Goal: Task Accomplishment & Management: Use online tool/utility

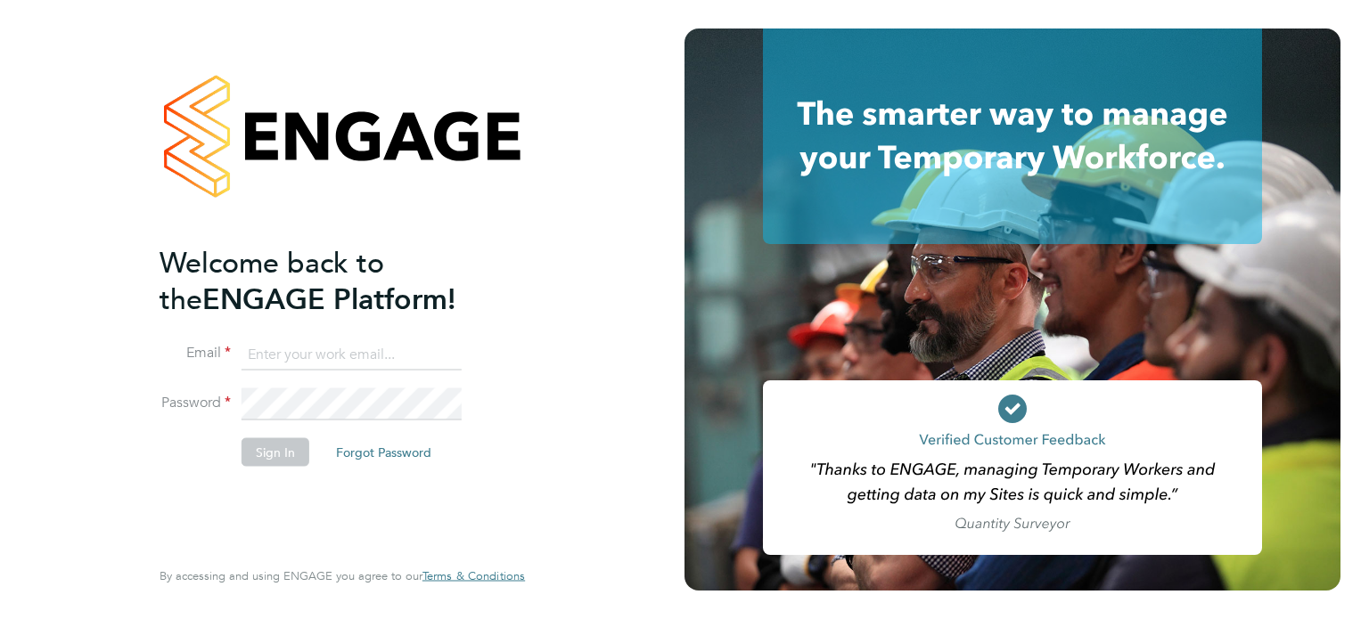
type input "[PERSON_NAME][EMAIL_ADDRESS][PERSON_NAME][DOMAIN_NAME]"
click at [266, 443] on button "Sign In" at bounding box center [276, 452] width 68 height 29
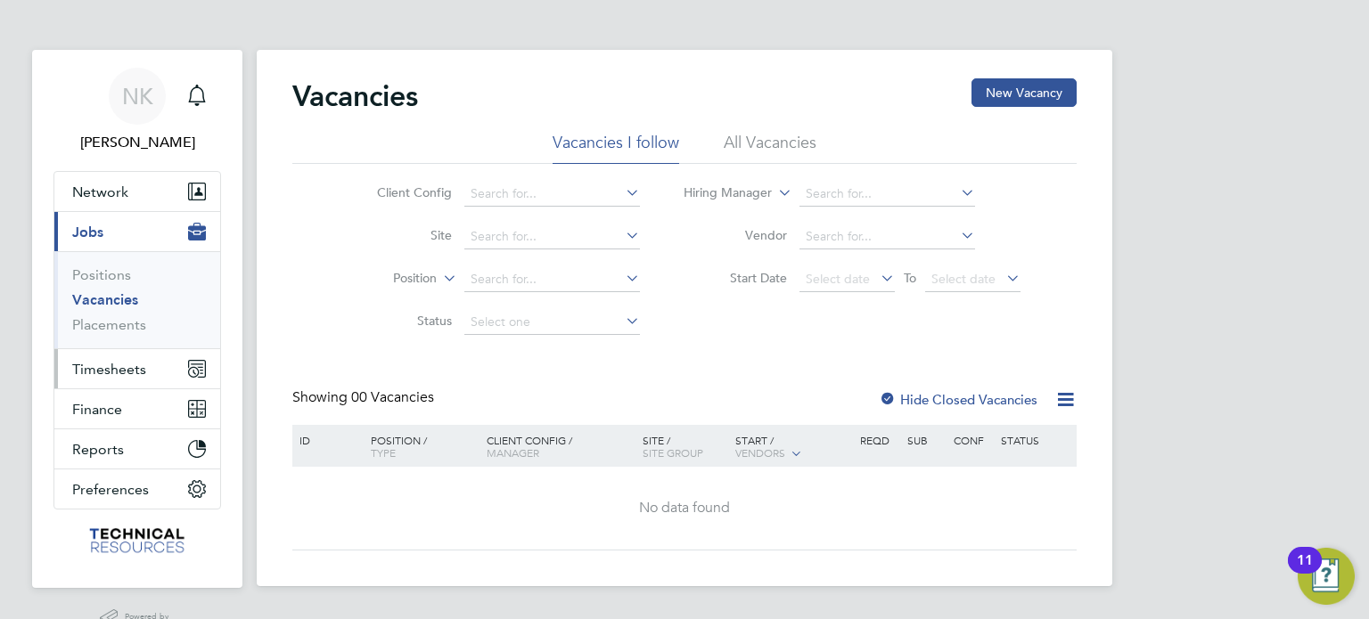
click at [122, 361] on span "Timesheets" at bounding box center [109, 369] width 74 height 17
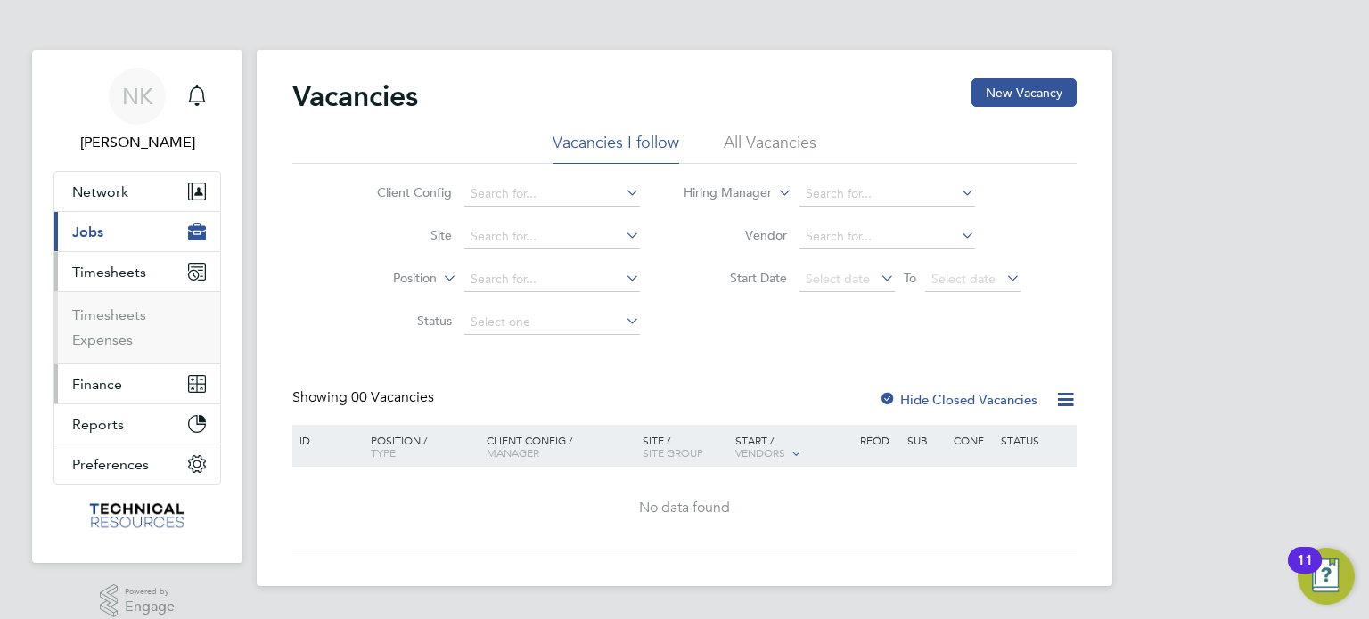
click at [125, 380] on button "Finance" at bounding box center [137, 383] width 166 height 39
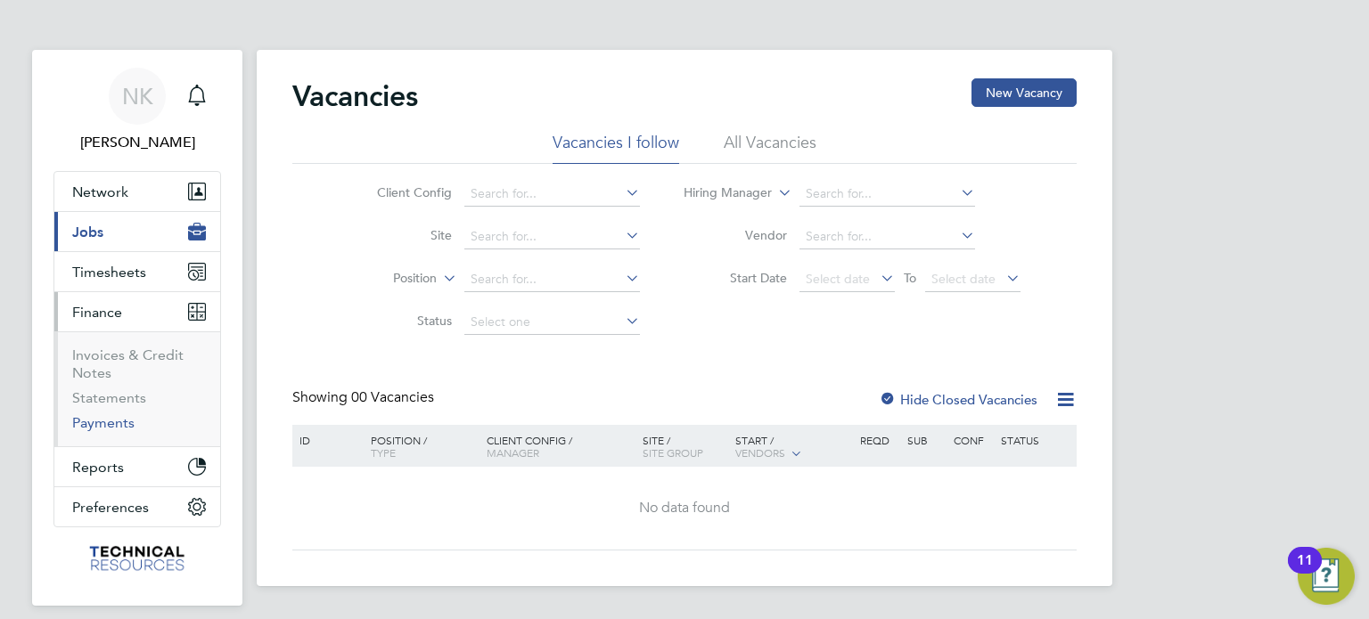
click at [112, 421] on link "Payments" at bounding box center [103, 422] width 62 height 17
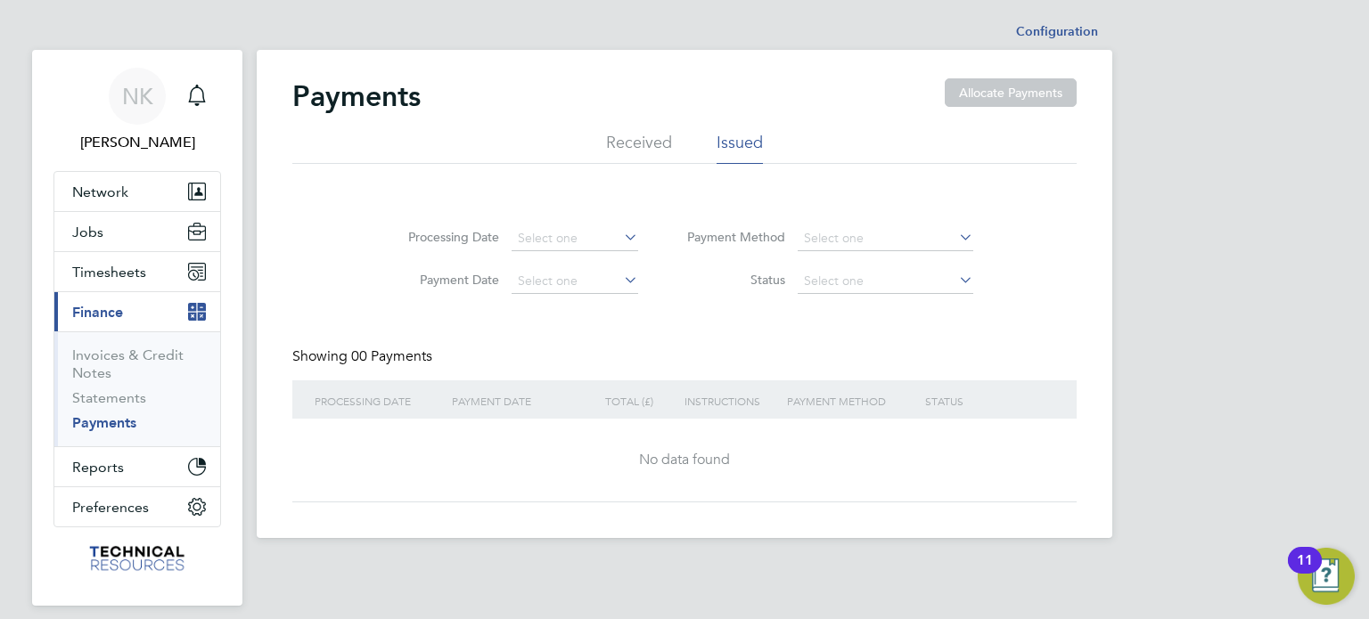
click at [658, 143] on li "Received" at bounding box center [639, 148] width 66 height 32
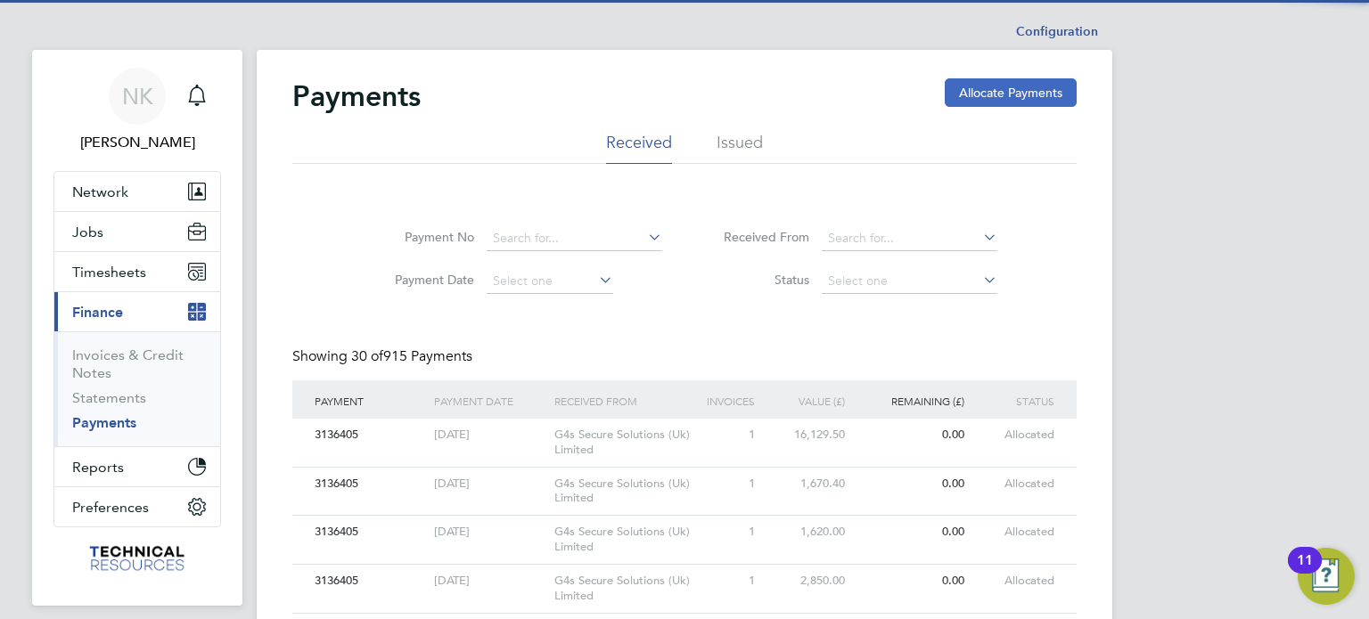
click at [955, 95] on button "Allocate Payments" at bounding box center [1011, 92] width 132 height 29
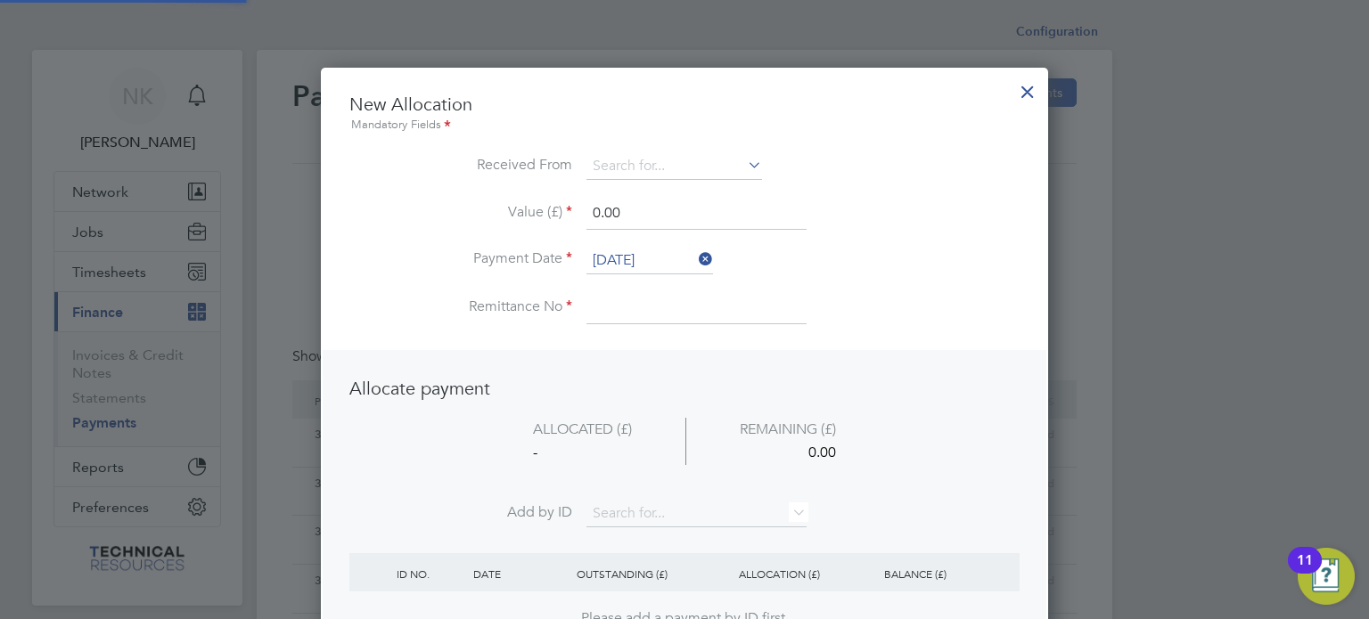
scroll to position [699, 728]
click at [667, 157] on input at bounding box center [674, 166] width 176 height 27
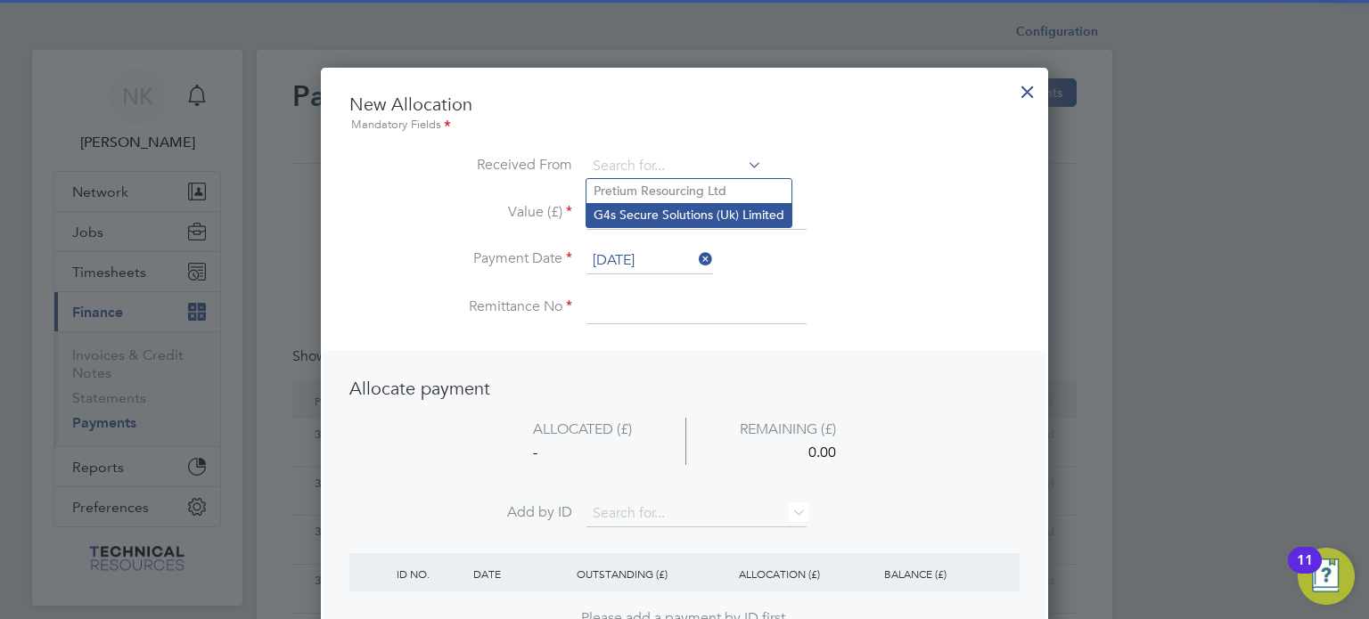
click at [649, 221] on li "G4s Secure Solutions (Uk) Limited" at bounding box center [688, 215] width 205 height 24
type input "G4s Secure Solutions (Uk) Limited"
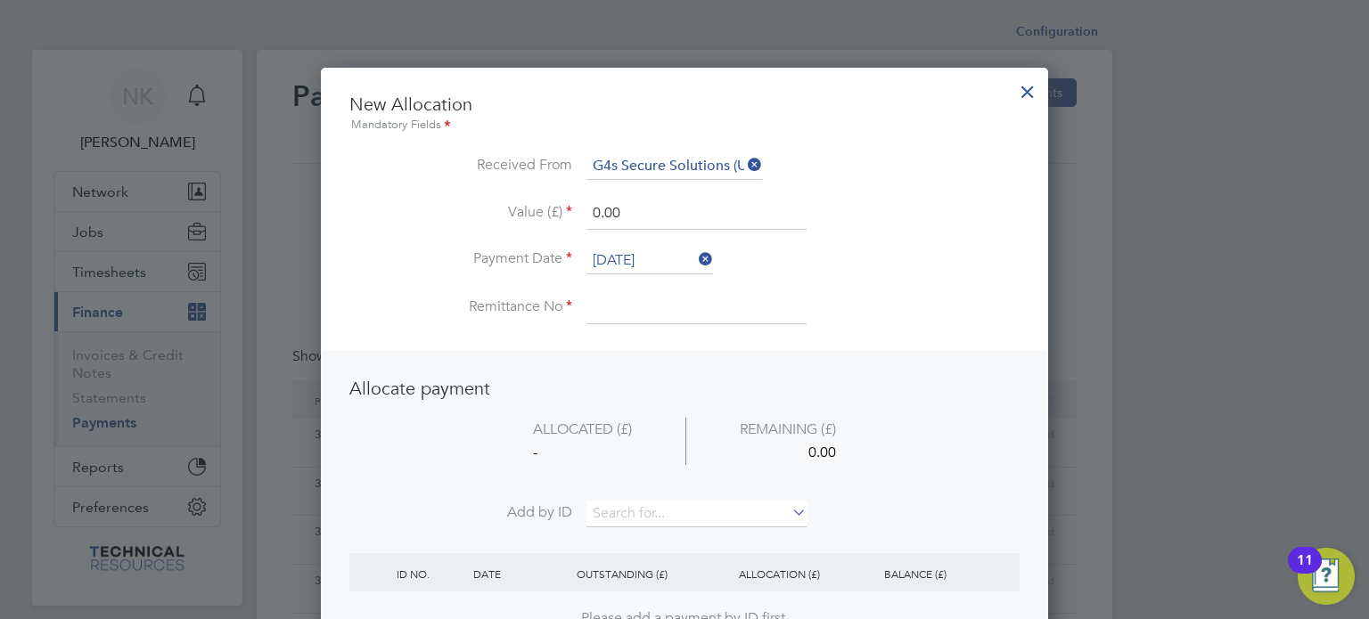
click at [617, 313] on input at bounding box center [696, 308] width 220 height 32
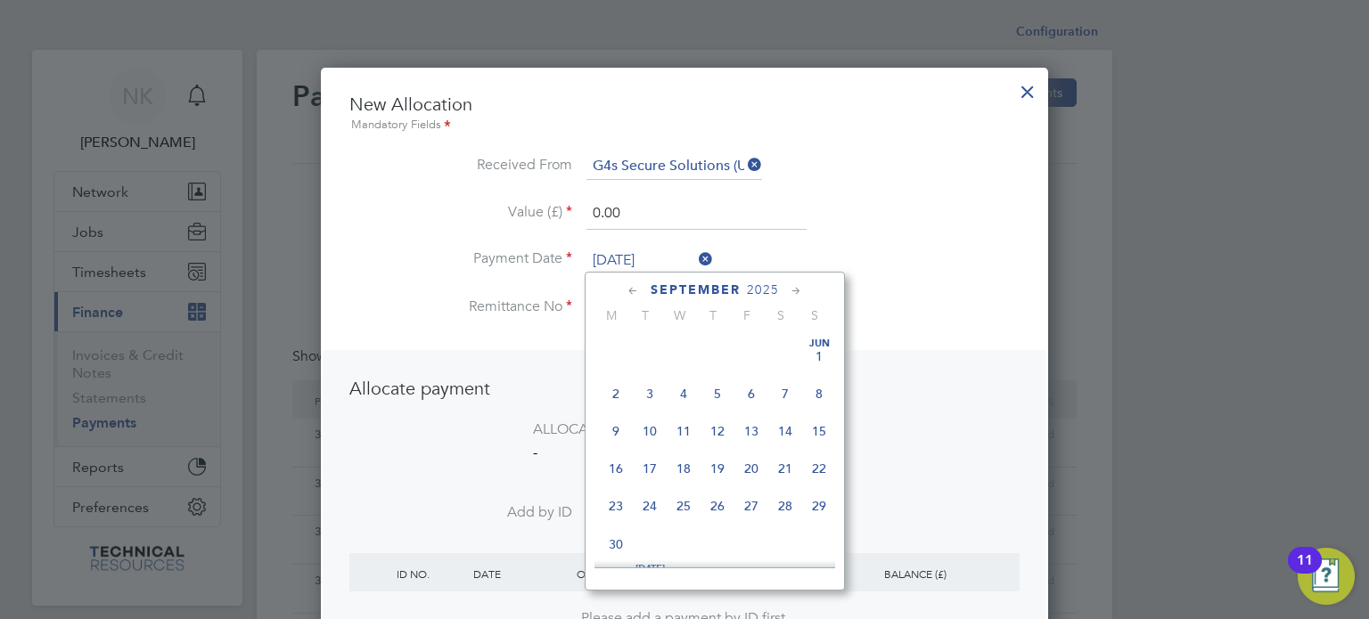
click at [667, 256] on input "26 Sep 2025" at bounding box center [649, 261] width 127 height 27
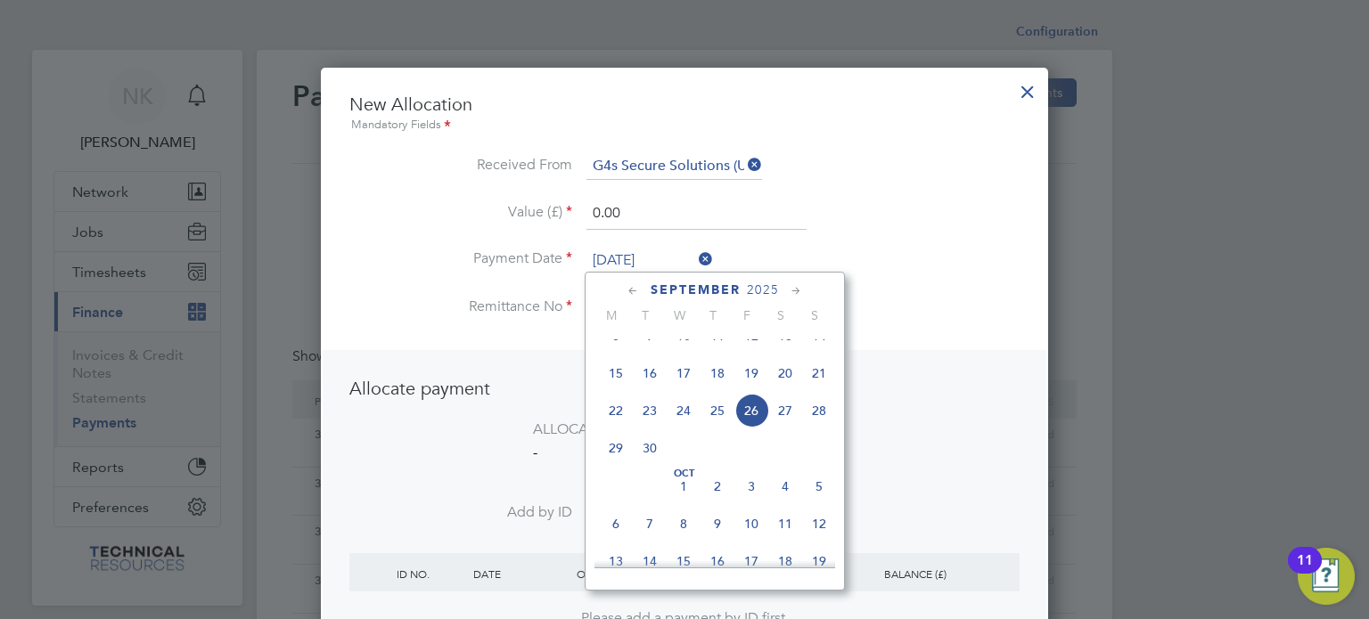
click at [755, 352] on span "12" at bounding box center [751, 336] width 34 height 34
type input "12 Sep 2025"
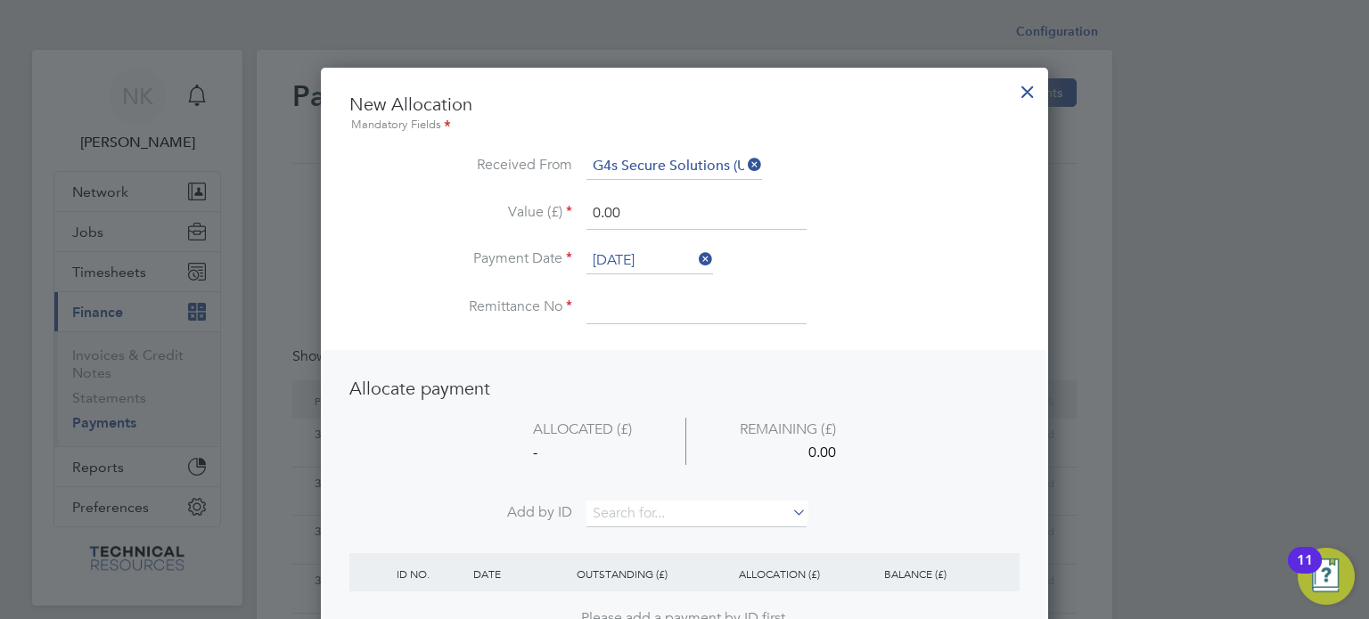
click at [620, 302] on input at bounding box center [696, 308] width 220 height 32
paste input "136624"
click at [592, 299] on input "136624" at bounding box center [696, 308] width 220 height 32
type input "3136624"
drag, startPoint x: 631, startPoint y: 216, endPoint x: 480, endPoint y: 218, distance: 150.6
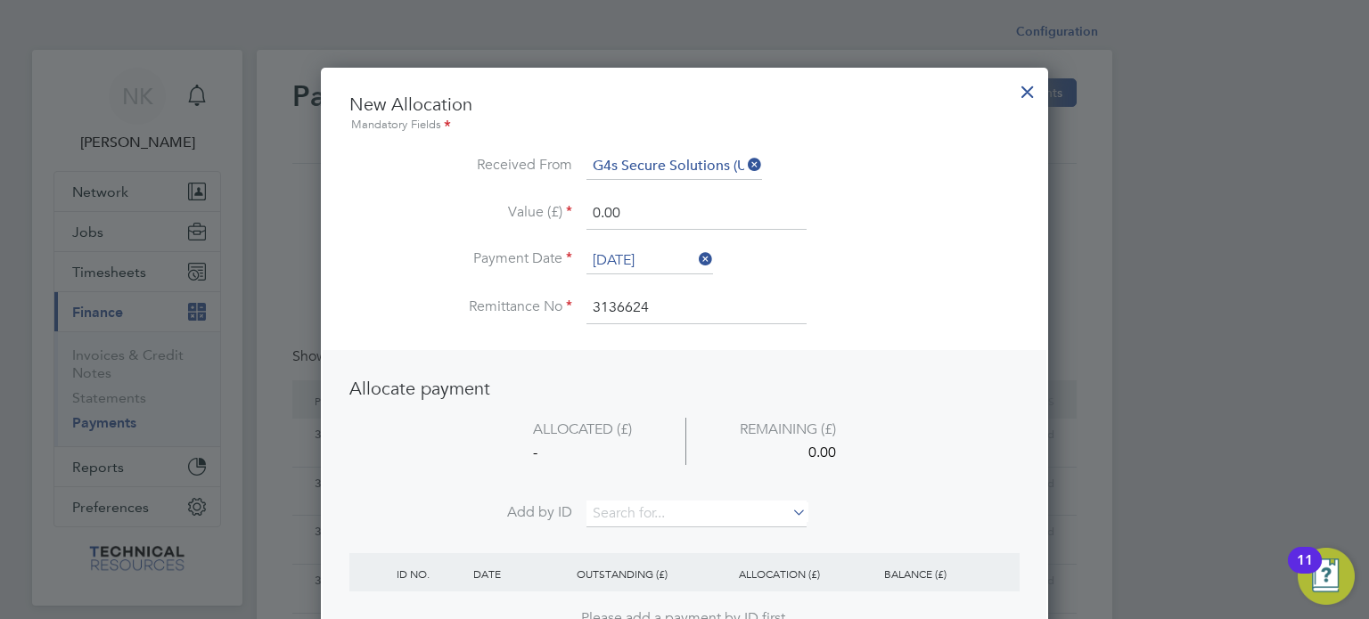
click at [480, 218] on li "Value (£) 0.00" at bounding box center [684, 223] width 670 height 50
type input "1920.00"
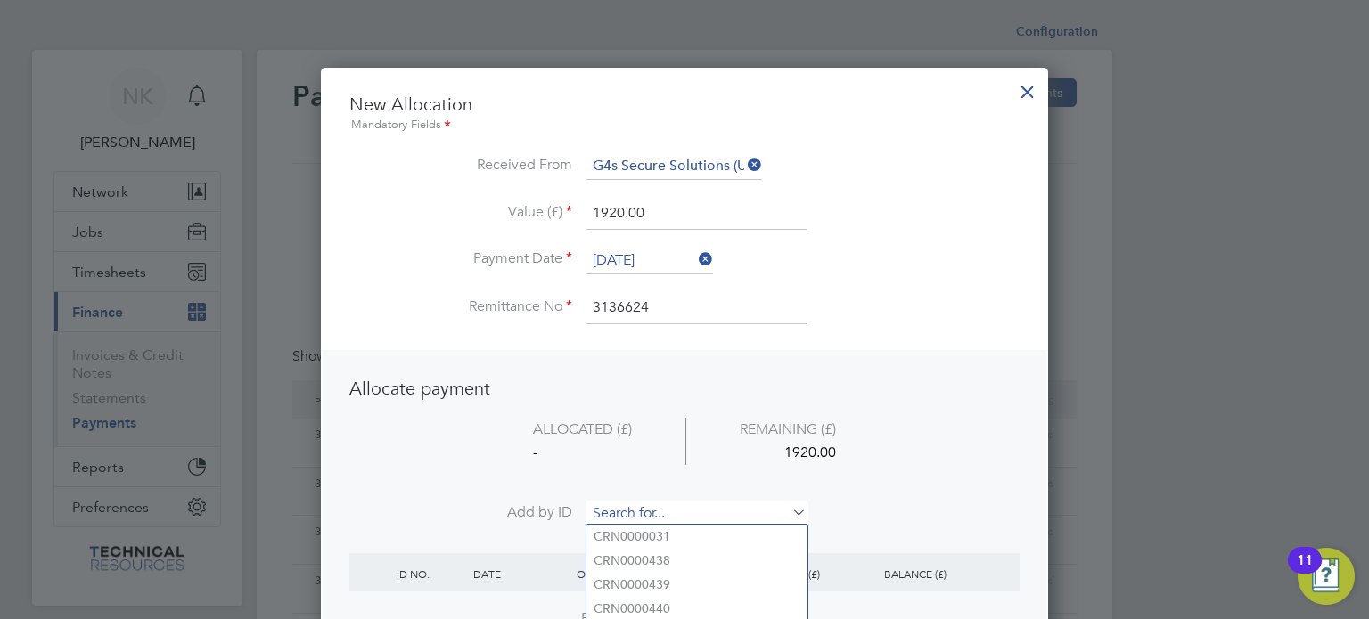
drag, startPoint x: 633, startPoint y: 513, endPoint x: 617, endPoint y: 509, distance: 16.6
click at [617, 509] on input at bounding box center [696, 514] width 220 height 27
paste input "INV0006794"
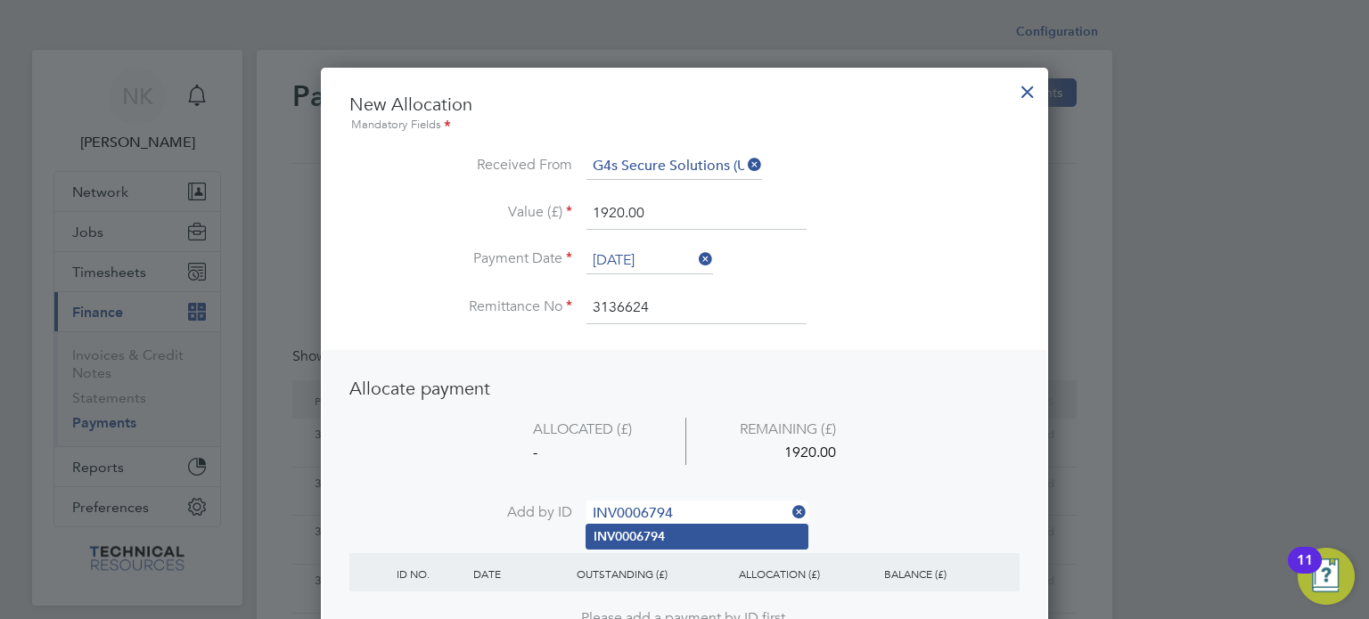
type input "INV0006794"
click at [665, 534] on b "INV0006794" at bounding box center [629, 536] width 71 height 15
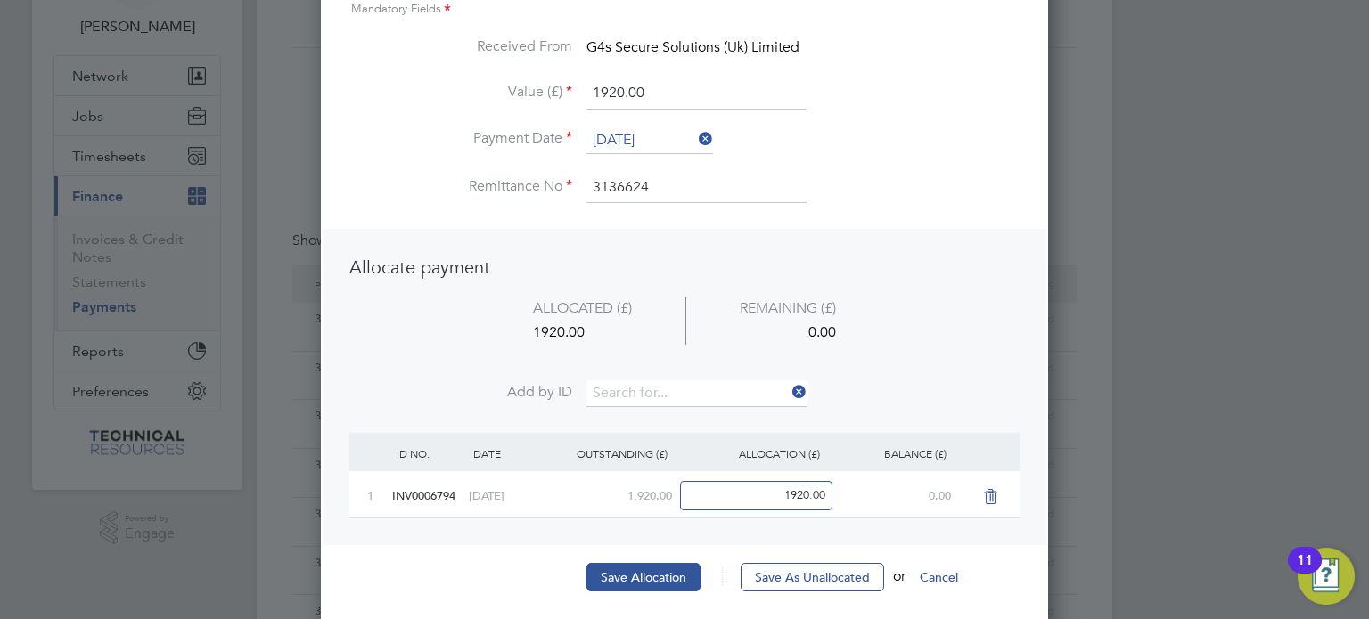
scroll to position [121, 0]
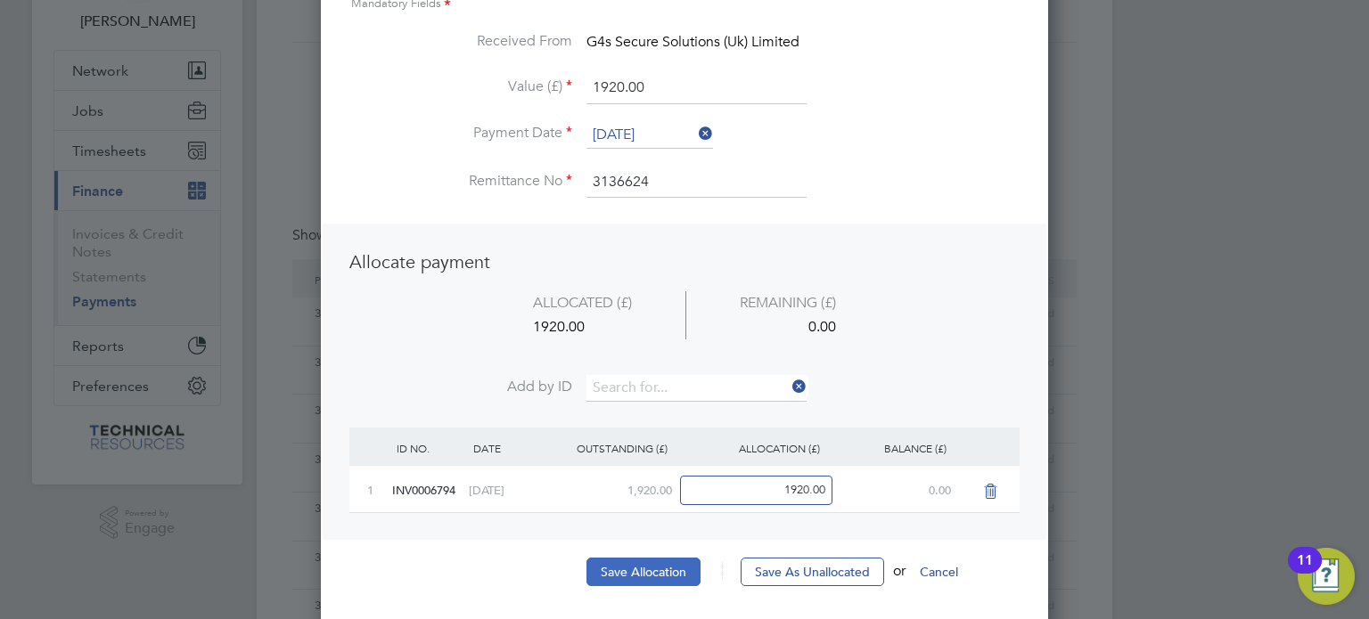
click at [658, 562] on button "Save Allocation" at bounding box center [643, 572] width 114 height 29
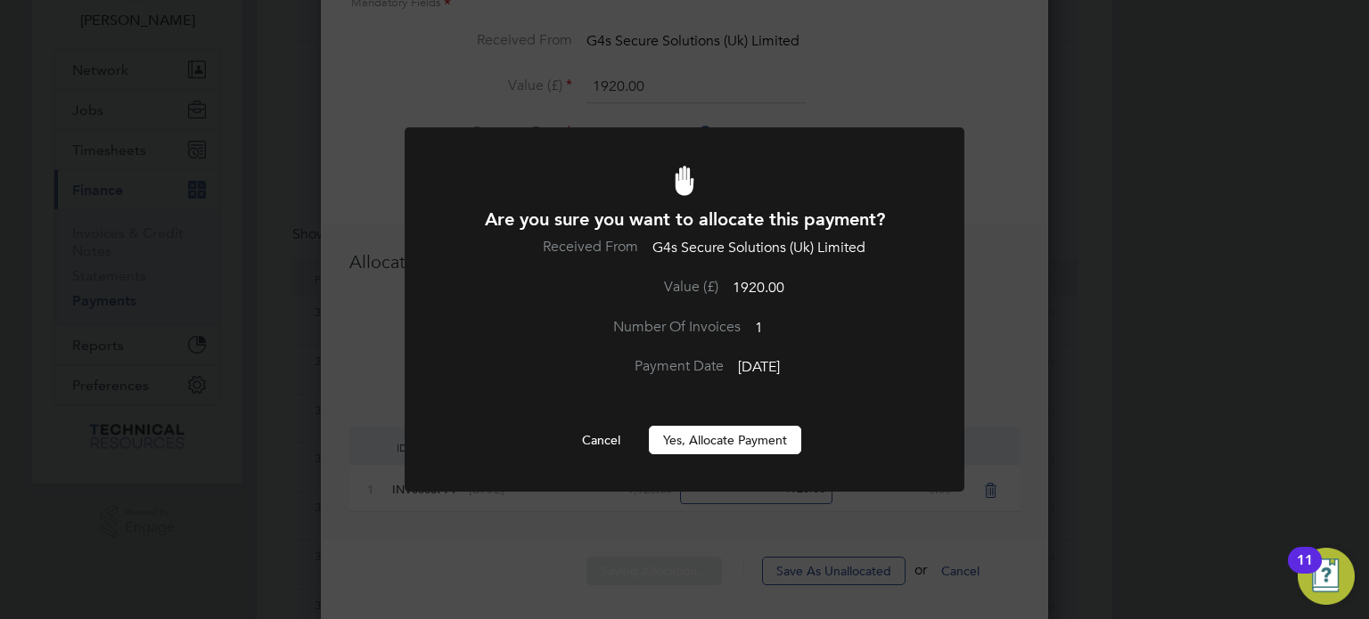
scroll to position [0, 0]
click at [725, 441] on button "Yes, Allocate Payment" at bounding box center [725, 440] width 152 height 29
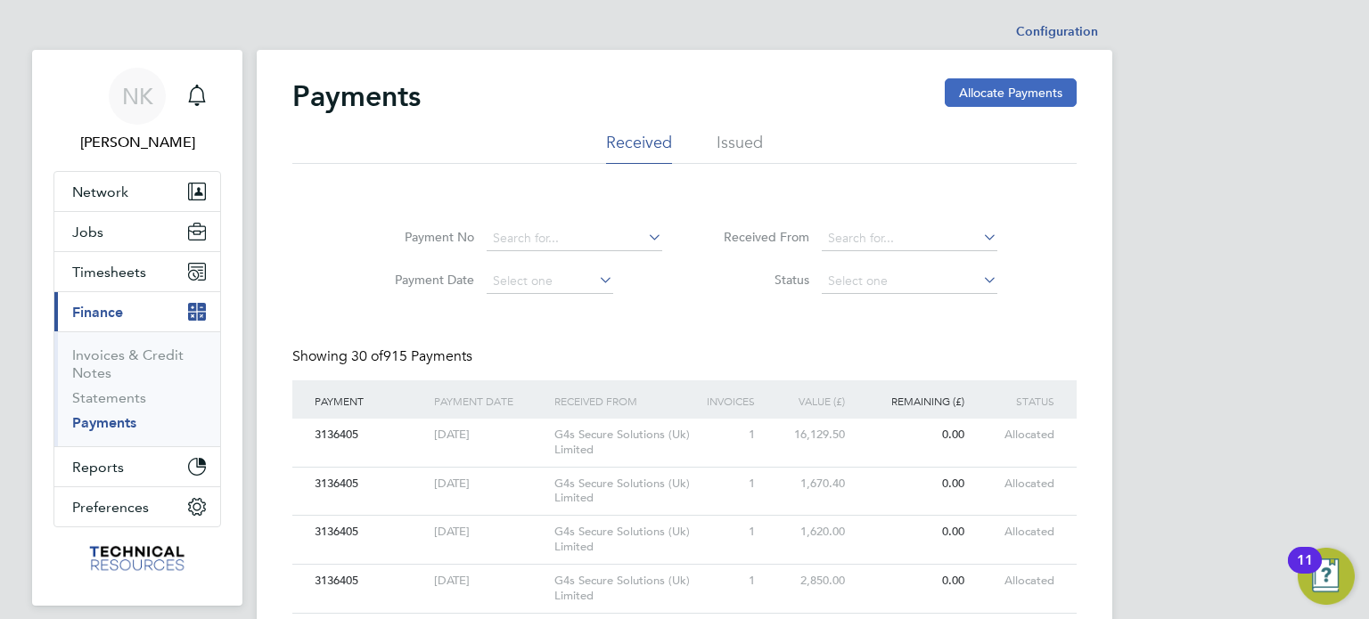
click at [965, 103] on button "Allocate Payments" at bounding box center [1011, 92] width 132 height 29
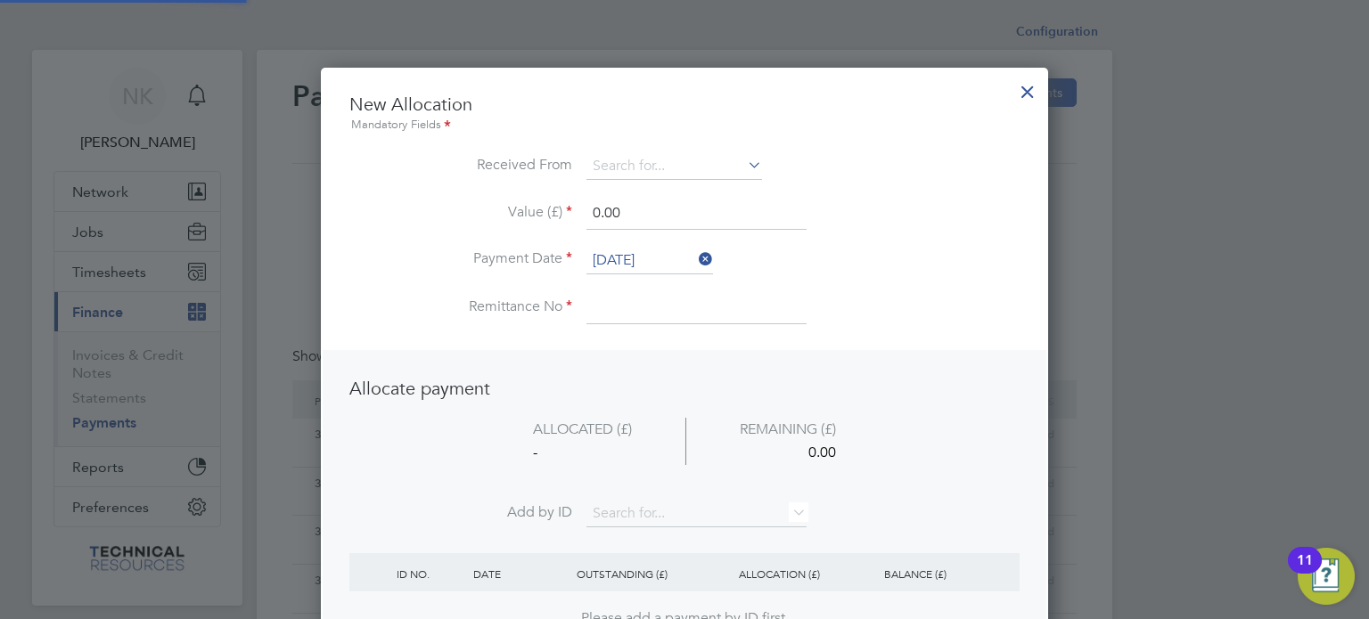
scroll to position [699, 728]
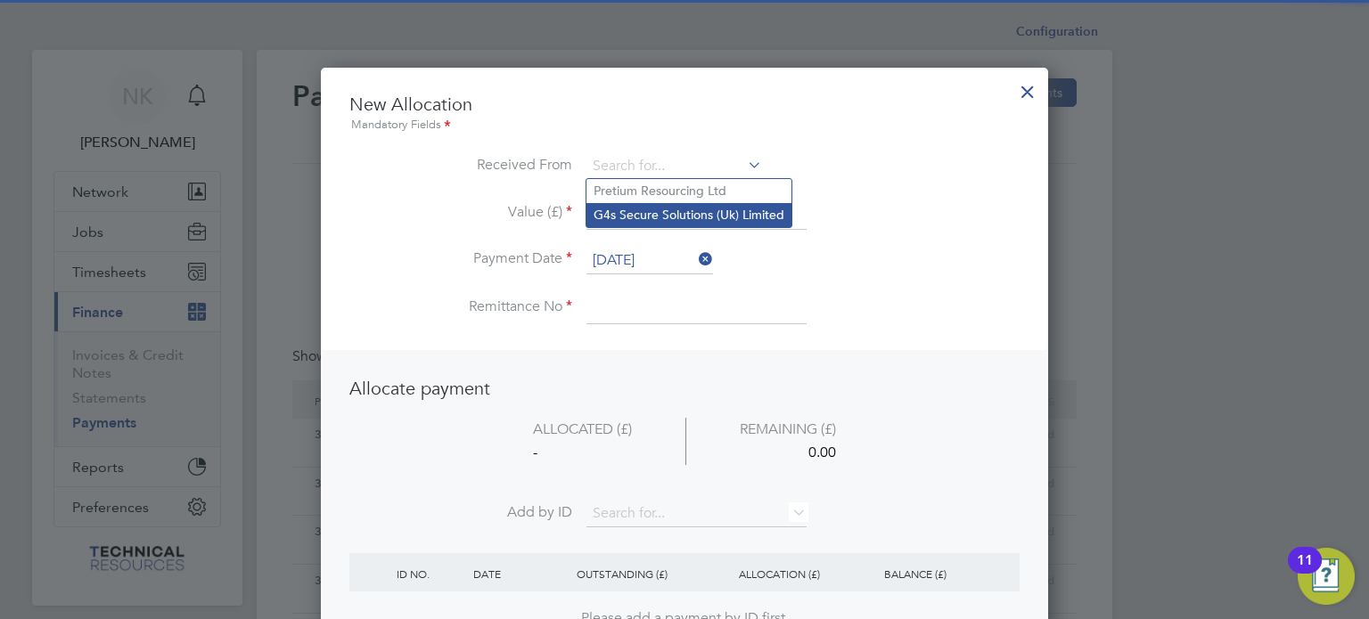
drag, startPoint x: 738, startPoint y: 166, endPoint x: 681, endPoint y: 221, distance: 79.4
click at [681, 221] on li "G4s Secure Solutions (Uk) Limited" at bounding box center [688, 215] width 205 height 24
type input "G4s Secure Solutions (Uk) Limited"
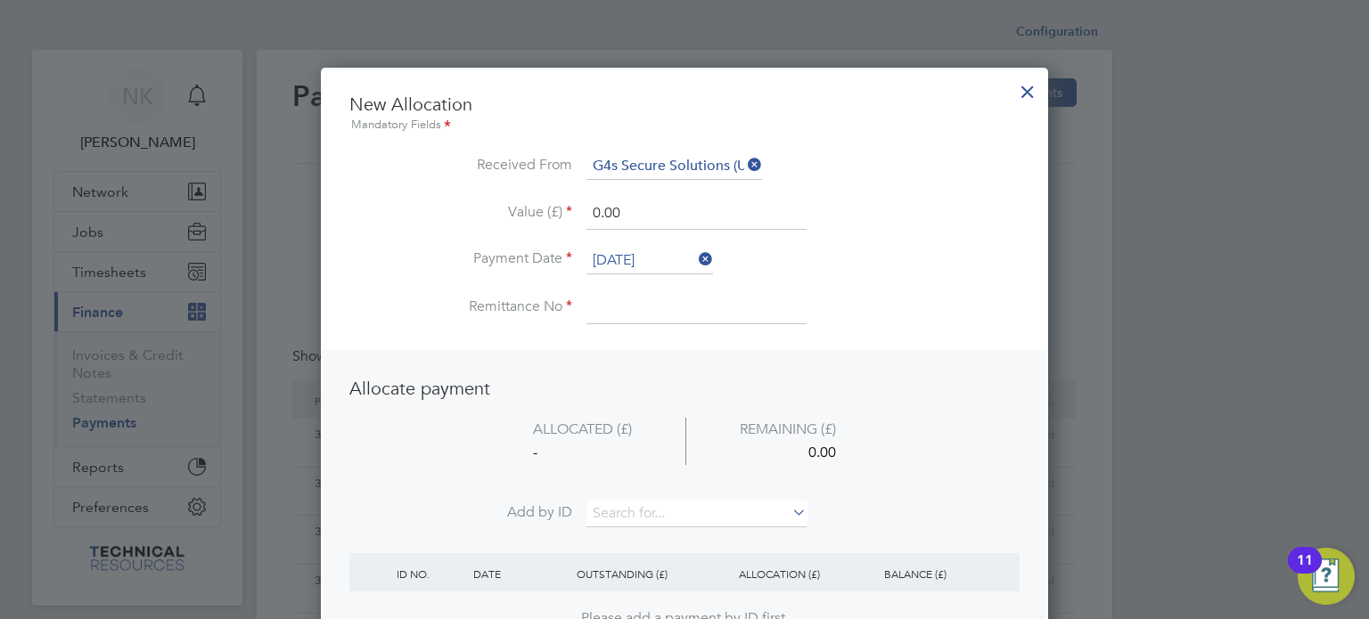
click at [650, 258] on input "26 Sep 2025" at bounding box center [649, 261] width 127 height 27
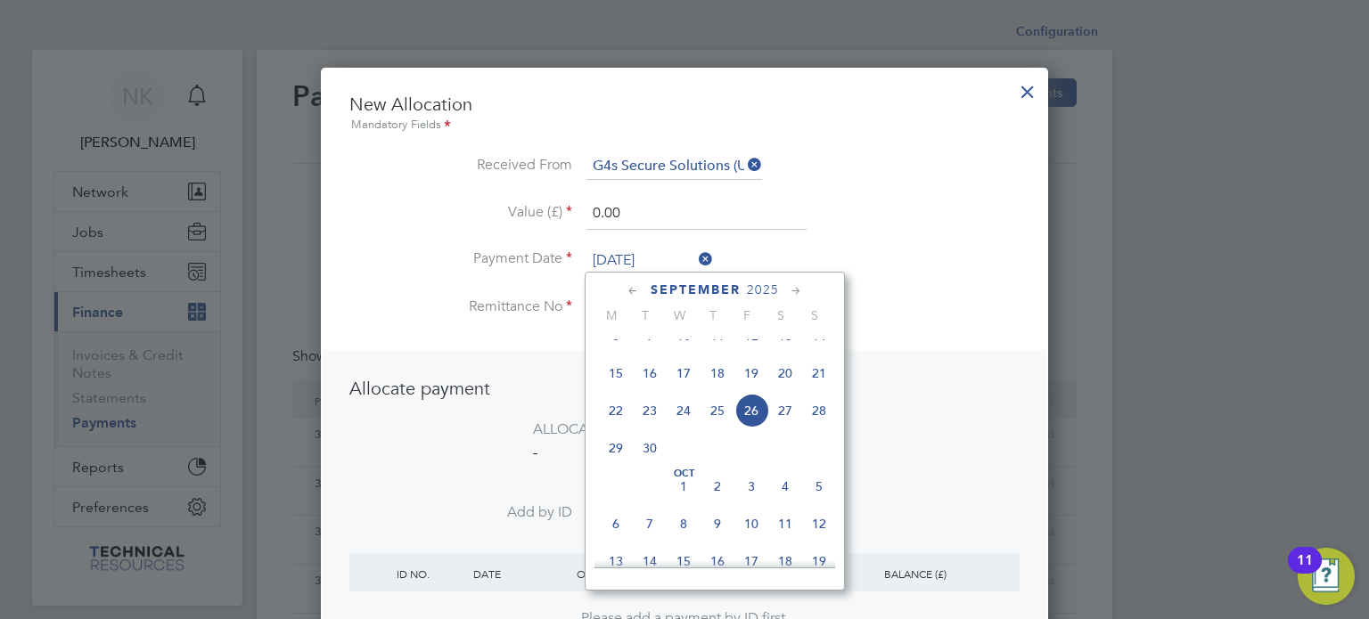
click at [752, 353] on span "12" at bounding box center [751, 336] width 34 height 34
type input "12 Sep 2025"
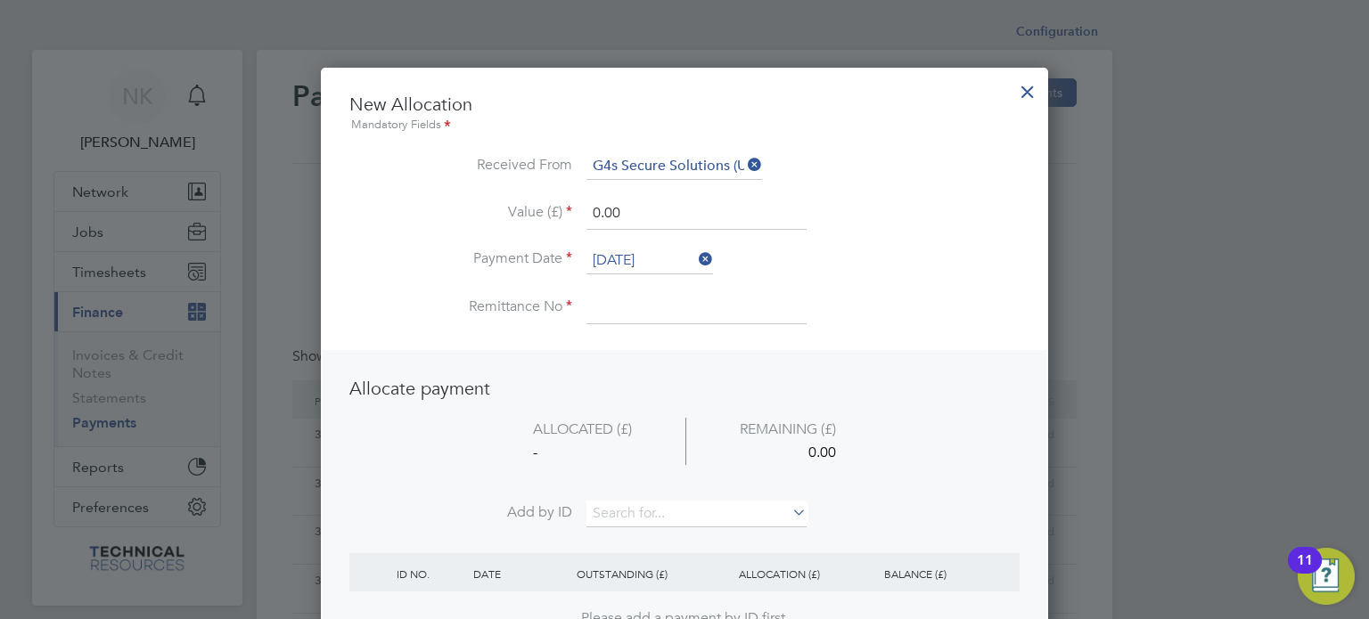
click at [663, 315] on input at bounding box center [696, 308] width 220 height 32
type input "3136624"
drag, startPoint x: 631, startPoint y: 209, endPoint x: 502, endPoint y: 215, distance: 129.3
click at [502, 215] on li "Value (£) 0.00" at bounding box center [684, 223] width 670 height 50
type input "1920.00"
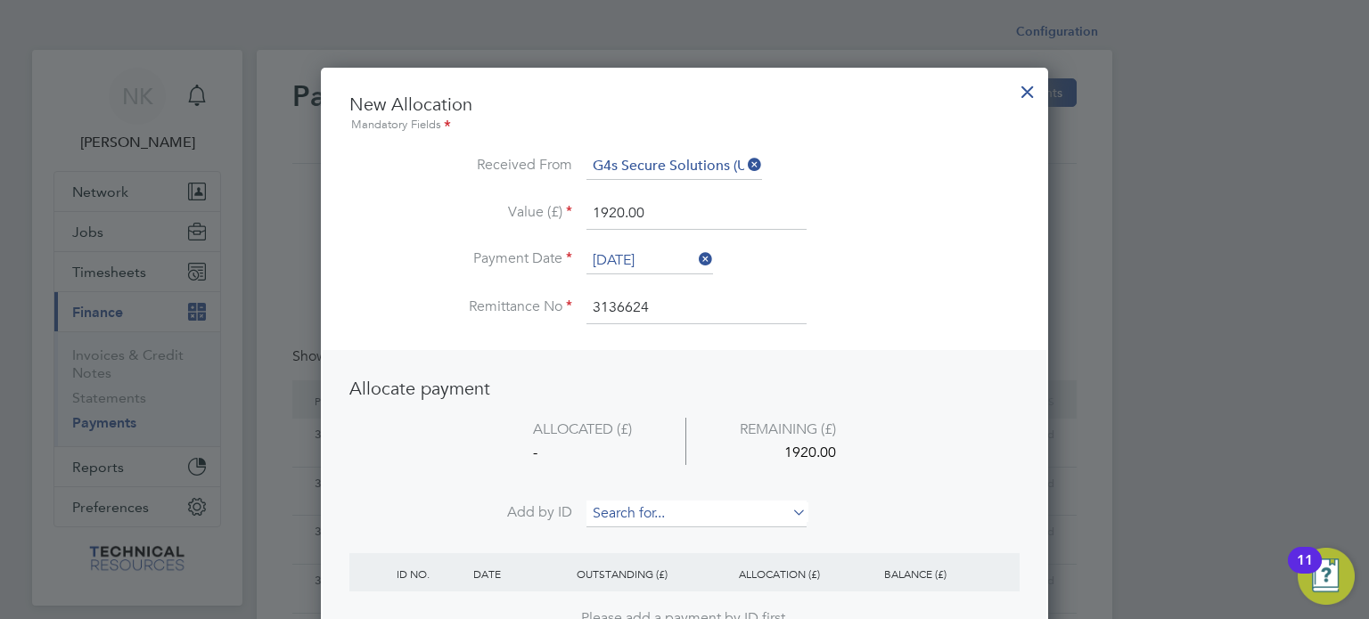
click at [617, 511] on input at bounding box center [696, 514] width 220 height 27
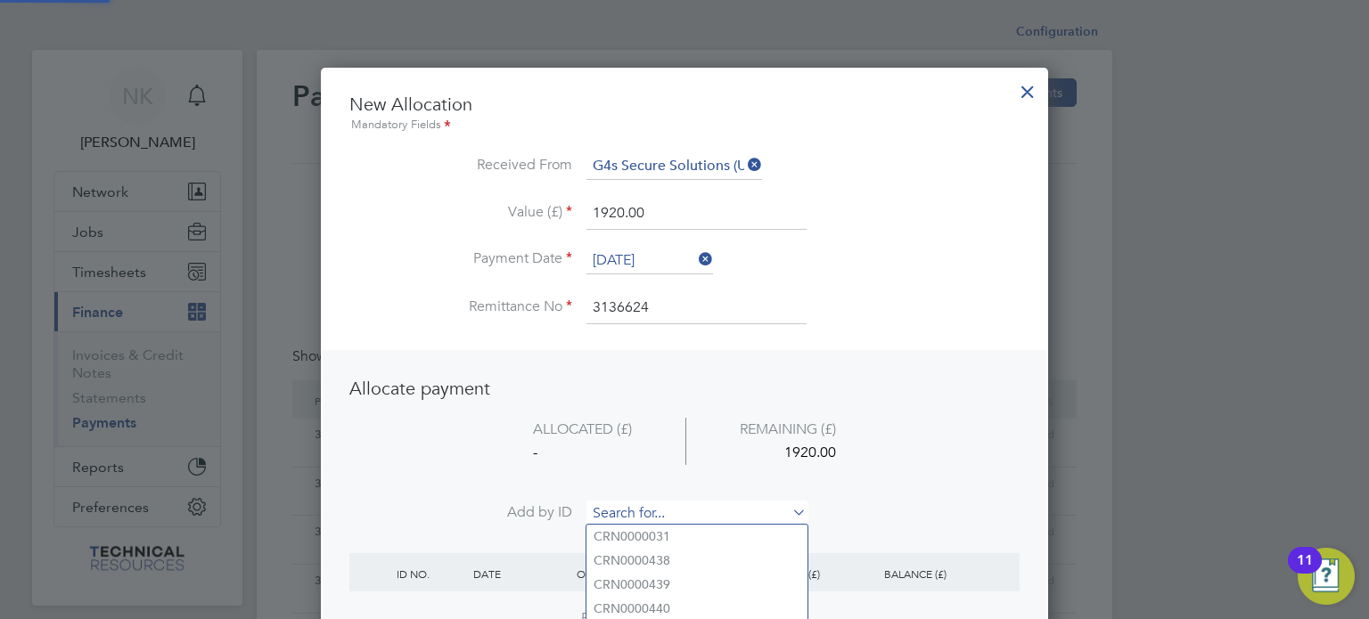
paste input "NV0006795"
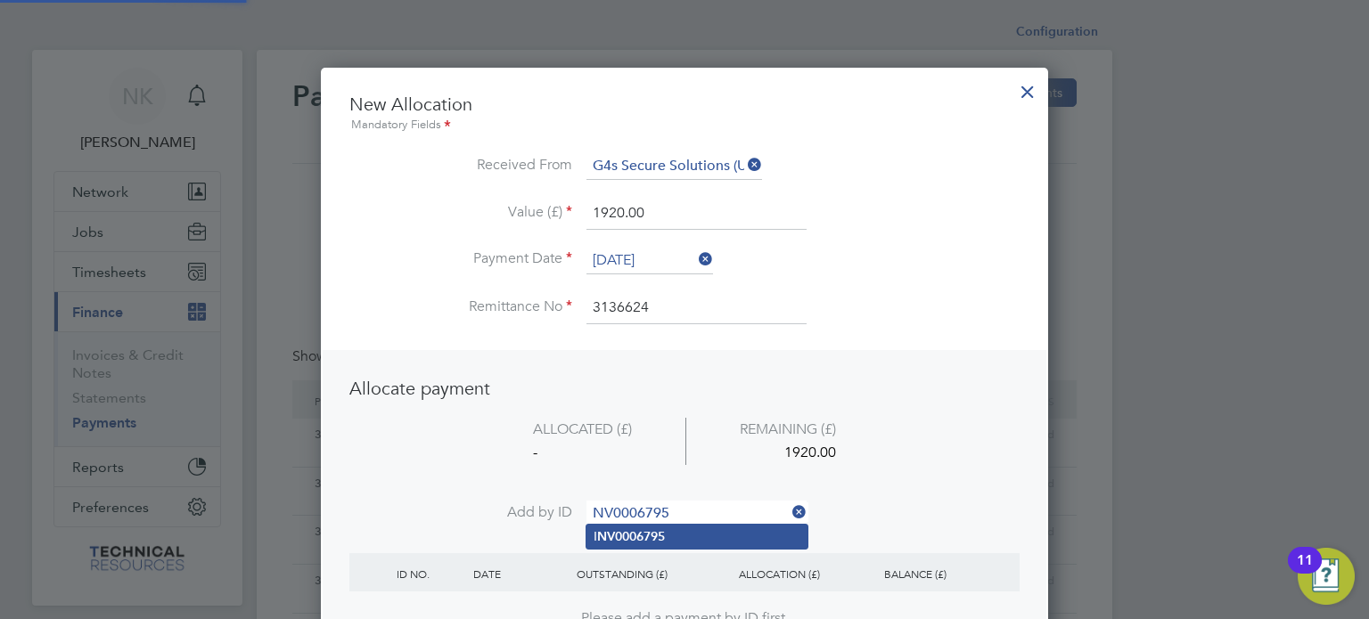
type input "NV0006795"
click at [635, 536] on b "NV0006795" at bounding box center [631, 536] width 68 height 15
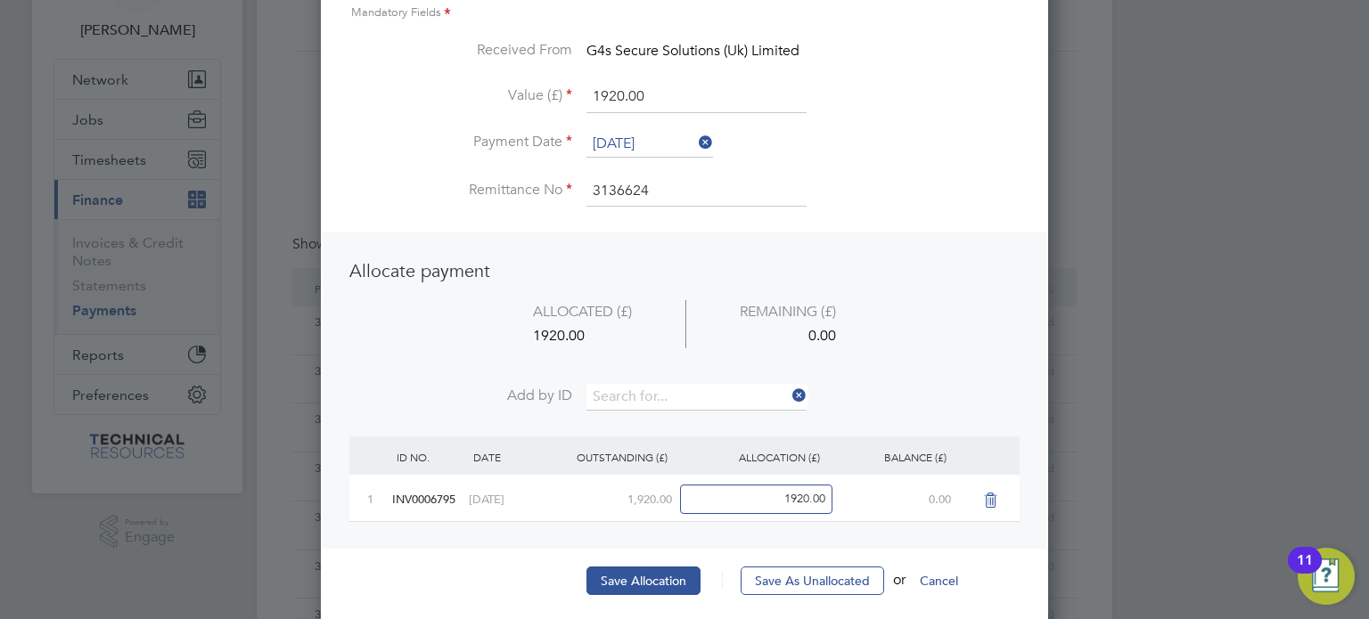
scroll to position [114, 0]
click at [625, 565] on button "Save Allocation" at bounding box center [643, 579] width 114 height 29
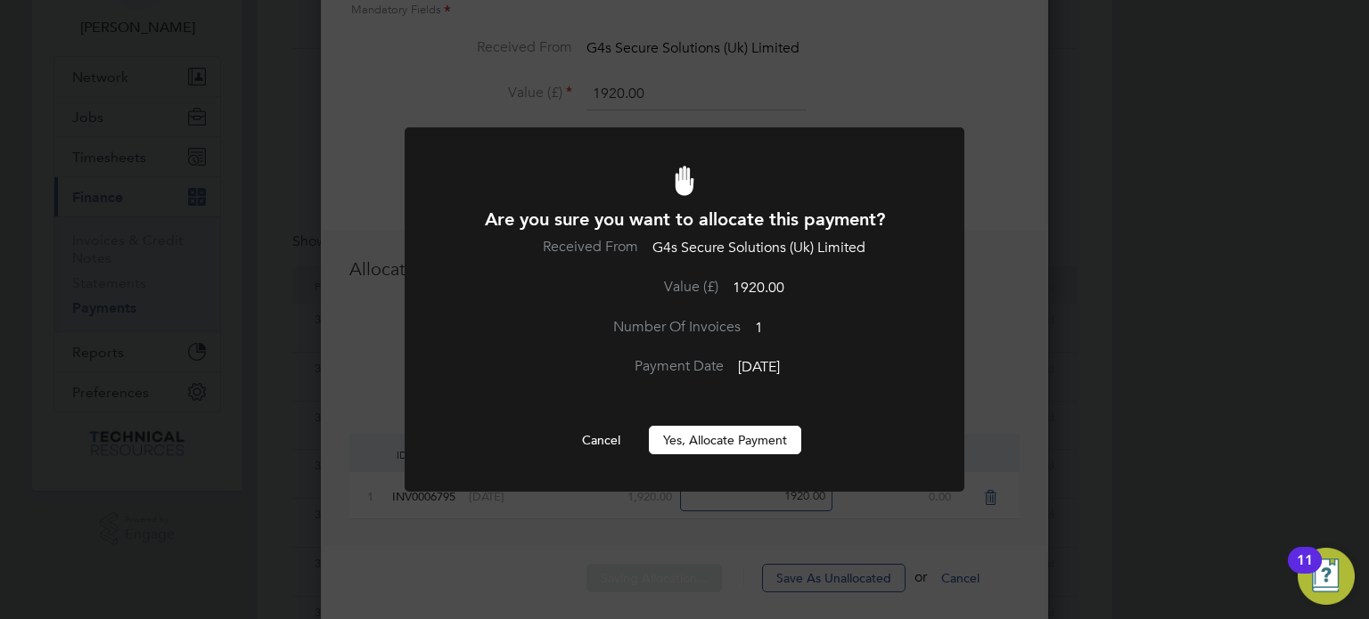
scroll to position [0, 0]
click at [726, 441] on button "Yes, Allocate Payment" at bounding box center [725, 440] width 152 height 29
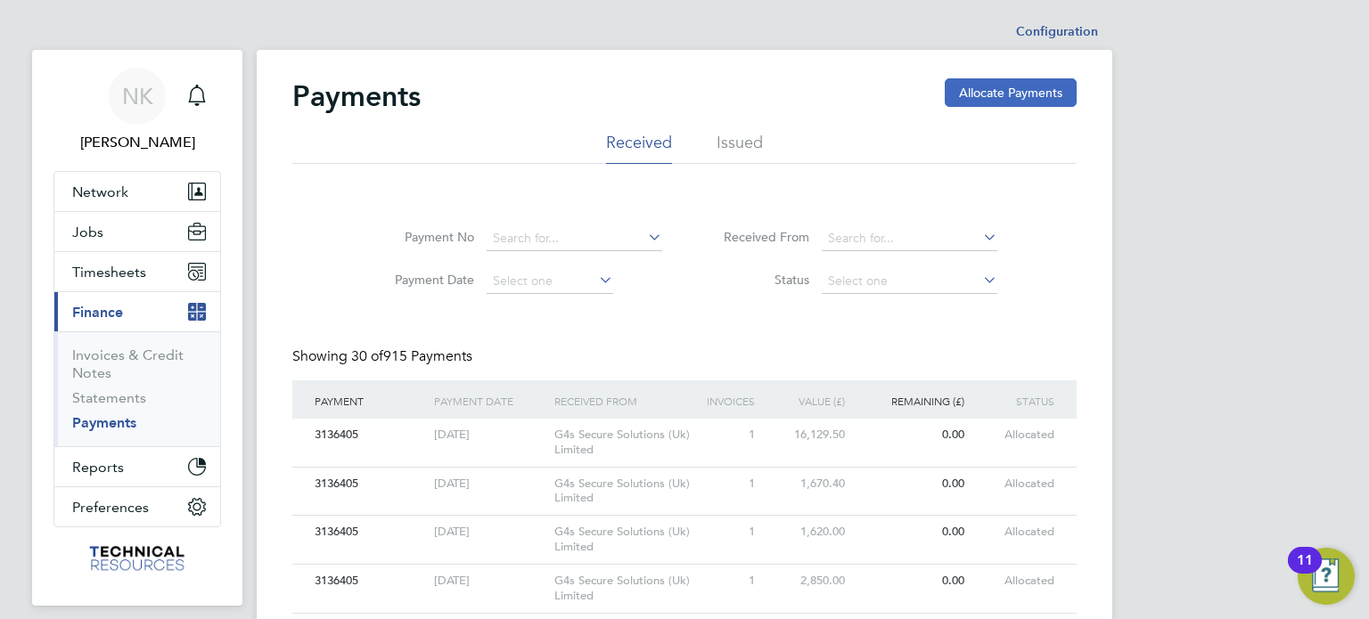
click at [1008, 86] on button "Allocate Payments" at bounding box center [1011, 92] width 132 height 29
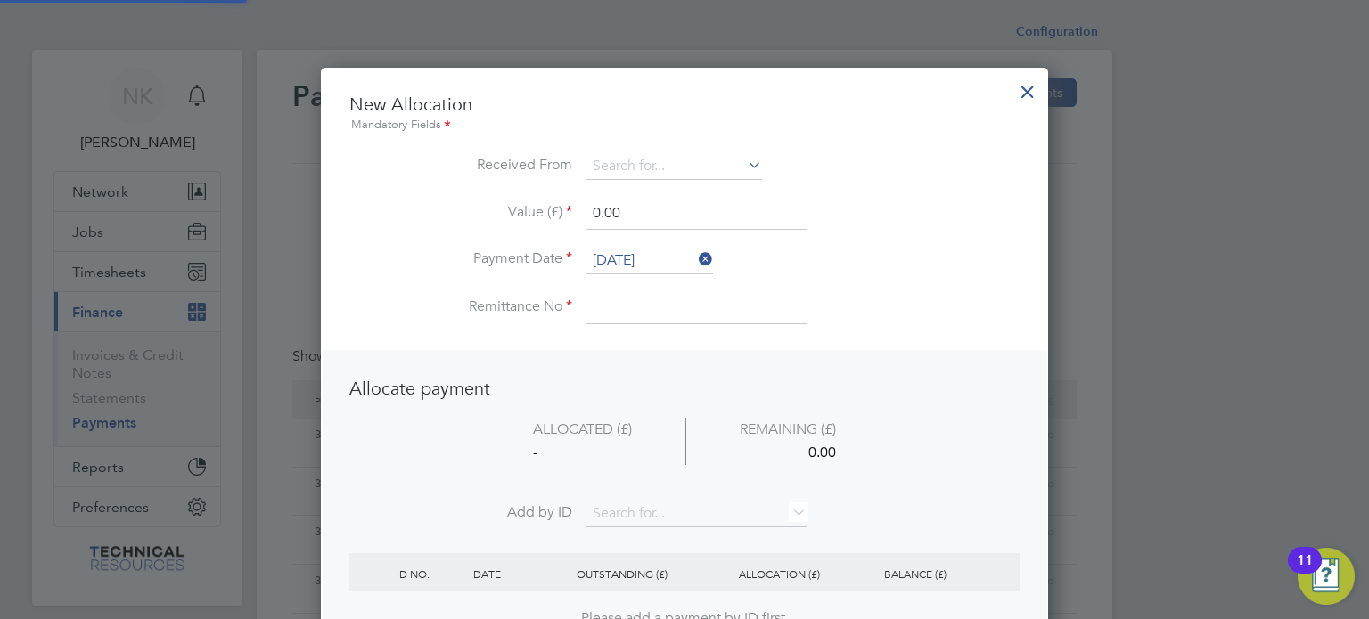
scroll to position [699, 728]
click at [642, 170] on input at bounding box center [674, 166] width 176 height 27
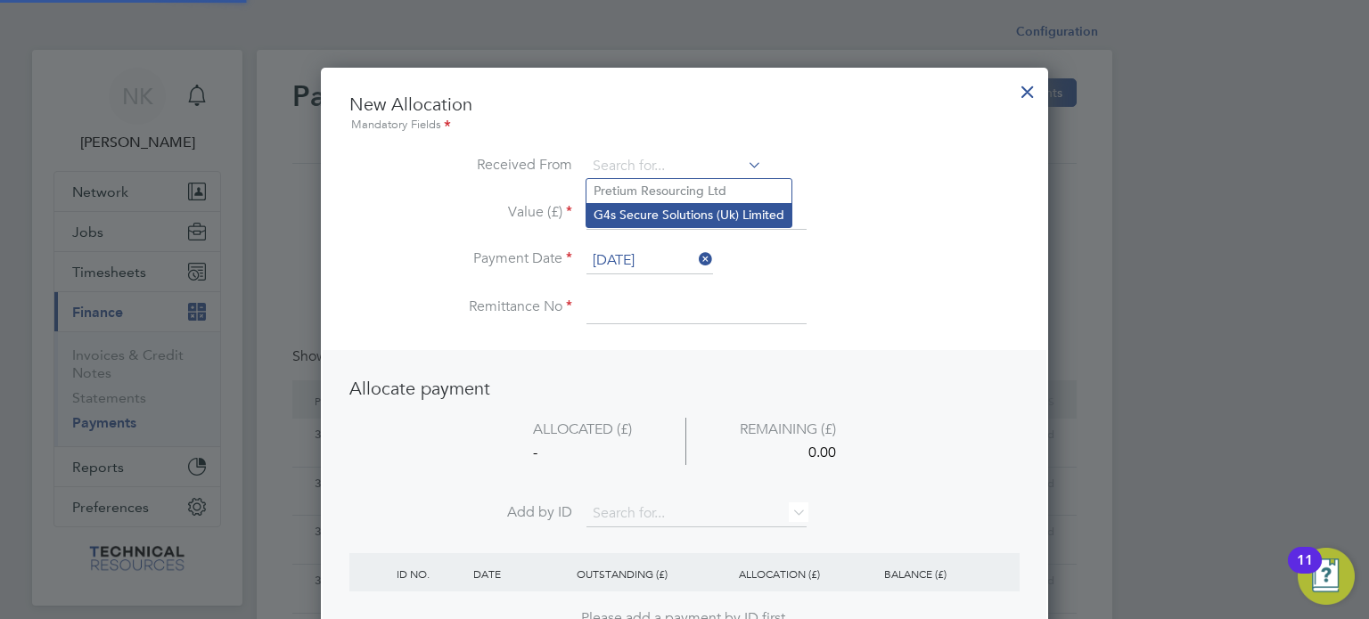
click at [650, 221] on li "G4s Secure Solutions (Uk) Limited" at bounding box center [688, 215] width 205 height 24
type input "G4s Secure Solutions (Uk) Limited"
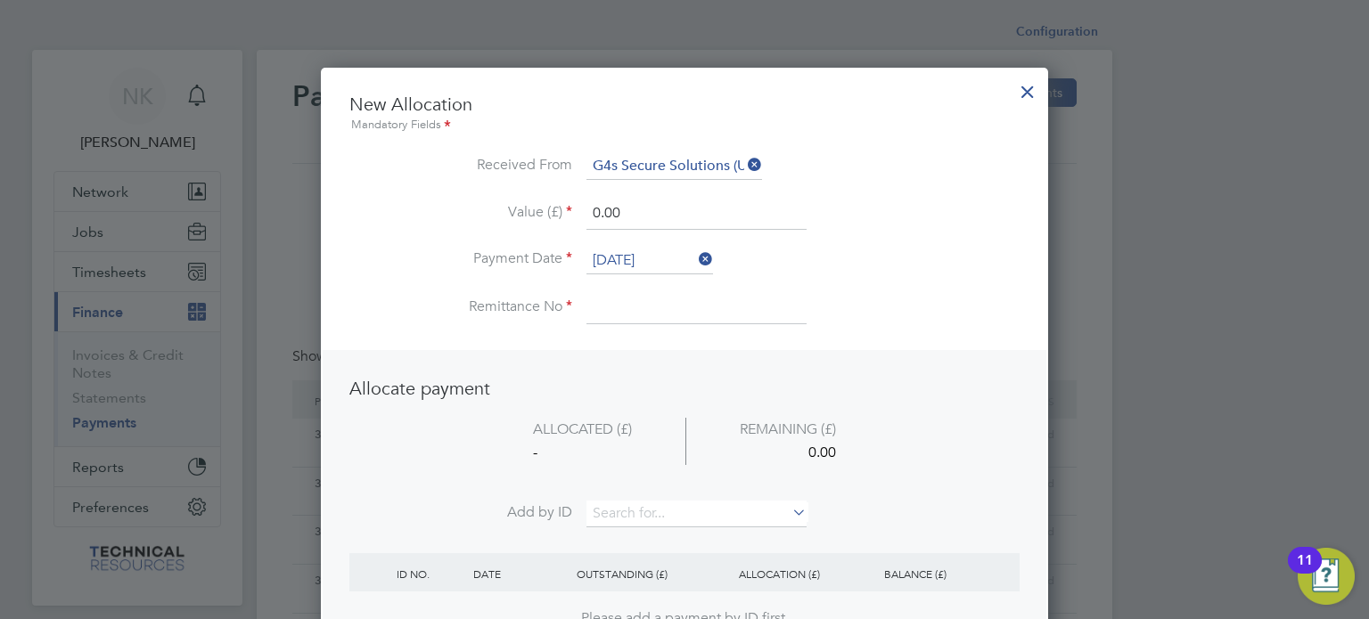
click at [634, 267] on input "26 Sep 2025" at bounding box center [649, 261] width 127 height 27
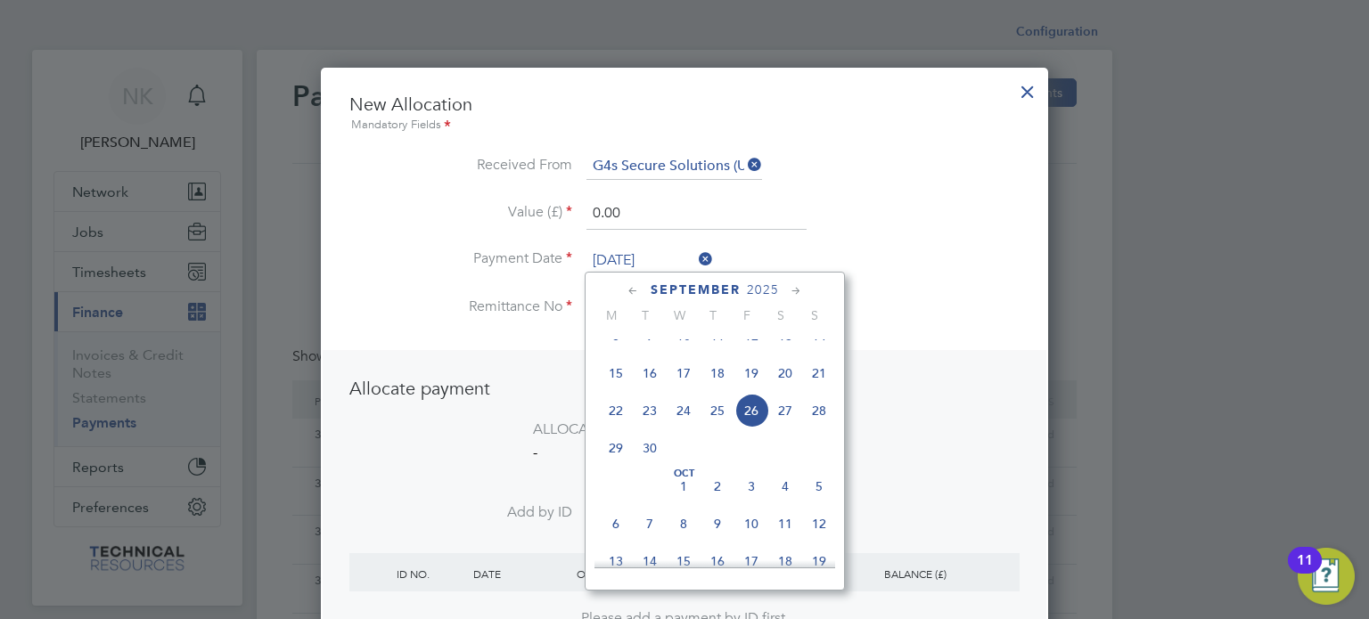
click at [751, 353] on span "12" at bounding box center [751, 336] width 34 height 34
type input "12 Sep 2025"
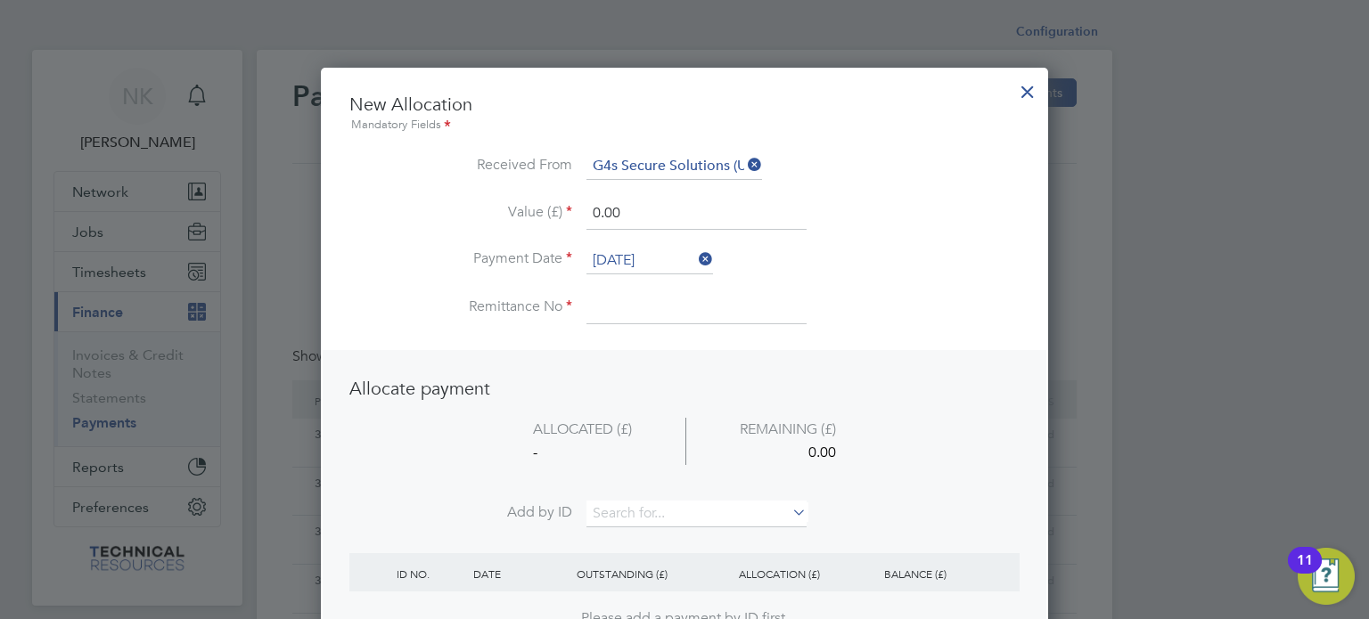
click at [645, 320] on input at bounding box center [696, 308] width 220 height 32
type input "3136624"
drag, startPoint x: 647, startPoint y: 211, endPoint x: 487, endPoint y: 188, distance: 162.1
click at [487, 188] on ul "New Allocation Mandatory Fields Received From G4s Secure Solutions (Uk) Limited…" at bounding box center [684, 218] width 670 height 250
type input "1920.00"
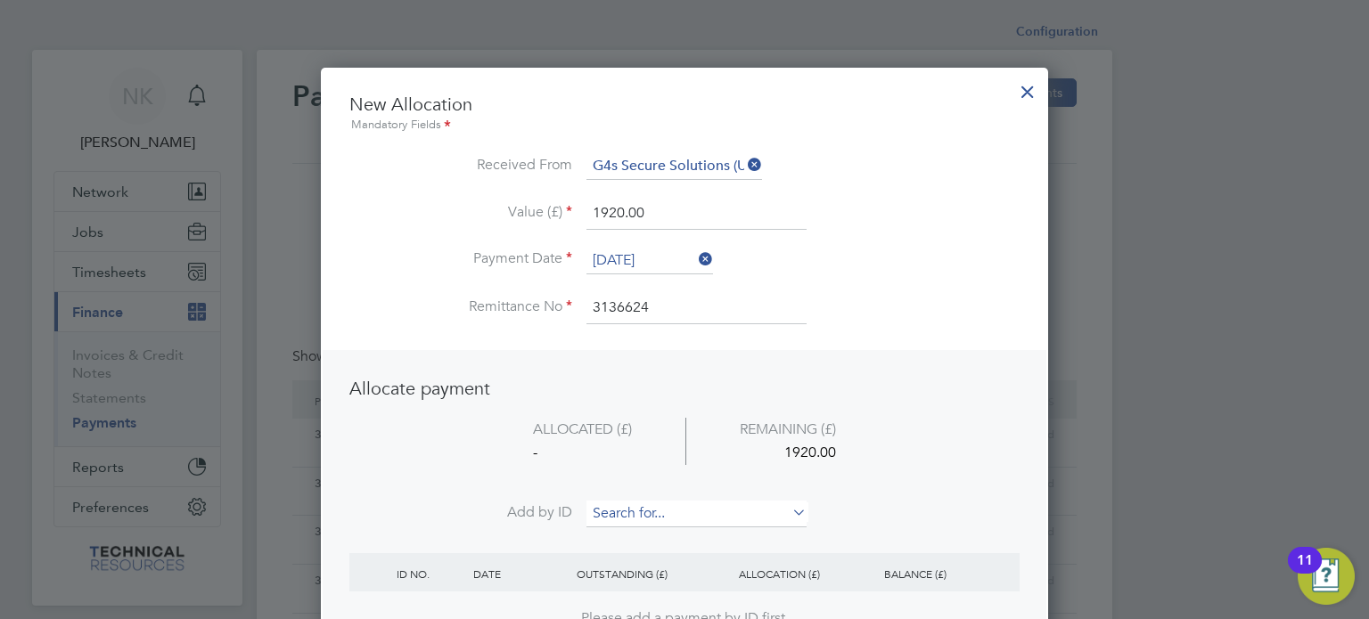
click at [614, 513] on input at bounding box center [696, 514] width 220 height 27
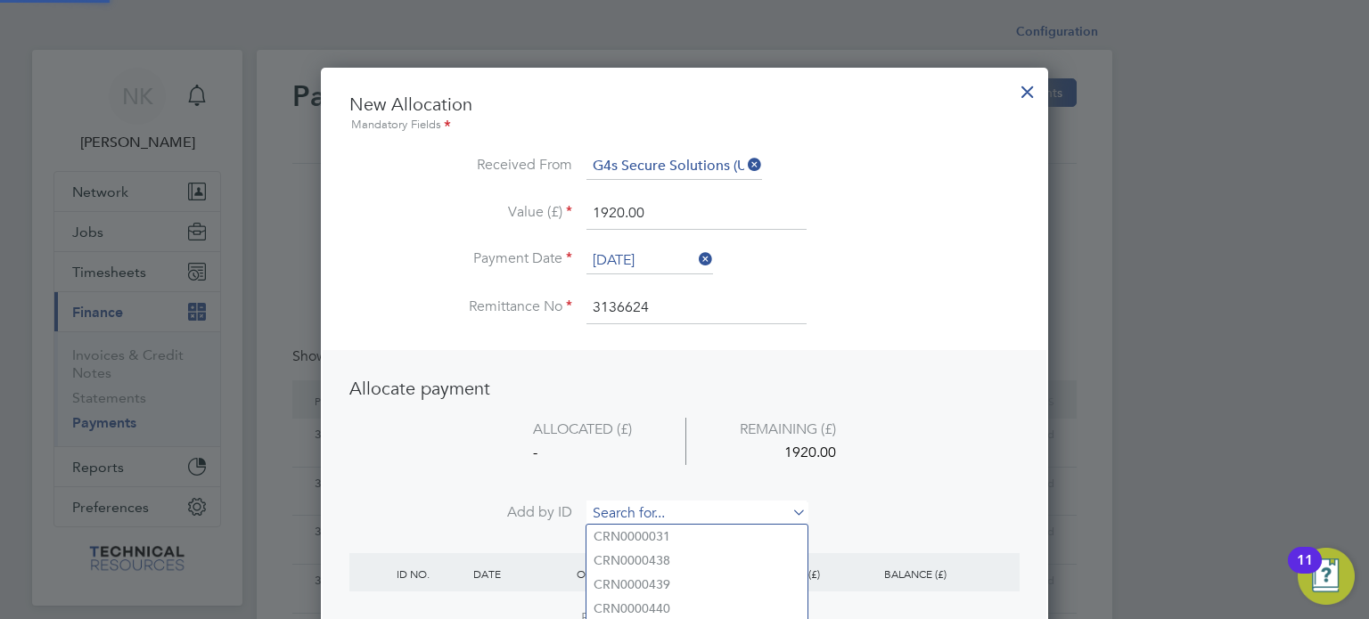
paste input "NV0006796"
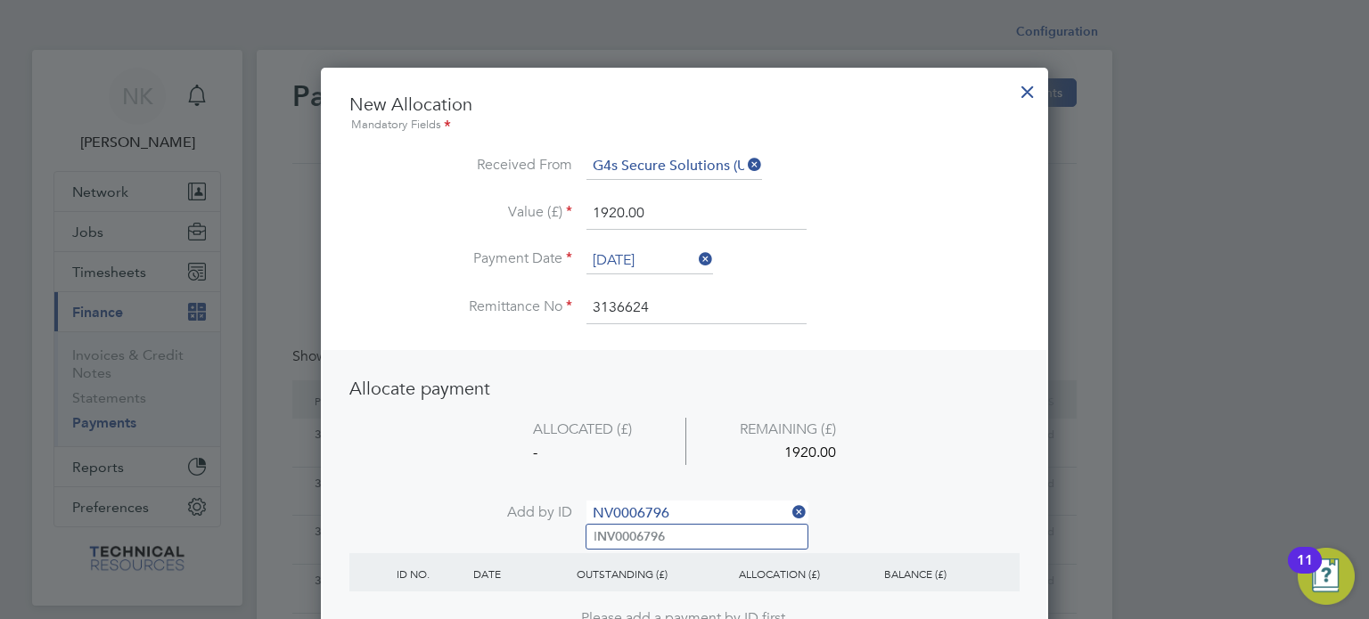
type input "NV0006796"
click at [617, 541] on b "NV0006796" at bounding box center [631, 536] width 68 height 15
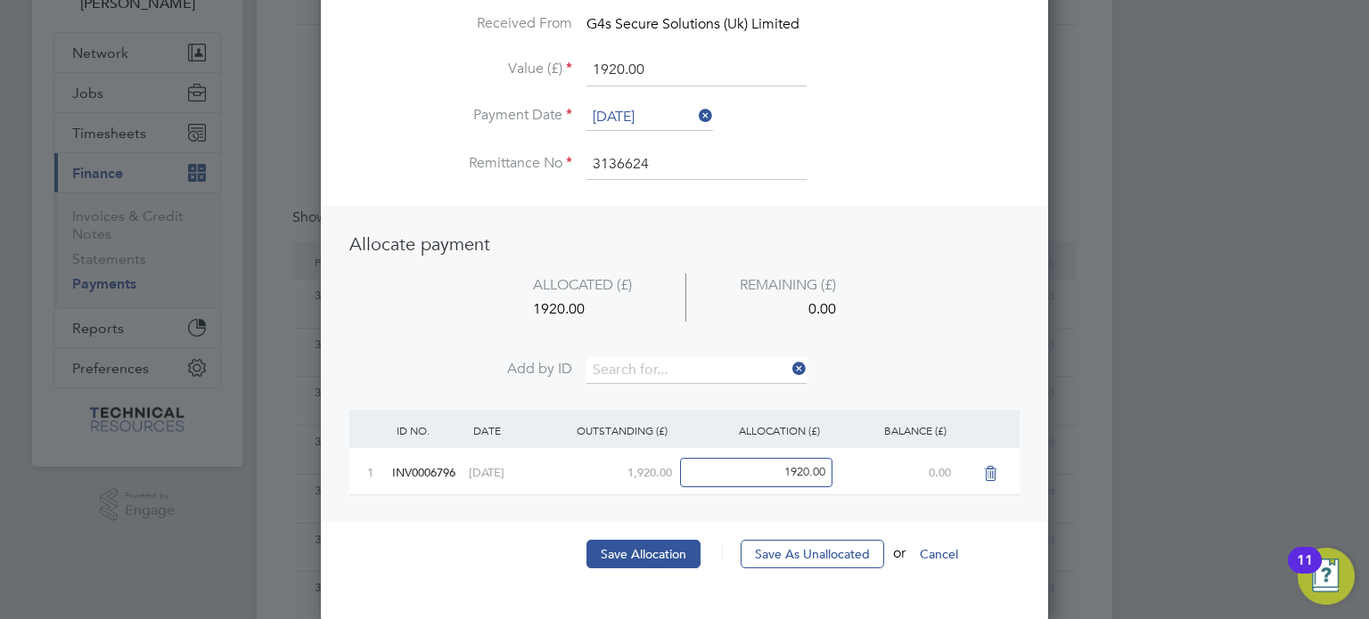
scroll to position [143, 0]
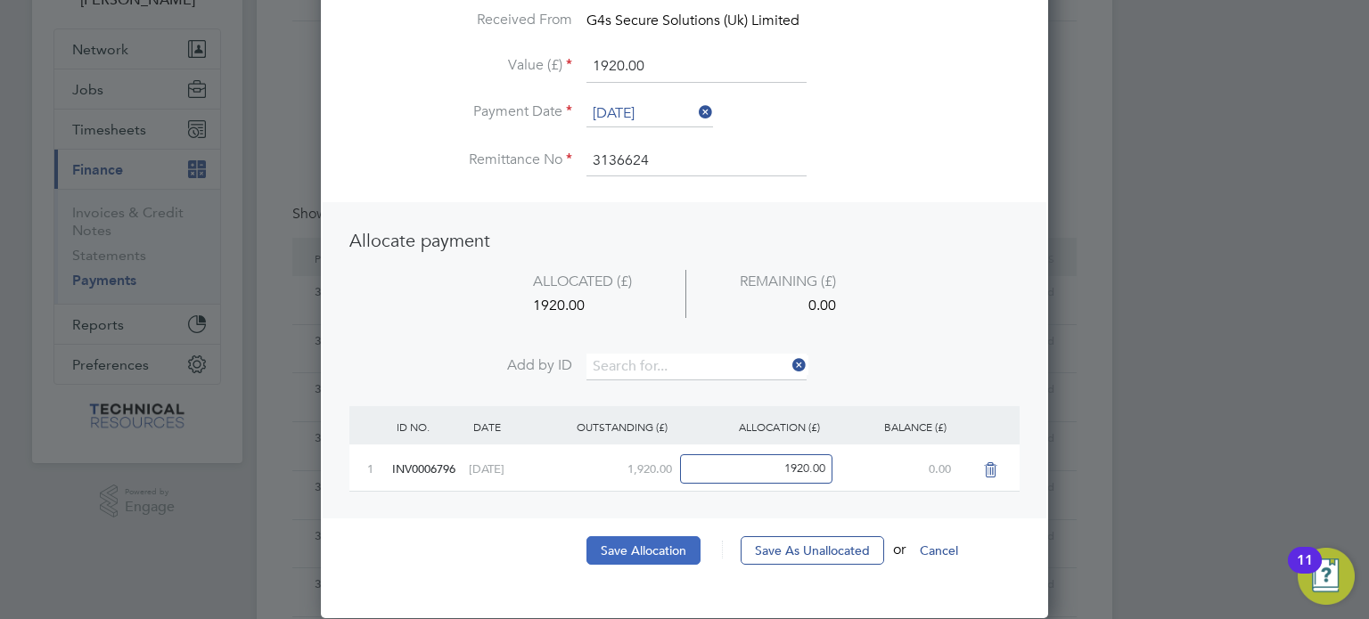
click at [642, 547] on button "Save Allocation" at bounding box center [643, 550] width 114 height 29
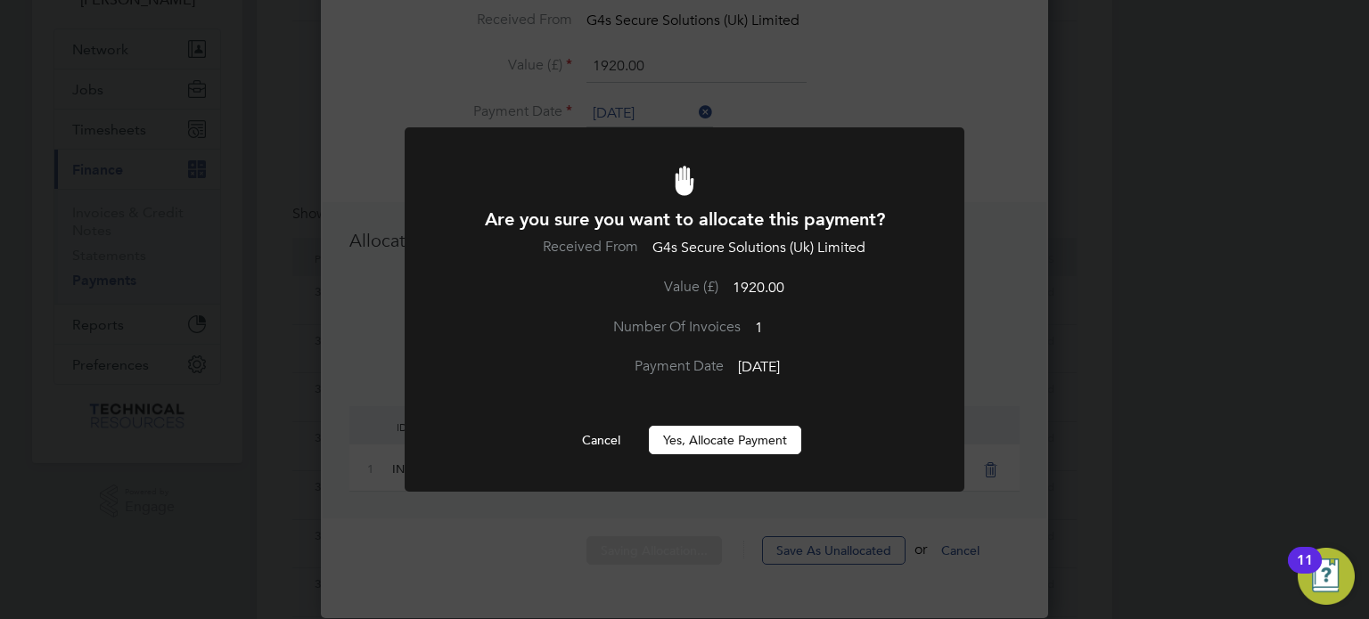
click at [713, 438] on button "Yes, Allocate Payment" at bounding box center [725, 440] width 152 height 29
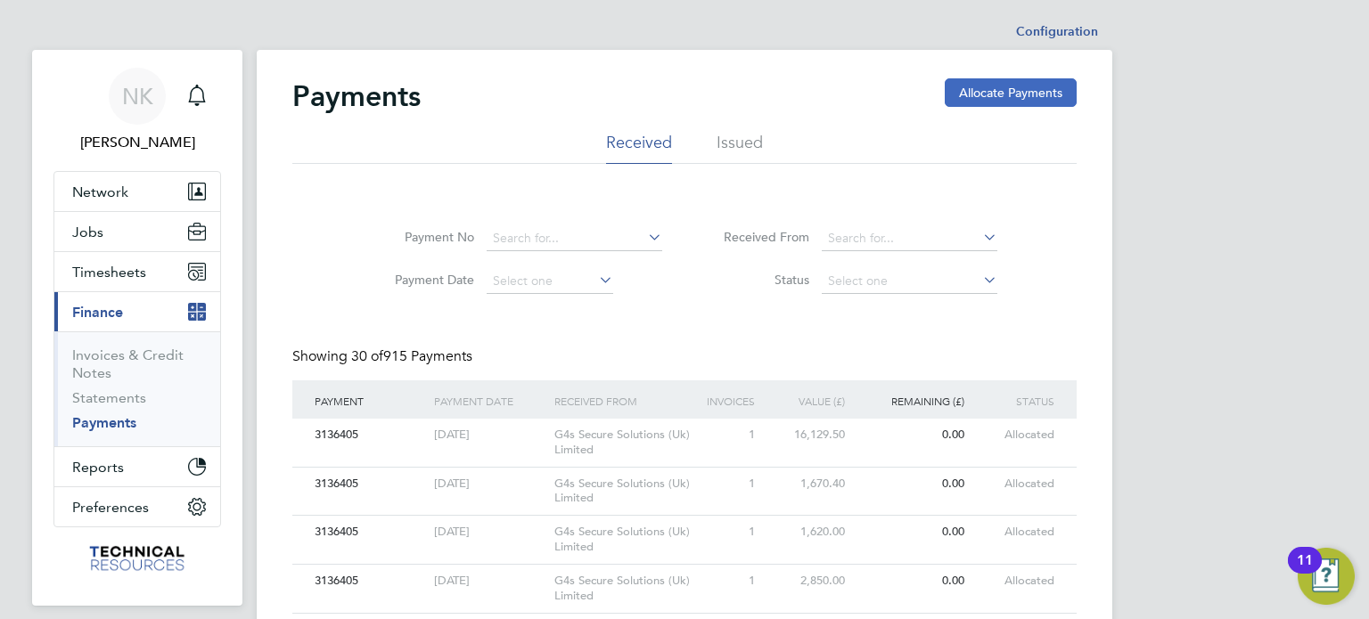
click at [965, 87] on button "Allocate Payments" at bounding box center [1011, 92] width 132 height 29
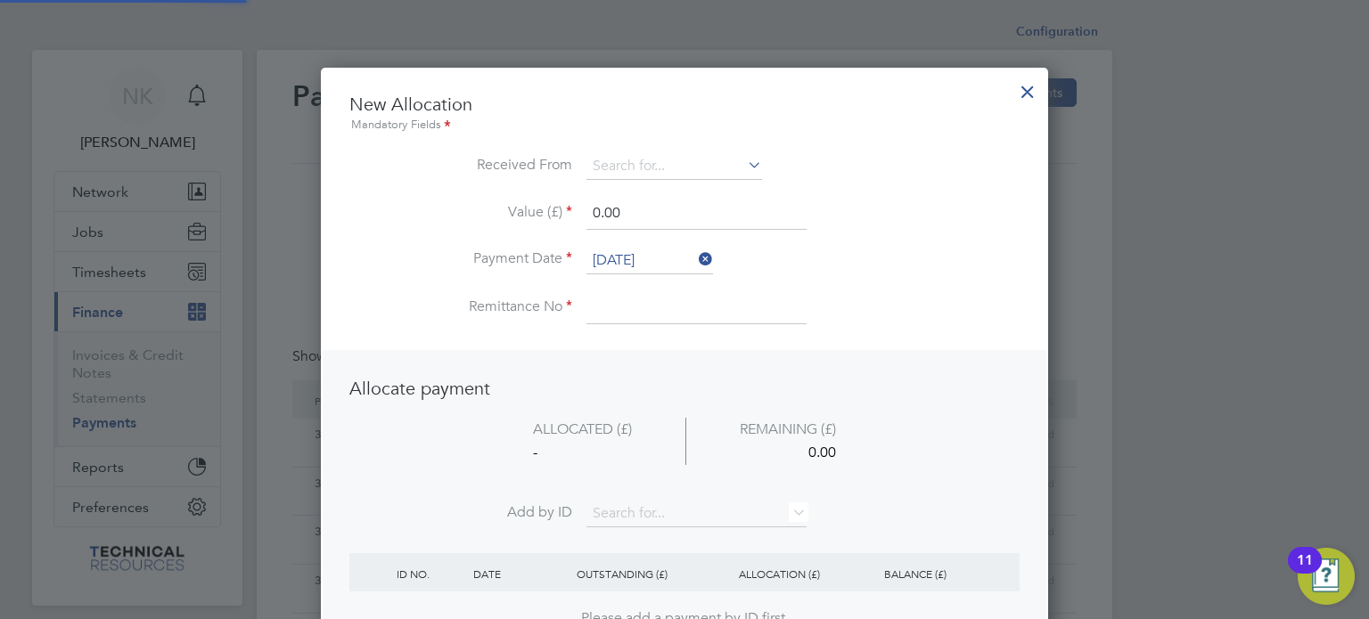
scroll to position [699, 728]
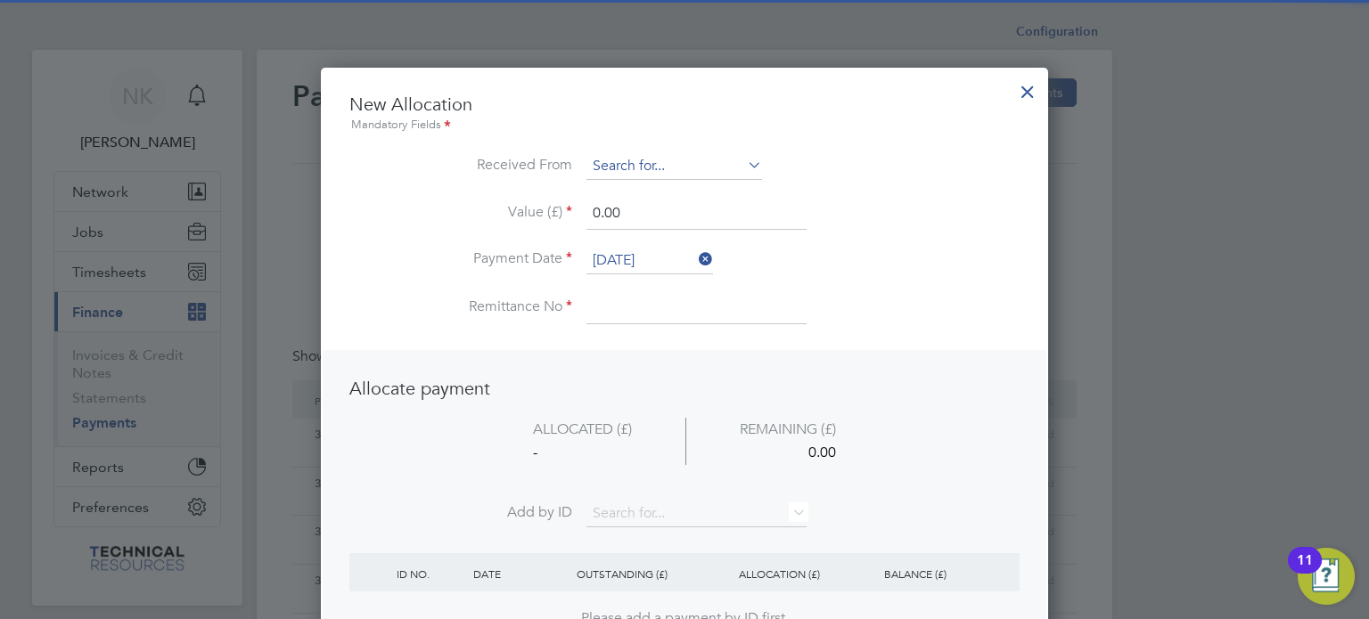
click at [696, 153] on input at bounding box center [674, 166] width 176 height 27
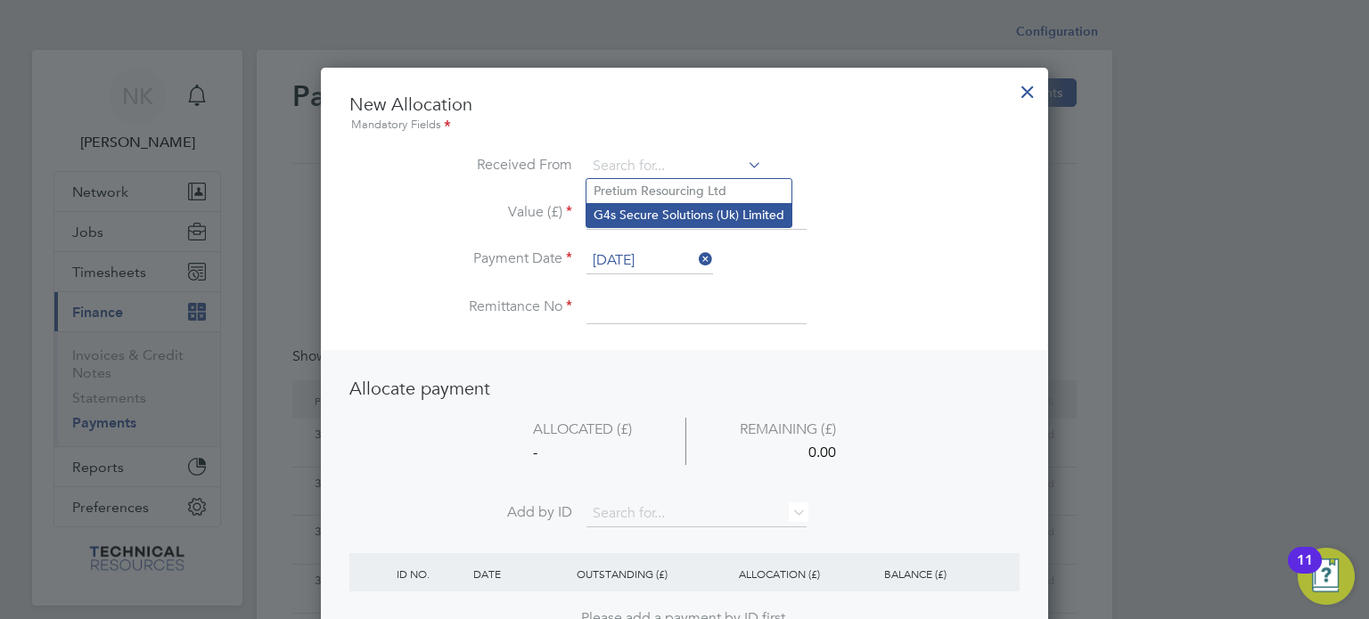
click at [685, 206] on li "G4s Secure Solutions (Uk) Limited" at bounding box center [688, 215] width 205 height 24
type input "G4s Secure Solutions (Uk) Limited"
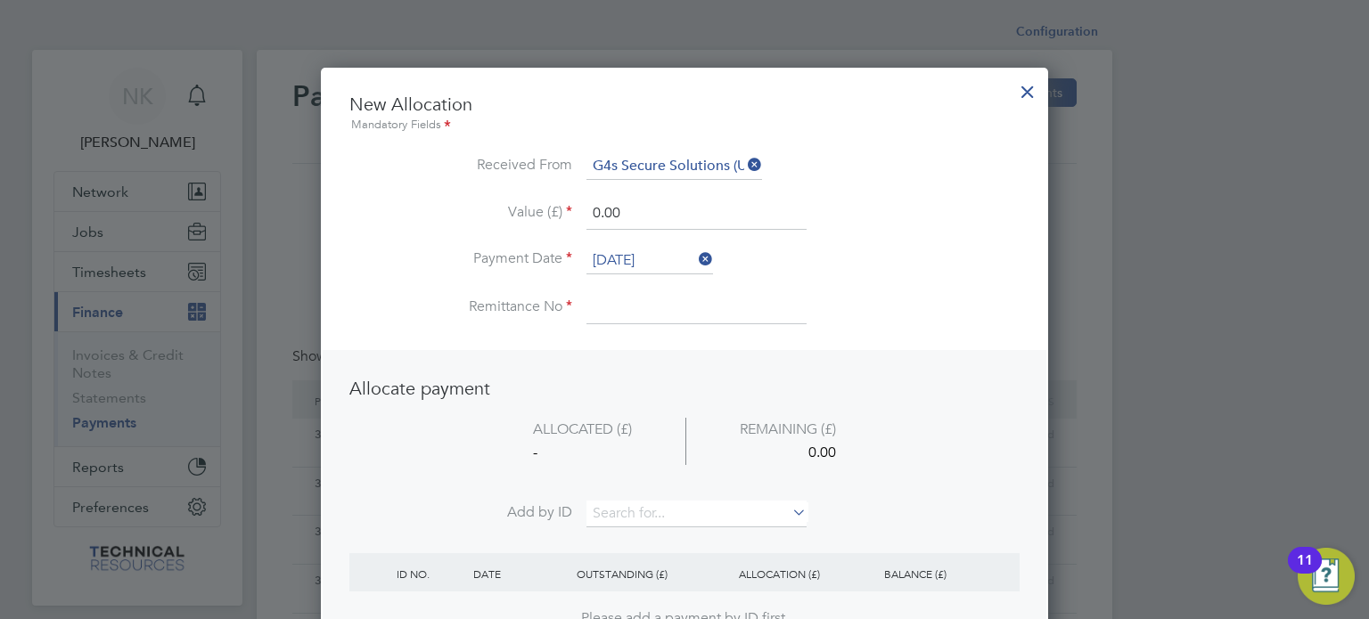
click at [651, 250] on input "26 Sep 2025" at bounding box center [649, 261] width 127 height 27
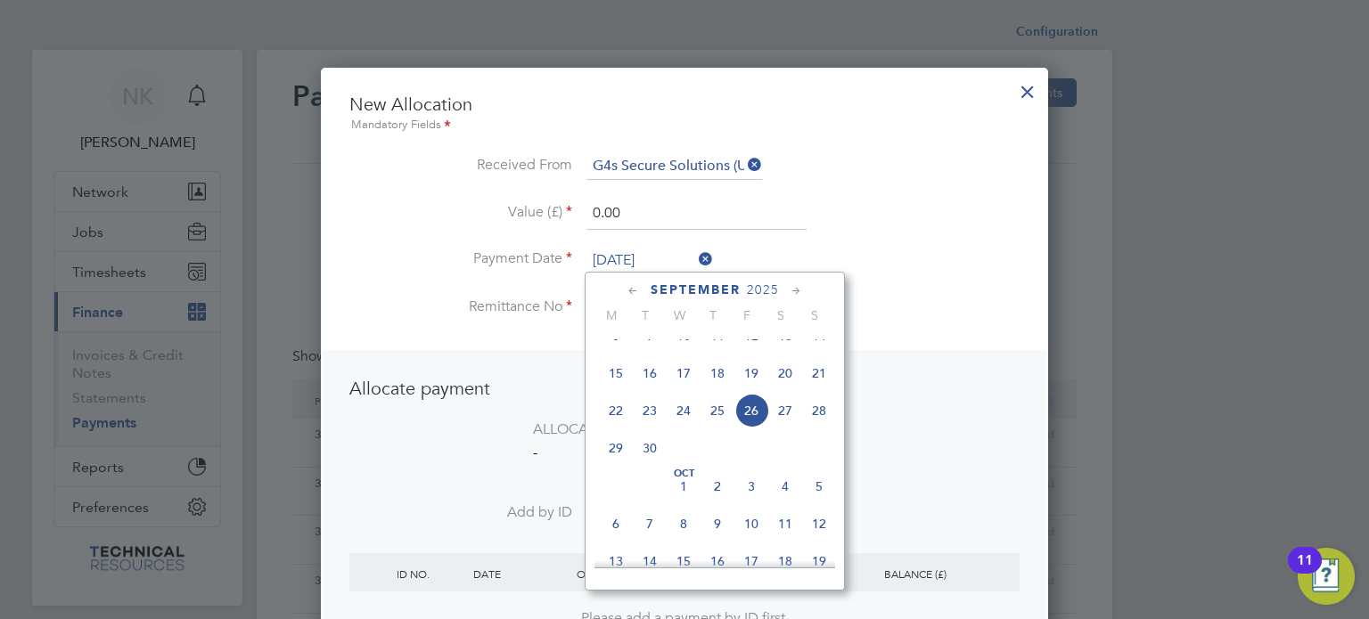
click at [752, 353] on span "12" at bounding box center [751, 336] width 34 height 34
type input "12 Sep 2025"
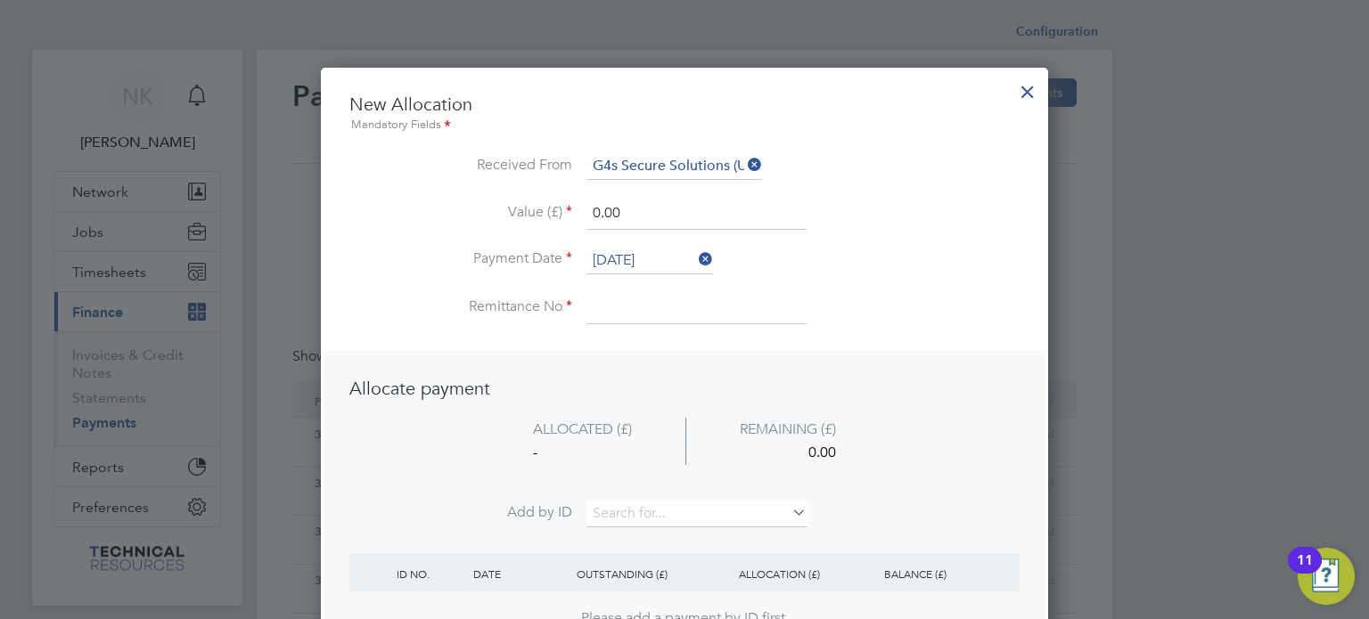
click at [641, 313] on input at bounding box center [696, 308] width 220 height 32
type input "3136624"
drag, startPoint x: 624, startPoint y: 202, endPoint x: 535, endPoint y: 196, distance: 89.3
click at [535, 198] on li "Value (£) 0.00" at bounding box center [684, 223] width 670 height 50
type input "1890.00"
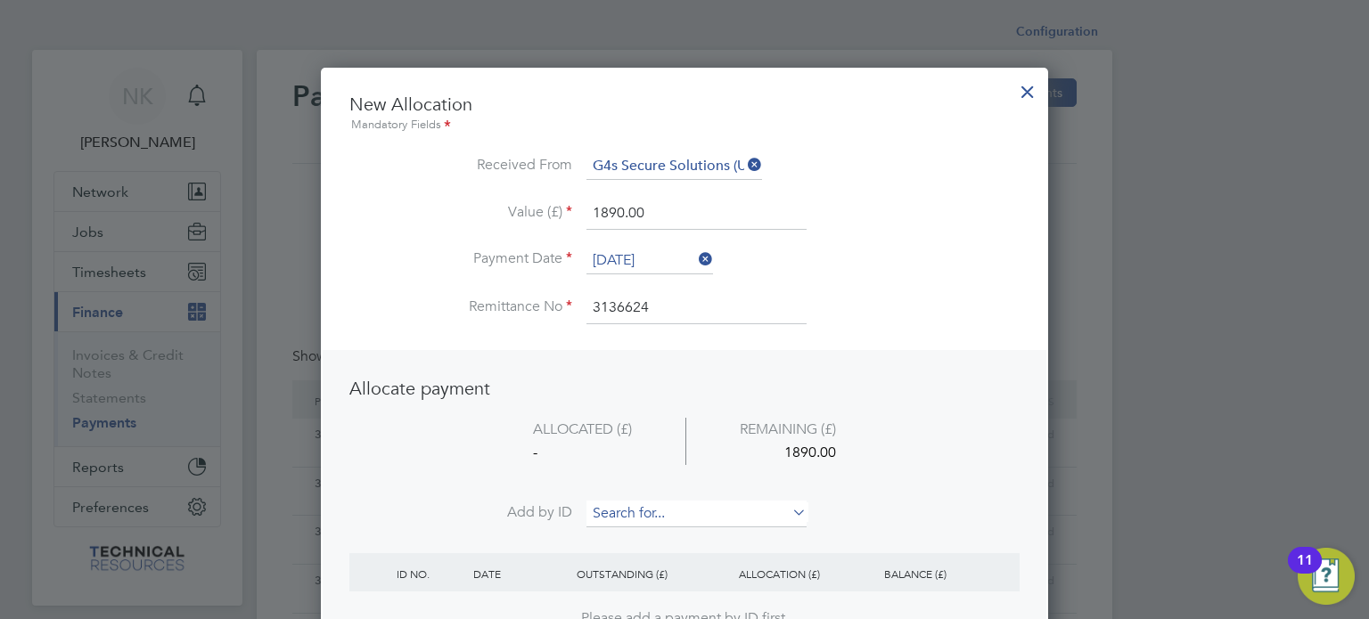
click at [668, 509] on input at bounding box center [696, 514] width 220 height 27
paste input "NV0006797"
type input "NV0006797"
click at [650, 537] on b "NV0006797" at bounding box center [631, 536] width 68 height 15
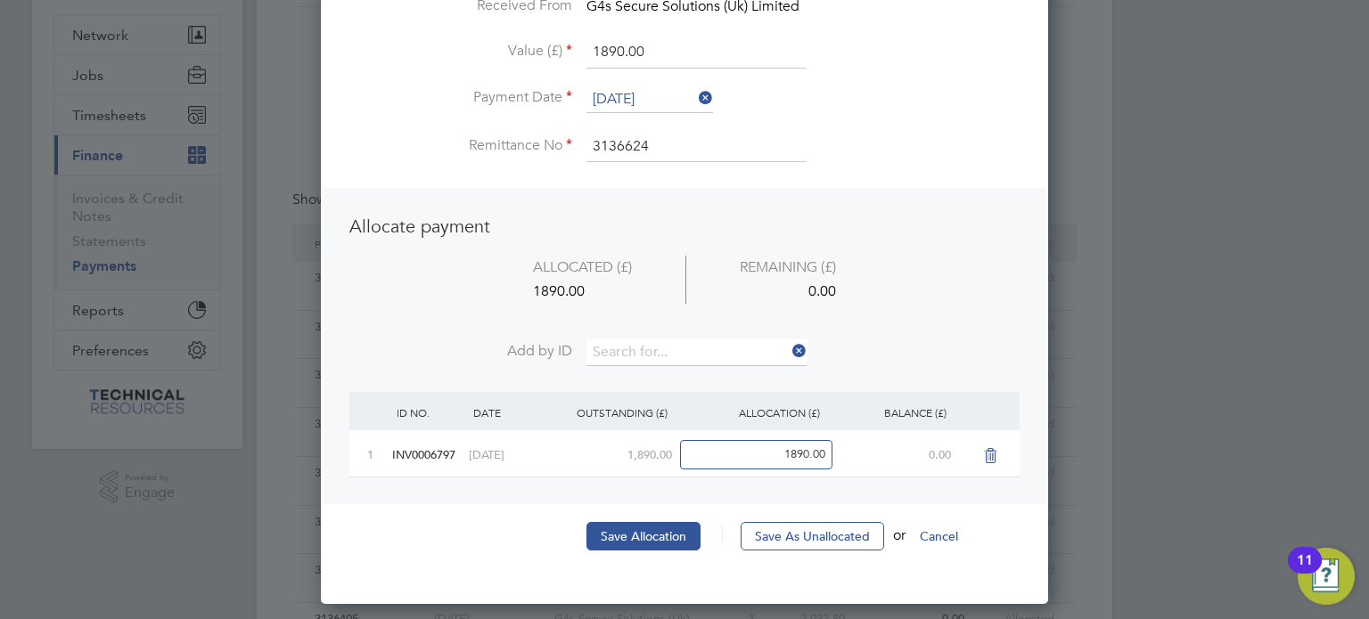
scroll to position [160, 0]
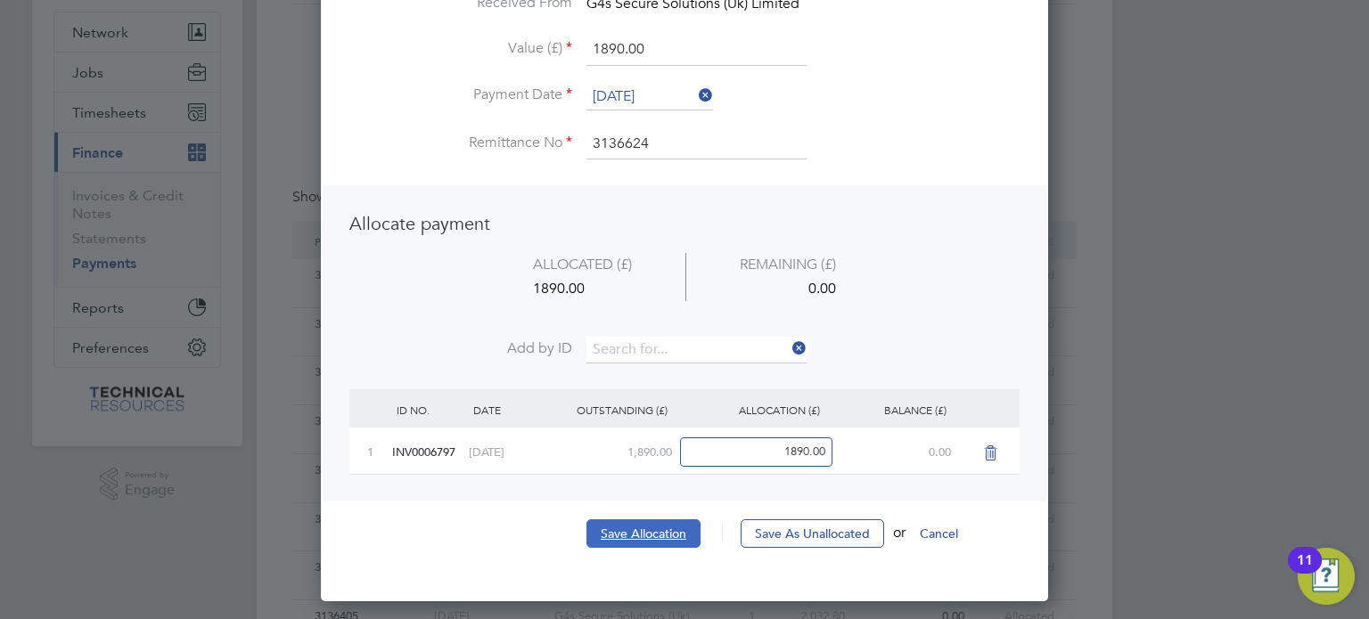
click at [642, 535] on button "Save Allocation" at bounding box center [643, 534] width 114 height 29
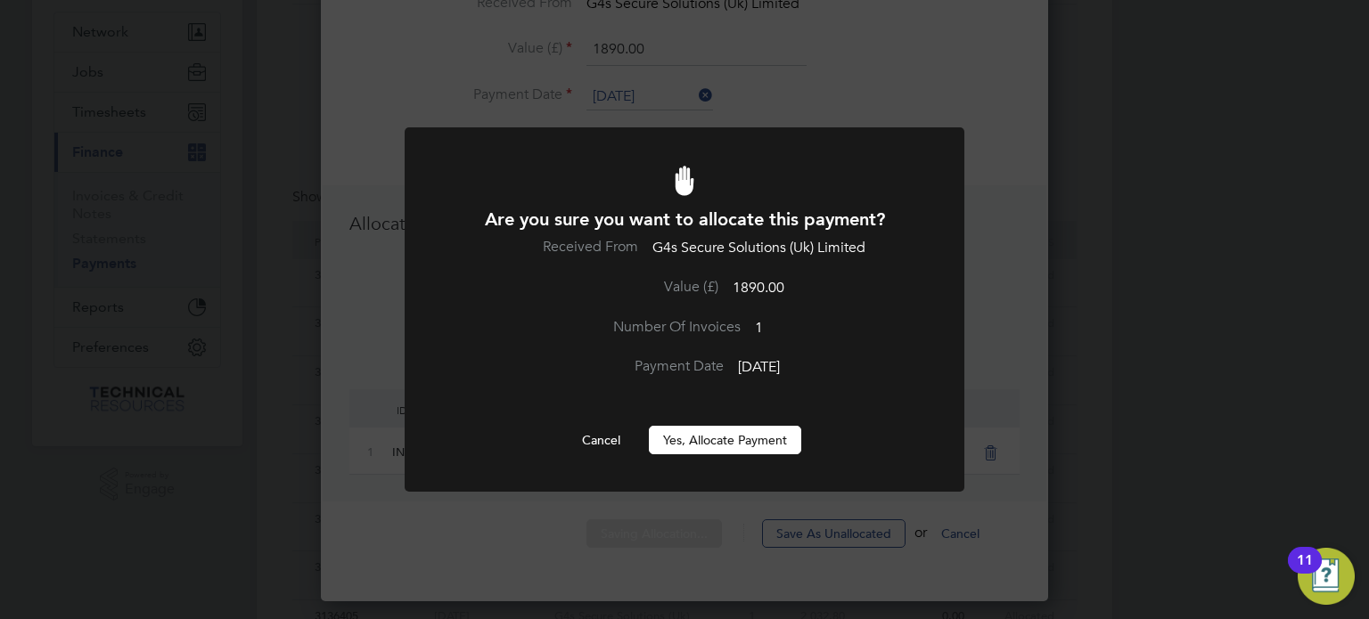
click at [730, 442] on button "Yes, Allocate Payment" at bounding box center [725, 440] width 152 height 29
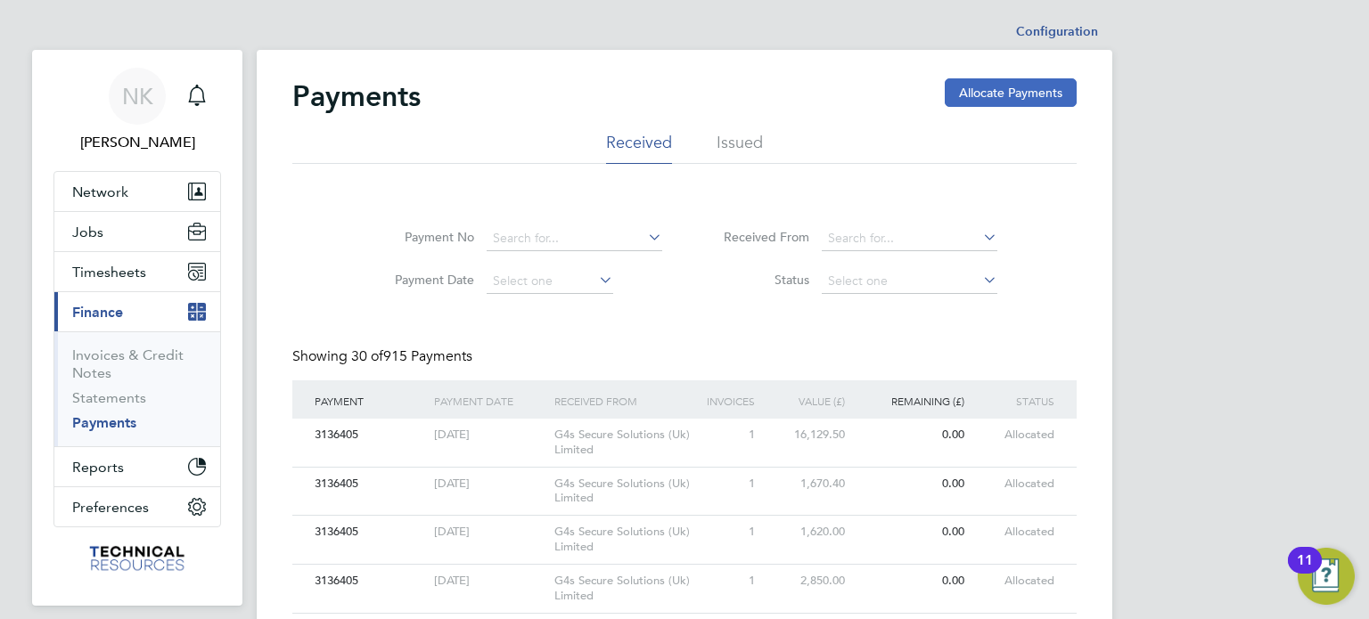
click at [983, 106] on button "Allocate Payments" at bounding box center [1011, 92] width 132 height 29
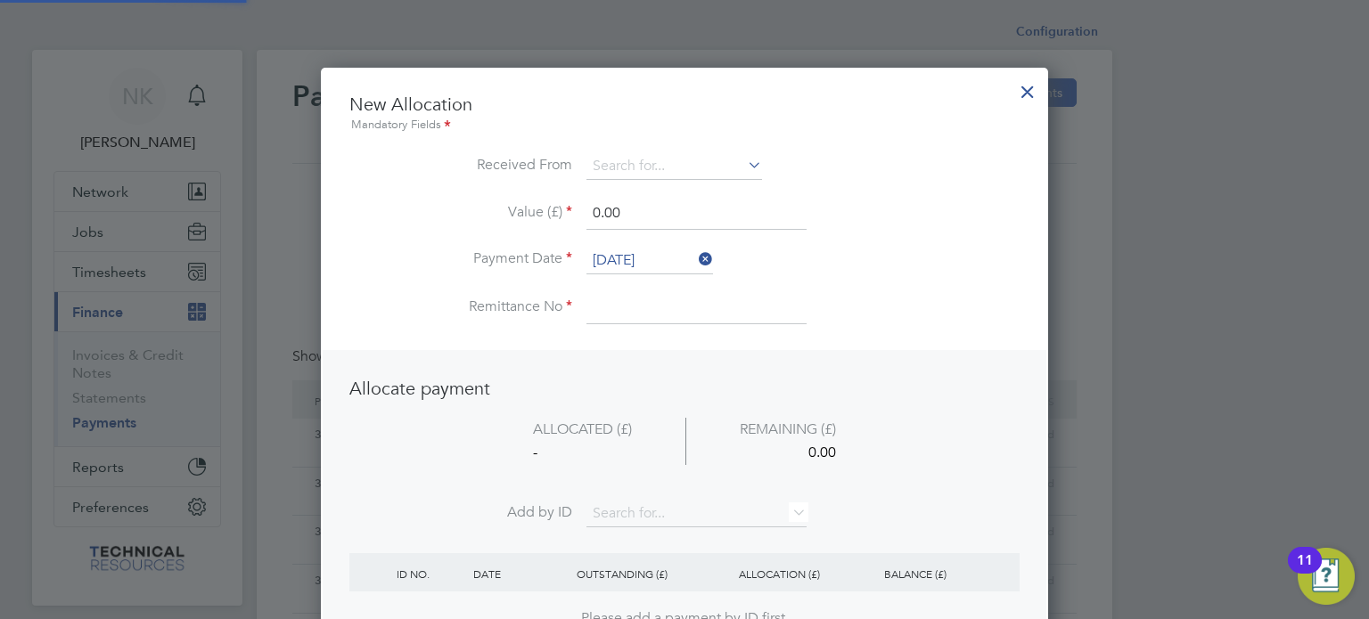
scroll to position [699, 728]
click at [677, 167] on input at bounding box center [674, 166] width 176 height 27
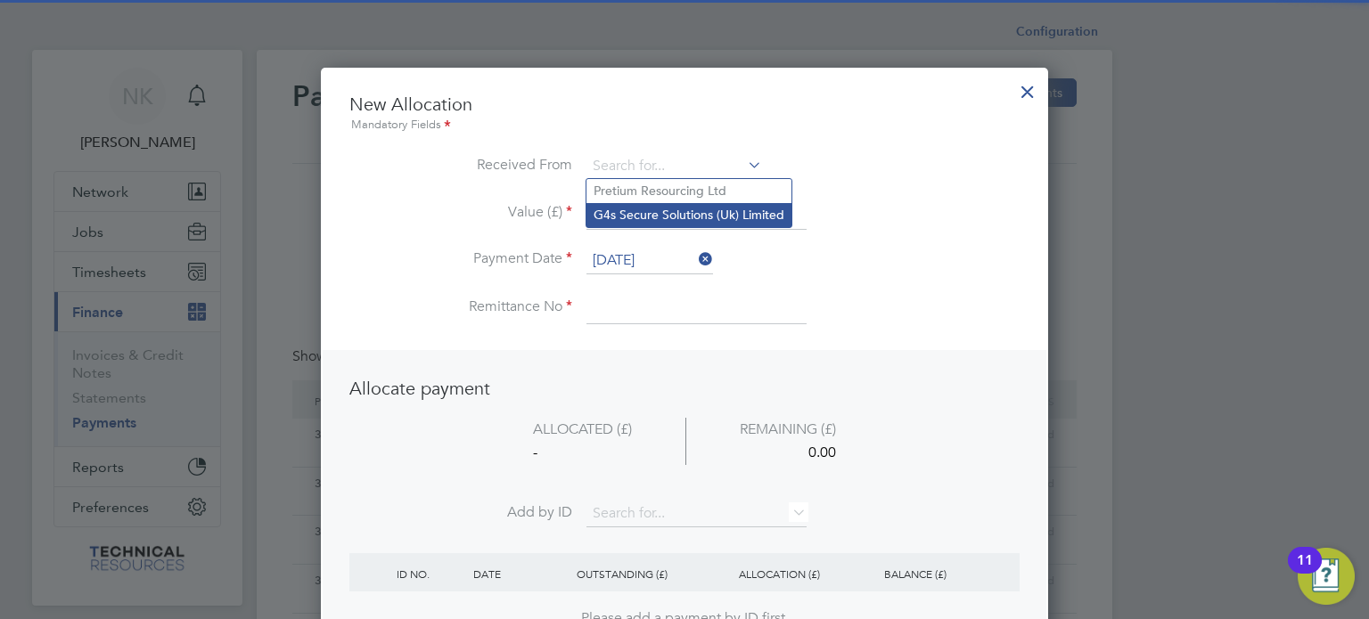
click at [670, 213] on li "G4s Secure Solutions (Uk) Limited" at bounding box center [688, 215] width 205 height 24
type input "G4s Secure Solutions (Uk) Limited"
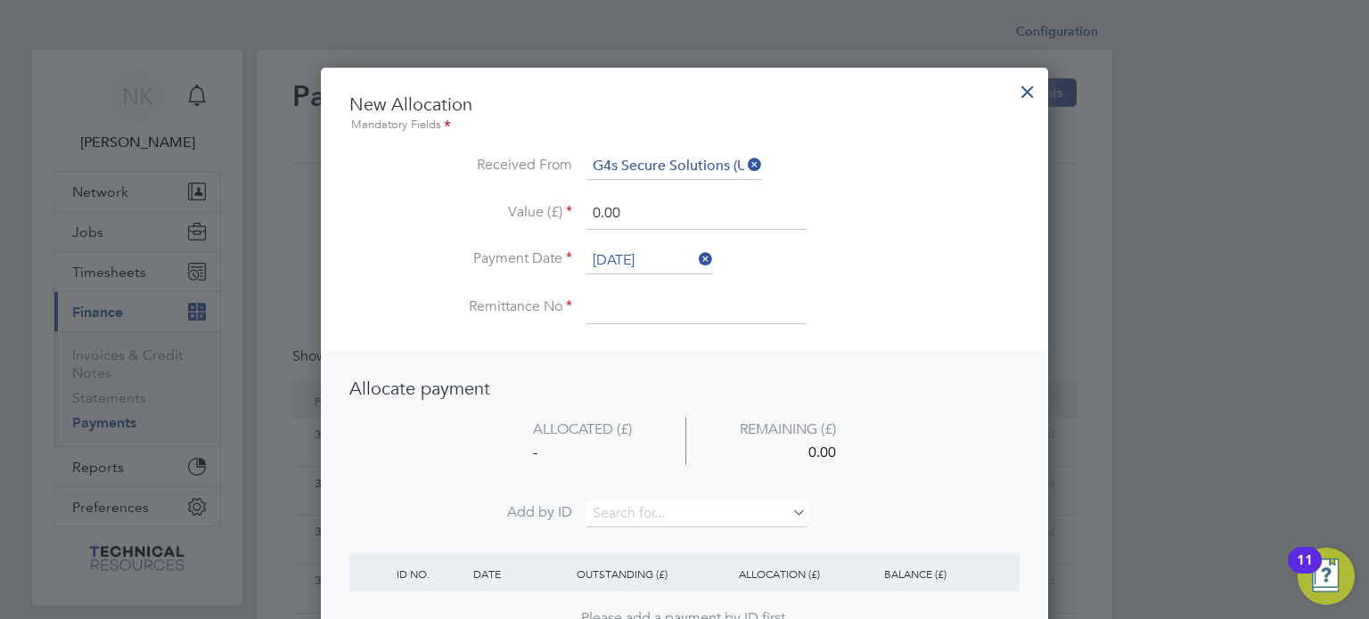
click at [652, 234] on li "Value (£) 0.00" at bounding box center [684, 223] width 670 height 50
click at [649, 248] on input "26 Sep 2025" at bounding box center [649, 261] width 127 height 27
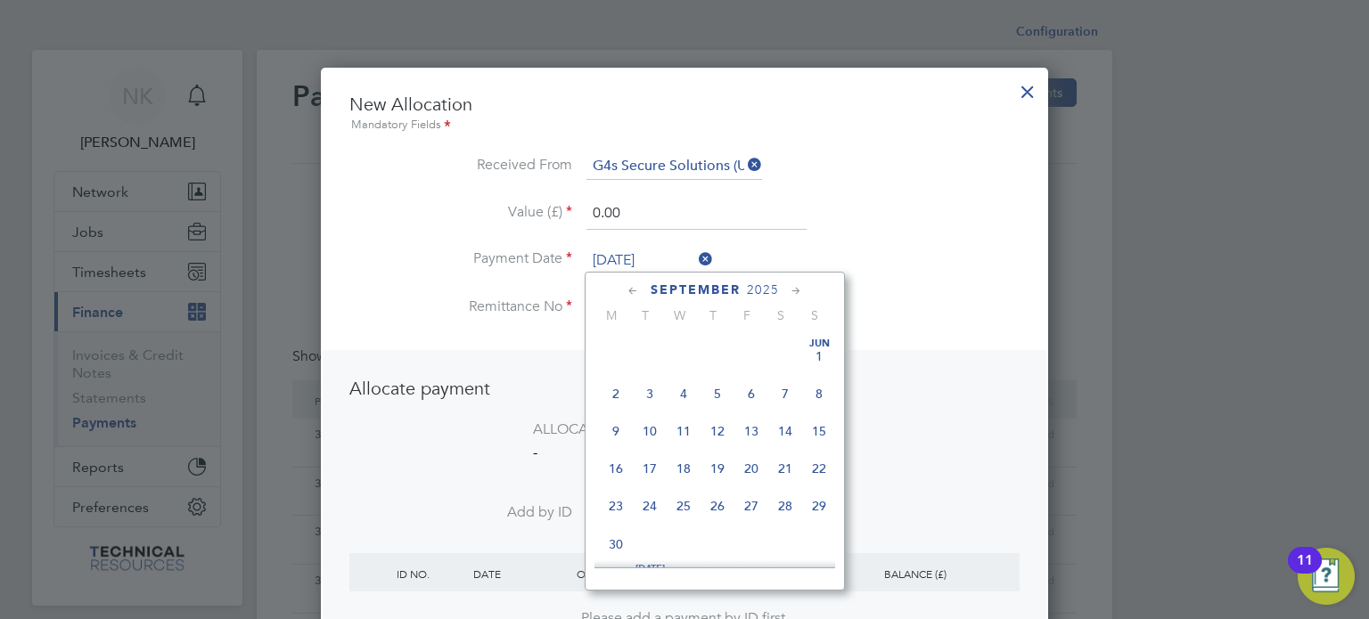
scroll to position [659, 0]
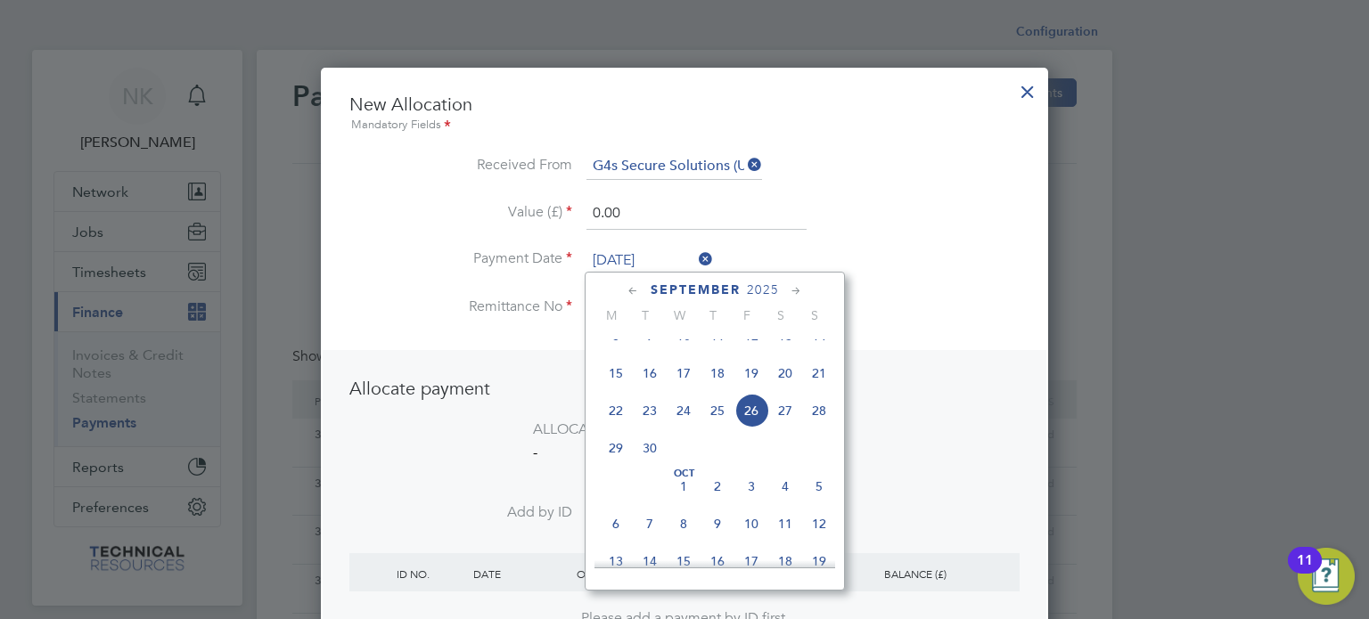
click at [749, 349] on span "12" at bounding box center [751, 336] width 34 height 34
type input "12 Sep 2025"
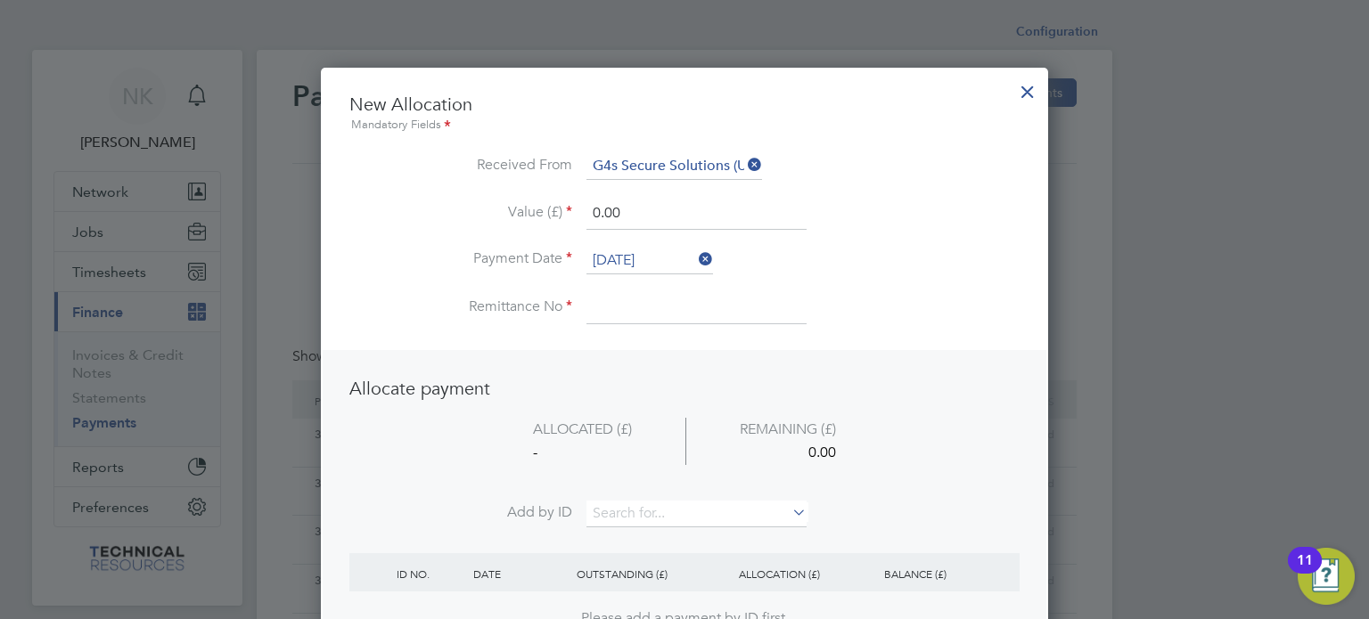
click at [659, 313] on input at bounding box center [696, 308] width 220 height 32
type input "3136624"
drag, startPoint x: 634, startPoint y: 217, endPoint x: 493, endPoint y: 200, distance: 142.8
click at [493, 200] on li "Value (£) 0.00" at bounding box center [684, 223] width 670 height 50
type input "1680.00"
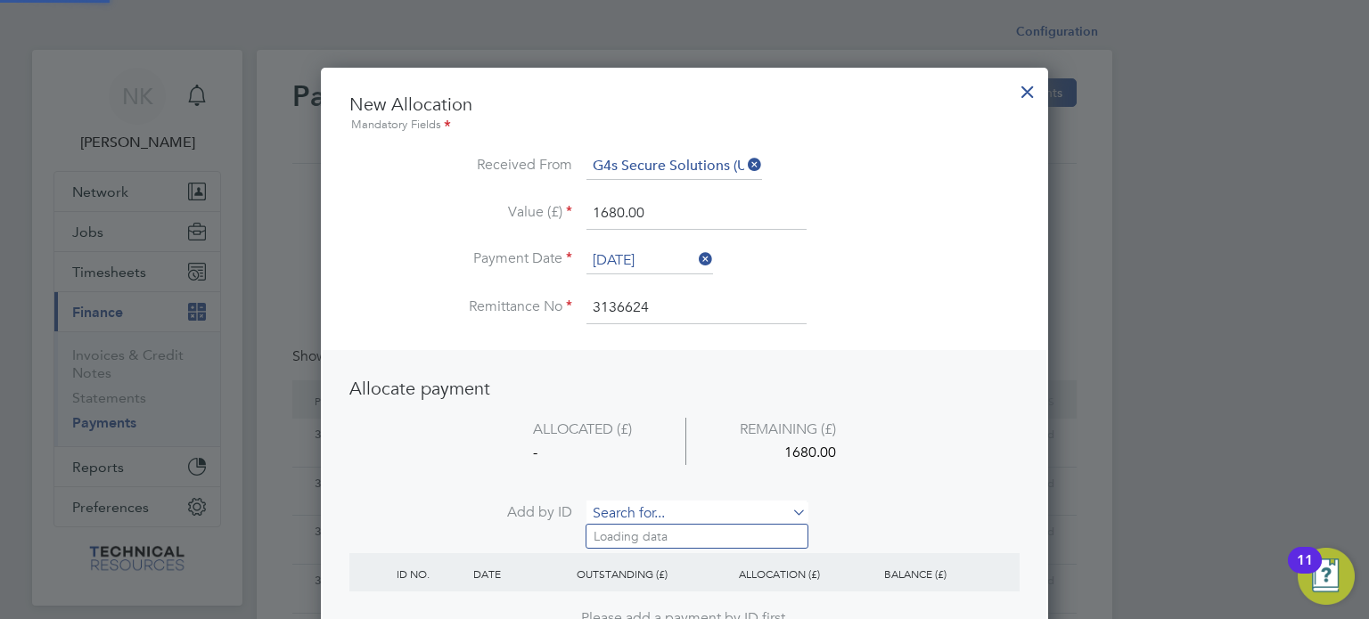
click at [657, 521] on input at bounding box center [696, 514] width 220 height 27
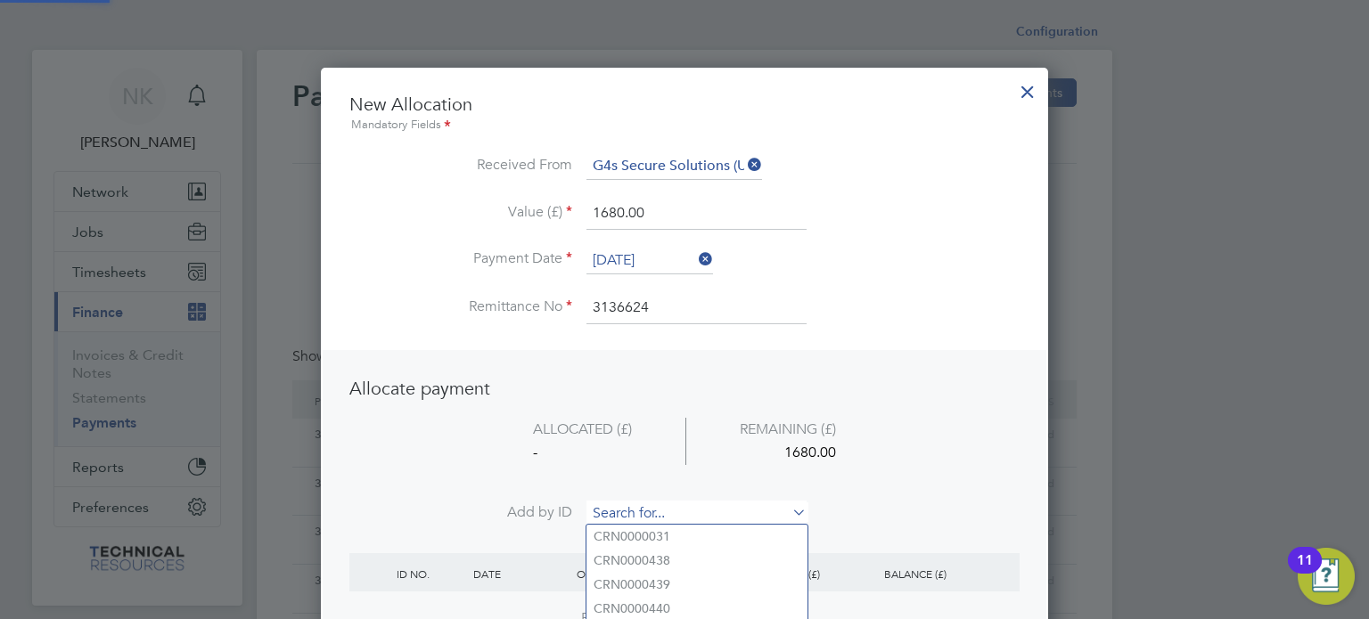
paste input "INV0006798"
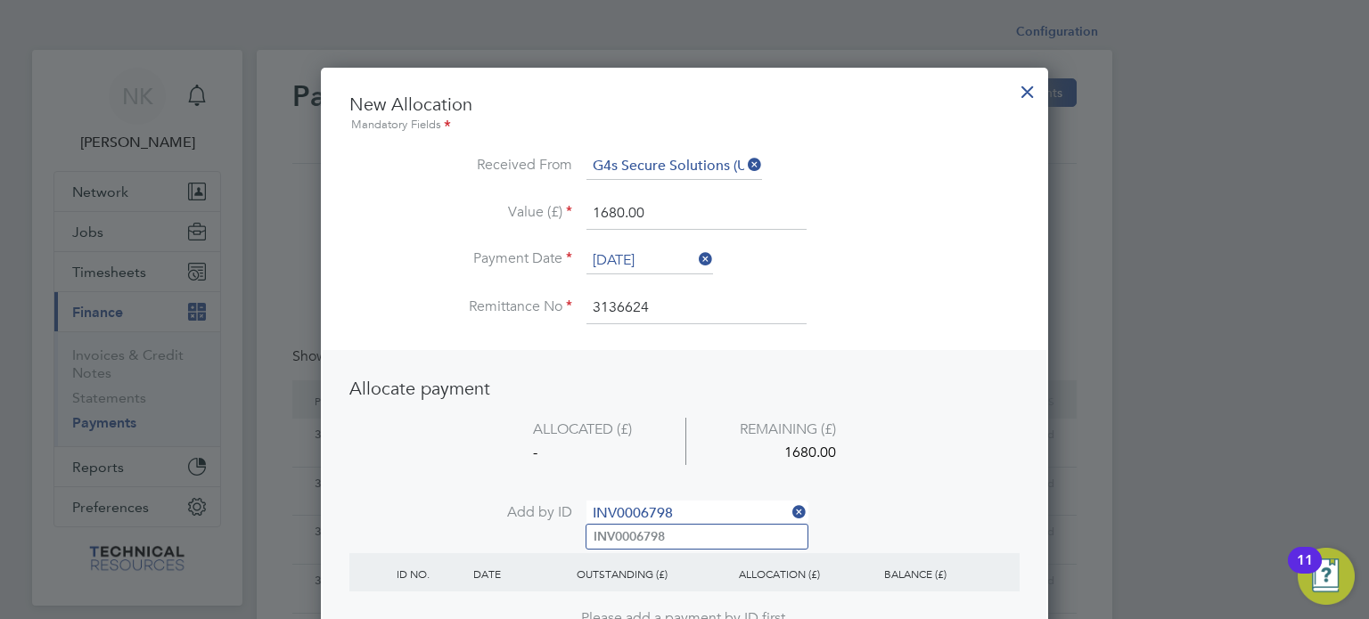
type input "INV0006798"
click at [649, 536] on b "INV0006798" at bounding box center [629, 536] width 71 height 15
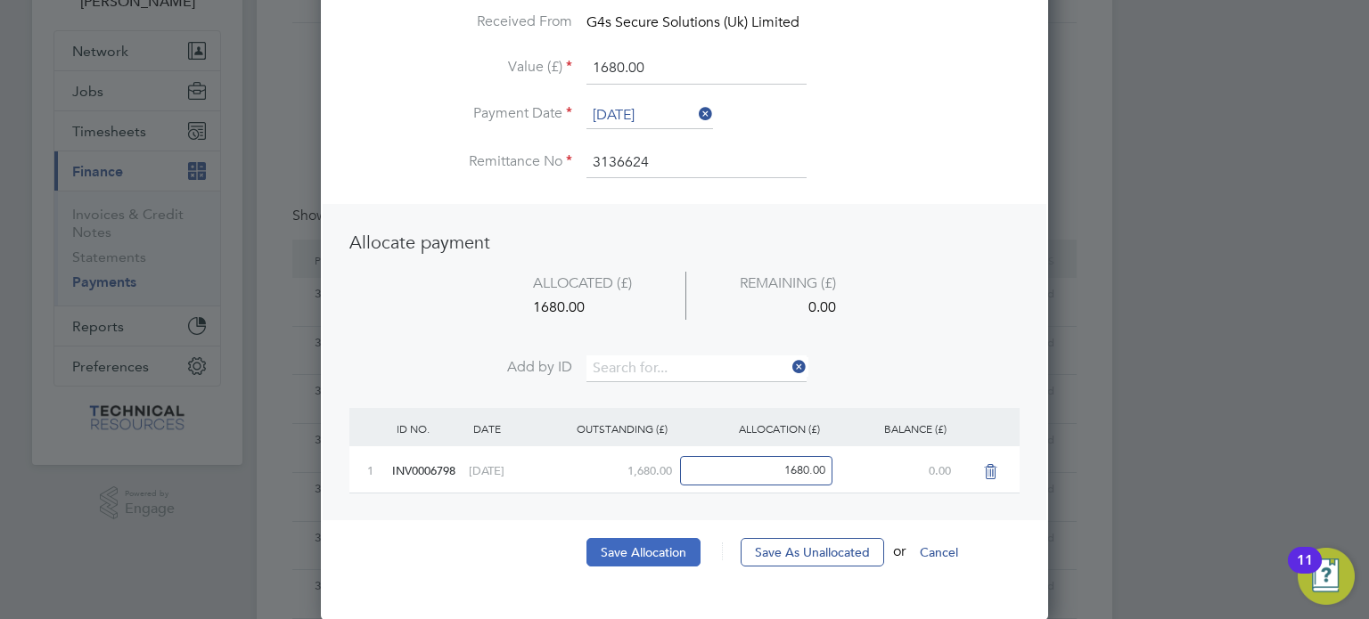
scroll to position [146, 0]
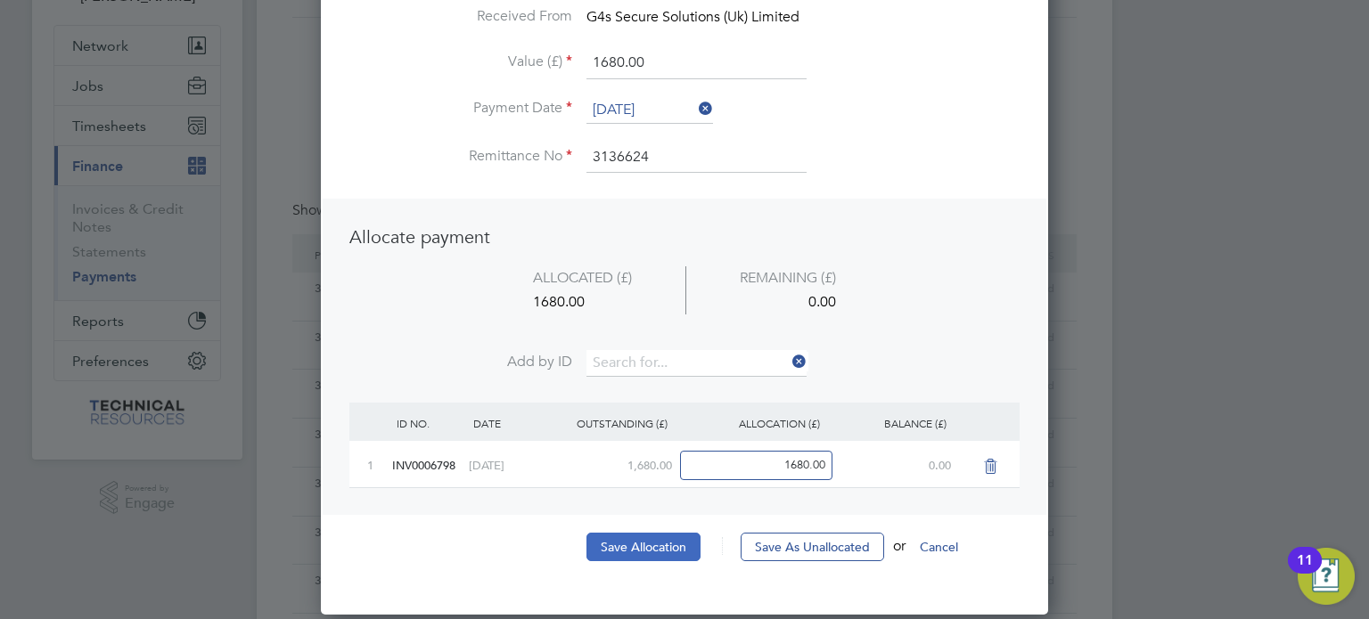
click at [637, 556] on button "Save Allocation" at bounding box center [643, 547] width 114 height 29
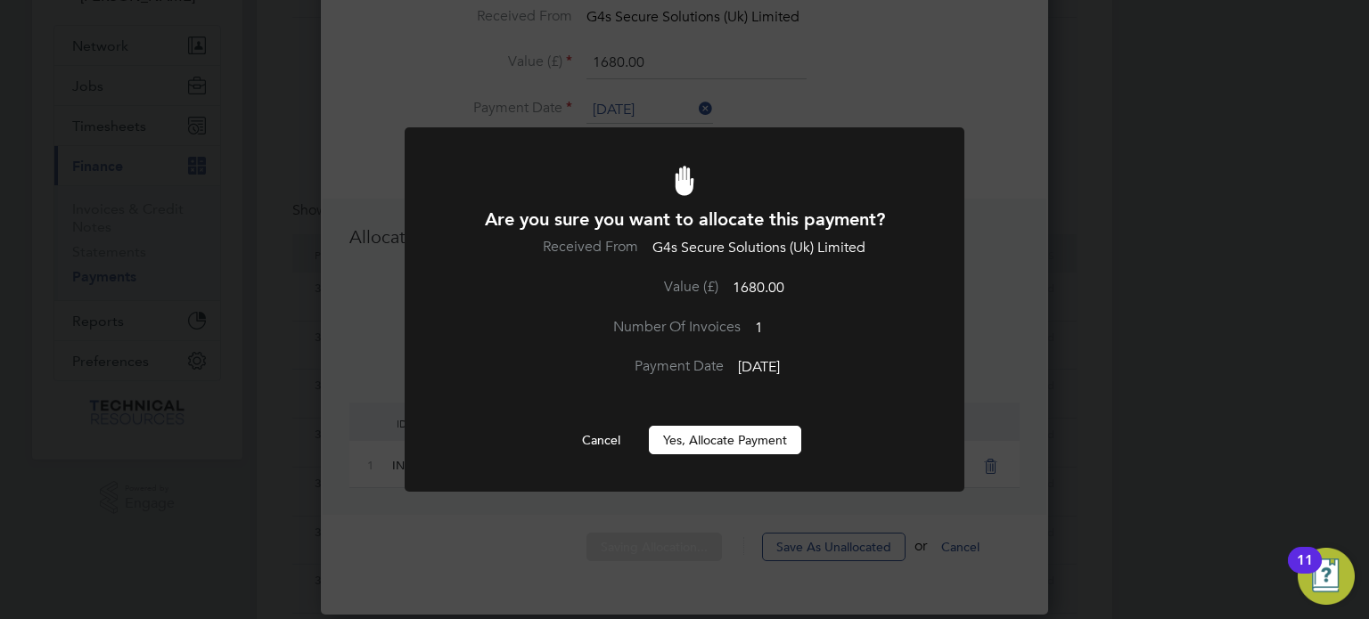
click at [718, 420] on div "Are you sure you want to allocate this payment? Received From G4s Secure Soluti…" at bounding box center [684, 331] width 463 height 247
click at [711, 430] on button "Yes, Allocate Payment" at bounding box center [725, 440] width 152 height 29
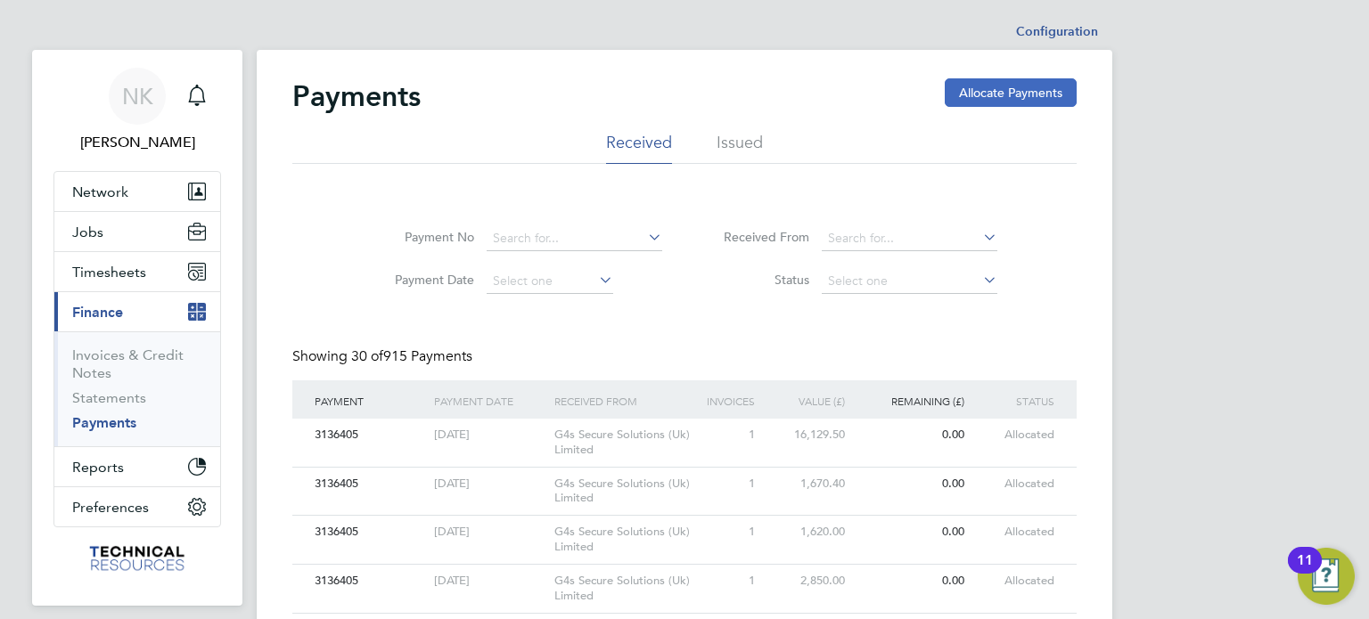
click at [996, 99] on button "Allocate Payments" at bounding box center [1011, 92] width 132 height 29
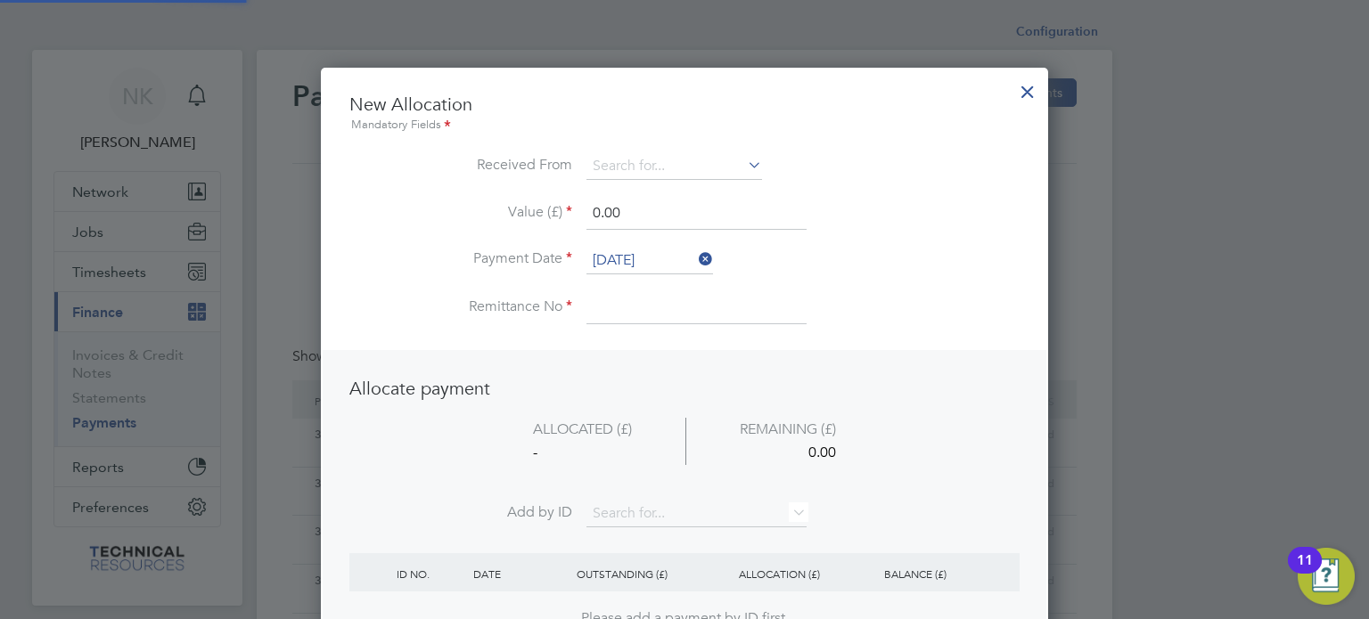
scroll to position [699, 728]
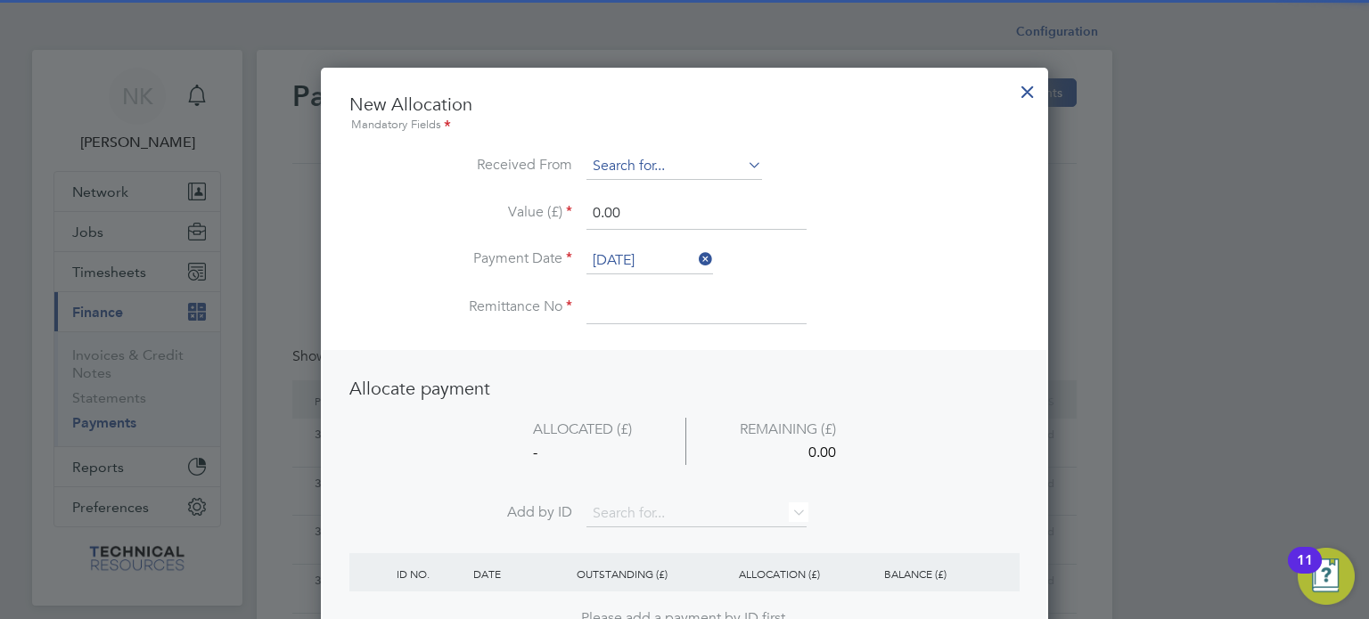
click at [687, 156] on input at bounding box center [674, 166] width 176 height 27
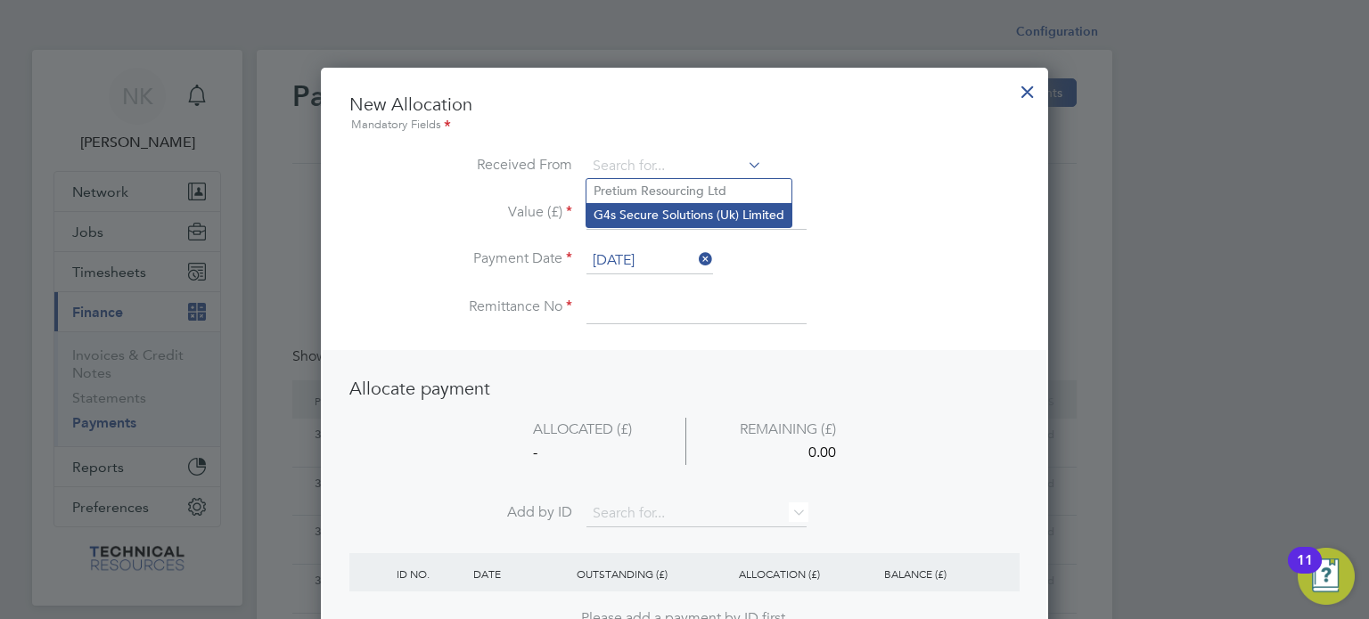
click at [677, 207] on li "G4s Secure Solutions (Uk) Limited" at bounding box center [688, 215] width 205 height 24
type input "G4s Secure Solutions (Uk) Limited"
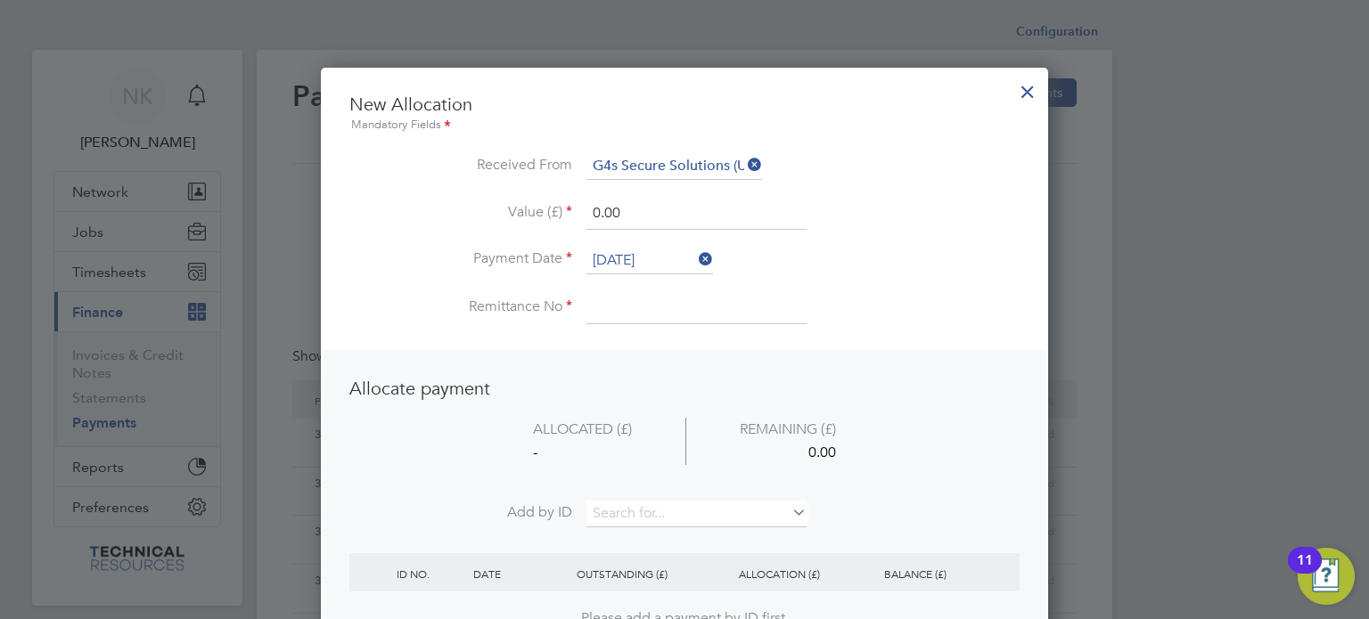
click at [642, 242] on li "Value (£) 0.00" at bounding box center [684, 223] width 670 height 50
click at [626, 263] on input "26 Sep 2025" at bounding box center [649, 261] width 127 height 27
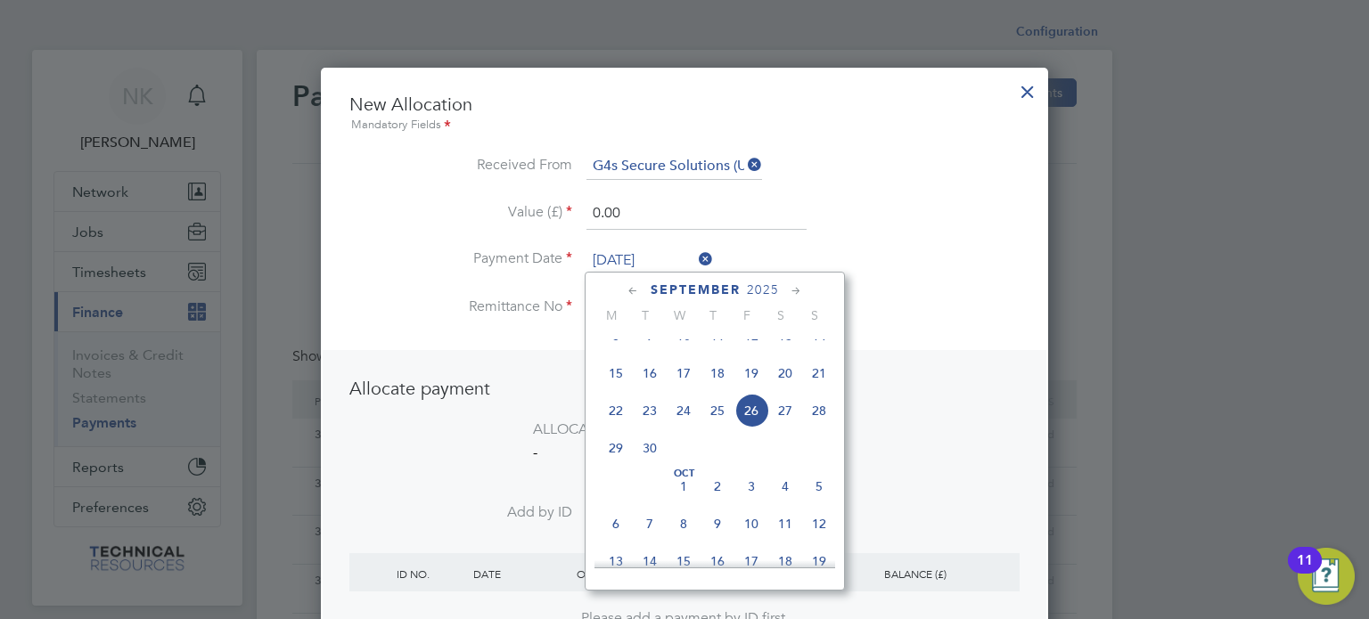
click at [751, 353] on span "12" at bounding box center [751, 336] width 34 height 34
type input "12 Sep 2025"
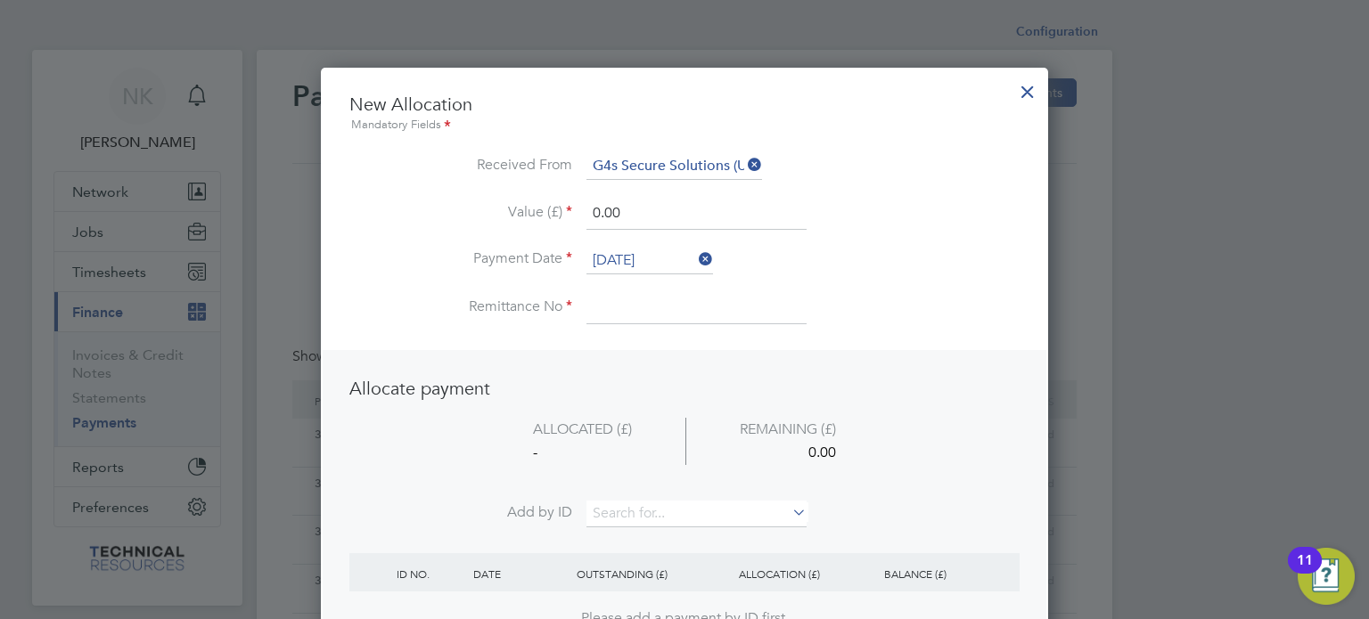
click at [625, 300] on input at bounding box center [696, 308] width 220 height 32
type input "3136624"
drag, startPoint x: 627, startPoint y: 208, endPoint x: 519, endPoint y: 206, distance: 108.7
click at [519, 206] on li "Value (£) 0.00" at bounding box center [684, 223] width 670 height 50
type input "2686.32"
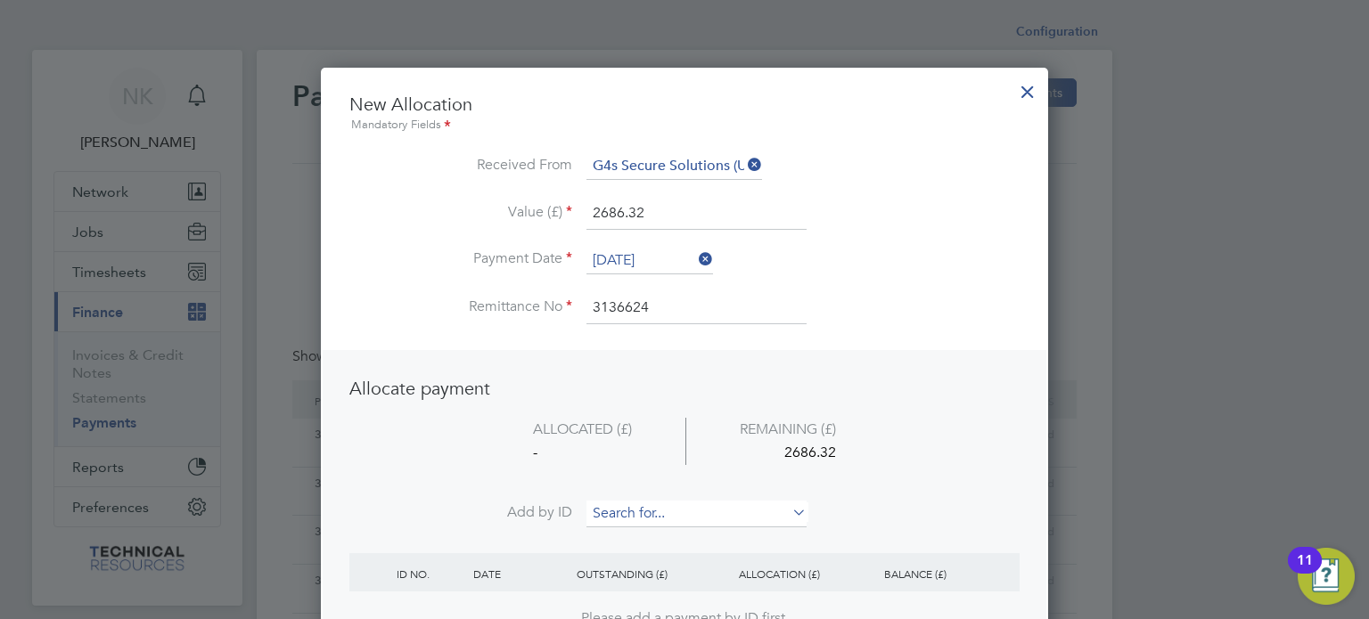
click at [626, 506] on input at bounding box center [696, 514] width 220 height 27
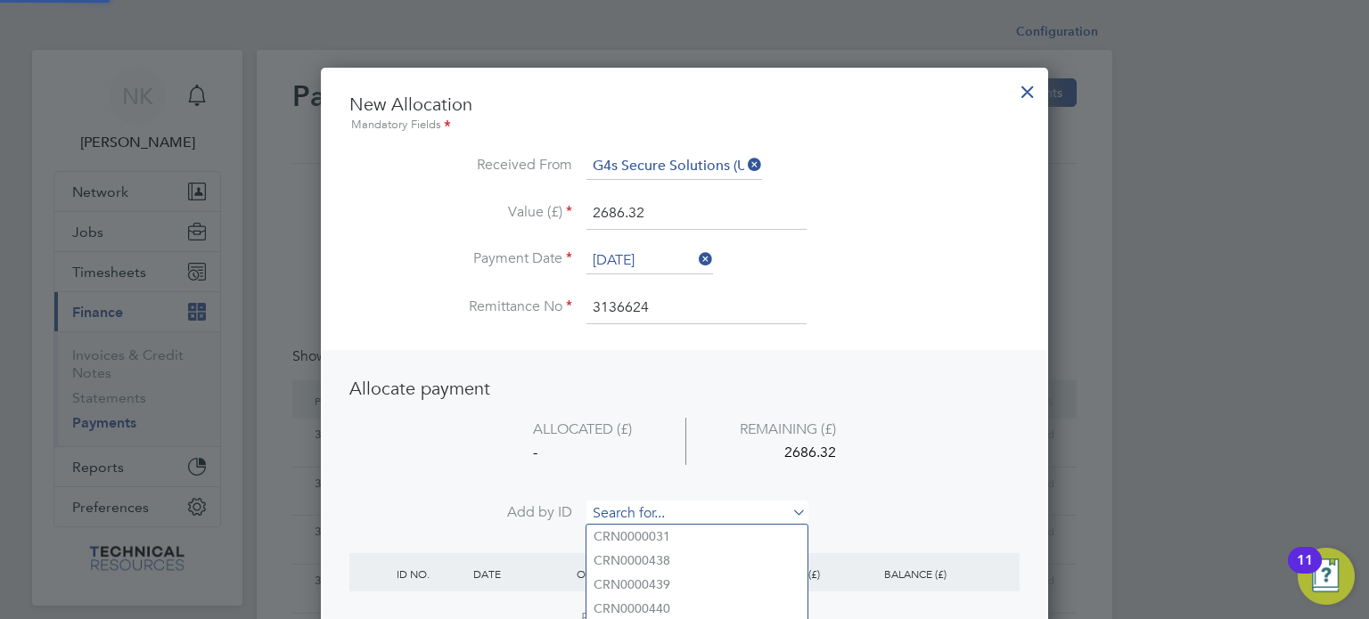
paste input "INV0006793"
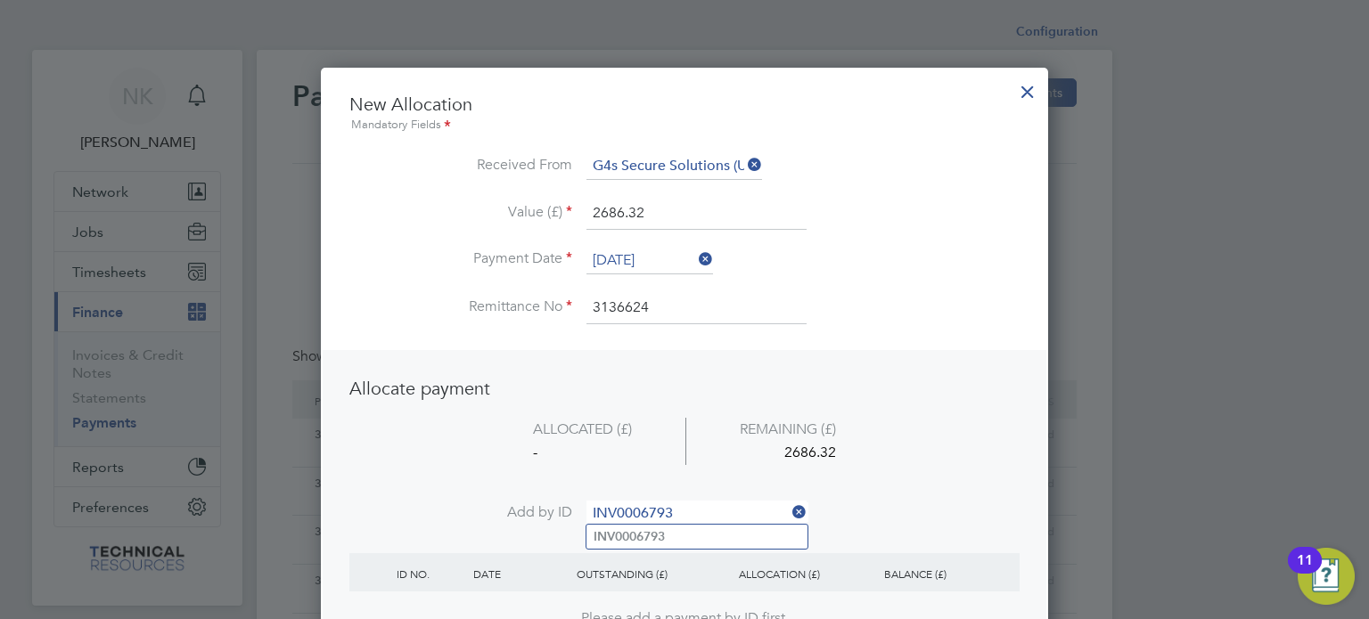
type input "INV0006793"
click at [619, 531] on b "INV0006793" at bounding box center [629, 536] width 71 height 15
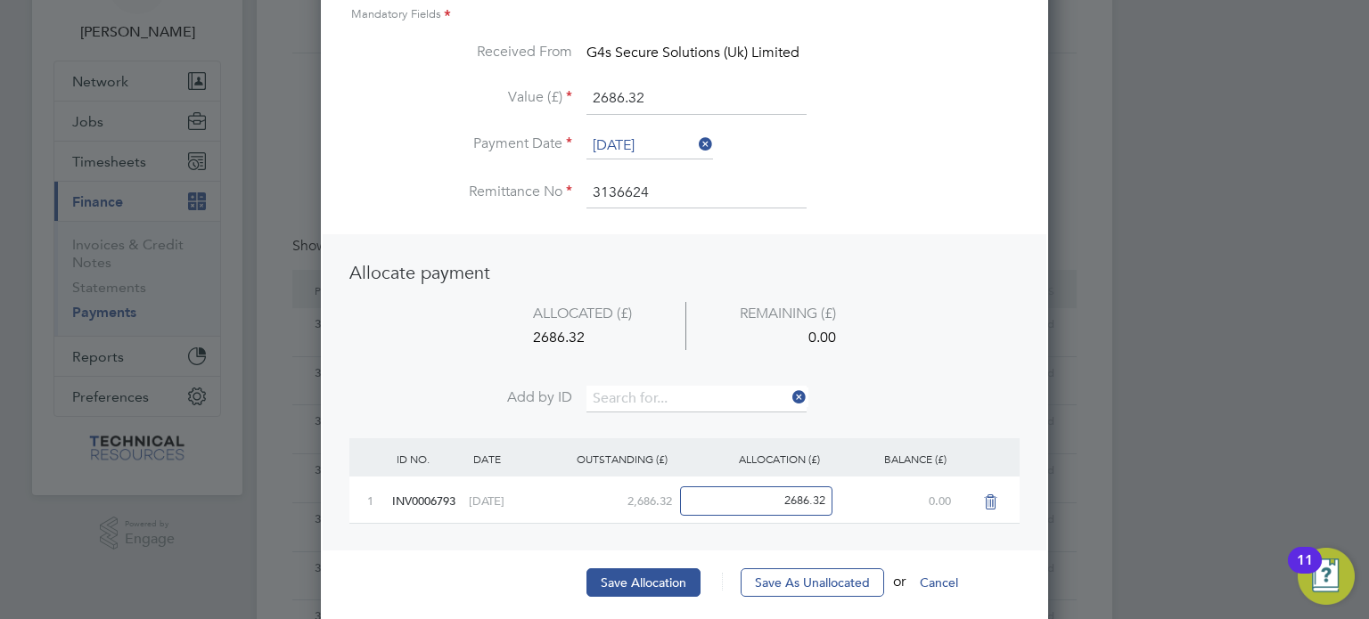
scroll to position [121, 0]
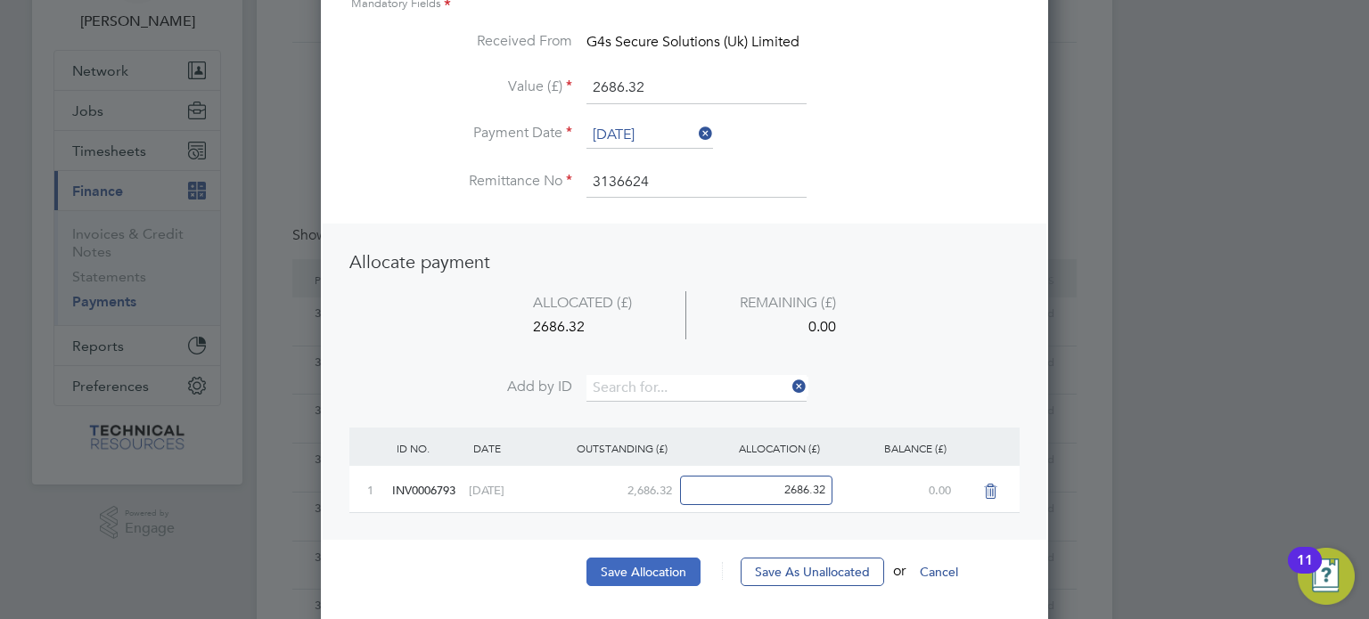
click at [616, 559] on button "Save Allocation" at bounding box center [643, 572] width 114 height 29
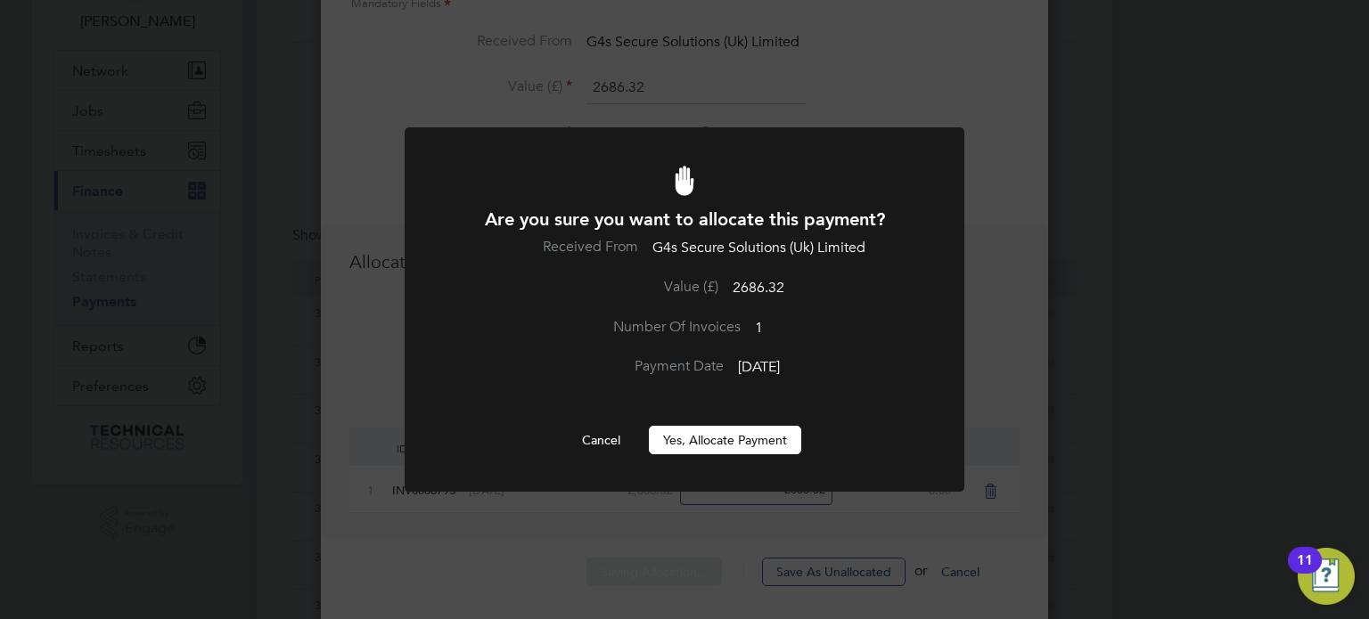
scroll to position [0, 0]
click at [684, 439] on button "Yes, Allocate Payment" at bounding box center [725, 440] width 152 height 29
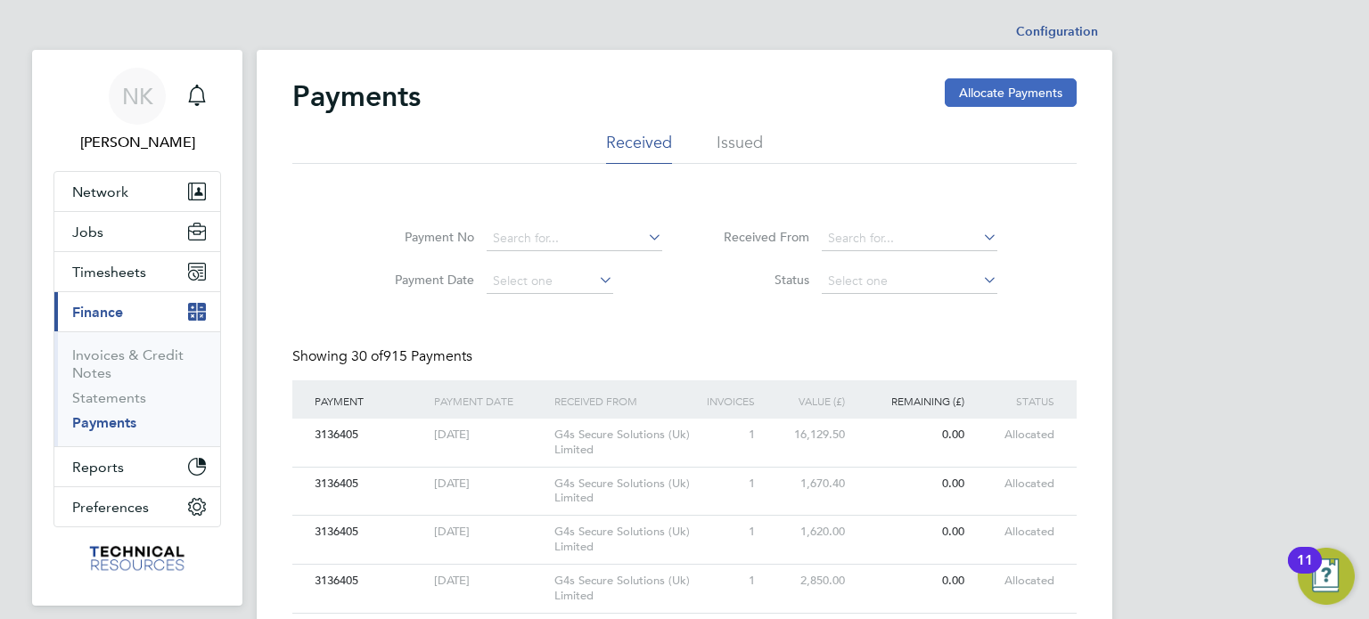
click at [956, 88] on button "Allocate Payments" at bounding box center [1011, 92] width 132 height 29
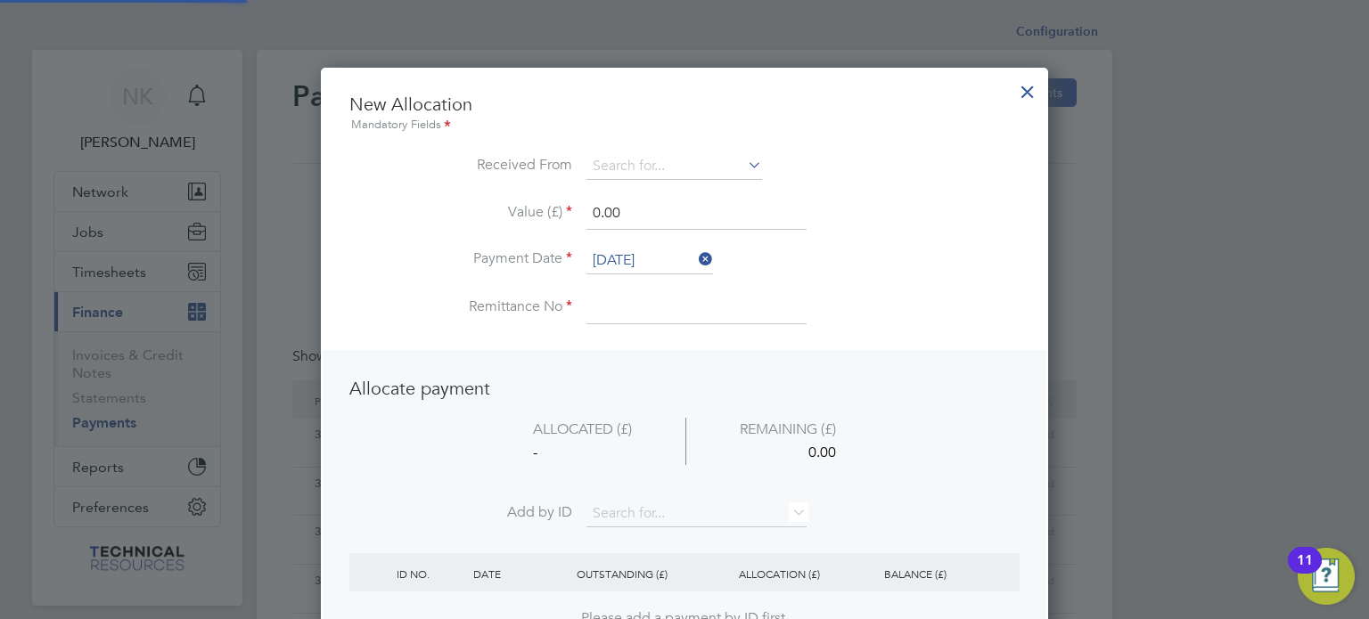
scroll to position [699, 728]
click at [667, 259] on input "26 Sep 2025" at bounding box center [649, 261] width 127 height 27
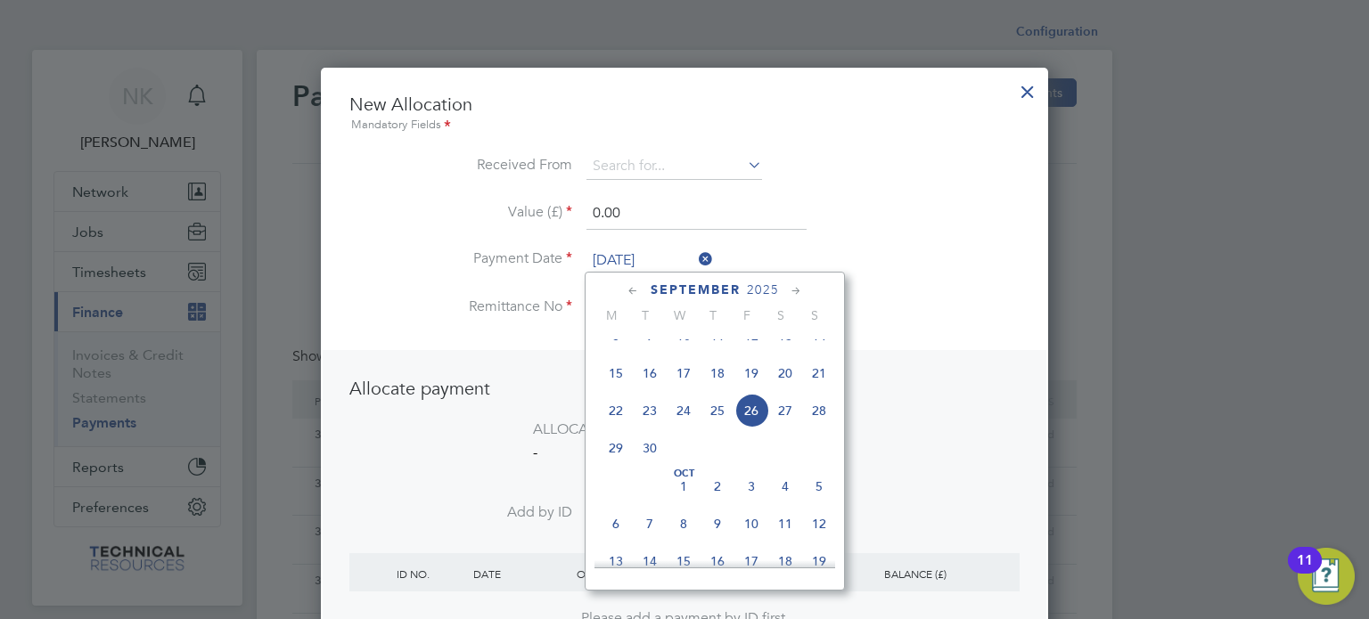
click at [751, 352] on span "12" at bounding box center [751, 336] width 34 height 34
type input "12 Sep 2025"
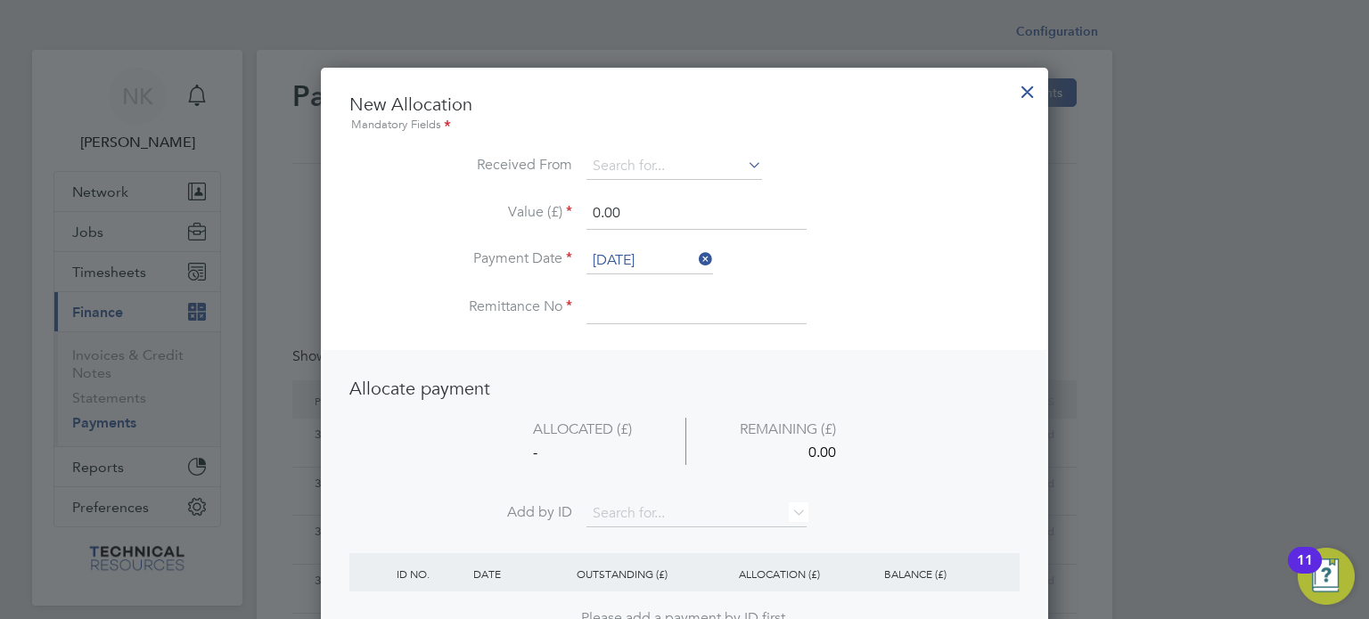
click at [642, 302] on input at bounding box center [696, 308] width 220 height 32
type input "3136624"
click at [668, 176] on input at bounding box center [674, 166] width 176 height 27
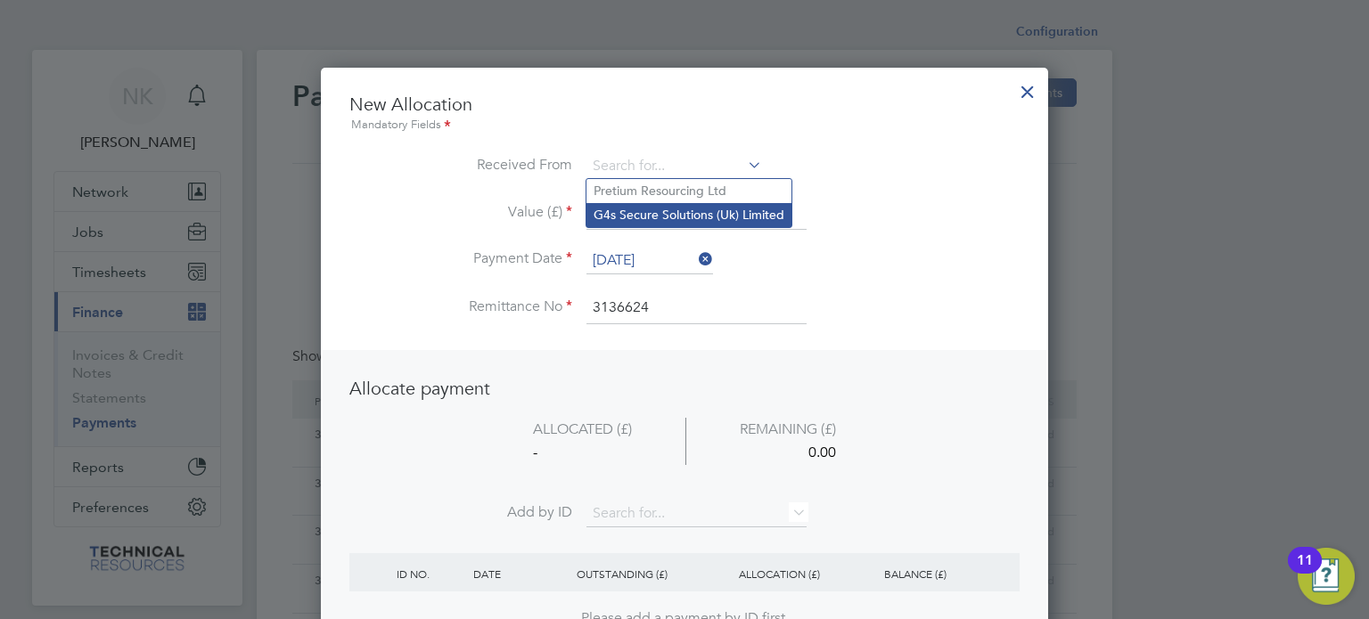
click at [656, 212] on li "G4s Secure Solutions (Uk) Limited" at bounding box center [688, 215] width 205 height 24
type input "G4s Secure Solutions (Uk) Limited"
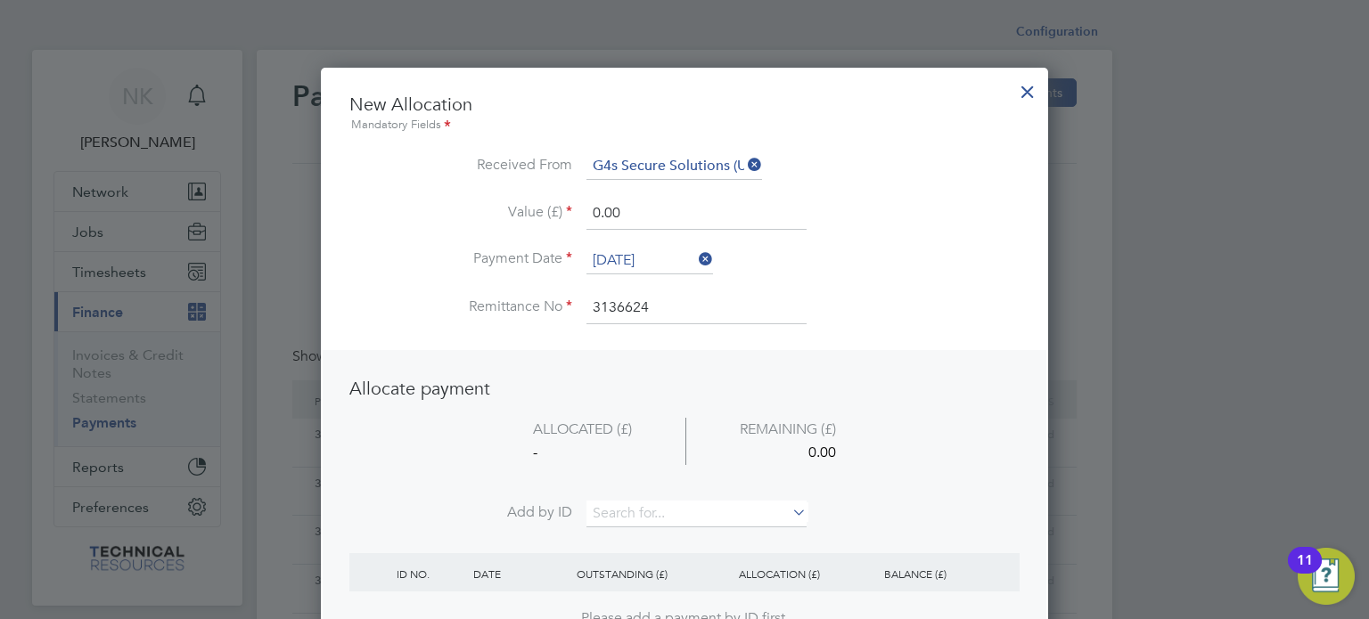
drag, startPoint x: 626, startPoint y: 209, endPoint x: 481, endPoint y: 177, distance: 148.8
click at [481, 177] on ul "New Allocation Mandatory Fields Received From G4s Secure Solutions (Uk) Limited…" at bounding box center [684, 218] width 670 height 250
type input "3267.00"
click at [618, 501] on input at bounding box center [696, 514] width 220 height 27
paste input "INV0006799"
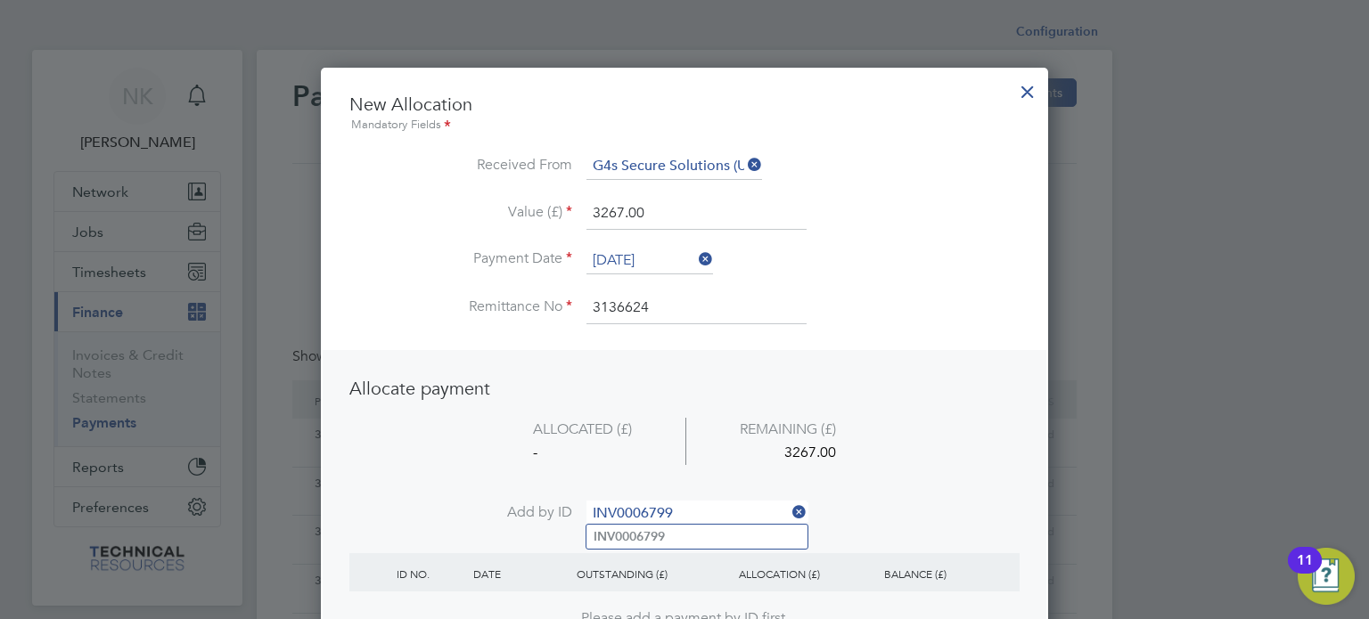
type input "INV0006799"
click at [618, 530] on b "INV0006799" at bounding box center [629, 536] width 71 height 15
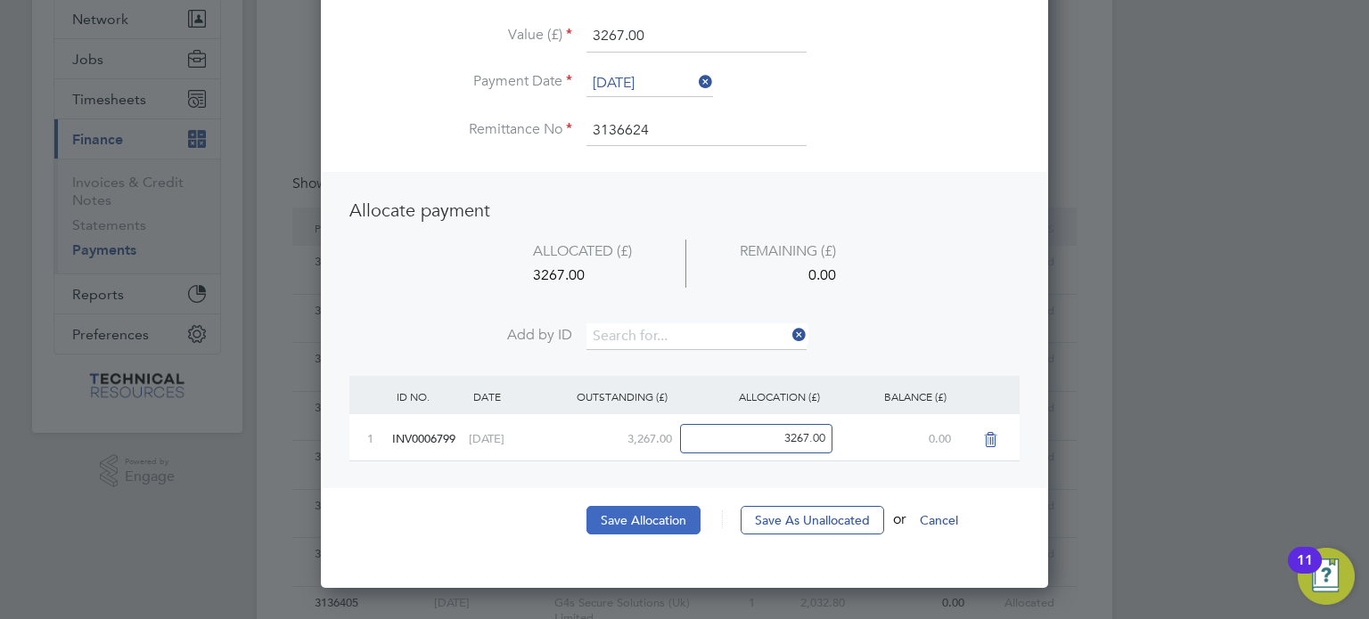
scroll to position [174, 0]
click at [632, 518] on button "Save Allocation" at bounding box center [643, 519] width 114 height 29
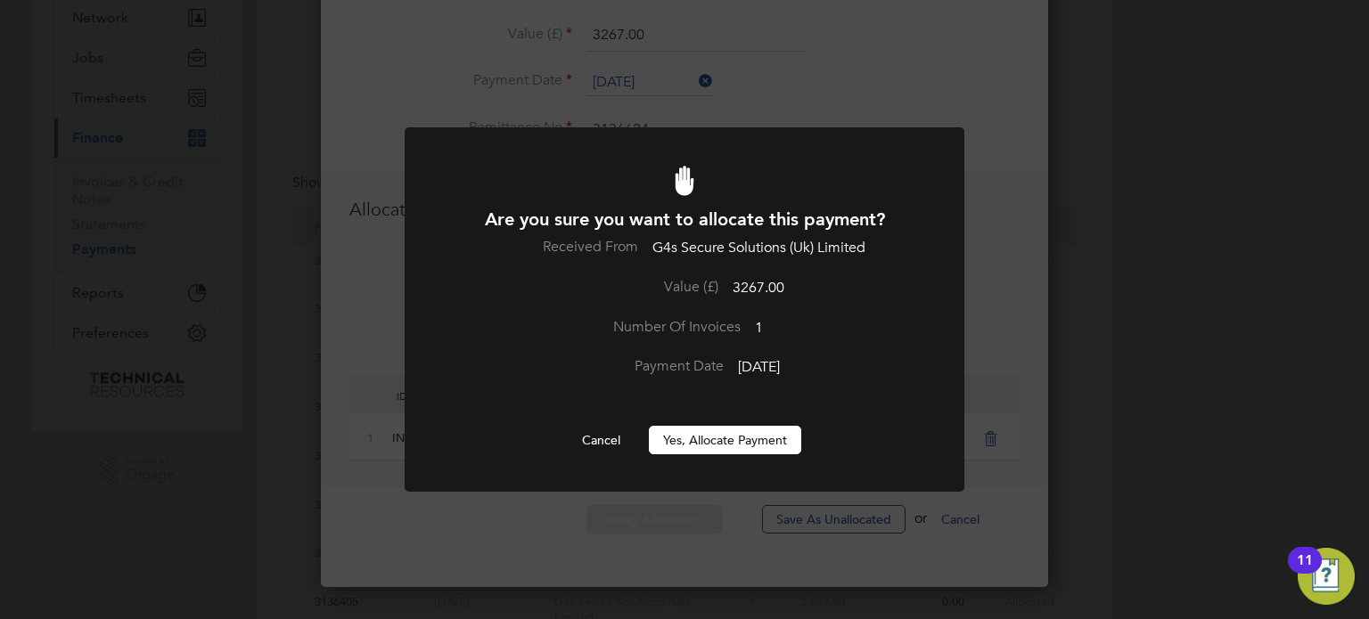
click at [688, 445] on button "Yes, Allocate Payment" at bounding box center [725, 440] width 152 height 29
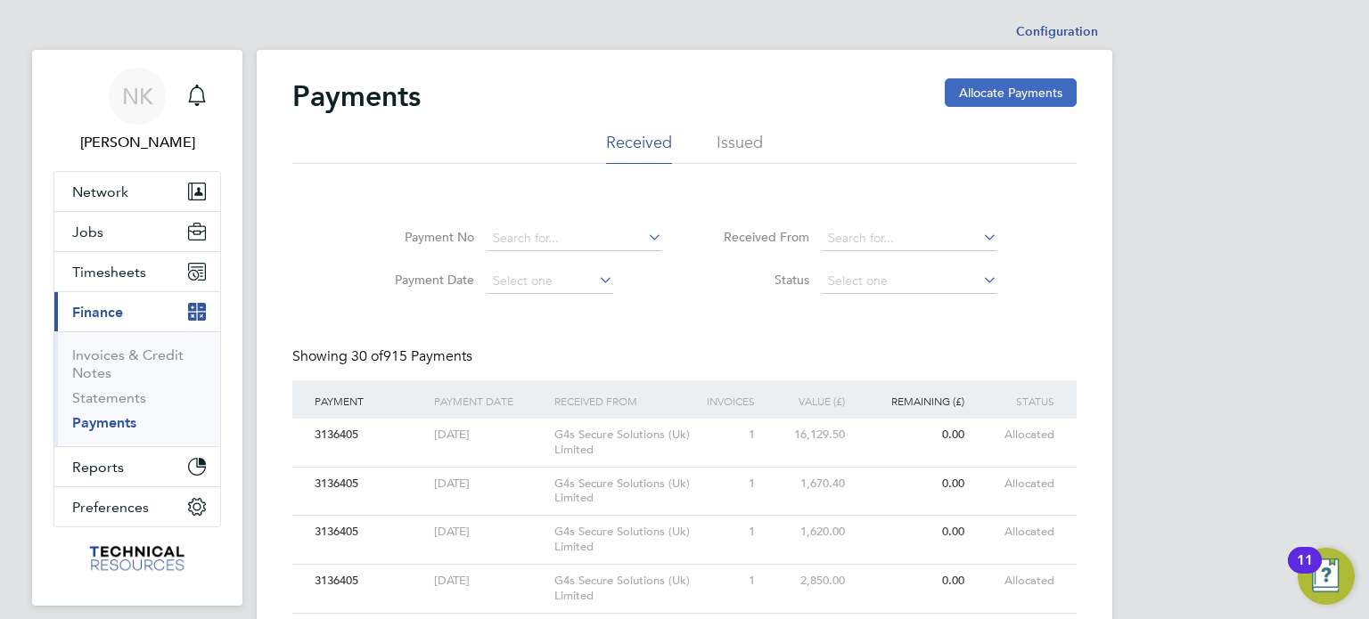
click at [984, 83] on button "Allocate Payments" at bounding box center [1011, 92] width 132 height 29
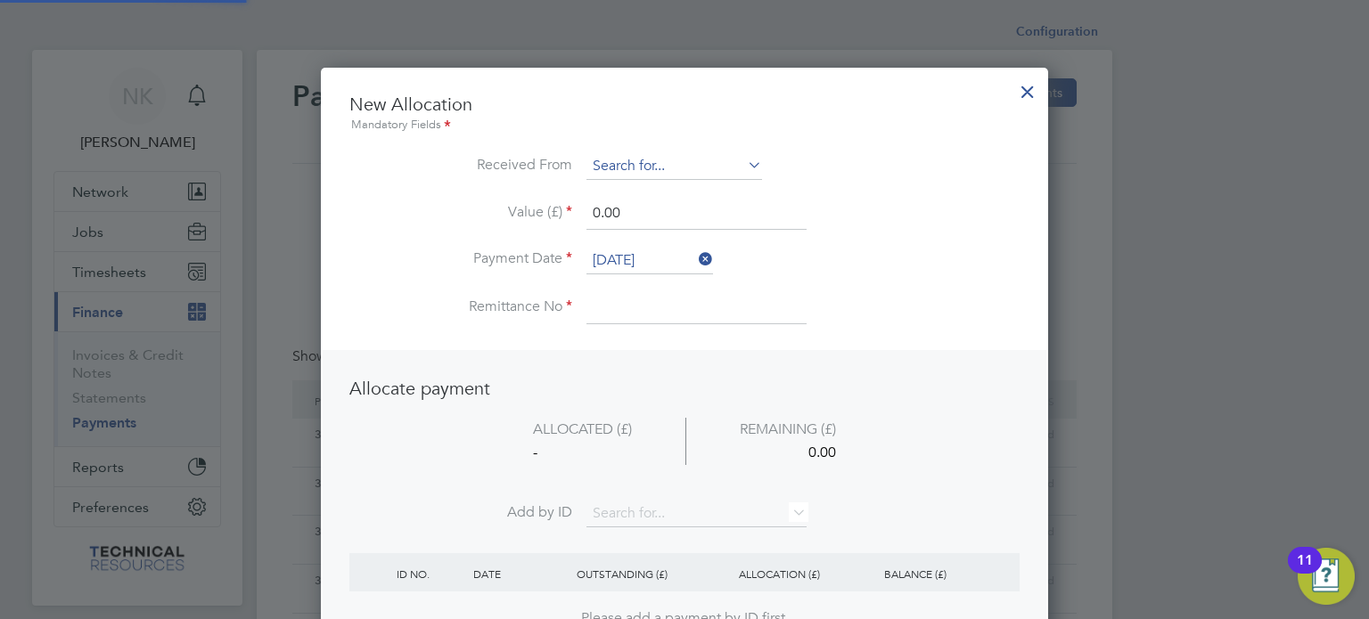
scroll to position [699, 728]
click at [681, 173] on input at bounding box center [674, 166] width 176 height 27
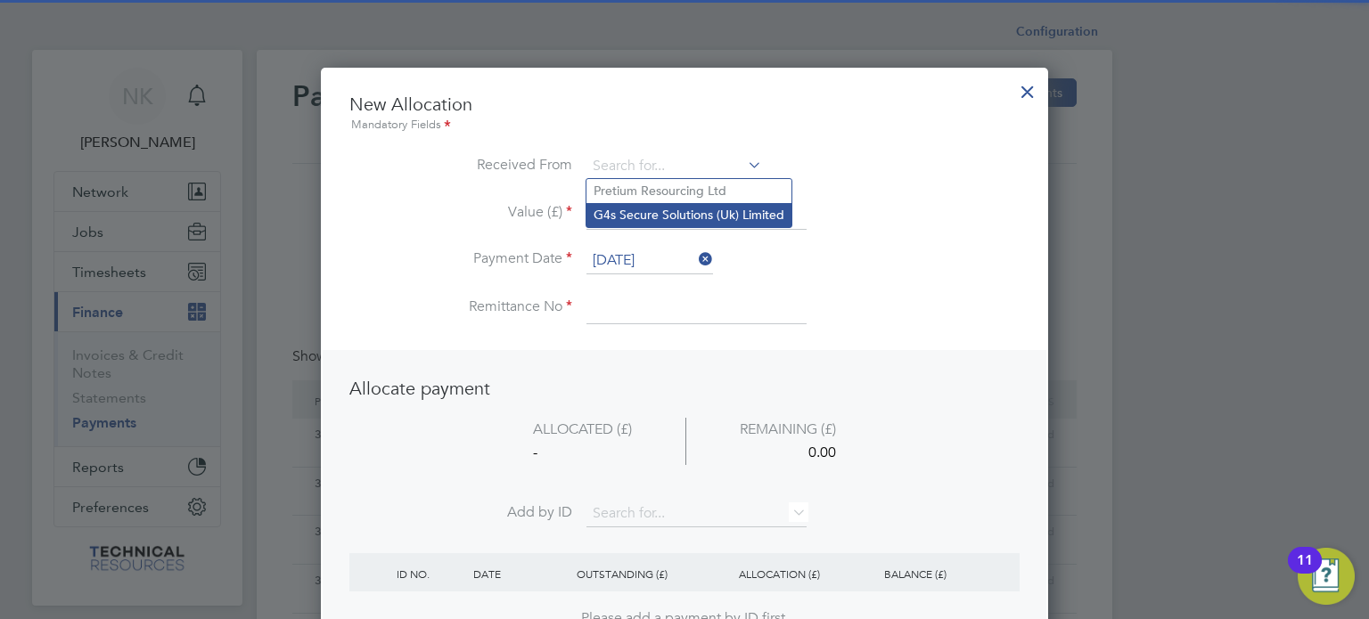
click at [675, 217] on li "G4s Secure Solutions (Uk) Limited" at bounding box center [688, 215] width 205 height 24
type input "G4s Secure Solutions (Uk) Limited"
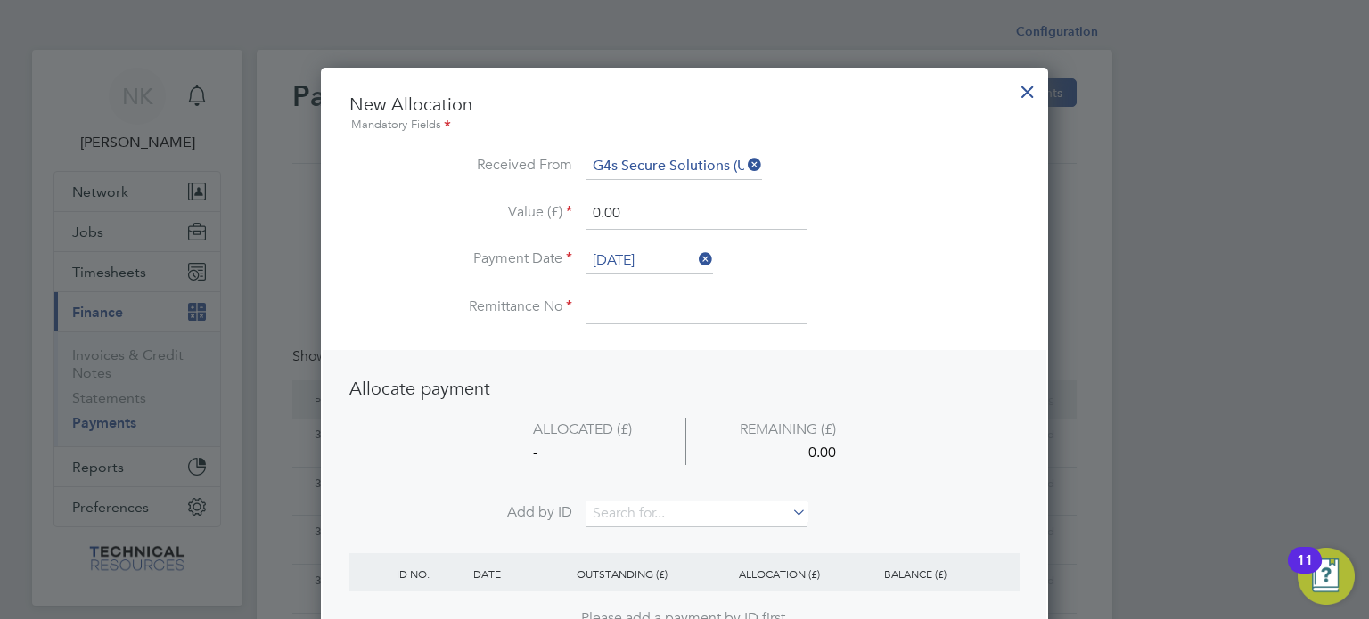
click at [638, 258] on input "26 Sep 2025" at bounding box center [649, 261] width 127 height 27
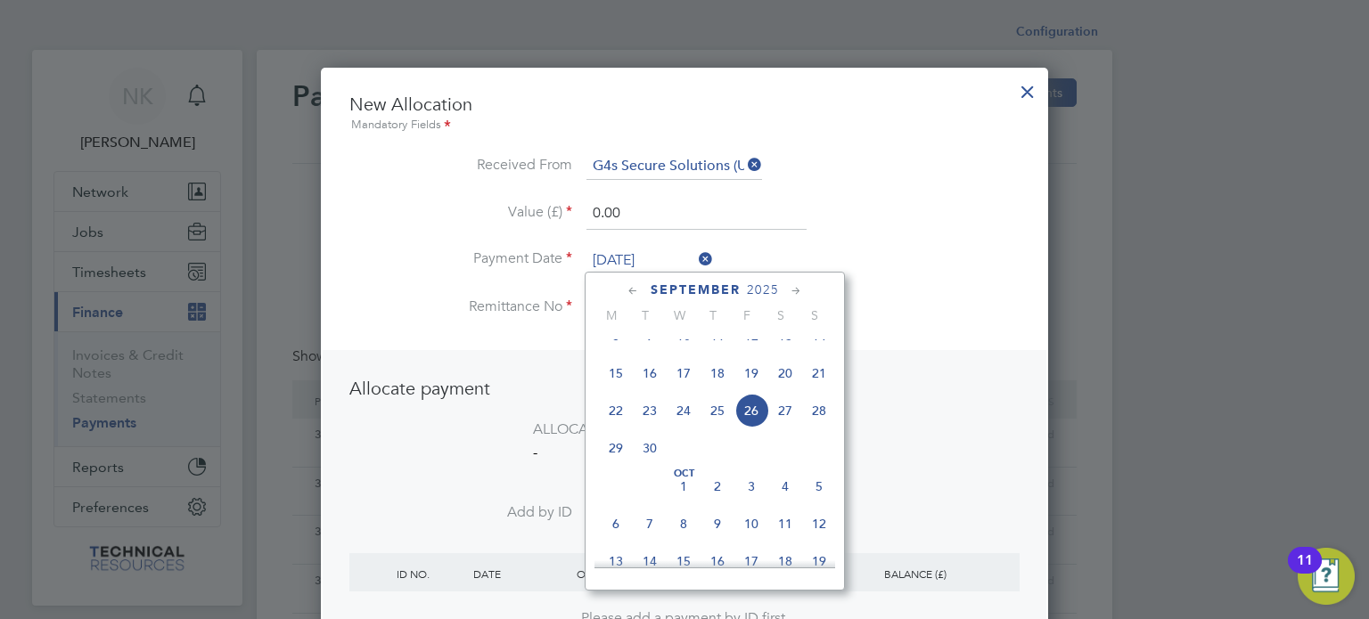
click at [762, 353] on span "12" at bounding box center [751, 336] width 34 height 34
type input "12 Sep 2025"
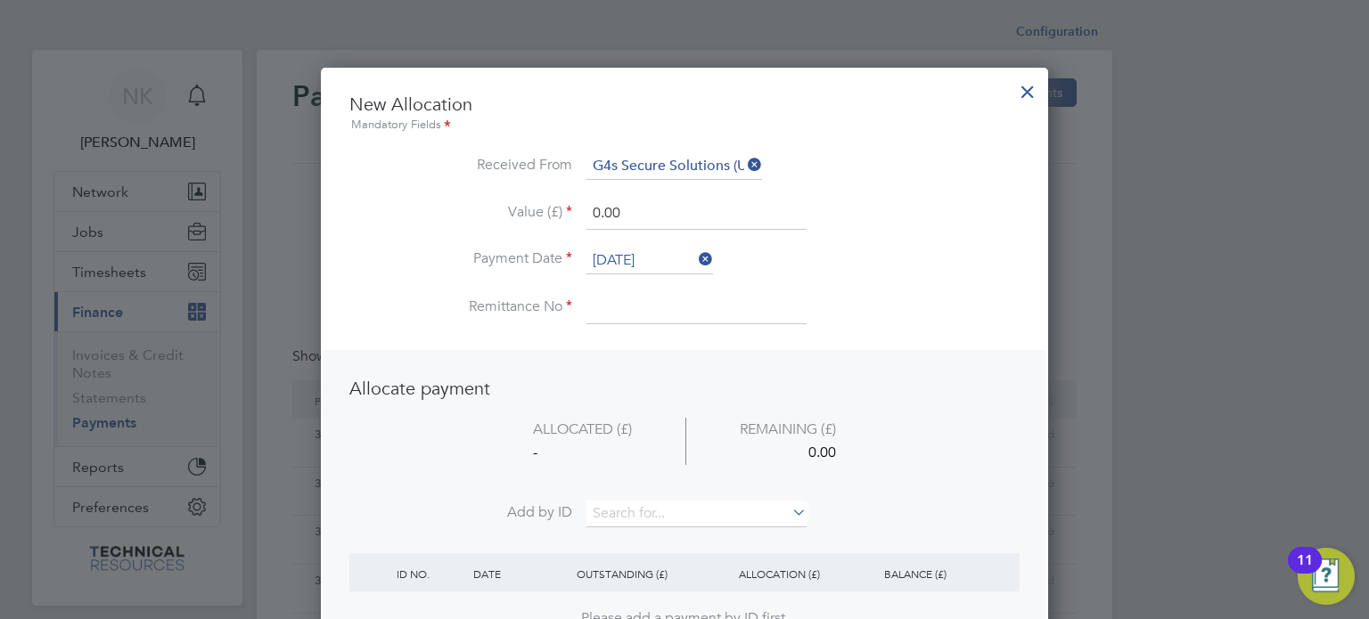
click at [635, 307] on input at bounding box center [696, 308] width 220 height 32
type input "3136624"
drag, startPoint x: 625, startPoint y: 220, endPoint x: 510, endPoint y: 204, distance: 116.1
click at [510, 204] on li "Value (£) 0.00" at bounding box center [684, 223] width 670 height 50
type input "3267.00"
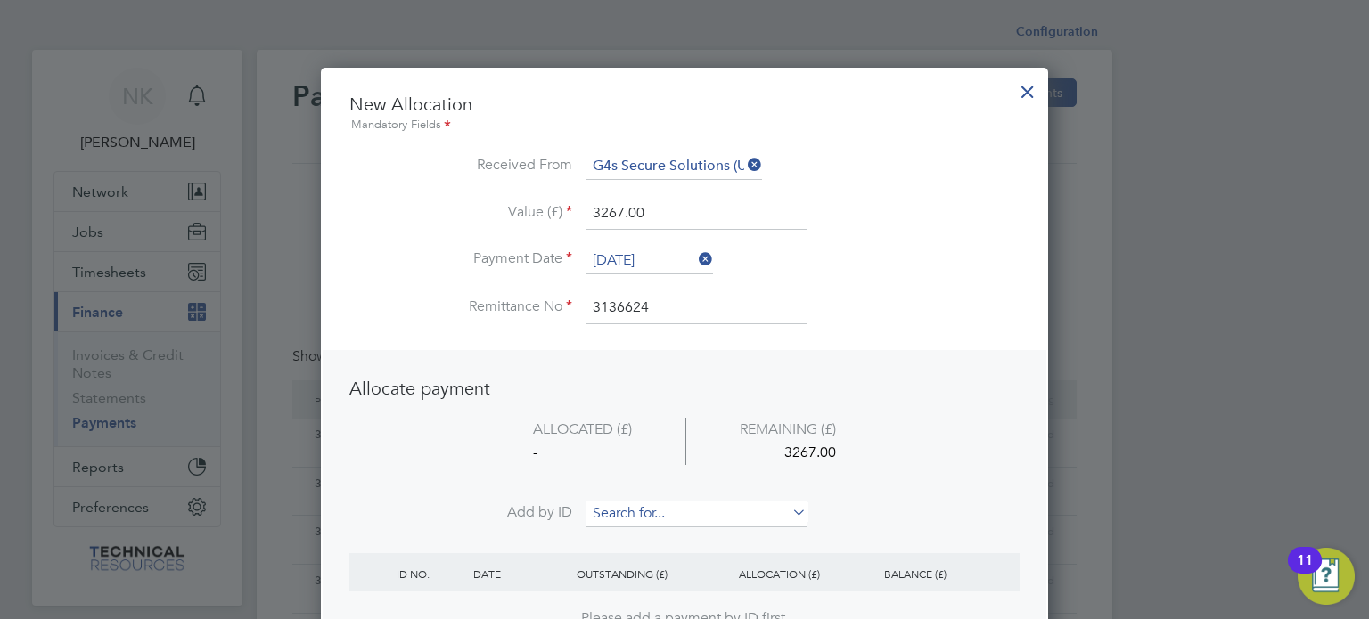
click at [657, 502] on input at bounding box center [696, 514] width 220 height 27
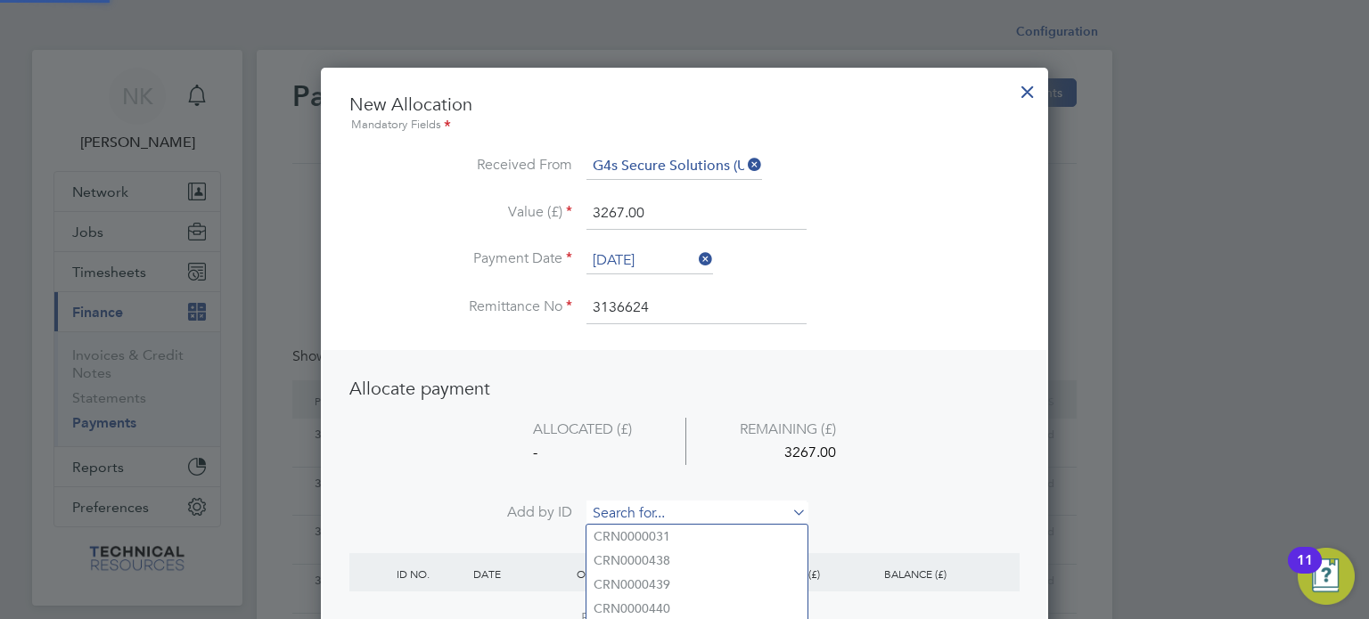
paste input "INV0006792"
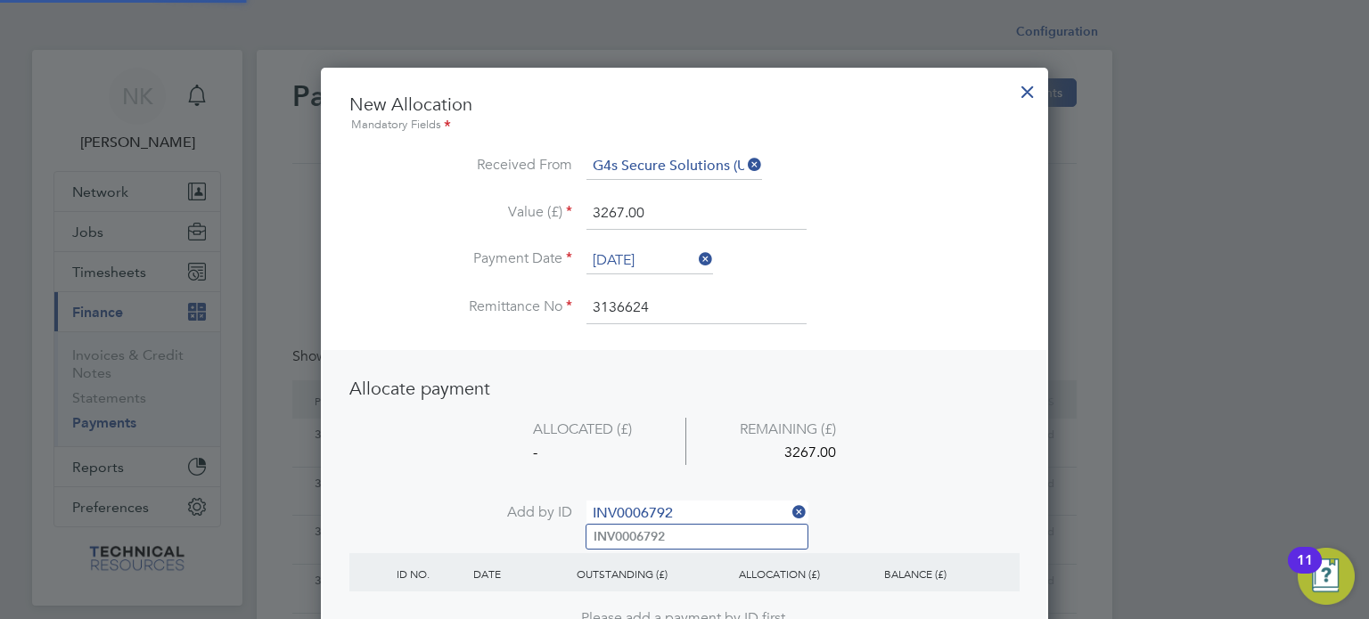
type input "INV0006792"
click at [638, 531] on b "INV0006792" at bounding box center [629, 536] width 71 height 15
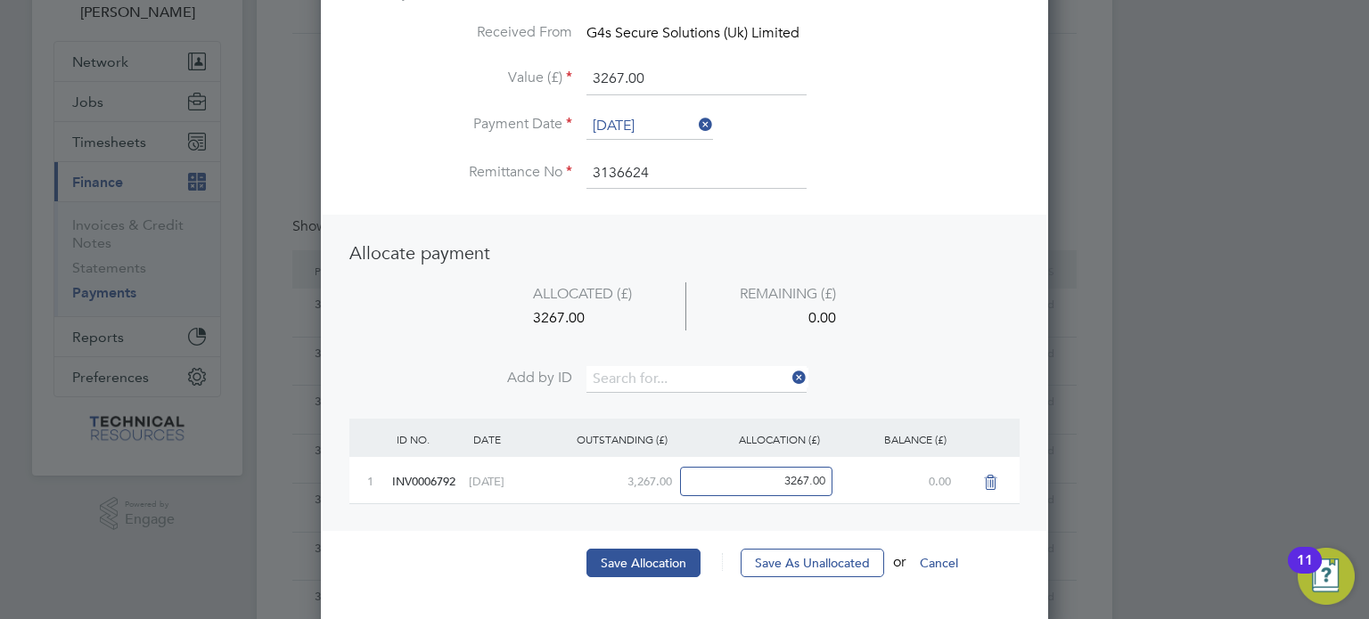
scroll to position [132, 0]
click at [631, 554] on button "Save Allocation" at bounding box center [643, 561] width 114 height 29
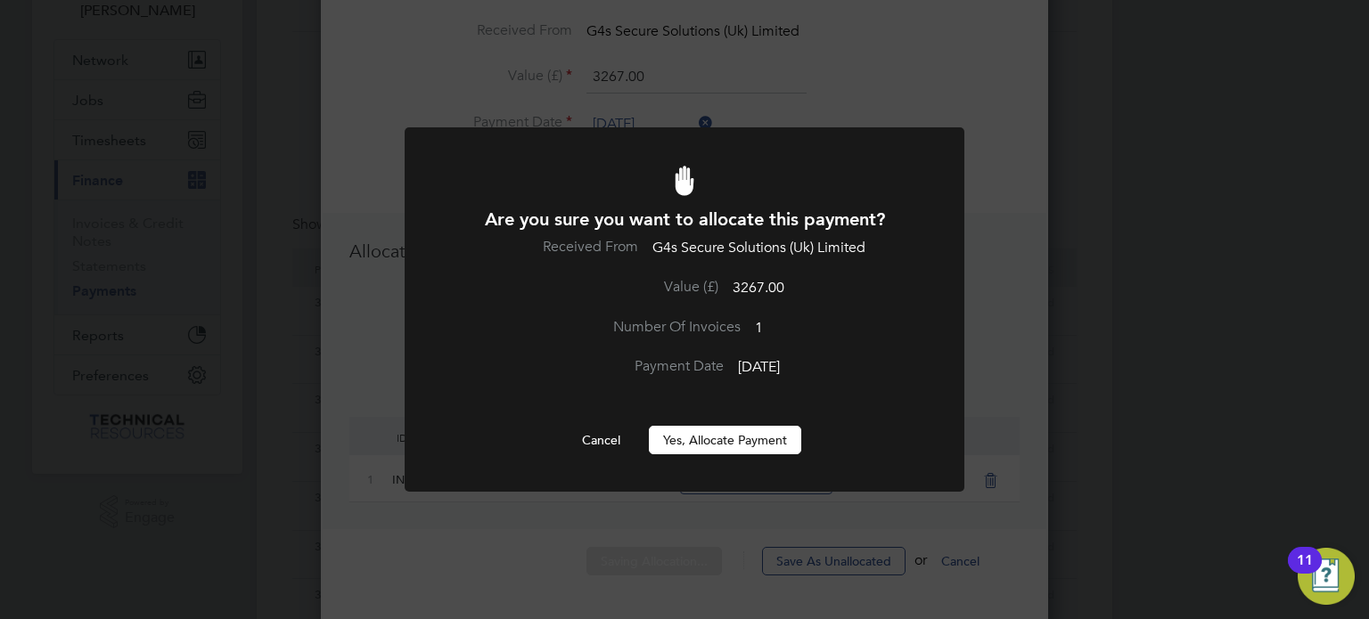
click at [689, 442] on button "Yes, Allocate Payment" at bounding box center [725, 440] width 152 height 29
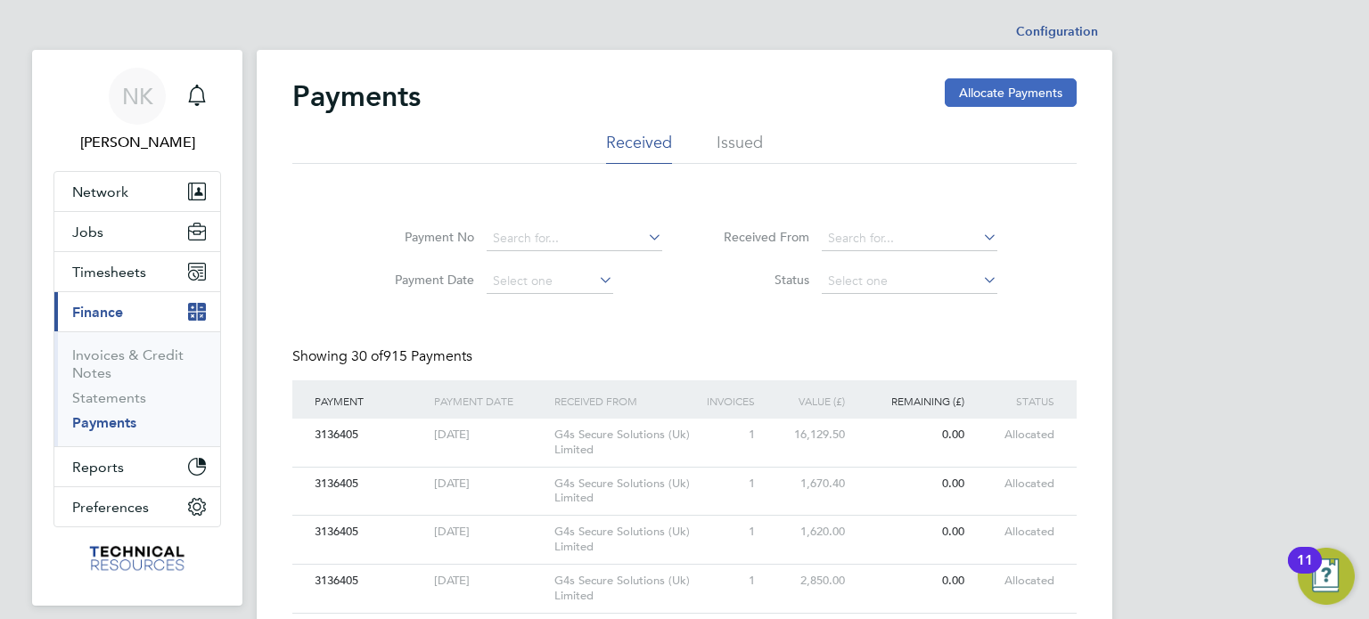
click at [955, 99] on button "Allocate Payments" at bounding box center [1011, 92] width 132 height 29
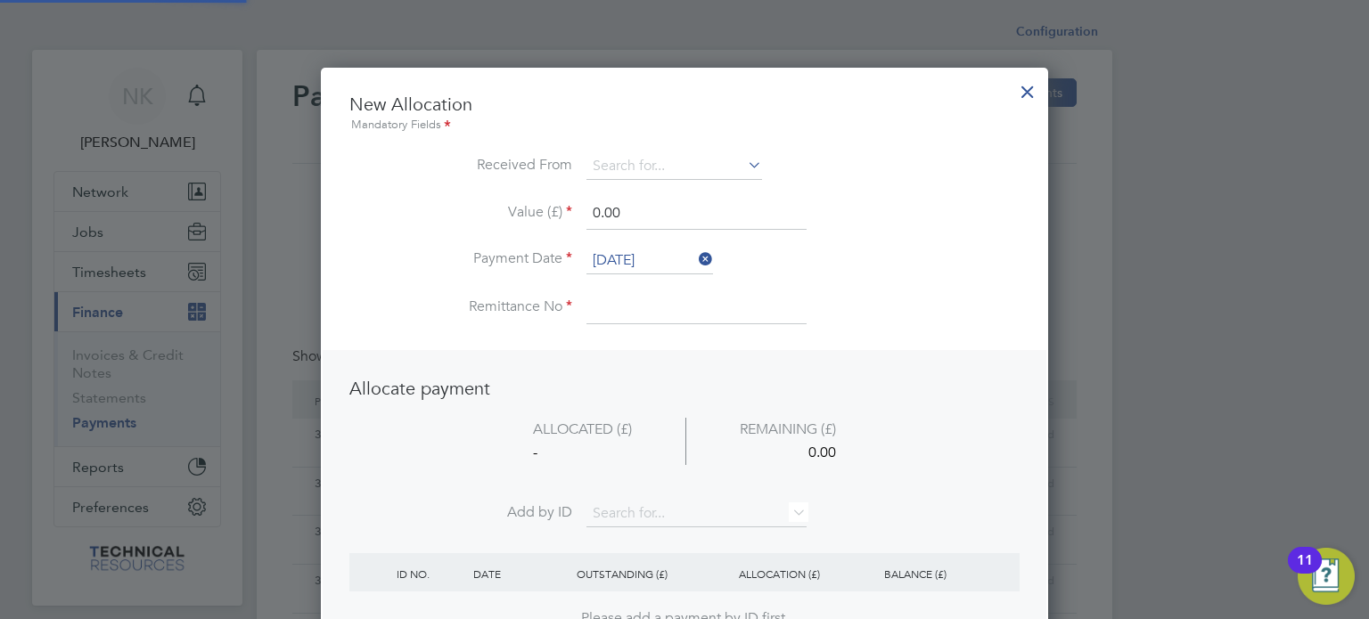
scroll to position [699, 728]
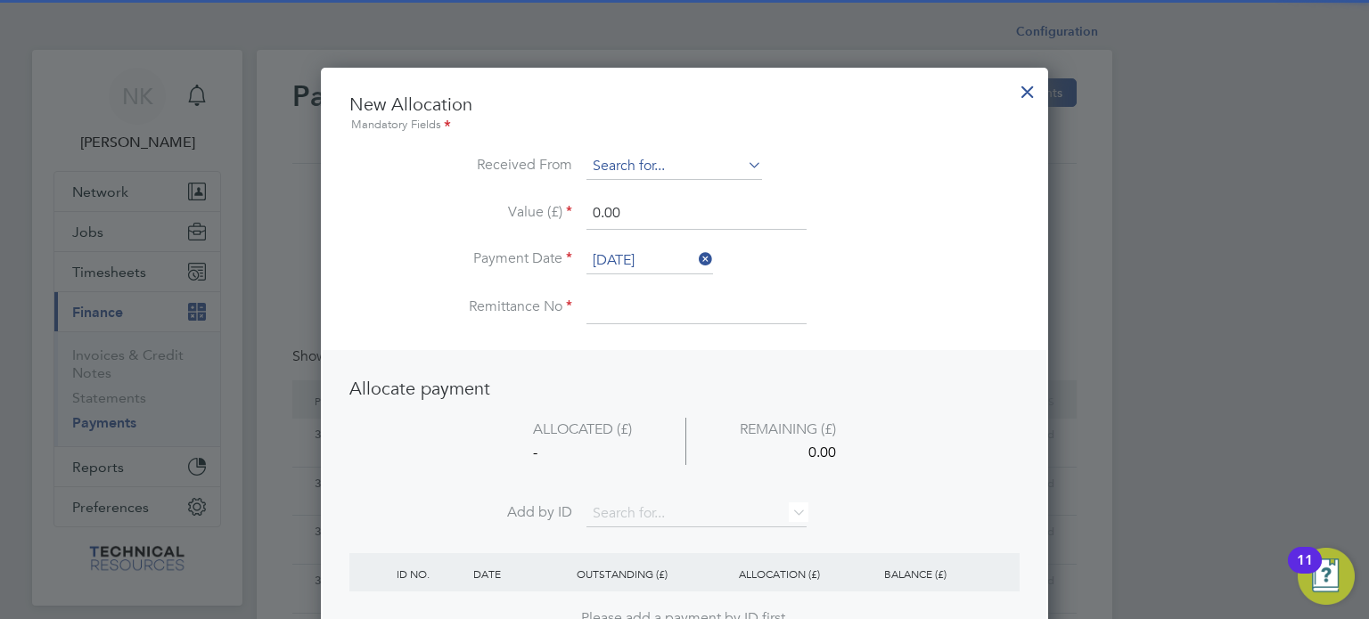
click at [675, 169] on input at bounding box center [674, 166] width 176 height 27
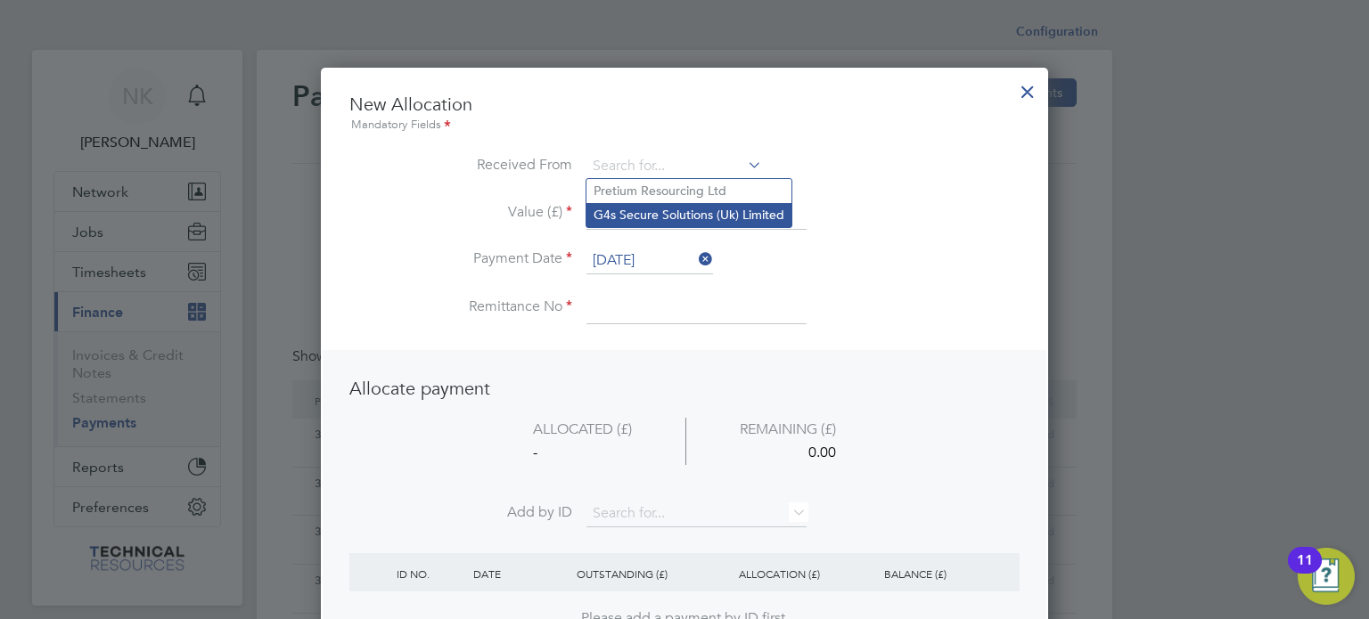
click at [665, 214] on li "G4s Secure Solutions (Uk) Limited" at bounding box center [688, 215] width 205 height 24
type input "G4s Secure Solutions (Uk) Limited"
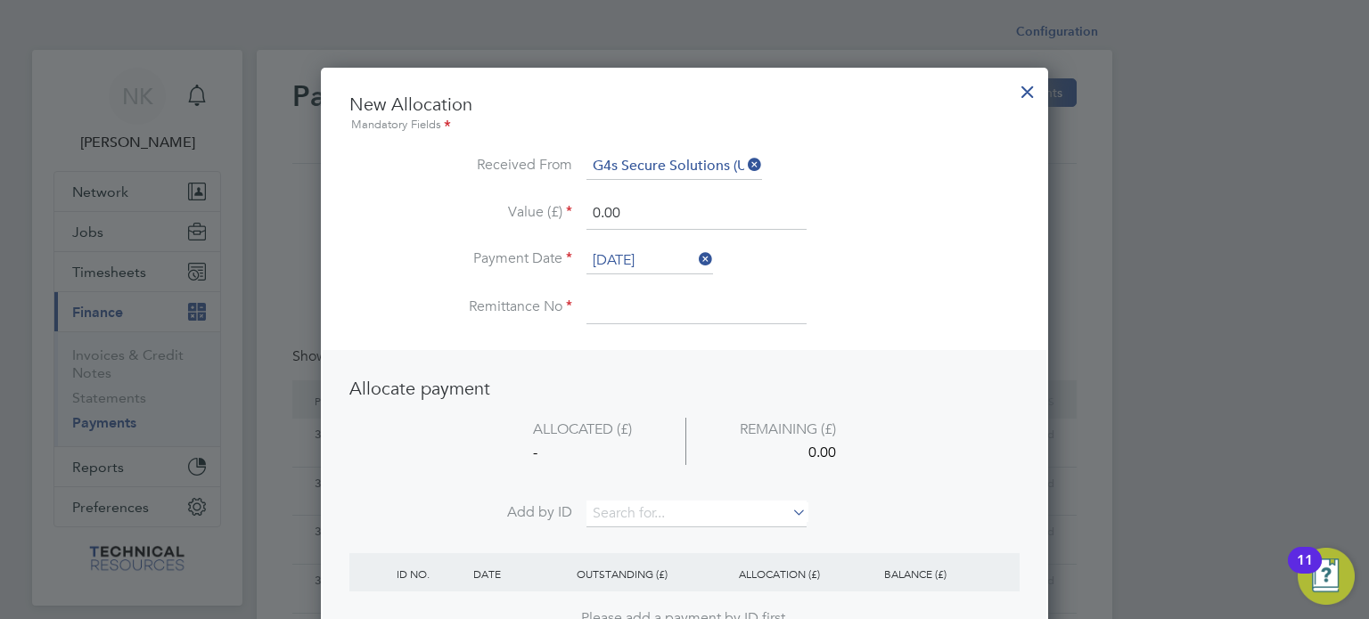
click at [653, 241] on li "Value (£) 0.00" at bounding box center [684, 223] width 670 height 50
click at [650, 249] on input "26 Sep 2025" at bounding box center [649, 261] width 127 height 27
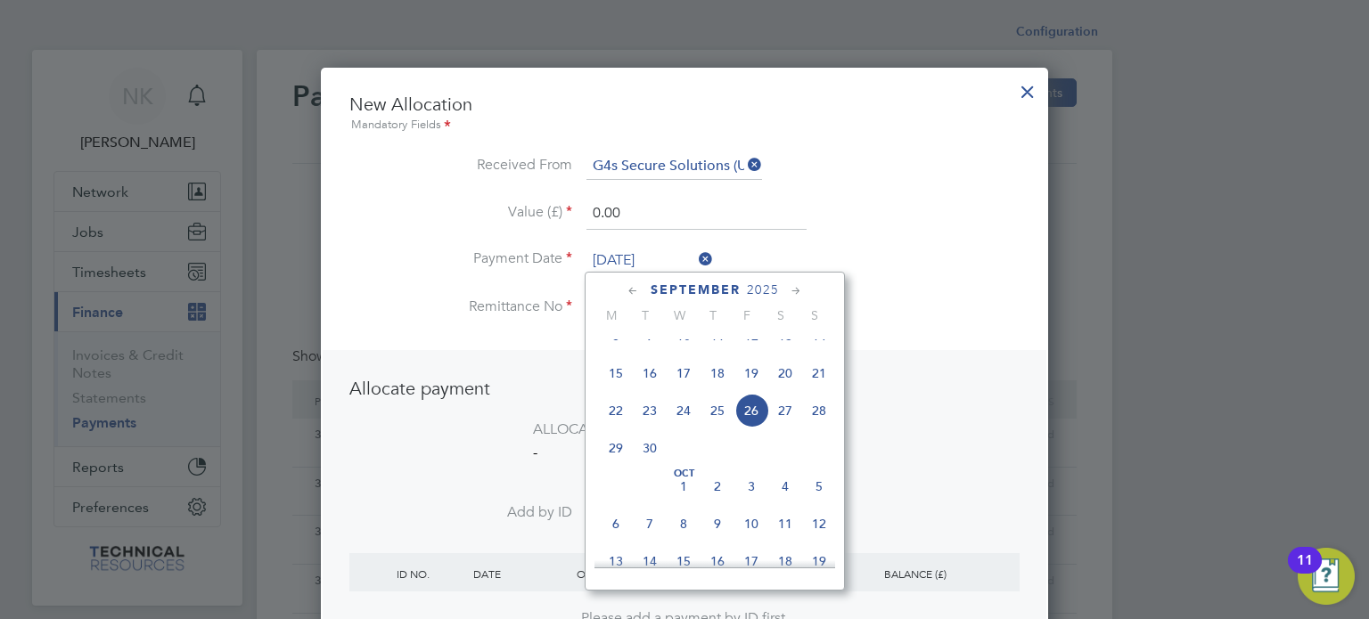
click at [762, 353] on span "12" at bounding box center [751, 336] width 34 height 34
type input "12 Sep 2025"
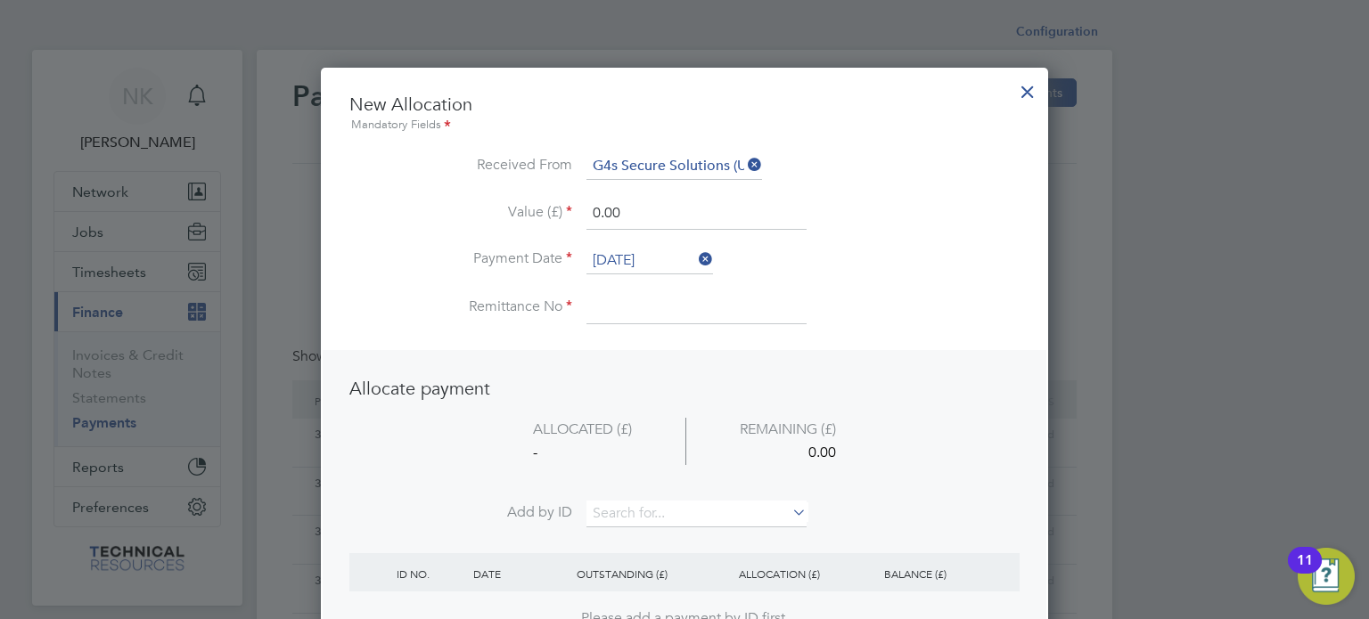
click at [634, 302] on input at bounding box center [696, 308] width 220 height 32
type input "3136624"
drag, startPoint x: 620, startPoint y: 213, endPoint x: 488, endPoint y: 202, distance: 132.3
click at [488, 202] on li "Value (£) 0.00" at bounding box center [684, 223] width 670 height 50
type input "6715.44"
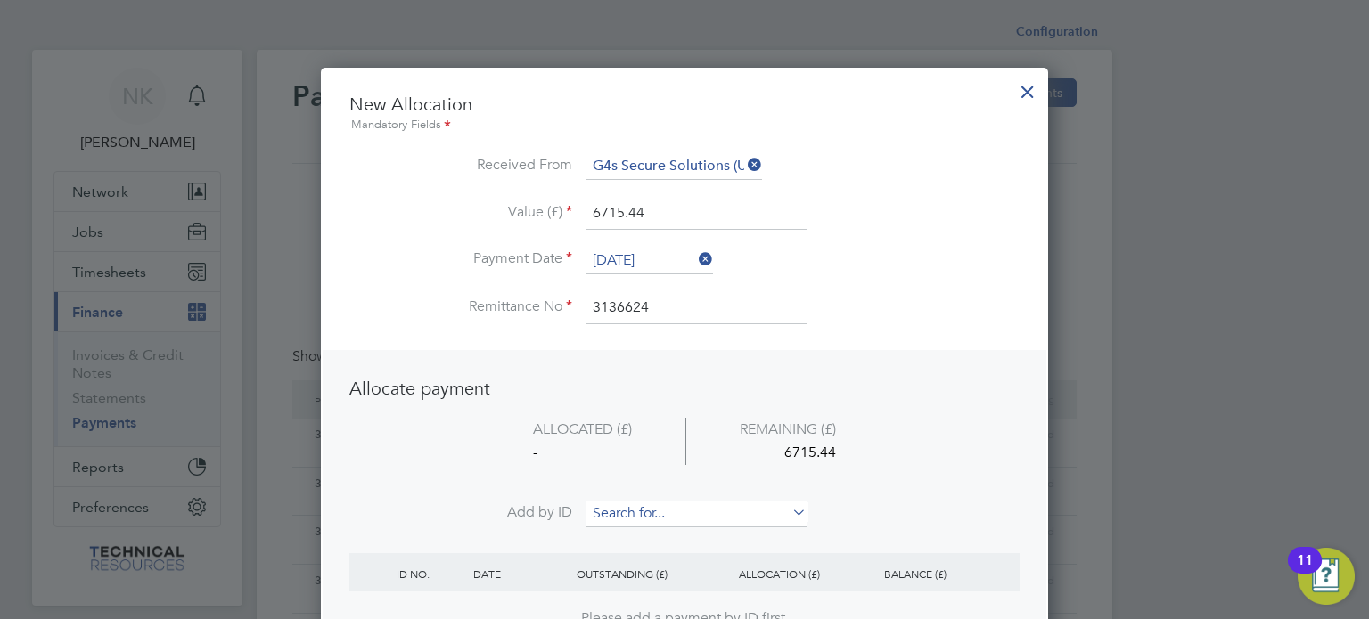
click at [610, 502] on input at bounding box center [696, 514] width 220 height 27
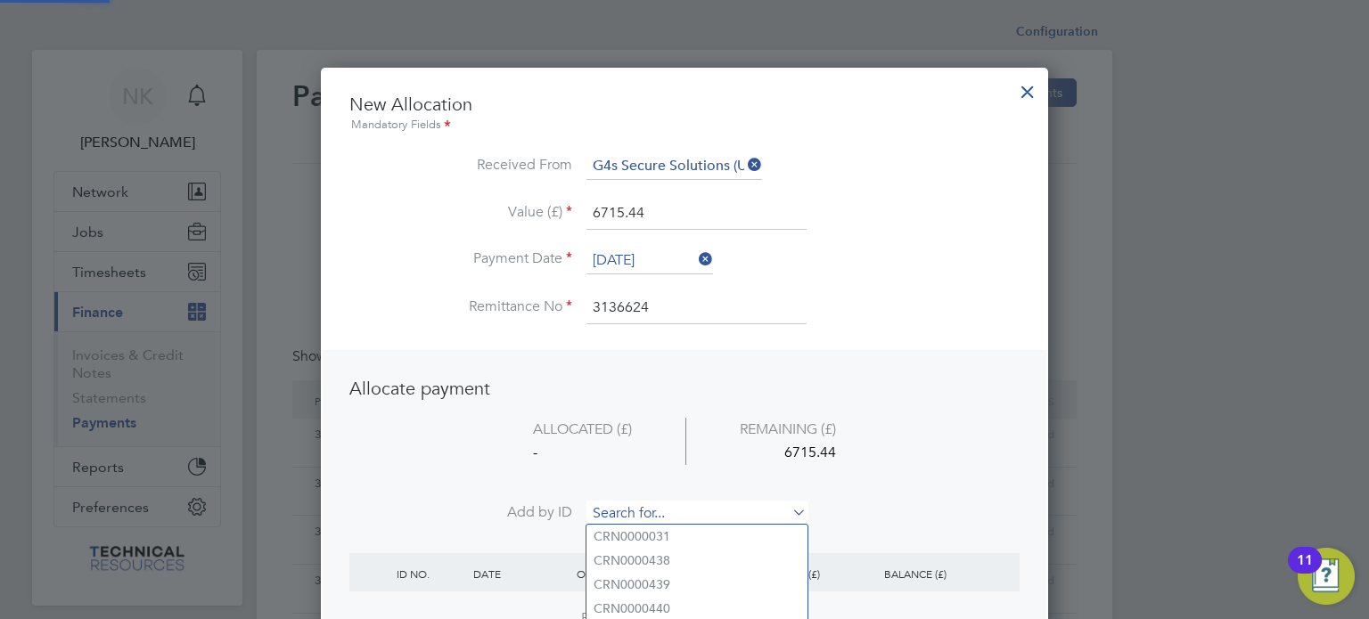
paste input "INV0006801"
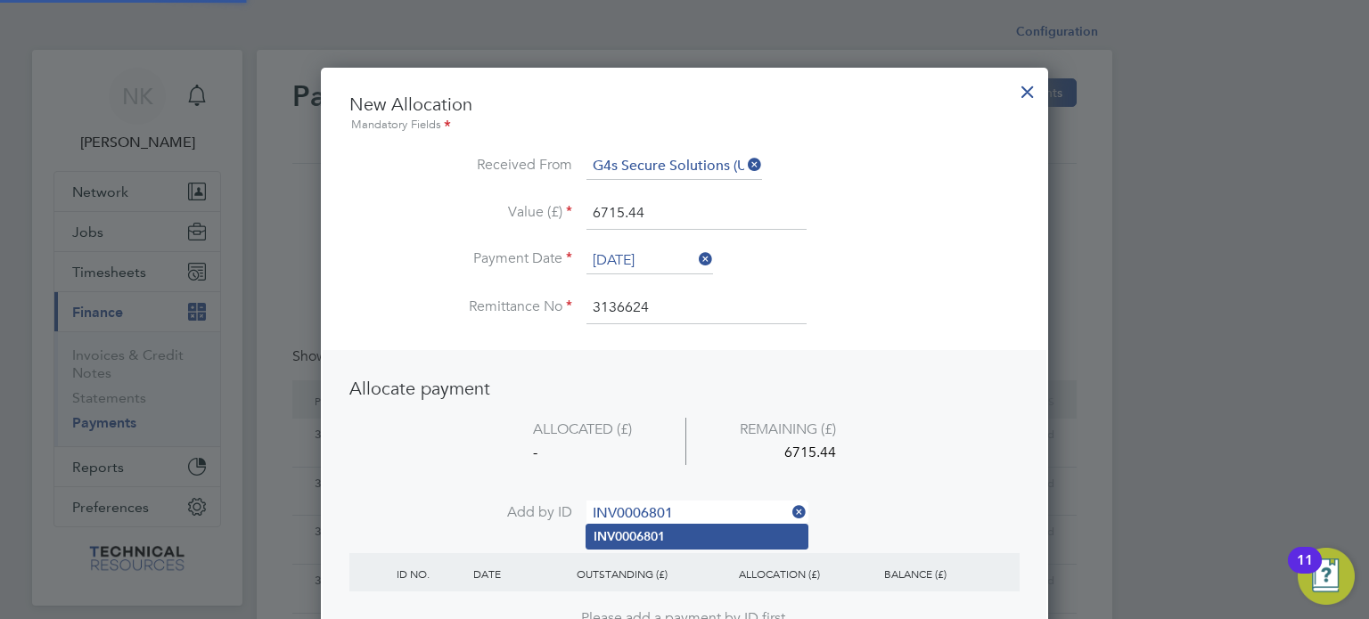
type input "INV0006801"
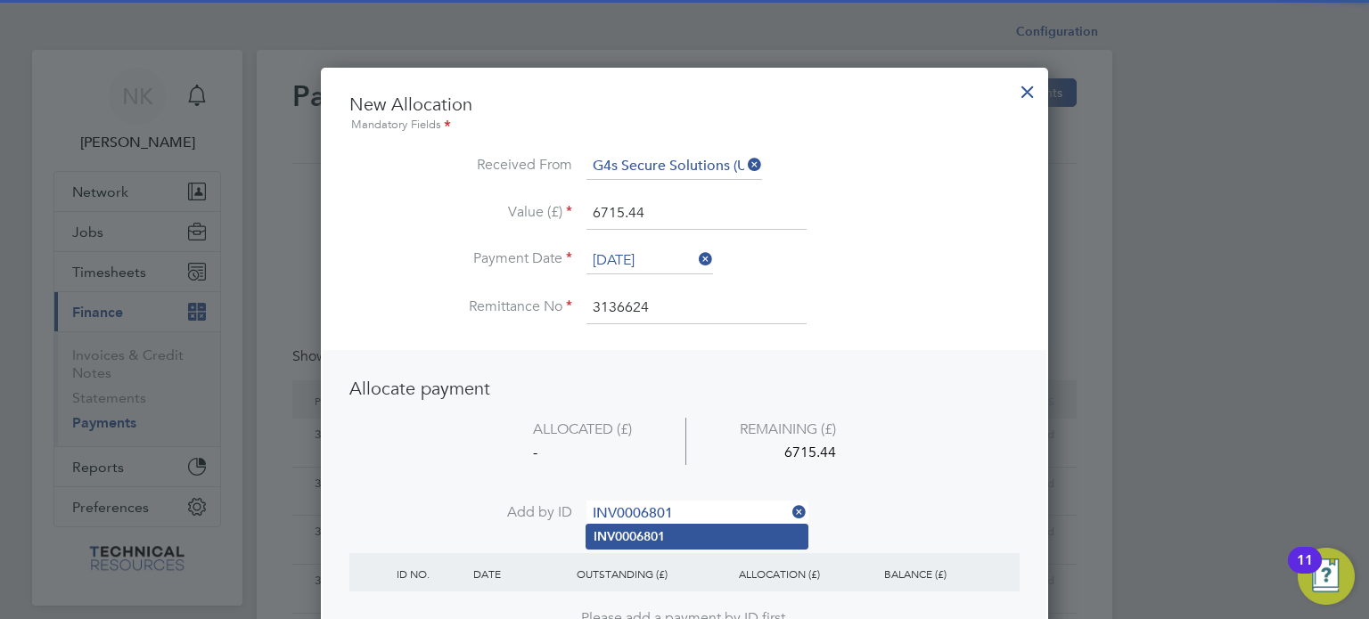
click at [617, 529] on b "INV0006801" at bounding box center [629, 536] width 71 height 15
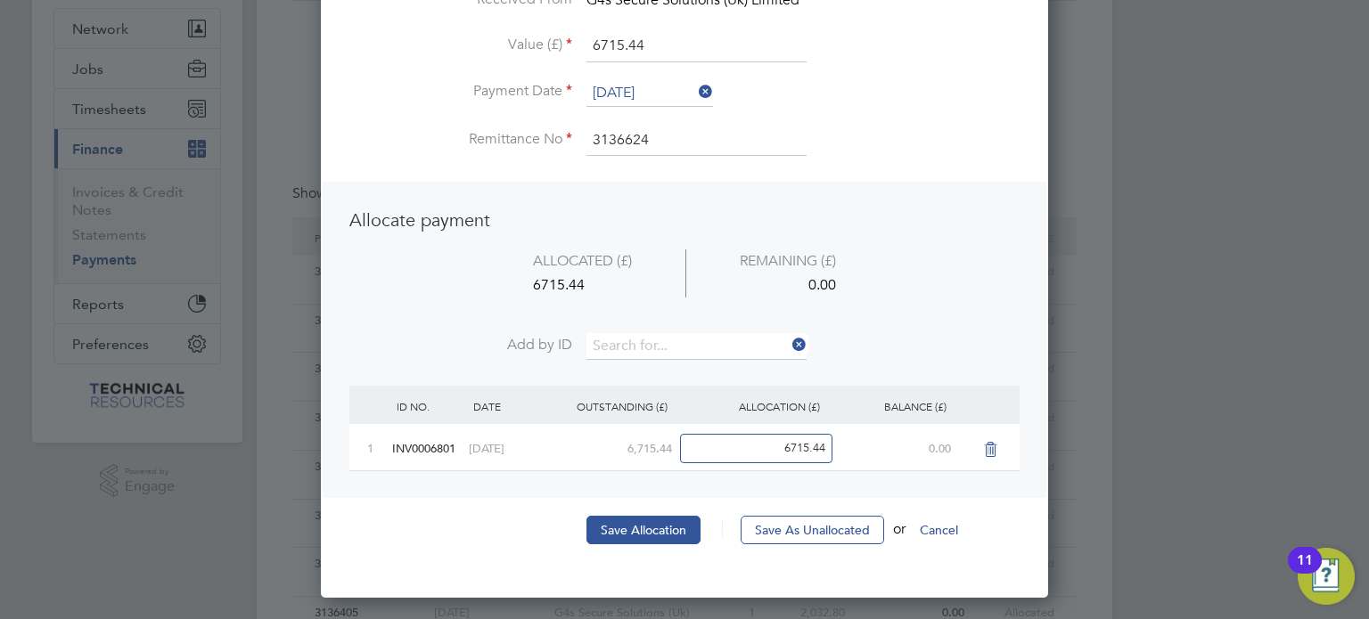
scroll to position [169, 0]
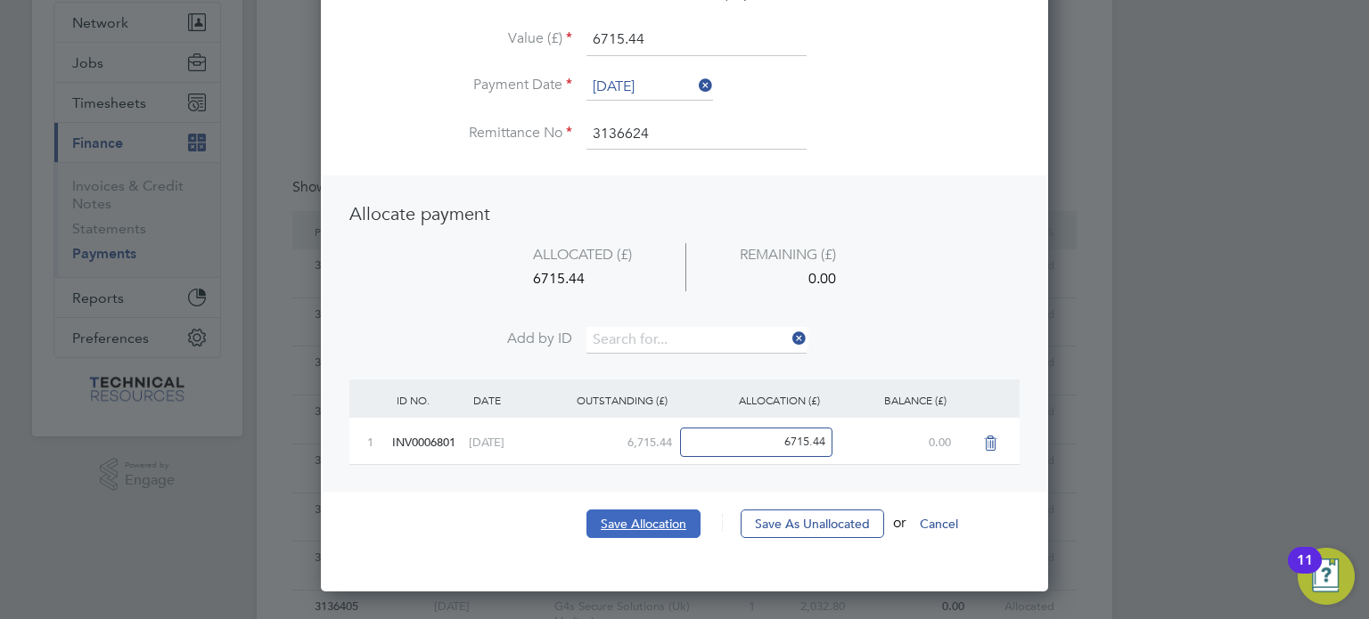
click at [626, 523] on button "Save Allocation" at bounding box center [643, 524] width 114 height 29
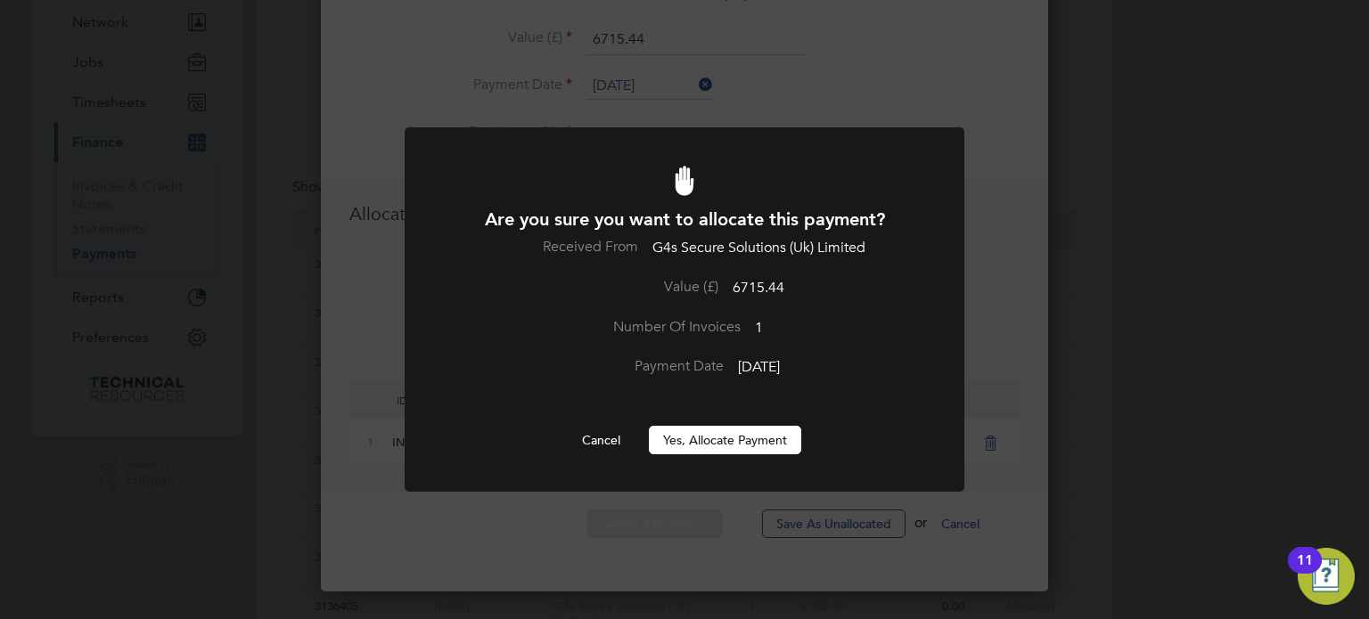
click at [692, 440] on button "Yes, Allocate Payment" at bounding box center [725, 440] width 152 height 29
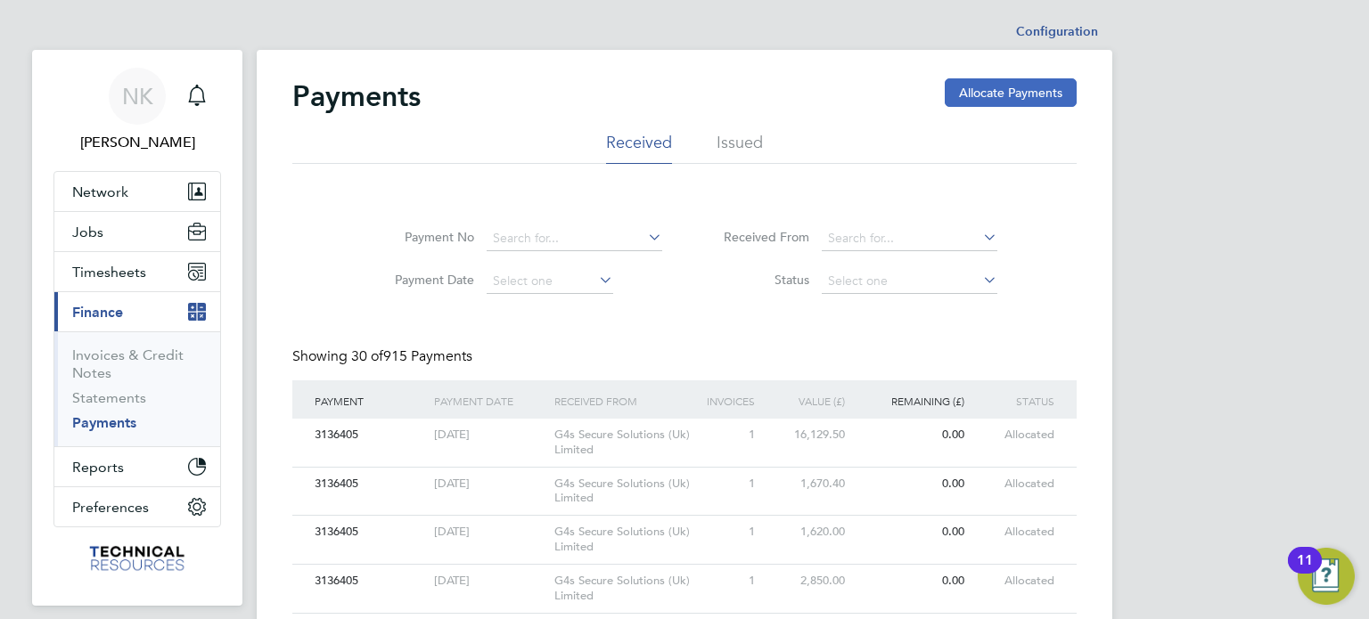
click at [1024, 86] on button "Allocate Payments" at bounding box center [1011, 92] width 132 height 29
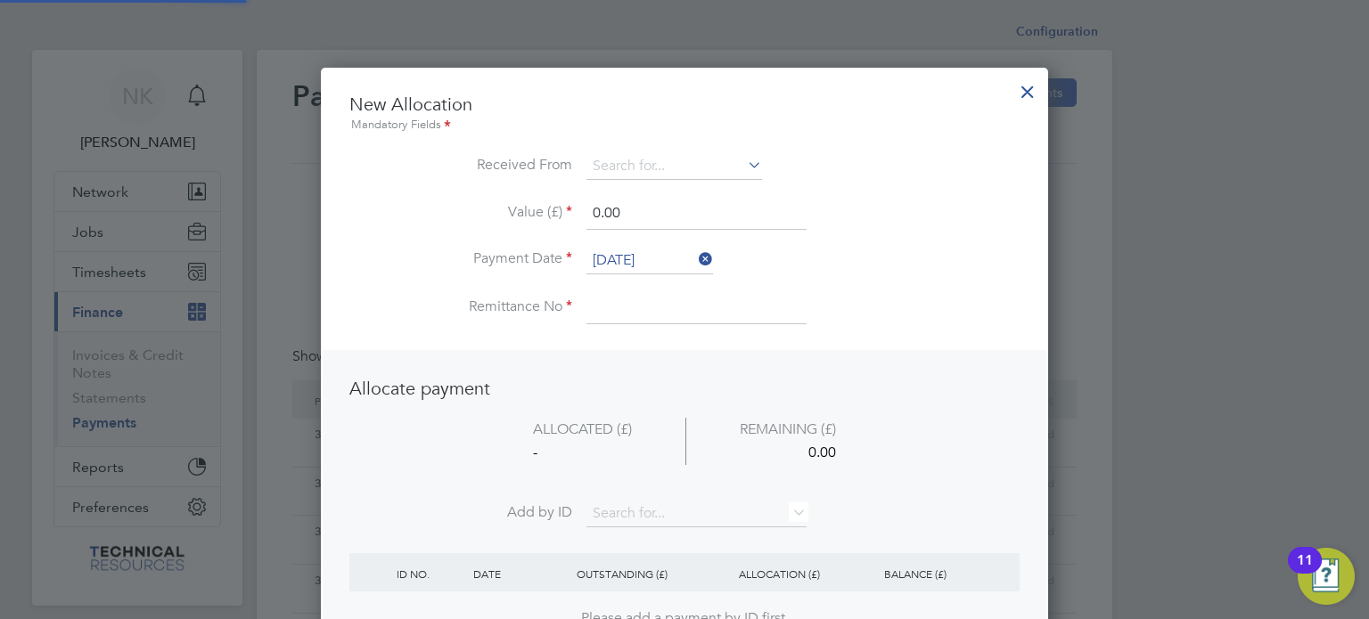
scroll to position [699, 728]
click at [626, 161] on input at bounding box center [674, 166] width 176 height 27
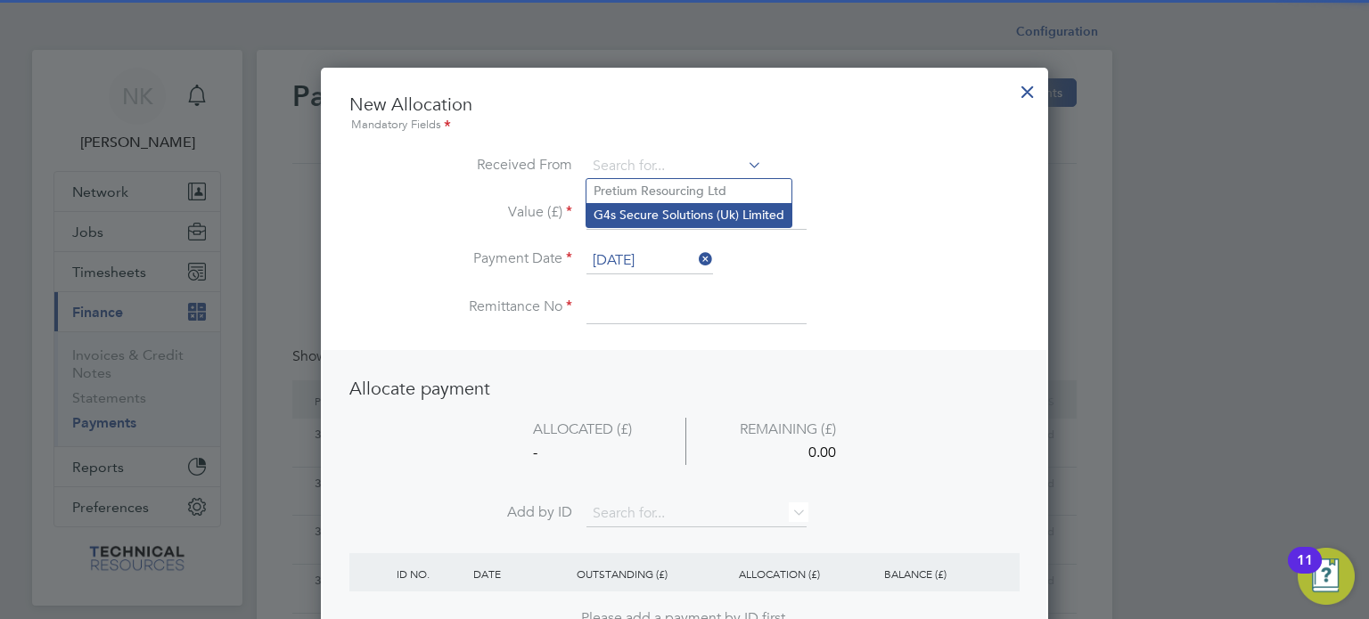
click at [645, 217] on li "G4s Secure Solutions (Uk) Limited" at bounding box center [688, 215] width 205 height 24
type input "G4s Secure Solutions (Uk) Limited"
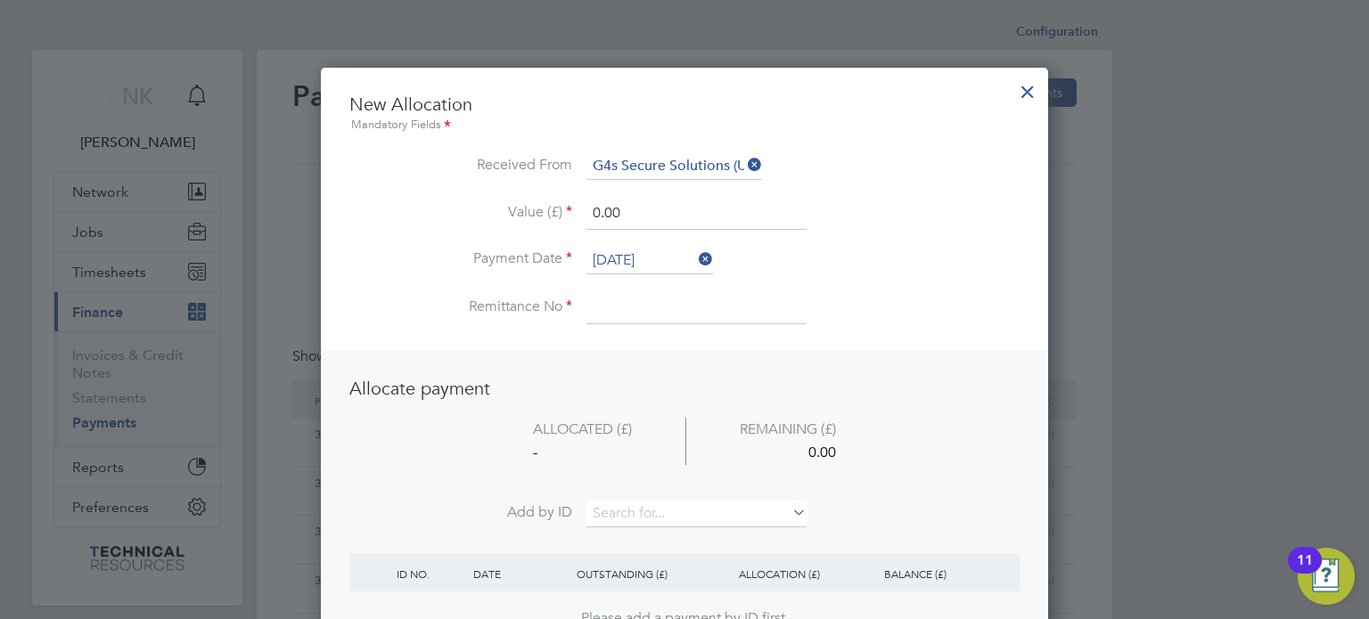
click at [643, 250] on input "26 Sep 2025" at bounding box center [649, 261] width 127 height 27
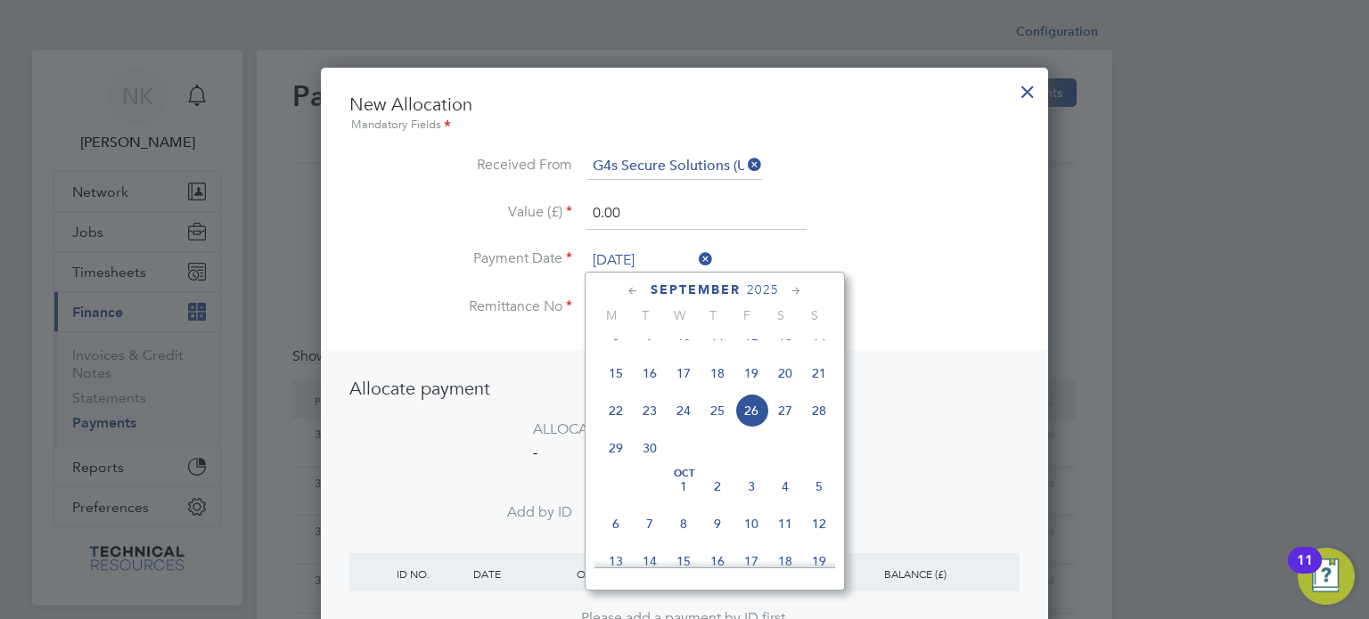
click at [748, 348] on span "12" at bounding box center [751, 336] width 34 height 34
type input "12 Sep 2025"
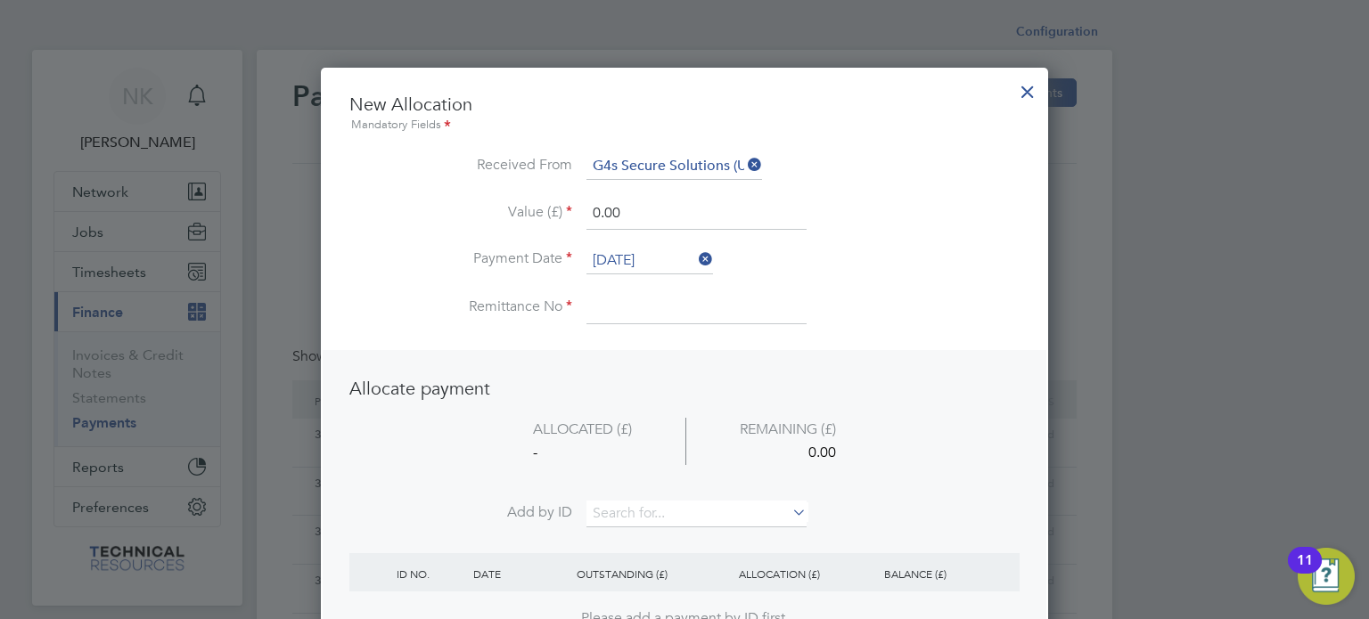
click at [646, 294] on input at bounding box center [696, 308] width 220 height 32
type input "3136624"
drag, startPoint x: 642, startPoint y: 202, endPoint x: 545, endPoint y: 212, distance: 96.7
click at [545, 212] on li "Value (£) 0.00" at bounding box center [684, 223] width 670 height 50
type input "12954.00"
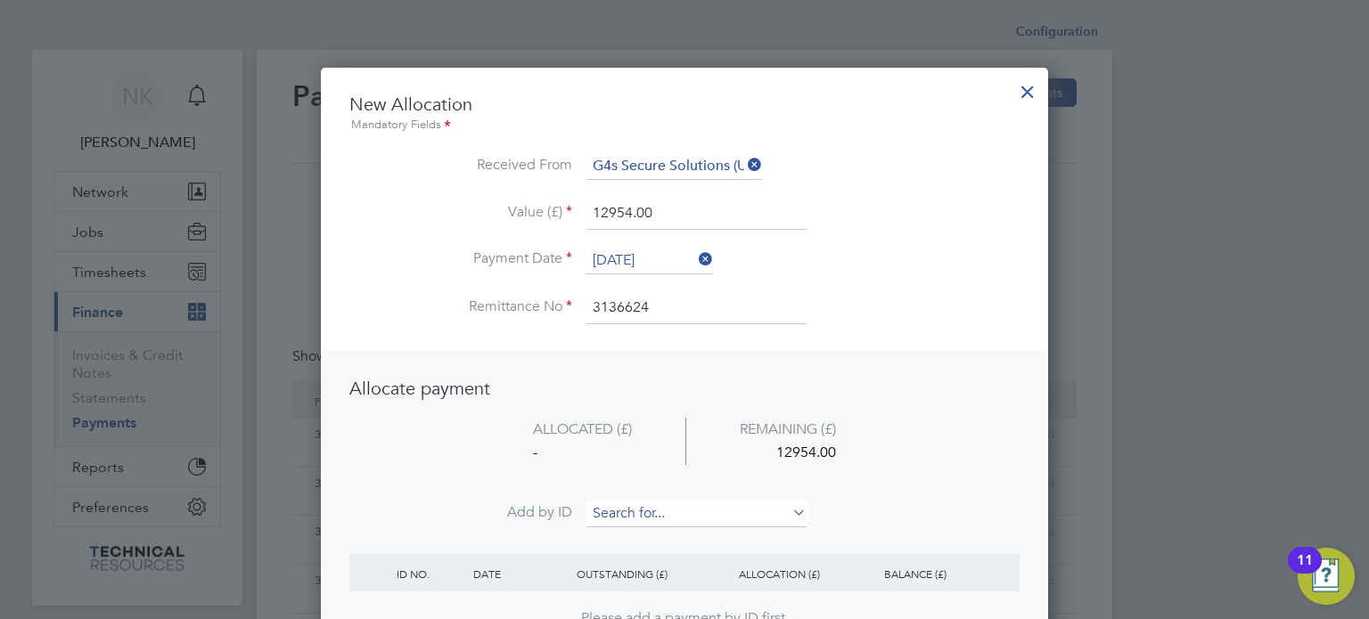
click at [642, 505] on input at bounding box center [696, 514] width 220 height 27
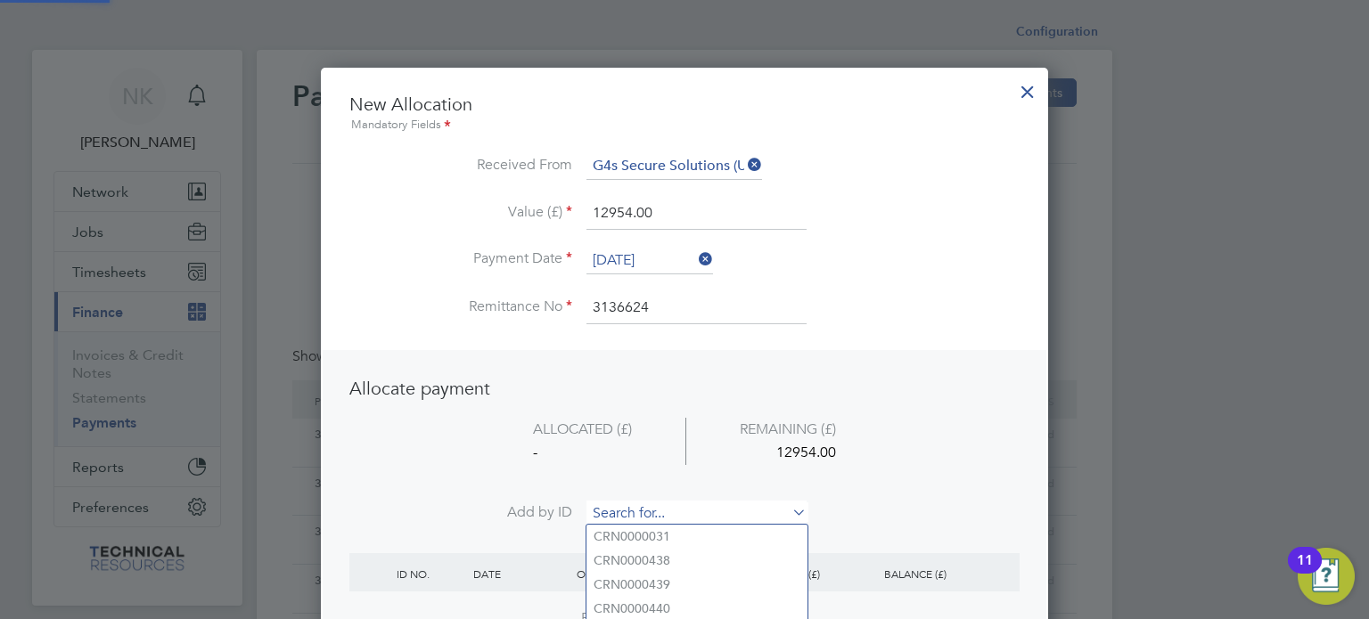
paste input "INV0006806"
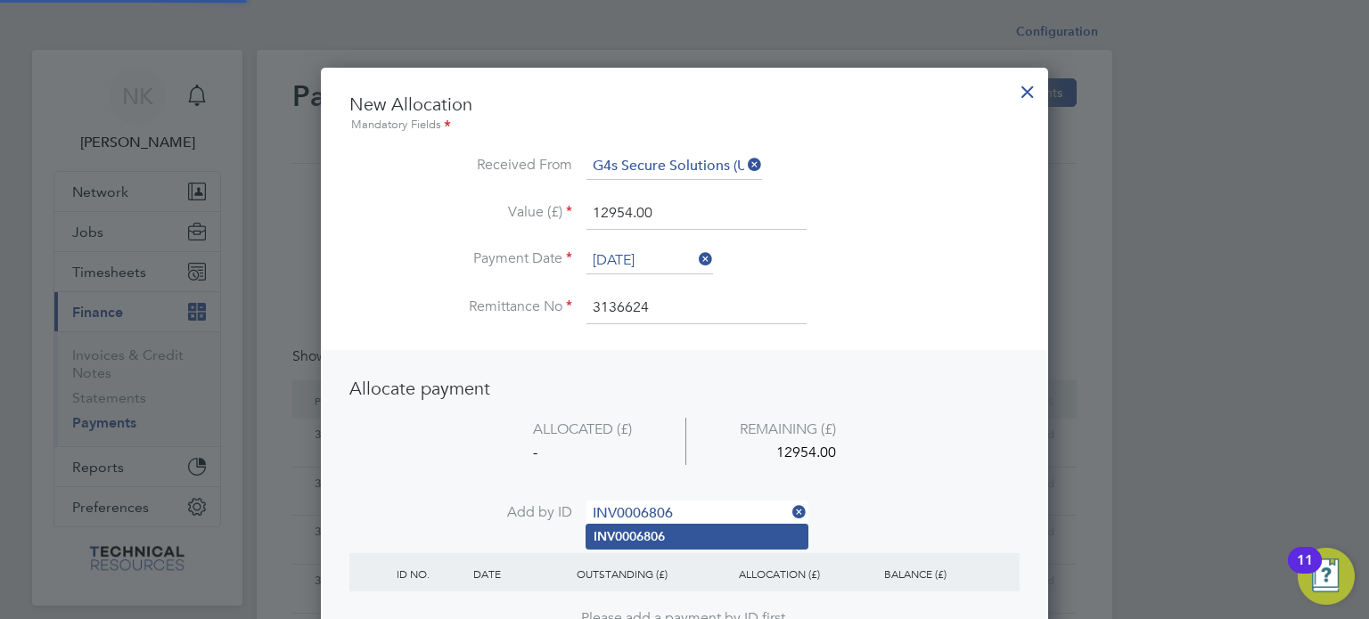
type input "INV0006806"
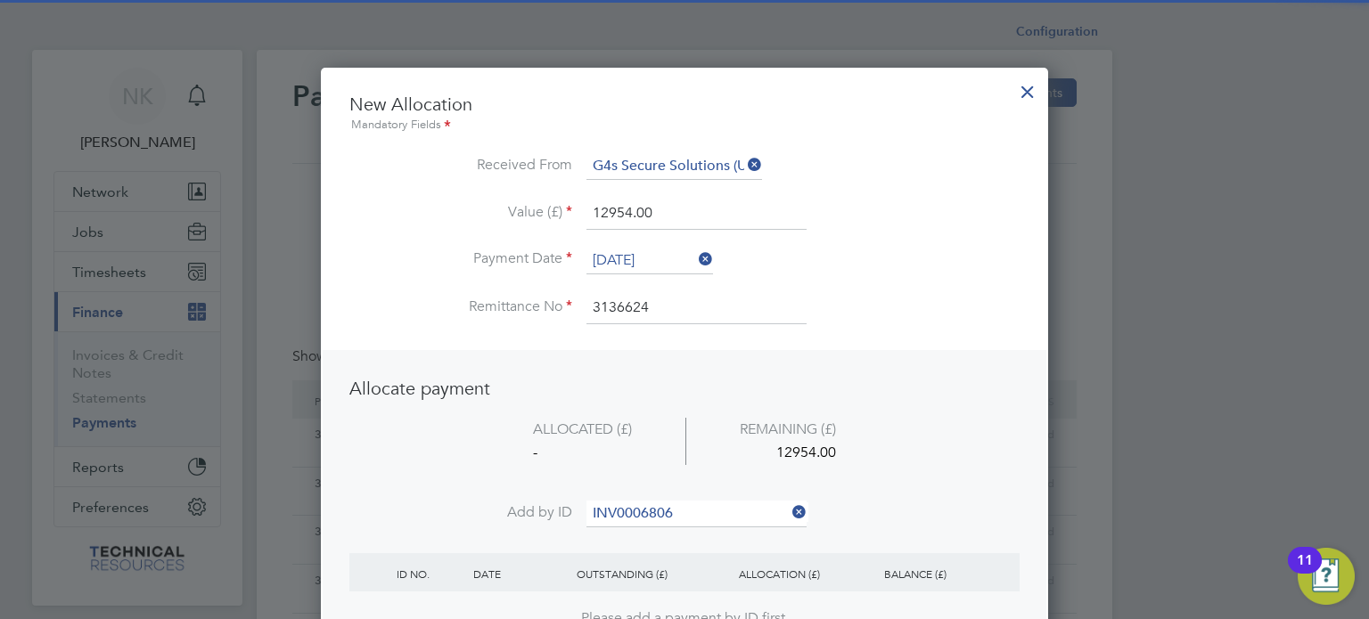
click at [626, 529] on b "INV0006806" at bounding box center [629, 536] width 71 height 15
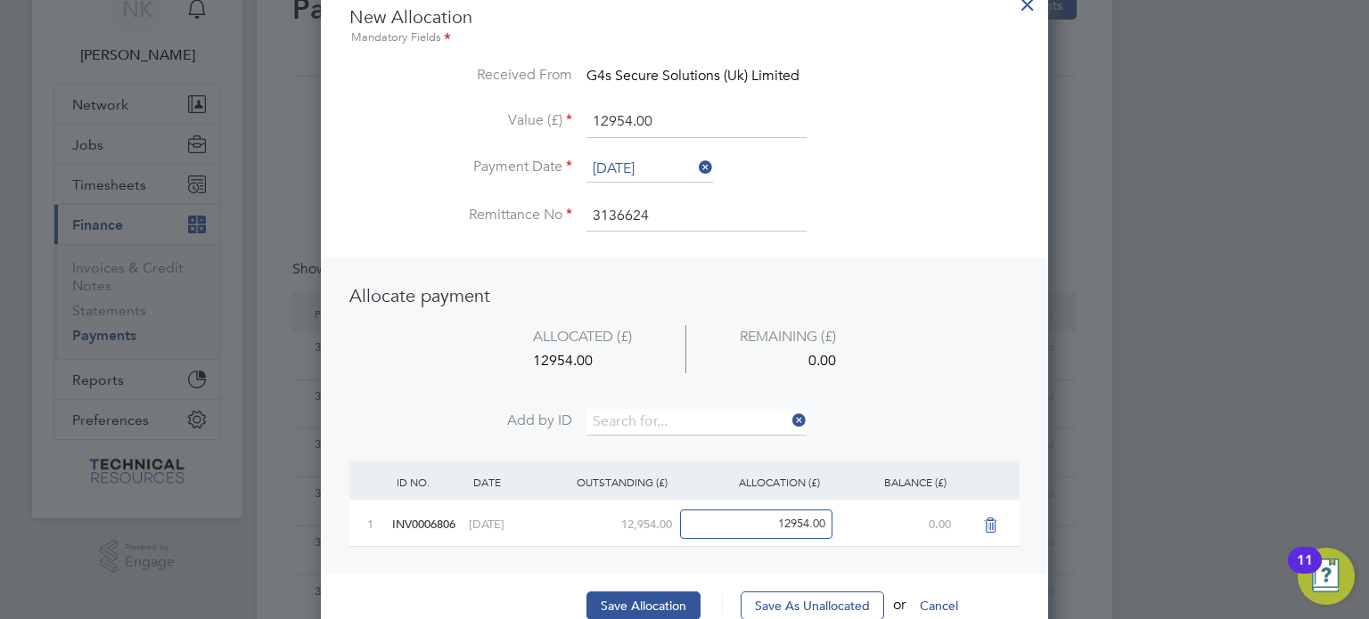
scroll to position [96, 0]
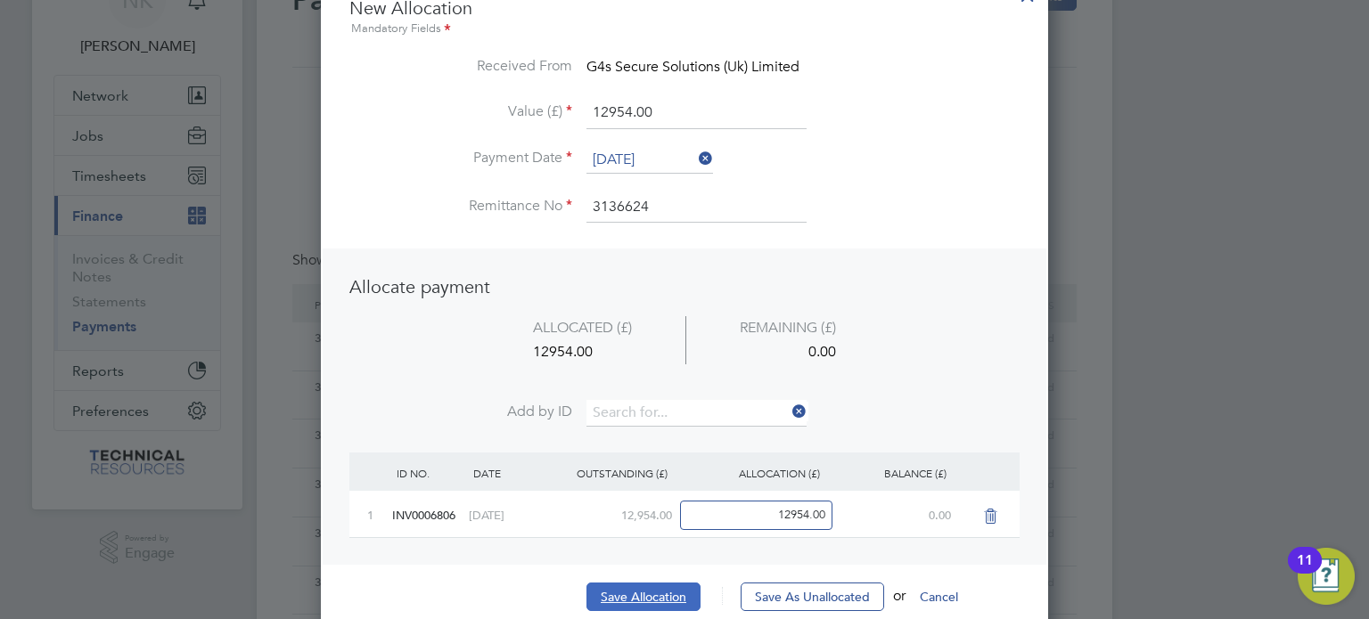
click at [614, 583] on button "Save Allocation" at bounding box center [643, 597] width 114 height 29
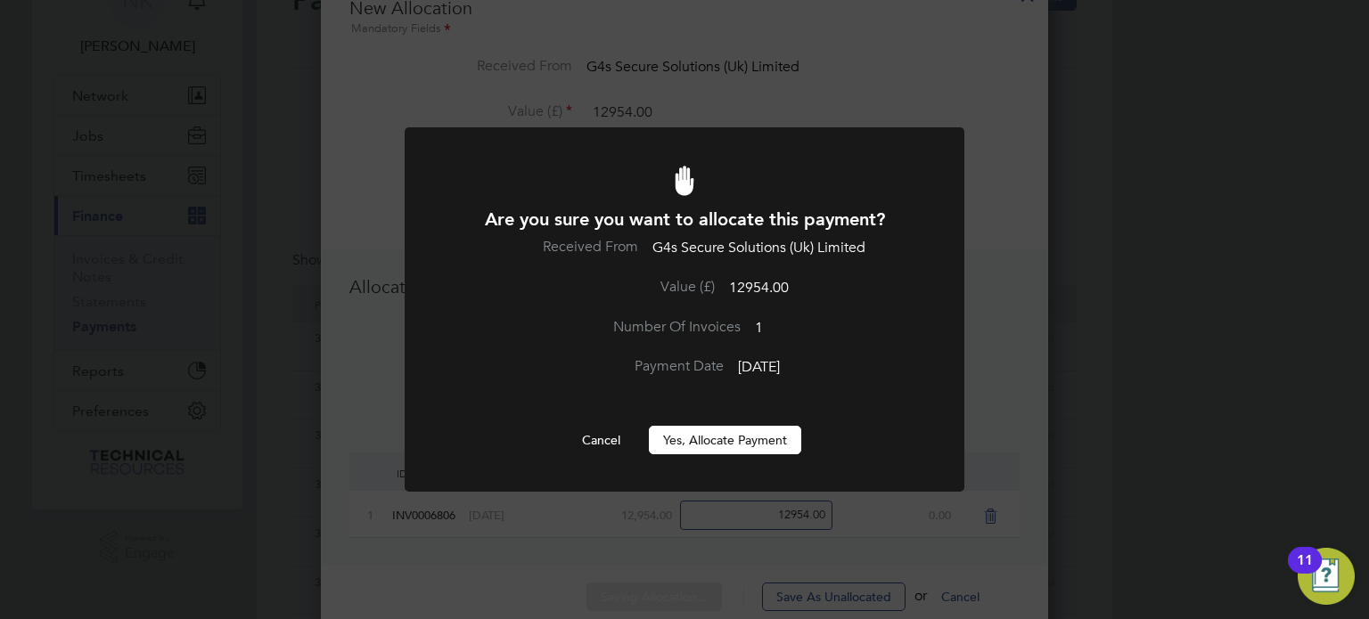
click at [711, 438] on button "Yes, Allocate Payment" at bounding box center [725, 440] width 152 height 29
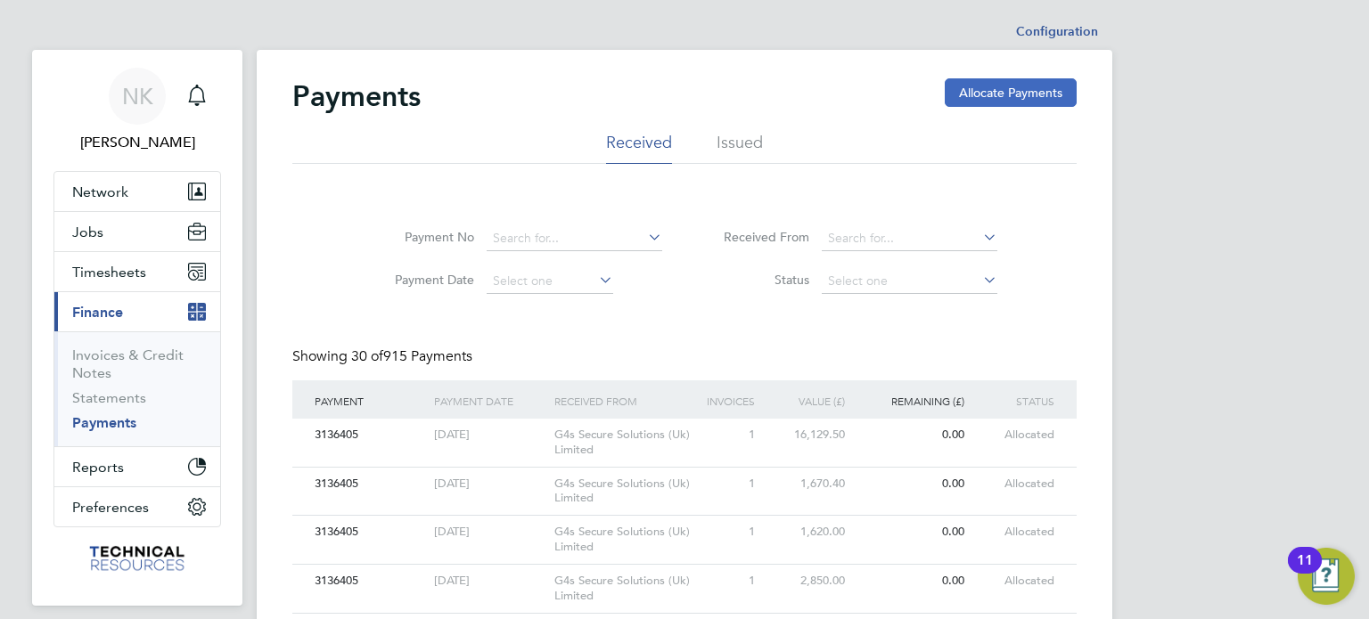
click at [1024, 87] on button "Allocate Payments" at bounding box center [1011, 92] width 132 height 29
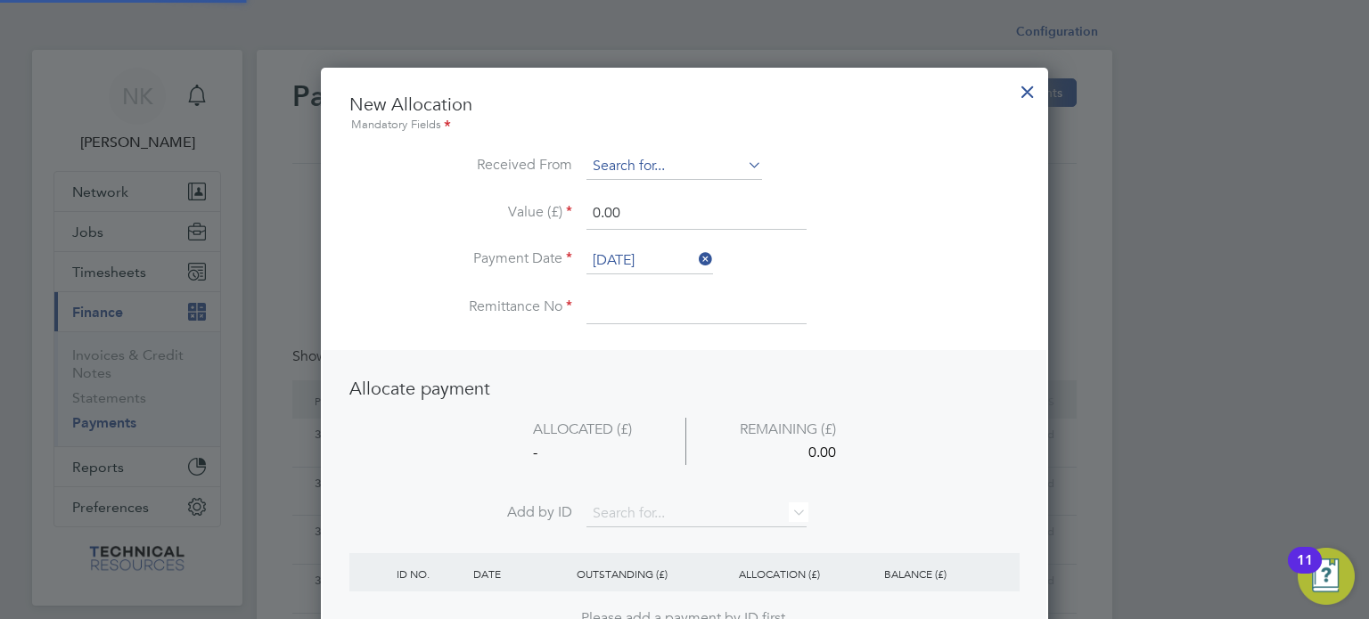
scroll to position [699, 728]
click at [645, 179] on li "Received From" at bounding box center [684, 175] width 670 height 45
click at [649, 171] on input at bounding box center [674, 166] width 176 height 27
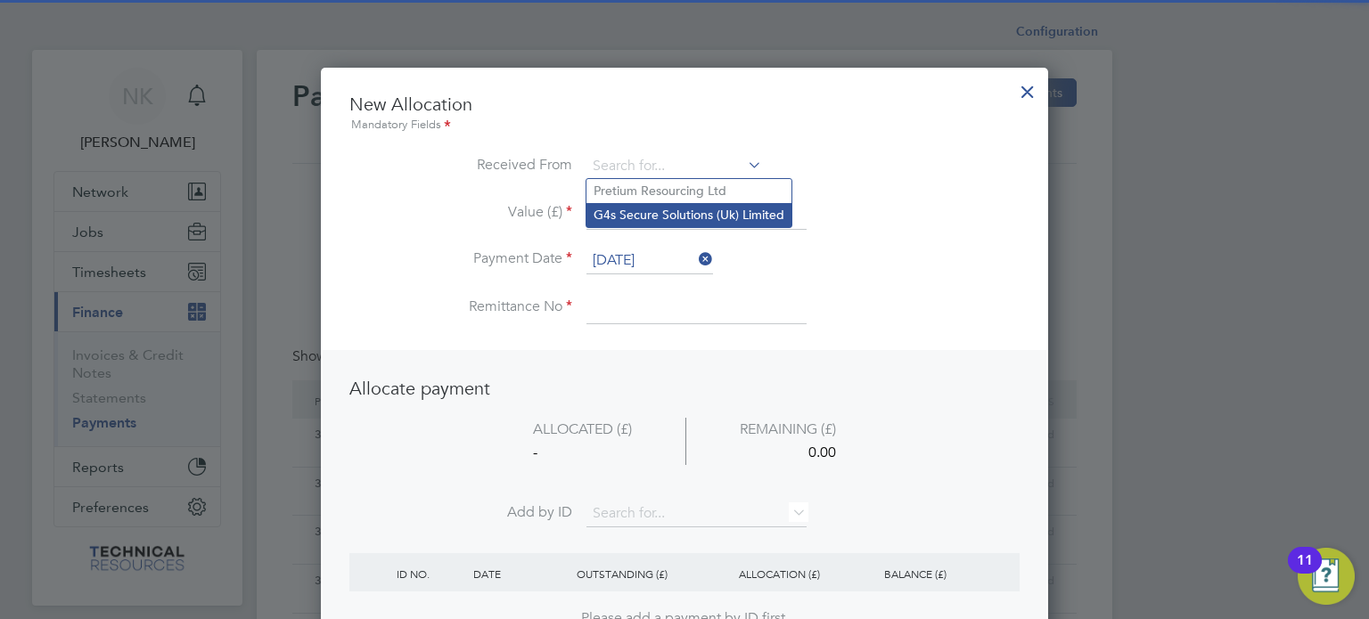
click at [643, 220] on li "G4s Secure Solutions (Uk) Limited" at bounding box center [688, 215] width 205 height 24
type input "G4s Secure Solutions (Uk) Limited"
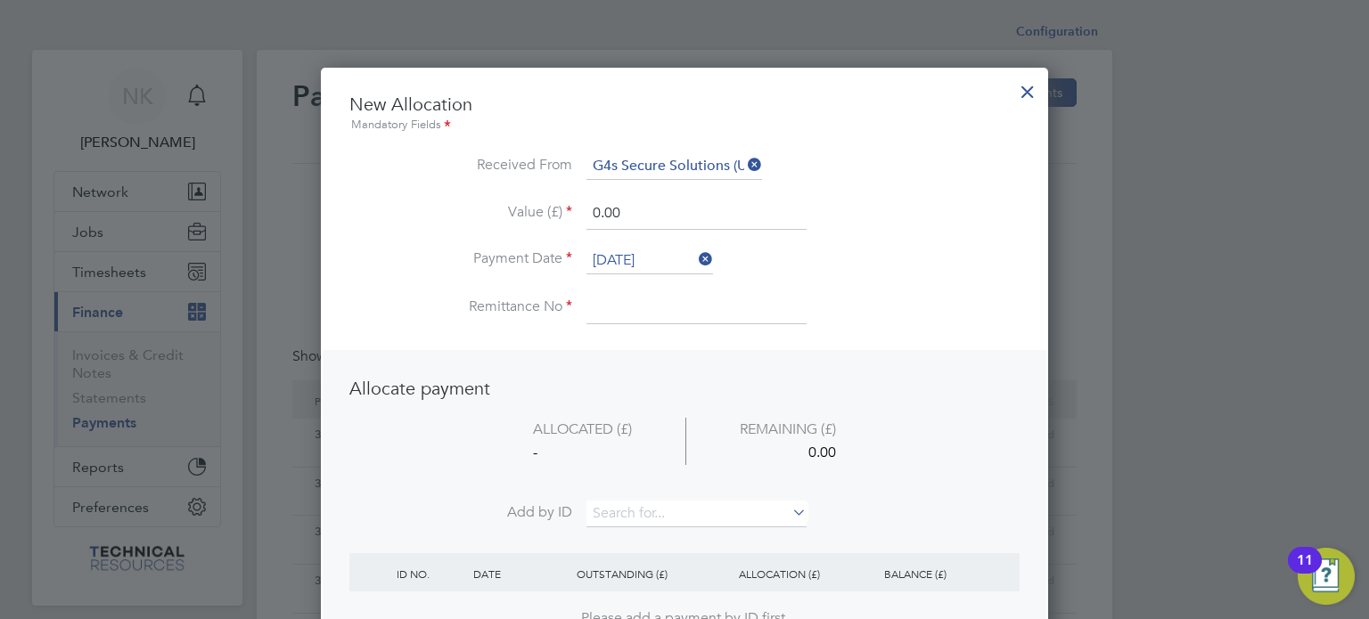
click at [638, 245] on li "Value (£) 0.00" at bounding box center [684, 223] width 670 height 50
click at [636, 256] on input "26 Sep 2025" at bounding box center [649, 261] width 127 height 27
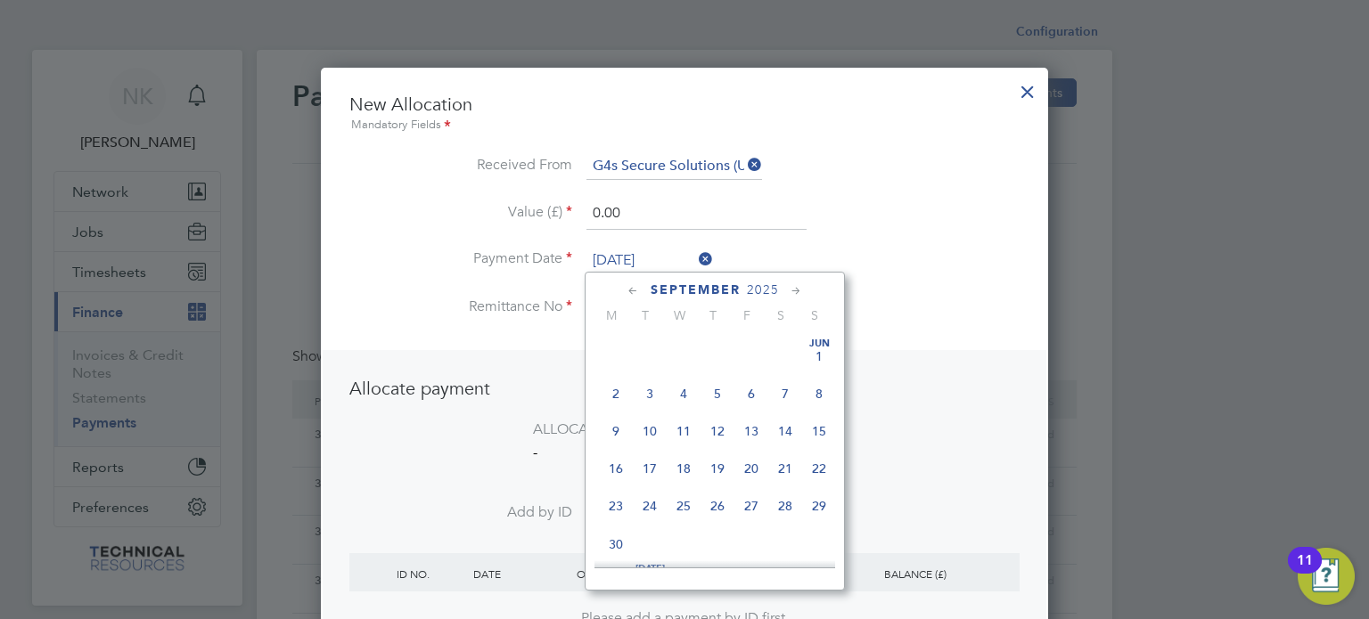
scroll to position [659, 0]
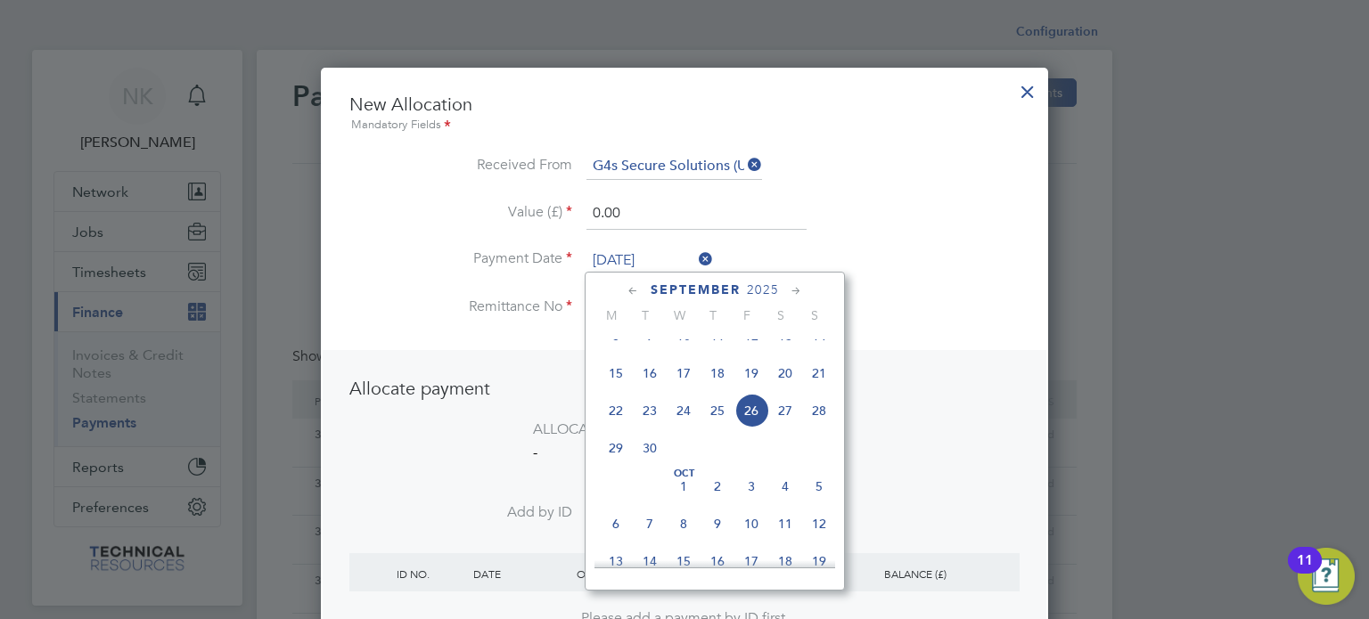
click at [749, 351] on span "12" at bounding box center [751, 336] width 34 height 34
type input "12 Sep 2025"
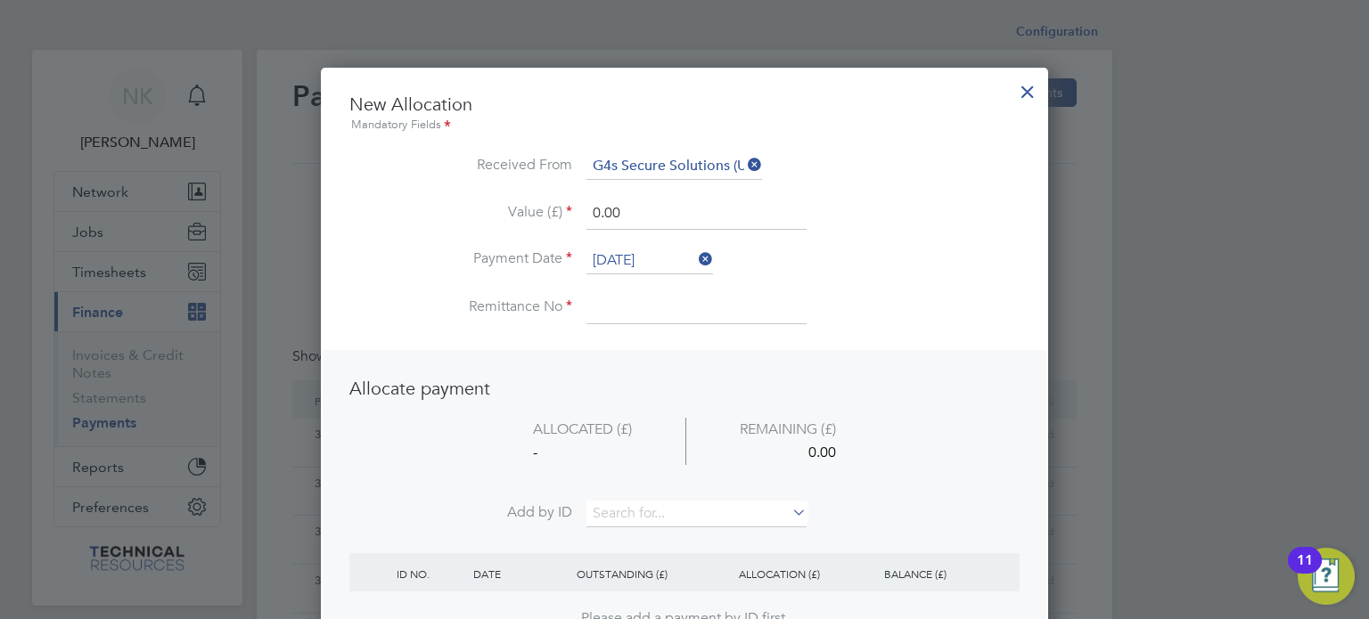
click at [622, 312] on input at bounding box center [696, 308] width 220 height 32
type input "3136624"
drag, startPoint x: 642, startPoint y: 213, endPoint x: 507, endPoint y: 198, distance: 135.4
click at [507, 198] on li "Value (£) 0.00" at bounding box center [684, 223] width 670 height 50
type input "1170.00"
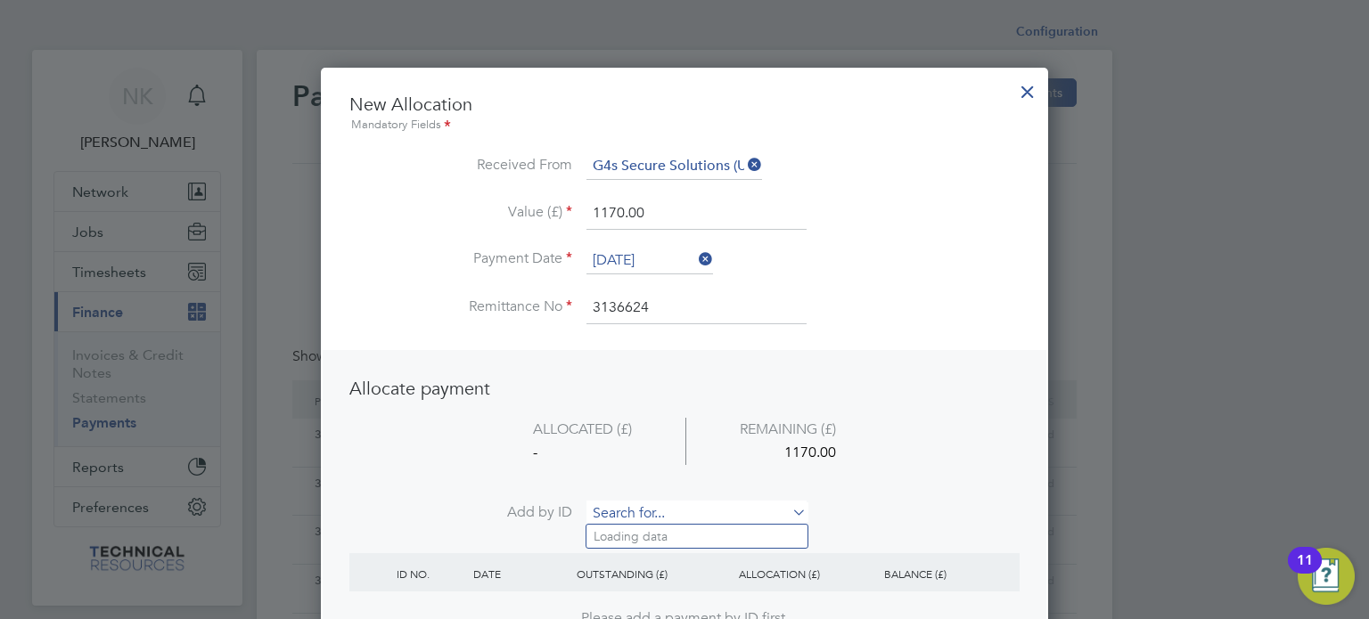
click at [628, 503] on input at bounding box center [696, 514] width 220 height 27
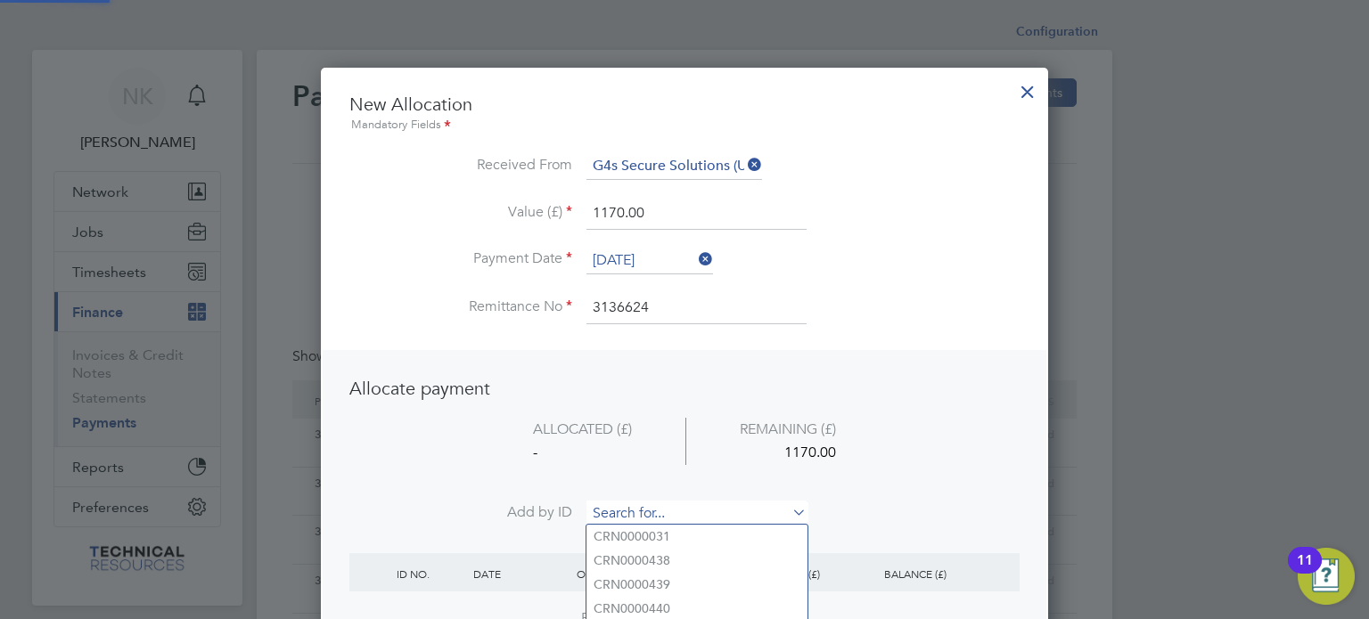
paste input "INV0006800"
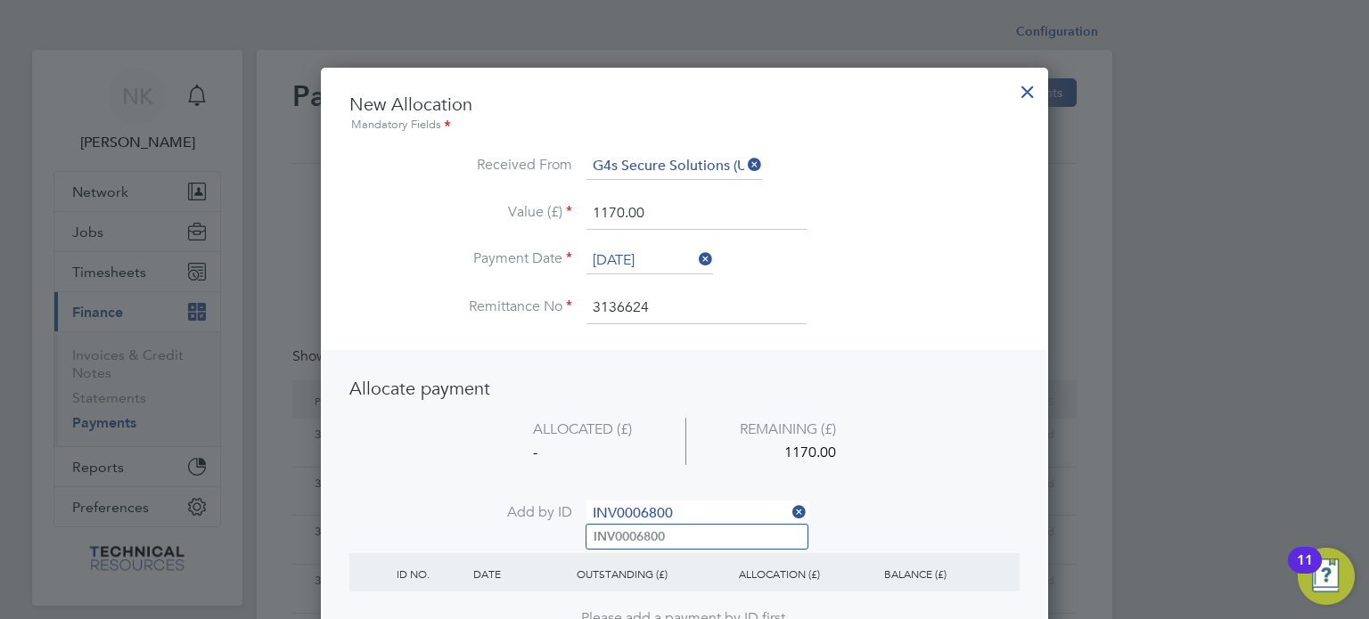
type input "INV0006800"
click at [620, 536] on b "INV0006800" at bounding box center [629, 536] width 71 height 15
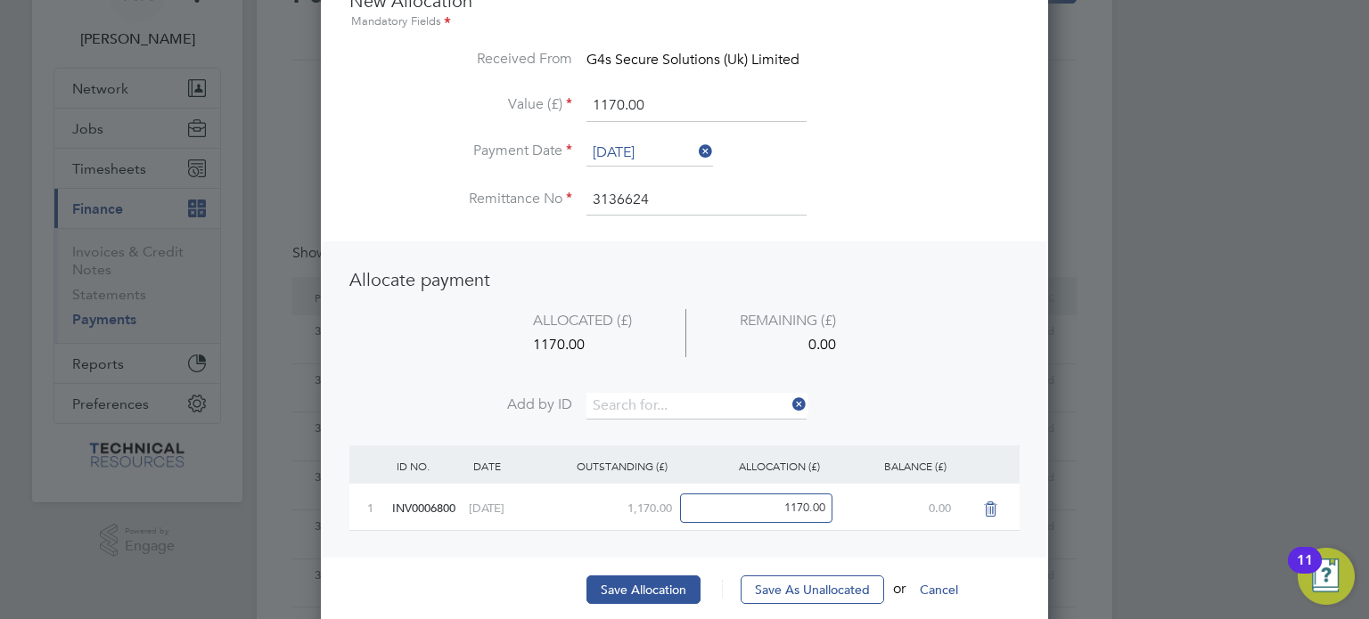
scroll to position [105, 0]
click at [610, 574] on button "Save Allocation" at bounding box center [643, 588] width 114 height 29
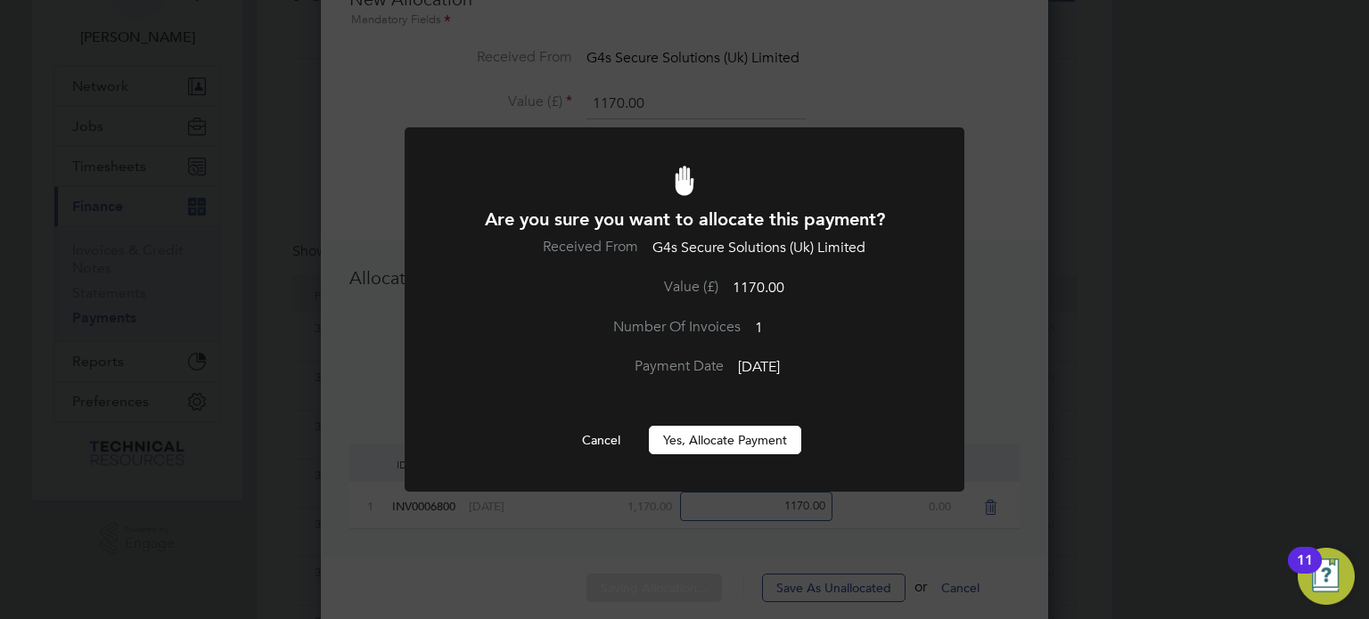
click at [716, 441] on button "Yes, Allocate Payment" at bounding box center [725, 440] width 152 height 29
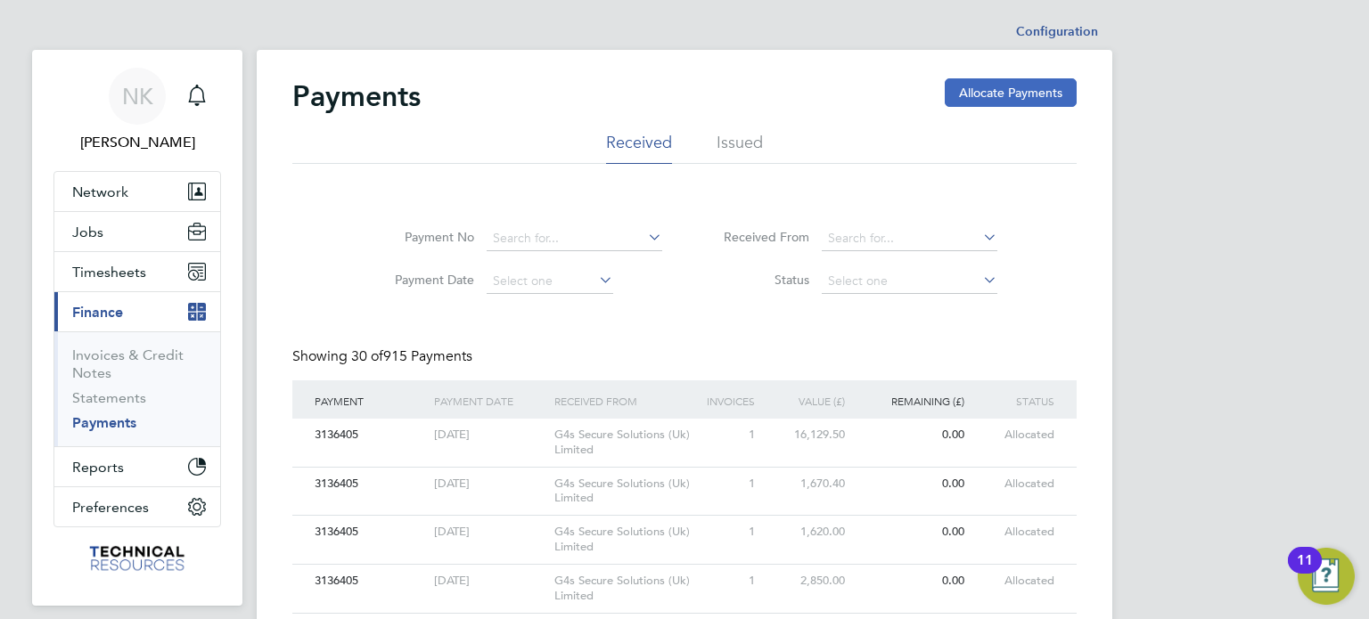
click at [988, 99] on button "Allocate Payments" at bounding box center [1011, 92] width 132 height 29
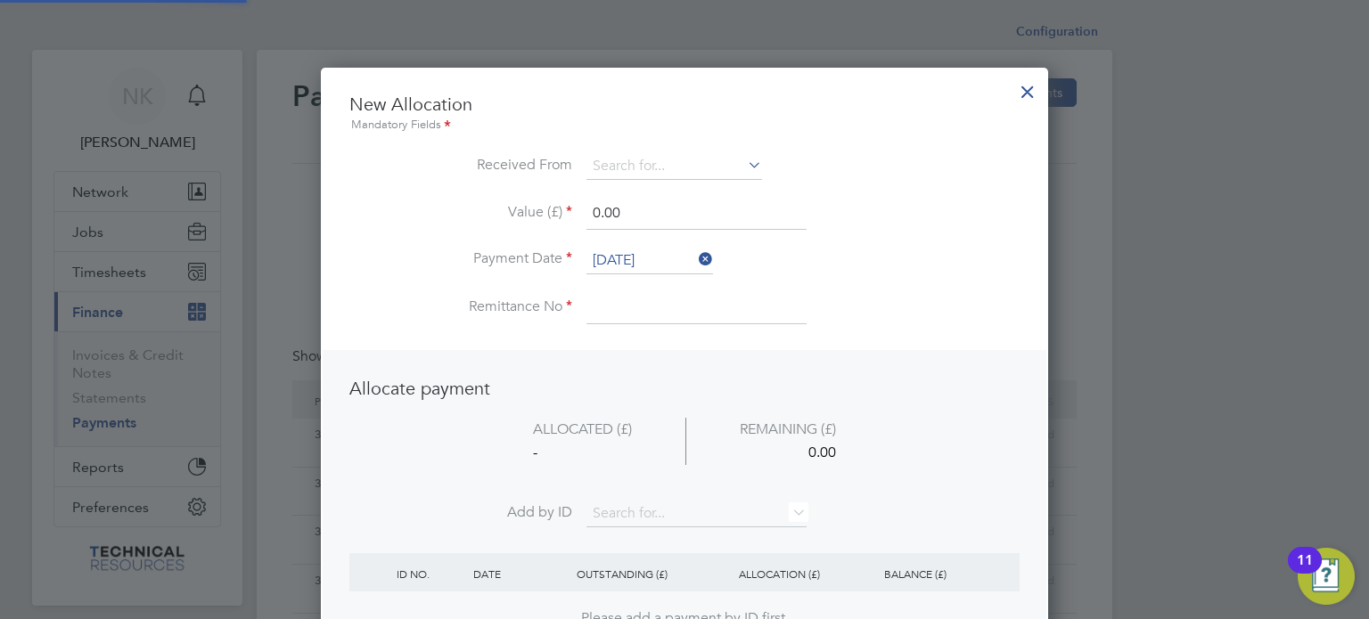
scroll to position [699, 728]
click at [710, 168] on input at bounding box center [674, 166] width 176 height 27
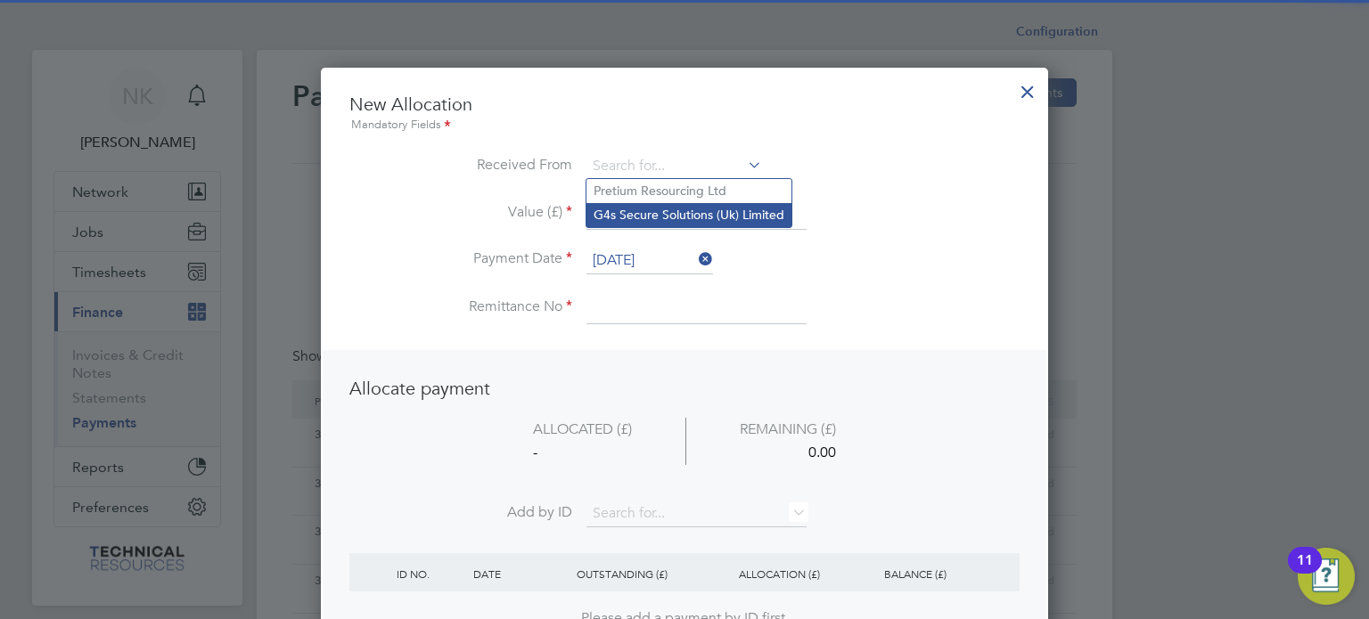
click at [702, 204] on li "G4s Secure Solutions (Uk) Limited" at bounding box center [688, 215] width 205 height 24
type input "G4s Secure Solutions (Uk) Limited"
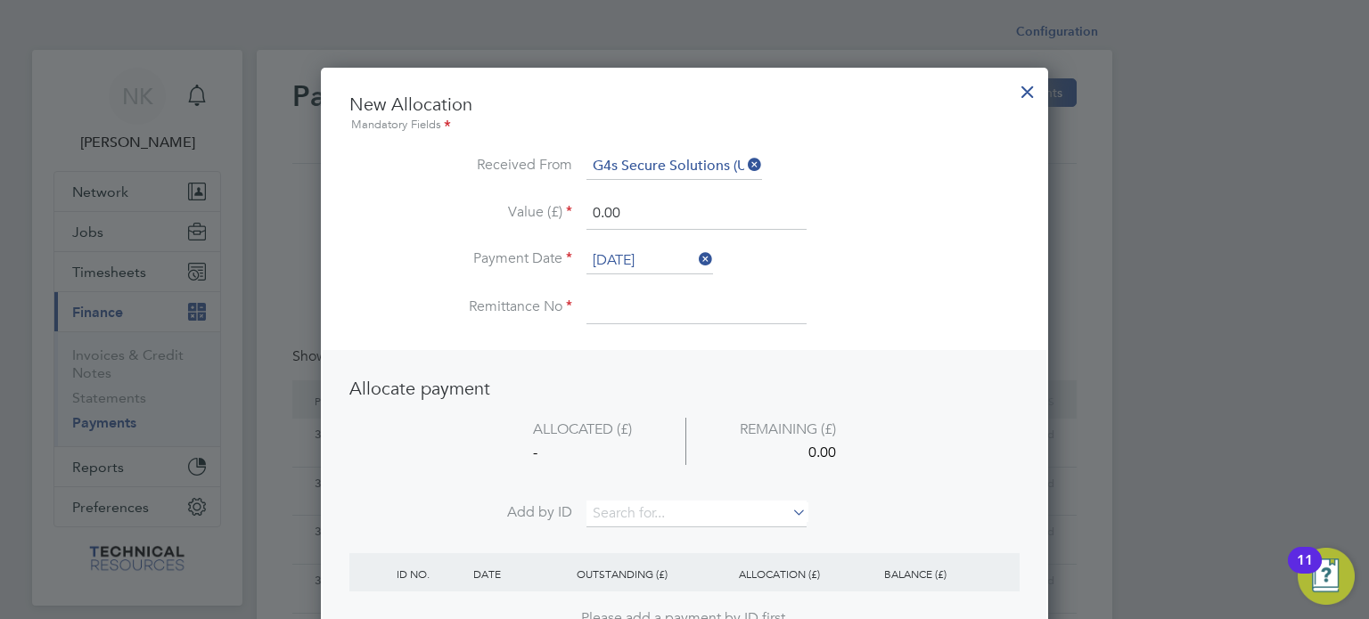
click at [645, 254] on input "26 Sep 2025" at bounding box center [649, 261] width 127 height 27
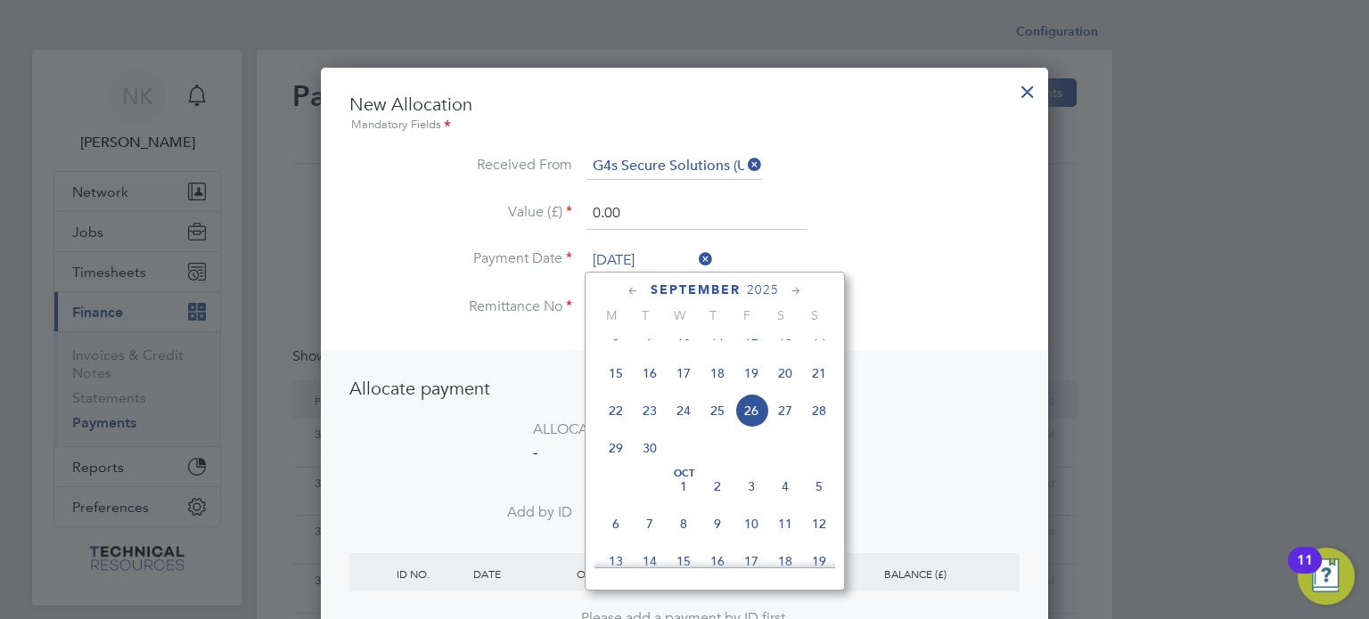
click at [754, 348] on span "12" at bounding box center [751, 336] width 34 height 34
type input "12 Sep 2025"
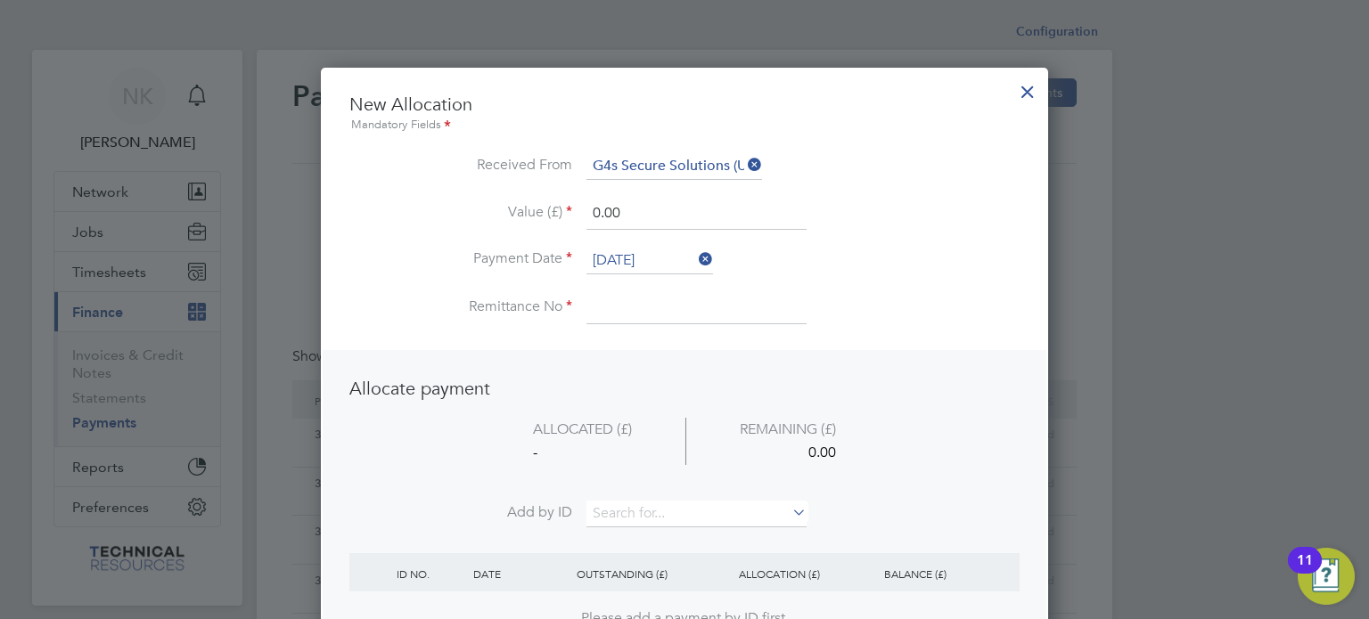
click at [649, 312] on input at bounding box center [696, 308] width 220 height 32
type input "3136624"
drag, startPoint x: 629, startPoint y: 211, endPoint x: 492, endPoint y: 199, distance: 137.8
click at [492, 199] on li "Value (£) 0.00" at bounding box center [684, 223] width 670 height 50
type input "519.91"
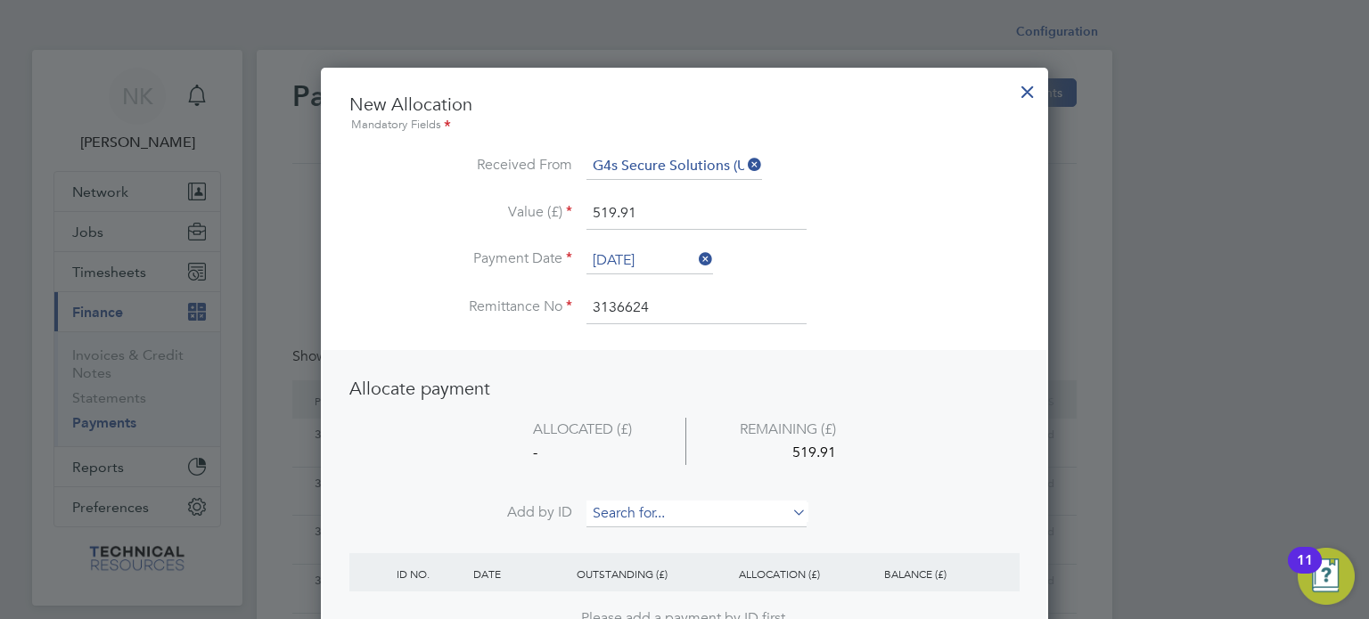
click at [624, 505] on input at bounding box center [696, 514] width 220 height 27
paste input "INV0006802"
type input "INV0006802"
click at [624, 534] on b "INV0006802" at bounding box center [629, 536] width 71 height 15
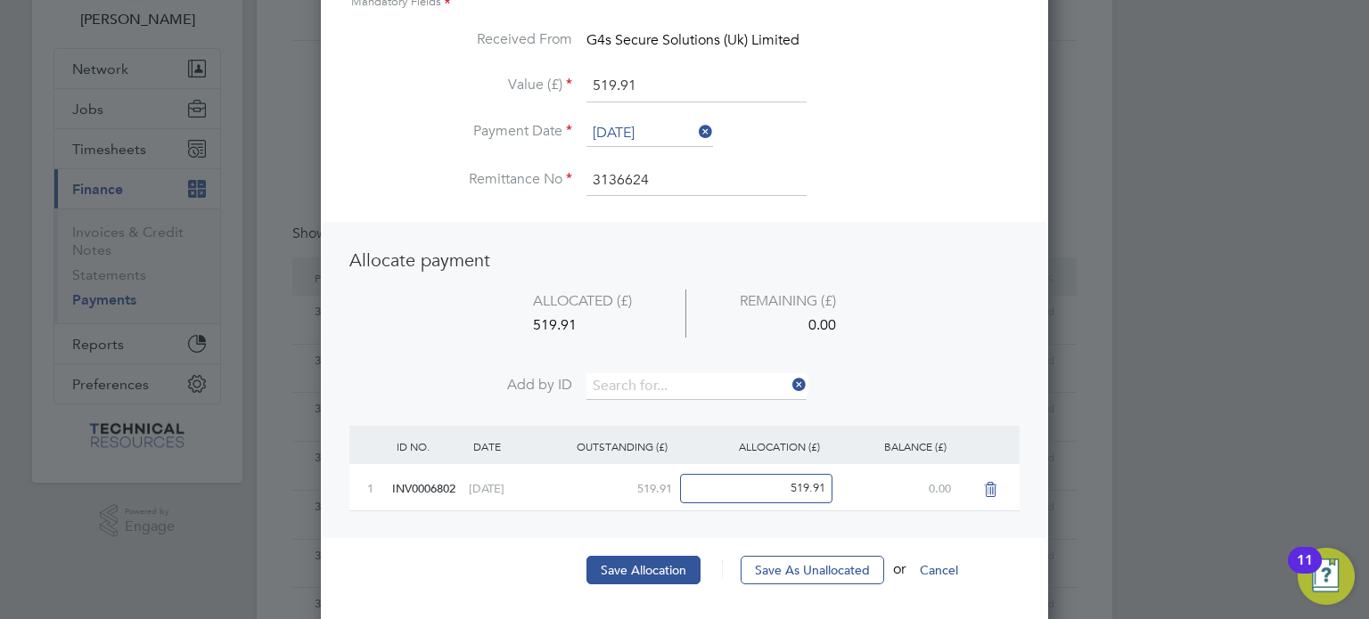
scroll to position [125, 0]
click at [618, 576] on button "Save Allocation" at bounding box center [643, 568] width 114 height 29
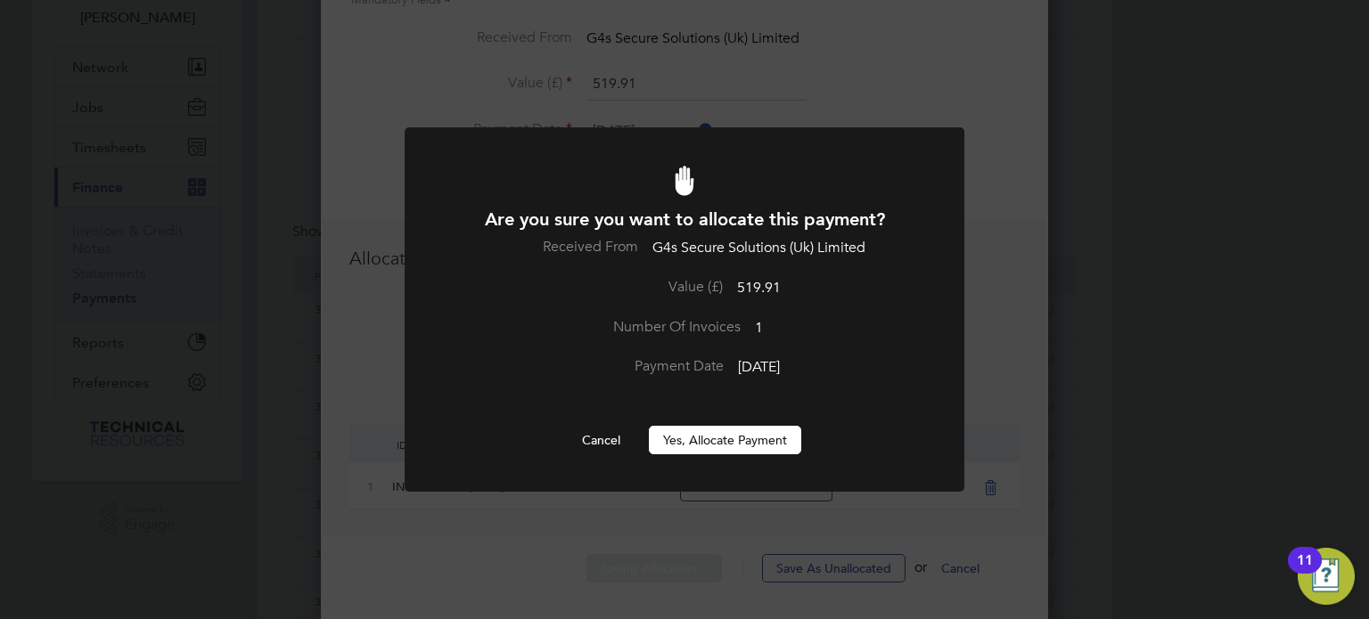
scroll to position [0, 0]
click at [716, 439] on button "Yes, Allocate Payment" at bounding box center [725, 440] width 152 height 29
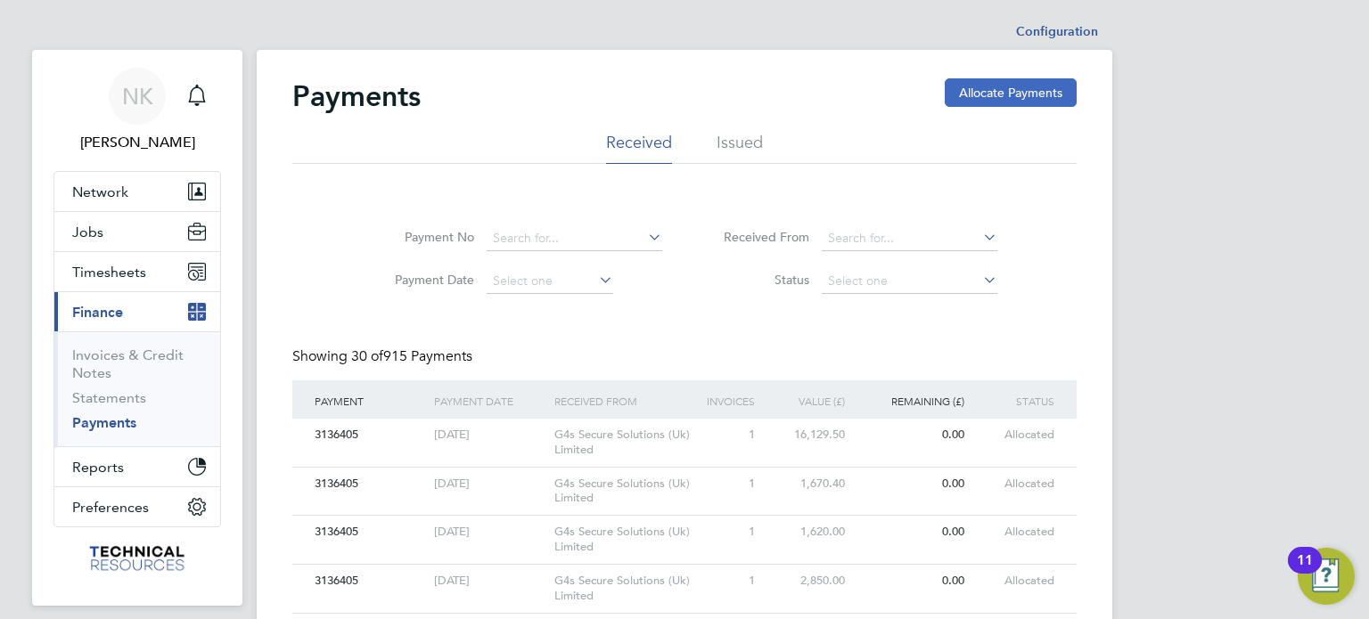
click at [990, 88] on button "Allocate Payments" at bounding box center [1011, 92] width 132 height 29
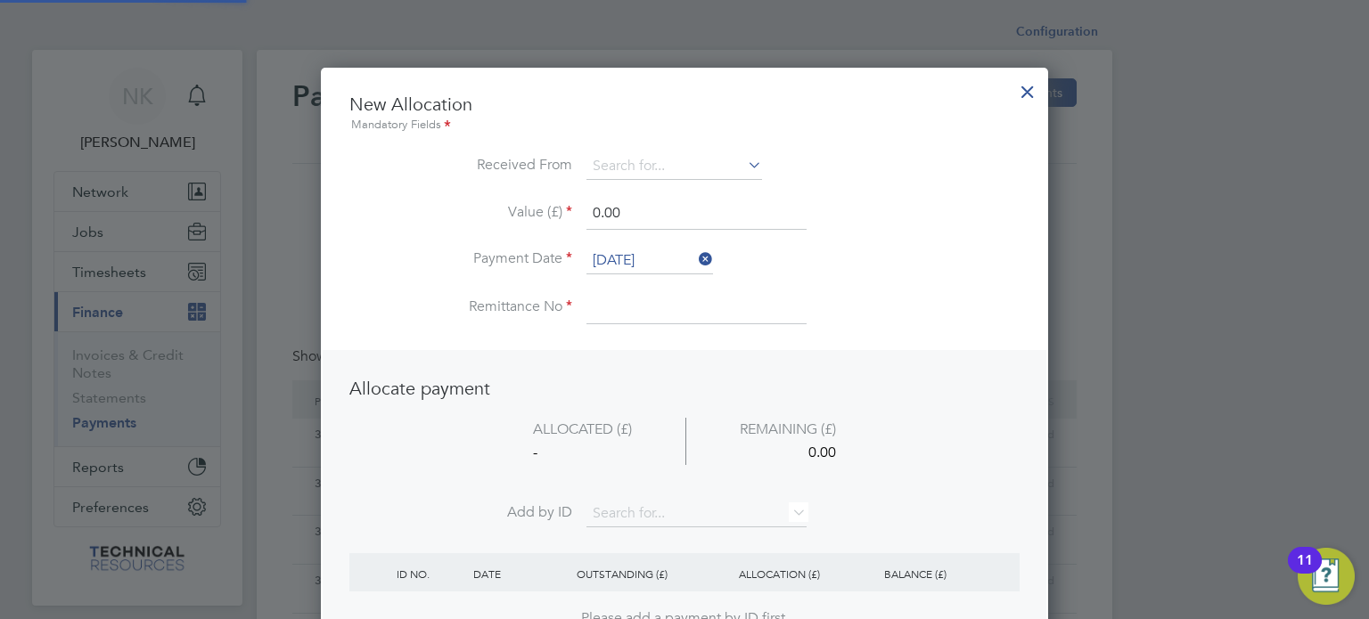
scroll to position [699, 728]
click at [644, 163] on input at bounding box center [674, 166] width 176 height 27
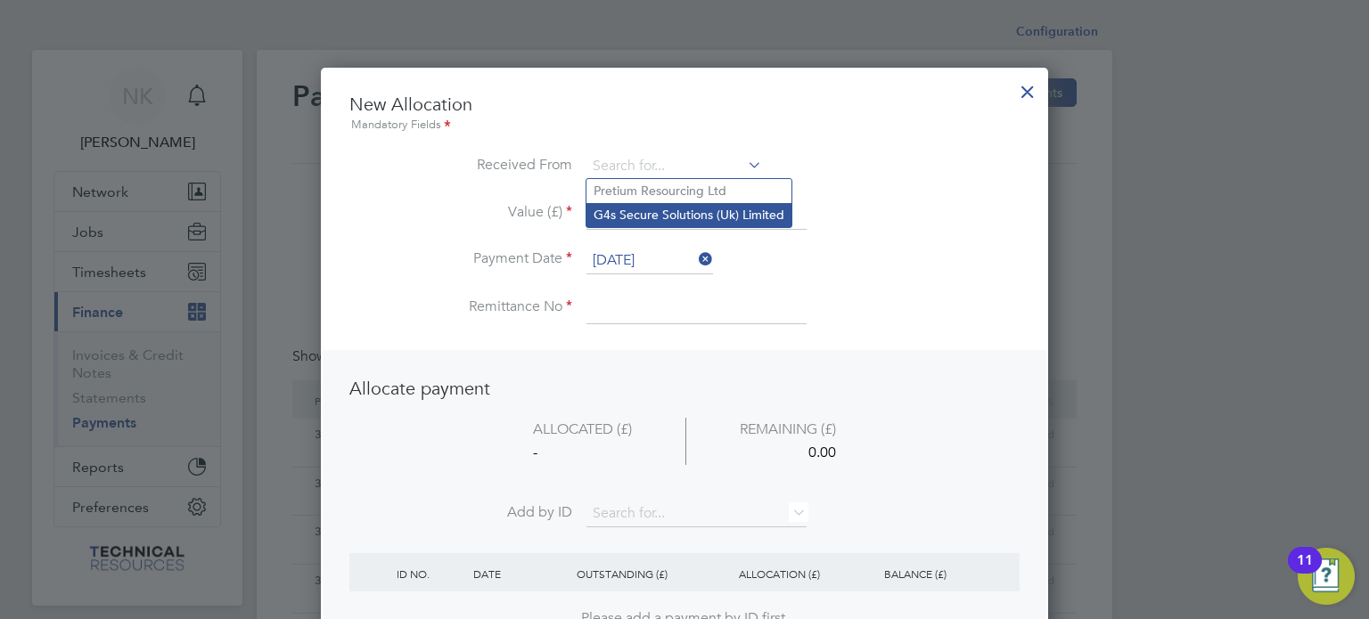
click at [635, 213] on li "G4s Secure Solutions (Uk) Limited" at bounding box center [688, 215] width 205 height 24
type input "G4s Secure Solutions (Uk) Limited"
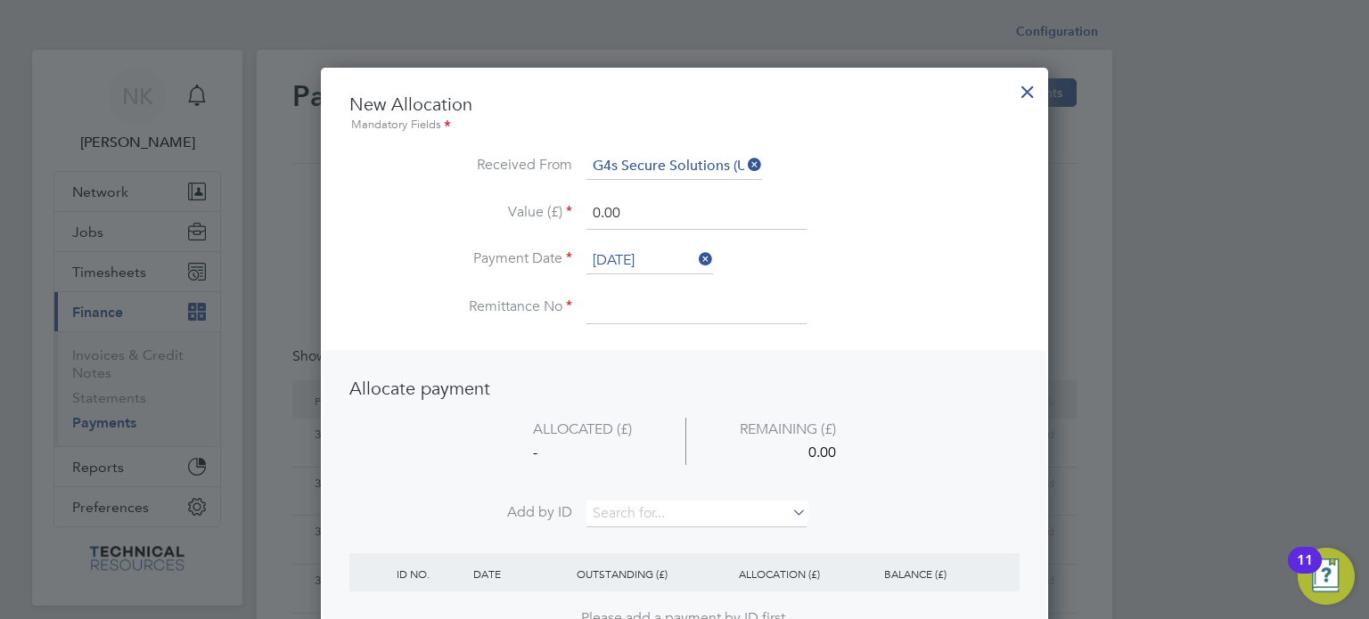
click at [631, 244] on li "Value (£) 0.00" at bounding box center [684, 223] width 670 height 50
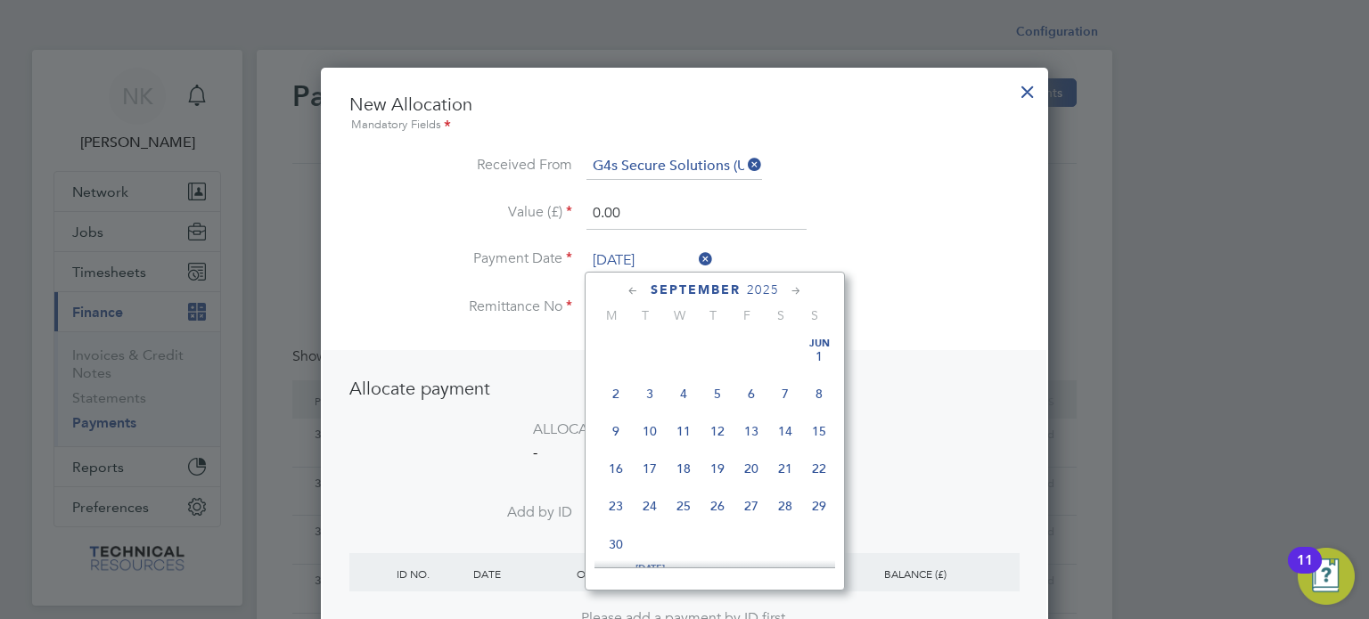
click at [627, 253] on input "26 Sep 2025" at bounding box center [649, 261] width 127 height 27
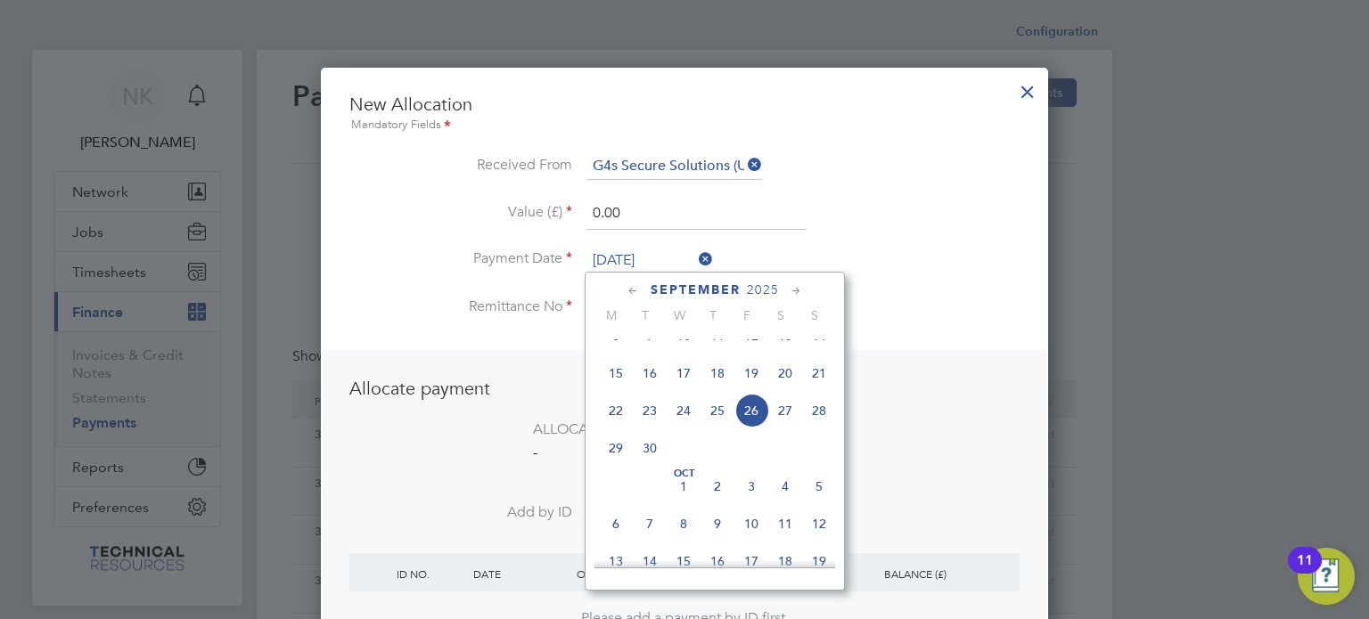
click at [752, 353] on span "12" at bounding box center [751, 336] width 34 height 34
type input "12 Sep 2025"
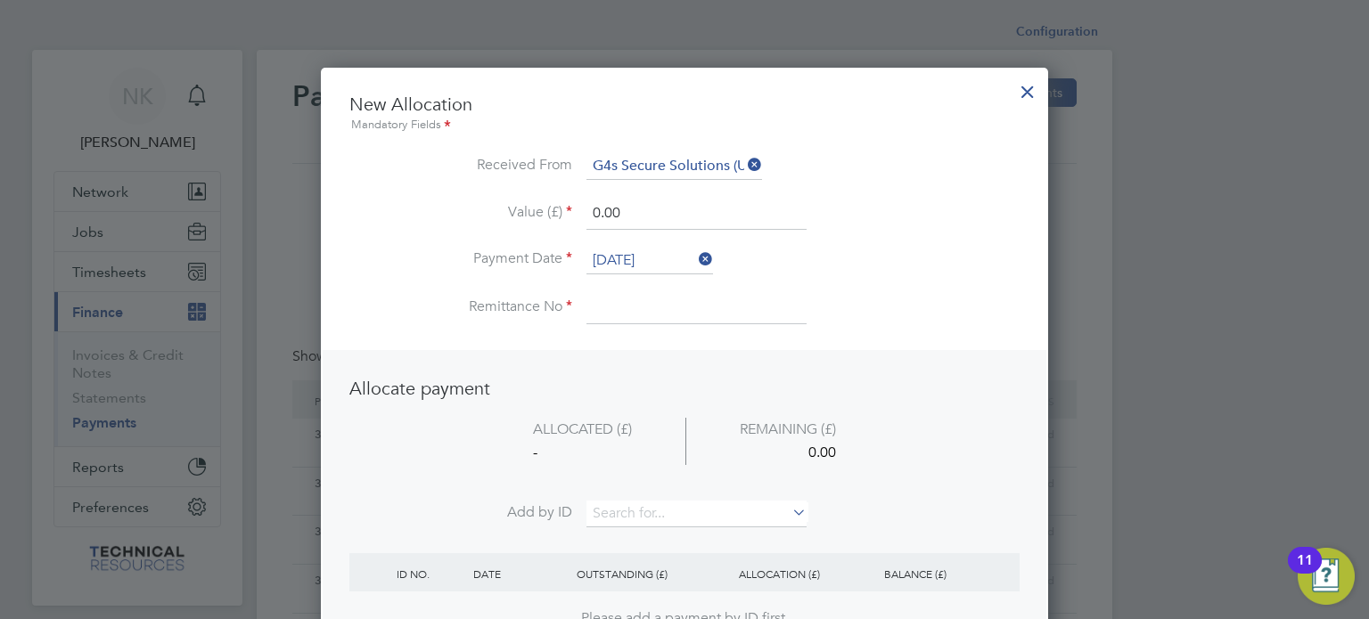
click at [650, 301] on input at bounding box center [696, 308] width 220 height 32
type input "3136624"
drag, startPoint x: 639, startPoint y: 210, endPoint x: 497, endPoint y: 210, distance: 141.7
click at [497, 210] on li "Value (£) 0.00" at bounding box center [684, 223] width 670 height 50
type input "500.81"
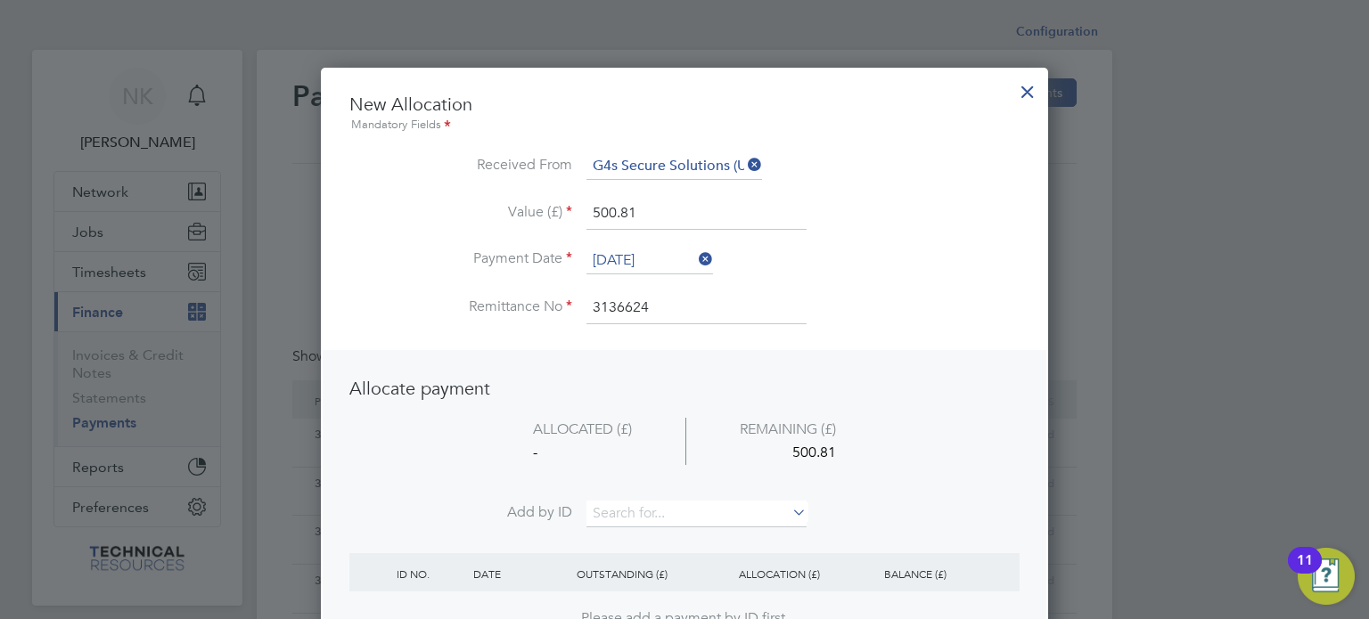
click at [610, 495] on li "ALLOCATED (£) REMAINING (£) - 500.81" at bounding box center [684, 460] width 670 height 84
click at [610, 501] on input at bounding box center [696, 514] width 220 height 27
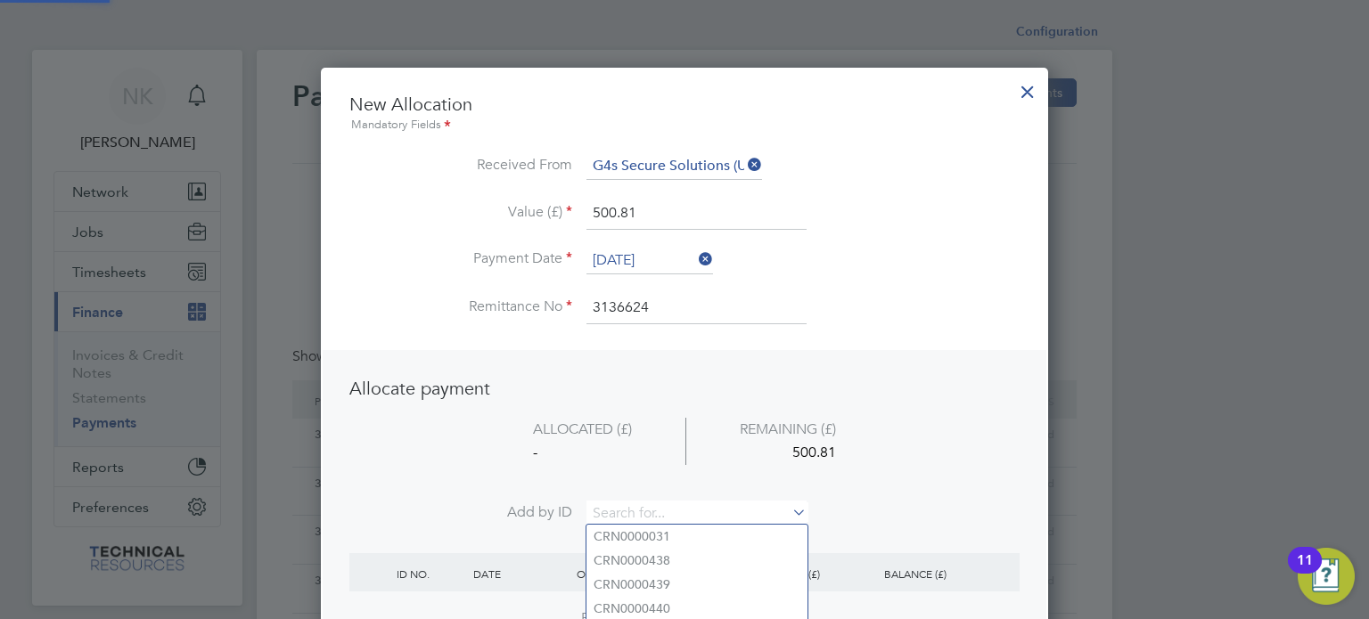
paste input "INV0006803"
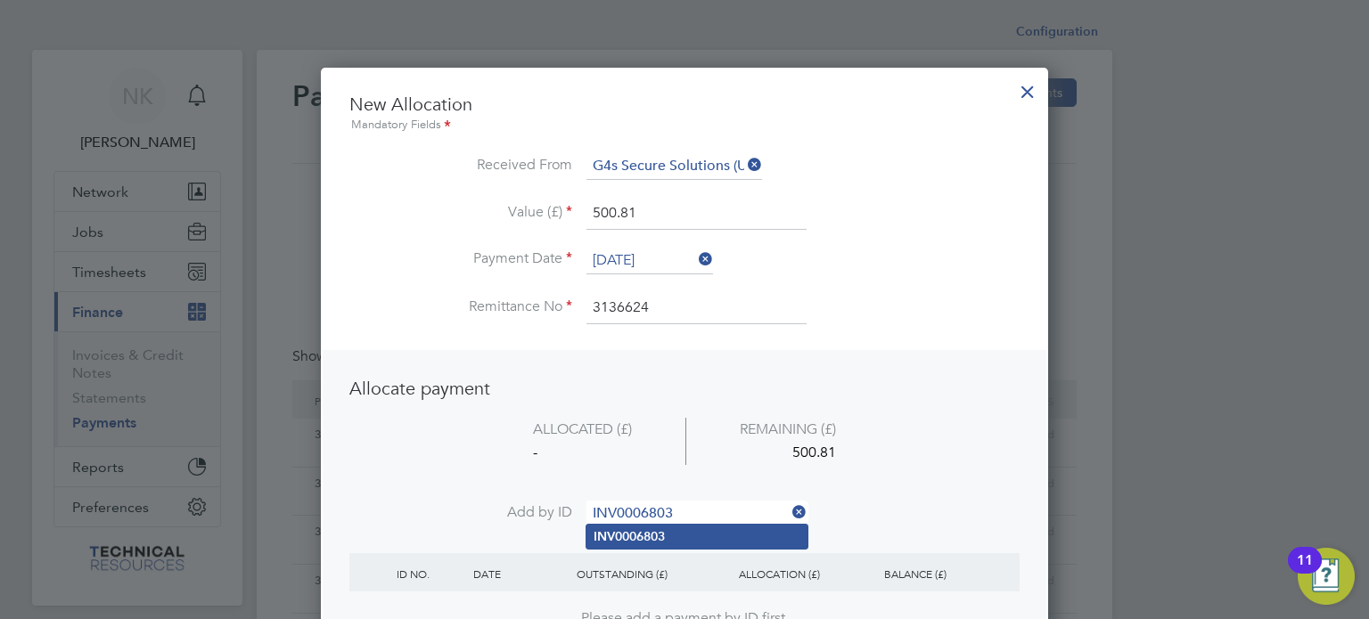
type input "INV0006803"
click at [610, 529] on b "INV0006803" at bounding box center [629, 536] width 71 height 15
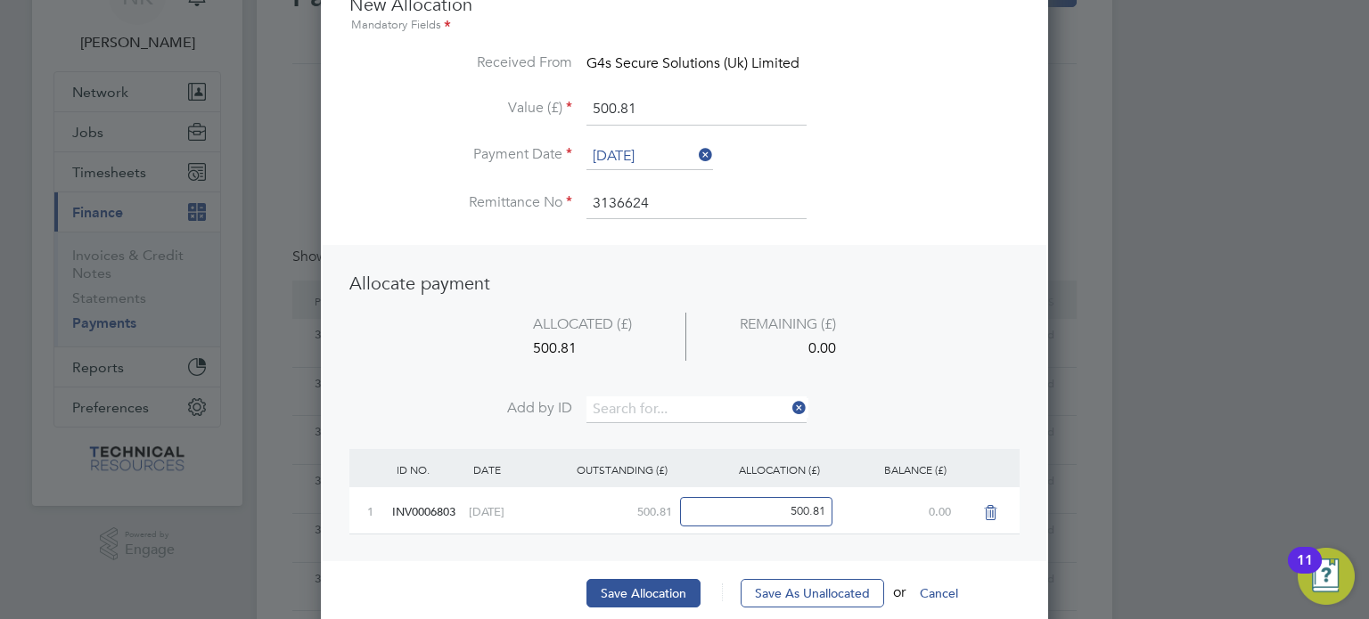
scroll to position [125, 0]
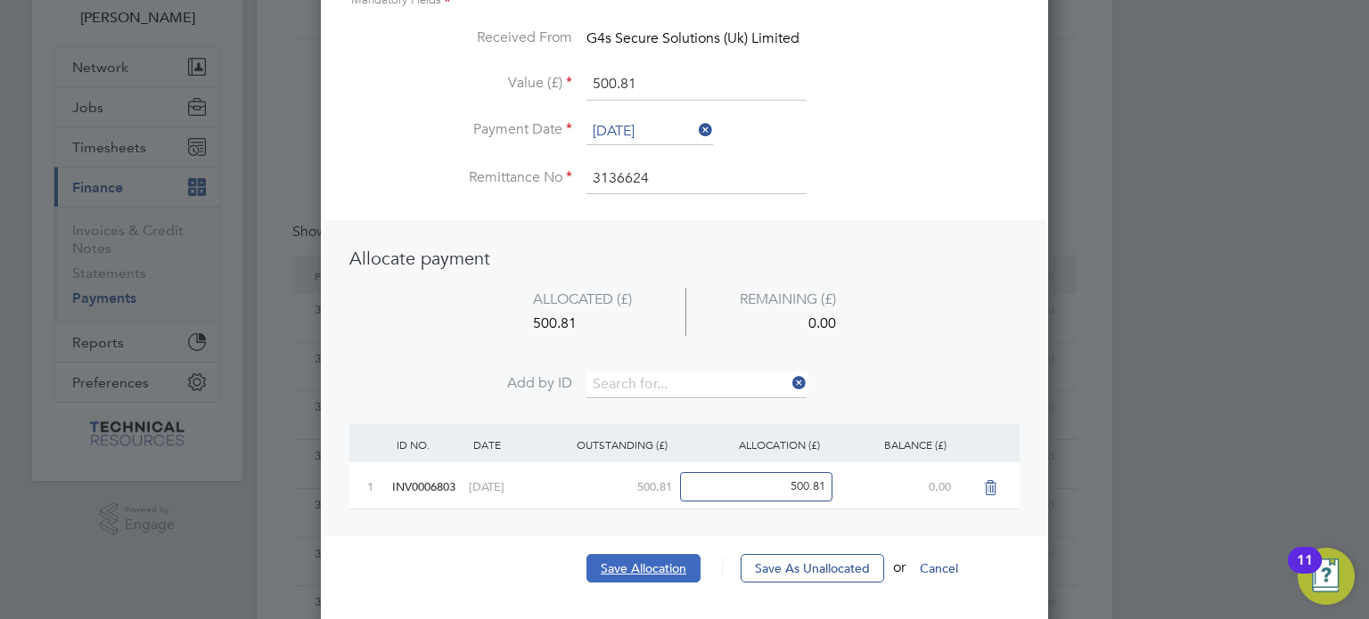
click at [618, 558] on button "Save Allocation" at bounding box center [643, 568] width 114 height 29
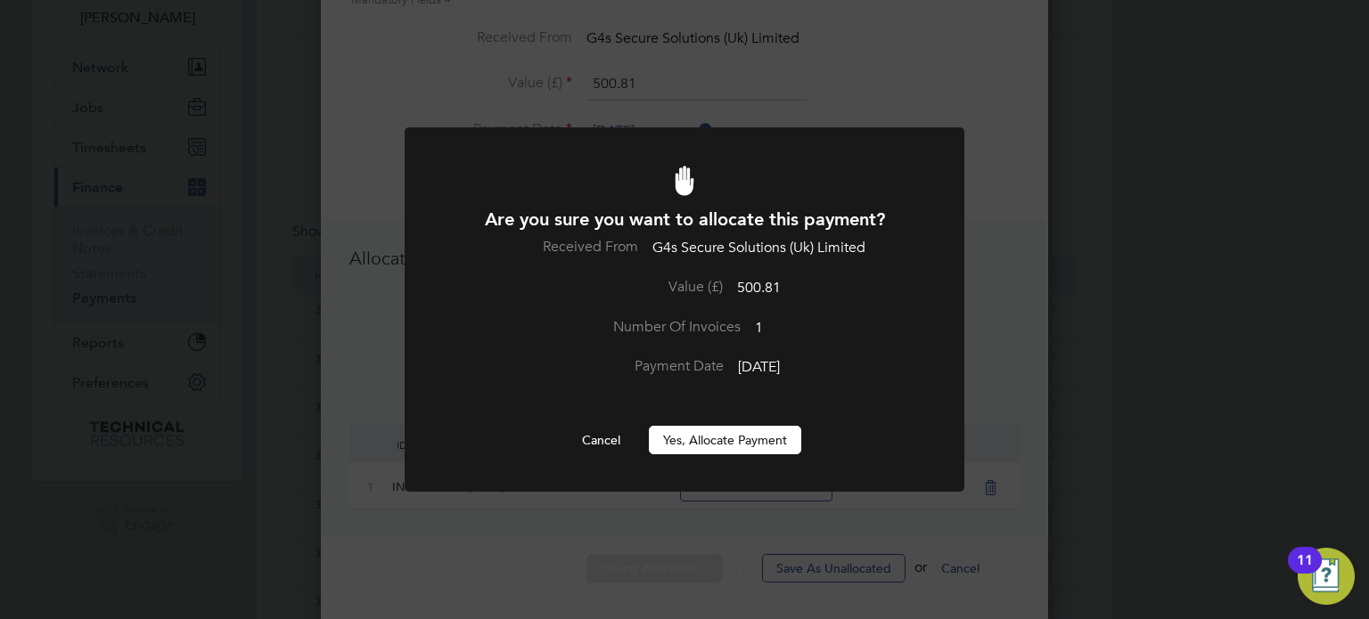
click at [697, 441] on button "Yes, Allocate Payment" at bounding box center [725, 440] width 152 height 29
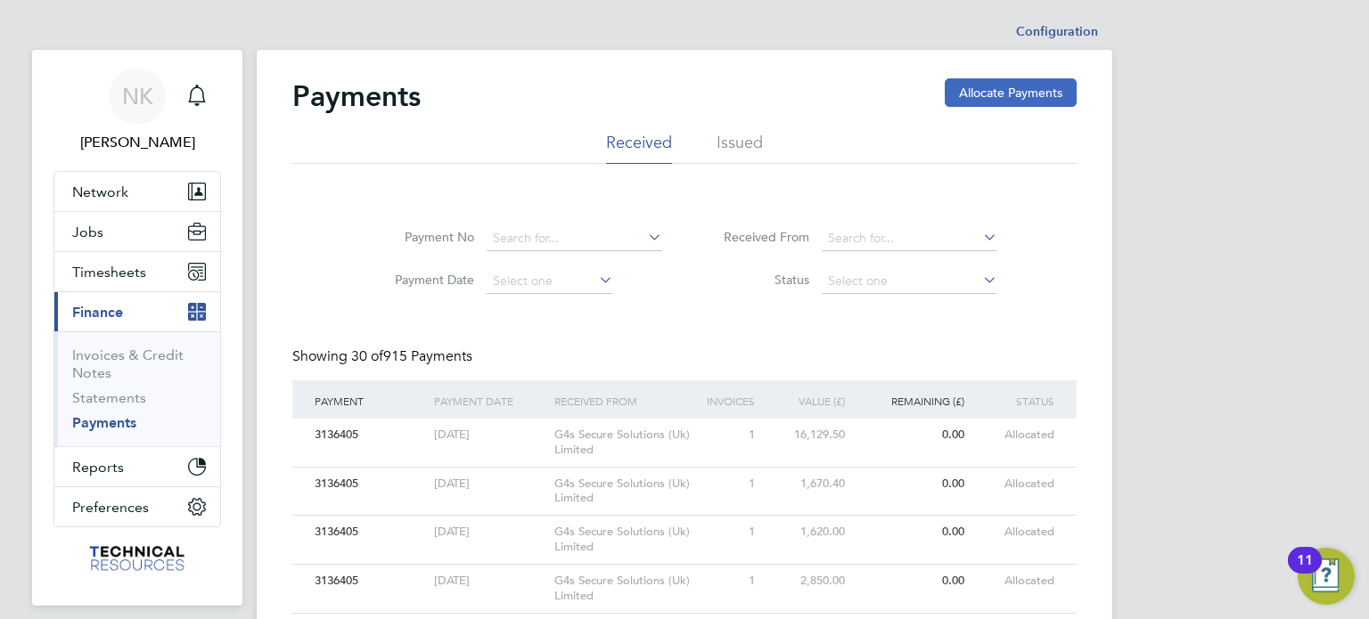
click at [995, 82] on button "Allocate Payments" at bounding box center [1011, 92] width 132 height 29
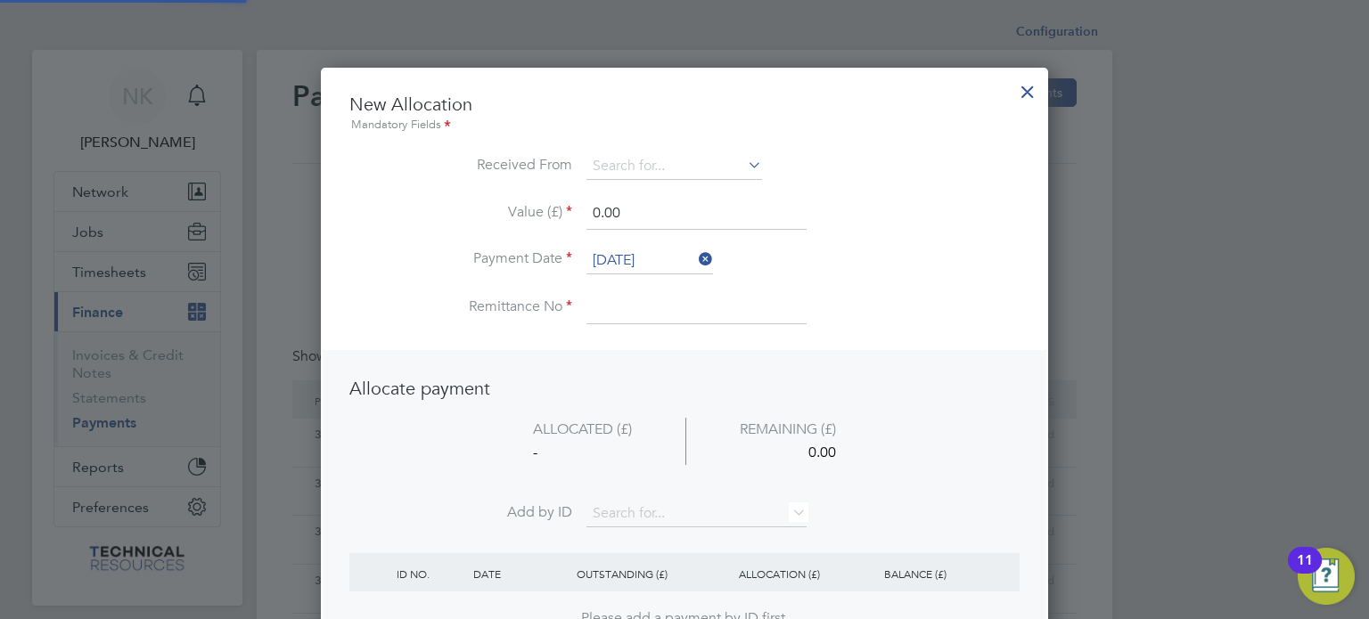
scroll to position [699, 728]
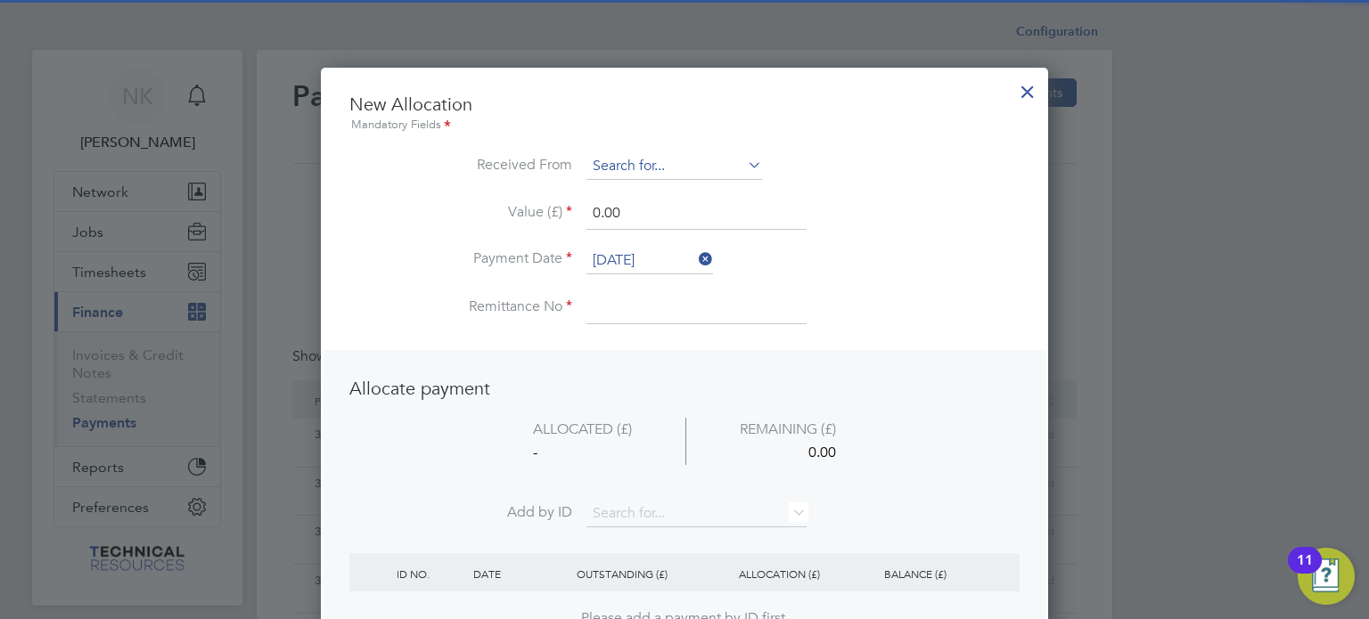
click at [677, 153] on input at bounding box center [674, 166] width 176 height 27
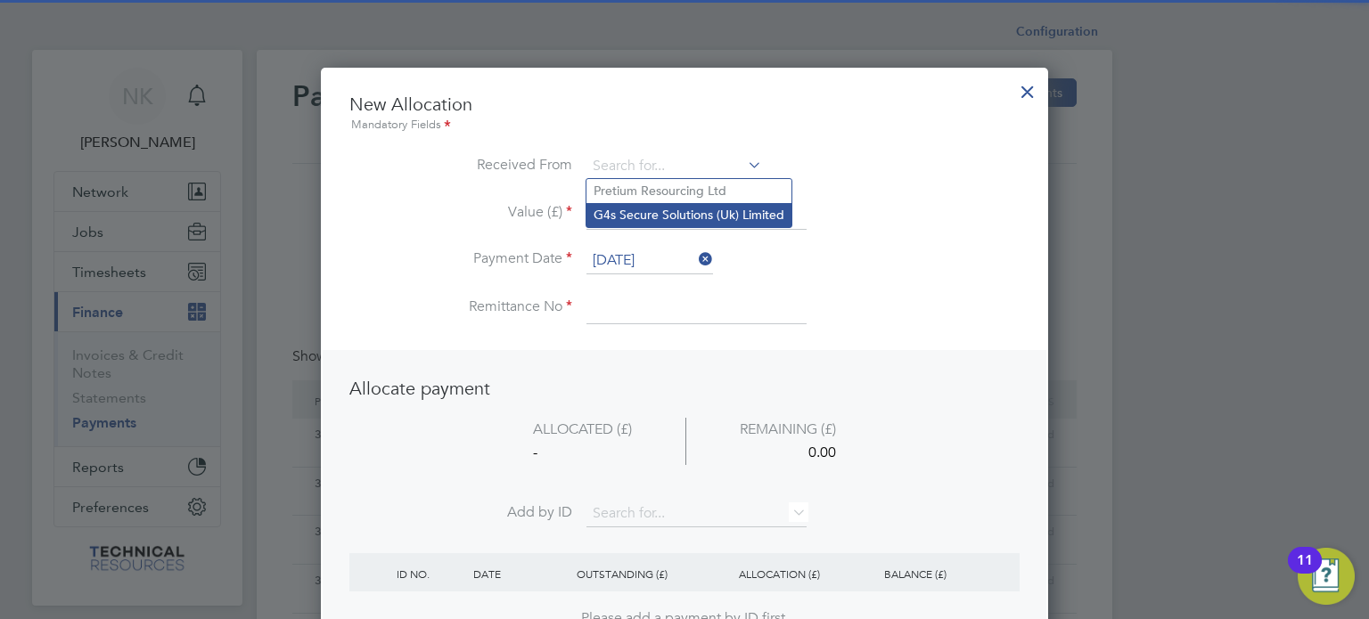
click at [651, 221] on li "G4s Secure Solutions (Uk) Limited" at bounding box center [688, 215] width 205 height 24
type input "G4s Secure Solutions (Uk) Limited"
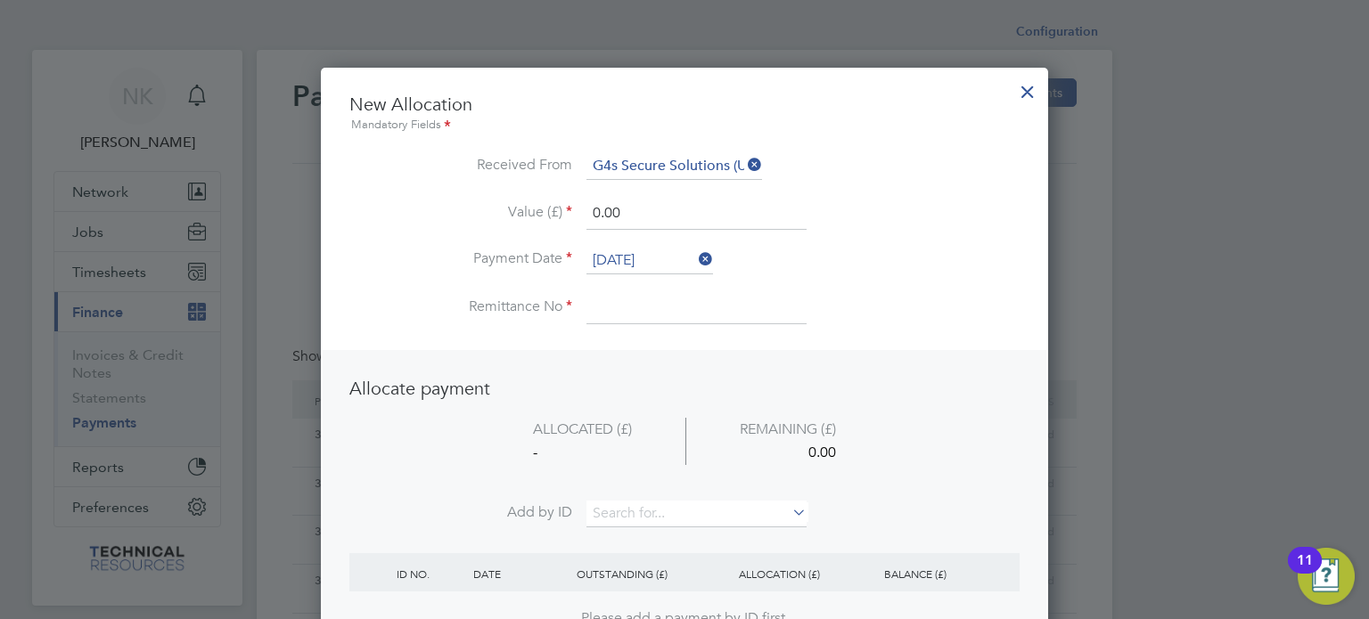
click at [642, 250] on input "26 Sep 2025" at bounding box center [649, 261] width 127 height 27
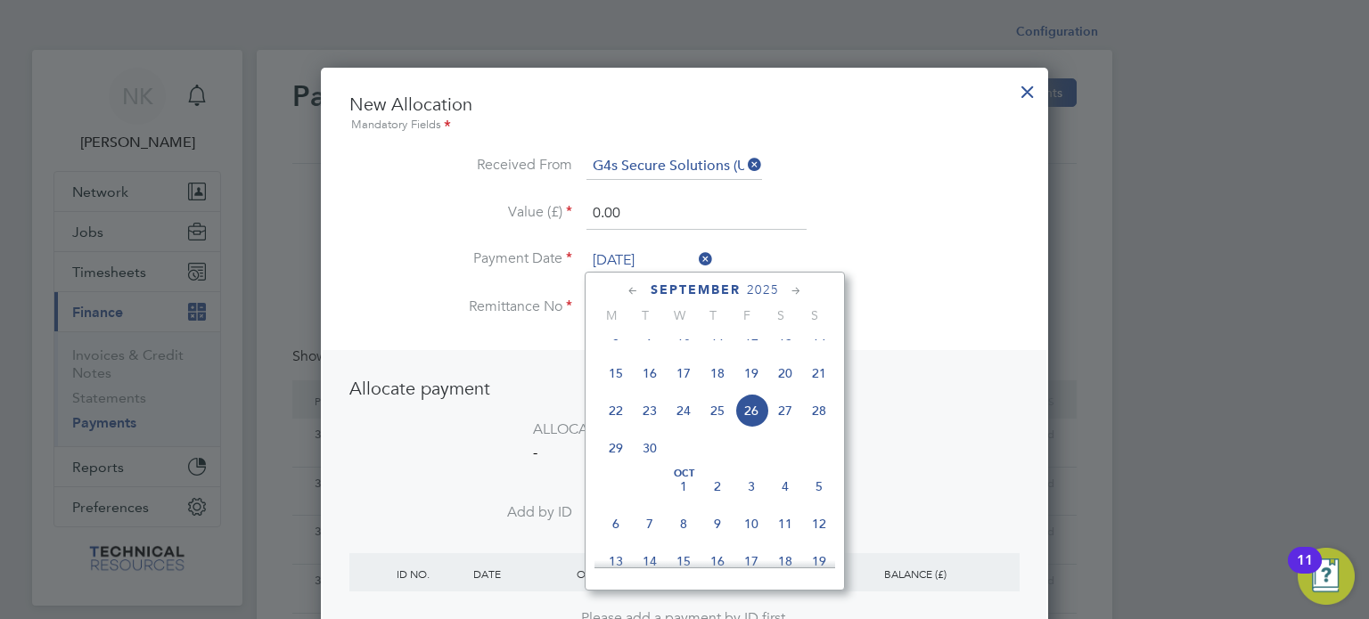
click at [753, 353] on span "12" at bounding box center [751, 336] width 34 height 34
type input "12 Sep 2025"
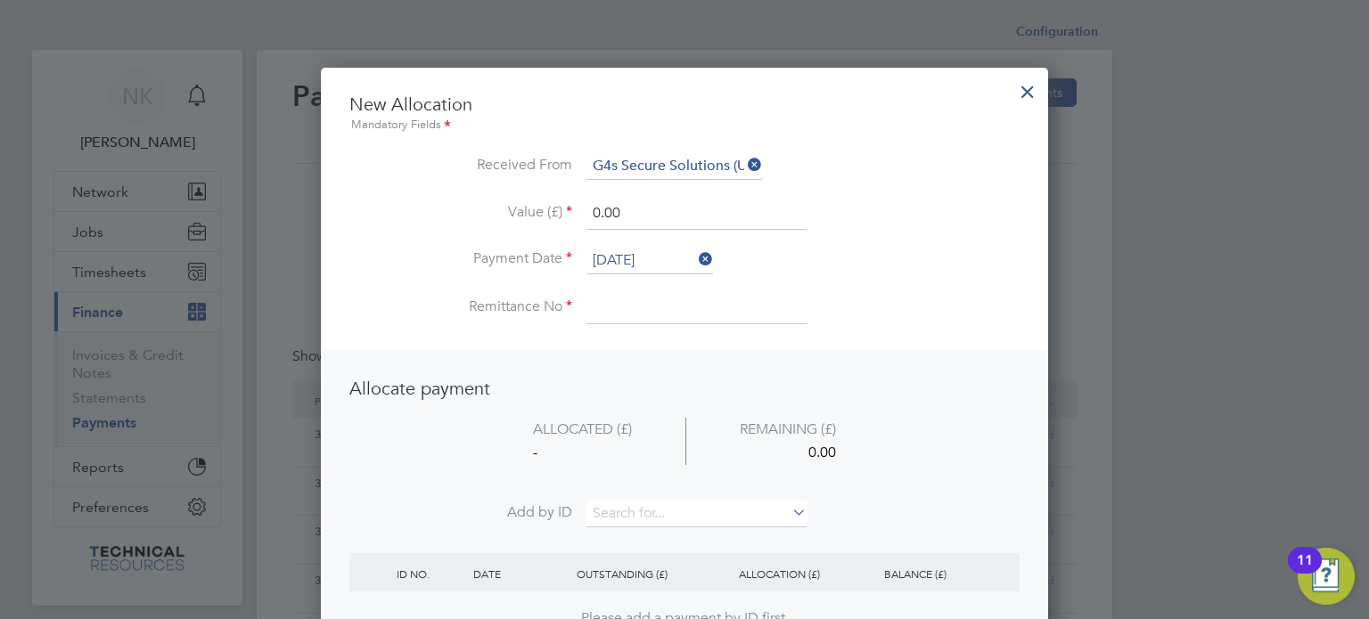
click at [638, 314] on input at bounding box center [696, 308] width 220 height 32
type input "3136624"
drag, startPoint x: 640, startPoint y: 215, endPoint x: 520, endPoint y: 206, distance: 119.7
click at [520, 206] on li "Value (£) 0.00" at bounding box center [684, 223] width 670 height 50
type input "1670.40"
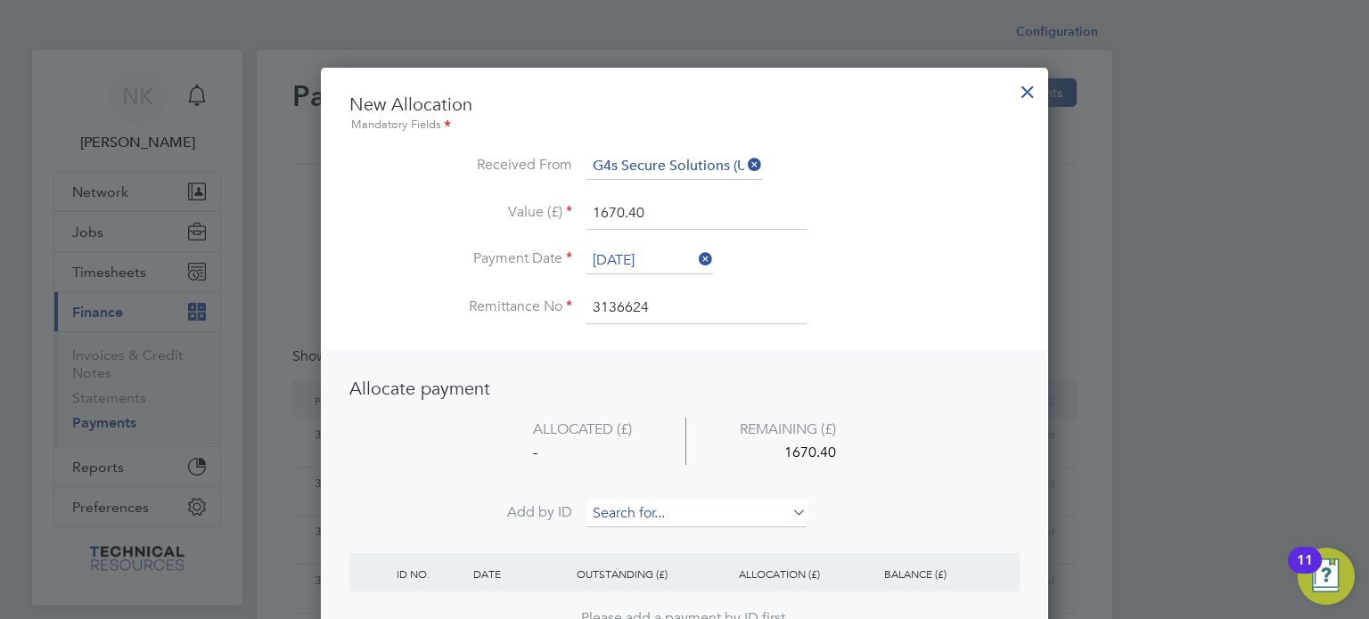
click at [622, 504] on input at bounding box center [696, 514] width 220 height 27
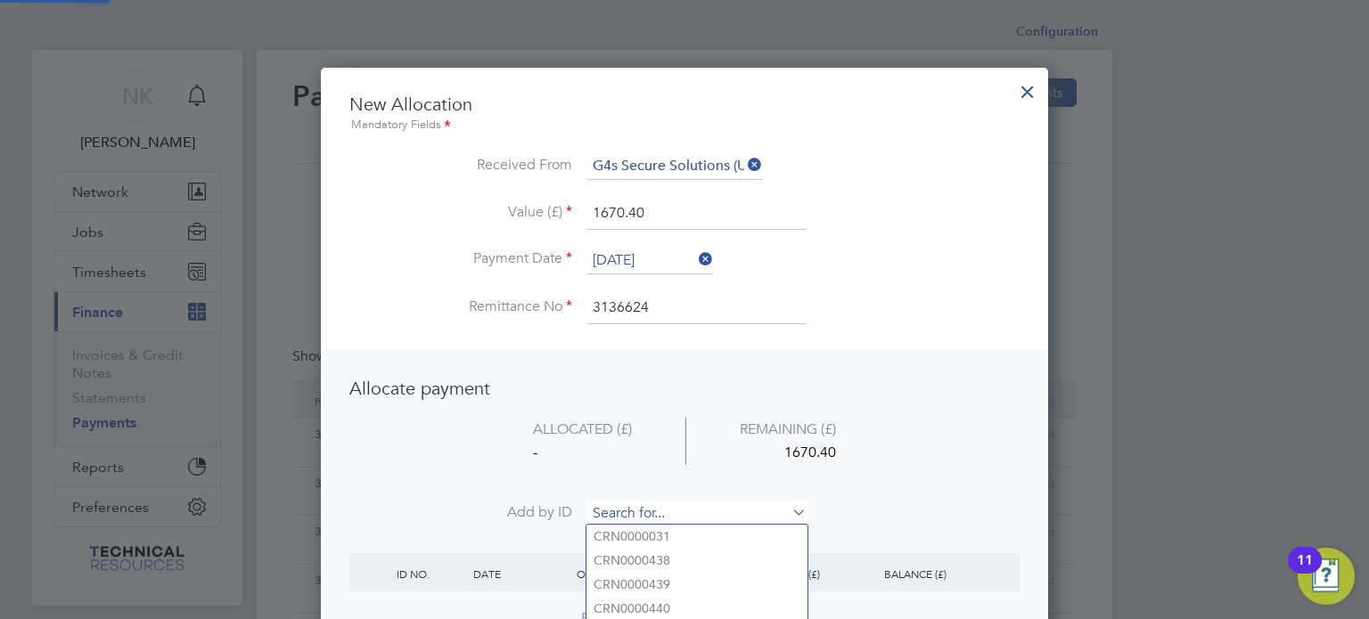
paste input "INV0006804"
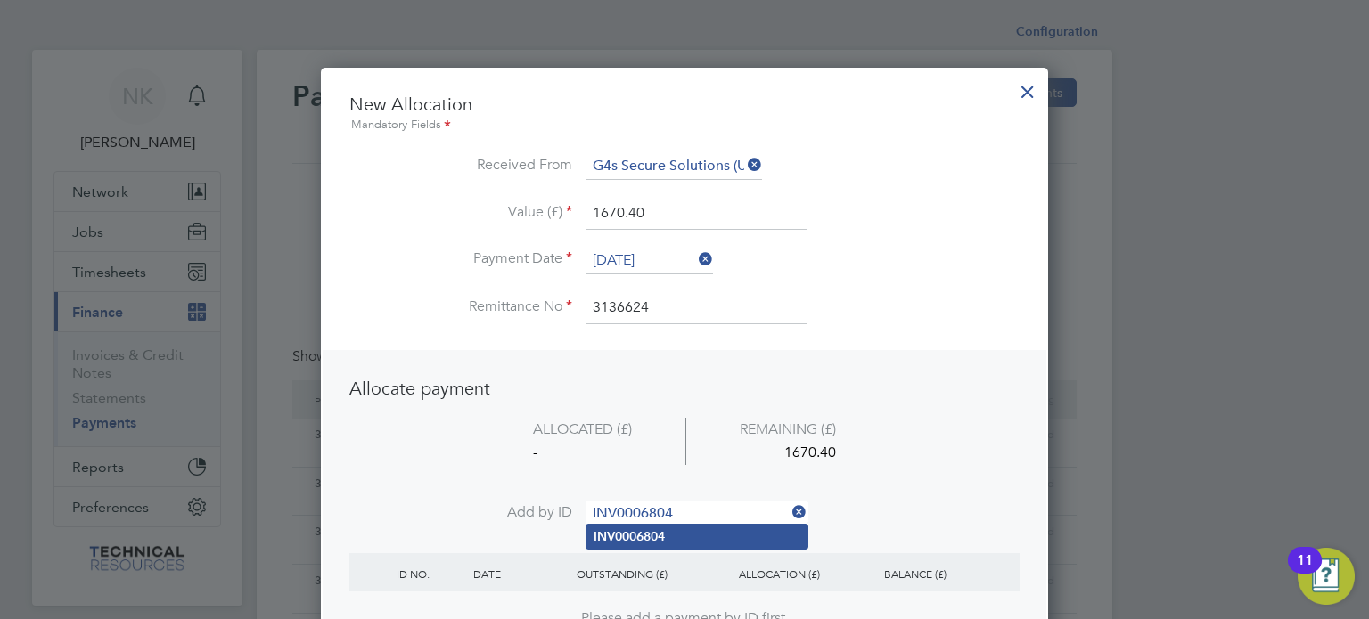
type input "INV0006804"
click at [621, 534] on b "INV0006804" at bounding box center [629, 536] width 71 height 15
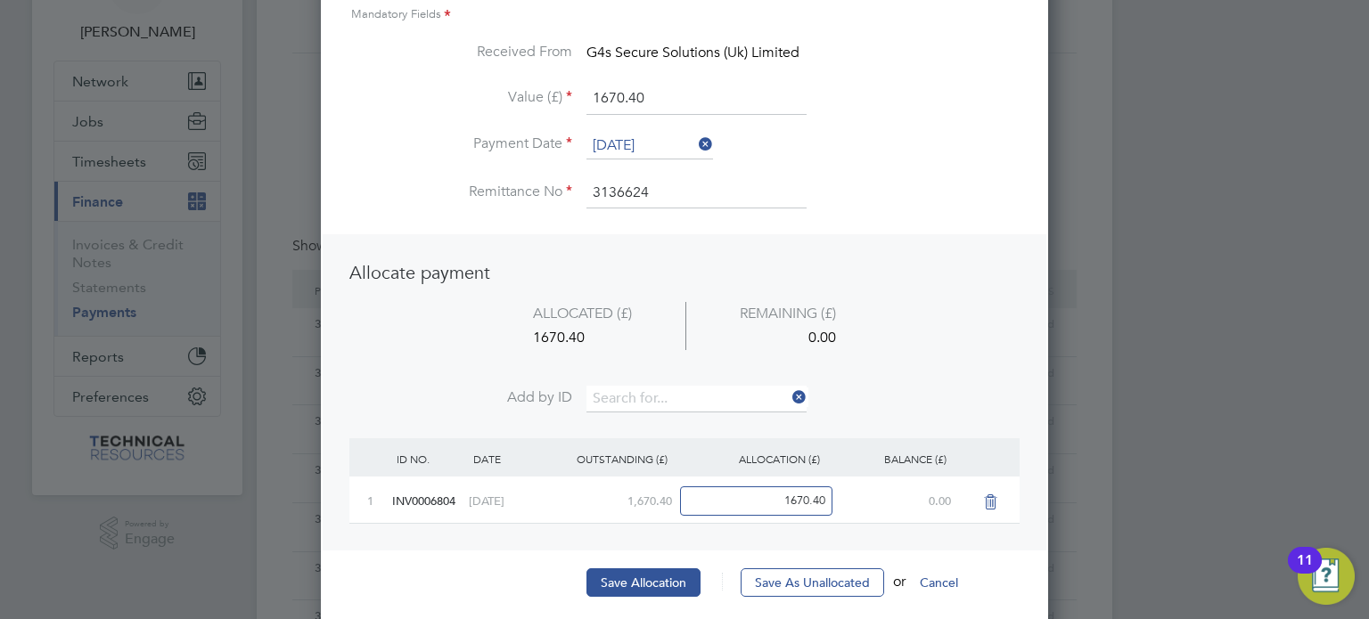
scroll to position [121, 0]
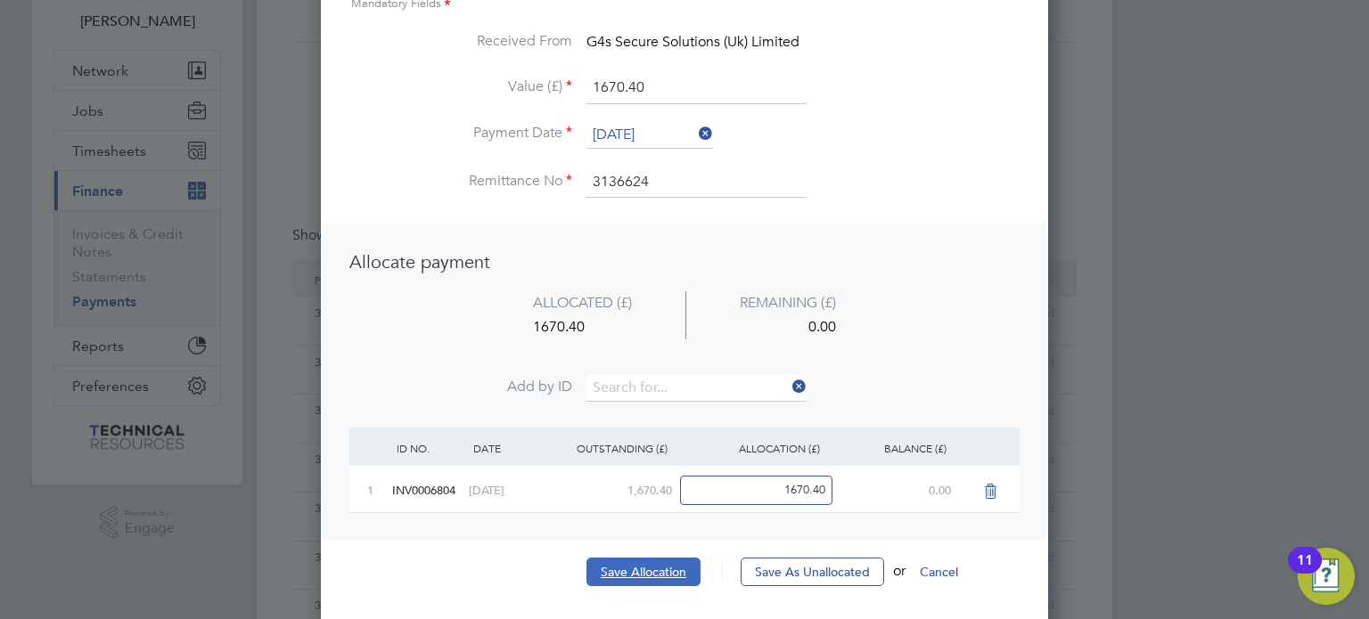
click at [610, 564] on button "Save Allocation" at bounding box center [643, 572] width 114 height 29
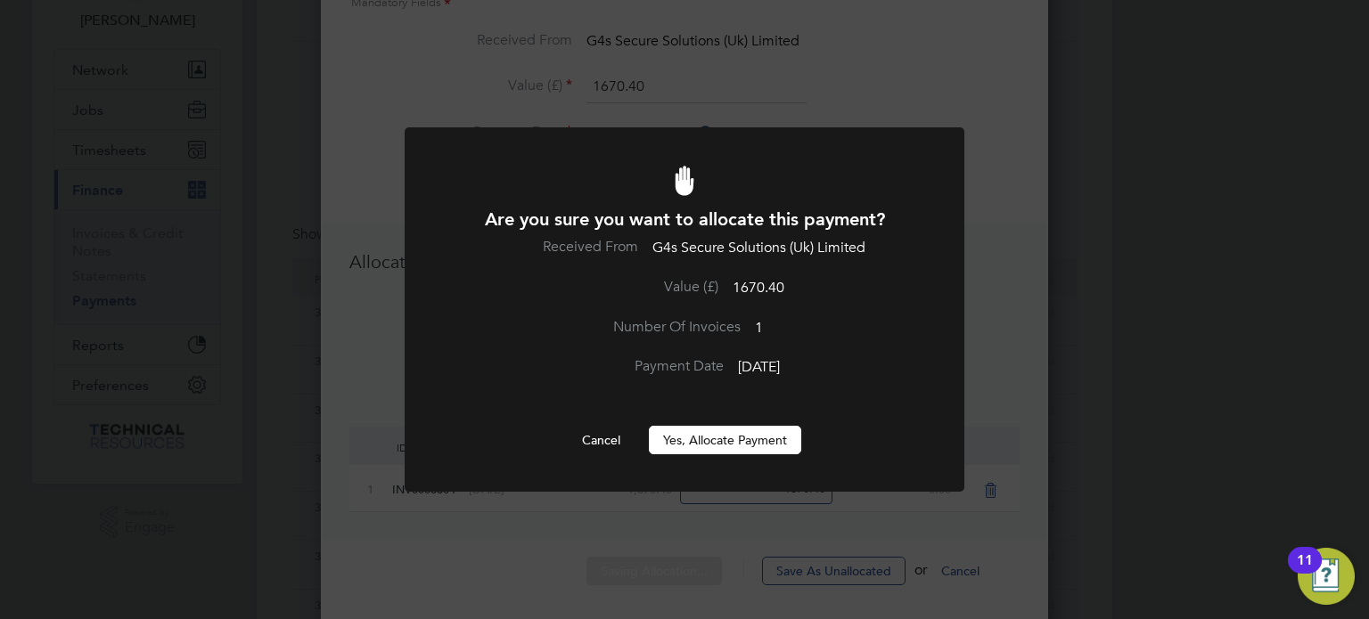
click at [677, 428] on button "Yes, Allocate Payment" at bounding box center [725, 440] width 152 height 29
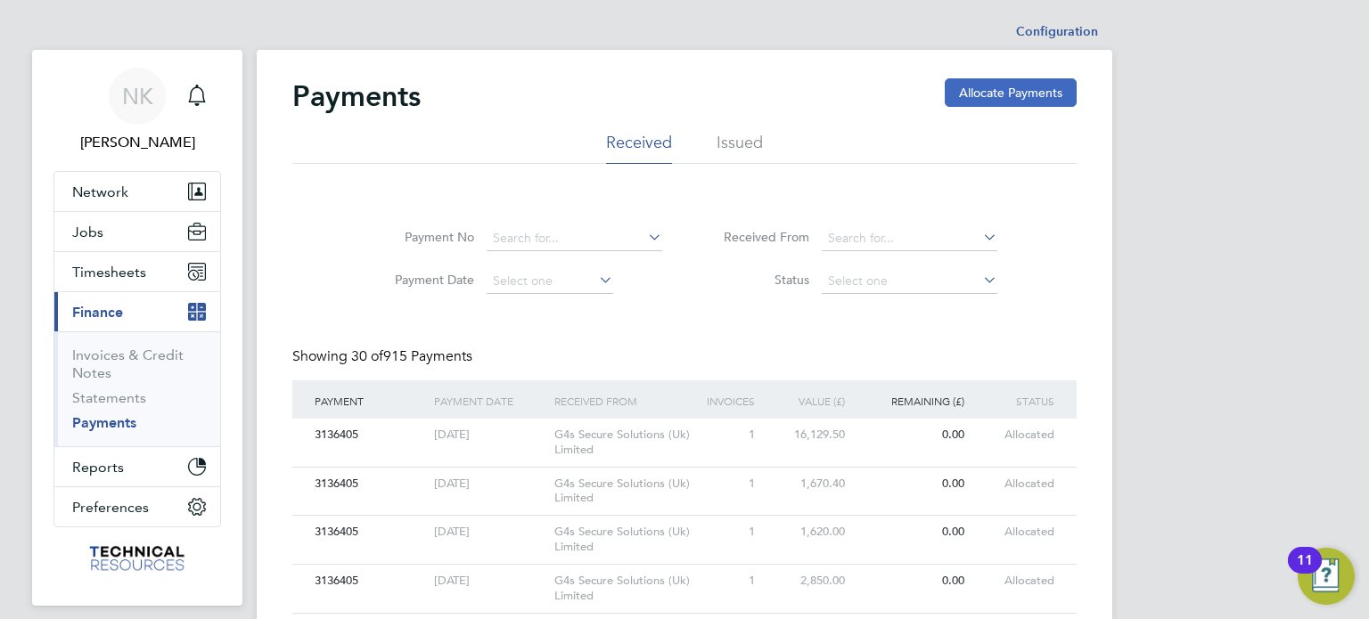
click at [998, 91] on button "Allocate Payments" at bounding box center [1011, 92] width 132 height 29
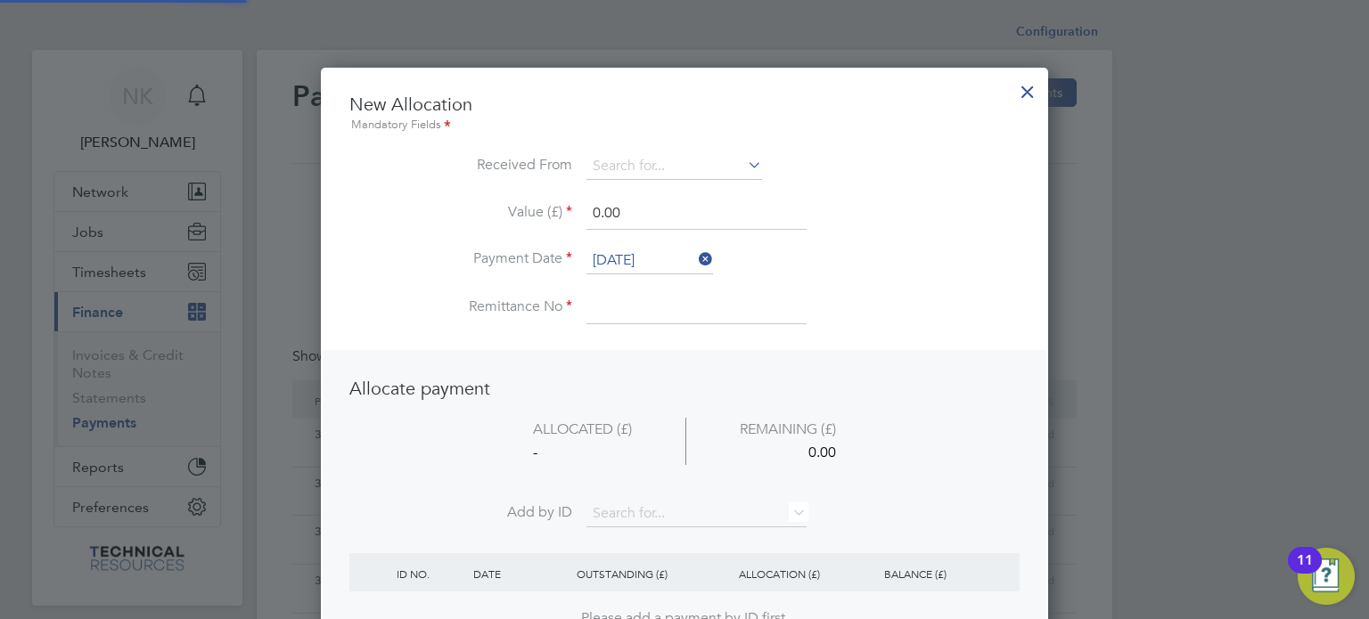
scroll to position [699, 728]
click at [699, 160] on input at bounding box center [674, 166] width 176 height 27
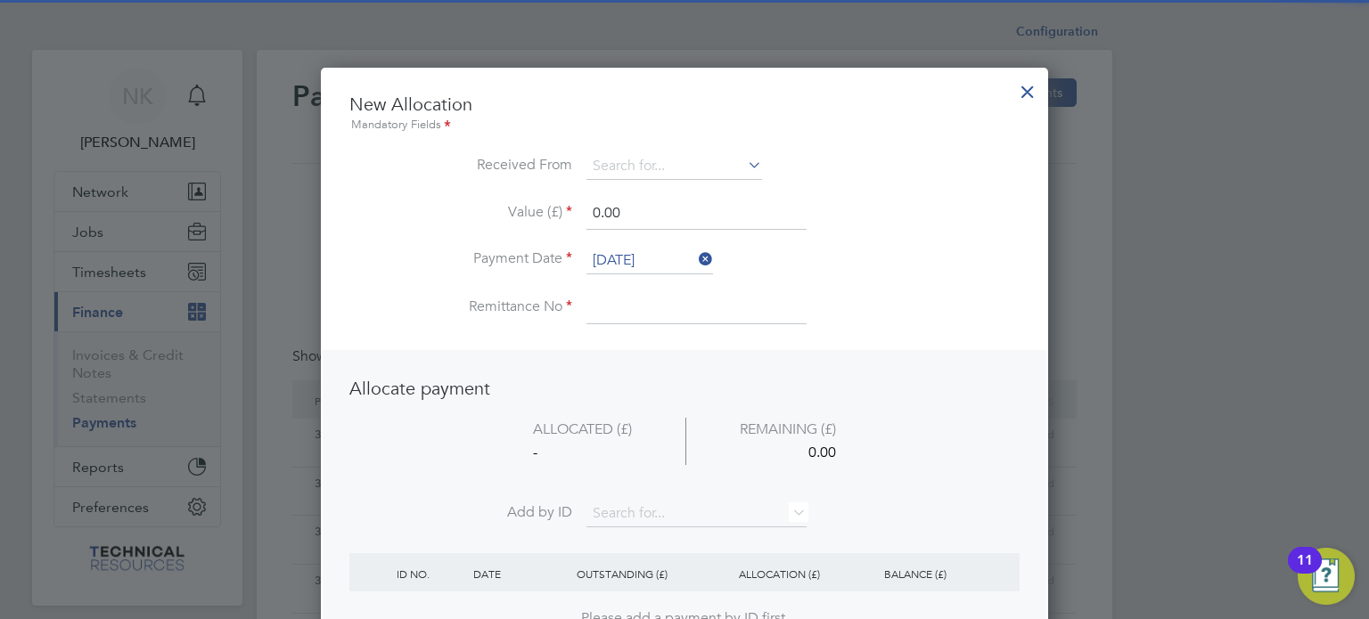
click at [665, 213] on li "G4s Secure Solutions (Uk) Limited" at bounding box center [688, 215] width 205 height 24
type input "G4s Secure Solutions (Uk) Limited"
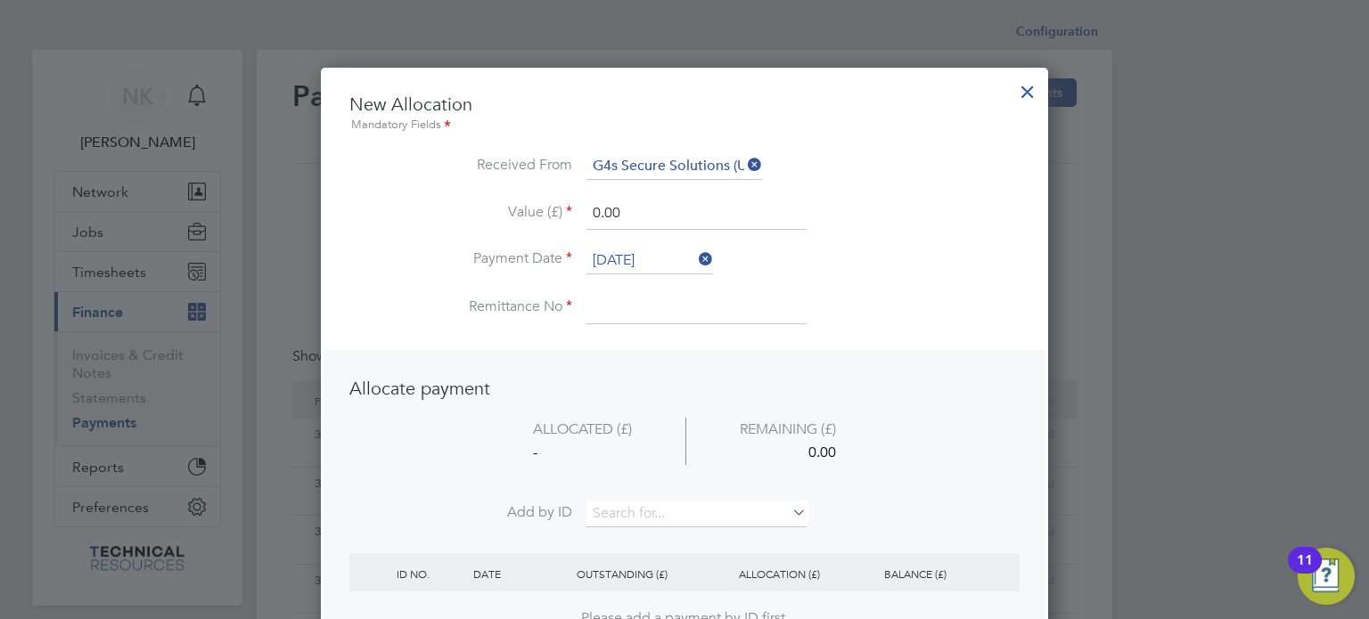
click at [645, 245] on li "Value (£) 0.00" at bounding box center [684, 223] width 670 height 50
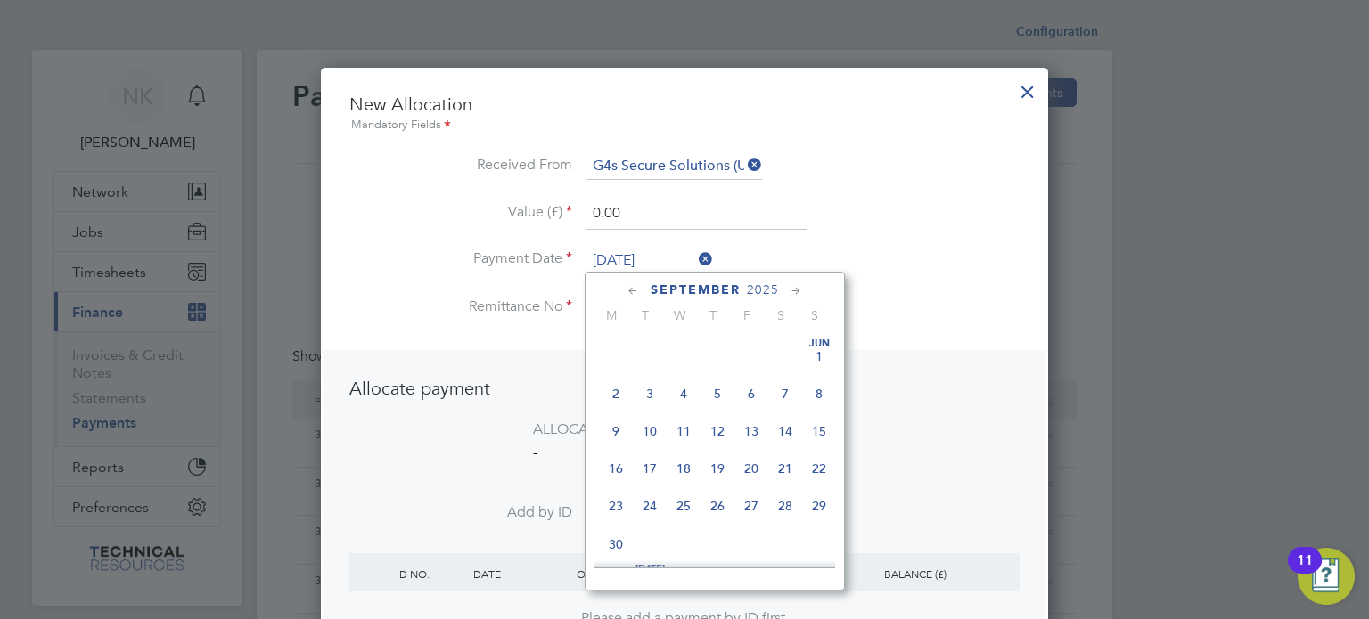
click at [639, 252] on input "26 Sep 2025" at bounding box center [649, 261] width 127 height 27
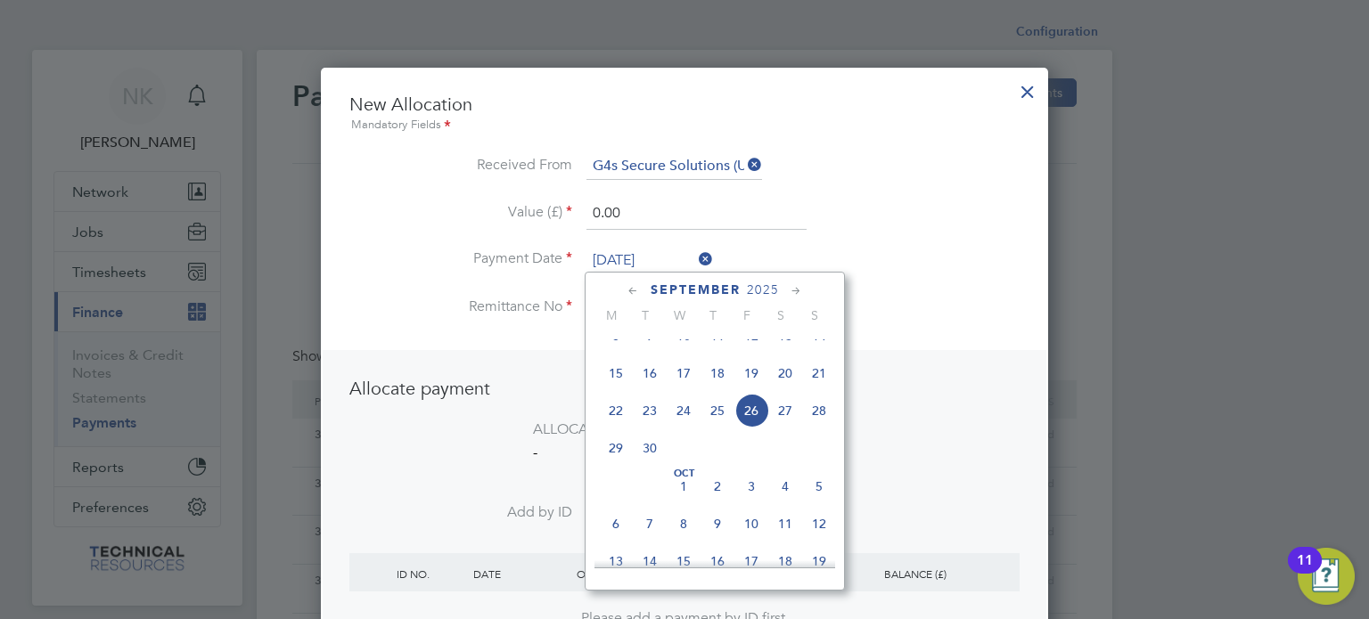
click at [754, 353] on span "12" at bounding box center [751, 336] width 34 height 34
type input "12 Sep 2025"
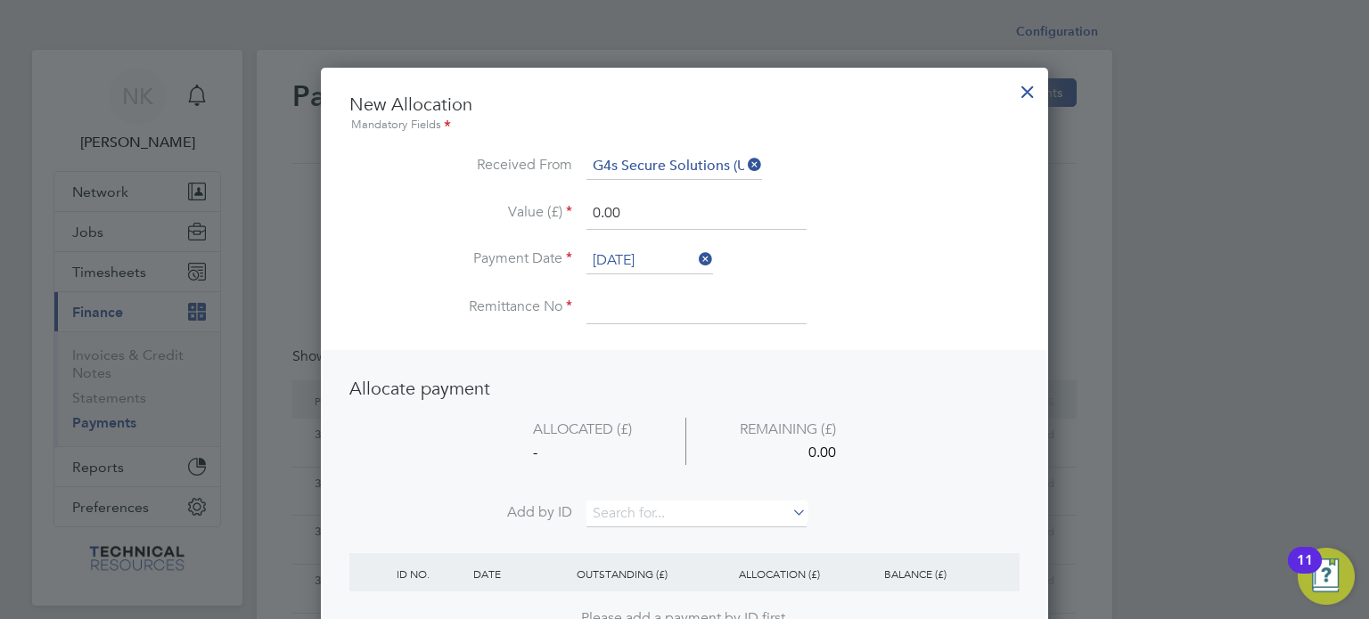
click at [608, 298] on input at bounding box center [696, 308] width 220 height 32
type input "3136624"
drag, startPoint x: 647, startPoint y: 217, endPoint x: 508, endPoint y: 210, distance: 139.2
click at [508, 210] on li "Value (£) 0.00" at bounding box center [684, 223] width 670 height 50
type input "110.40"
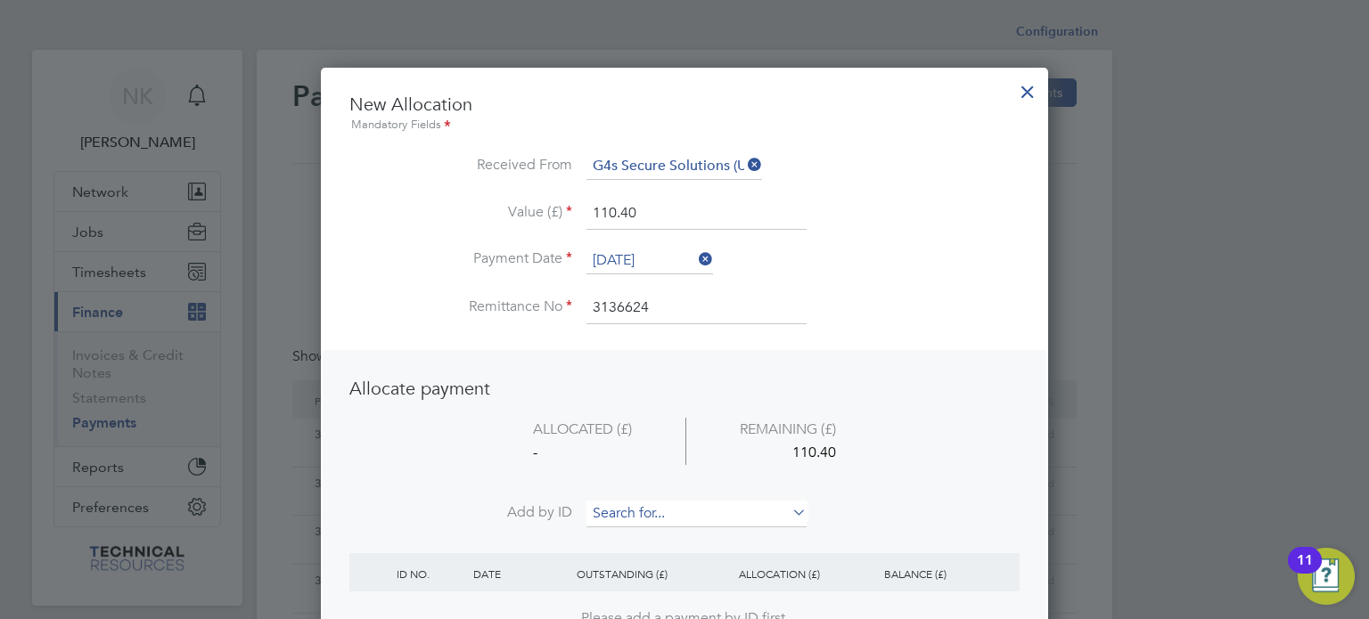
click at [690, 509] on input at bounding box center [696, 514] width 220 height 27
paste input "INV0006805"
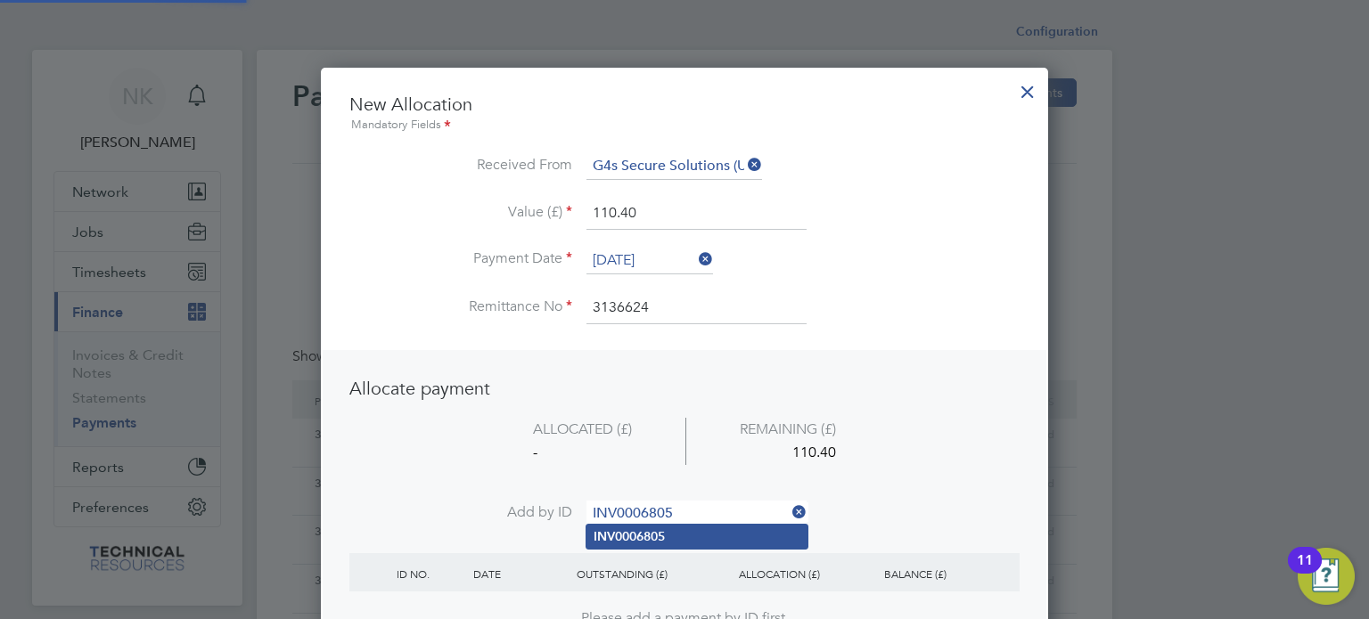
type input "INV0006805"
click at [659, 530] on b "INV0006805" at bounding box center [629, 536] width 71 height 15
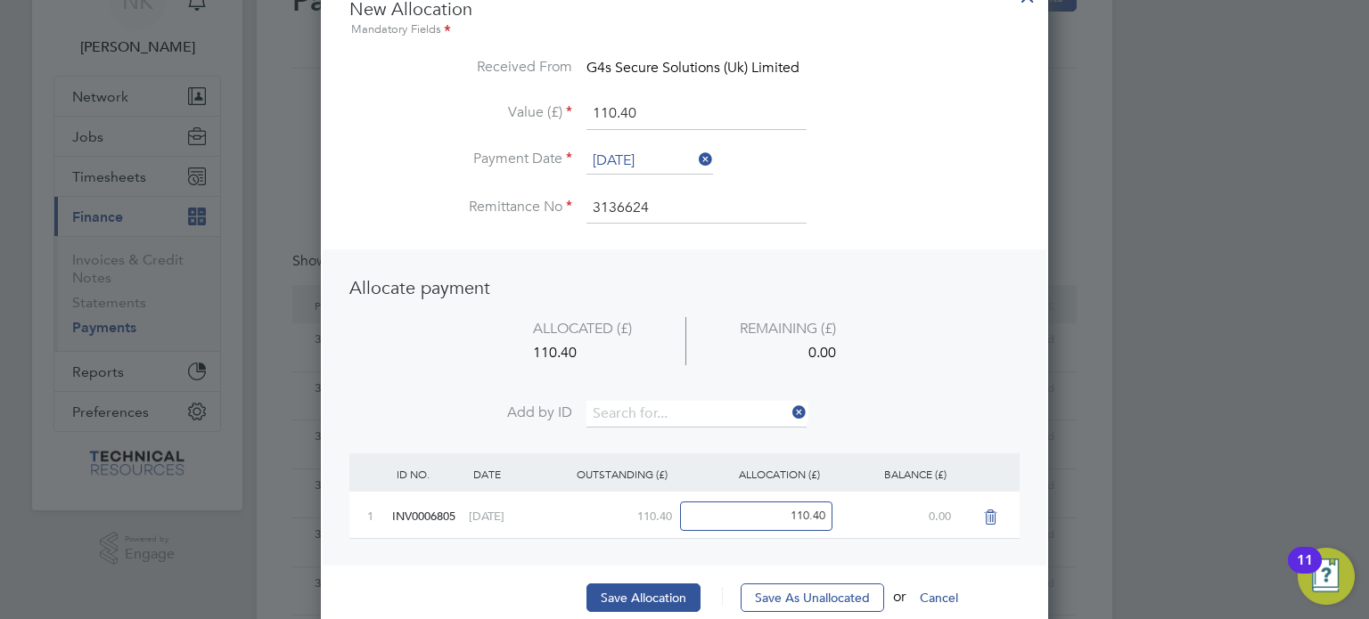
scroll to position [107, 0]
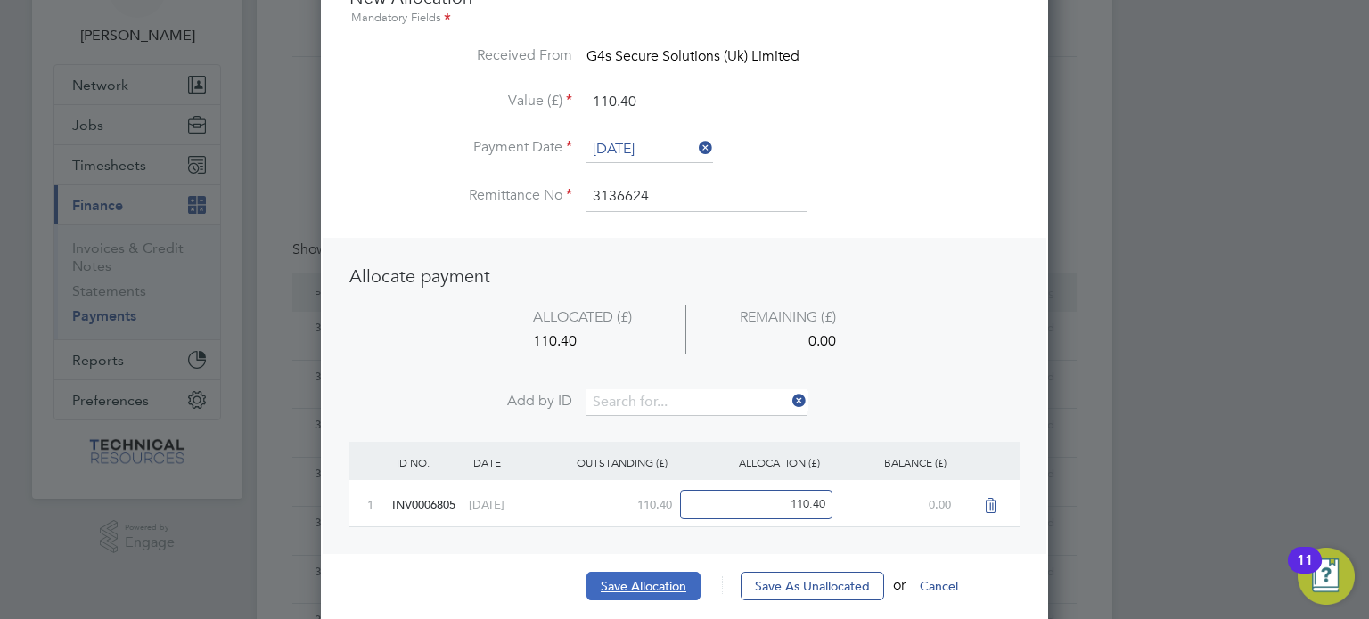
click at [639, 579] on button "Save Allocation" at bounding box center [643, 586] width 114 height 29
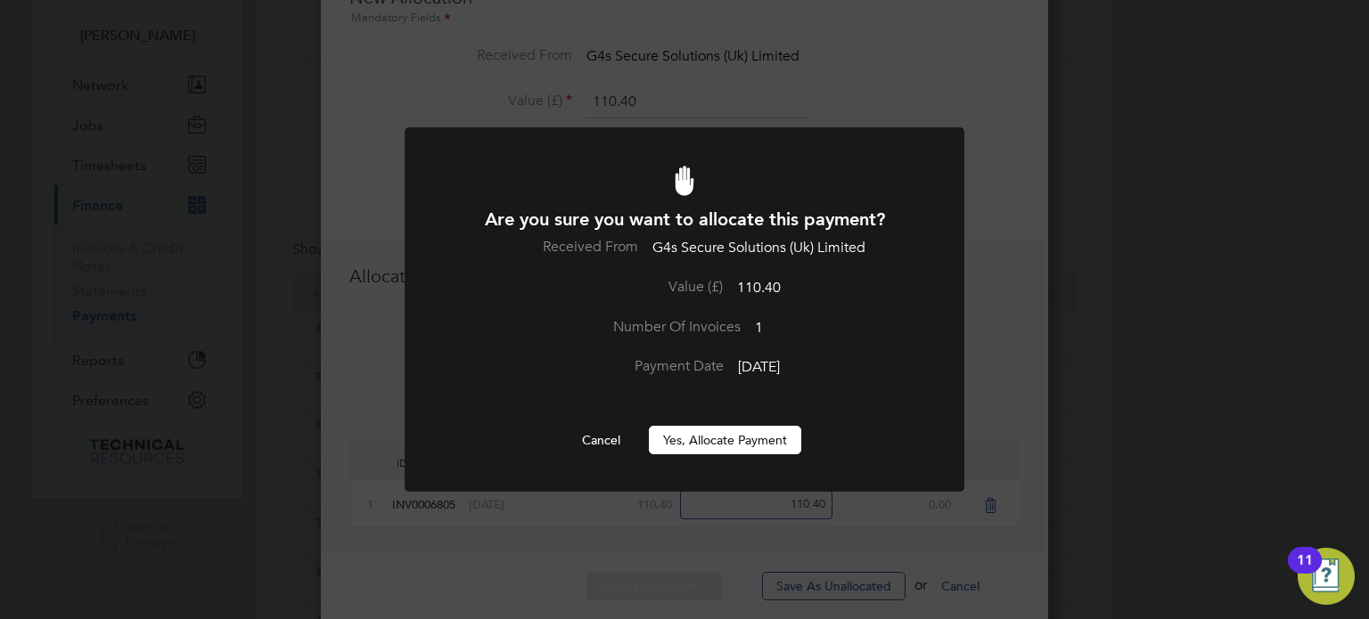
click at [718, 444] on button "Yes, Allocate Payment" at bounding box center [725, 440] width 152 height 29
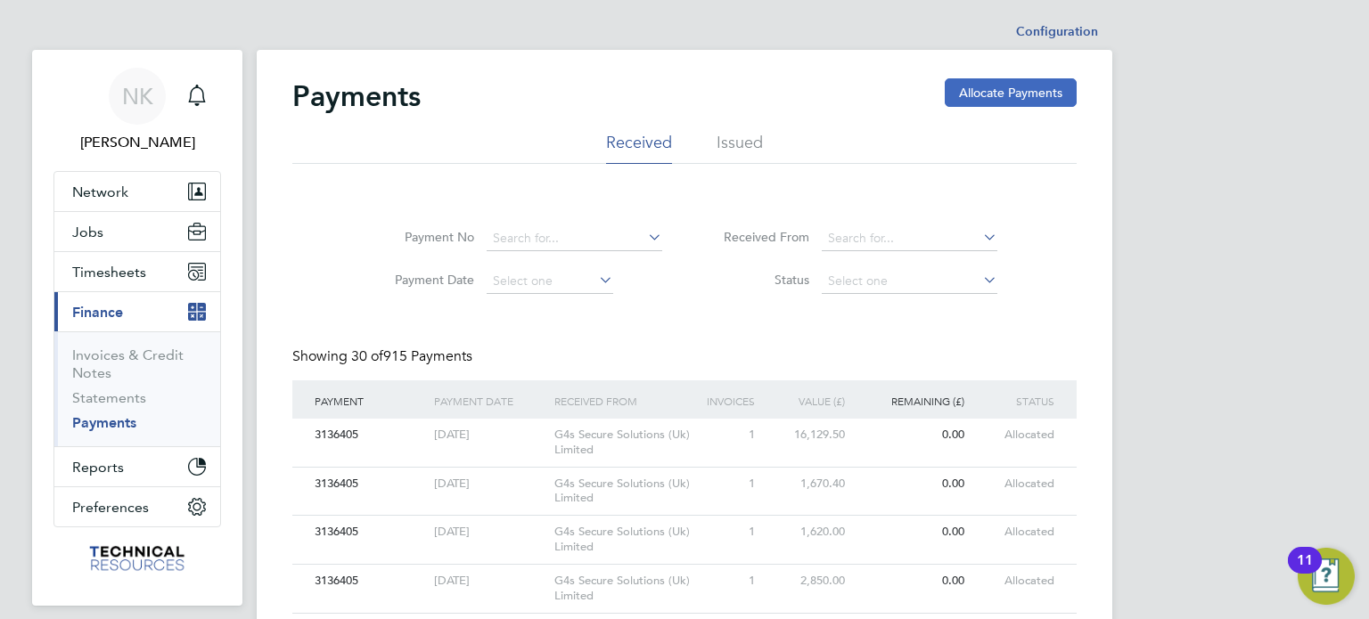
click at [963, 82] on button "Allocate Payments" at bounding box center [1011, 92] width 132 height 29
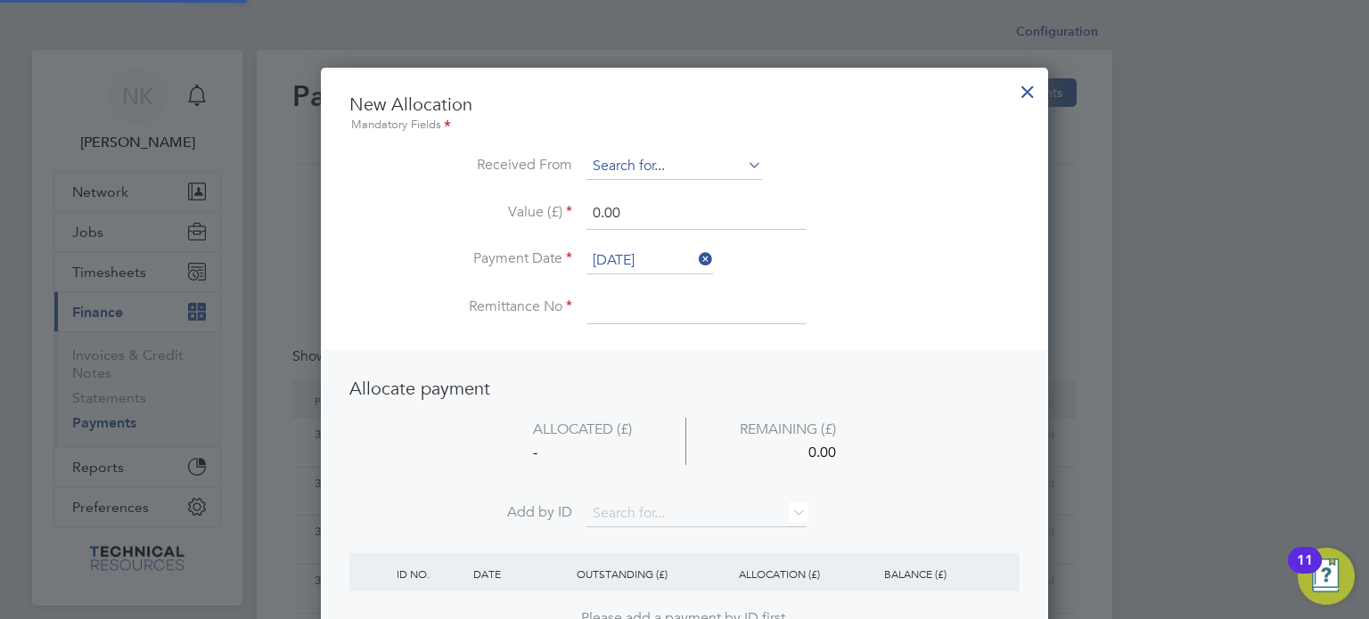
scroll to position [9, 9]
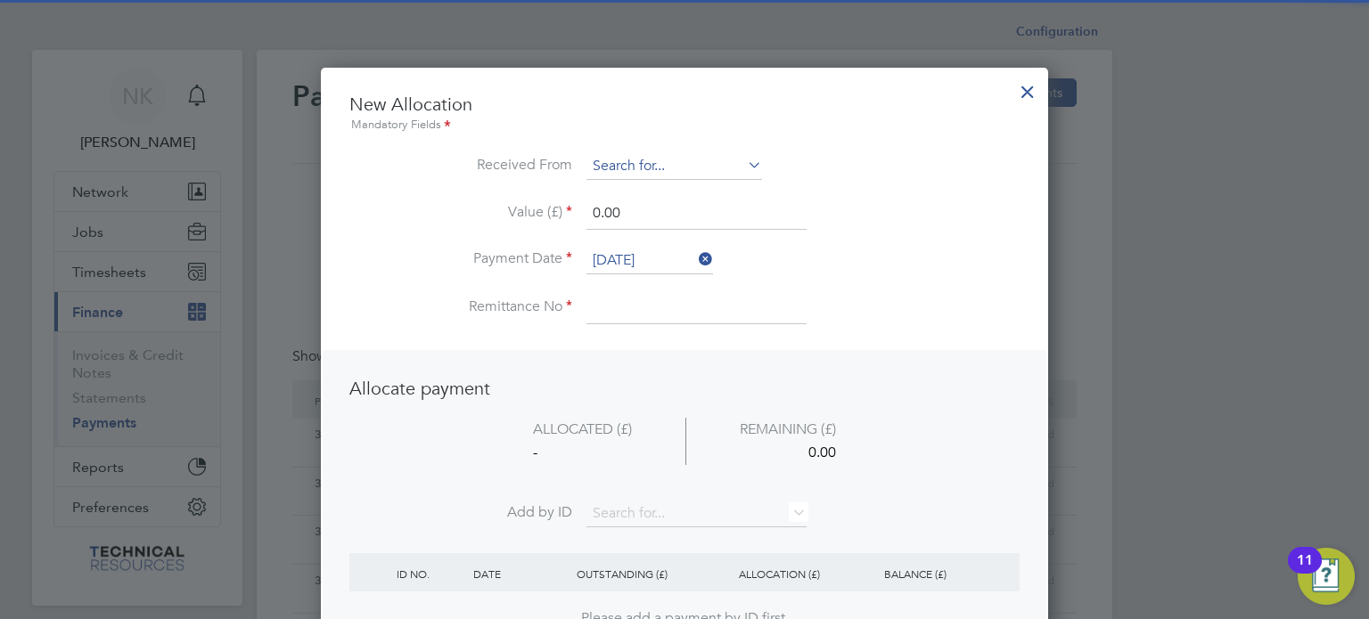
click at [659, 159] on input at bounding box center [674, 166] width 176 height 27
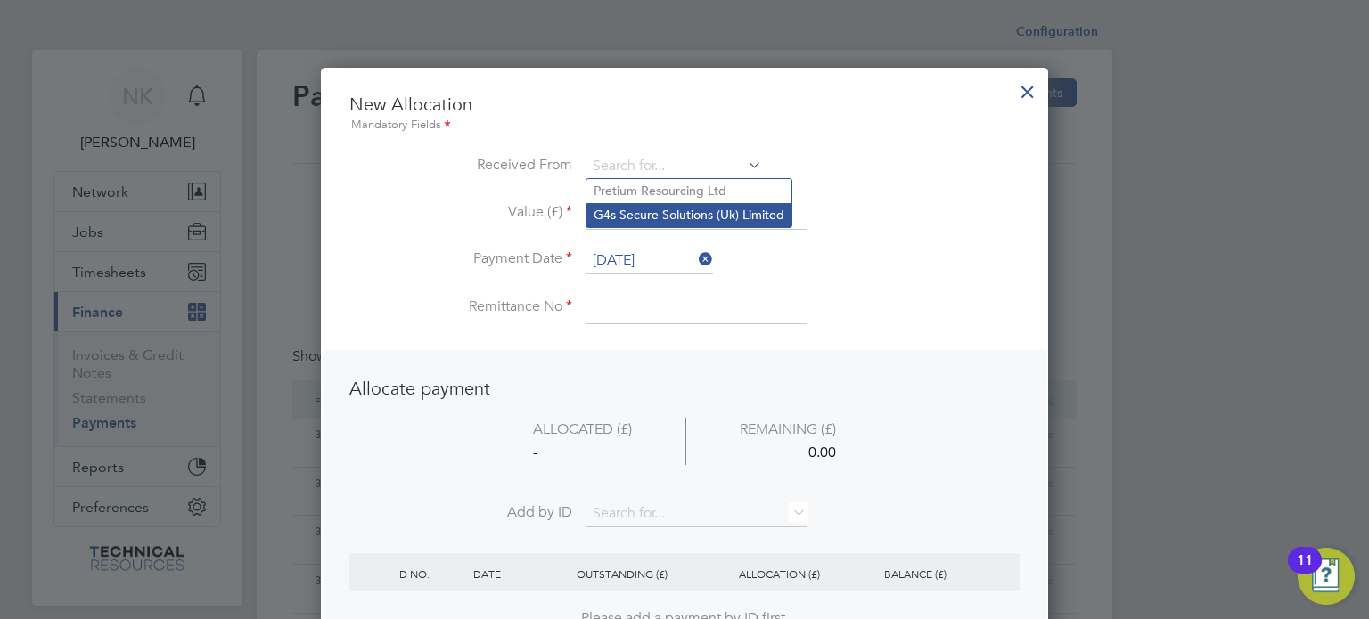
click at [653, 209] on li "G4s Secure Solutions (Uk) Limited" at bounding box center [688, 215] width 205 height 24
type input "G4s Secure Solutions (Uk) Limited"
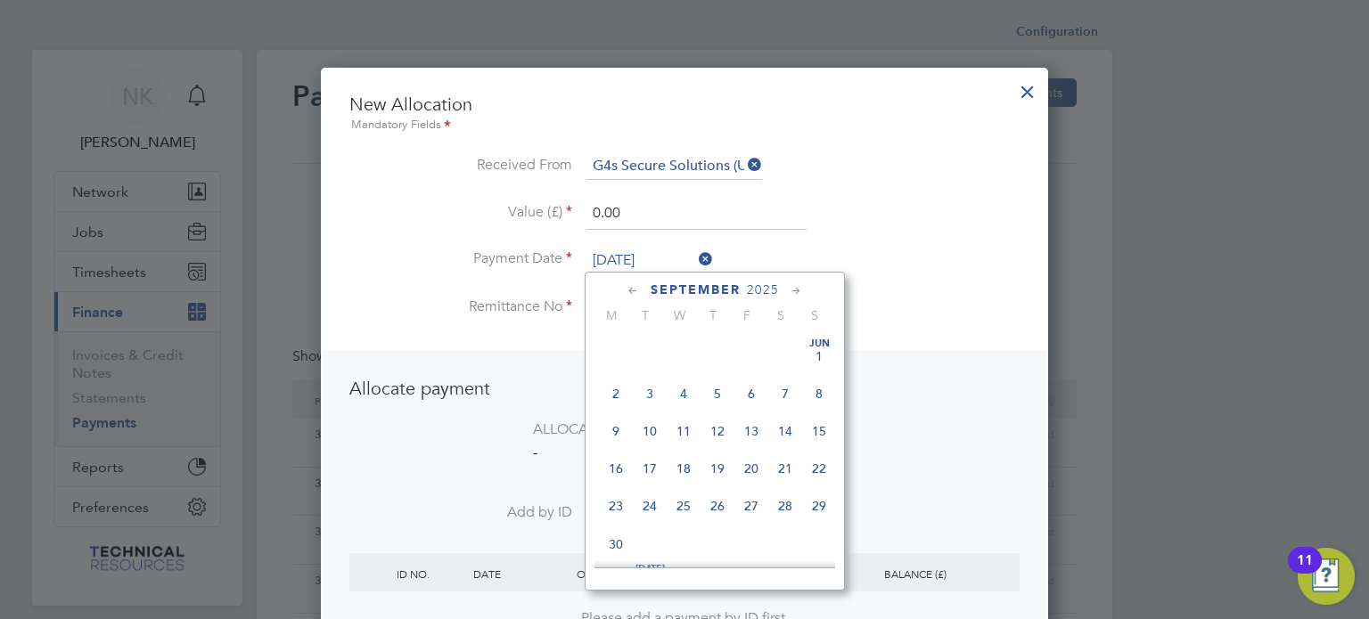
click at [631, 259] on input "26 Sep 2025" at bounding box center [649, 261] width 127 height 27
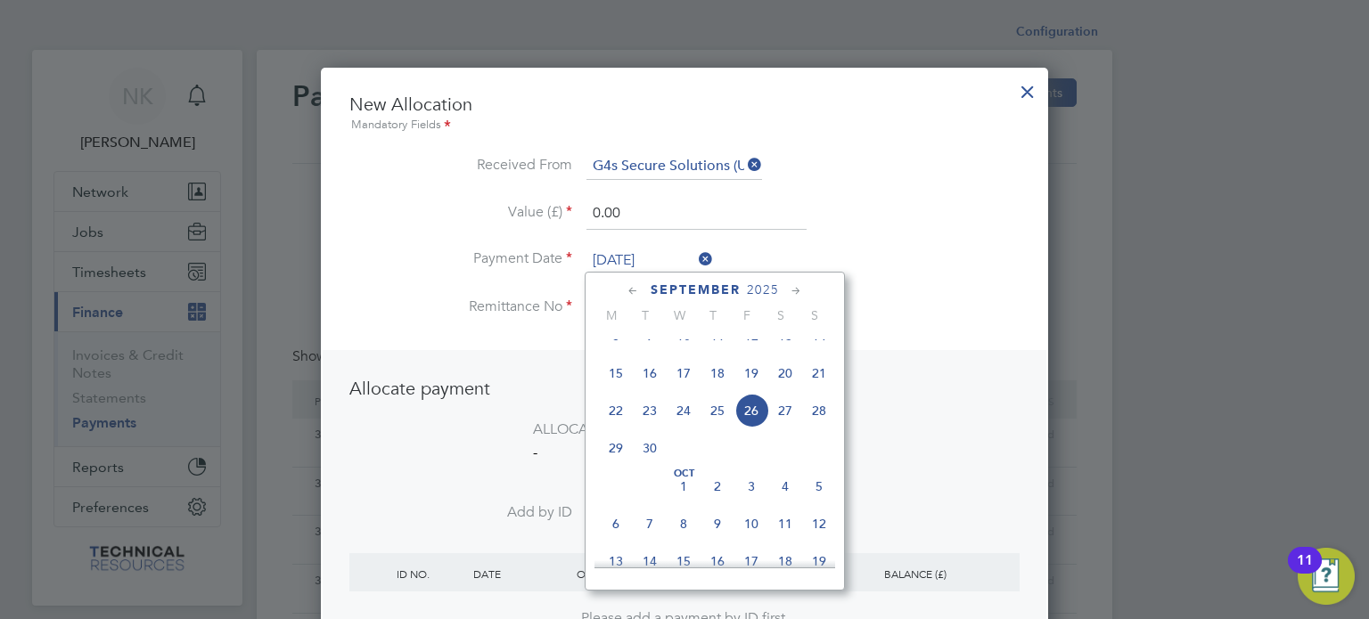
click at [755, 349] on span "12" at bounding box center [751, 336] width 34 height 34
type input "12 Sep 2025"
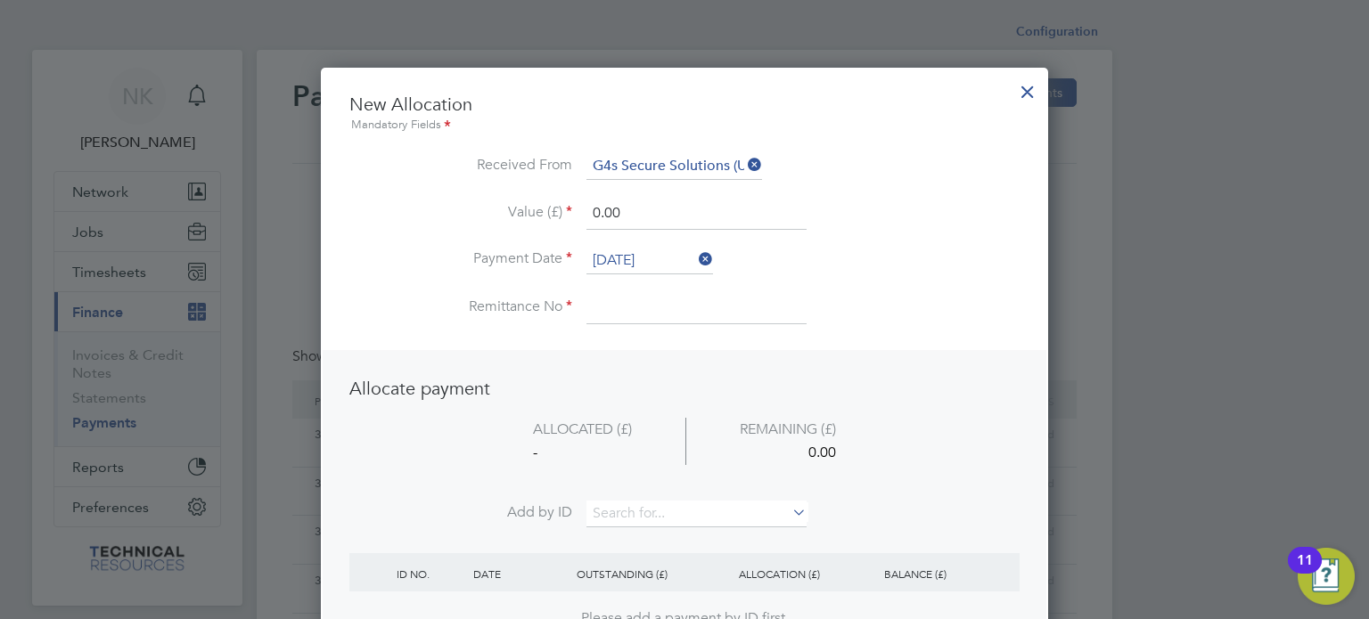
click at [626, 308] on input at bounding box center [696, 308] width 220 height 32
type input "3136624"
drag, startPoint x: 645, startPoint y: 206, endPoint x: 503, endPoint y: 223, distance: 143.6
click at [503, 223] on li "Value (£) 0.00" at bounding box center [684, 223] width 670 height 50
type input "13290.00"
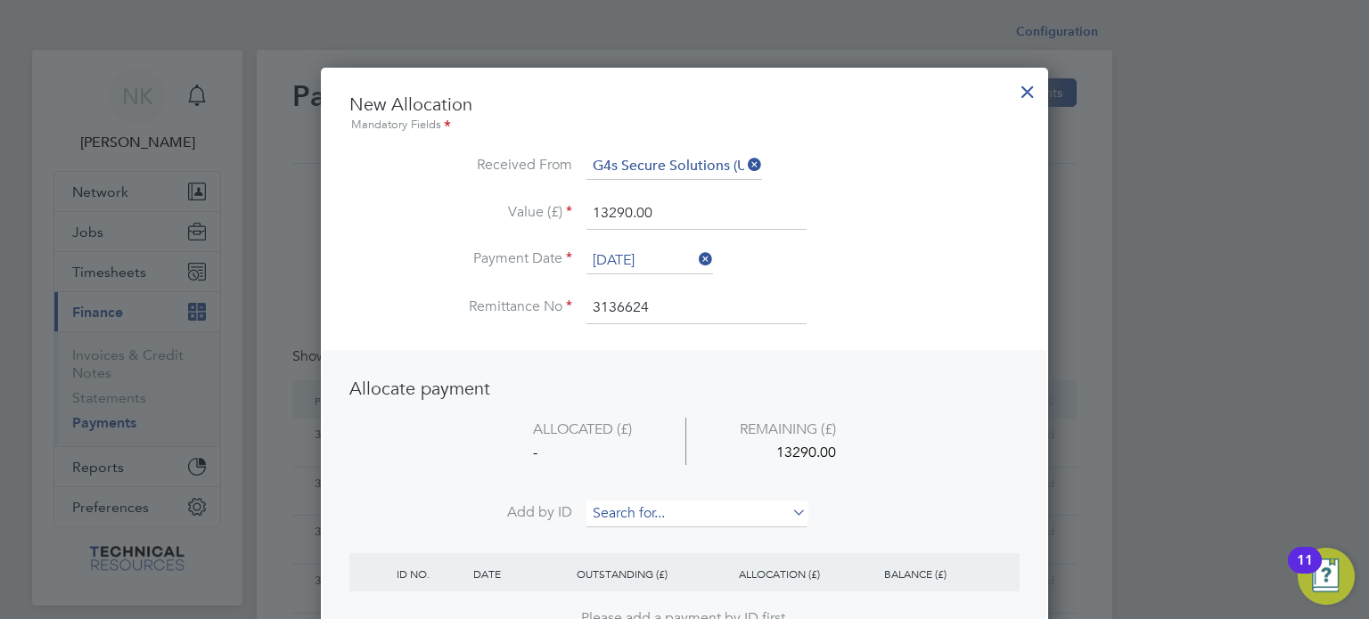
click at [638, 501] on input at bounding box center [696, 514] width 220 height 27
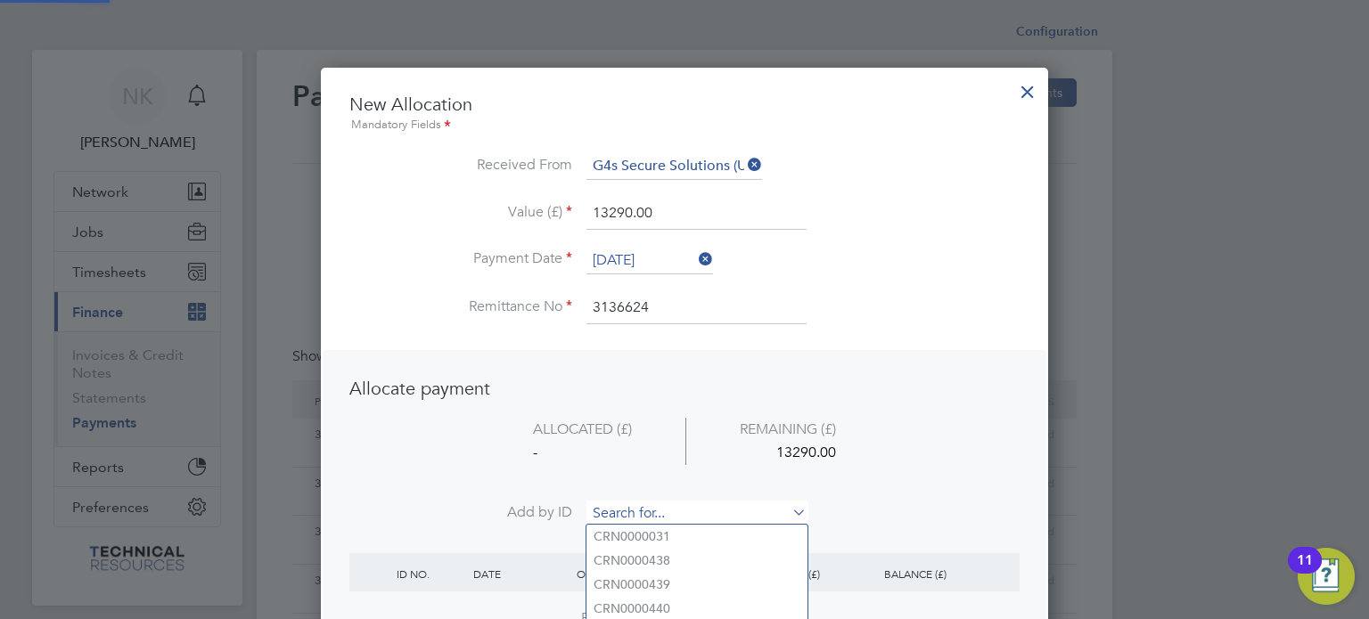
paste input "INV0006807"
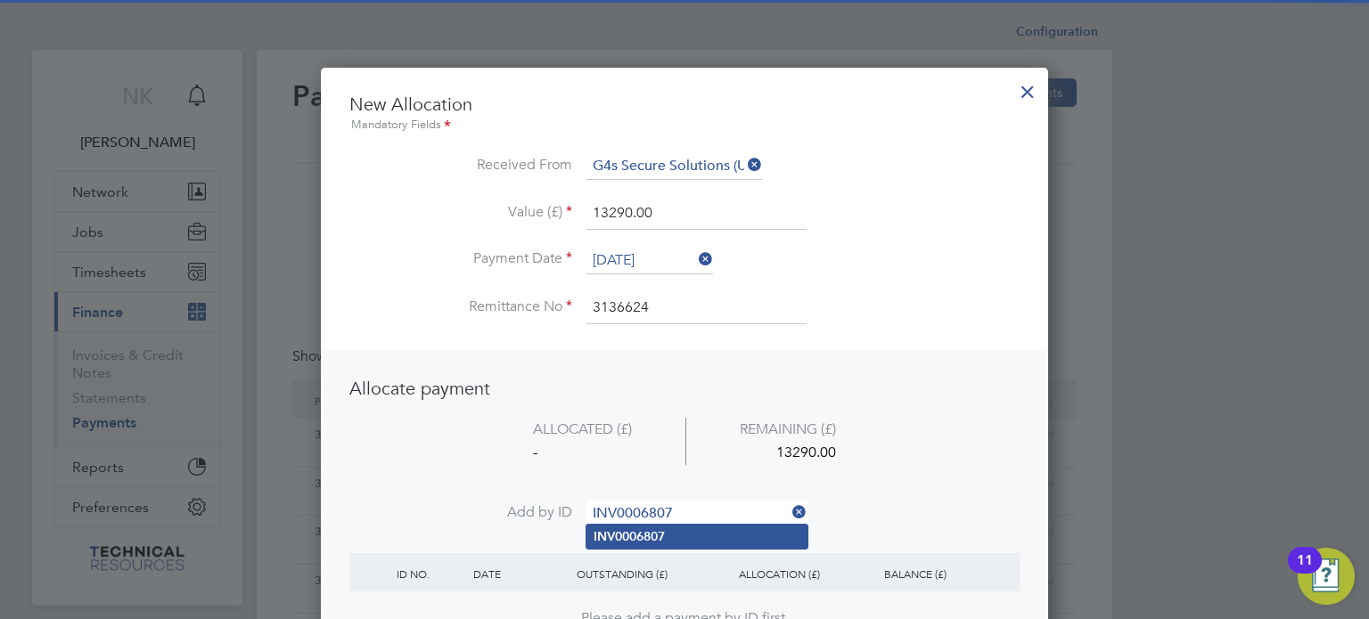
type input "INV0006807"
click at [629, 530] on b "INV0006807" at bounding box center [629, 536] width 71 height 15
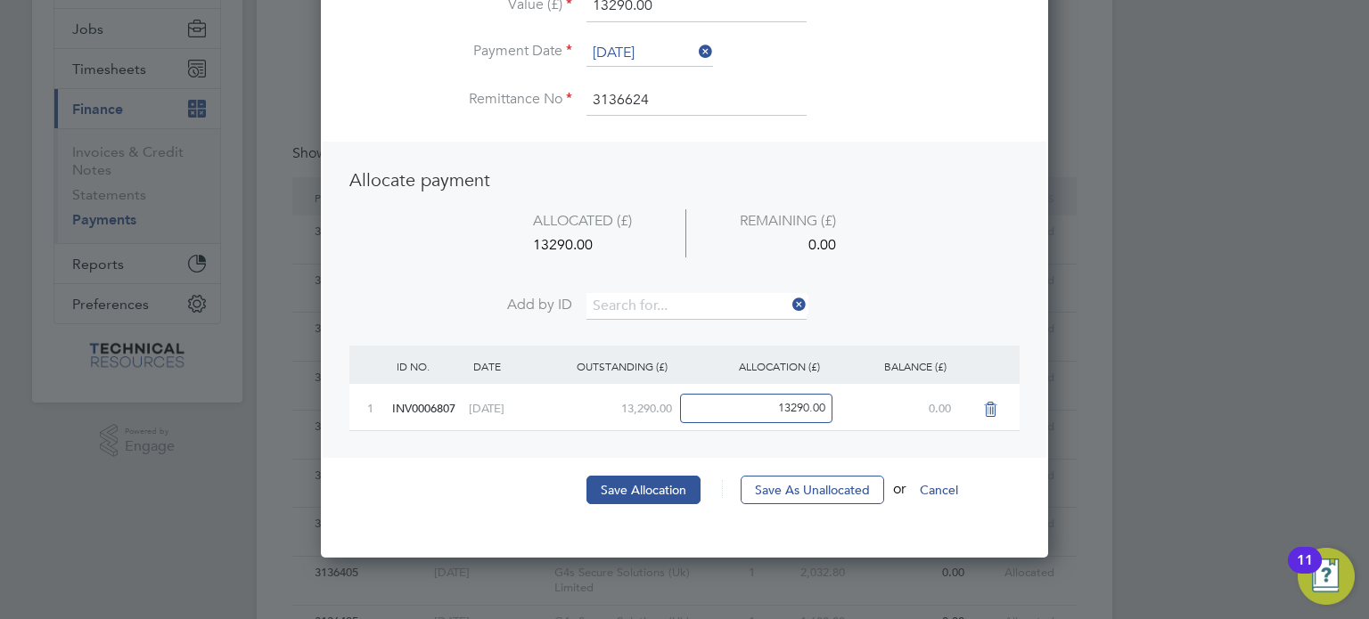
scroll to position [217, 0]
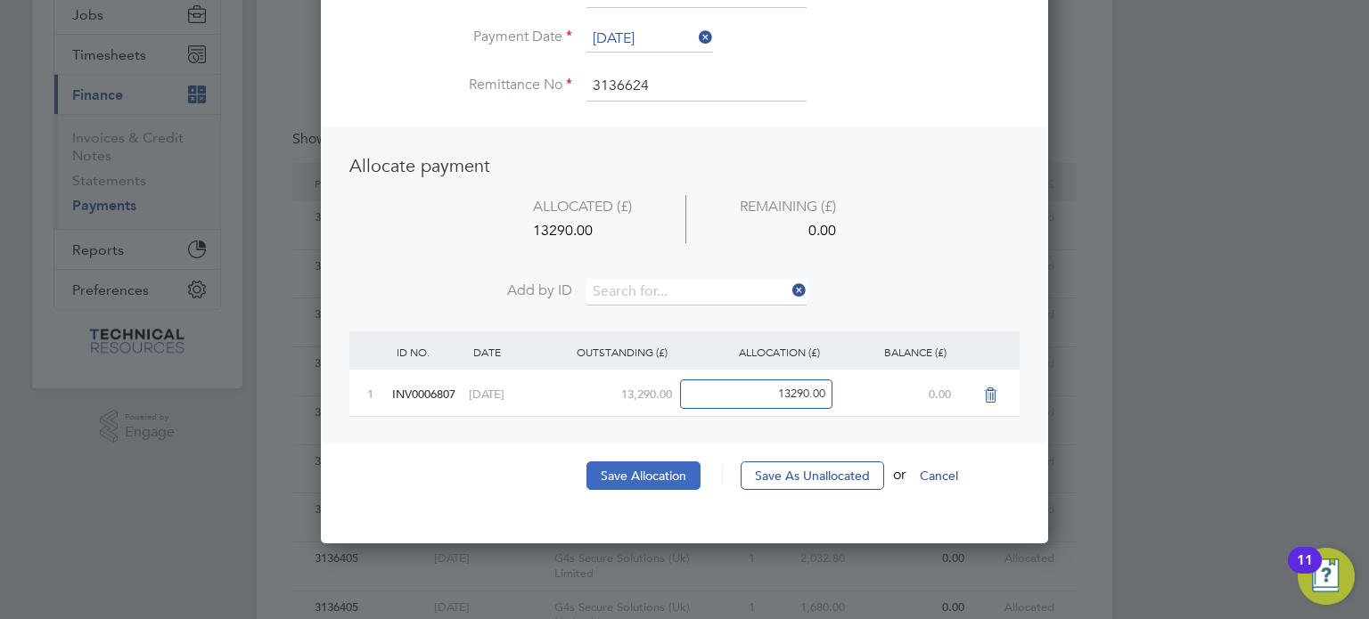
click at [662, 468] on button "Save Allocation" at bounding box center [643, 476] width 114 height 29
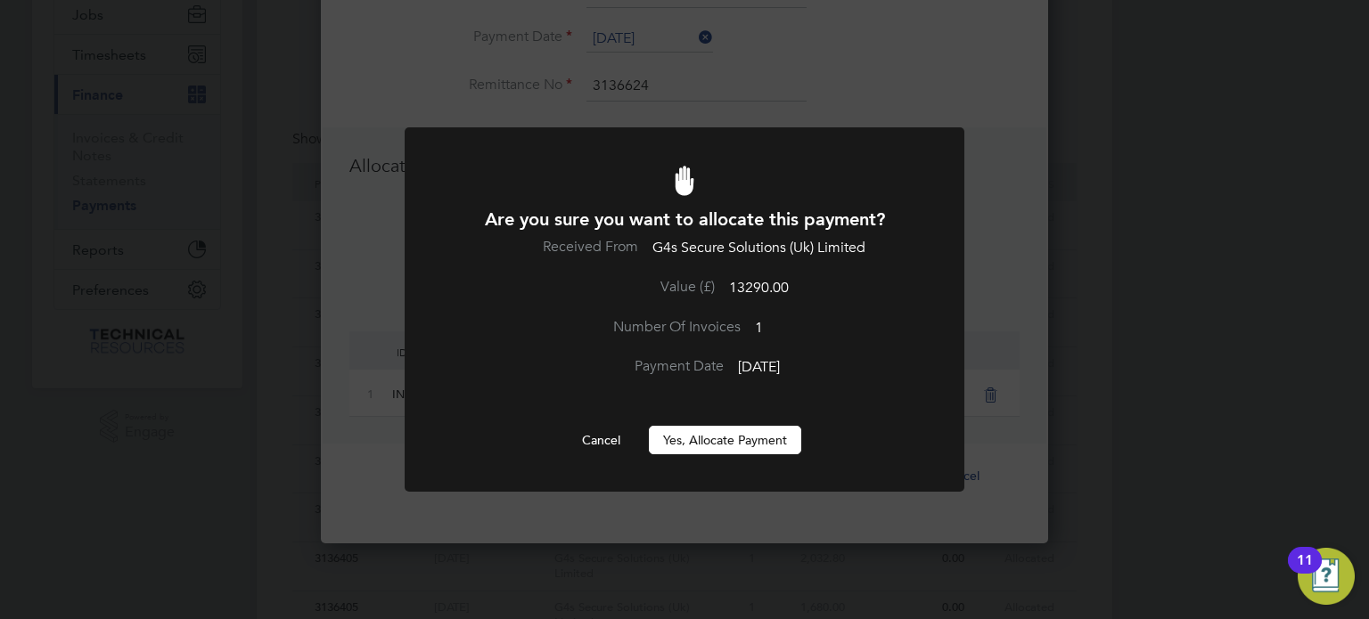
click at [692, 442] on button "Yes, Allocate Payment" at bounding box center [725, 440] width 152 height 29
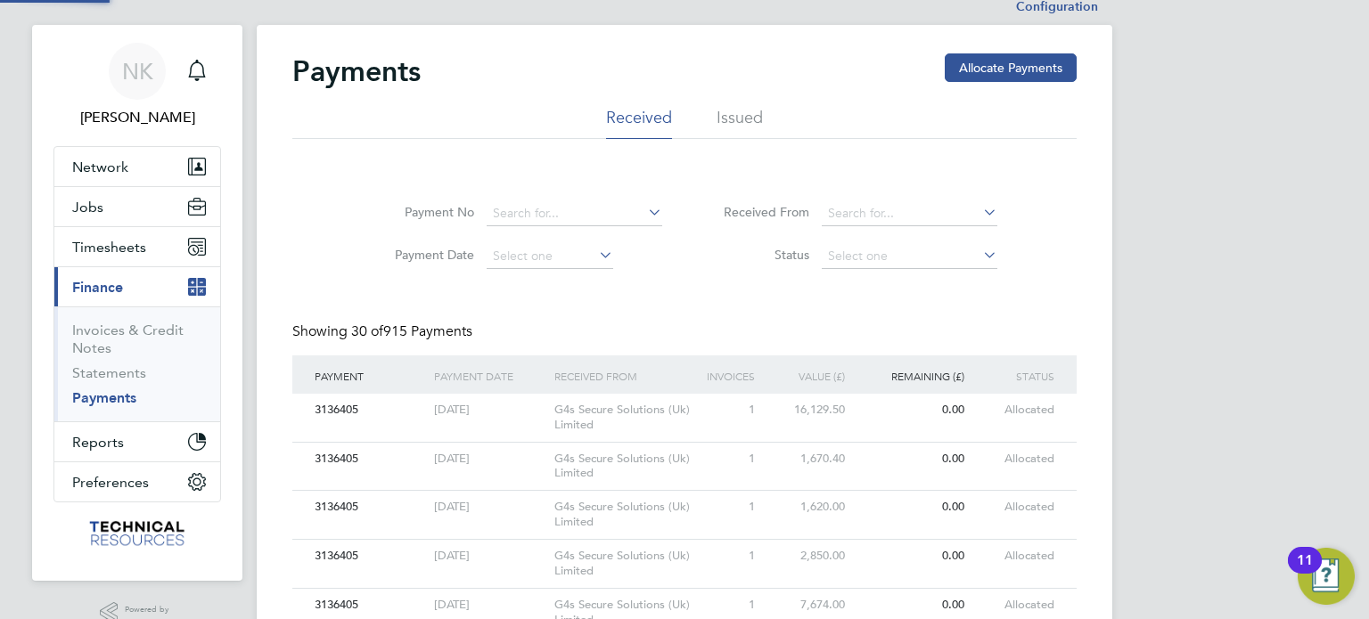
scroll to position [0, 0]
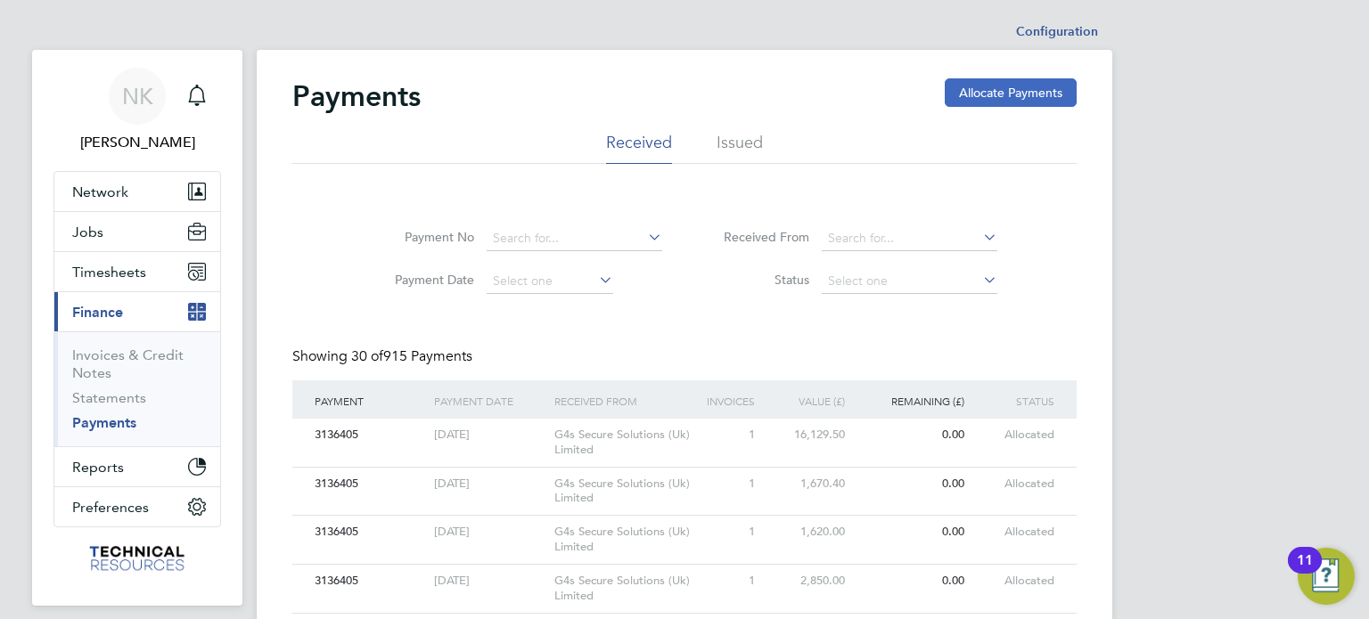
click at [982, 88] on button "Allocate Payments" at bounding box center [1011, 92] width 132 height 29
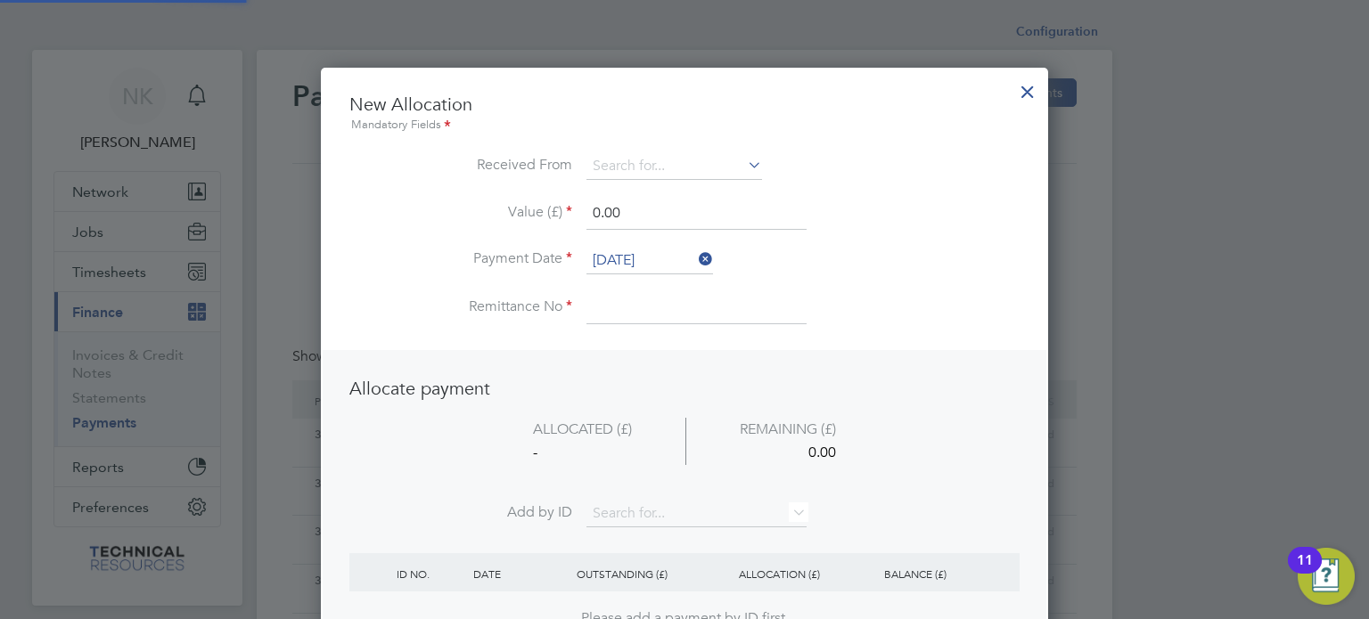
scroll to position [699, 728]
click at [672, 160] on input at bounding box center [674, 166] width 176 height 27
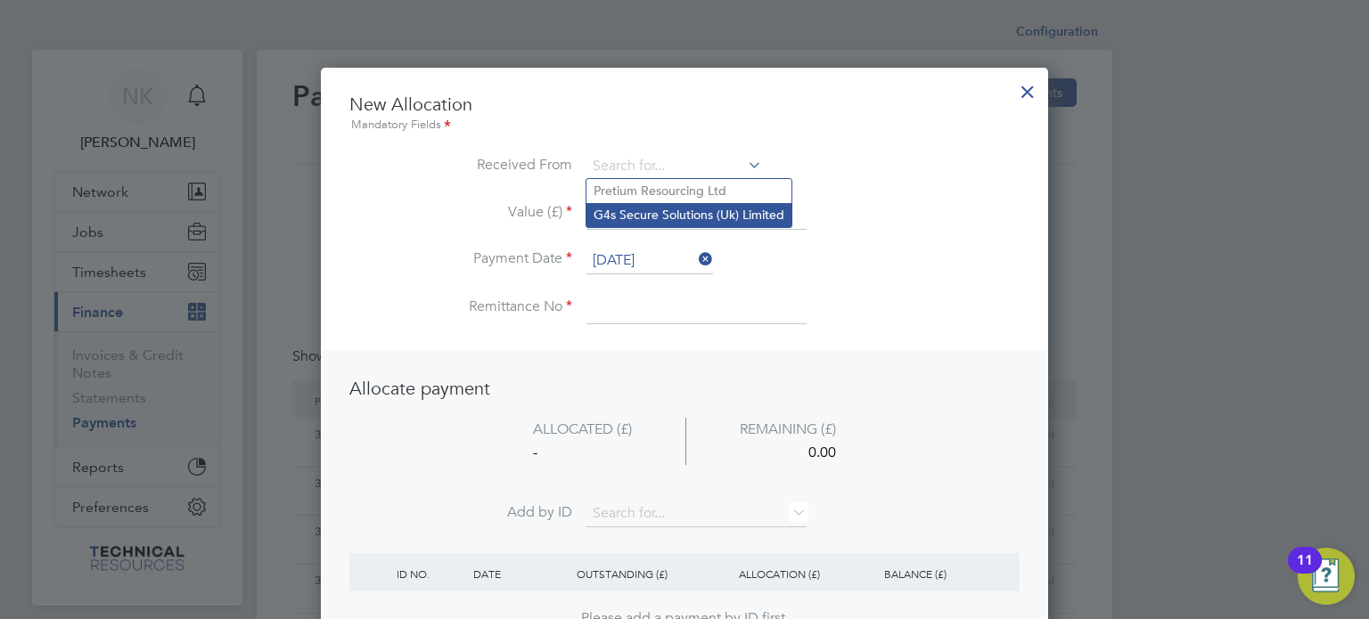
click at [653, 210] on li "G4s Secure Solutions (Uk) Limited" at bounding box center [688, 215] width 205 height 24
type input "G4s Secure Solutions (Uk) Limited"
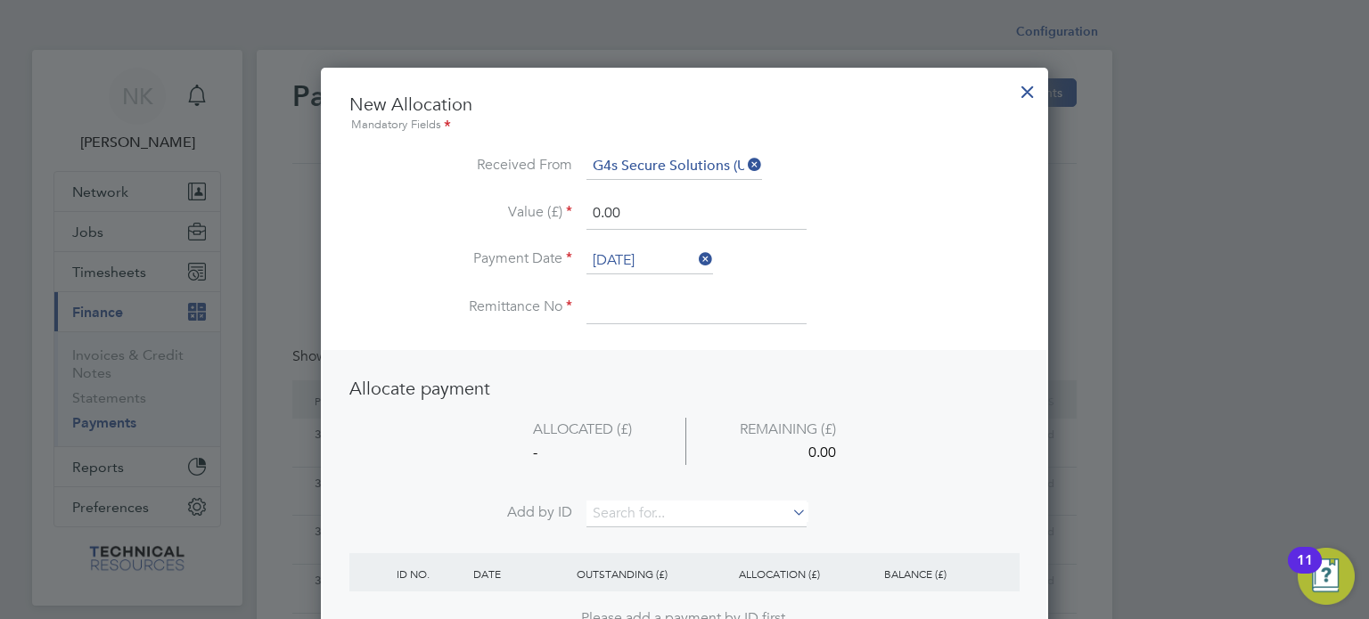
click at [644, 245] on li "Value (£) 0.00" at bounding box center [684, 223] width 670 height 50
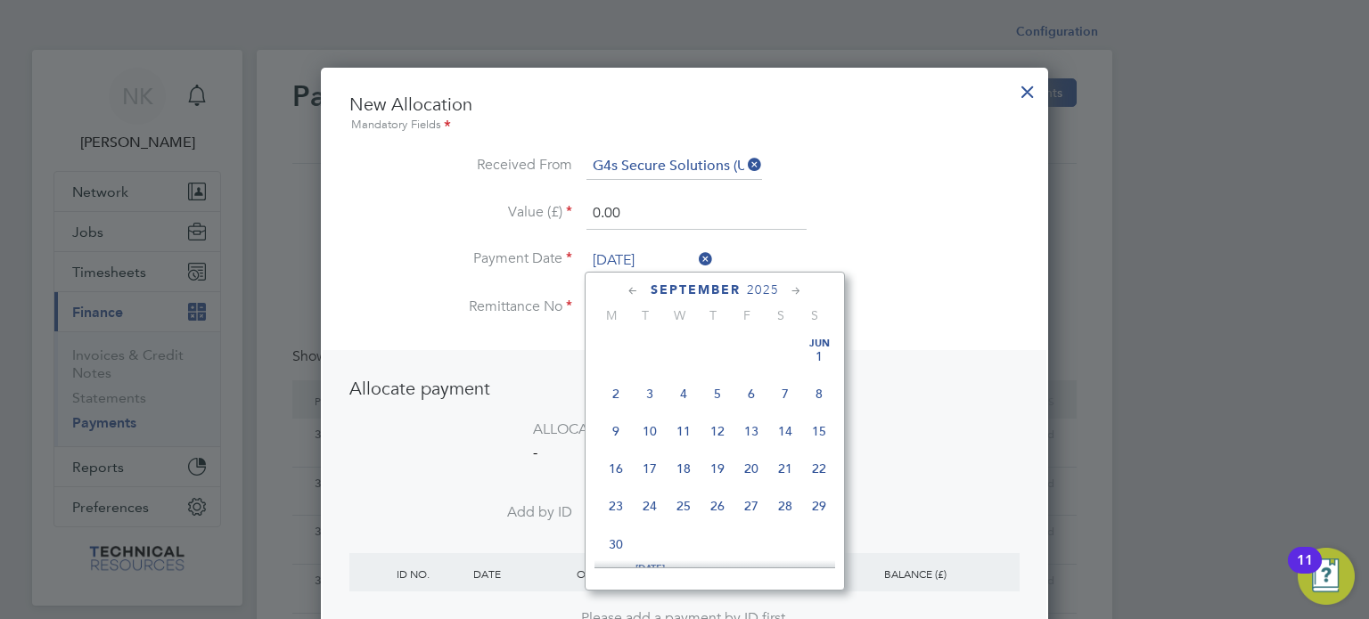
click at [642, 249] on input "26 Sep 2025" at bounding box center [649, 261] width 127 height 27
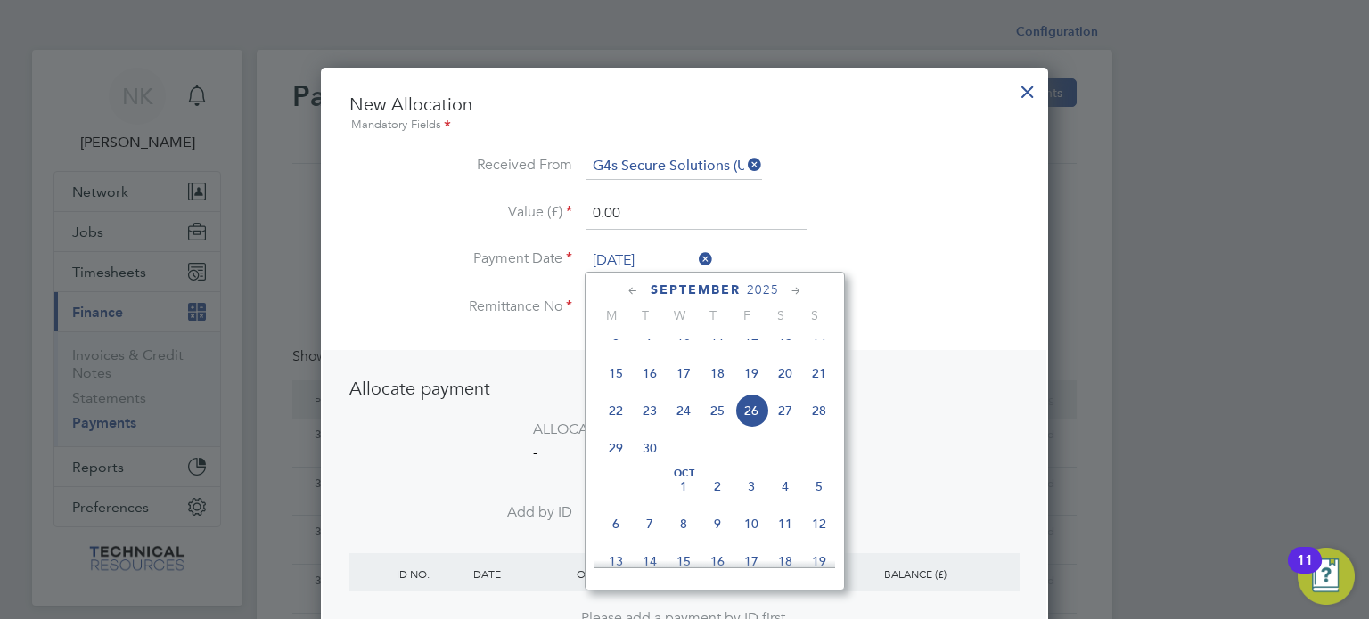
click at [755, 352] on span "12" at bounding box center [751, 336] width 34 height 34
type input "12 Sep 2025"
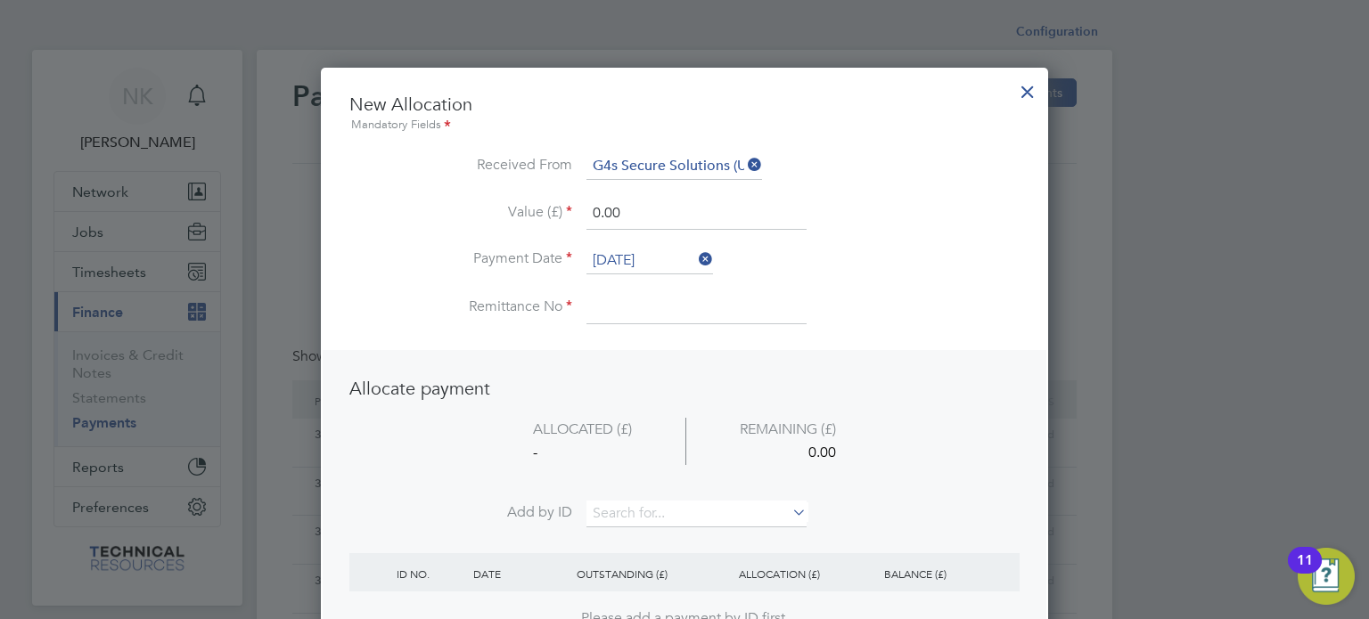
drag, startPoint x: 630, startPoint y: 313, endPoint x: 610, endPoint y: 304, distance: 21.5
click at [610, 304] on input at bounding box center [696, 308] width 220 height 32
type input "3136624"
drag, startPoint x: 634, startPoint y: 207, endPoint x: 496, endPoint y: 190, distance: 139.2
click at [496, 190] on ul "New Allocation Mandatory Fields Received From G4s Secure Solutions (Uk) Limited…" at bounding box center [684, 218] width 670 height 250
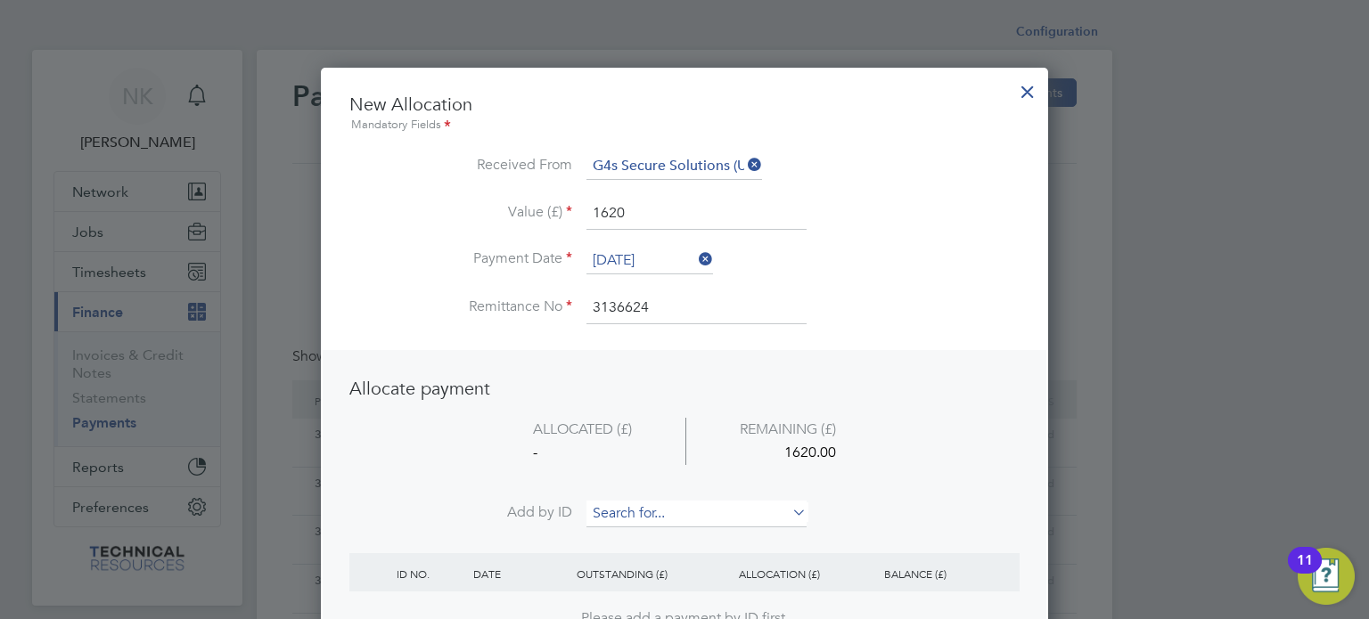
type input "1620.00"
click at [634, 516] on input at bounding box center [696, 514] width 220 height 27
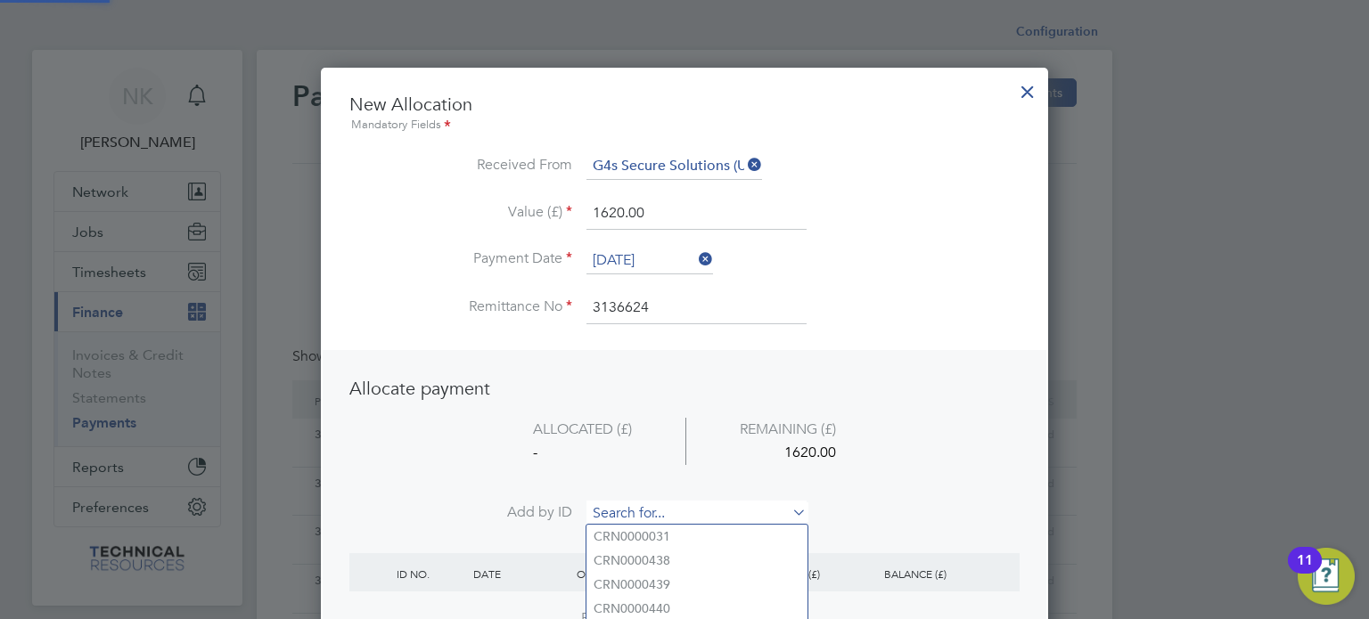
paste input "INV0006808"
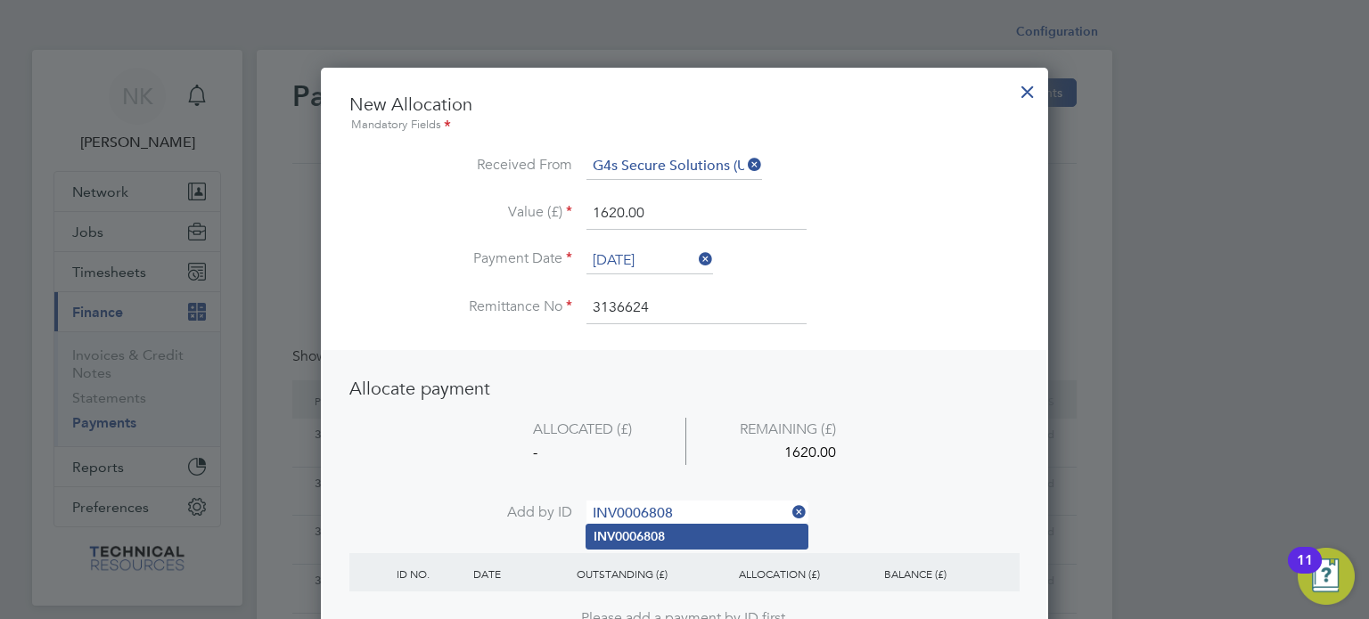
type input "INV0006808"
click at [622, 543] on b "INV0006808" at bounding box center [629, 536] width 71 height 15
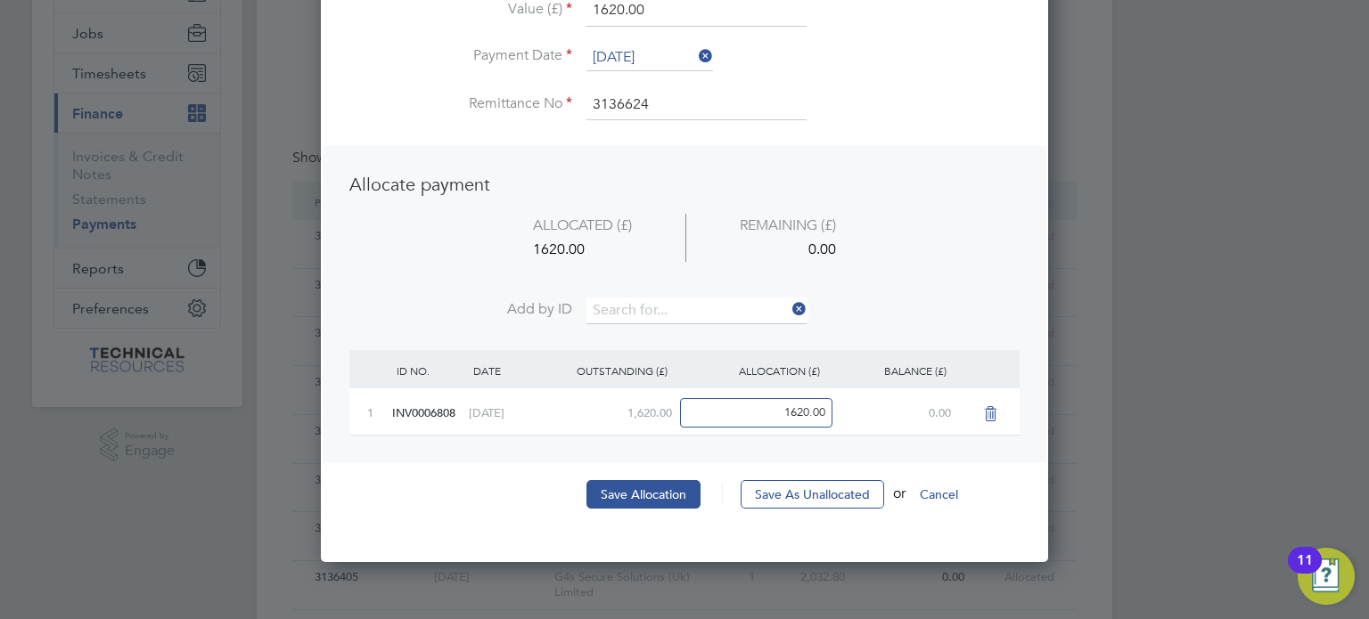
scroll to position [201, 0]
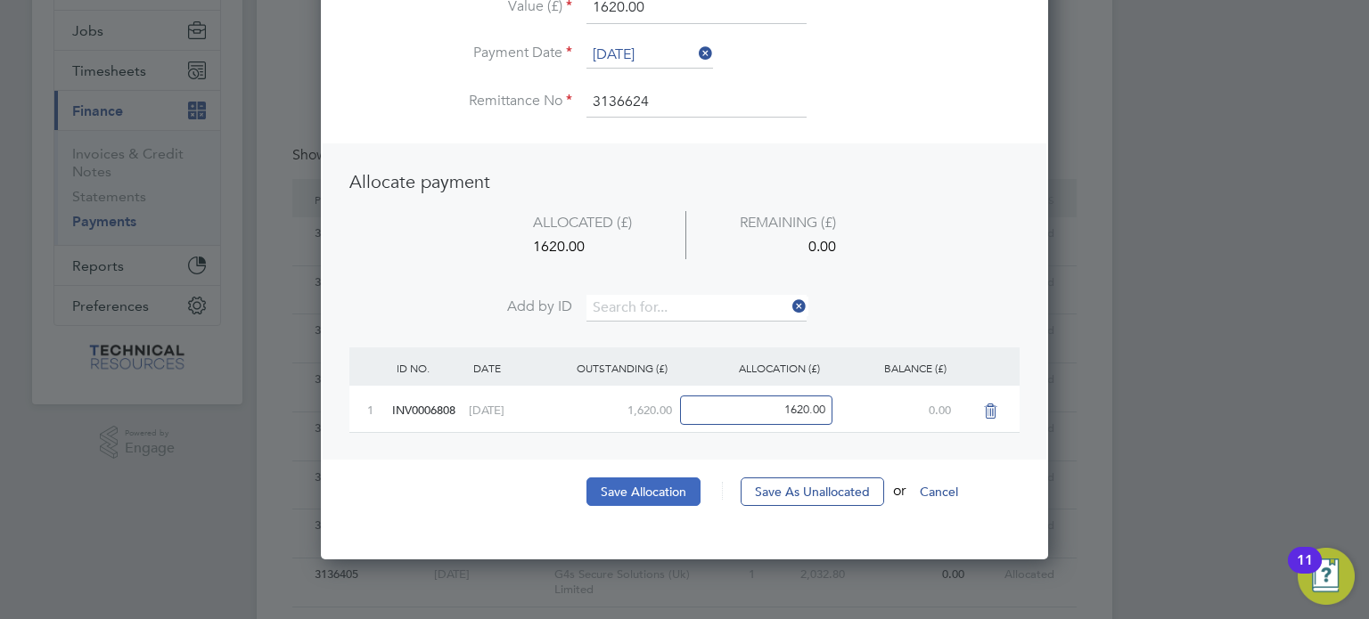
click at [656, 487] on button "Save Allocation" at bounding box center [643, 492] width 114 height 29
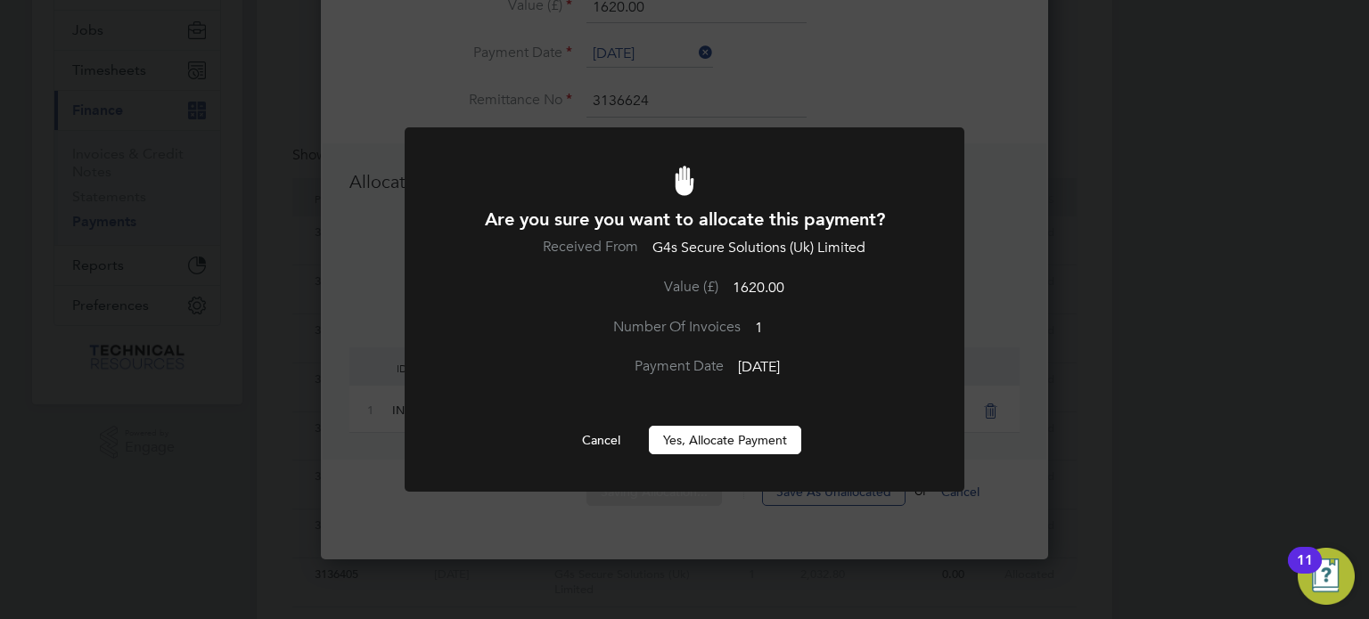
click at [700, 435] on button "Yes, Allocate Payment" at bounding box center [725, 440] width 152 height 29
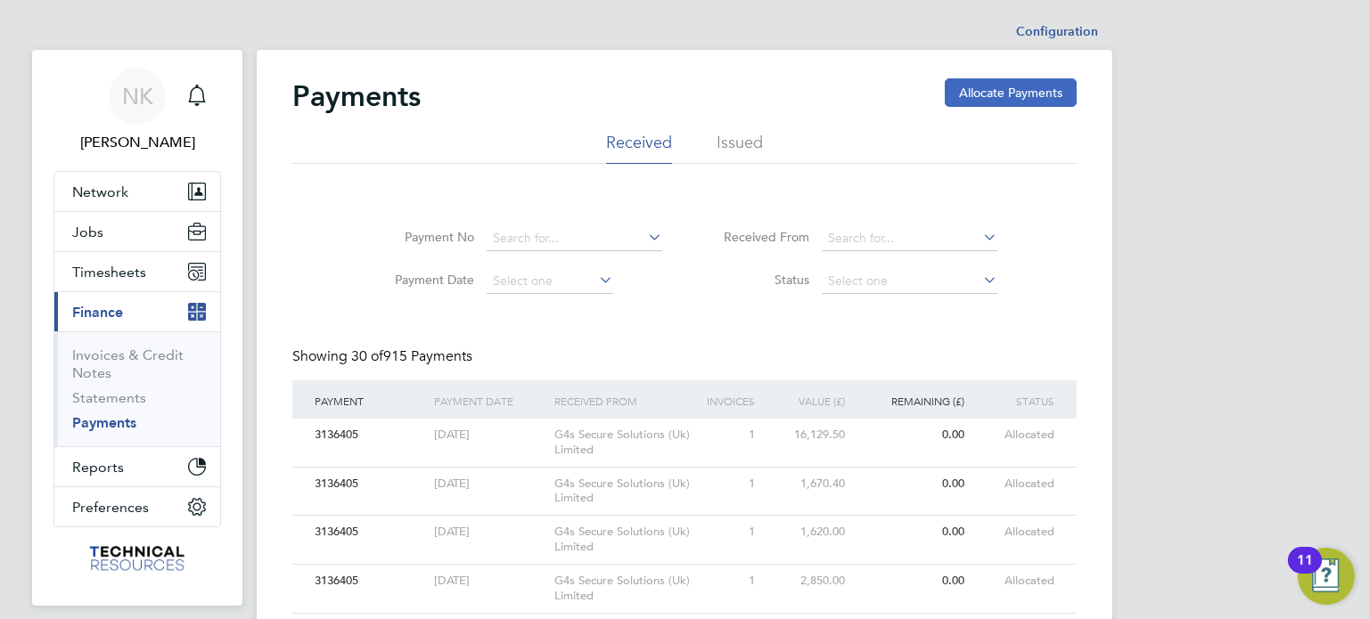
click at [973, 92] on button "Allocate Payments" at bounding box center [1011, 92] width 132 height 29
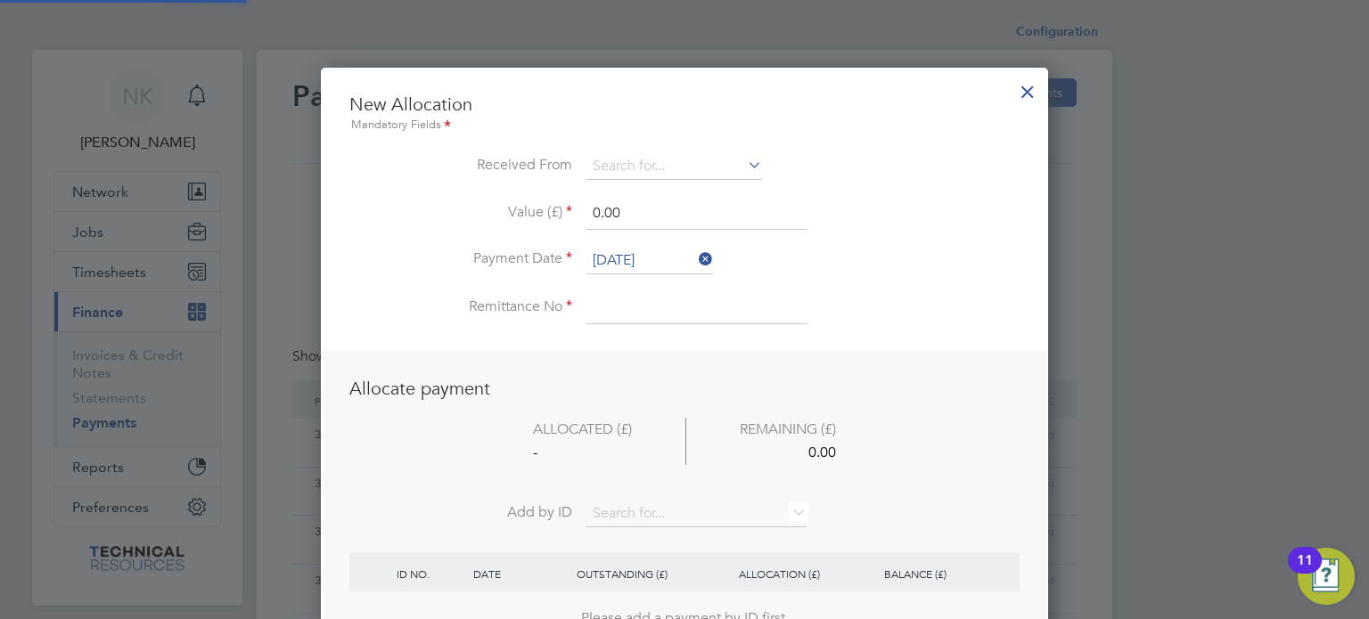
scroll to position [699, 728]
click at [679, 163] on input at bounding box center [674, 166] width 176 height 27
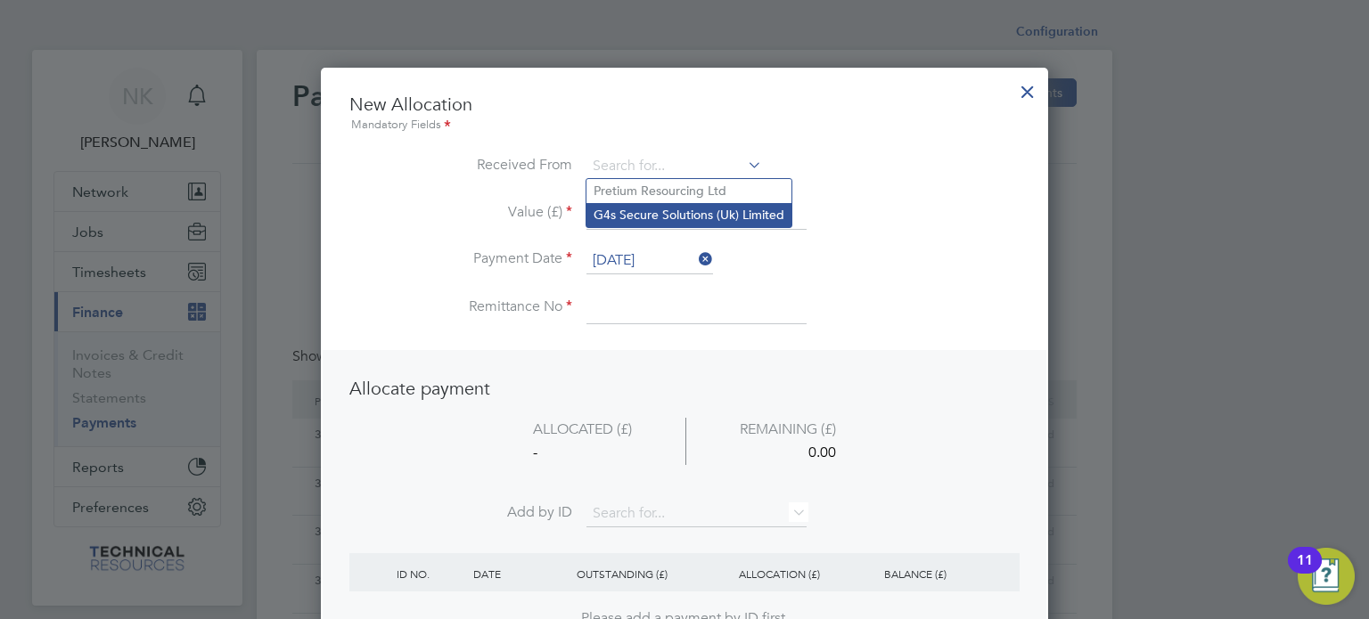
click at [668, 212] on li "G4s Secure Solutions (Uk) Limited" at bounding box center [688, 215] width 205 height 24
type input "G4s Secure Solutions (Uk) Limited"
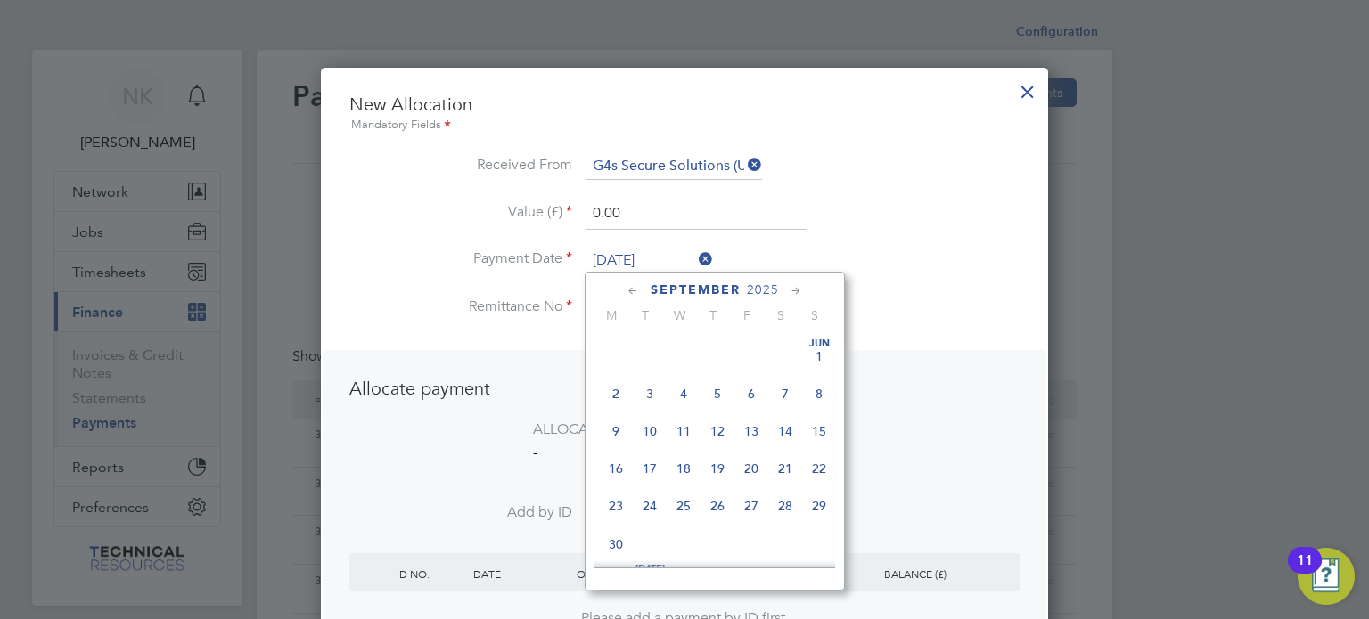
click at [644, 249] on input "26 Sep 2025" at bounding box center [649, 261] width 127 height 27
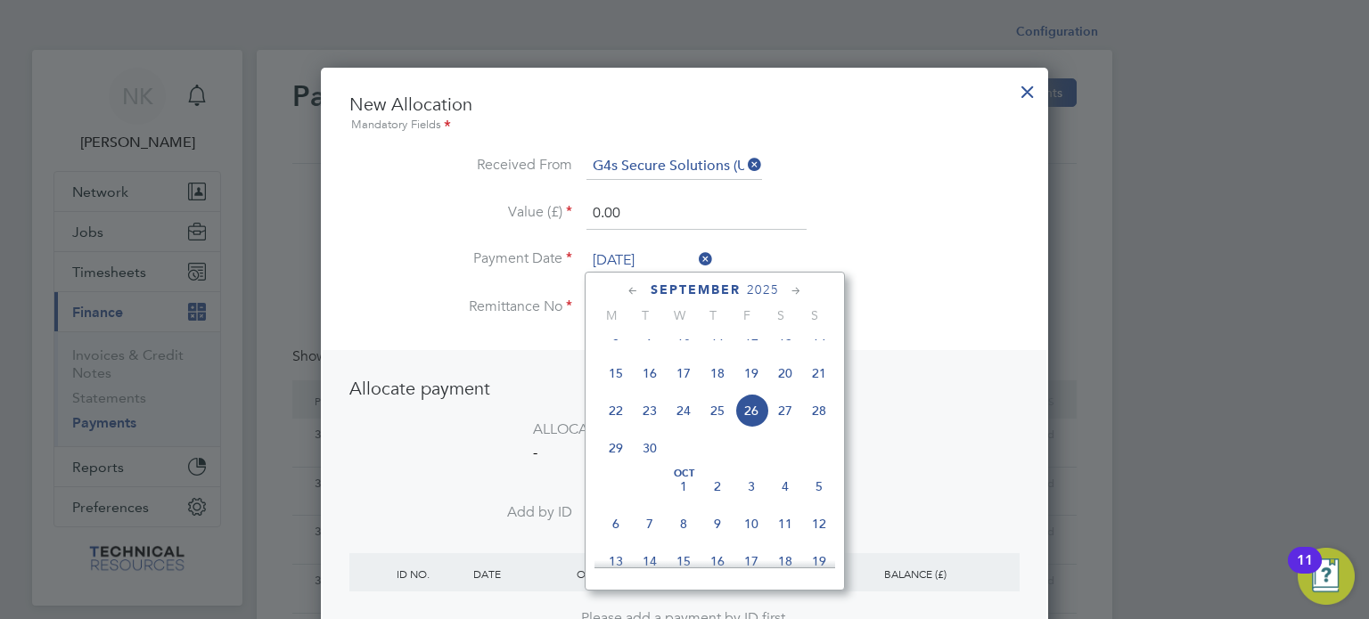
click at [757, 353] on span "12" at bounding box center [751, 336] width 34 height 34
type input "12 Sep 2025"
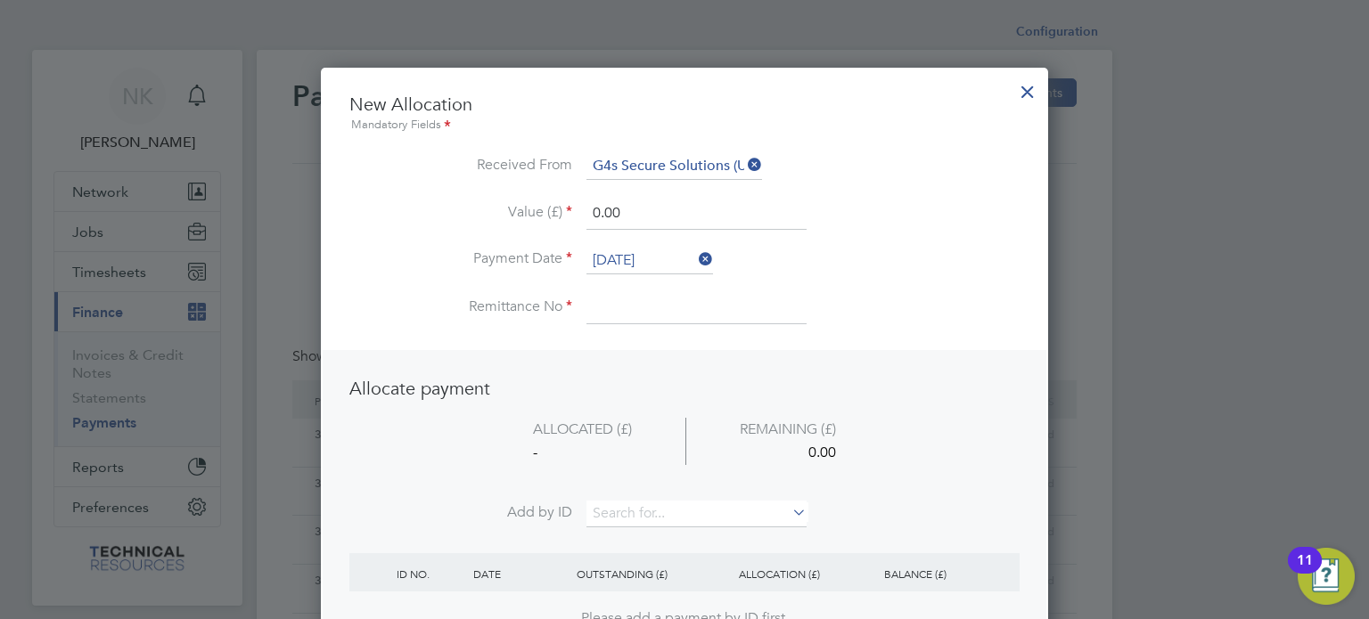
click at [618, 311] on input at bounding box center [696, 308] width 220 height 32
type input "3136624"
drag, startPoint x: 629, startPoint y: 214, endPoint x: 485, endPoint y: 204, distance: 144.7
click at [485, 204] on li "Value (£) 0.00" at bounding box center [684, 223] width 670 height 50
type input "2850.00"
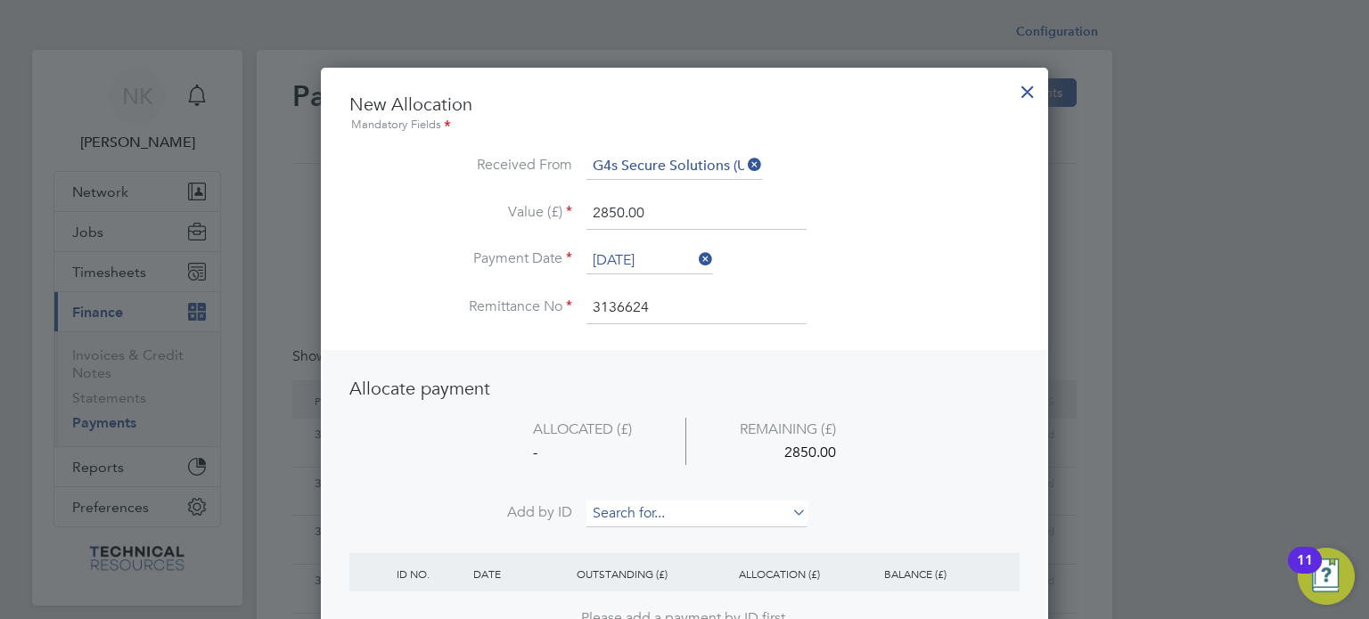
click at [622, 506] on input at bounding box center [696, 514] width 220 height 27
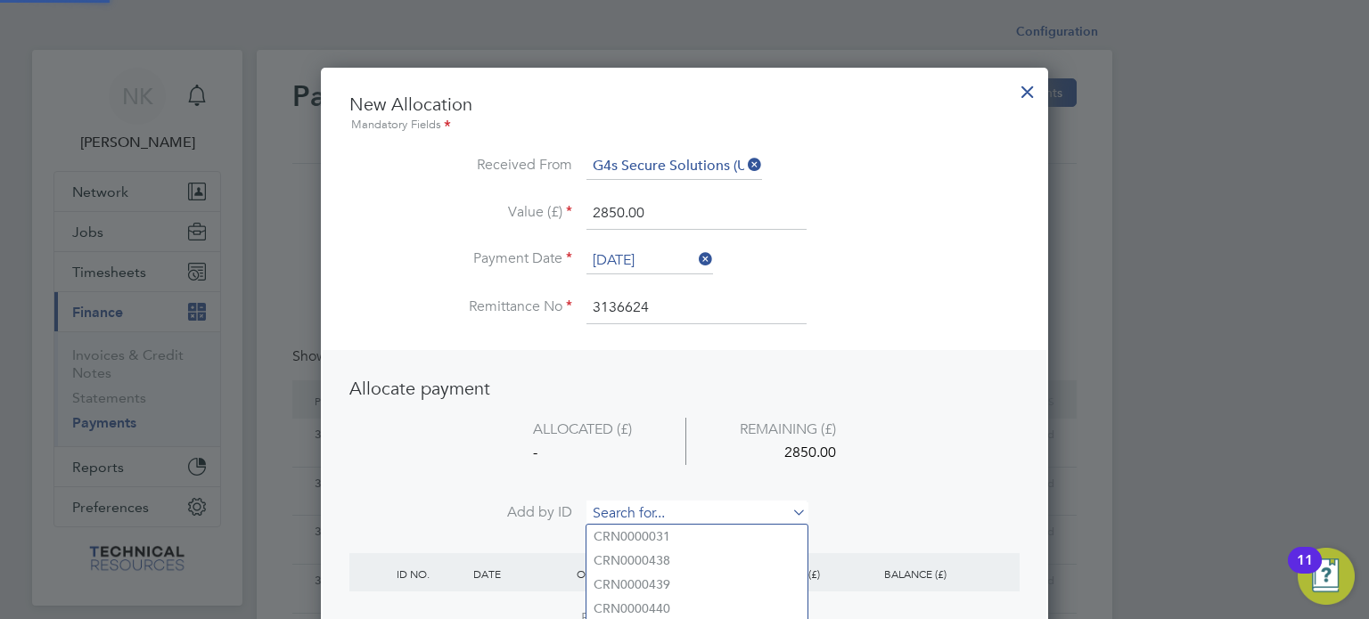
paste input "INV0006809"
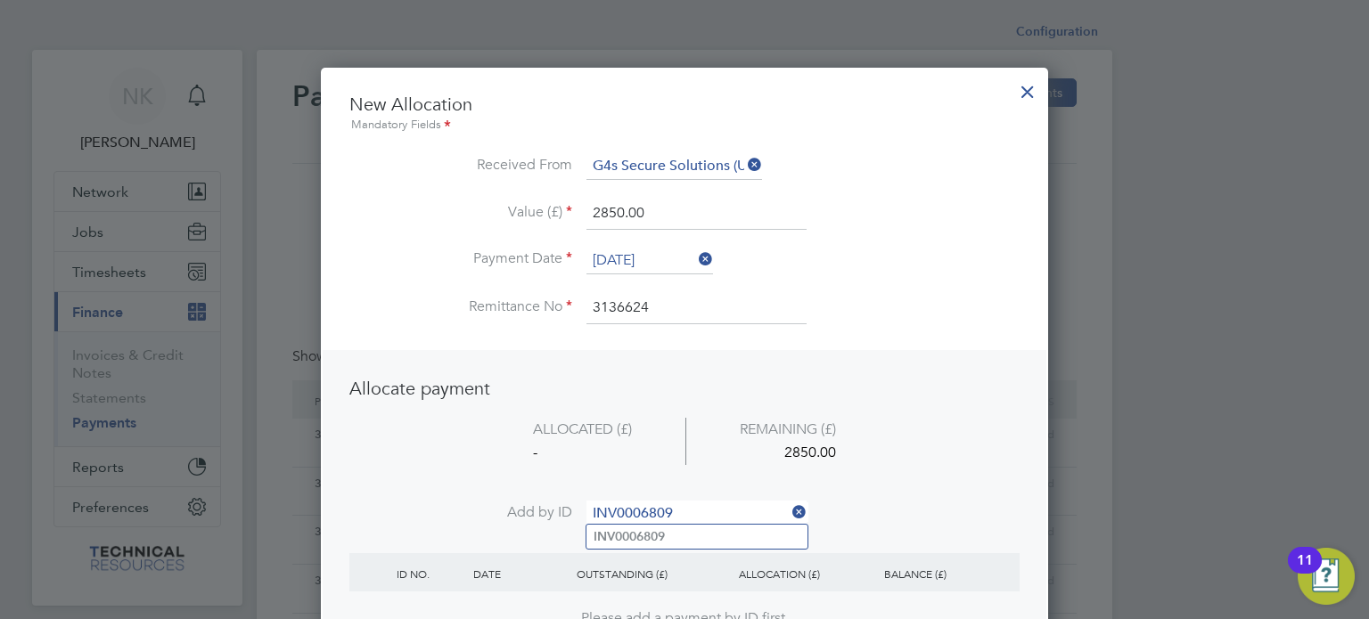
type input "INV0006809"
click at [617, 530] on b "INV0006809" at bounding box center [629, 536] width 71 height 15
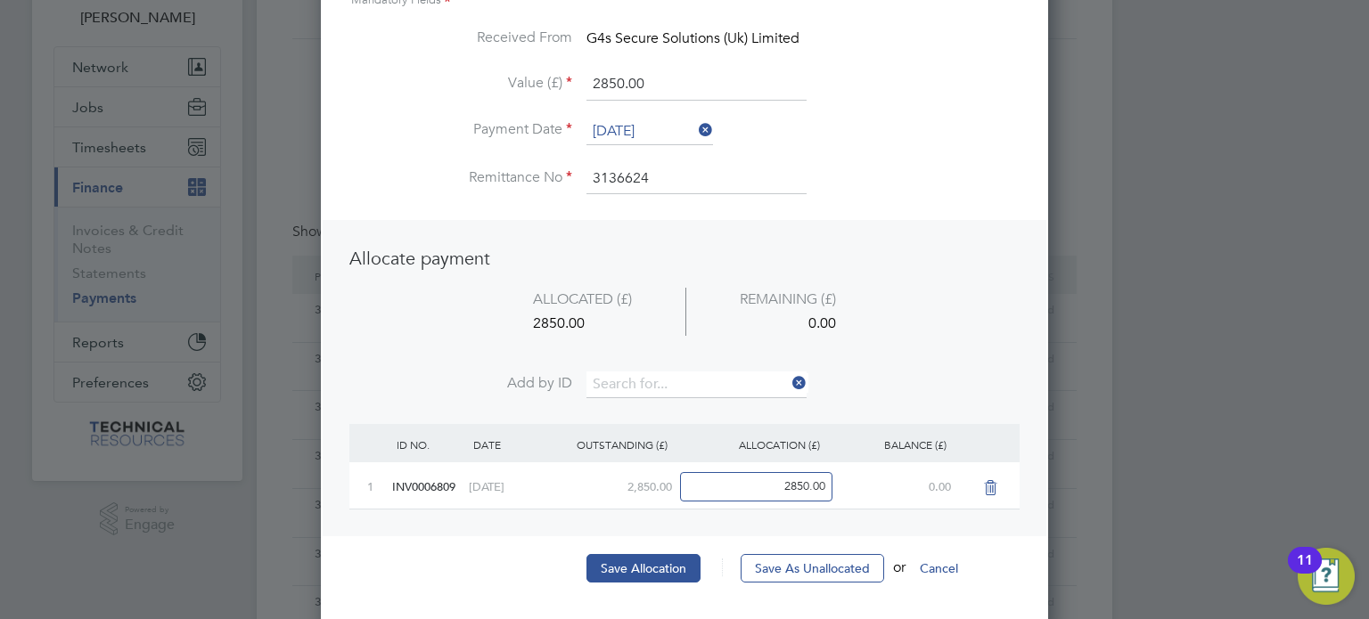
scroll to position [135, 0]
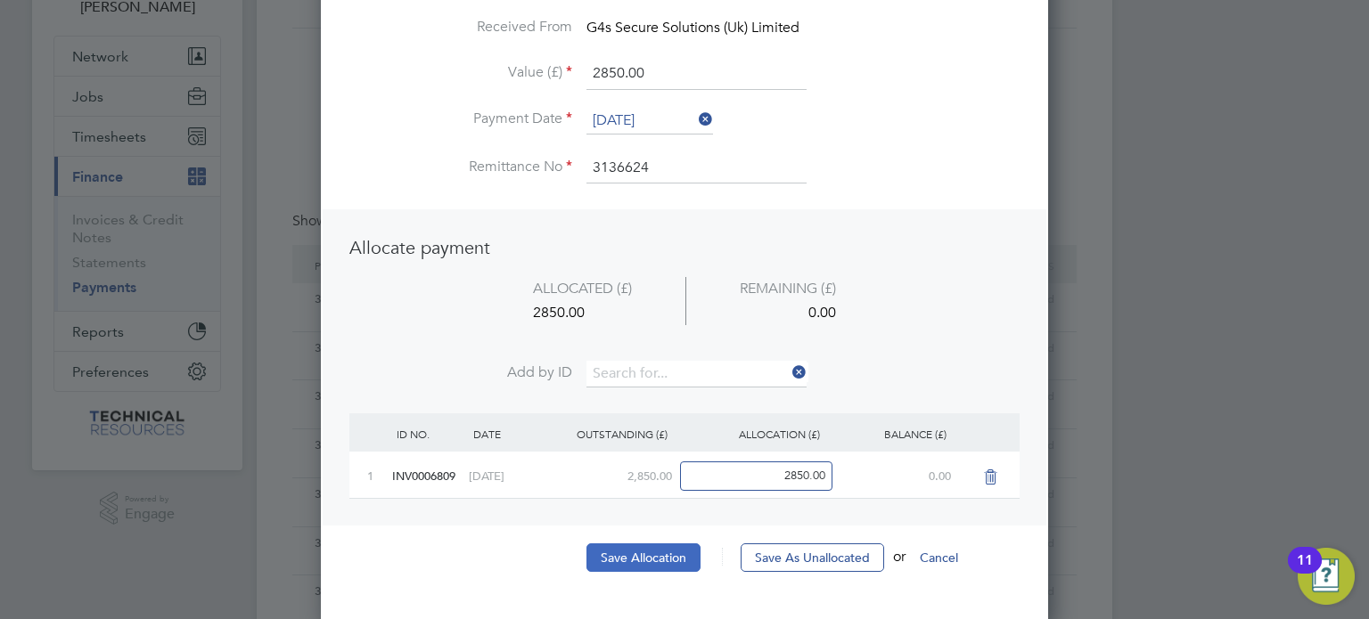
click at [626, 546] on button "Save Allocation" at bounding box center [643, 558] width 114 height 29
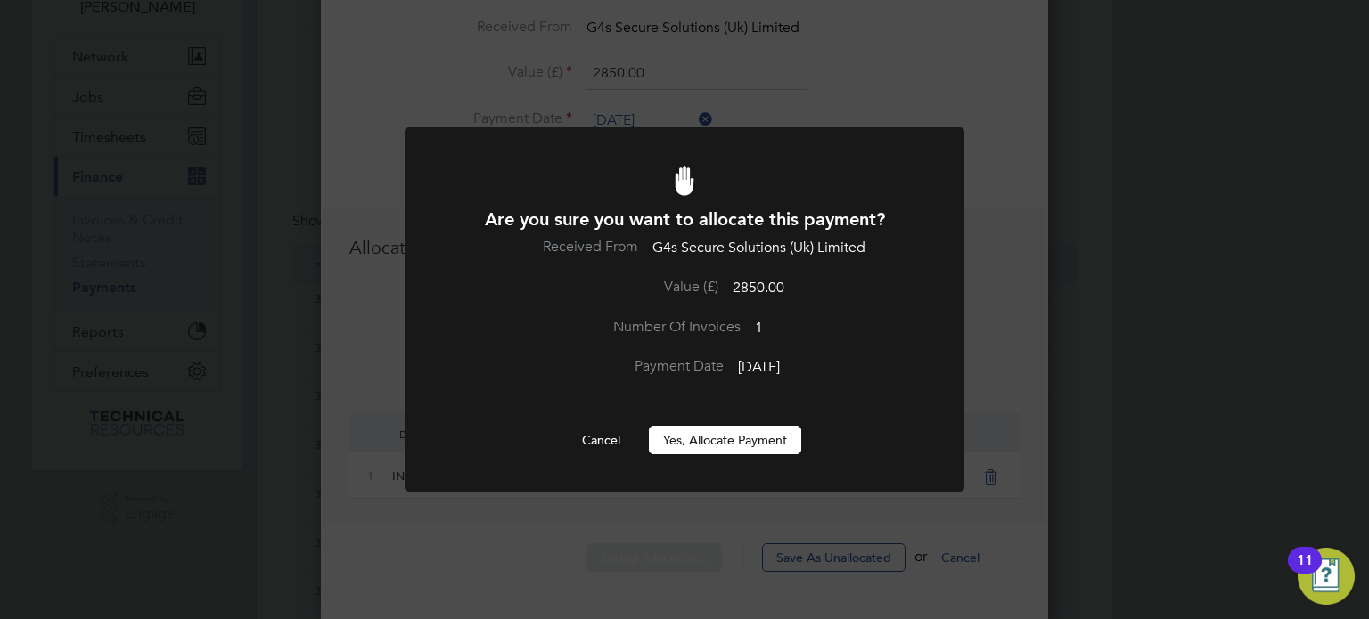
scroll to position [0, 0]
click at [677, 442] on button "Yes, Allocate Payment" at bounding box center [725, 440] width 152 height 29
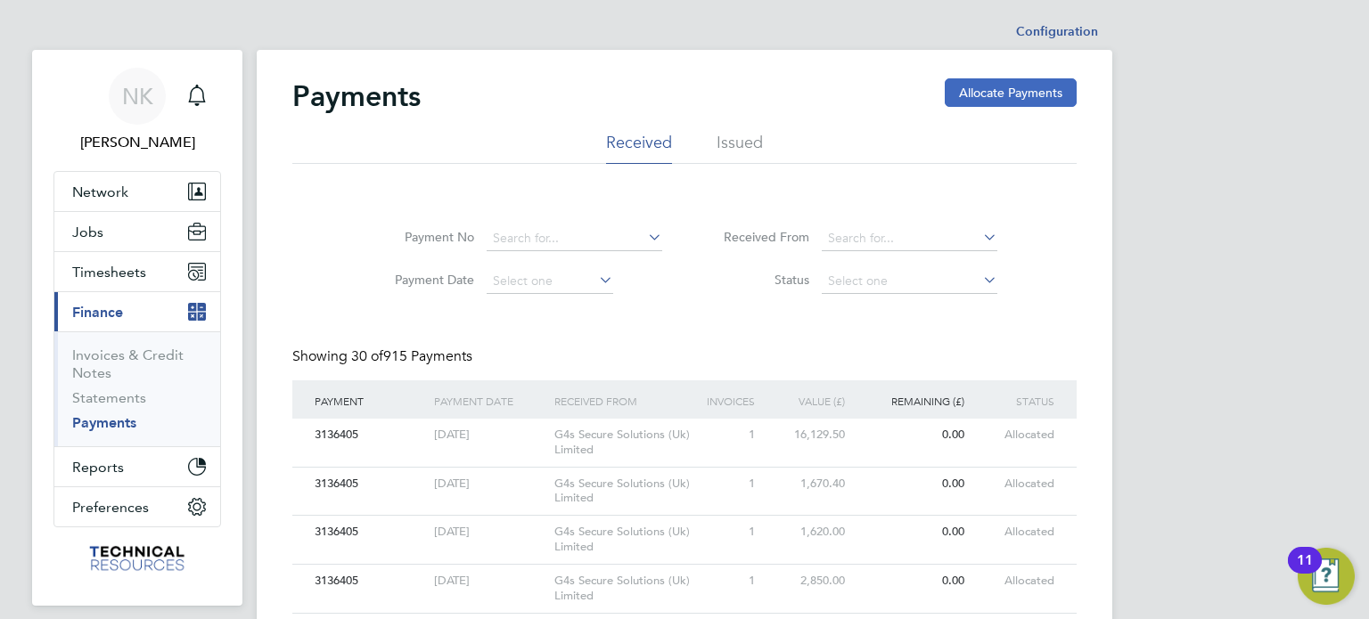
click at [991, 102] on button "Allocate Payments" at bounding box center [1011, 92] width 132 height 29
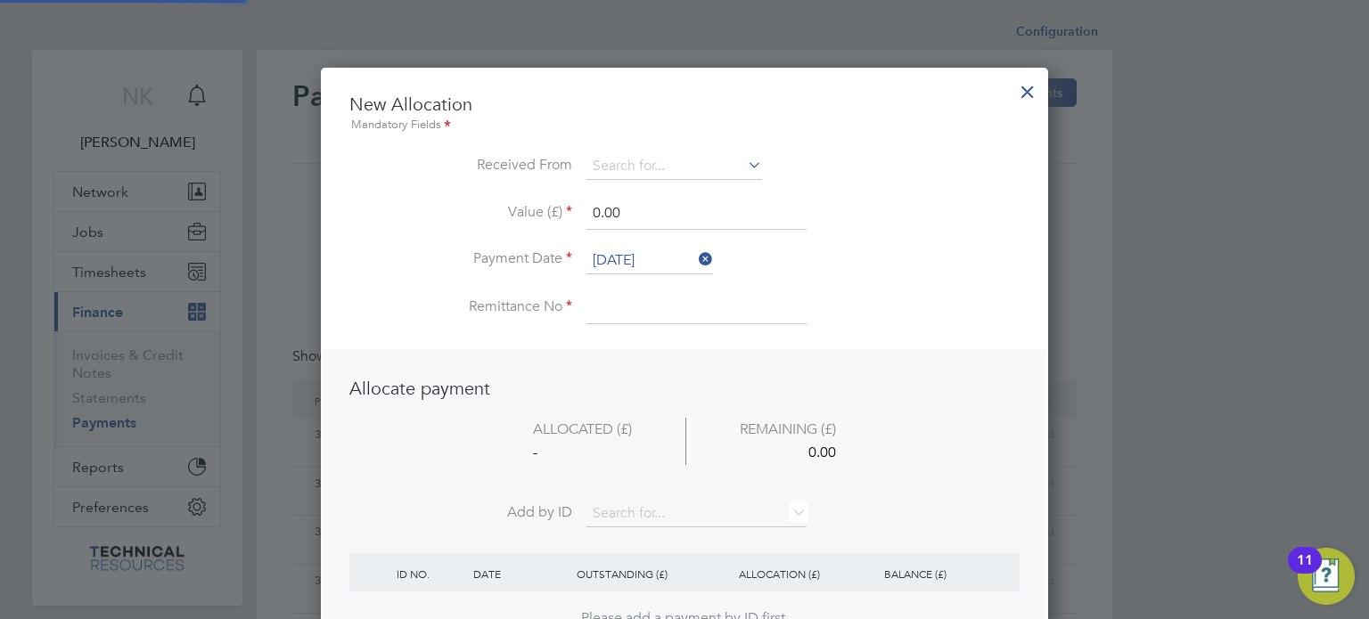
scroll to position [699, 728]
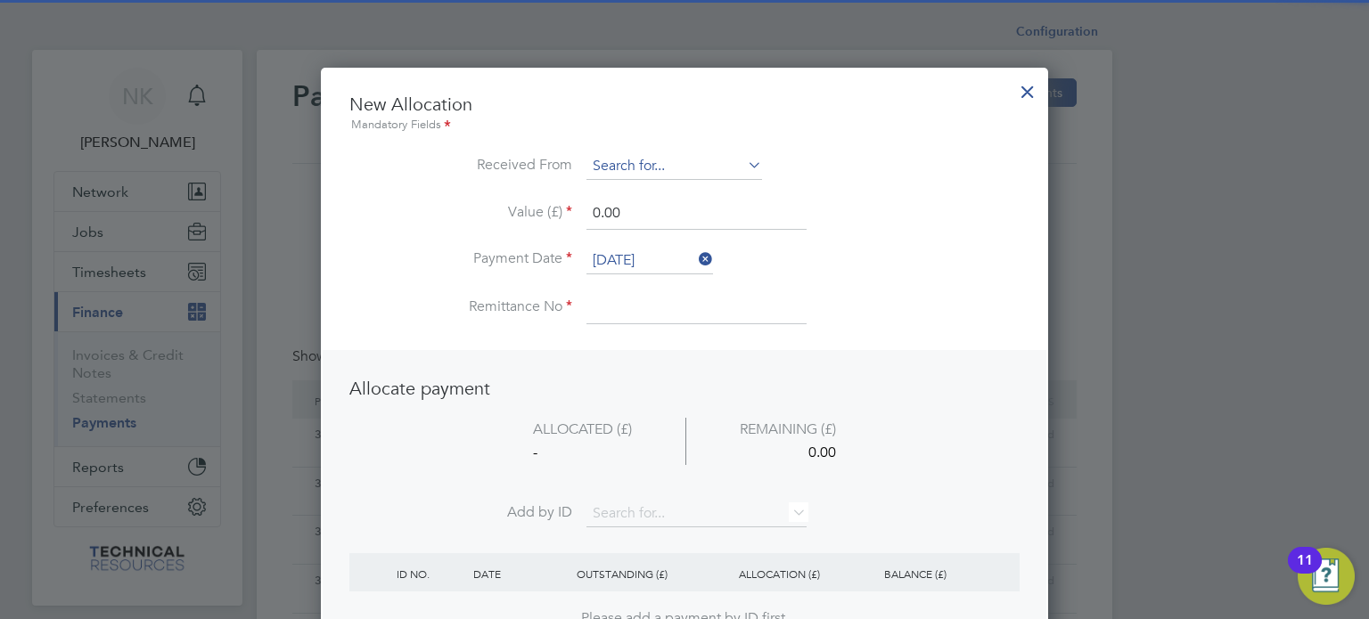
click at [677, 159] on input at bounding box center [674, 166] width 176 height 27
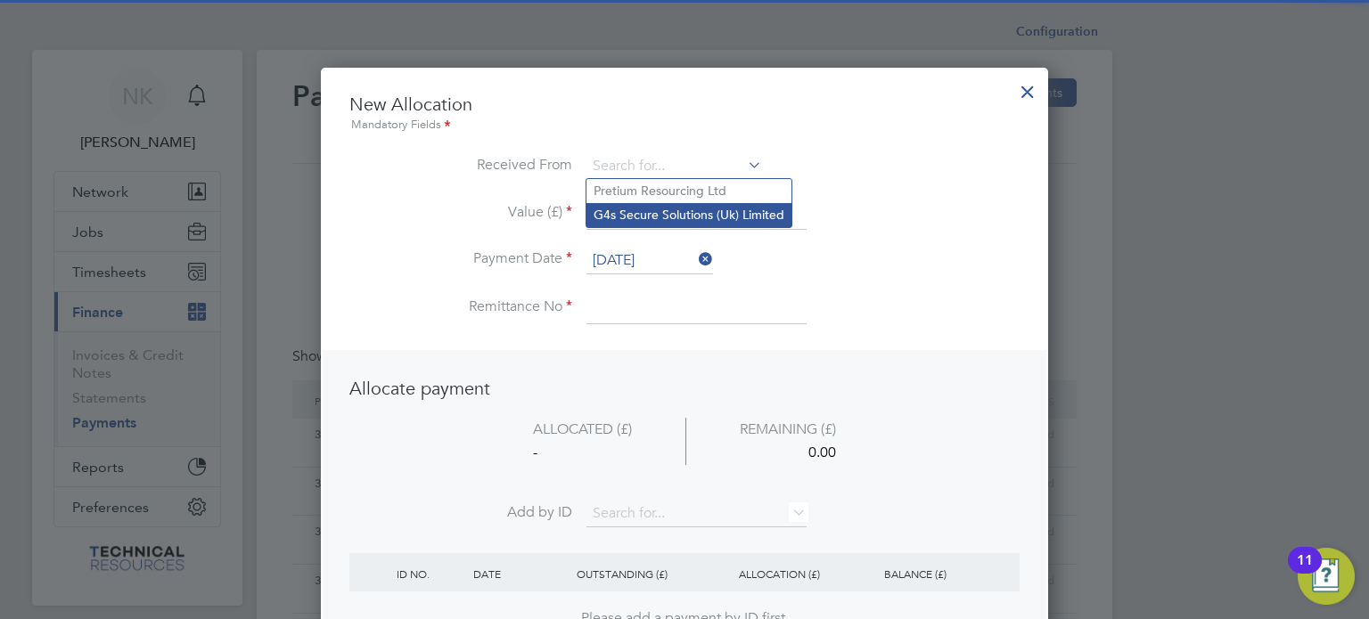
click at [651, 213] on li "G4s Secure Solutions (Uk) Limited" at bounding box center [688, 215] width 205 height 24
type input "G4s Secure Solutions (Uk) Limited"
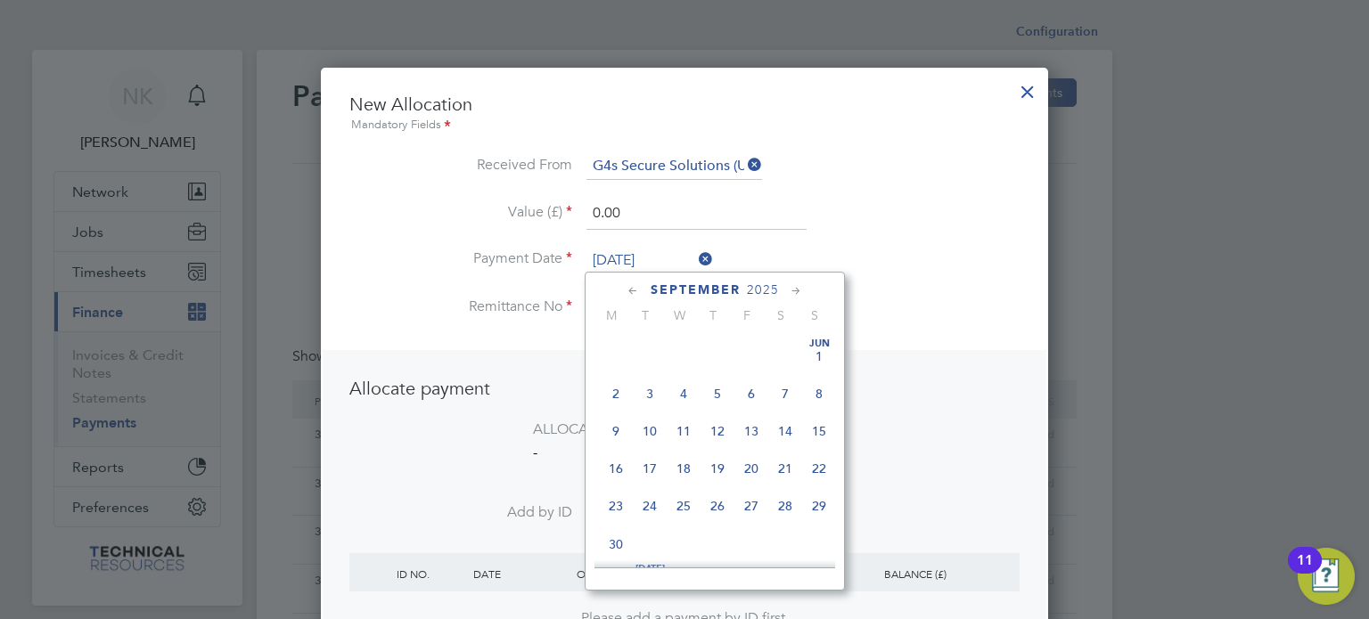
click at [639, 250] on input "26 Sep 2025" at bounding box center [649, 261] width 127 height 27
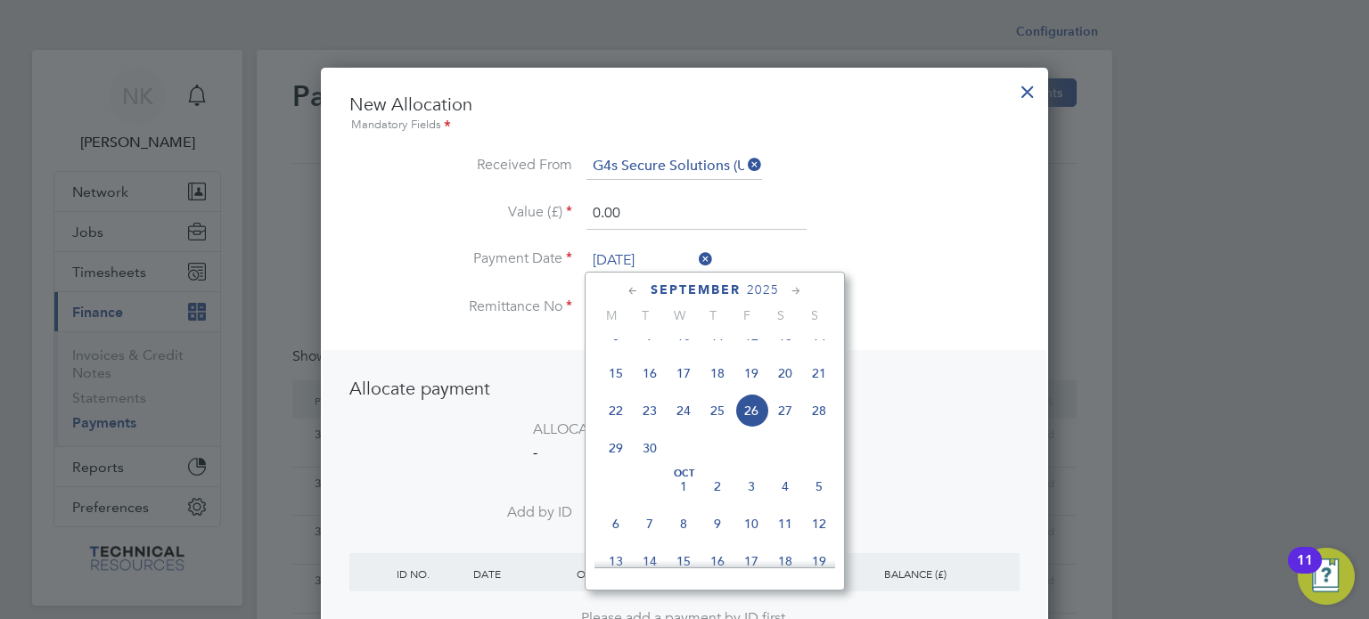
click at [753, 347] on span "12" at bounding box center [751, 336] width 34 height 34
type input "12 Sep 2025"
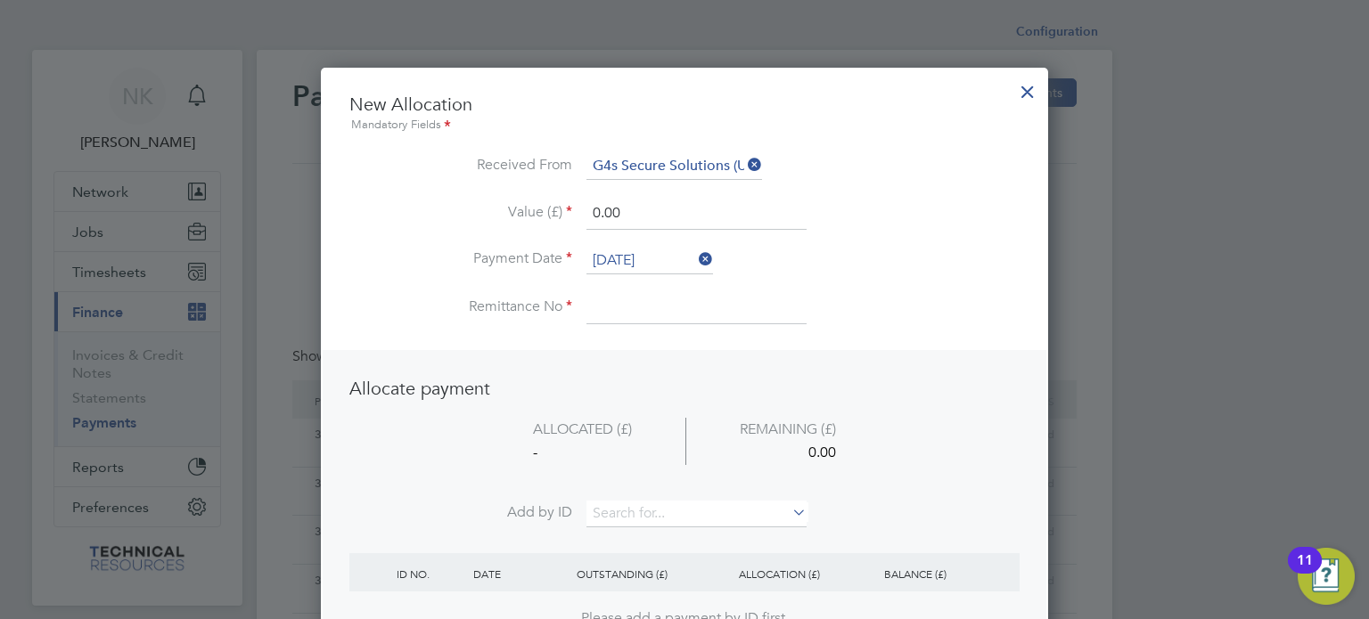
click at [631, 310] on input at bounding box center [696, 308] width 220 height 32
type input "3136624"
drag, startPoint x: 645, startPoint y: 216, endPoint x: 475, endPoint y: 194, distance: 171.5
click at [475, 194] on ul "New Allocation Mandatory Fields Received From G4s Secure Solutions (Uk) Limited…" at bounding box center [684, 218] width 670 height 250
type input "1728.00"
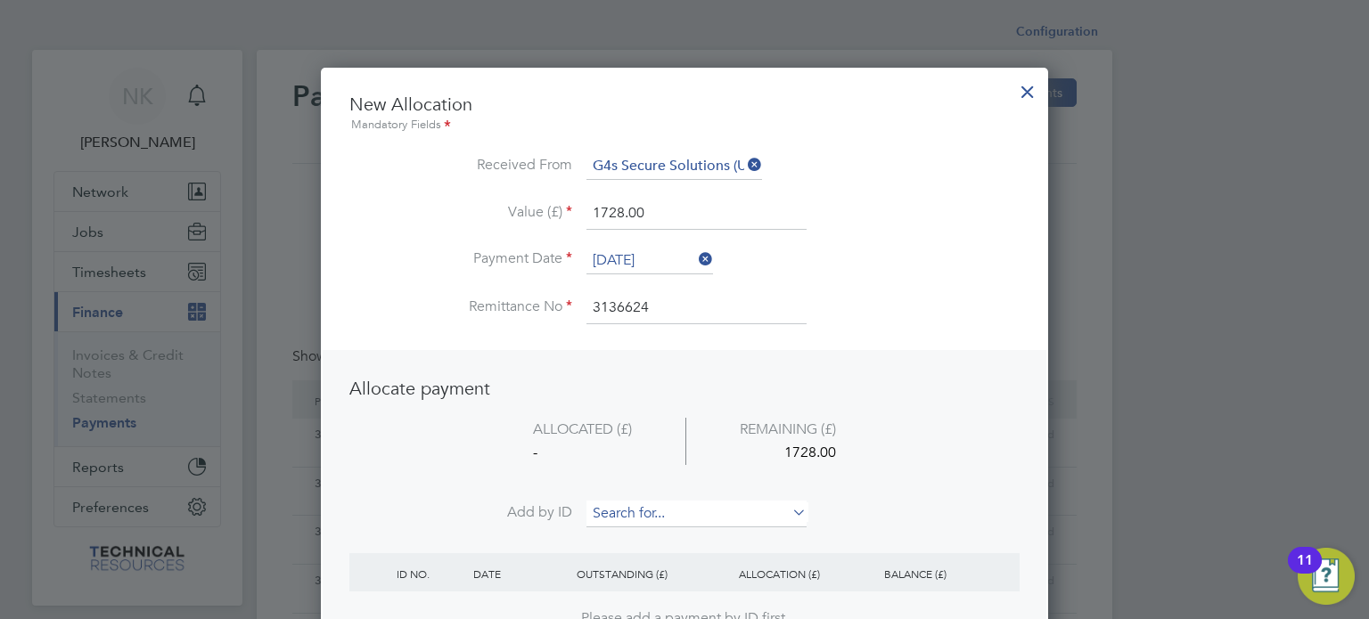
click at [603, 517] on input at bounding box center [696, 514] width 220 height 27
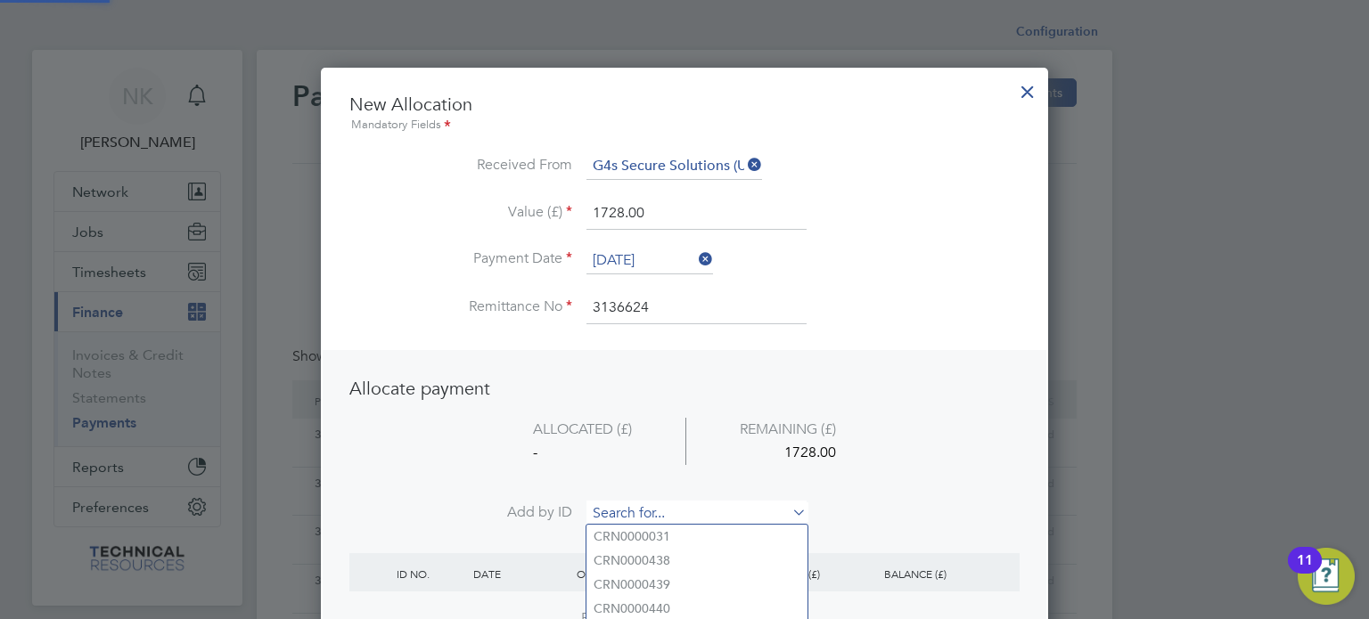
paste input "INV0006810"
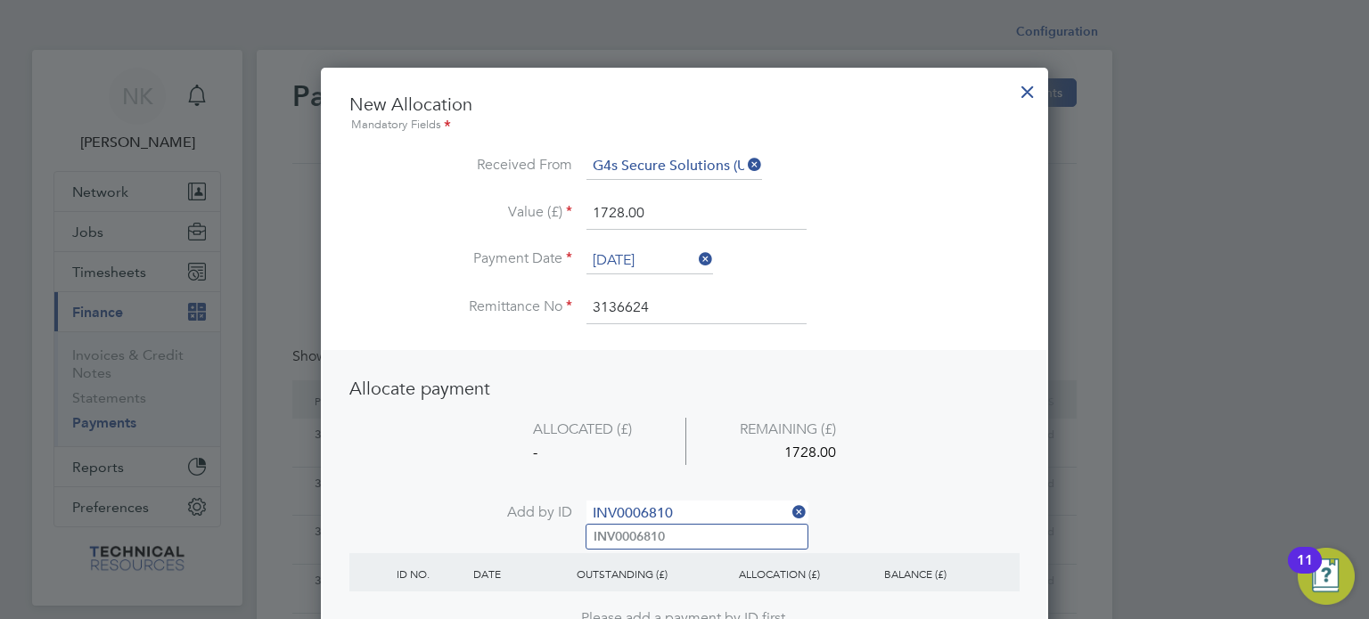
type input "INV0006810"
click at [610, 536] on b "INV0006810" at bounding box center [629, 536] width 71 height 15
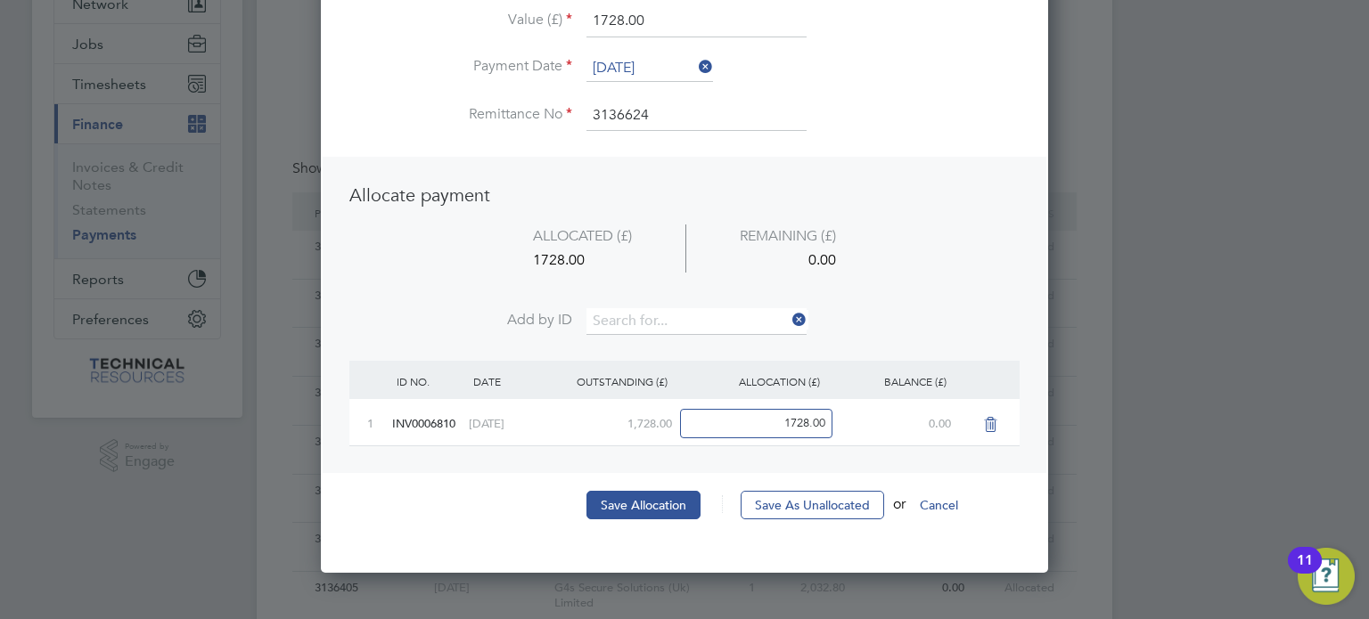
scroll to position [189, 0]
click at [643, 503] on button "Save Allocation" at bounding box center [643, 504] width 114 height 29
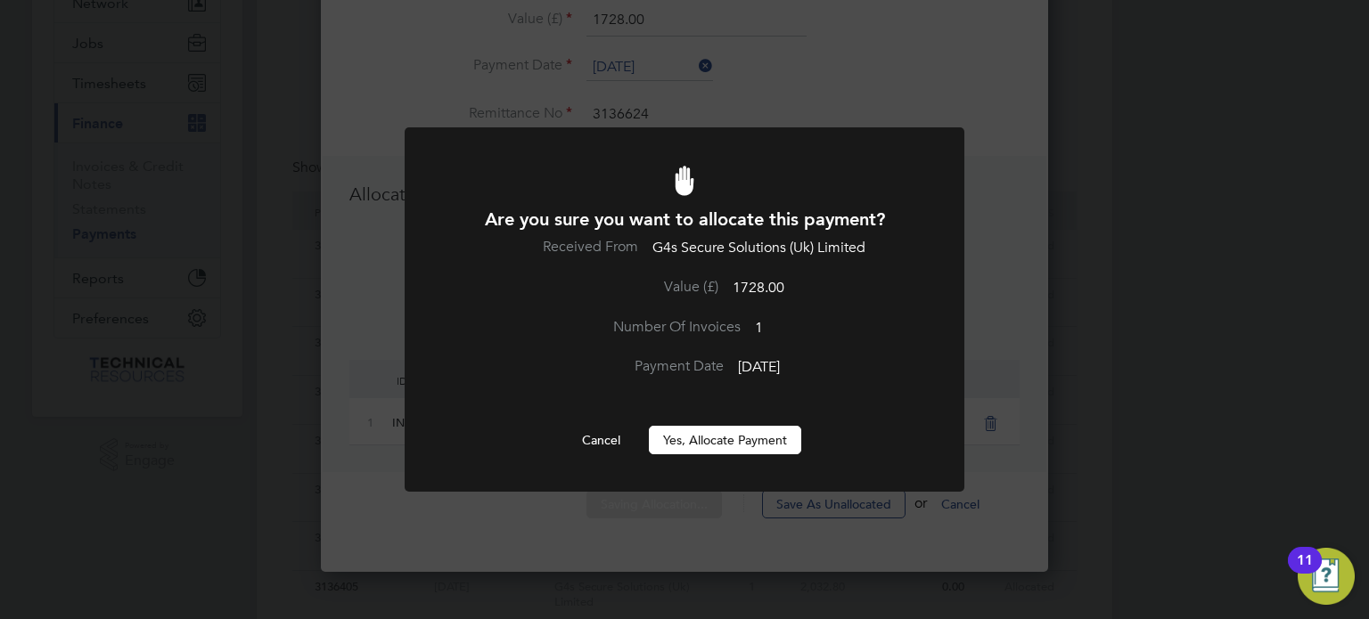
click at [697, 447] on button "Yes, Allocate Payment" at bounding box center [725, 440] width 152 height 29
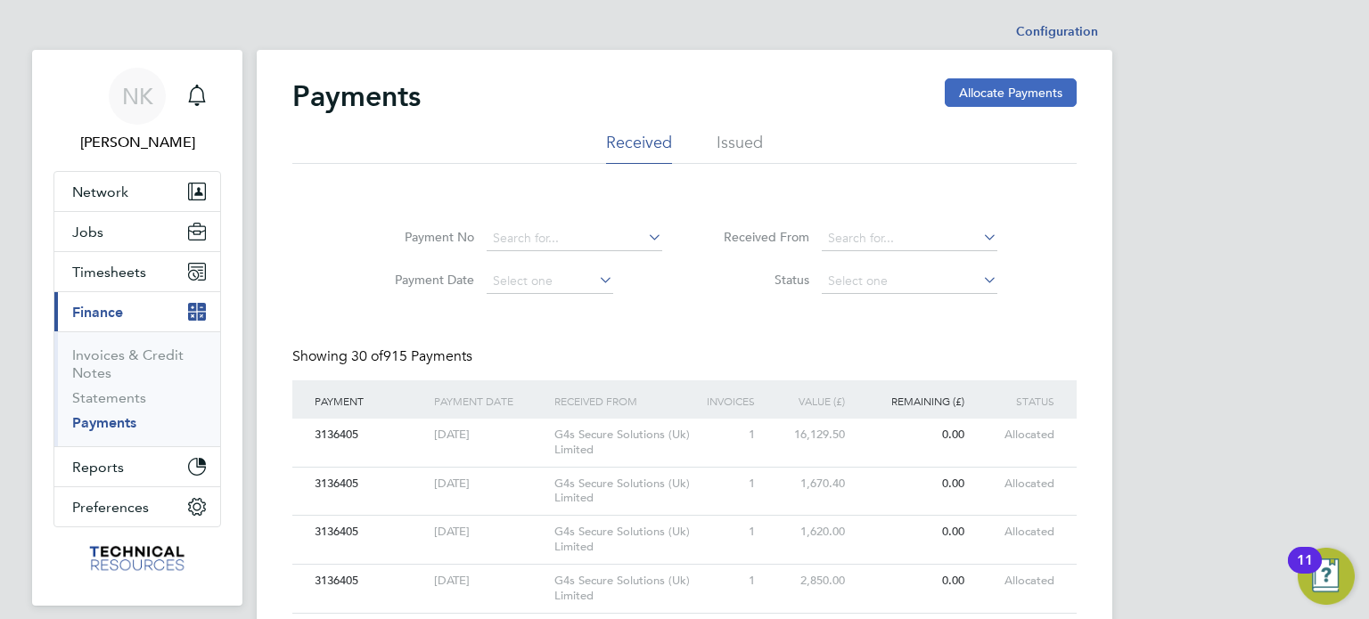
click at [987, 92] on button "Allocate Payments" at bounding box center [1011, 92] width 132 height 29
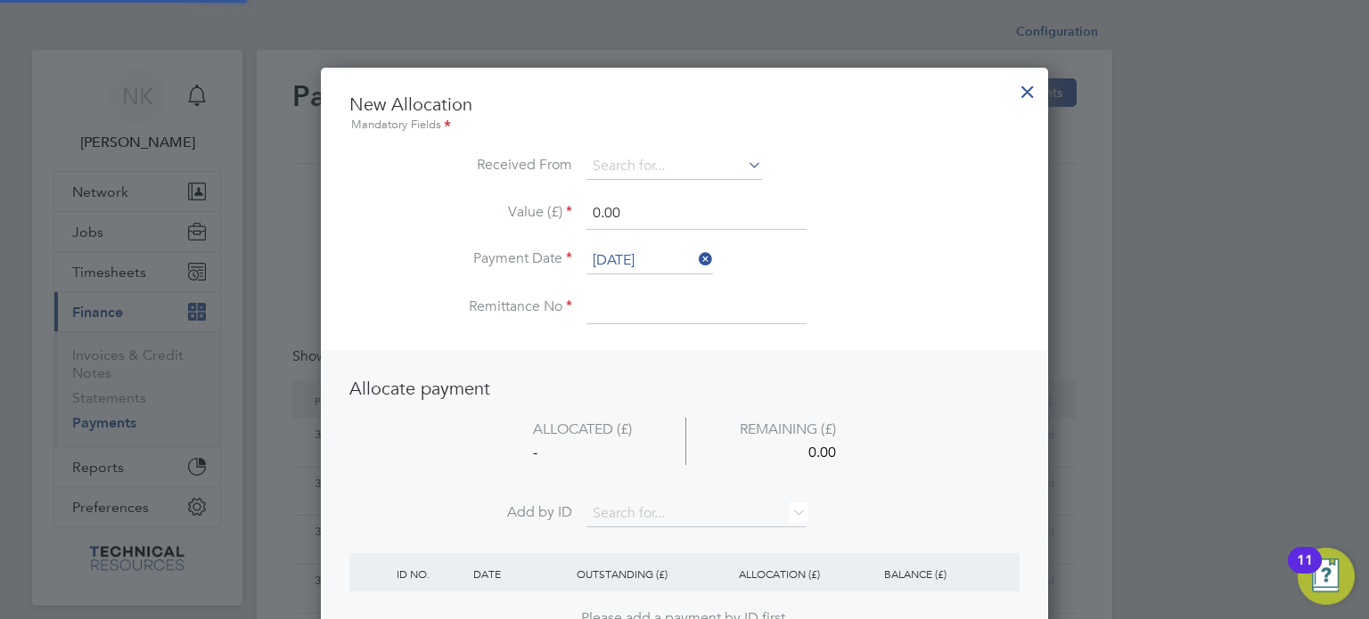
scroll to position [699, 728]
click at [725, 162] on input at bounding box center [674, 166] width 176 height 27
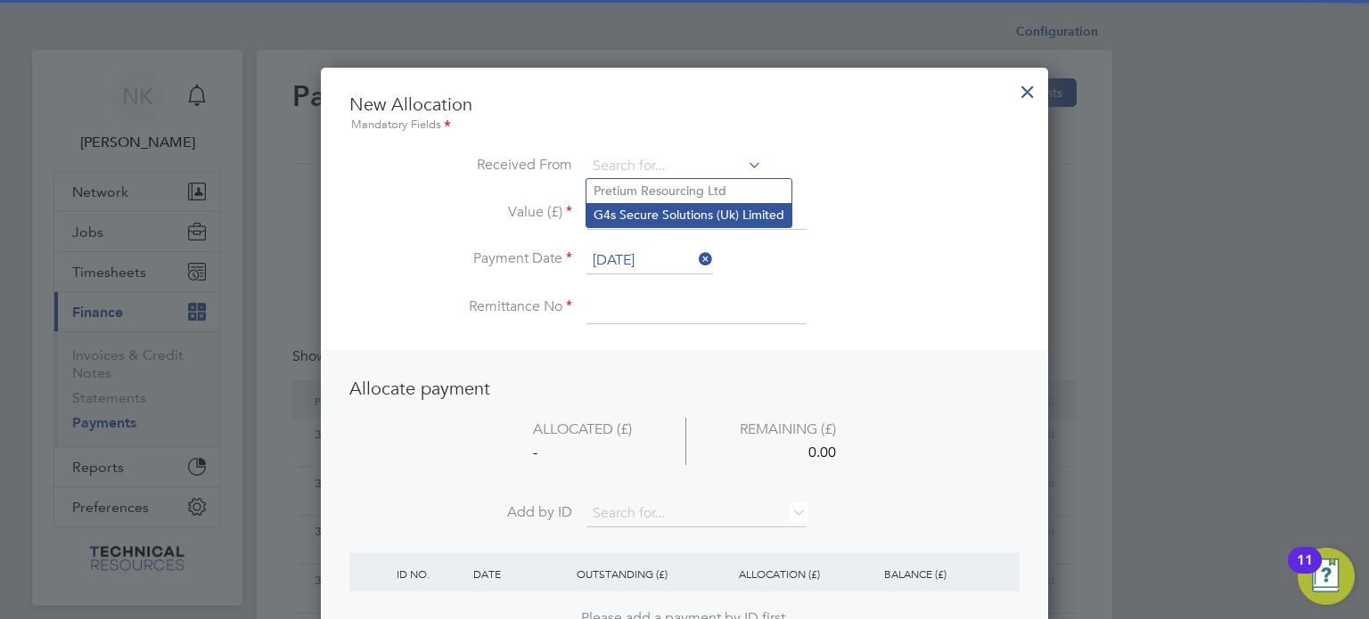
click at [677, 212] on li "G4s Secure Solutions (Uk) Limited" at bounding box center [688, 215] width 205 height 24
type input "G4s Secure Solutions (Uk) Limited"
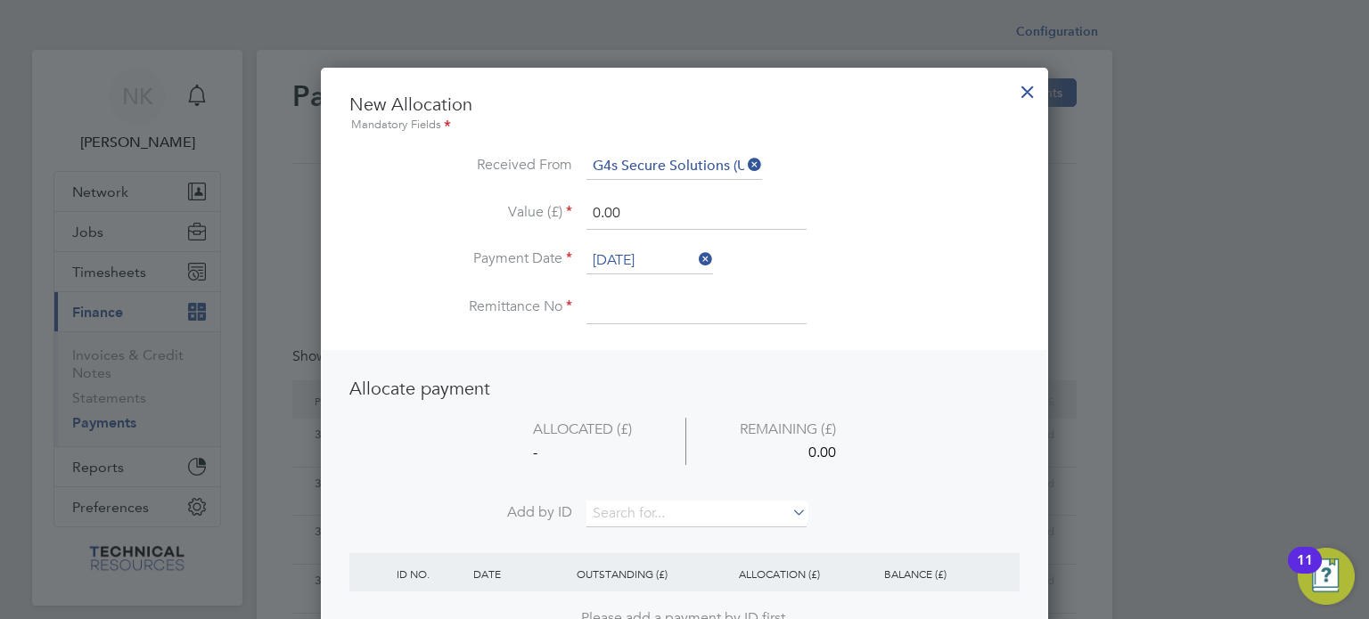
click at [616, 265] on input "26 Sep 2025" at bounding box center [649, 261] width 127 height 27
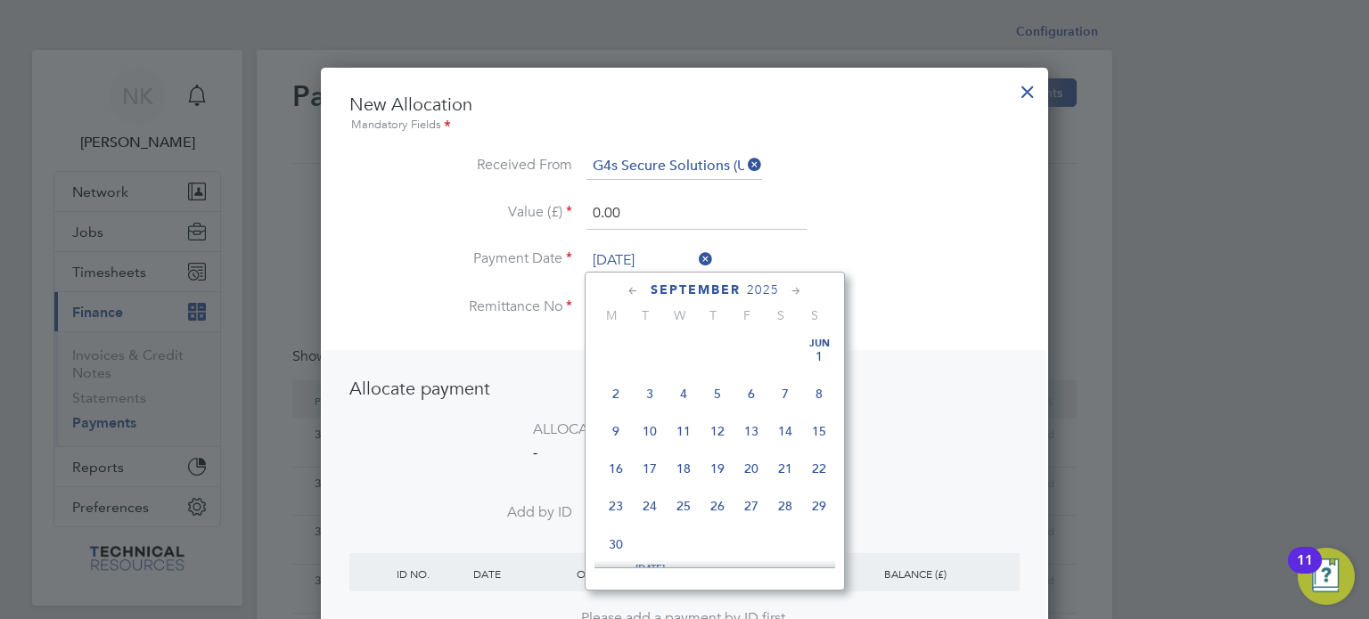
scroll to position [659, 0]
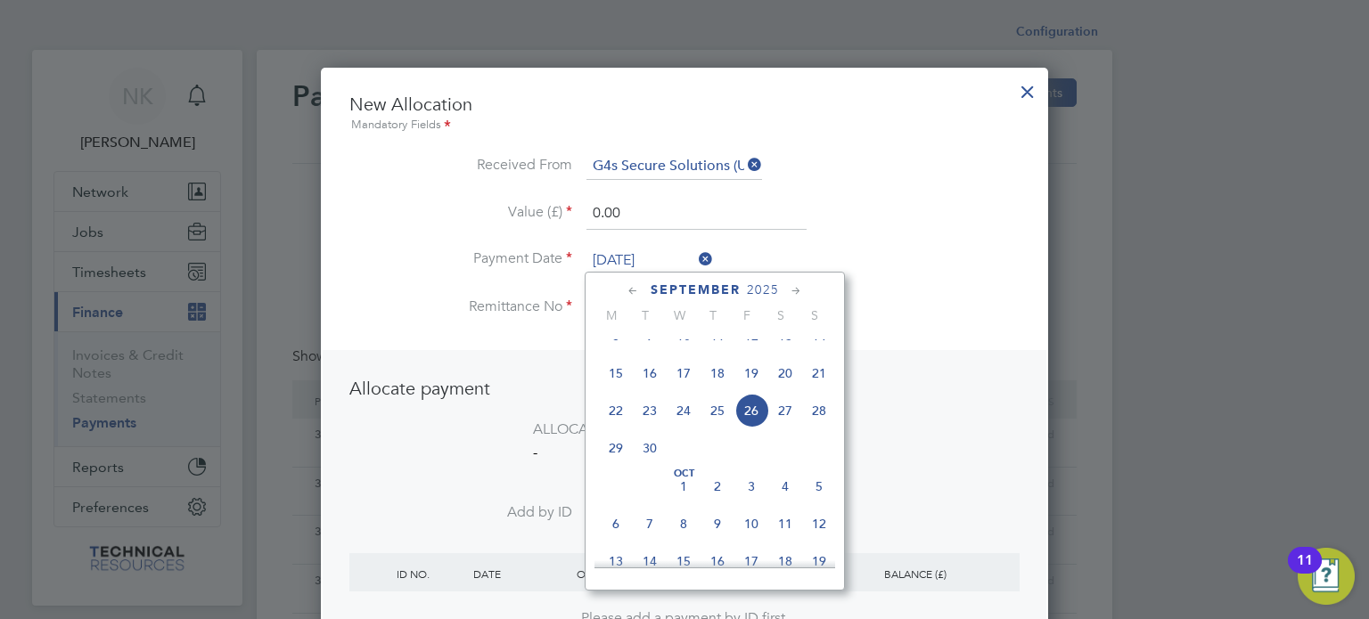
click at [747, 350] on span "12" at bounding box center [751, 336] width 34 height 34
type input "12 Sep 2025"
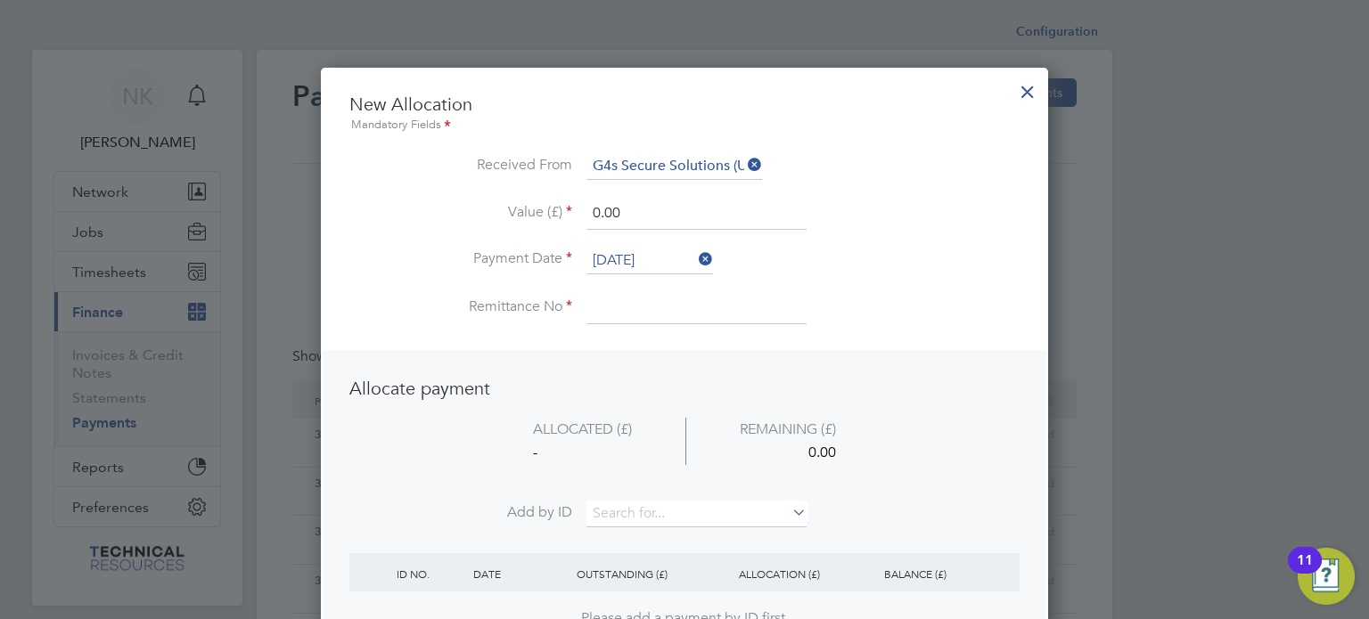
click at [632, 312] on input at bounding box center [696, 308] width 220 height 32
type input "3136624"
drag, startPoint x: 648, startPoint y: 220, endPoint x: 496, endPoint y: 207, distance: 152.1
click at [496, 207] on li "Value (£) 0.00" at bounding box center [684, 223] width 670 height 50
type input "1680.00"
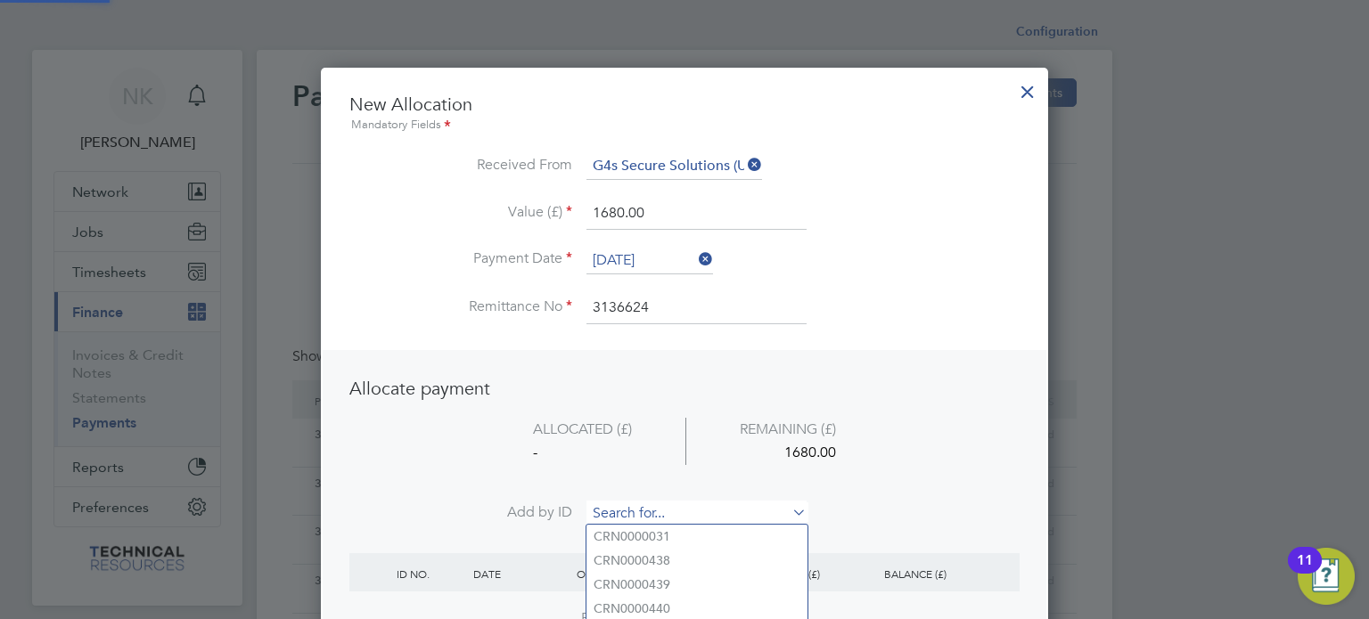
click at [645, 523] on input at bounding box center [696, 514] width 220 height 27
paste input "INV0006811"
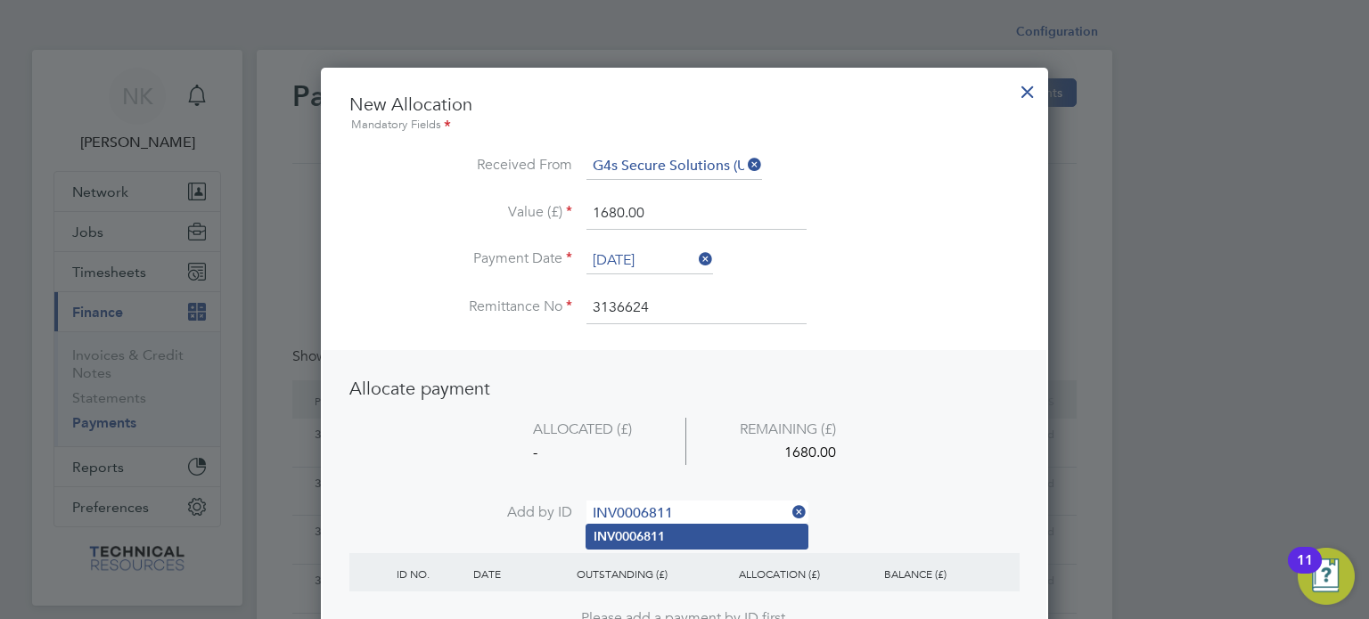
type input "INV0006811"
click at [643, 540] on b "INV0006811" at bounding box center [629, 536] width 71 height 15
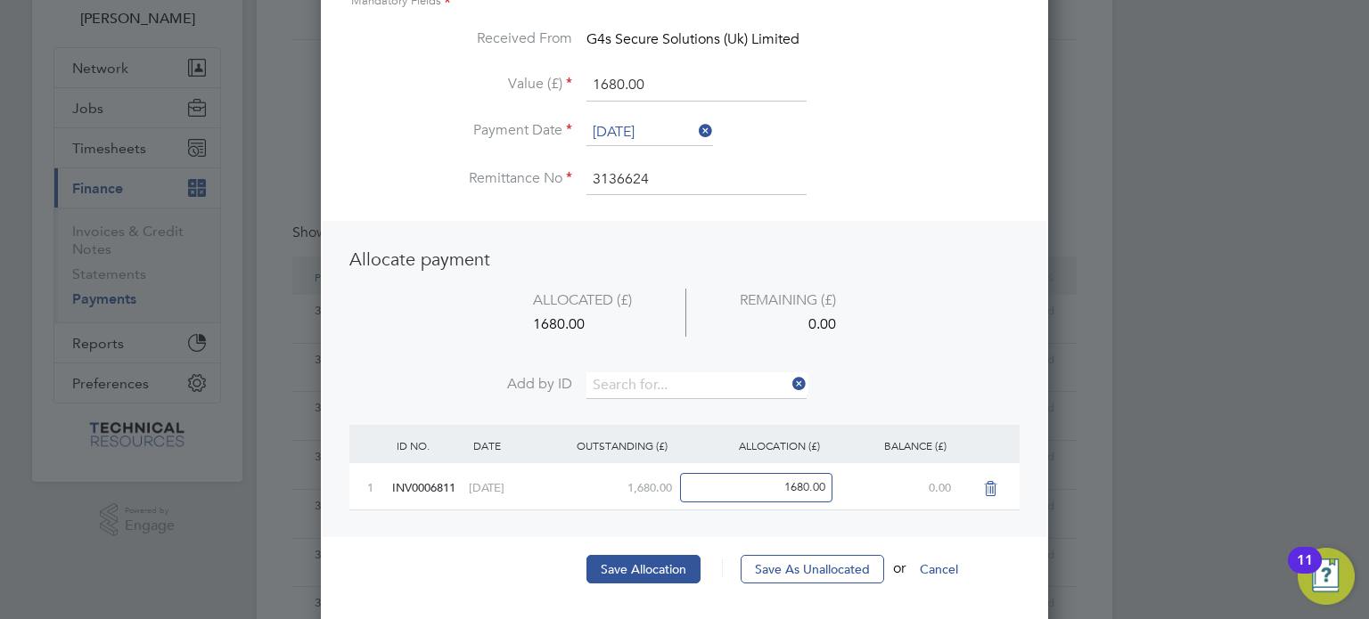
scroll to position [130, 0]
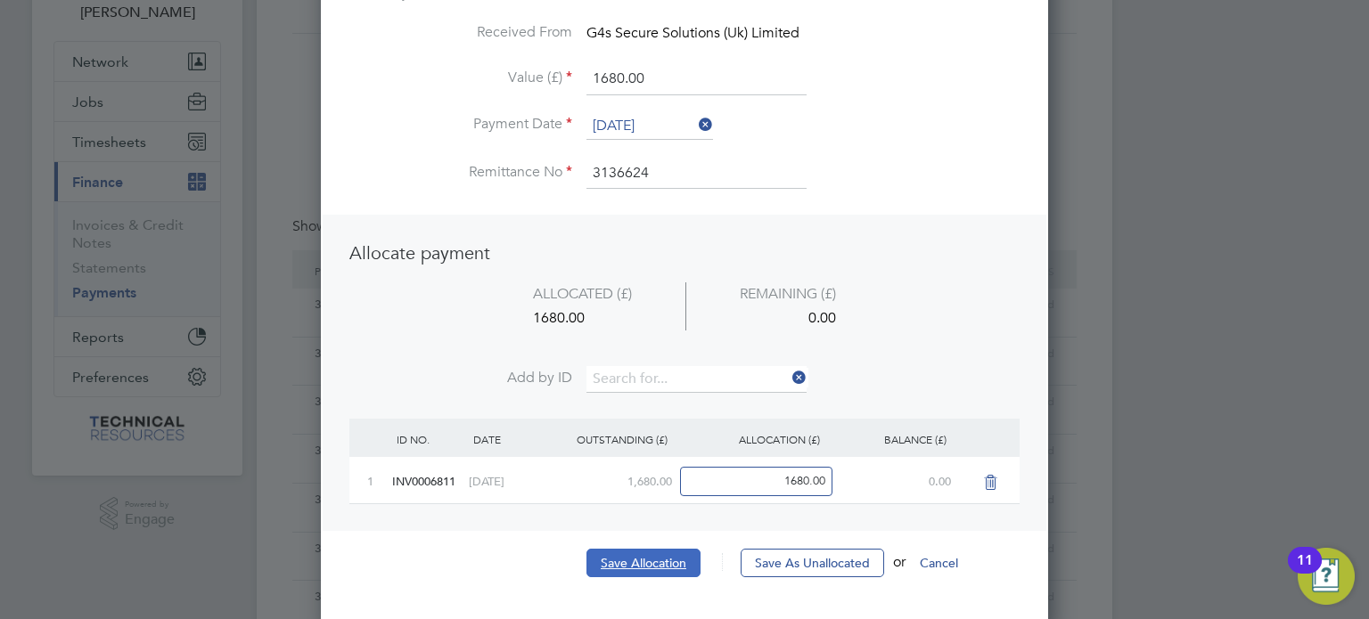
click at [626, 565] on button "Save Allocation" at bounding box center [643, 563] width 114 height 29
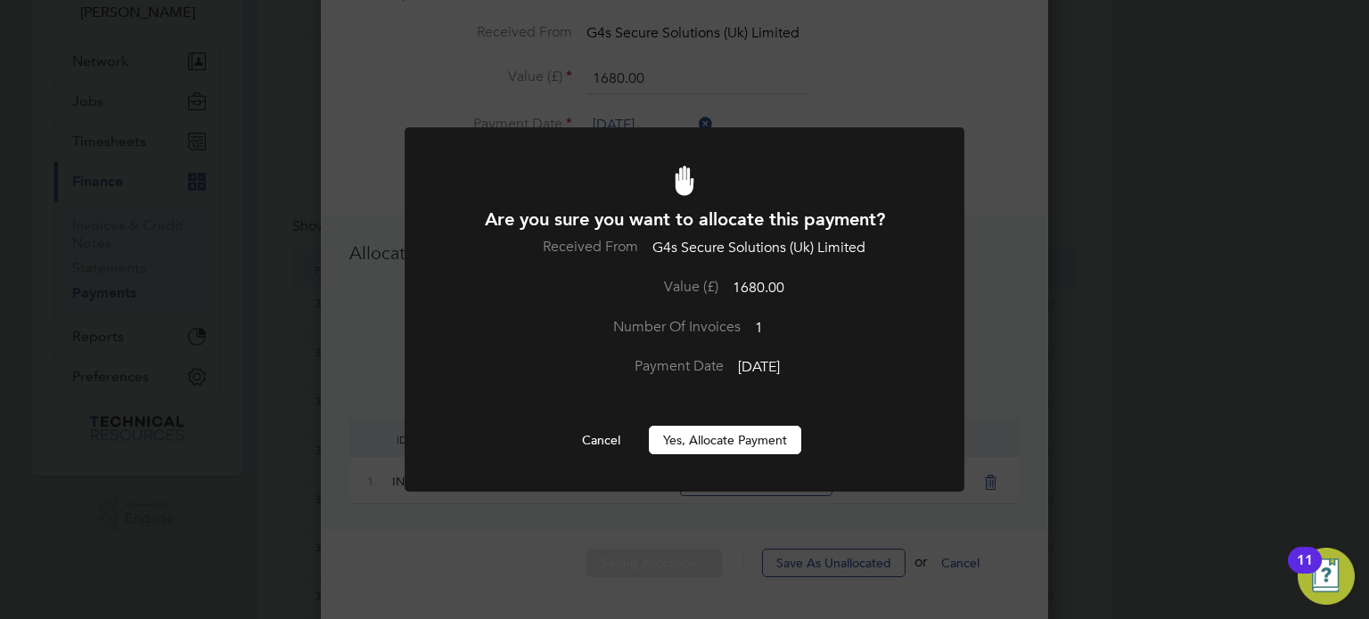
click at [701, 443] on button "Yes, Allocate Payment" at bounding box center [725, 440] width 152 height 29
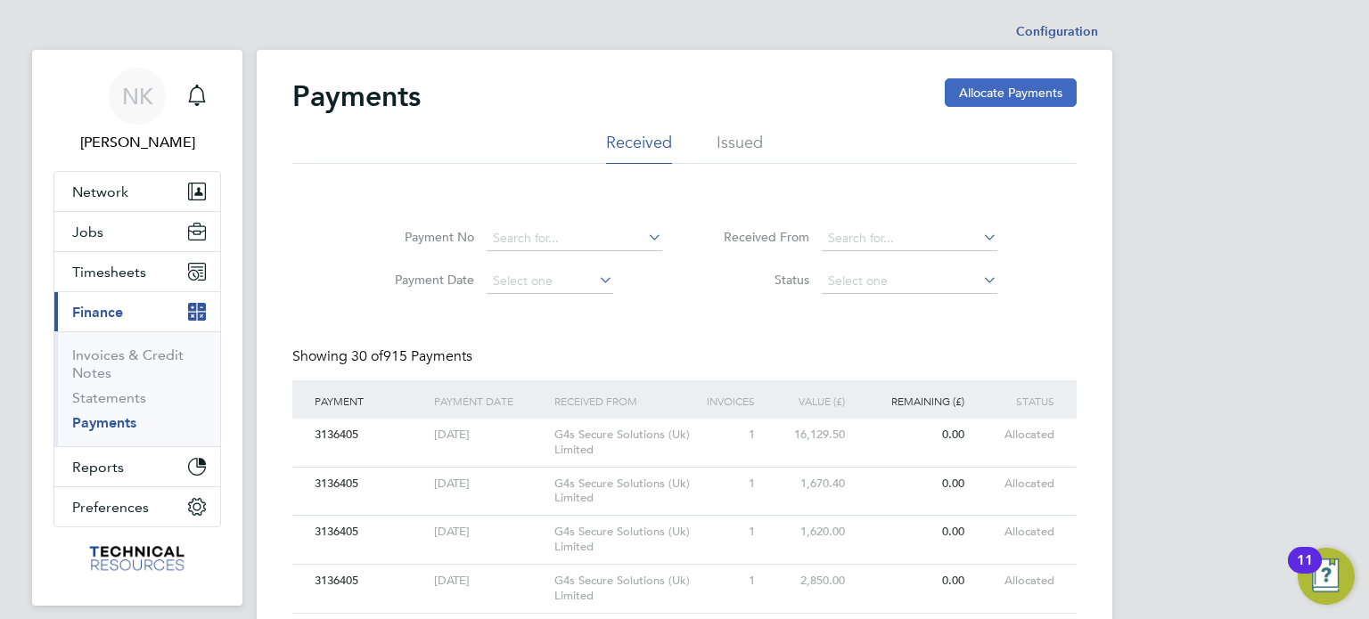
click at [974, 101] on button "Allocate Payments" at bounding box center [1011, 92] width 132 height 29
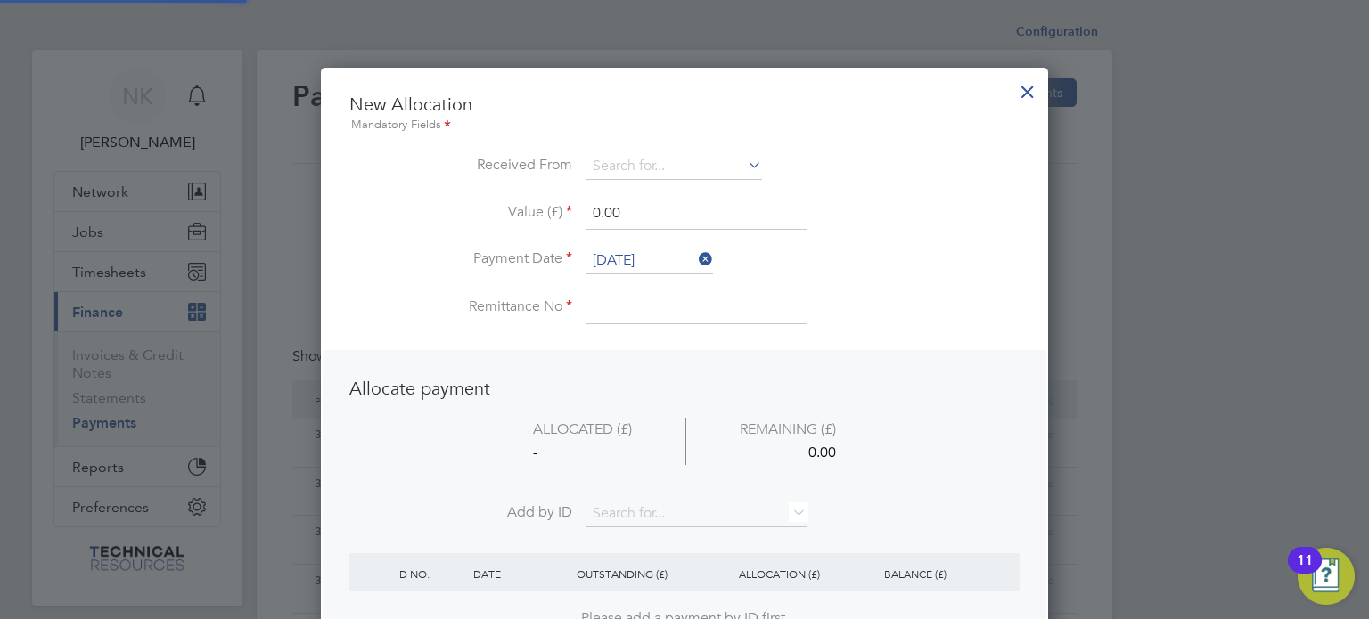
scroll to position [699, 728]
click at [687, 166] on input at bounding box center [674, 166] width 176 height 27
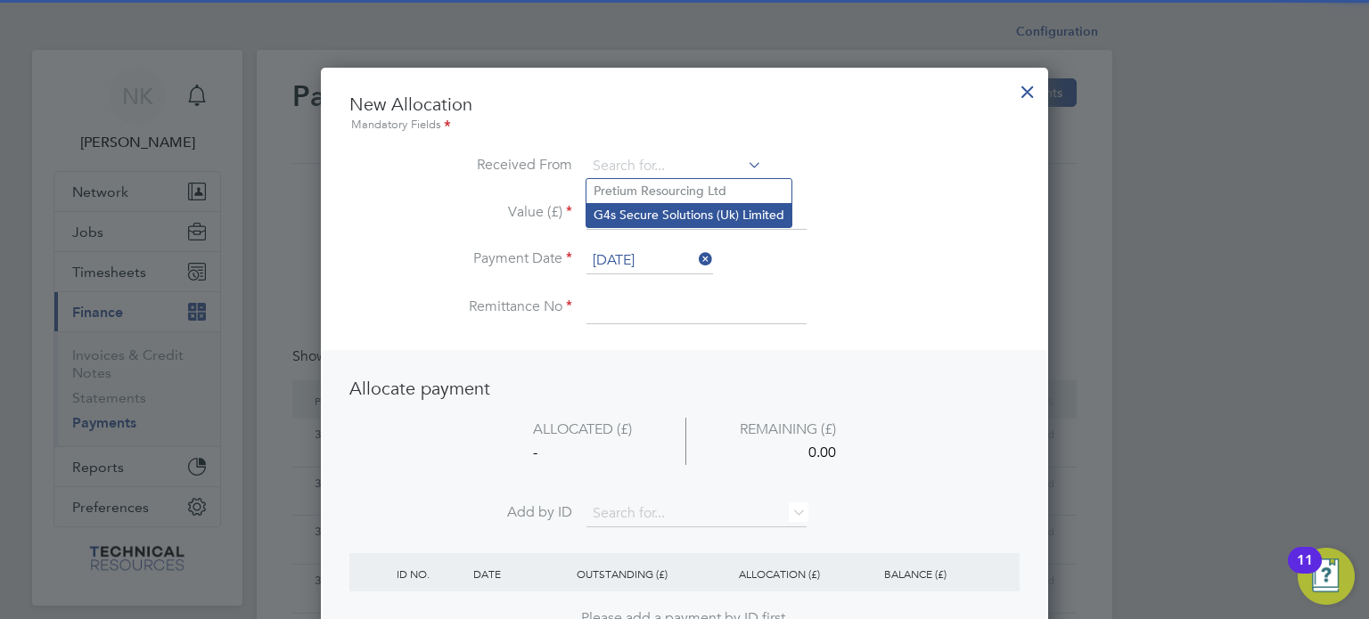
click at [672, 211] on li "G4s Secure Solutions (Uk) Limited" at bounding box center [688, 215] width 205 height 24
type input "G4s Secure Solutions (Uk) Limited"
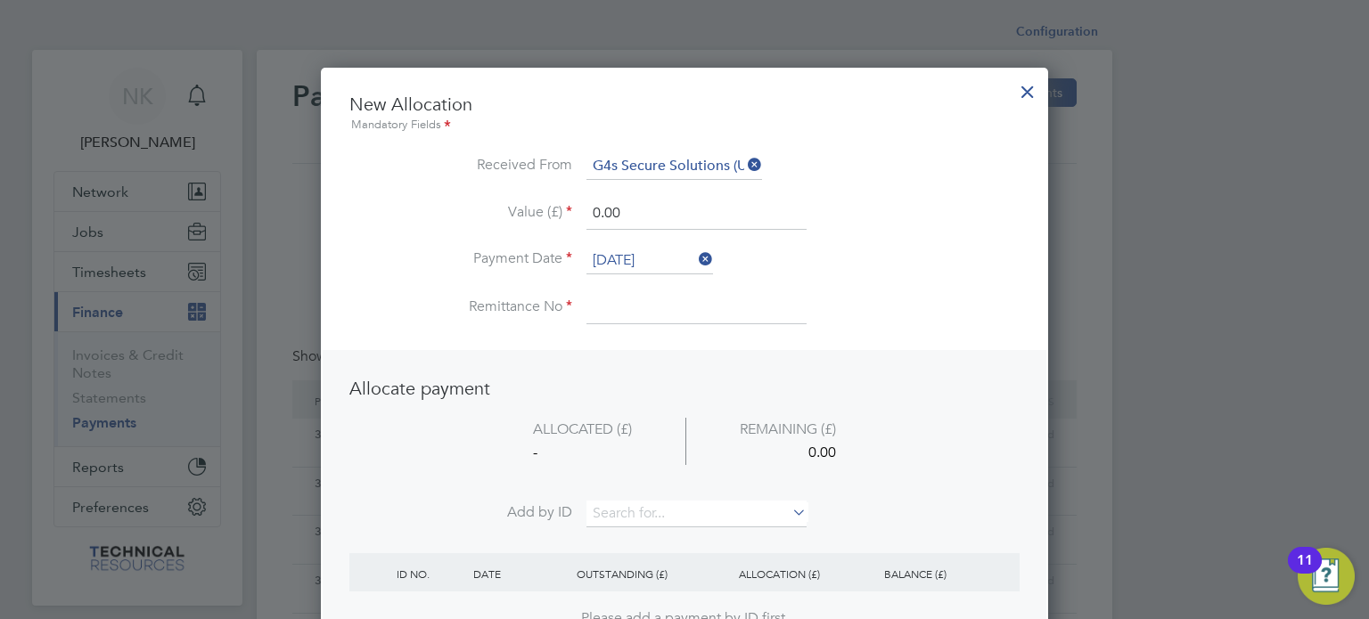
click at [642, 248] on input "26 Sep 2025" at bounding box center [649, 261] width 127 height 27
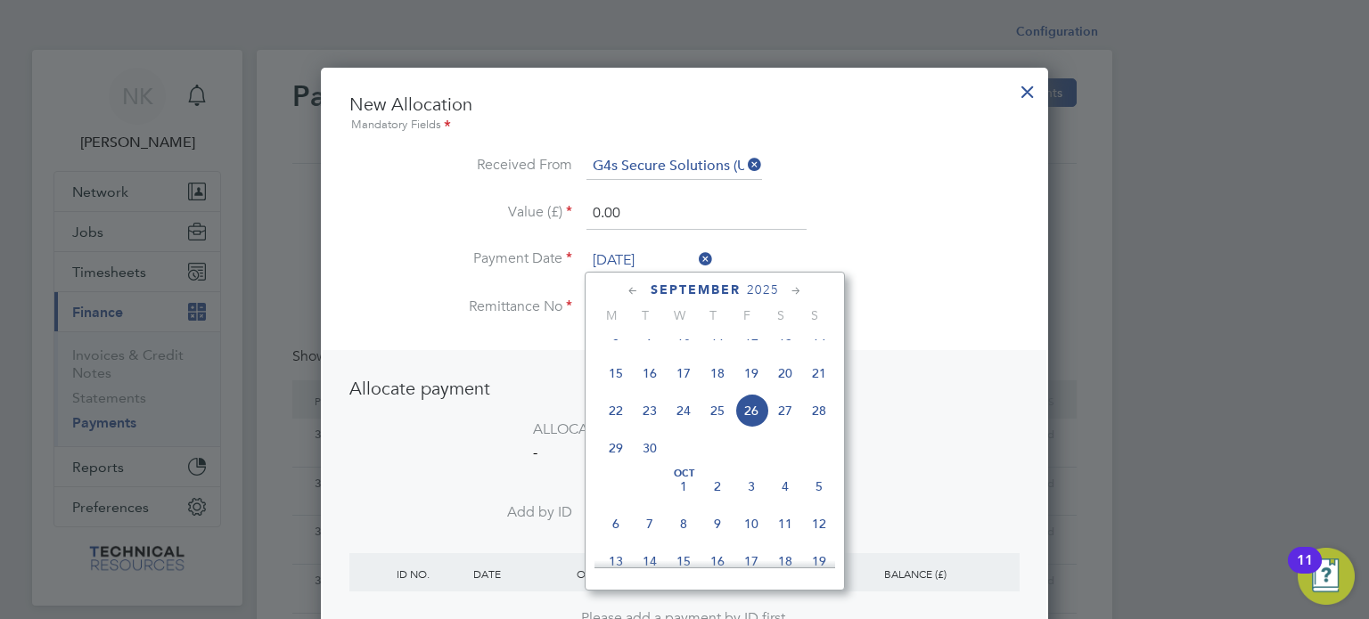
click at [753, 353] on span "12" at bounding box center [751, 336] width 34 height 34
type input "12 Sep 2025"
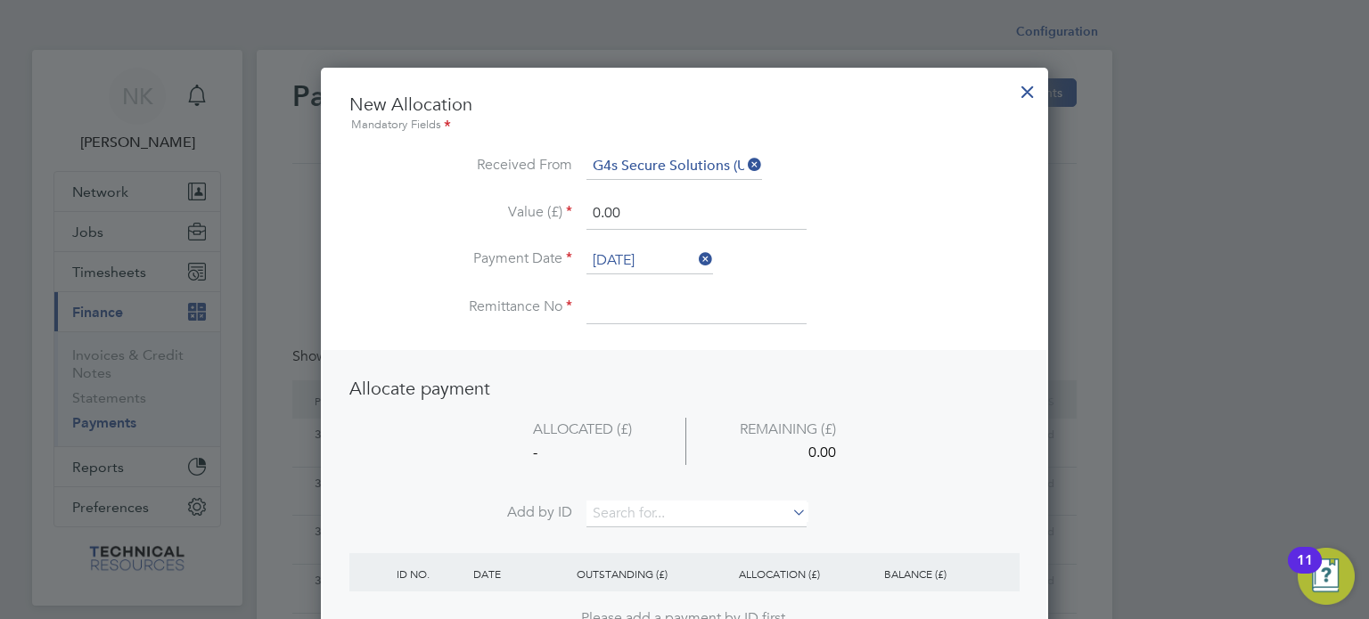
click at [645, 312] on input at bounding box center [696, 308] width 220 height 32
type input "3136624"
drag, startPoint x: 629, startPoint y: 212, endPoint x: 498, endPoint y: 209, distance: 131.0
click at [498, 209] on li "Value (£) 0.00" at bounding box center [684, 223] width 670 height 50
type input "1920.00"
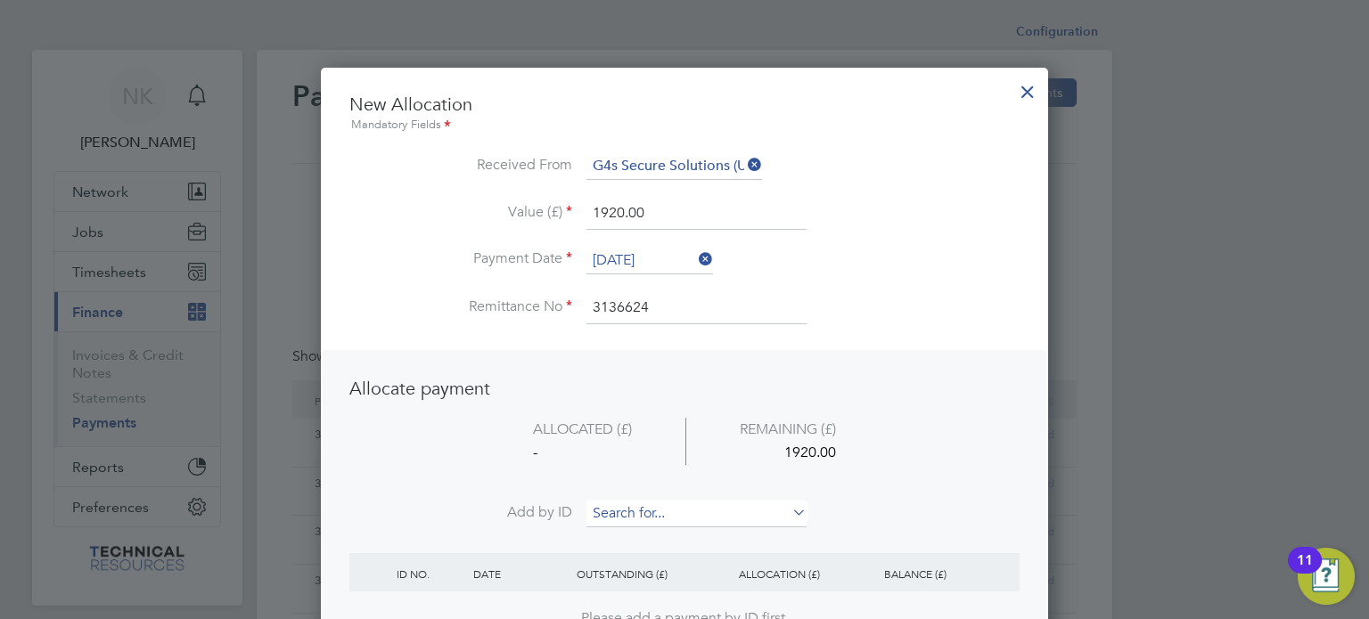
click at [612, 502] on input at bounding box center [696, 514] width 220 height 27
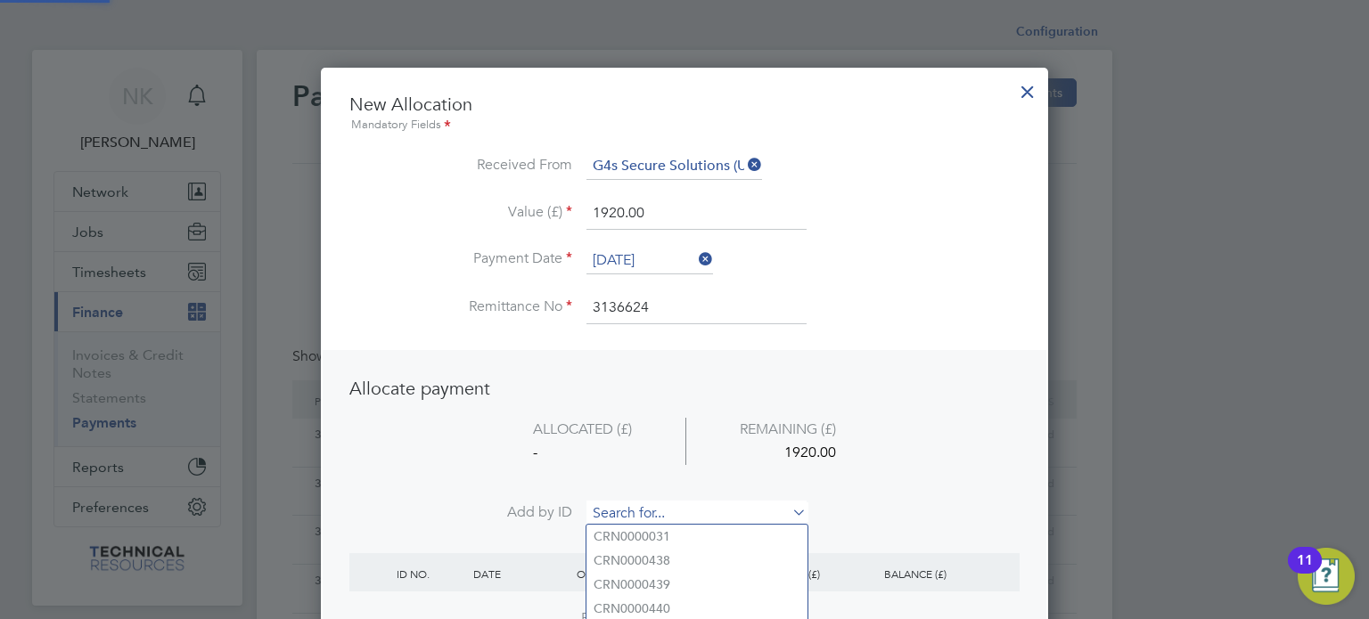
paste input "INV0006812"
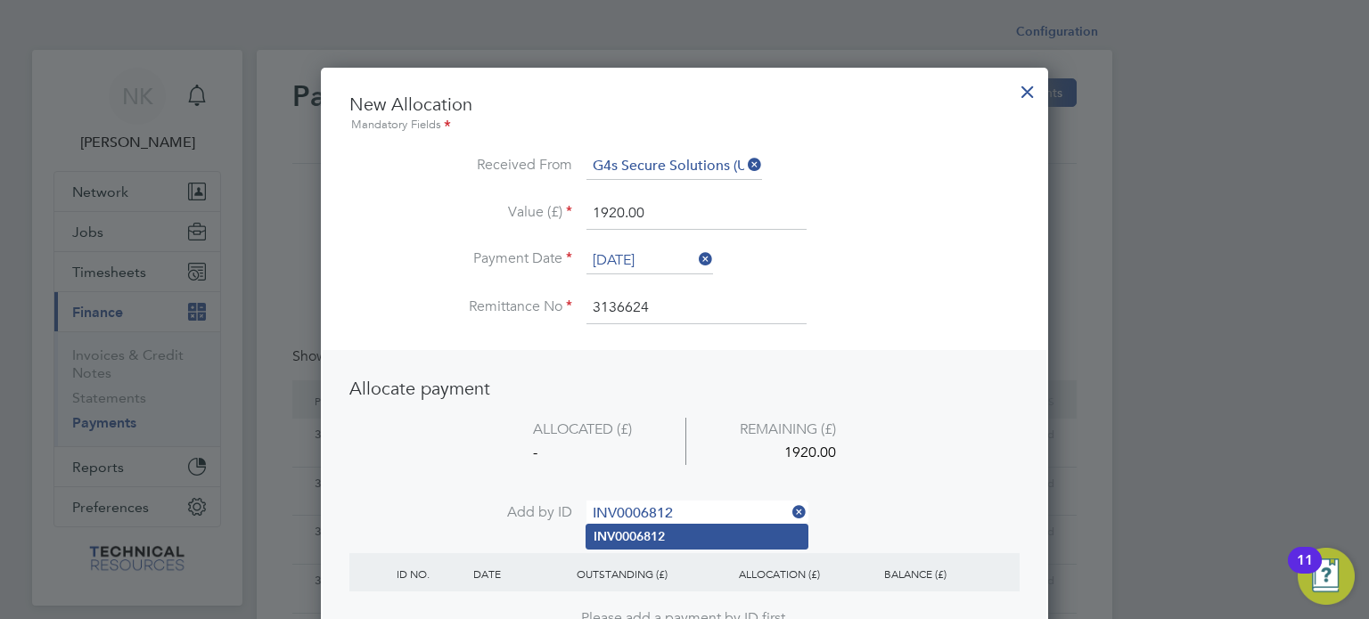
type input "INV0006812"
click at [614, 529] on b "INV0006812" at bounding box center [629, 536] width 71 height 15
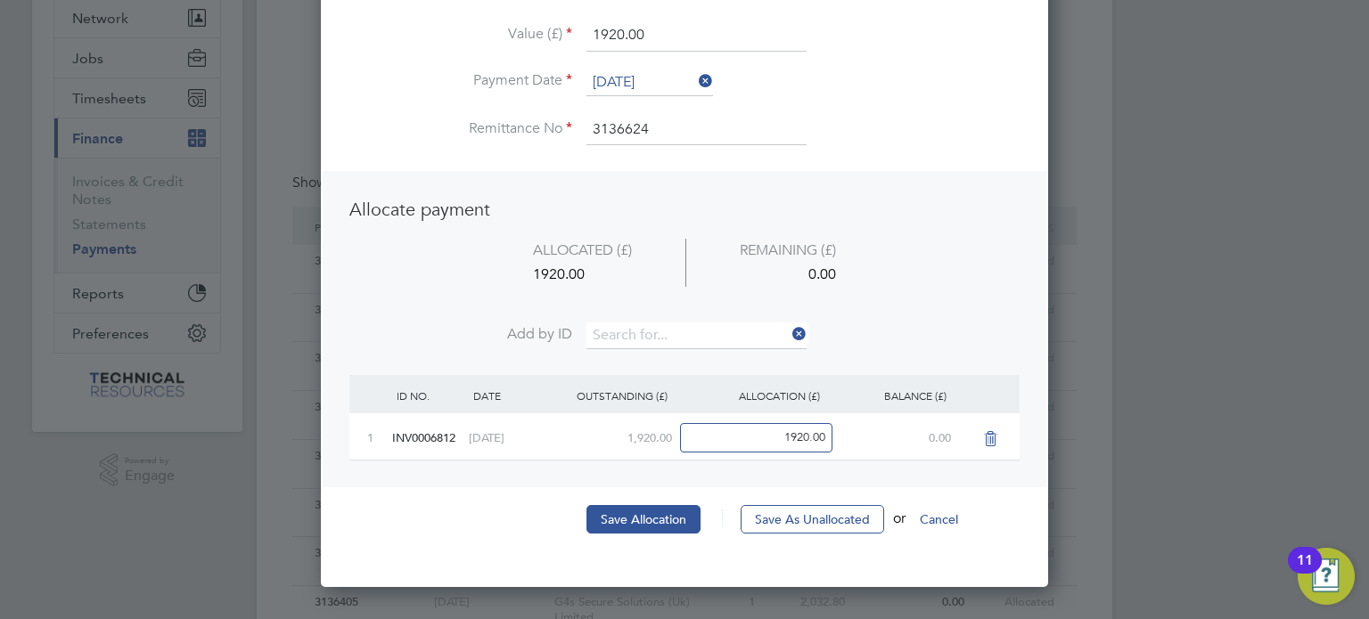
scroll to position [181, 0]
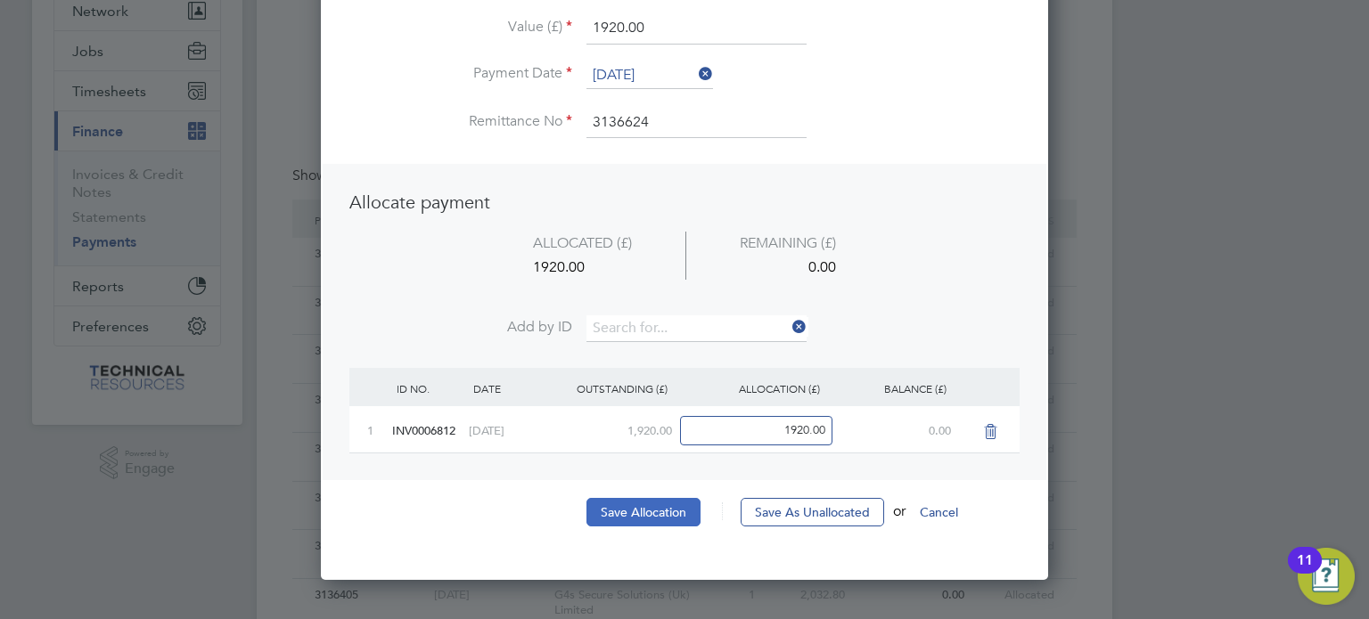
click at [641, 505] on button "Save Allocation" at bounding box center [643, 512] width 114 height 29
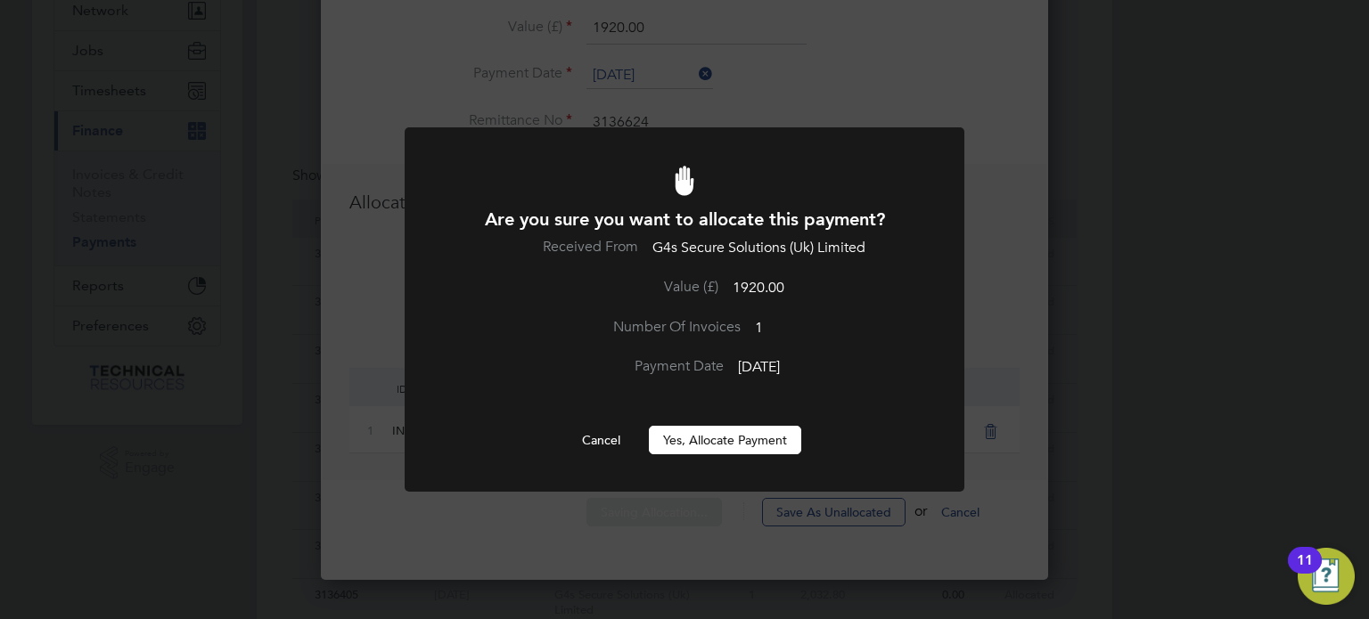
scroll to position [0, 0]
click at [730, 440] on button "Yes, Allocate Payment" at bounding box center [725, 440] width 152 height 29
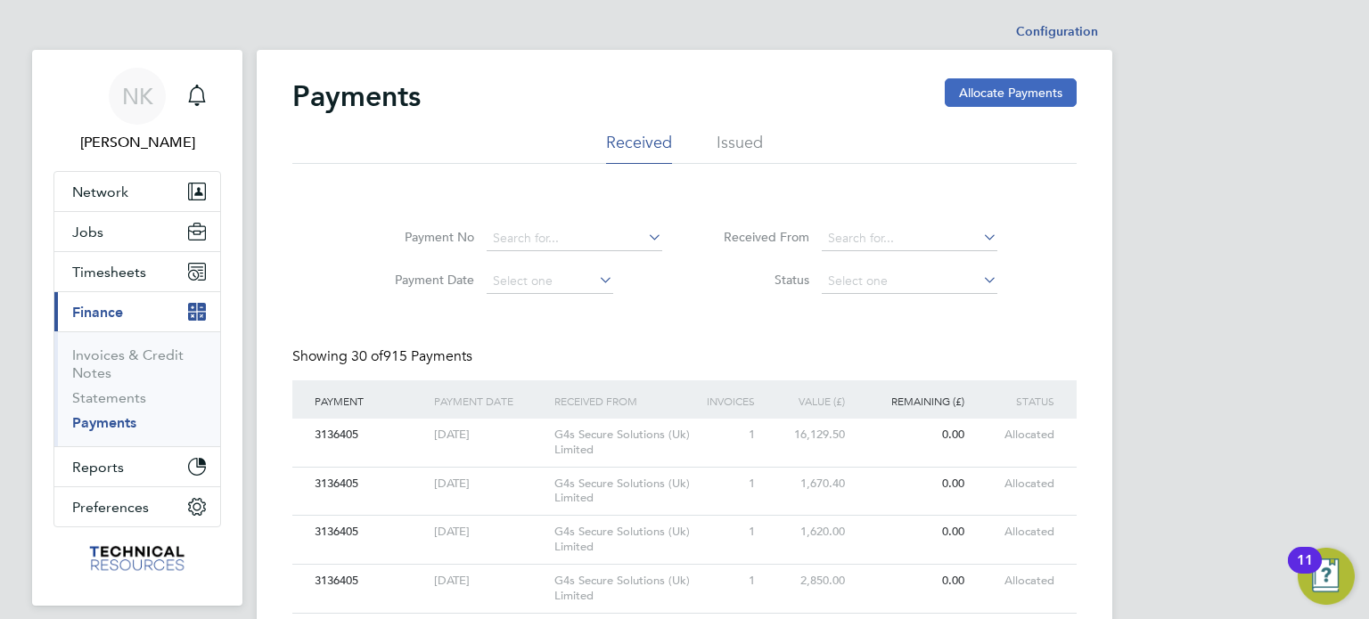
click at [1006, 92] on button "Allocate Payments" at bounding box center [1011, 92] width 132 height 29
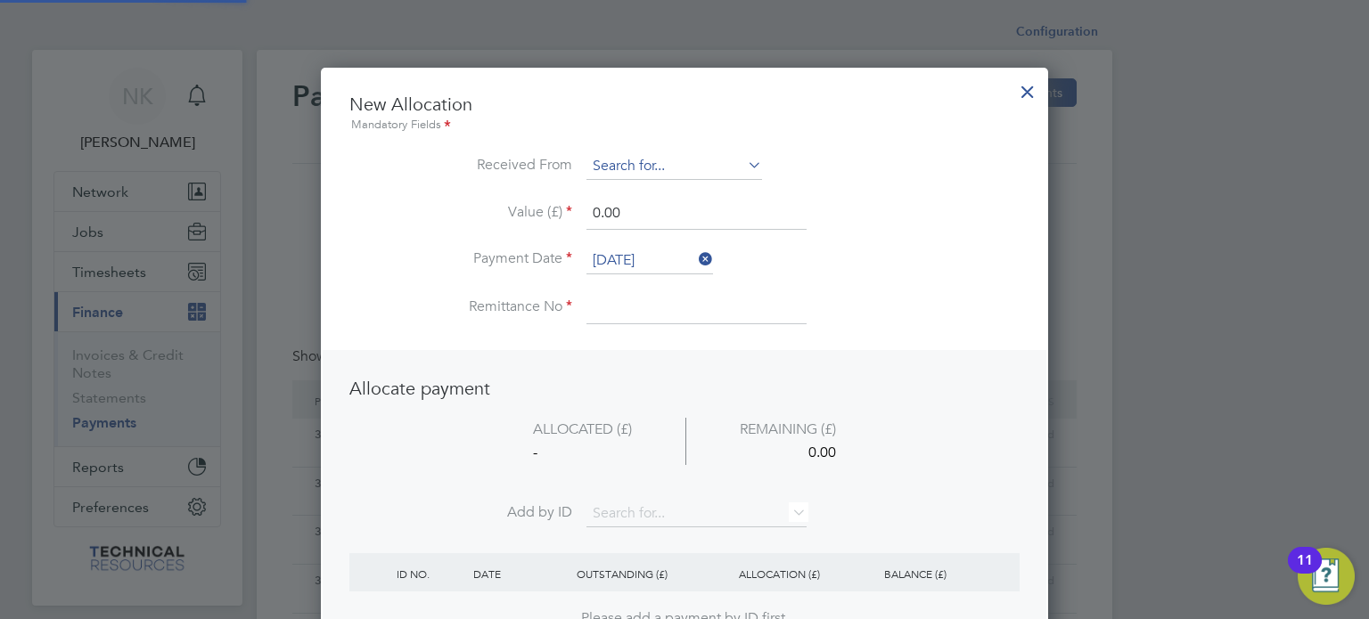
scroll to position [699, 728]
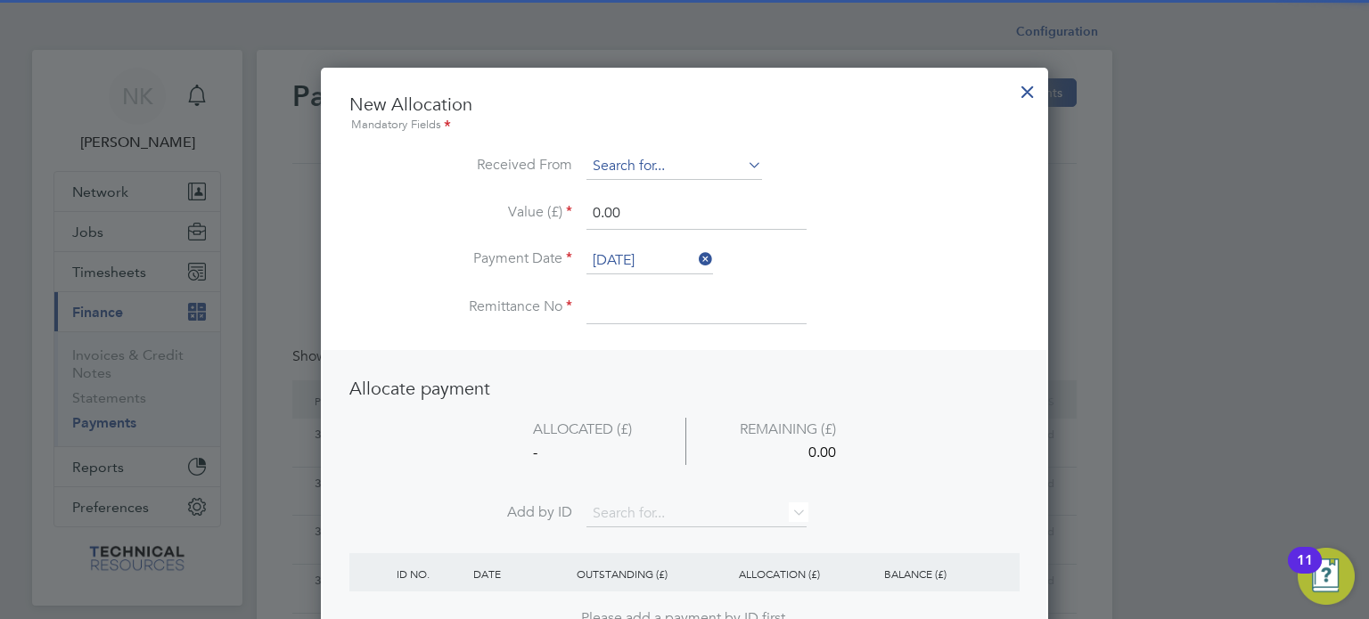
click at [633, 165] on input at bounding box center [674, 166] width 176 height 27
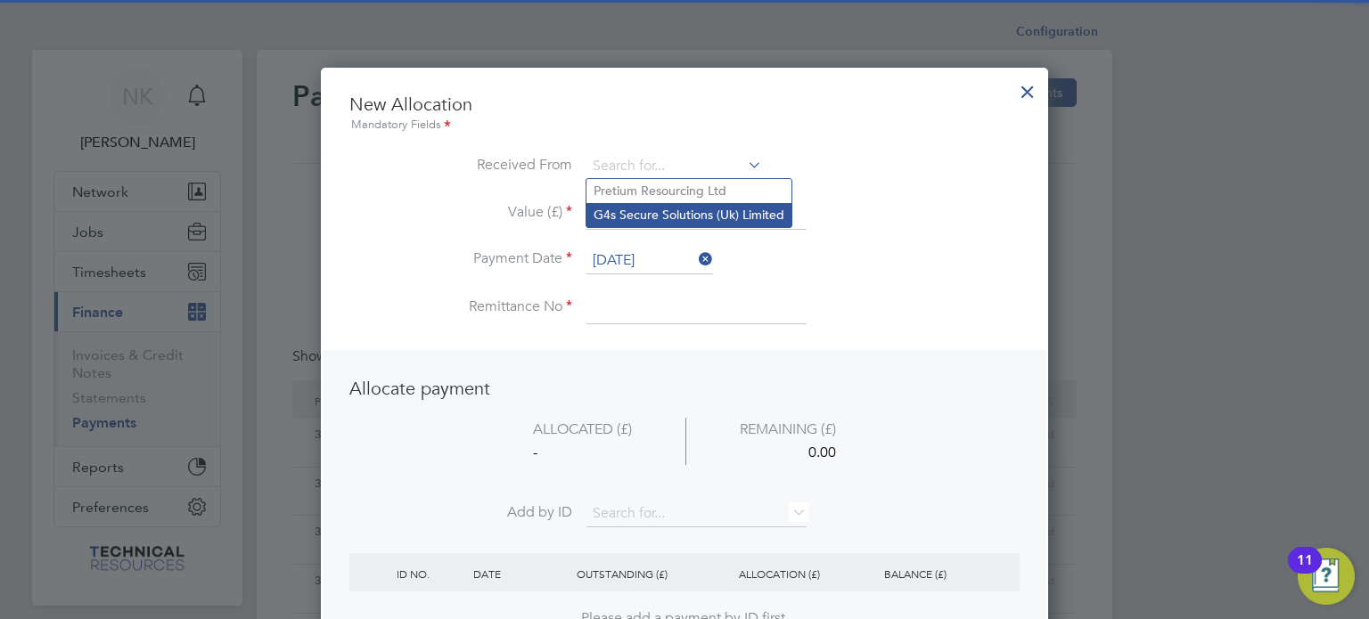
click at [631, 209] on li "G4s Secure Solutions (Uk) Limited" at bounding box center [688, 215] width 205 height 24
type input "G4s Secure Solutions (Uk) Limited"
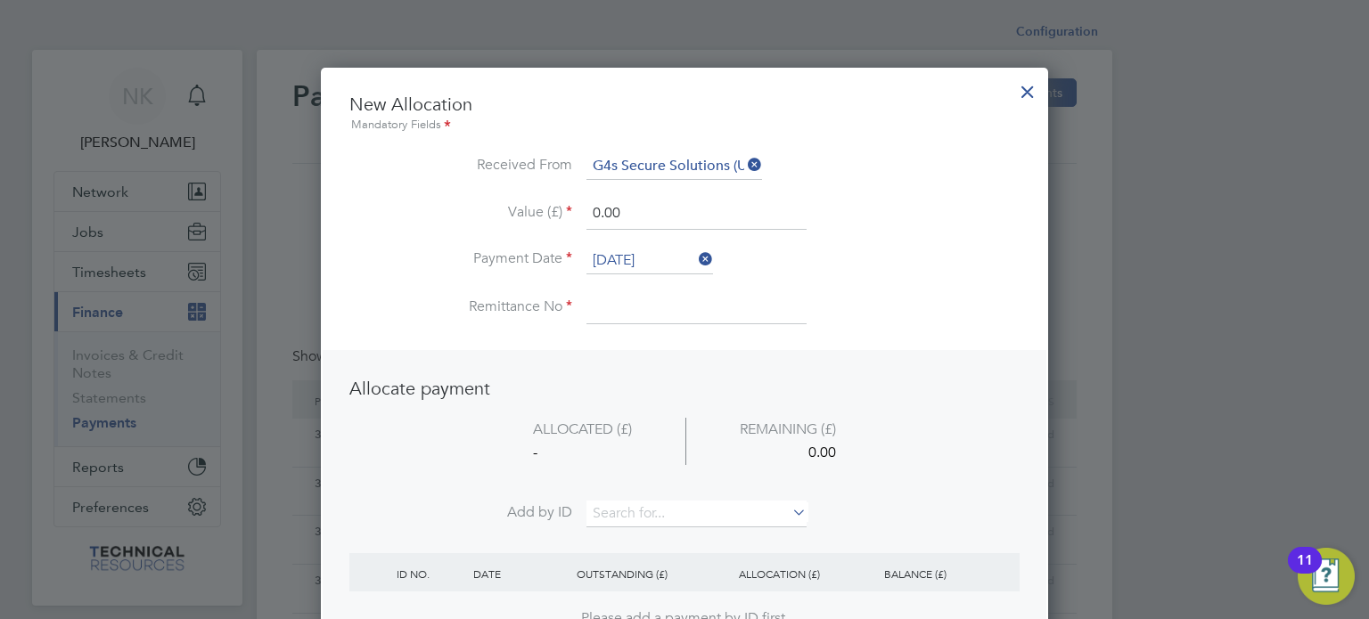
click at [631, 255] on input "26 Sep 2025" at bounding box center [649, 261] width 127 height 27
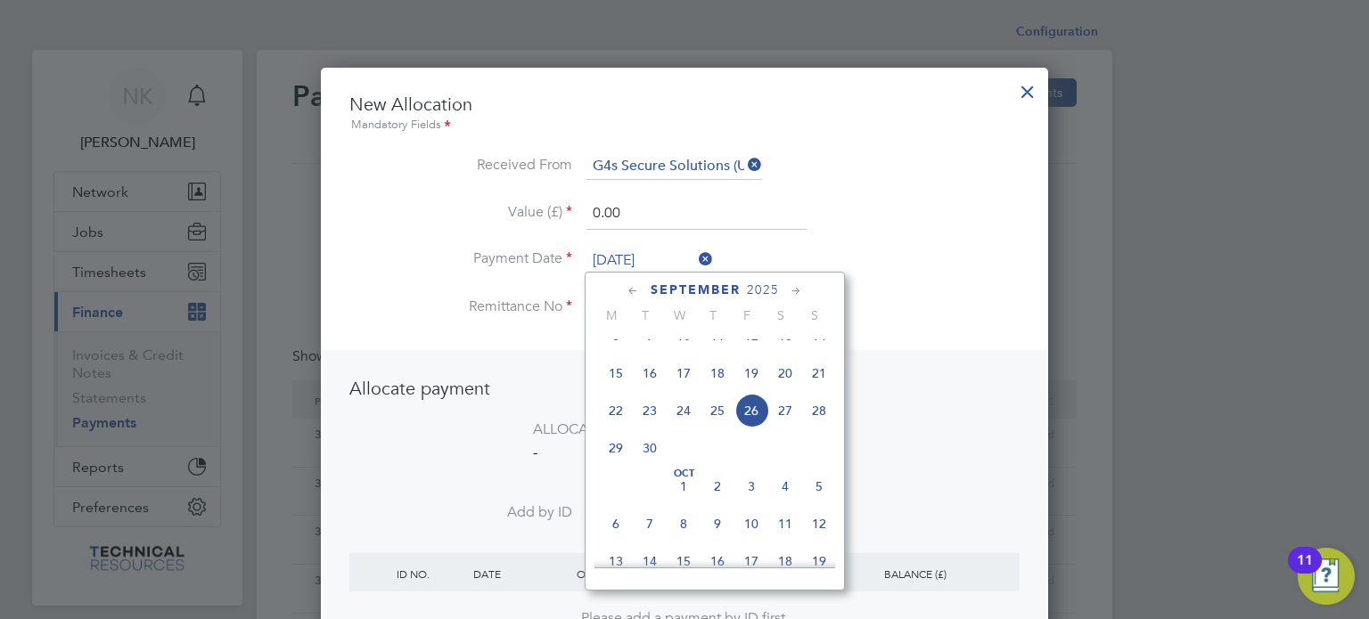
click at [752, 350] on span "12" at bounding box center [751, 336] width 34 height 34
type input "12 Sep 2025"
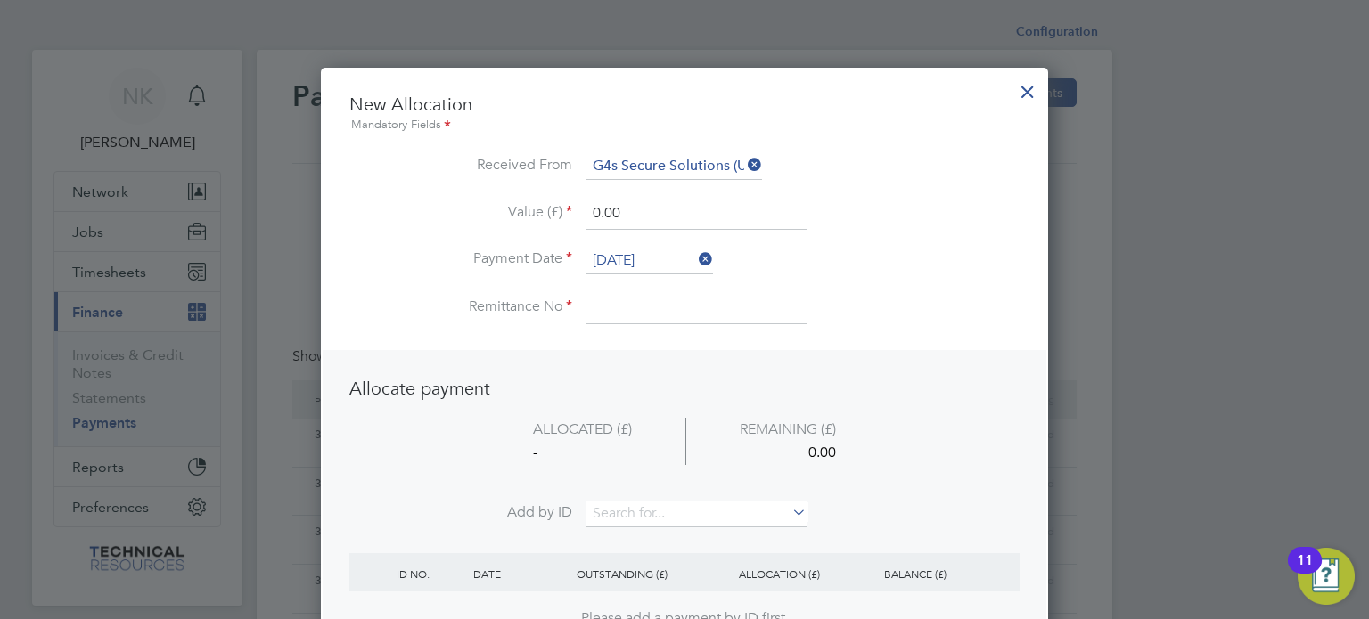
click at [644, 312] on input at bounding box center [696, 308] width 220 height 32
type input "3136624"
drag, startPoint x: 632, startPoint y: 214, endPoint x: 498, endPoint y: 215, distance: 133.7
click at [498, 215] on li "Value (£) 0.00" at bounding box center [684, 223] width 670 height 50
type input "1152.00"
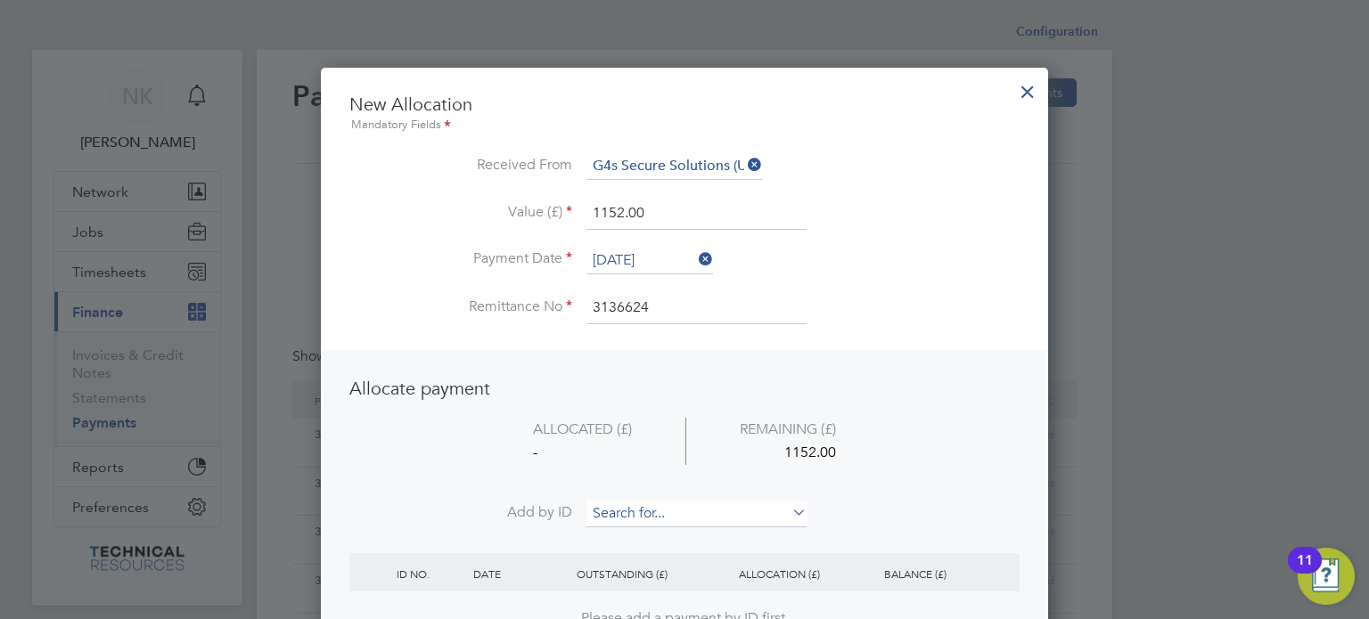
click at [645, 506] on input at bounding box center [696, 514] width 220 height 27
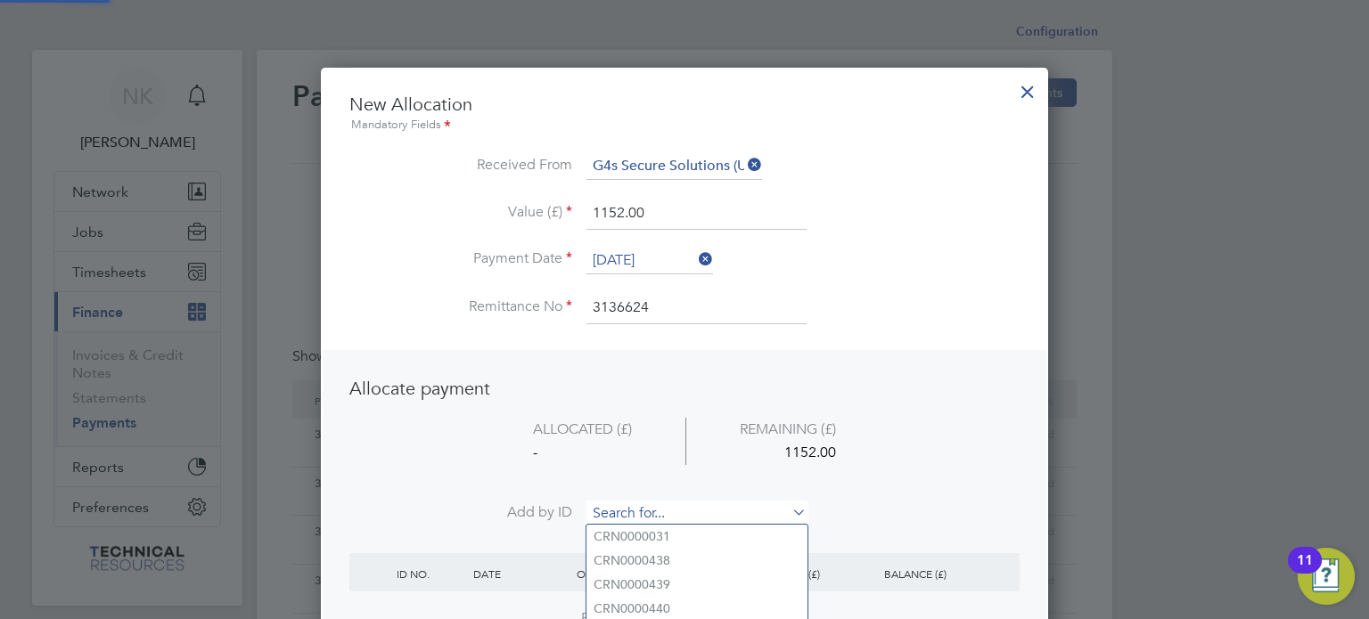
paste input "INV0006813"
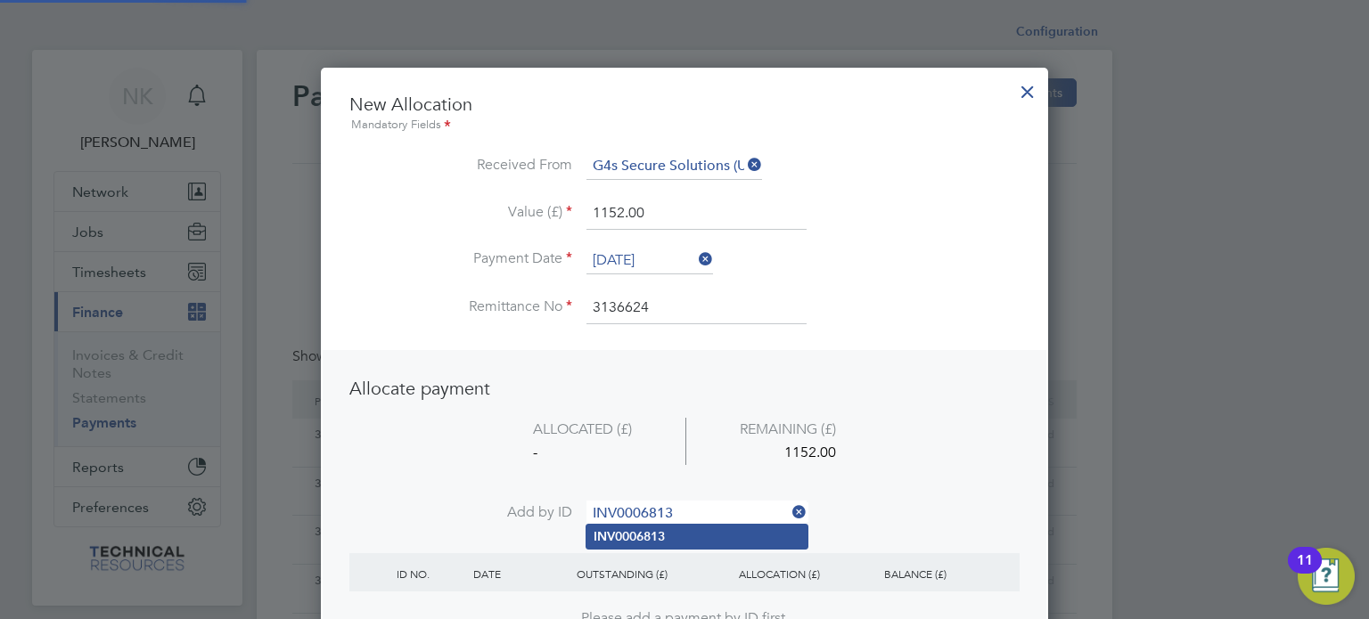
type input "INV0006813"
click at [640, 529] on b "INV0006813" at bounding box center [629, 536] width 71 height 15
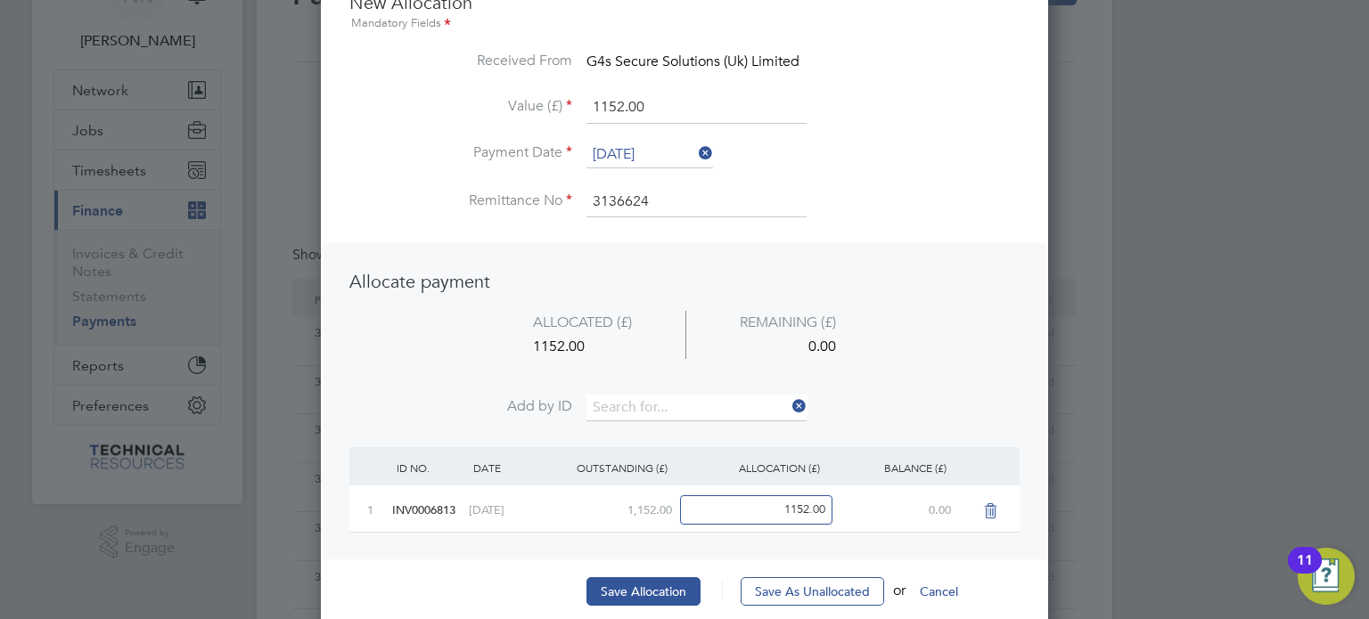
scroll to position [102, 0]
click at [631, 577] on button "Save Allocation" at bounding box center [643, 591] width 114 height 29
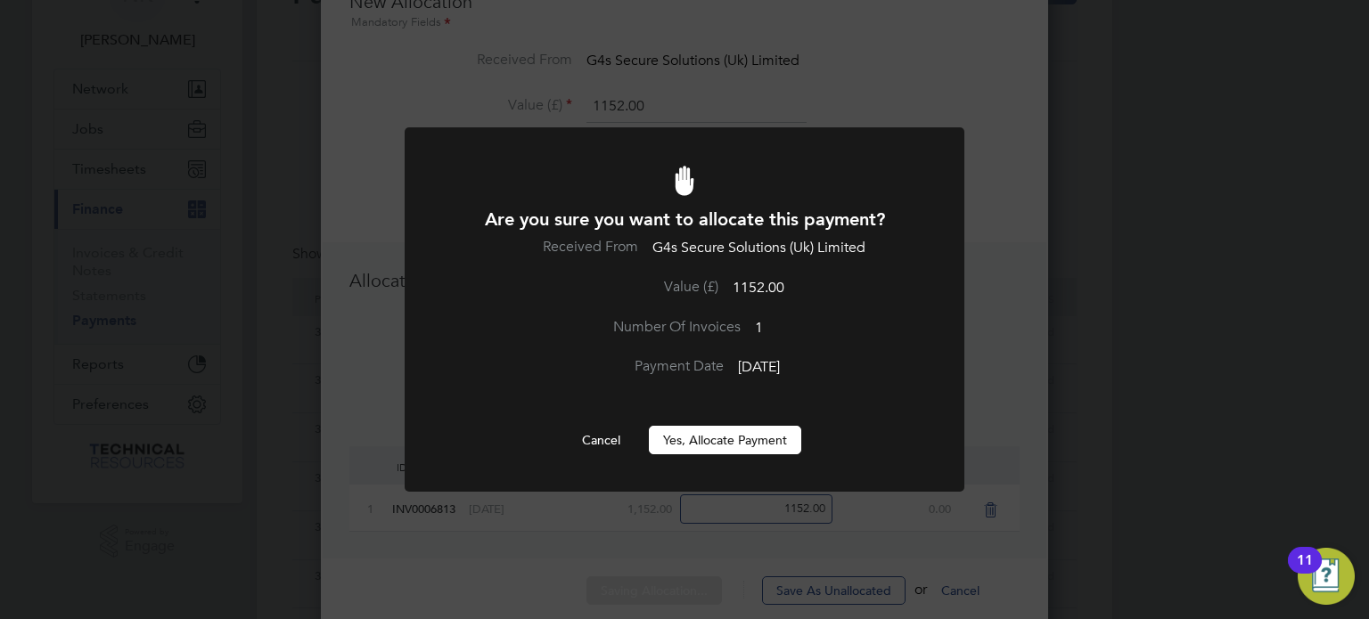
click at [724, 449] on button "Yes, Allocate Payment" at bounding box center [725, 440] width 152 height 29
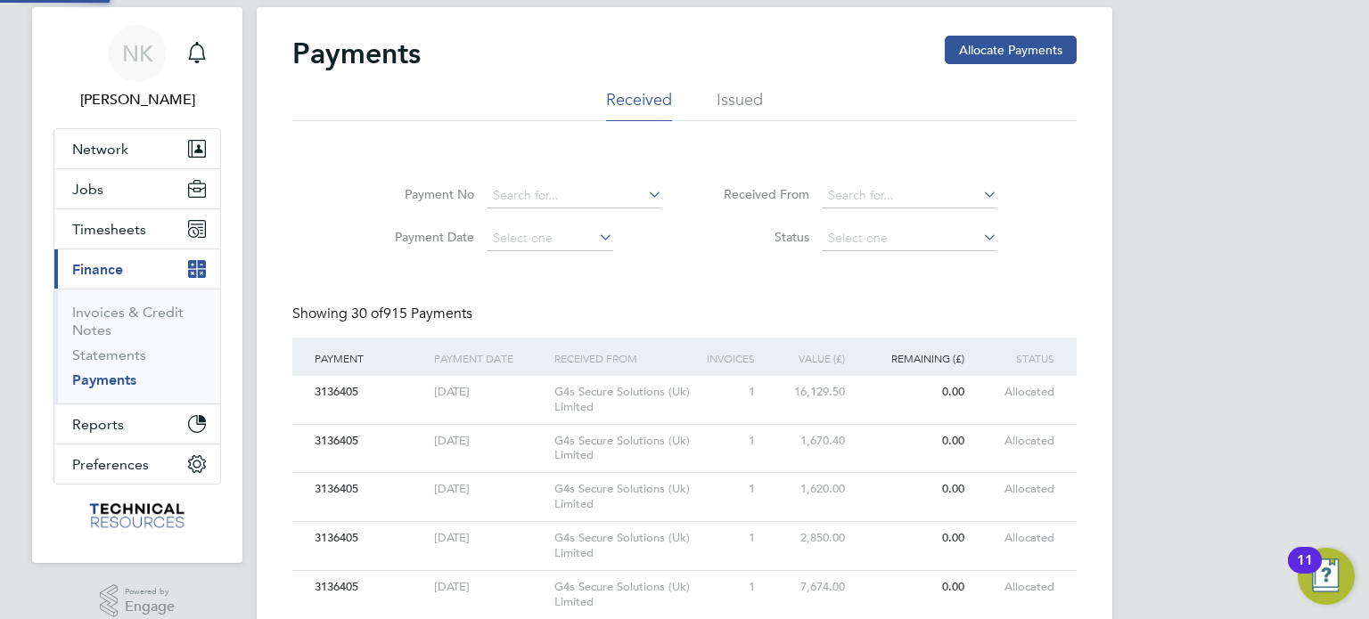
scroll to position [11, 0]
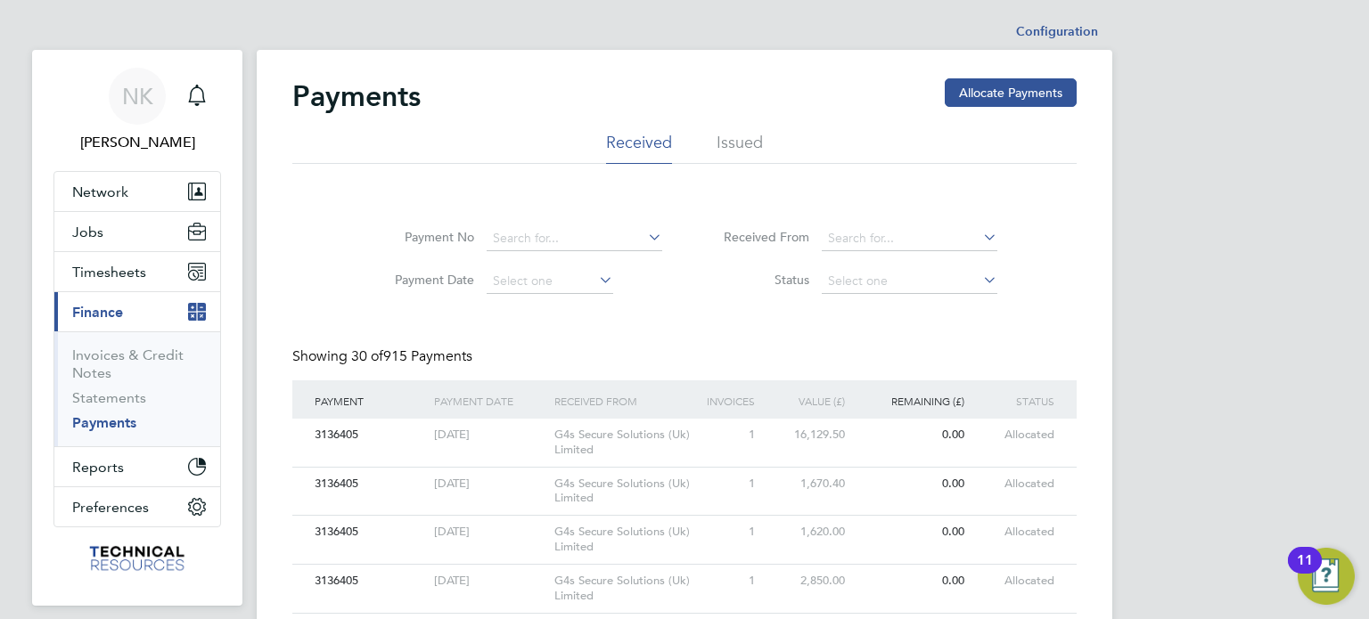
click at [982, 108] on div "Payments Allocate Payments" at bounding box center [684, 104] width 784 height 53
click at [982, 106] on button "Allocate Payments" at bounding box center [1011, 92] width 132 height 29
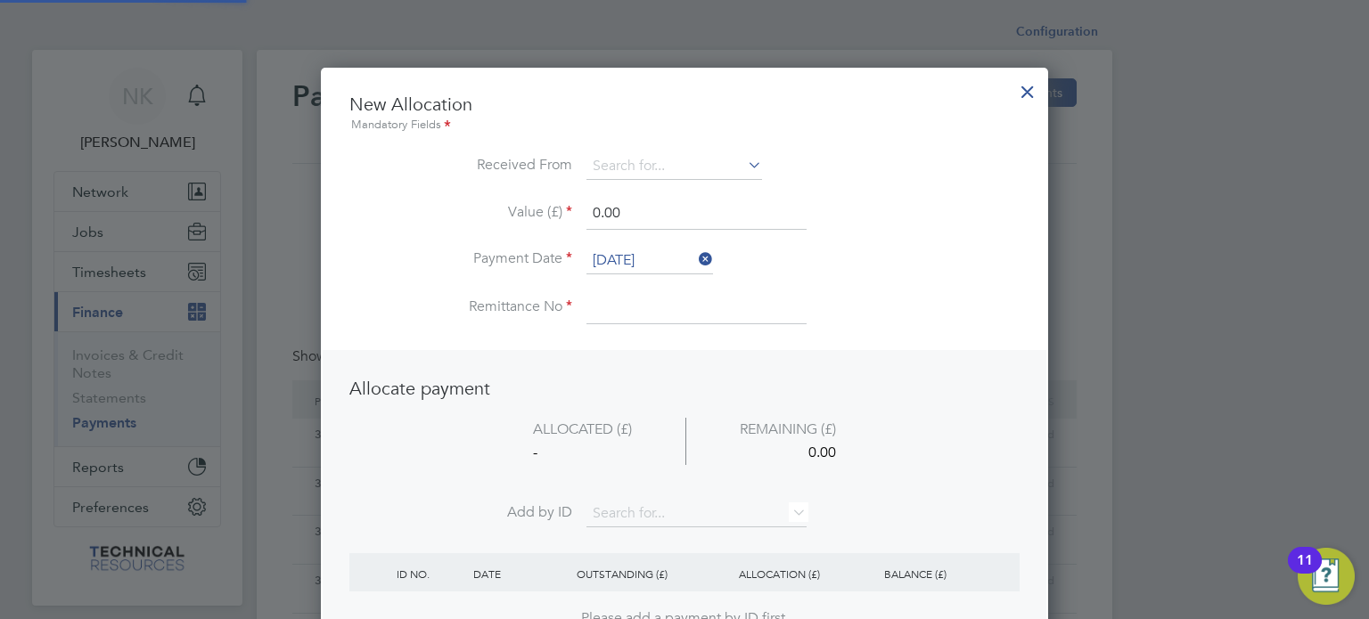
scroll to position [9, 9]
click at [715, 161] on input at bounding box center [674, 166] width 176 height 27
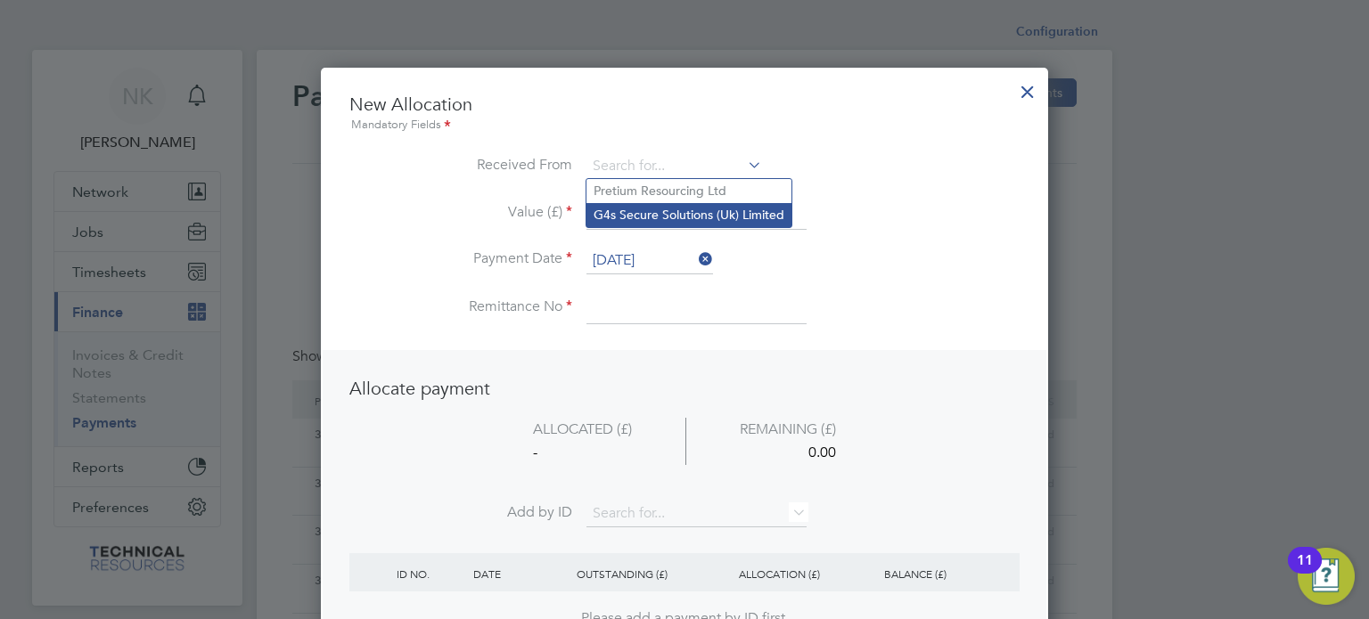
click at [674, 211] on li "G4s Secure Solutions (Uk) Limited" at bounding box center [688, 215] width 205 height 24
type input "G4s Secure Solutions (Uk) Limited"
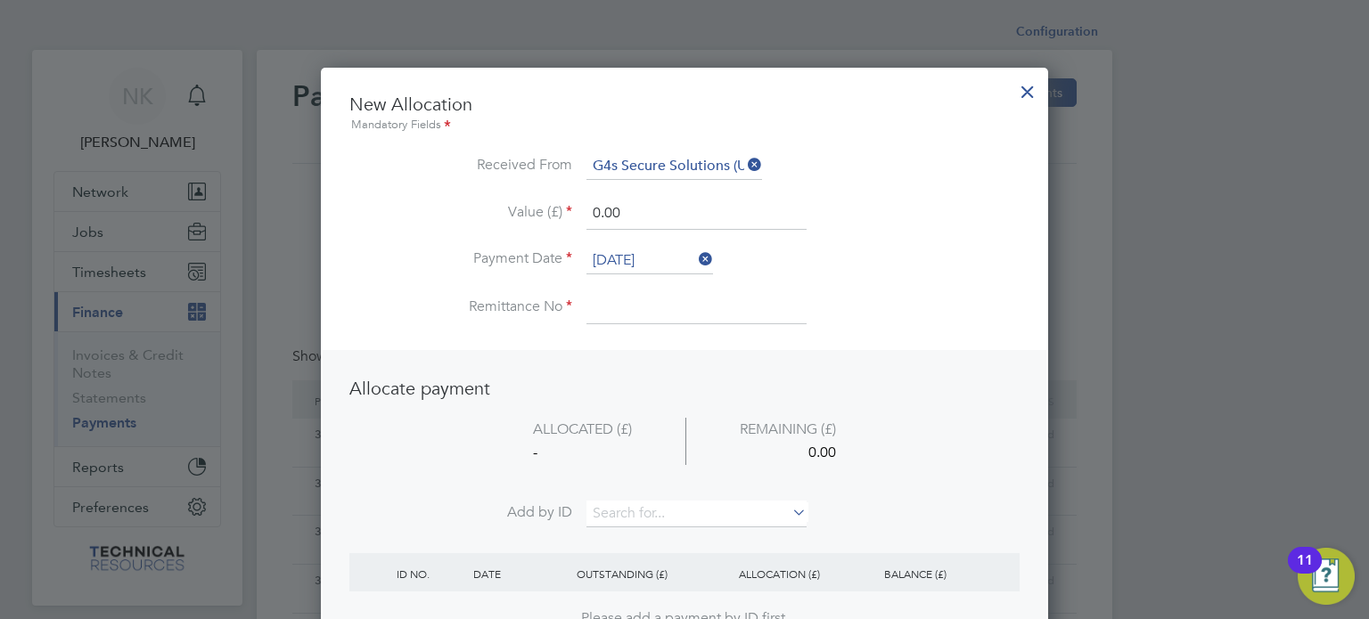
click at [638, 254] on input "26 Sep 2025" at bounding box center [649, 261] width 127 height 27
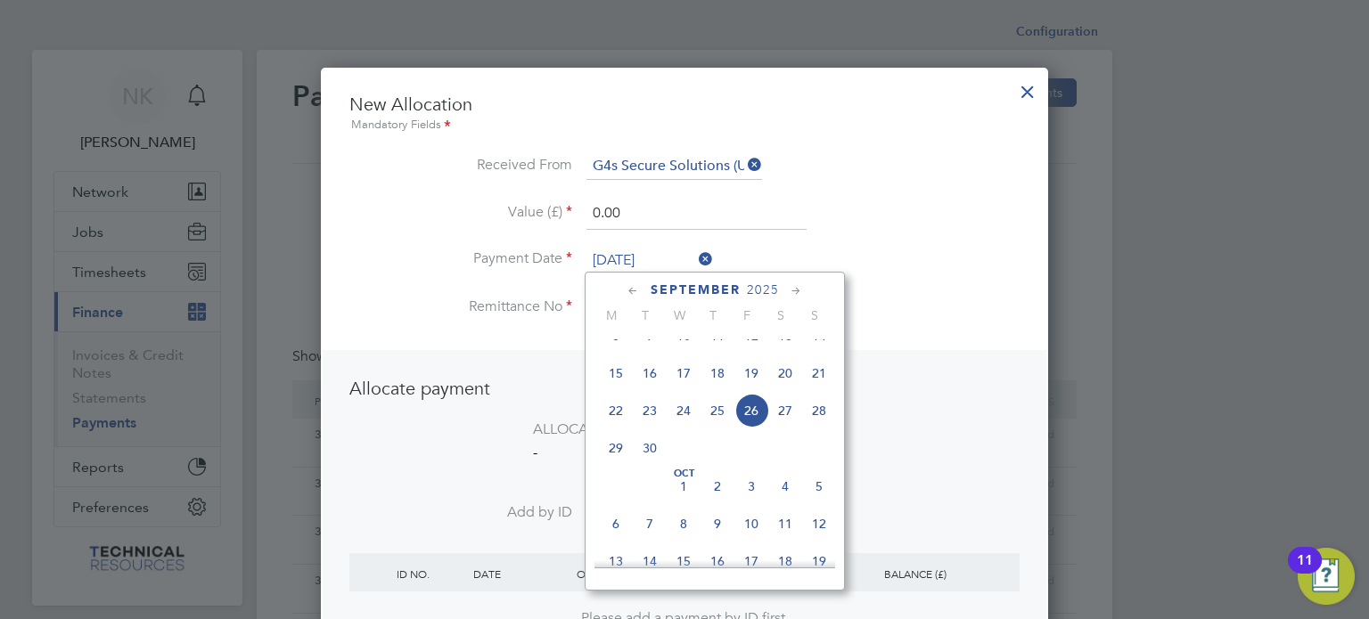
click at [756, 353] on span "12" at bounding box center [751, 336] width 34 height 34
type input "12 Sep 2025"
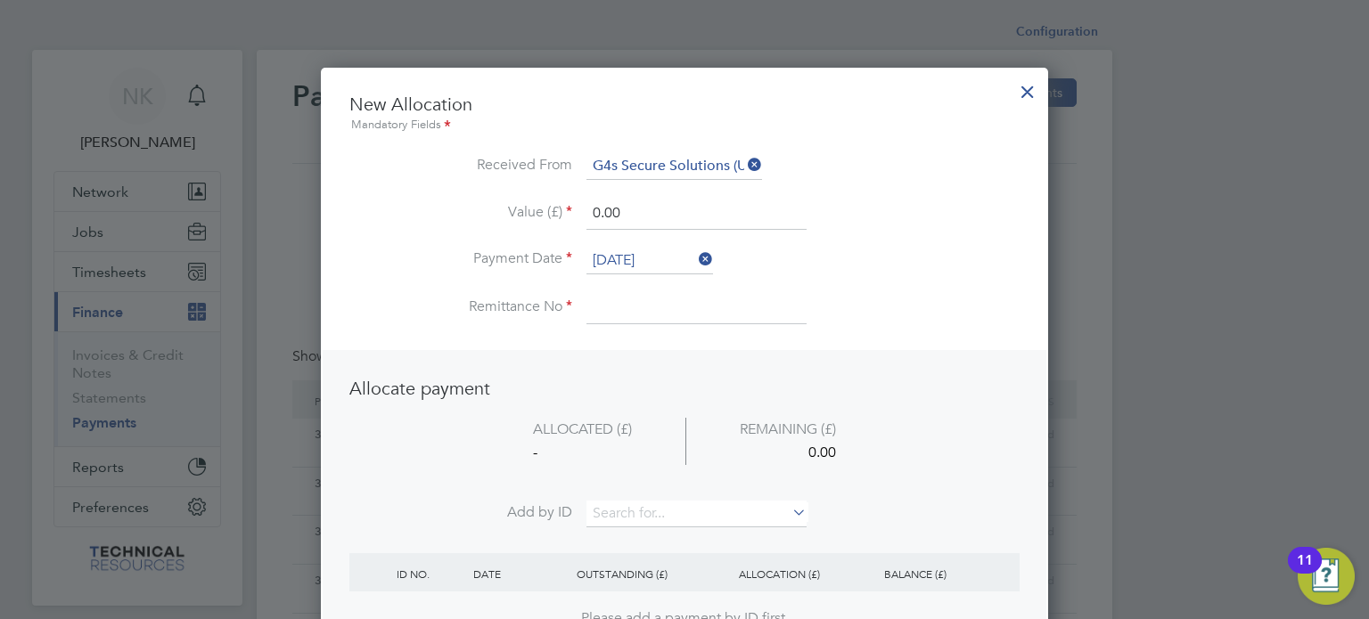
click at [641, 321] on input at bounding box center [696, 308] width 220 height 32
type input "3136624"
drag, startPoint x: 635, startPoint y: 210, endPoint x: 478, endPoint y: 197, distance: 158.3
click at [478, 198] on li "Value (£) 0.00" at bounding box center [684, 223] width 670 height 50
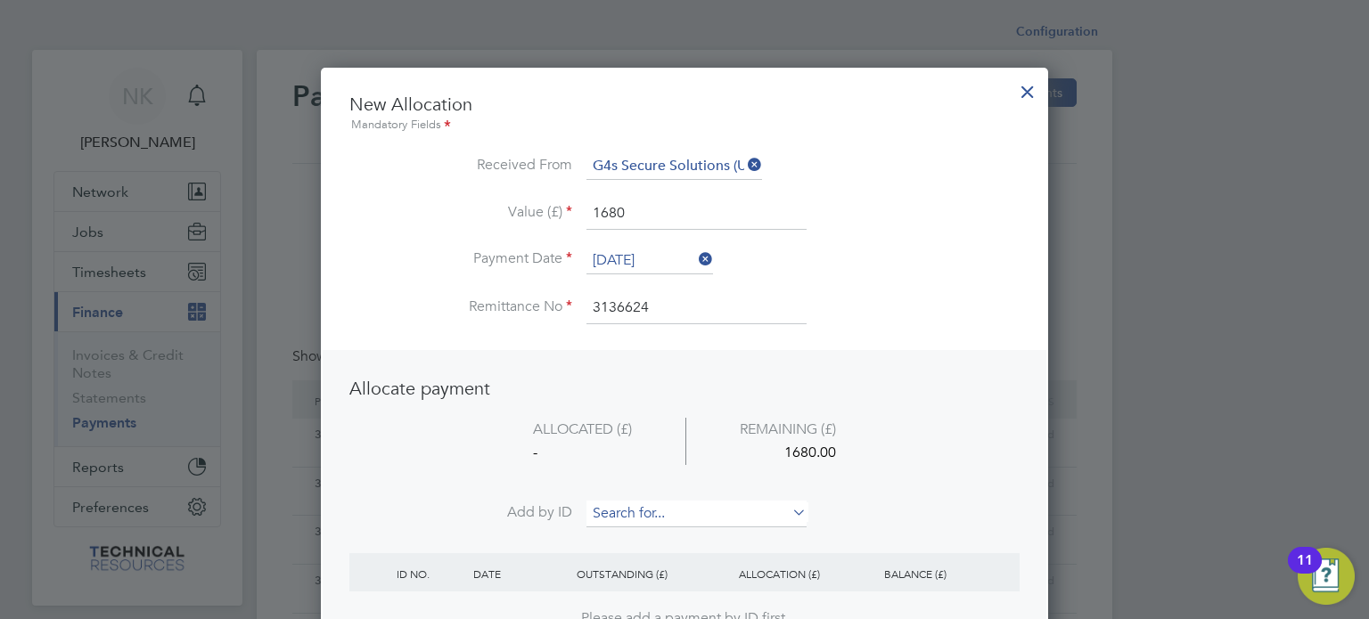
type input "1680.00"
click at [608, 508] on input at bounding box center [696, 514] width 220 height 27
paste input "INV0006814"
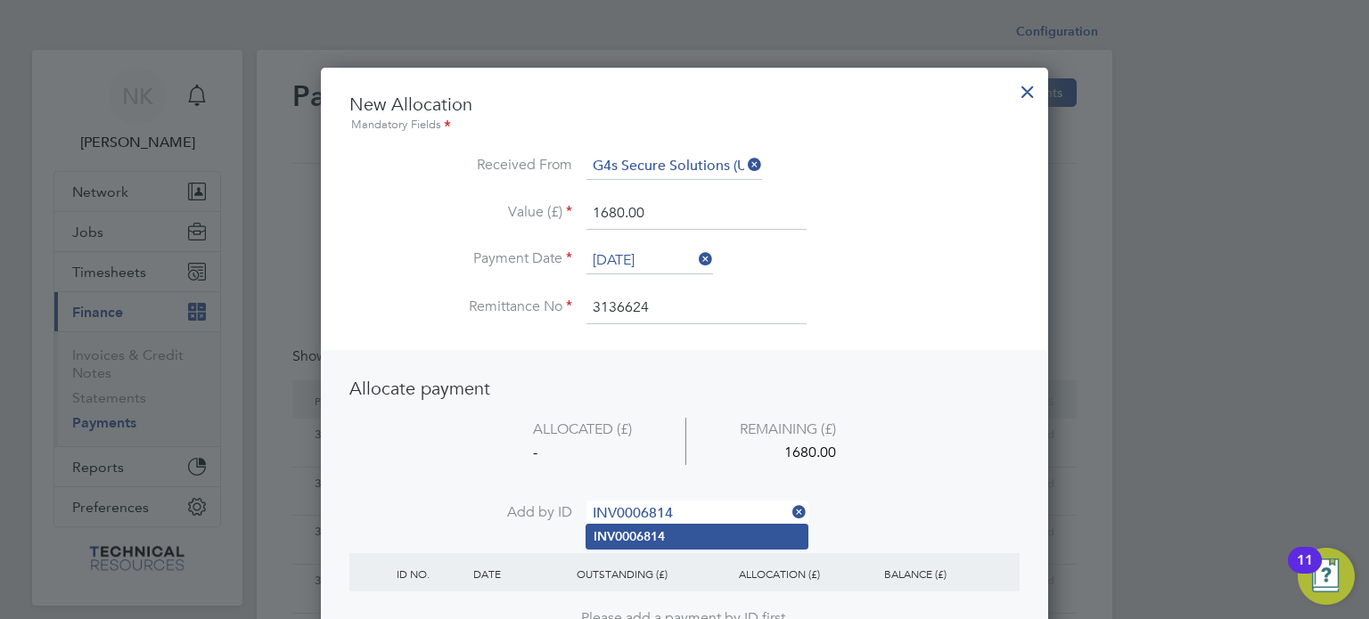
type input "INV0006814"
click at [614, 529] on b "INV0006814" at bounding box center [629, 536] width 71 height 15
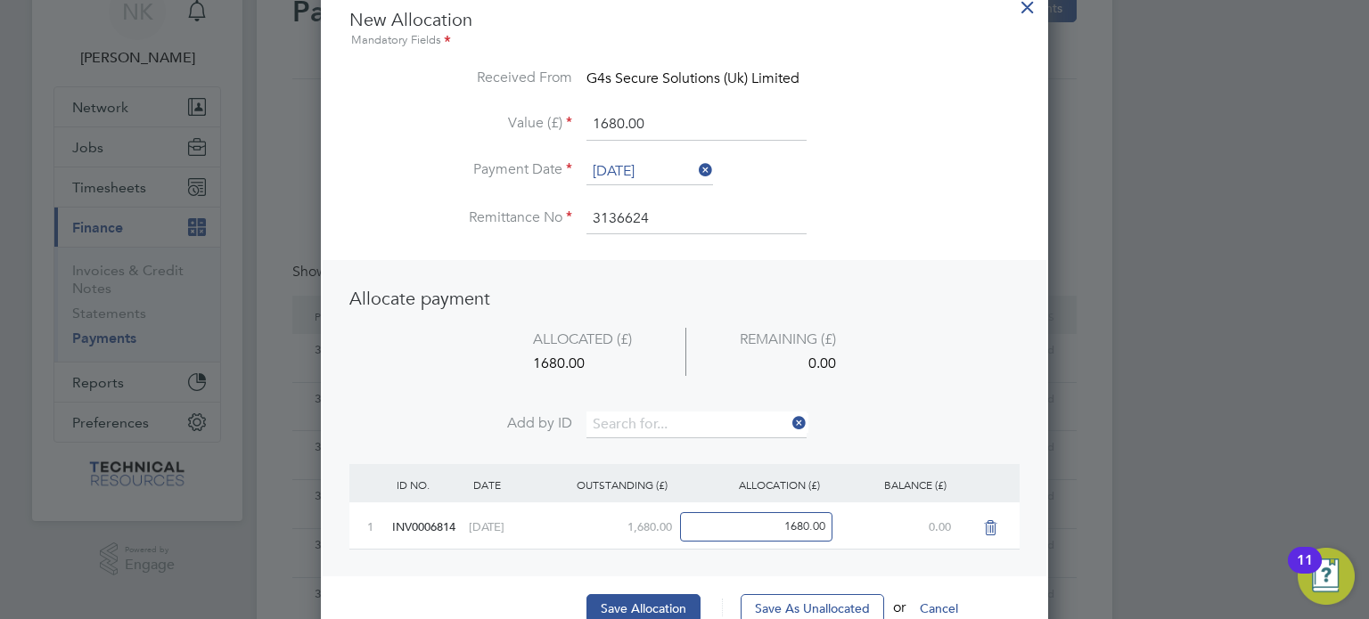
scroll to position [114, 0]
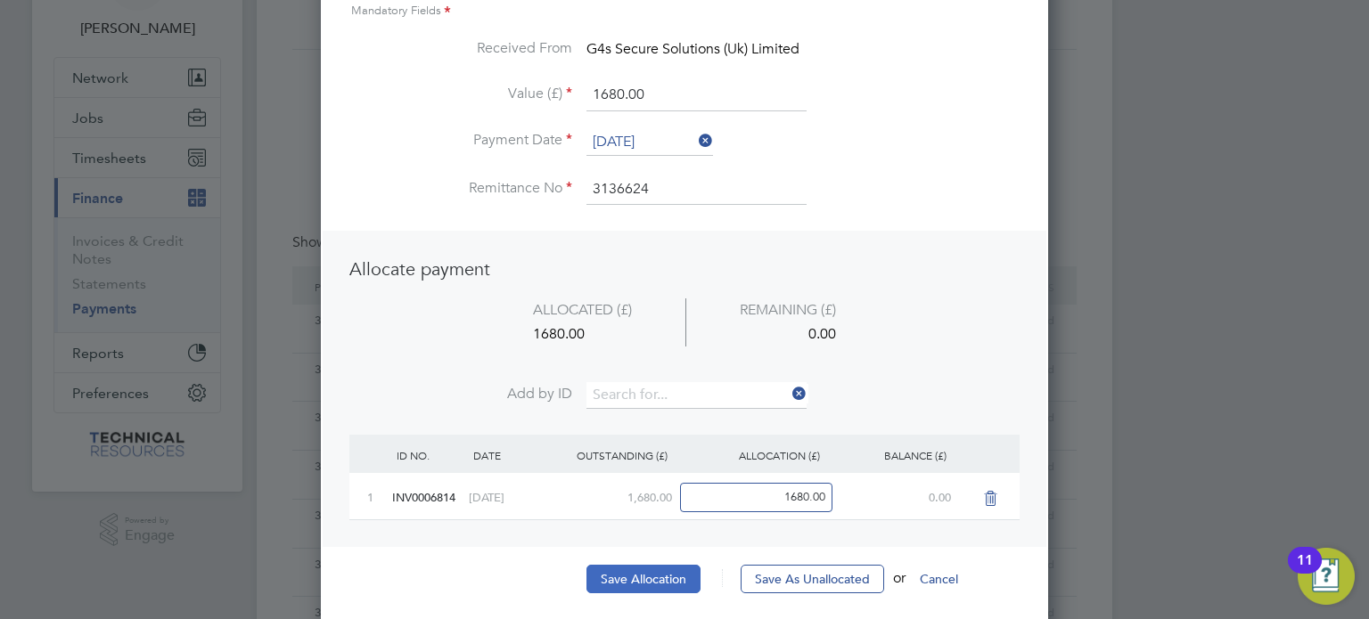
click at [625, 572] on button "Save Allocation" at bounding box center [643, 579] width 114 height 29
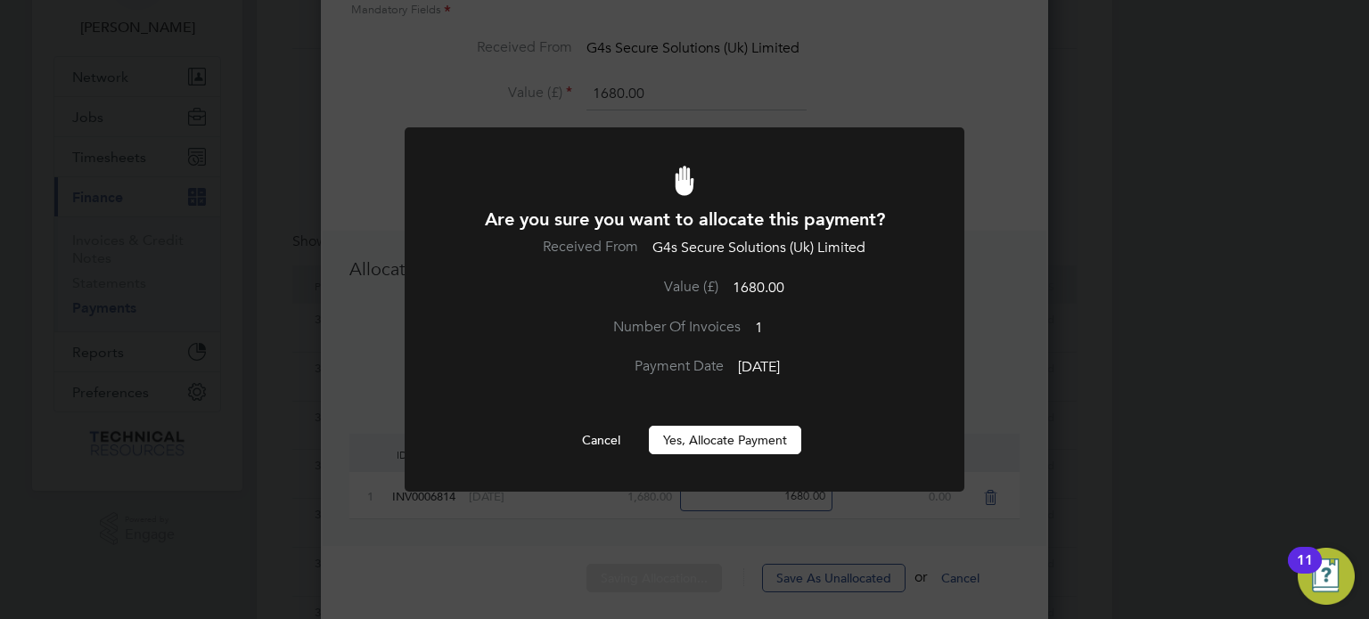
click at [729, 443] on button "Yes, Allocate Payment" at bounding box center [725, 440] width 152 height 29
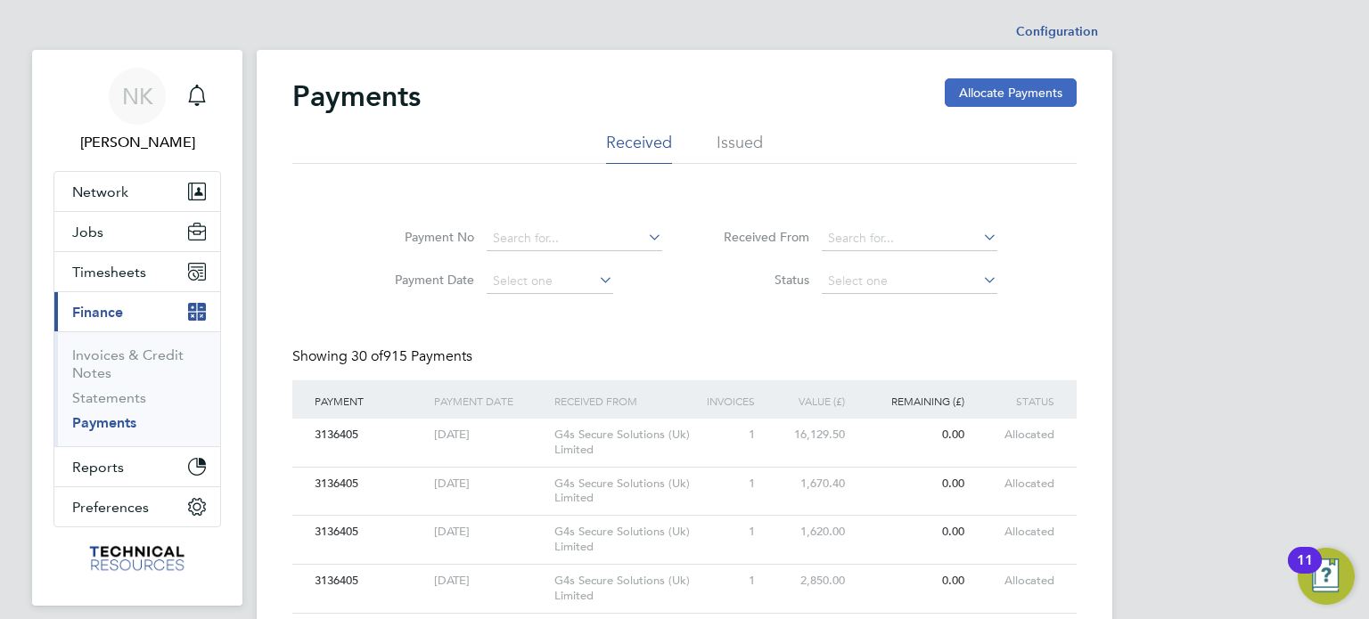
click at [1007, 85] on button "Allocate Payments" at bounding box center [1011, 92] width 132 height 29
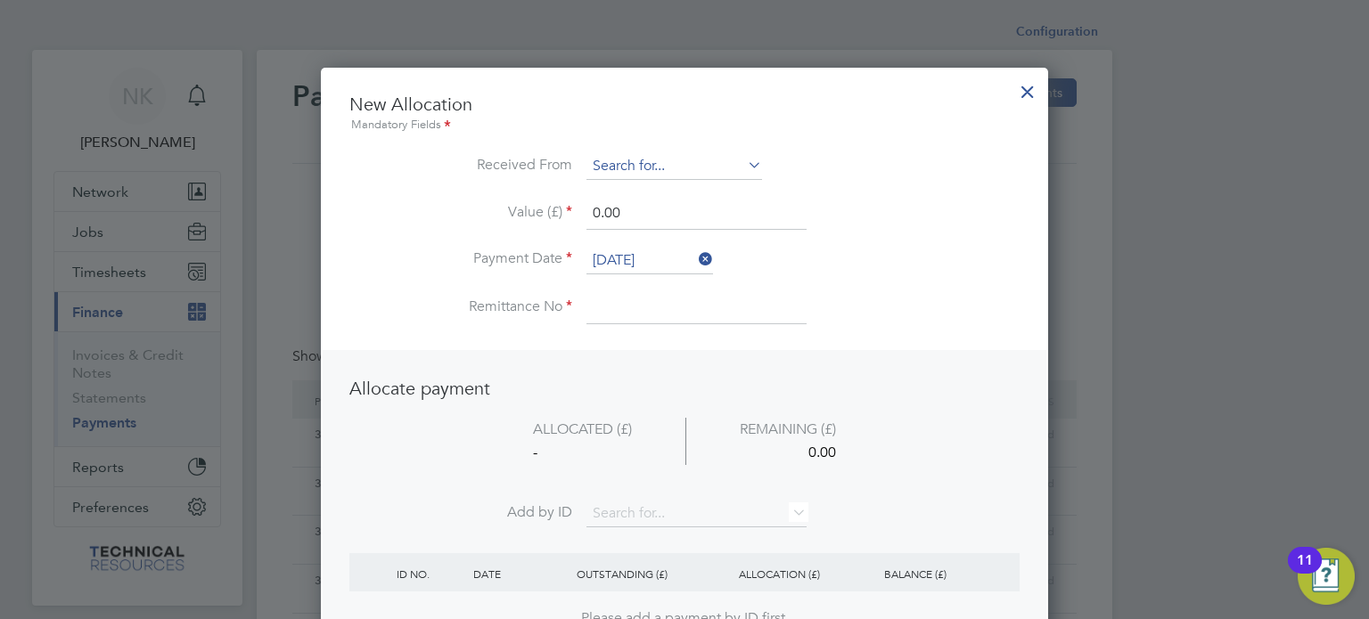
click at [659, 153] on input at bounding box center [674, 166] width 176 height 27
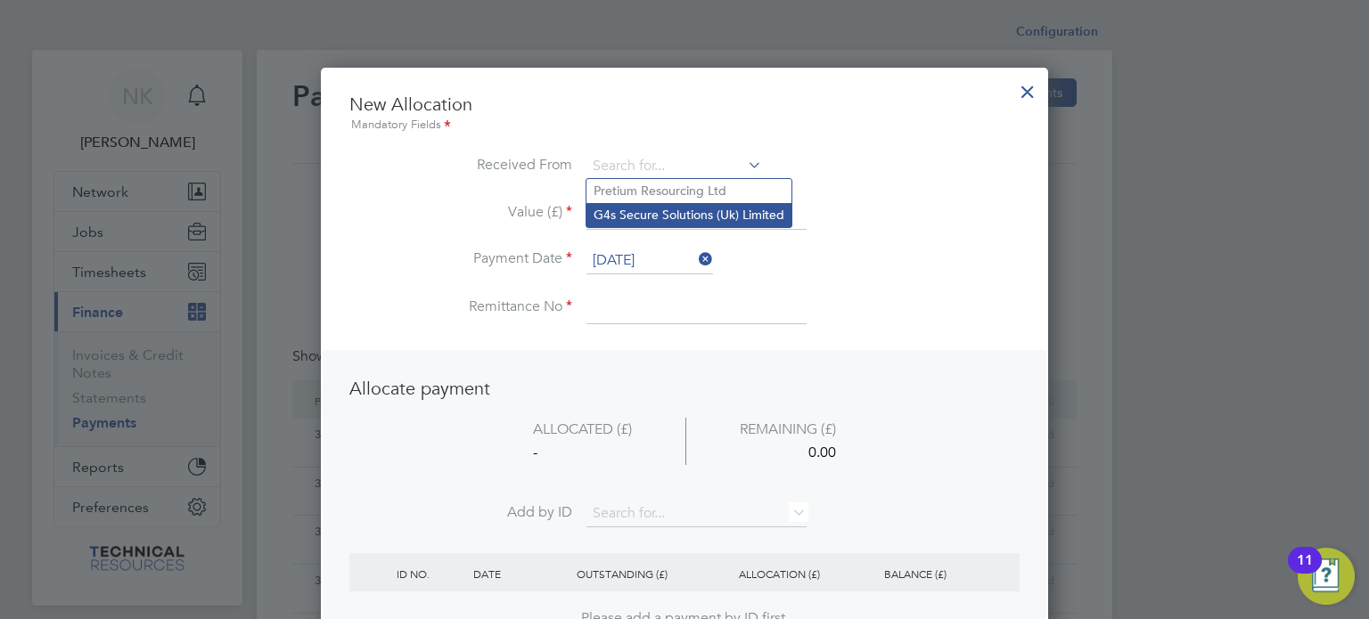
click at [657, 210] on li "G4s Secure Solutions (Uk) Limited" at bounding box center [688, 215] width 205 height 24
type input "G4s Secure Solutions (Uk) Limited"
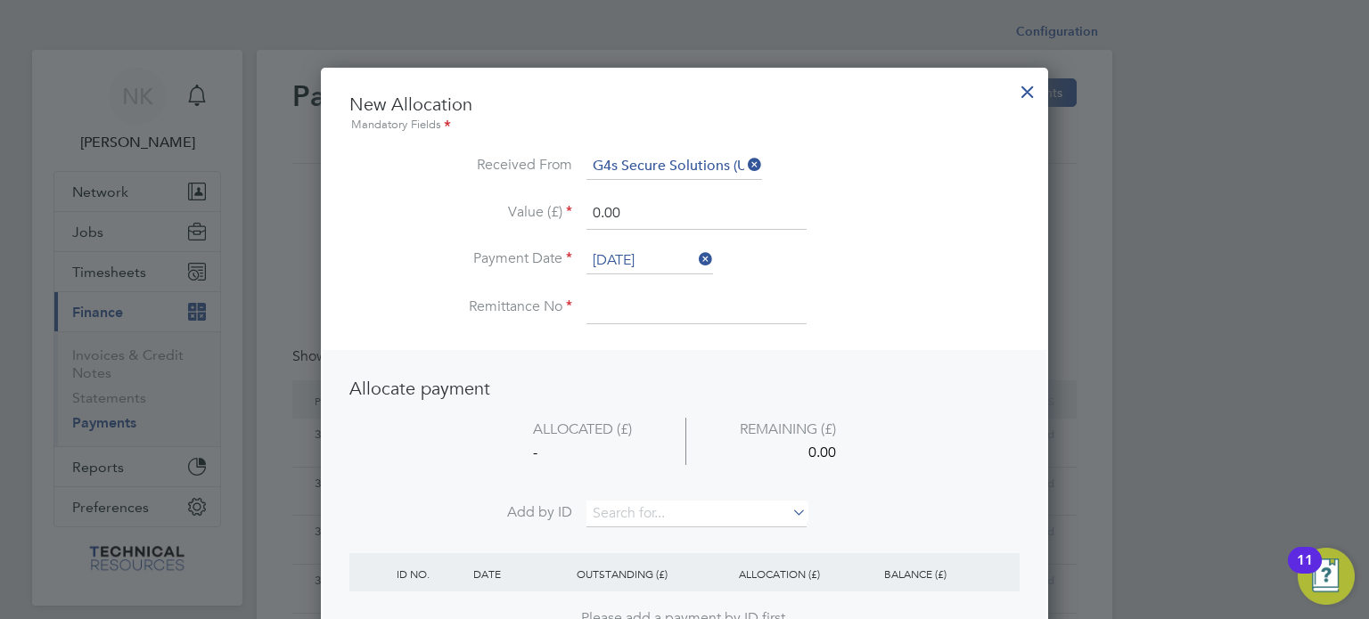
click at [642, 250] on input "26 Sep 2025" at bounding box center [649, 261] width 127 height 27
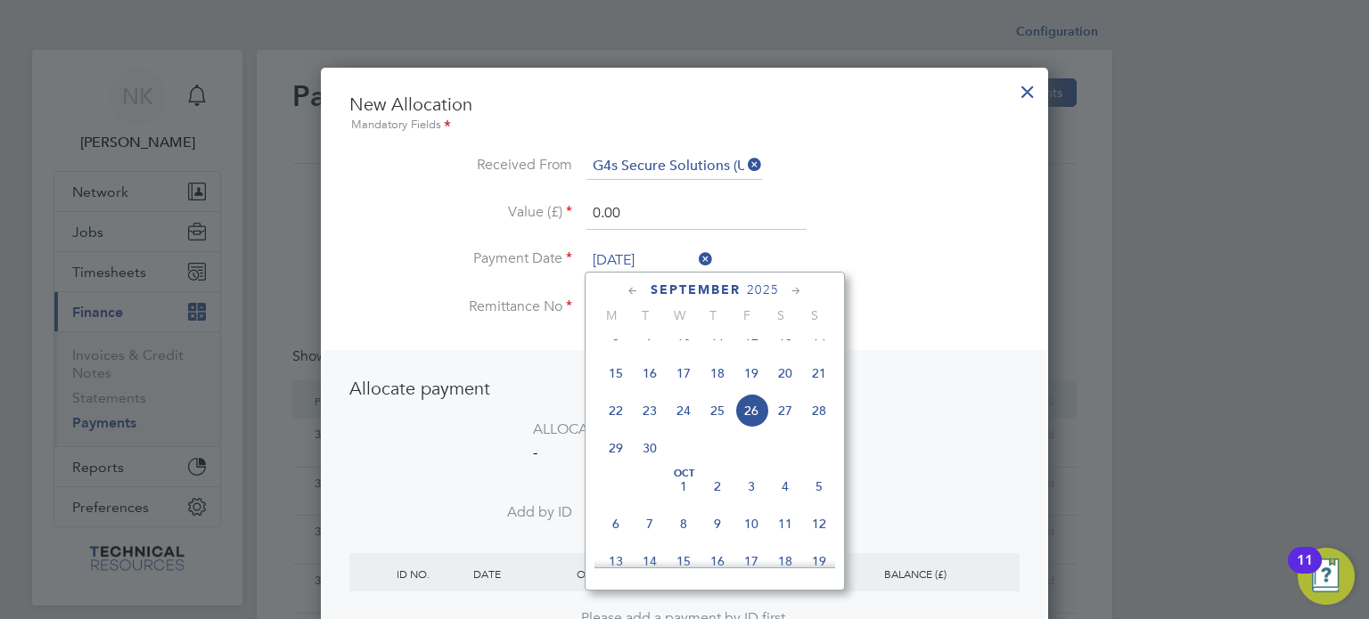
click at [752, 345] on span "12" at bounding box center [751, 336] width 34 height 34
type input "12 Sep 2025"
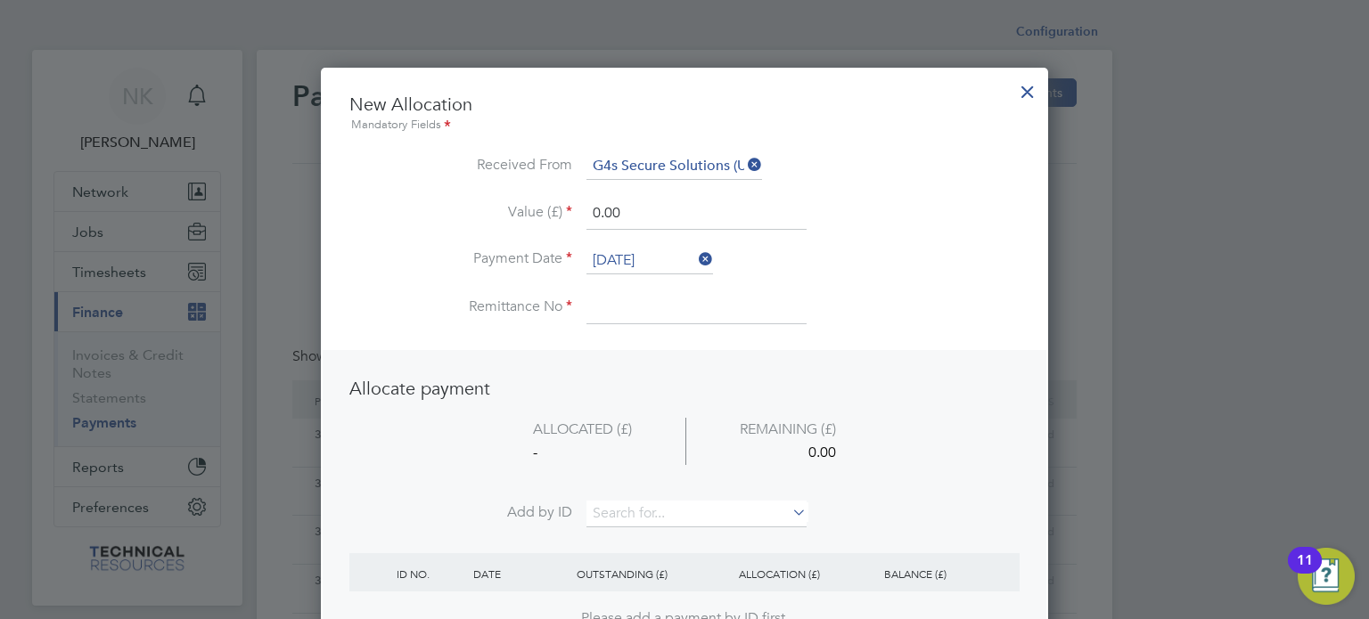
click at [607, 295] on input at bounding box center [696, 308] width 220 height 32
type input "3136624"
drag, startPoint x: 650, startPoint y: 216, endPoint x: 509, endPoint y: 209, distance: 140.9
click at [509, 209] on li "Value (£) 0.00" at bounding box center [684, 223] width 670 height 50
type input "7098.60"
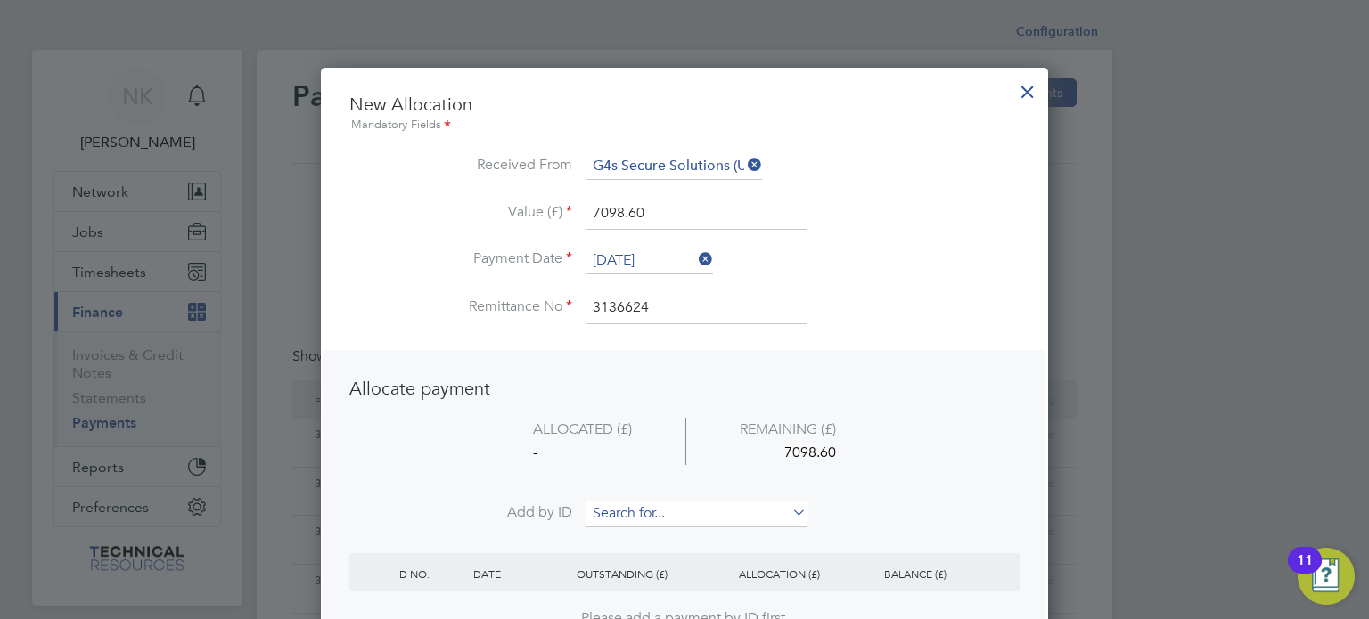
click at [645, 512] on input at bounding box center [696, 514] width 220 height 27
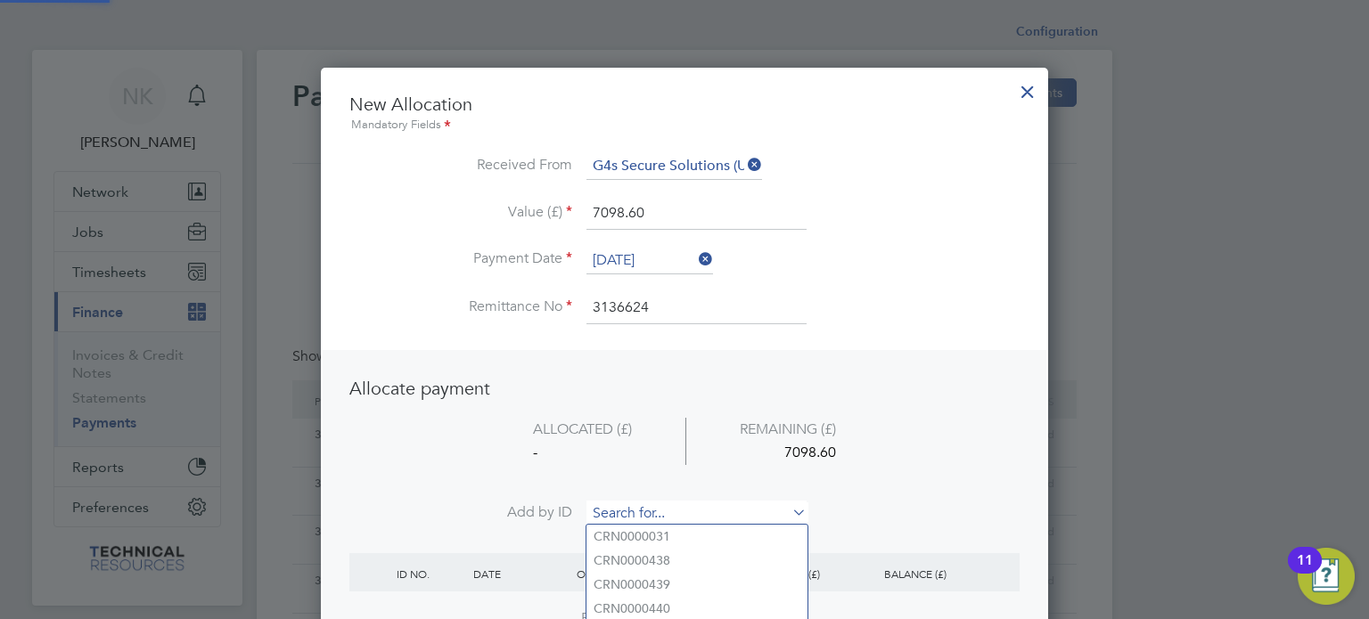
paste input "INV0006816"
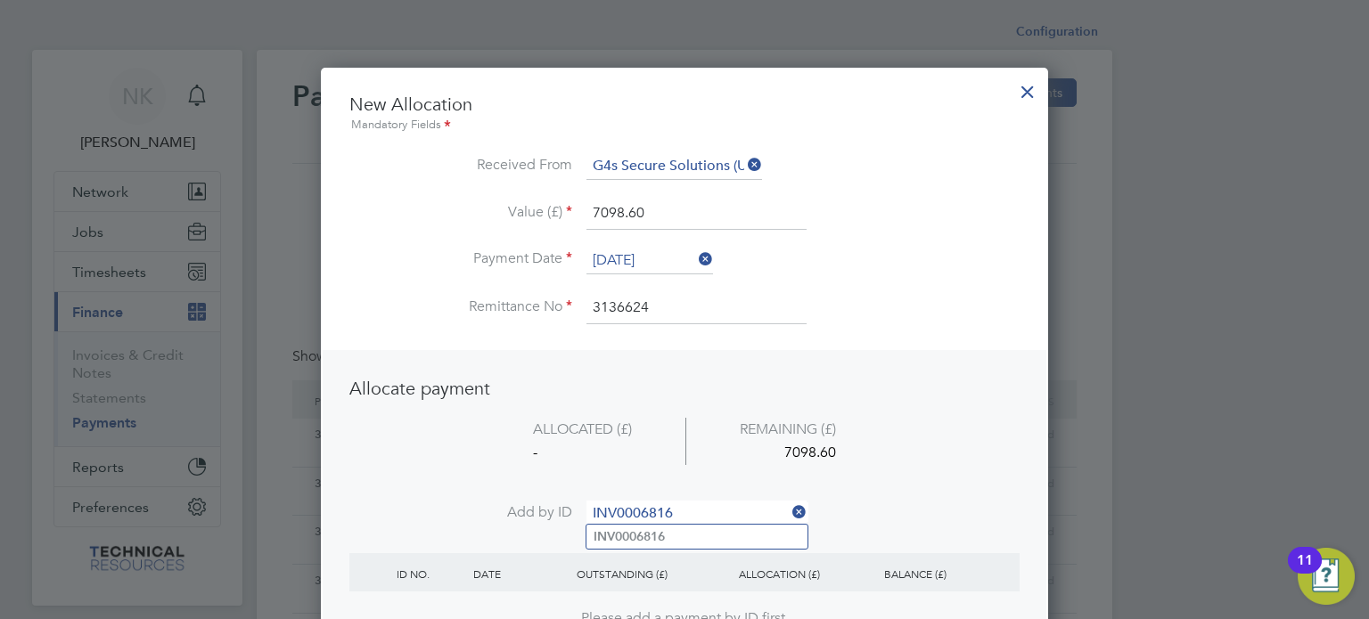
type input "INV0006816"
click at [643, 530] on b "INV0006816" at bounding box center [629, 536] width 71 height 15
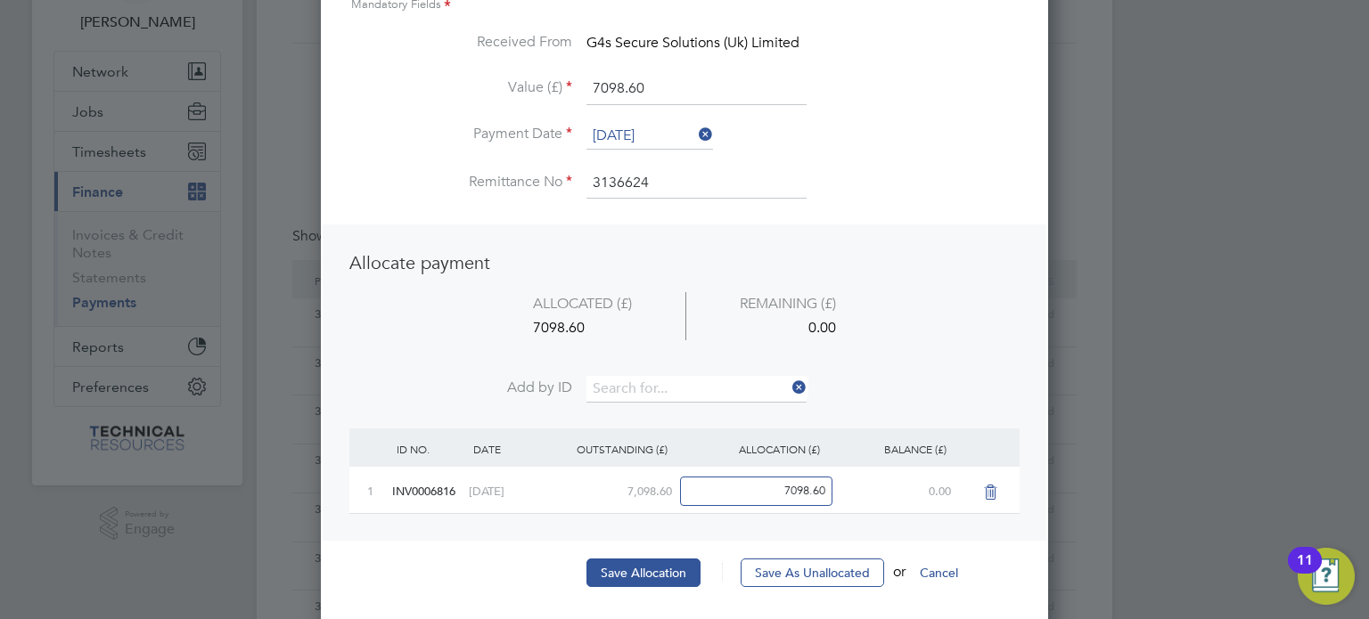
scroll to position [121, 0]
click at [627, 562] on button "Save Allocation" at bounding box center [643, 572] width 114 height 29
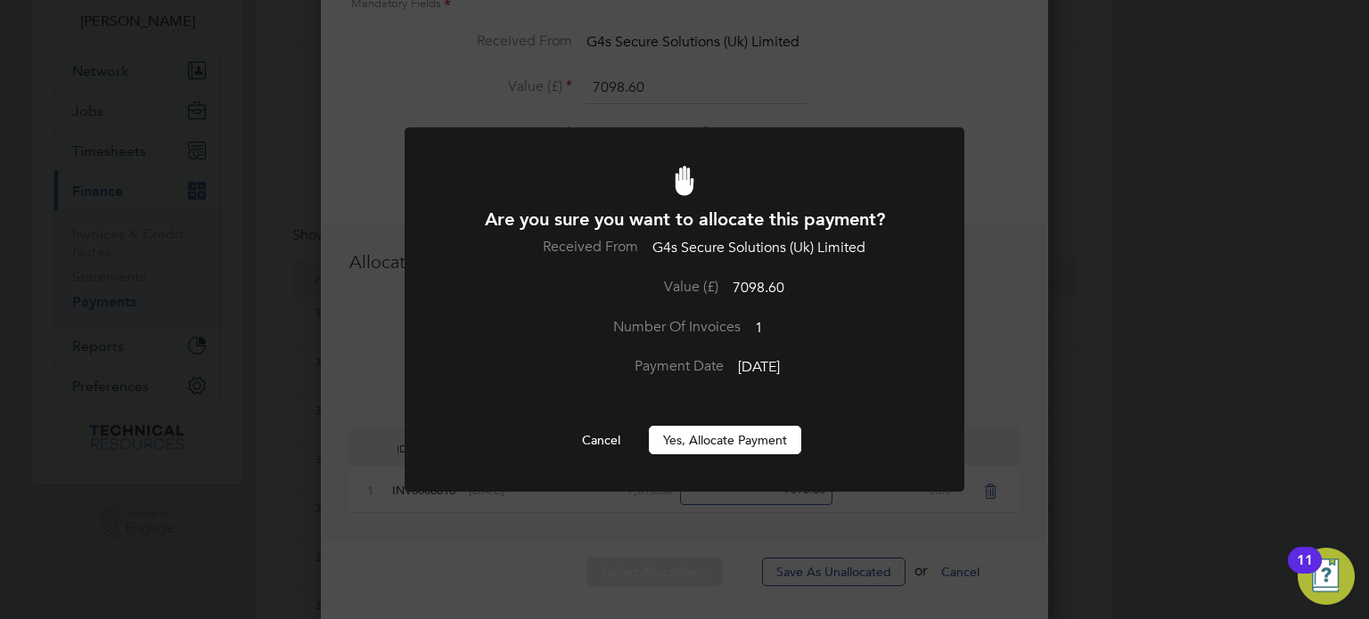
click at [716, 442] on button "Yes, Allocate Payment" at bounding box center [725, 440] width 152 height 29
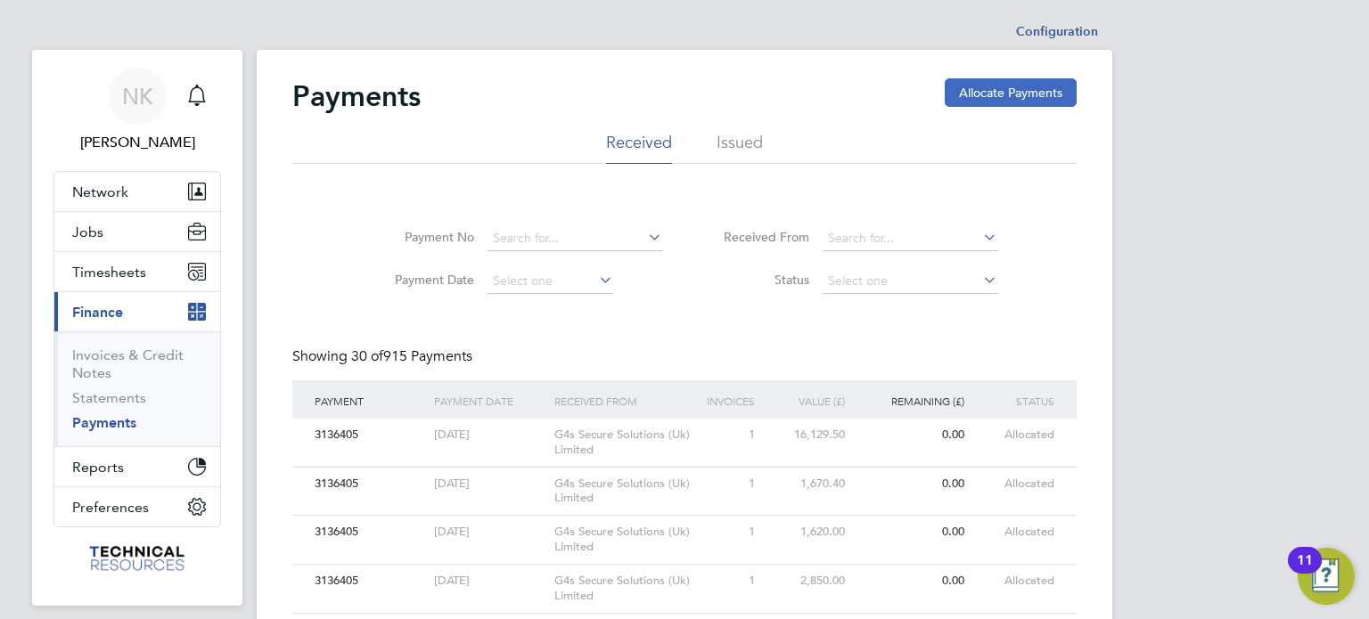
click at [971, 78] on button "Allocate Payments" at bounding box center [1011, 92] width 132 height 29
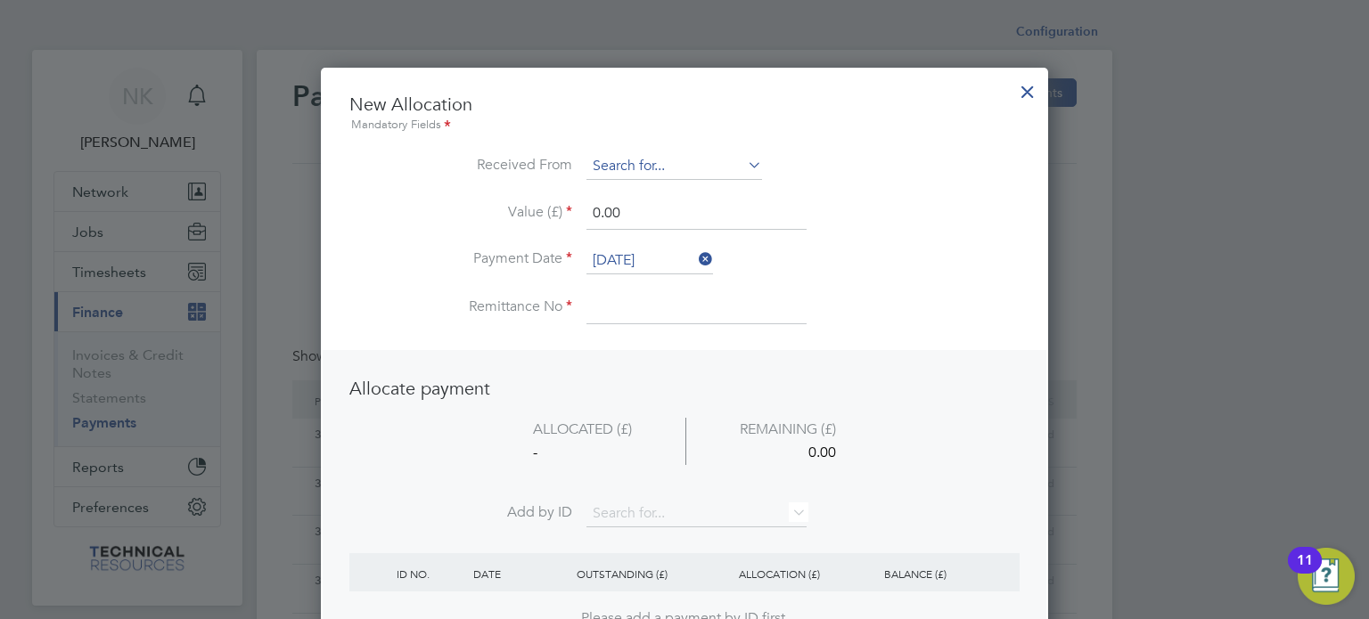
click at [721, 166] on input at bounding box center [674, 166] width 176 height 27
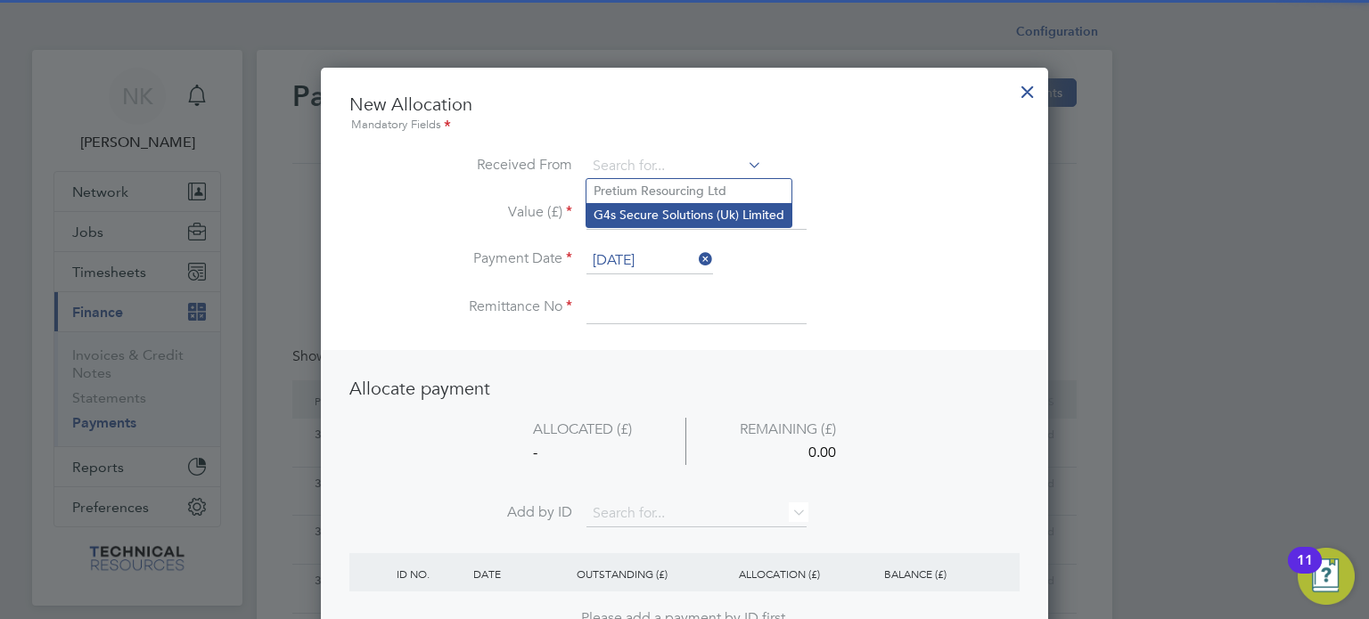
click at [679, 217] on li "G4s Secure Solutions (Uk) Limited" at bounding box center [688, 215] width 205 height 24
type input "G4s Secure Solutions (Uk) Limited"
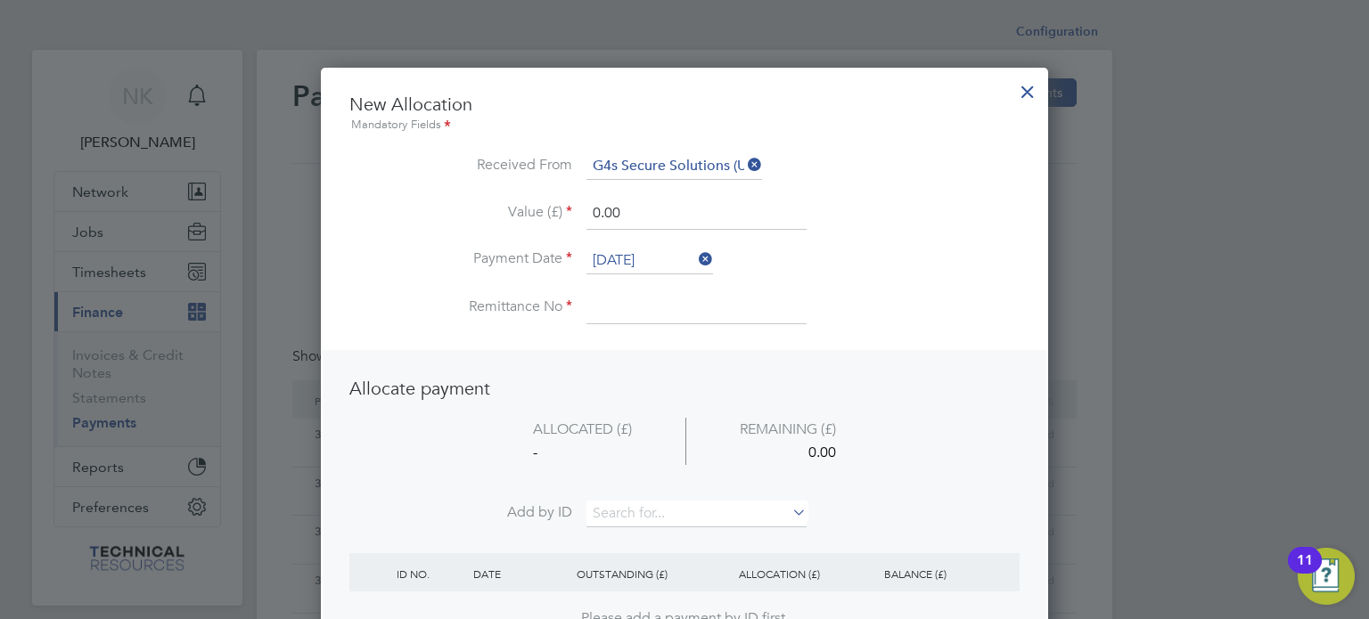
click at [645, 248] on input "26 Sep 2025" at bounding box center [649, 261] width 127 height 27
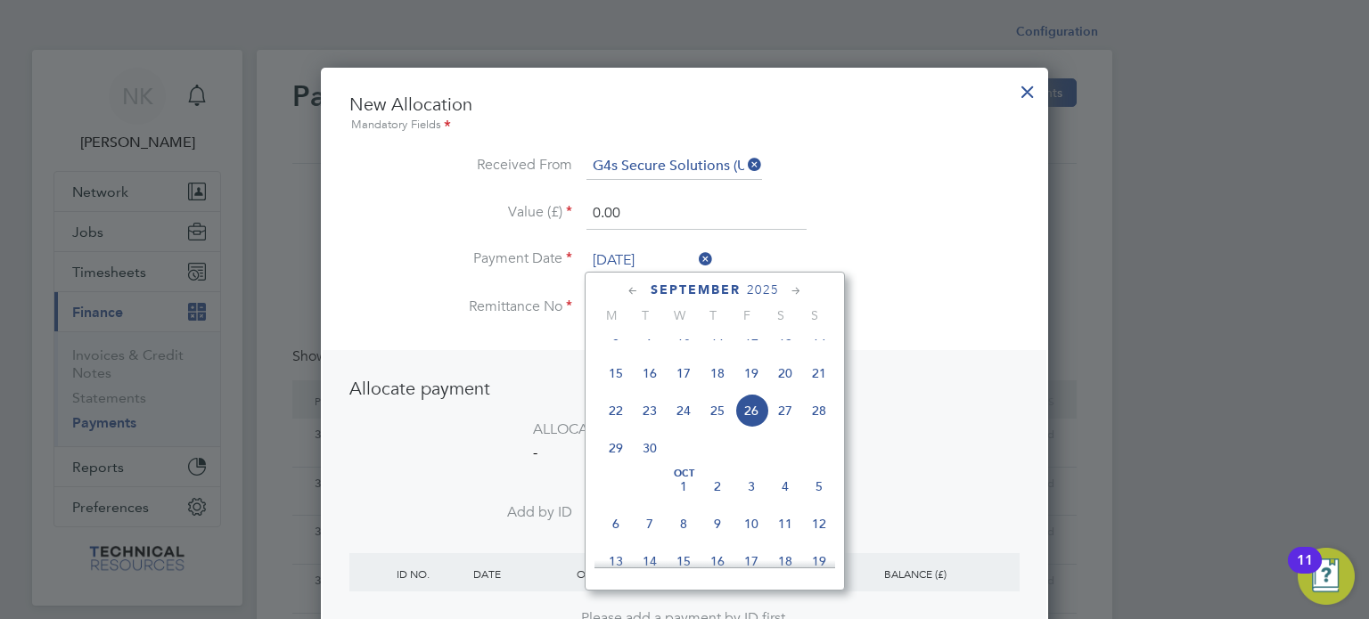
click at [750, 353] on span "12" at bounding box center [751, 336] width 34 height 34
type input "12 Sep 2025"
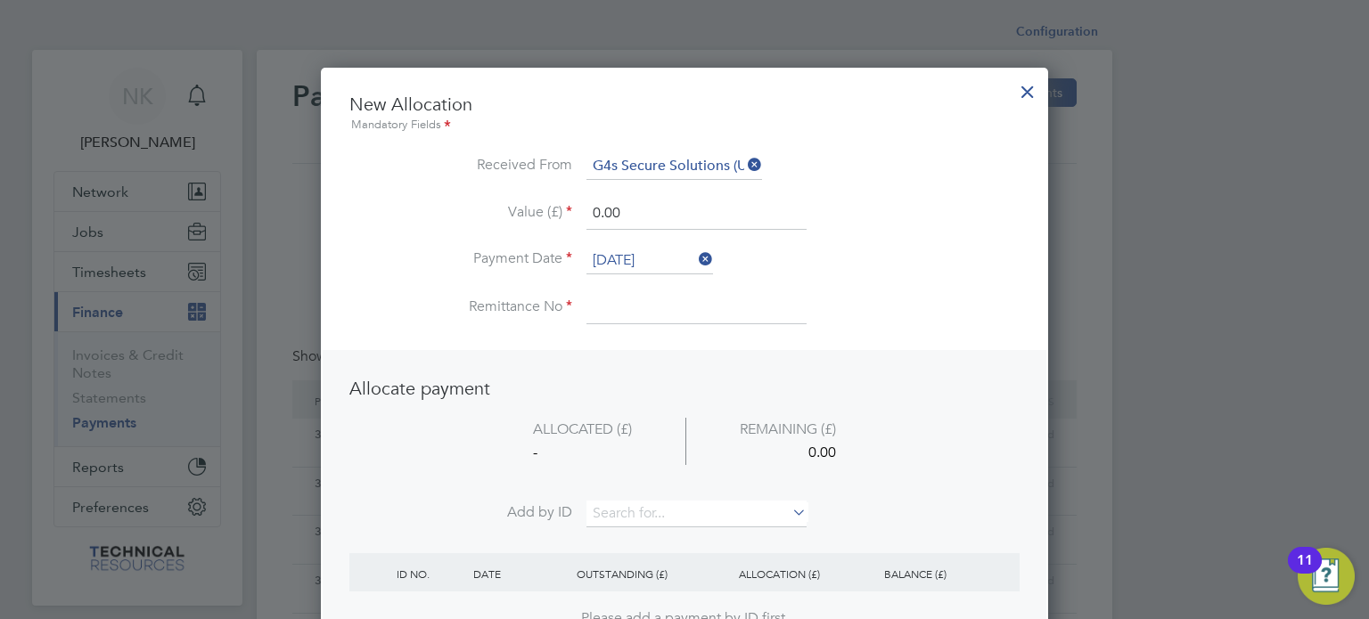
click at [630, 314] on input at bounding box center [696, 308] width 220 height 32
type input "3136624"
drag, startPoint x: 655, startPoint y: 208, endPoint x: 507, endPoint y: 181, distance: 150.3
click at [507, 181] on ul "New Allocation Mandatory Fields Received From G4s Secure Solutions (Uk) Limited…" at bounding box center [684, 218] width 670 height 250
type input "3267.00"
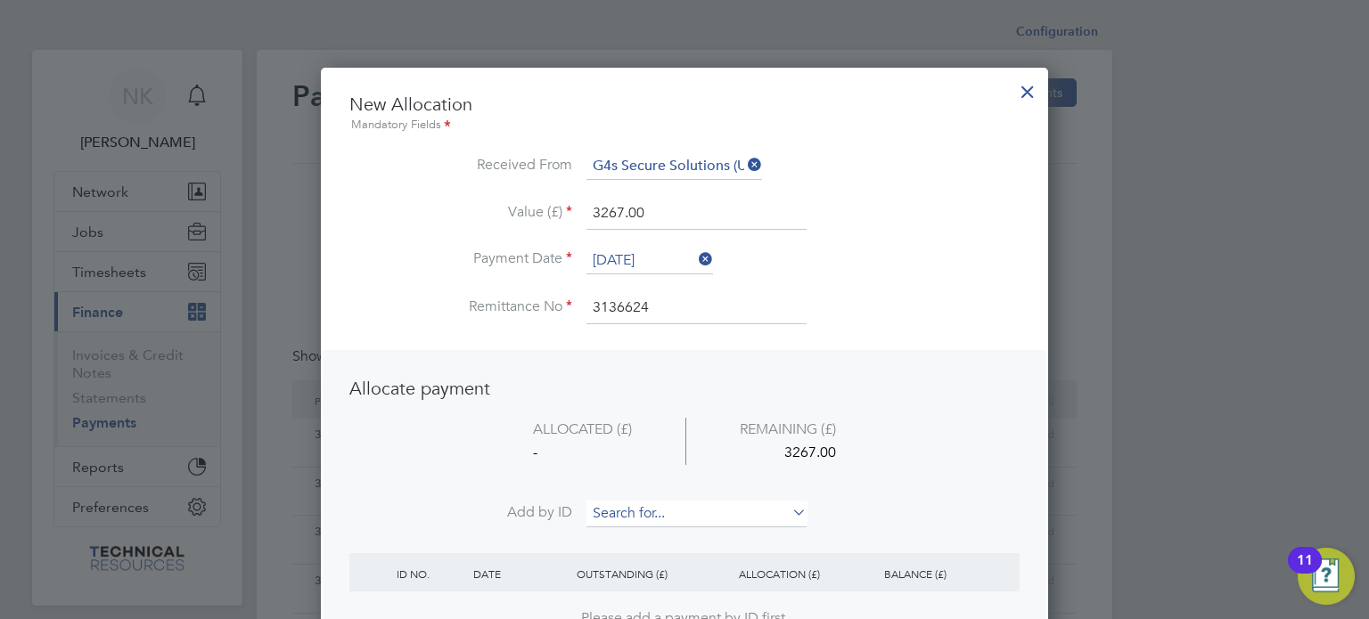
click at [645, 512] on input at bounding box center [696, 514] width 220 height 27
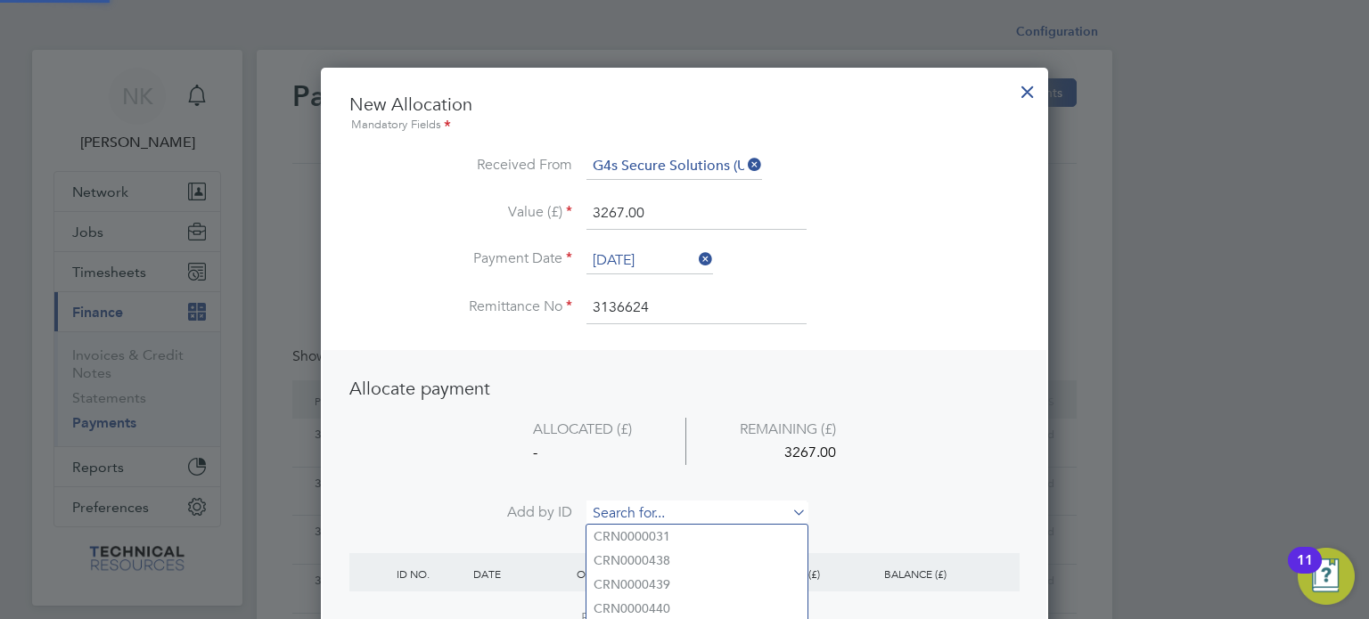
paste input "INV0006817"
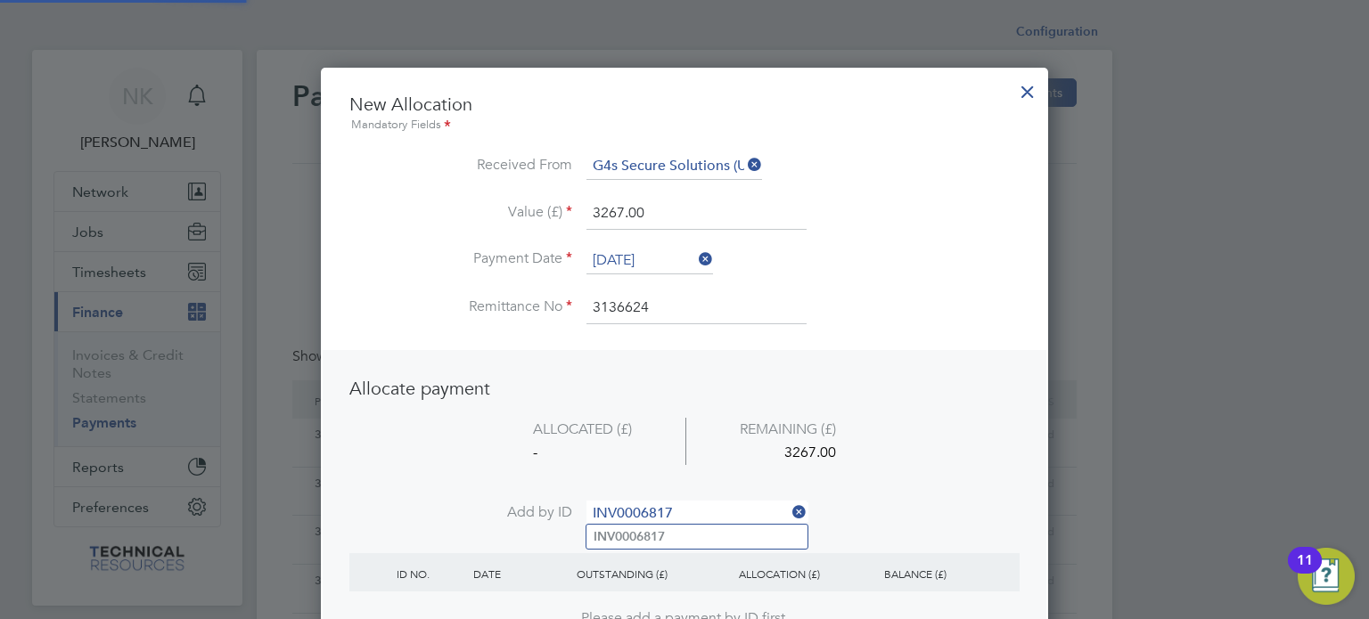
type input "INV0006817"
click at [638, 537] on b "INV0006817" at bounding box center [629, 536] width 71 height 15
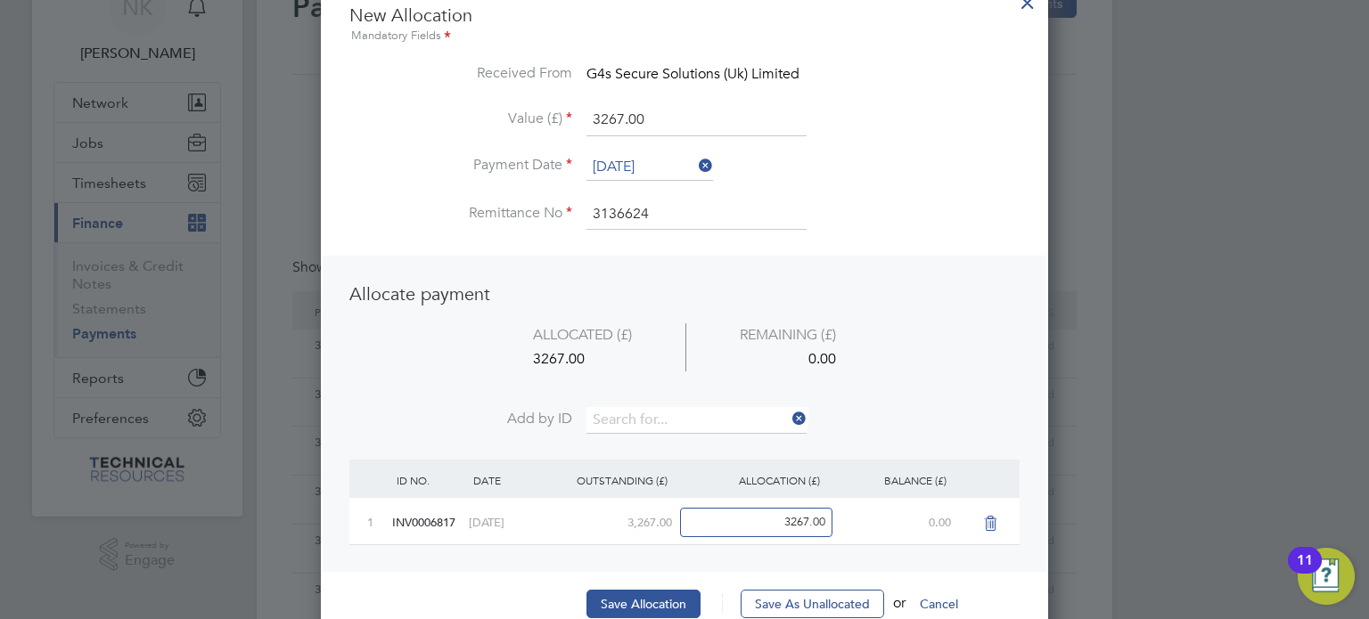
scroll to position [96, 0]
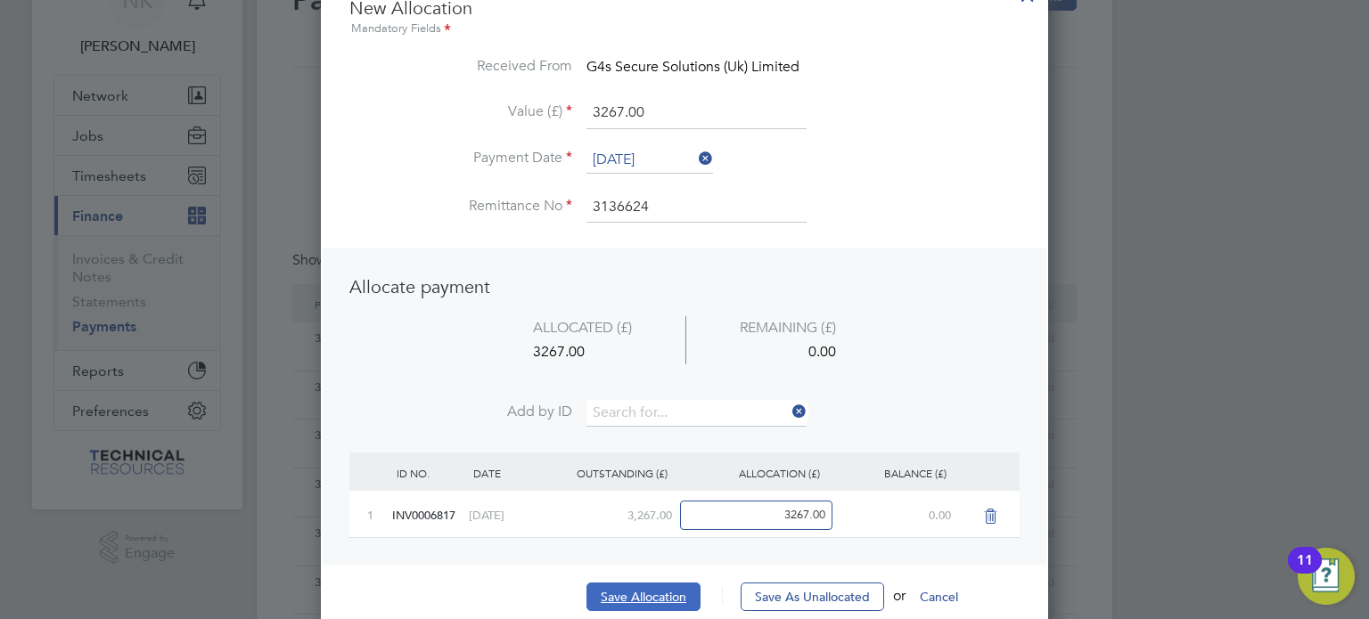
click at [620, 583] on button "Save Allocation" at bounding box center [643, 597] width 114 height 29
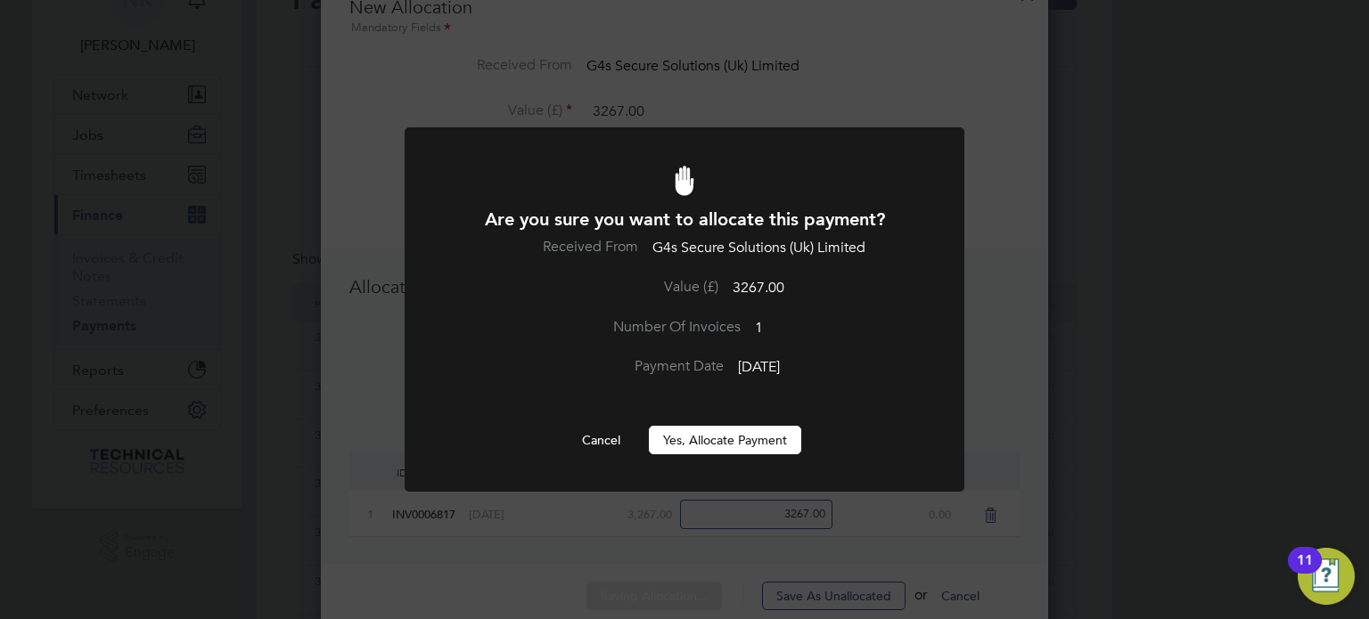
click at [727, 448] on button "Yes, Allocate Payment" at bounding box center [725, 440] width 152 height 29
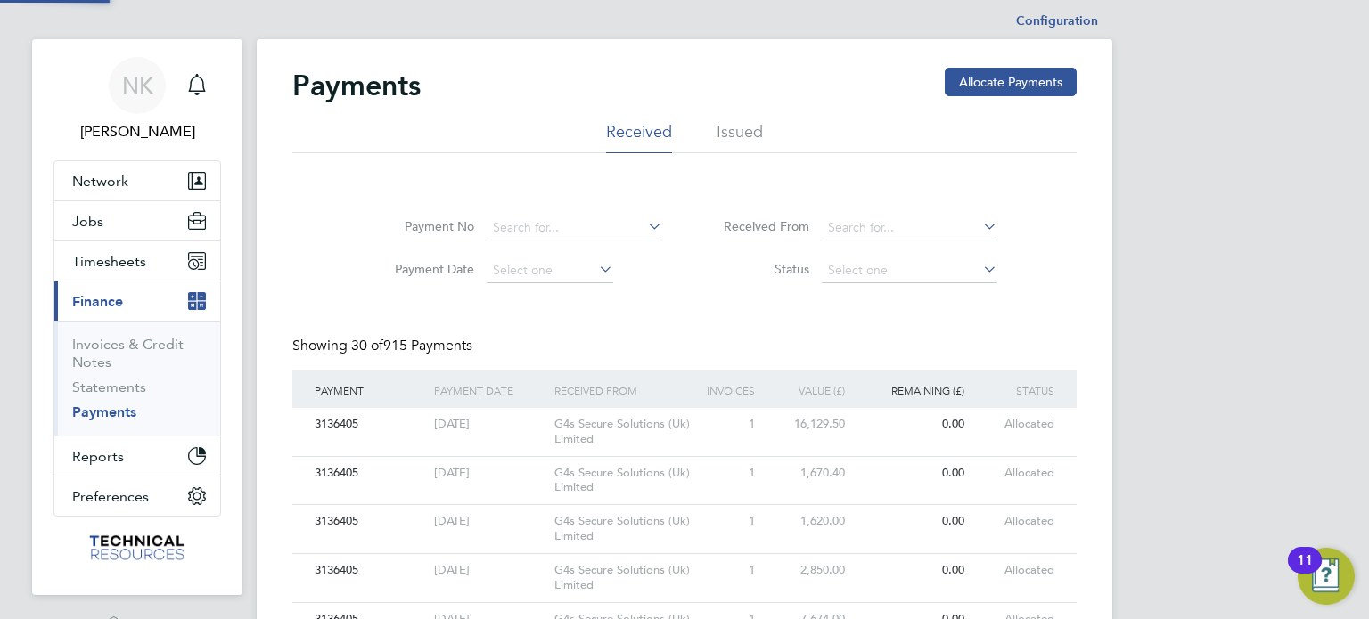
scroll to position [1, 0]
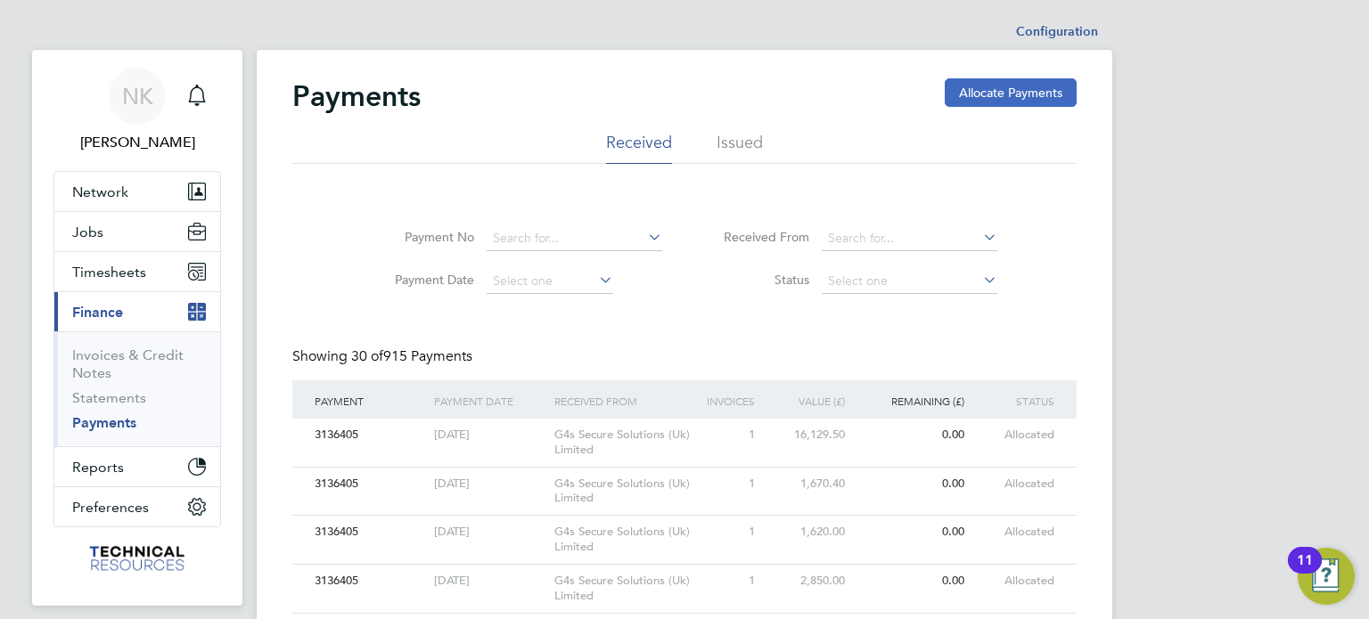
click at [987, 82] on button "Allocate Payments" at bounding box center [1011, 92] width 132 height 29
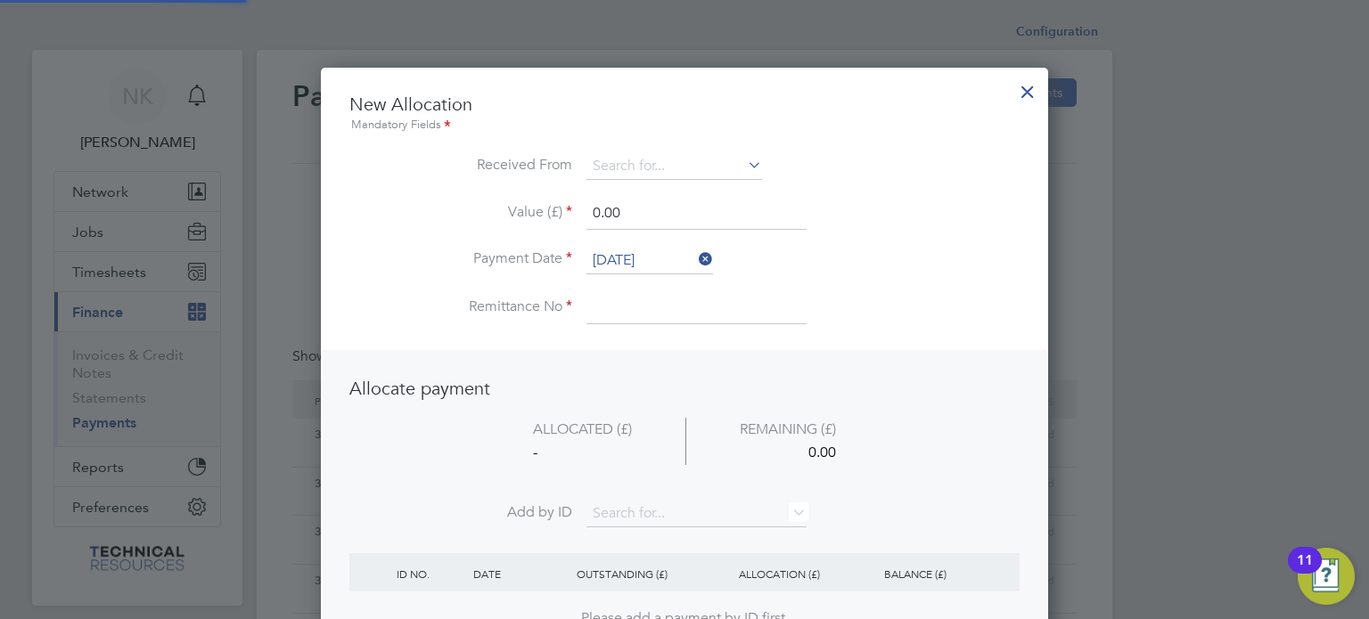
scroll to position [9, 9]
click at [645, 163] on input at bounding box center [674, 166] width 176 height 27
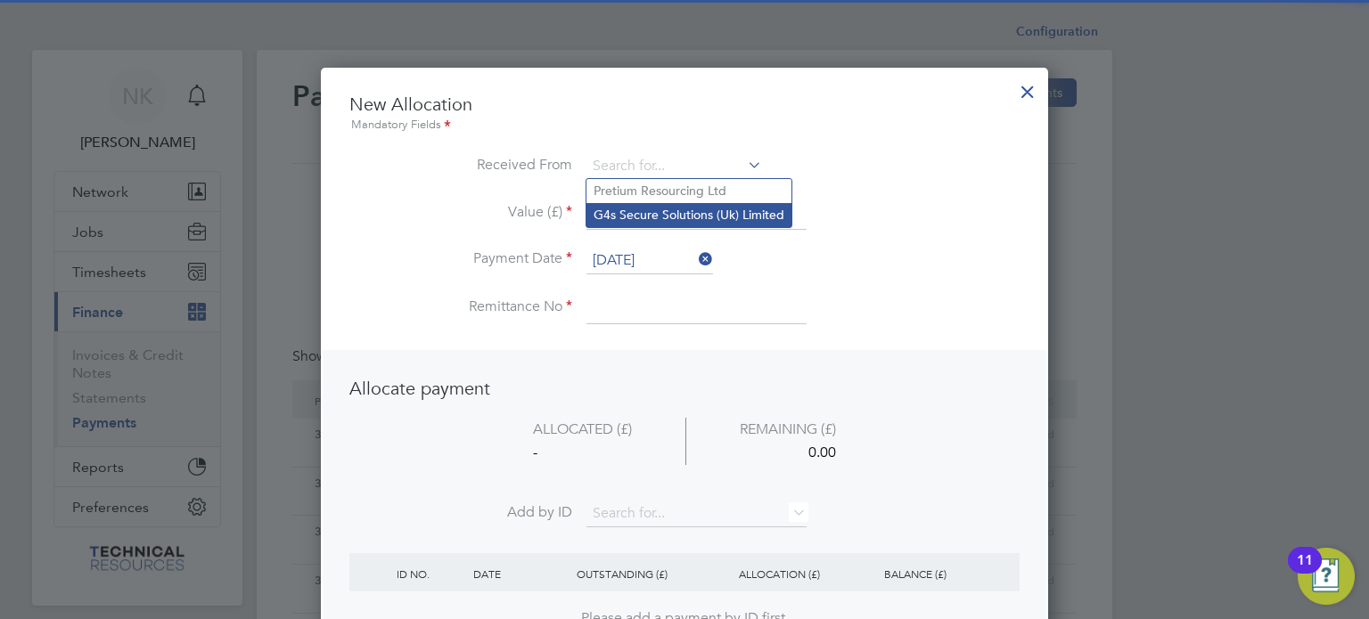
click at [643, 213] on li "G4s Secure Solutions (Uk) Limited" at bounding box center [688, 215] width 205 height 24
type input "G4s Secure Solutions (Uk) Limited"
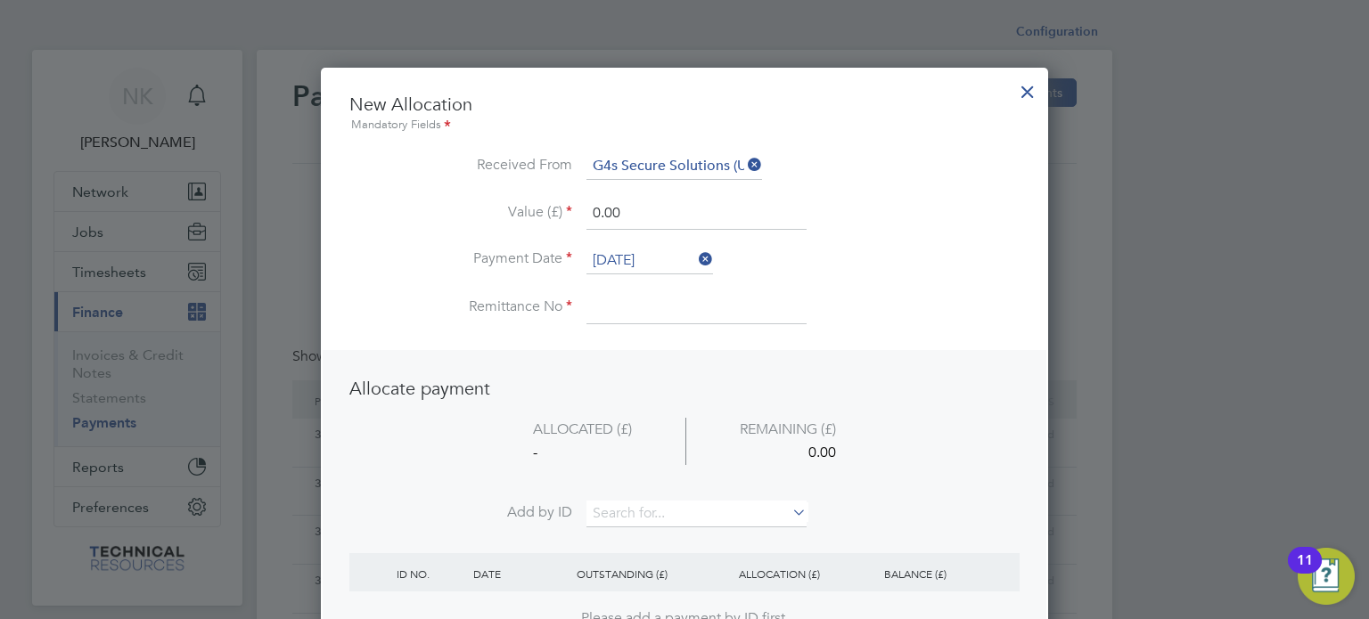
click at [634, 250] on input "26 Sep 2025" at bounding box center [649, 261] width 127 height 27
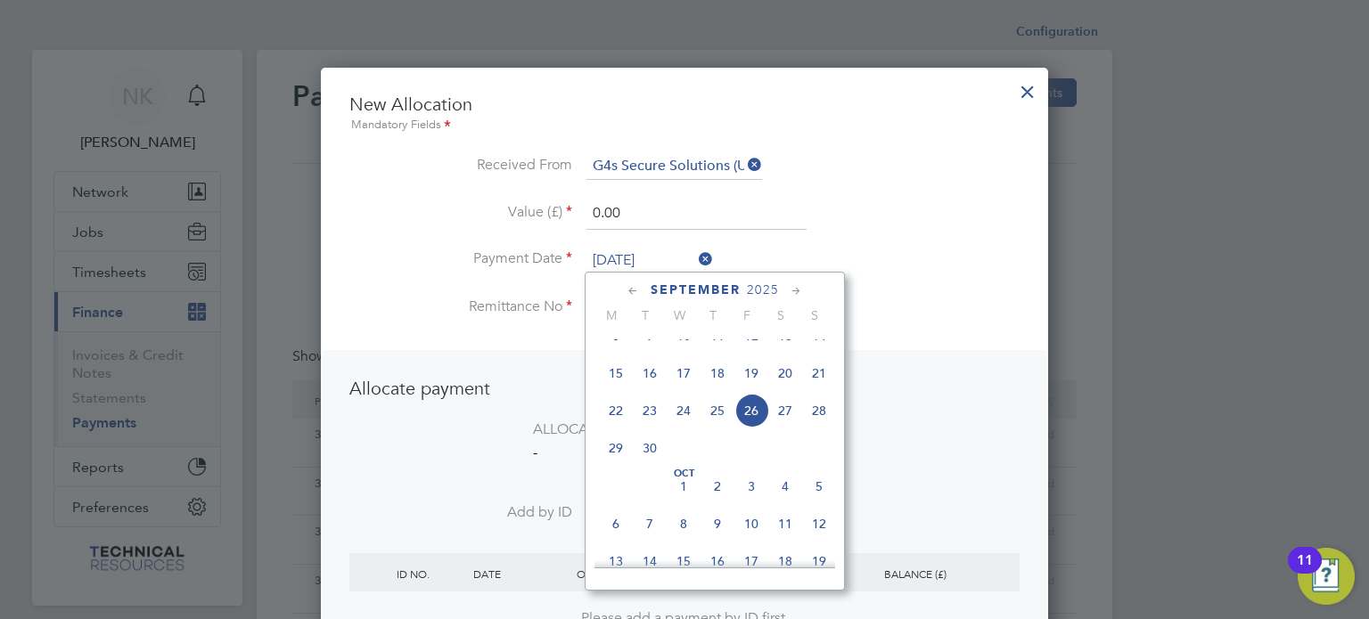
click at [752, 352] on span "12" at bounding box center [751, 336] width 34 height 34
type input "12 Sep 2025"
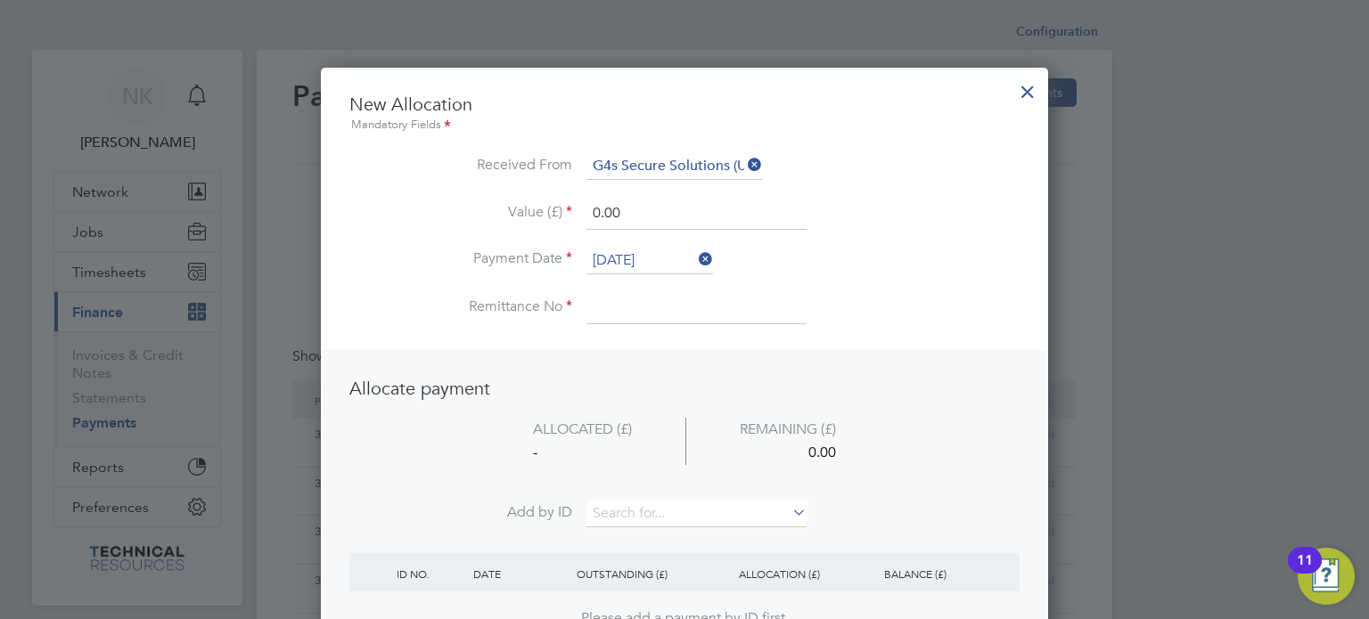
click at [594, 292] on input at bounding box center [696, 308] width 220 height 32
type input "3136624"
drag, startPoint x: 625, startPoint y: 209, endPoint x: 506, endPoint y: 208, distance: 118.5
click at [506, 208] on li "Value (£) 0.00" at bounding box center [684, 223] width 670 height 50
type input "813.12"
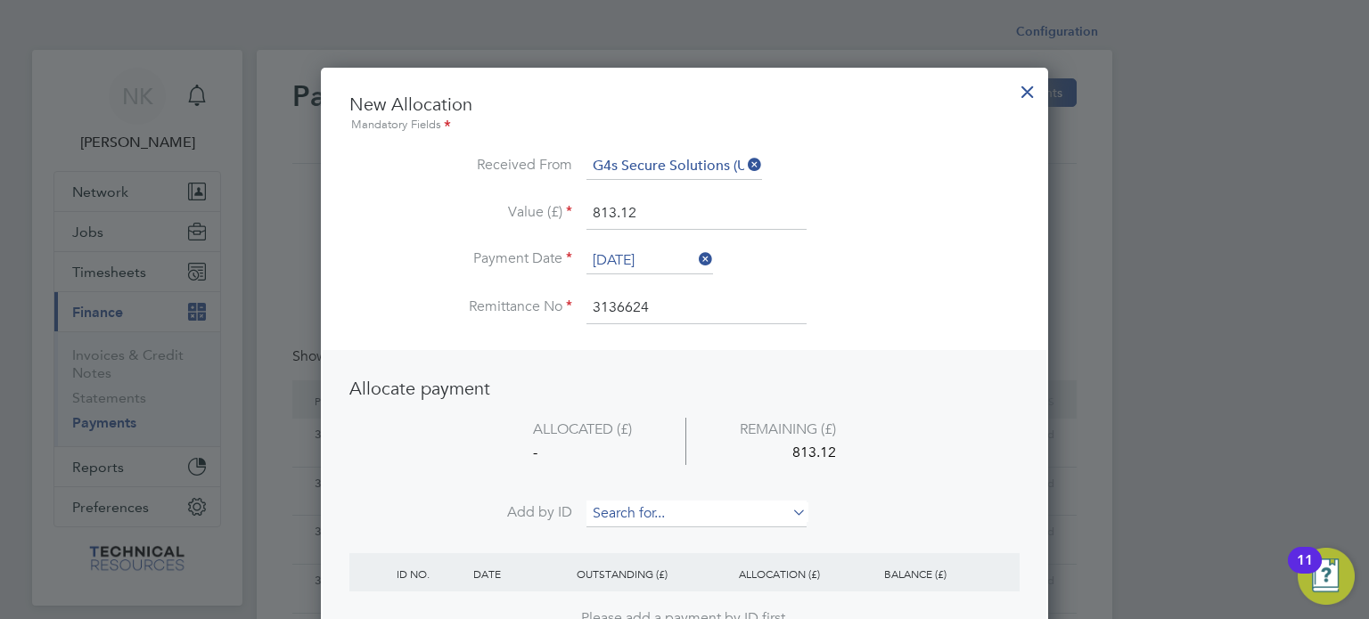
click at [615, 503] on input at bounding box center [696, 514] width 220 height 27
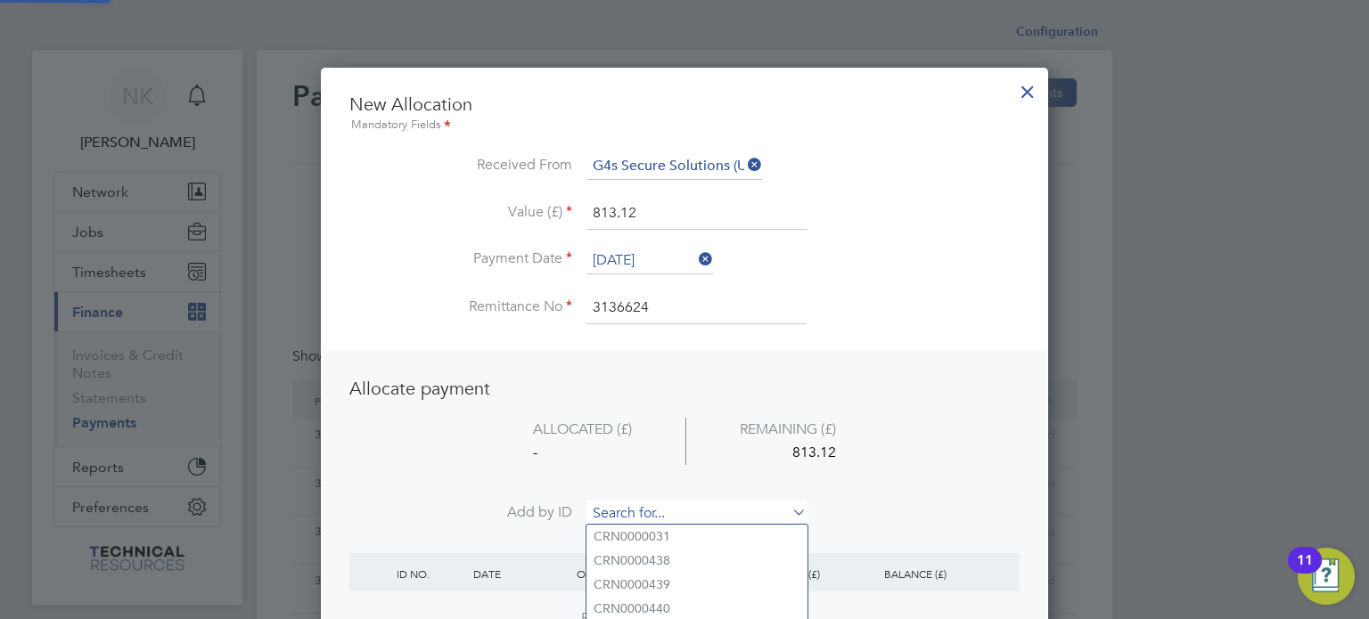
paste input "INV0006818"
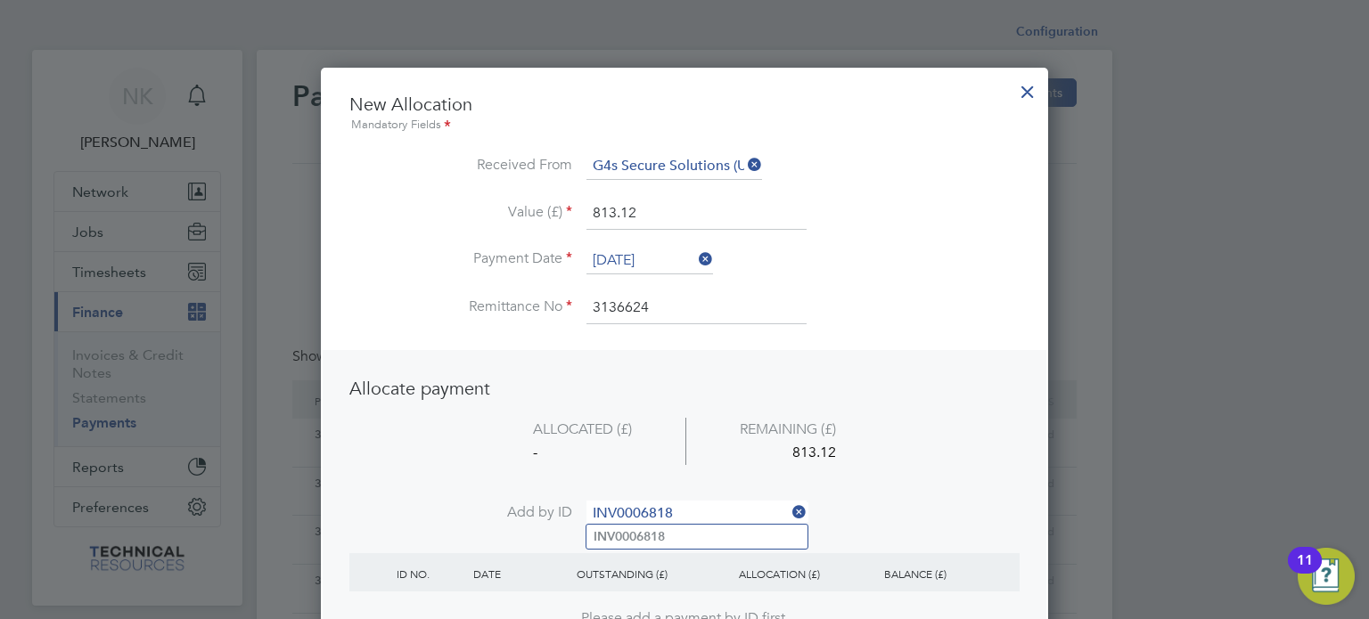
type input "INV0006818"
click at [613, 527] on li "INV0006818" at bounding box center [696, 537] width 221 height 24
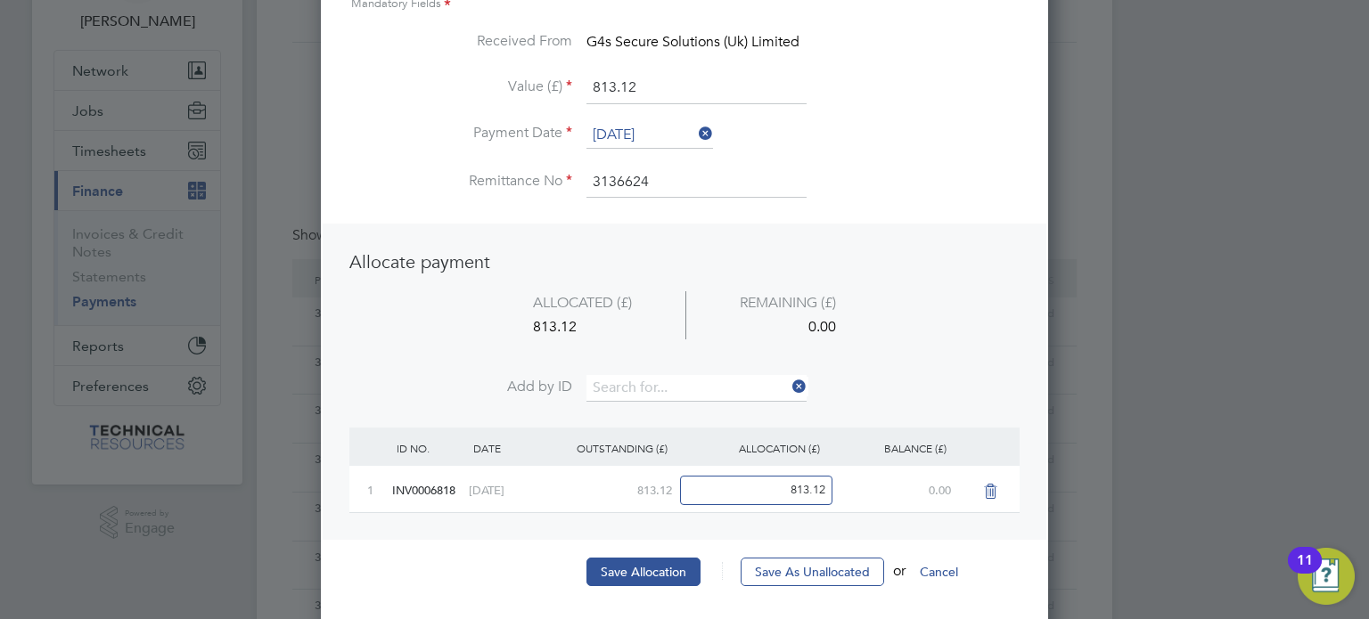
scroll to position [123, 0]
click at [616, 566] on button "Save Allocation" at bounding box center [643, 570] width 114 height 29
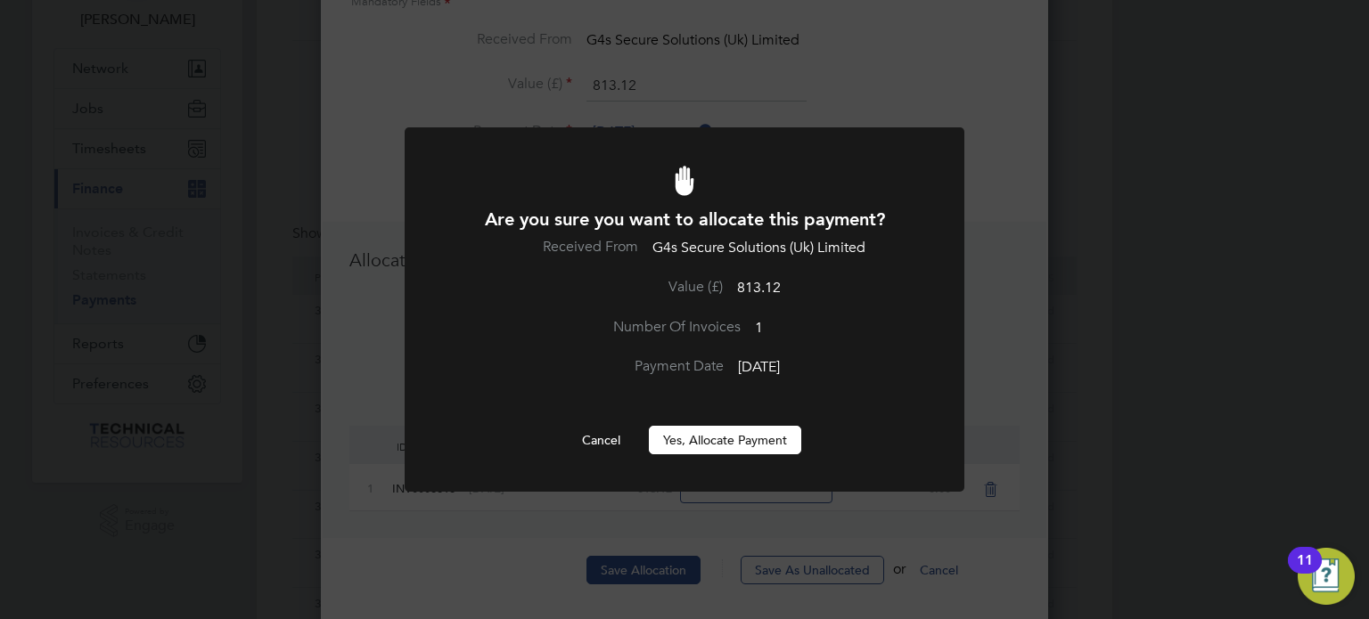
click at [744, 431] on button "Yes, Allocate Payment" at bounding box center [725, 440] width 152 height 29
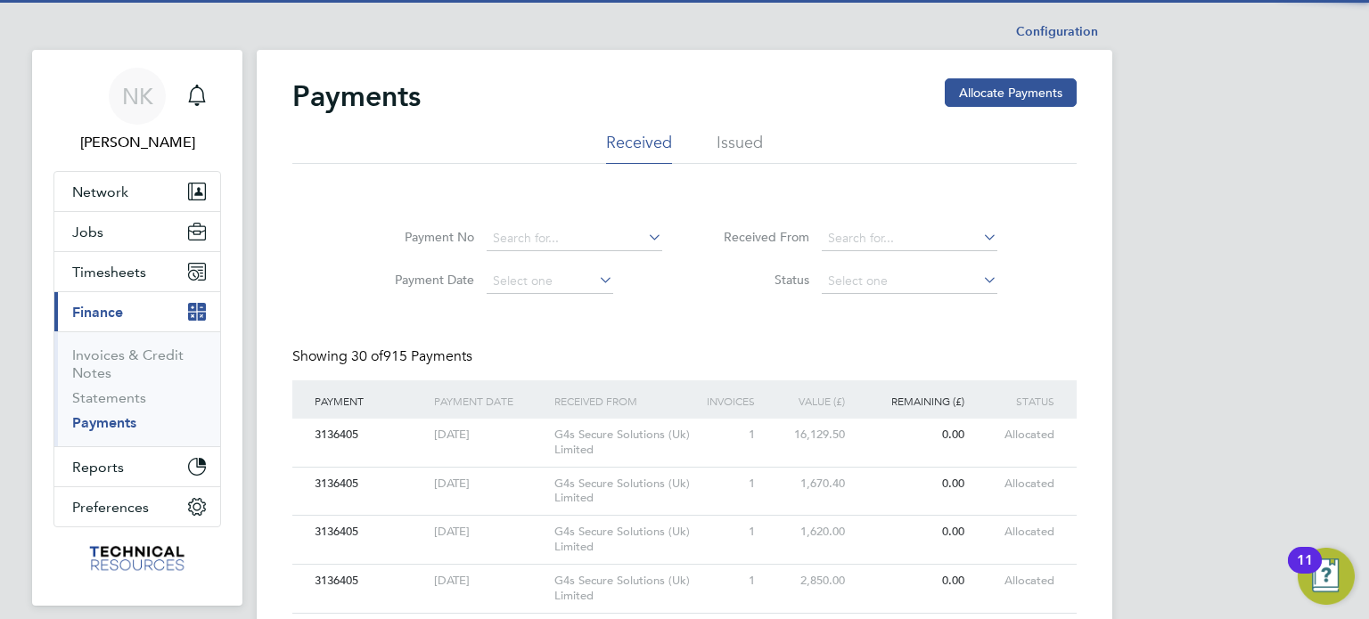
scroll to position [0, 0]
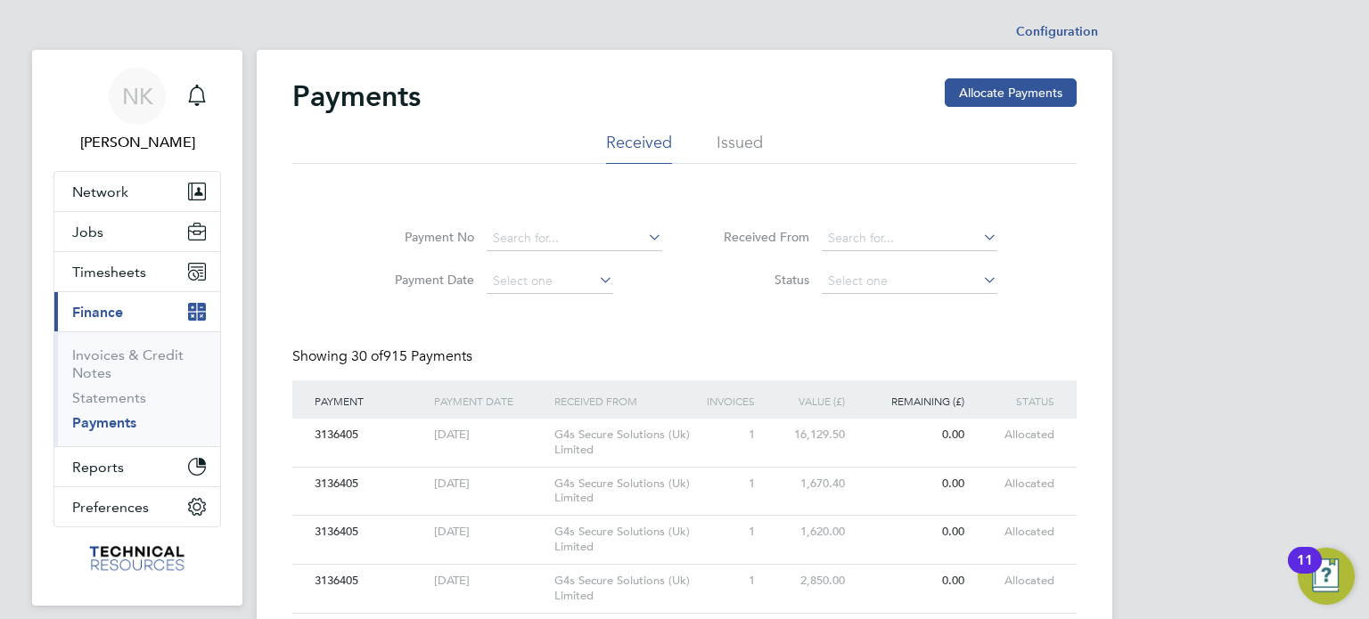
click at [978, 97] on button "Allocate Payments" at bounding box center [1011, 92] width 132 height 29
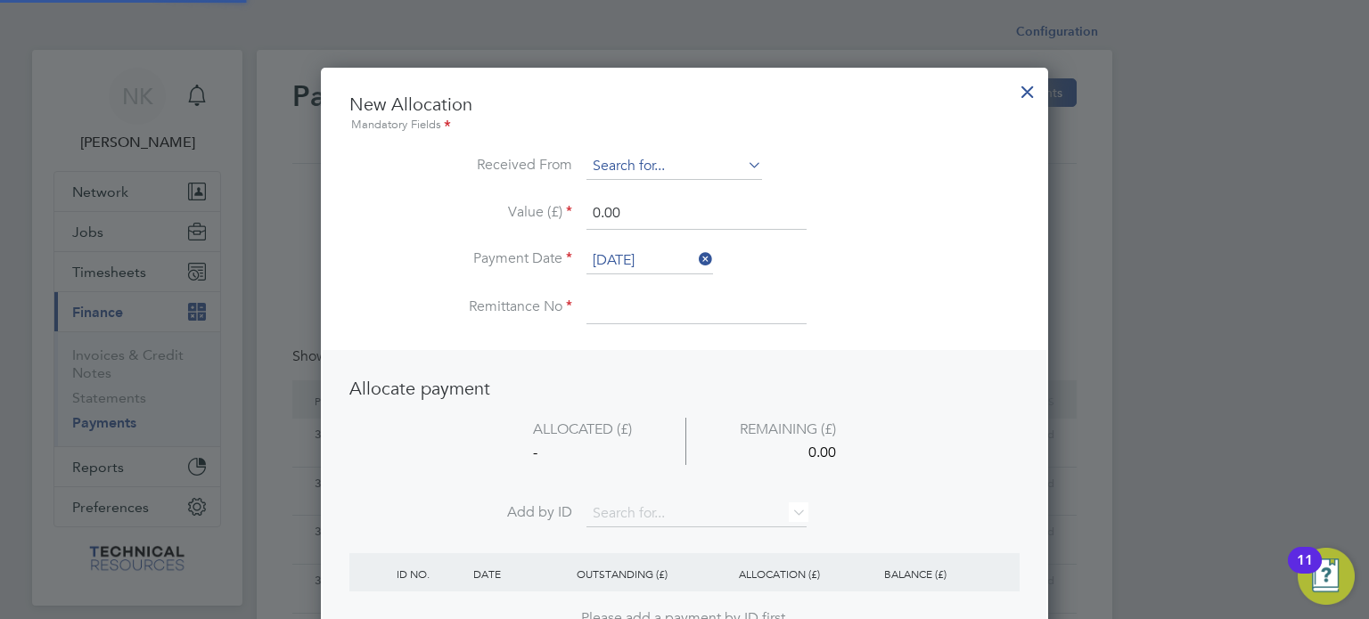
scroll to position [699, 728]
click at [676, 144] on ul "New Allocation Mandatory Fields Received From Value (£) 0.00 Payment Date 26 Se…" at bounding box center [684, 218] width 670 height 250
click at [653, 160] on input at bounding box center [674, 166] width 176 height 27
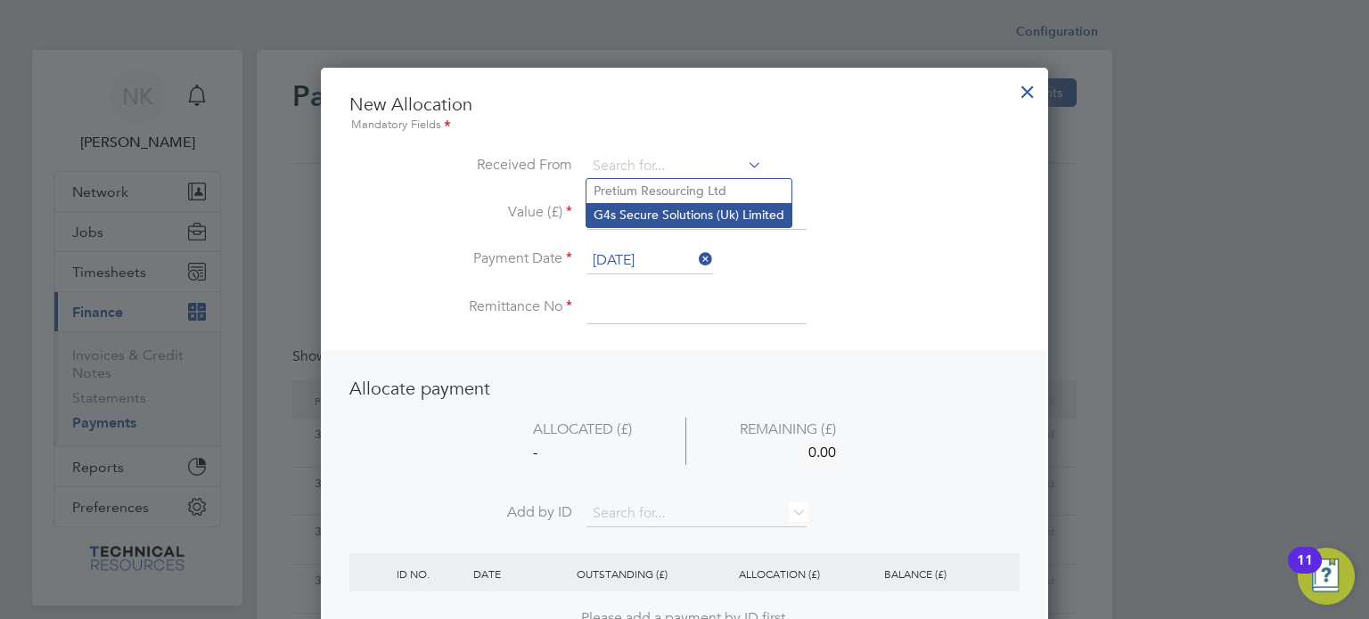
click at [667, 212] on li "G4s Secure Solutions (Uk) Limited" at bounding box center [688, 215] width 205 height 24
type input "G4s Secure Solutions (Uk) Limited"
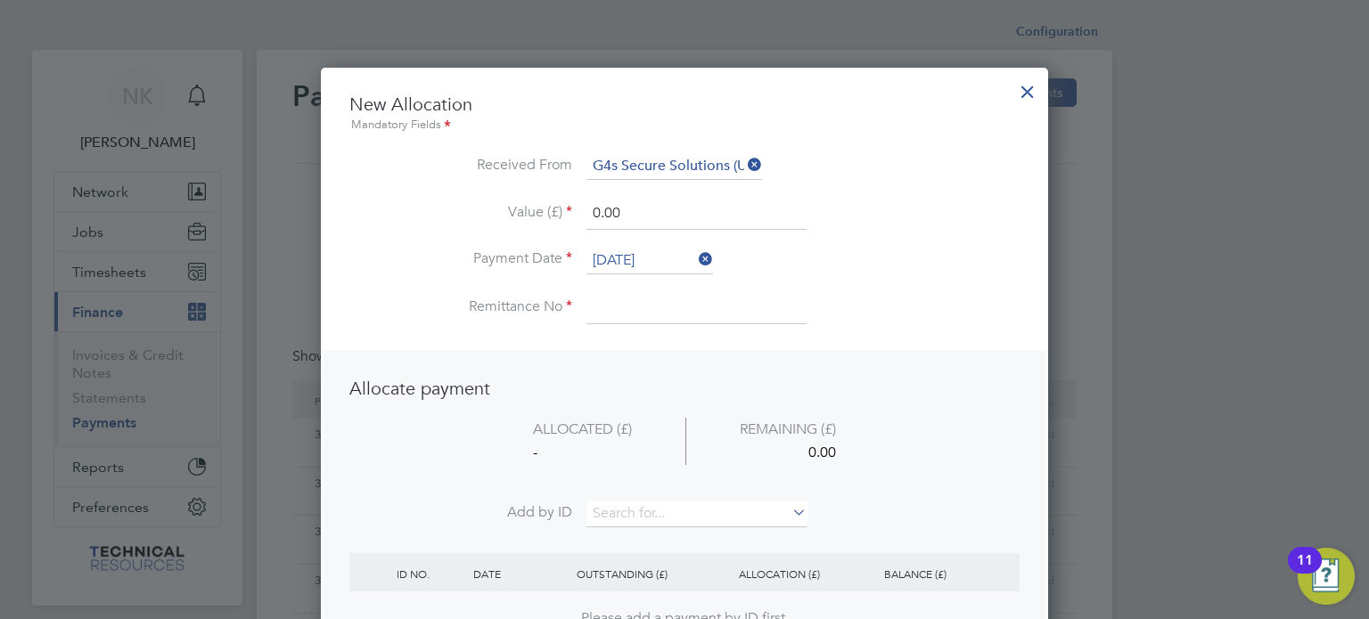
click at [659, 248] on input "26 Sep 2025" at bounding box center [649, 261] width 127 height 27
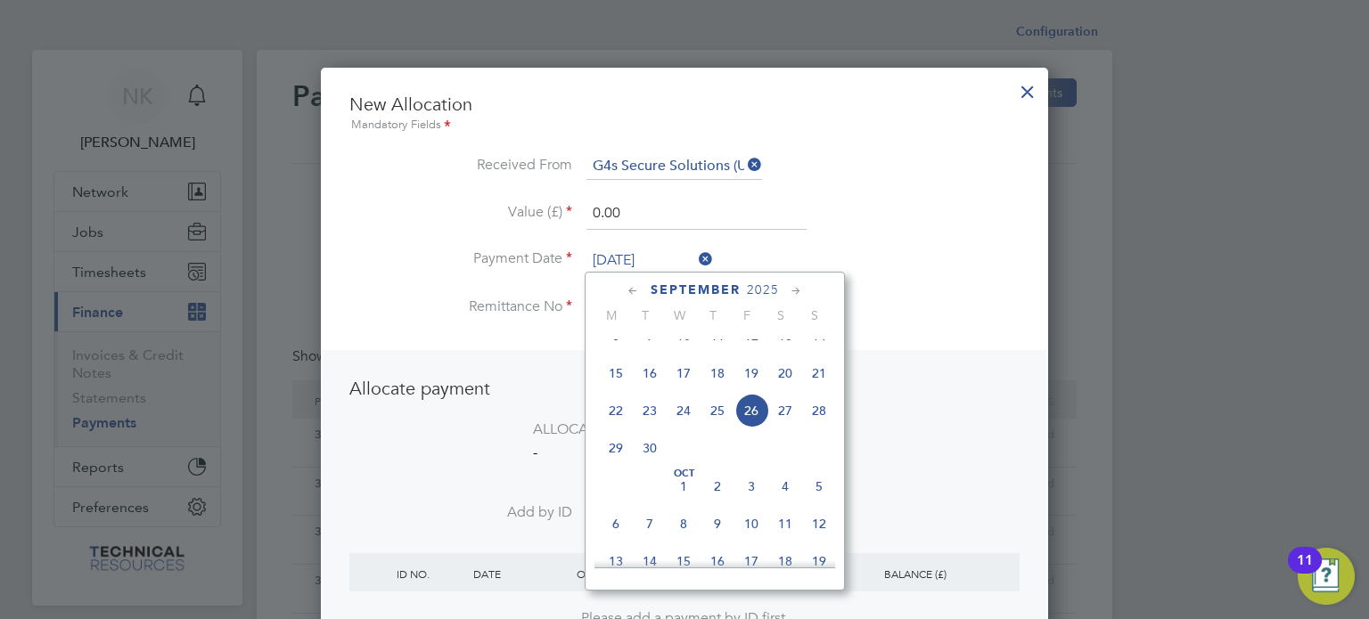
click at [747, 353] on span "12" at bounding box center [751, 336] width 34 height 34
type input "12 Sep 2025"
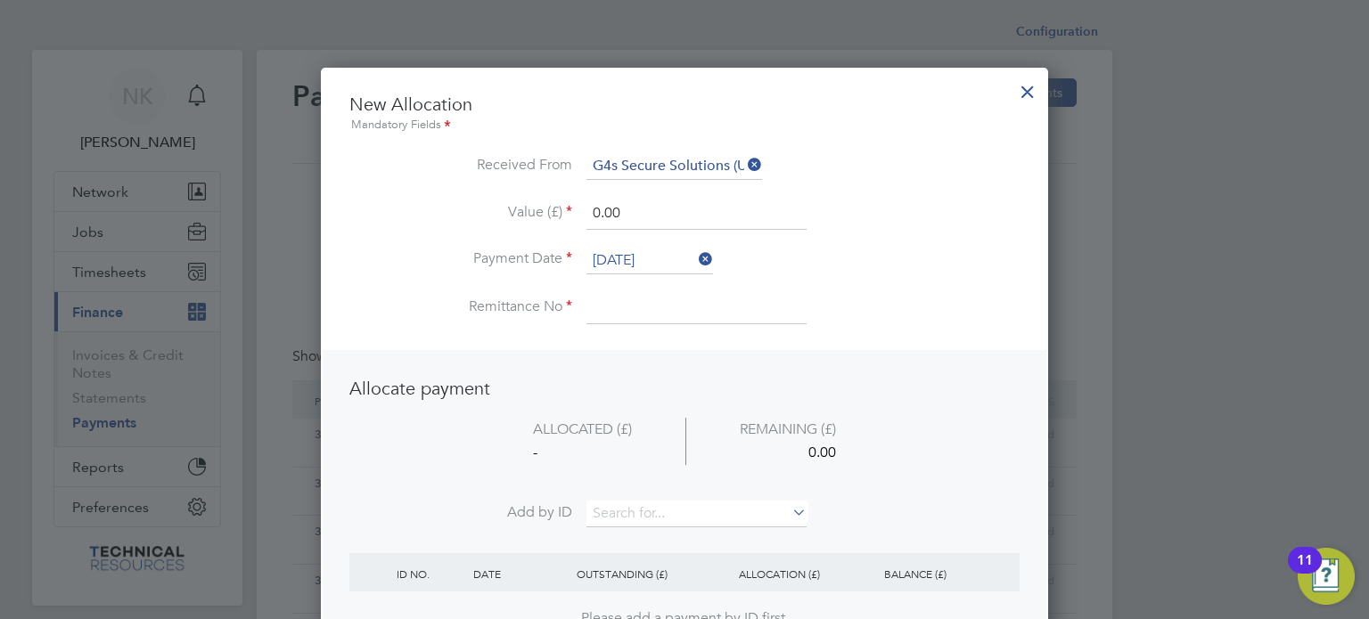
click at [629, 305] on input at bounding box center [696, 308] width 220 height 32
type input "3136624"
drag, startPoint x: 643, startPoint y: 213, endPoint x: 502, endPoint y: 194, distance: 142.0
click at [502, 194] on ul "New Allocation Mandatory Fields Received From G4s Secure Solutions (Uk) Limited…" at bounding box center [684, 218] width 670 height 250
type input "19032.02"
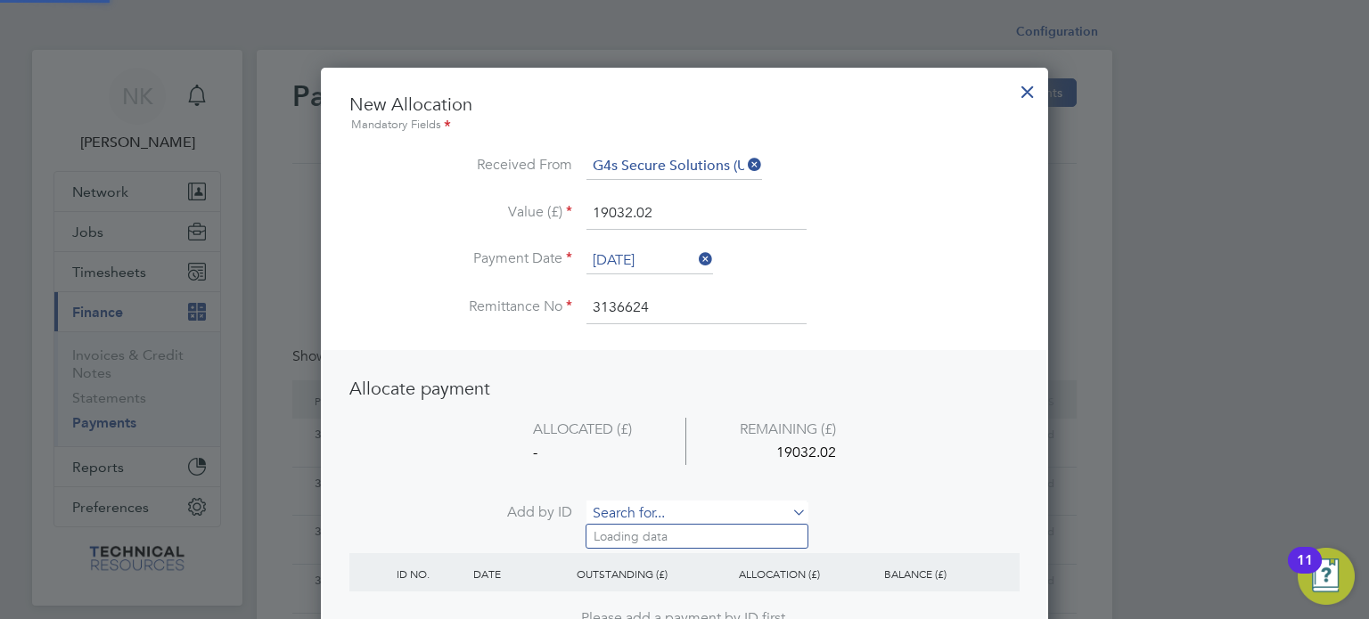
click at [634, 509] on input at bounding box center [696, 514] width 220 height 27
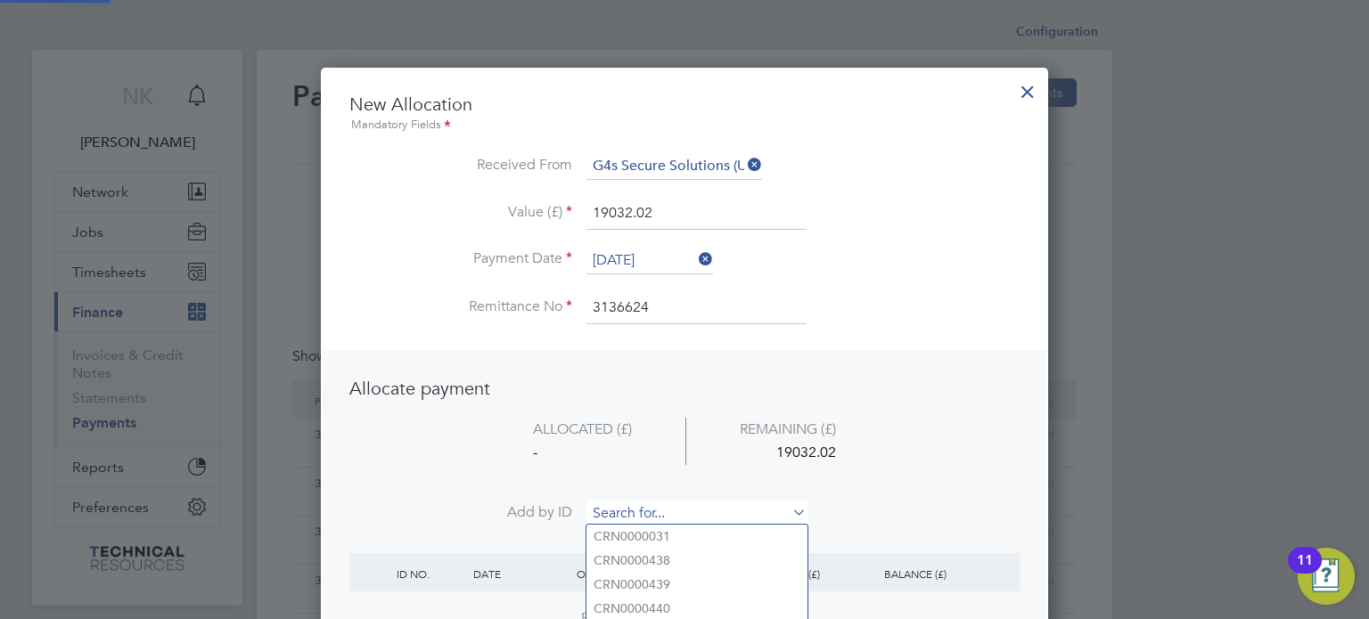
paste input "INV0006822"
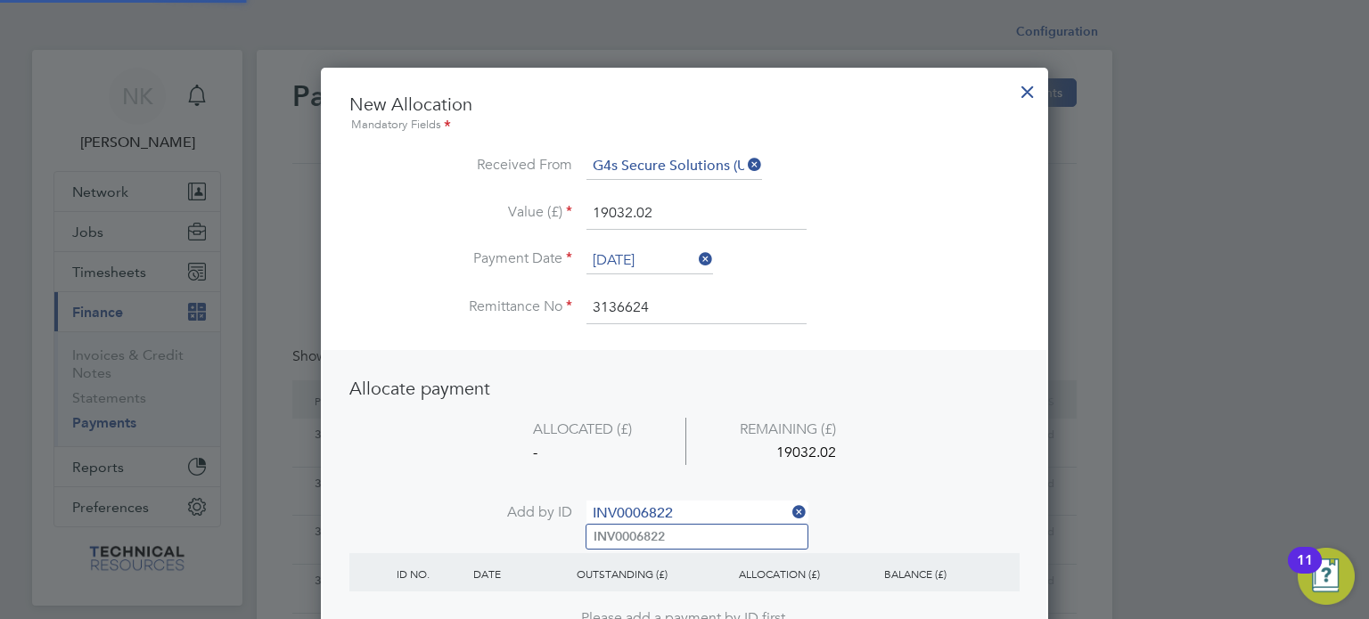
type input "INV0006822"
click at [620, 543] on b "INV0006822" at bounding box center [629, 536] width 71 height 15
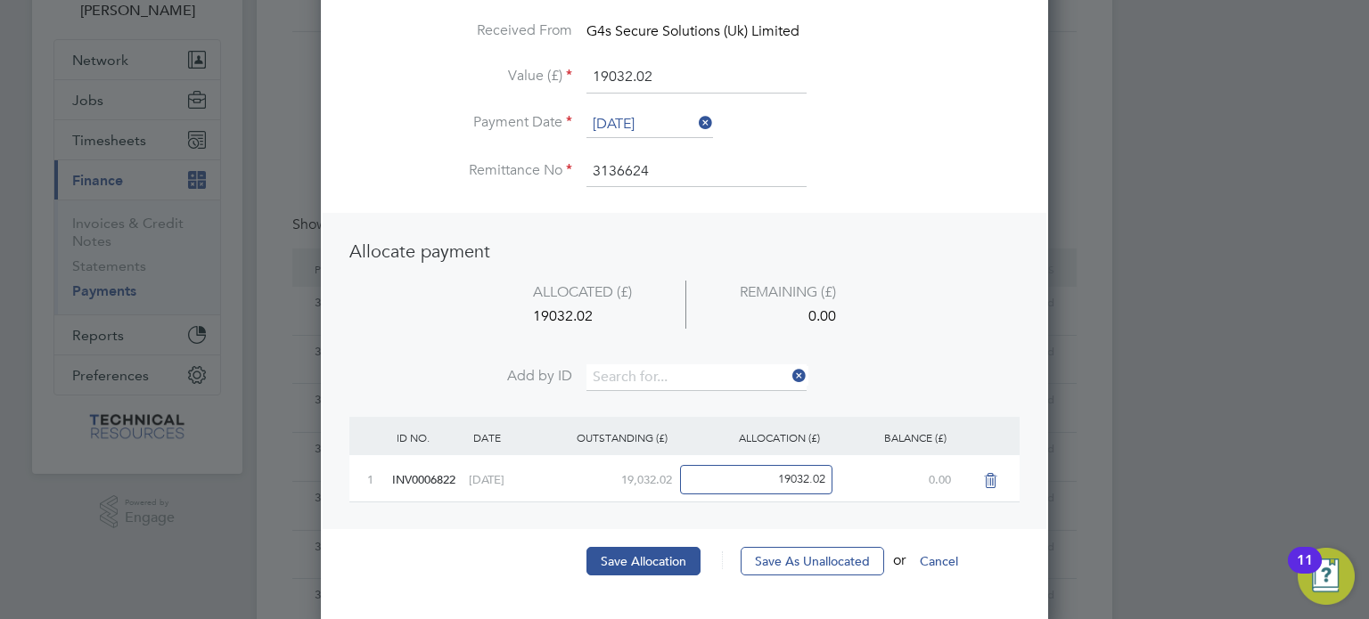
scroll to position [135, 0]
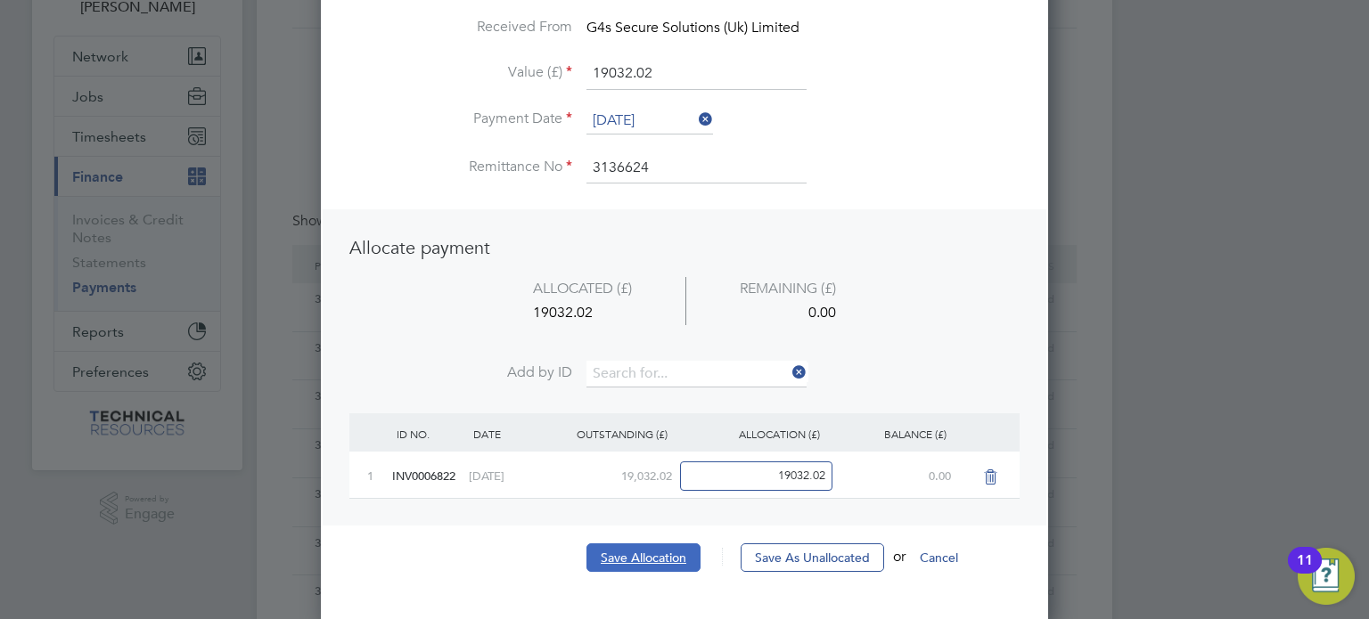
click at [619, 559] on button "Save Allocation" at bounding box center [643, 558] width 114 height 29
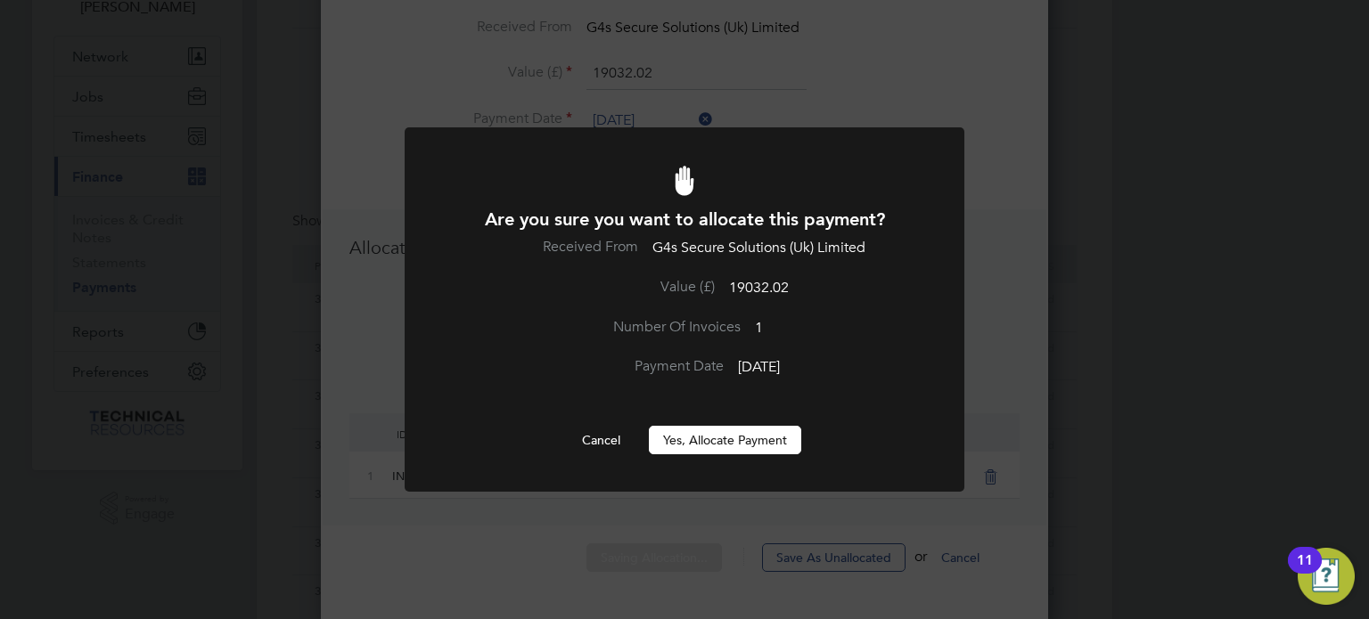
click at [747, 434] on button "Yes, Allocate Payment" at bounding box center [725, 440] width 152 height 29
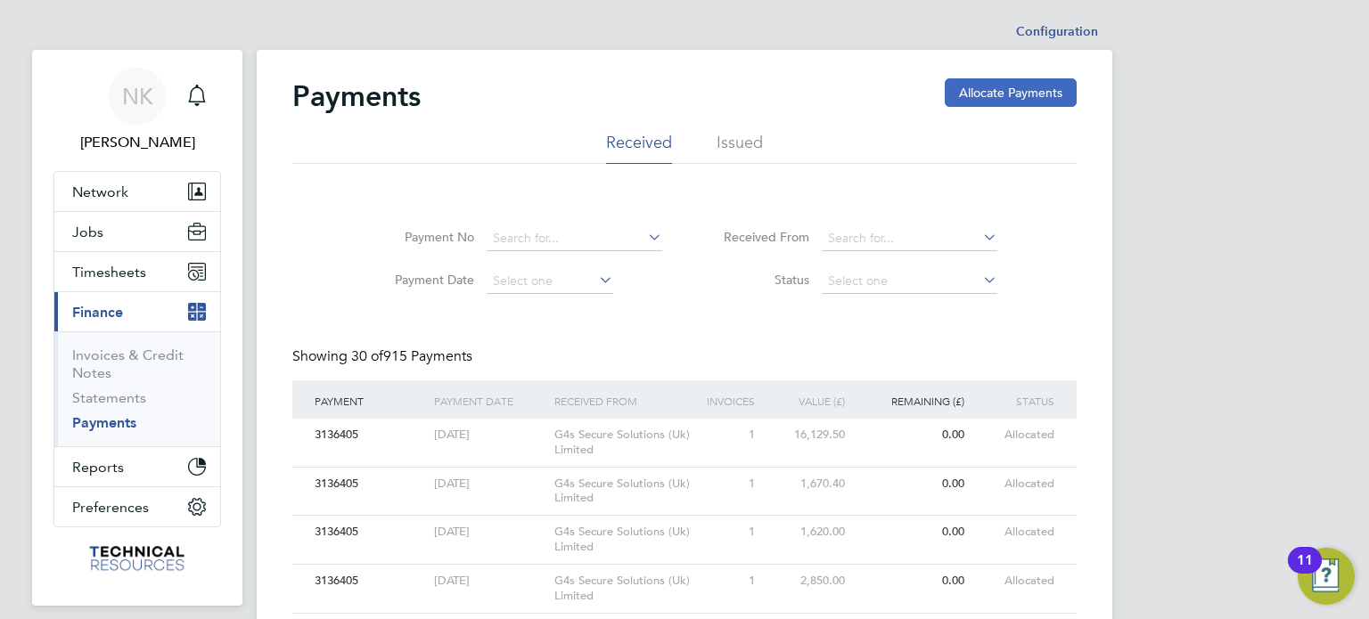
click at [986, 91] on button "Allocate Payments" at bounding box center [1011, 92] width 132 height 29
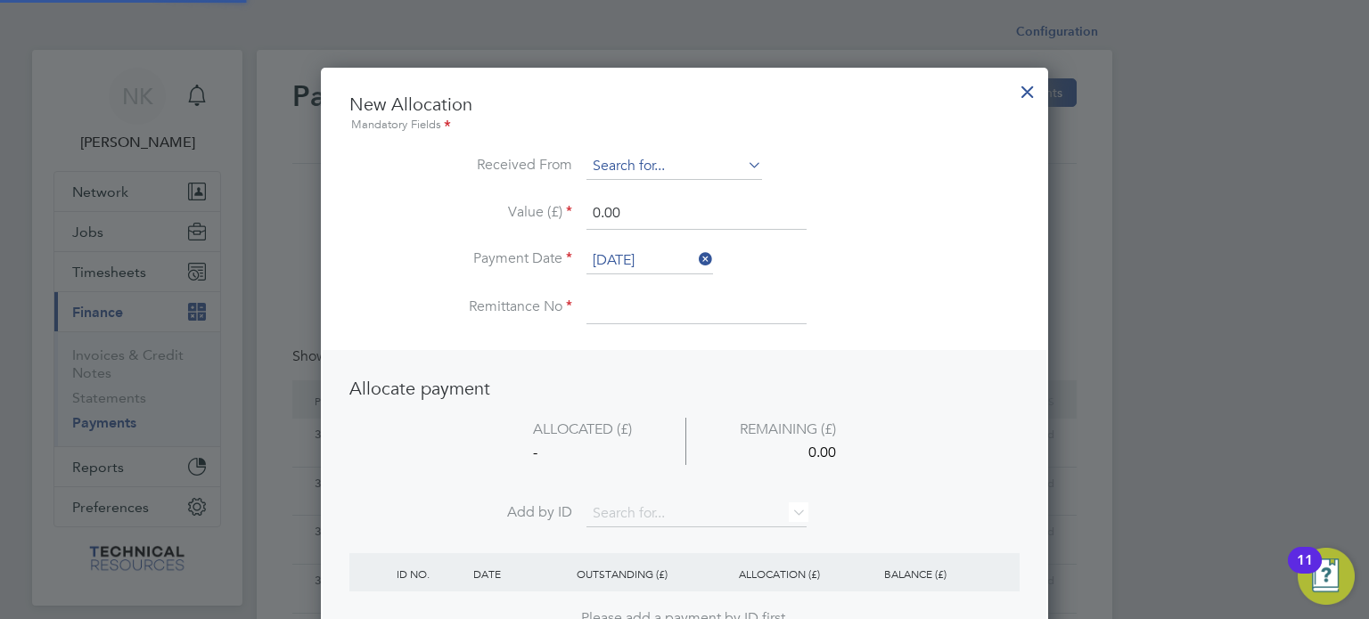
scroll to position [699, 728]
click at [700, 172] on input at bounding box center [674, 166] width 176 height 27
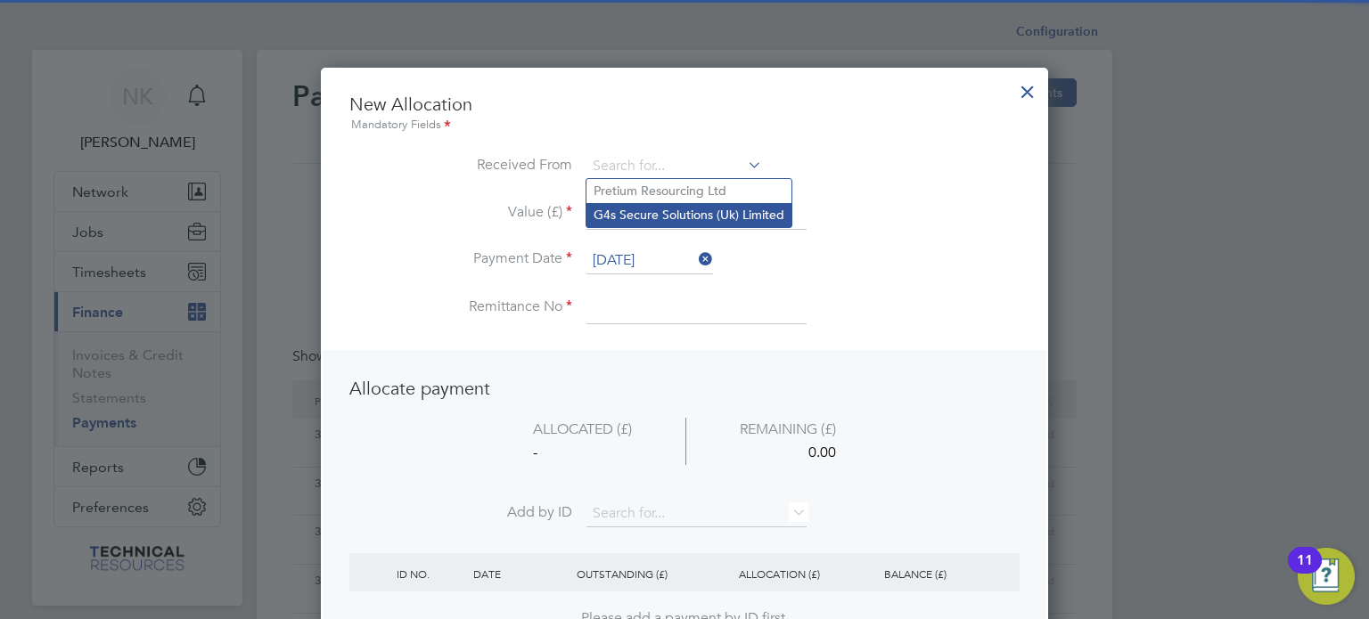
click at [674, 209] on li "G4s Secure Solutions (Uk) Limited" at bounding box center [688, 215] width 205 height 24
type input "G4s Secure Solutions (Uk) Limited"
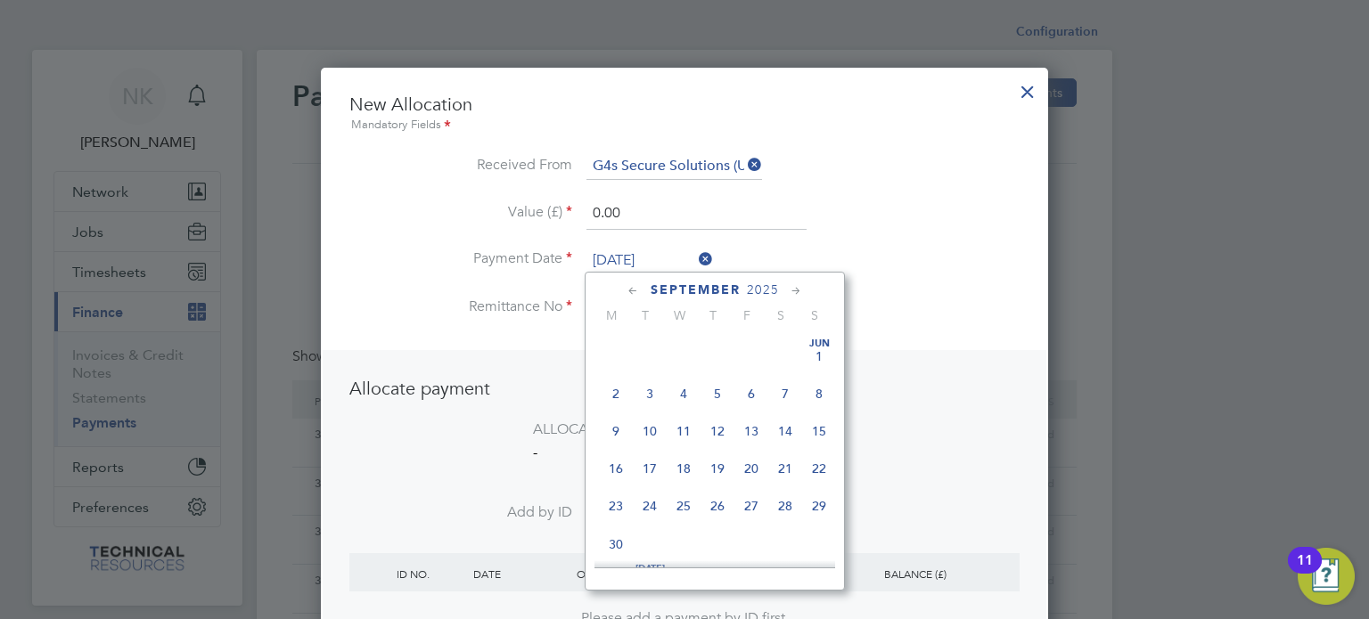
click at [638, 259] on input "26 Sep 2025" at bounding box center [649, 261] width 127 height 27
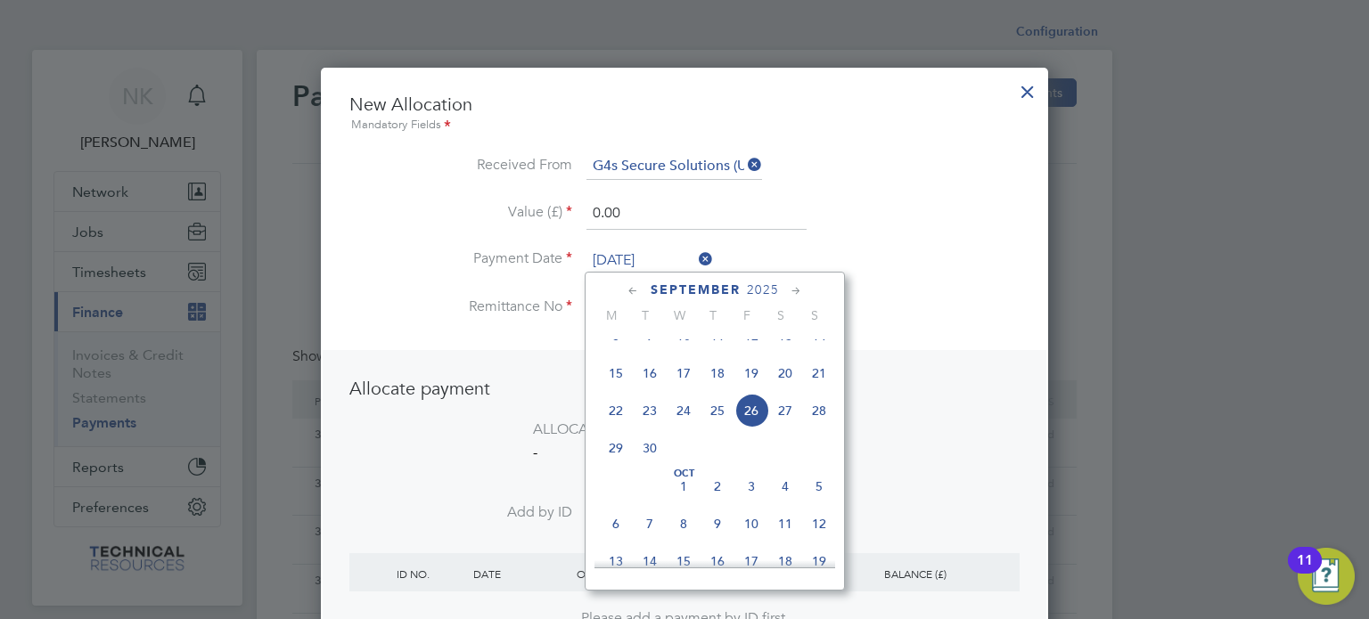
click at [751, 353] on span "12" at bounding box center [751, 336] width 34 height 34
type input "12 Sep 2025"
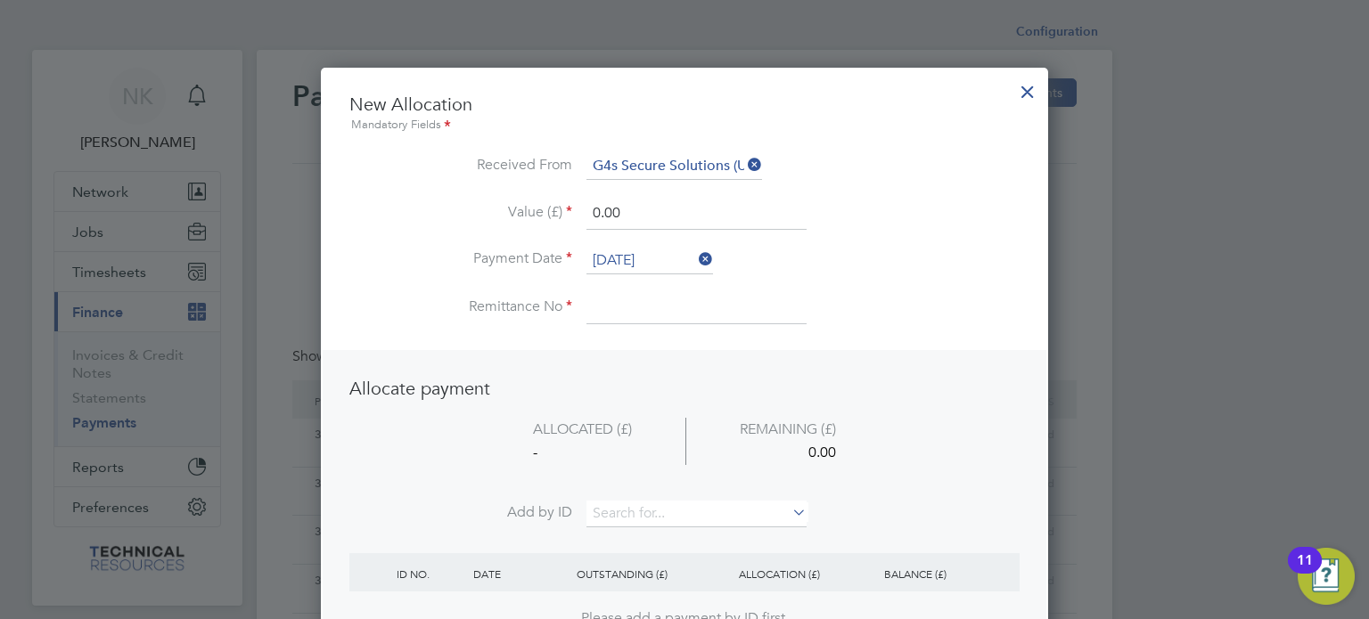
click at [645, 309] on input at bounding box center [696, 308] width 220 height 32
type input "3136624"
drag, startPoint x: 648, startPoint y: 218, endPoint x: 470, endPoint y: 217, distance: 178.2
click at [470, 217] on li "Value (£) 0.00" at bounding box center [684, 223] width 670 height 50
type input "1950.00"
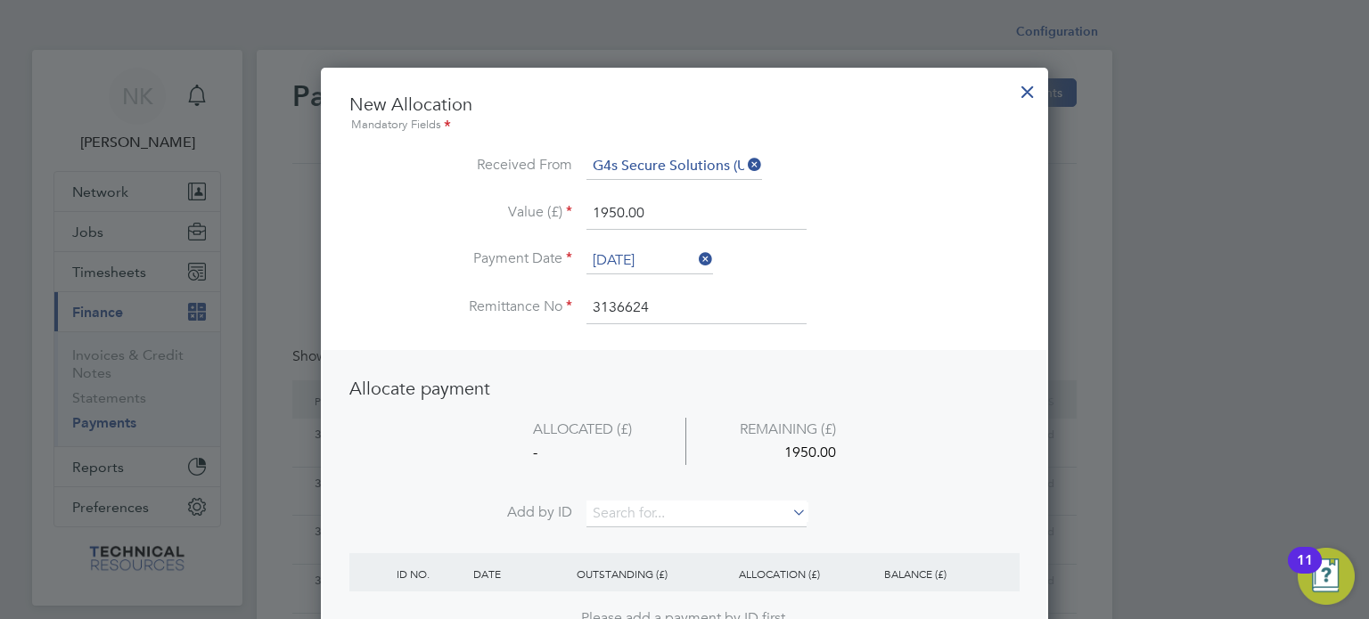
click at [636, 497] on li "ALLOCATED (£) REMAINING (£) - 1950.00" at bounding box center [684, 460] width 670 height 84
click at [629, 506] on input at bounding box center [696, 514] width 220 height 27
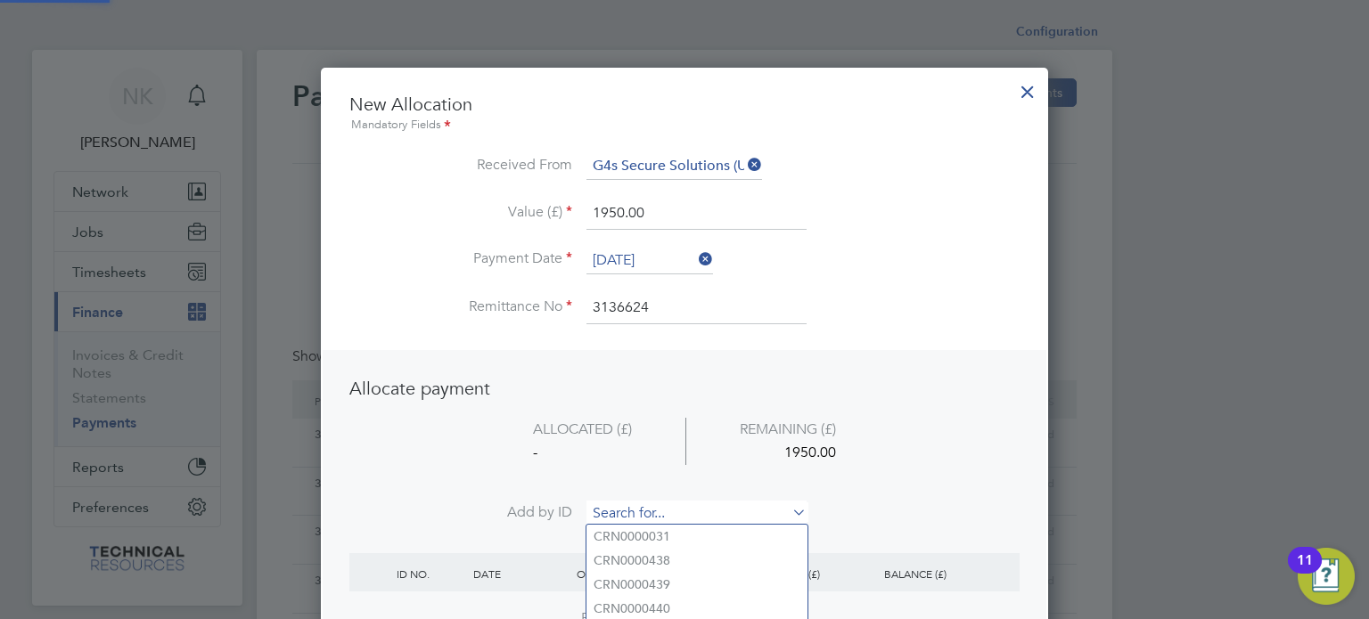
paste input "INV0006815"
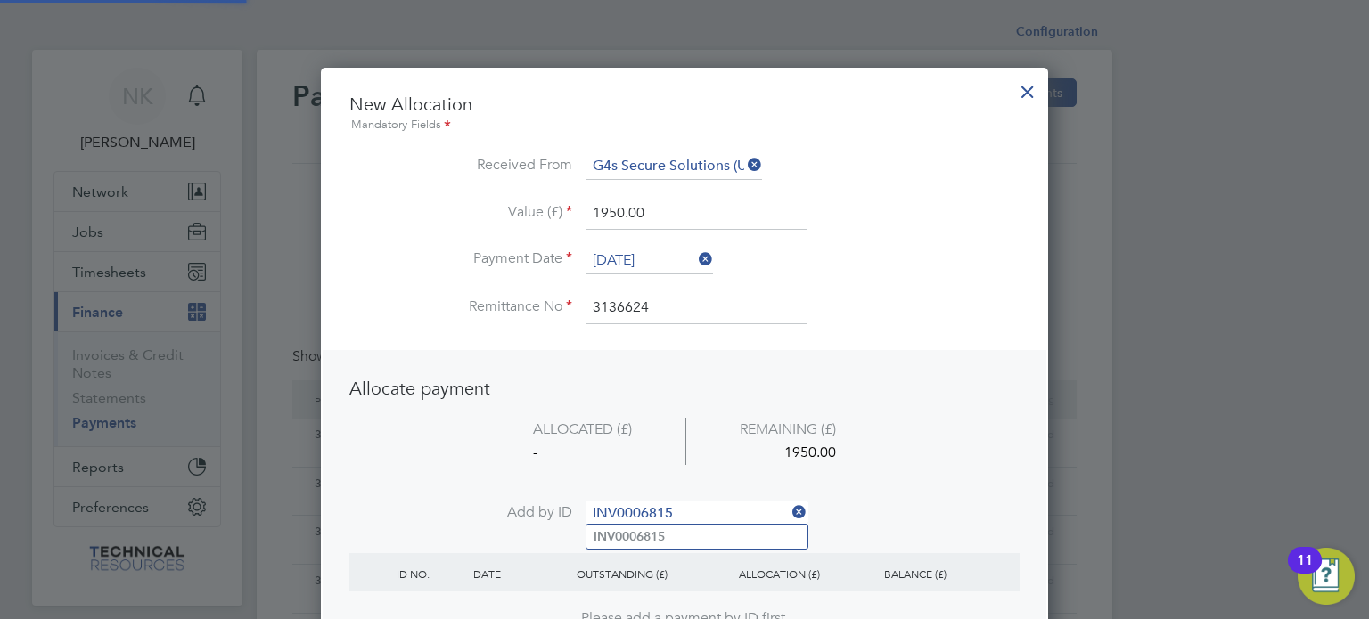
type input "INV0006815"
click at [623, 536] on b "INV0006815" at bounding box center [629, 536] width 71 height 15
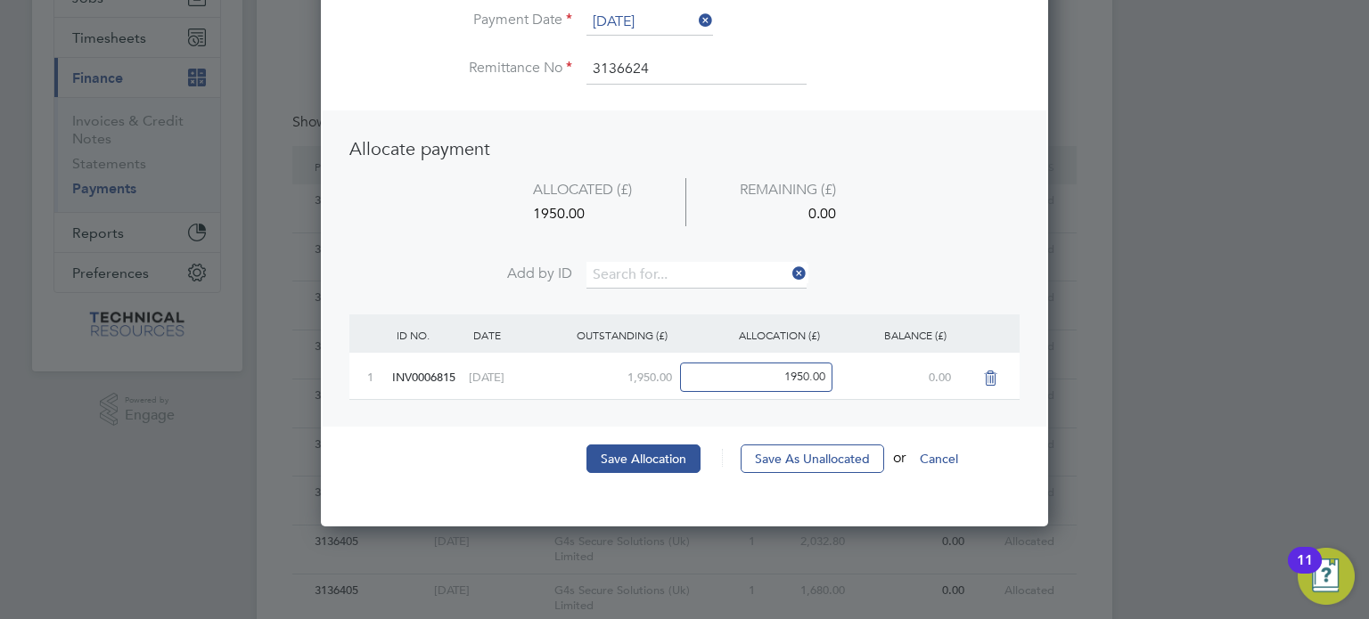
scroll to position [238, 0]
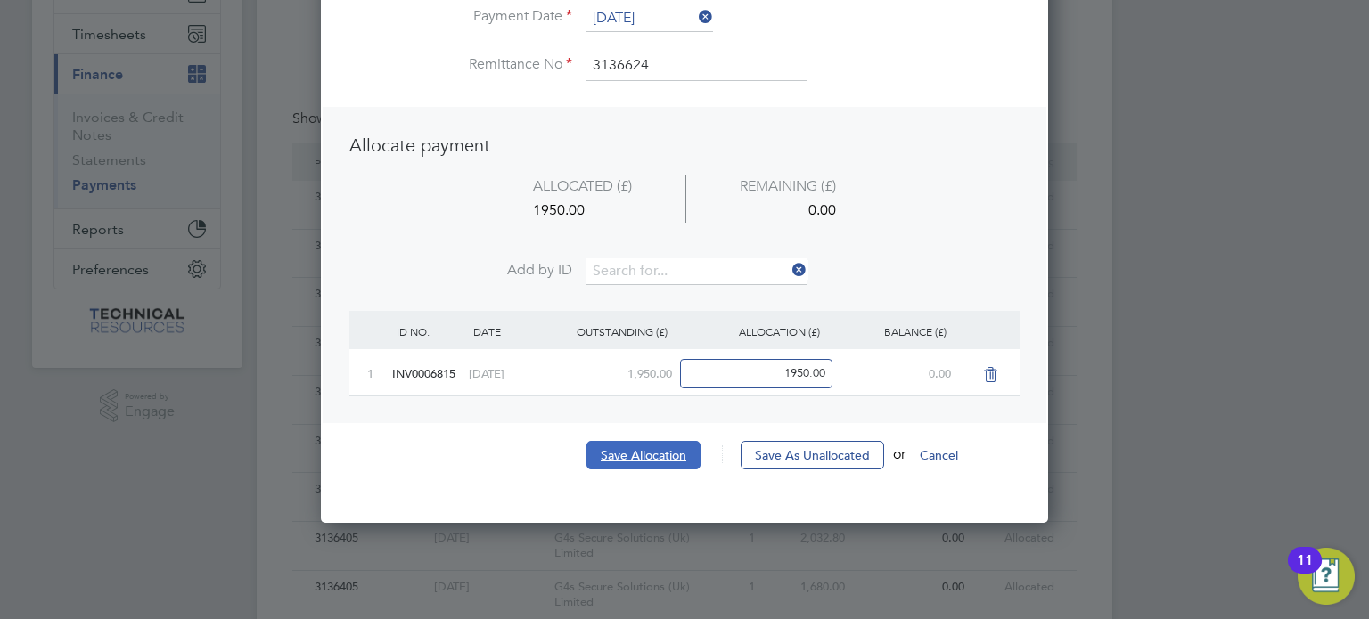
click at [670, 448] on button "Save Allocation" at bounding box center [643, 455] width 114 height 29
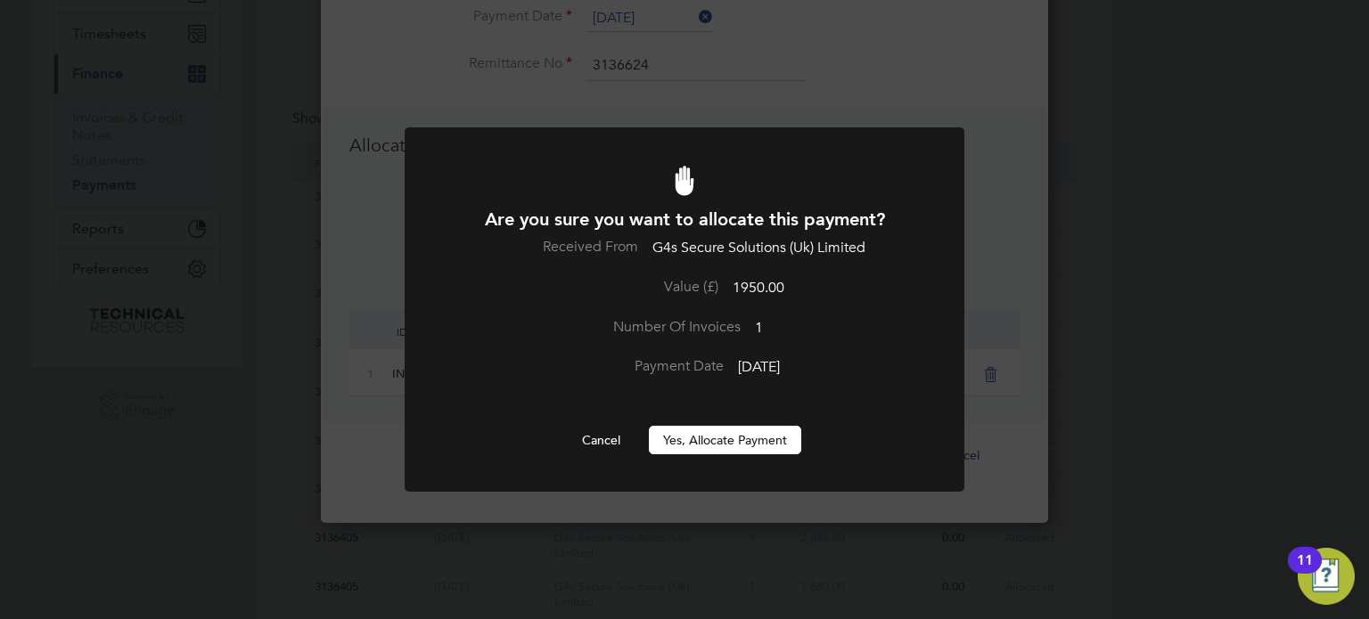
click at [678, 438] on button "Yes, Allocate Payment" at bounding box center [725, 440] width 152 height 29
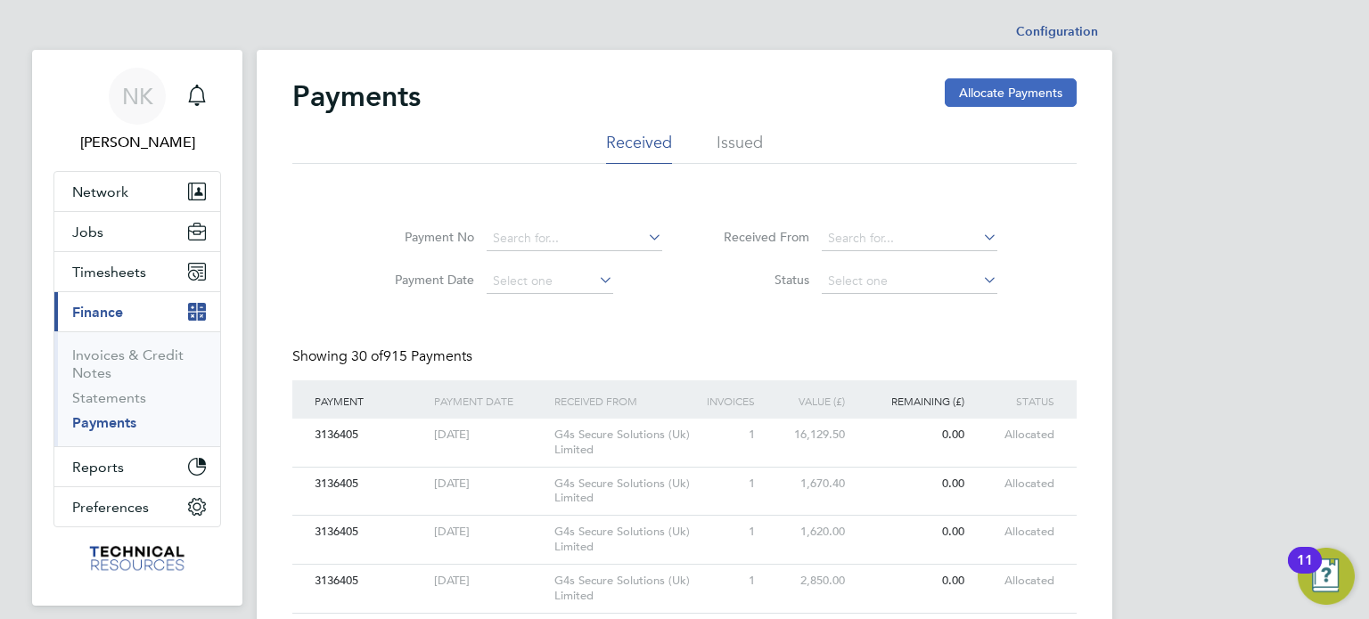
click at [999, 96] on button "Allocate Payments" at bounding box center [1011, 92] width 132 height 29
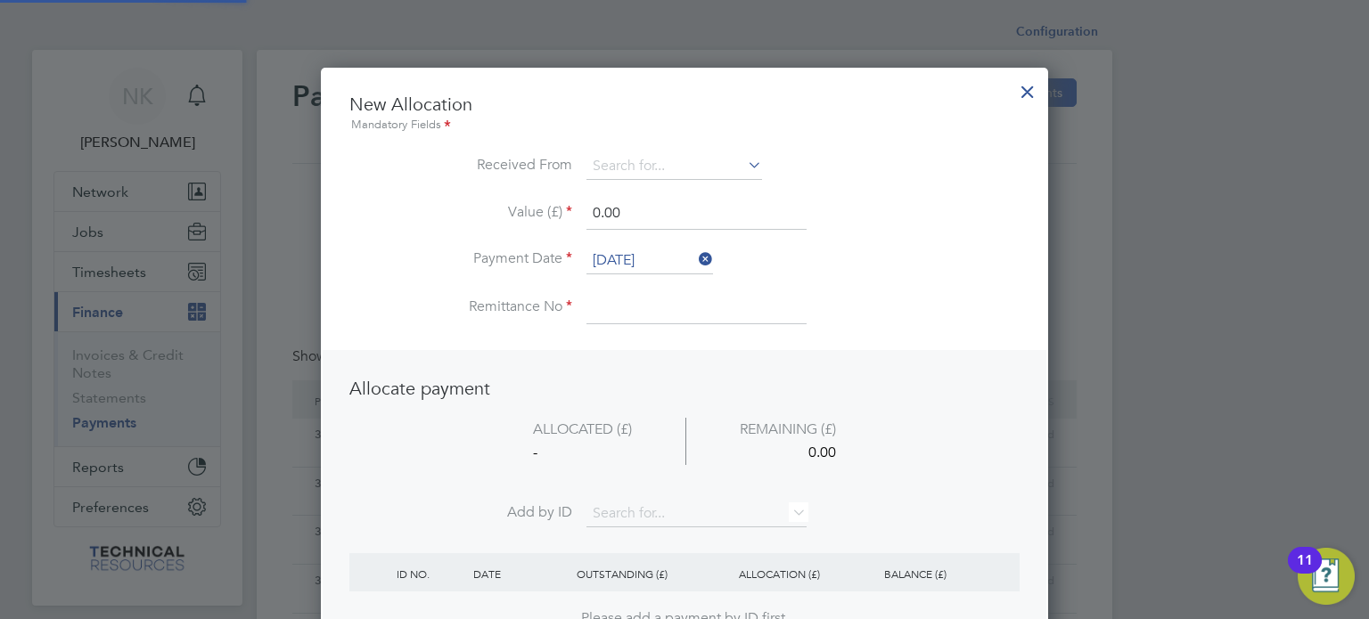
scroll to position [699, 728]
click at [710, 174] on input at bounding box center [674, 166] width 176 height 27
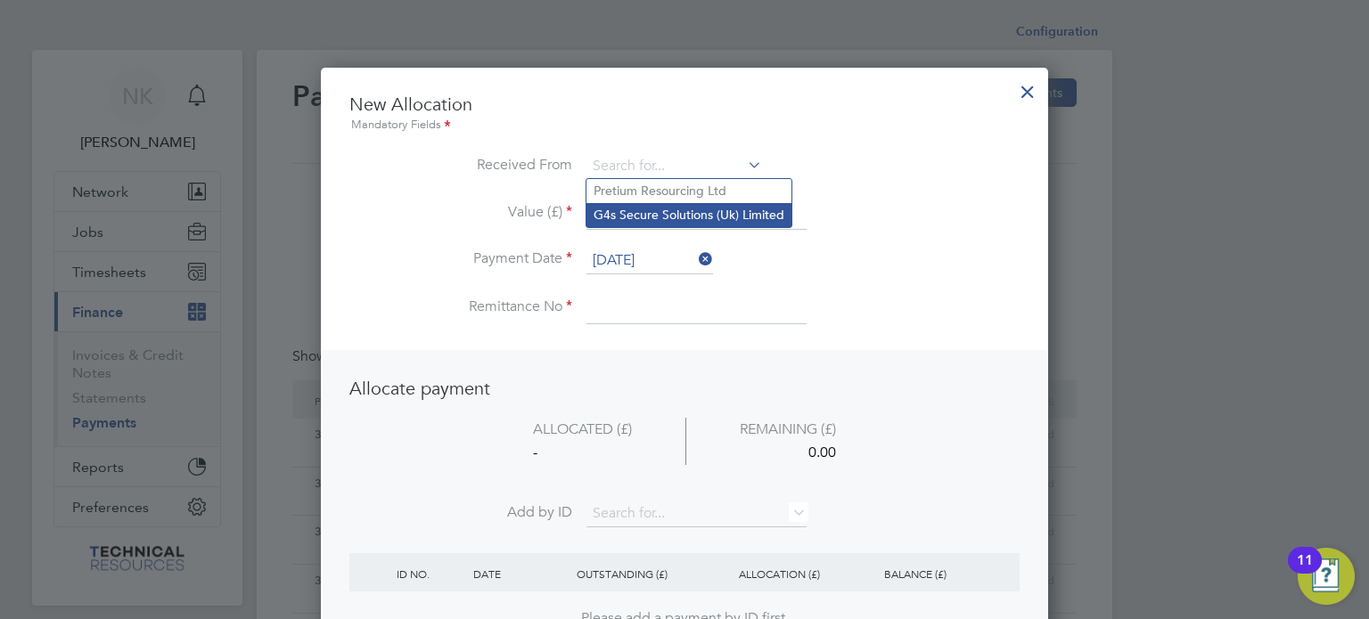
click at [688, 209] on li "G4s Secure Solutions (Uk) Limited" at bounding box center [688, 215] width 205 height 24
type input "G4s Secure Solutions (Uk) Limited"
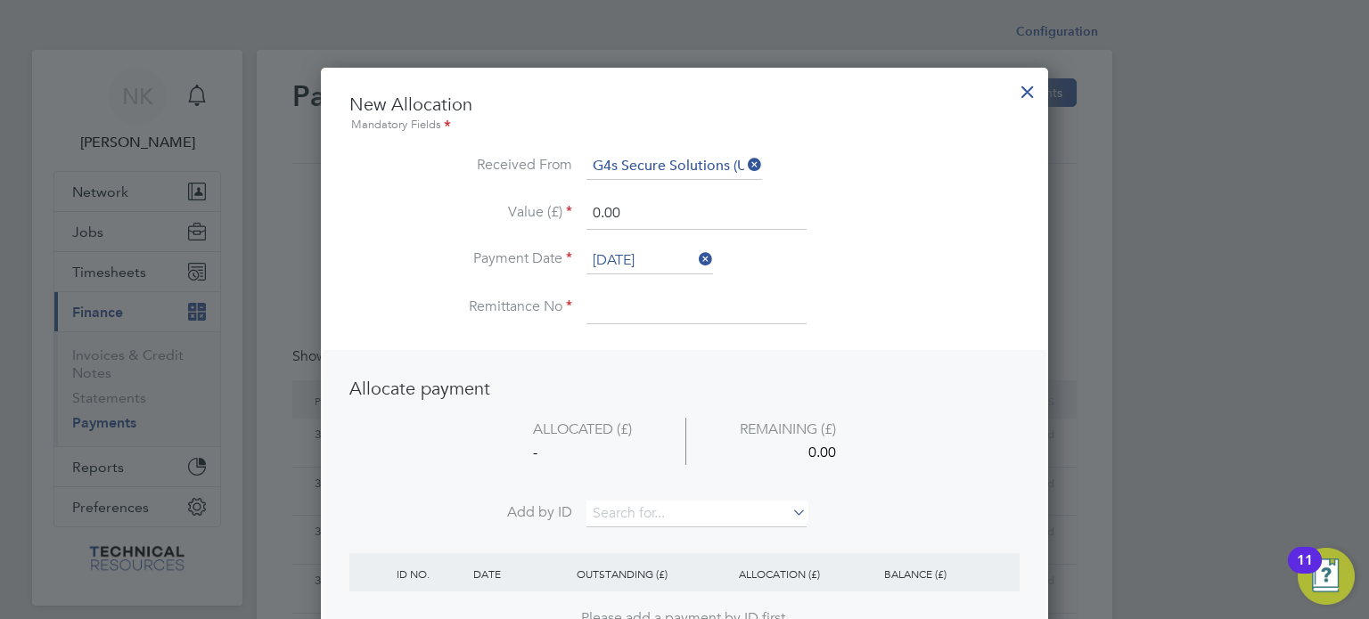
click at [661, 256] on input "26 Sep 2025" at bounding box center [649, 261] width 127 height 27
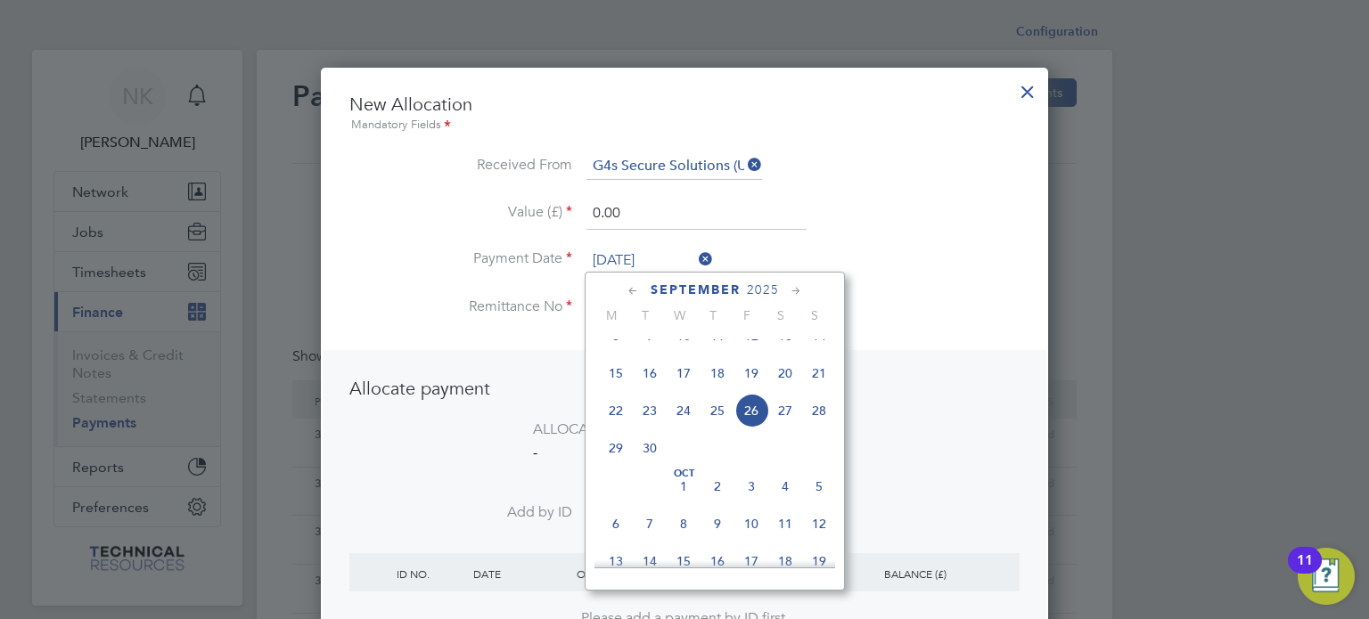
click at [746, 348] on span "12" at bounding box center [751, 336] width 34 height 34
type input "12 Sep 2025"
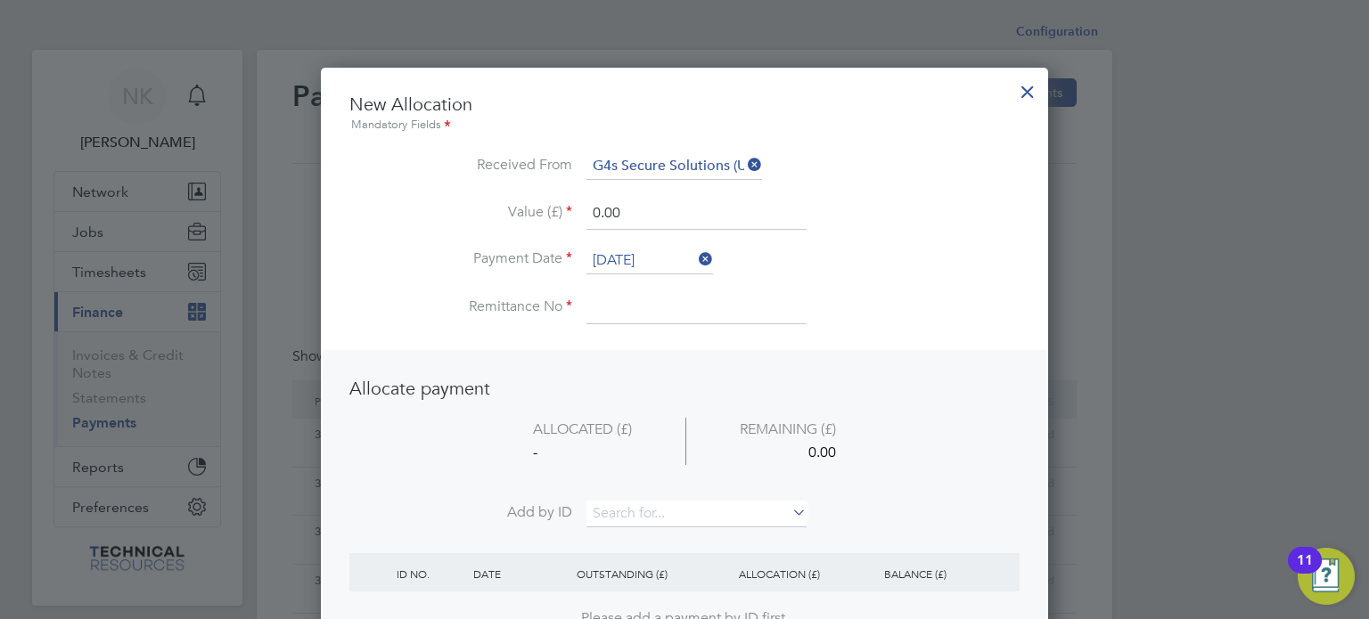
click at [649, 310] on input at bounding box center [696, 308] width 220 height 32
type input "3136624"
drag, startPoint x: 630, startPoint y: 212, endPoint x: 498, endPoint y: 192, distance: 133.5
click at [498, 192] on ul "New Allocation Mandatory Fields Received From G4s Secure Solutions (Uk) Limited…" at bounding box center [684, 218] width 670 height 250
type input "14.59"
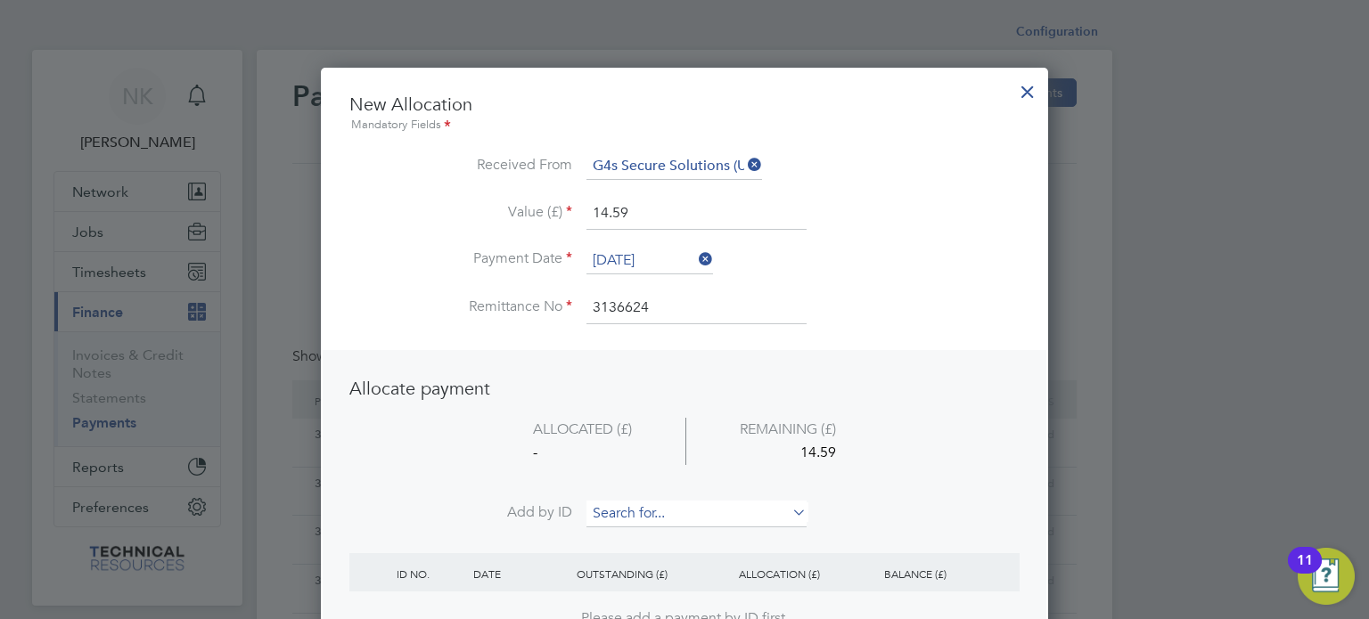
click at [610, 505] on input at bounding box center [696, 514] width 220 height 27
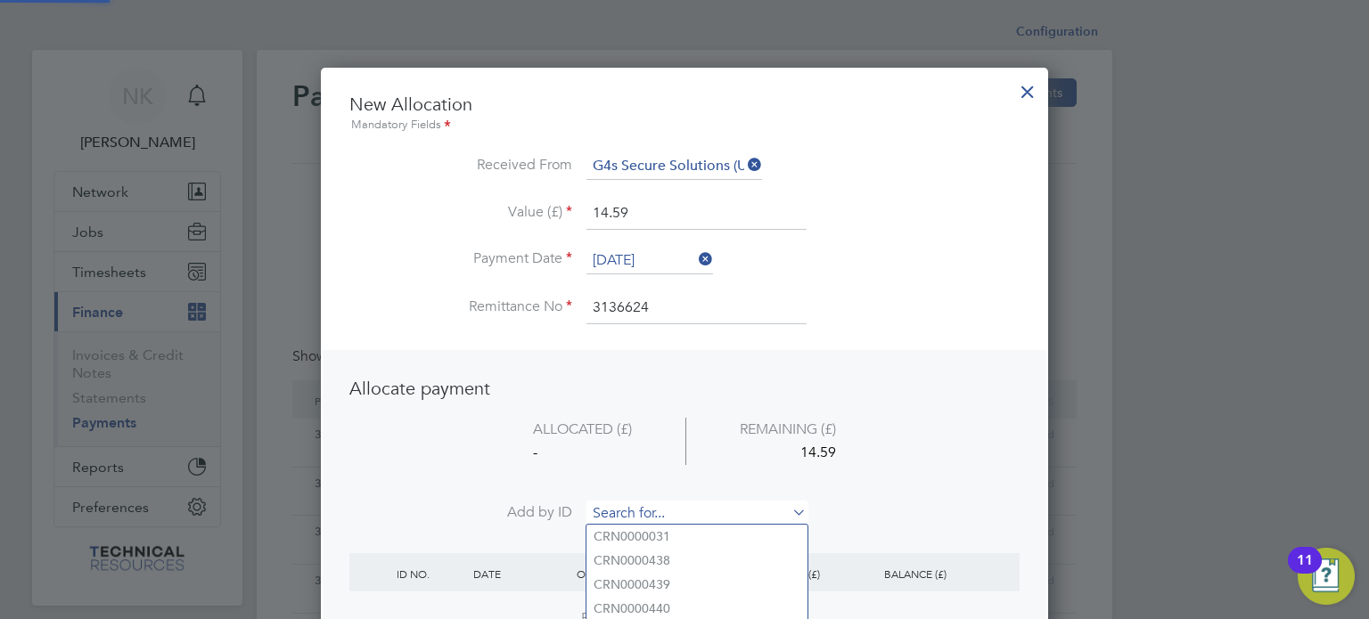
paste input "INV0006820"
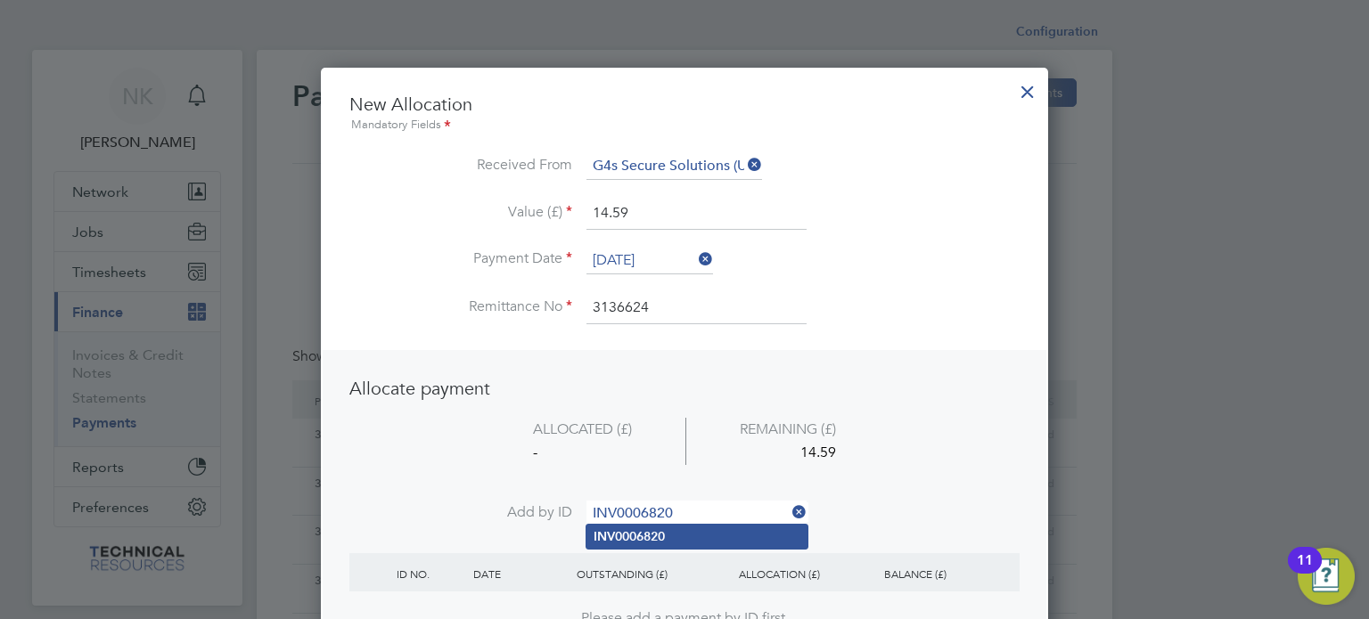
type input "INV0006820"
click at [610, 532] on b "INV0006820" at bounding box center [629, 536] width 71 height 15
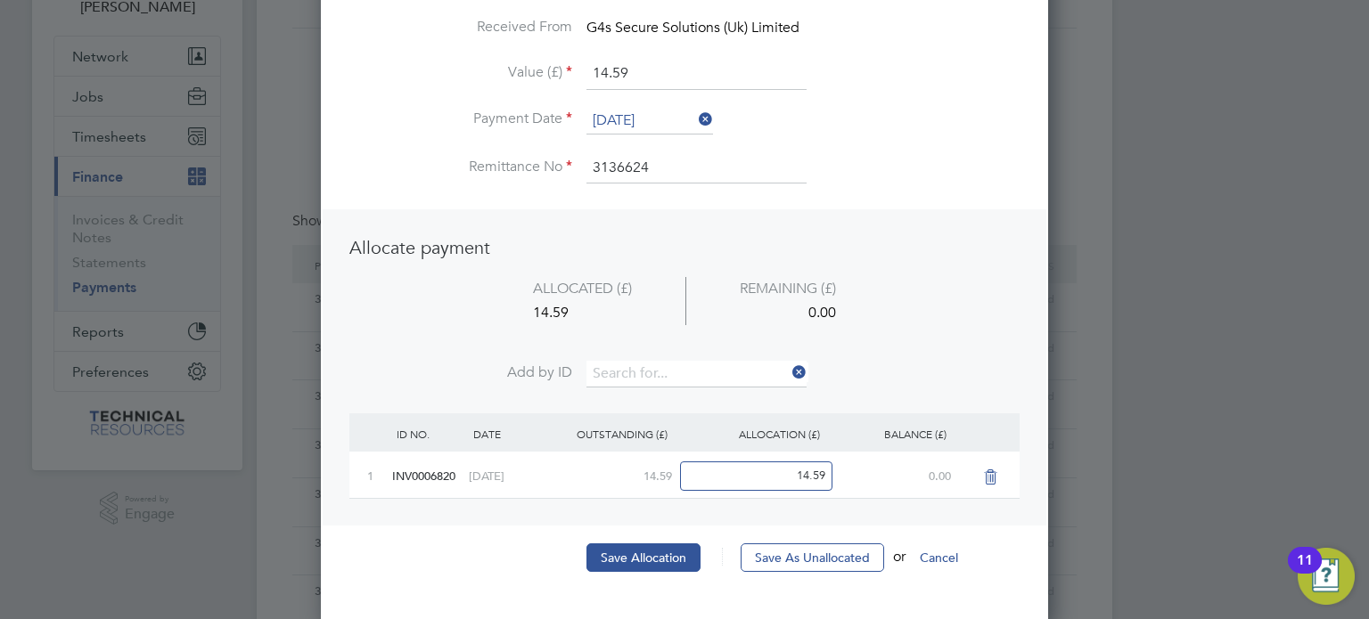
scroll to position [137, 0]
click at [624, 544] on button "Save Allocation" at bounding box center [643, 556] width 114 height 29
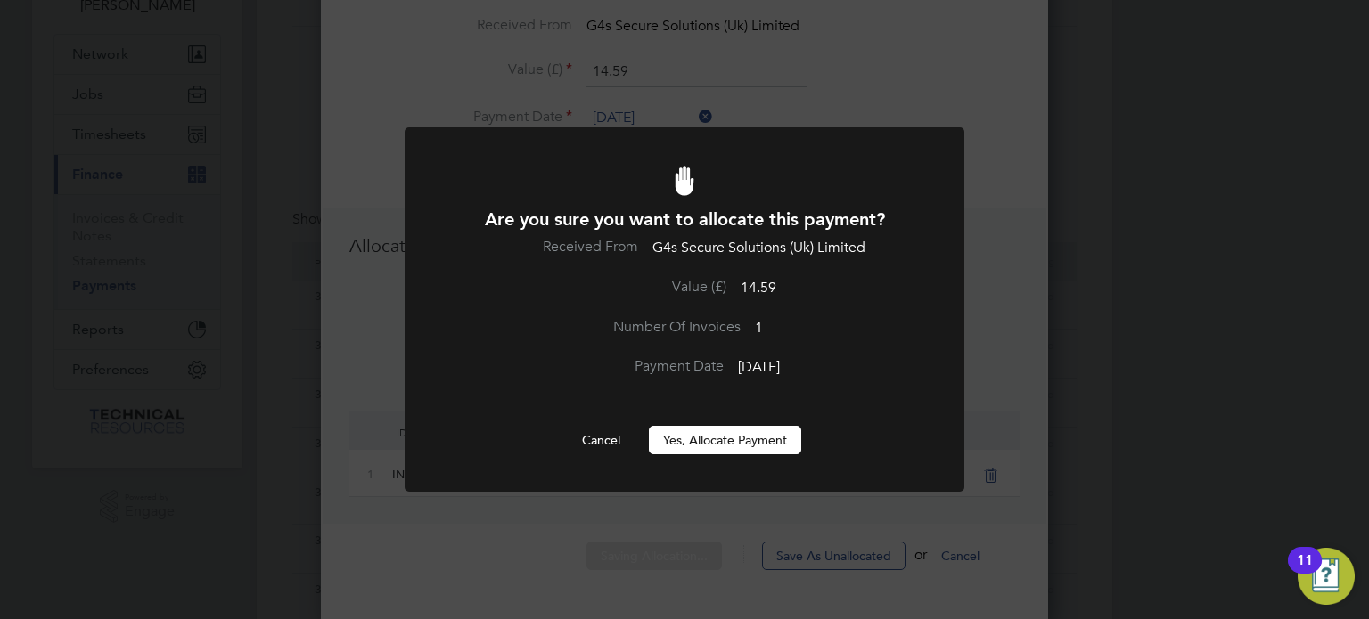
click at [706, 444] on button "Yes, Allocate Payment" at bounding box center [725, 440] width 152 height 29
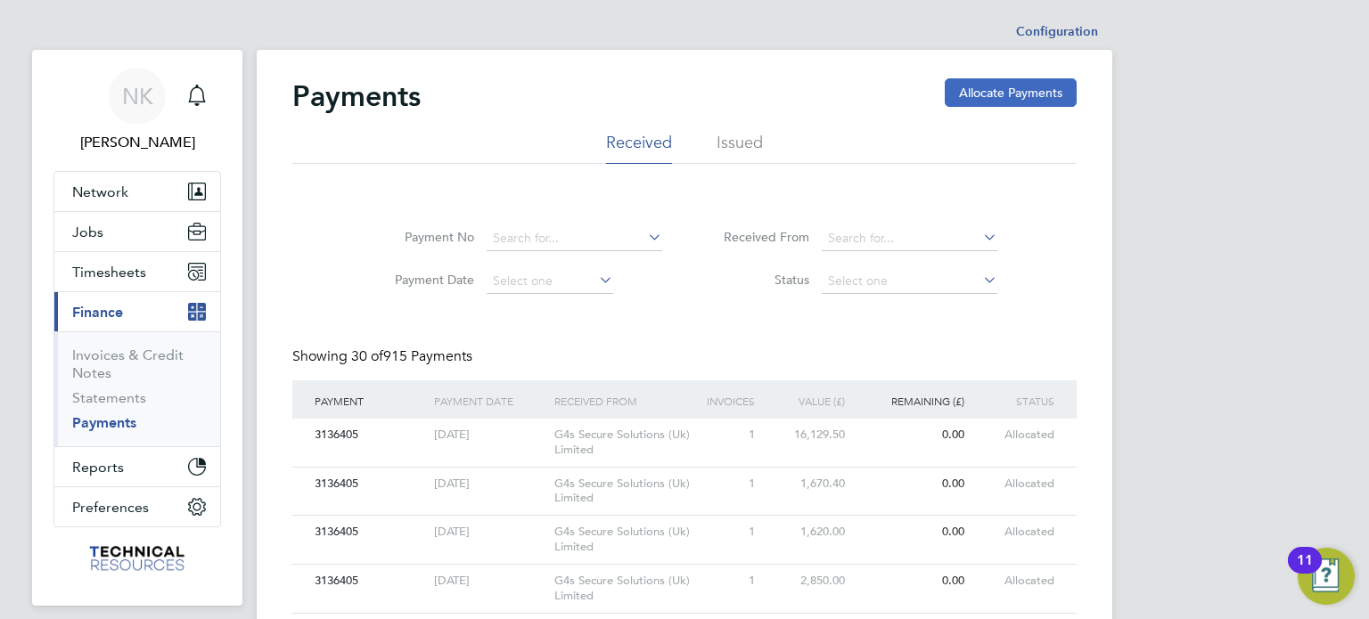
click at [1003, 96] on button "Allocate Payments" at bounding box center [1011, 92] width 132 height 29
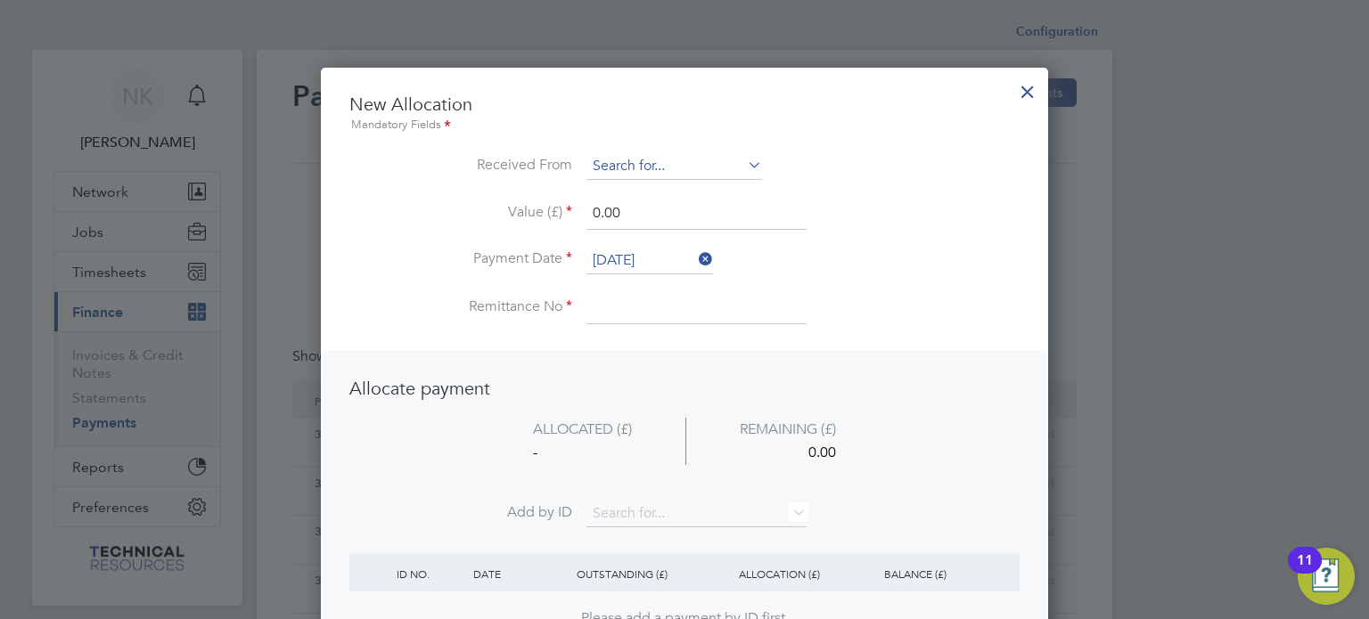
click at [713, 167] on input at bounding box center [674, 166] width 176 height 27
click at [692, 210] on li "G4s Secure Solutions (Uk) Limited" at bounding box center [688, 215] width 205 height 24
type input "G4s Secure Solutions (Uk) Limited"
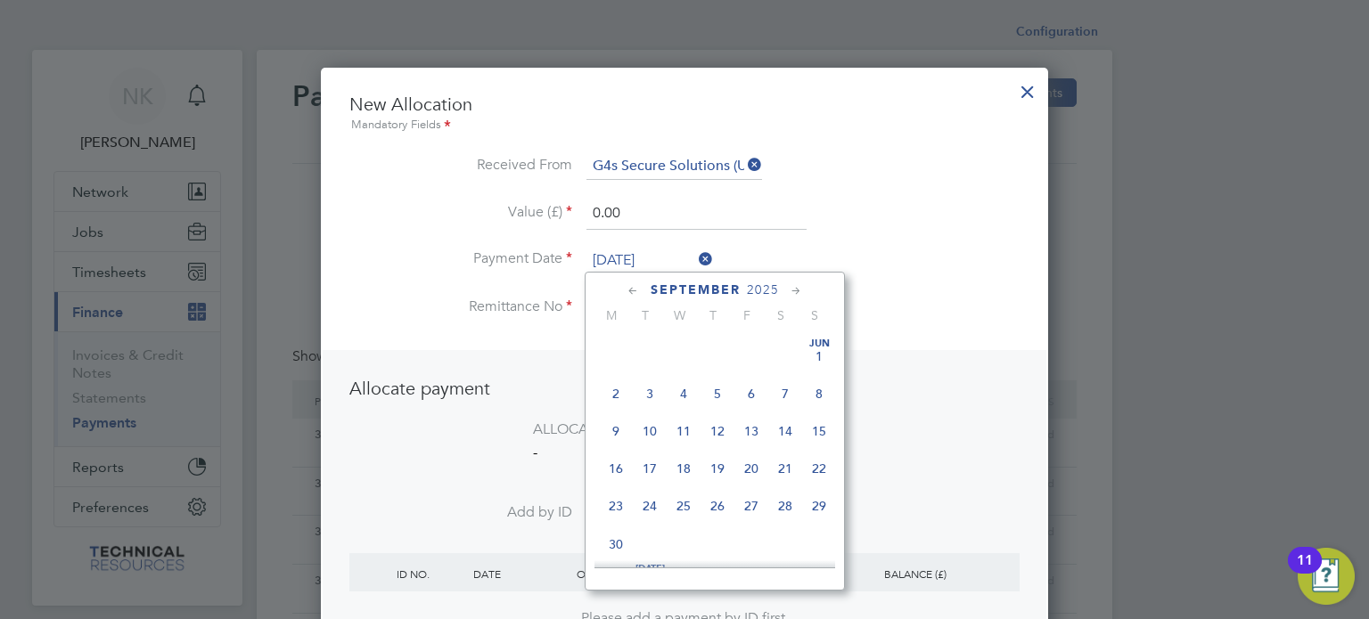
click at [645, 249] on input "26 Sep 2025" at bounding box center [649, 261] width 127 height 27
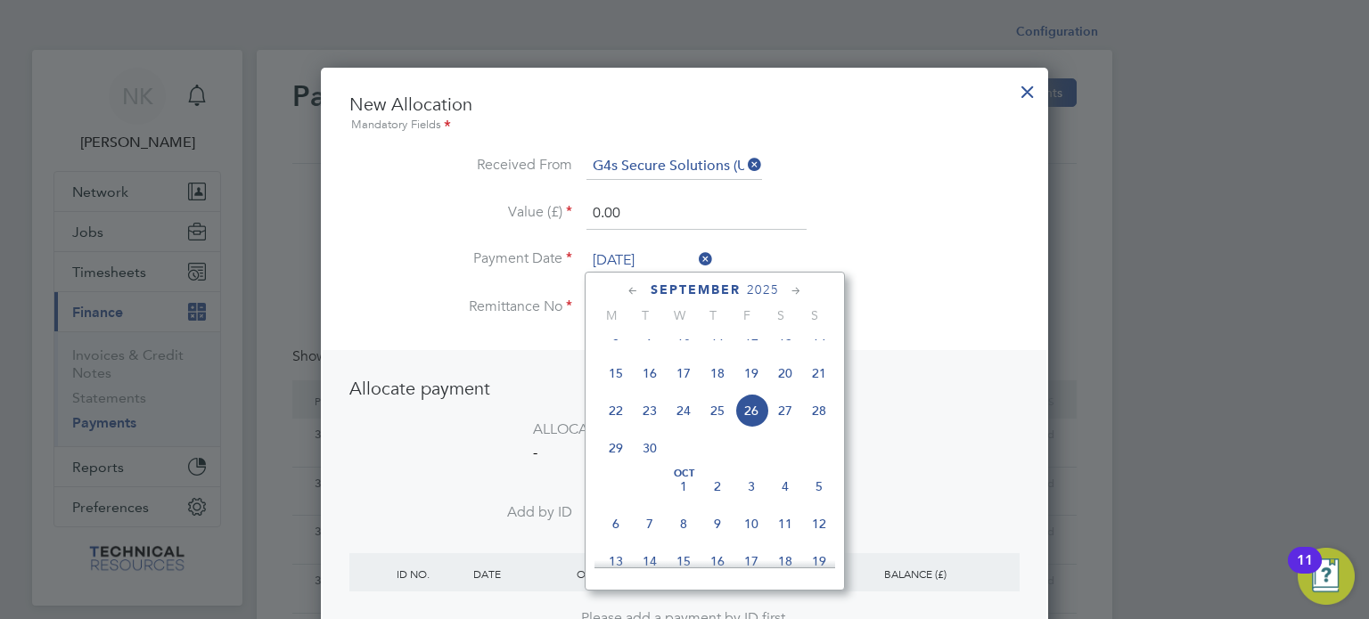
click at [752, 351] on span "12" at bounding box center [751, 336] width 34 height 34
type input "12 Sep 2025"
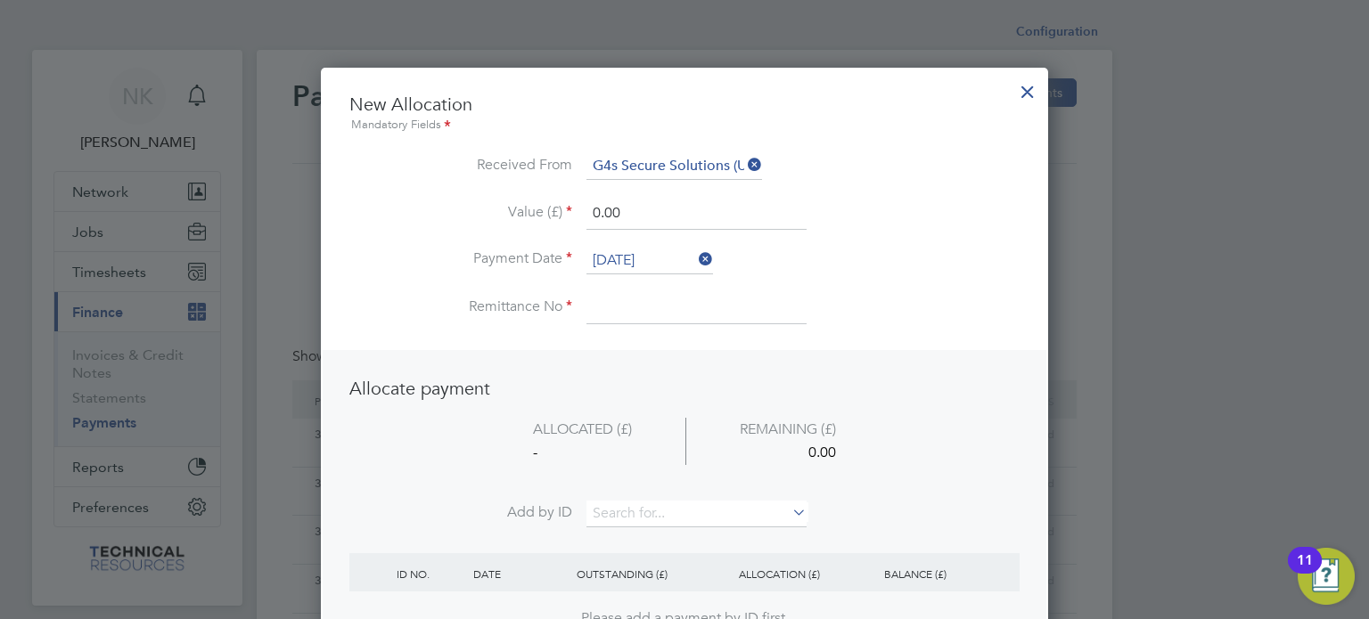
click at [621, 309] on input at bounding box center [696, 308] width 220 height 32
type input "3136624"
drag, startPoint x: 639, startPoint y: 209, endPoint x: 460, endPoint y: 183, distance: 181.1
click at [460, 183] on ul "New Allocation Mandatory Fields Received From G4s Secure Solutions (Uk) Limited…" at bounding box center [684, 218] width 670 height 250
type input "1670.40"
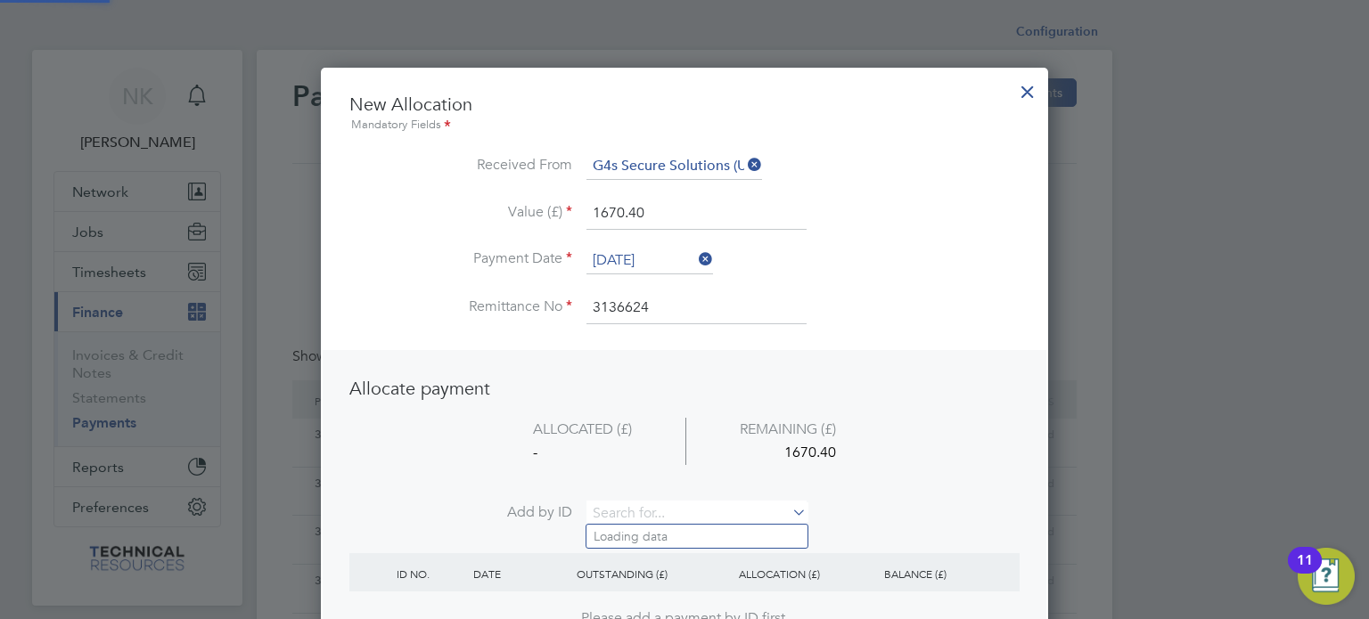
click at [618, 501] on input at bounding box center [696, 514] width 220 height 27
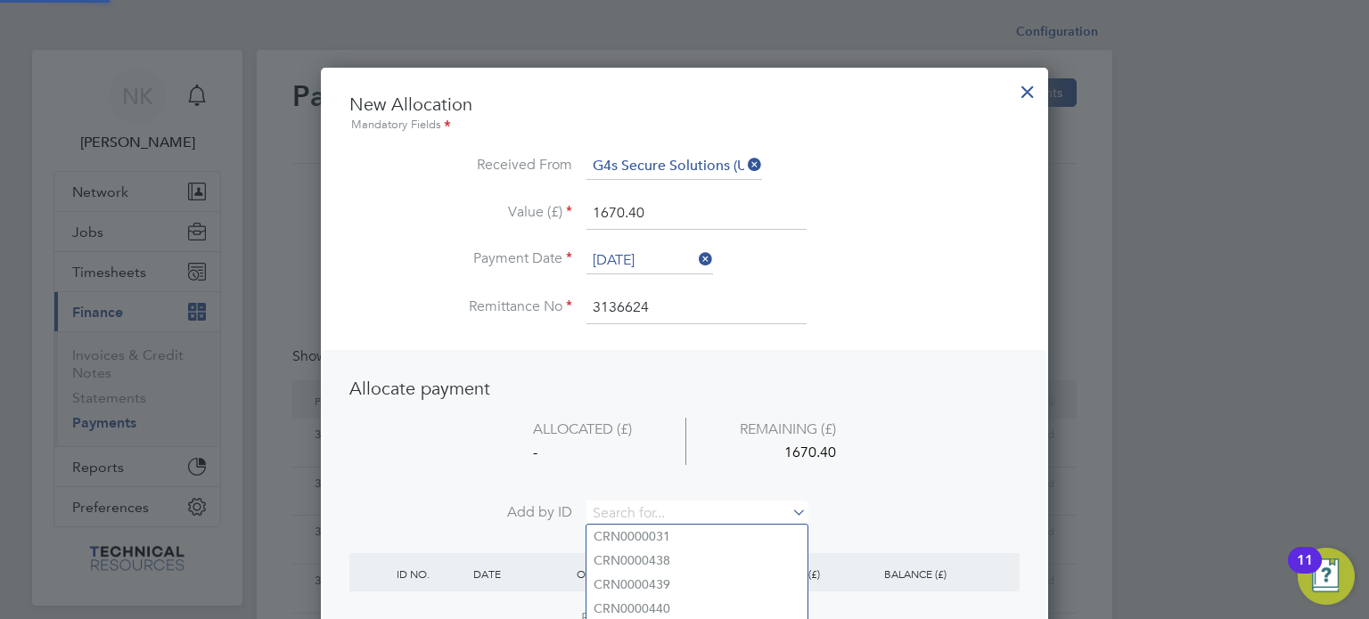
paste input "NV0006821"
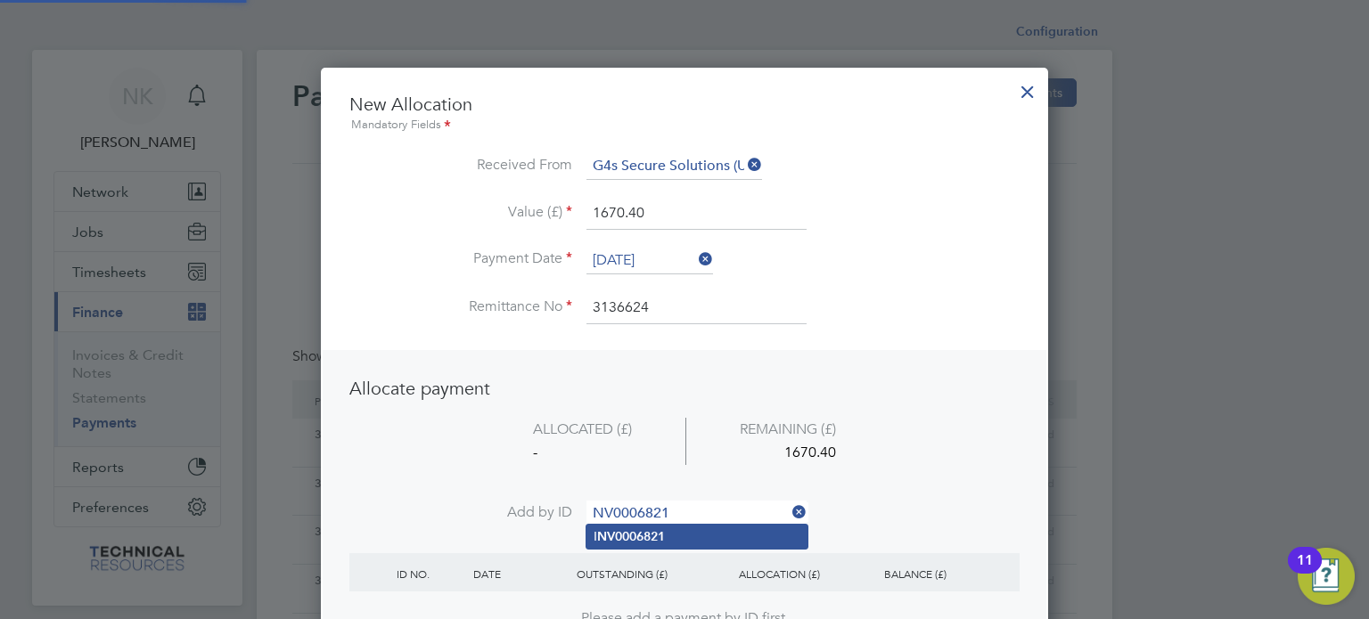
type input "NV0006821"
click at [620, 536] on b "NV0006821" at bounding box center [631, 536] width 68 height 15
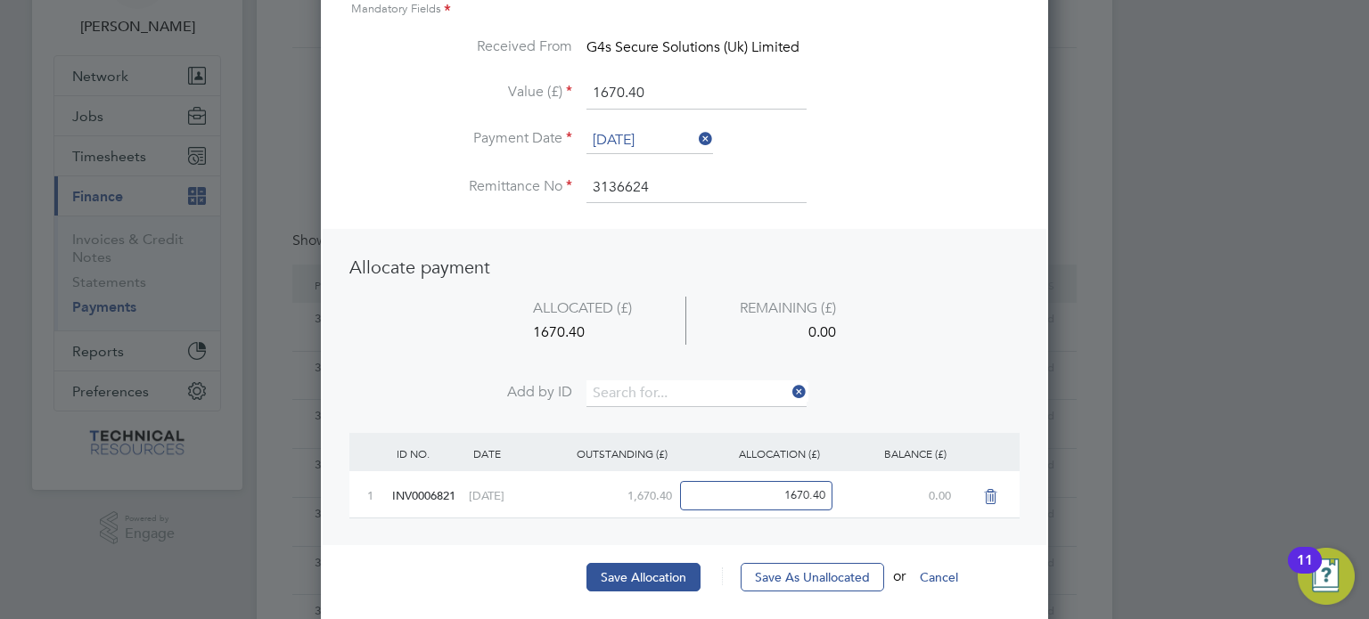
scroll to position [121, 0]
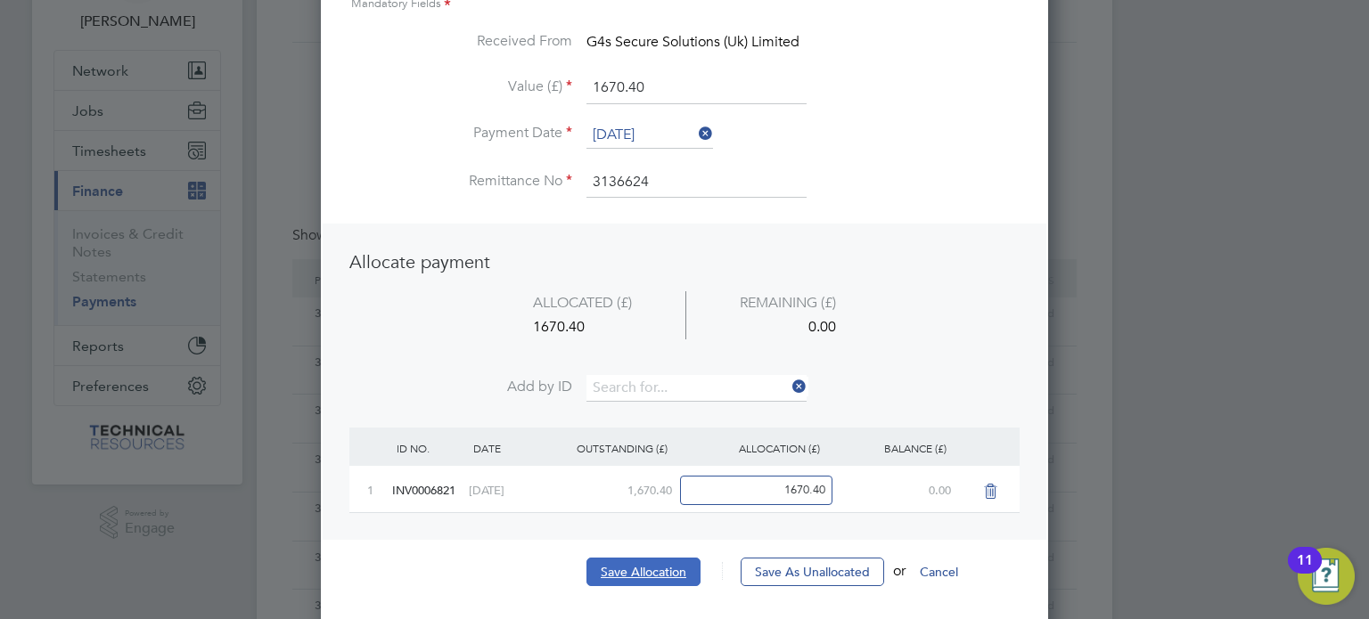
click at [622, 569] on button "Save Allocation" at bounding box center [643, 572] width 114 height 29
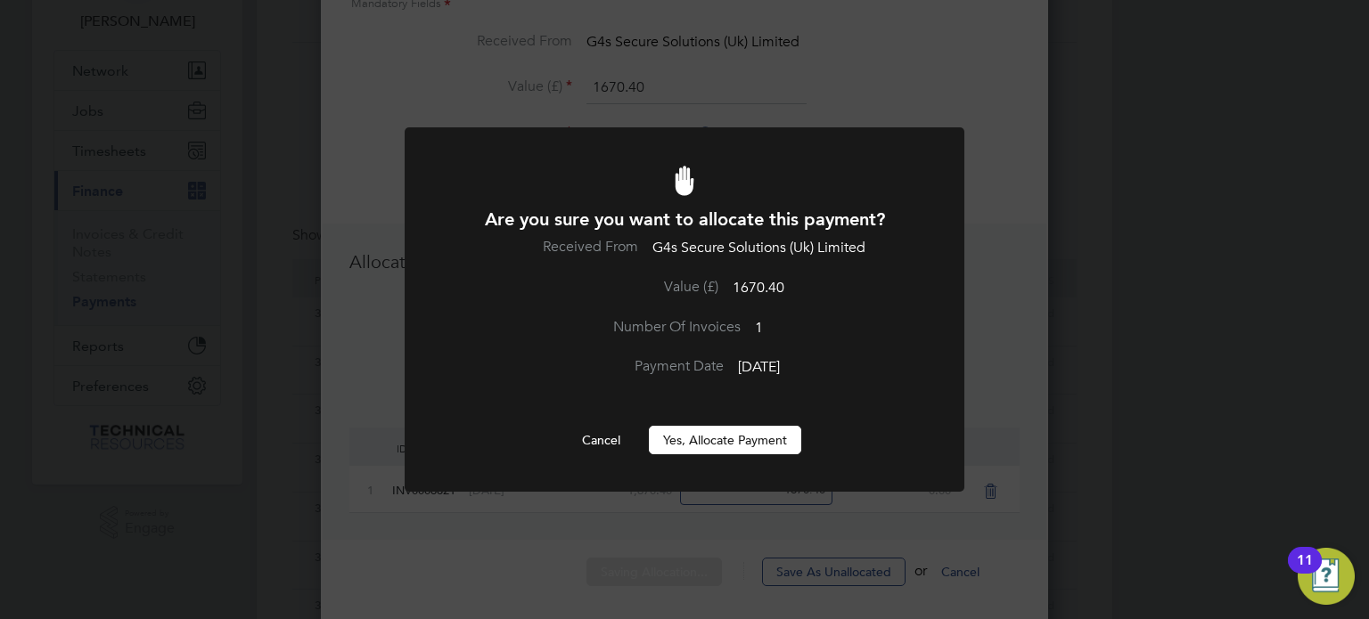
click at [736, 429] on button "Yes, Allocate Payment" at bounding box center [725, 440] width 152 height 29
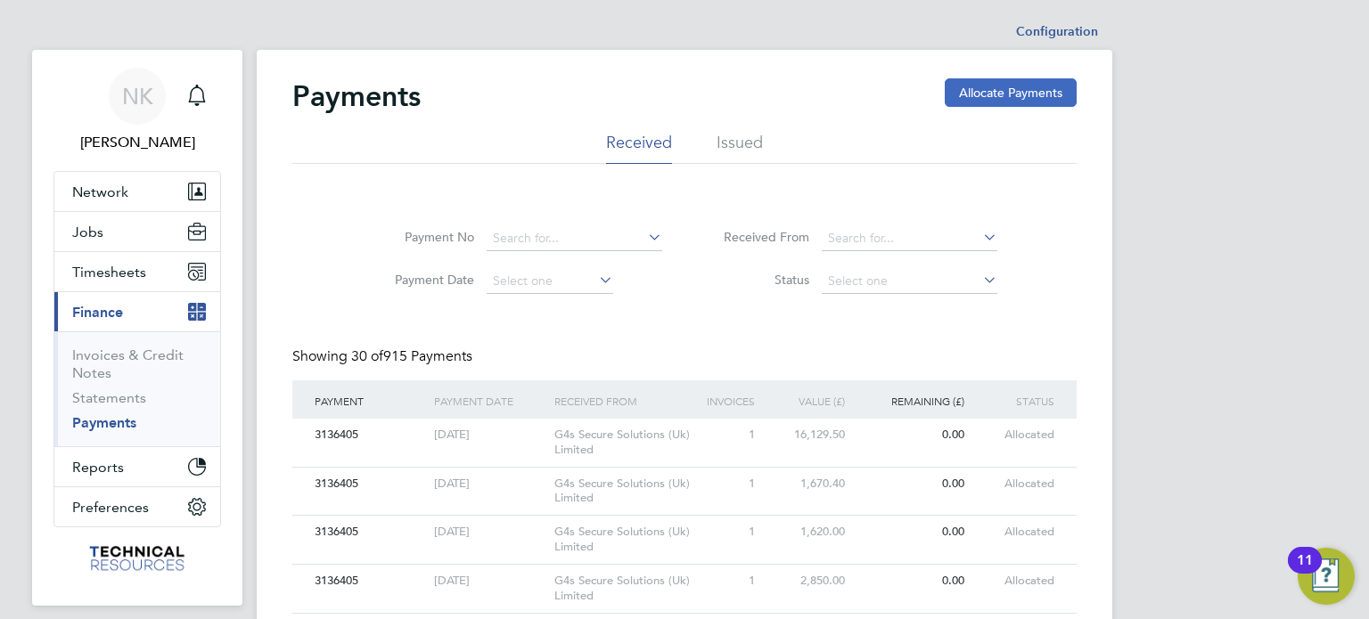
click at [985, 96] on button "Allocate Payments" at bounding box center [1011, 92] width 132 height 29
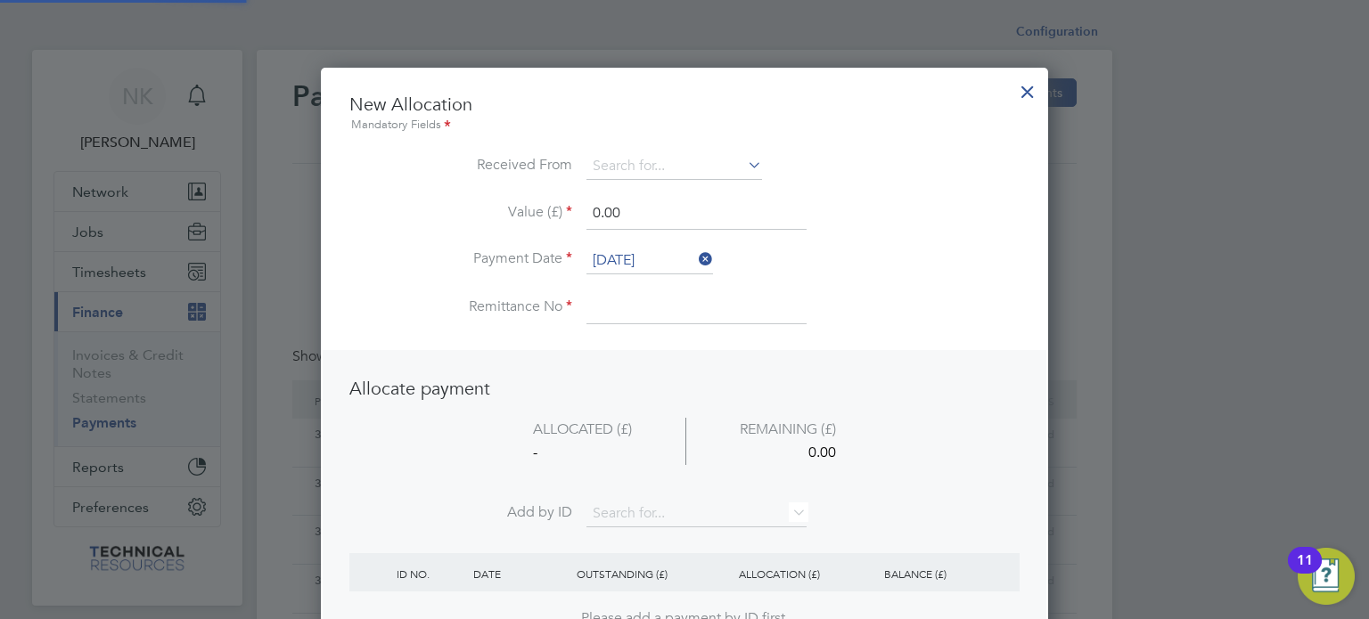
scroll to position [699, 728]
click at [724, 164] on input at bounding box center [674, 166] width 176 height 27
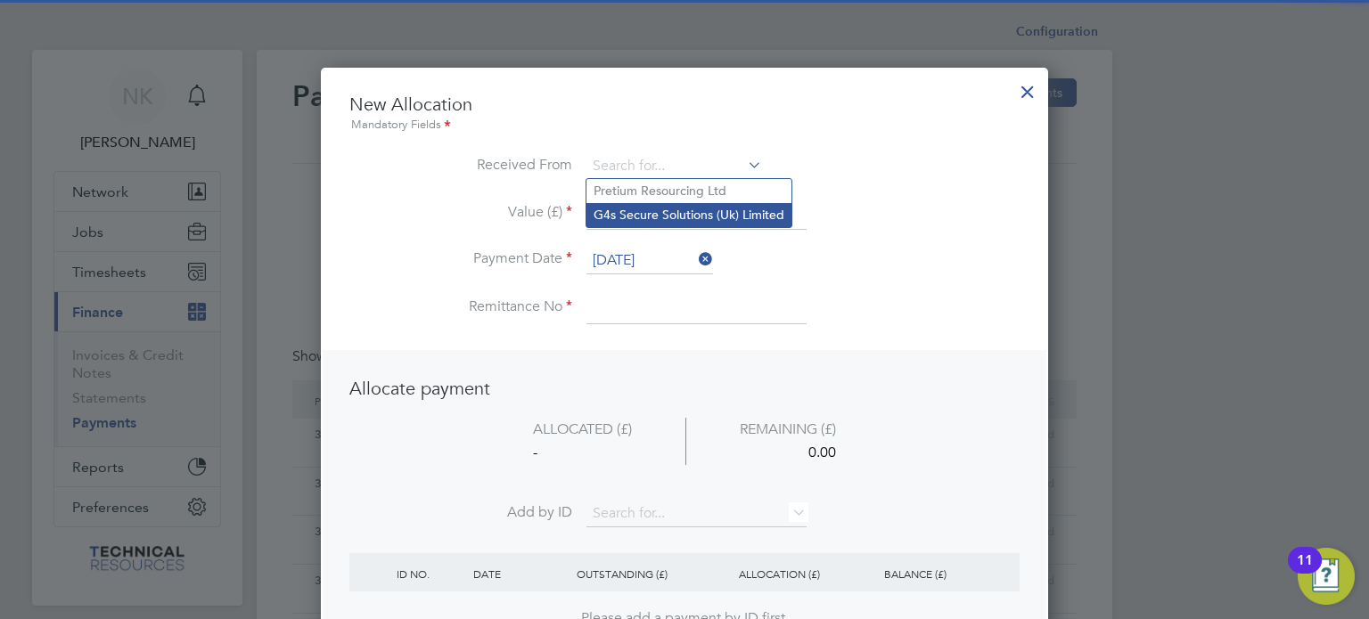
click at [674, 218] on li "G4s Secure Solutions (Uk) Limited" at bounding box center [688, 215] width 205 height 24
type input "G4s Secure Solutions (Uk) Limited"
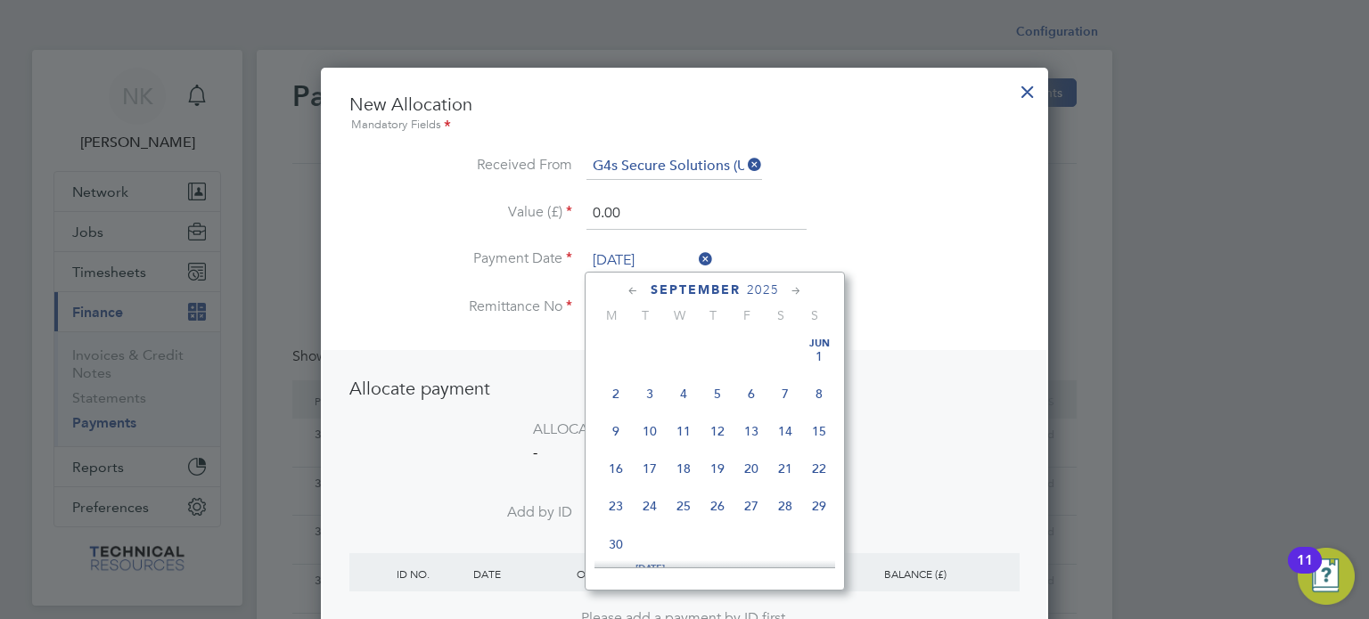
click at [640, 250] on input "26 Sep 2025" at bounding box center [649, 261] width 127 height 27
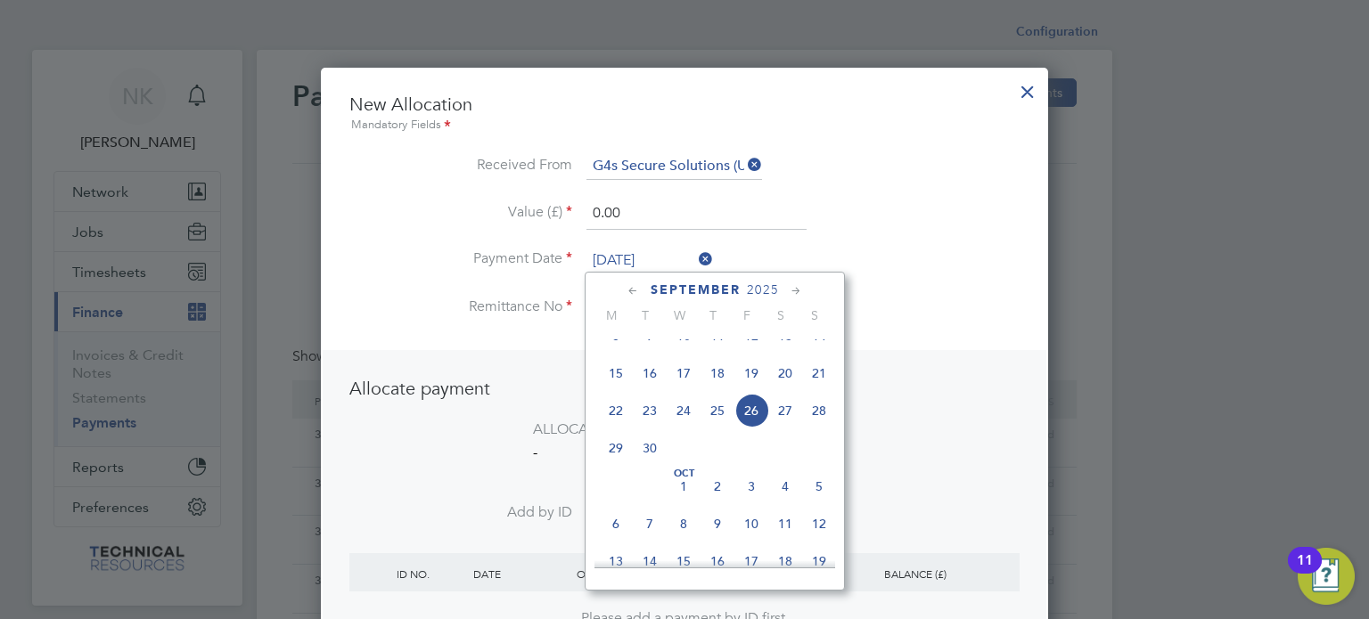
click at [744, 348] on span "12" at bounding box center [751, 336] width 34 height 34
type input "12 Sep 2025"
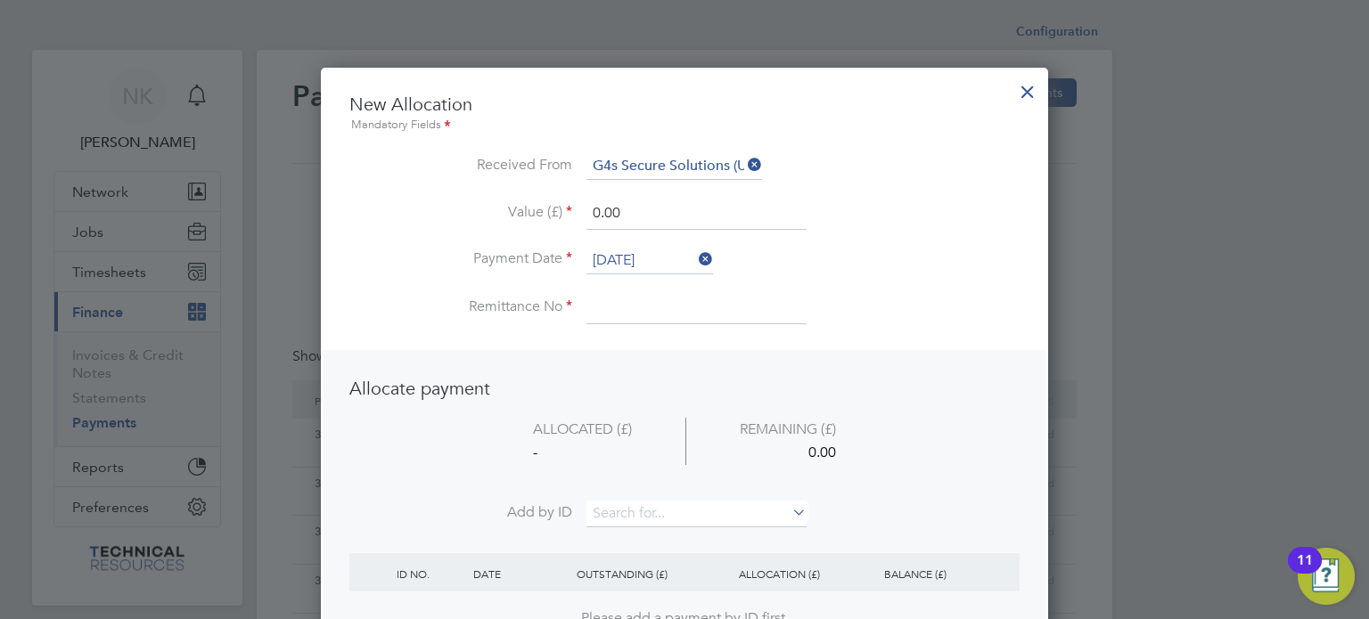
click at [633, 309] on input at bounding box center [696, 308] width 220 height 32
type input "3136624"
drag, startPoint x: 634, startPoint y: 216, endPoint x: 477, endPoint y: 210, distance: 156.9
click at [477, 210] on li "Value (£) 0.00" at bounding box center [684, 223] width 670 height 50
type input "1536.00"
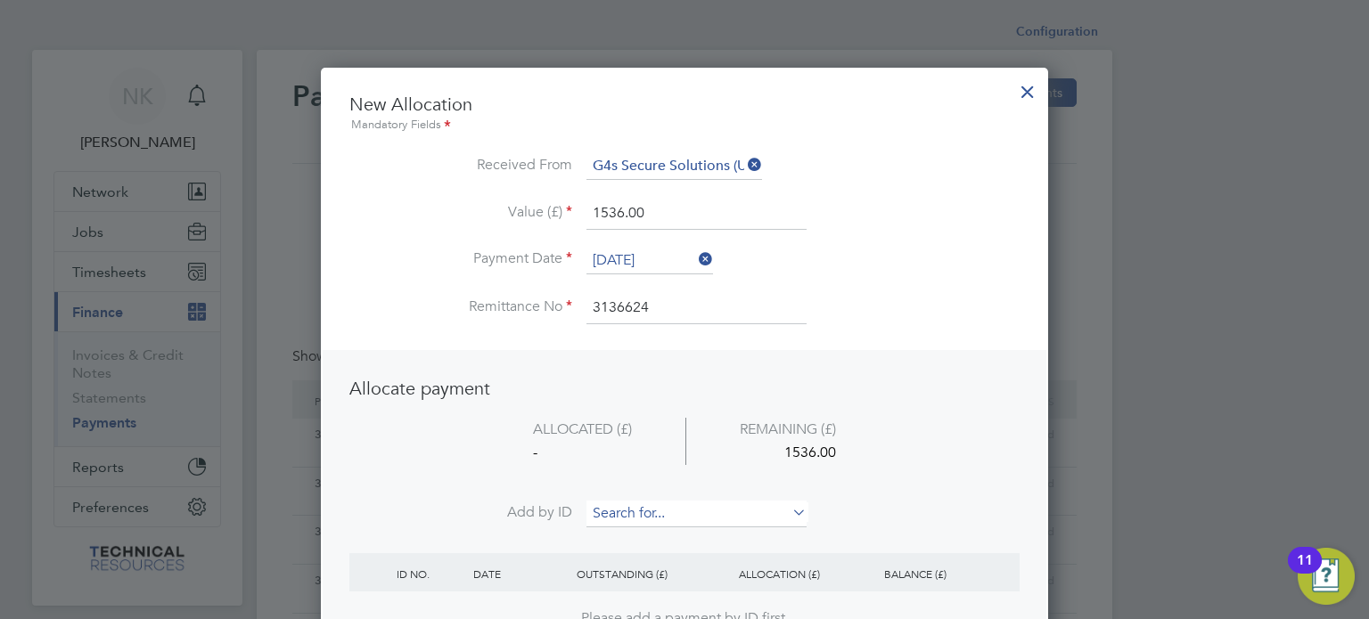
click at [631, 513] on input at bounding box center [696, 514] width 220 height 27
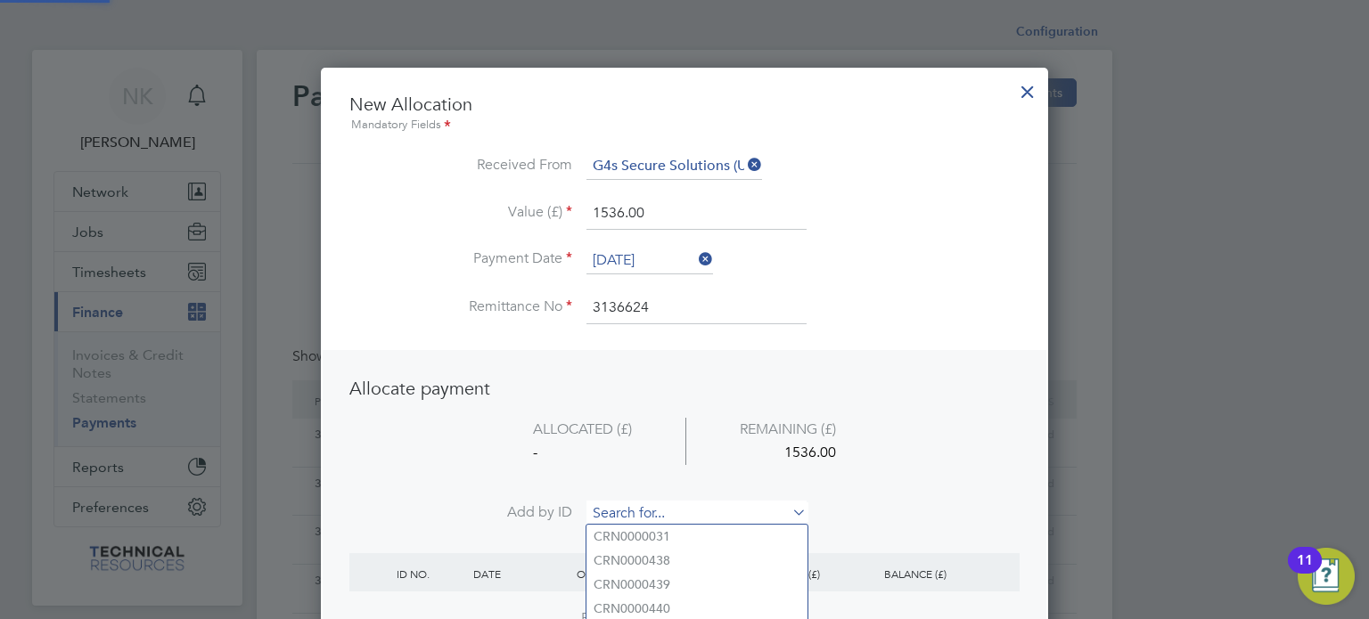
paste input "INV0006825"
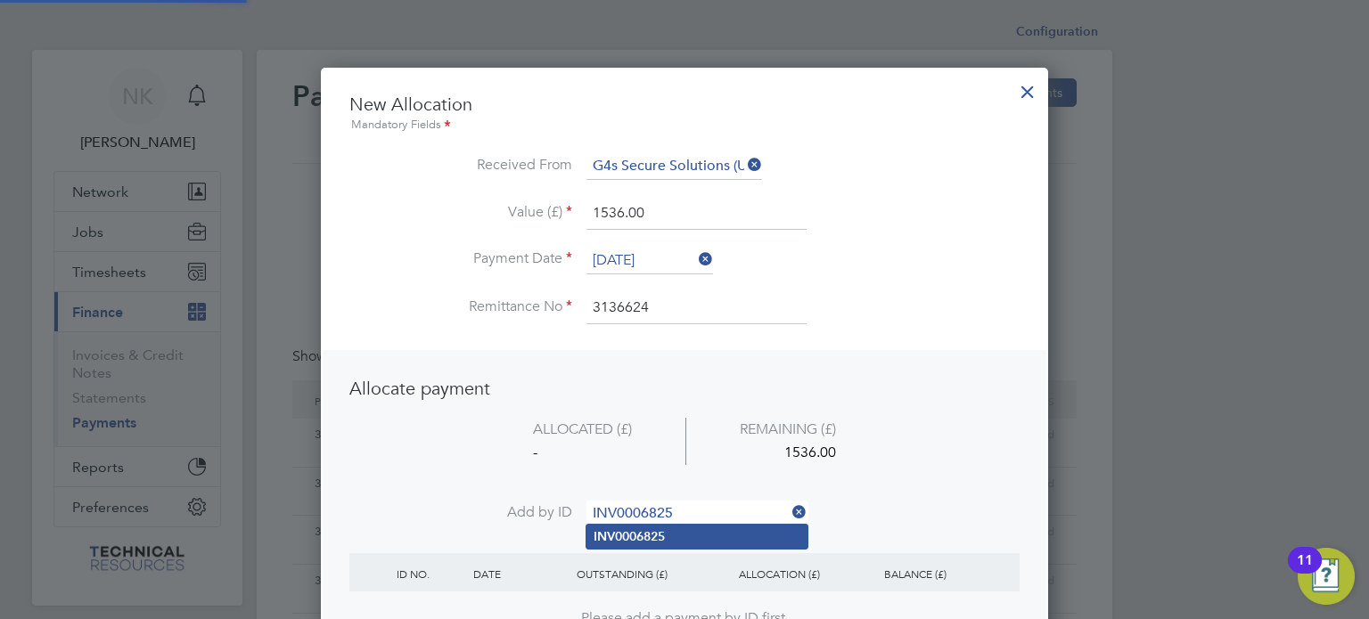
type input "INV0006825"
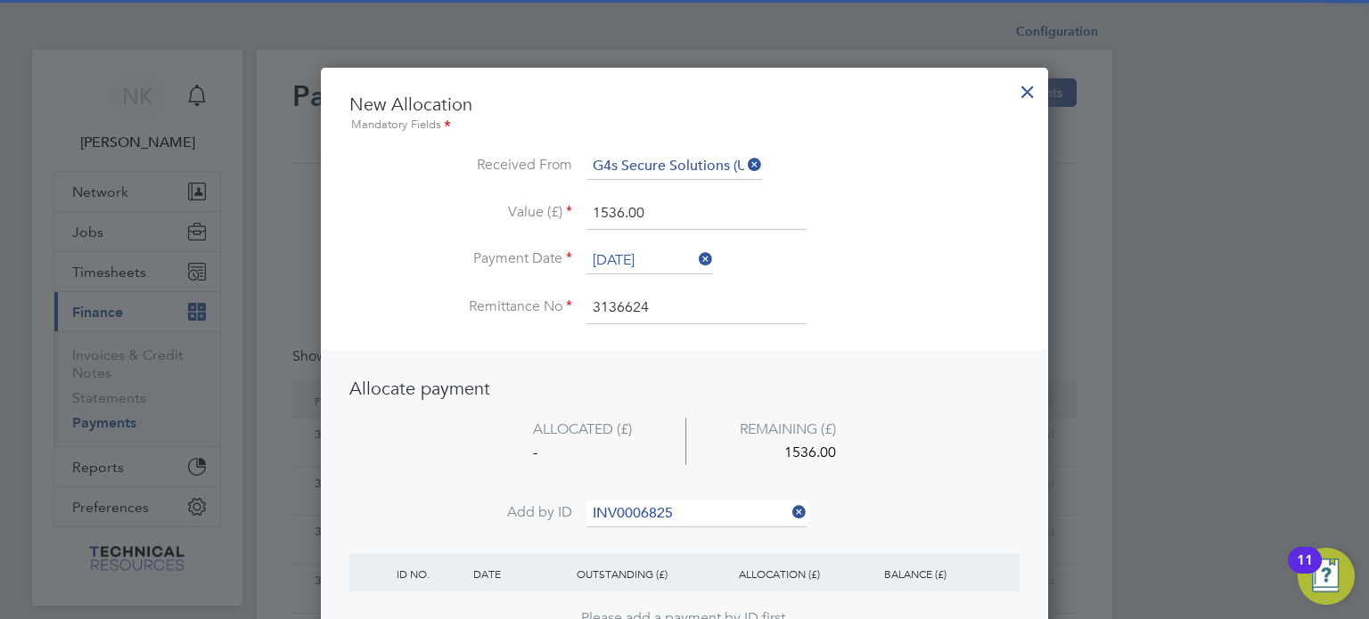
click at [631, 527] on li "INV0006825" at bounding box center [696, 537] width 221 height 24
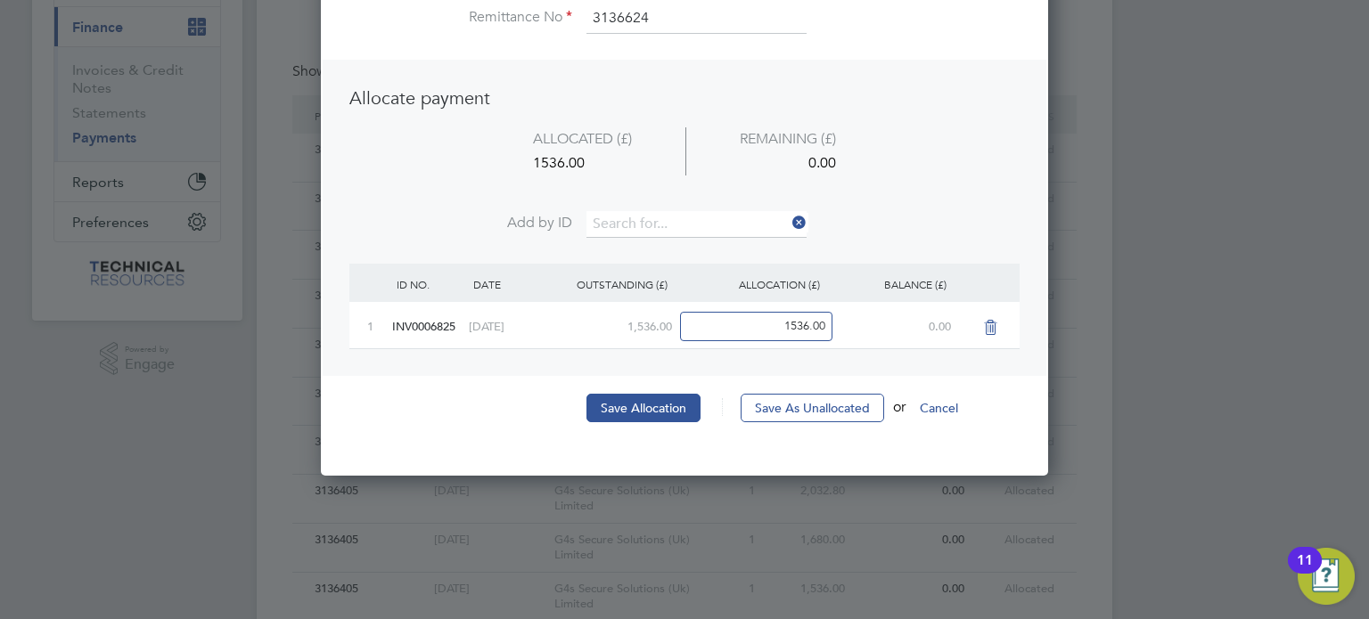
scroll to position [287, 0]
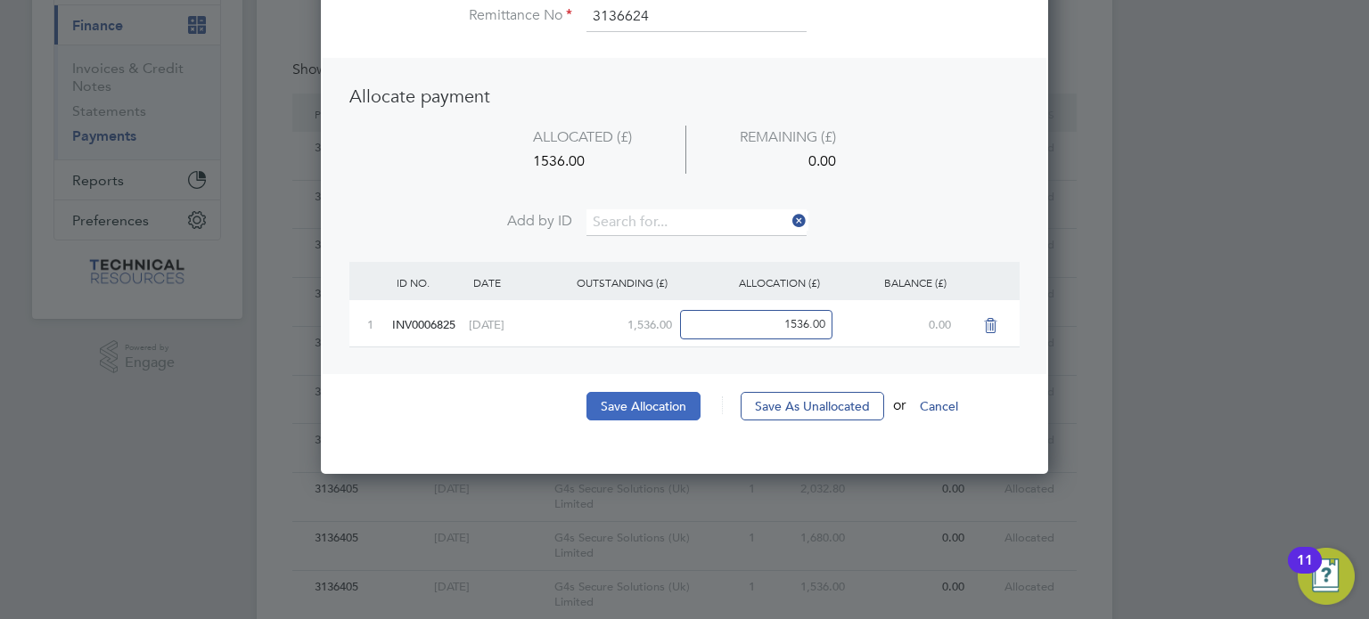
click at [661, 408] on button "Save Allocation" at bounding box center [643, 406] width 114 height 29
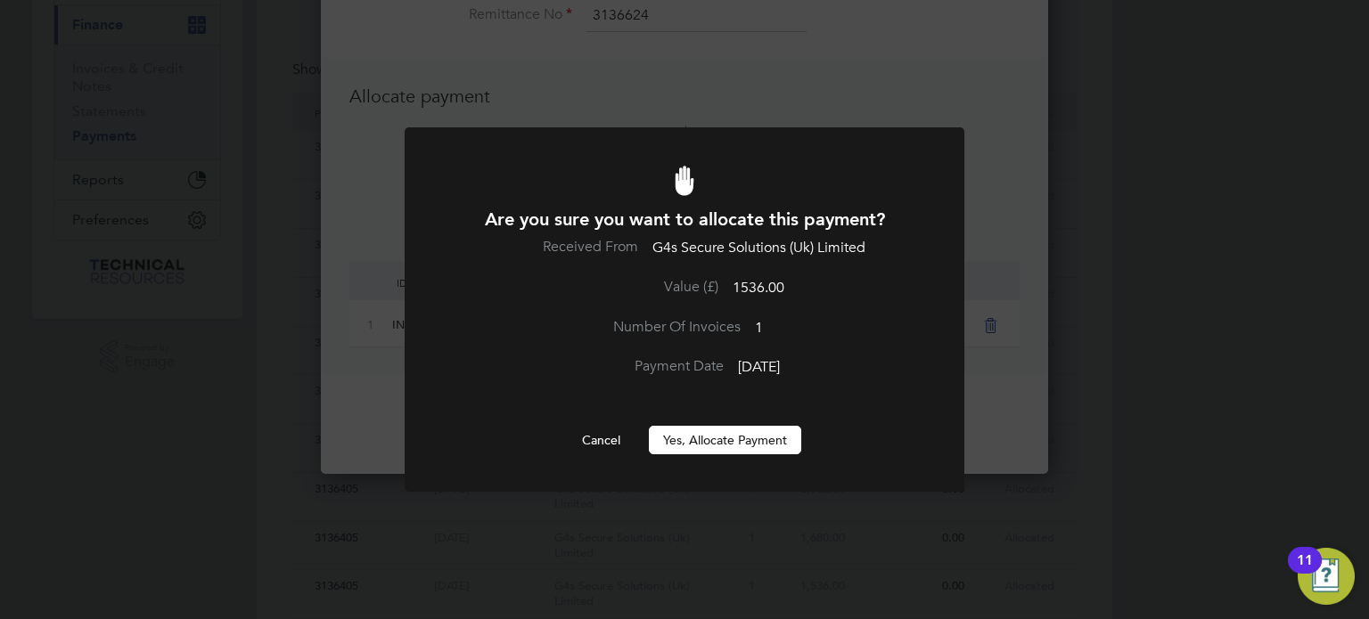
click at [707, 439] on button "Yes, Allocate Payment" at bounding box center [725, 440] width 152 height 29
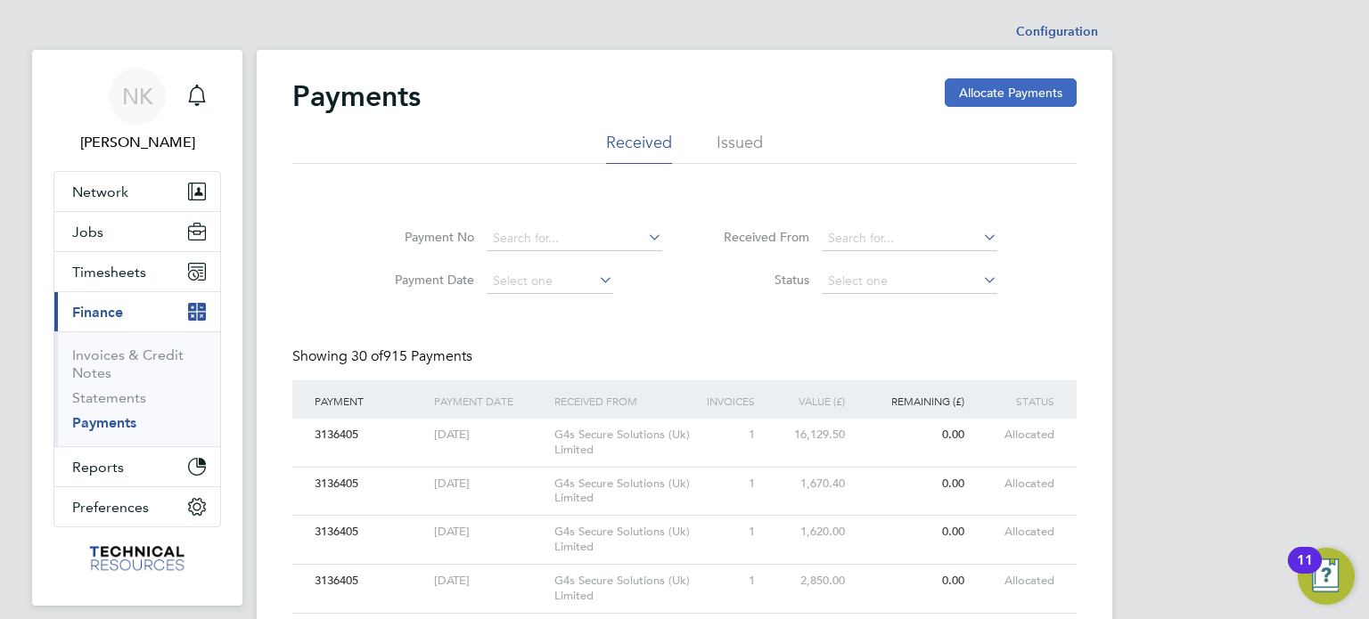
click at [962, 102] on button "Allocate Payments" at bounding box center [1011, 92] width 132 height 29
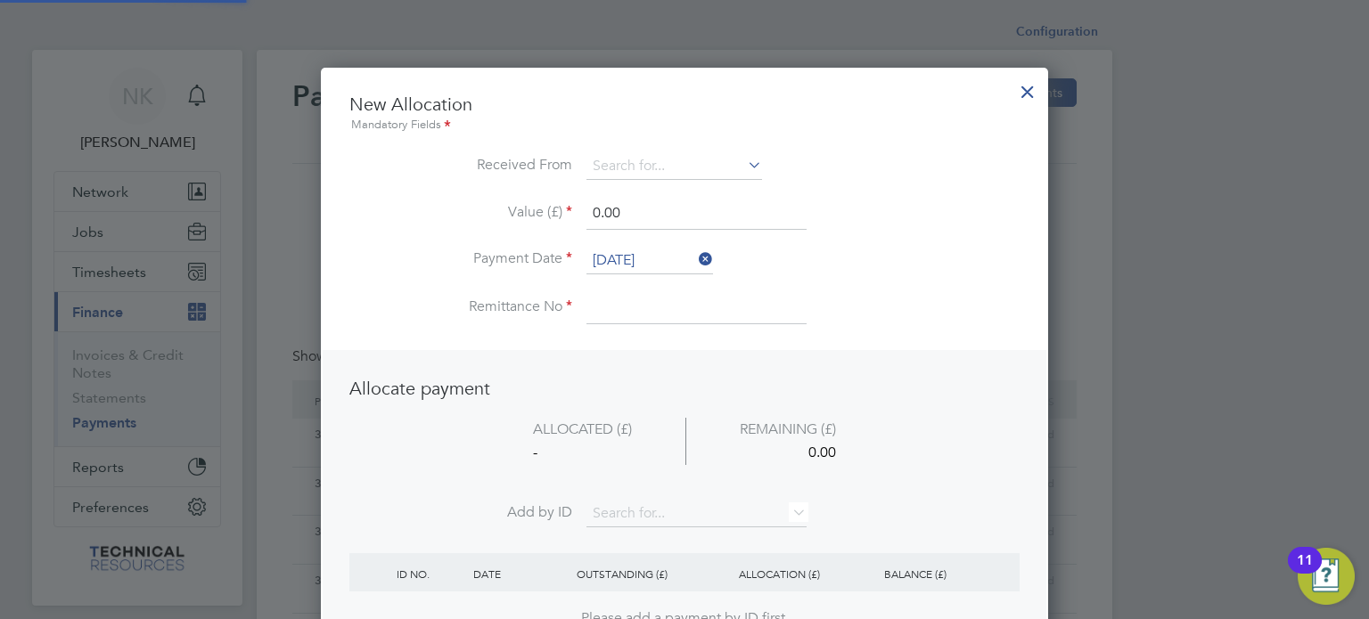
scroll to position [699, 728]
click at [644, 175] on input at bounding box center [674, 166] width 176 height 27
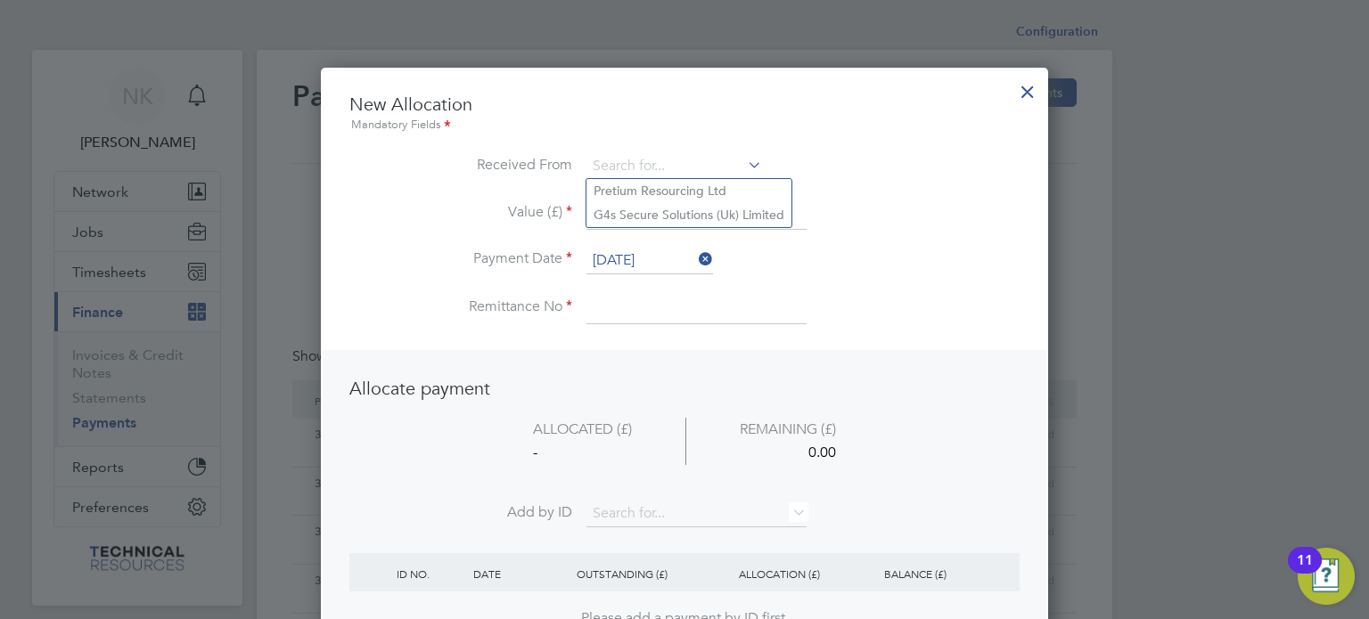
click at [645, 229] on li "Value (£) 0.00" at bounding box center [684, 223] width 670 height 50
click at [634, 244] on li "Value (£) 0.00" at bounding box center [684, 223] width 670 height 50
click at [630, 252] on input "26 Sep 2025" at bounding box center [649, 261] width 127 height 27
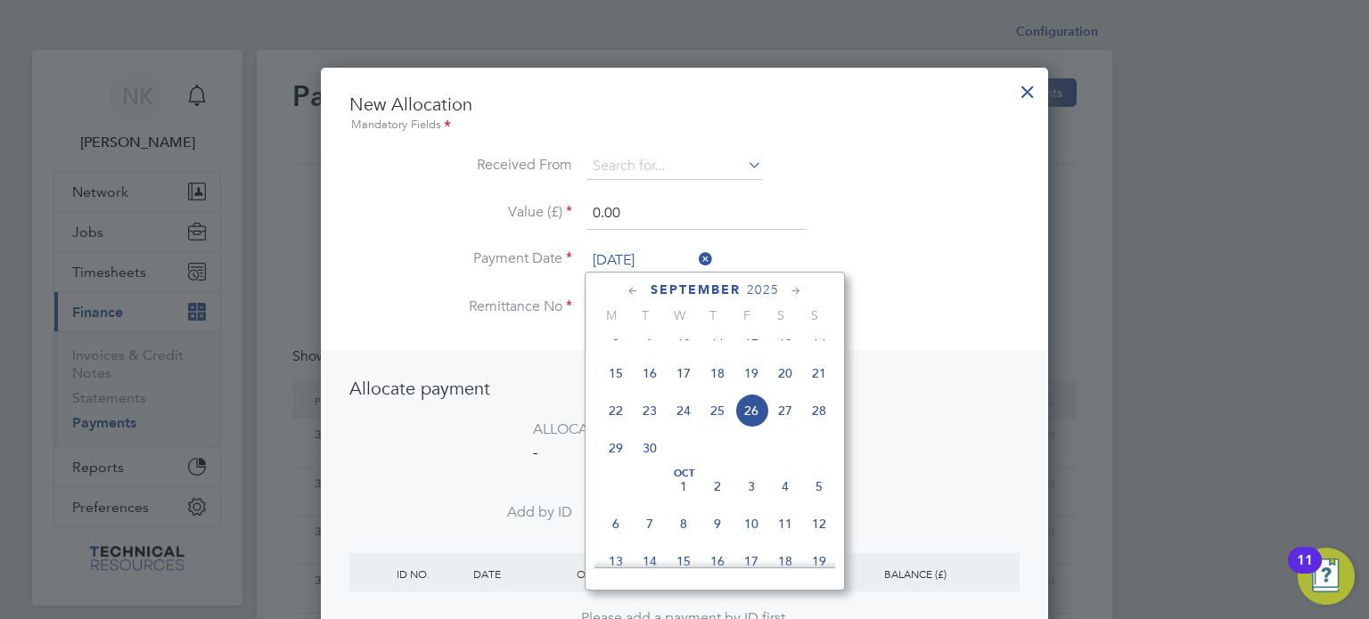
click at [749, 349] on span "12" at bounding box center [751, 336] width 34 height 34
type input "12 Sep 2025"
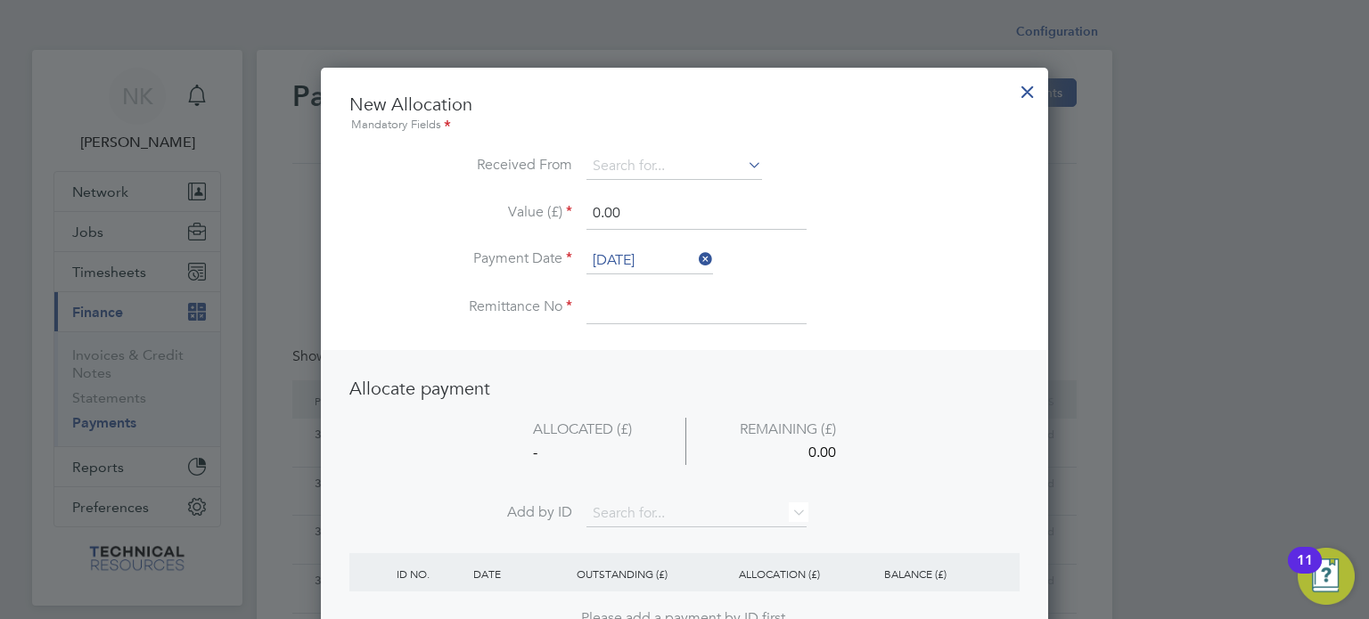
click at [663, 306] on input at bounding box center [696, 308] width 220 height 32
type input "3136624"
click at [618, 156] on input at bounding box center [674, 166] width 176 height 27
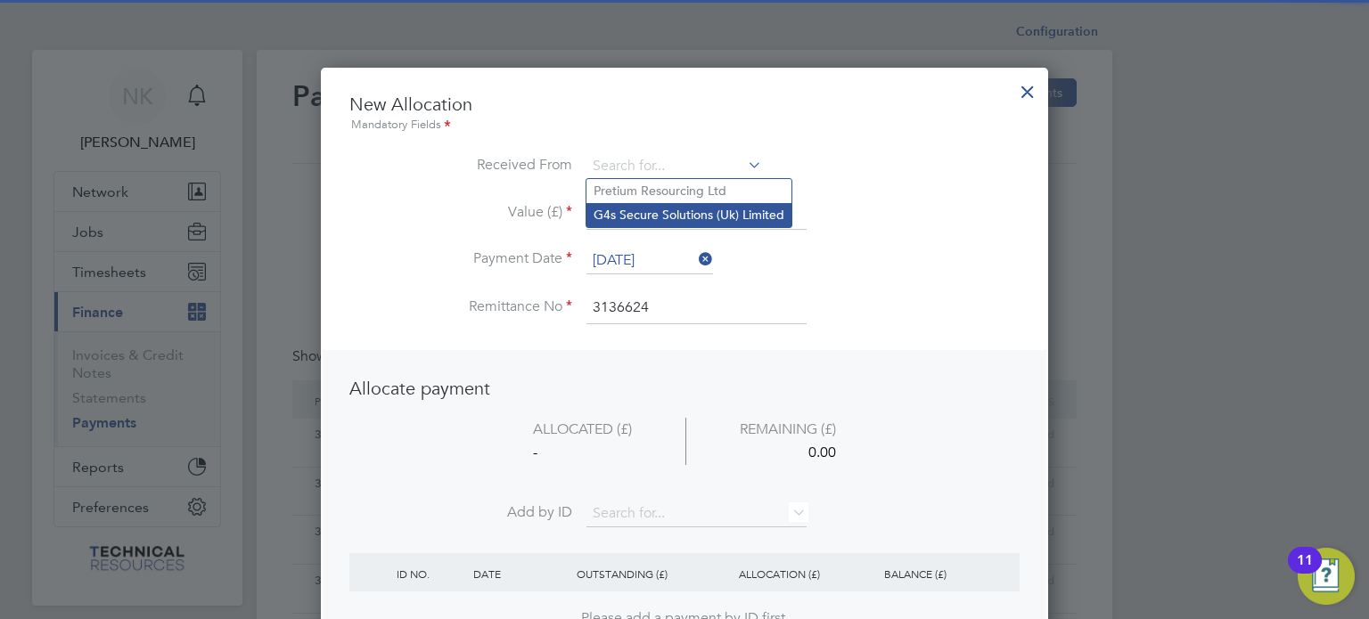
click at [625, 219] on li "G4s Secure Solutions (Uk) Limited" at bounding box center [688, 215] width 205 height 24
type input "G4s Secure Solutions (Uk) Limited"
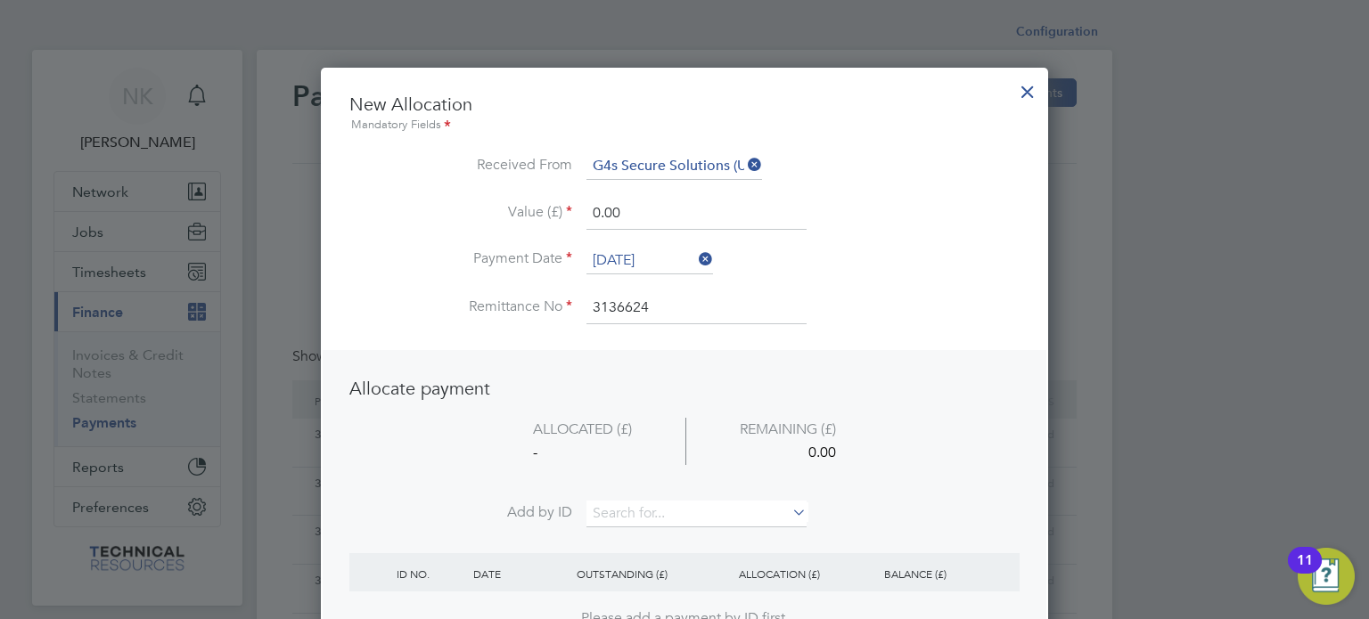
drag, startPoint x: 651, startPoint y: 226, endPoint x: 493, endPoint y: 207, distance: 158.9
click at [493, 207] on li "Value (£) 0.00" at bounding box center [684, 223] width 670 height 50
type input "1536.00"
click at [674, 512] on input at bounding box center [696, 514] width 220 height 27
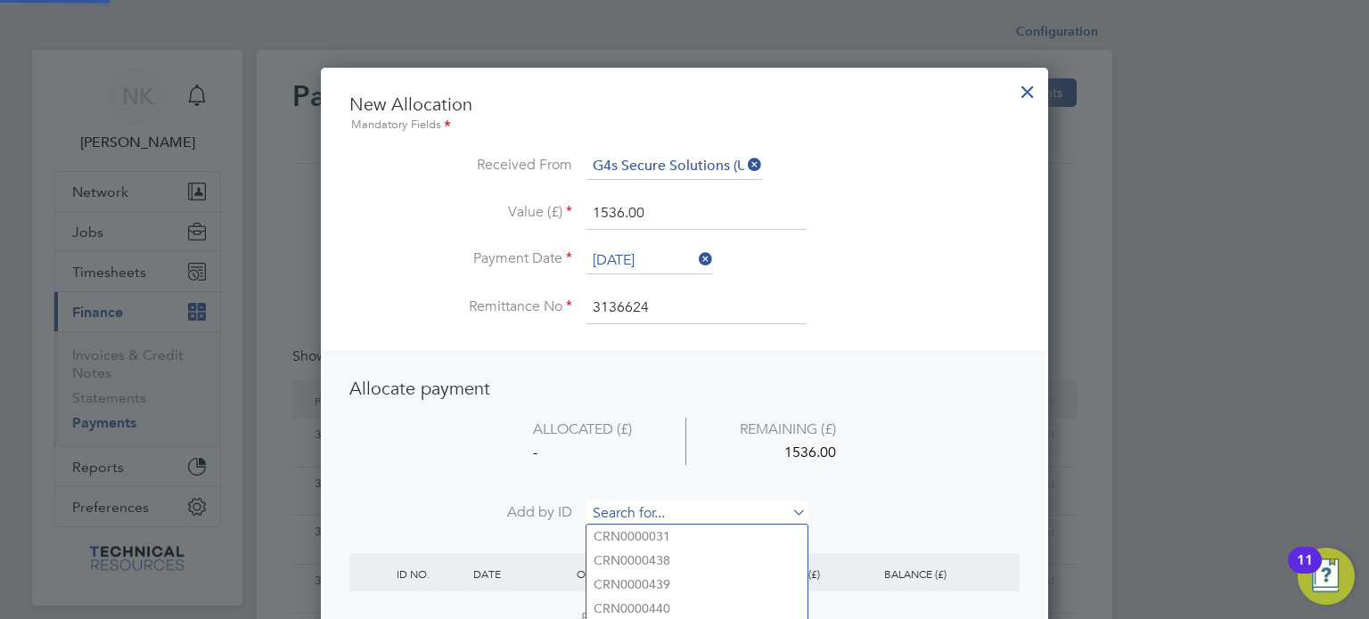
paste input "NV0006826"
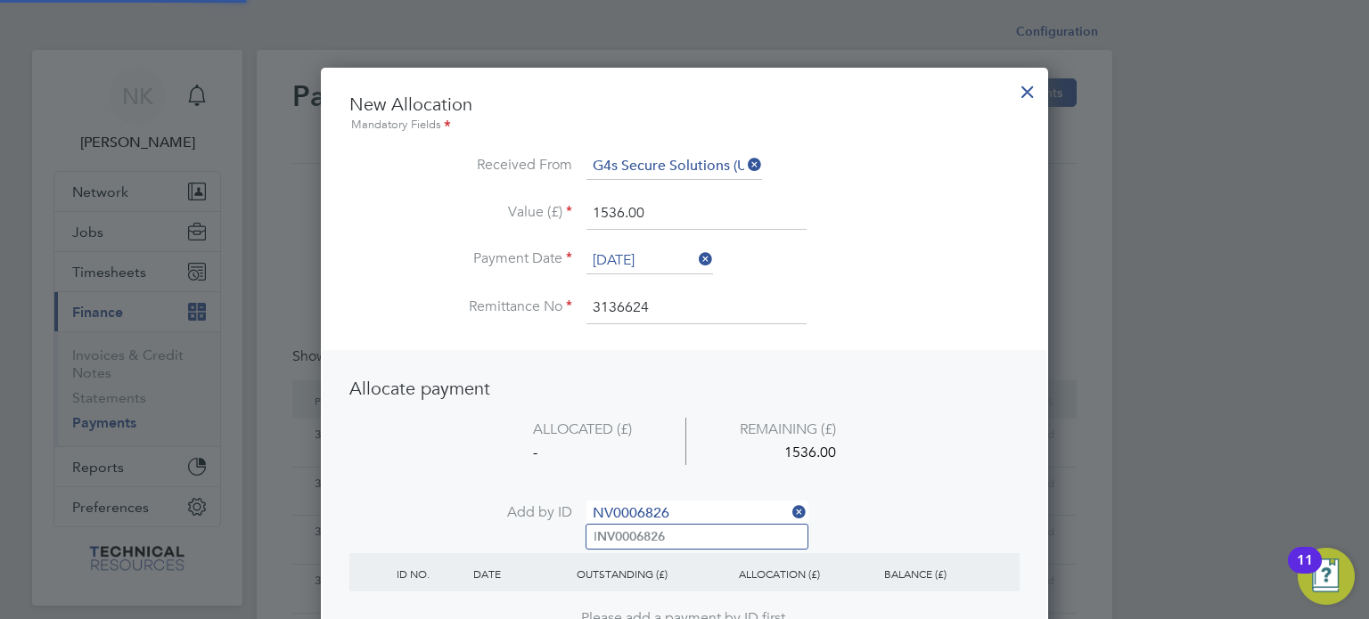
type input "NV0006826"
click at [656, 534] on b "NV0006826" at bounding box center [631, 536] width 68 height 15
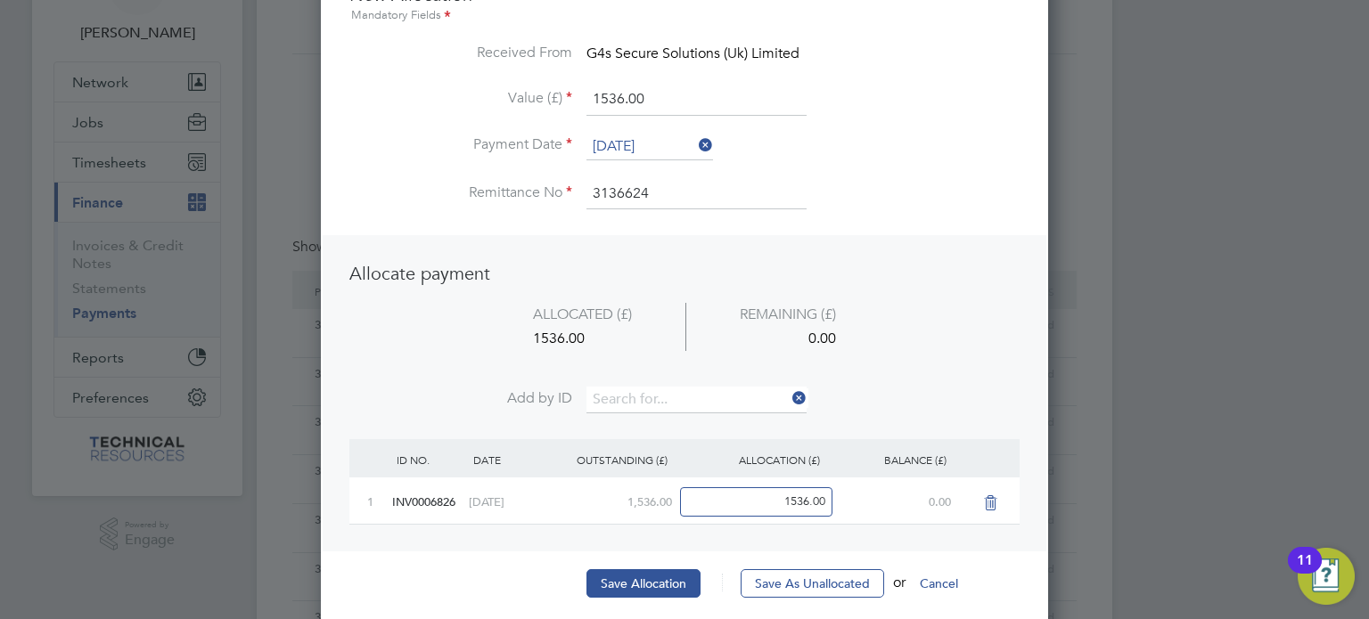
scroll to position [111, 0]
click at [634, 569] on button "Save Allocation" at bounding box center [643, 583] width 114 height 29
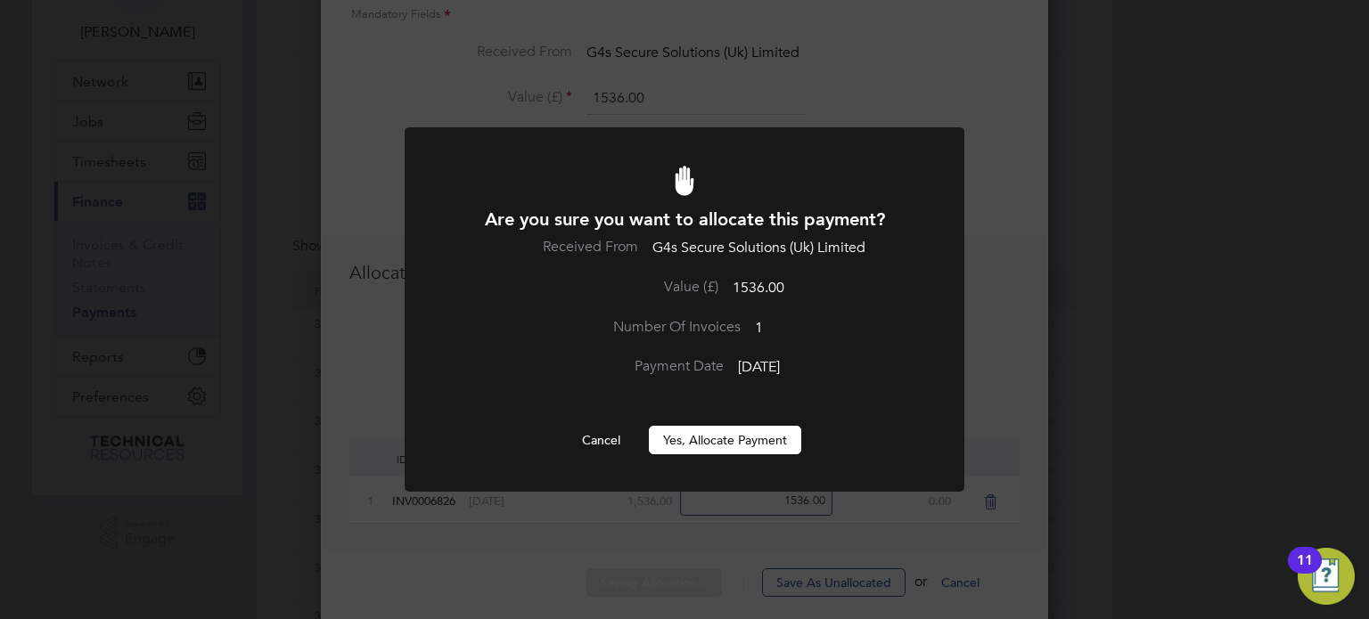
click at [722, 446] on button "Yes, Allocate Payment" at bounding box center [725, 440] width 152 height 29
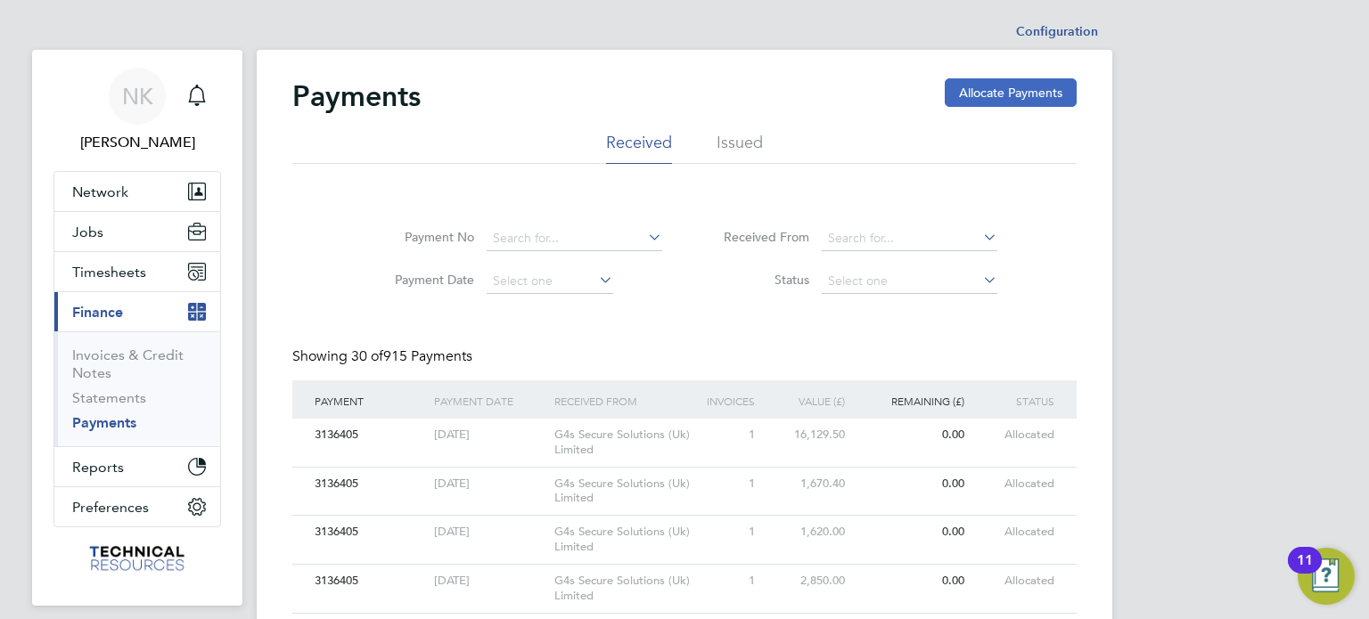
click at [997, 82] on button "Allocate Payments" at bounding box center [1011, 92] width 132 height 29
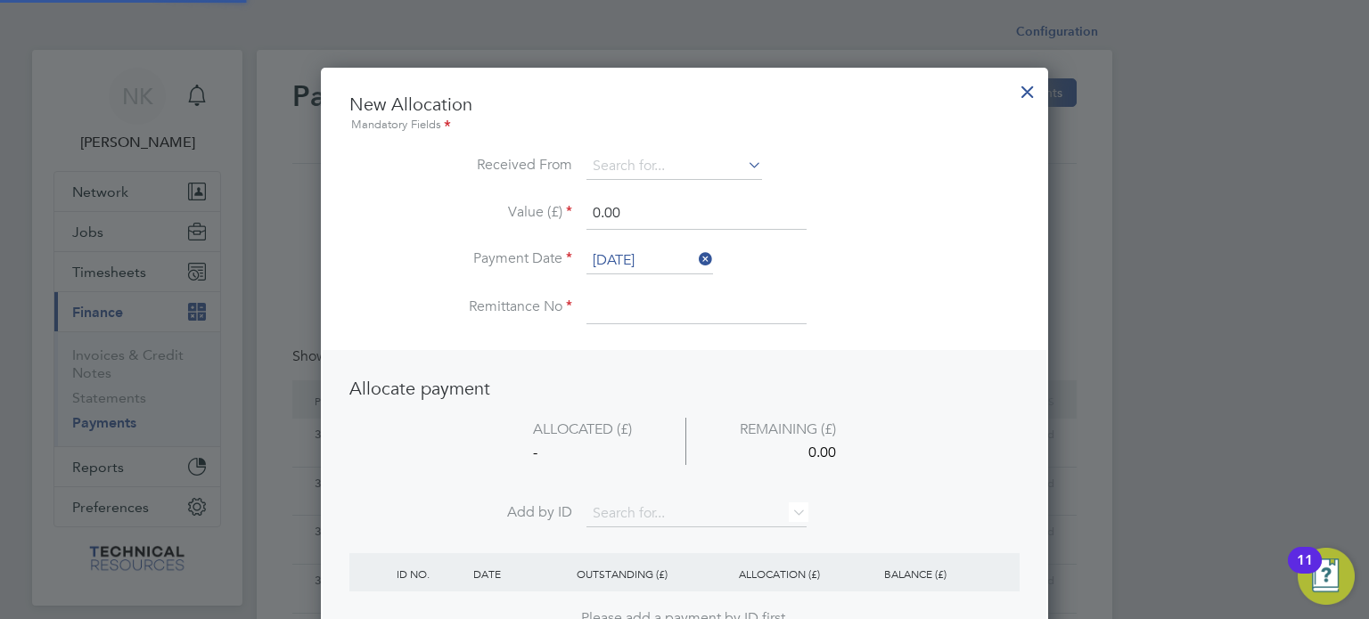
scroll to position [699, 728]
click at [671, 158] on input at bounding box center [674, 166] width 176 height 27
click at [660, 221] on li "G4s Secure Solutions (Uk) Limited" at bounding box center [688, 215] width 205 height 24
type input "G4s Secure Solutions (Uk) Limited"
click at [631, 256] on input "26 Sep 2025" at bounding box center [649, 261] width 127 height 27
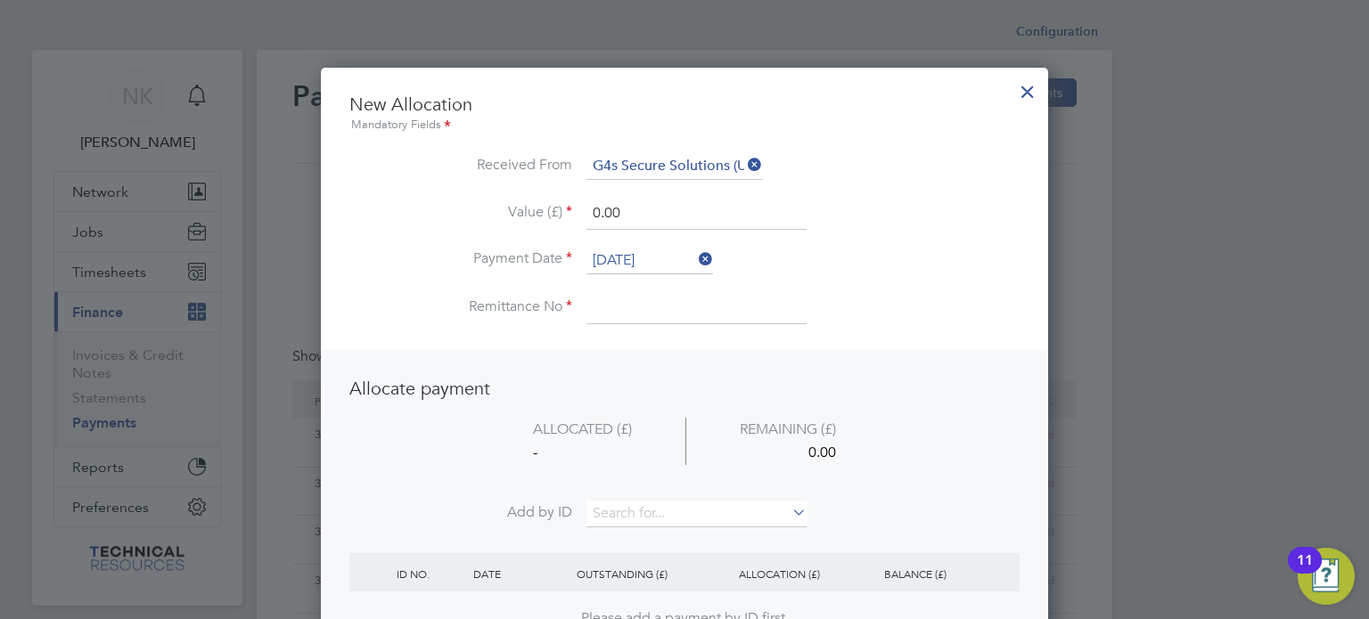
scroll to position [659, 0]
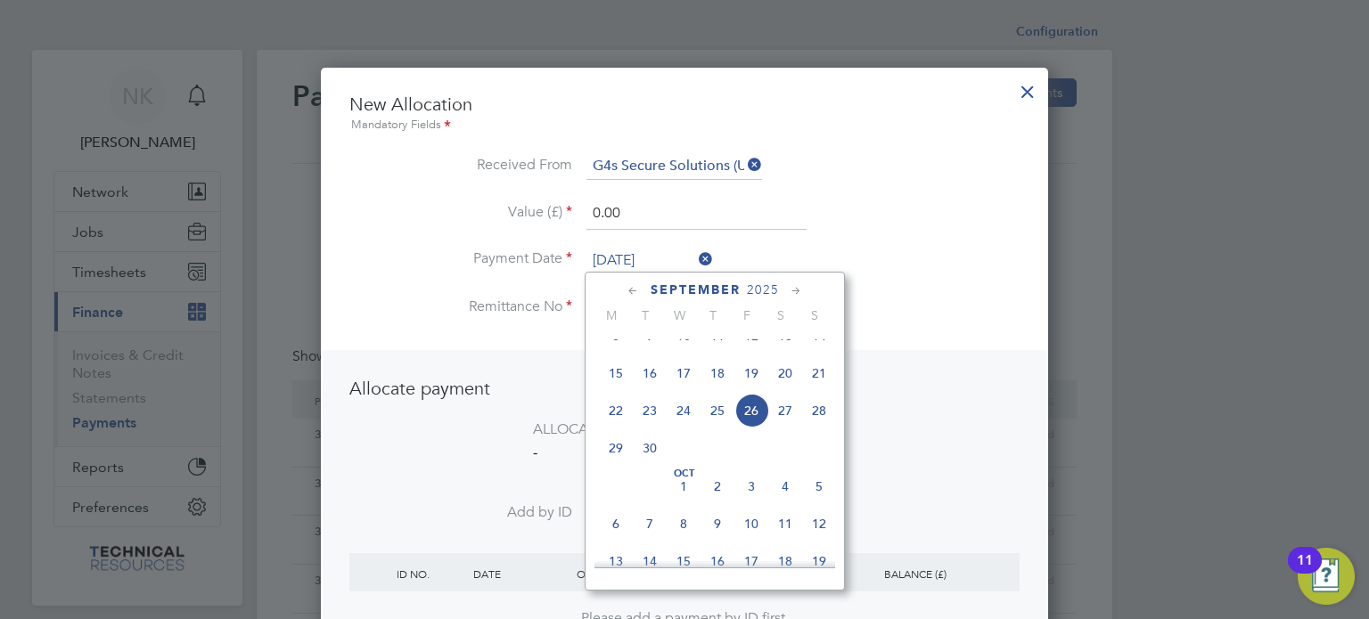
click at [746, 353] on span "12" at bounding box center [751, 336] width 34 height 34
type input "12 Sep 2025"
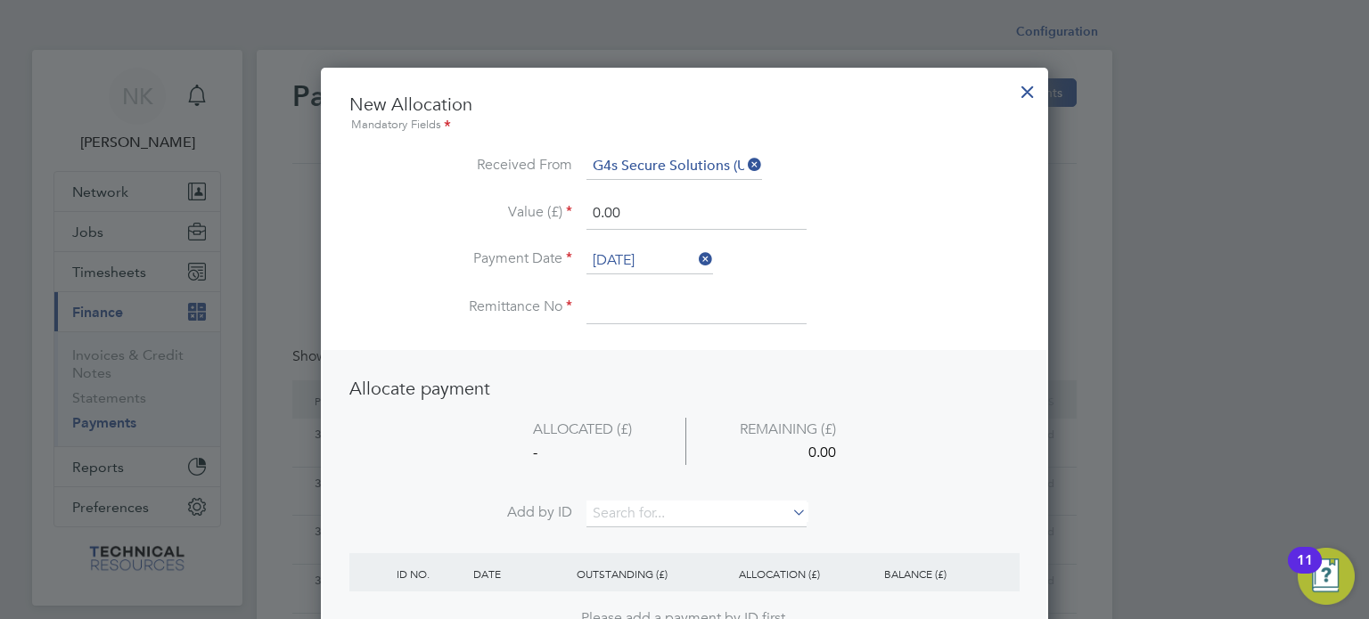
click at [640, 306] on input at bounding box center [696, 308] width 220 height 32
type input "3136624"
drag, startPoint x: 625, startPoint y: 214, endPoint x: 491, endPoint y: 195, distance: 135.0
click at [491, 195] on ul "New Allocation Mandatory Fields Received From G4s Secure Solutions (Uk) Limited…" at bounding box center [684, 218] width 670 height 250
type input "1152.00"
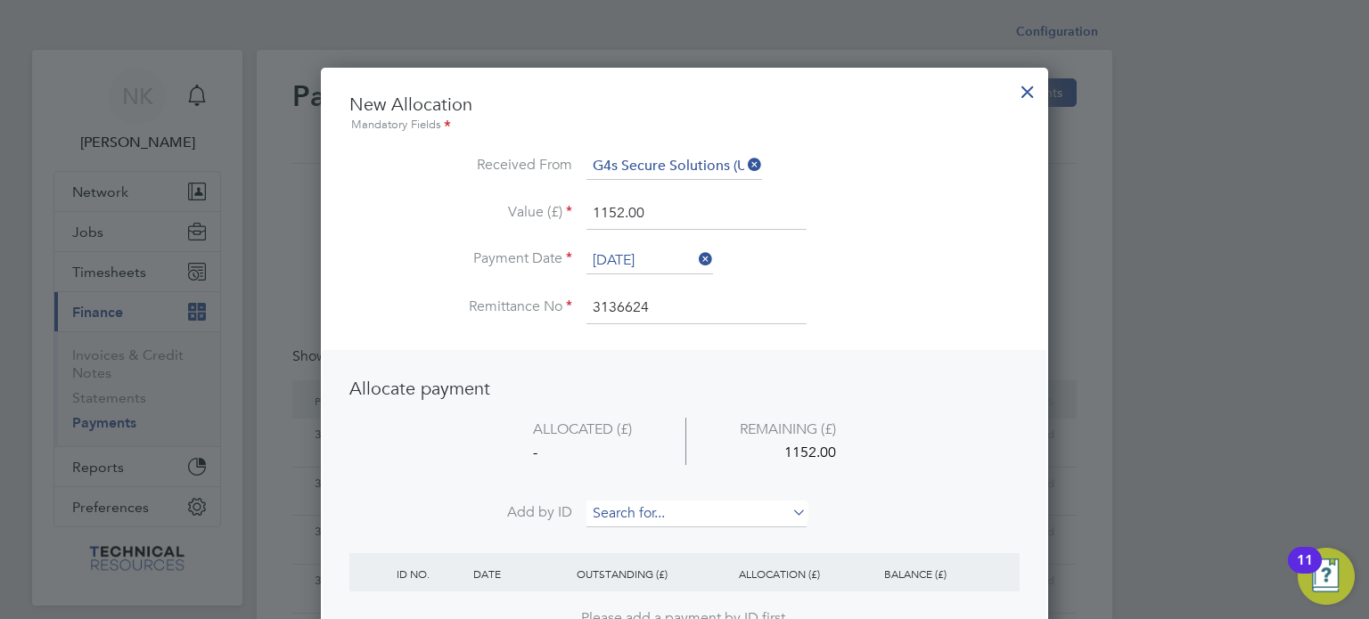
click at [650, 513] on input at bounding box center [696, 514] width 220 height 27
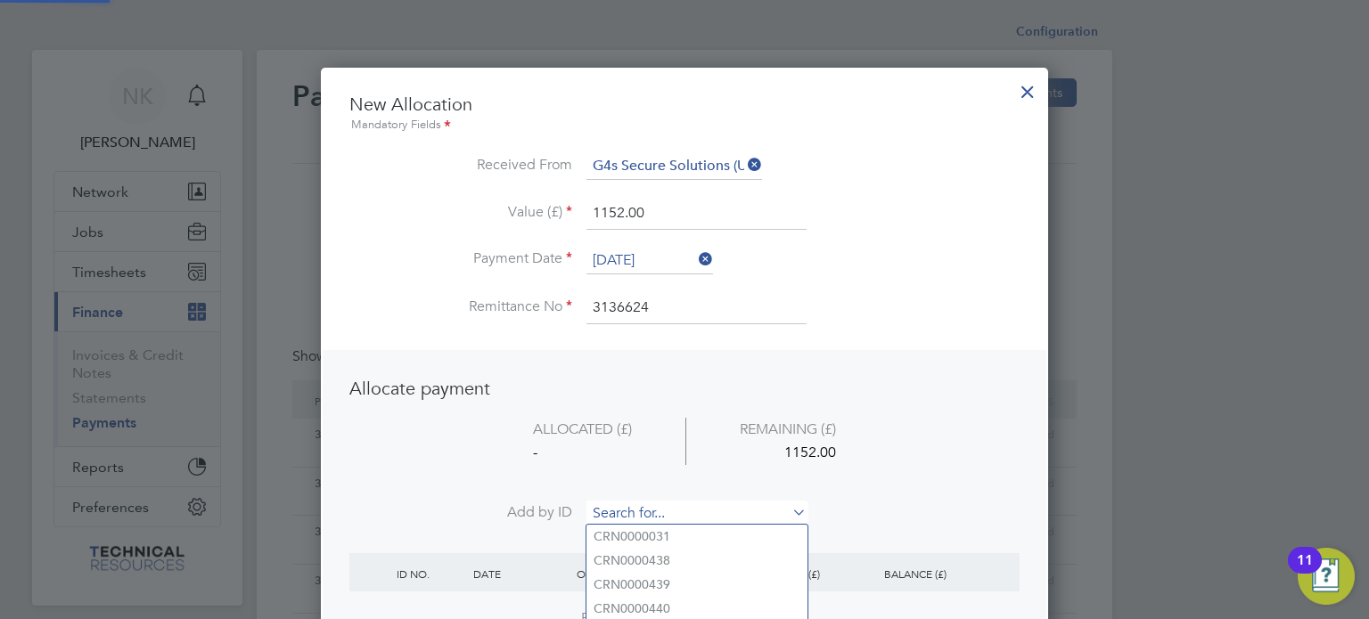
paste input "INV0006827"
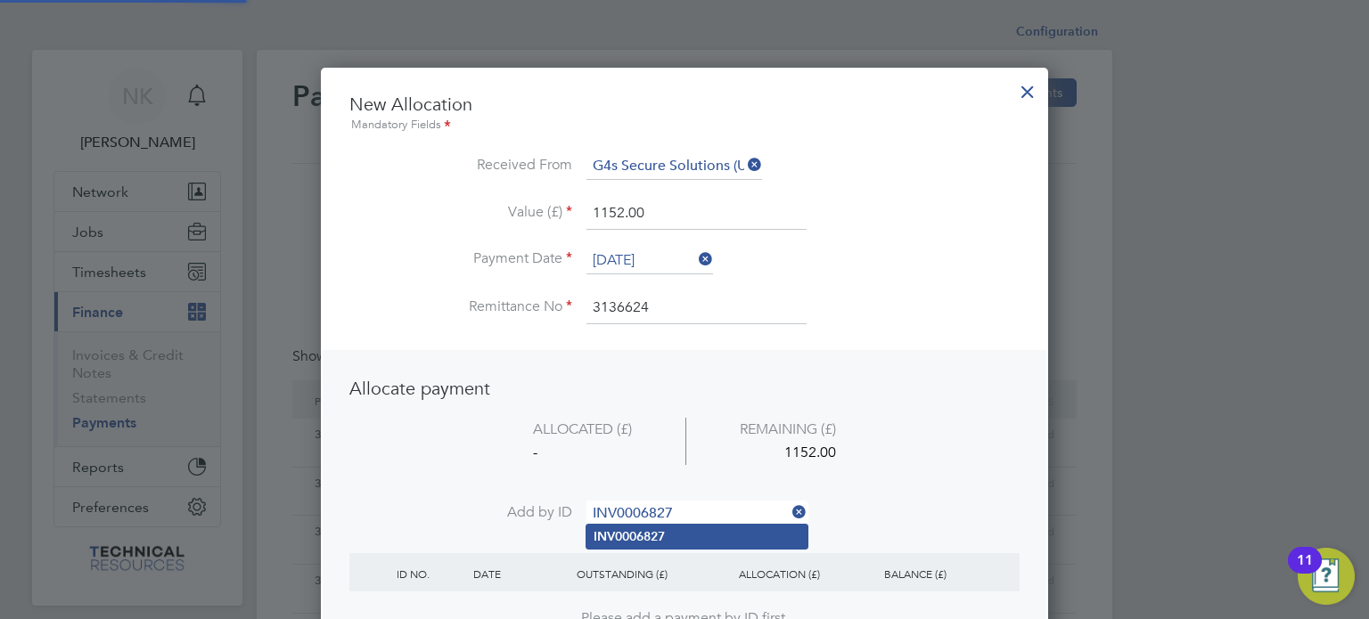
type input "INV0006827"
click at [637, 534] on b "INV0006827" at bounding box center [629, 536] width 71 height 15
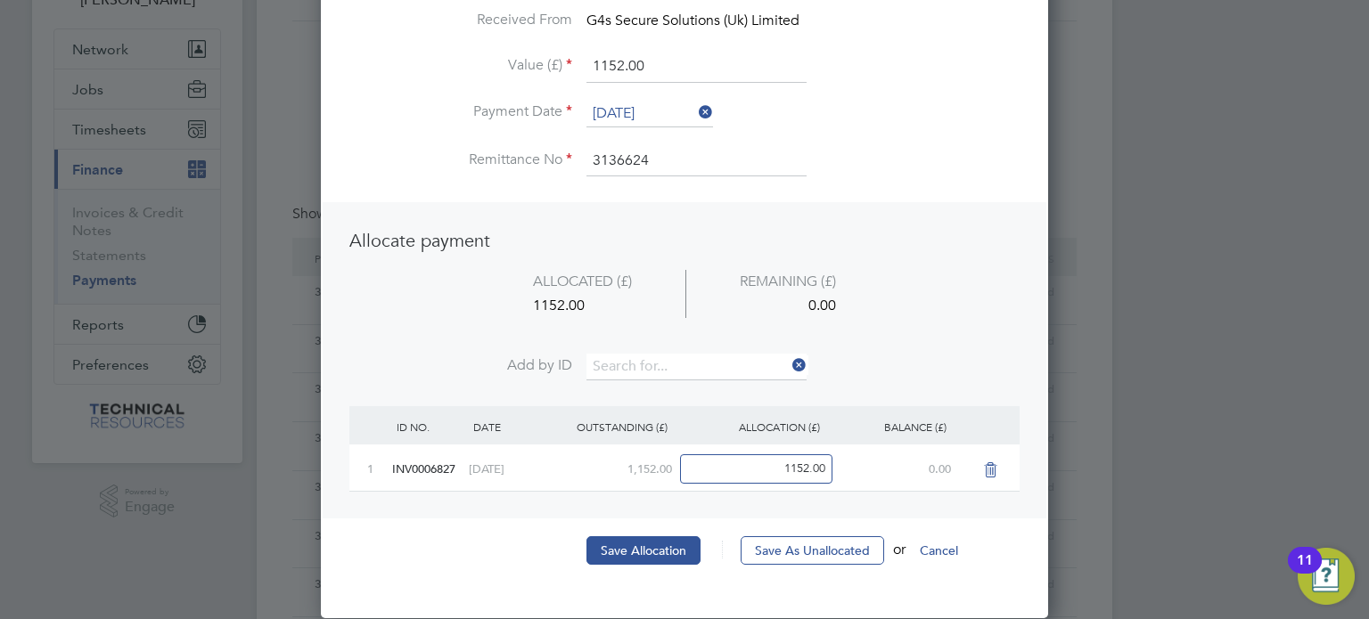
scroll to position [150, 0]
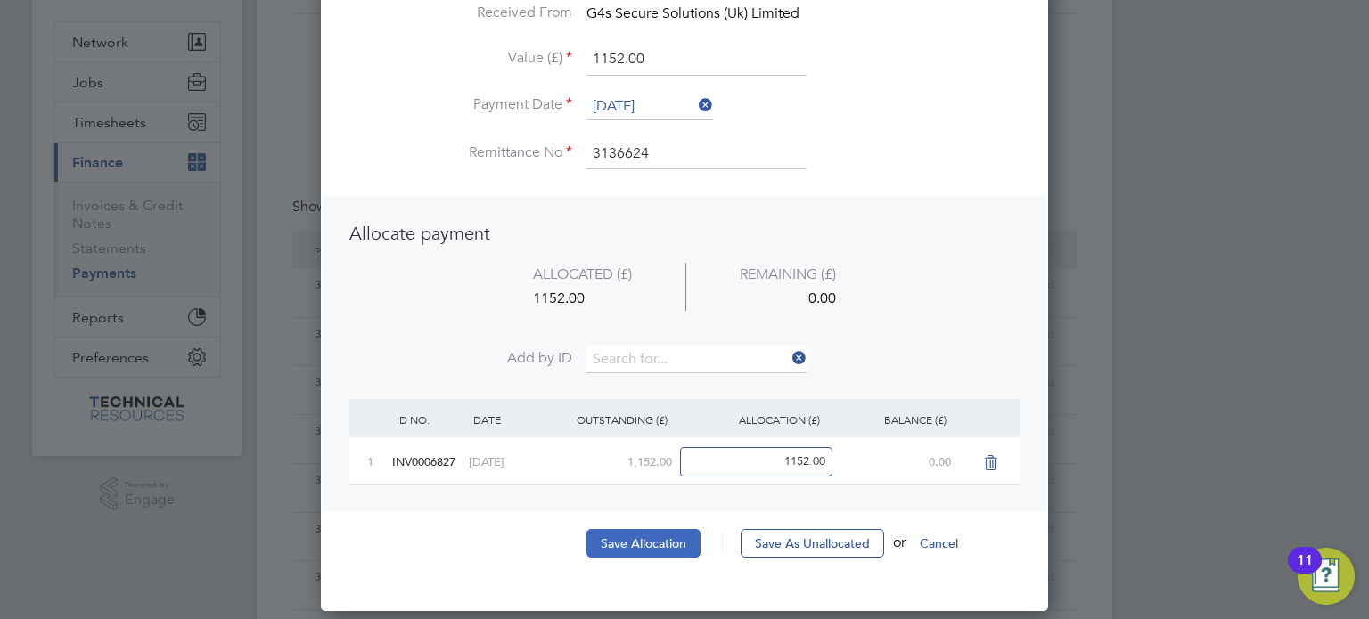
click at [635, 537] on button "Save Allocation" at bounding box center [643, 543] width 114 height 29
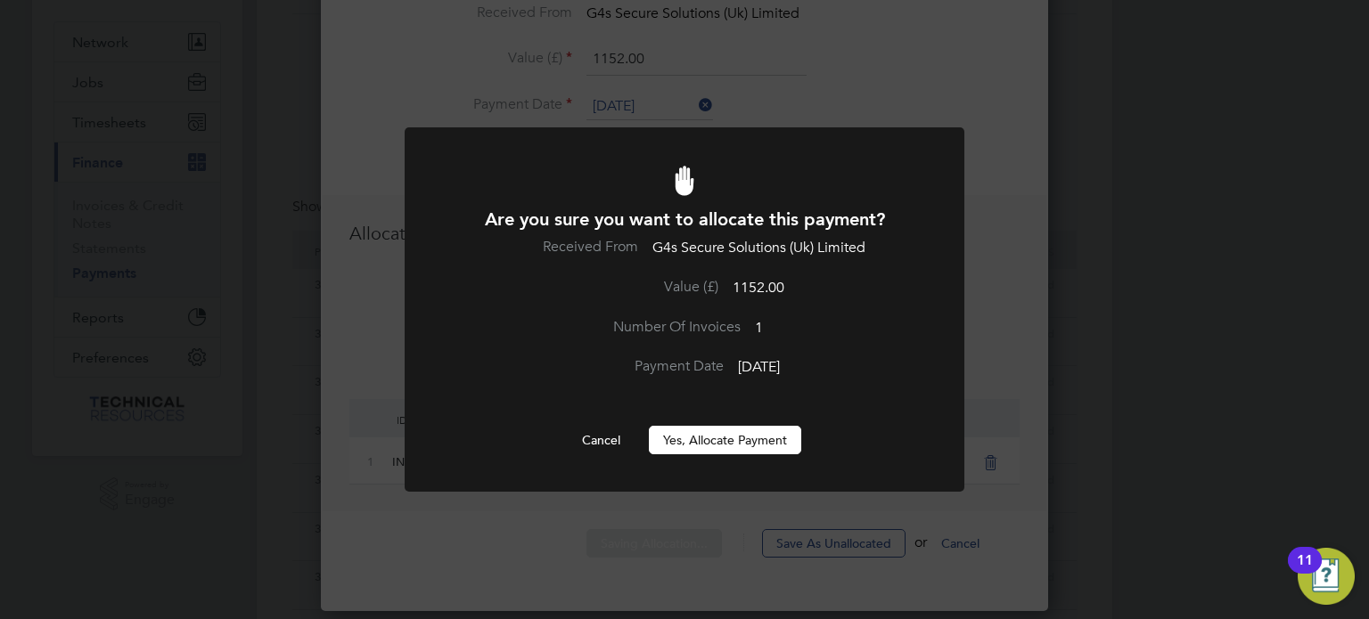
scroll to position [0, 0]
click at [695, 440] on button "Yes, Allocate Payment" at bounding box center [725, 440] width 152 height 29
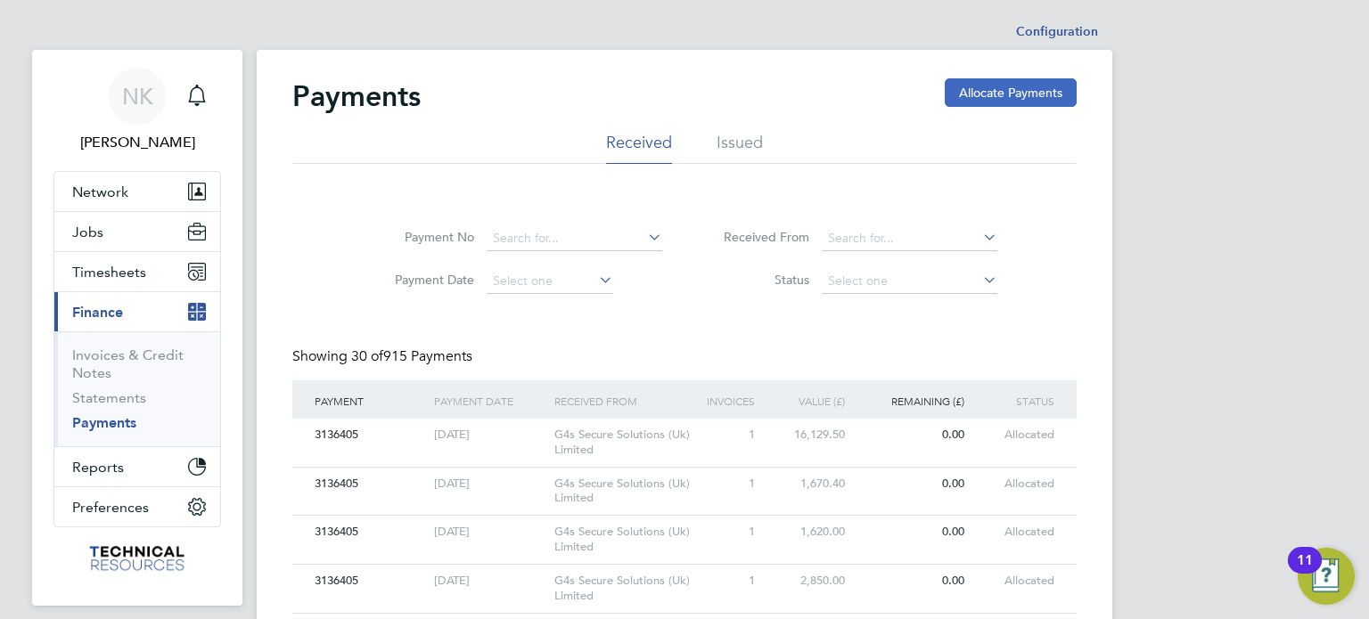
click at [987, 84] on button "Allocate Payments" at bounding box center [1011, 92] width 132 height 29
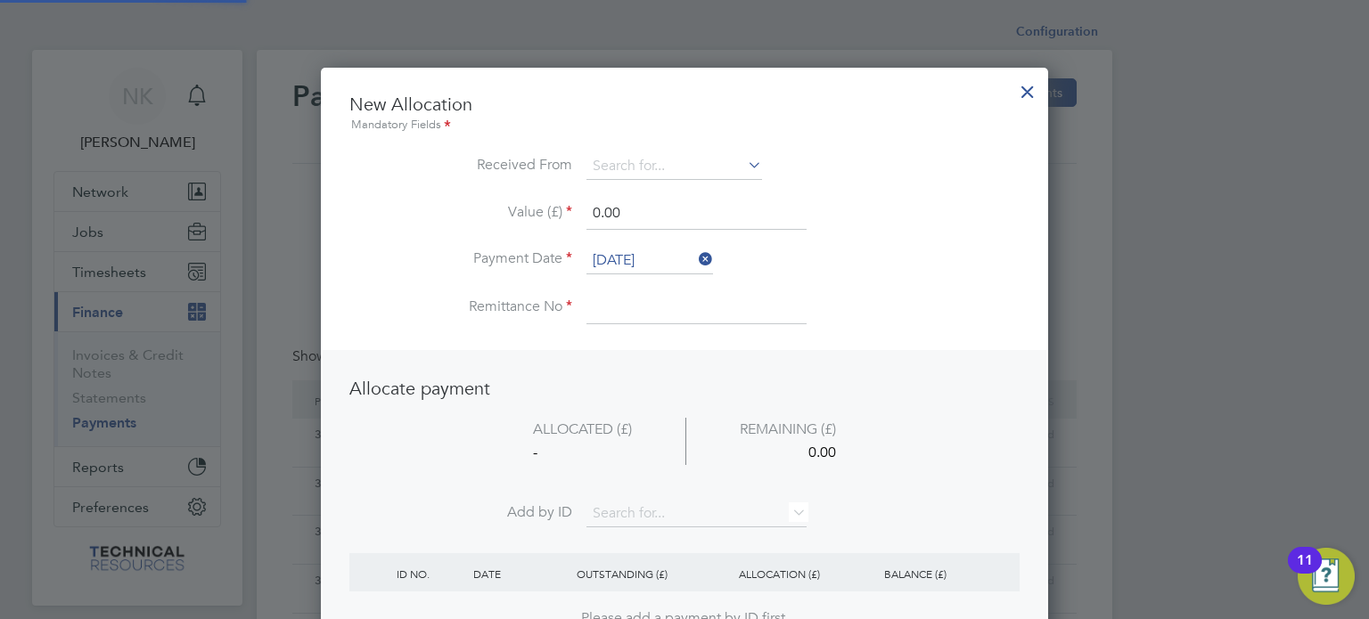
scroll to position [699, 728]
click at [700, 160] on input at bounding box center [674, 166] width 176 height 27
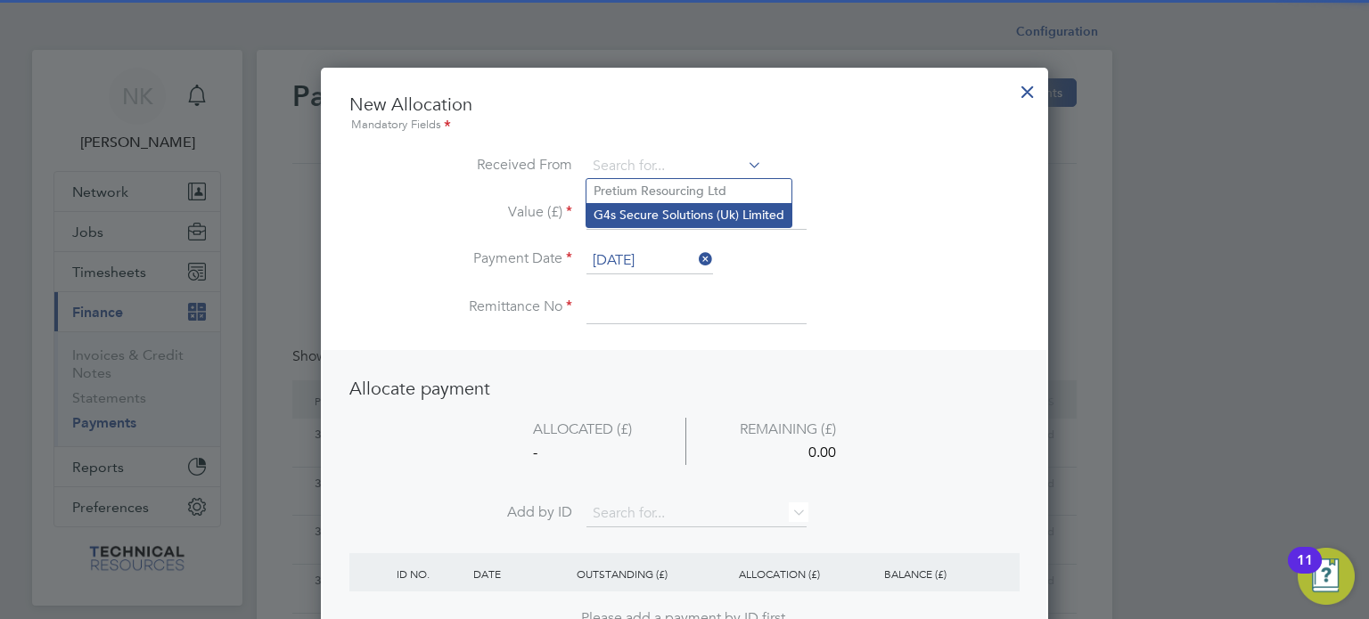
click at [656, 217] on li "G4s Secure Solutions (Uk) Limited" at bounding box center [688, 215] width 205 height 24
type input "G4s Secure Solutions (Uk) Limited"
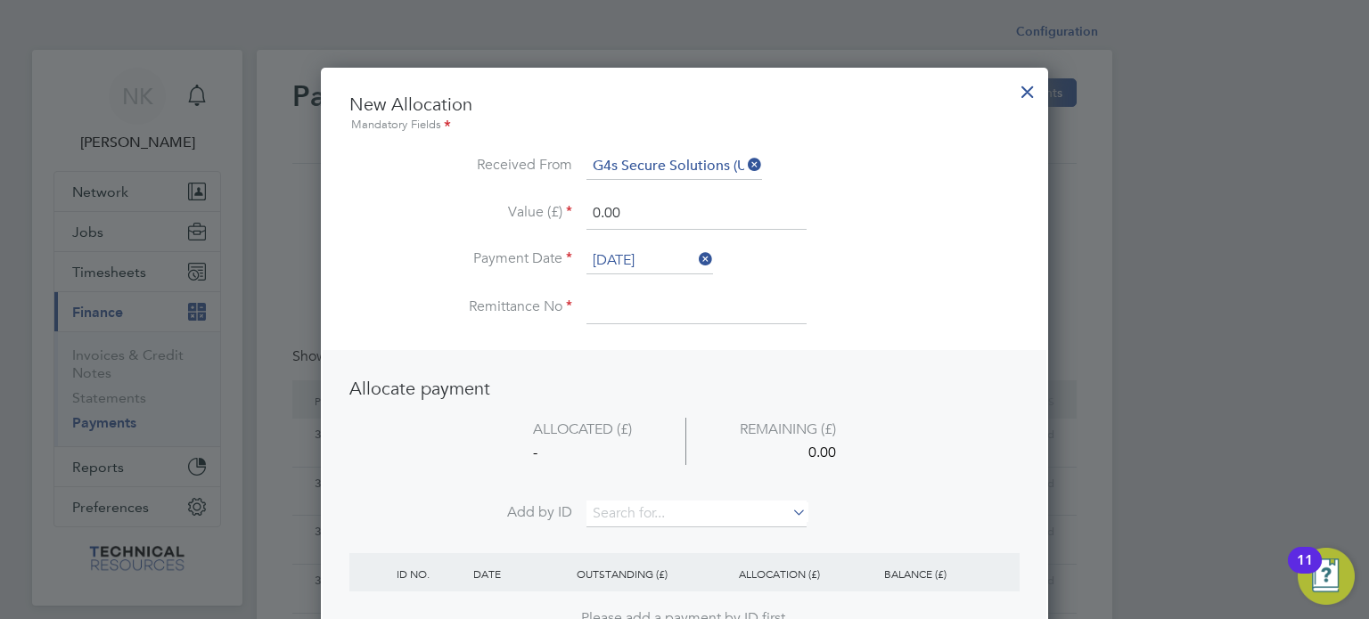
click at [635, 252] on input "26 Sep 2025" at bounding box center [649, 261] width 127 height 27
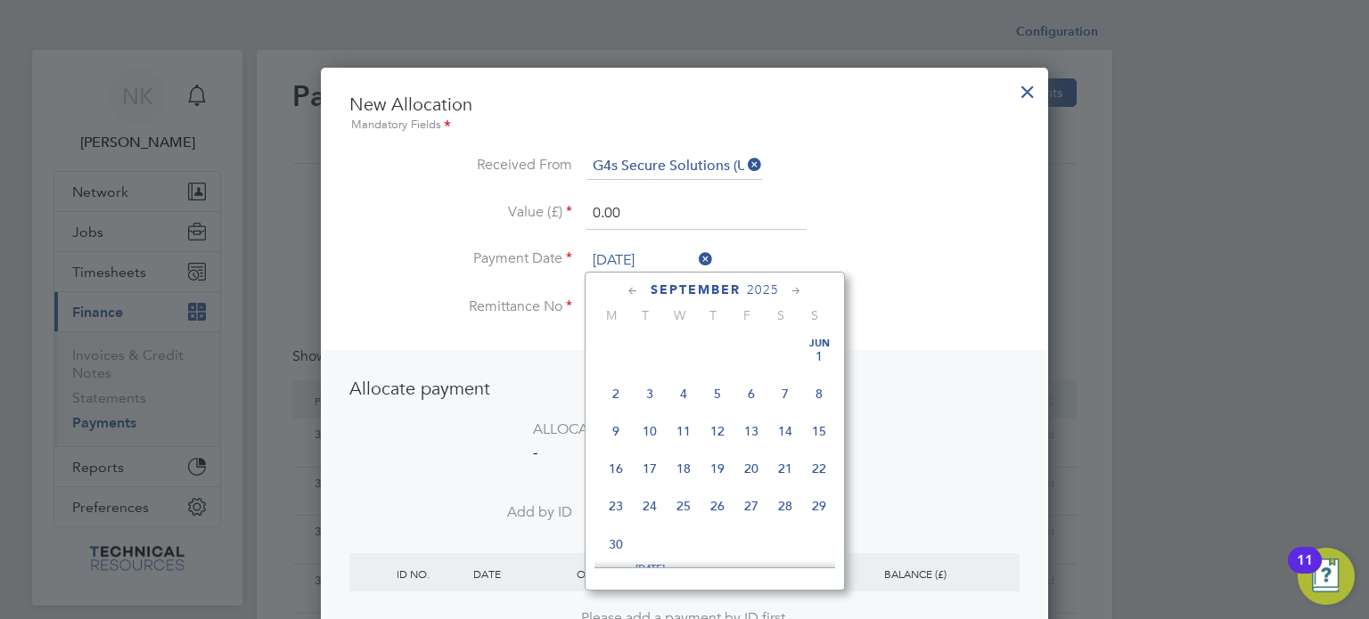
scroll to position [659, 0]
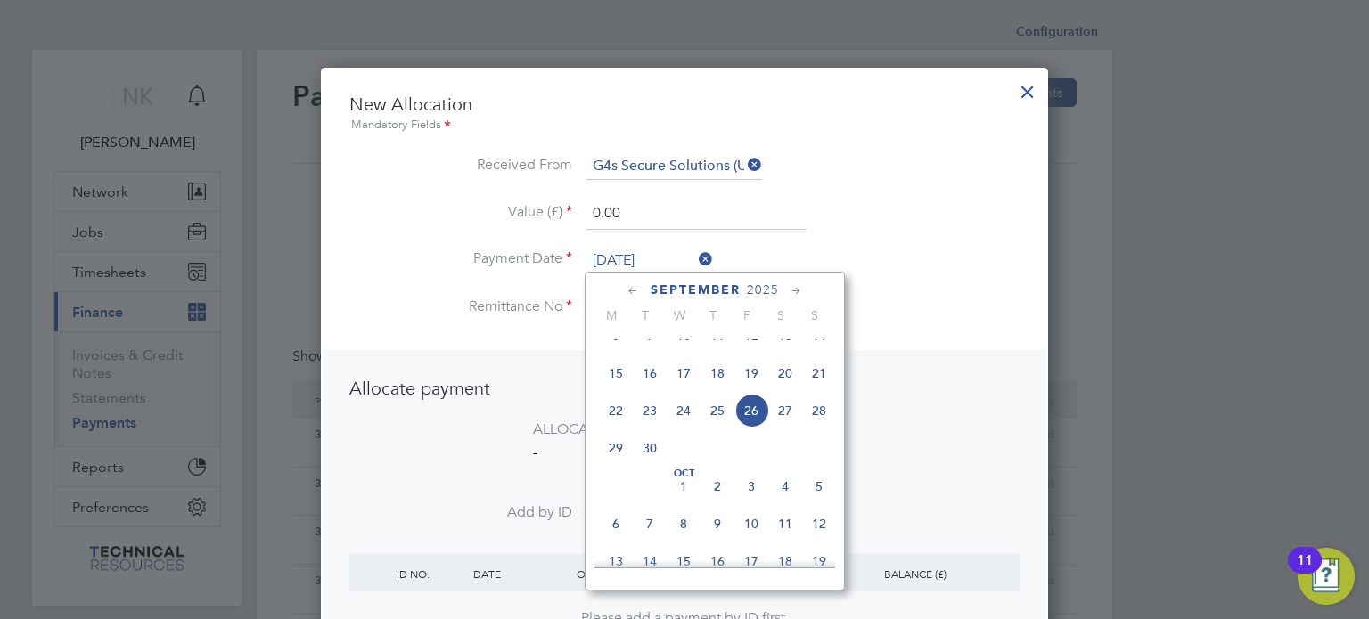
click at [756, 353] on span "12" at bounding box center [751, 336] width 34 height 34
type input "12 Sep 2025"
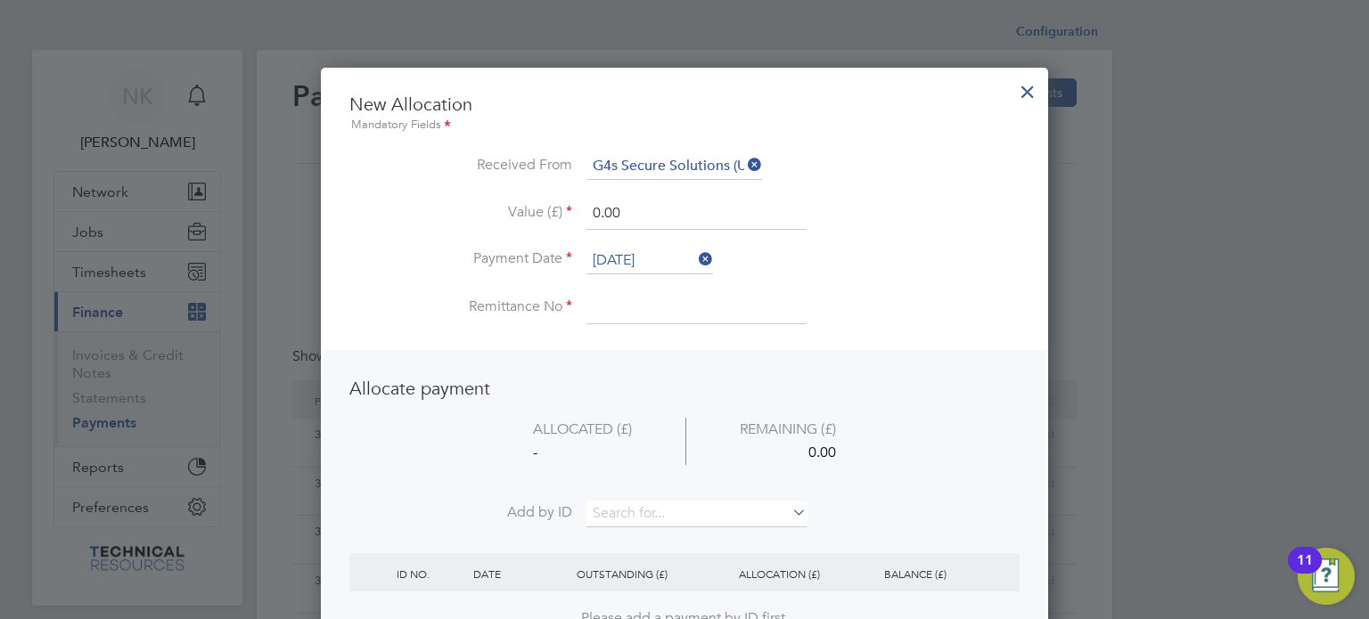
click at [642, 310] on input at bounding box center [696, 308] width 220 height 32
drag, startPoint x: 627, startPoint y: 218, endPoint x: 510, endPoint y: 244, distance: 120.4
click at [510, 244] on li "Value (£) 0.00" at bounding box center [684, 223] width 670 height 50
click at [649, 502] on input at bounding box center [696, 514] width 220 height 27
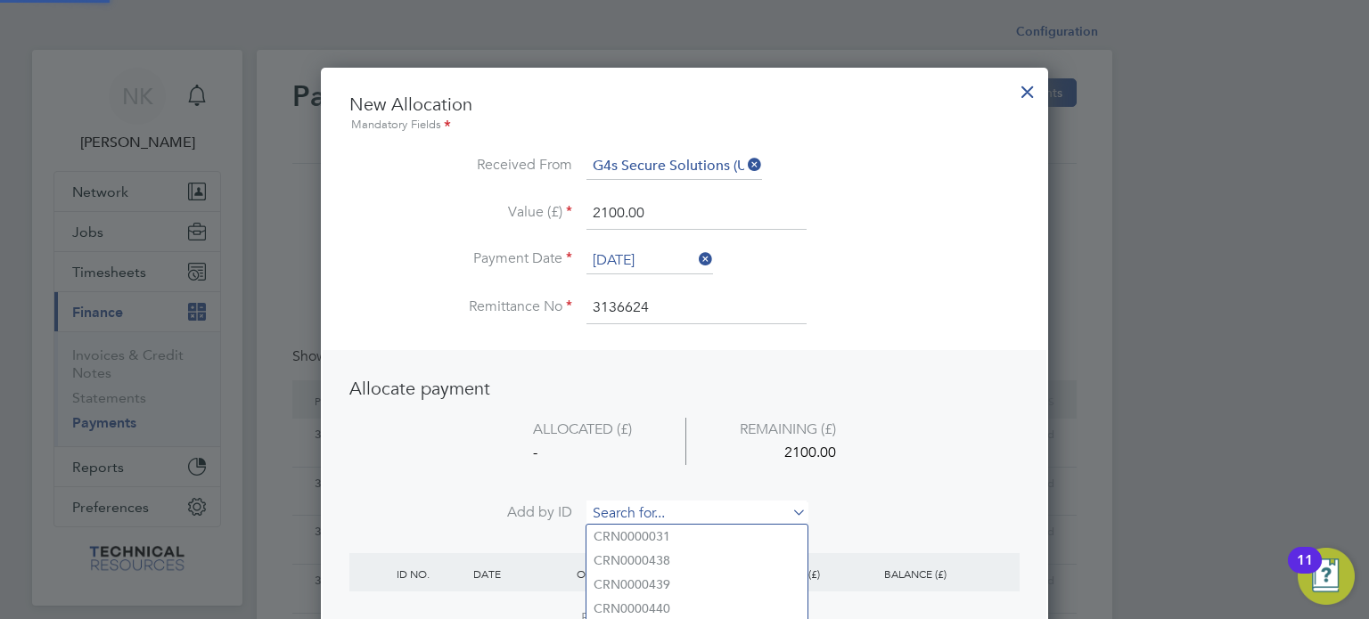
paste input "INV0006828"
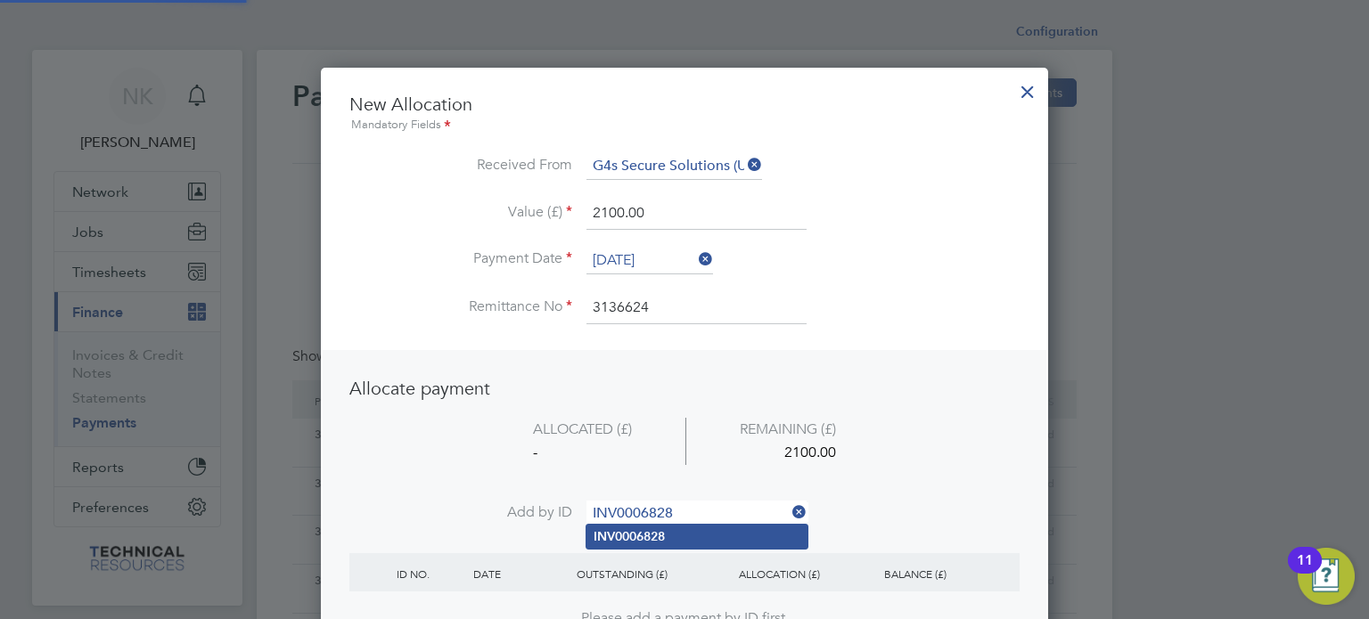
click at [632, 532] on b "INV0006828" at bounding box center [629, 536] width 71 height 15
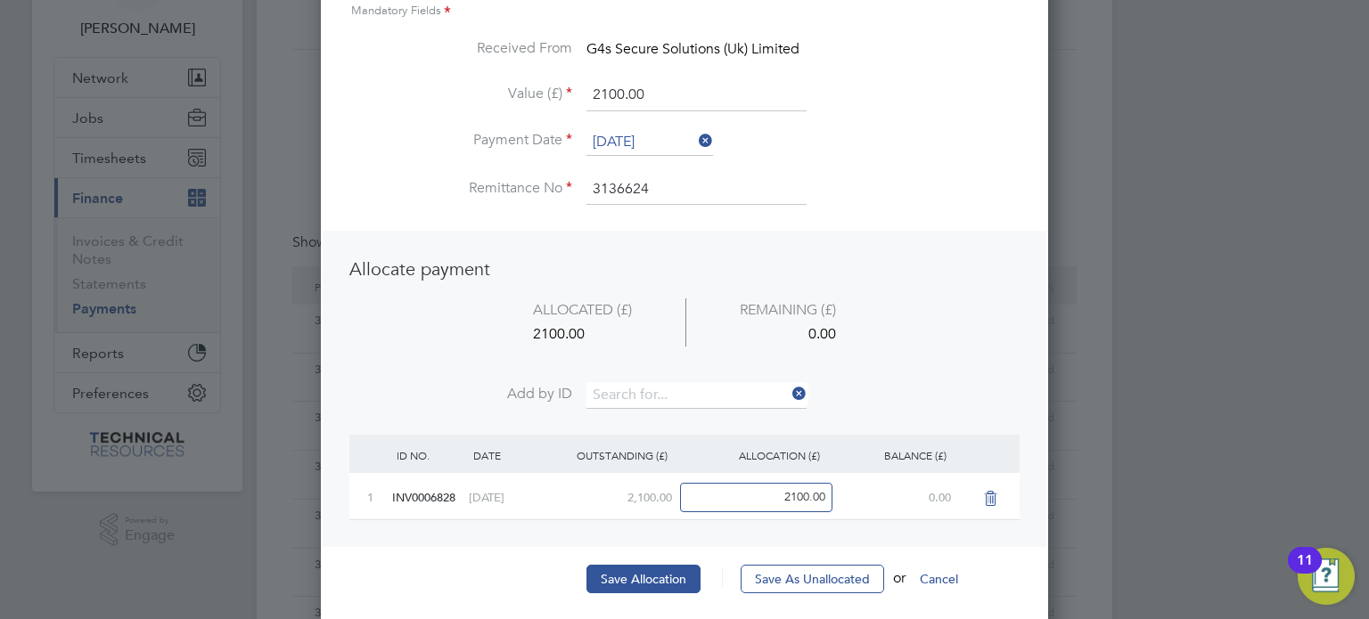
scroll to position [121, 0]
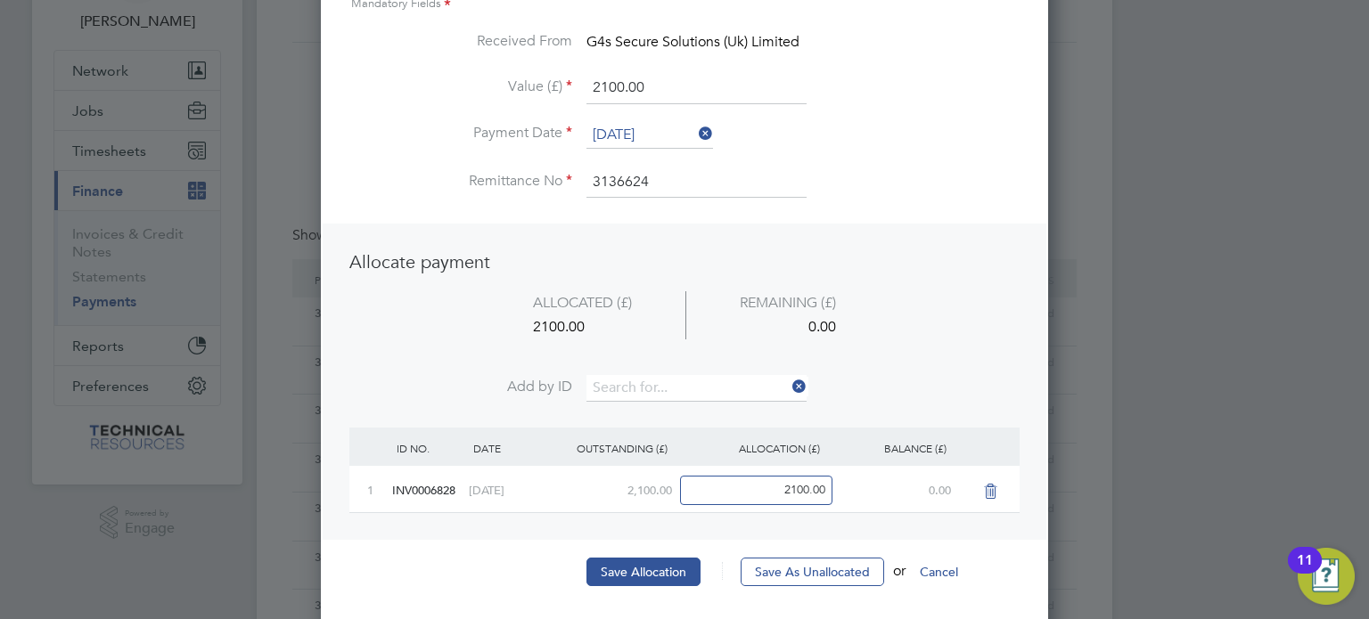
click at [629, 548] on div "New Allocation Mandatory Fields Received From G4s Secure Solutions (Uk) Limited…" at bounding box center [684, 287] width 670 height 633
click at [625, 565] on button "Save Allocation" at bounding box center [643, 572] width 114 height 29
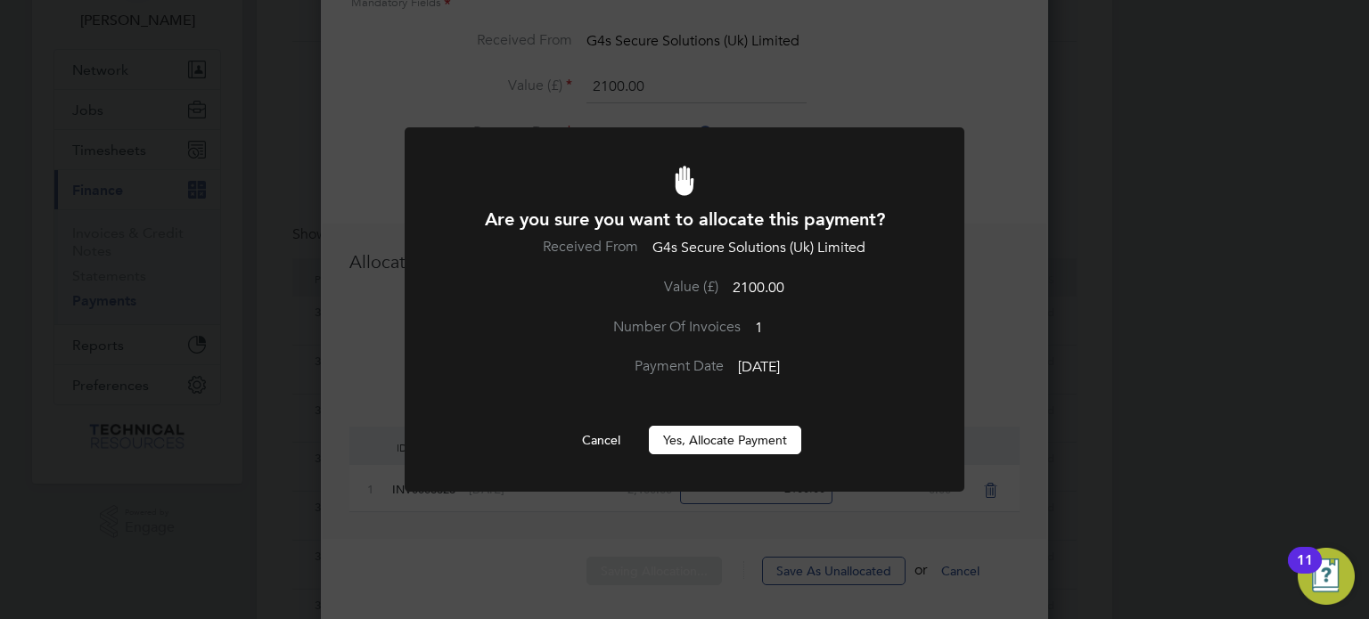
scroll to position [0, 0]
click at [726, 438] on button "Yes, Allocate Payment" at bounding box center [725, 440] width 152 height 29
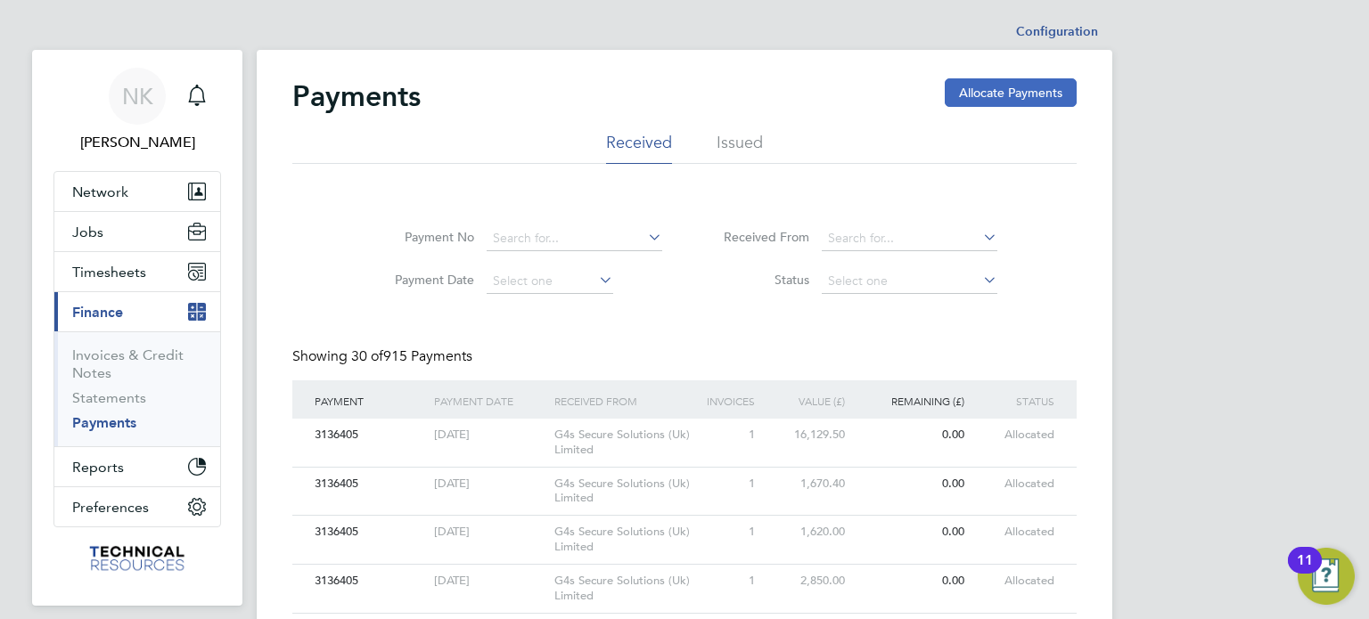
click at [984, 85] on button "Allocate Payments" at bounding box center [1011, 92] width 132 height 29
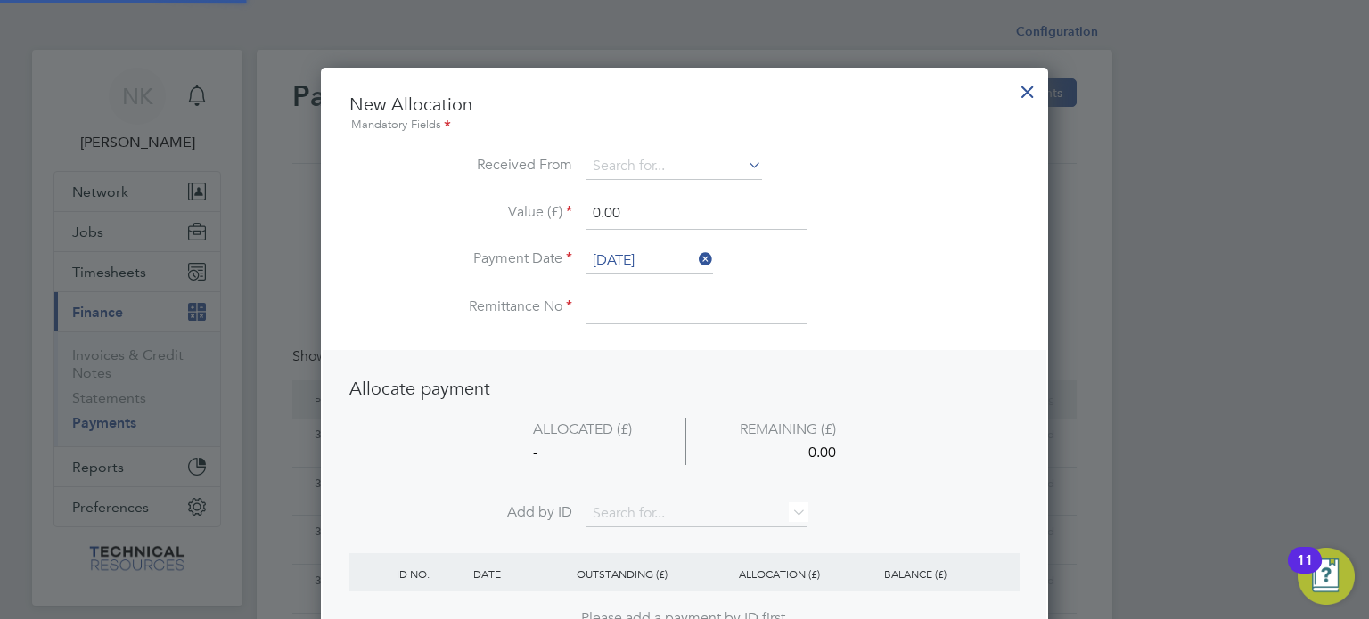
scroll to position [699, 728]
click at [613, 163] on input at bounding box center [674, 166] width 176 height 27
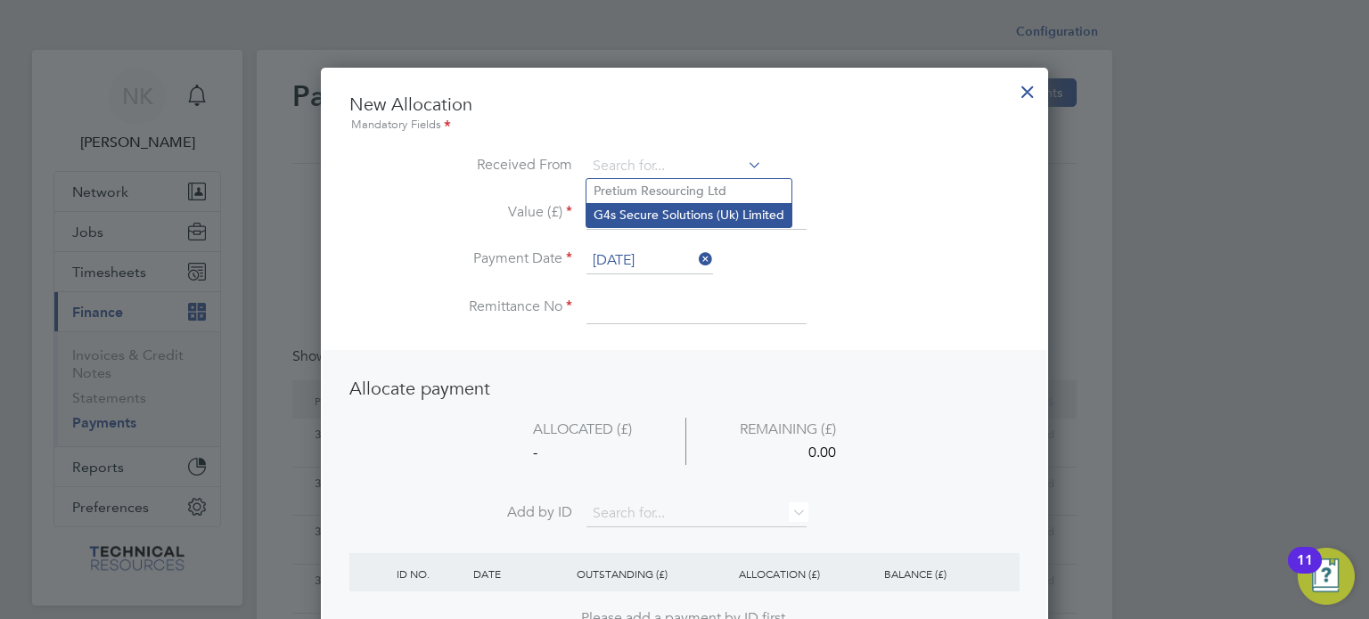
click at [651, 209] on li "G4s Secure Solutions (Uk) Limited" at bounding box center [688, 215] width 205 height 24
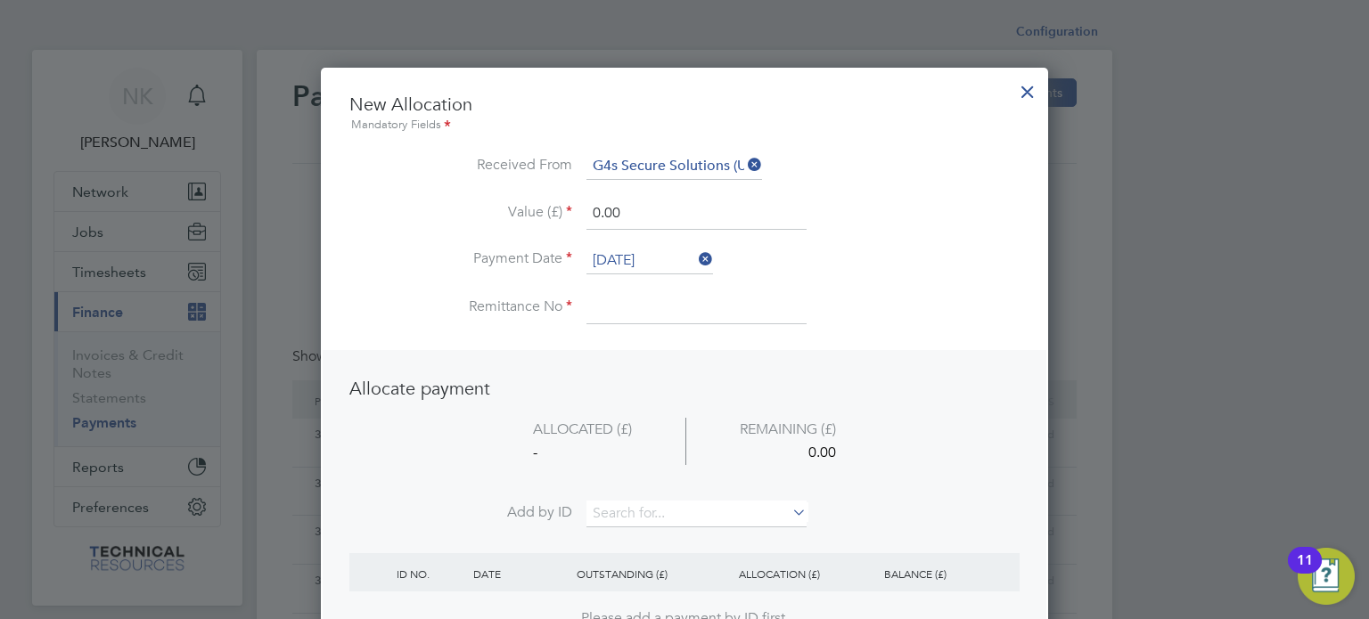
click at [638, 254] on input "26 Sep 2025" at bounding box center [649, 261] width 127 height 27
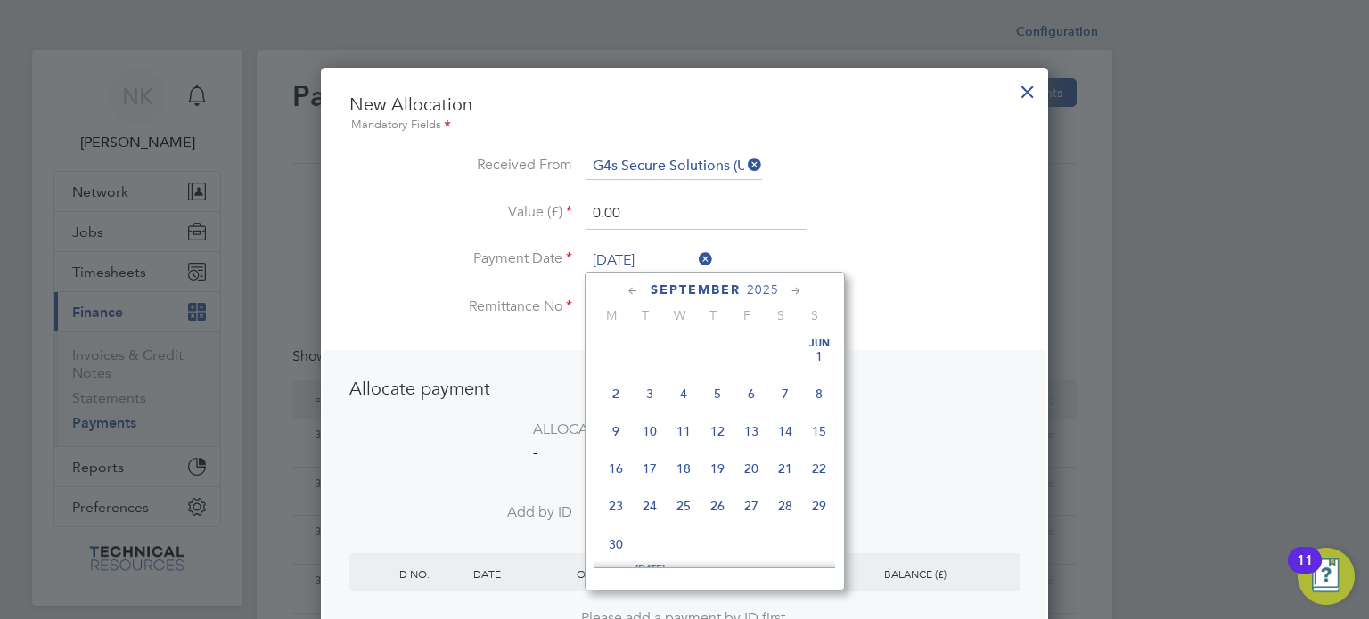
scroll to position [659, 0]
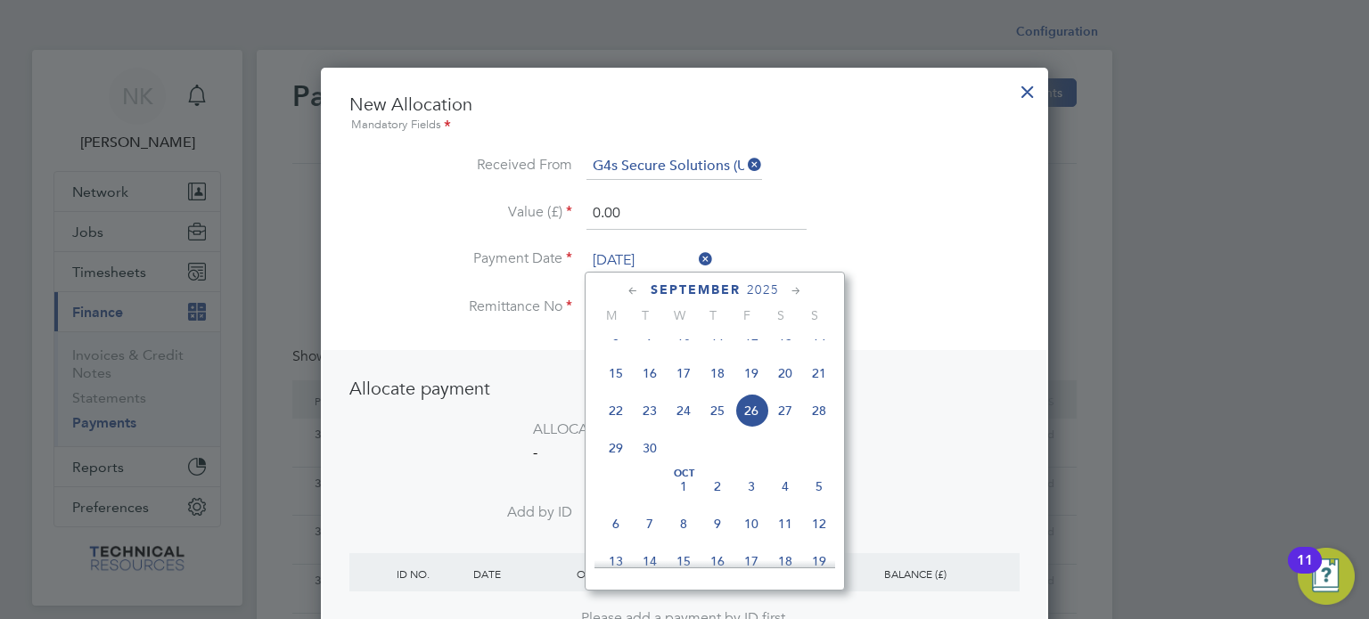
click at [750, 353] on span "12" at bounding box center [751, 336] width 34 height 34
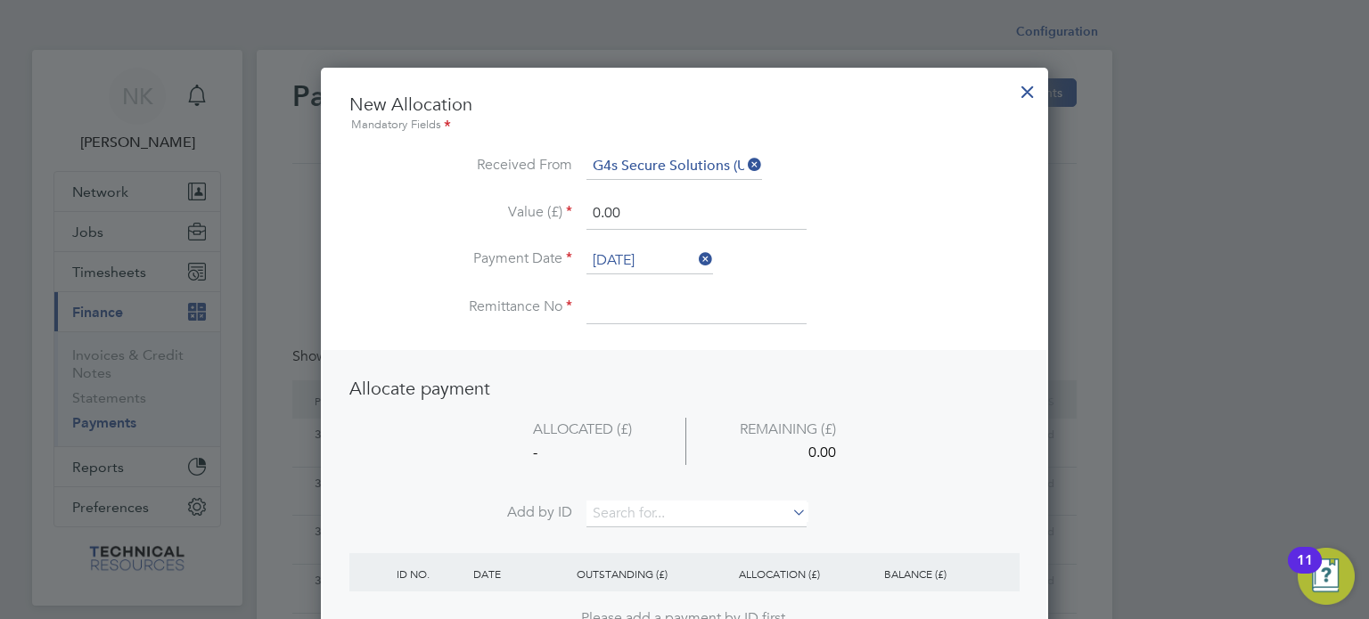
click at [625, 307] on input at bounding box center [696, 308] width 220 height 32
drag, startPoint x: 634, startPoint y: 206, endPoint x: 488, endPoint y: 198, distance: 145.5
click at [488, 198] on li "Value (£) 0.00" at bounding box center [684, 223] width 670 height 50
click at [675, 518] on input at bounding box center [696, 514] width 220 height 27
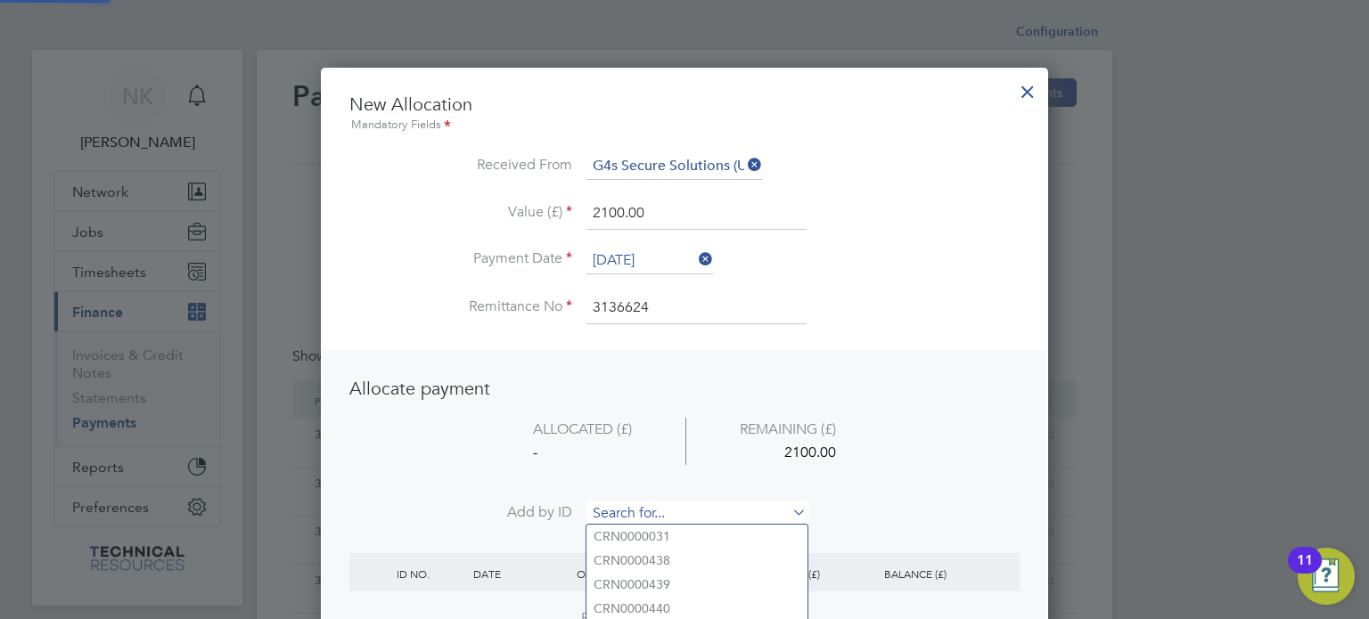
paste input "INV0006829"
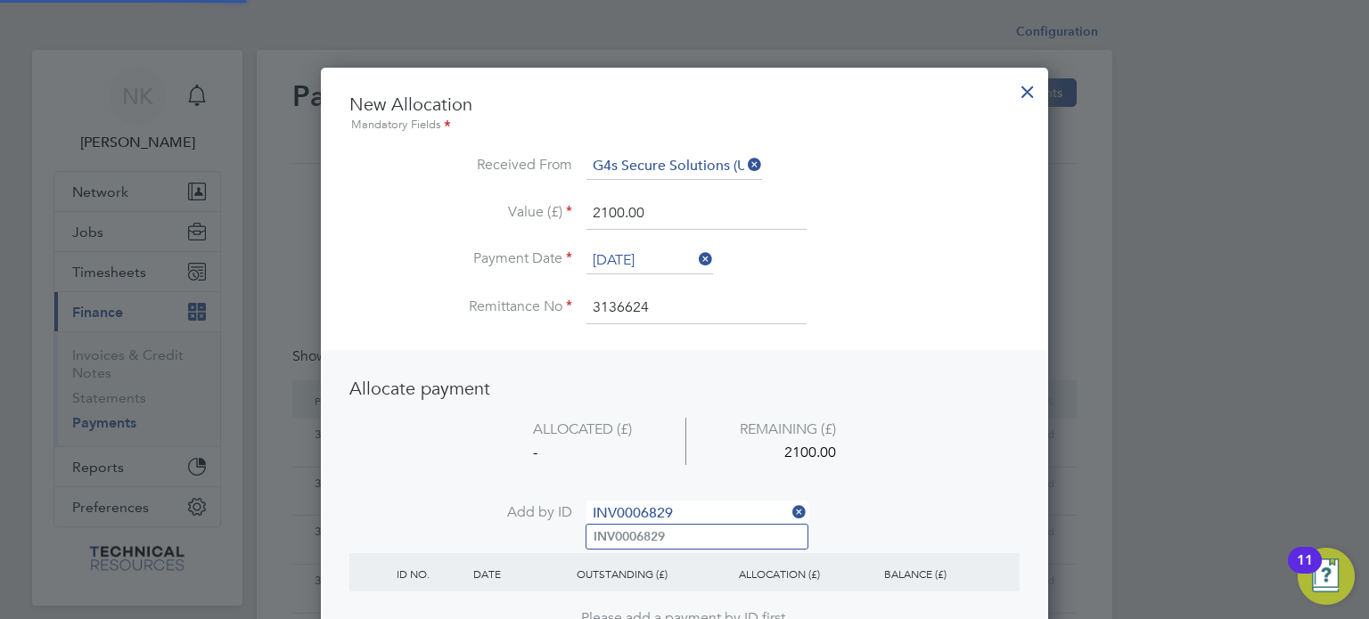
click at [650, 543] on b "INV0006829" at bounding box center [629, 536] width 71 height 15
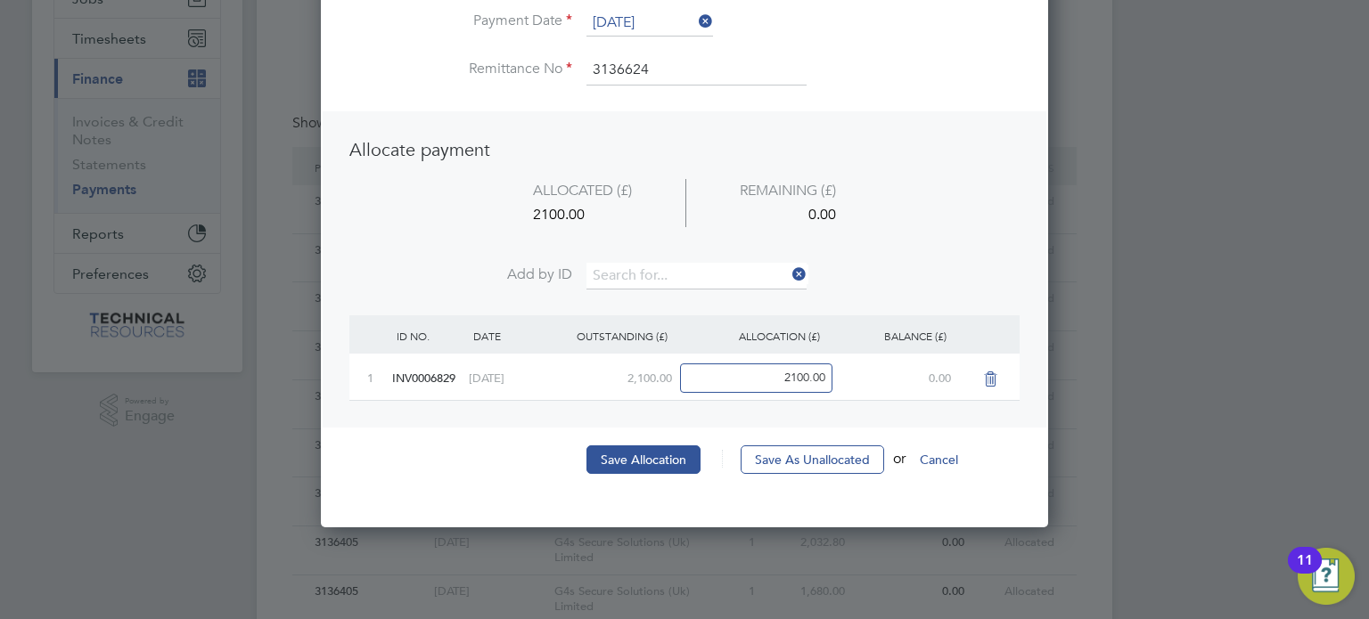
scroll to position [260, 0]
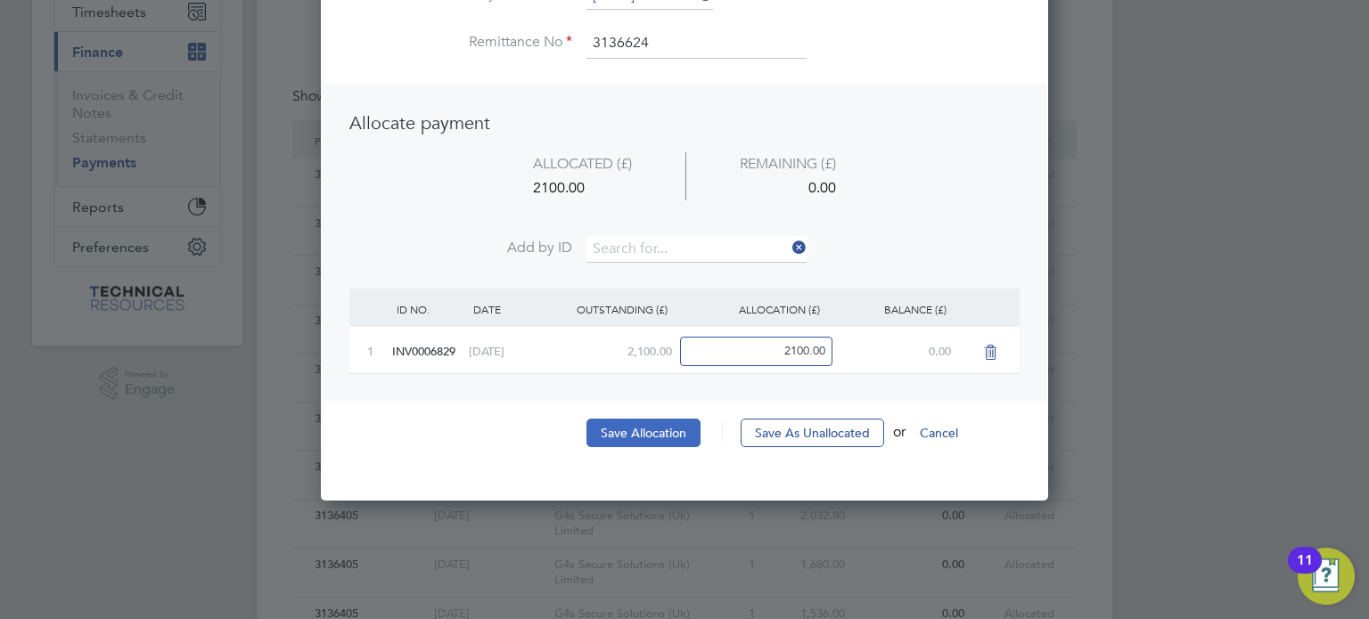
click at [663, 430] on button "Save Allocation" at bounding box center [643, 433] width 114 height 29
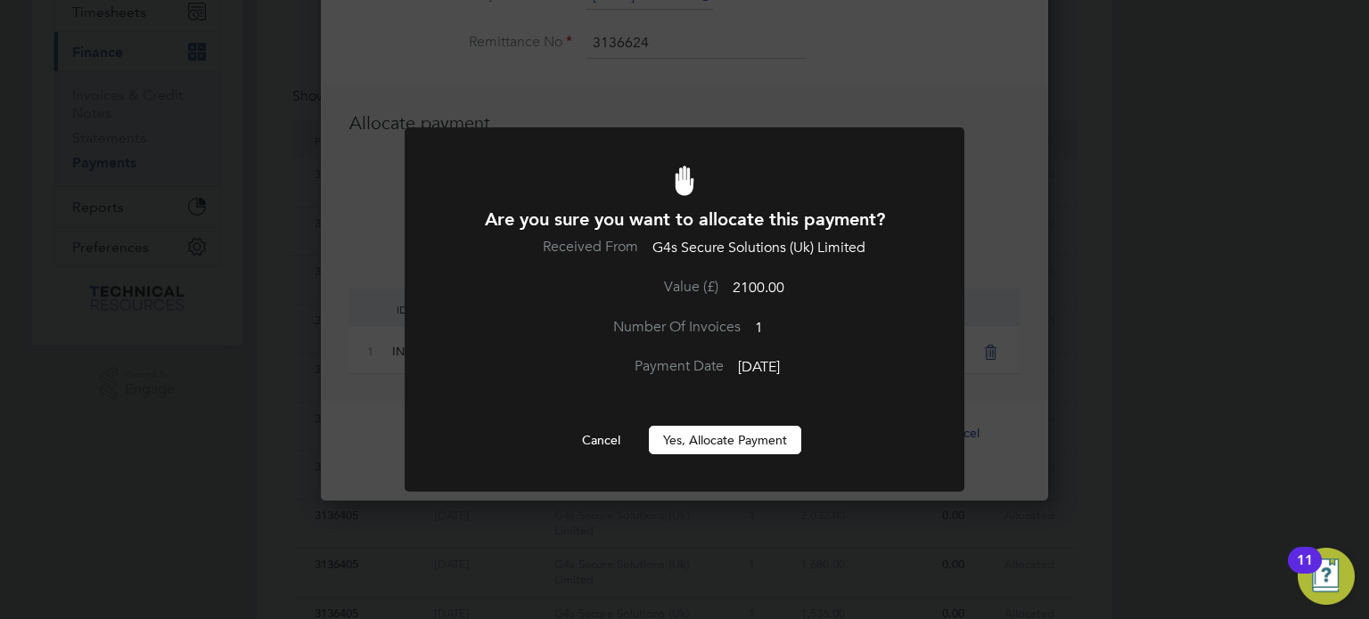
scroll to position [0, 0]
click at [711, 439] on button "Yes, Allocate Payment" at bounding box center [725, 440] width 152 height 29
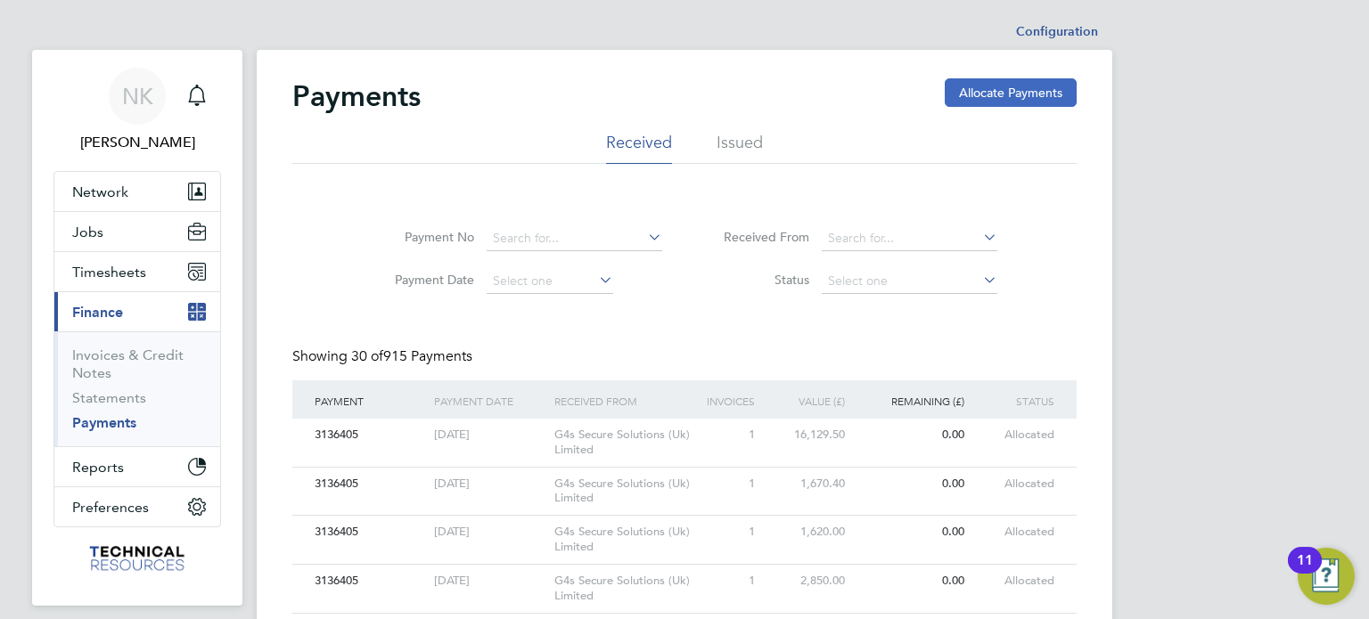
click at [1004, 102] on button "Allocate Payments" at bounding box center [1011, 92] width 132 height 29
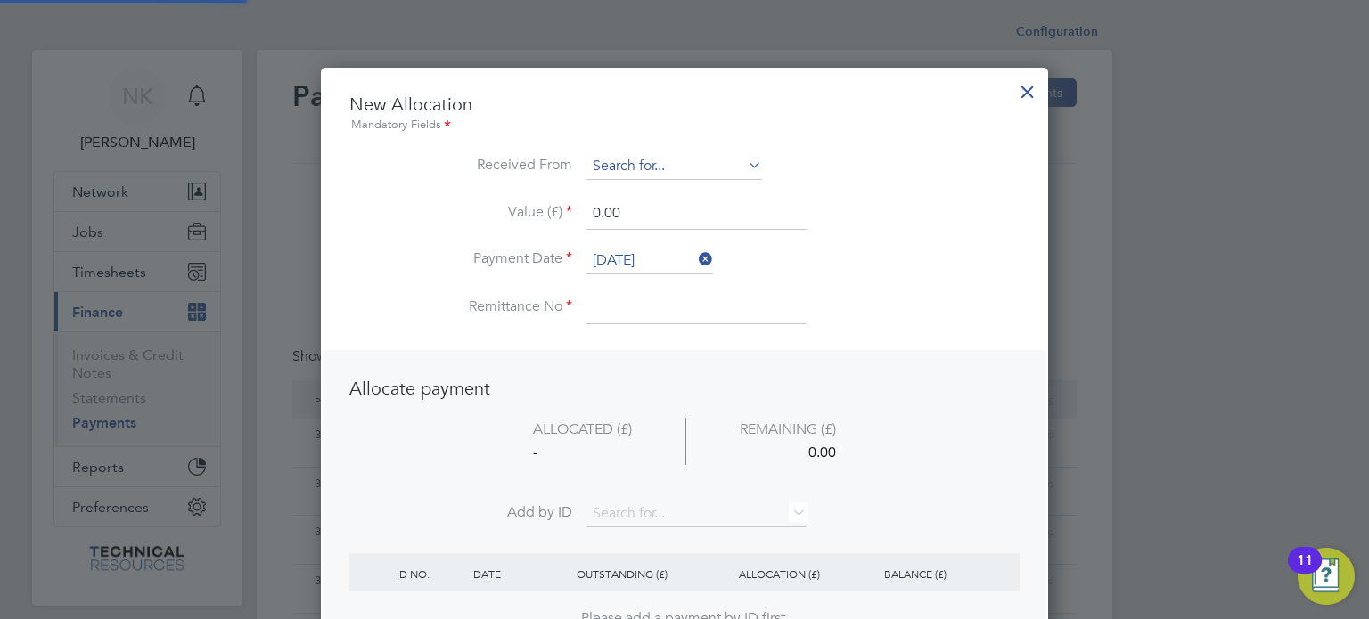
scroll to position [699, 728]
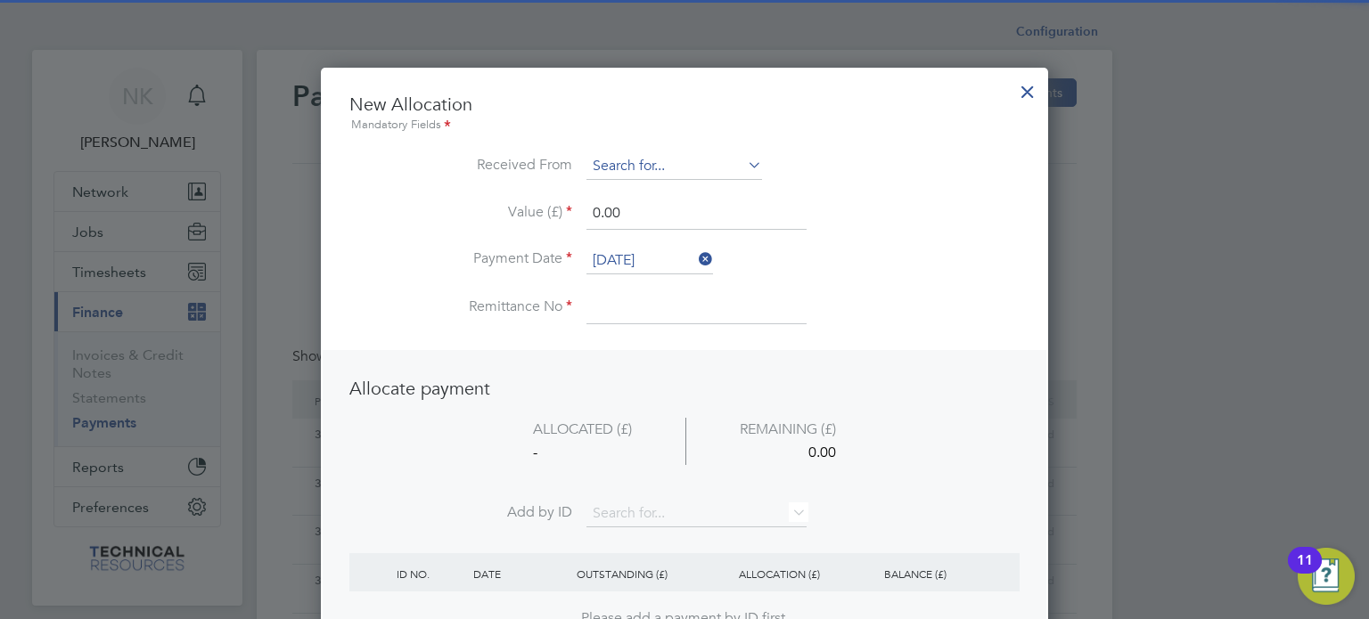
click at [663, 160] on input at bounding box center [674, 166] width 176 height 27
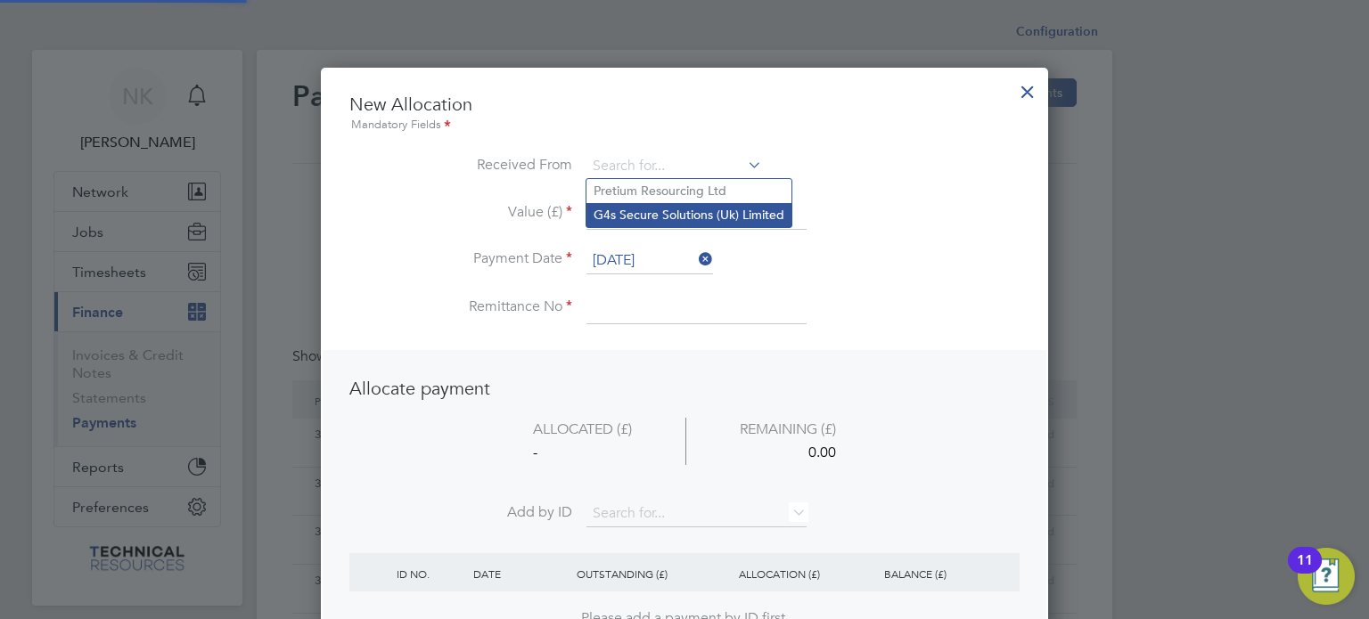
click at [661, 216] on li "G4s Secure Solutions (Uk) Limited" at bounding box center [688, 215] width 205 height 24
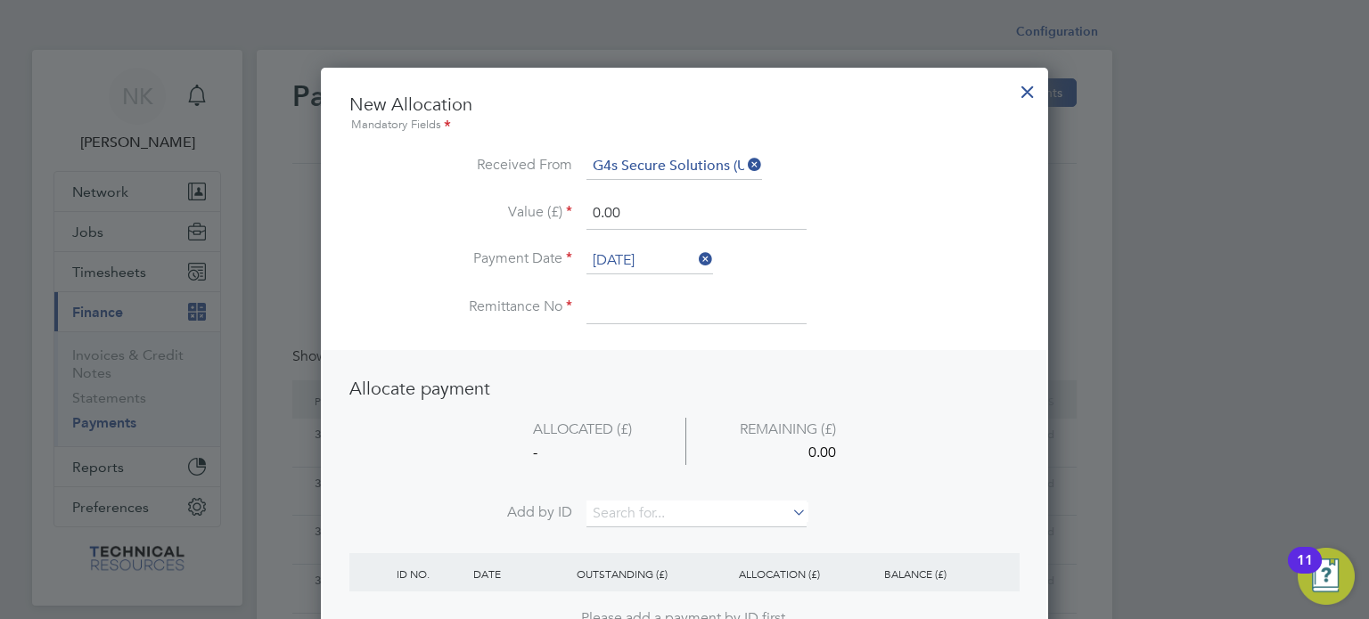
click at [634, 256] on input "26 Sep 2025" at bounding box center [649, 261] width 127 height 27
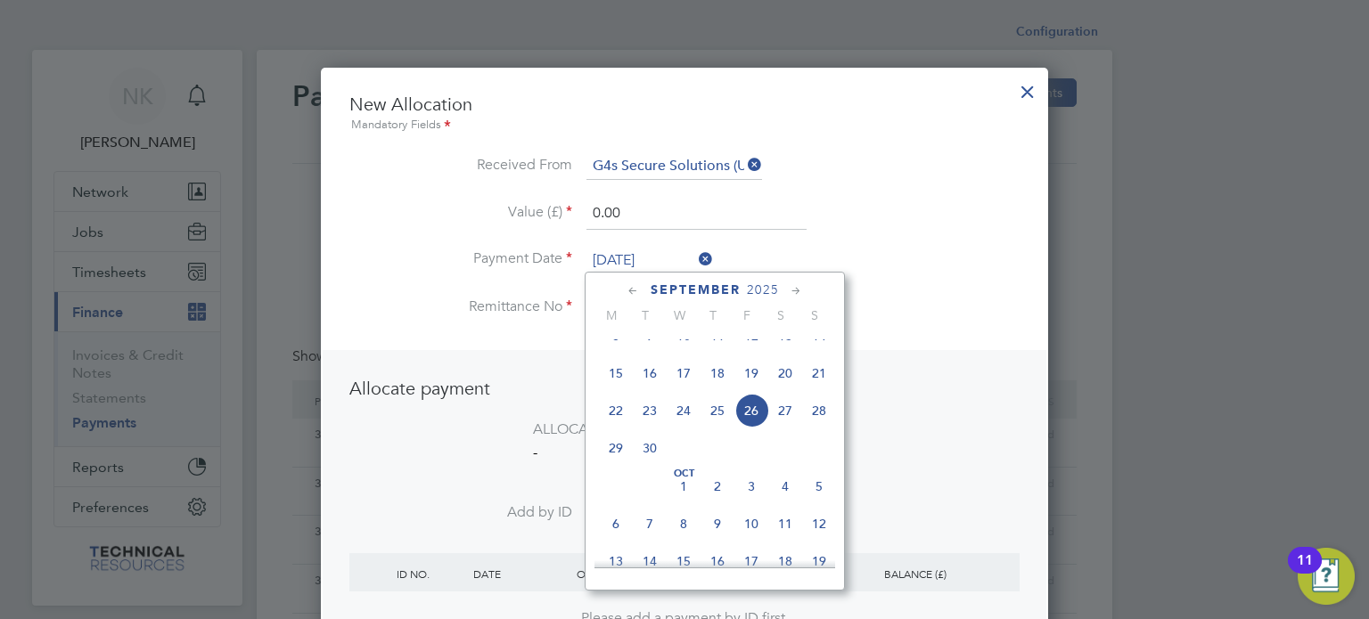
click at [754, 348] on span "12" at bounding box center [751, 336] width 34 height 34
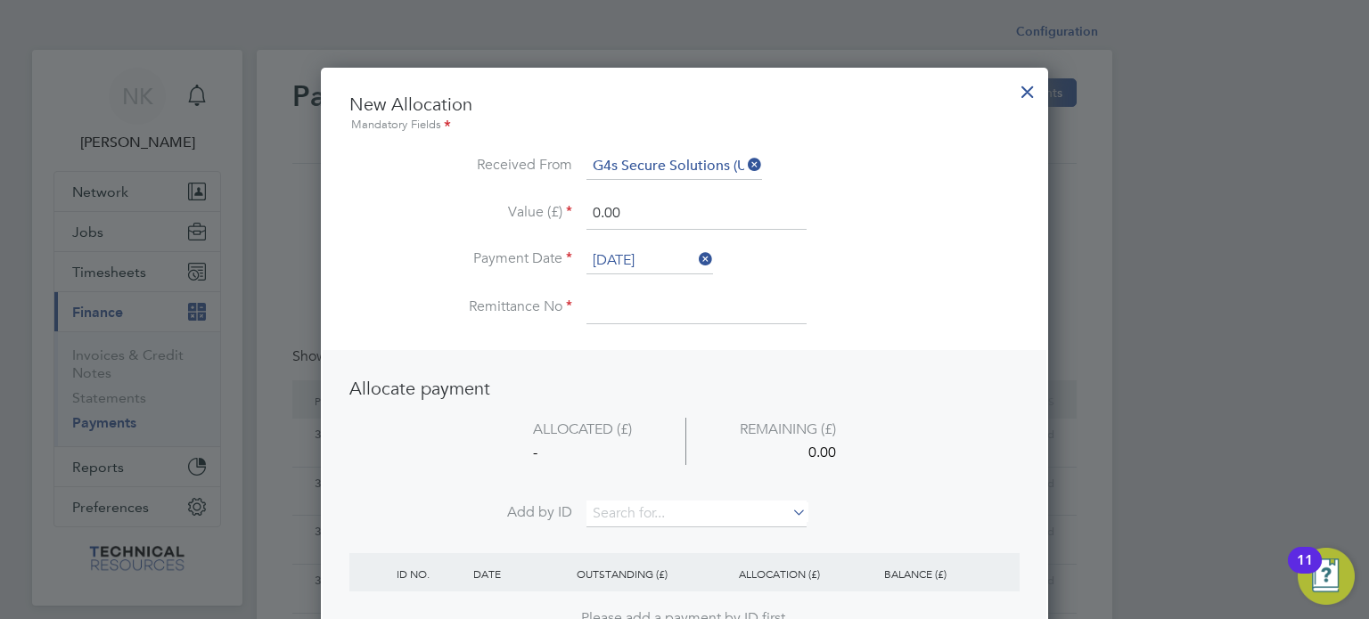
click at [649, 305] on input at bounding box center [696, 308] width 220 height 32
drag, startPoint x: 651, startPoint y: 213, endPoint x: 503, endPoint y: 217, distance: 148.0
click at [503, 217] on li "Value (£) 0.00" at bounding box center [684, 223] width 670 height 50
click at [610, 493] on li "ALLOCATED (£) REMAINING (£) - 1219.68" at bounding box center [684, 460] width 670 height 84
click at [611, 502] on input at bounding box center [696, 514] width 220 height 27
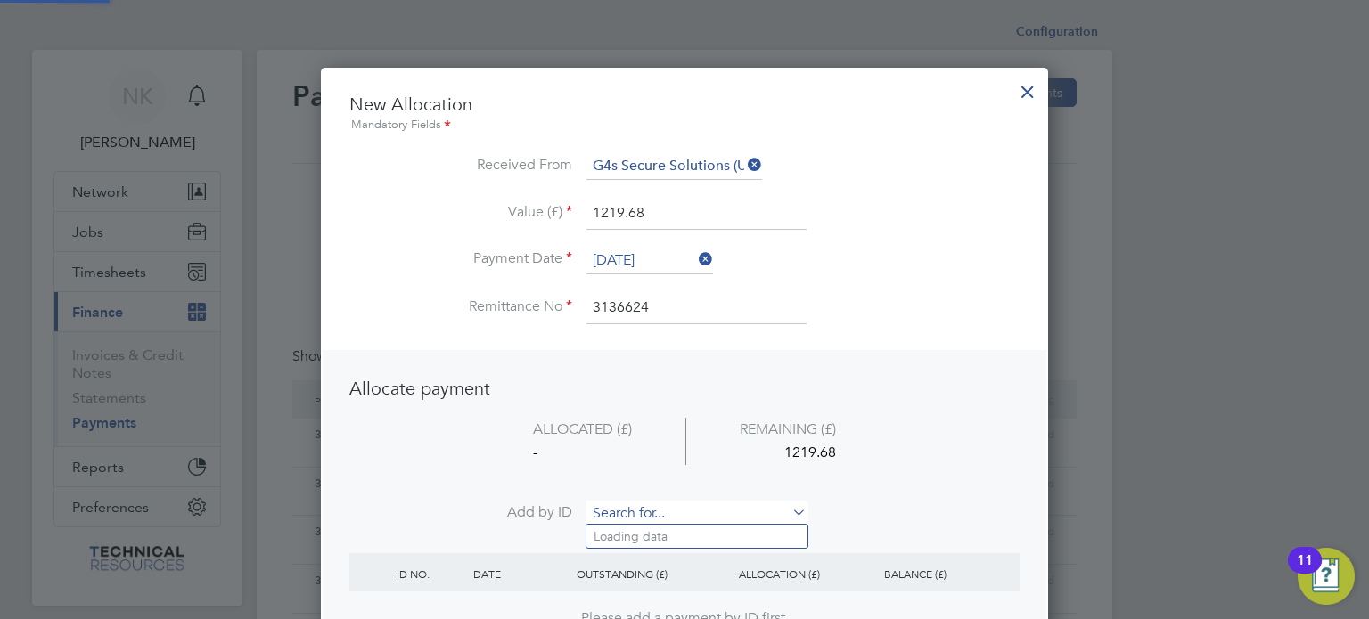
paste input "INV0006833"
click at [613, 523] on input "INV0006833" at bounding box center [696, 514] width 220 height 27
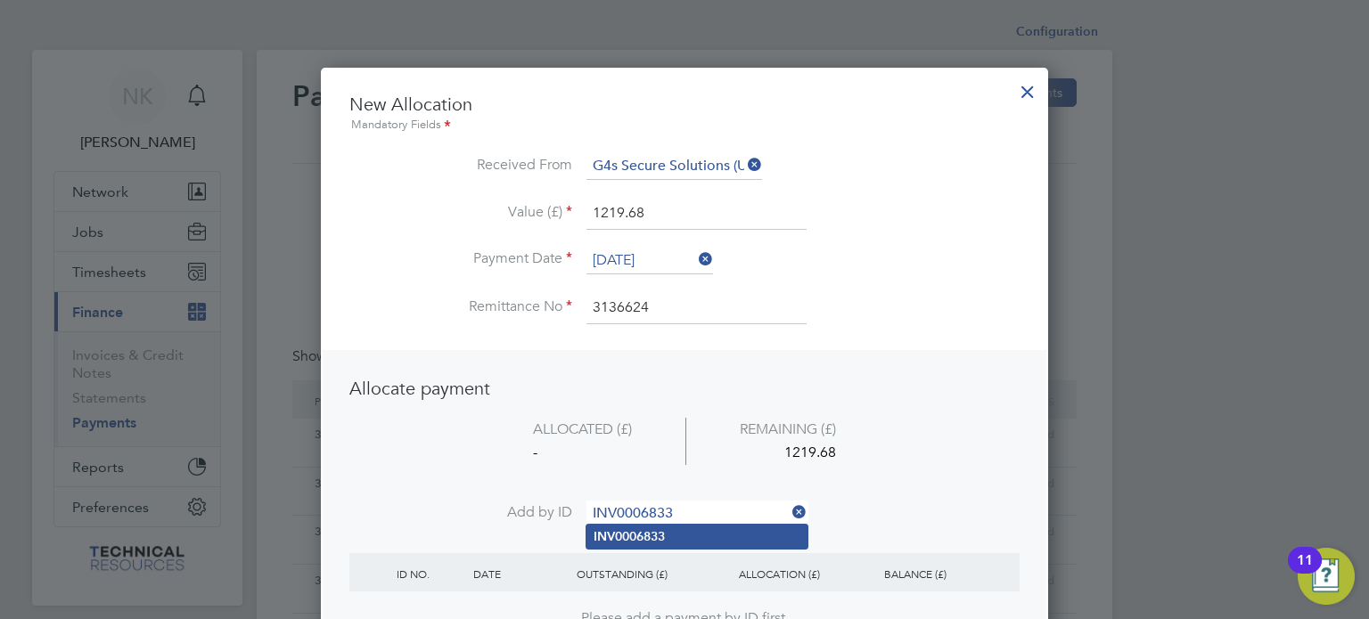
click at [610, 530] on b "INV0006833" at bounding box center [629, 536] width 71 height 15
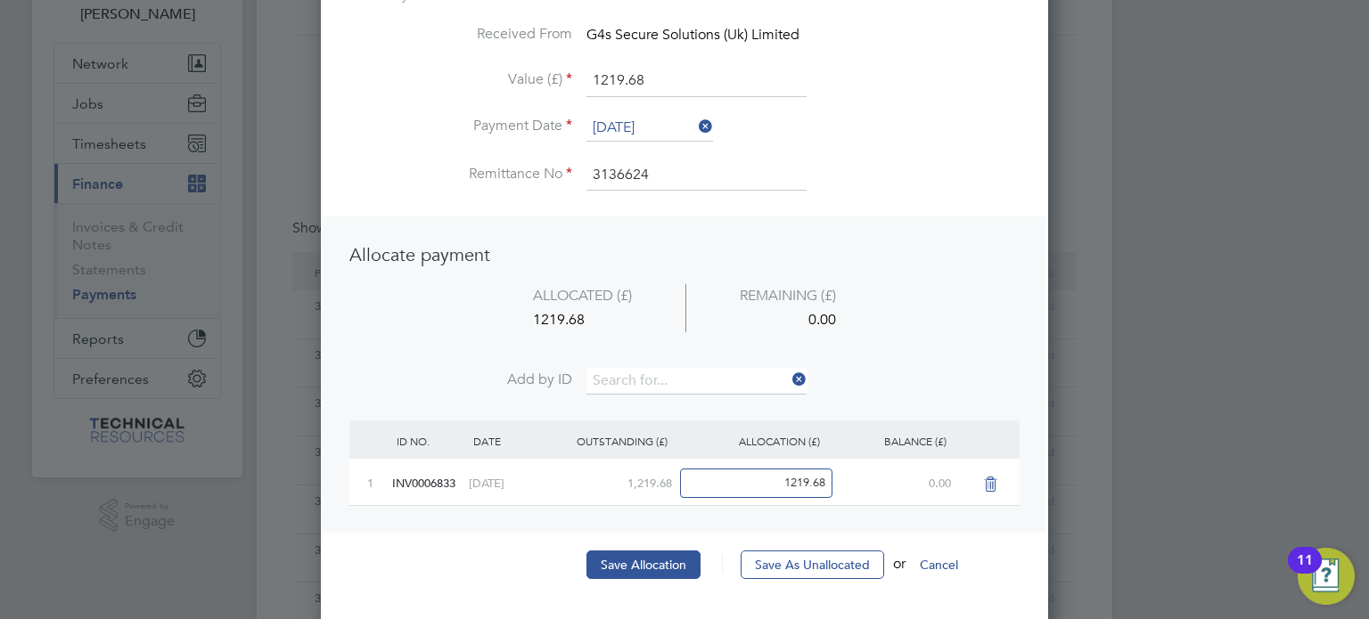
scroll to position [149, 0]
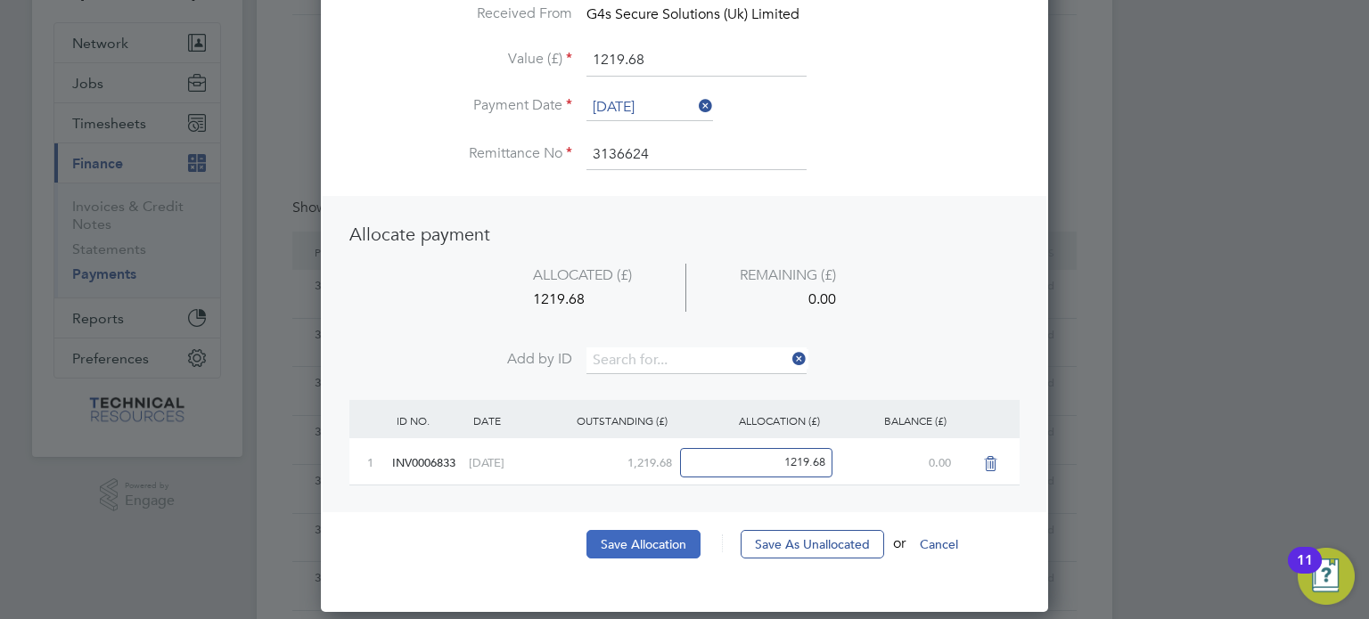
click at [620, 552] on button "Save Allocation" at bounding box center [643, 544] width 114 height 29
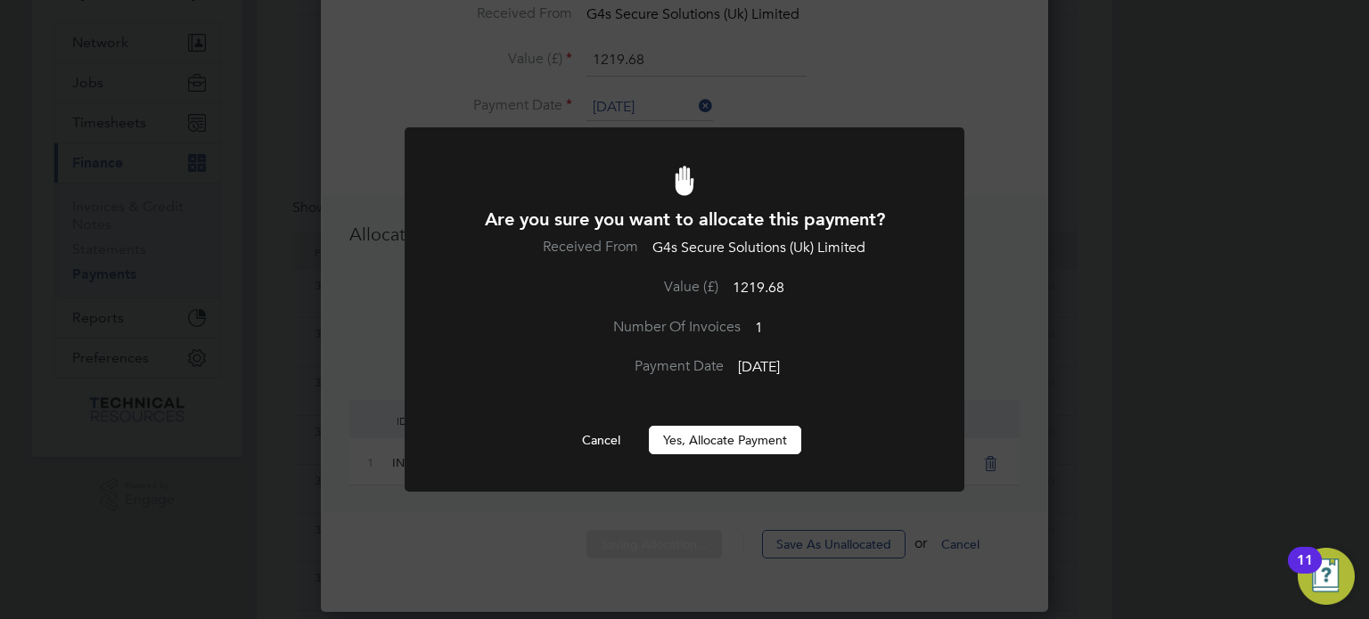
click at [677, 438] on button "Yes, Allocate Payment" at bounding box center [725, 440] width 152 height 29
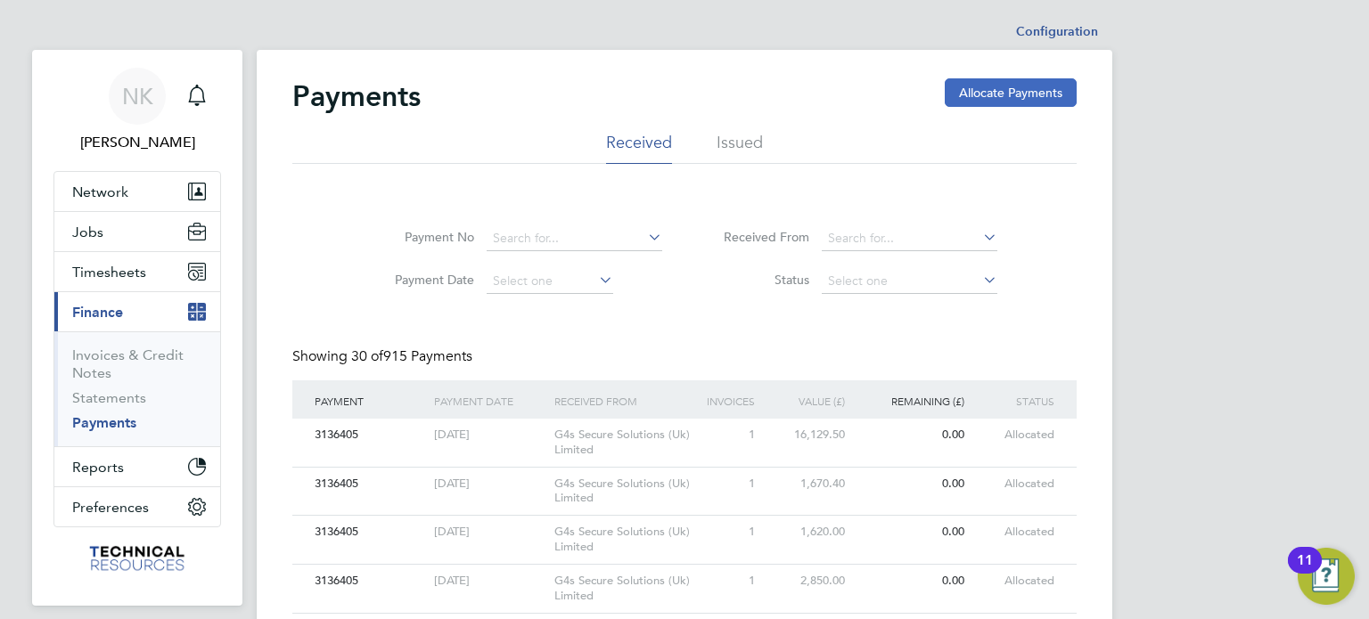
click at [978, 87] on button "Allocate Payments" at bounding box center [1011, 92] width 132 height 29
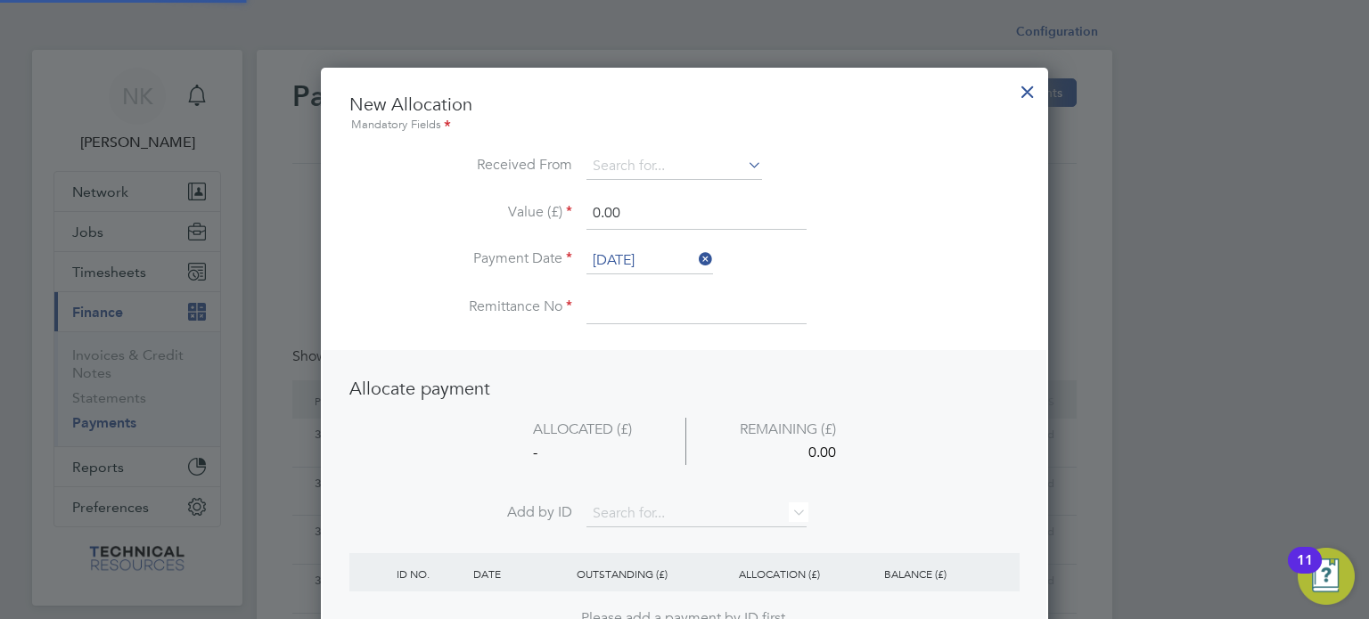
scroll to position [699, 728]
click at [649, 160] on input at bounding box center [674, 166] width 176 height 27
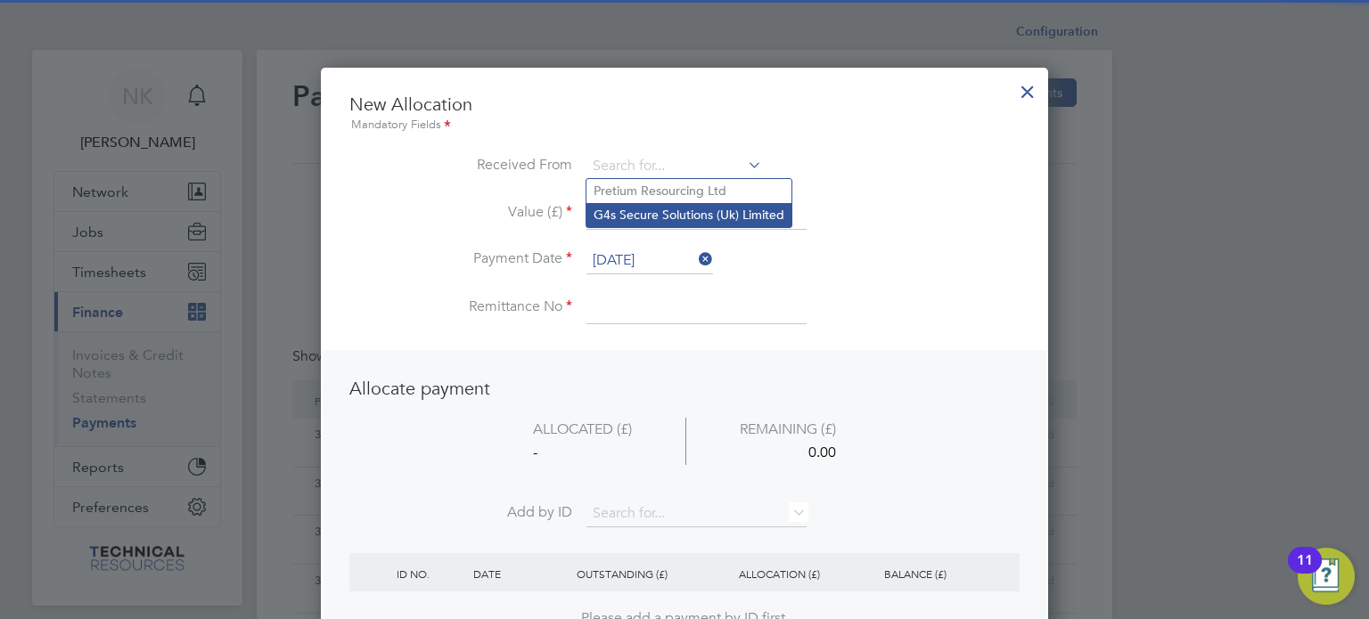
click at [651, 216] on li "G4s Secure Solutions (Uk) Limited" at bounding box center [688, 215] width 205 height 24
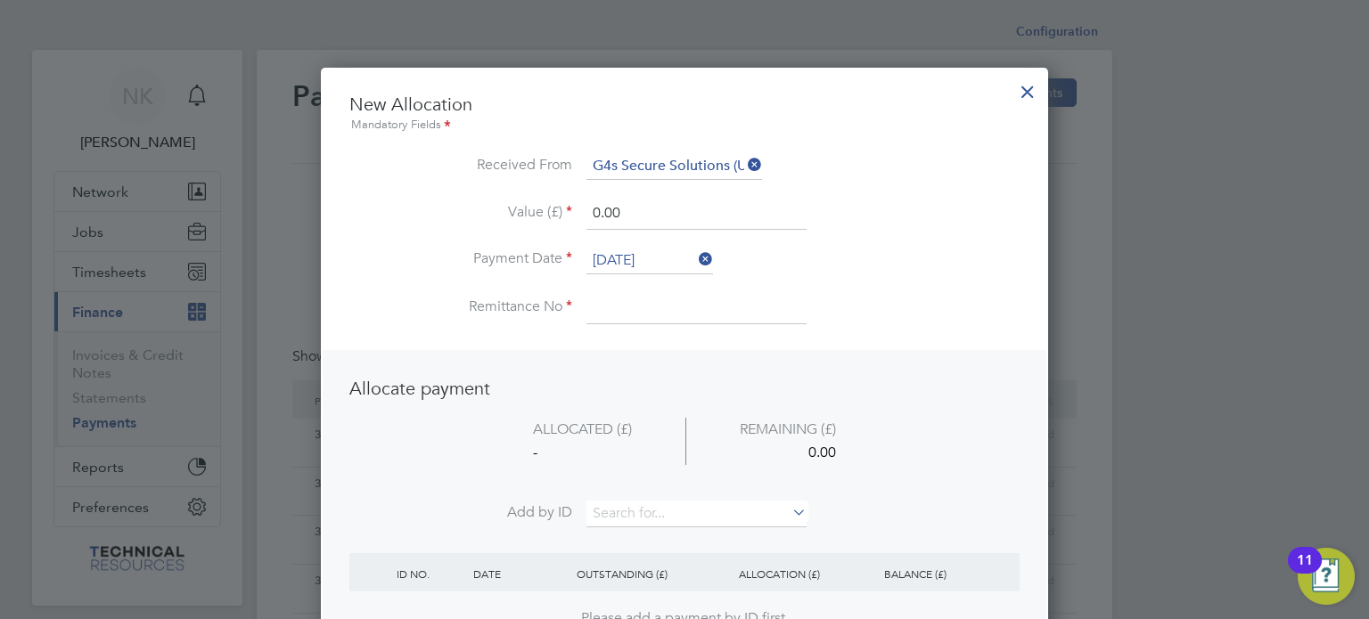
click at [636, 263] on input "26 Sep 2025" at bounding box center [649, 261] width 127 height 27
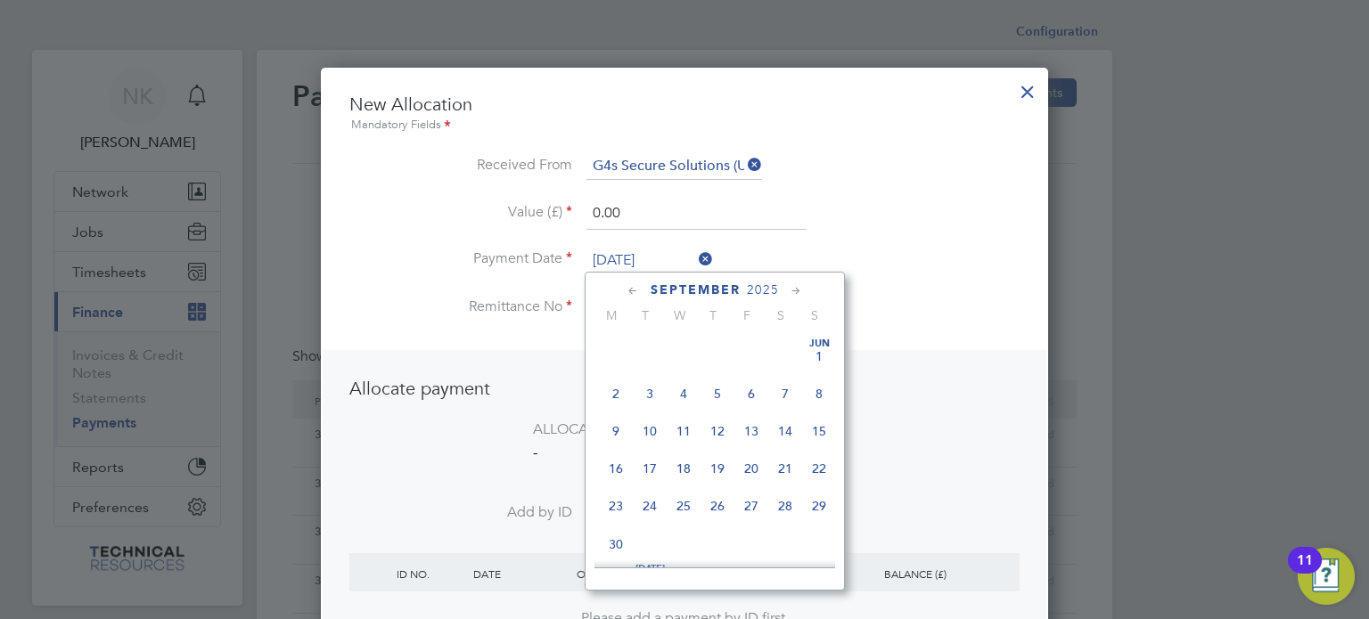
scroll to position [659, 0]
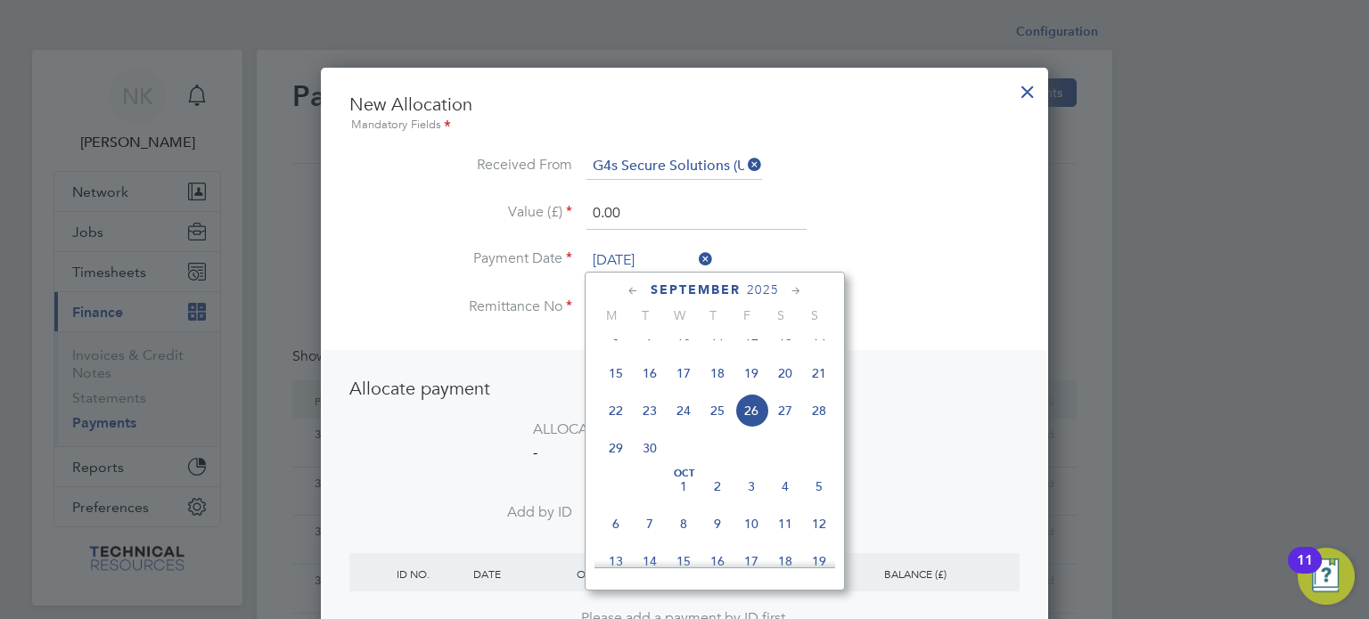
click at [756, 353] on span "12" at bounding box center [751, 336] width 34 height 34
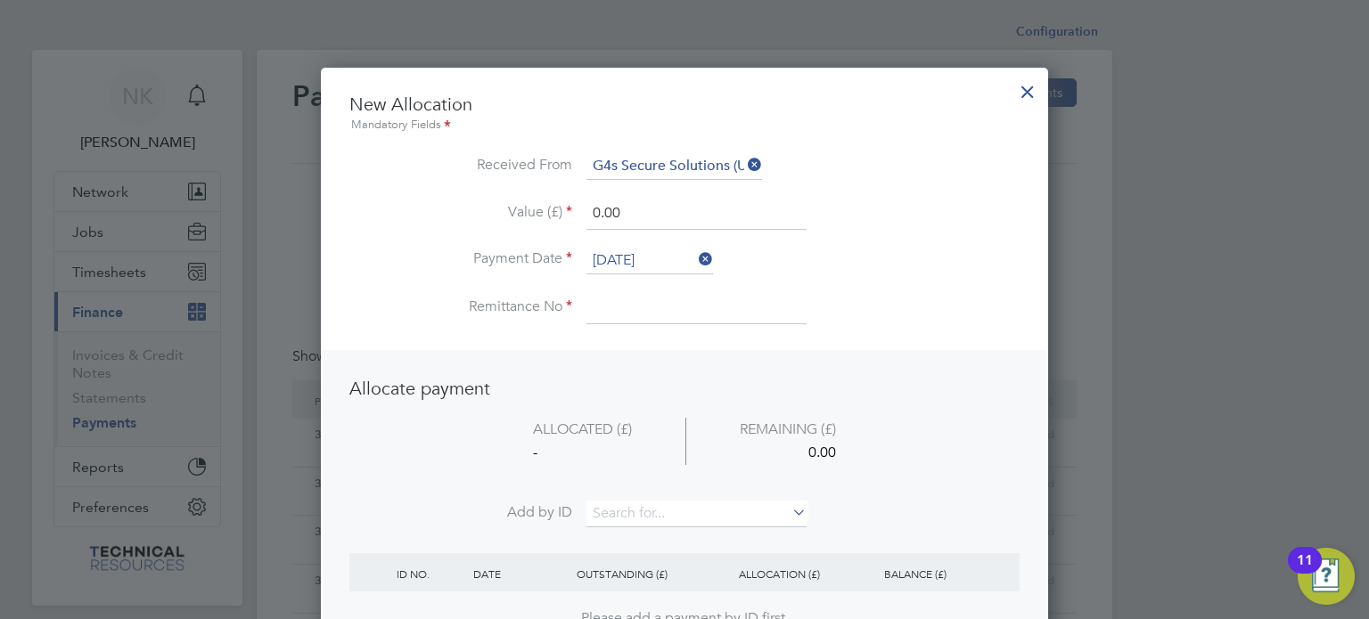
click at [640, 306] on input at bounding box center [696, 308] width 220 height 32
drag, startPoint x: 638, startPoint y: 201, endPoint x: 515, endPoint y: 211, distance: 123.4
click at [515, 211] on li "Value (£) 0.00" at bounding box center [684, 223] width 670 height 50
click at [632, 506] on input at bounding box center [696, 514] width 220 height 27
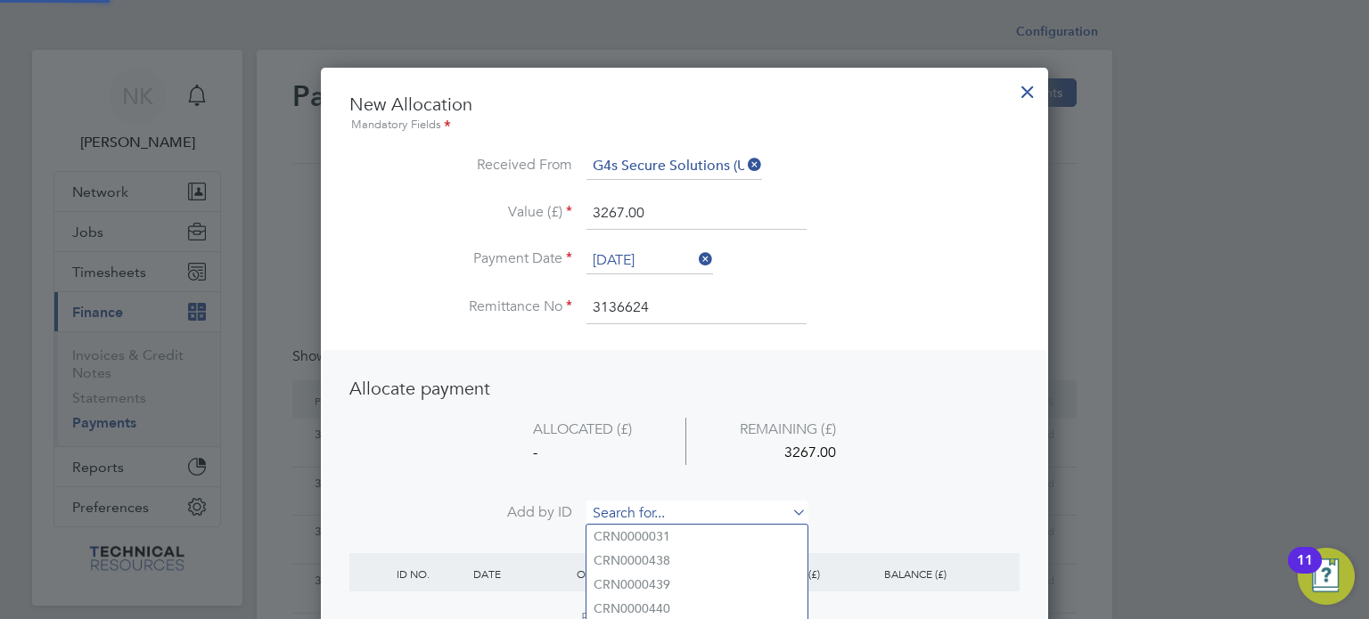
paste input "NV0006834"
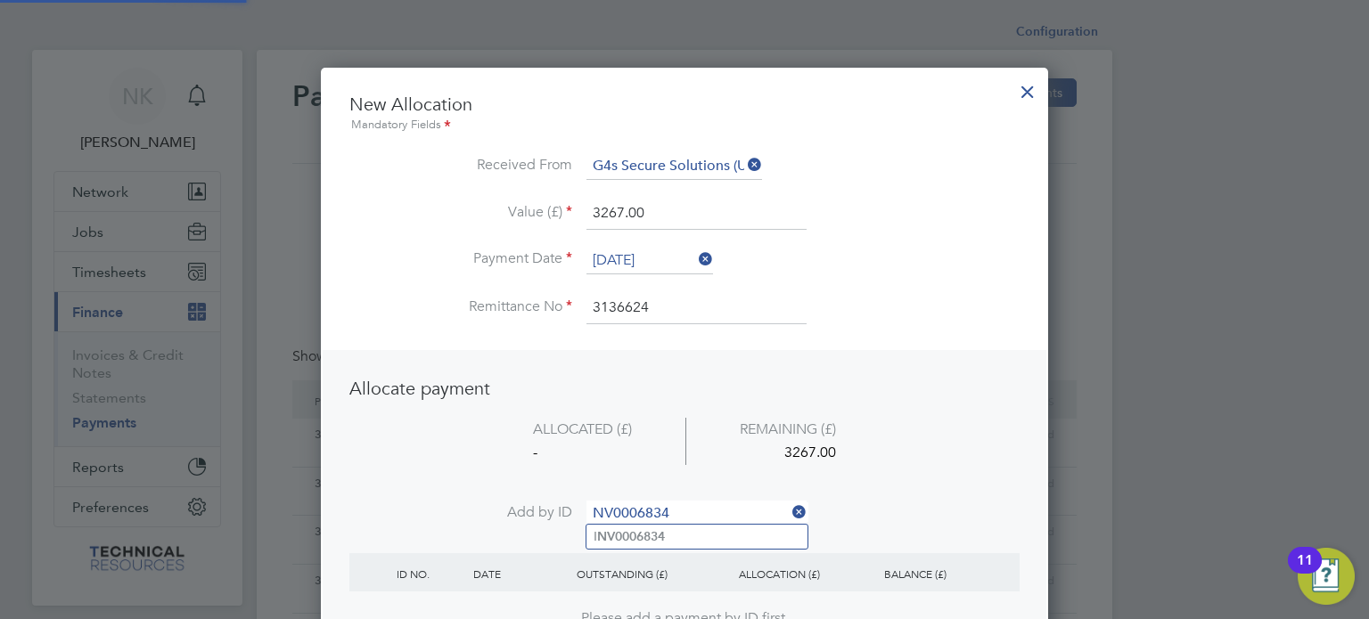
click at [627, 534] on b "NV0006834" at bounding box center [631, 536] width 68 height 15
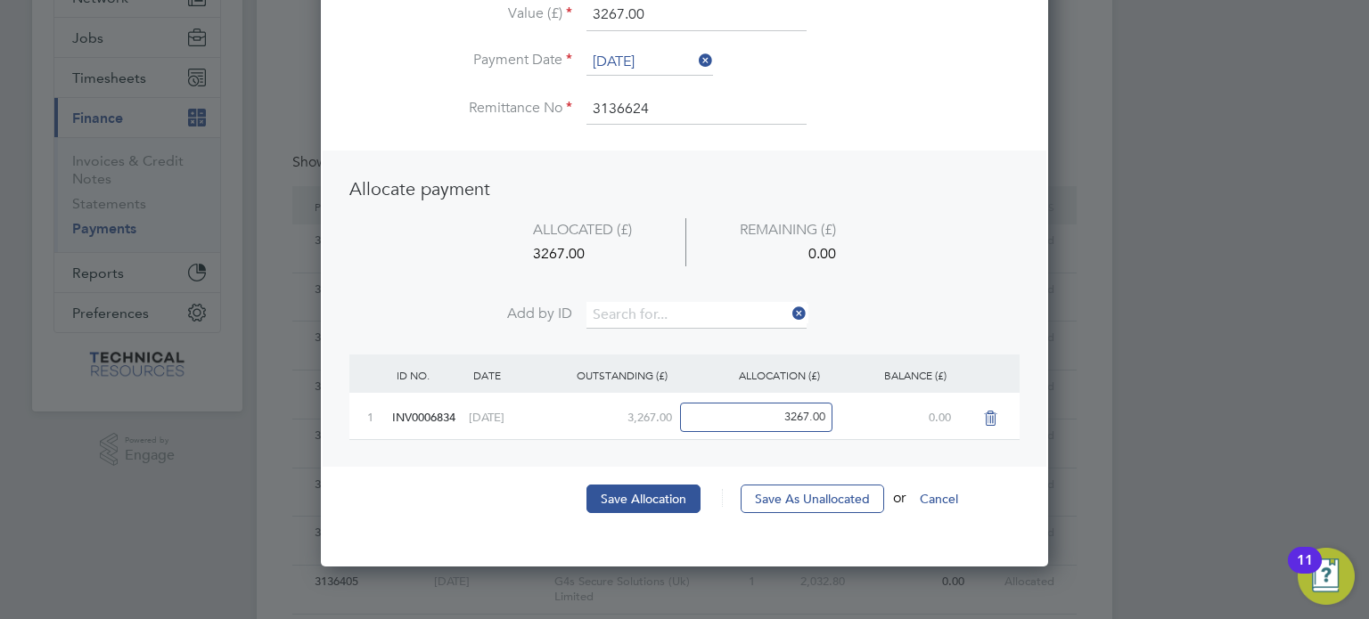
scroll to position [196, 0]
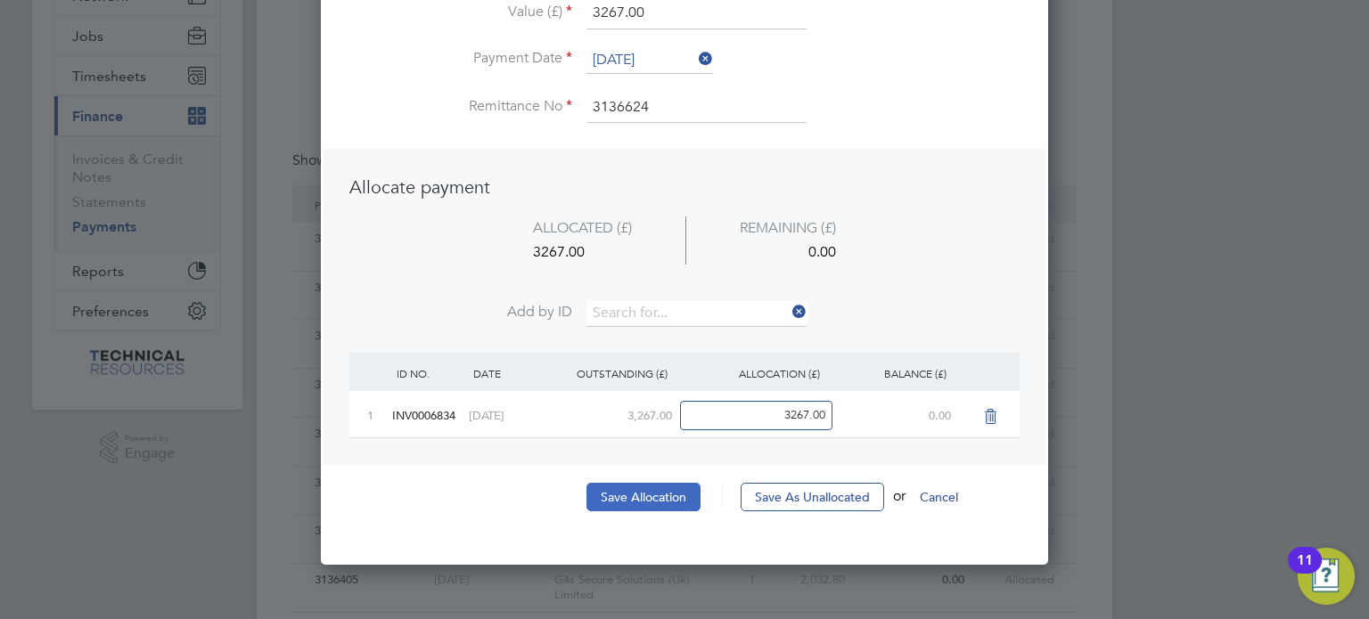
click at [660, 491] on button "Save Allocation" at bounding box center [643, 497] width 114 height 29
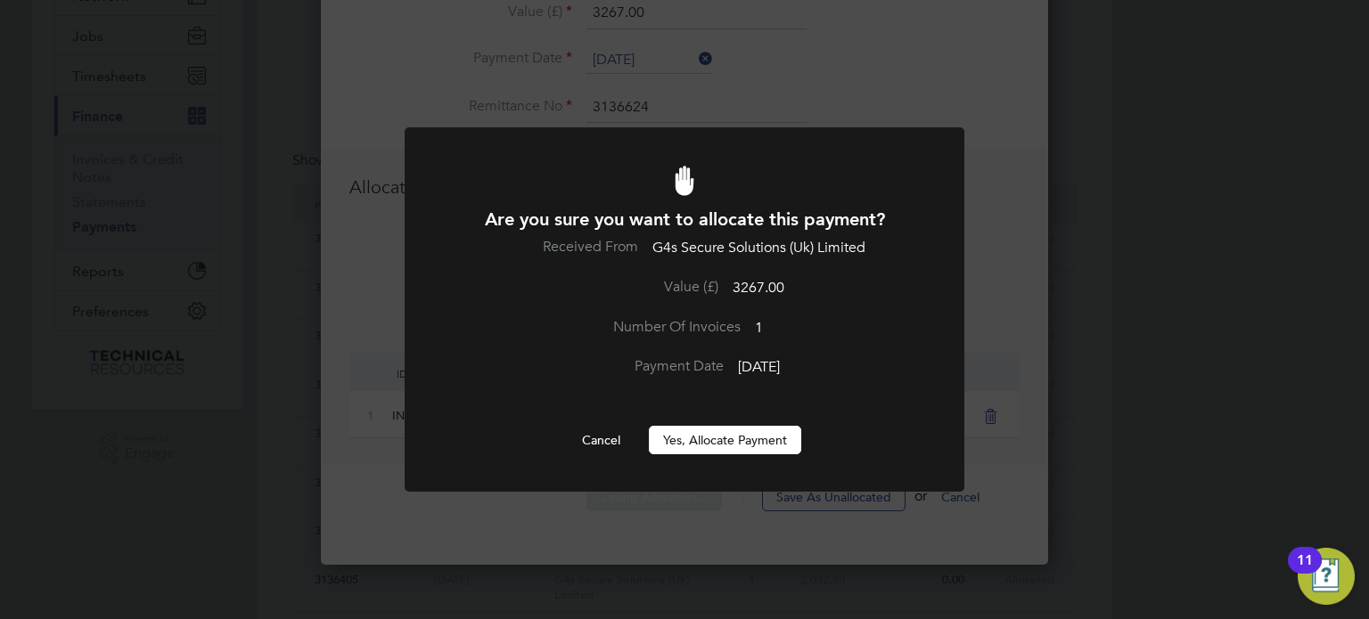
scroll to position [0, 0]
click at [709, 437] on button "Yes, Allocate Payment" at bounding box center [725, 440] width 152 height 29
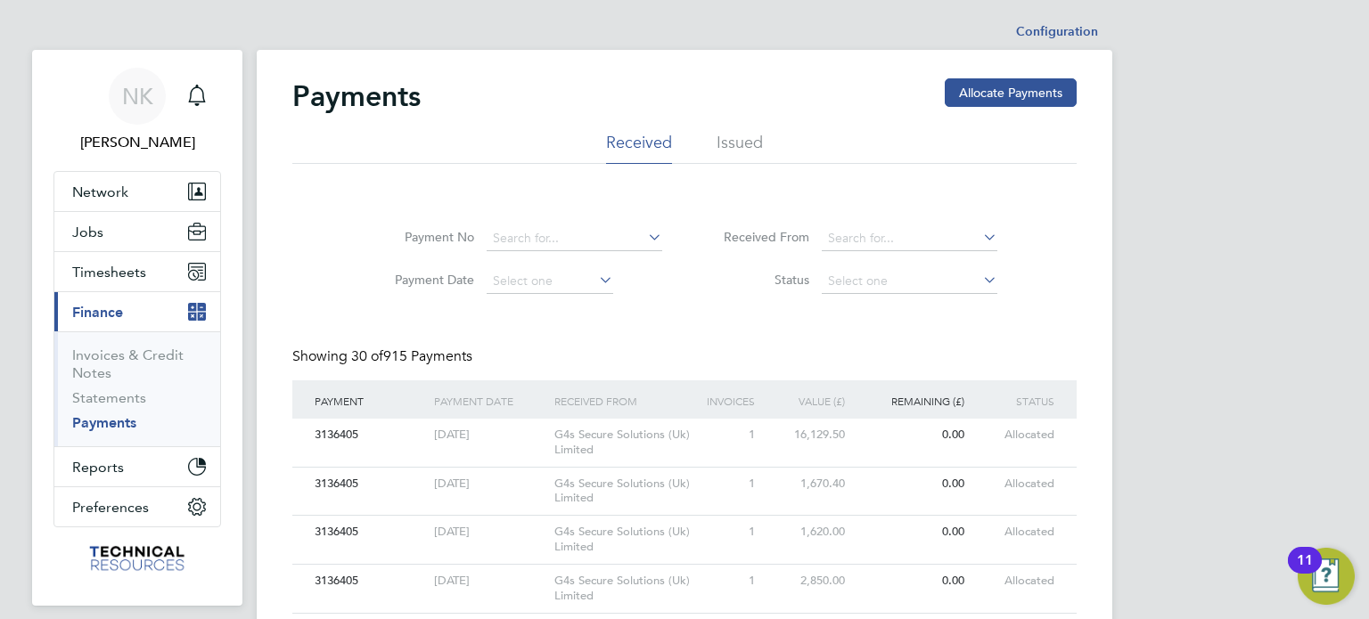
click at [989, 89] on button "Allocate Payments" at bounding box center [1011, 92] width 132 height 29
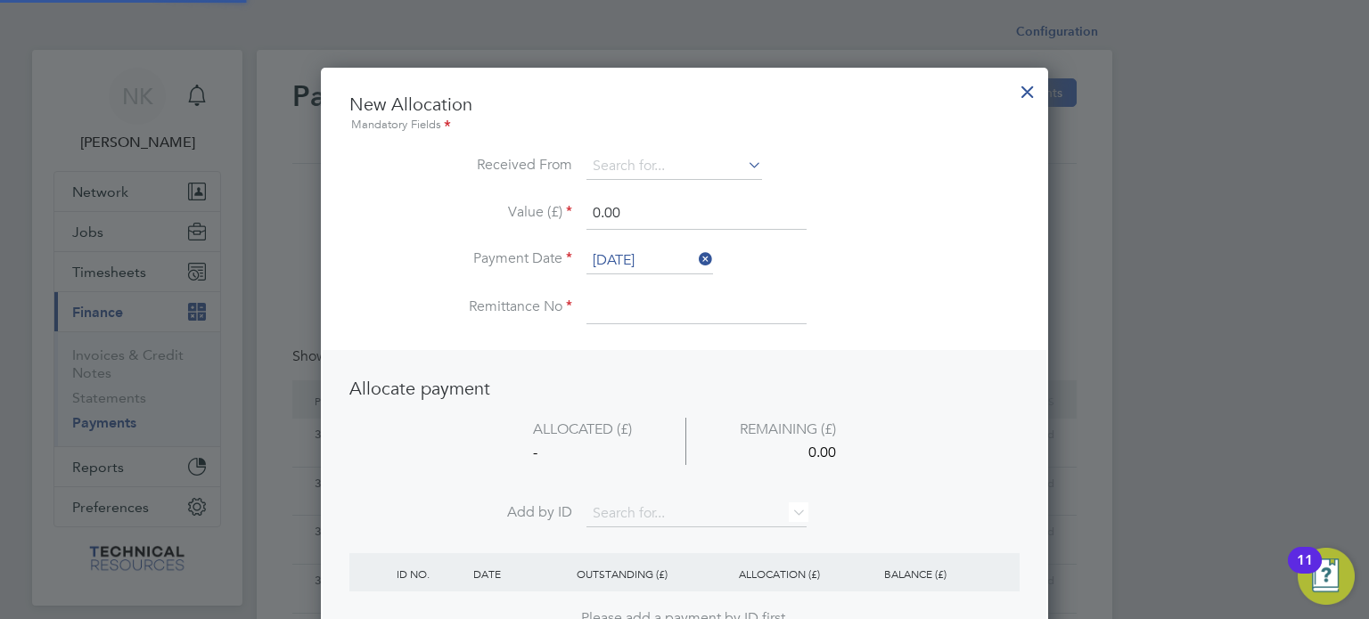
scroll to position [699, 728]
click at [640, 153] on input at bounding box center [674, 166] width 176 height 27
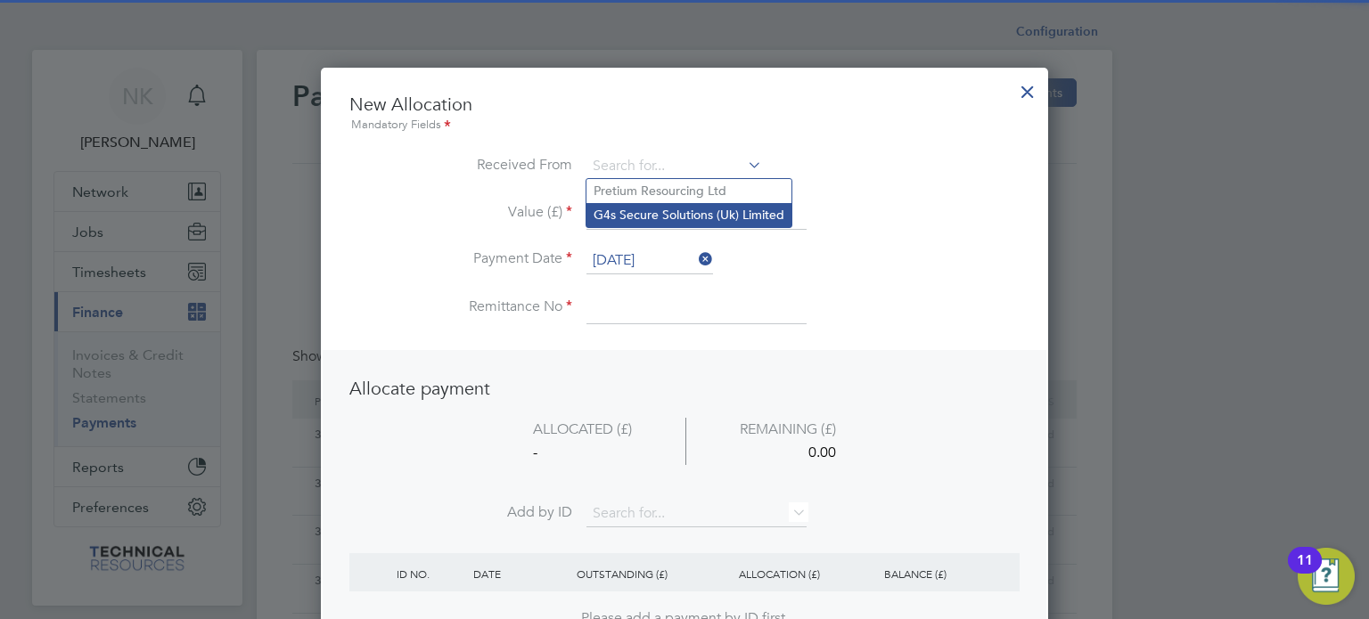
click at [637, 211] on li "G4s Secure Solutions (Uk) Limited" at bounding box center [688, 215] width 205 height 24
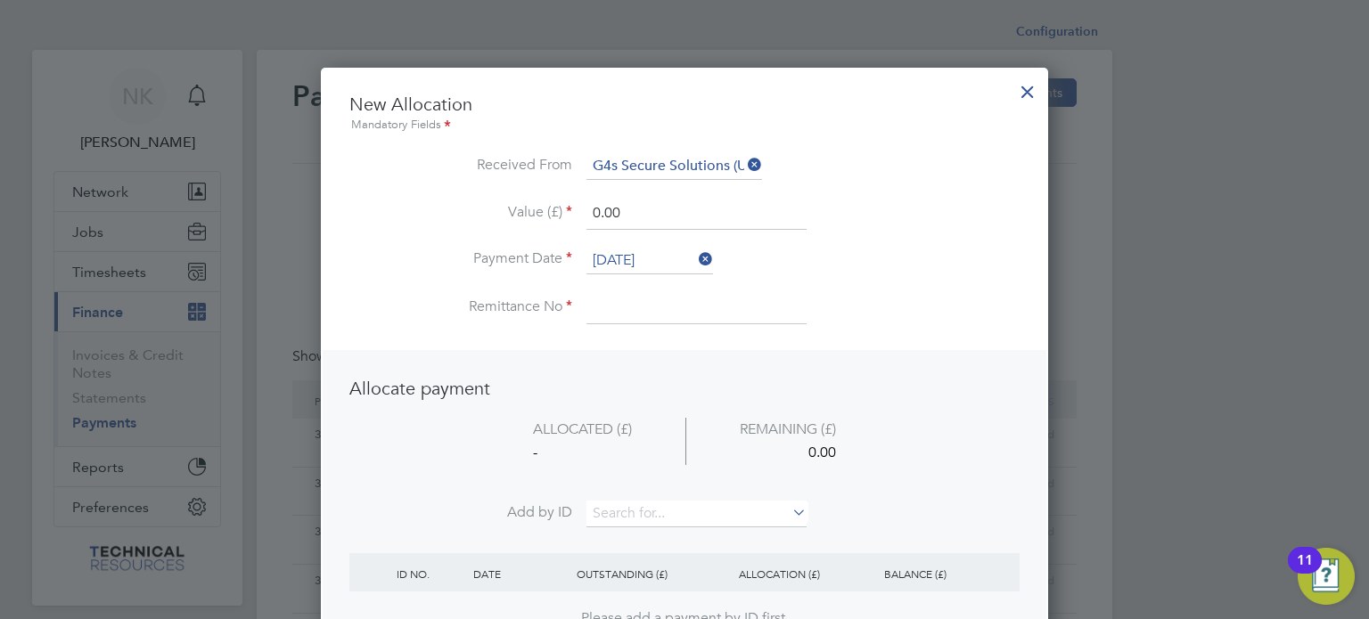
click at [642, 252] on input "26 Sep 2025" at bounding box center [649, 261] width 127 height 27
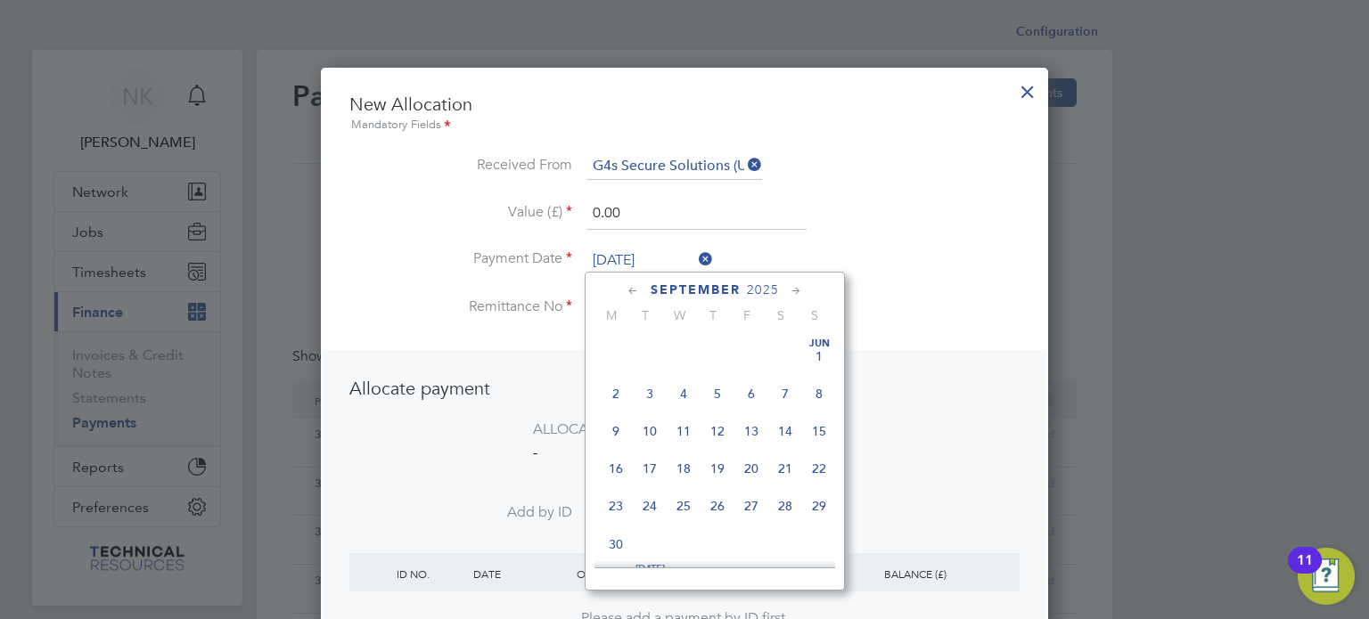
scroll to position [659, 0]
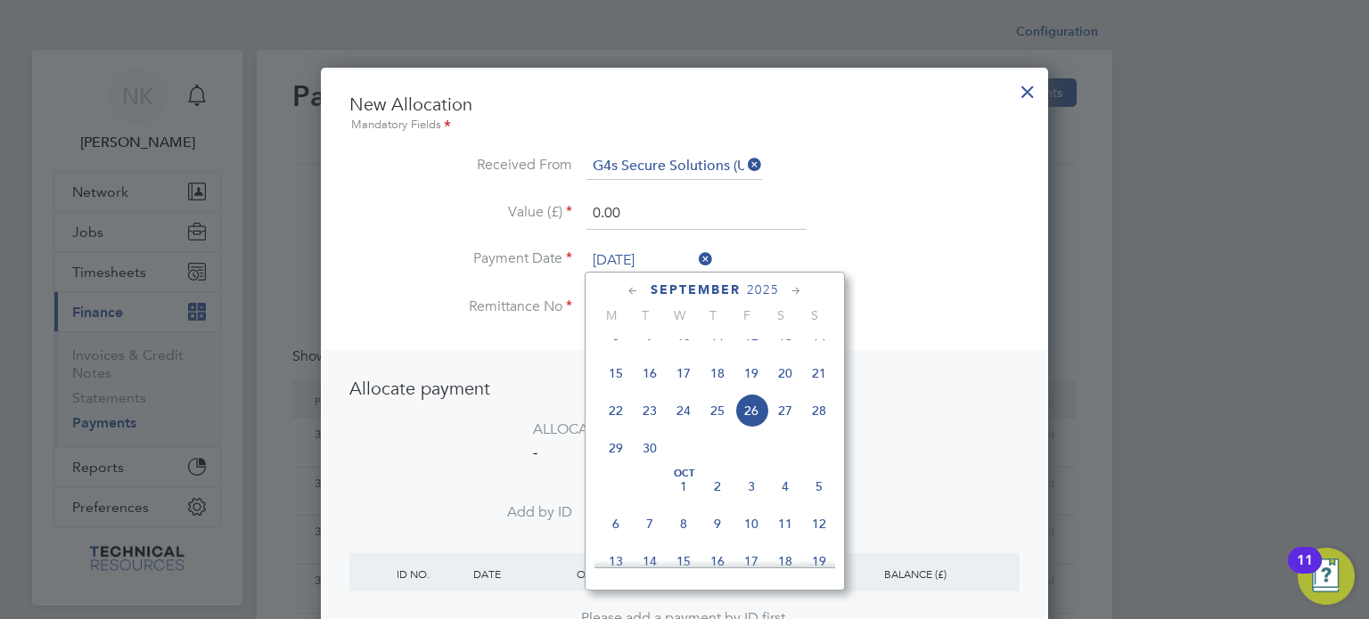
click at [757, 341] on span "12" at bounding box center [751, 336] width 34 height 34
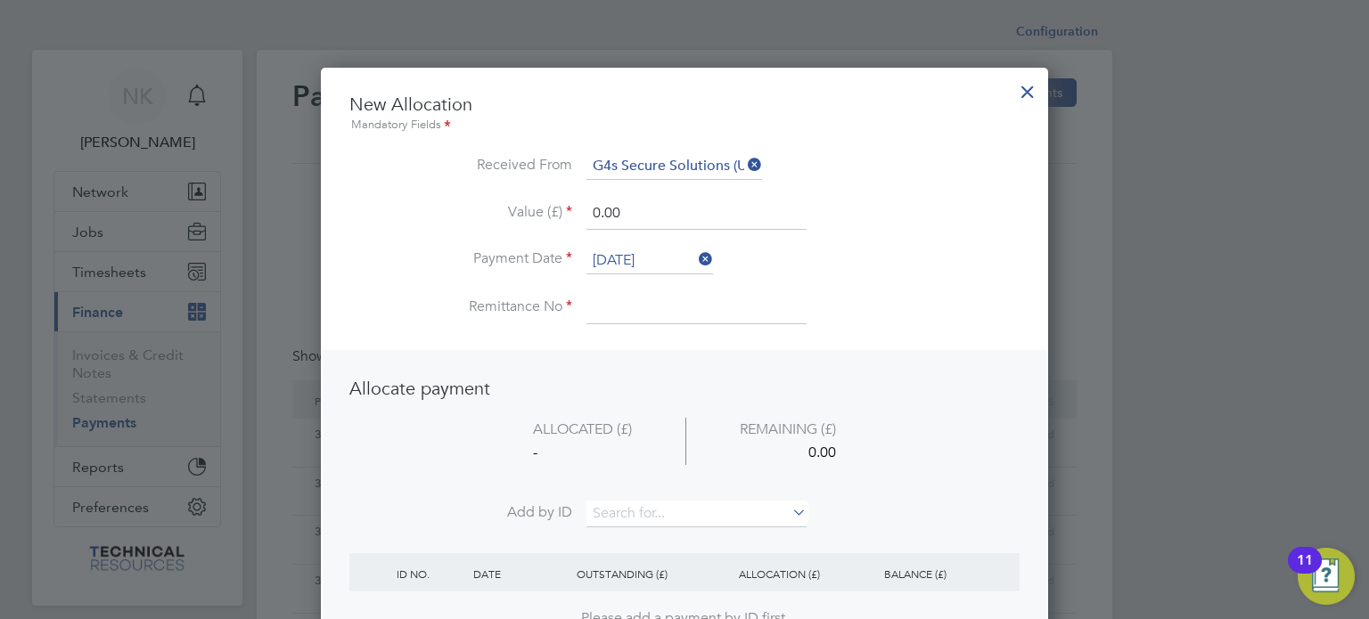
click at [627, 308] on input at bounding box center [696, 308] width 220 height 32
drag, startPoint x: 620, startPoint y: 220, endPoint x: 500, endPoint y: 196, distance: 122.7
click at [500, 198] on li "Value (£) 0.00" at bounding box center [684, 223] width 670 height 50
click at [666, 512] on input at bounding box center [696, 514] width 220 height 27
paste input "NV0006834"
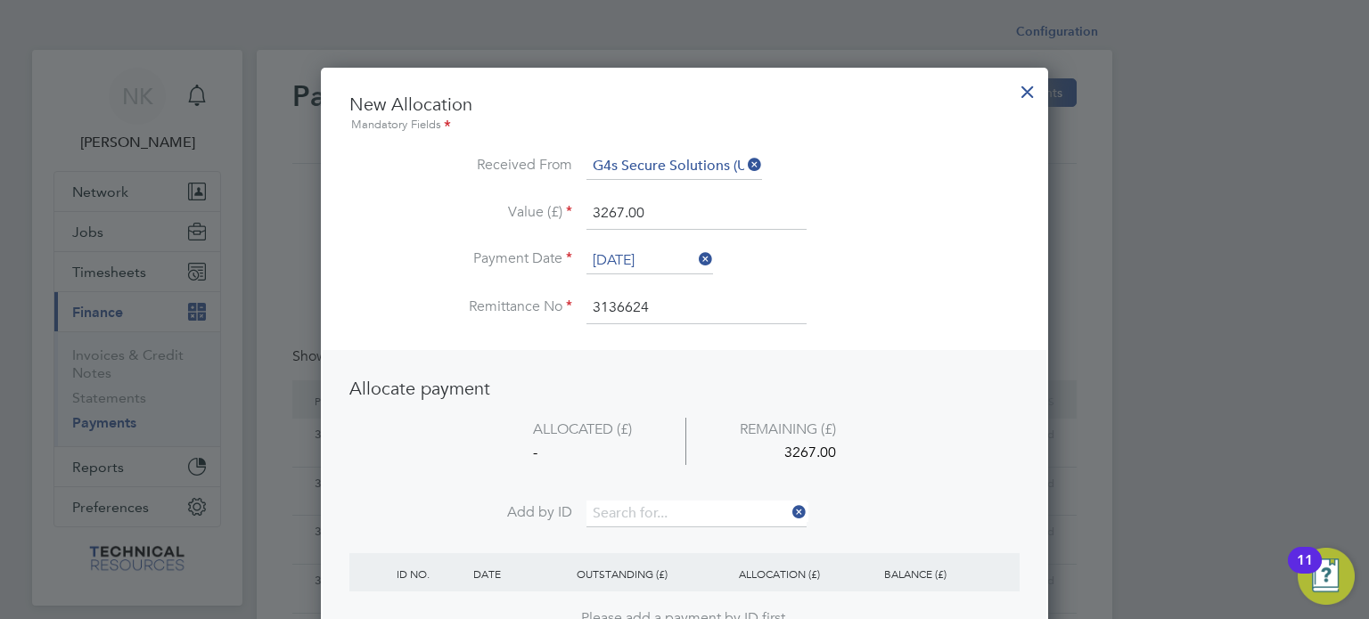
drag, startPoint x: 659, startPoint y: 202, endPoint x: 483, endPoint y: 189, distance: 177.0
click at [483, 189] on ul "New Allocation Mandatory Fields Received From G4s Secure Solutions (Uk) Limited…" at bounding box center [684, 218] width 670 height 250
click at [657, 303] on input "3136624" at bounding box center [696, 308] width 220 height 32
click at [645, 520] on input at bounding box center [696, 514] width 220 height 27
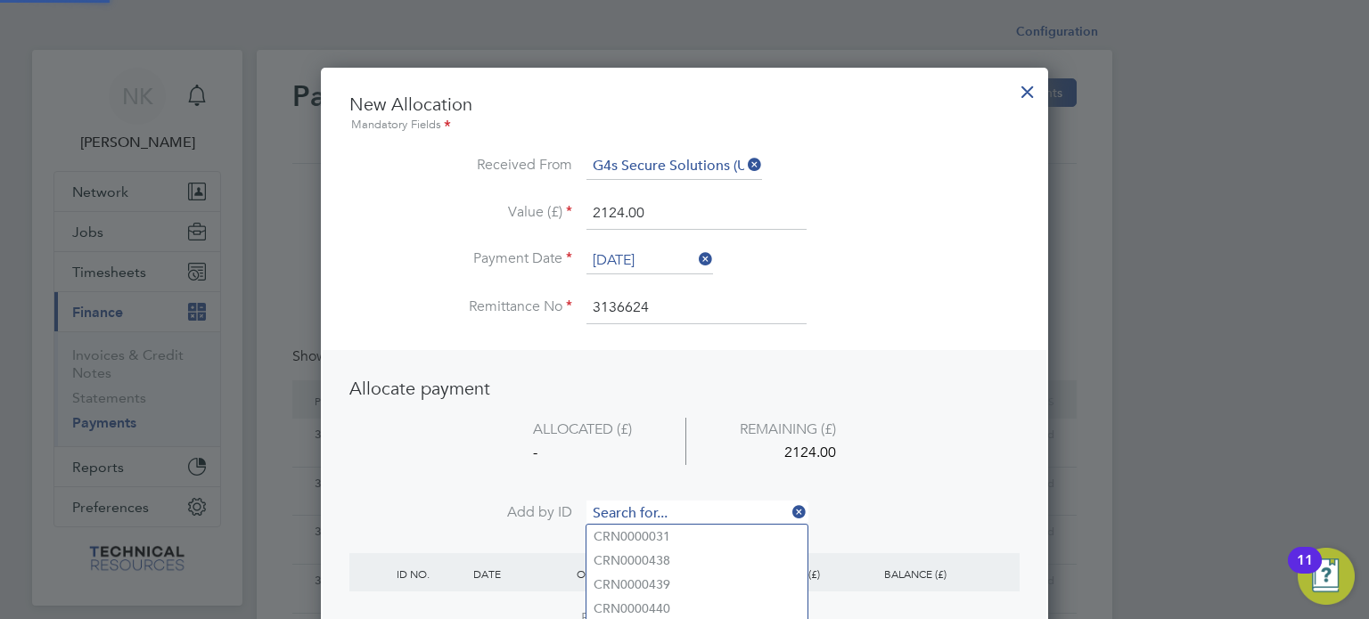
paste input "INV0006835"
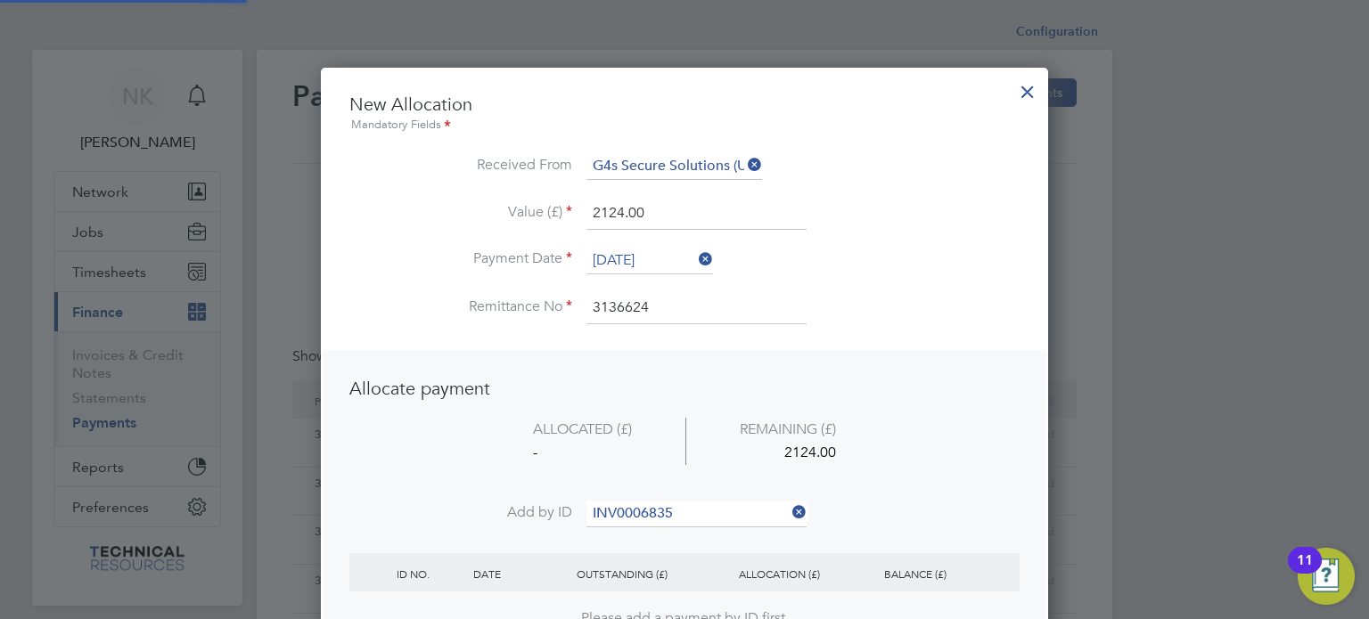
click at [645, 535] on b "INV0006835" at bounding box center [629, 536] width 71 height 15
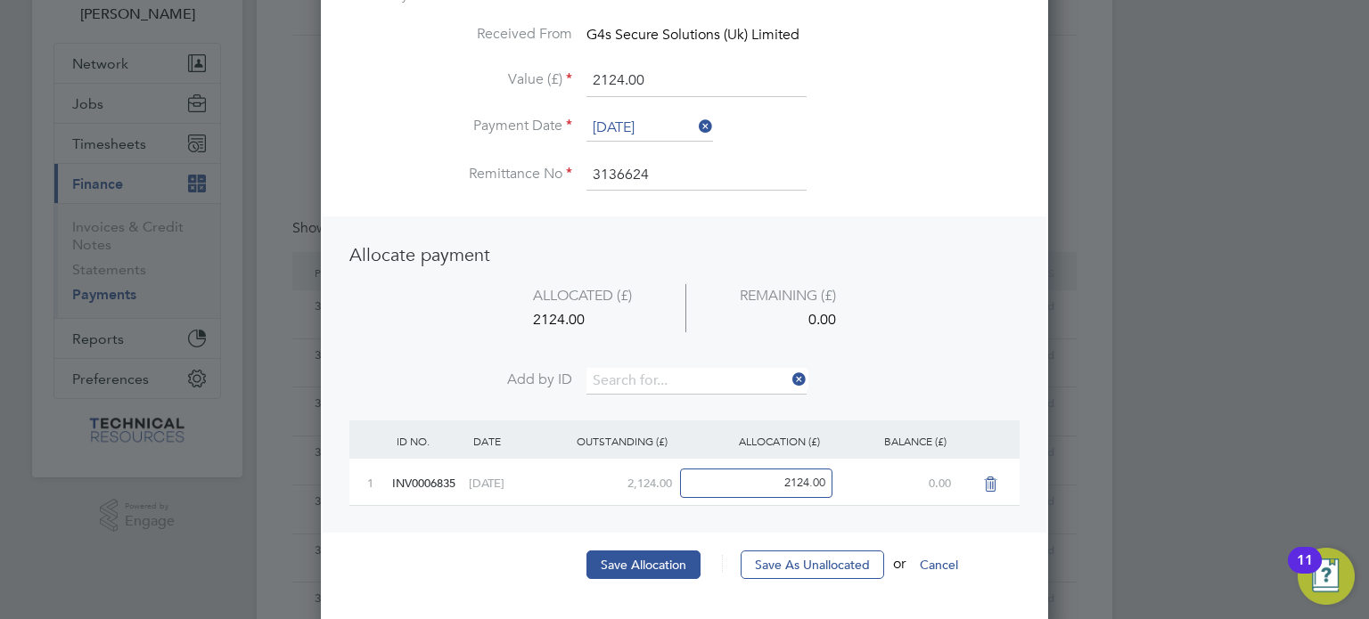
scroll to position [132, 0]
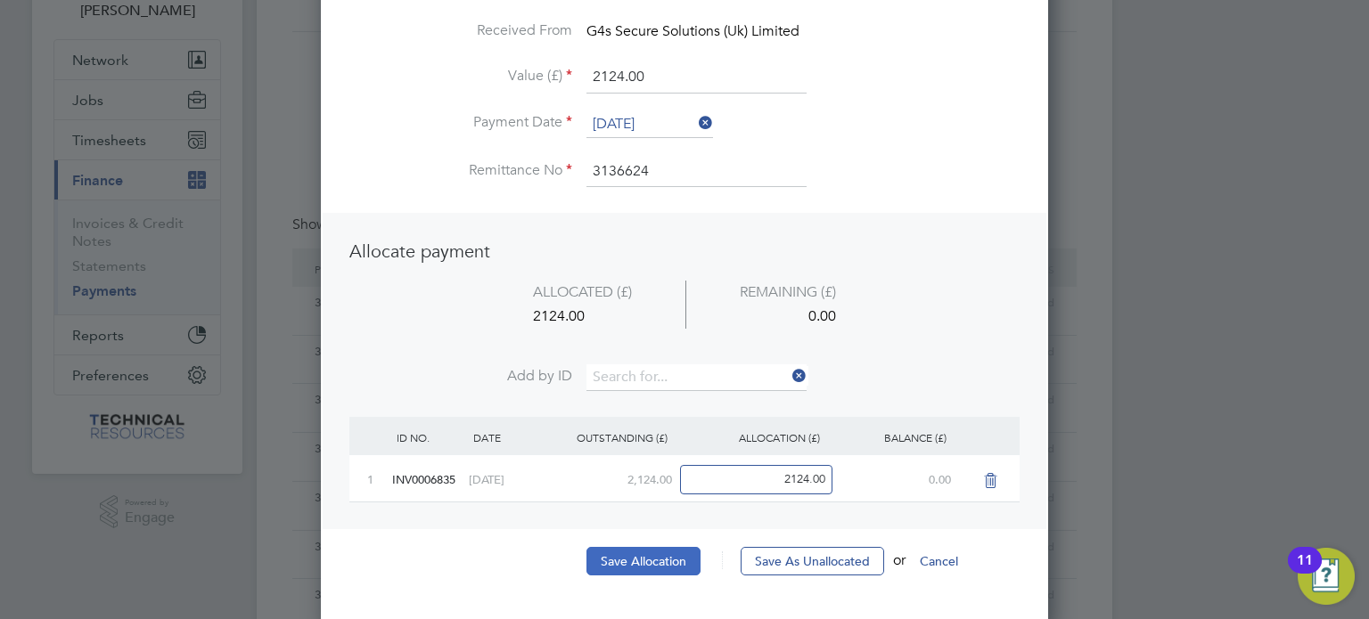
click at [627, 568] on button "Save Allocation" at bounding box center [643, 561] width 114 height 29
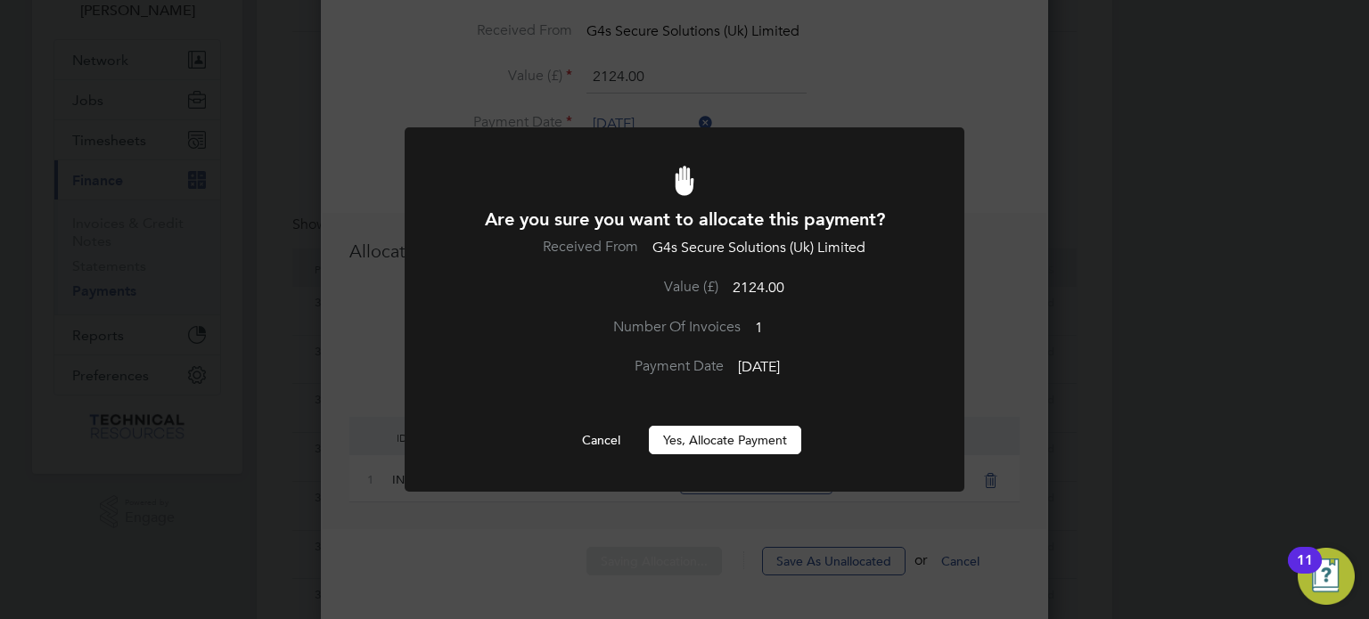
scroll to position [0, 0]
click at [710, 445] on button "Yes, Allocate Payment" at bounding box center [725, 440] width 152 height 29
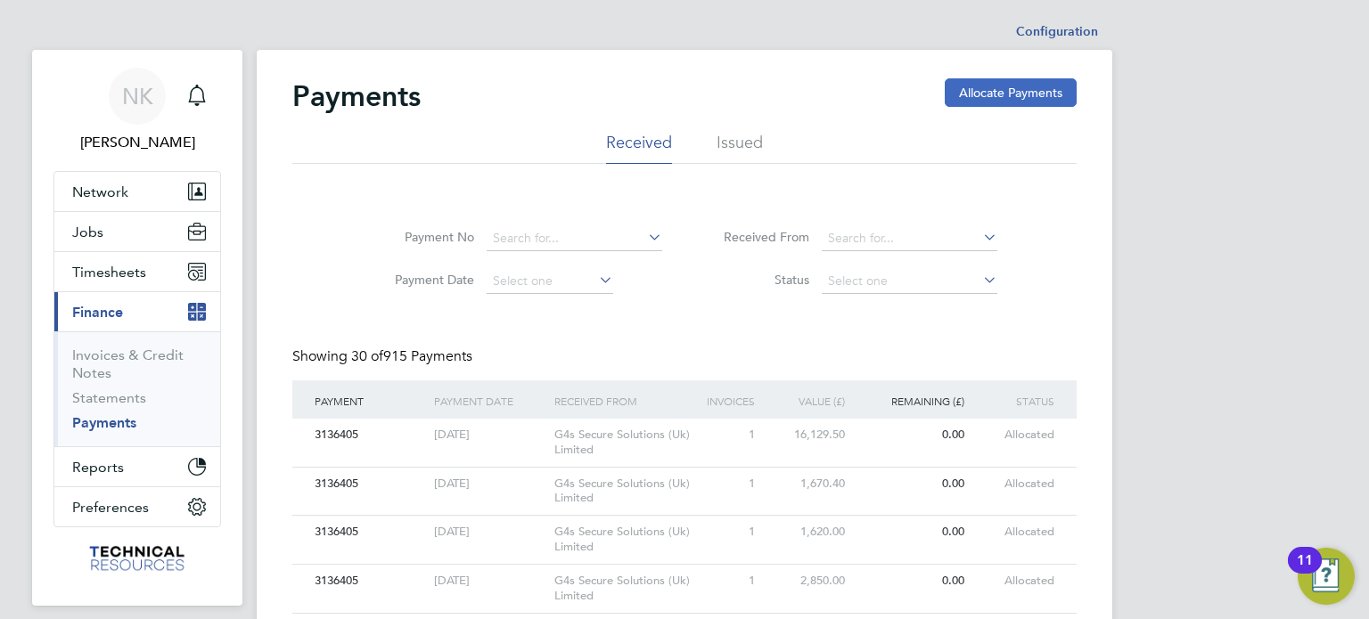
click at [1004, 79] on button "Allocate Payments" at bounding box center [1011, 92] width 132 height 29
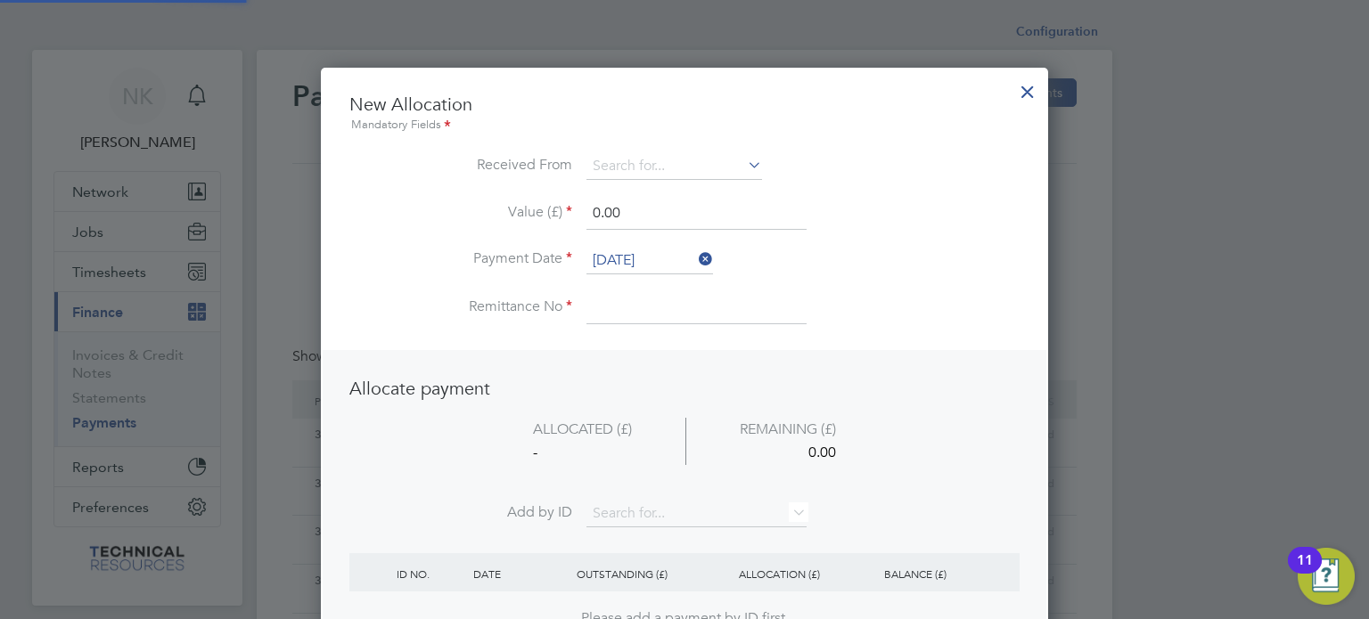
scroll to position [699, 728]
click at [661, 164] on input at bounding box center [674, 166] width 176 height 27
click at [663, 216] on li "G4s Secure Solutions (Uk) Limited" at bounding box center [688, 215] width 205 height 24
click at [634, 265] on input "26 Sep 2025" at bounding box center [649, 261] width 127 height 27
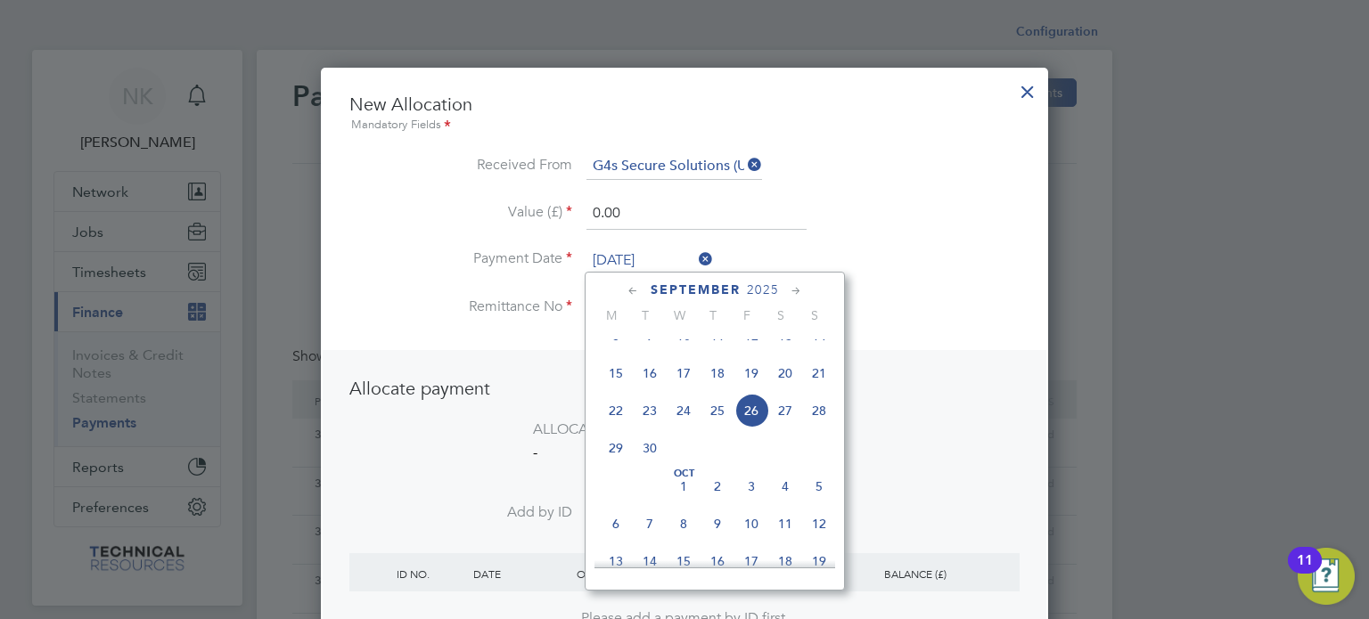
click at [757, 353] on span "12" at bounding box center [751, 336] width 34 height 34
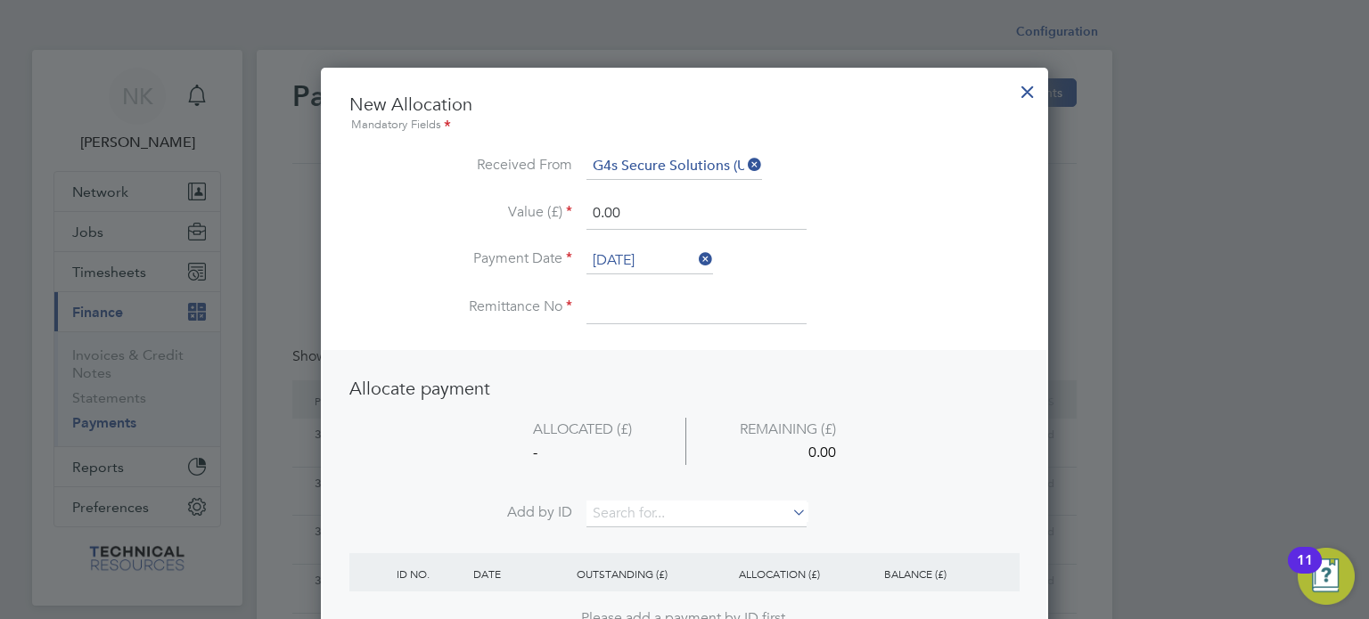
click at [632, 303] on input at bounding box center [696, 308] width 220 height 32
drag, startPoint x: 647, startPoint y: 217, endPoint x: 516, endPoint y: 213, distance: 131.0
click at [516, 213] on li "Value (£) 0.00" at bounding box center [684, 223] width 670 height 50
click at [646, 501] on input at bounding box center [696, 514] width 220 height 27
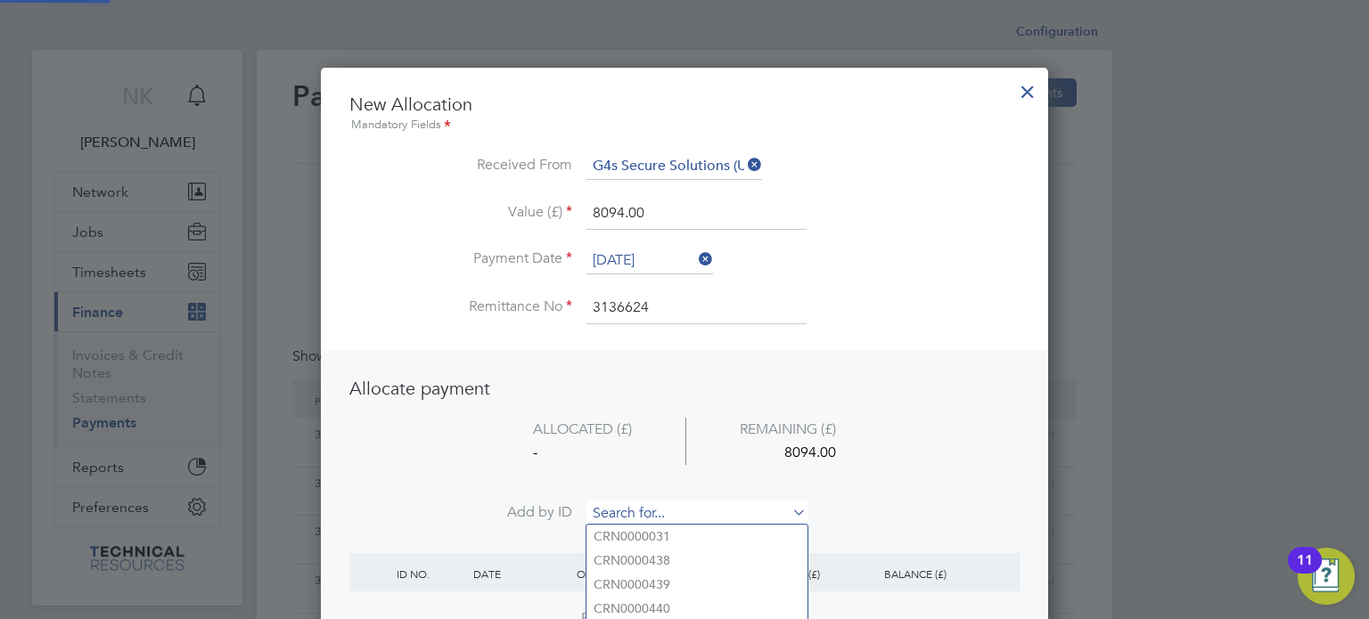
paste input "INV0006832"
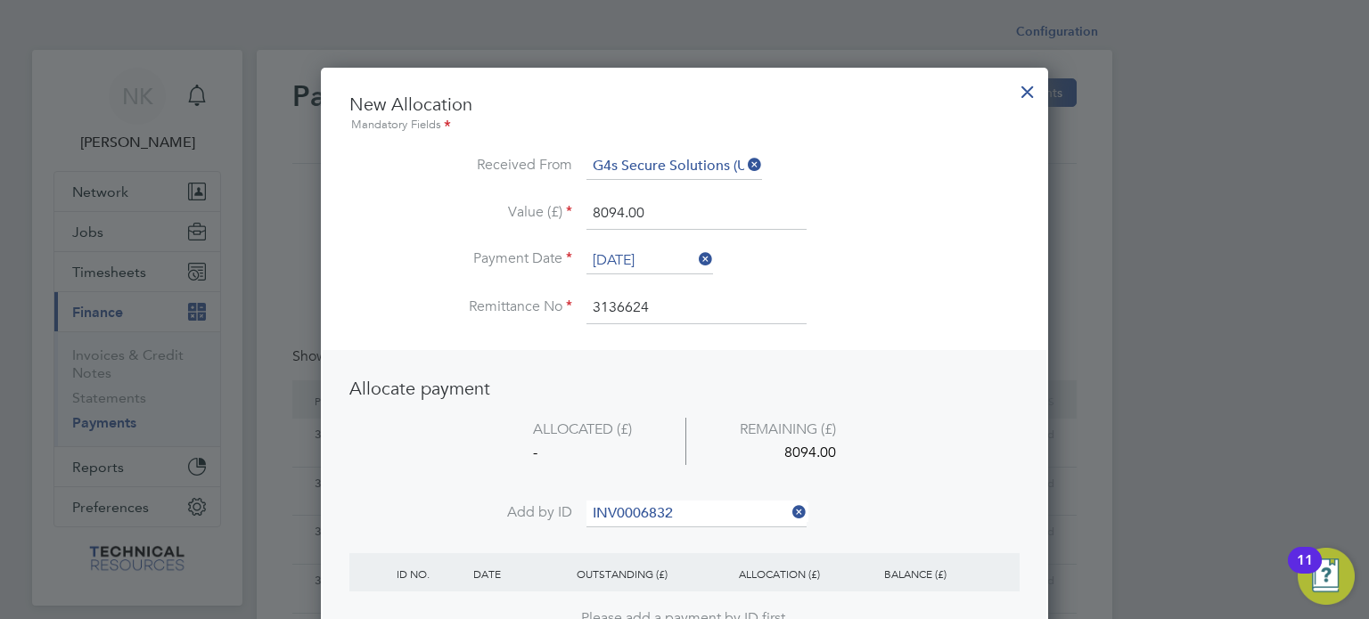
click at [638, 530] on b "INV0006832" at bounding box center [629, 536] width 71 height 15
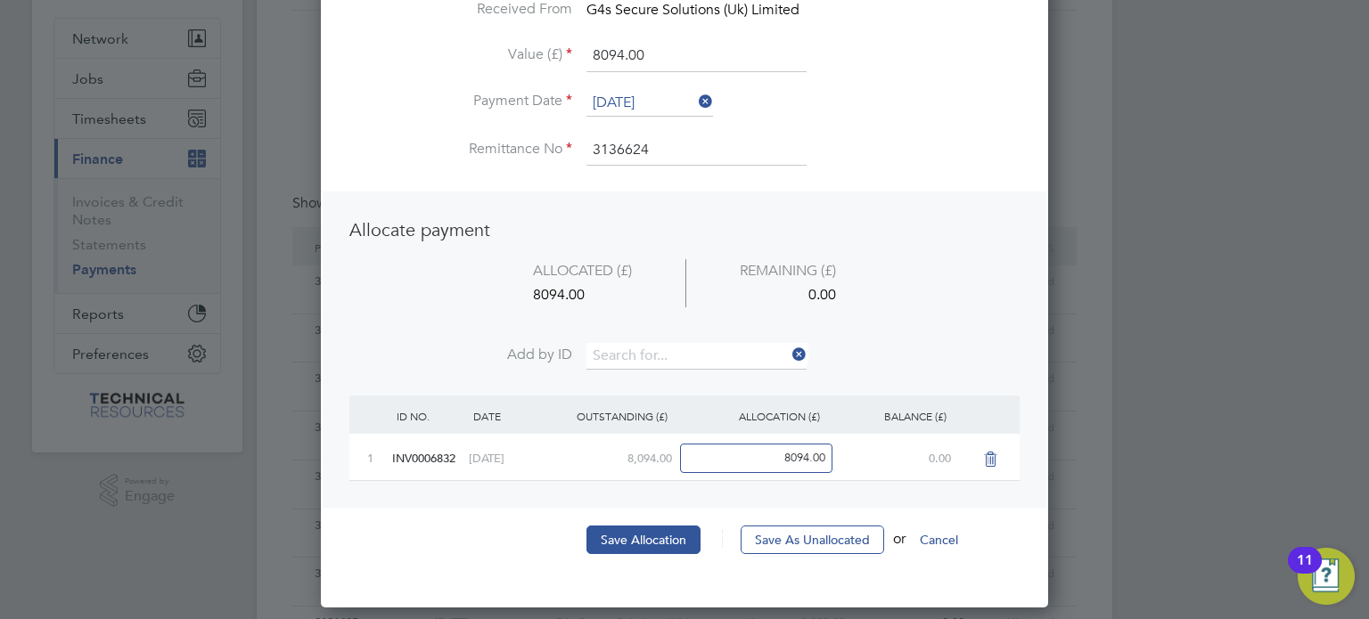
scroll to position [160, 0]
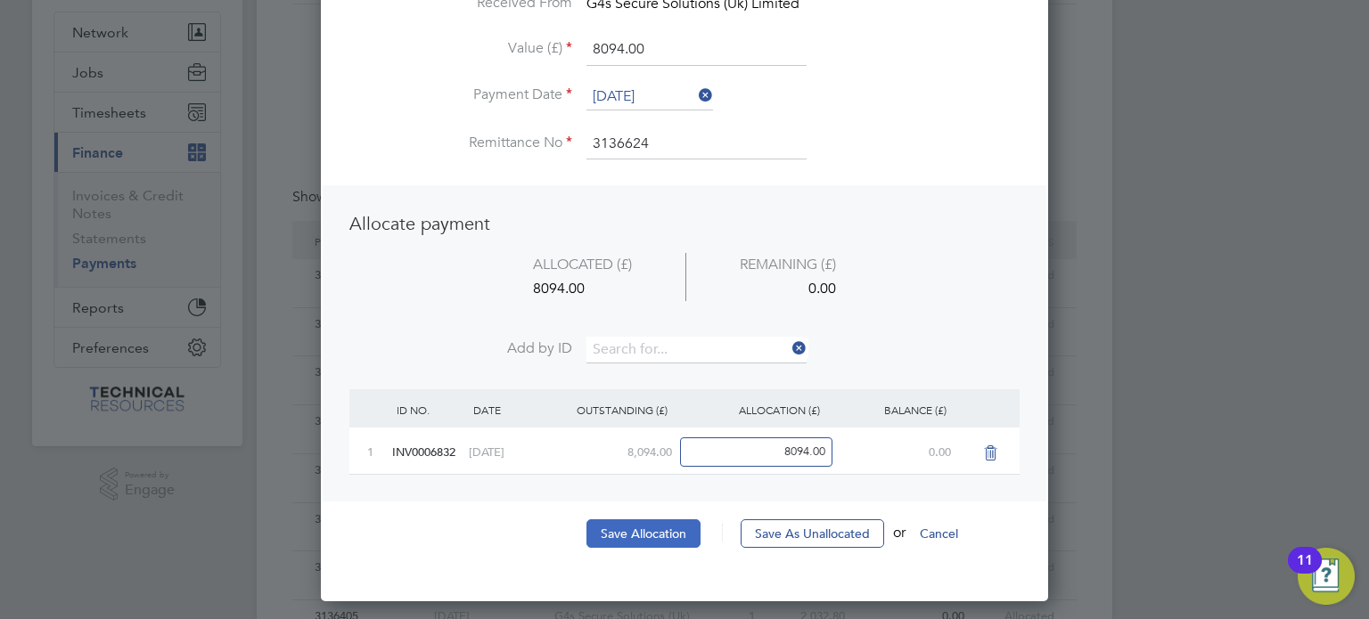
click at [654, 533] on button "Save Allocation" at bounding box center [643, 534] width 114 height 29
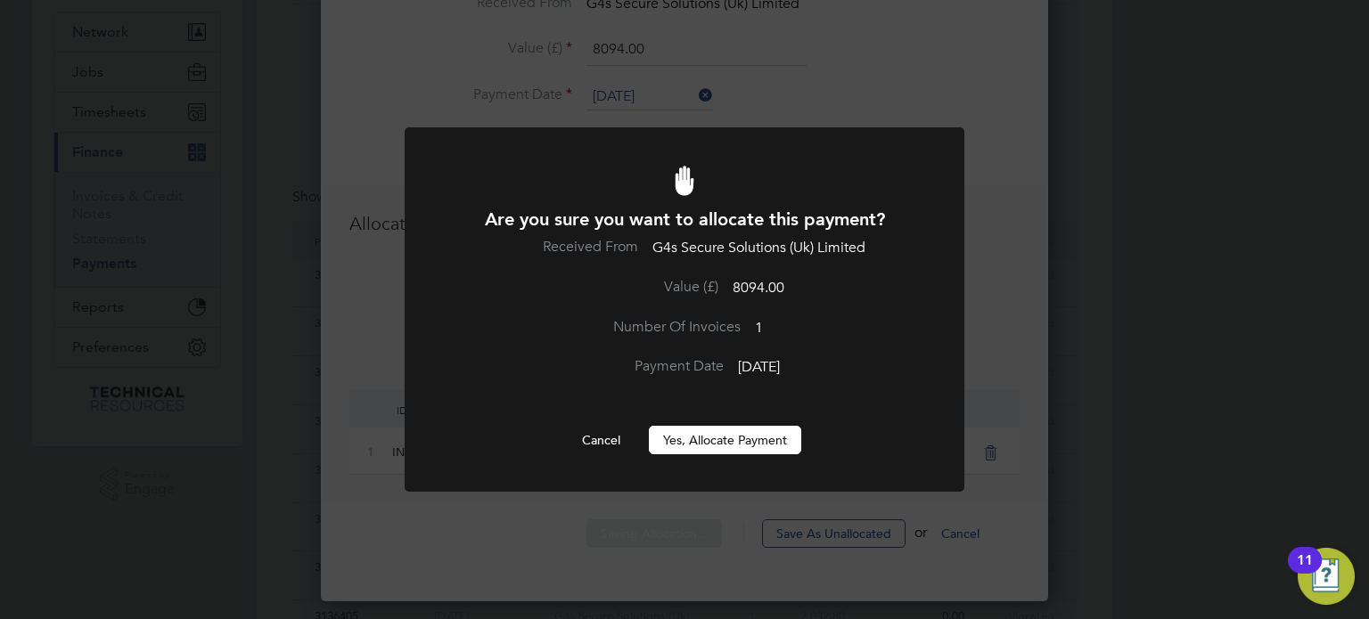
scroll to position [0, 0]
click at [727, 451] on button "Yes, Allocate Payment" at bounding box center [725, 440] width 152 height 29
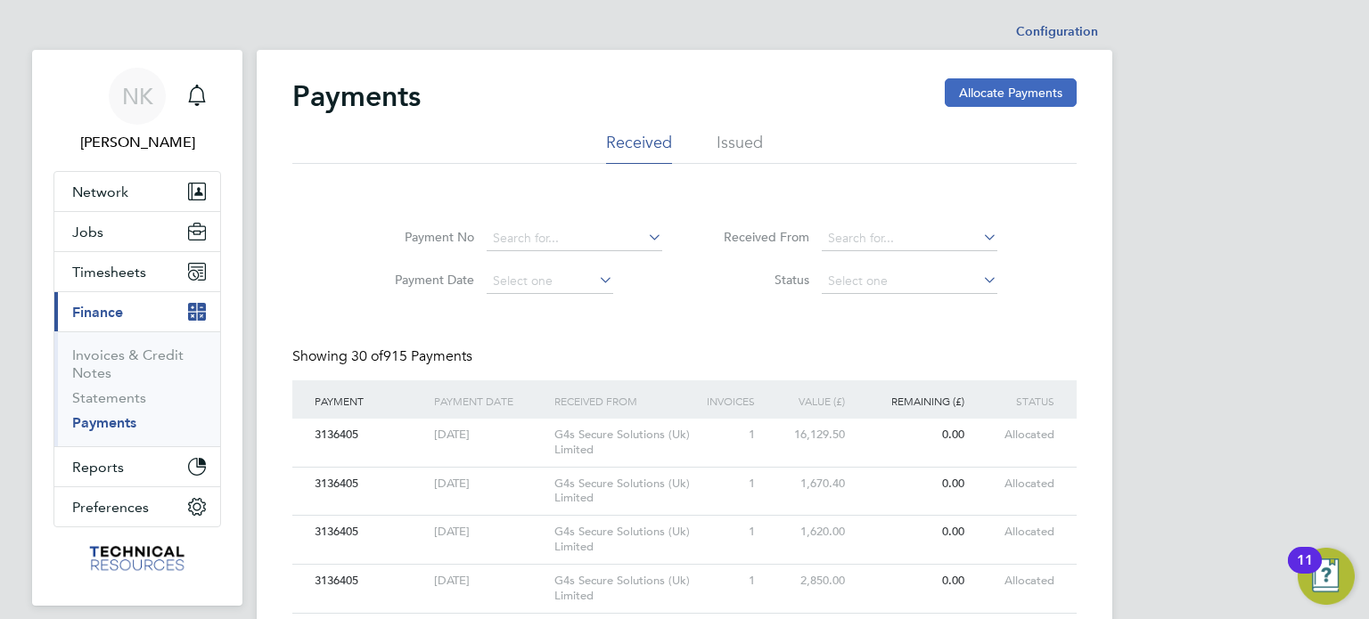
click at [977, 94] on button "Allocate Payments" at bounding box center [1011, 92] width 132 height 29
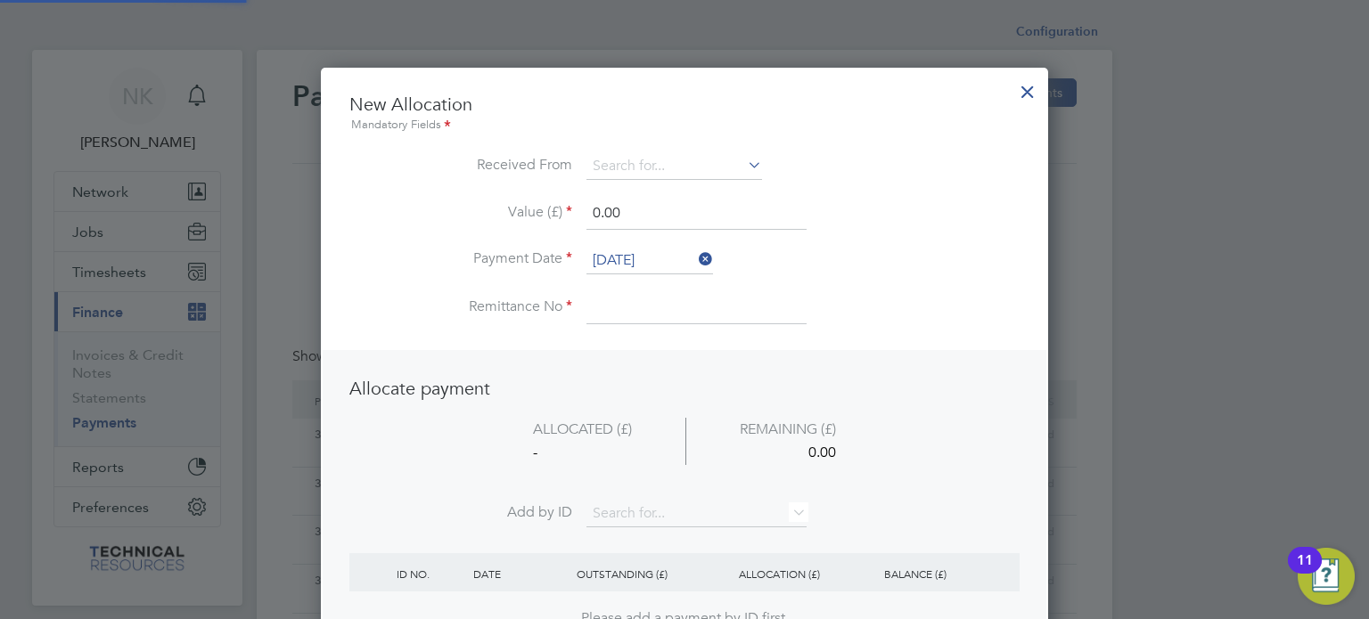
scroll to position [699, 728]
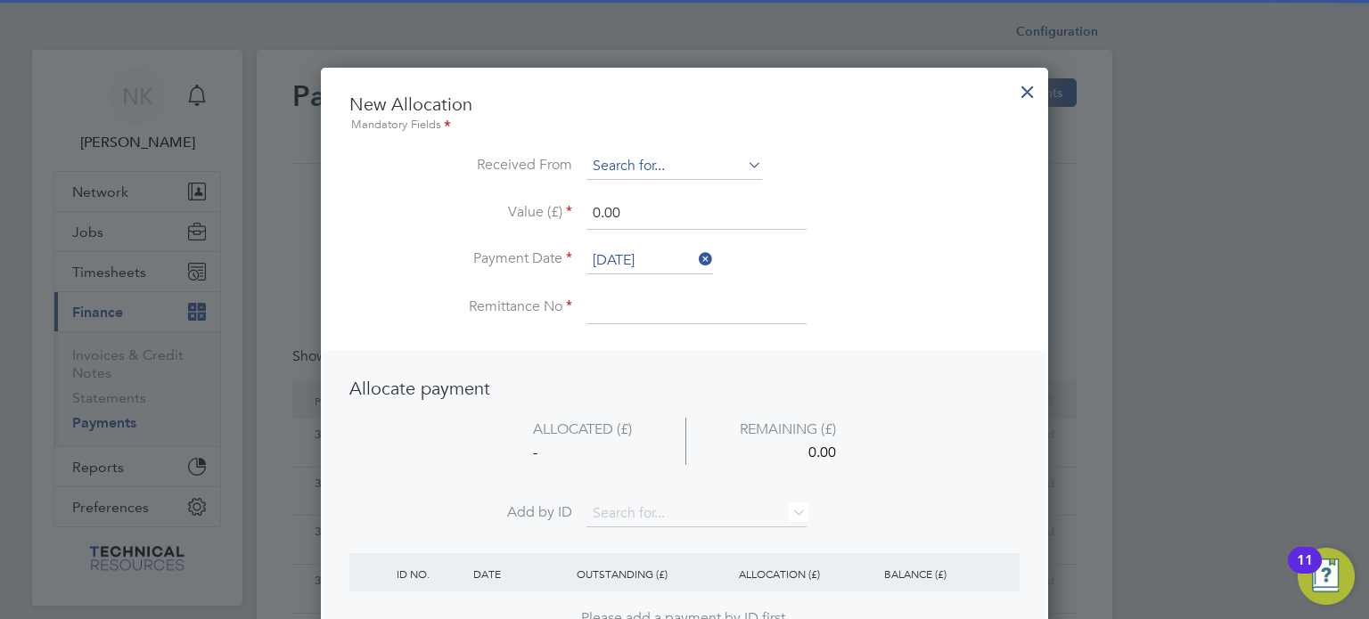
click at [673, 156] on input at bounding box center [674, 166] width 176 height 27
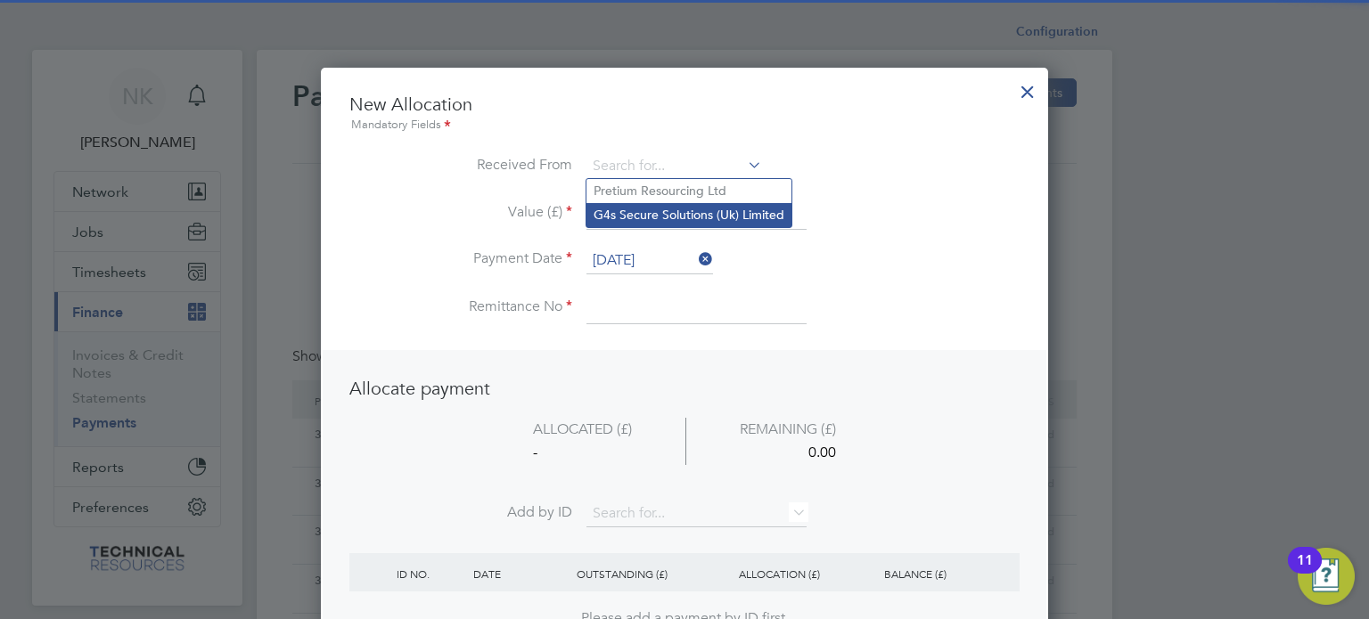
click at [668, 213] on li "G4s Secure Solutions (Uk) Limited" at bounding box center [688, 215] width 205 height 24
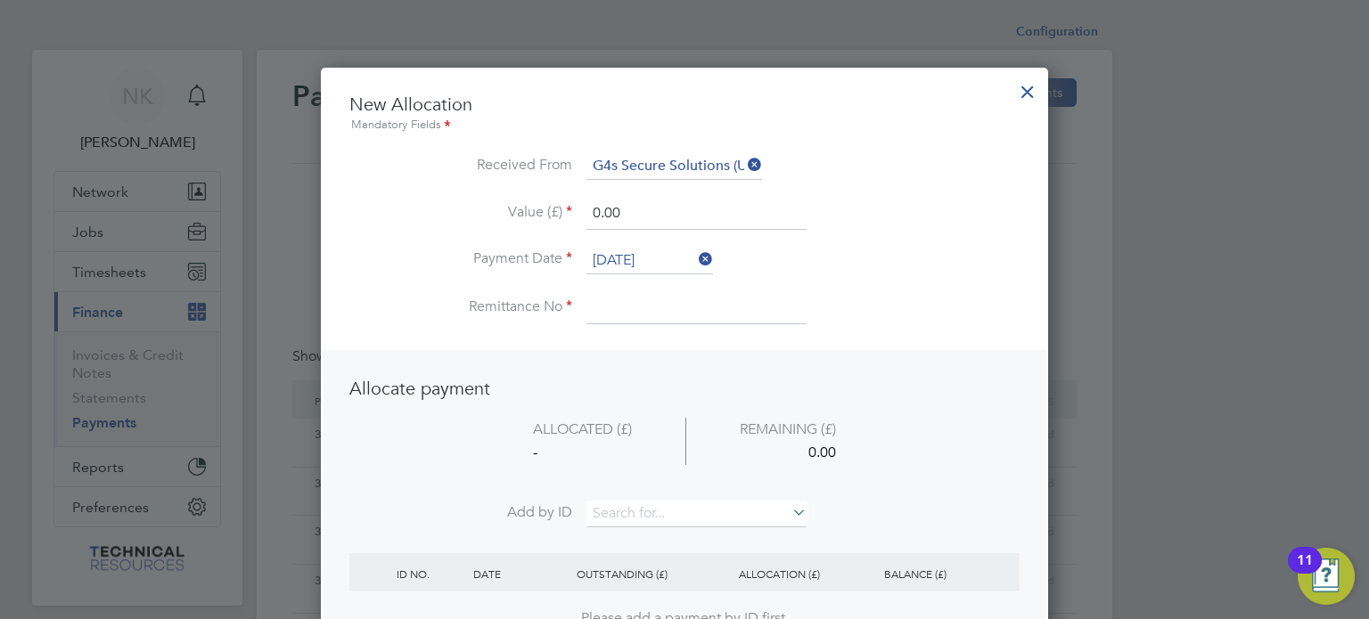
click at [653, 256] on input "26 Sep 2025" at bounding box center [649, 261] width 127 height 27
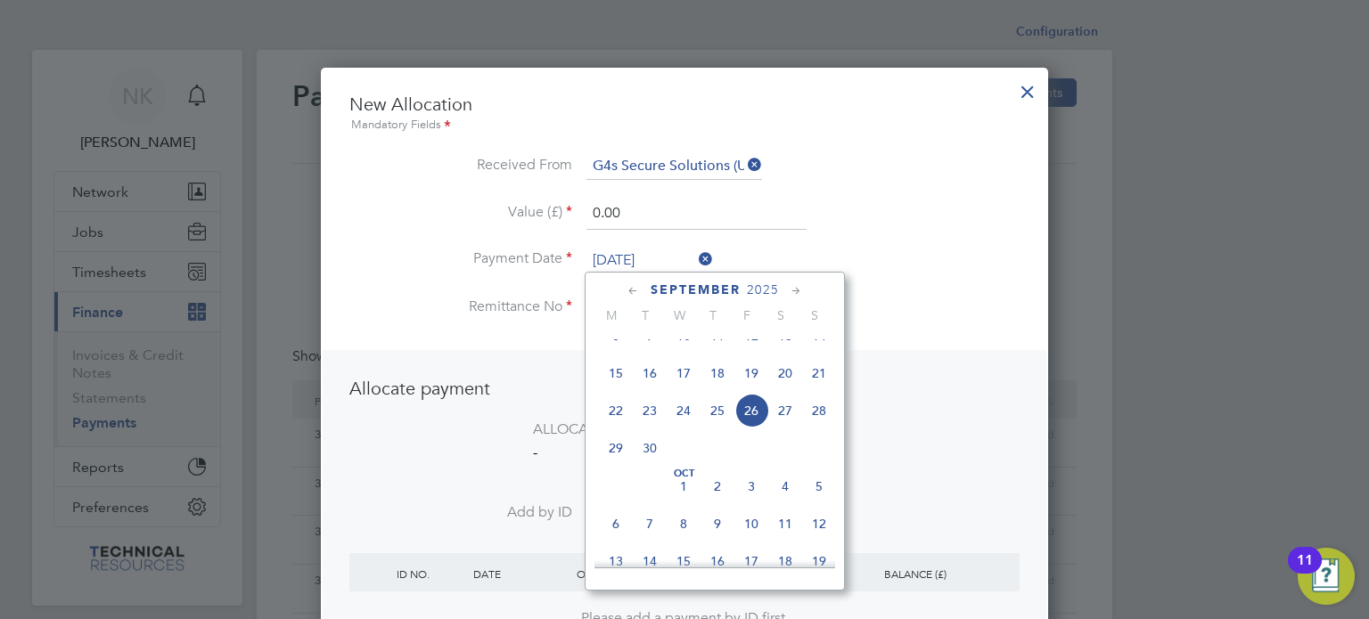
click at [749, 346] on span "12" at bounding box center [751, 336] width 34 height 34
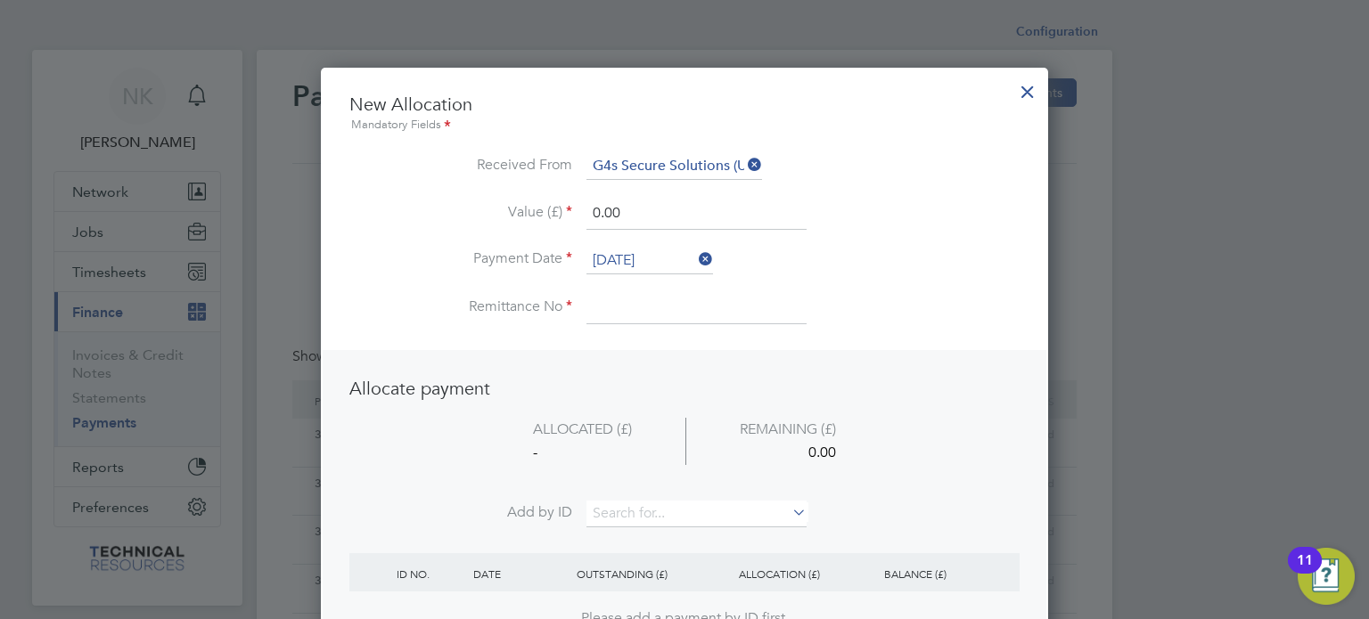
click at [650, 307] on input at bounding box center [696, 308] width 220 height 32
drag, startPoint x: 624, startPoint y: 209, endPoint x: 500, endPoint y: 199, distance: 124.3
click at [500, 199] on li "Value (£) 0.00" at bounding box center [684, 223] width 670 height 50
click at [614, 507] on input at bounding box center [696, 514] width 220 height 27
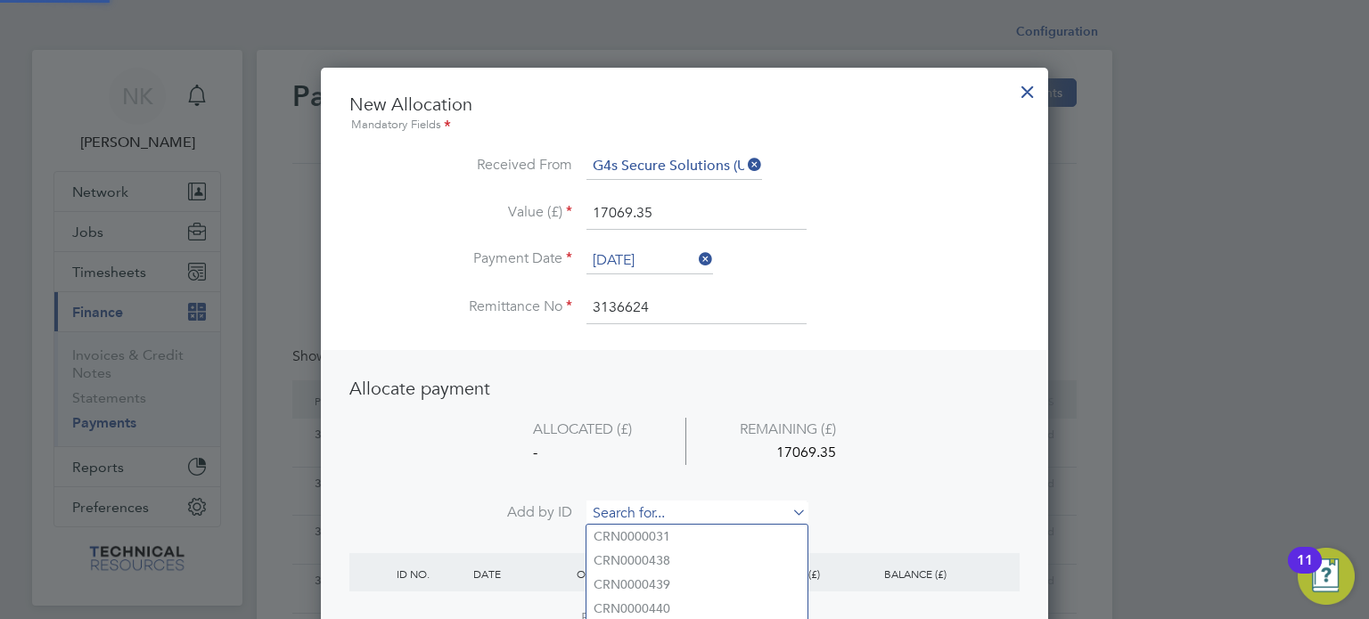
paste input "INV0006842"
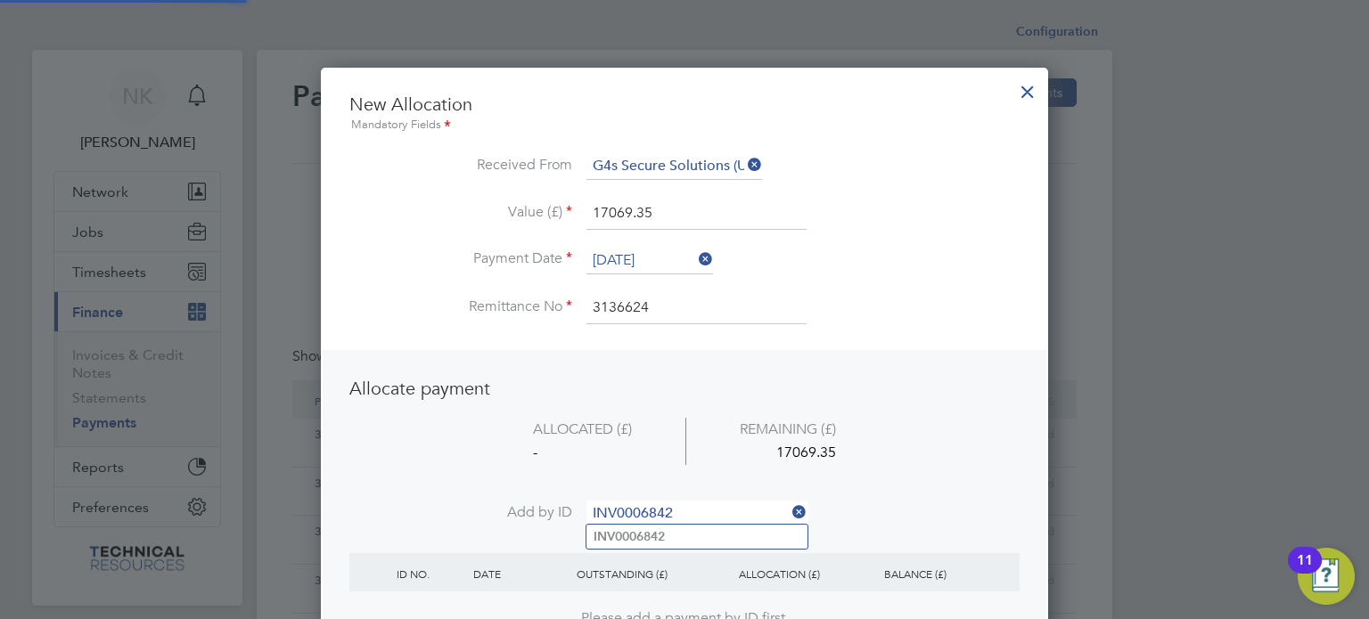
click at [616, 535] on b "INV0006842" at bounding box center [629, 536] width 71 height 15
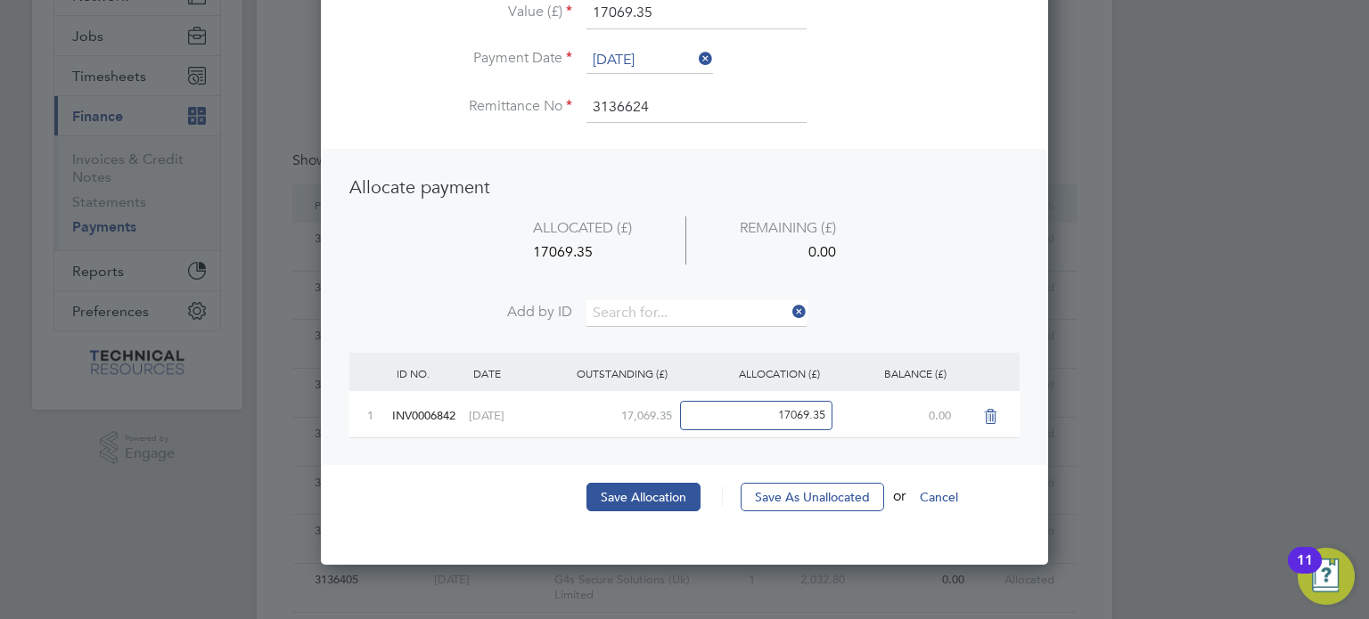
scroll to position [202, 0]
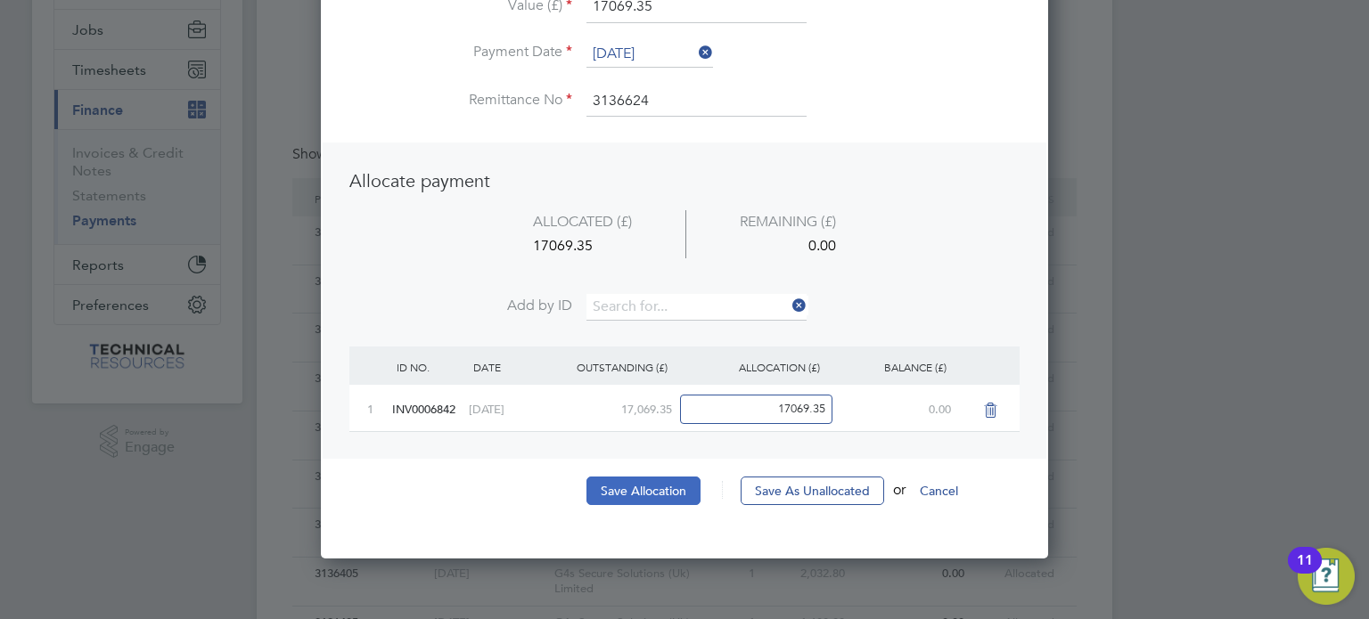
click at [662, 477] on button "Save Allocation" at bounding box center [643, 491] width 114 height 29
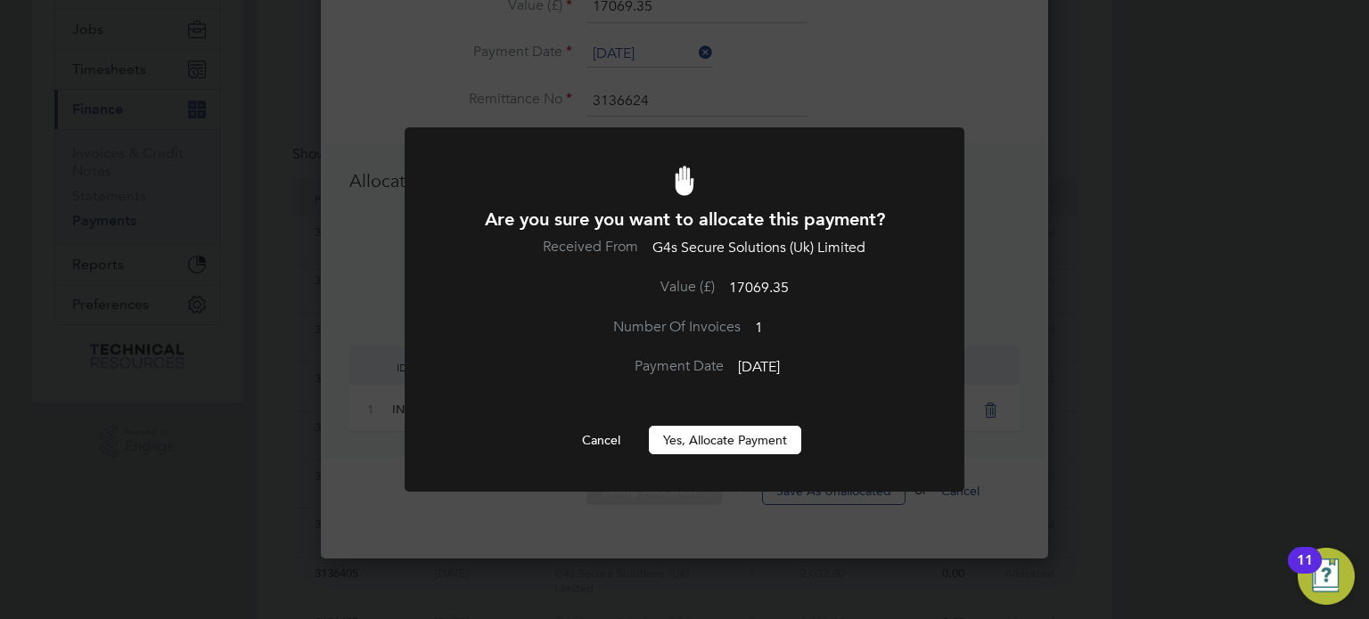
click at [719, 430] on button "Yes, Allocate Payment" at bounding box center [725, 440] width 152 height 29
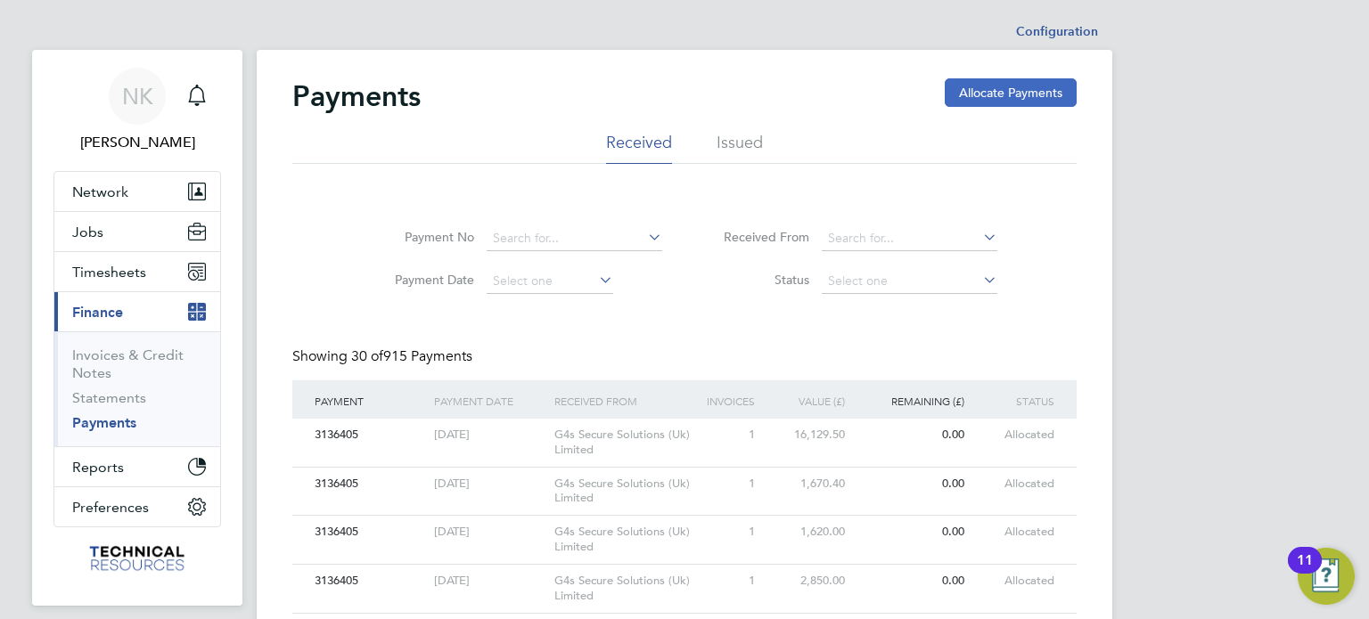
click at [971, 80] on button "Allocate Payments" at bounding box center [1011, 92] width 132 height 29
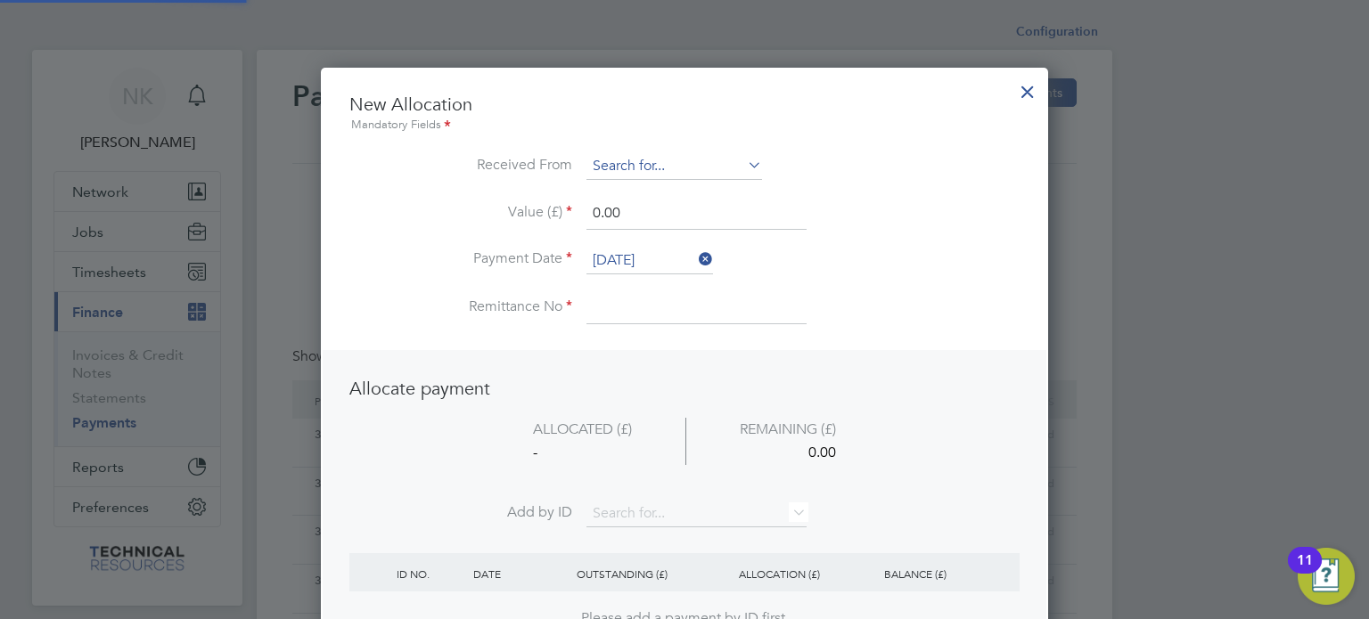
scroll to position [699, 728]
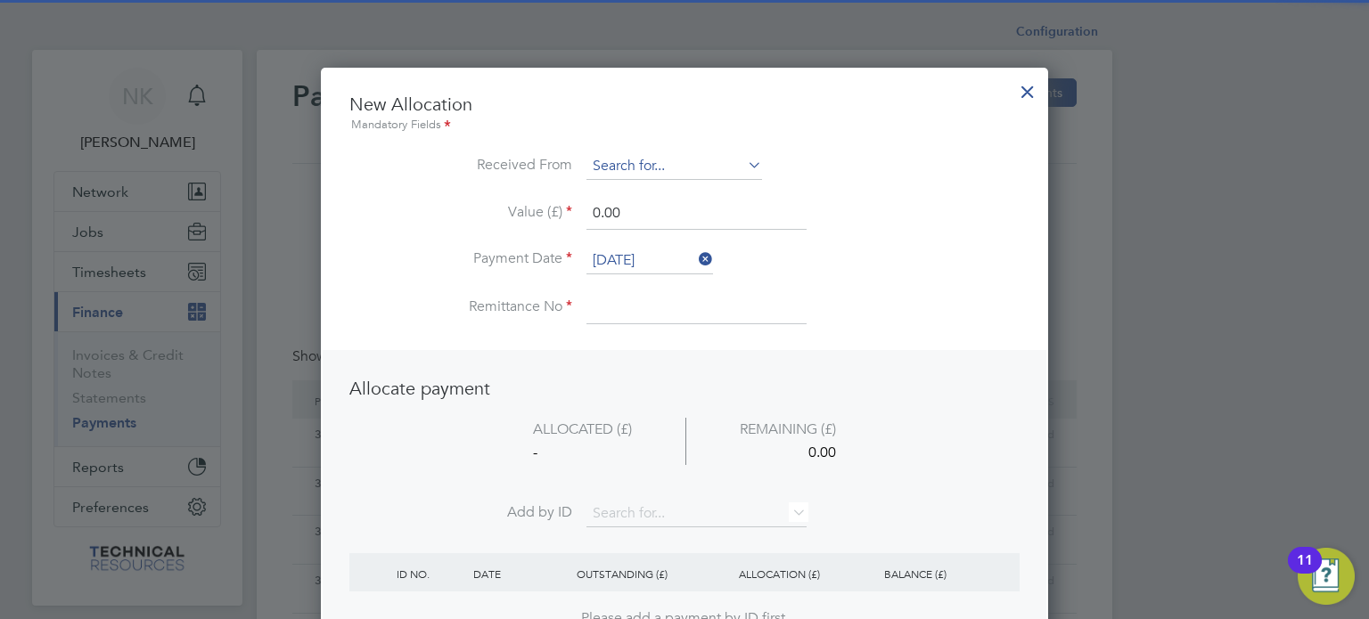
click at [670, 159] on input at bounding box center [674, 166] width 176 height 27
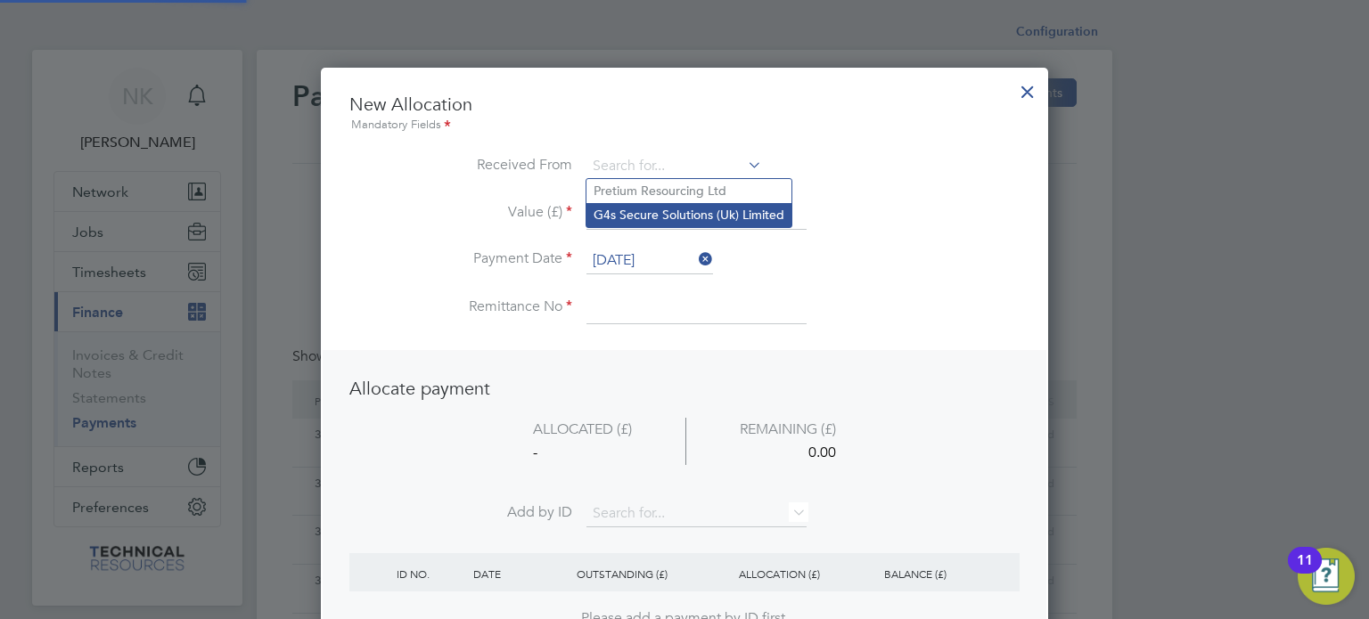
click at [667, 221] on li "G4s Secure Solutions (Uk) Limited" at bounding box center [688, 215] width 205 height 24
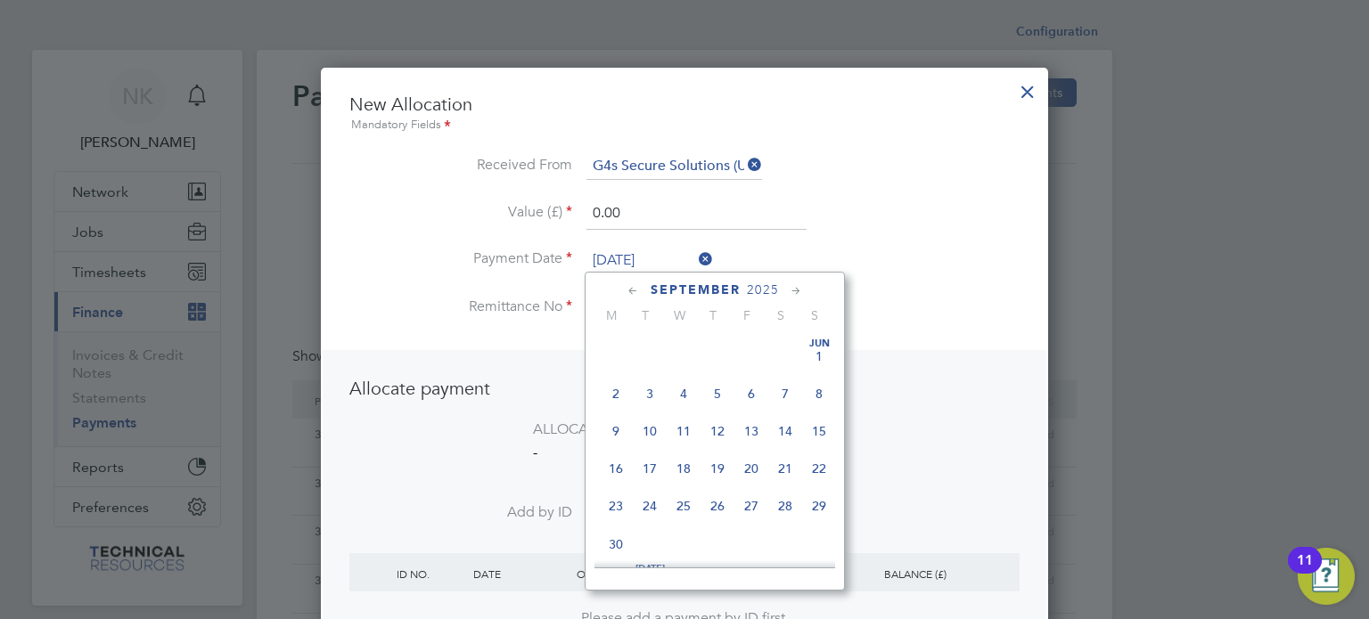
click at [645, 250] on input "26 Sep 2025" at bounding box center [649, 261] width 127 height 27
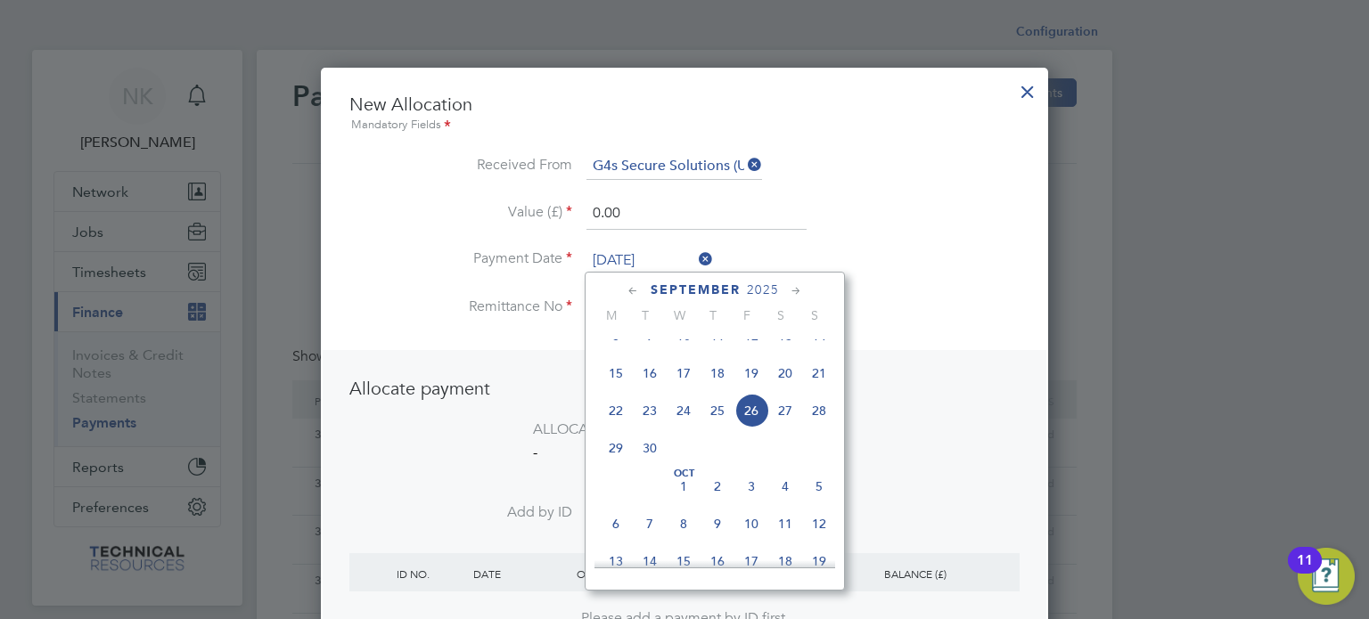
click at [756, 353] on span "12" at bounding box center [751, 336] width 34 height 34
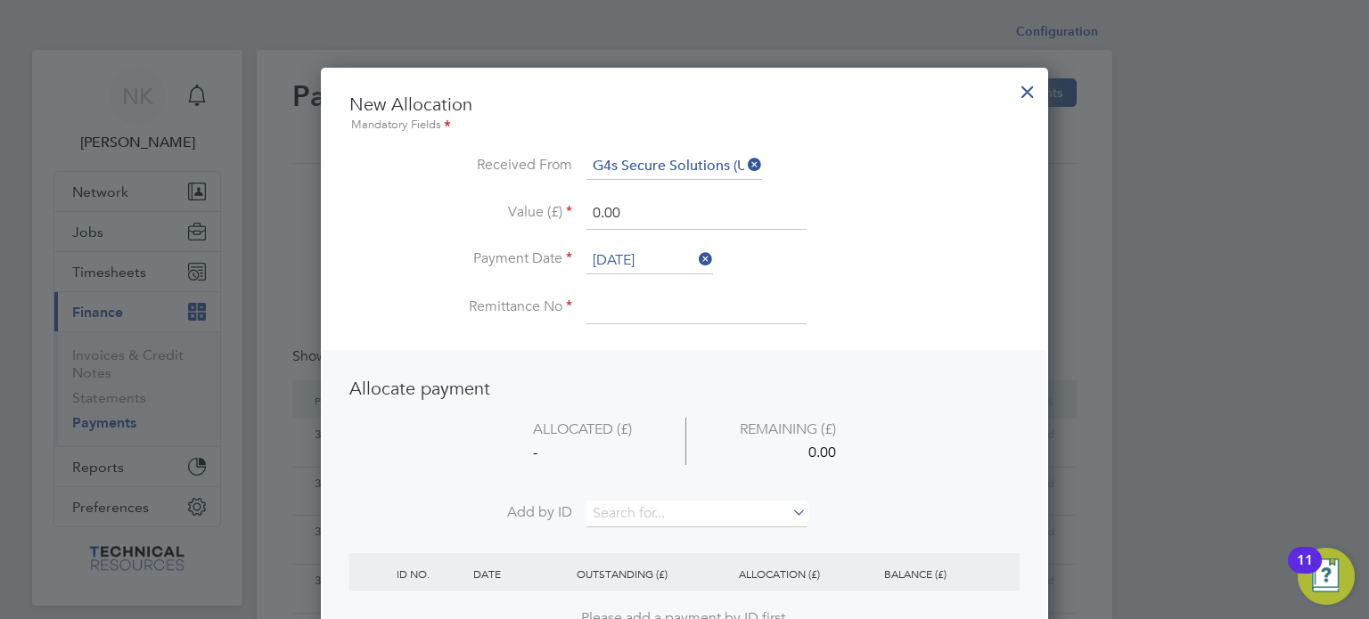
click at [649, 311] on input at bounding box center [696, 308] width 220 height 32
drag, startPoint x: 635, startPoint y: 219, endPoint x: 479, endPoint y: 204, distance: 157.6
click at [479, 204] on li "Value (£) 0.00" at bounding box center [684, 223] width 670 height 50
click at [675, 515] on input at bounding box center [696, 514] width 220 height 27
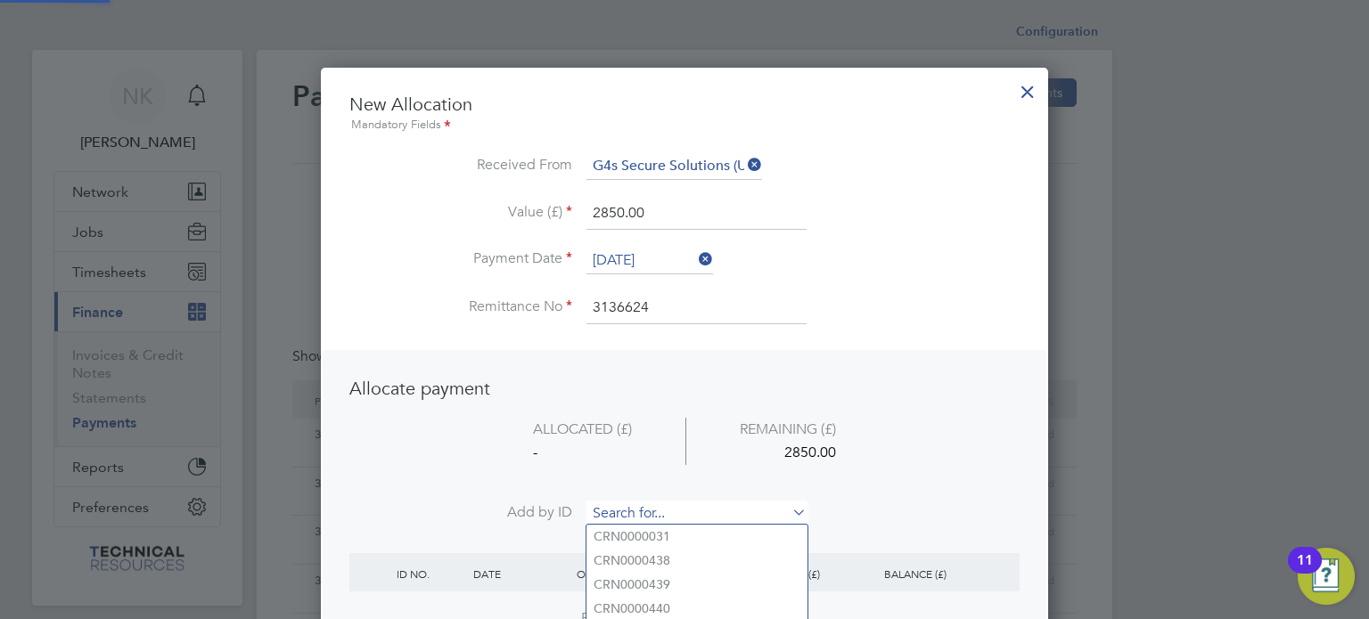
paste input "INV0006823"
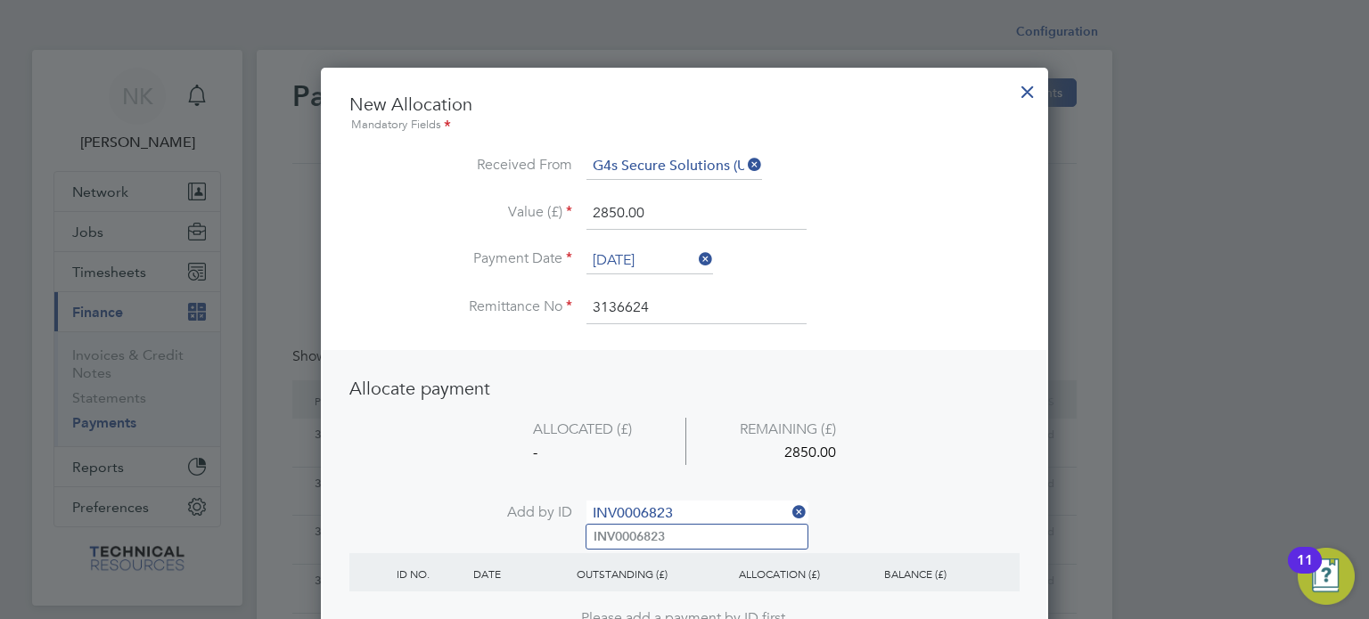
click at [656, 530] on b "INV0006823" at bounding box center [629, 536] width 71 height 15
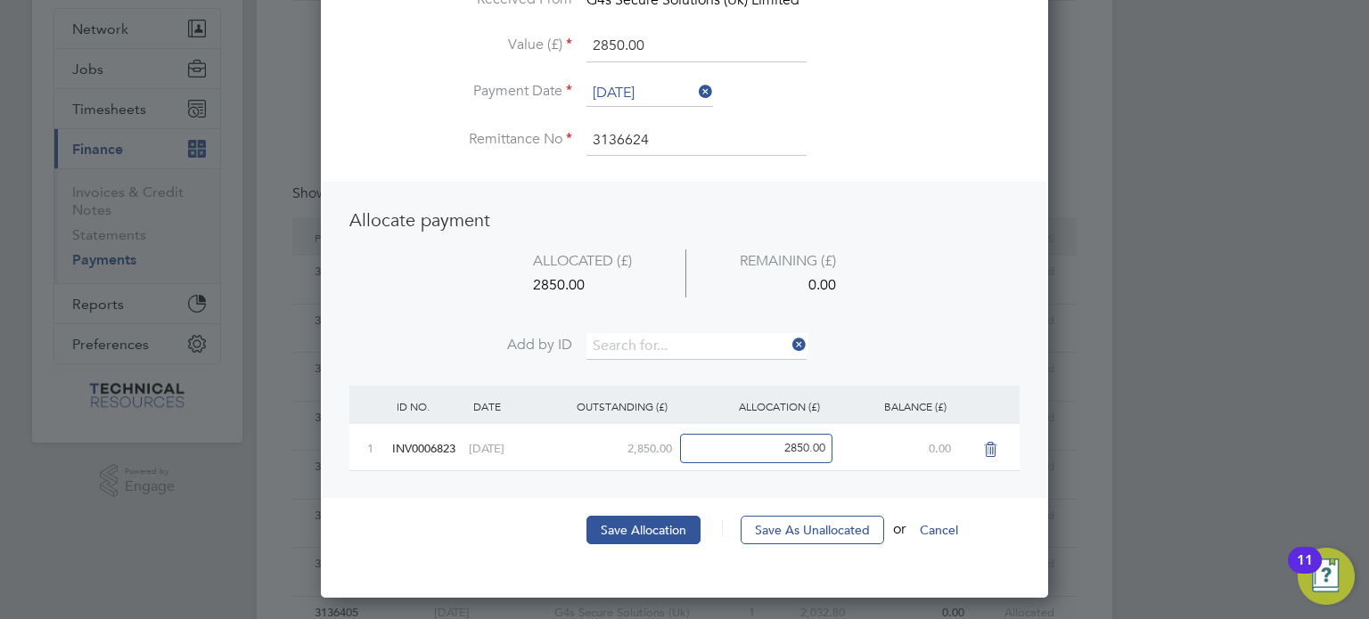
scroll to position [164, 0]
click at [657, 528] on button "Save Allocation" at bounding box center [643, 529] width 114 height 29
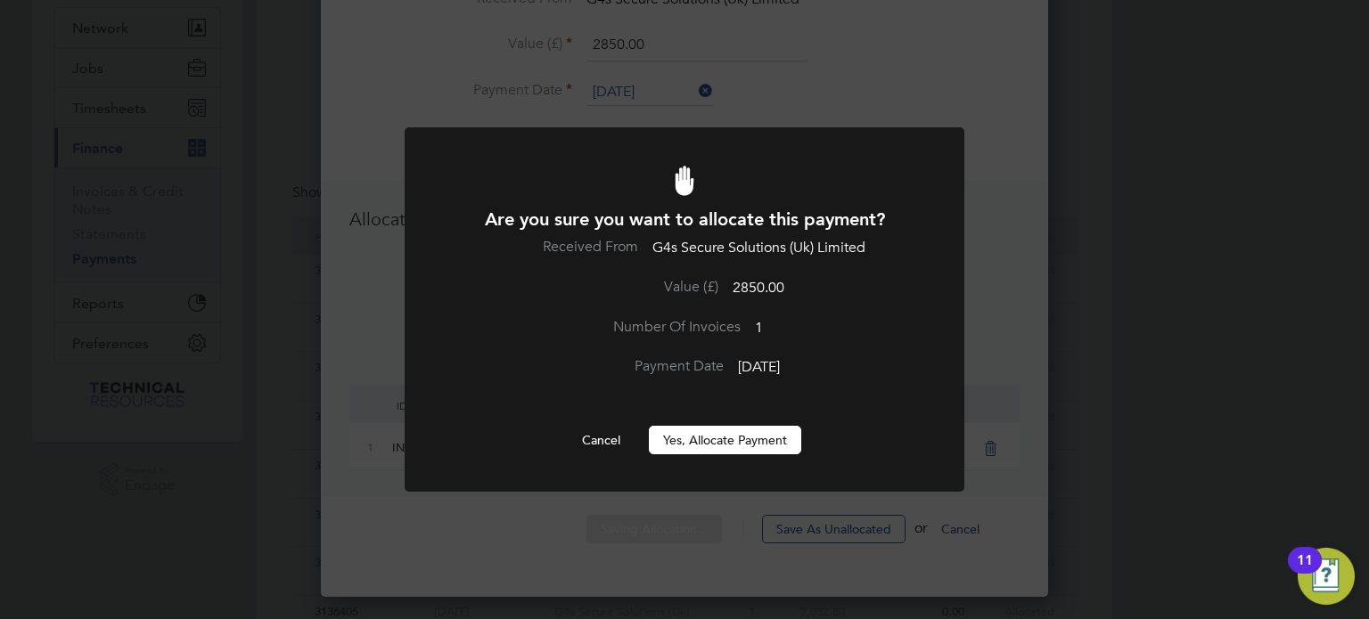
click at [725, 445] on button "Yes, Allocate Payment" at bounding box center [725, 440] width 152 height 29
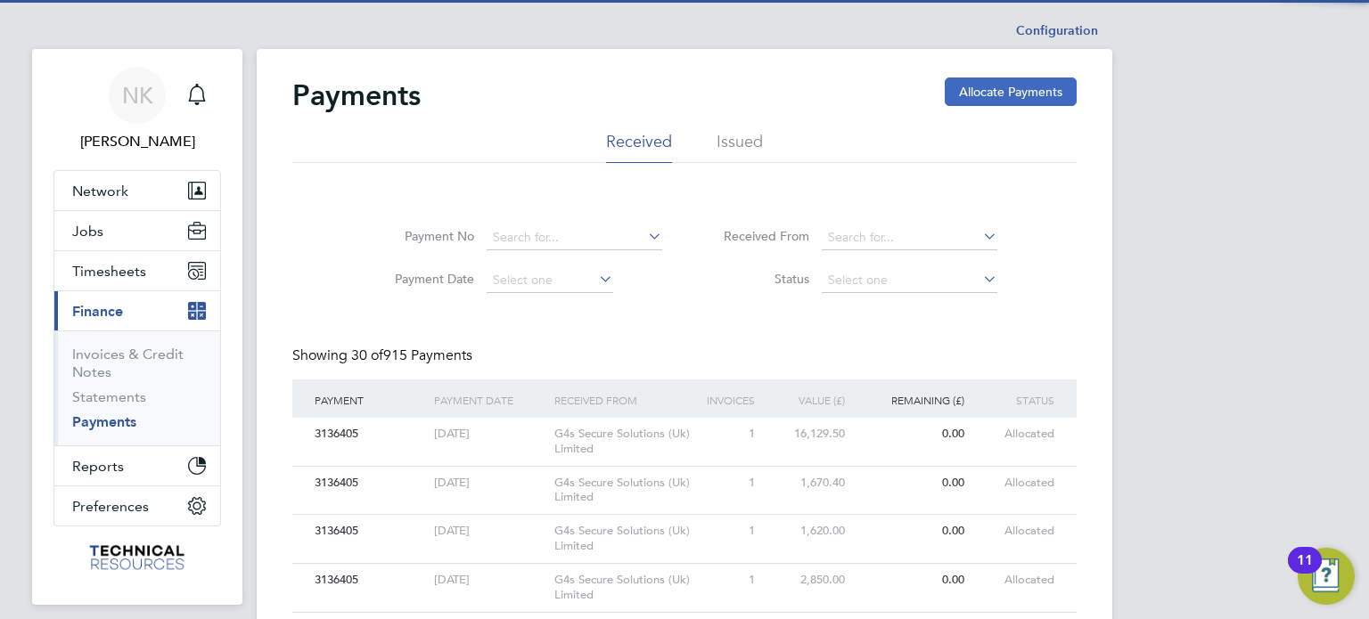
scroll to position [0, 0]
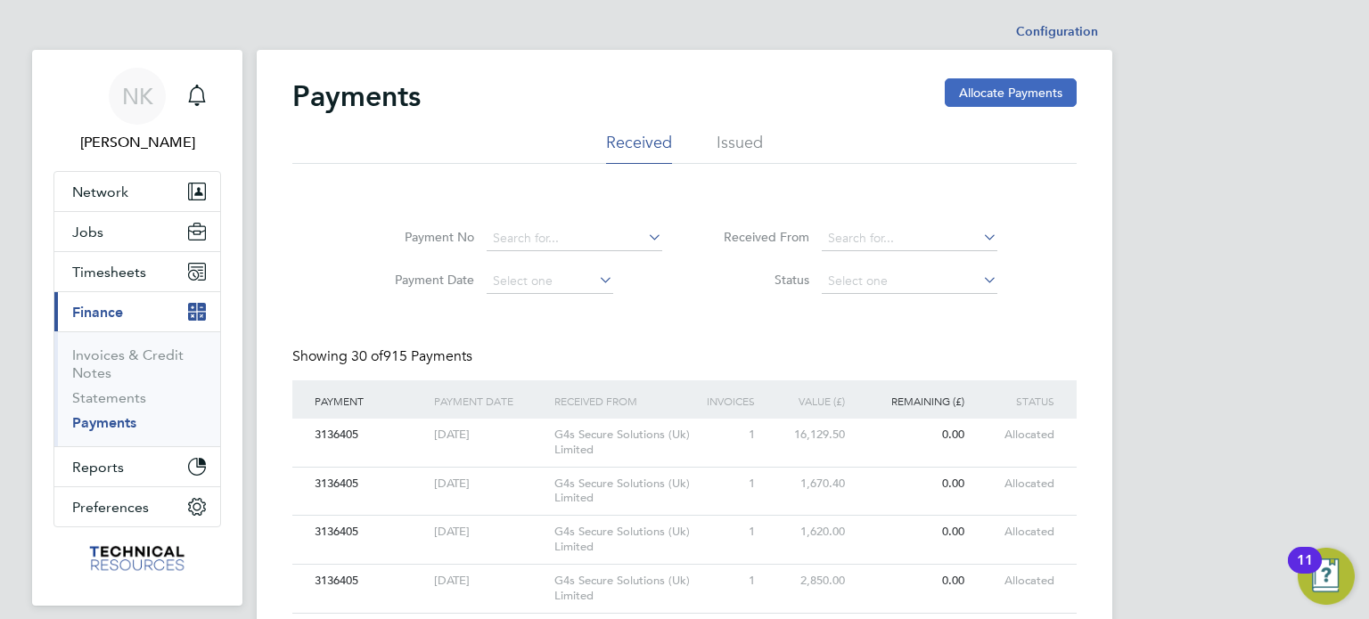
click at [995, 86] on button "Allocate Payments" at bounding box center [1011, 92] width 132 height 29
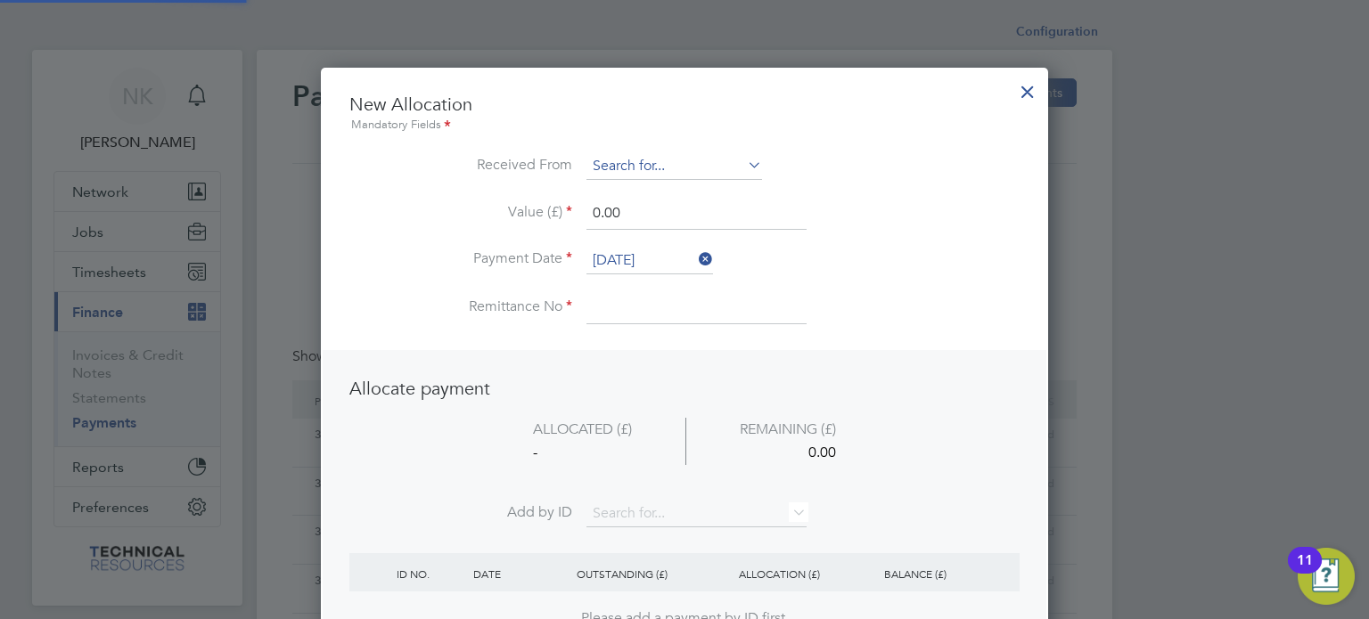
scroll to position [699, 728]
click at [670, 157] on input at bounding box center [674, 166] width 176 height 27
click at [646, 210] on li "G4s Secure Solutions (Uk) Limited" at bounding box center [688, 215] width 205 height 24
click at [634, 259] on input "26 Sep 2025" at bounding box center [649, 261] width 127 height 27
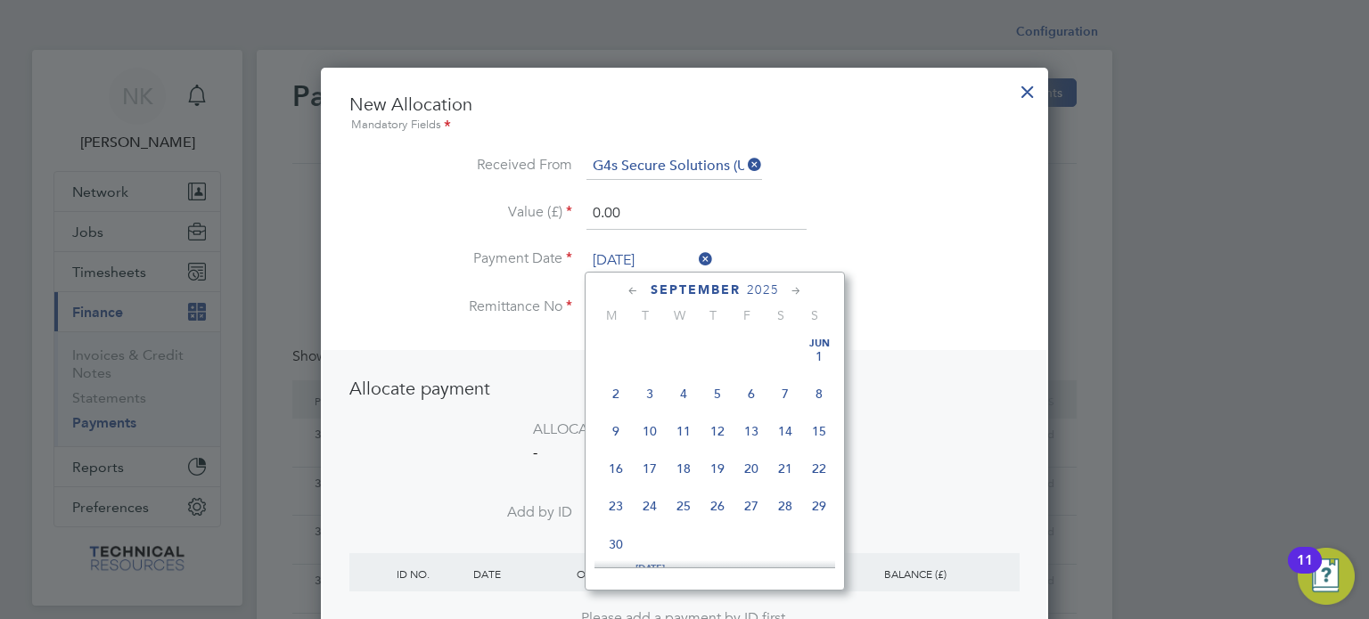
scroll to position [659, 0]
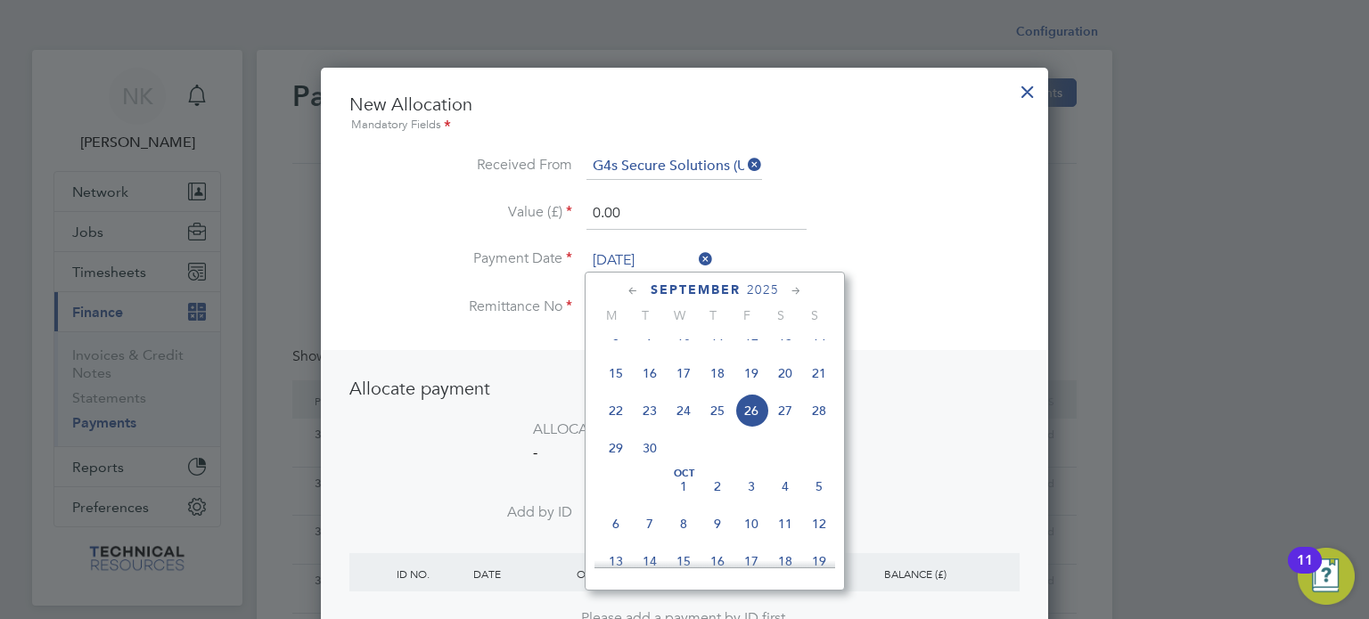
click at [749, 348] on span "12" at bounding box center [751, 336] width 34 height 34
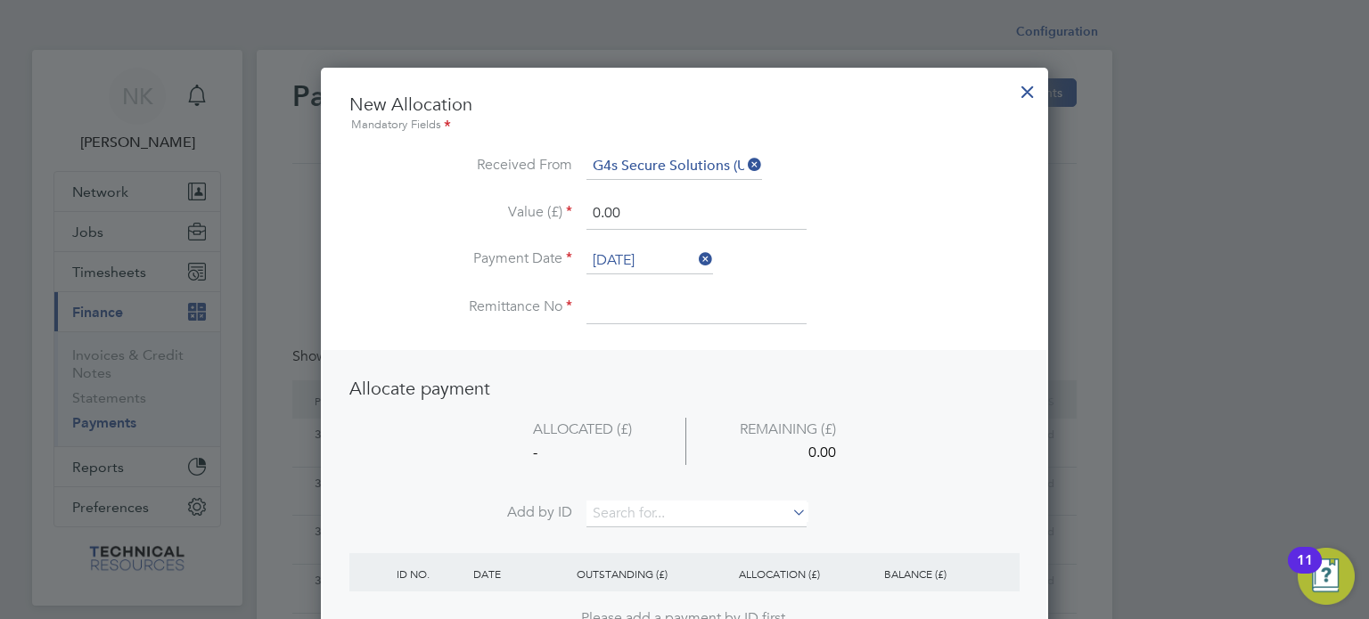
click at [642, 311] on input at bounding box center [696, 308] width 220 height 32
drag, startPoint x: 634, startPoint y: 207, endPoint x: 453, endPoint y: 189, distance: 182.7
click at [453, 189] on ul "New Allocation Mandatory Fields Received From G4s Secure Solutions (Uk) Limited…" at bounding box center [684, 218] width 670 height 250
click at [625, 495] on li "ALLOCATED (£) REMAINING (£) - 1620.00" at bounding box center [684, 460] width 670 height 84
click at [642, 509] on input at bounding box center [696, 514] width 220 height 27
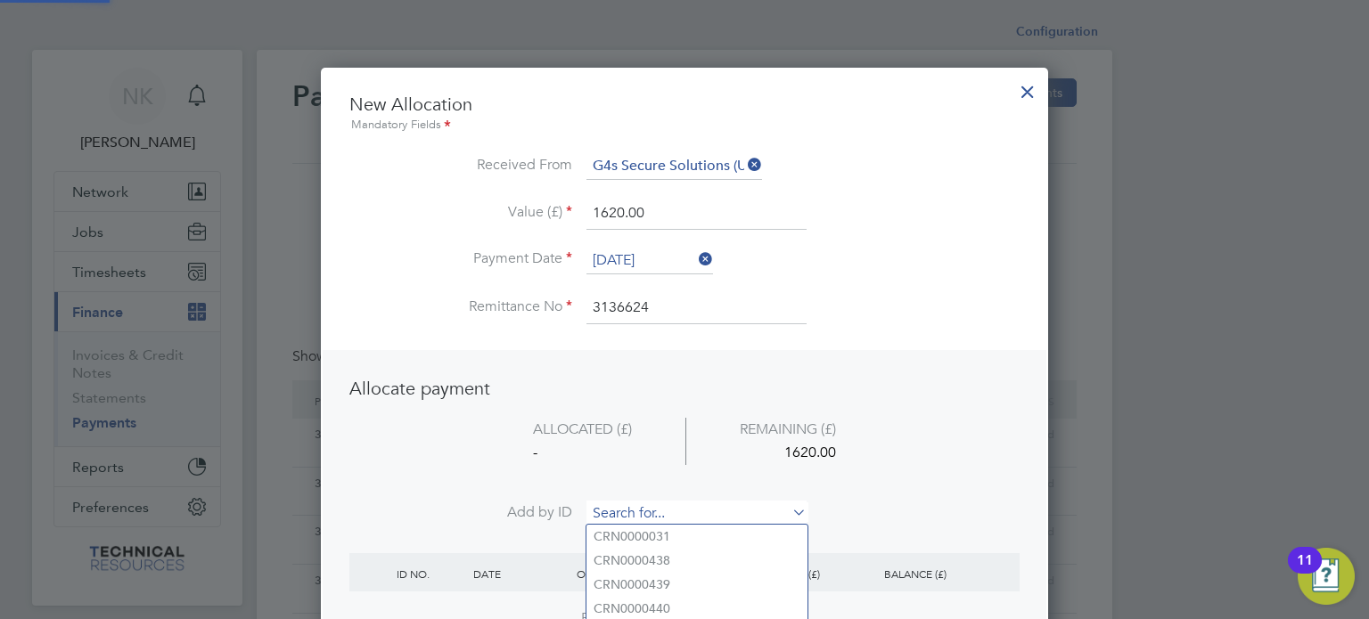
paste input "INV0006824"
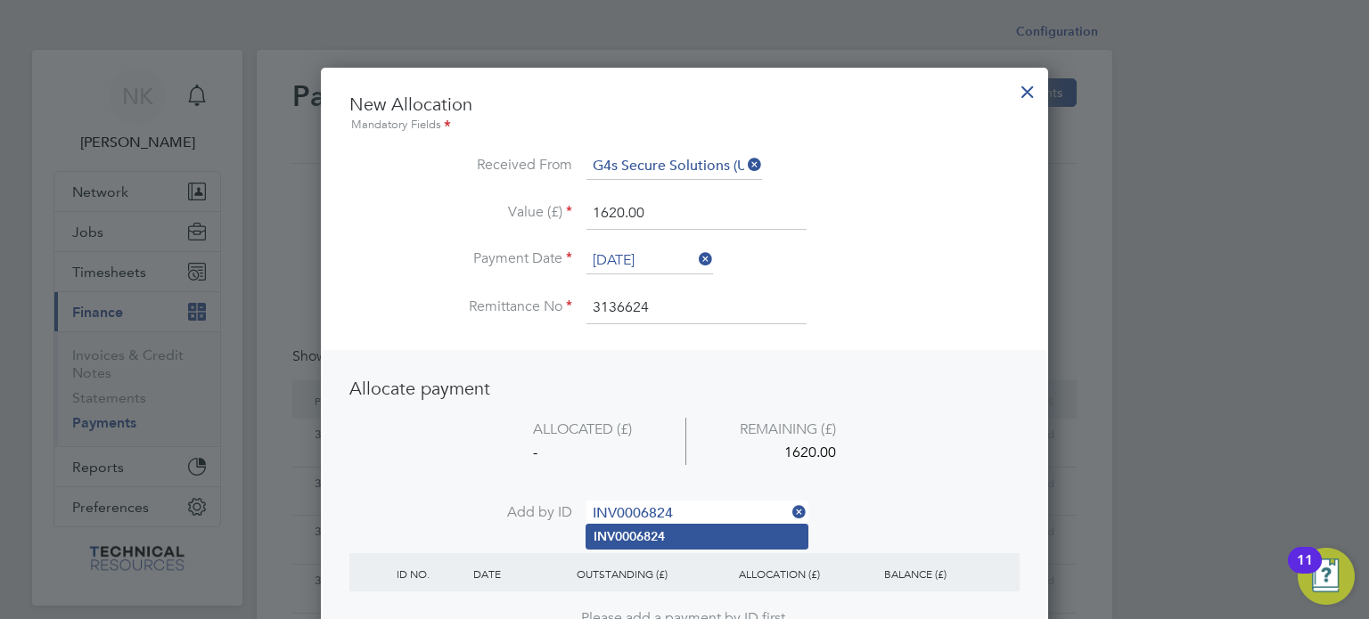
click at [631, 545] on li "INV0006824" at bounding box center [696, 537] width 221 height 24
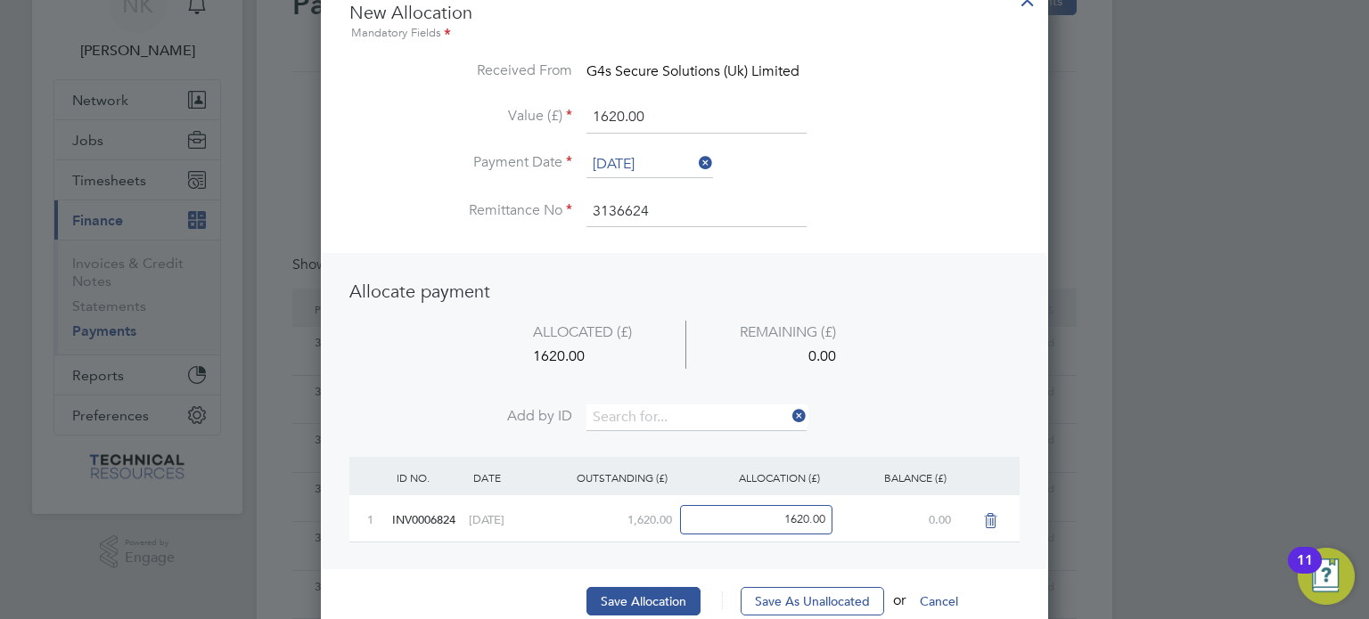
scroll to position [93, 0]
click at [613, 589] on button "Save Allocation" at bounding box center [643, 600] width 114 height 29
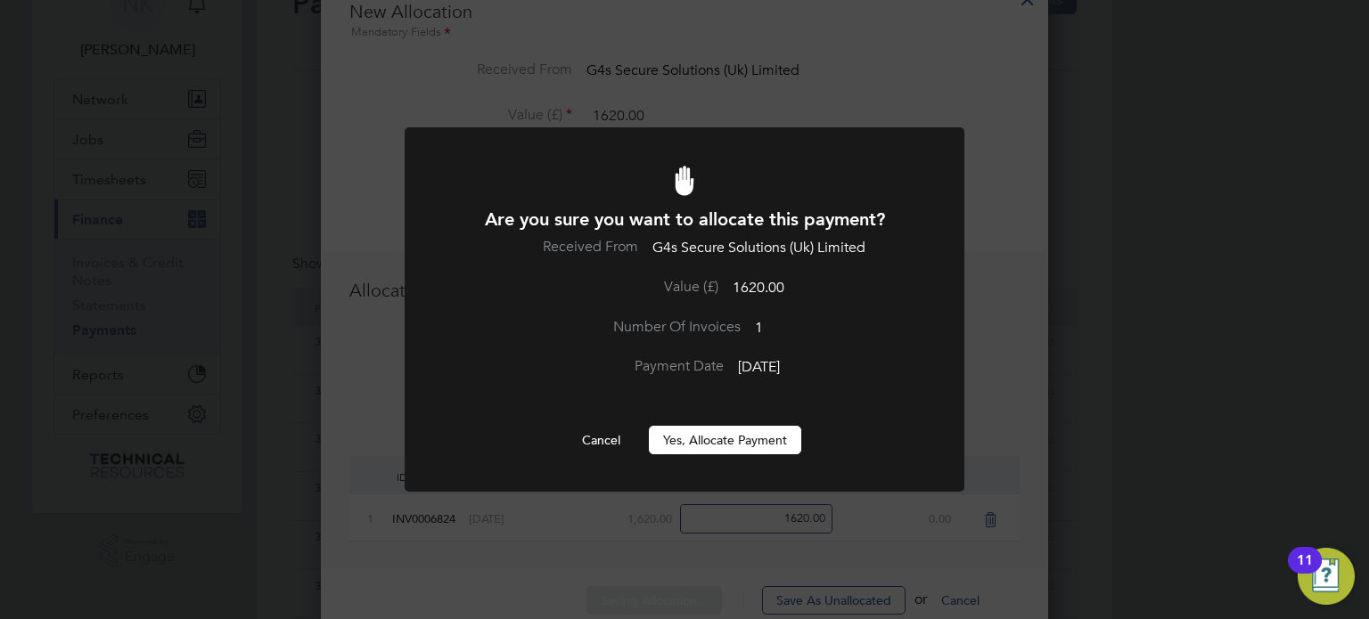
scroll to position [0, 0]
click at [711, 451] on button "Yes, Allocate Payment" at bounding box center [725, 440] width 152 height 29
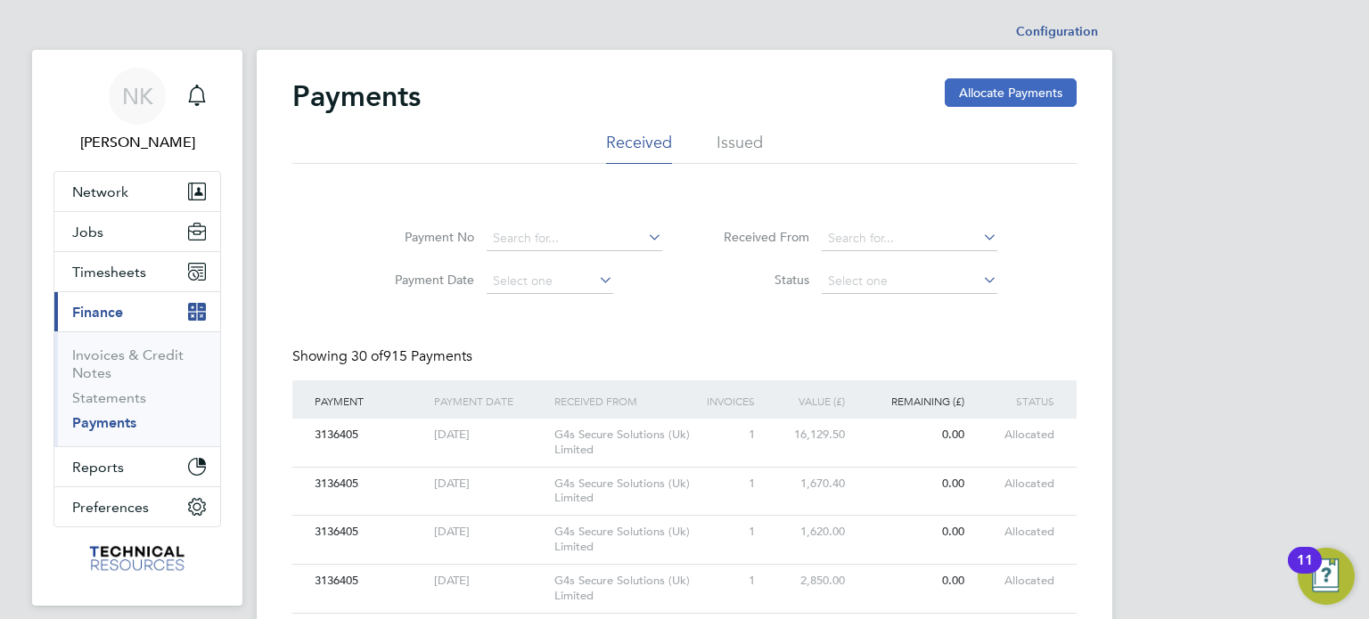
click at [1015, 88] on button "Allocate Payments" at bounding box center [1011, 92] width 132 height 29
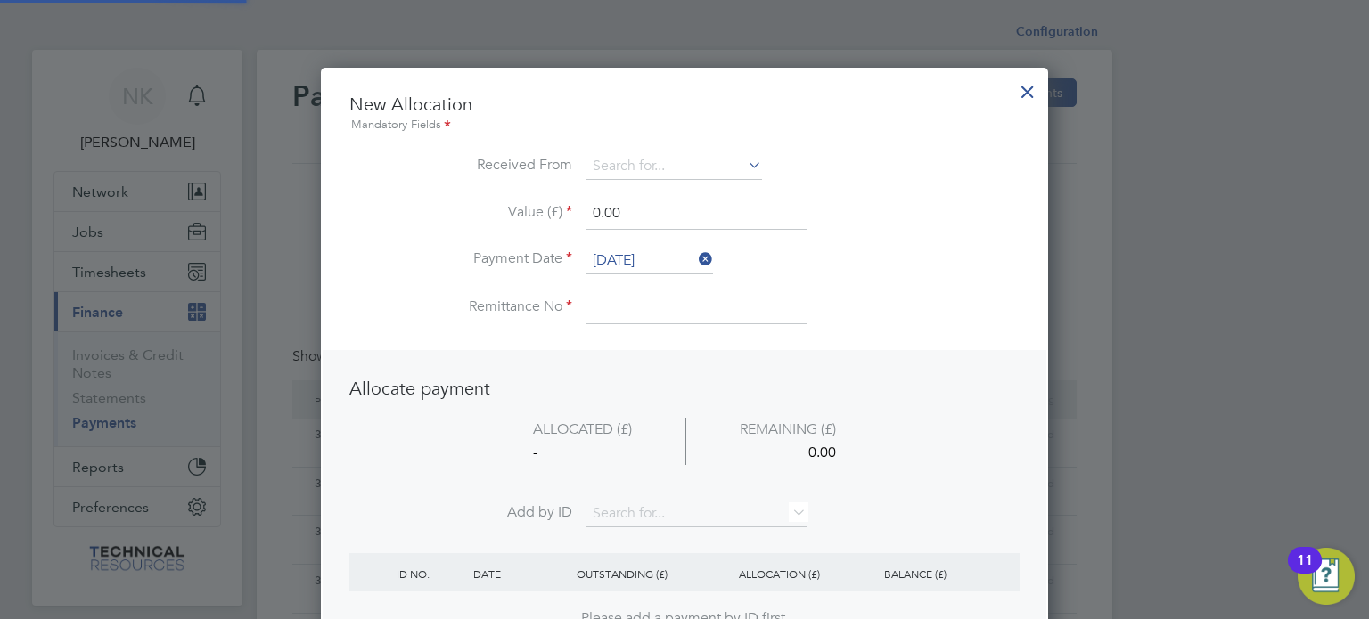
scroll to position [699, 728]
click at [712, 168] on input at bounding box center [674, 166] width 176 height 27
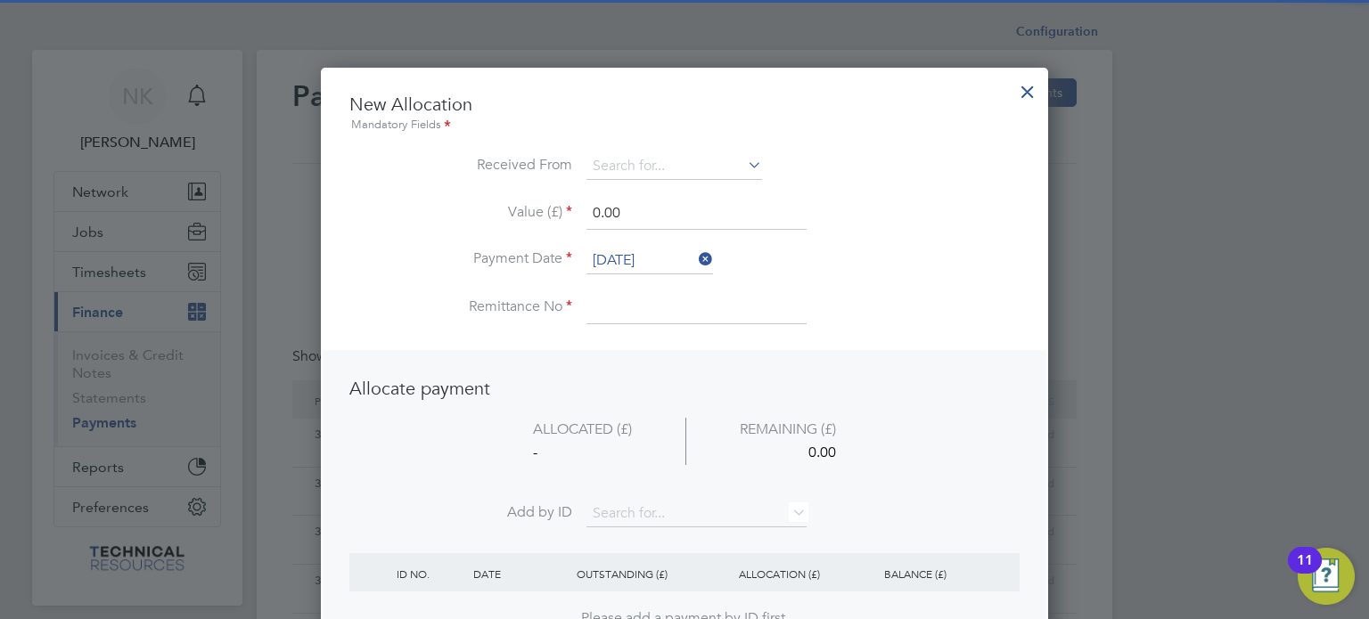
click at [692, 213] on li "G4s Secure Solutions (Uk) Limited" at bounding box center [688, 215] width 205 height 24
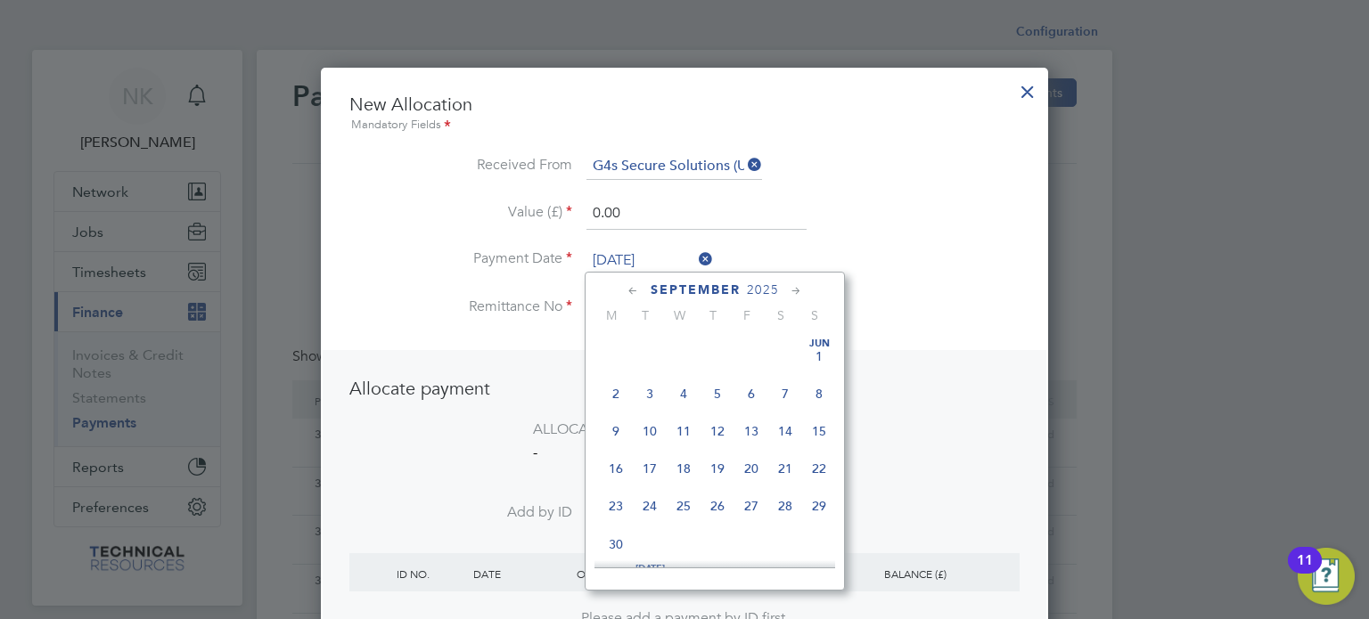
click at [651, 248] on input "26 Sep 2025" at bounding box center [649, 261] width 127 height 27
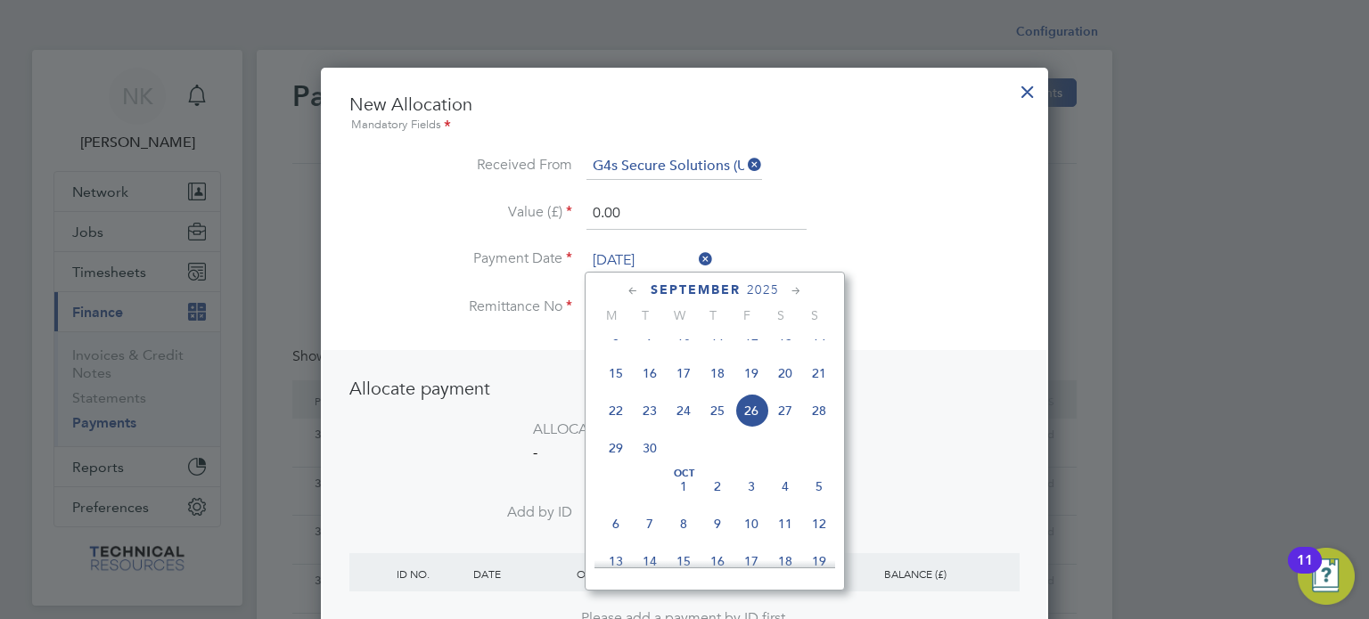
click at [756, 353] on span "12" at bounding box center [751, 336] width 34 height 34
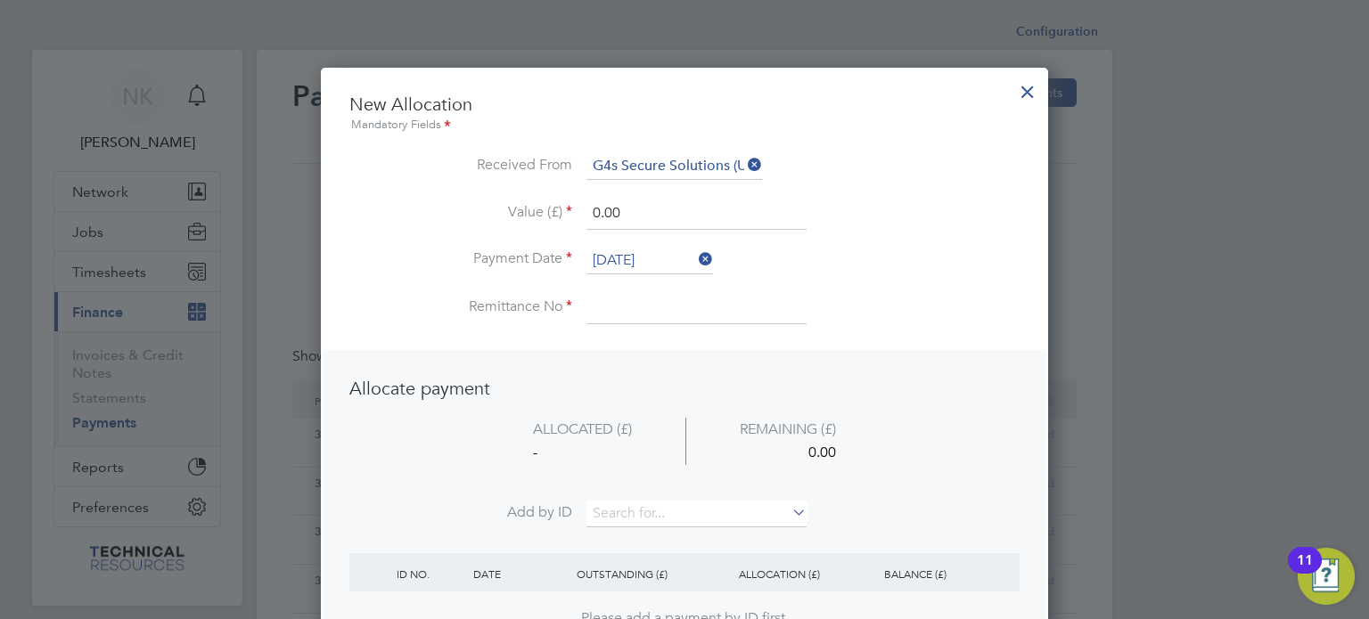
click at [636, 308] on input at bounding box center [696, 308] width 220 height 32
drag, startPoint x: 639, startPoint y: 225, endPoint x: 481, endPoint y: 203, distance: 159.3
click at [481, 203] on li "Value (£) 0.00" at bounding box center [684, 223] width 670 height 50
click at [645, 513] on input at bounding box center [696, 514] width 220 height 27
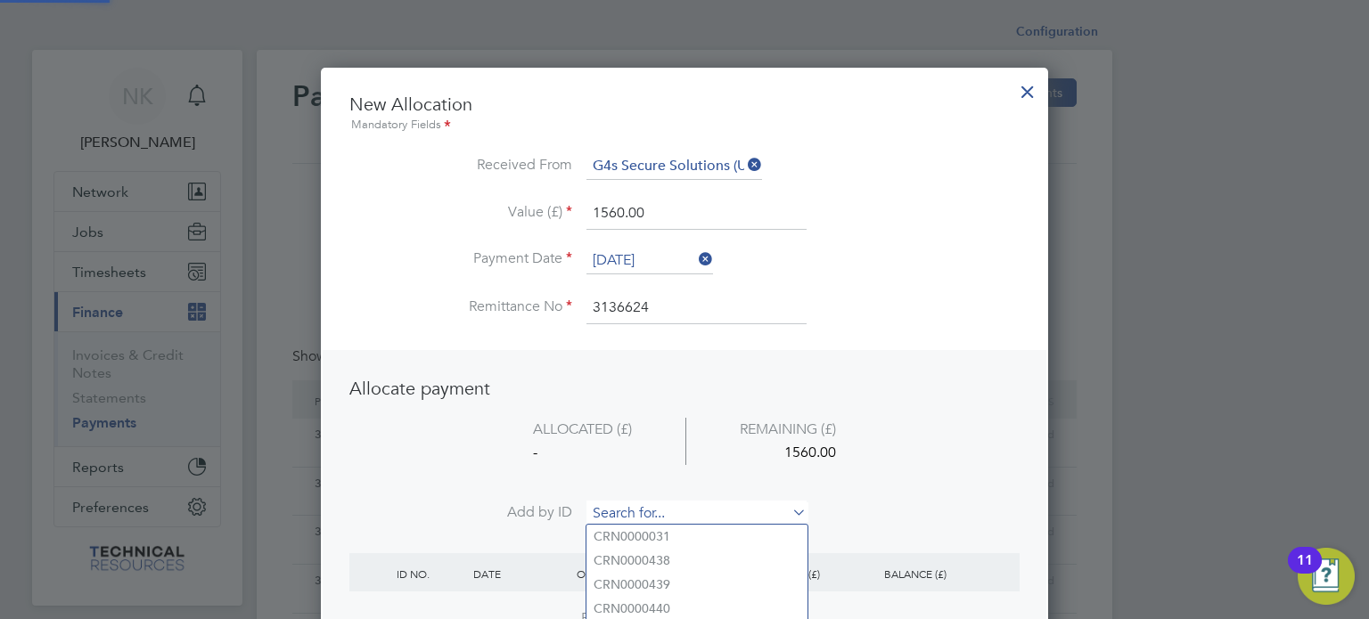
paste input "INV0006830"
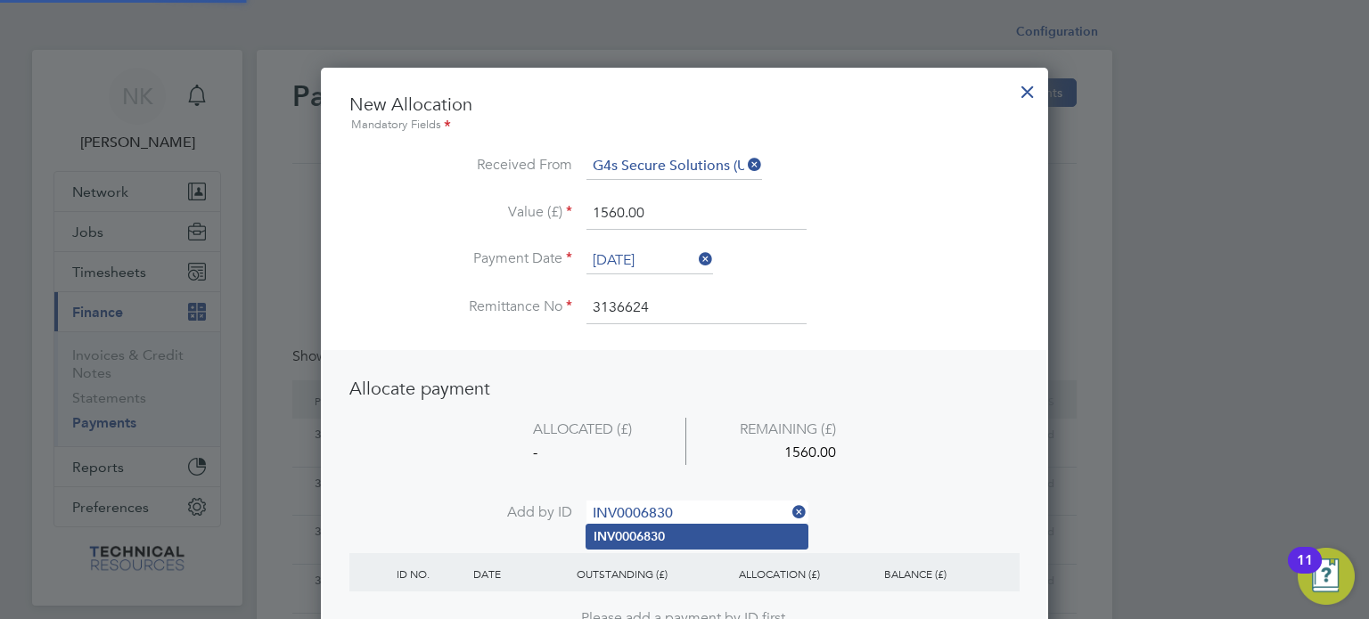
click at [635, 532] on b "INV0006830" at bounding box center [629, 536] width 71 height 15
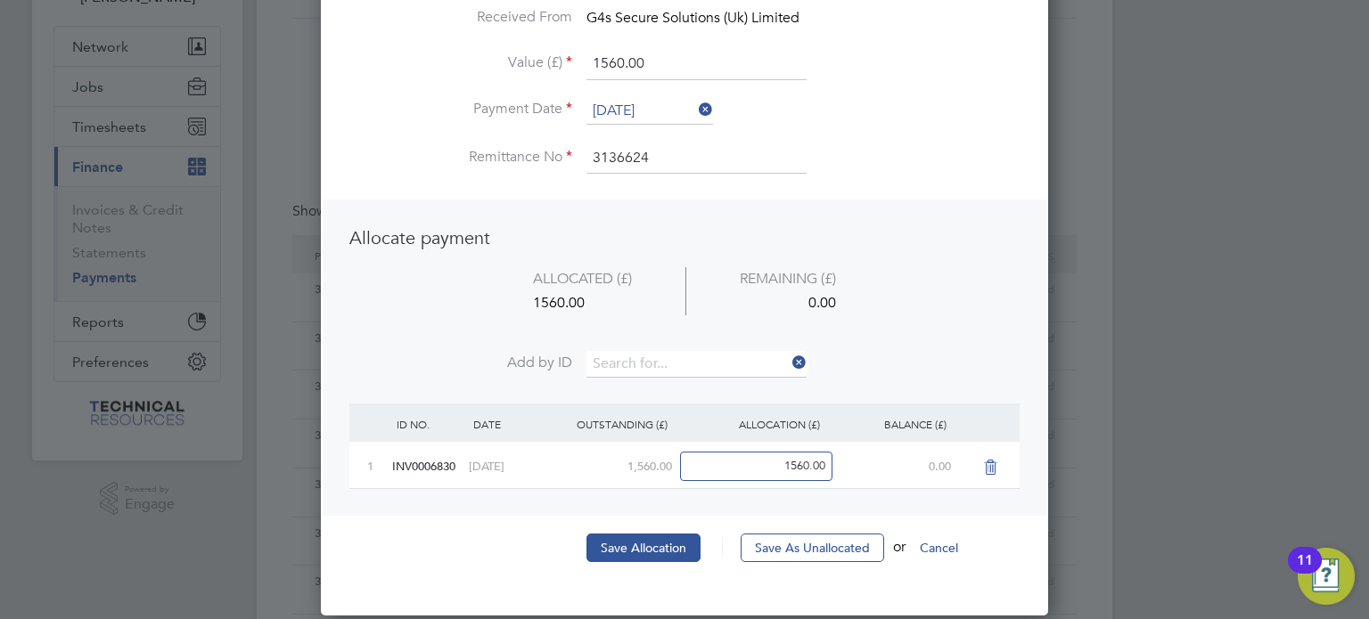
scroll to position [150, 0]
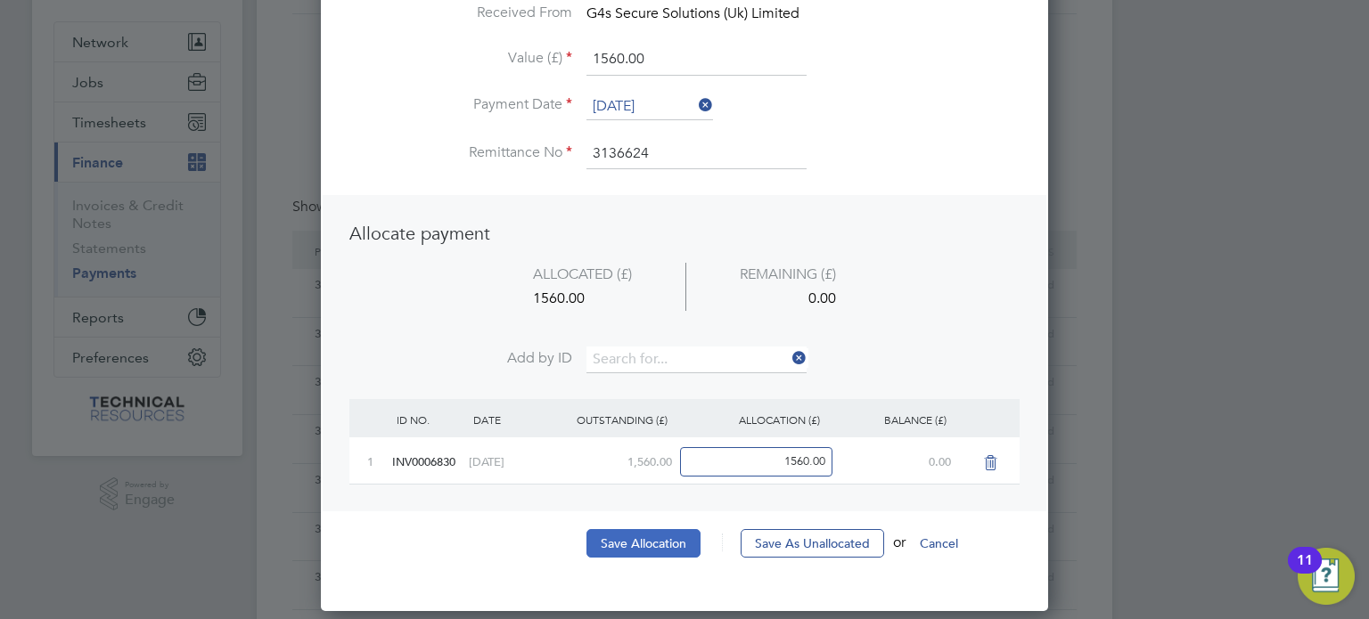
click at [627, 542] on button "Save Allocation" at bounding box center [643, 543] width 114 height 29
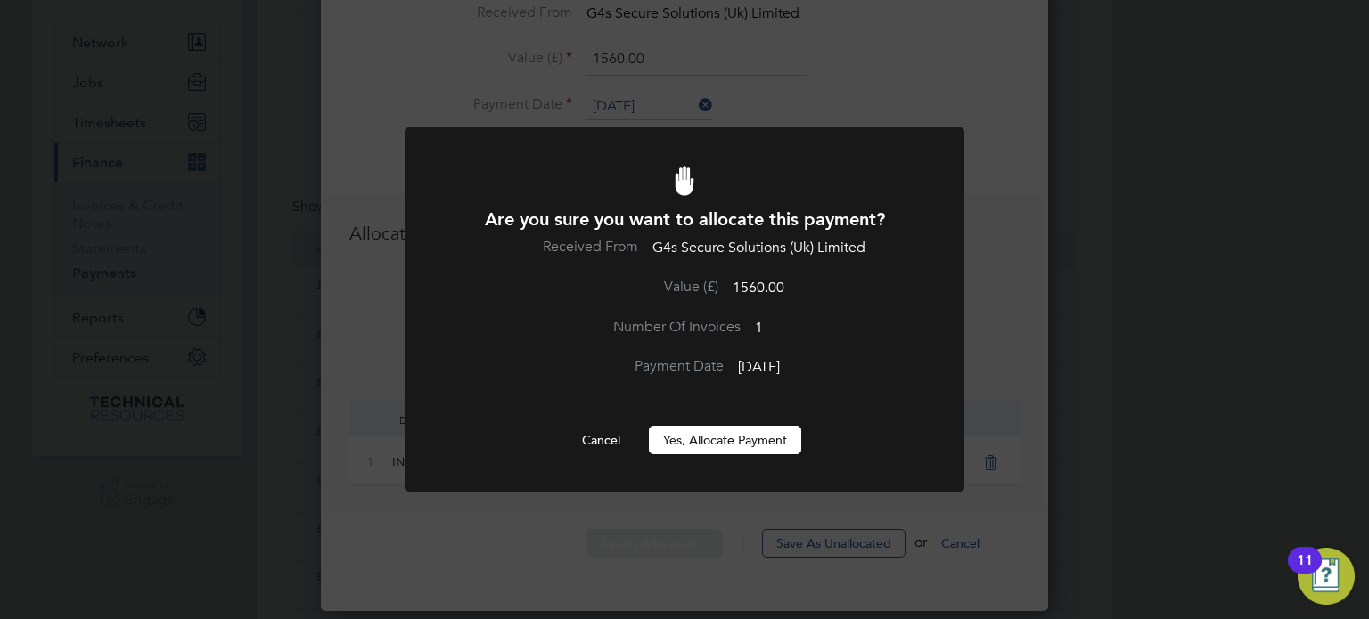
scroll to position [0, 0]
click at [707, 434] on button "Yes, Allocate Payment" at bounding box center [725, 440] width 152 height 29
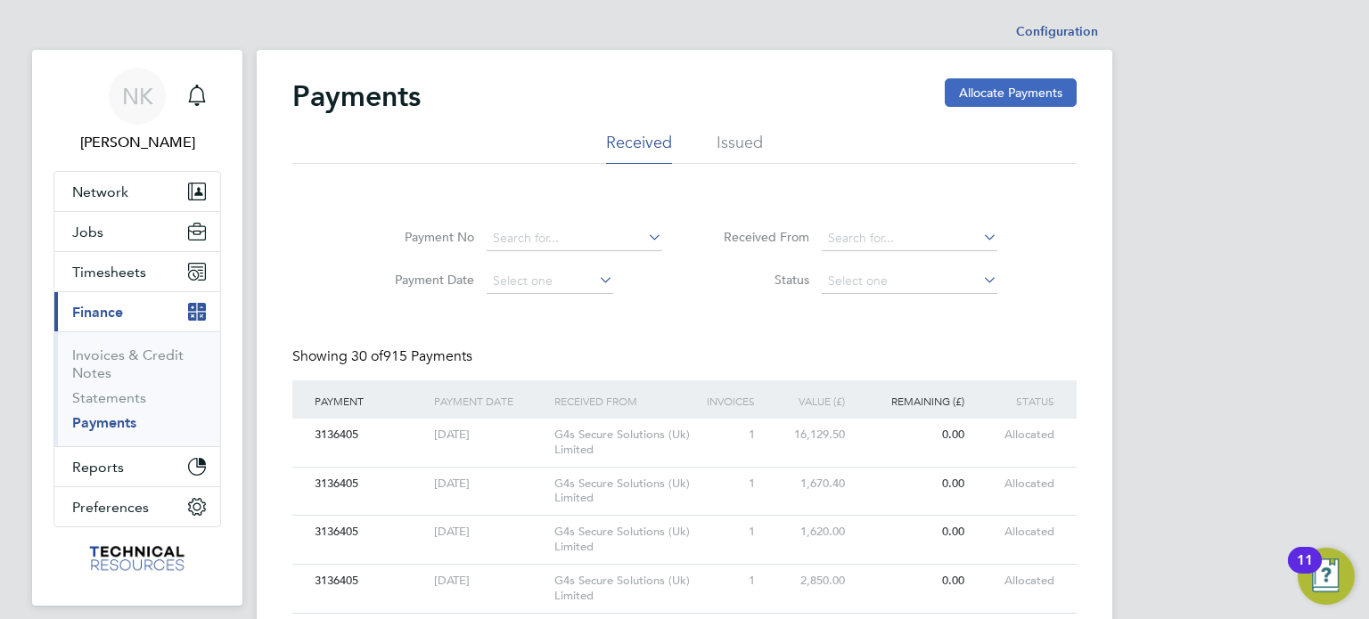
click at [998, 93] on button "Allocate Payments" at bounding box center [1011, 92] width 132 height 29
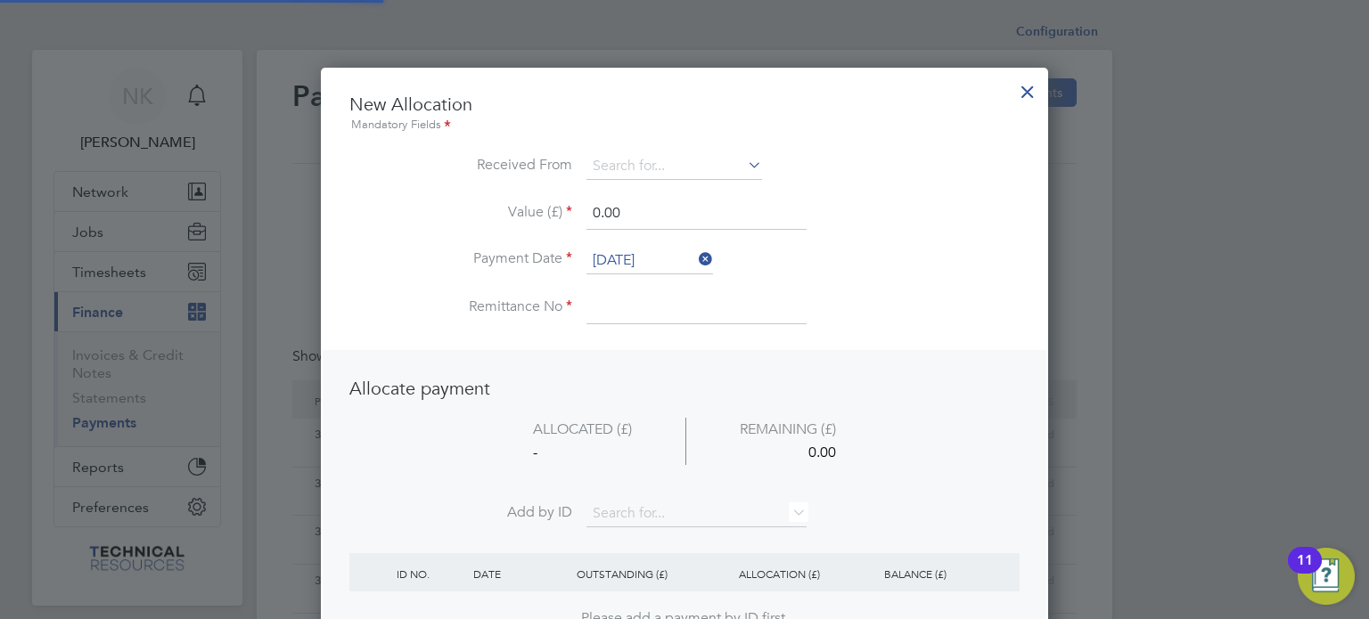
scroll to position [699, 728]
click at [692, 159] on input at bounding box center [674, 166] width 176 height 27
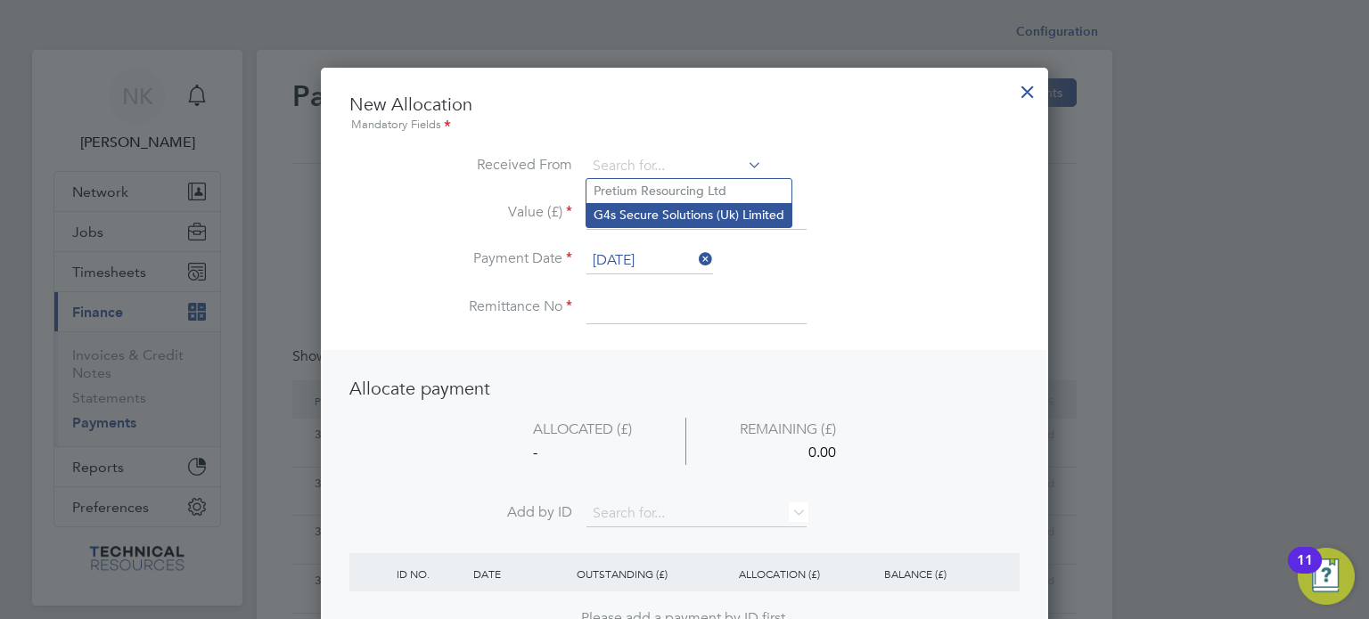
click at [668, 206] on li "G4s Secure Solutions (Uk) Limited" at bounding box center [688, 215] width 205 height 24
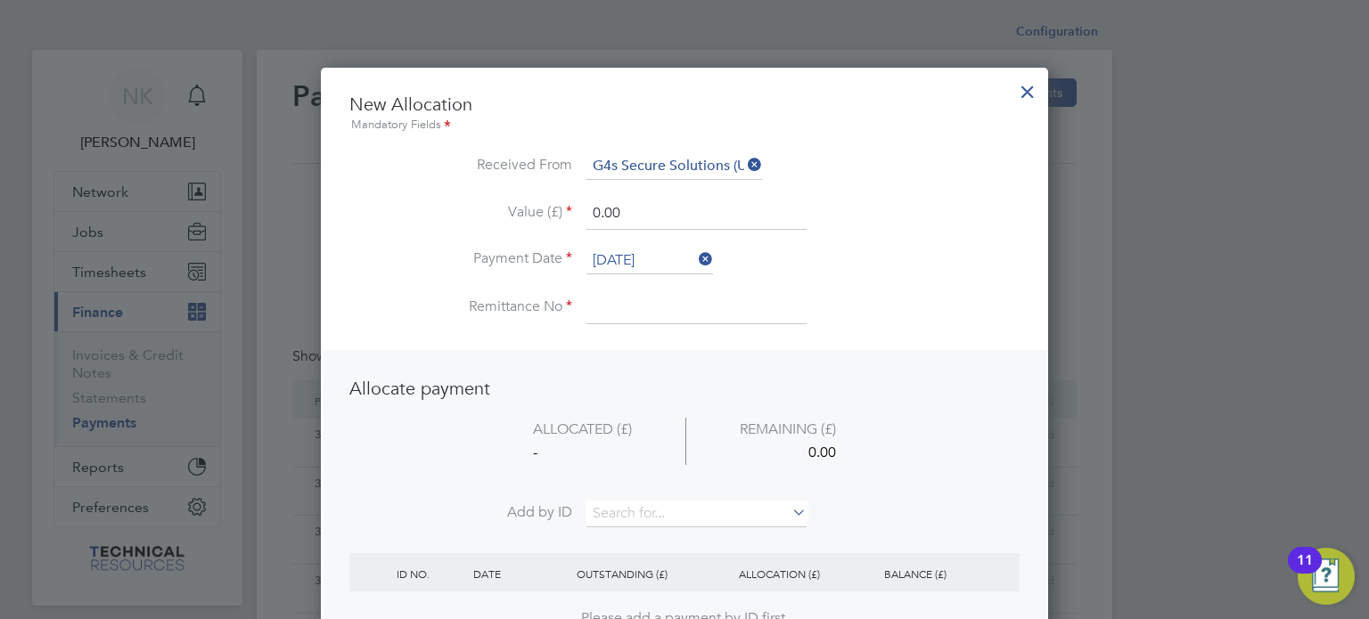
click at [642, 267] on input "26 Sep 2025" at bounding box center [649, 261] width 127 height 27
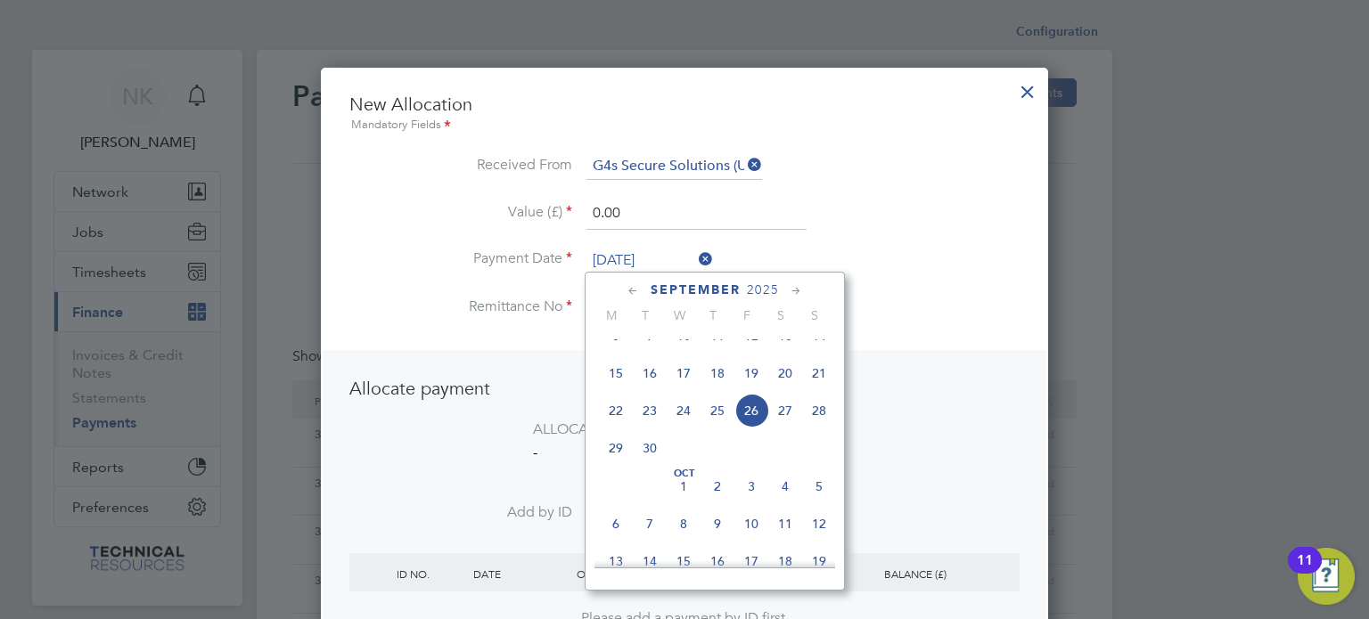
click at [751, 351] on span "12" at bounding box center [751, 336] width 34 height 34
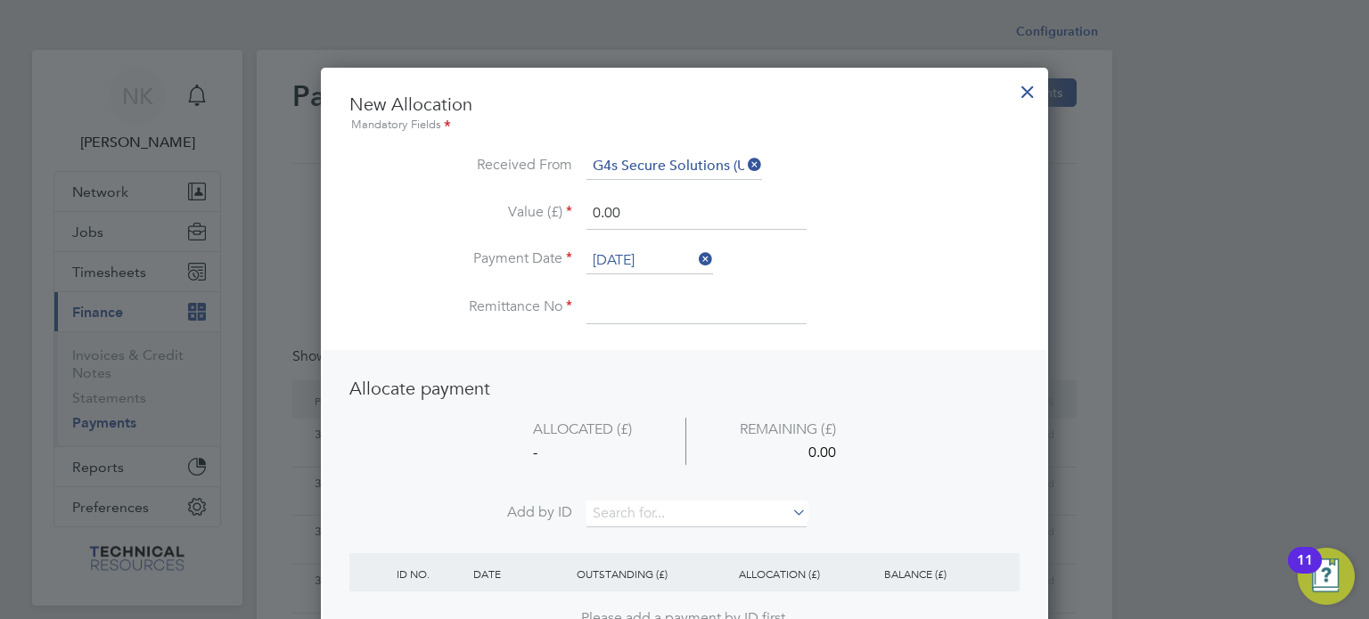
click at [614, 308] on input at bounding box center [696, 308] width 220 height 32
drag, startPoint x: 637, startPoint y: 211, endPoint x: 492, endPoint y: 204, distance: 145.4
click at [492, 204] on li "Value (£) 0.00" at bounding box center [684, 223] width 670 height 50
click at [667, 495] on li "ALLOCATED (£) REMAINING (£) - 1950.00" at bounding box center [684, 460] width 670 height 84
click at [659, 504] on input at bounding box center [696, 514] width 220 height 27
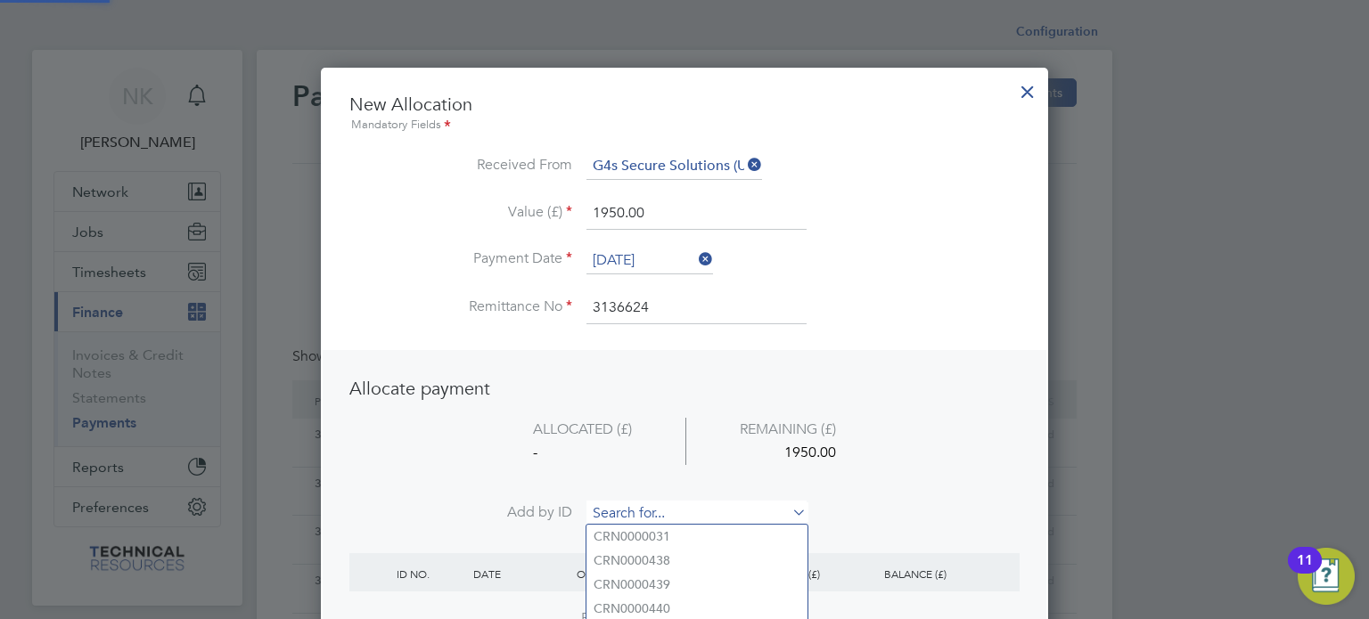
paste input "INV0006831"
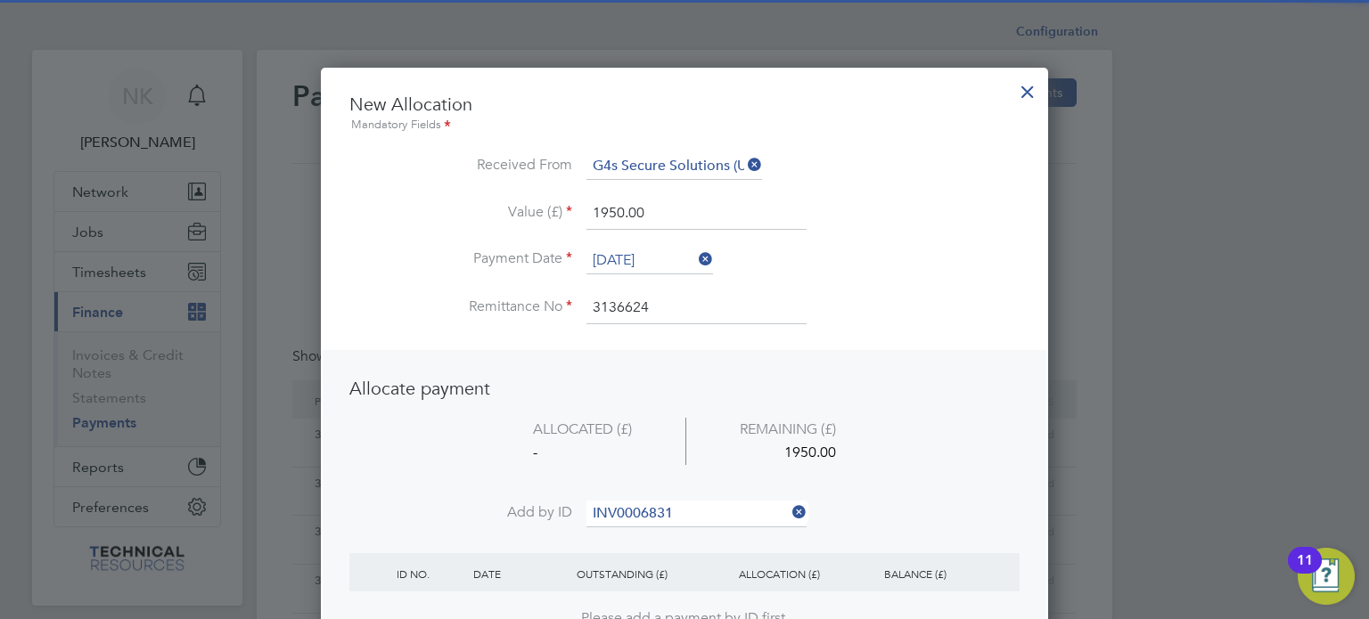
click at [649, 526] on li "INV0006831" at bounding box center [696, 537] width 221 height 24
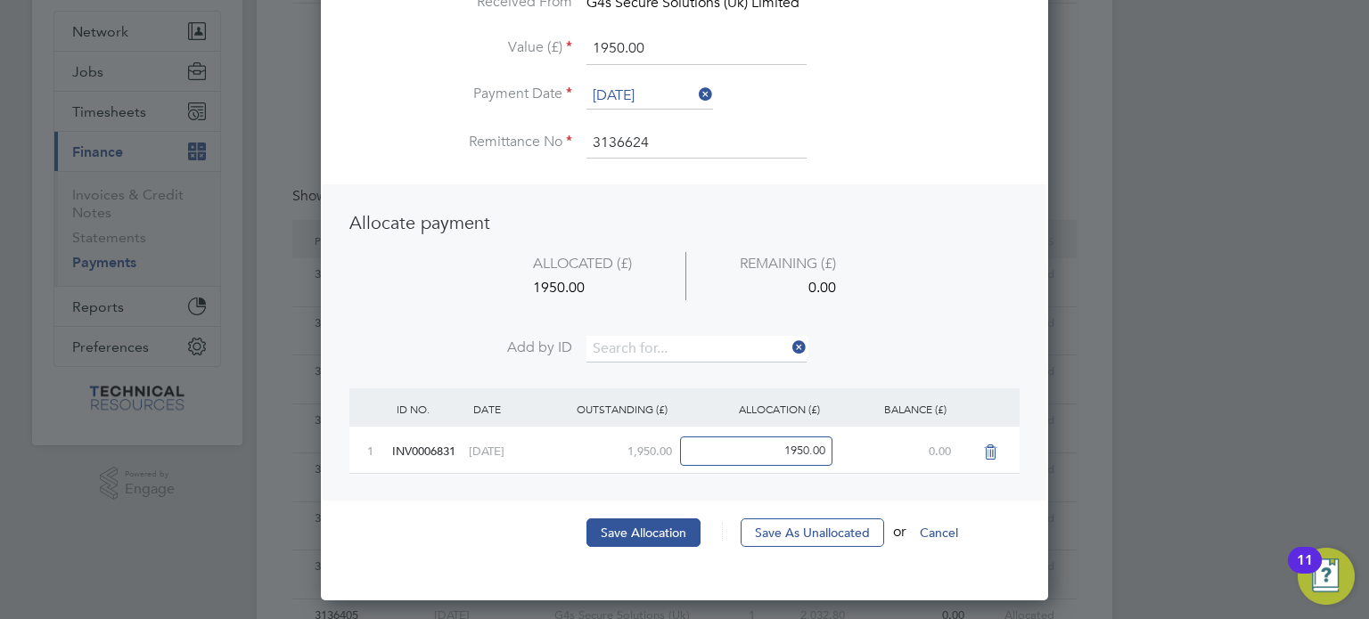
scroll to position [162, 0]
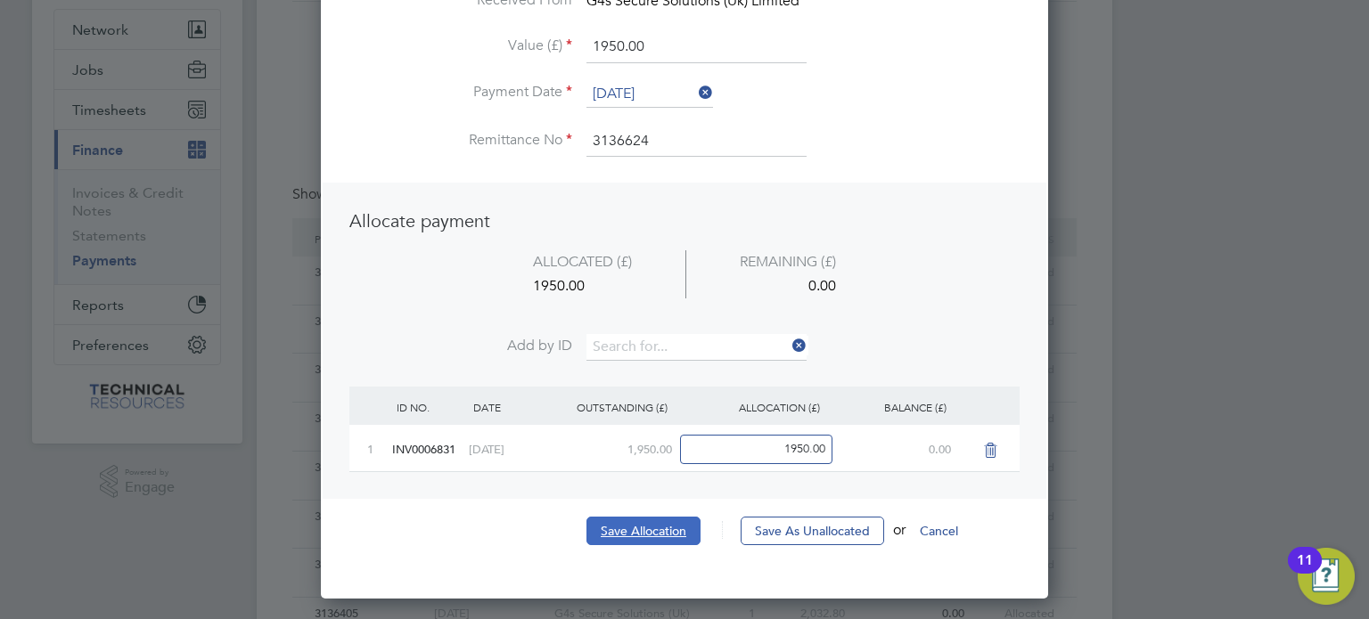
click at [661, 518] on button "Save Allocation" at bounding box center [643, 531] width 114 height 29
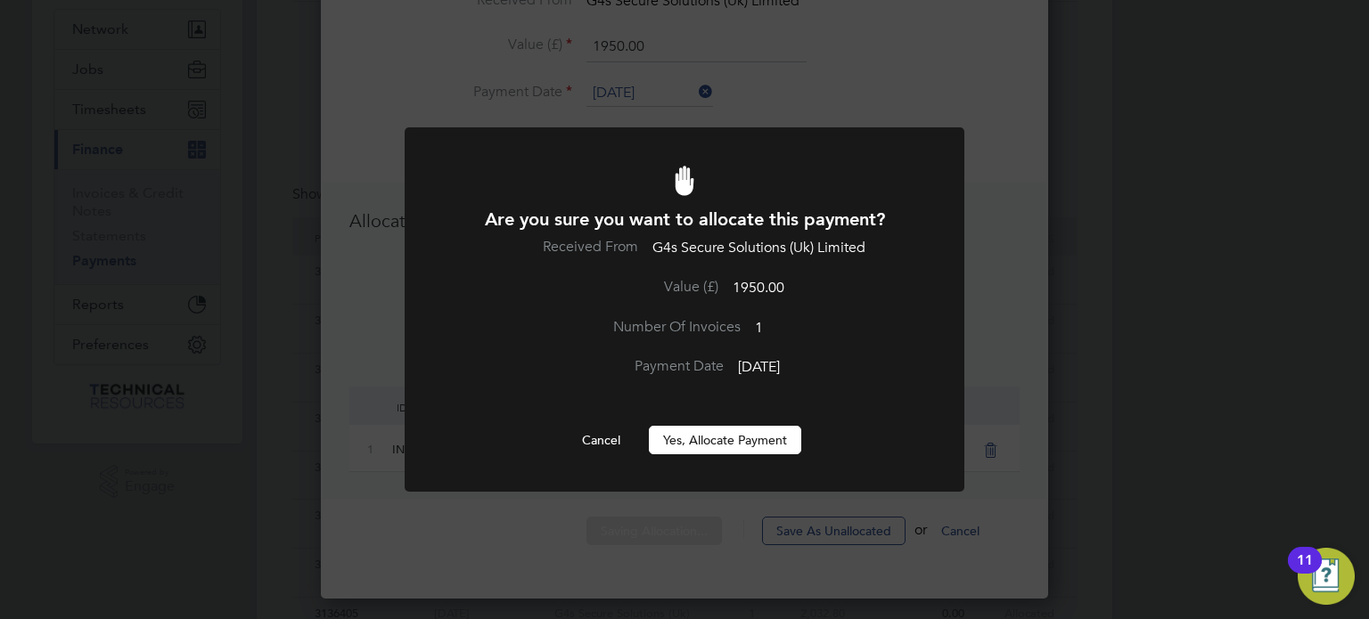
click at [703, 437] on button "Yes, Allocate Payment" at bounding box center [725, 440] width 152 height 29
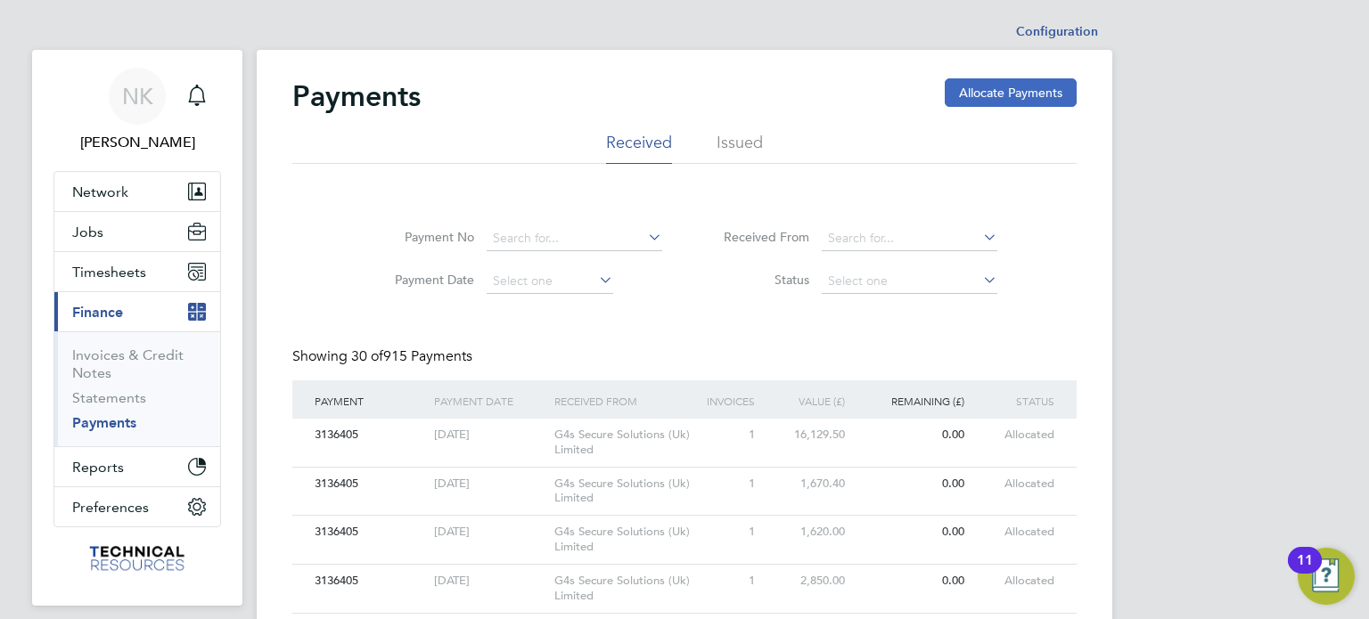
click at [959, 86] on button "Allocate Payments" at bounding box center [1011, 92] width 132 height 29
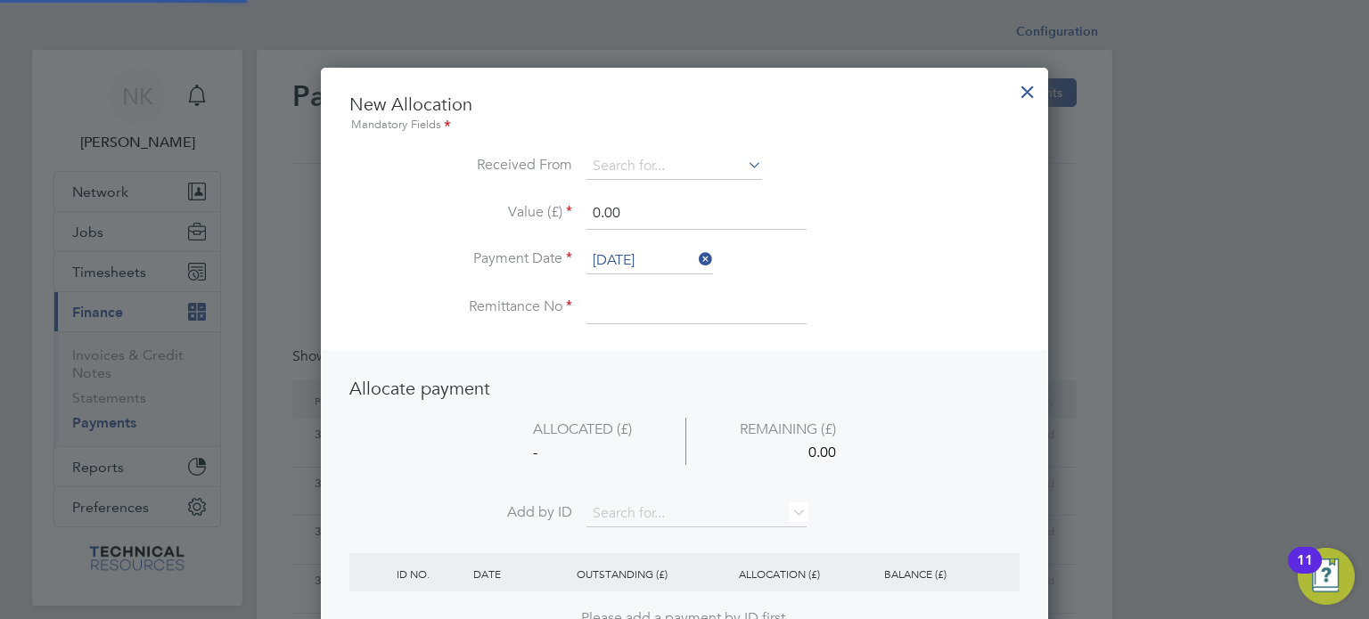
scroll to position [699, 728]
click at [674, 163] on input at bounding box center [674, 166] width 176 height 27
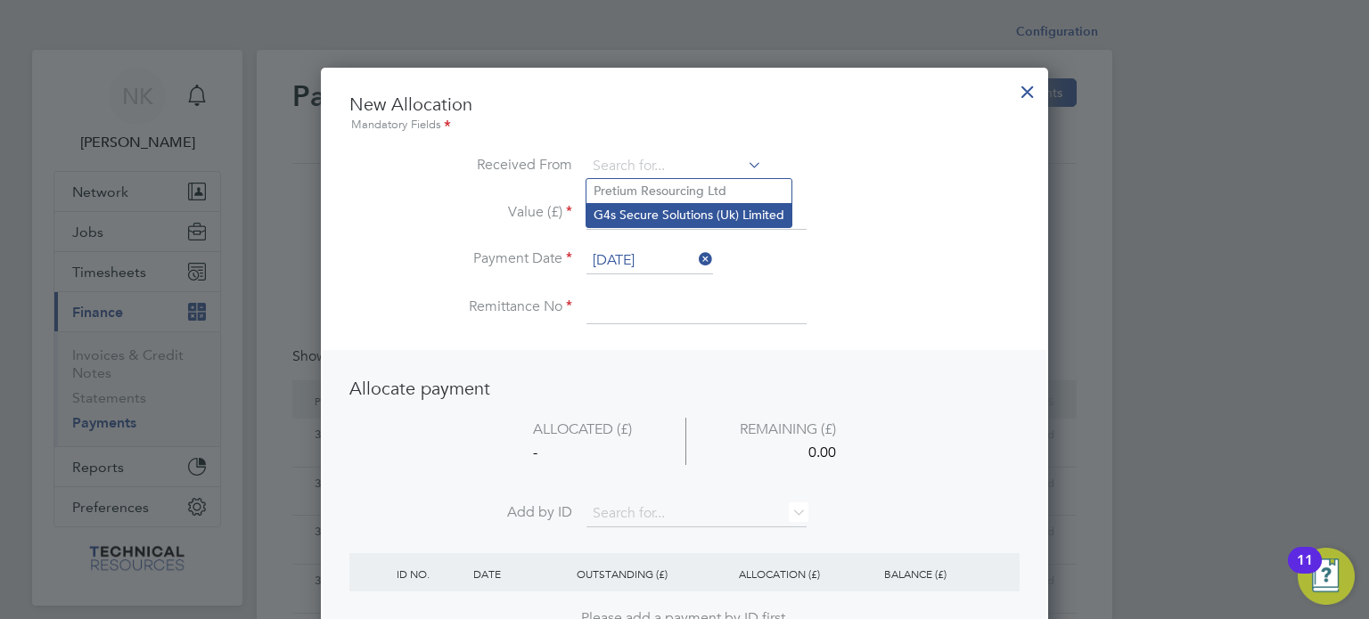
click at [659, 213] on li "G4s Secure Solutions (Uk) Limited" at bounding box center [688, 215] width 205 height 24
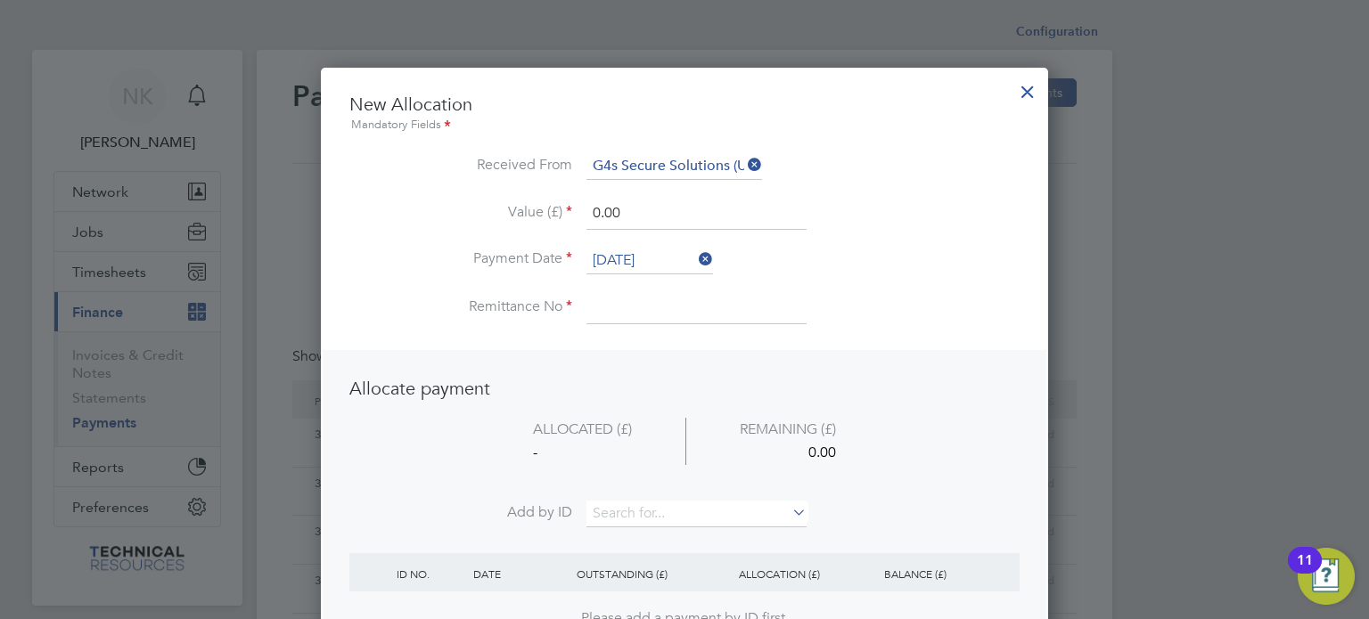
click at [648, 256] on input "26 Sep 2025" at bounding box center [649, 261] width 127 height 27
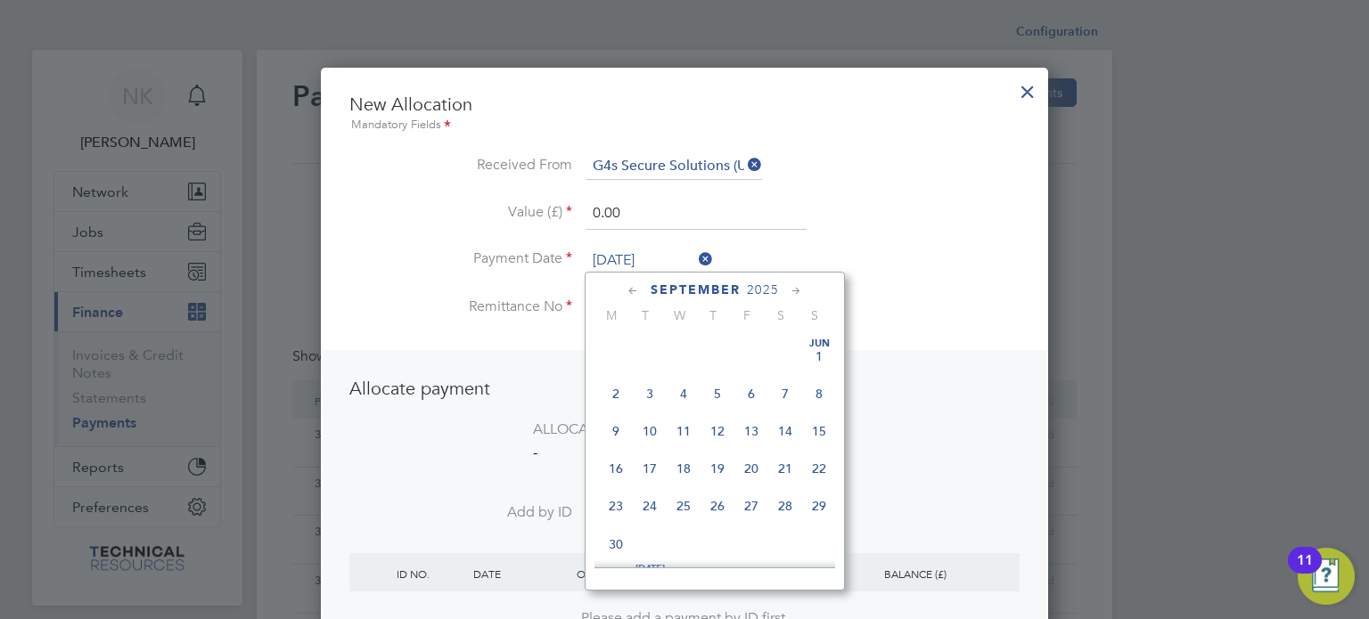
scroll to position [659, 0]
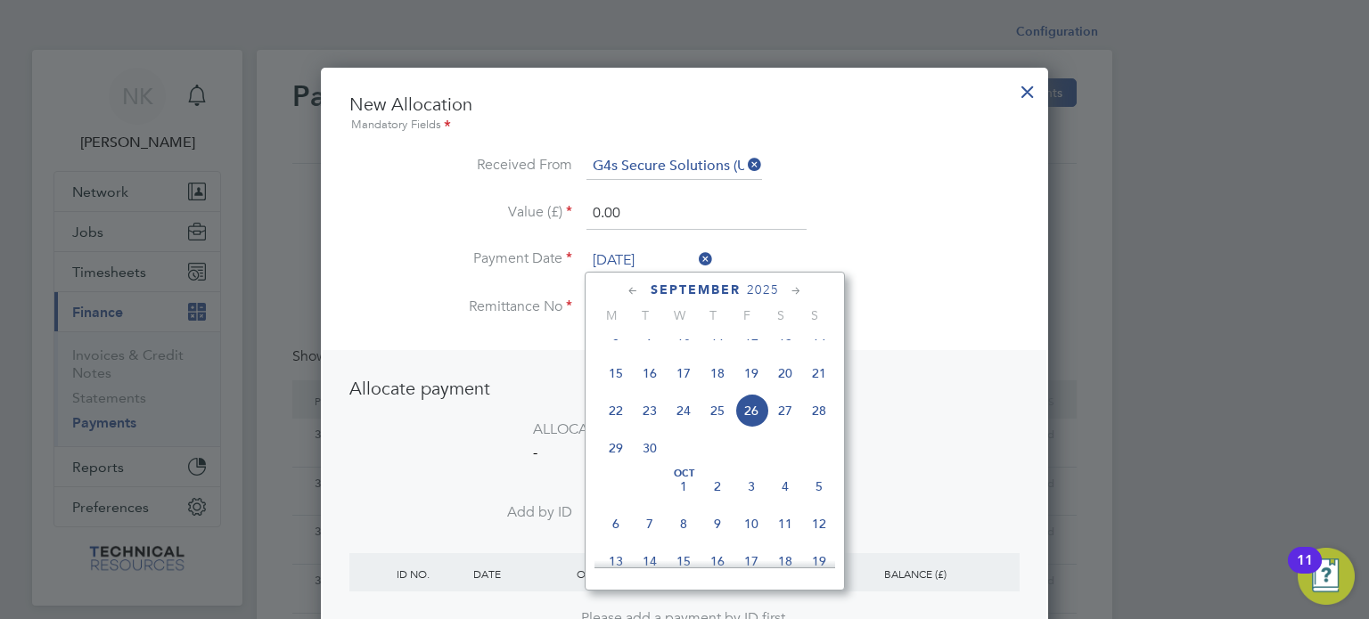
click at [753, 348] on span "12" at bounding box center [751, 336] width 34 height 34
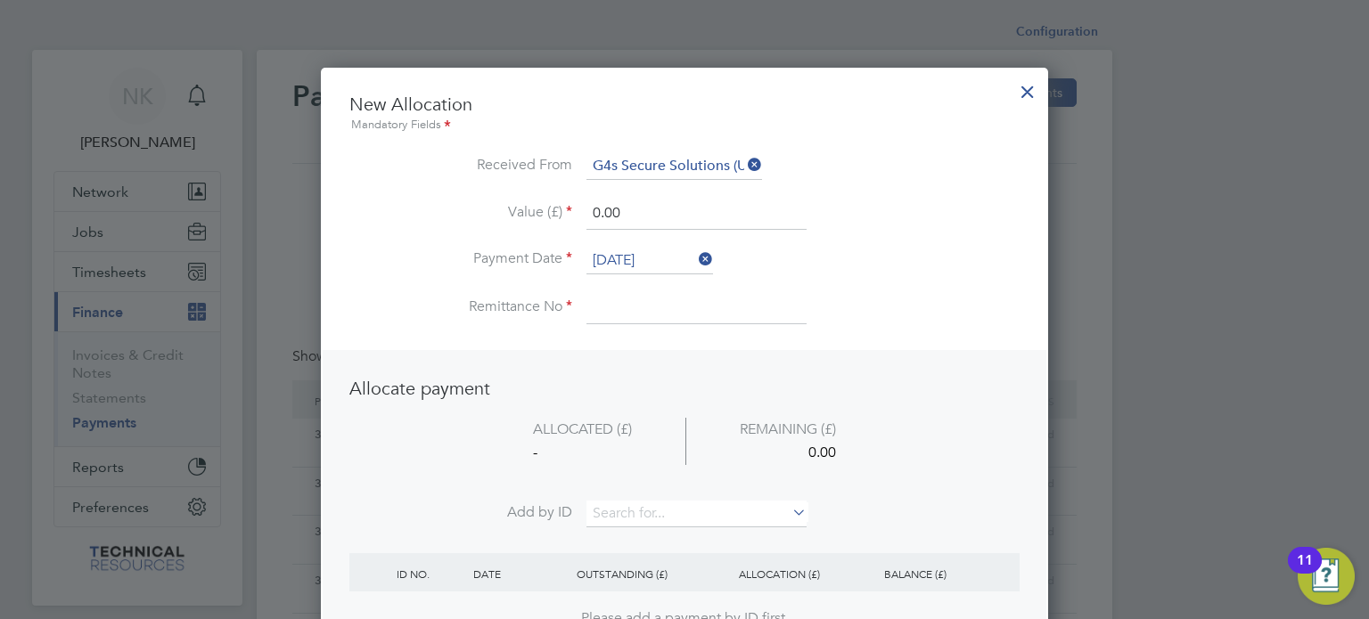
click at [611, 309] on input at bounding box center [696, 308] width 220 height 32
drag, startPoint x: 629, startPoint y: 202, endPoint x: 473, endPoint y: 181, distance: 157.4
click at [473, 181] on ul "New Allocation Mandatory Fields Received From G4s Secure Solutions (Uk) Limited…" at bounding box center [684, 218] width 670 height 250
click at [640, 512] on input at bounding box center [696, 514] width 220 height 27
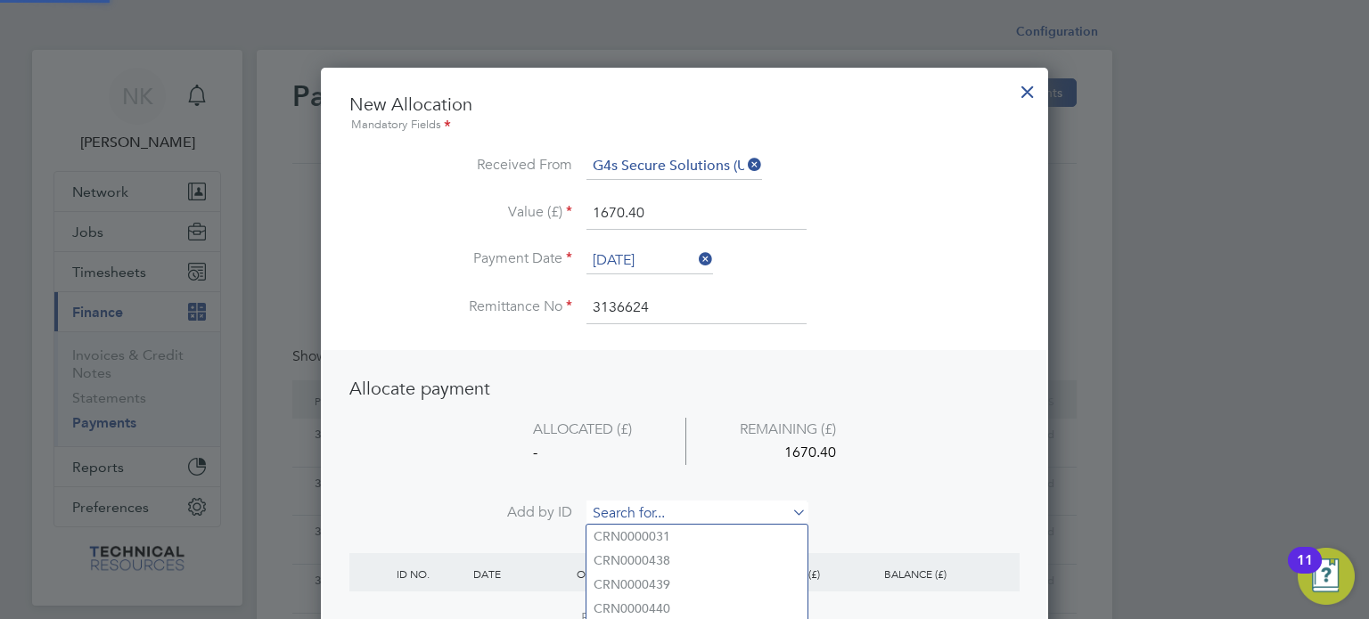
paste input "INV0006836"
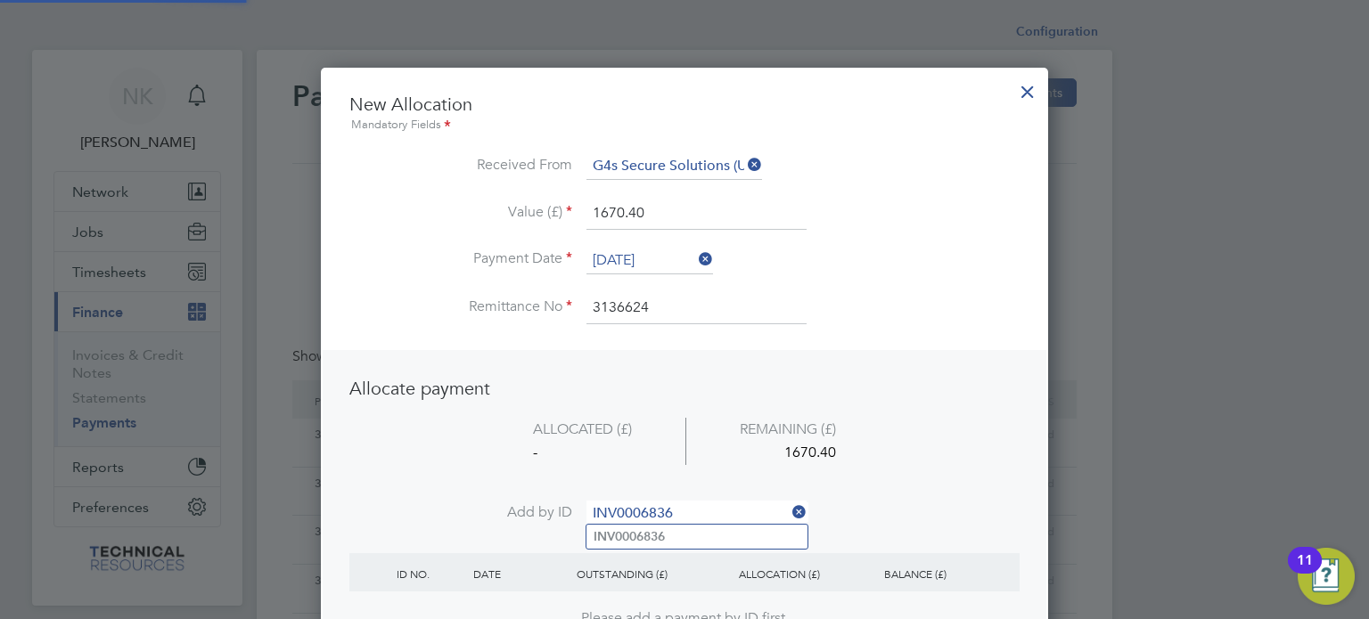
click at [630, 535] on b "INV0006836" at bounding box center [629, 536] width 71 height 15
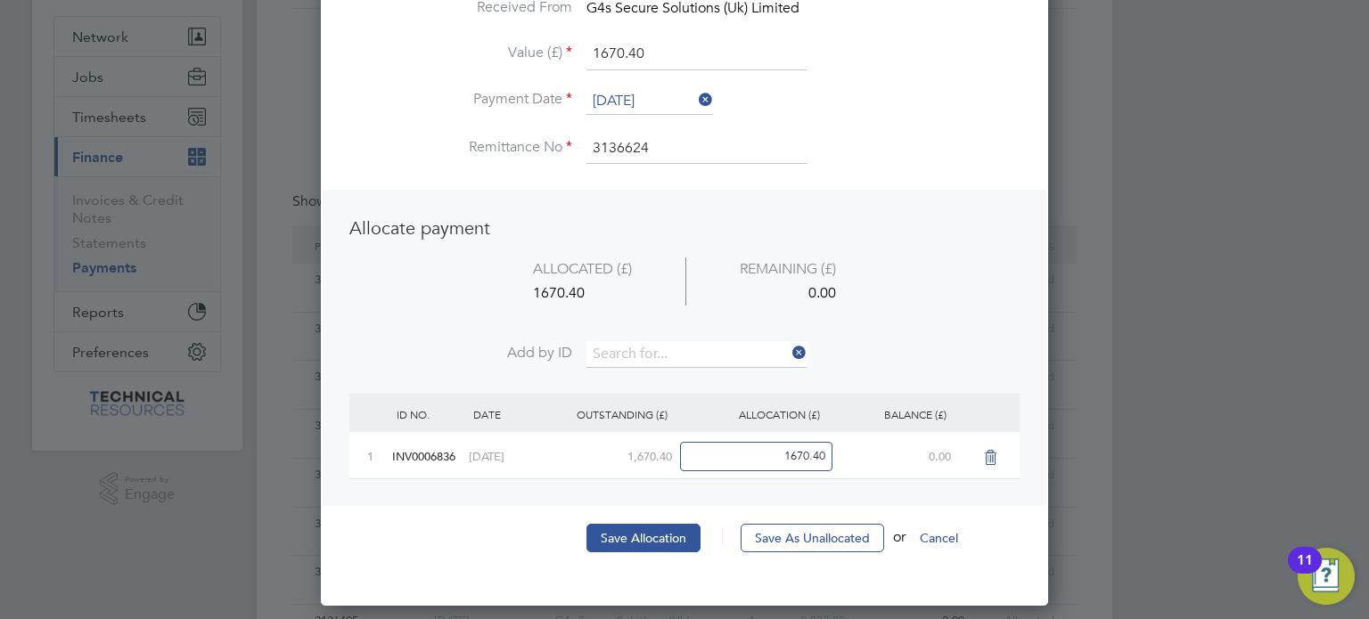
scroll to position [156, 0]
click at [630, 535] on button "Save Allocation" at bounding box center [643, 537] width 114 height 29
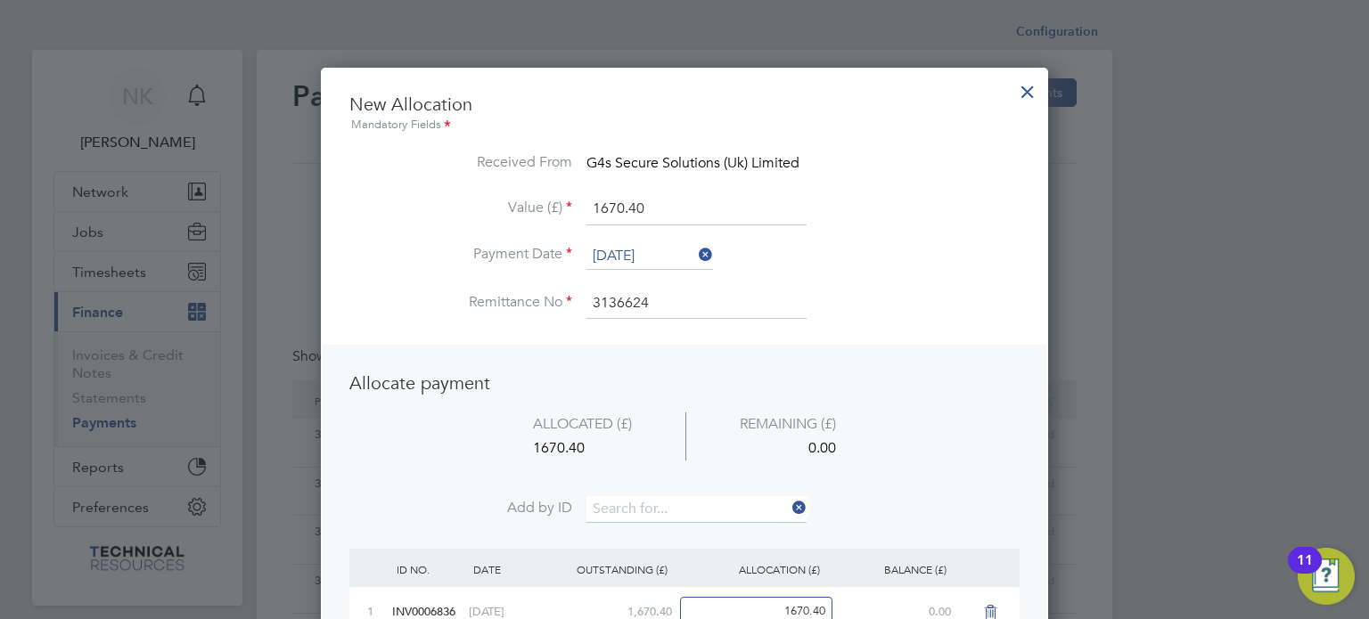
click at [0, 0] on div "Are you sure you want to allocate this payment? Received From G4s Secure Soluti…" at bounding box center [0, 0] width 0 height 0
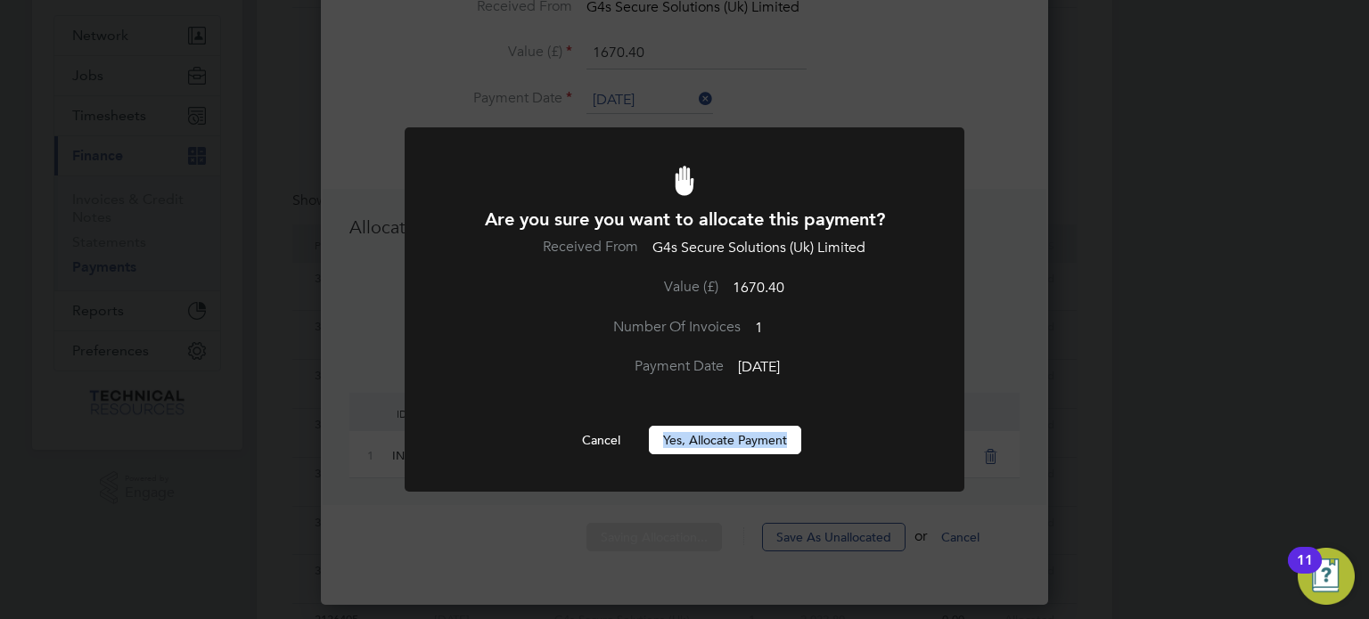
click at [706, 448] on button "Yes, Allocate Payment" at bounding box center [725, 440] width 152 height 29
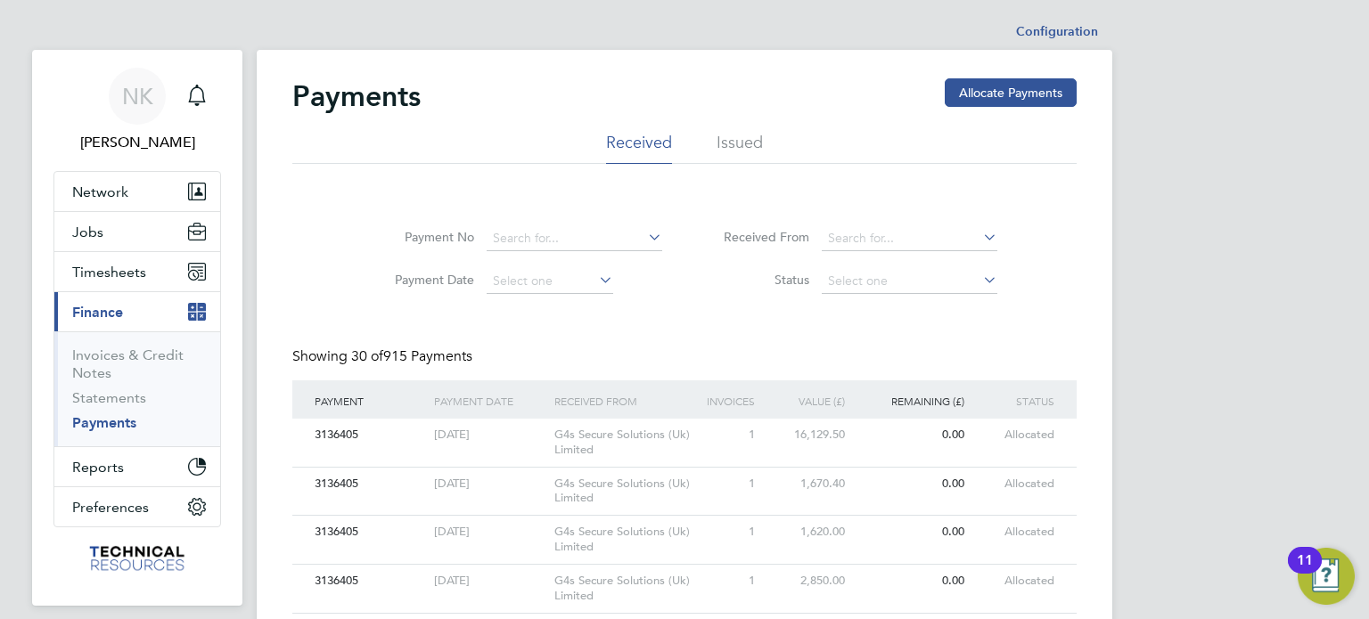
click at [1005, 88] on button "Allocate Payments" at bounding box center [1011, 92] width 132 height 29
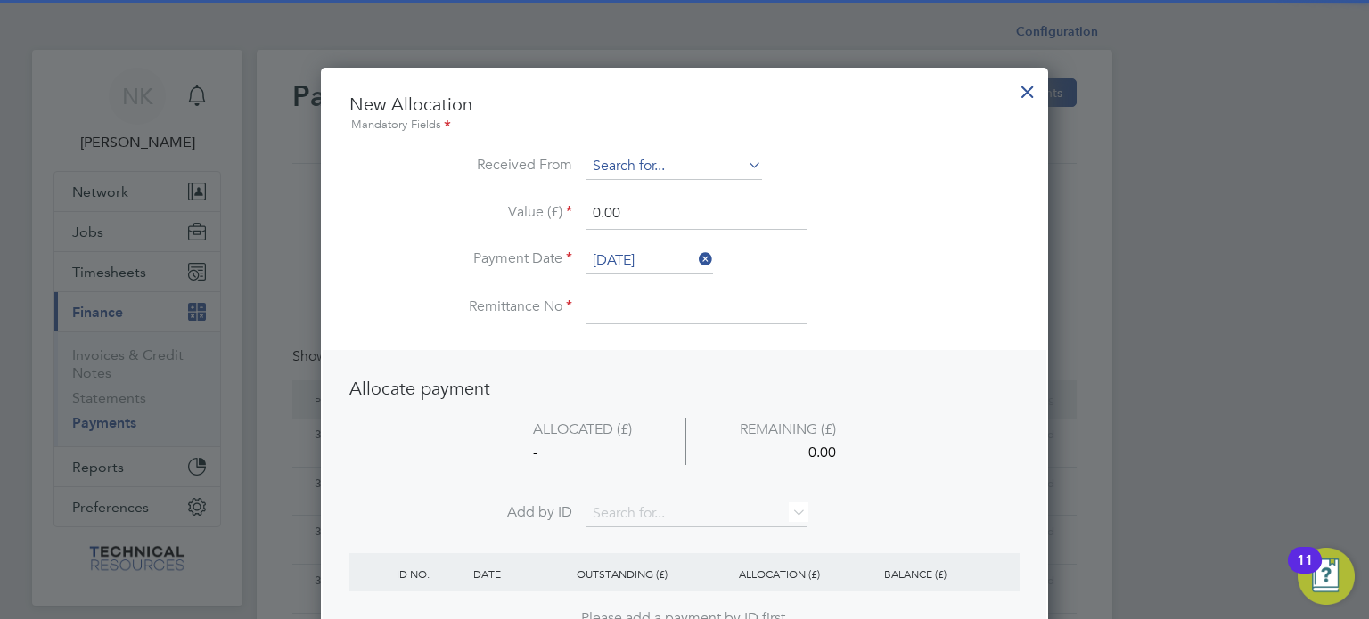
click at [670, 161] on input at bounding box center [674, 166] width 176 height 27
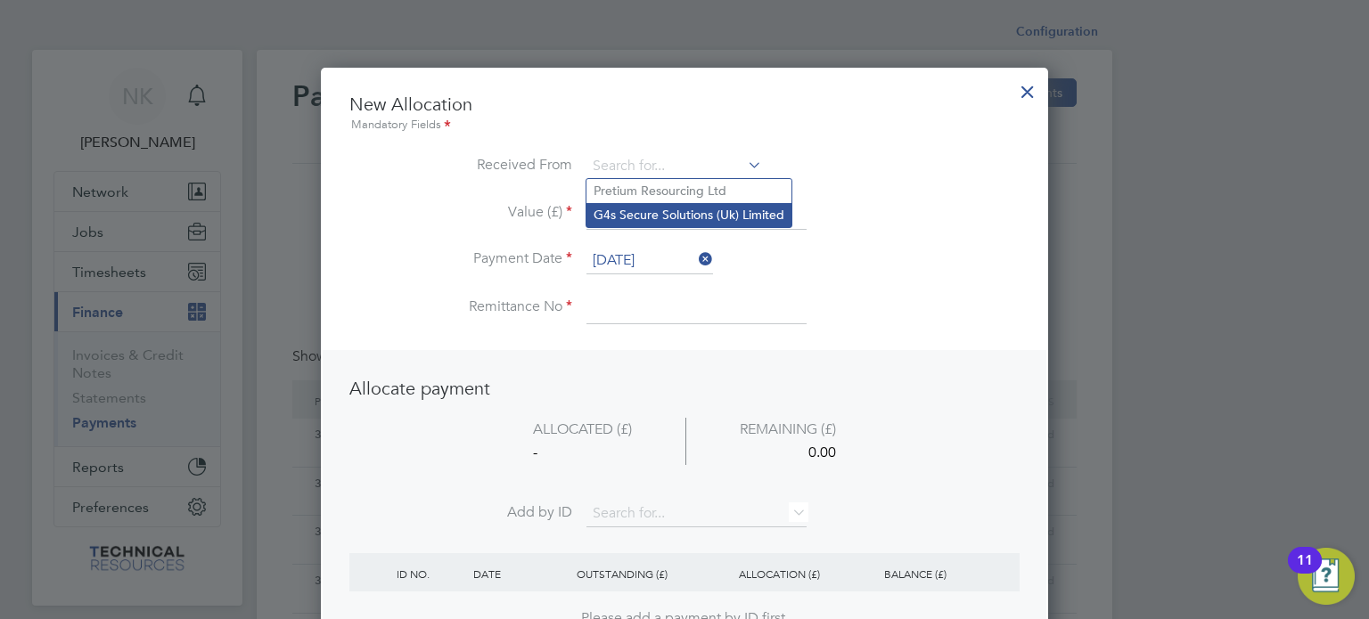
click at [653, 211] on li "G4s Secure Solutions (Uk) Limited" at bounding box center [688, 215] width 205 height 24
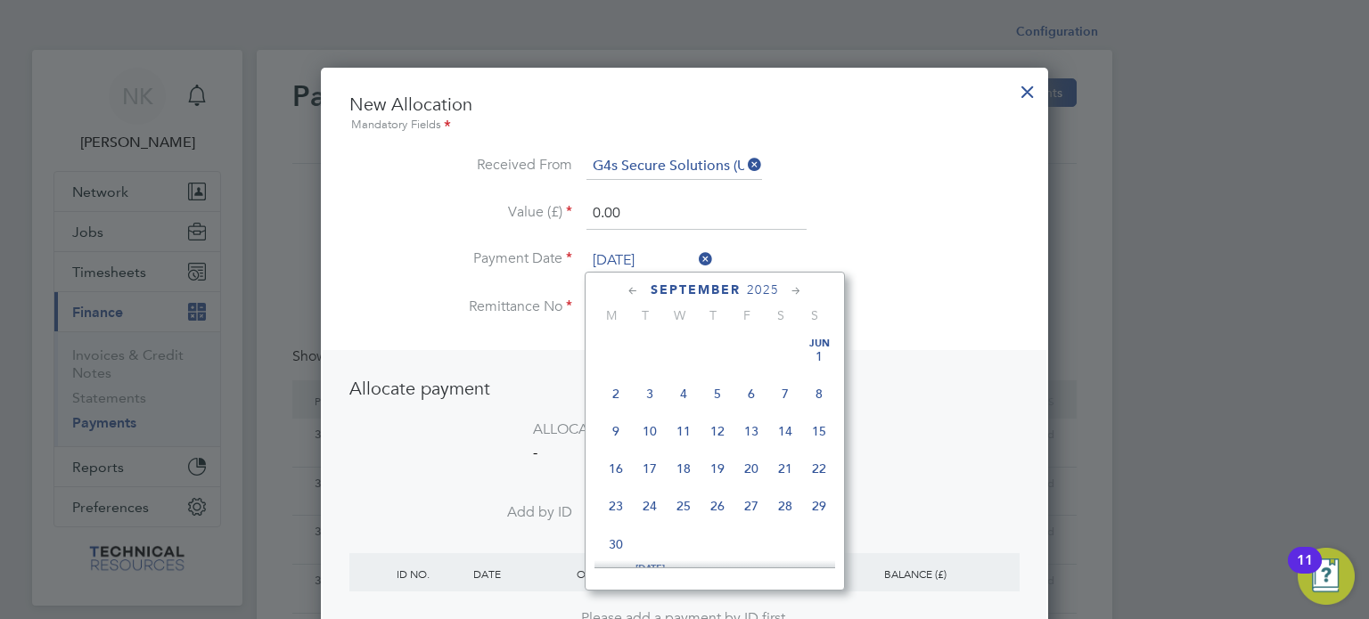
click at [650, 255] on input "26 Sep 2025" at bounding box center [649, 261] width 127 height 27
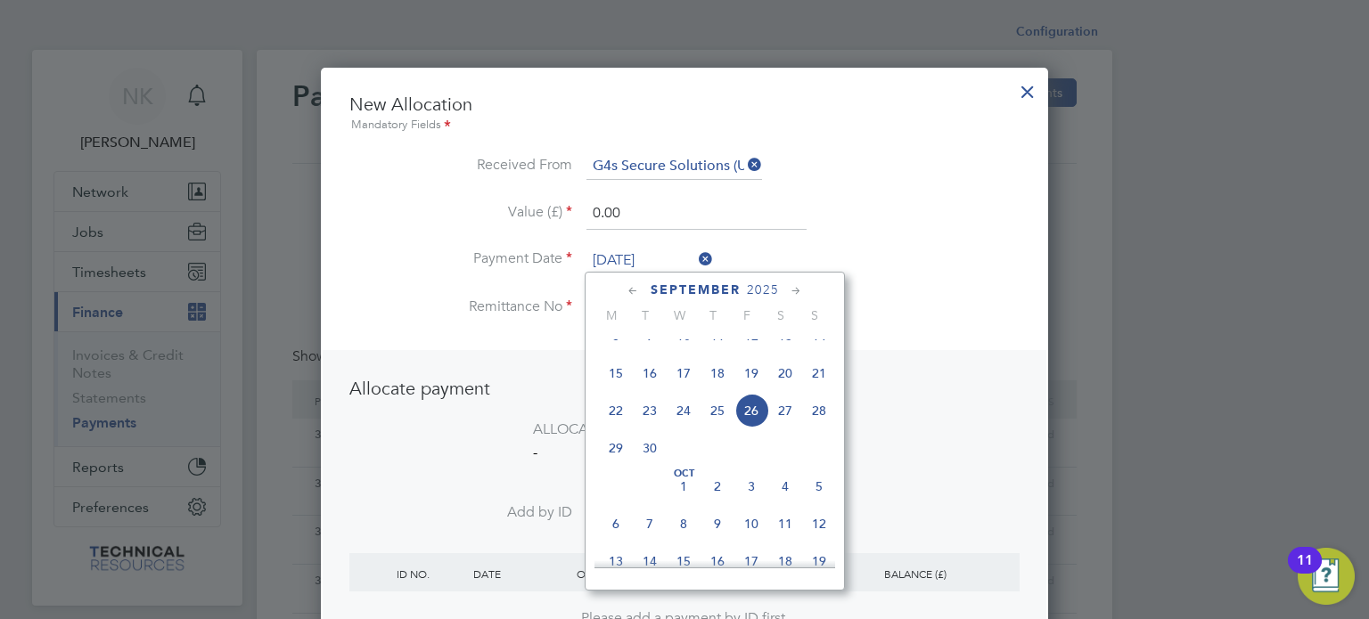
click at [747, 348] on span "12" at bounding box center [751, 336] width 34 height 34
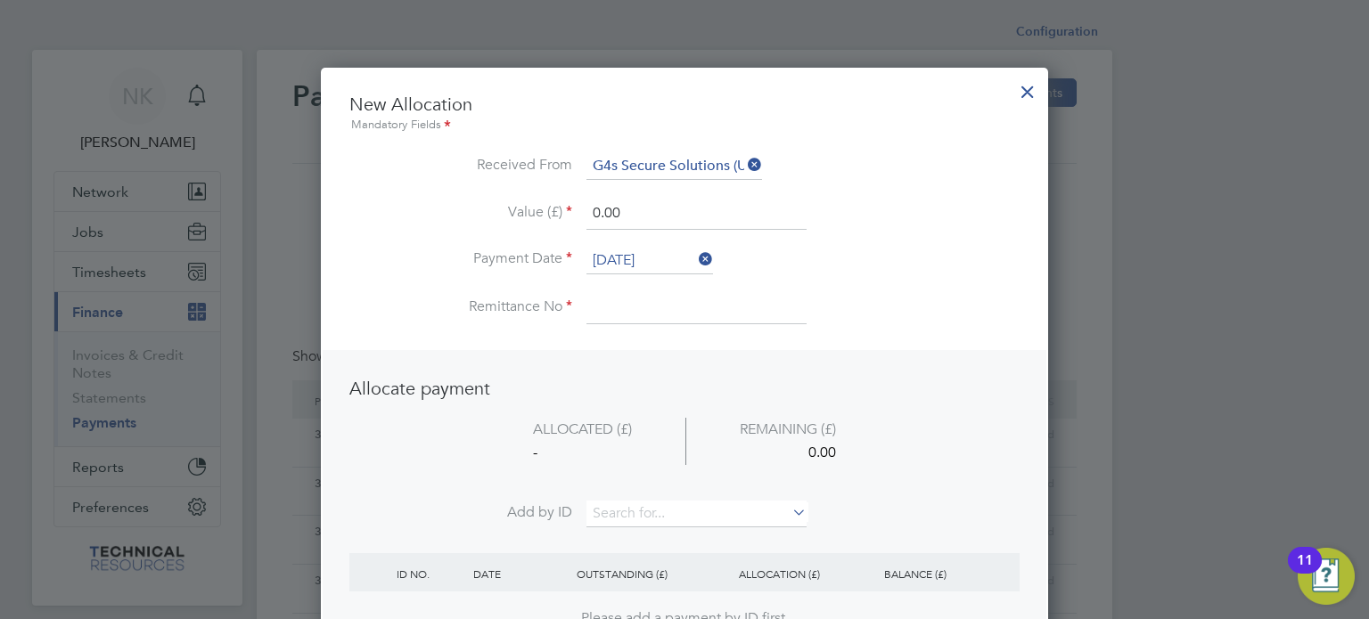
click at [655, 311] on input at bounding box center [696, 308] width 220 height 32
drag, startPoint x: 632, startPoint y: 198, endPoint x: 543, endPoint y: 201, distance: 89.2
click at [543, 201] on li "Value (£) 0.00" at bounding box center [684, 223] width 670 height 50
click at [625, 512] on input at bounding box center [696, 514] width 220 height 27
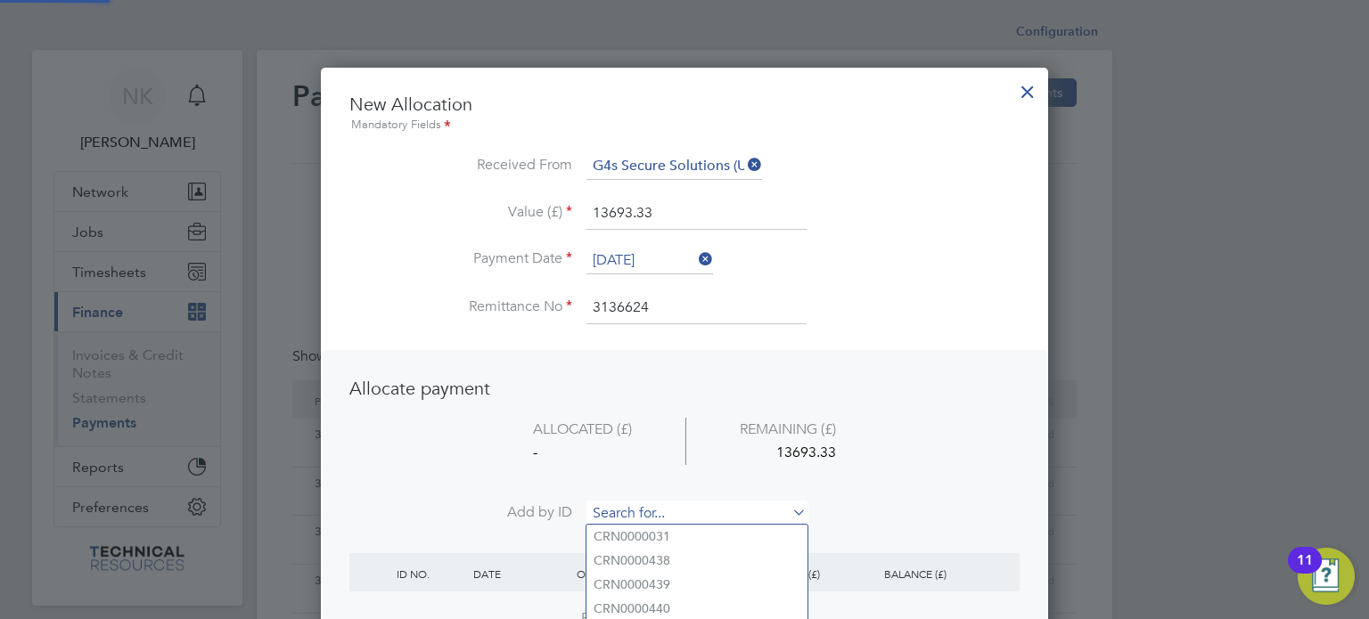
paste input "NV0006838"
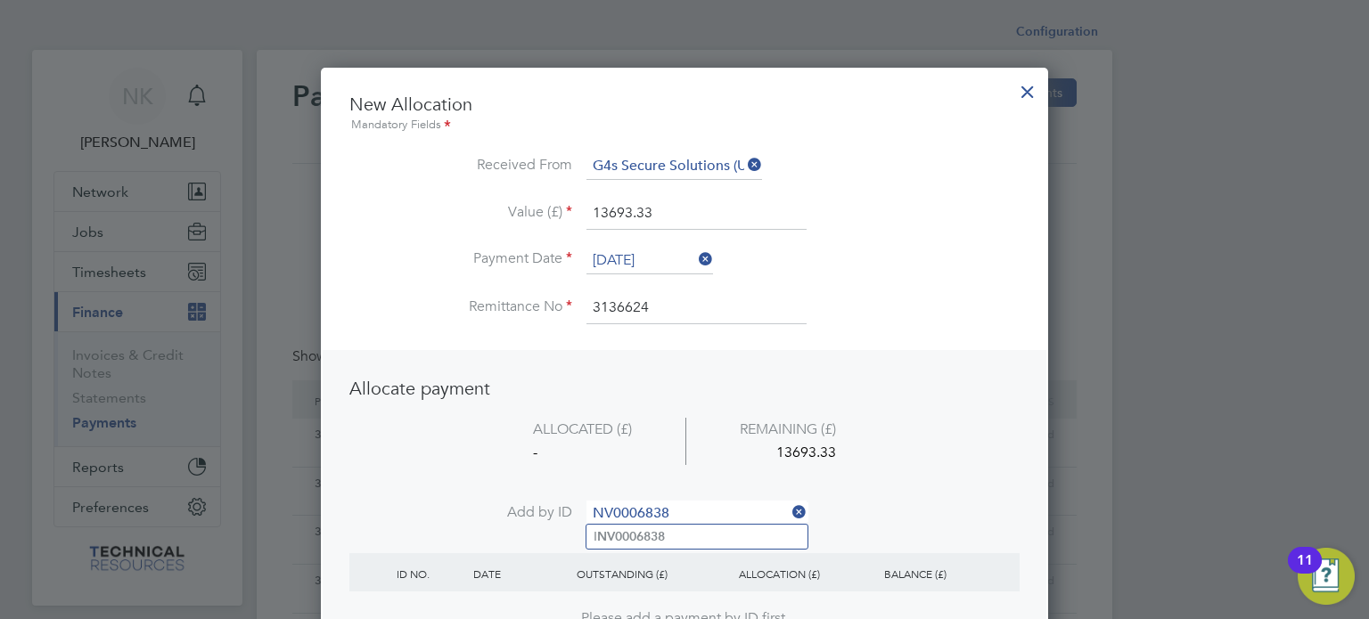
click at [618, 536] on b "NV0006838" at bounding box center [631, 536] width 68 height 15
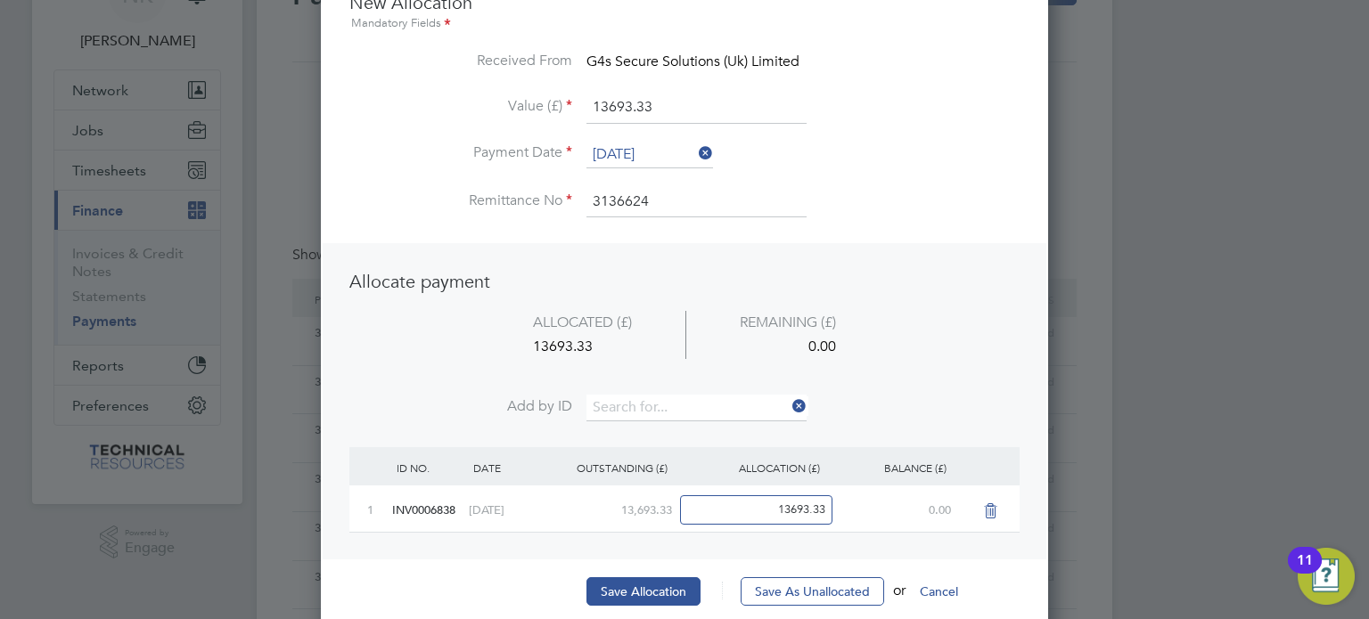
scroll to position [102, 0]
click at [606, 580] on button "Save Allocation" at bounding box center [643, 591] width 114 height 29
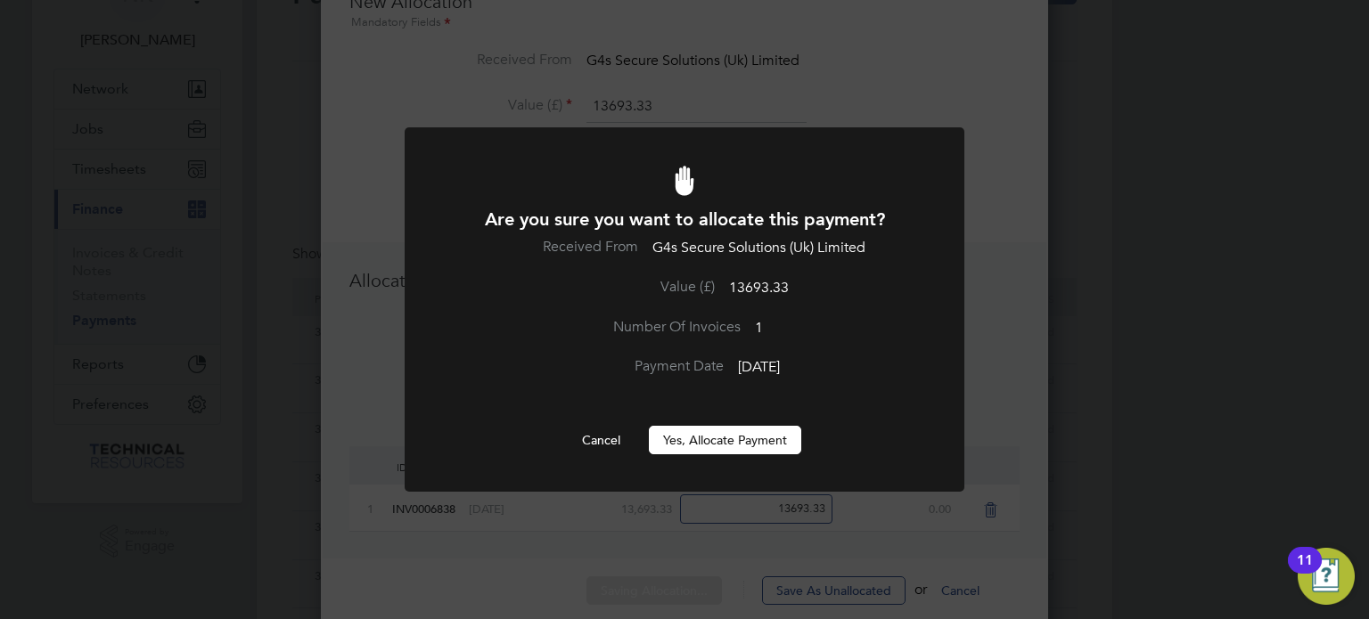
click at [716, 436] on button "Yes, Allocate Payment" at bounding box center [725, 440] width 152 height 29
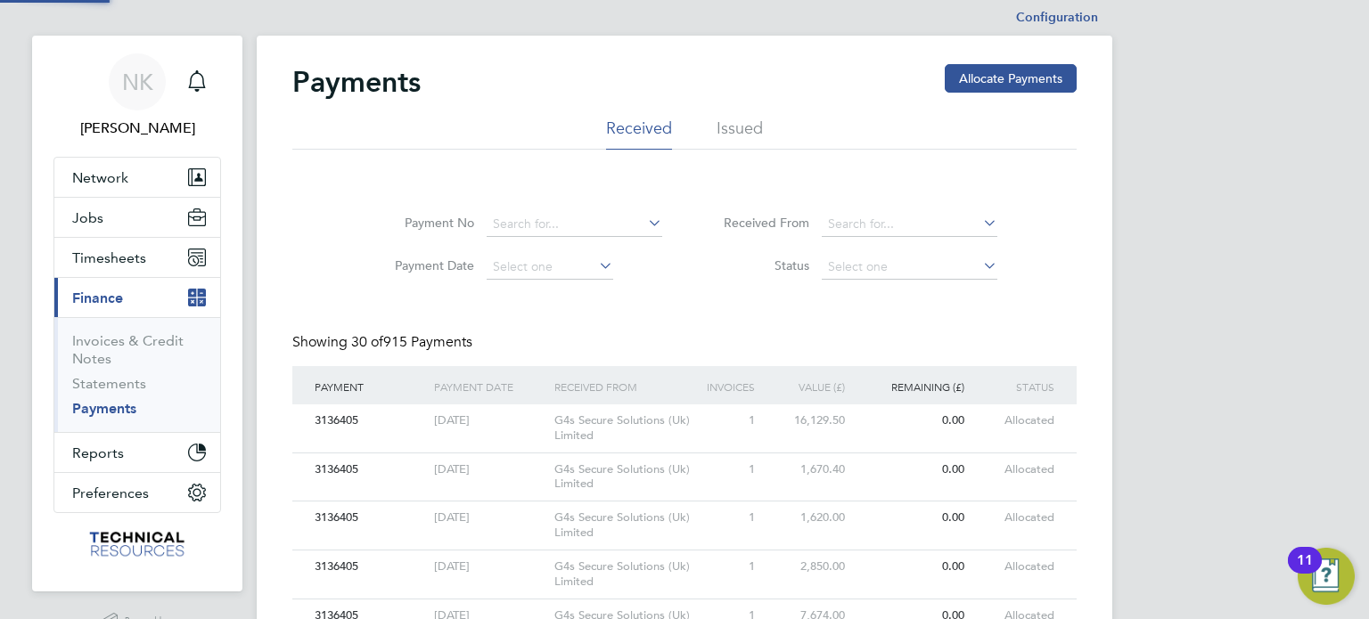
scroll to position [0, 0]
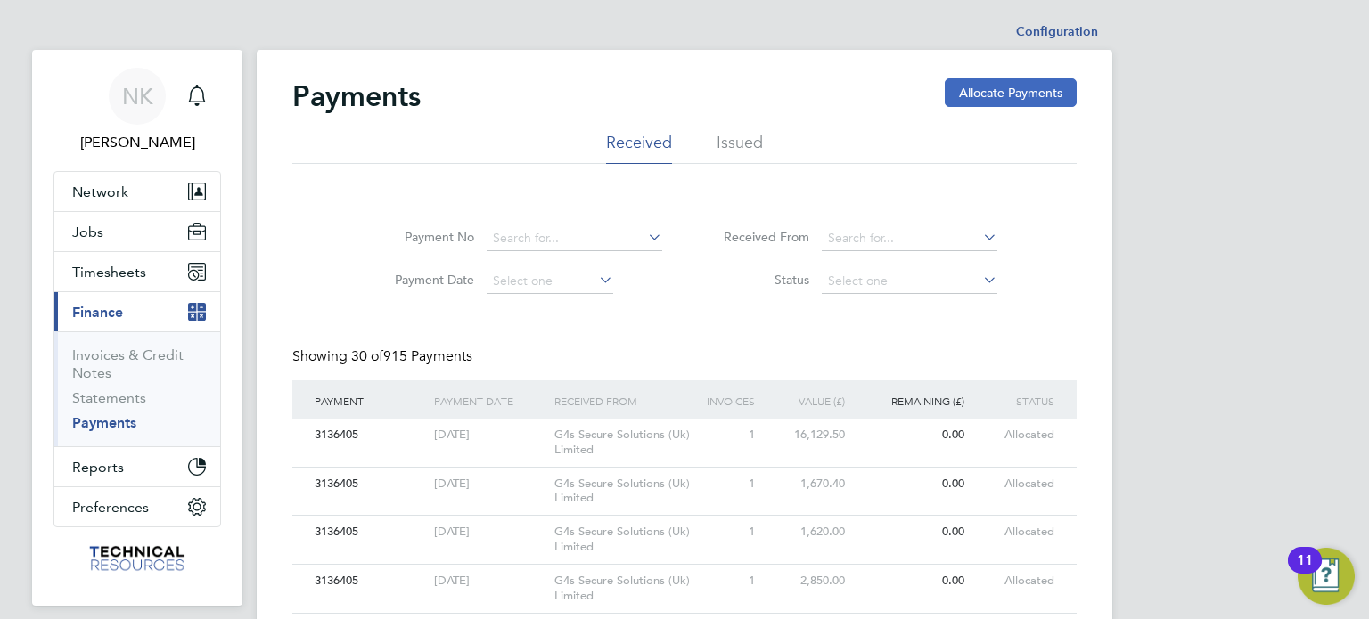
click at [991, 99] on button "Allocate Payments" at bounding box center [1011, 92] width 132 height 29
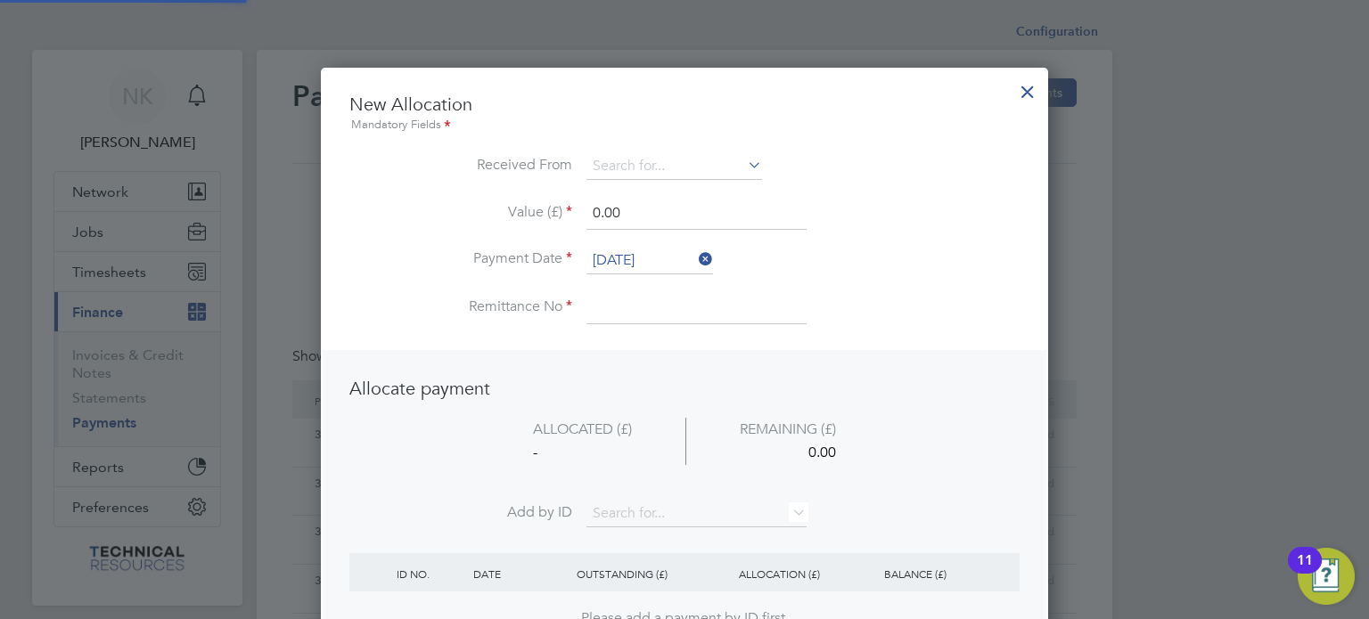
scroll to position [9, 9]
click at [742, 160] on input at bounding box center [674, 166] width 176 height 27
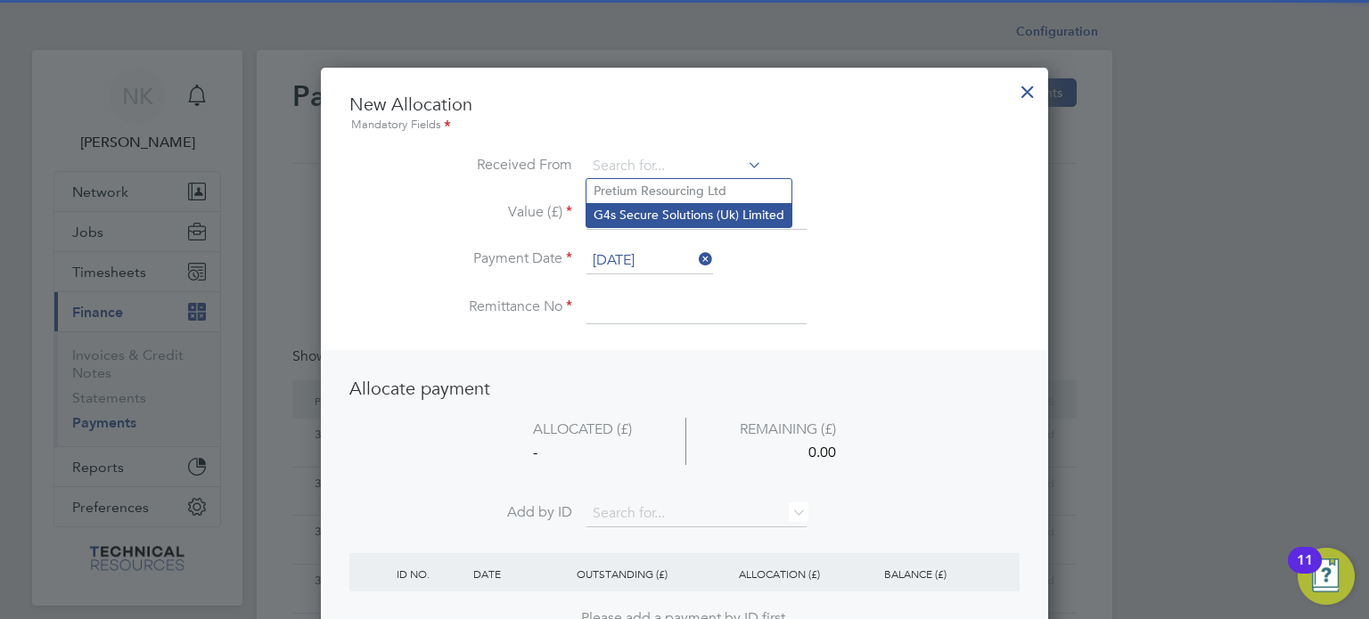
click at [675, 223] on li "G4s Secure Solutions (Uk) Limited" at bounding box center [688, 215] width 205 height 24
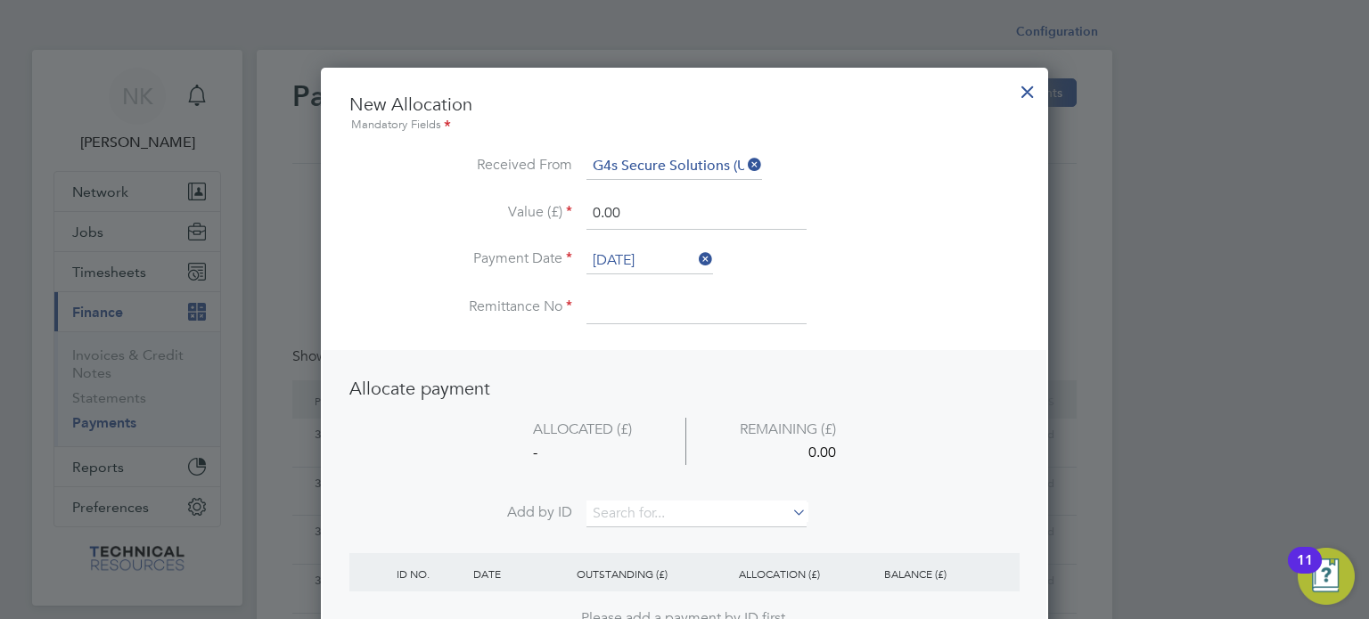
click at [654, 249] on input "26 Sep 2025" at bounding box center [649, 261] width 127 height 27
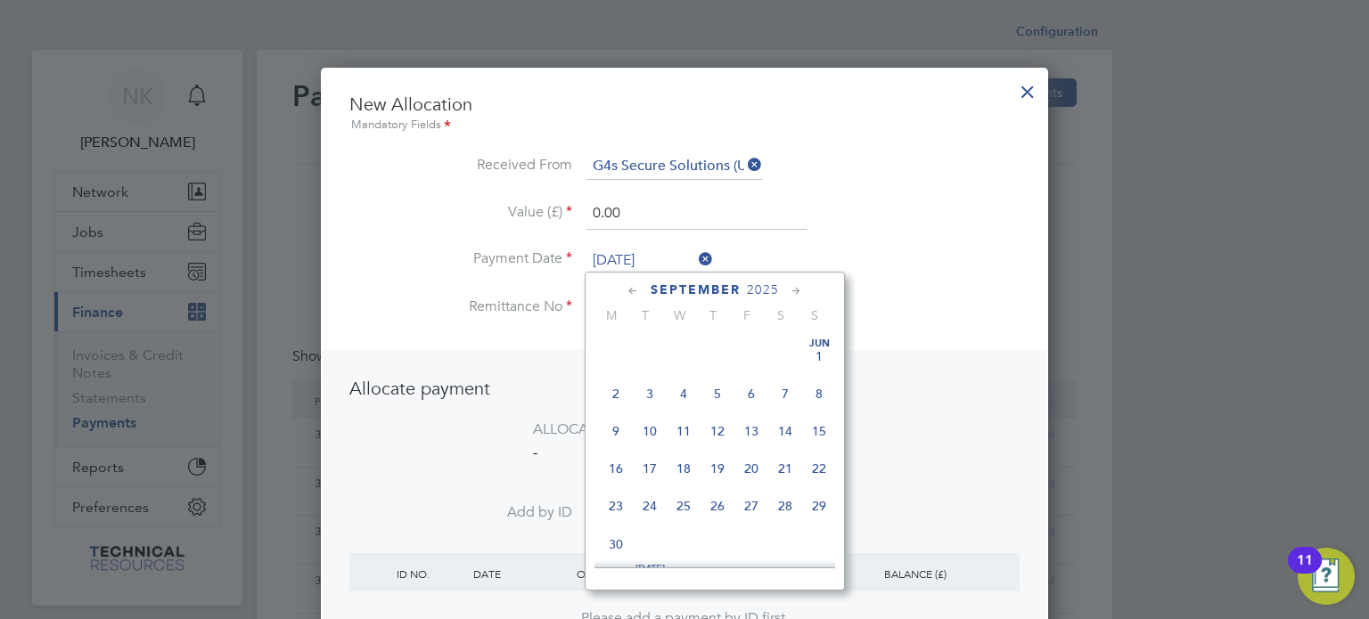
scroll to position [659, 0]
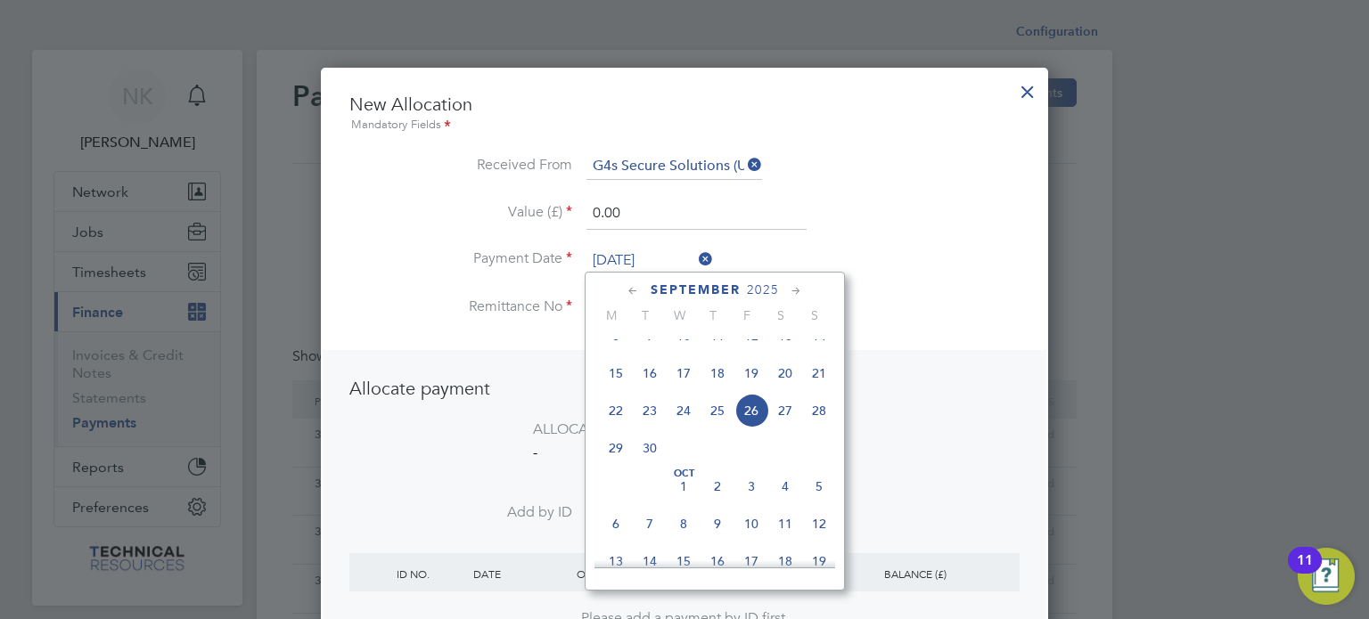
click at [750, 351] on span "12" at bounding box center [751, 336] width 34 height 34
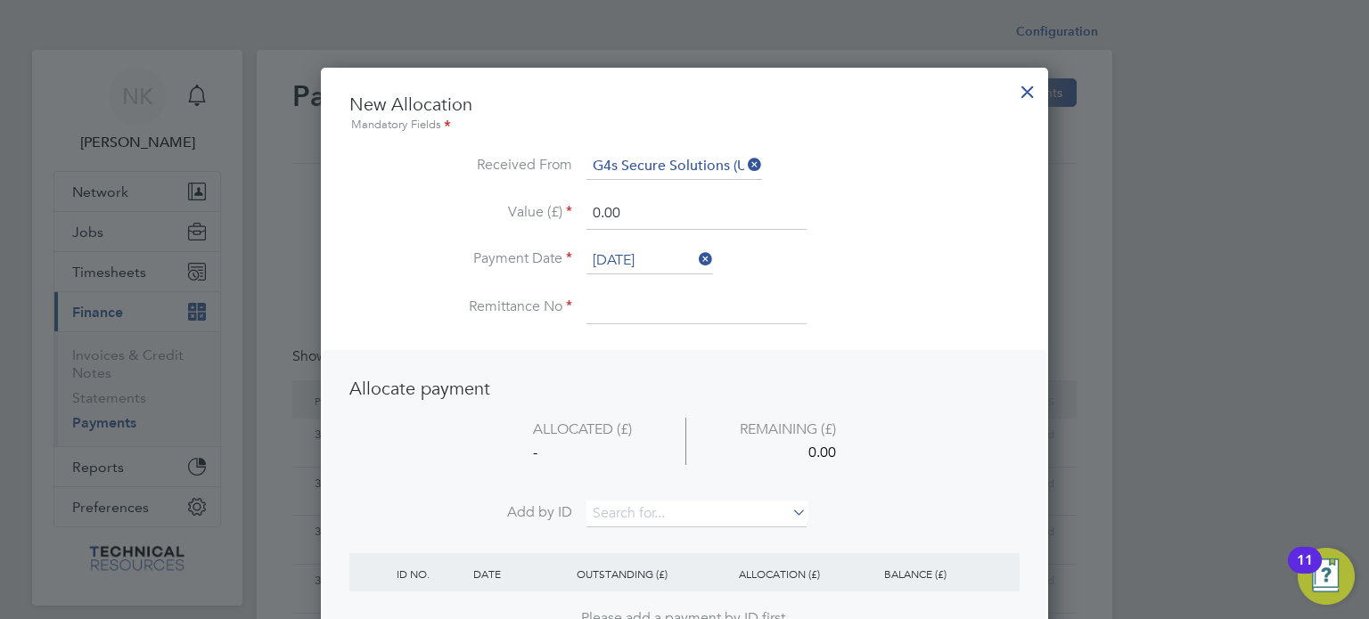
click at [623, 306] on input at bounding box center [696, 308] width 220 height 32
drag, startPoint x: 624, startPoint y: 218, endPoint x: 549, endPoint y: 225, distance: 75.1
click at [549, 225] on li "Value (£) 0.00" at bounding box center [684, 223] width 670 height 50
click at [639, 514] on input at bounding box center [696, 514] width 220 height 27
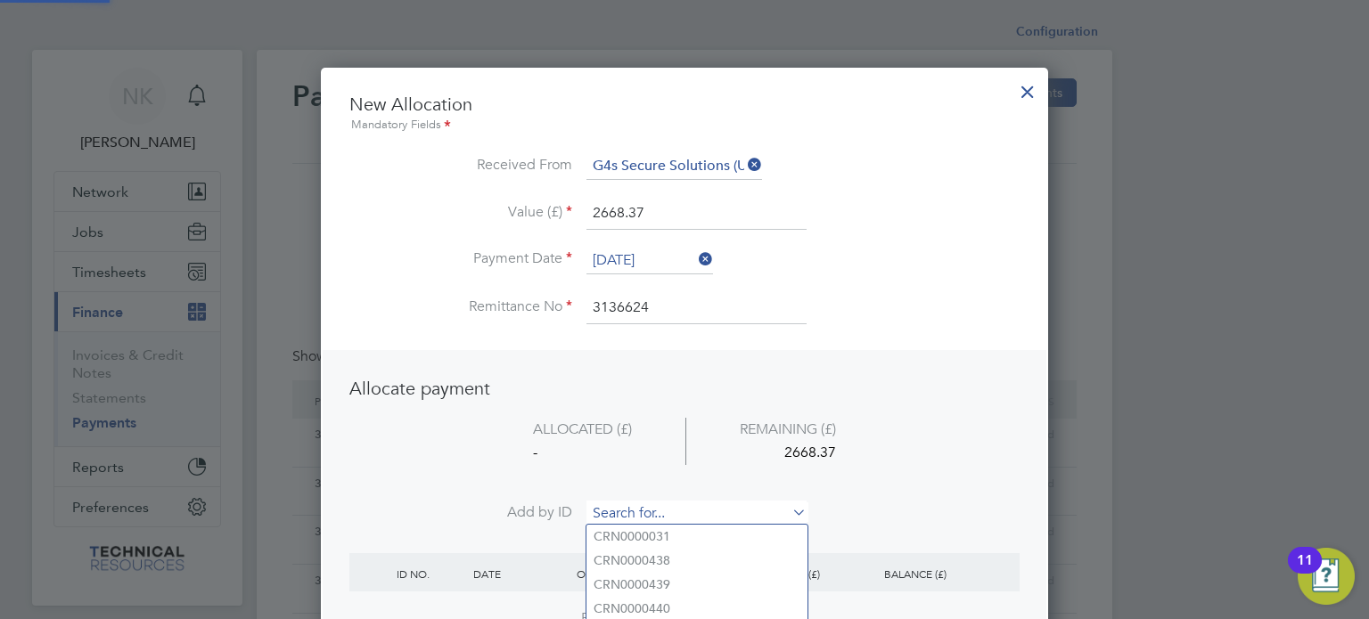
paste input "INV0006839"
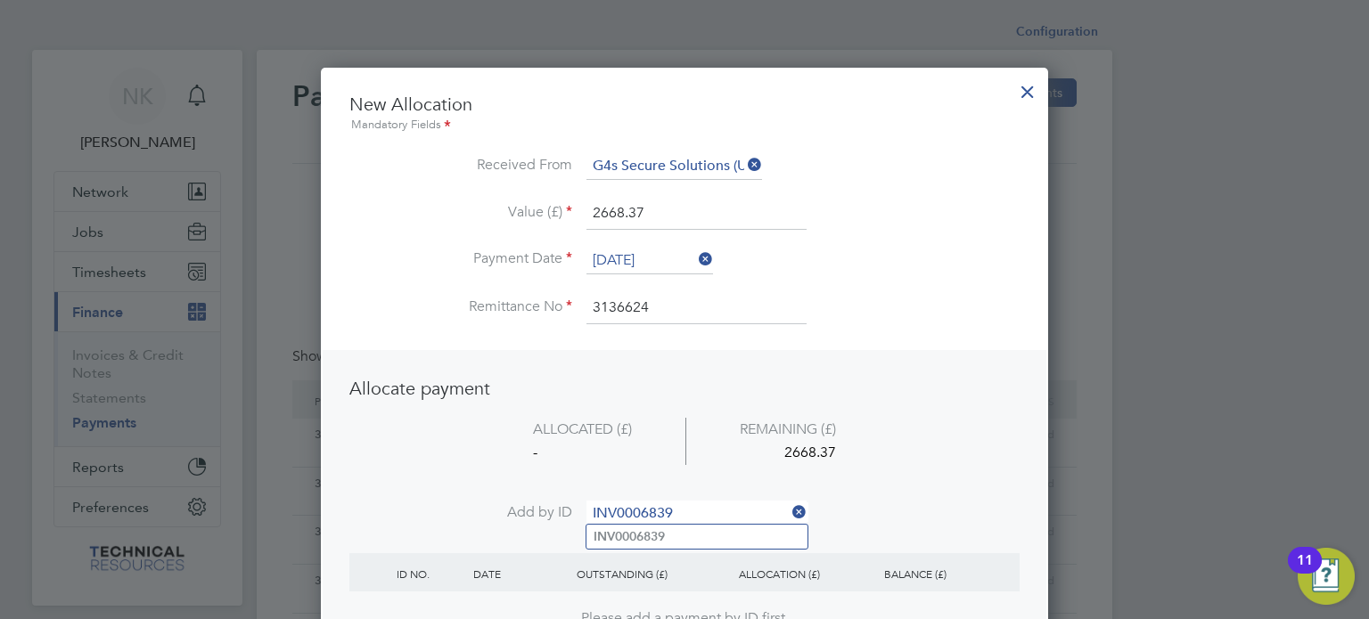
click at [631, 541] on b "INV0006839" at bounding box center [629, 536] width 71 height 15
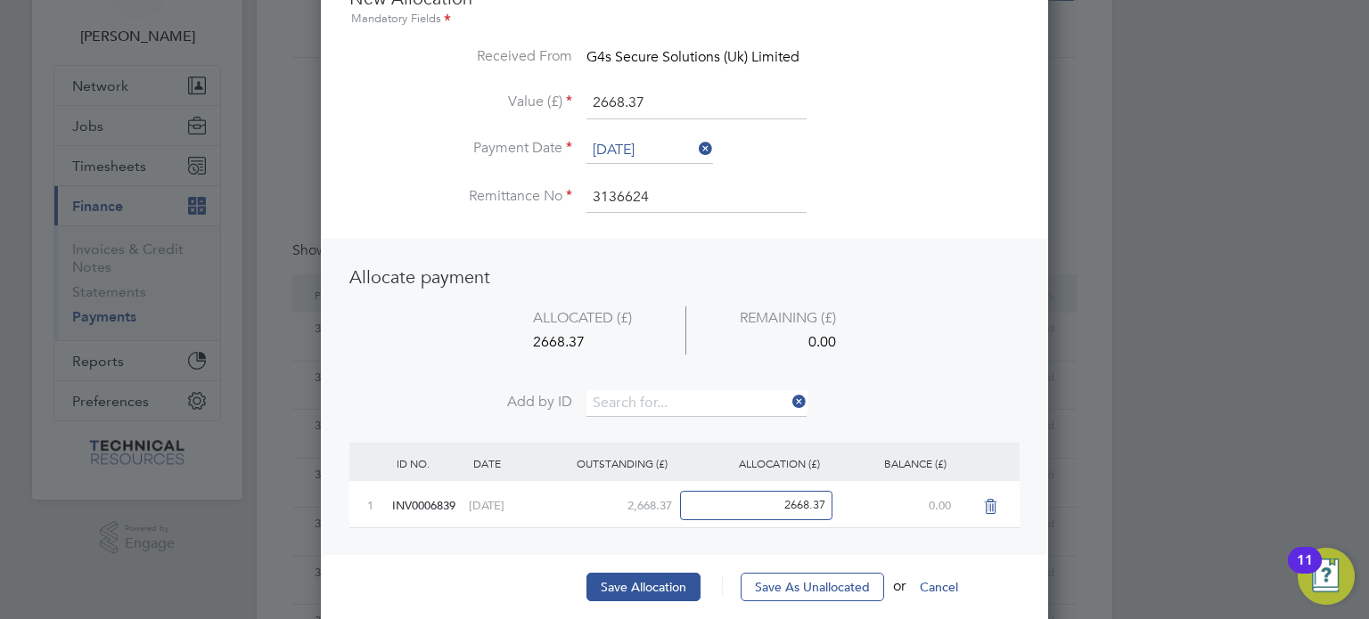
scroll to position [107, 0]
click at [631, 580] on button "Save Allocation" at bounding box center [643, 586] width 114 height 29
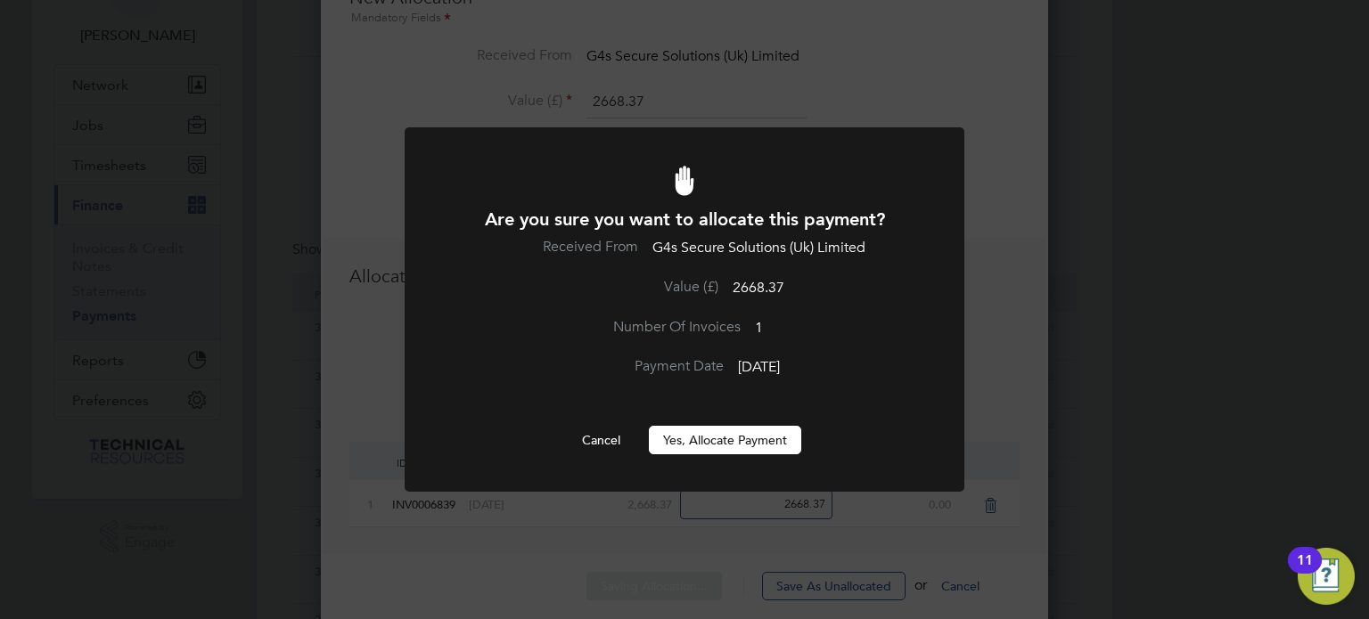
scroll to position [0, 0]
click at [725, 442] on button "Yes, Allocate Payment" at bounding box center [725, 440] width 152 height 29
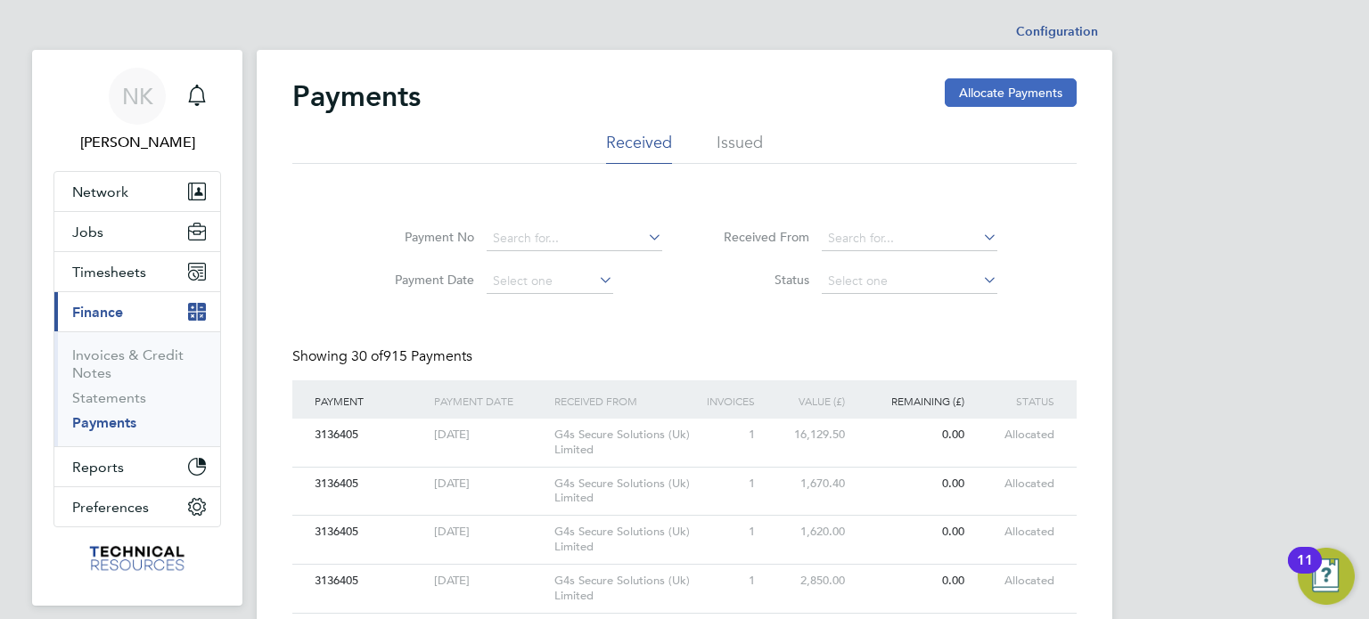
click at [1002, 86] on button "Allocate Payments" at bounding box center [1011, 92] width 132 height 29
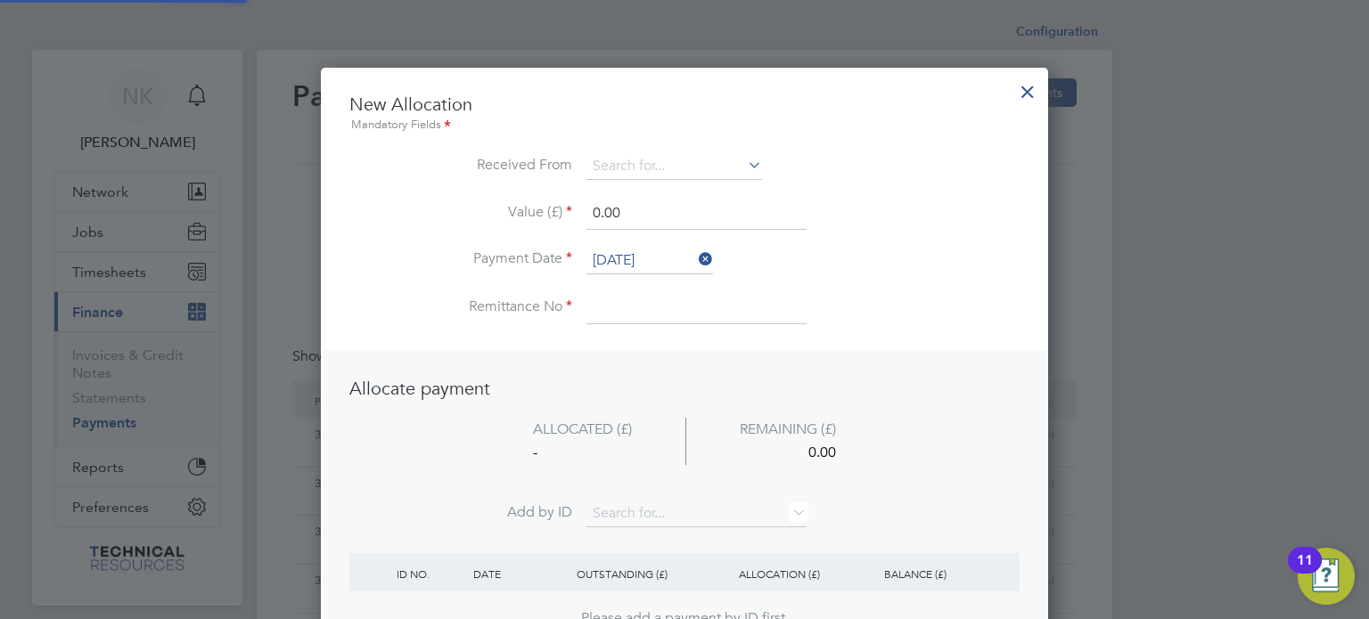
scroll to position [699, 728]
click at [707, 156] on input at bounding box center [674, 166] width 176 height 27
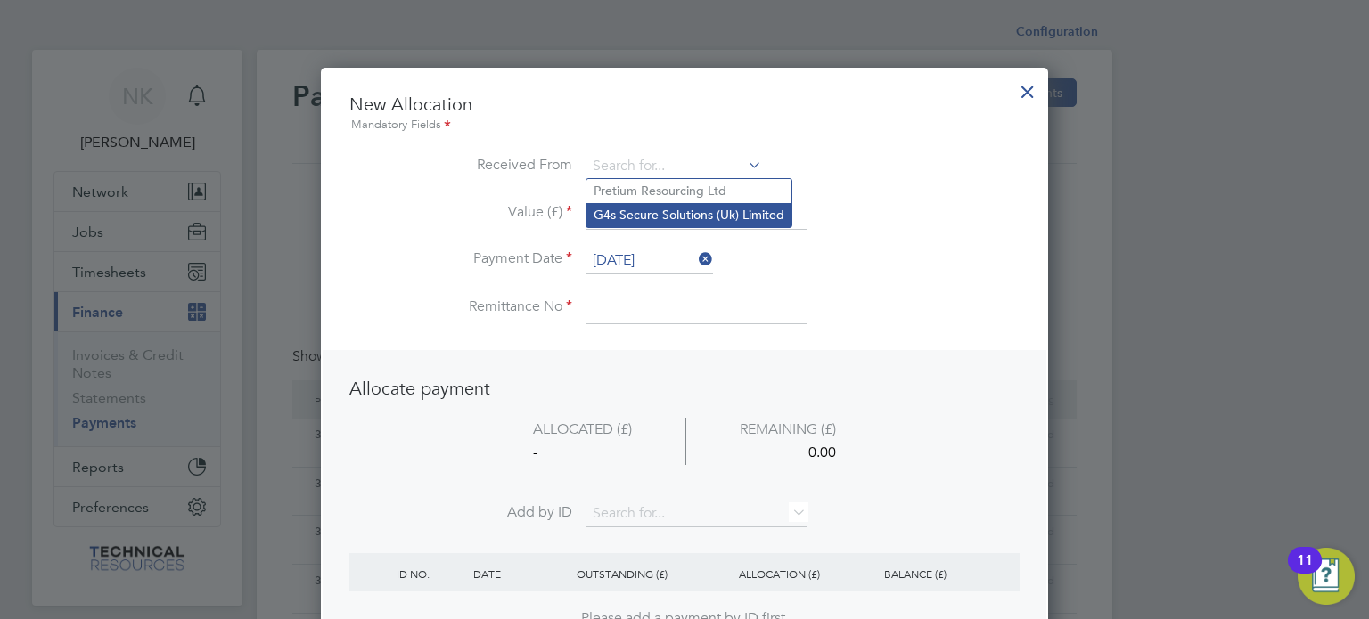
click at [684, 206] on li "G4s Secure Solutions (Uk) Limited" at bounding box center [688, 215] width 205 height 24
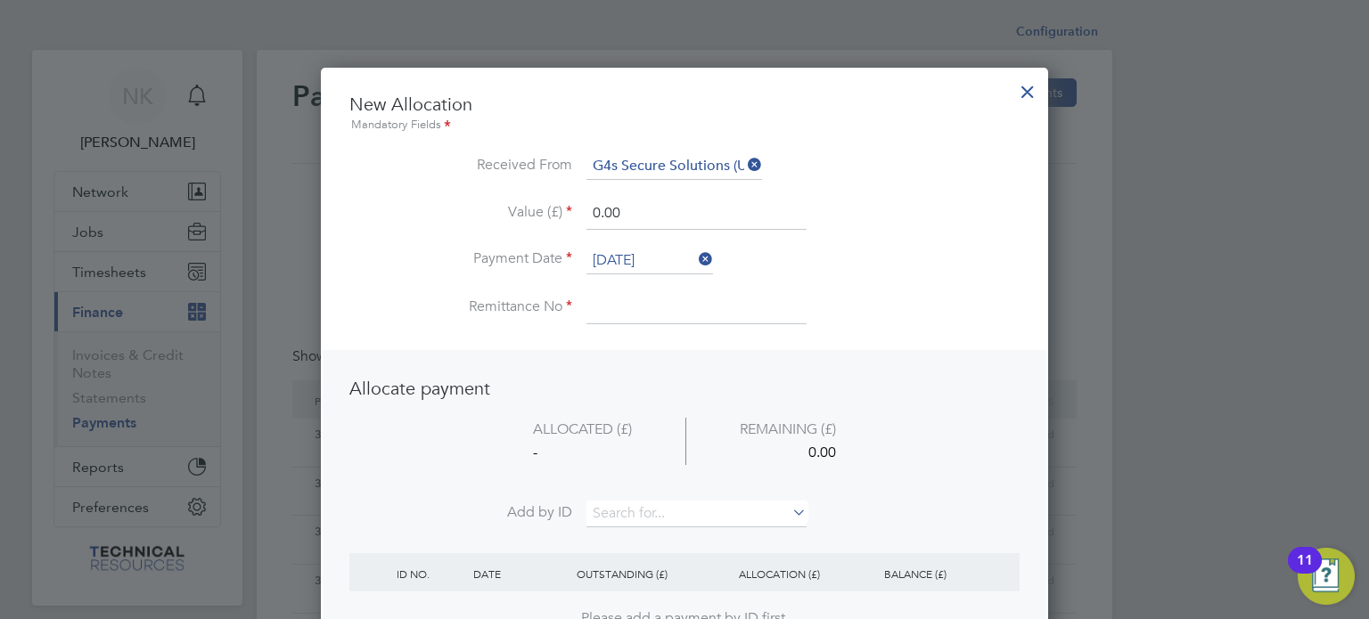
click at [651, 248] on input "26 Sep 2025" at bounding box center [649, 261] width 127 height 27
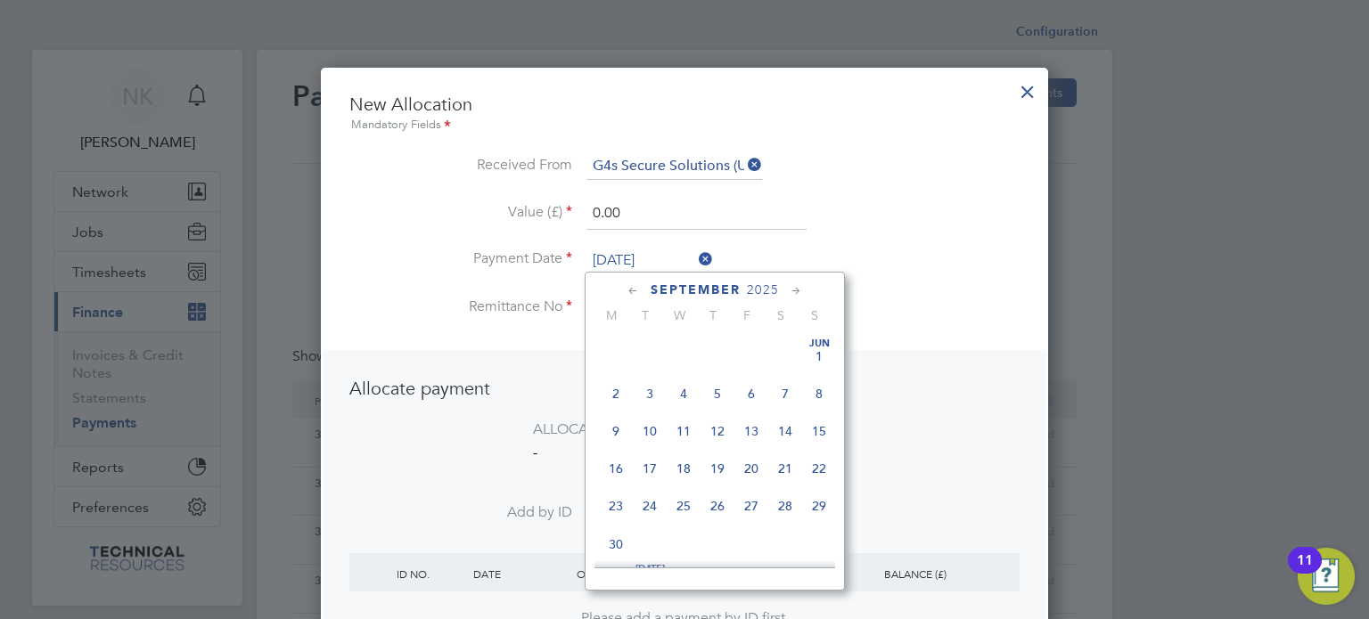
scroll to position [659, 0]
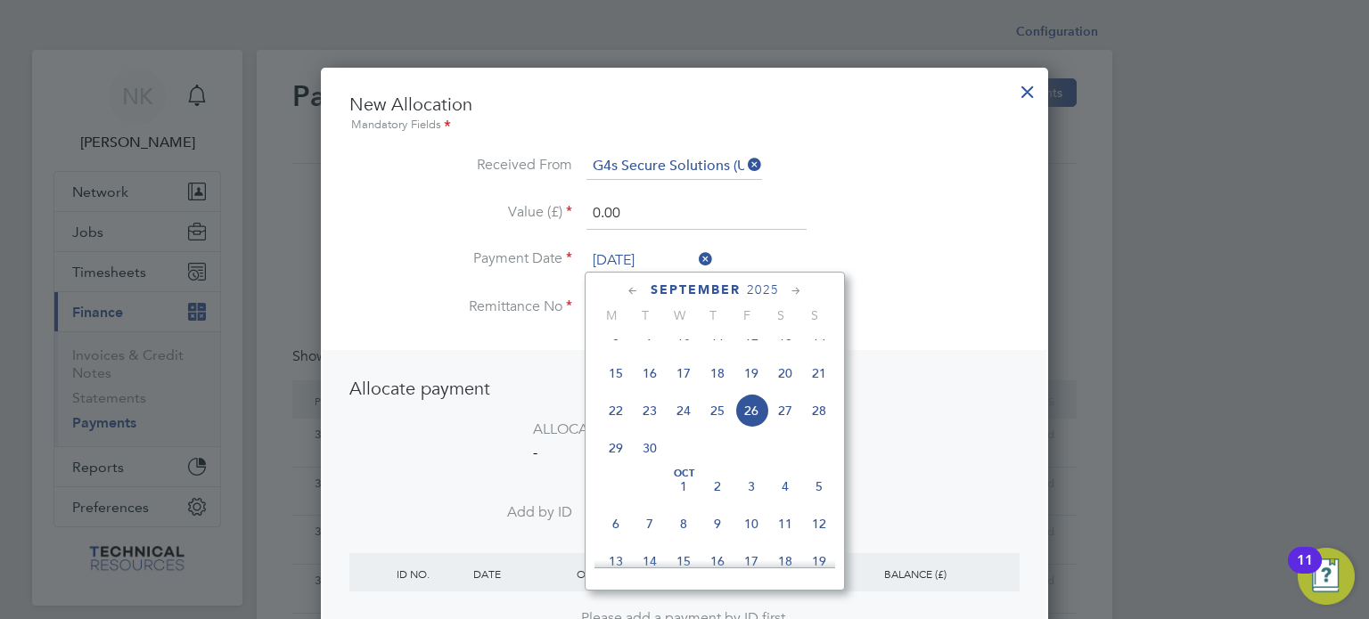
click at [749, 345] on span "12" at bounding box center [751, 336] width 34 height 34
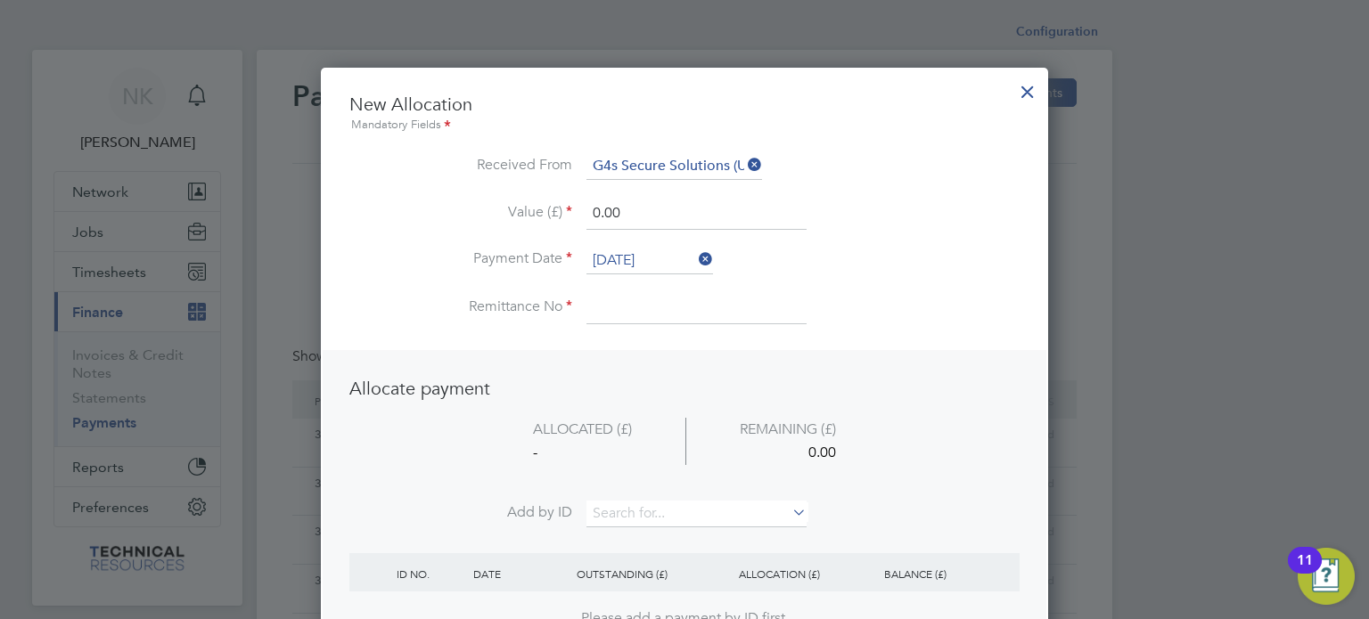
click at [691, 323] on li "Remittance No" at bounding box center [684, 317] width 670 height 50
click at [681, 315] on input at bounding box center [696, 308] width 220 height 32
drag, startPoint x: 634, startPoint y: 213, endPoint x: 481, endPoint y: 205, distance: 153.5
click at [481, 205] on li "Value (£) 0.00" at bounding box center [684, 223] width 670 height 50
click at [650, 521] on input at bounding box center [696, 514] width 220 height 27
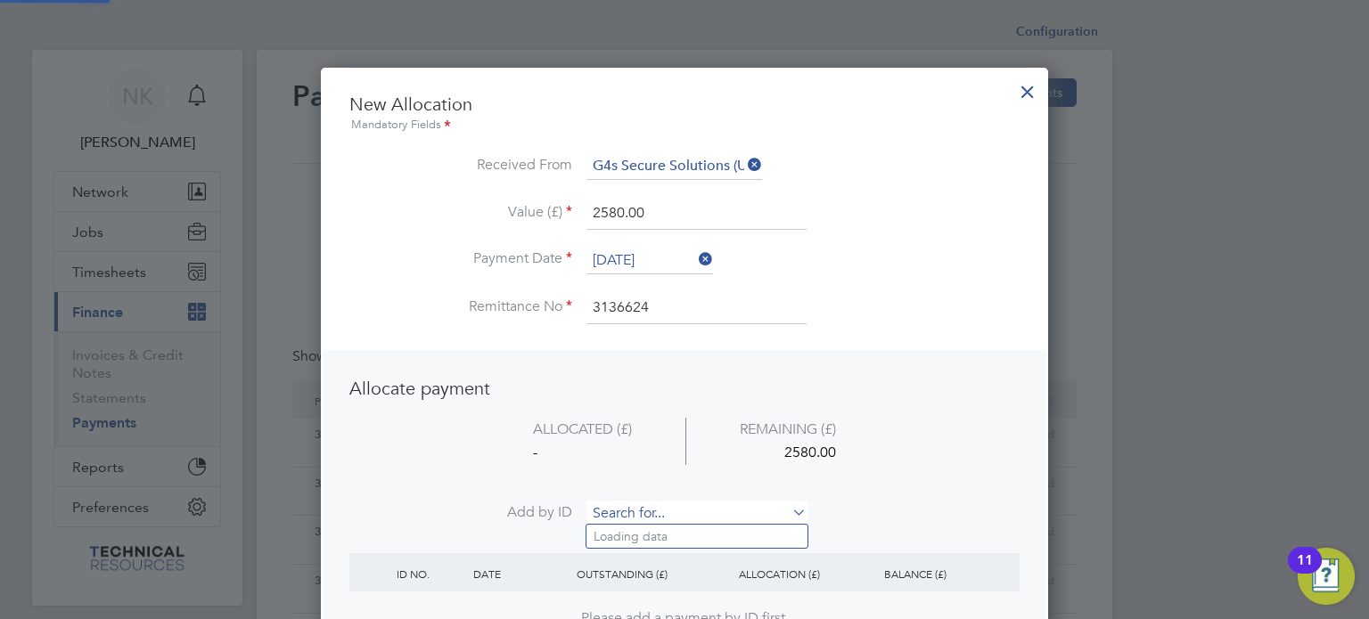
paste input "INV0006840"
click at [644, 536] on b "INV0006840" at bounding box center [629, 536] width 71 height 15
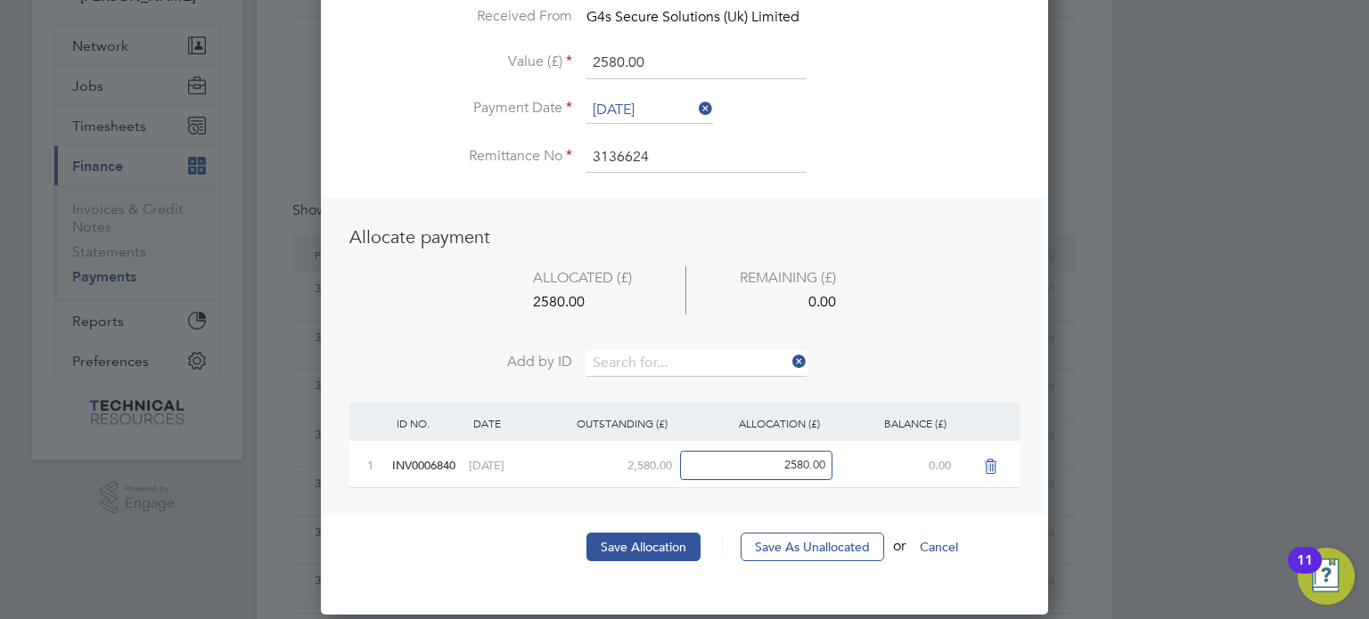
scroll to position [149, 0]
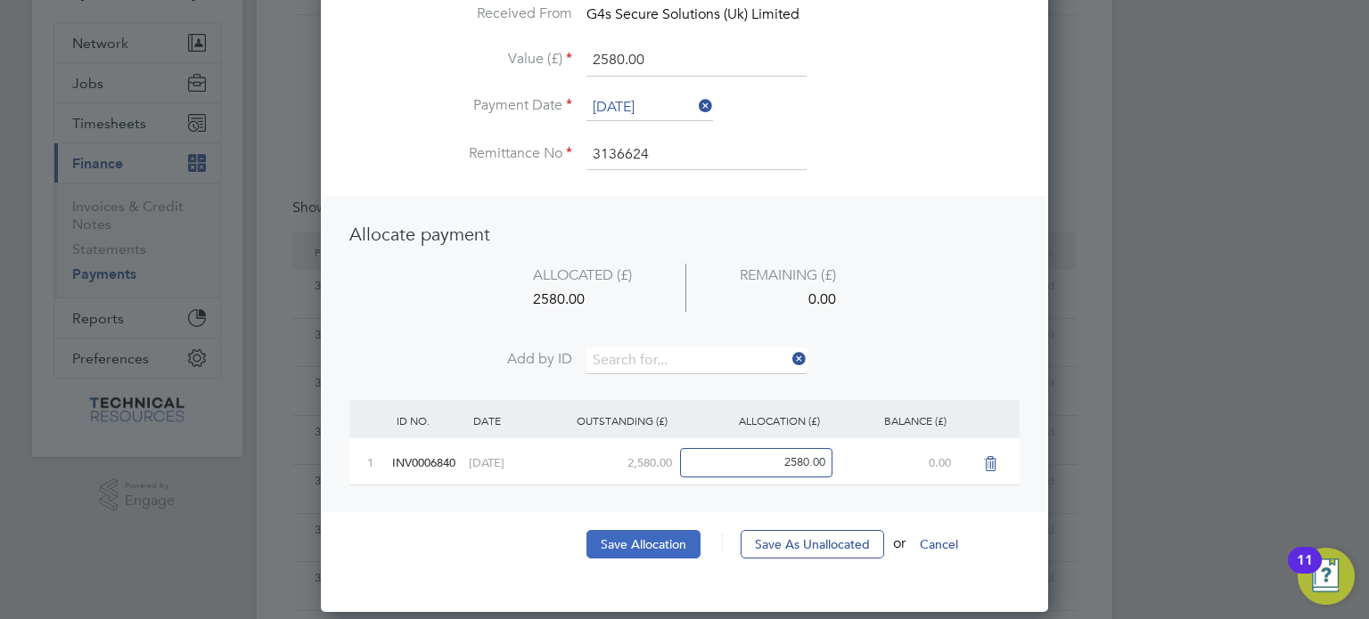
click at [639, 545] on button "Save Allocation" at bounding box center [643, 544] width 114 height 29
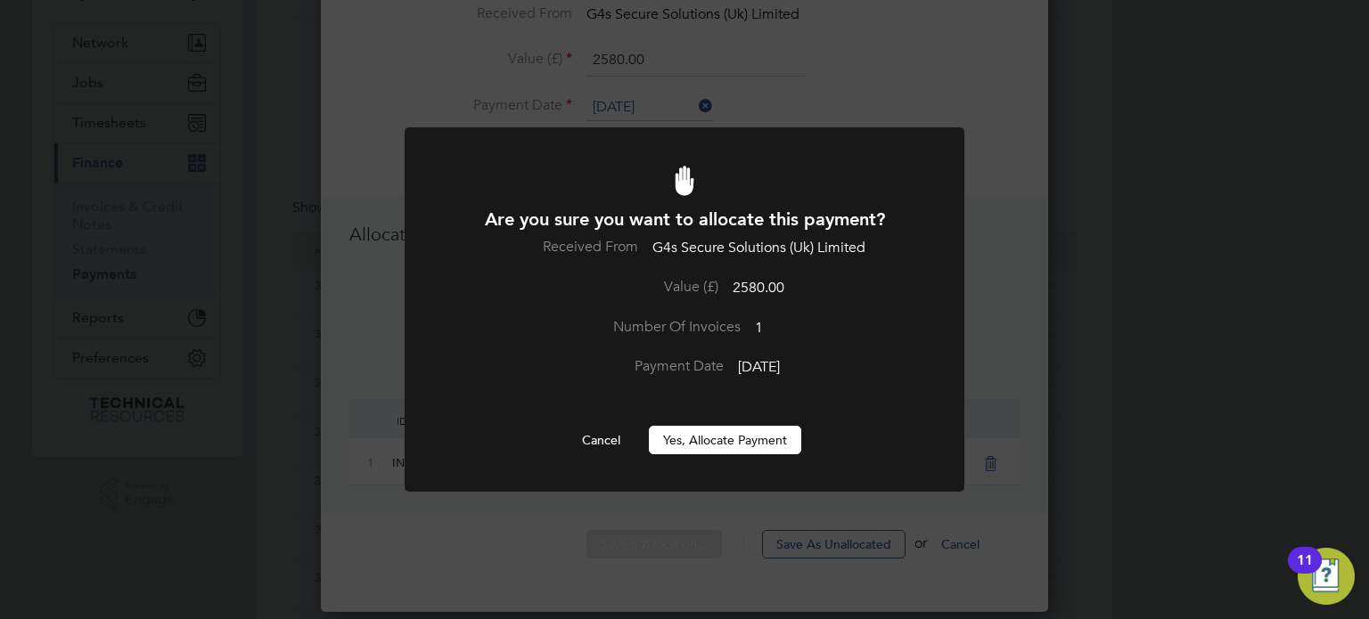
click at [701, 441] on button "Yes, Allocate Payment" at bounding box center [725, 440] width 152 height 29
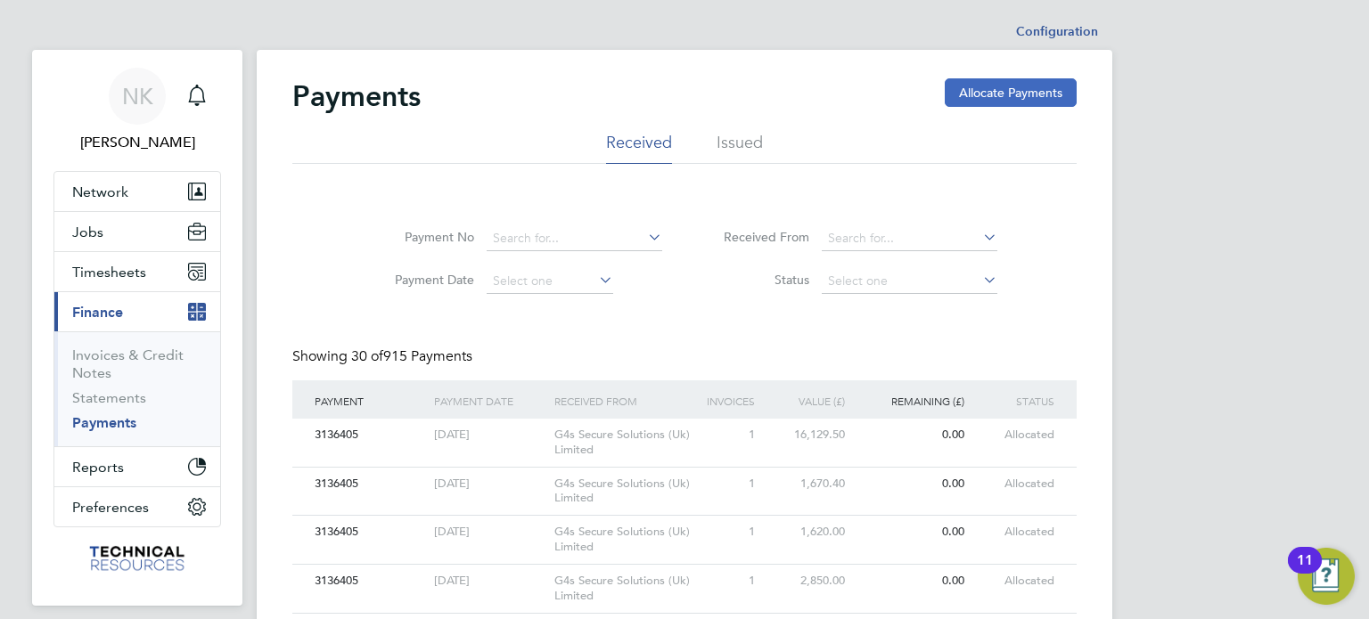
click at [987, 92] on button "Allocate Payments" at bounding box center [1011, 92] width 132 height 29
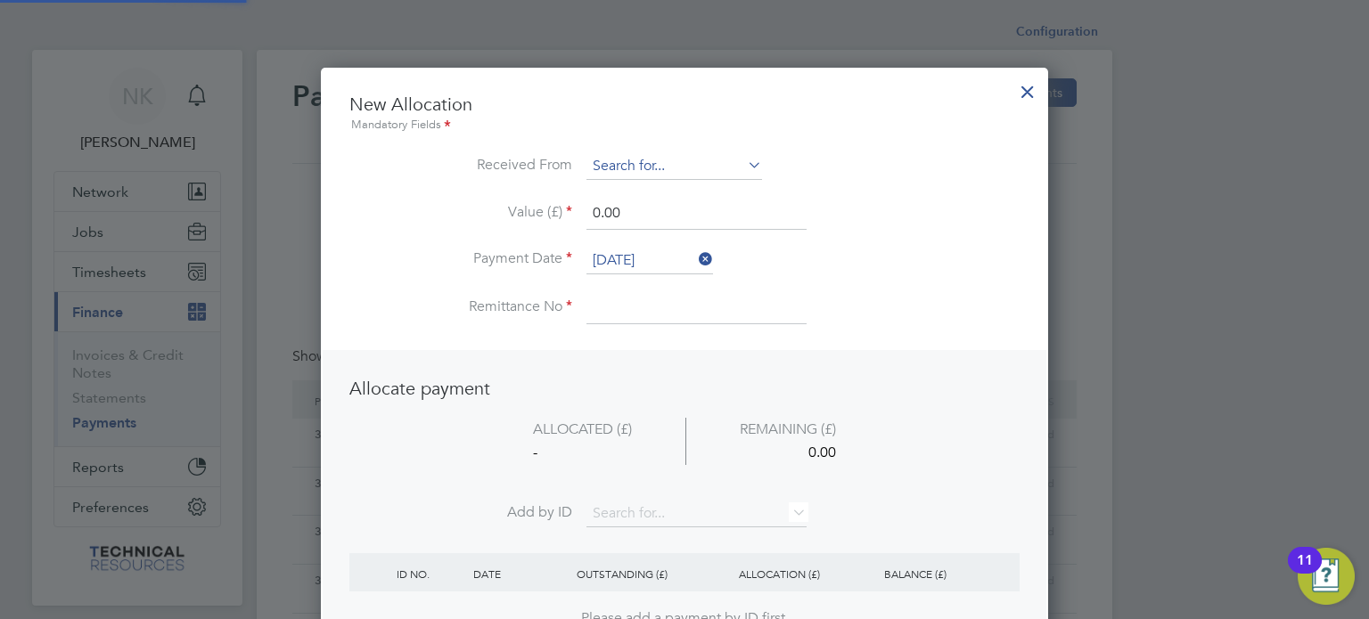
scroll to position [699, 728]
click at [630, 166] on input at bounding box center [674, 166] width 176 height 27
click at [634, 214] on li "G4s Secure Solutions (Uk) Limited" at bounding box center [688, 215] width 205 height 24
click at [630, 252] on input "26 Sep 2025" at bounding box center [649, 261] width 127 height 27
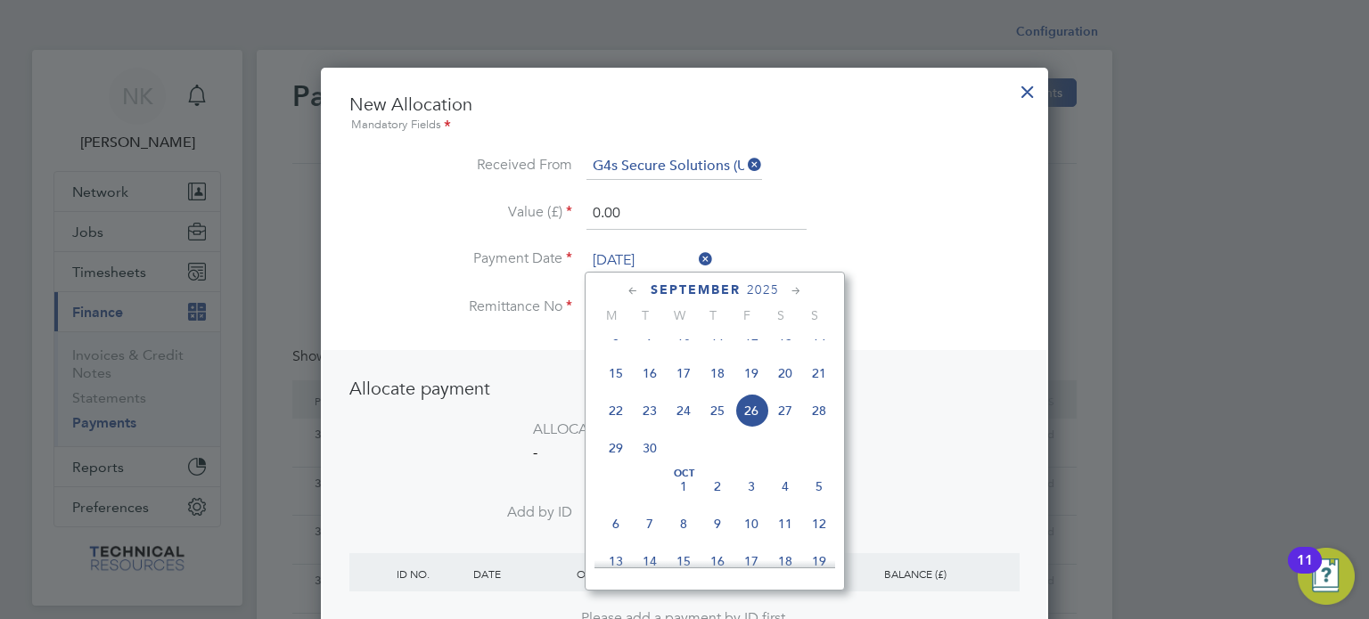
click at [755, 353] on span "12" at bounding box center [751, 336] width 34 height 34
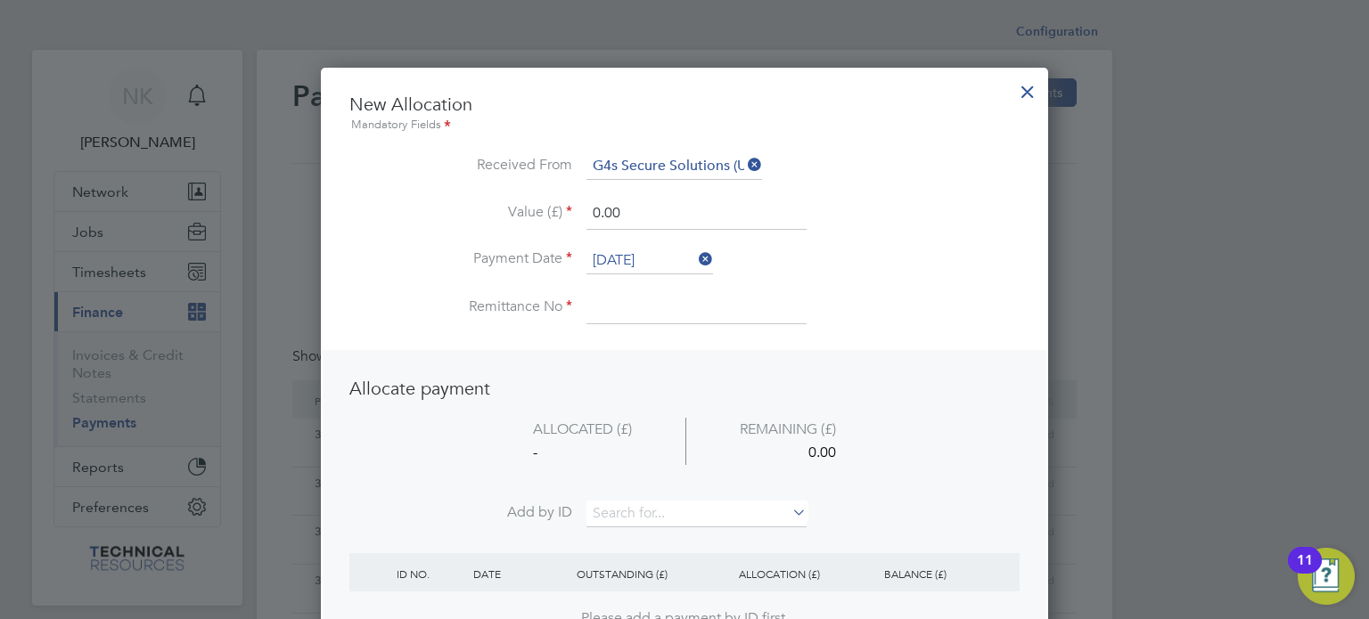
click at [641, 313] on input at bounding box center [696, 308] width 220 height 32
drag, startPoint x: 624, startPoint y: 209, endPoint x: 510, endPoint y: 180, distance: 117.8
click at [510, 180] on ul "New Allocation Mandatory Fields Received From G4s Secure Solutions (Uk) Limited…" at bounding box center [684, 218] width 670 height 250
click at [683, 517] on input at bounding box center [696, 514] width 220 height 27
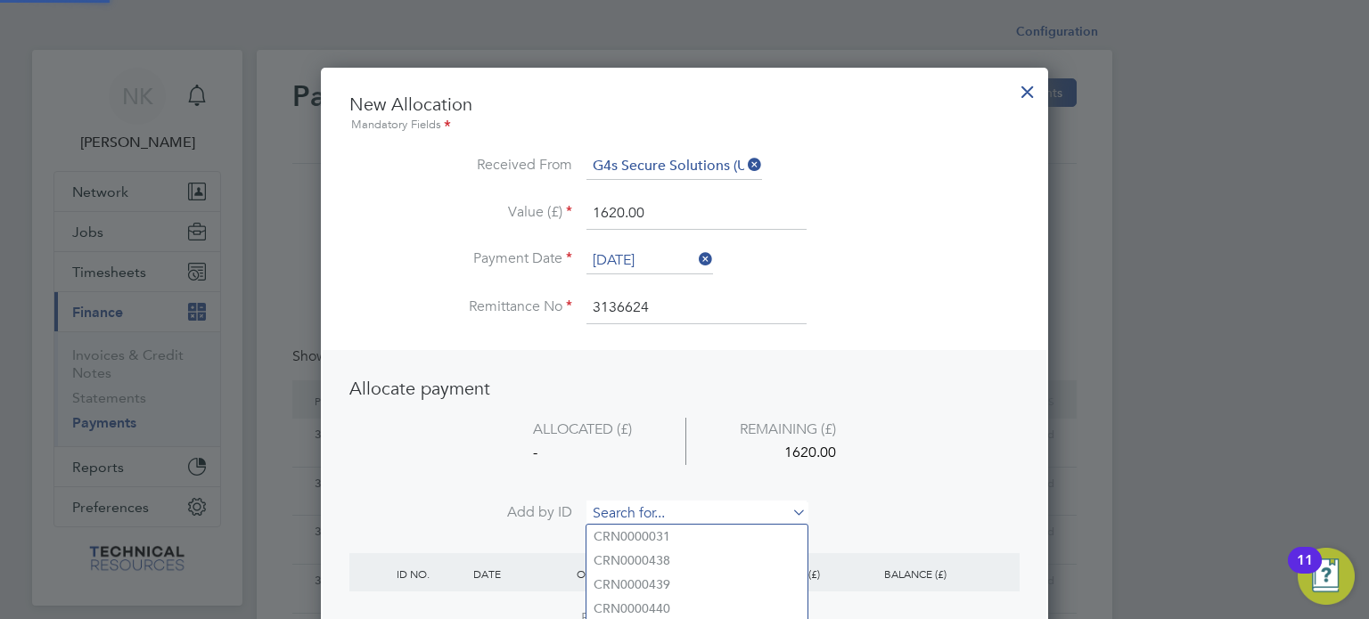
paste input "INV0006841"
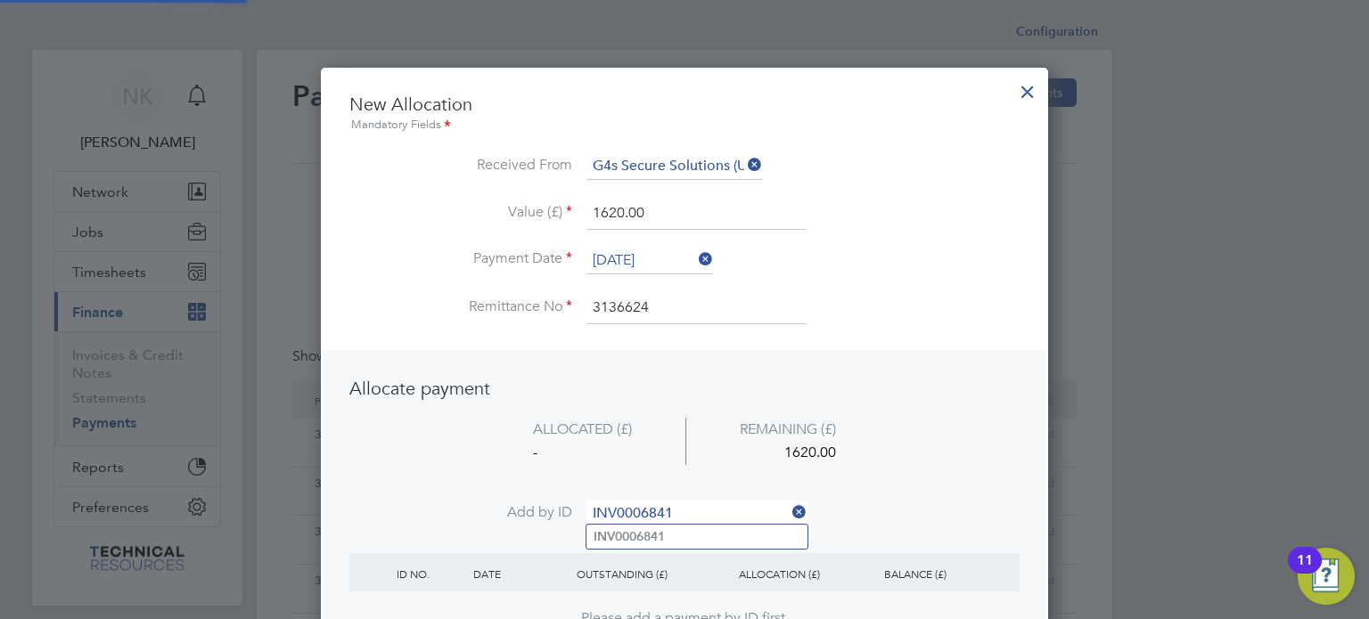
click at [646, 541] on b "INV0006841" at bounding box center [629, 536] width 71 height 15
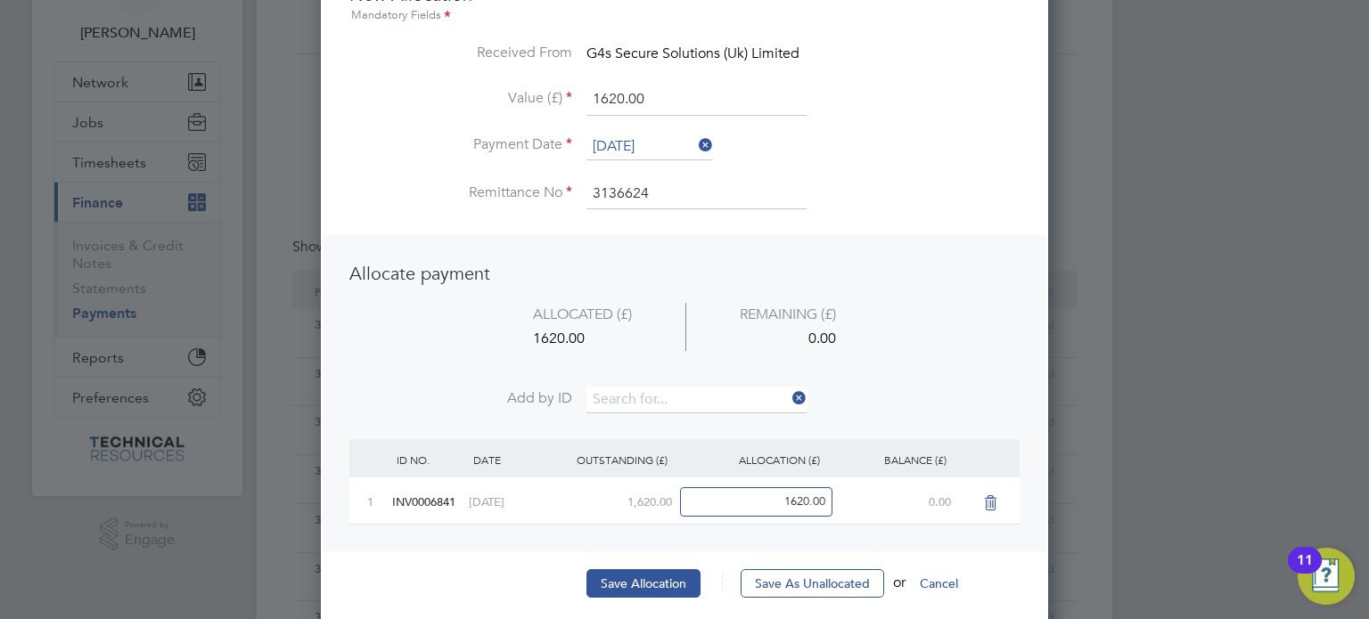
scroll to position [111, 0]
click at [631, 577] on button "Save Allocation" at bounding box center [643, 583] width 114 height 29
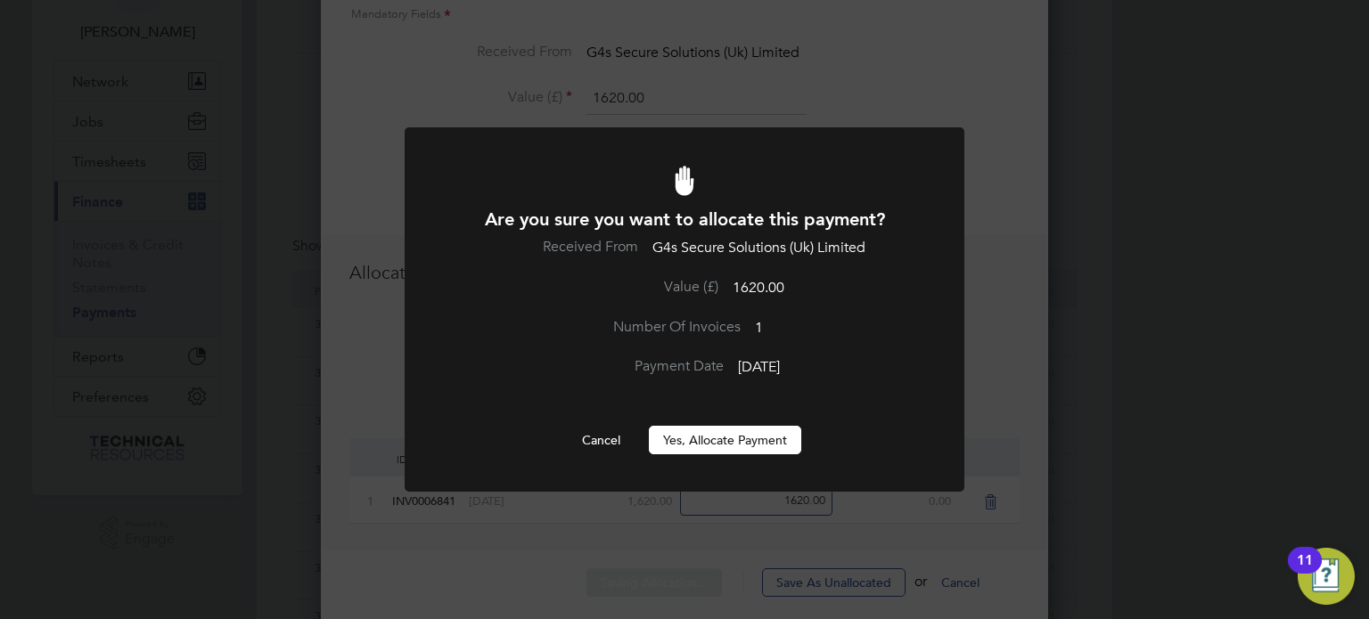
scroll to position [0, 0]
click at [696, 445] on button "Yes, Allocate Payment" at bounding box center [725, 440] width 152 height 29
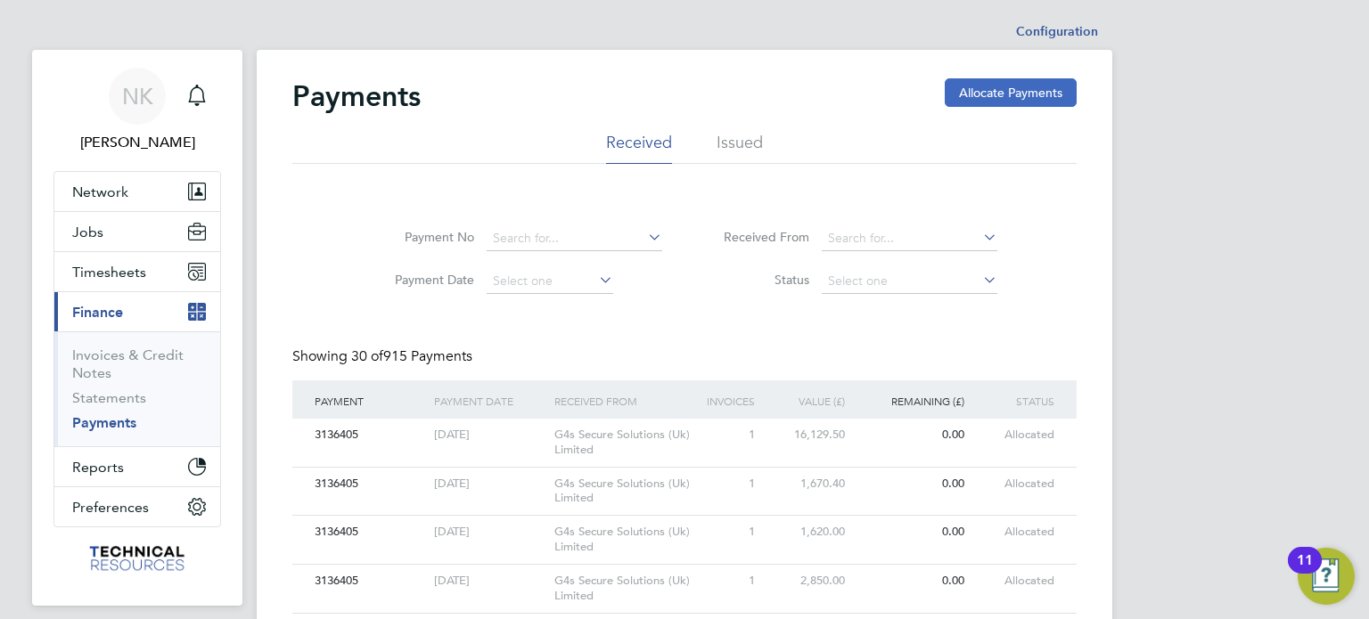
click at [993, 87] on button "Allocate Payments" at bounding box center [1011, 92] width 132 height 29
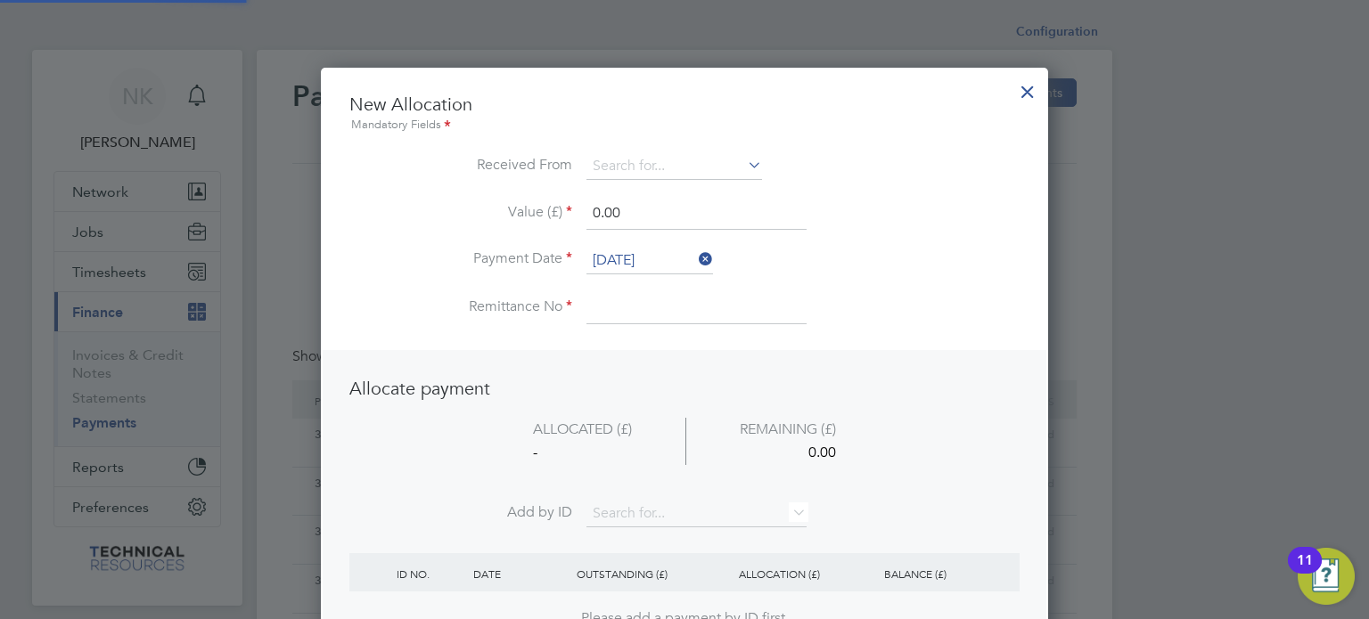
scroll to position [699, 728]
click at [702, 170] on input at bounding box center [674, 166] width 176 height 27
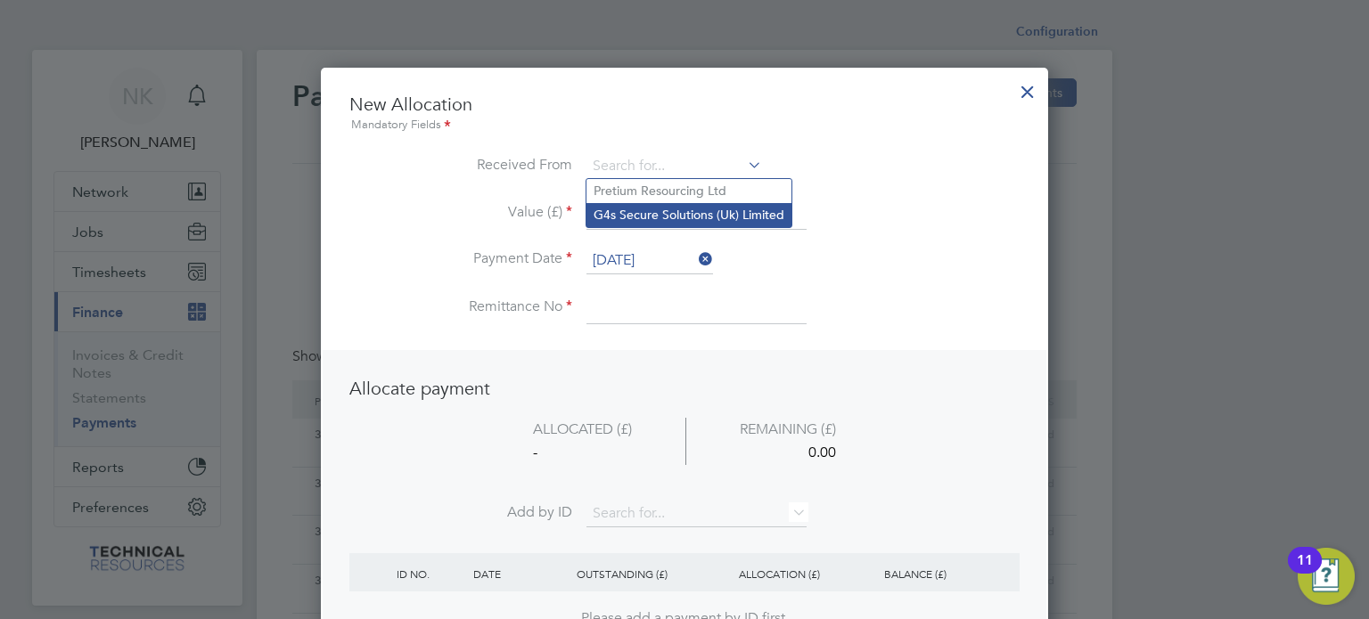
click at [692, 206] on li "G4s Secure Solutions (Uk) Limited" at bounding box center [688, 215] width 205 height 24
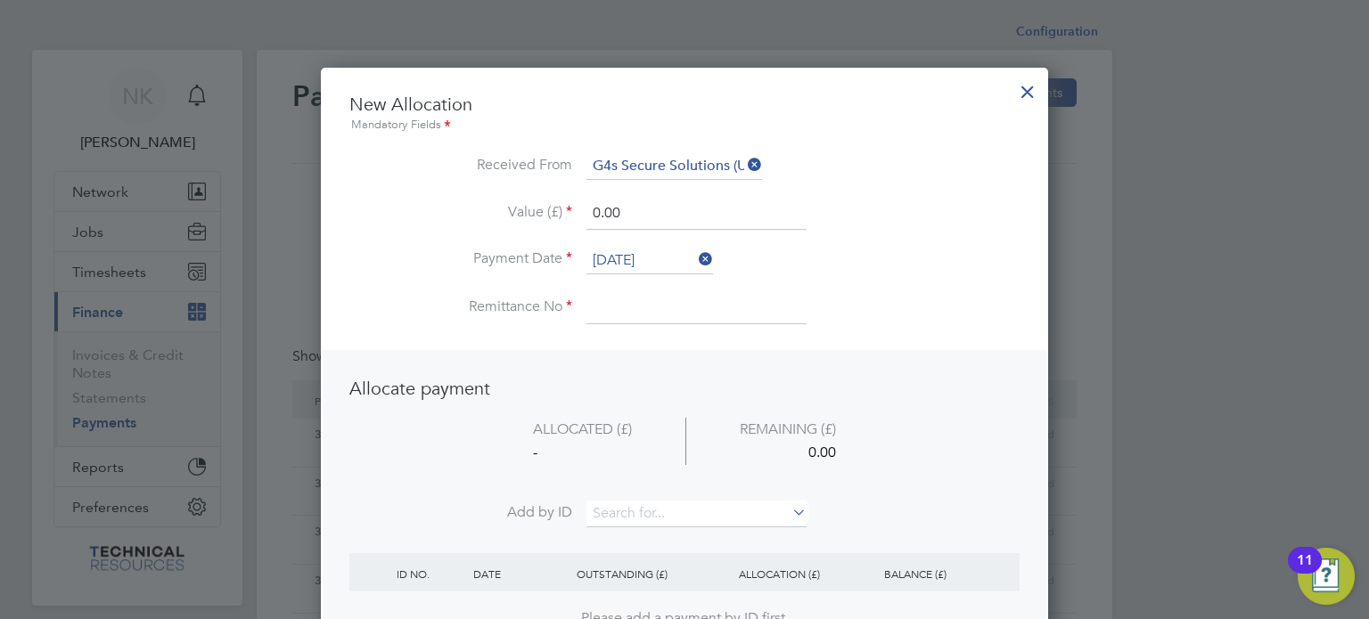
click at [656, 248] on input "26 Sep 2025" at bounding box center [649, 261] width 127 height 27
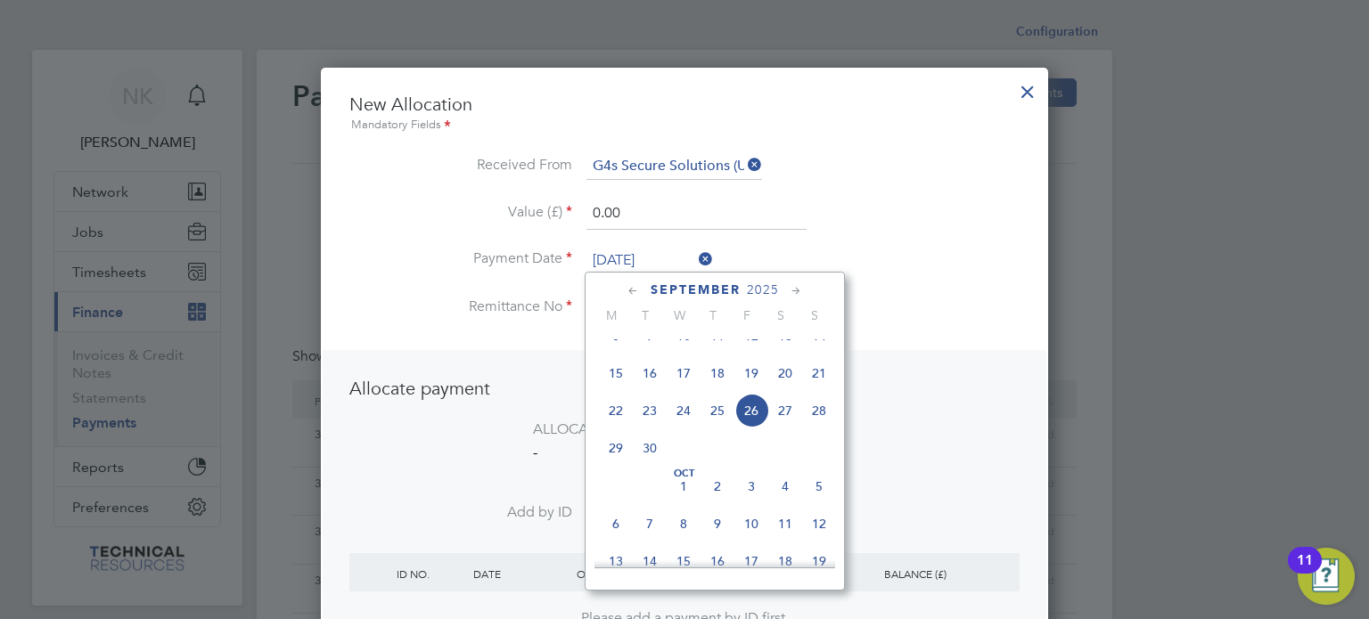
click at [751, 348] on span "12" at bounding box center [751, 336] width 34 height 34
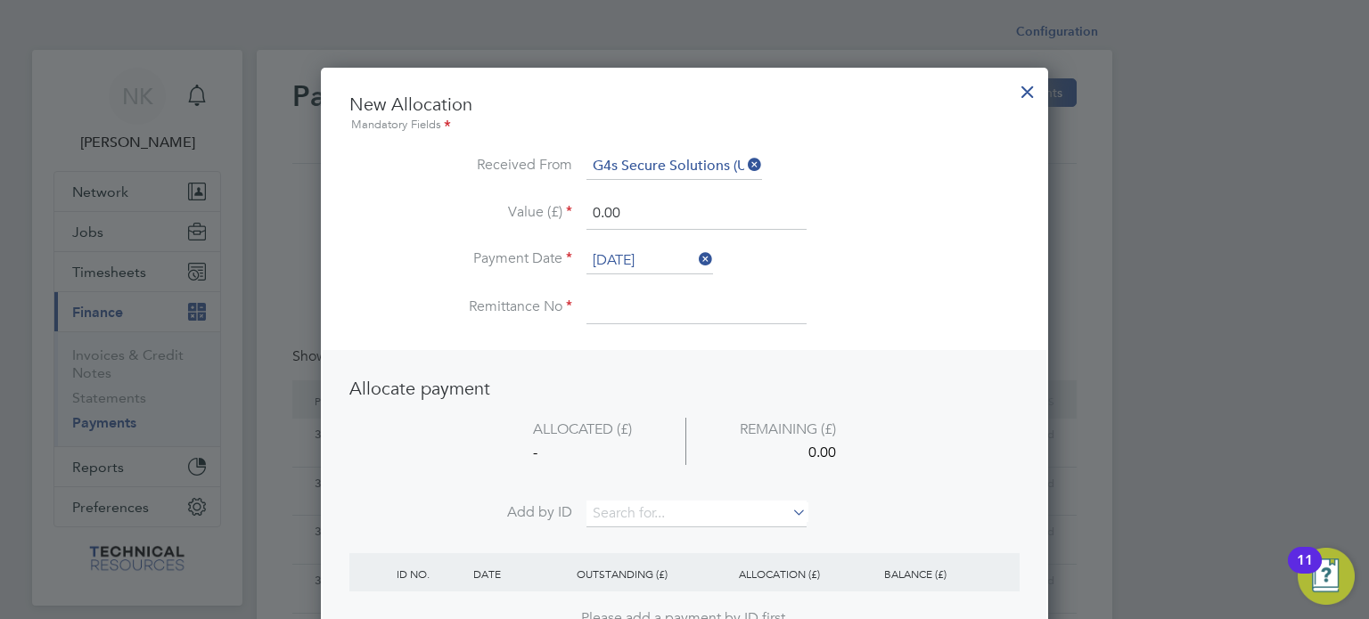
click at [646, 314] on input at bounding box center [696, 308] width 220 height 32
drag, startPoint x: 625, startPoint y: 217, endPoint x: 521, endPoint y: 224, distance: 103.6
click at [521, 224] on li "Value (£) 0.00" at bounding box center [684, 223] width 670 height 50
click at [686, 504] on input at bounding box center [696, 514] width 220 height 27
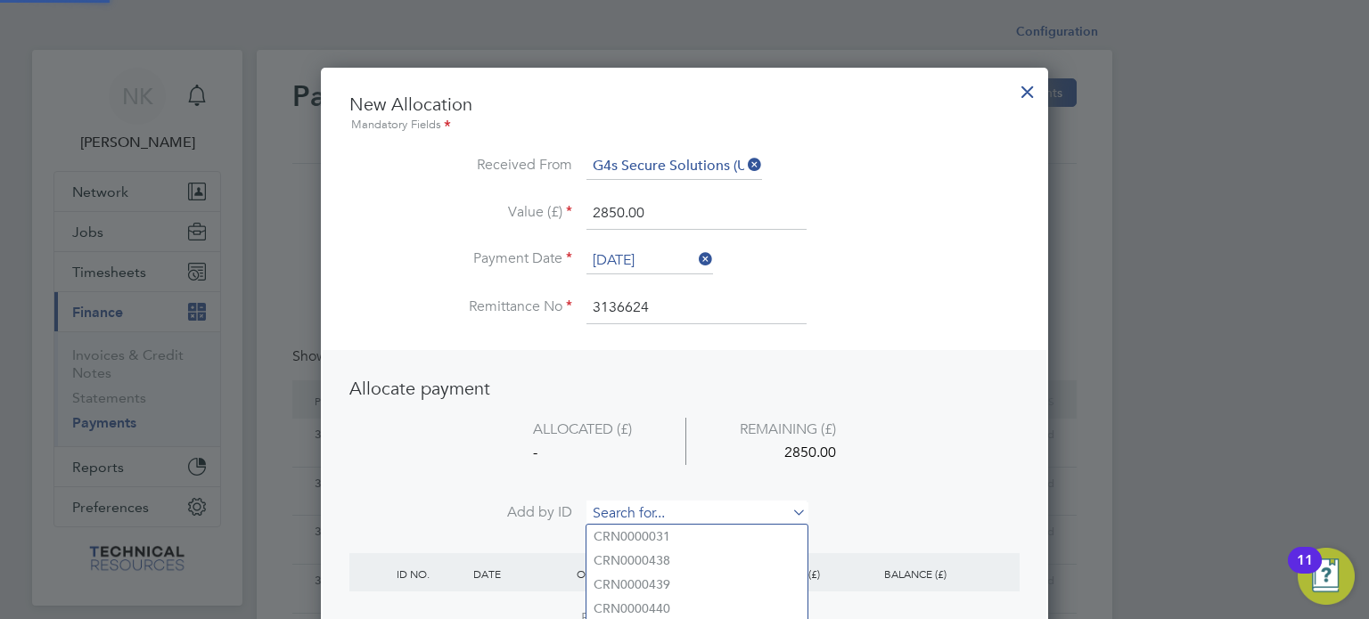
paste input "INV0006843"
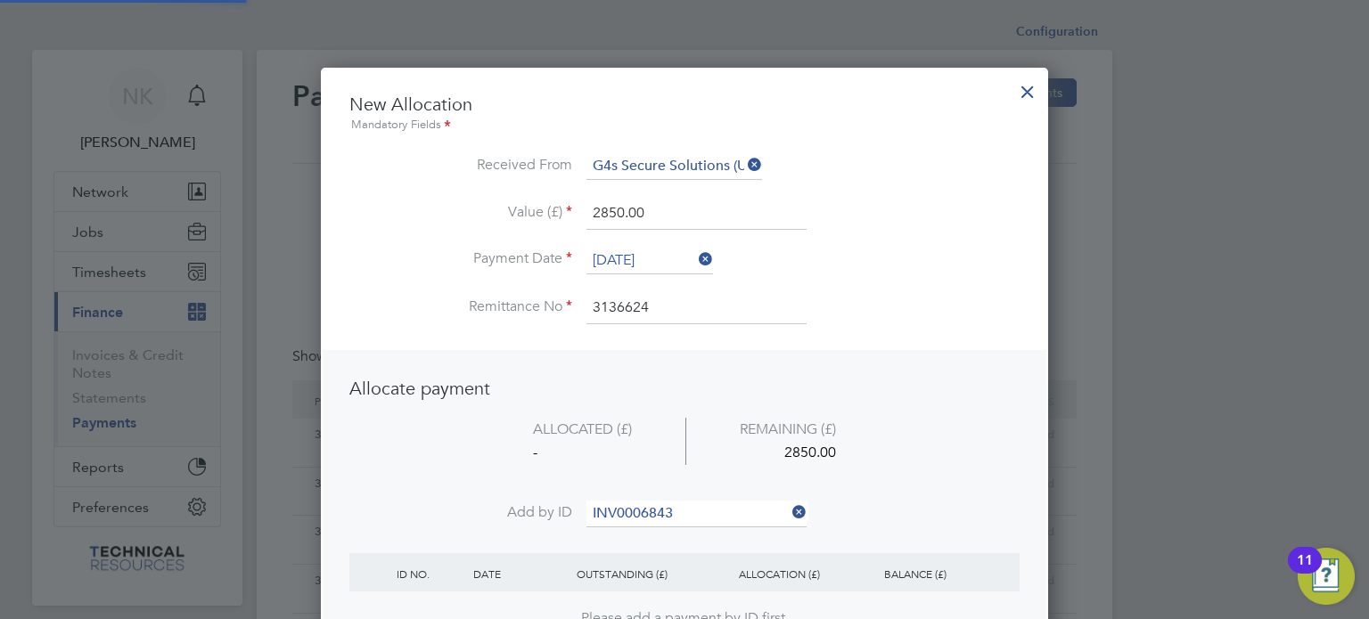
click at [656, 530] on b "INV0006843" at bounding box center [629, 536] width 71 height 15
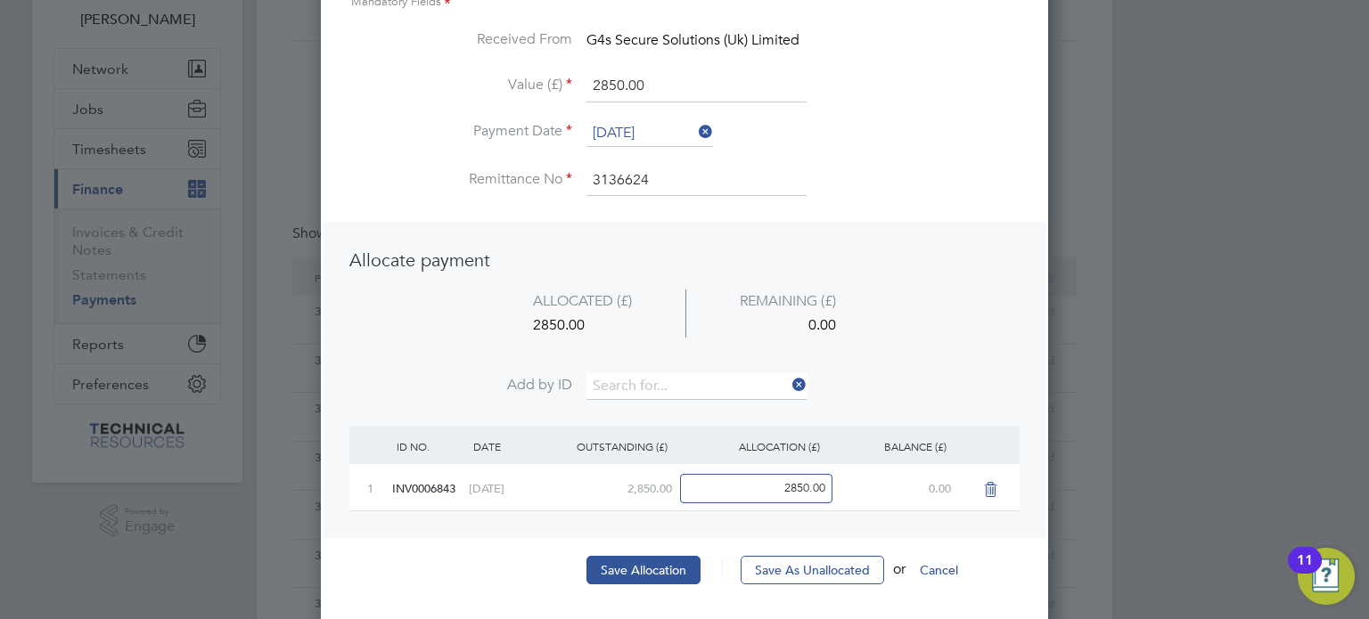
scroll to position [127, 0]
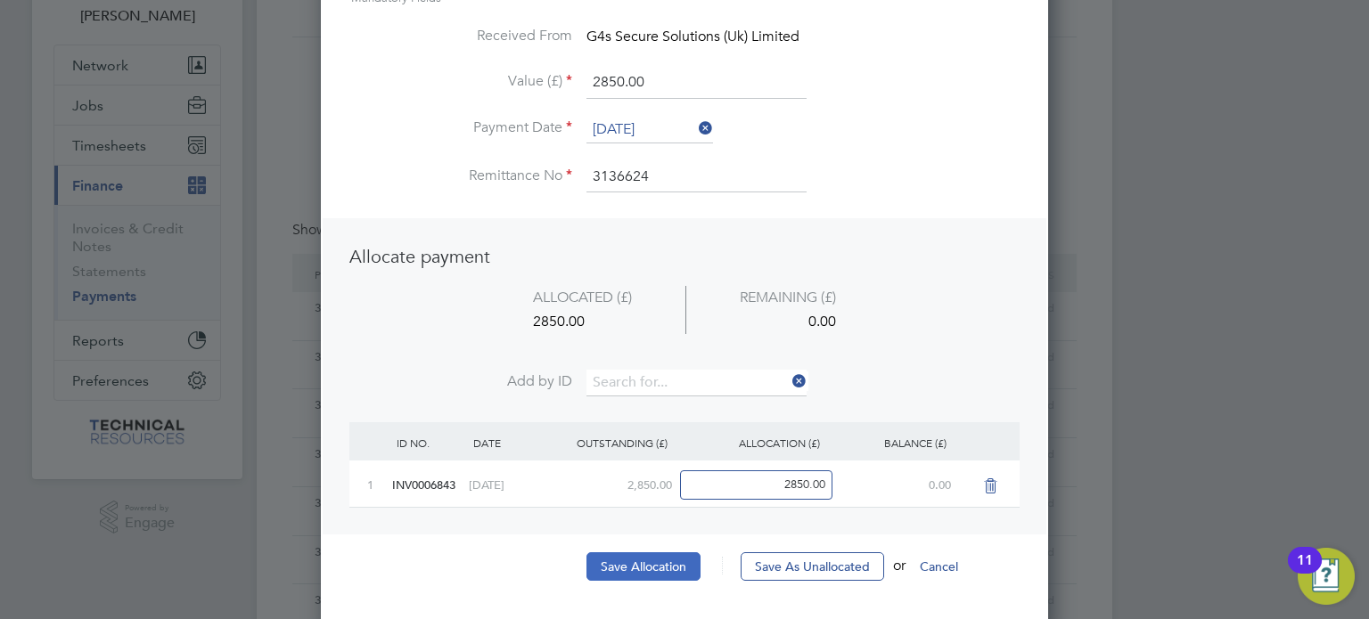
click at [631, 569] on button "Save Allocation" at bounding box center [643, 567] width 114 height 29
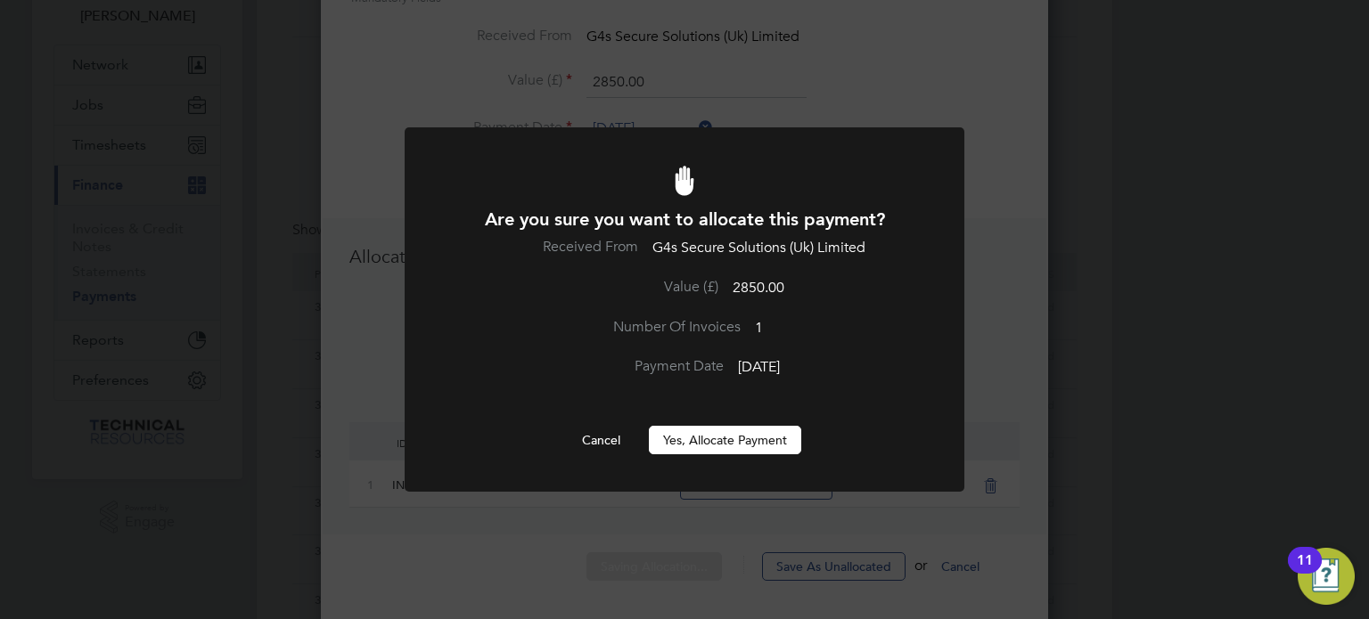
click at [693, 438] on button "Yes, Allocate Payment" at bounding box center [725, 440] width 152 height 29
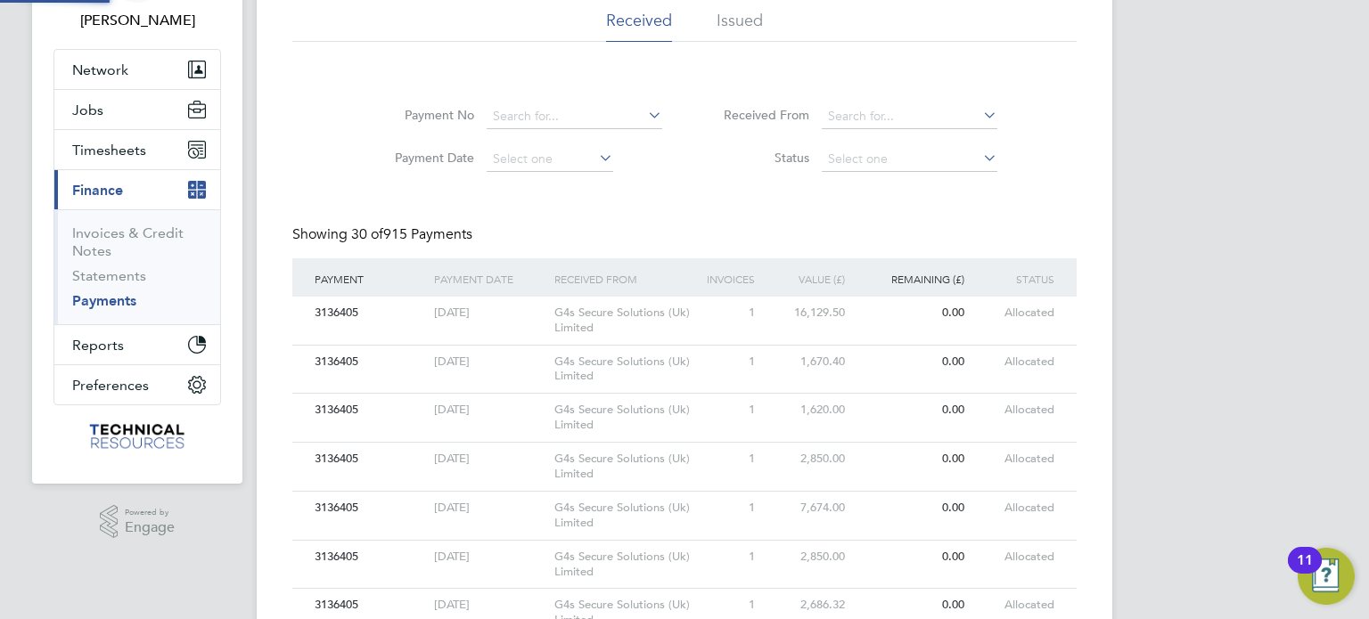
scroll to position [47, 0]
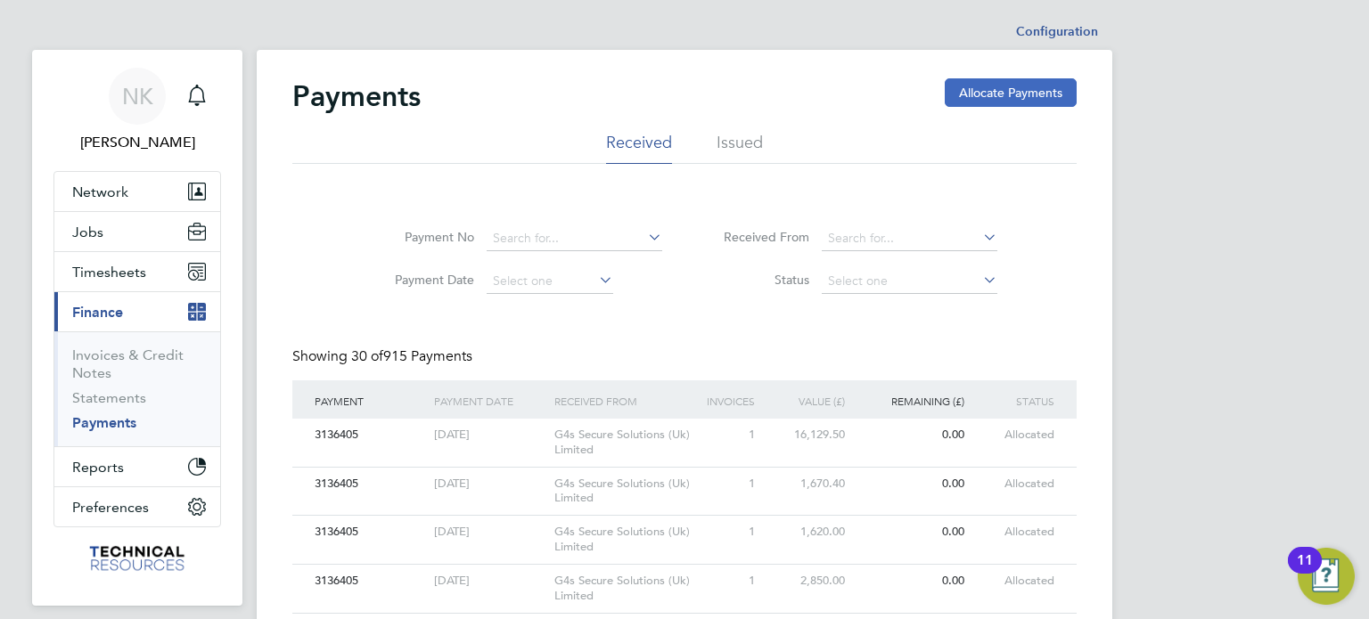
click at [987, 78] on button "Allocate Payments" at bounding box center [1011, 92] width 132 height 29
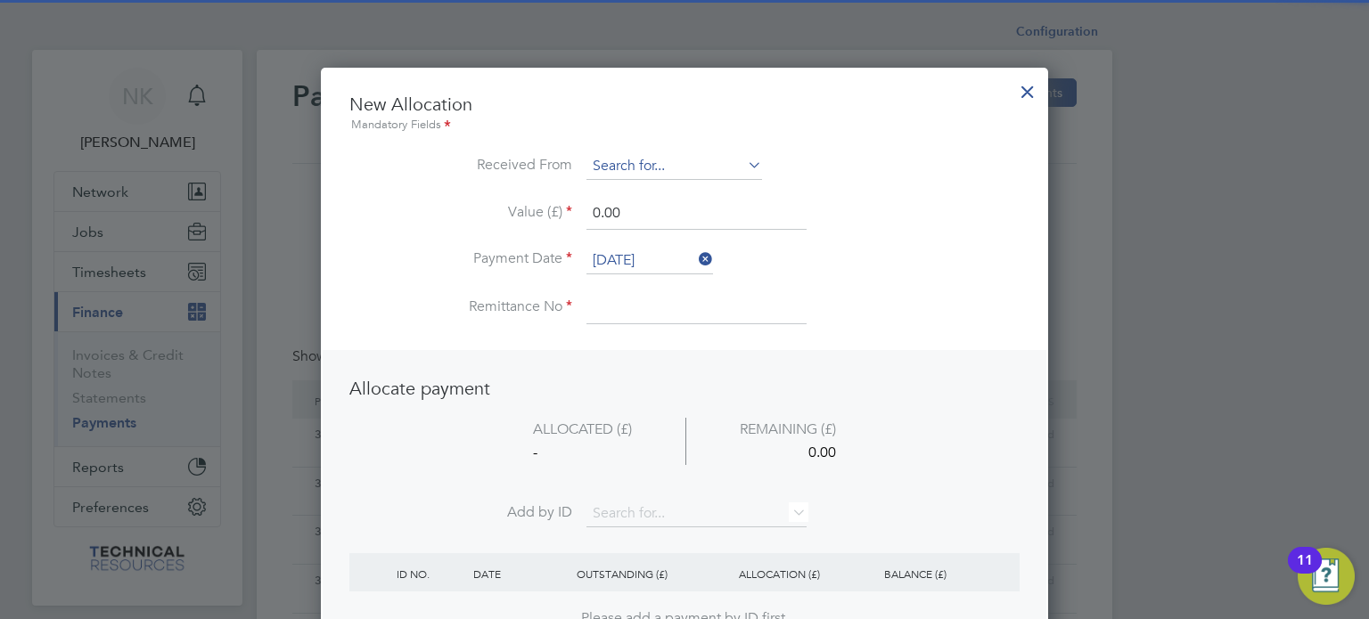
click at [682, 160] on input at bounding box center [674, 166] width 176 height 27
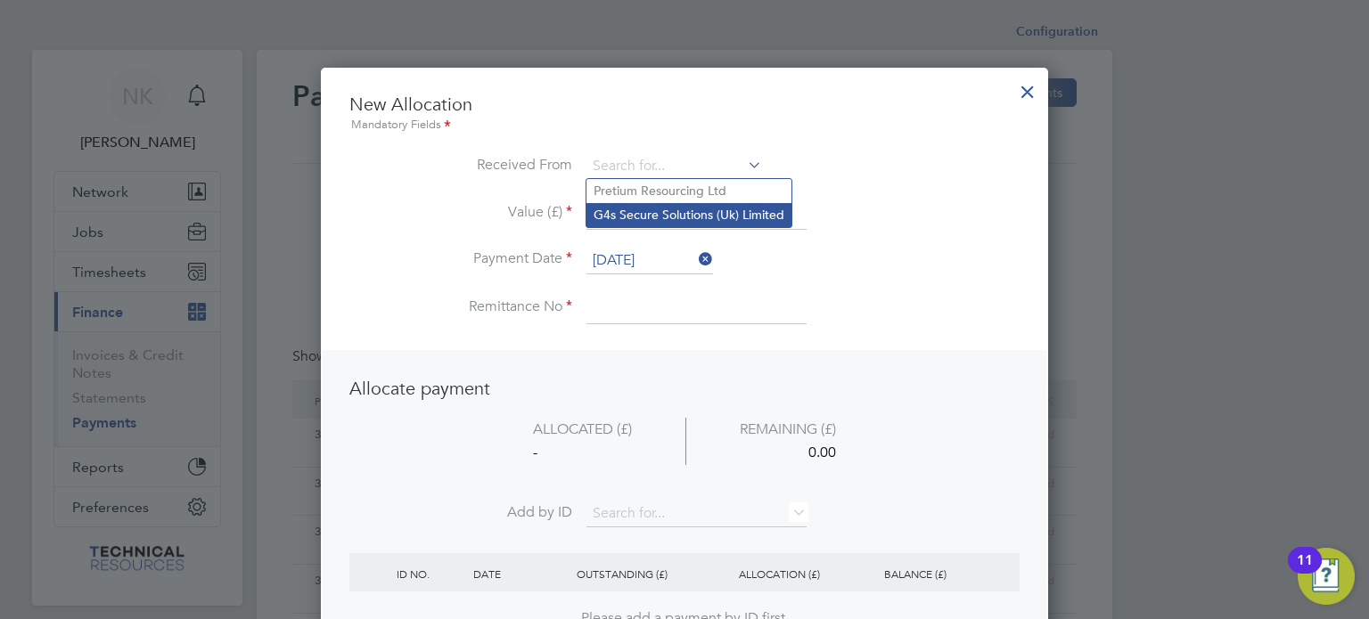
click at [670, 206] on li "G4s Secure Solutions (Uk) Limited" at bounding box center [688, 215] width 205 height 24
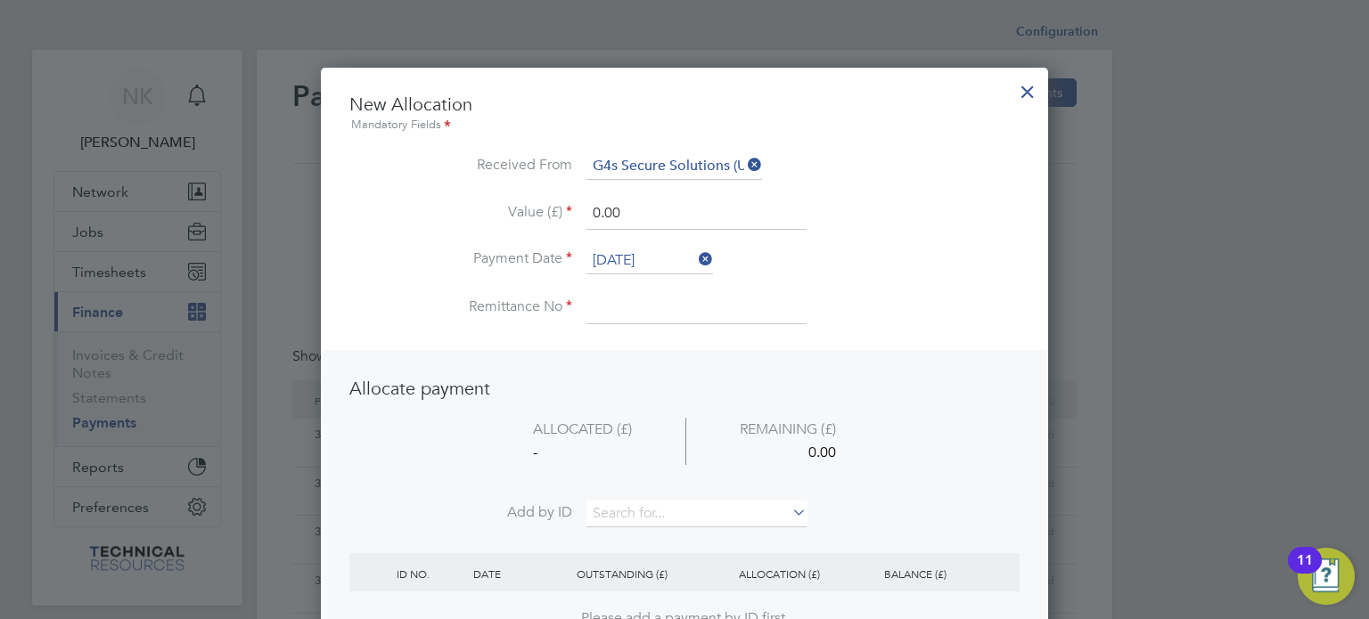
click at [654, 243] on li "Value (£) 0.00" at bounding box center [684, 223] width 670 height 50
click at [651, 253] on input "26 Sep 2025" at bounding box center [649, 261] width 127 height 27
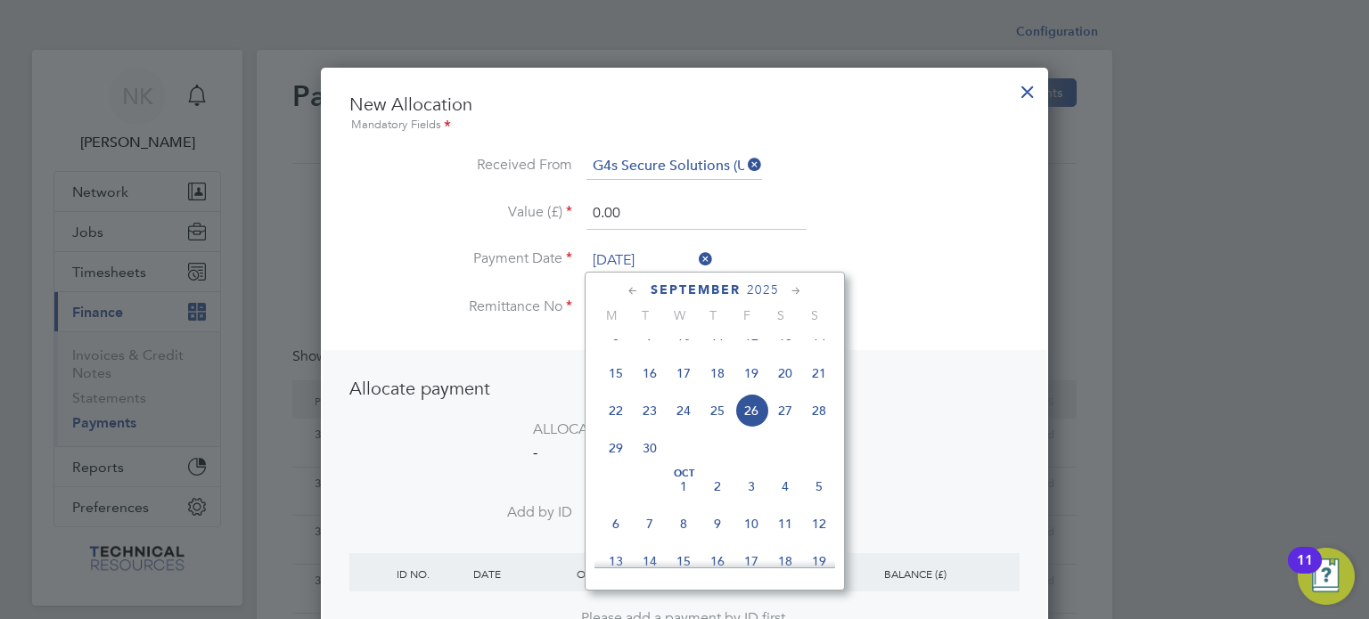
click at [750, 350] on span "12" at bounding box center [751, 336] width 34 height 34
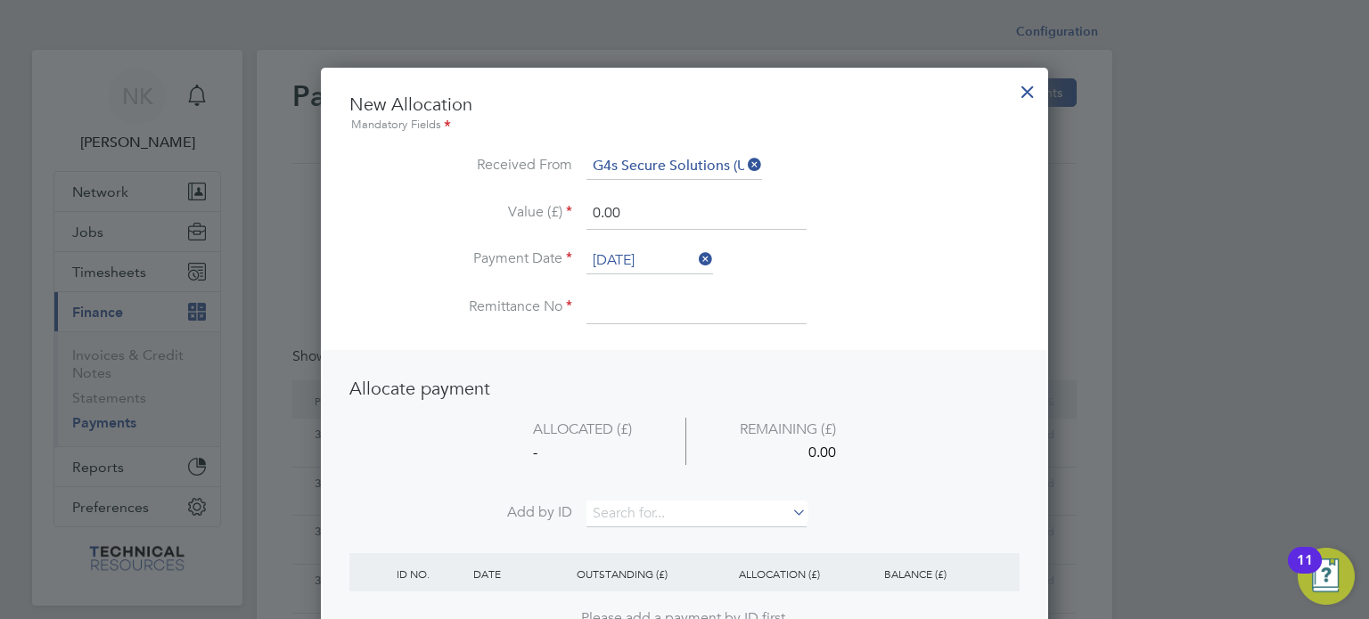
click at [634, 310] on input at bounding box center [696, 308] width 220 height 32
drag, startPoint x: 649, startPoint y: 213, endPoint x: 509, endPoint y: 211, distance: 139.9
click at [509, 211] on li "Value (£) 0.00" at bounding box center [684, 223] width 670 height 50
click at [620, 495] on li "ALLOCATED (£) REMAINING (£) - 1728.00" at bounding box center [684, 460] width 670 height 84
click at [619, 505] on input at bounding box center [696, 514] width 220 height 27
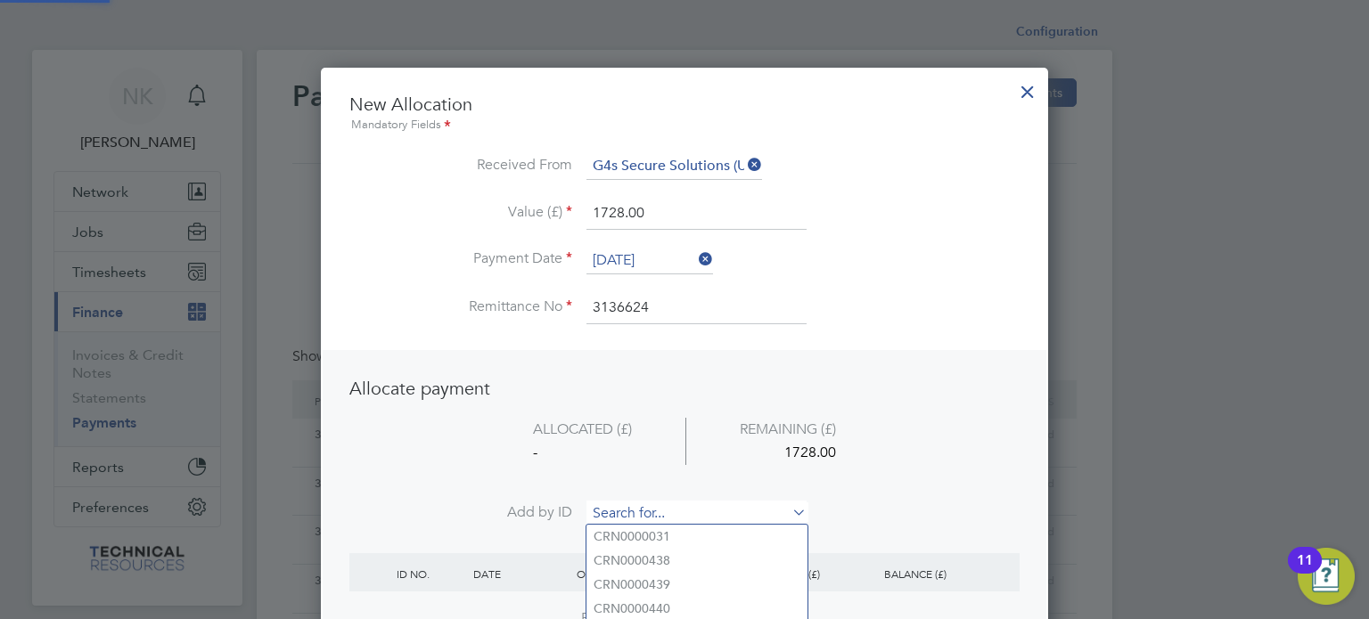
paste input "INV0006845"
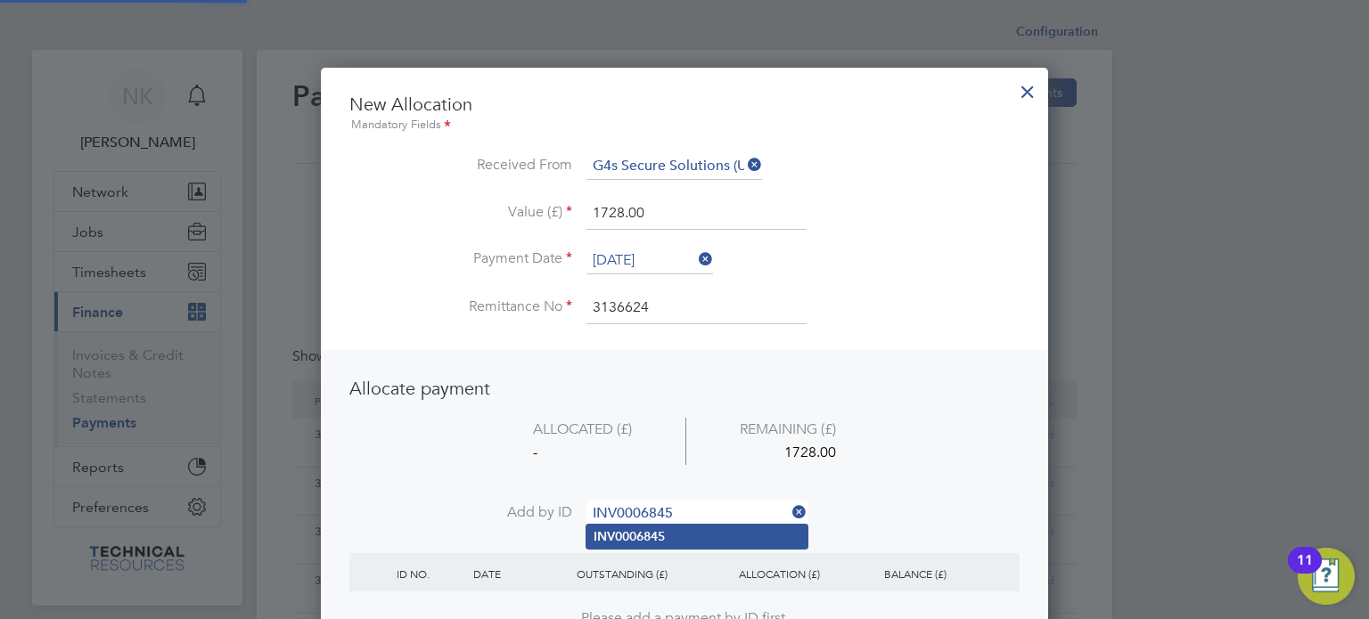
click at [619, 536] on b "INV0006845" at bounding box center [629, 536] width 71 height 15
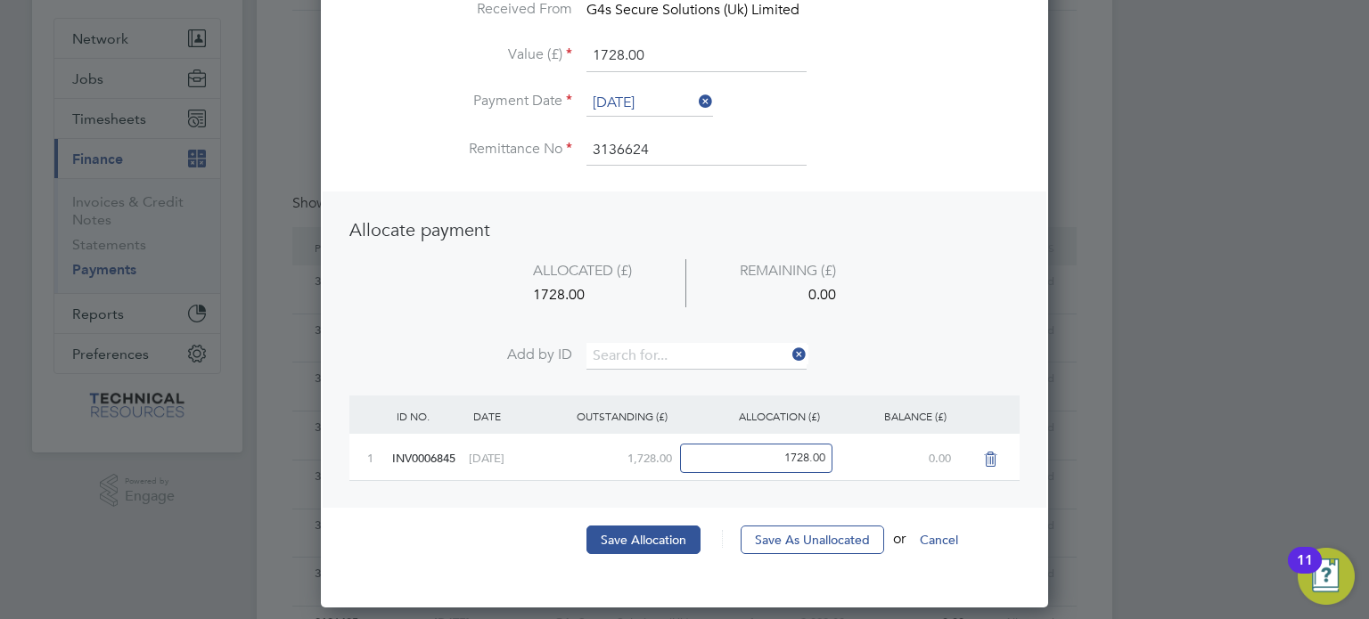
scroll to position [159, 0]
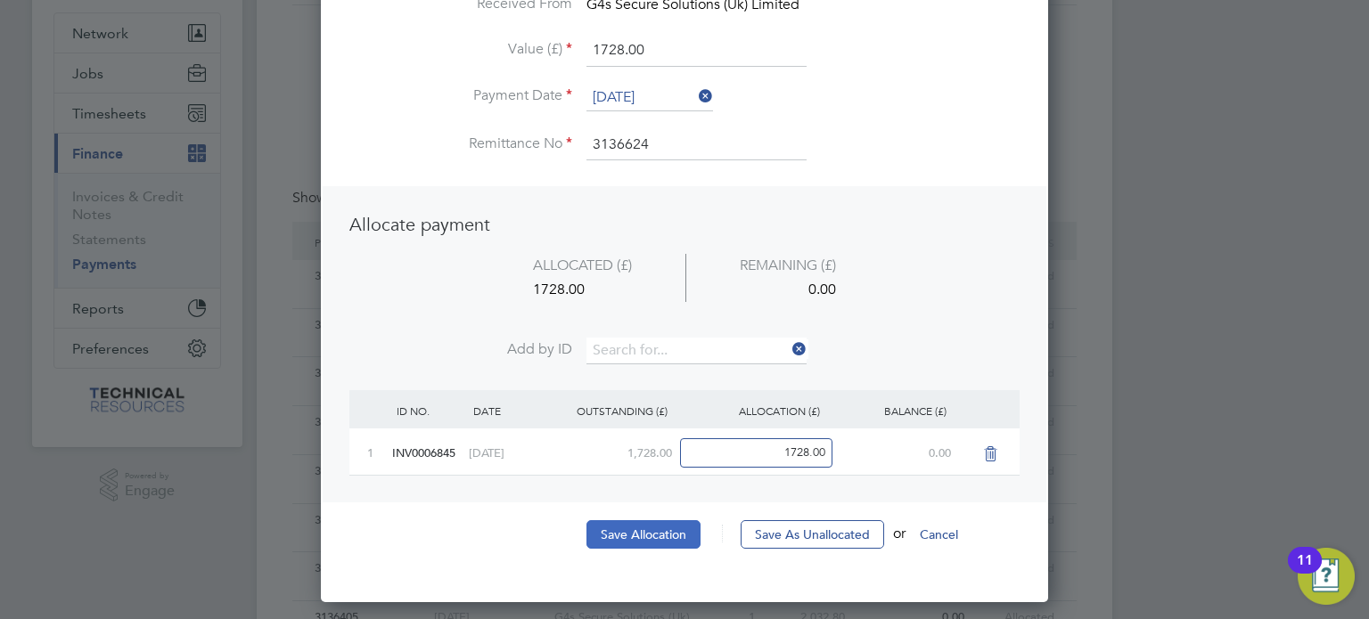
click at [624, 535] on button "Save Allocation" at bounding box center [643, 534] width 114 height 29
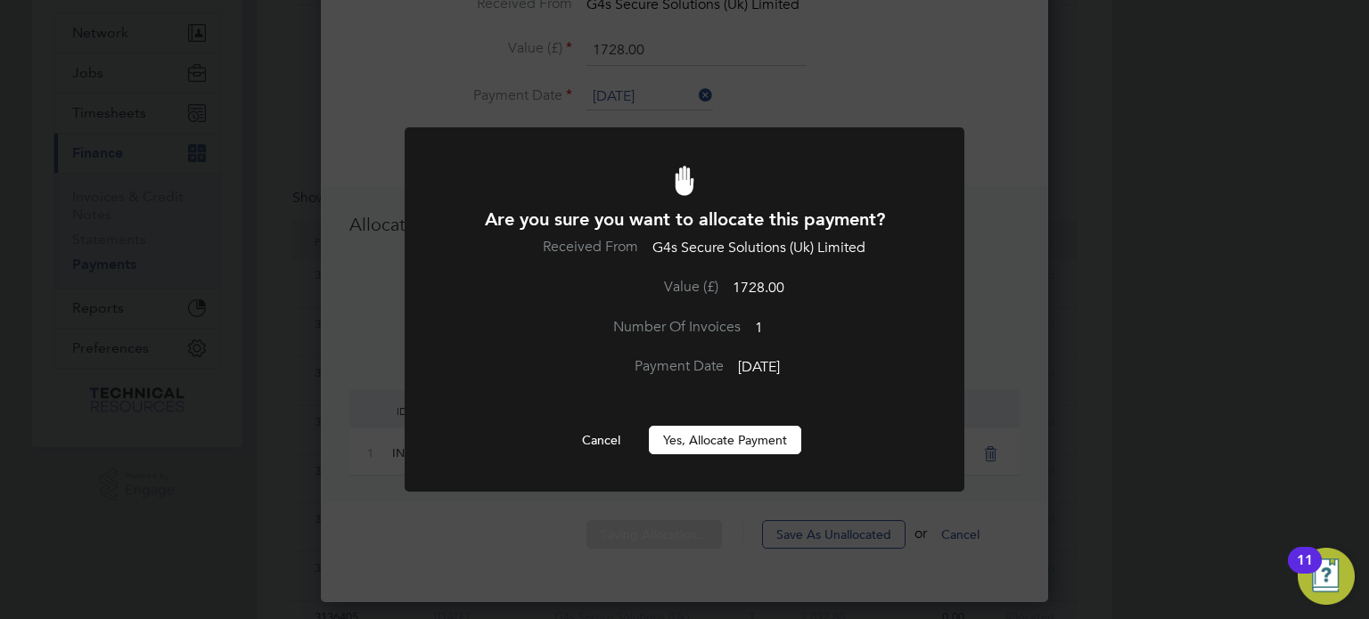
click at [699, 445] on button "Yes, Allocate Payment" at bounding box center [725, 440] width 152 height 29
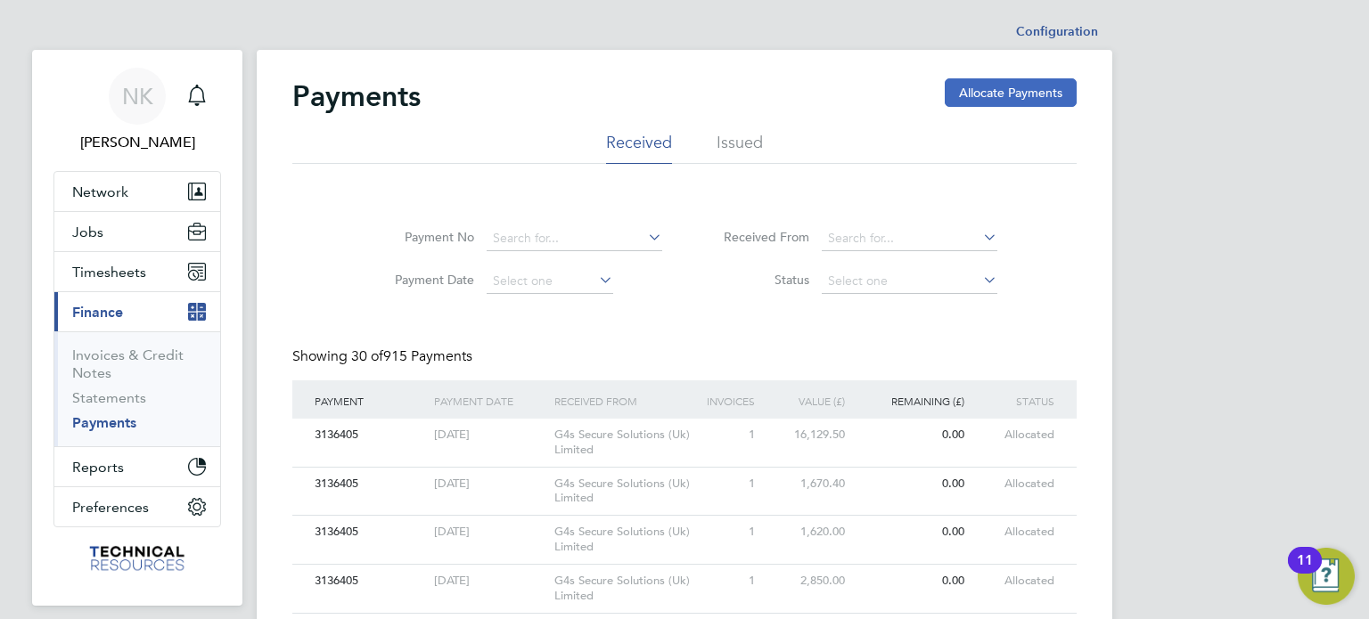
click at [958, 95] on button "Allocate Payments" at bounding box center [1011, 92] width 132 height 29
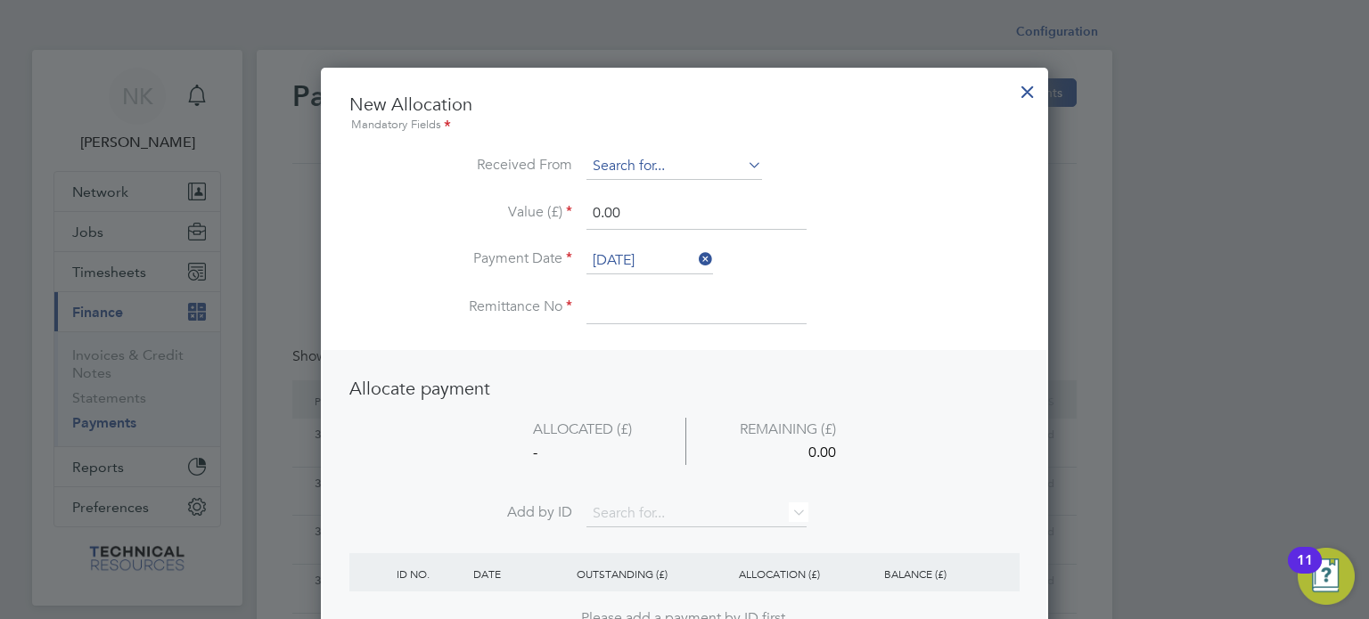
click at [690, 159] on input at bounding box center [674, 166] width 176 height 27
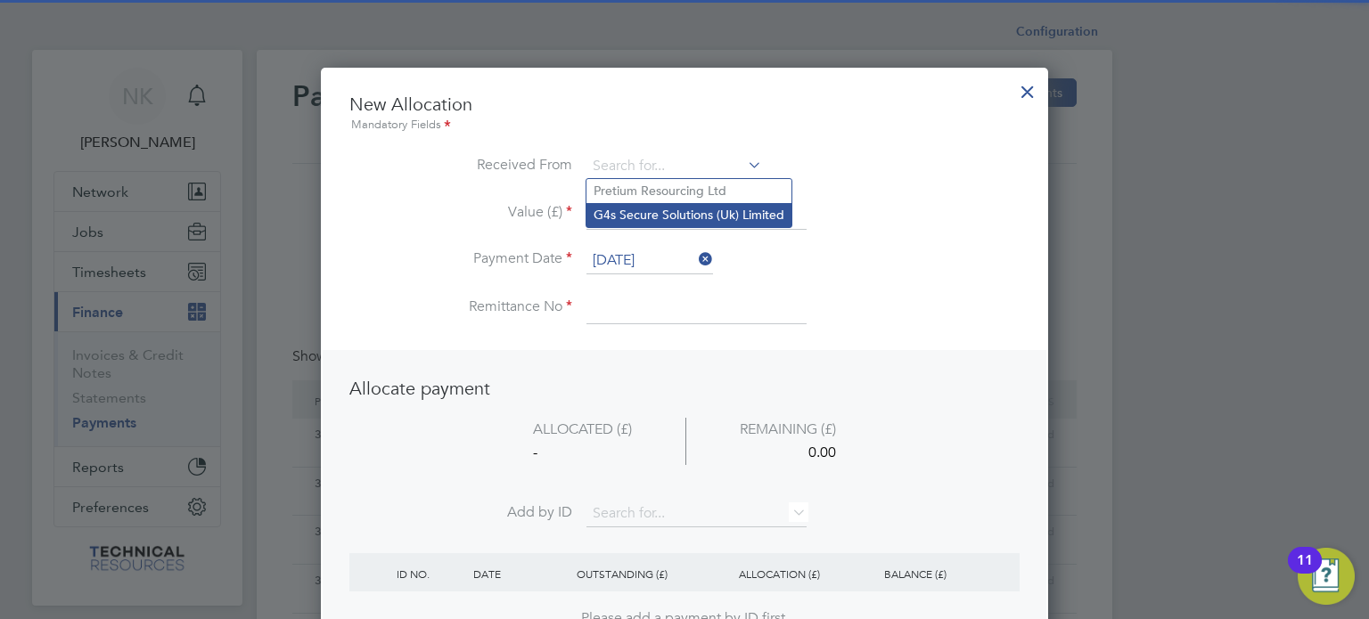
click at [666, 220] on li "G4s Secure Solutions (Uk) Limited" at bounding box center [688, 215] width 205 height 24
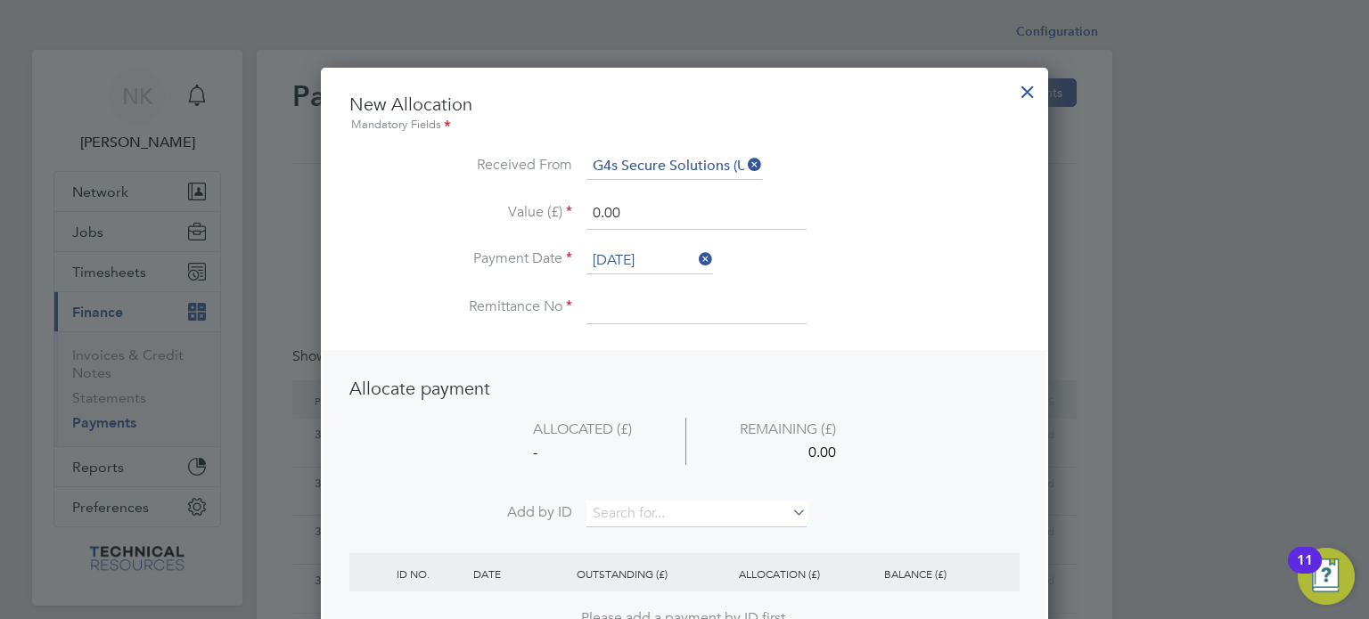
click at [636, 258] on input "26 Sep 2025" at bounding box center [649, 261] width 127 height 27
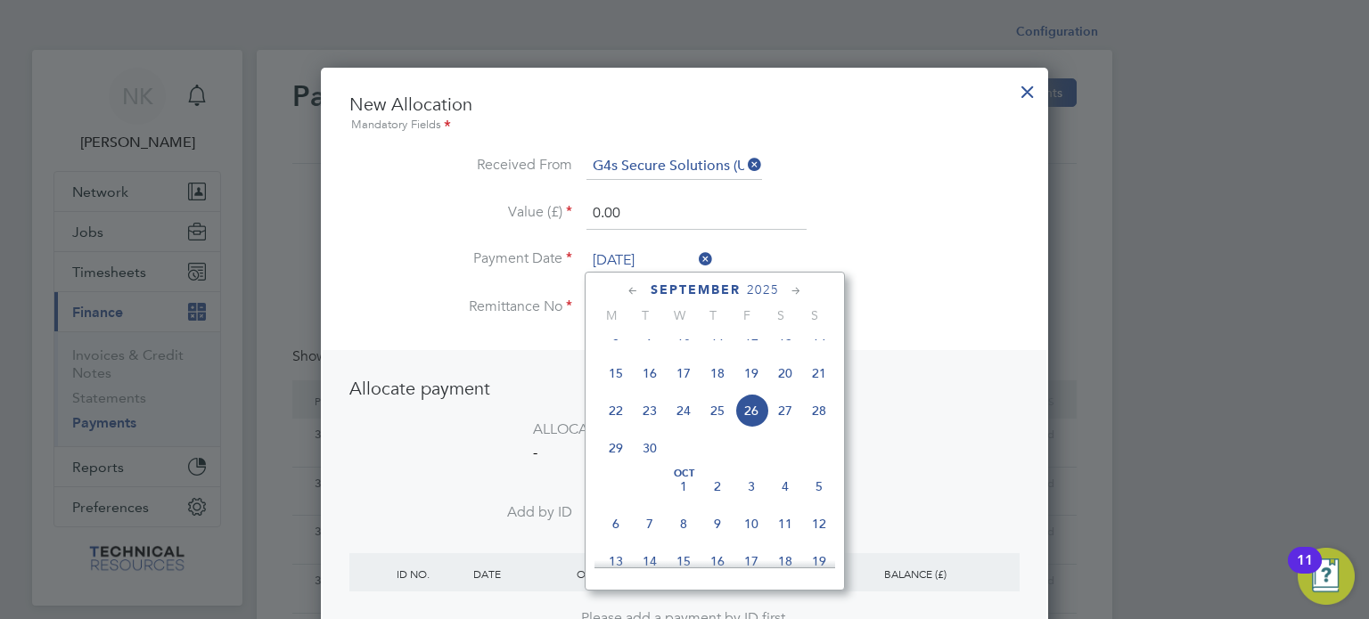
click at [749, 352] on span "12" at bounding box center [751, 336] width 34 height 34
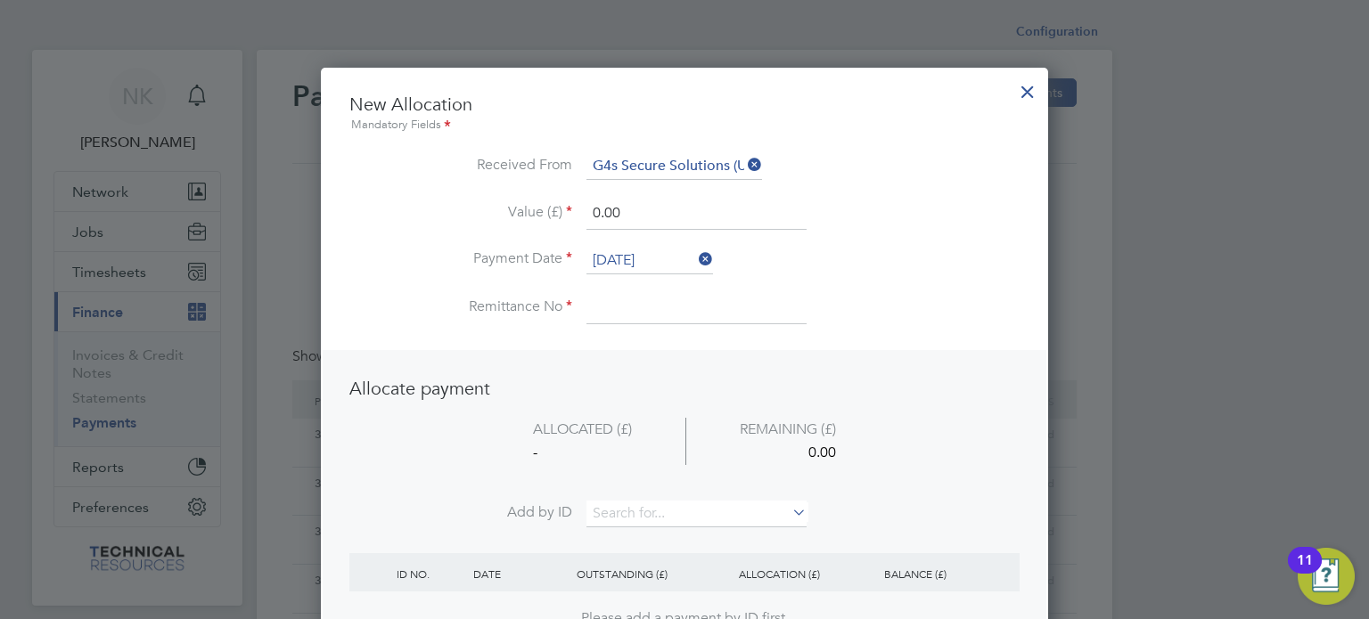
click at [628, 315] on input at bounding box center [696, 308] width 220 height 32
drag, startPoint x: 633, startPoint y: 226, endPoint x: 506, endPoint y: 206, distance: 128.2
click at [506, 206] on li "Value (£) 0.00" at bounding box center [684, 223] width 670 height 50
click at [614, 505] on input at bounding box center [696, 514] width 220 height 27
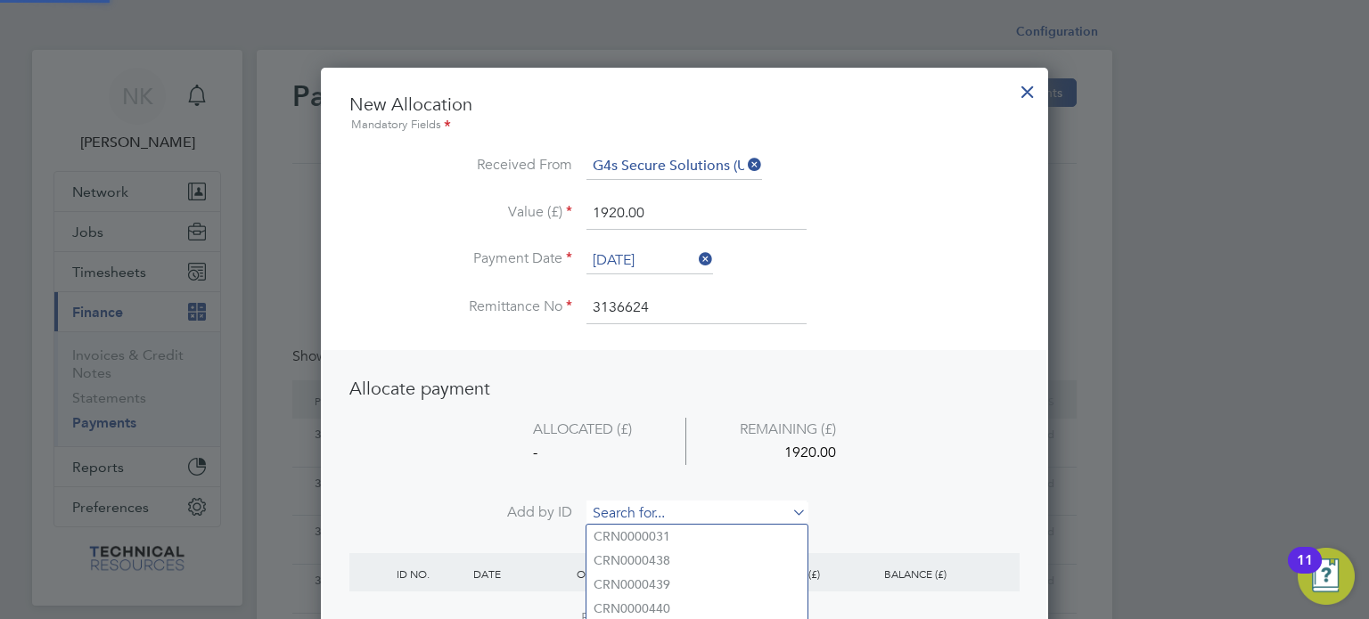
paste input "INV0006846"
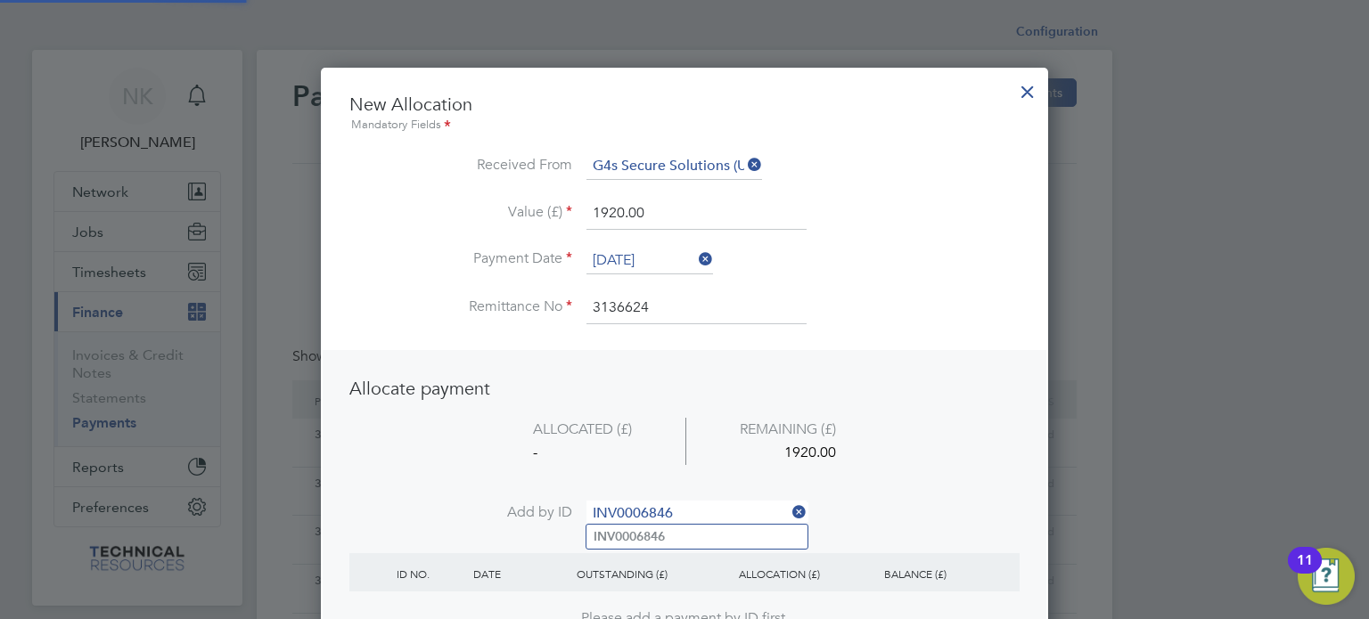
click at [623, 533] on b "INV0006846" at bounding box center [629, 536] width 71 height 15
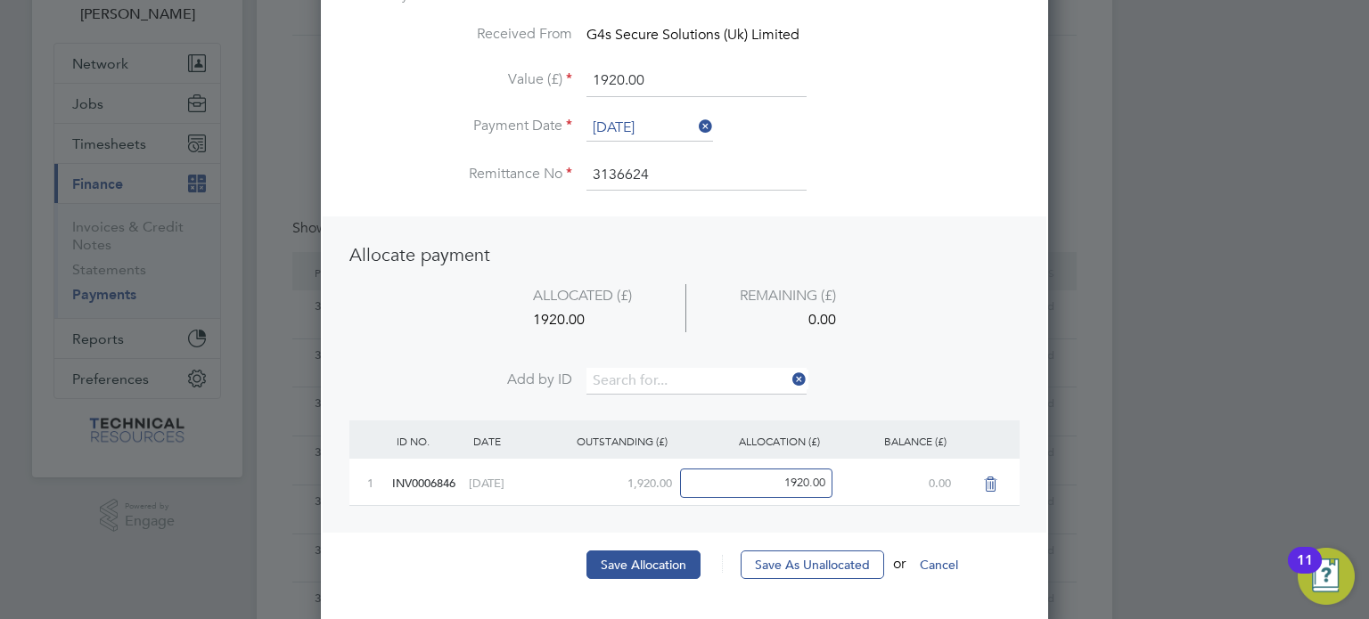
scroll to position [177, 0]
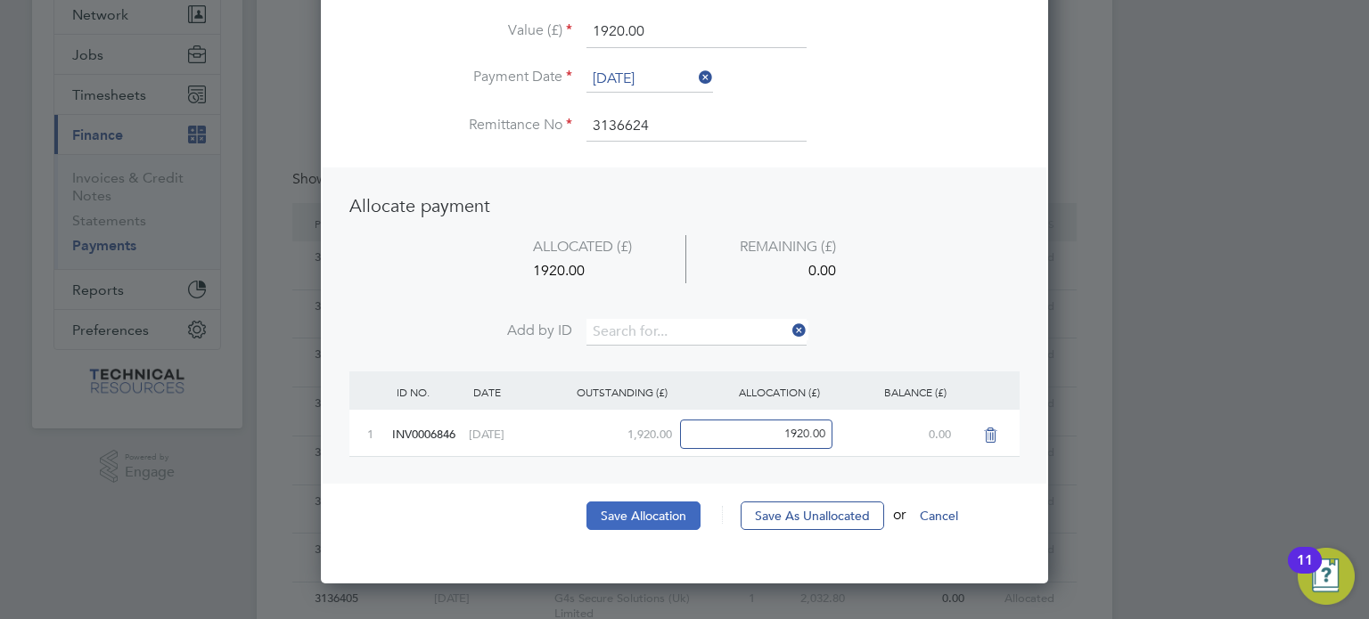
click at [639, 516] on button "Save Allocation" at bounding box center [643, 516] width 114 height 29
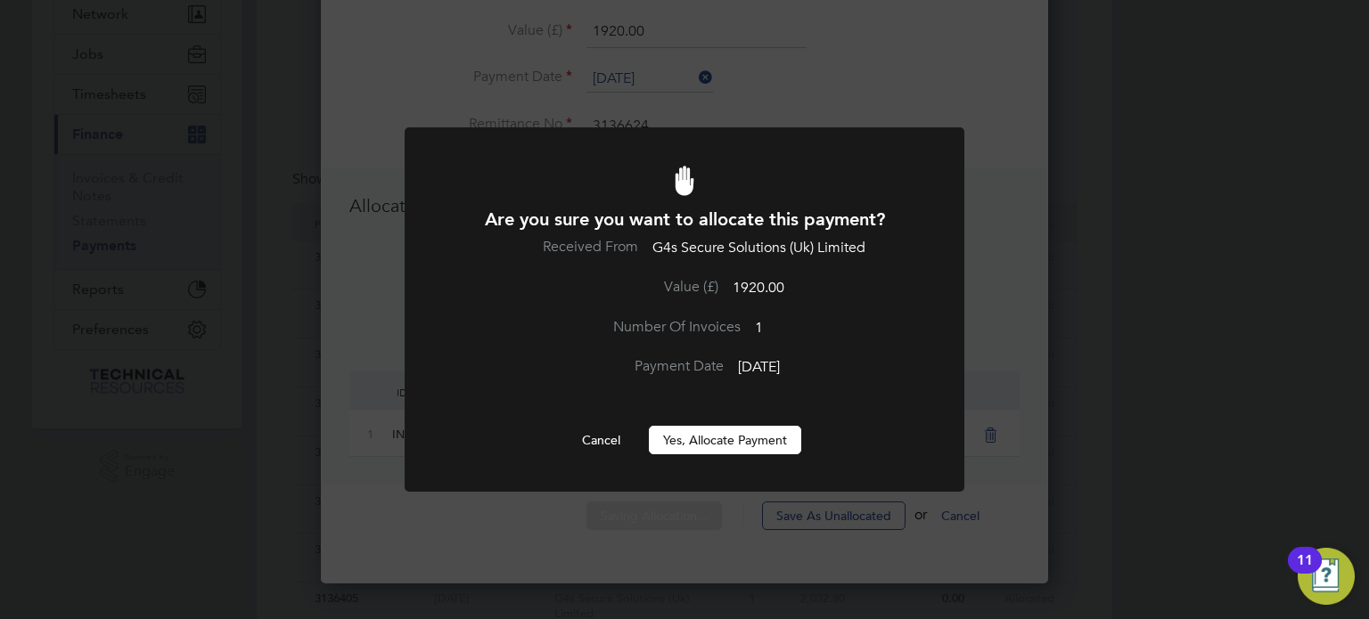
click at [680, 444] on button "Yes, Allocate Payment" at bounding box center [725, 440] width 152 height 29
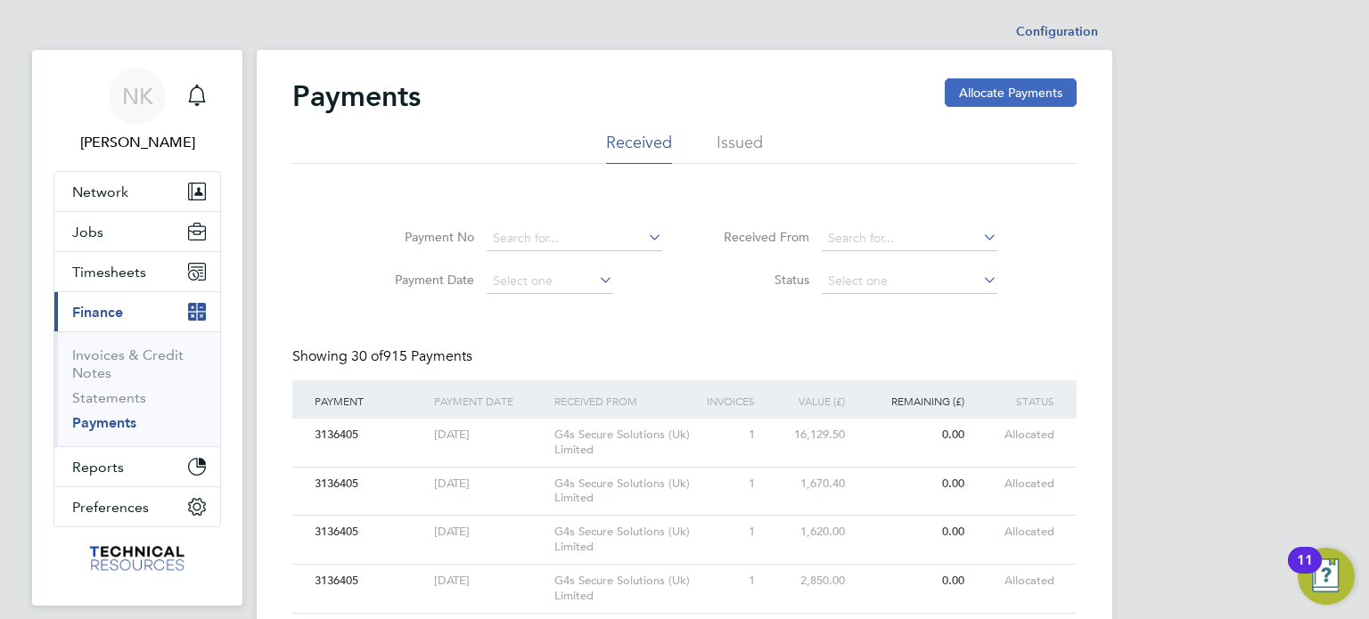
click at [981, 92] on button "Allocate Payments" at bounding box center [1011, 92] width 132 height 29
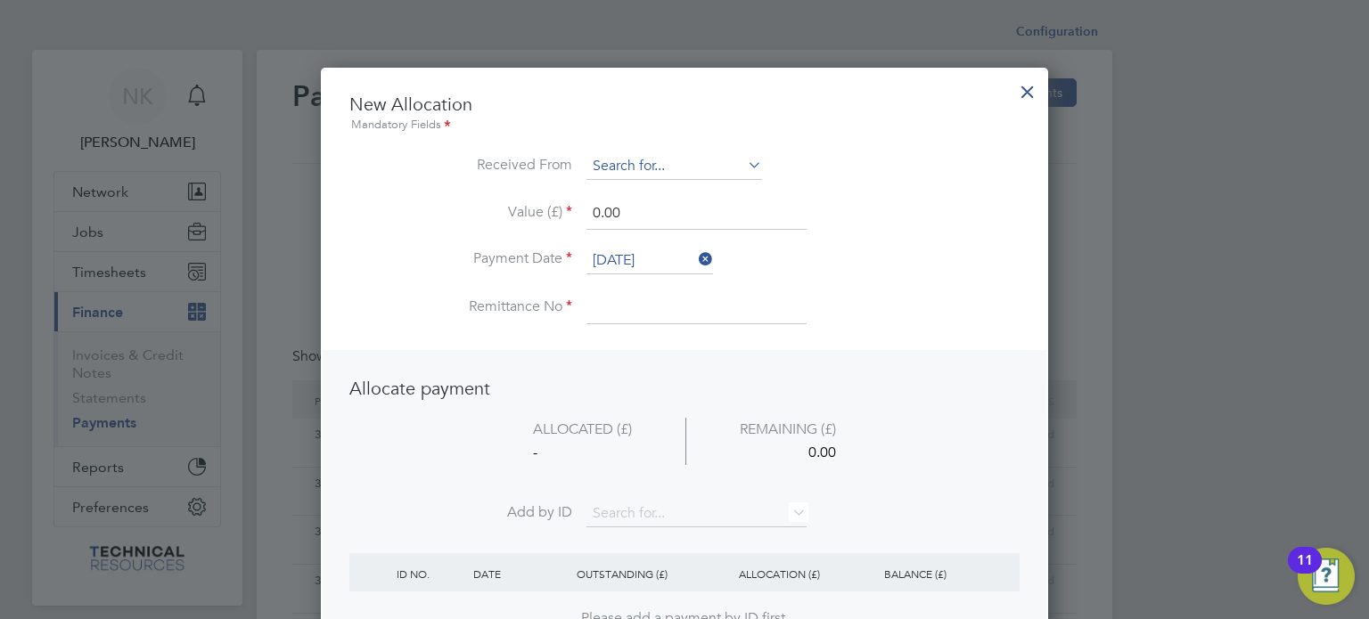
click at [721, 172] on input at bounding box center [674, 166] width 176 height 27
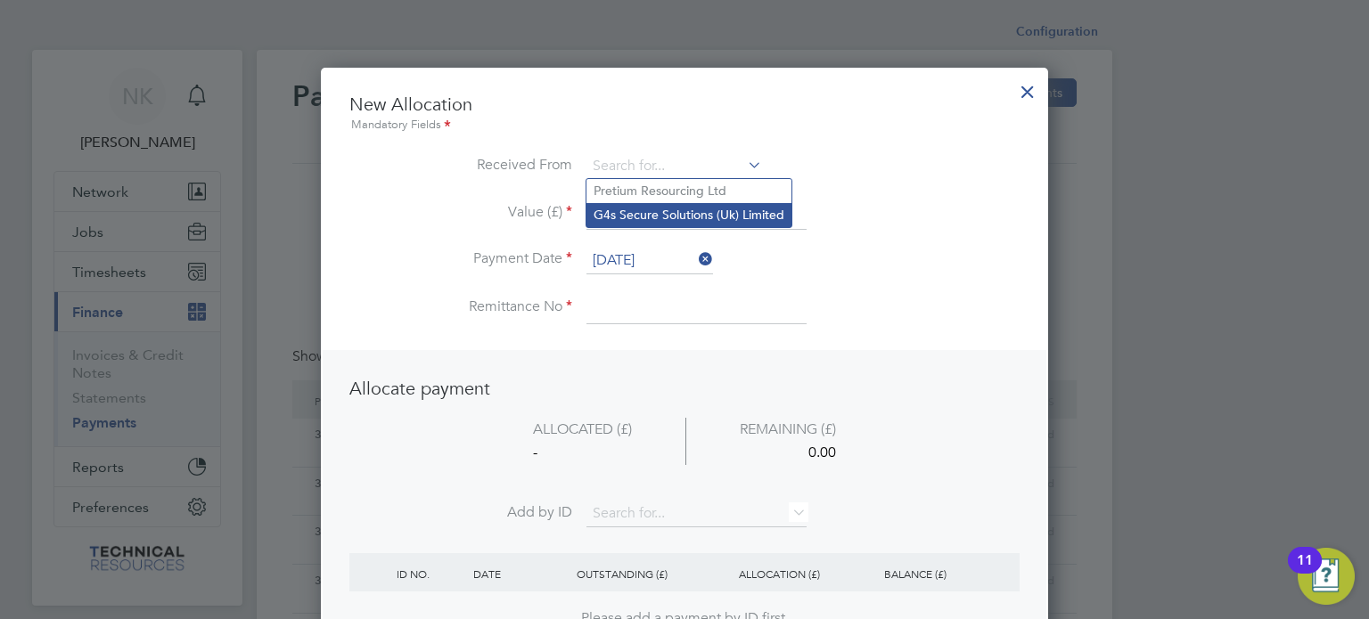
click at [702, 212] on li "G4s Secure Solutions (Uk) Limited" at bounding box center [688, 215] width 205 height 24
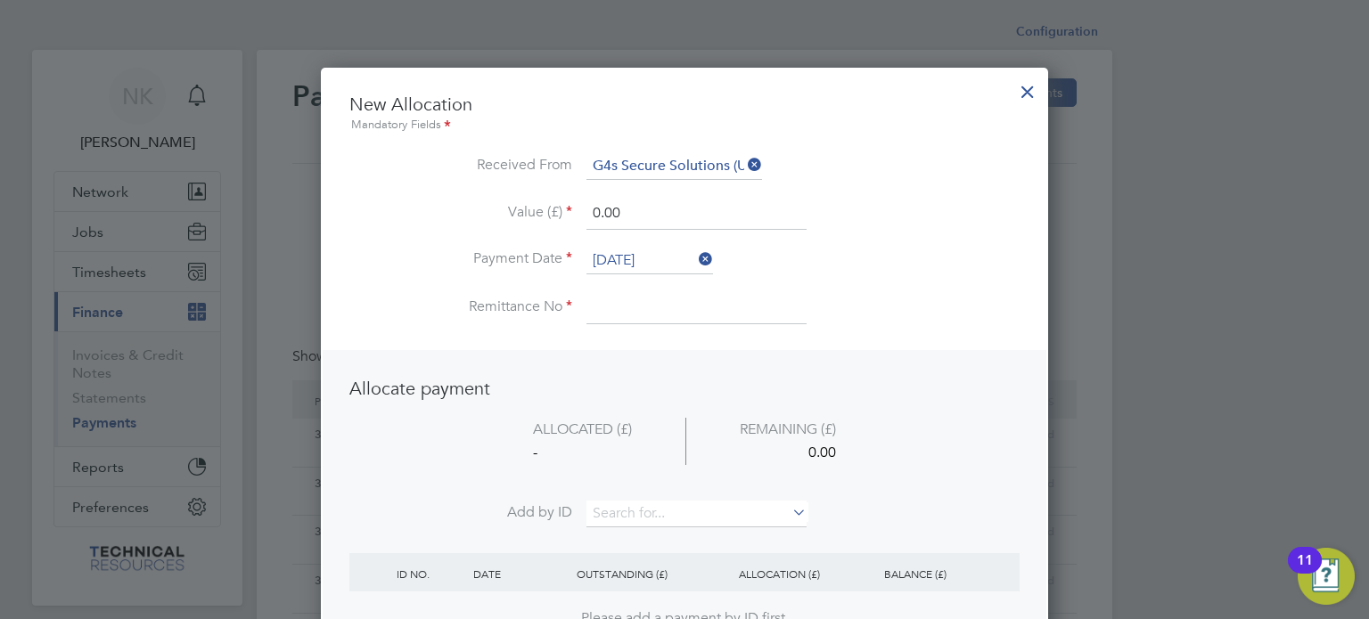
click at [648, 242] on li "Value (£) 0.00" at bounding box center [684, 223] width 670 height 50
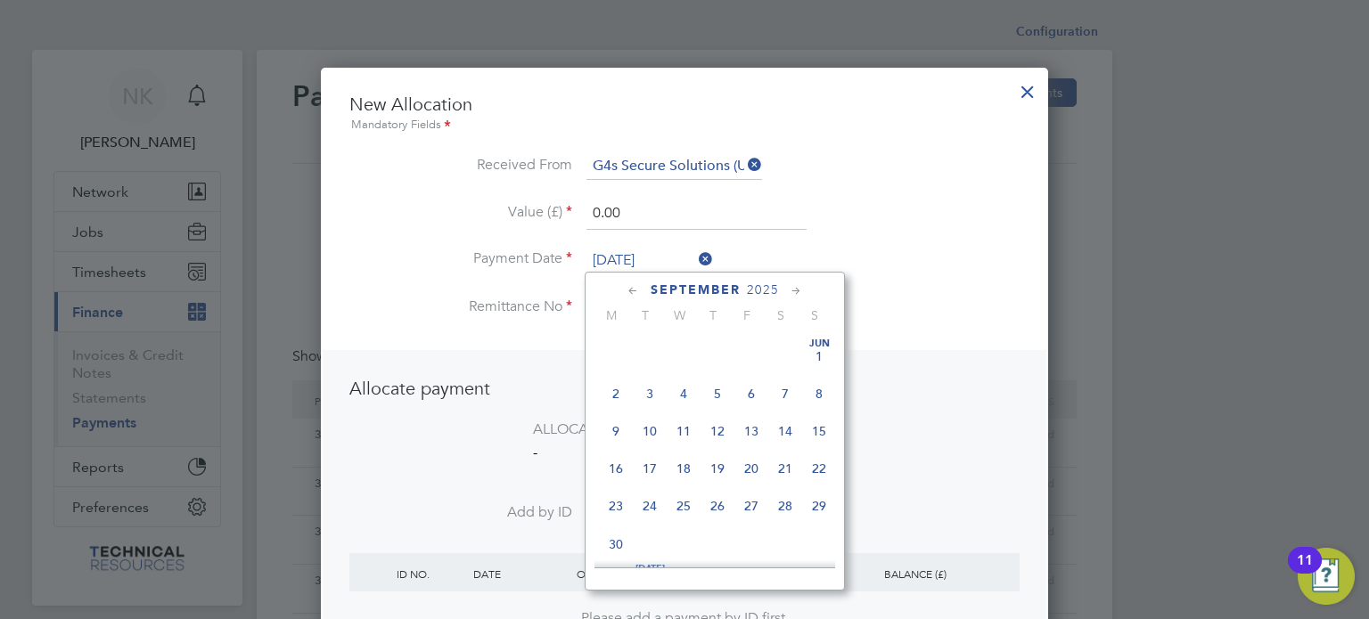
click at [642, 250] on input "26 Sep 2025" at bounding box center [649, 261] width 127 height 27
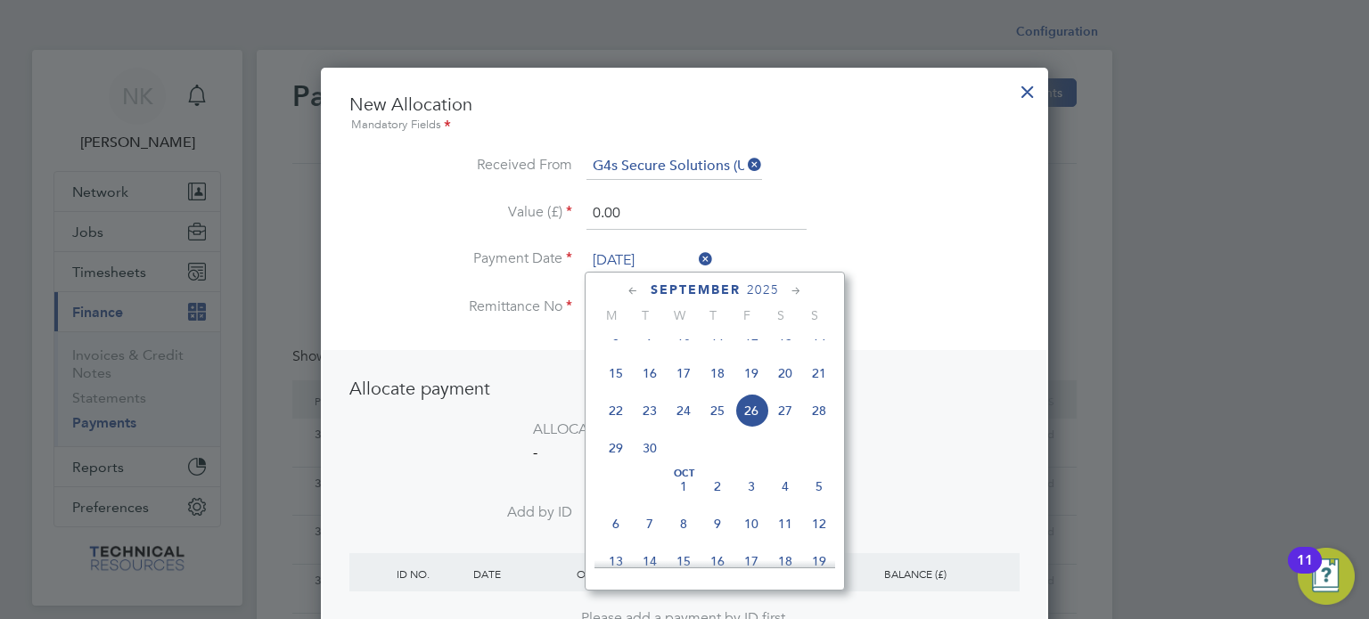
click at [750, 353] on span "12" at bounding box center [751, 336] width 34 height 34
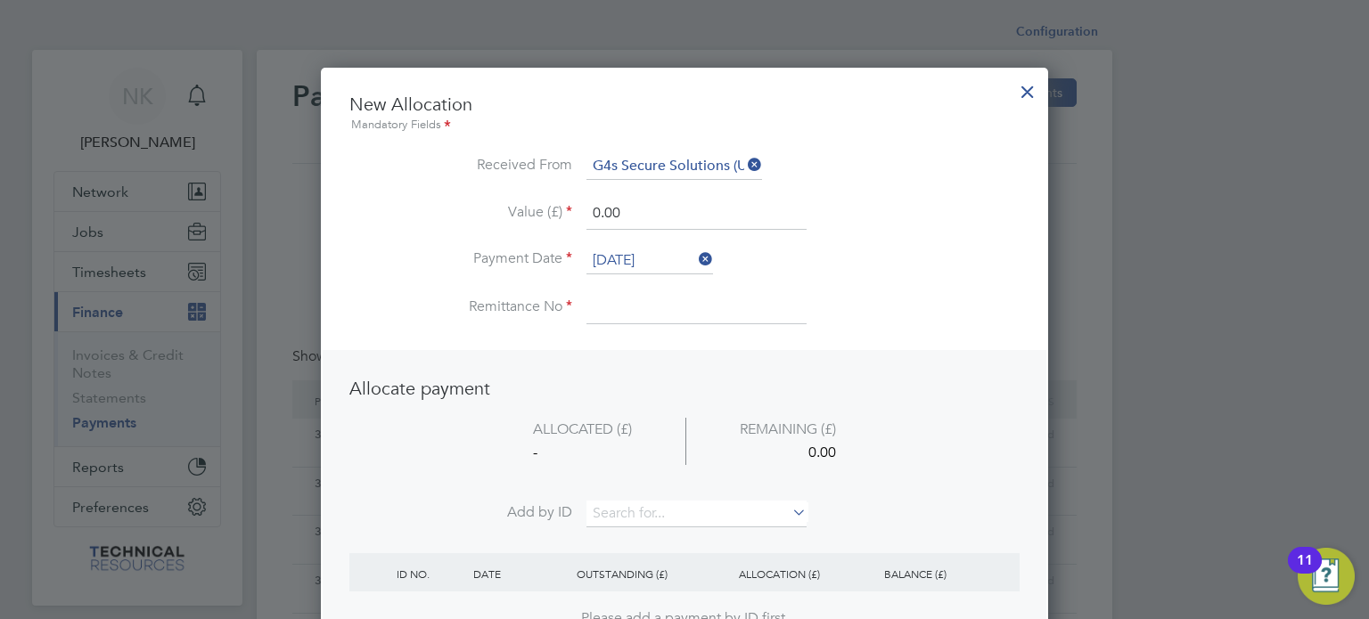
click at [634, 315] on input at bounding box center [696, 308] width 220 height 32
drag, startPoint x: 624, startPoint y: 210, endPoint x: 509, endPoint y: 211, distance: 115.0
click at [509, 211] on li "Value (£) 0.00" at bounding box center [684, 223] width 670 height 50
click at [652, 503] on input at bounding box center [696, 514] width 220 height 27
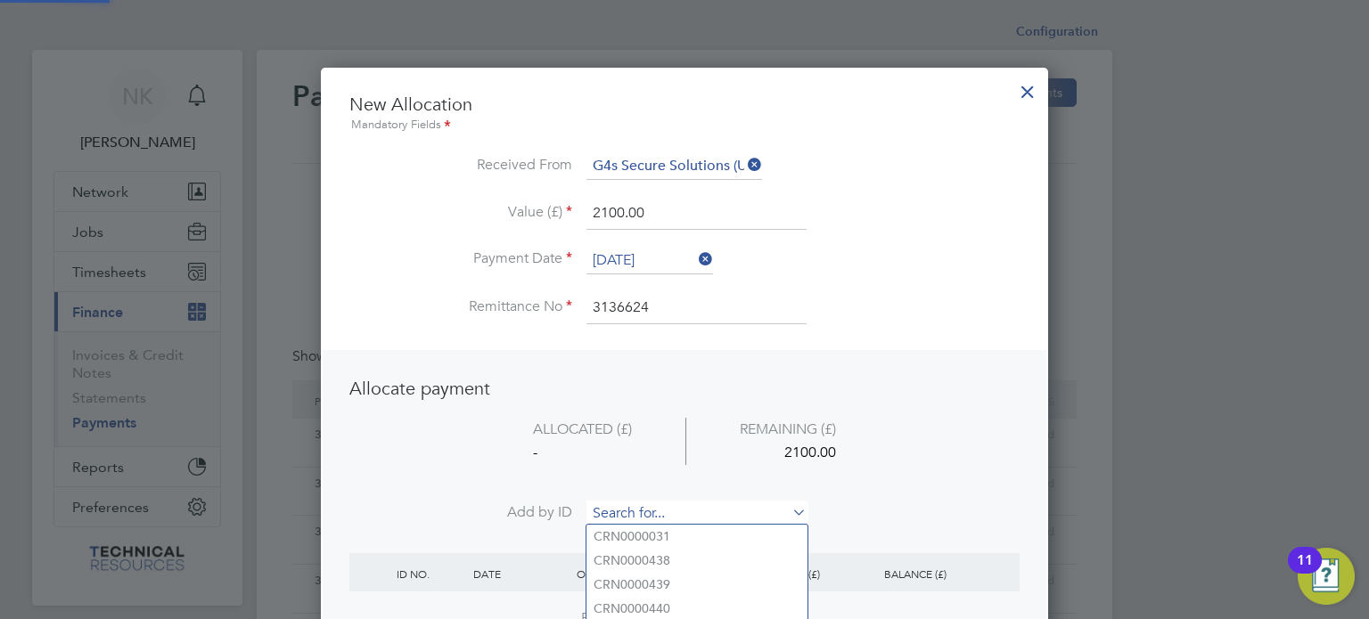
paste input "INV0006847"
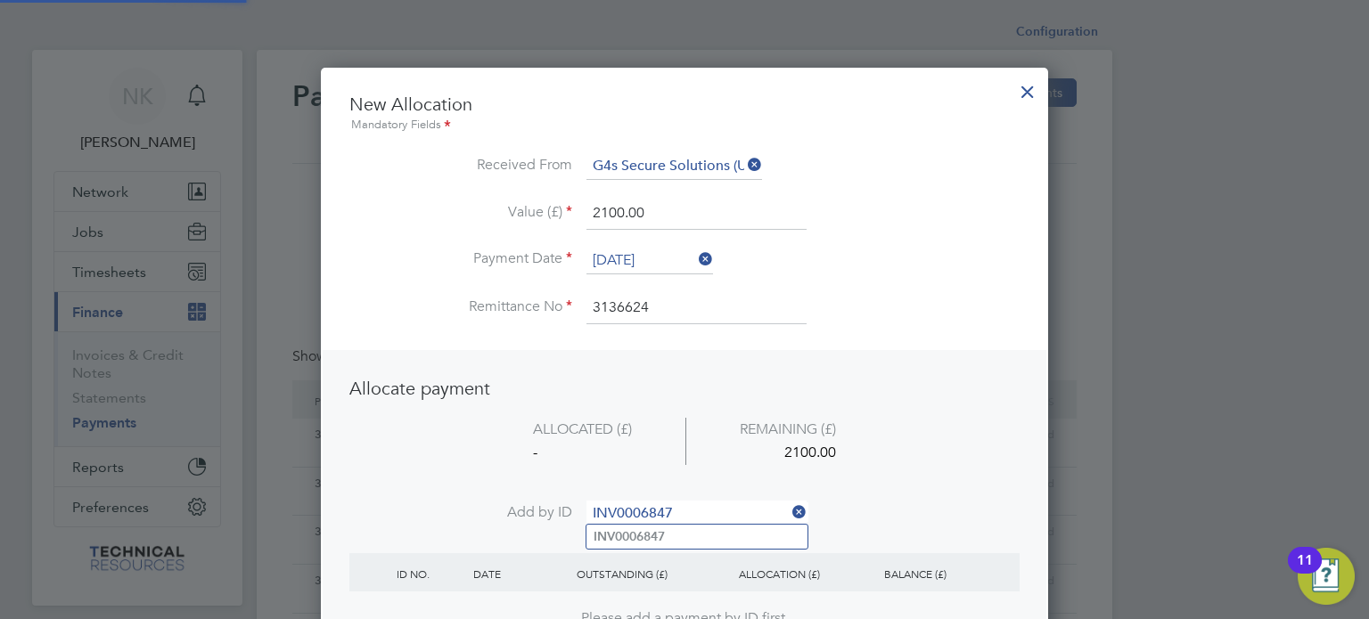
click at [633, 533] on b "INV0006847" at bounding box center [629, 536] width 71 height 15
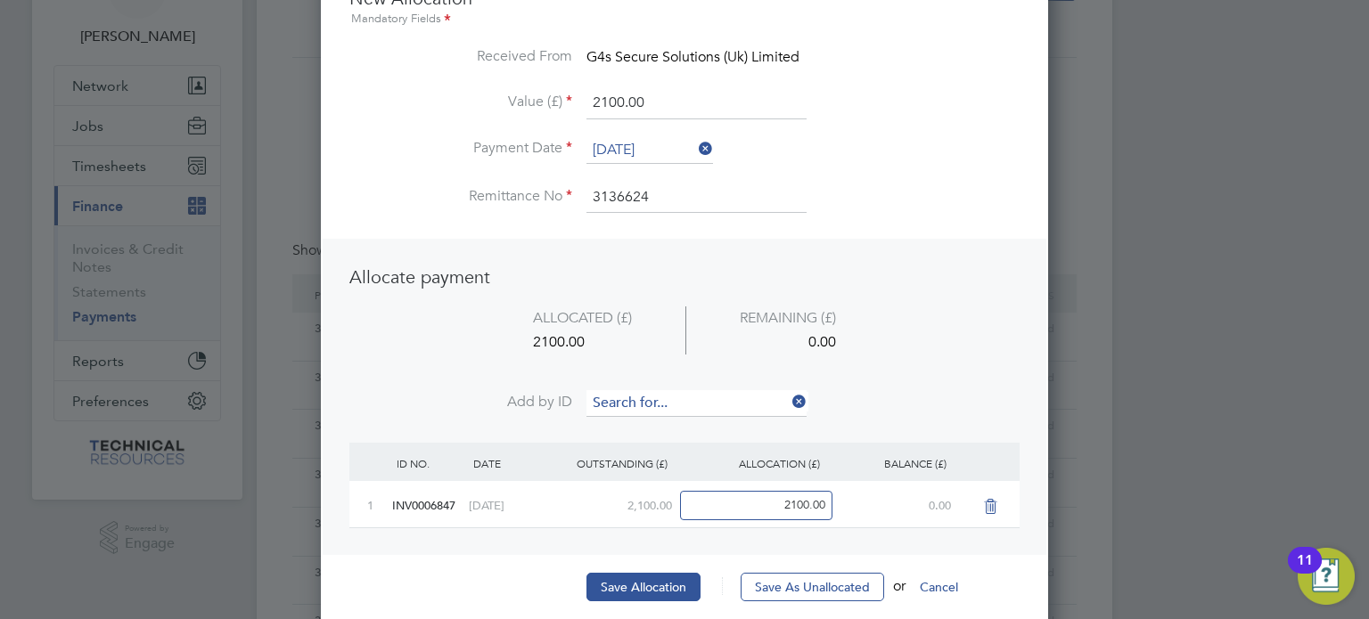
scroll to position [107, 0]
click at [624, 572] on button "Save Allocation" at bounding box center [643, 586] width 114 height 29
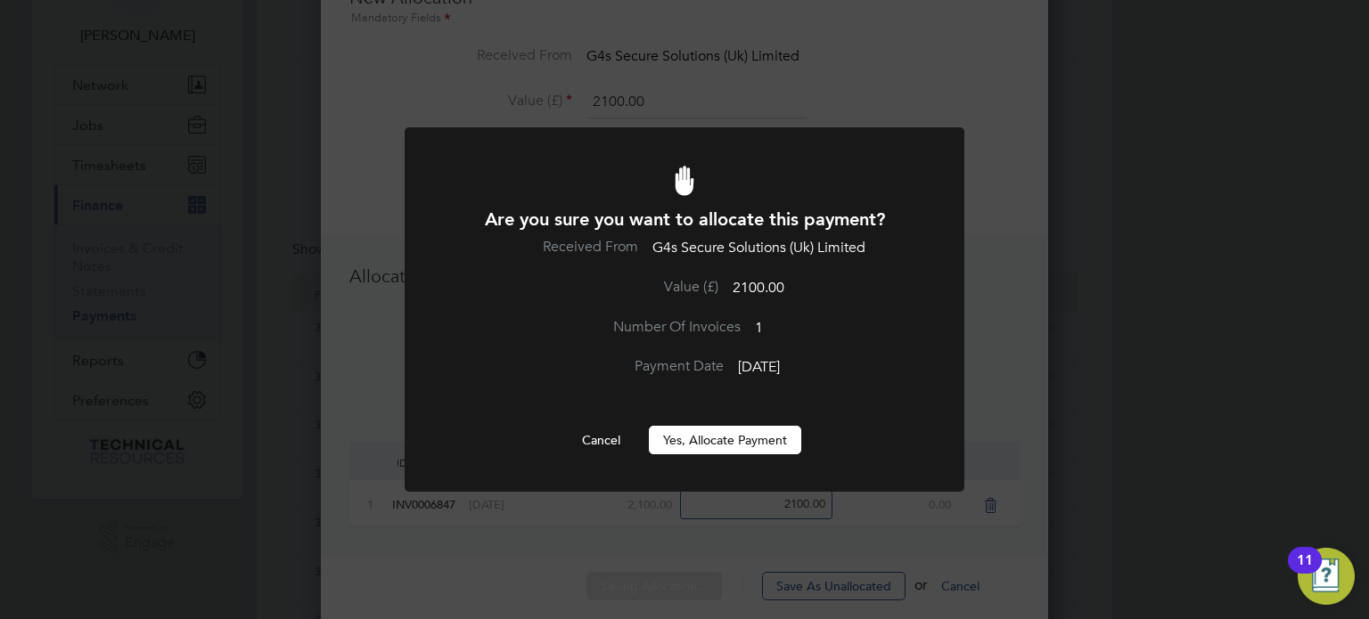
click at [716, 441] on button "Yes, Allocate Payment" at bounding box center [725, 440] width 152 height 29
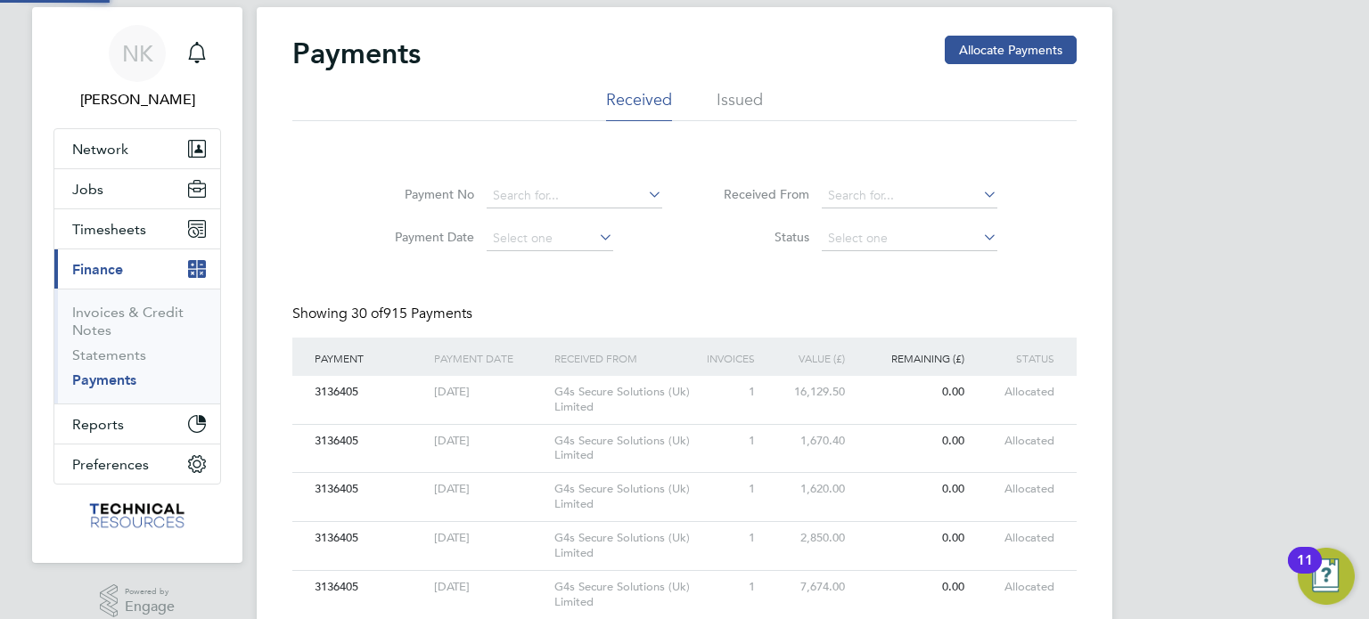
scroll to position [0, 0]
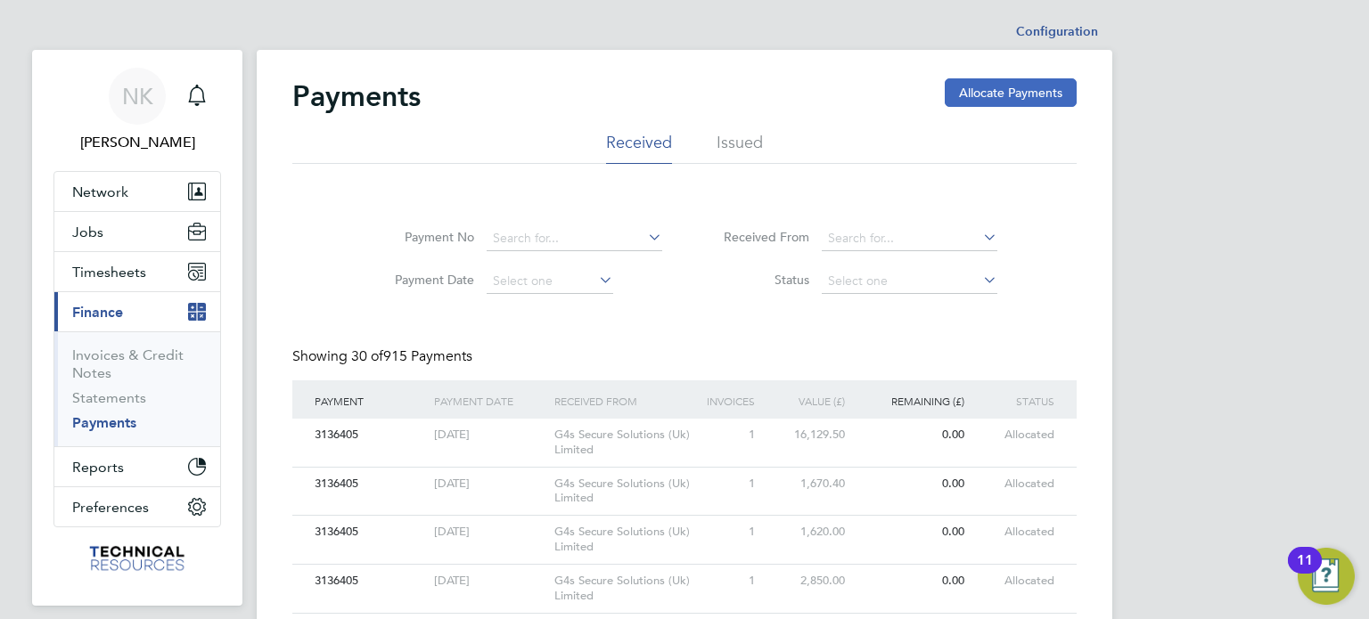
click at [959, 84] on button "Allocate Payments" at bounding box center [1011, 92] width 132 height 29
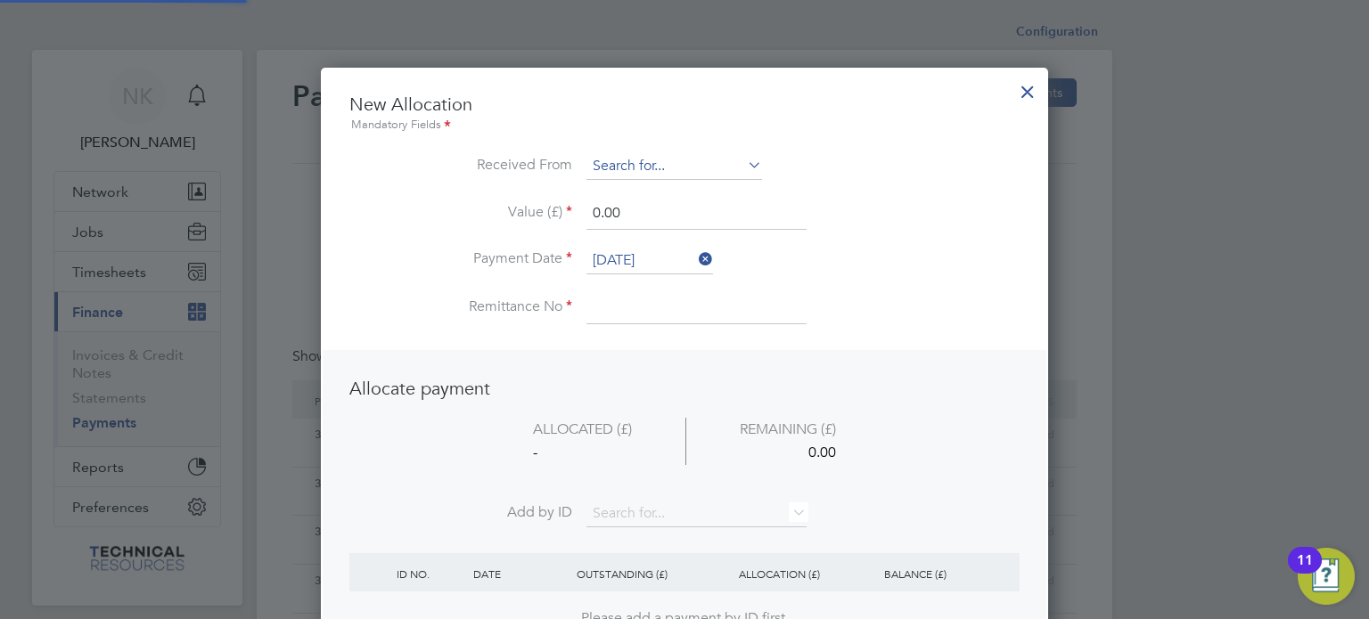
scroll to position [9, 9]
click at [687, 172] on input at bounding box center [674, 166] width 176 height 27
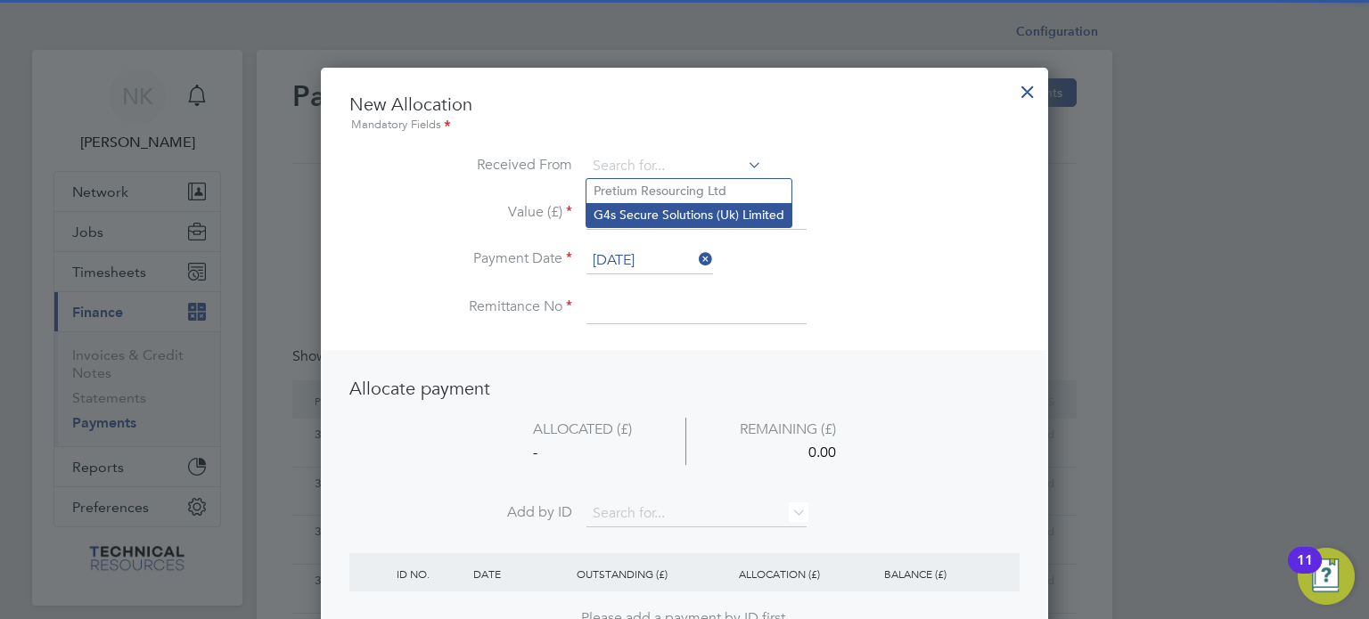
click at [670, 220] on li "G4s Secure Solutions (Uk) Limited" at bounding box center [688, 215] width 205 height 24
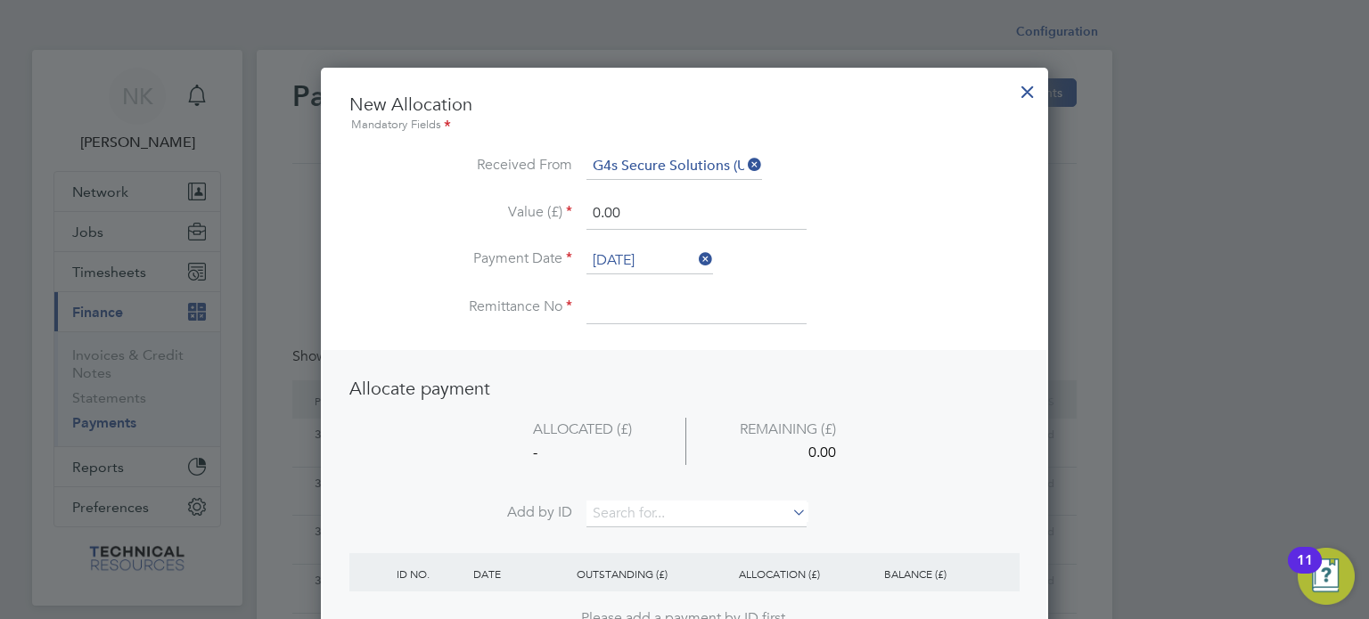
click at [646, 256] on input "26 Sep 2025" at bounding box center [649, 261] width 127 height 27
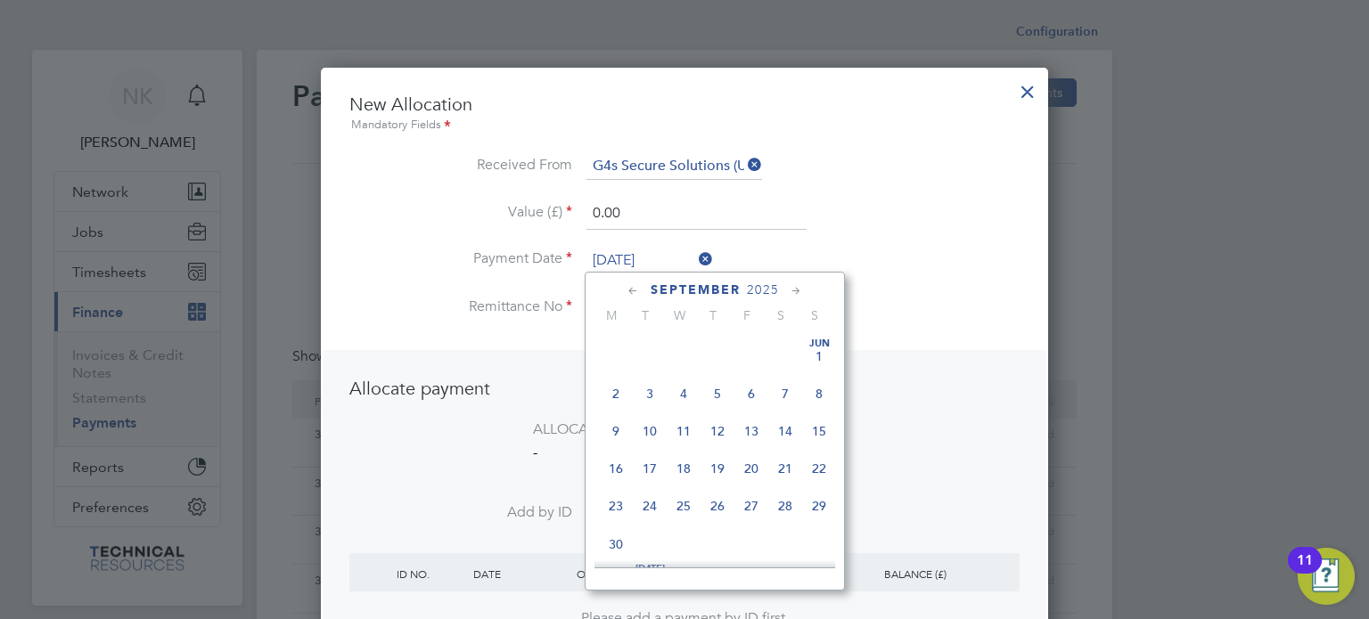
scroll to position [659, 0]
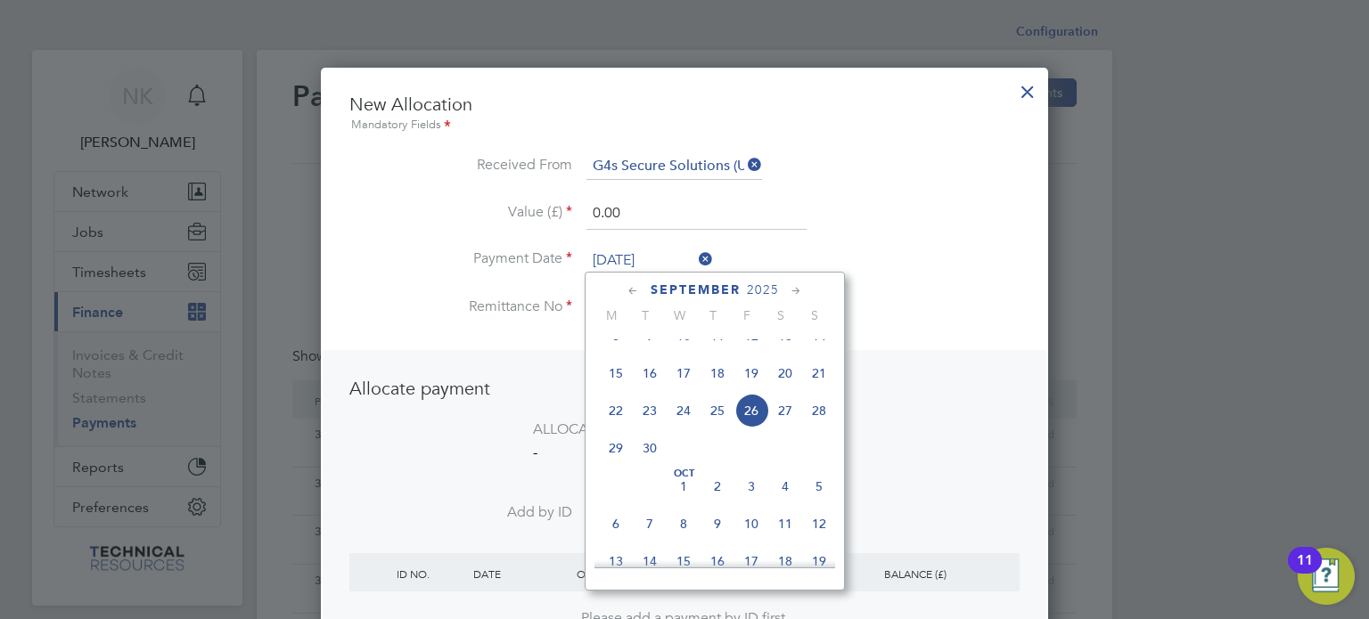
click at [749, 347] on span "12" at bounding box center [751, 336] width 34 height 34
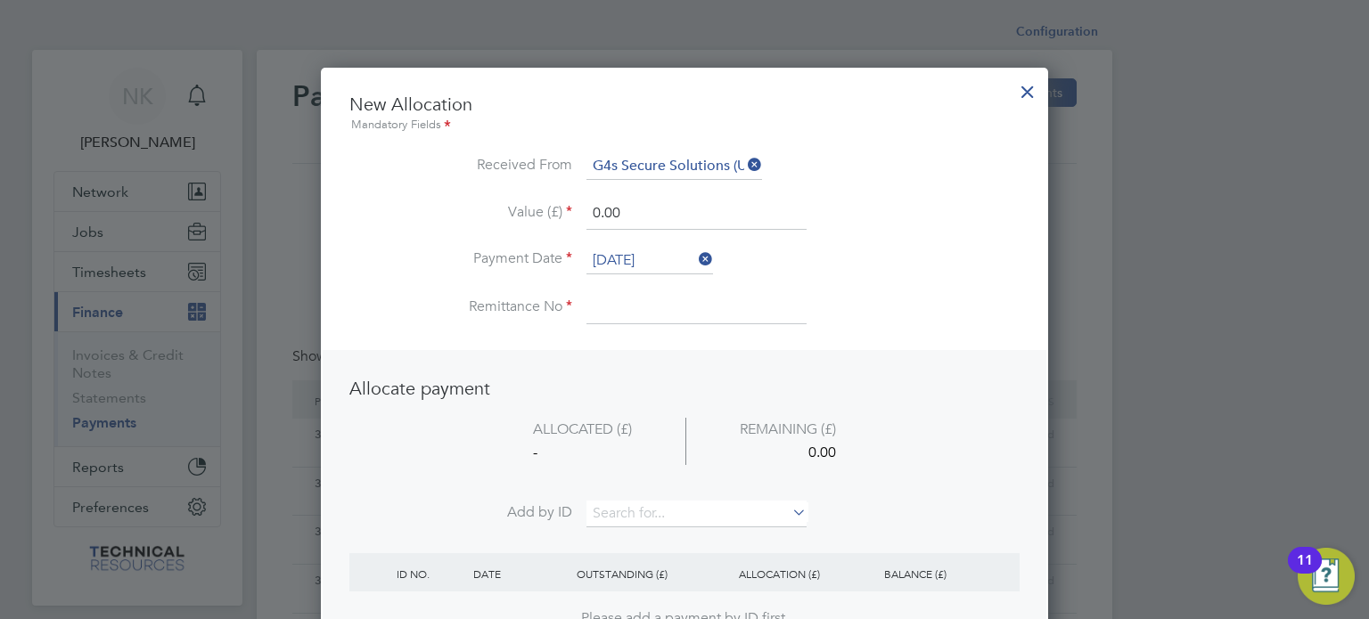
click at [641, 307] on input at bounding box center [696, 308] width 220 height 32
drag, startPoint x: 633, startPoint y: 215, endPoint x: 473, endPoint y: 230, distance: 160.2
click at [473, 230] on li "Value (£) 0.00" at bounding box center [684, 223] width 670 height 50
click at [612, 505] on input at bounding box center [696, 514] width 220 height 27
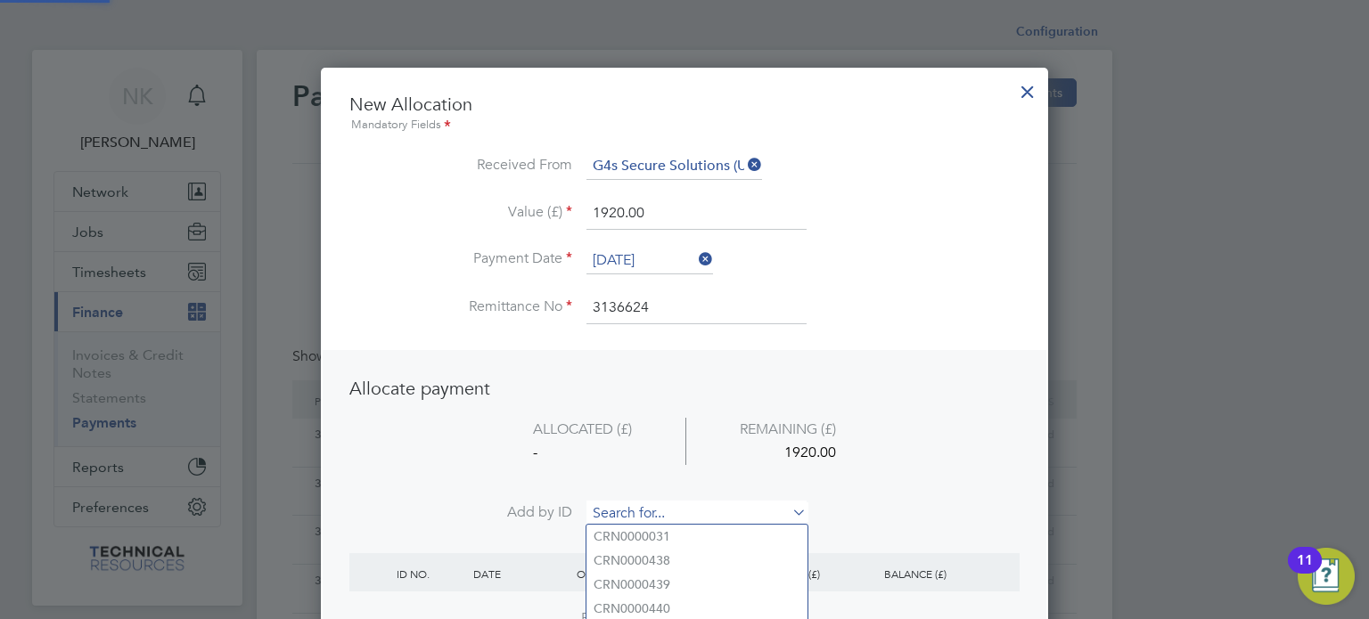
paste input "INV0006848"
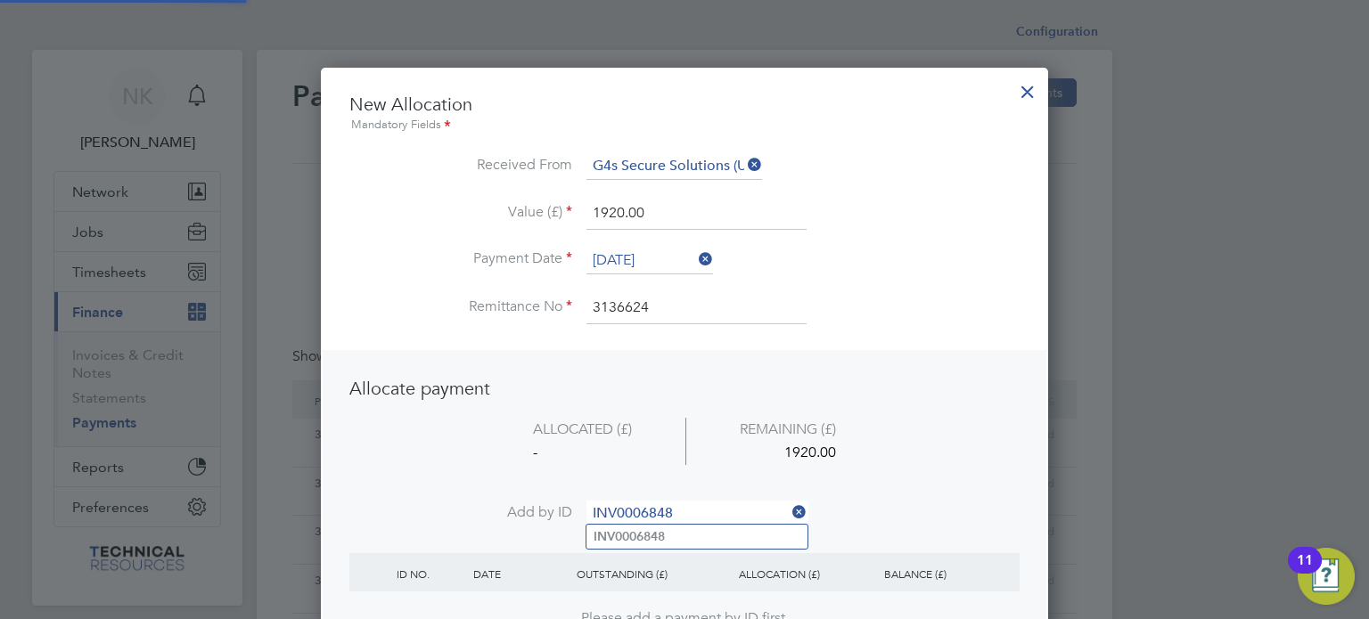
click at [620, 527] on li "INV0006848" at bounding box center [696, 537] width 221 height 24
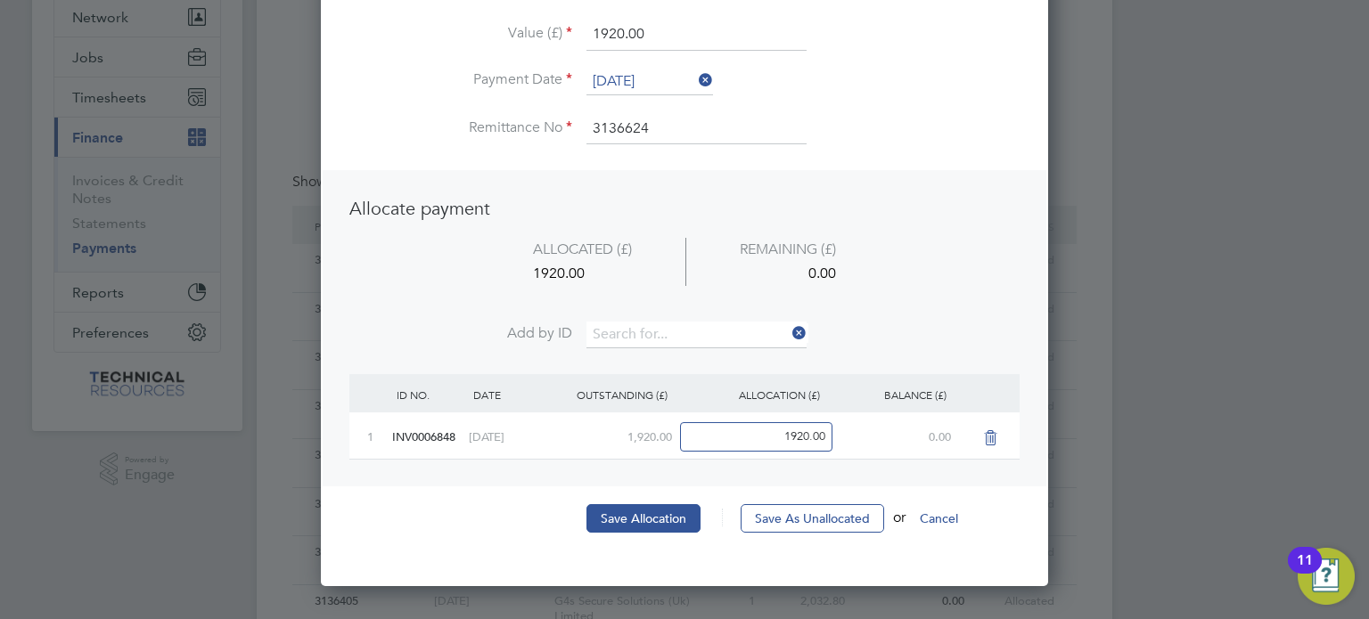
scroll to position [182, 0]
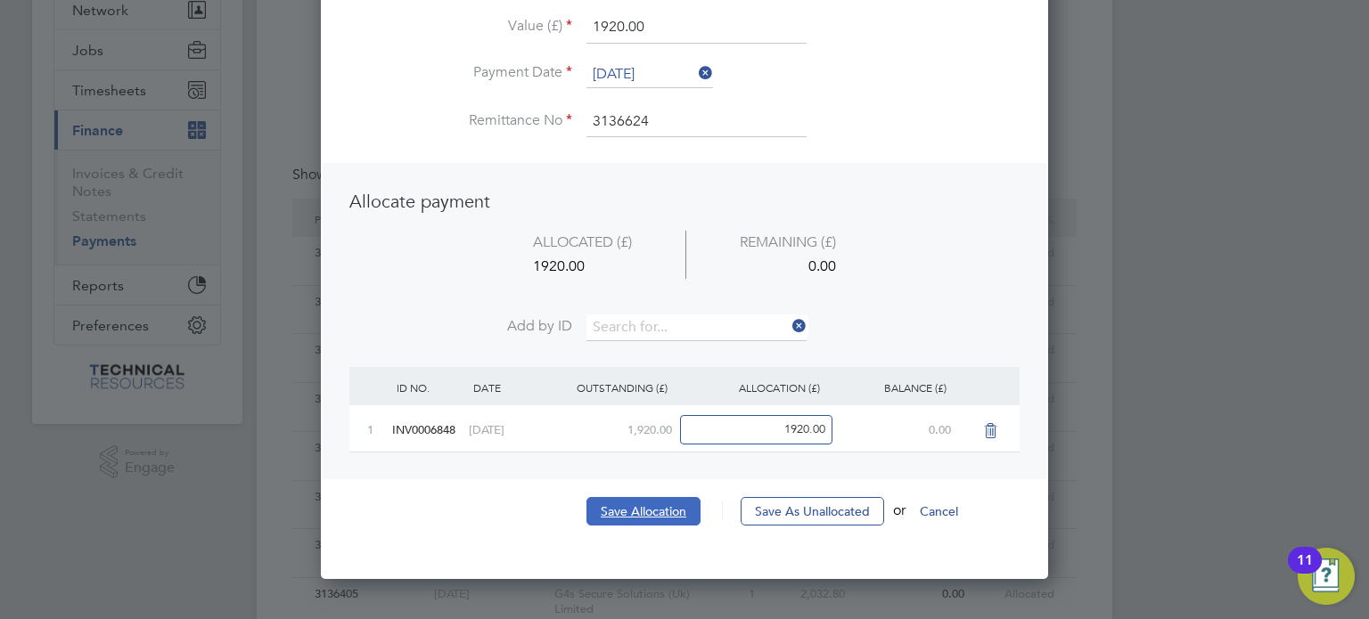
click at [674, 512] on button "Save Allocation" at bounding box center [643, 511] width 114 height 29
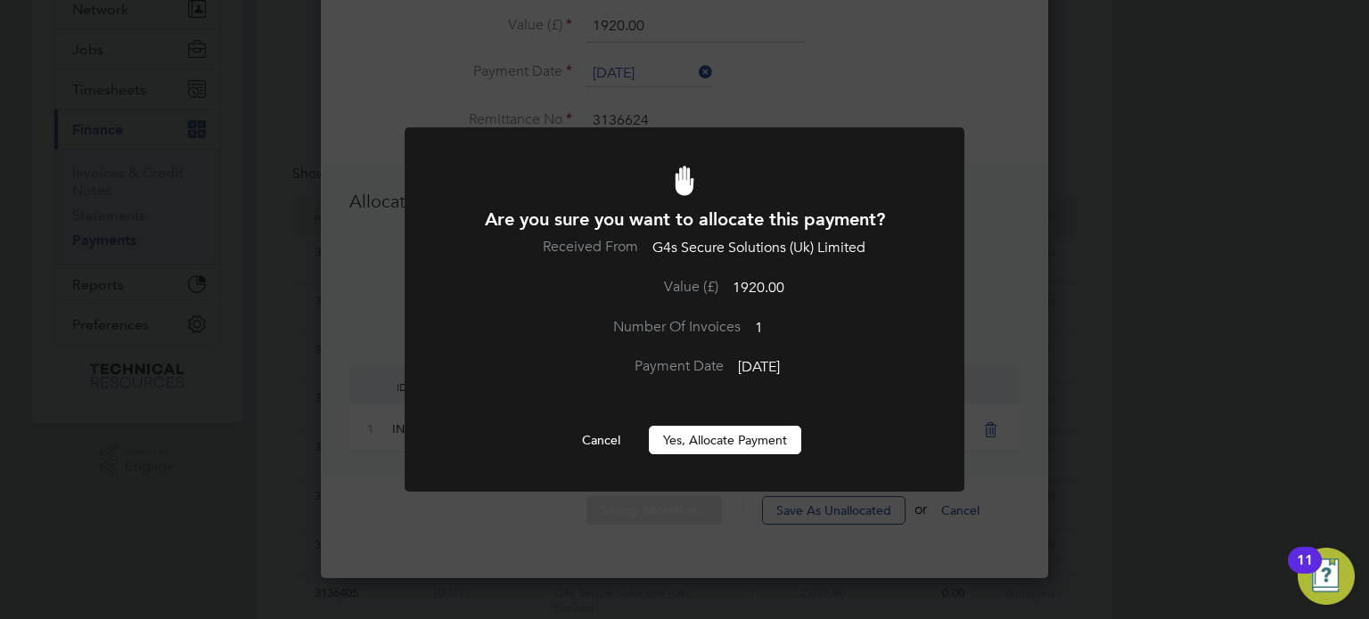
click at [730, 445] on button "Yes, Allocate Payment" at bounding box center [725, 440] width 152 height 29
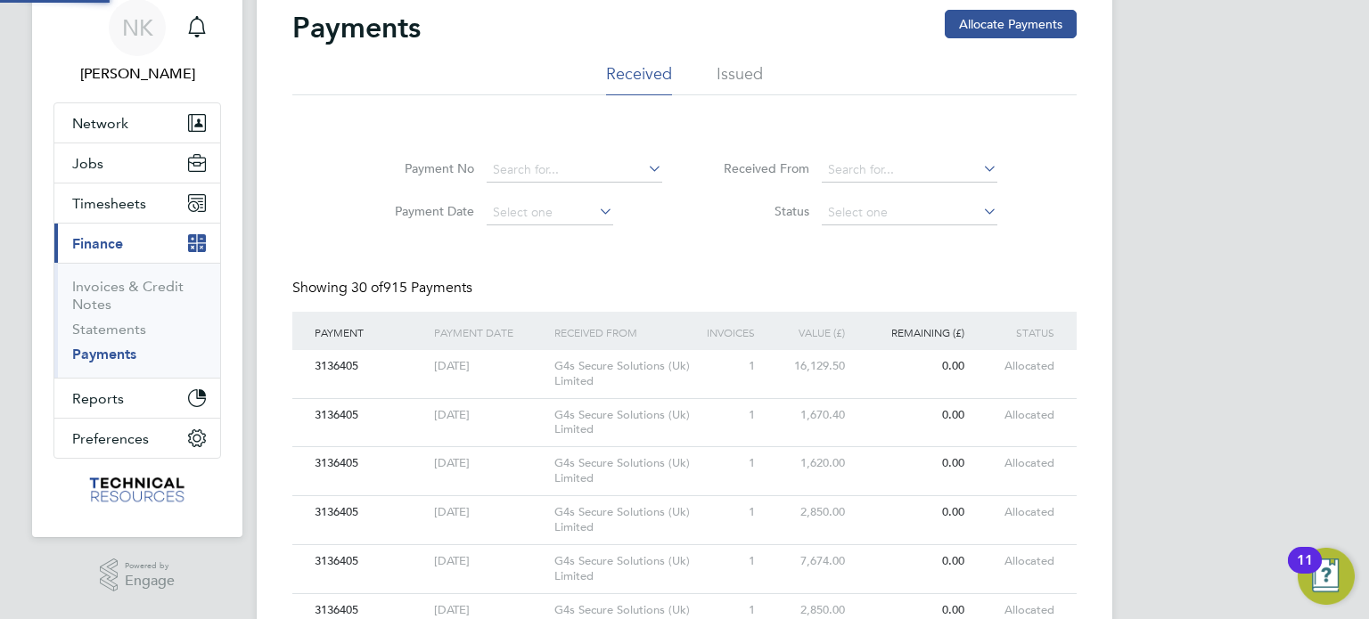
scroll to position [43, 0]
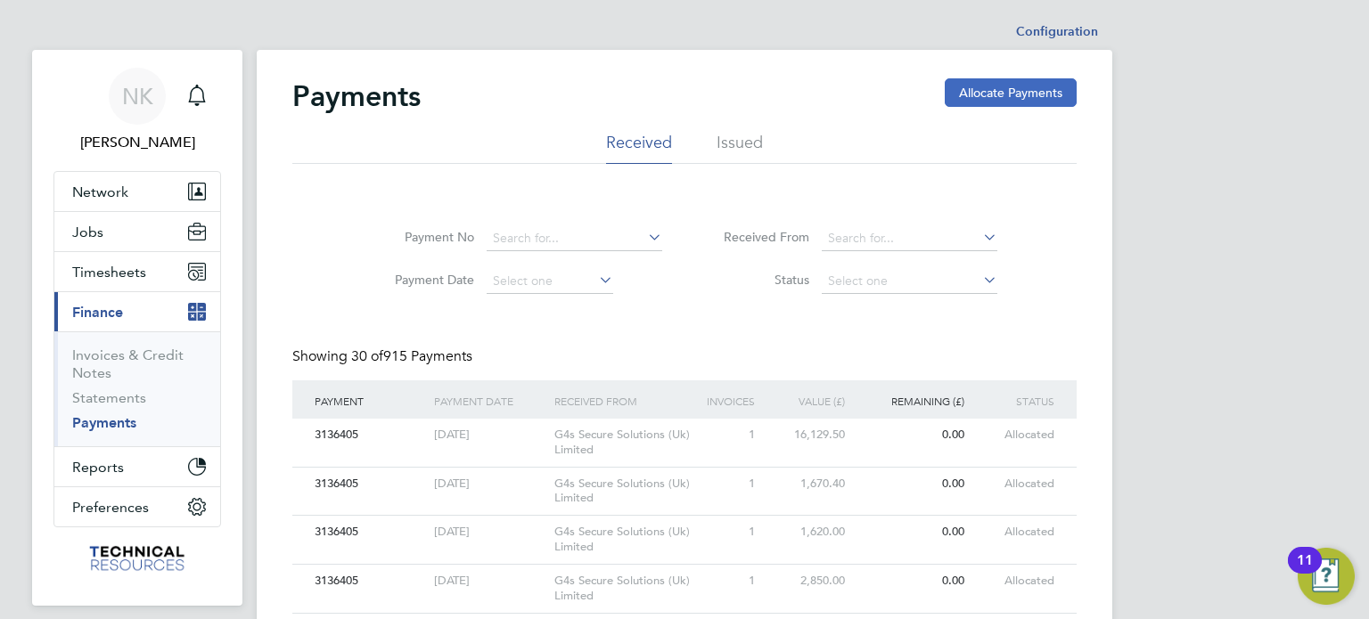
click at [968, 86] on button "Allocate Payments" at bounding box center [1011, 92] width 132 height 29
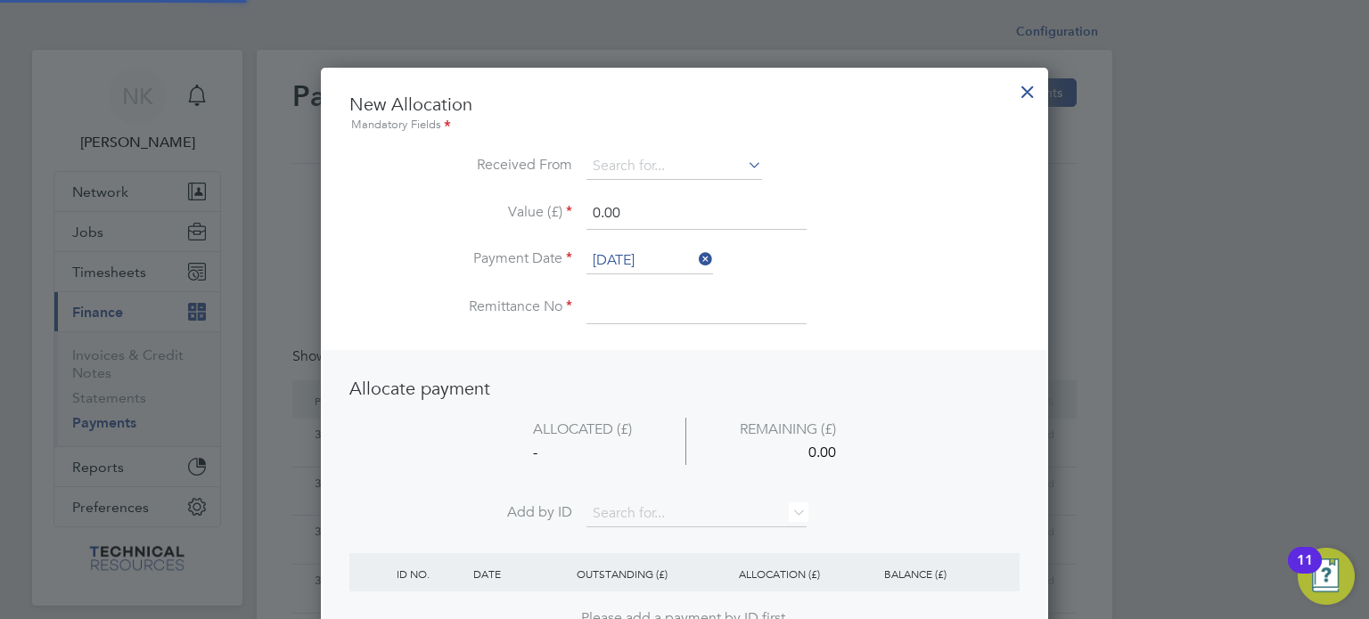
scroll to position [9, 9]
click at [701, 167] on input at bounding box center [674, 166] width 176 height 27
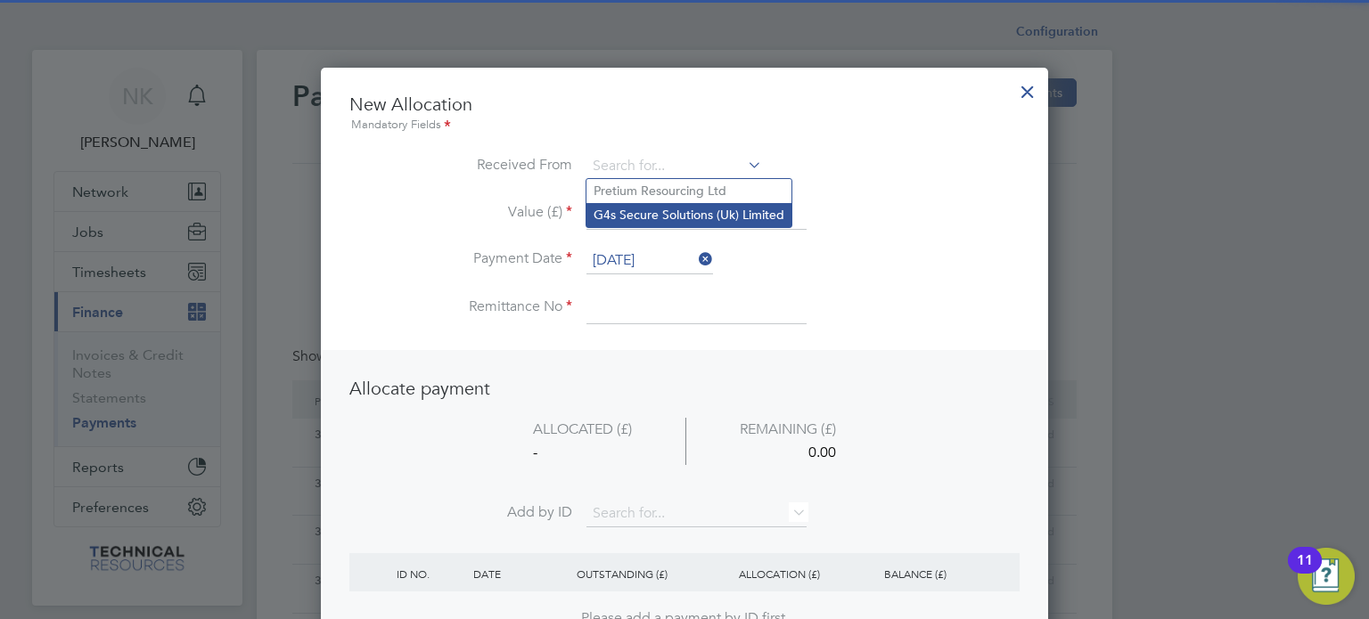
click at [663, 209] on li "G4s Secure Solutions (Uk) Limited" at bounding box center [688, 215] width 205 height 24
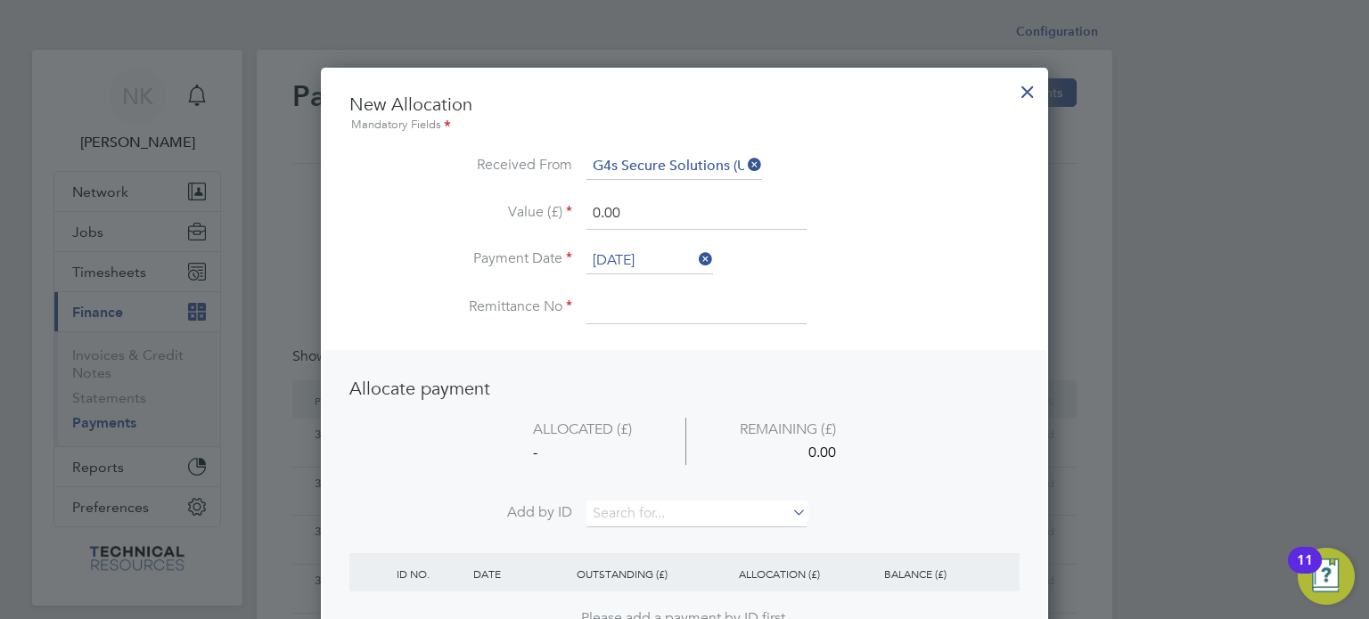
click at [638, 251] on input "26 Sep 2025" at bounding box center [649, 261] width 127 height 27
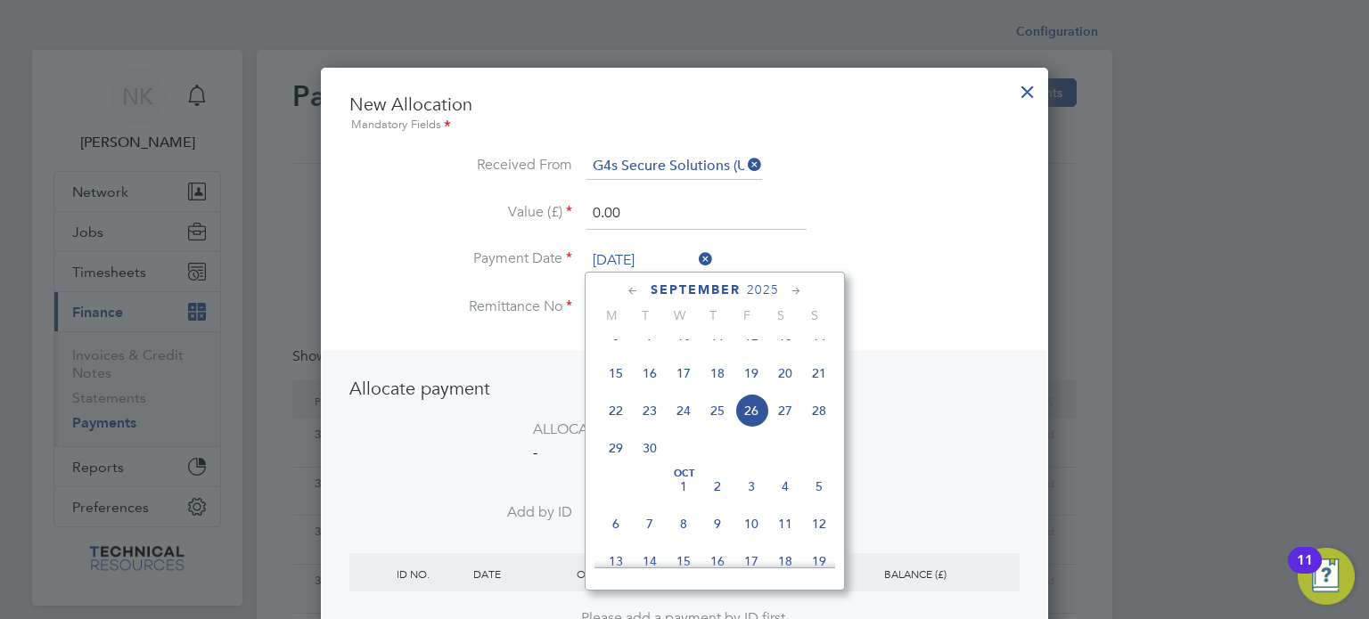
click at [752, 348] on span "12" at bounding box center [751, 336] width 34 height 34
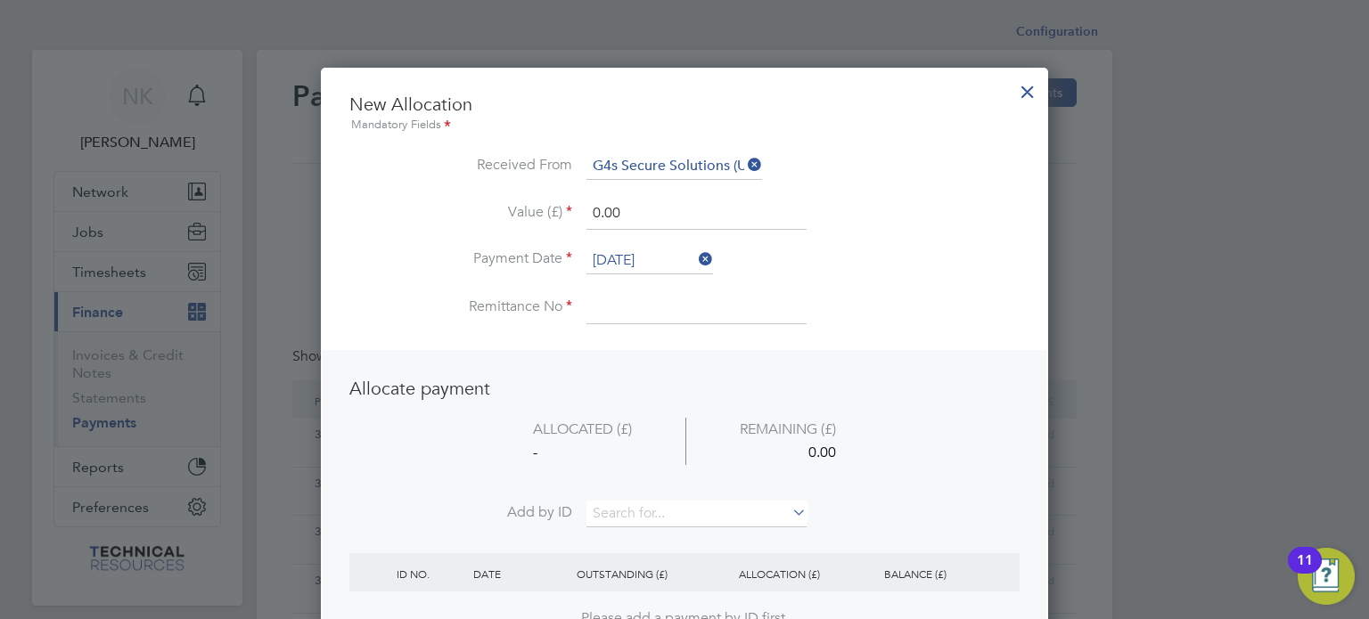
click at [635, 309] on input at bounding box center [696, 308] width 220 height 32
drag, startPoint x: 627, startPoint y: 211, endPoint x: 508, endPoint y: 209, distance: 119.4
click at [508, 209] on li "Value (£) 0.00" at bounding box center [684, 223] width 670 height 50
click at [668, 520] on input at bounding box center [696, 514] width 220 height 27
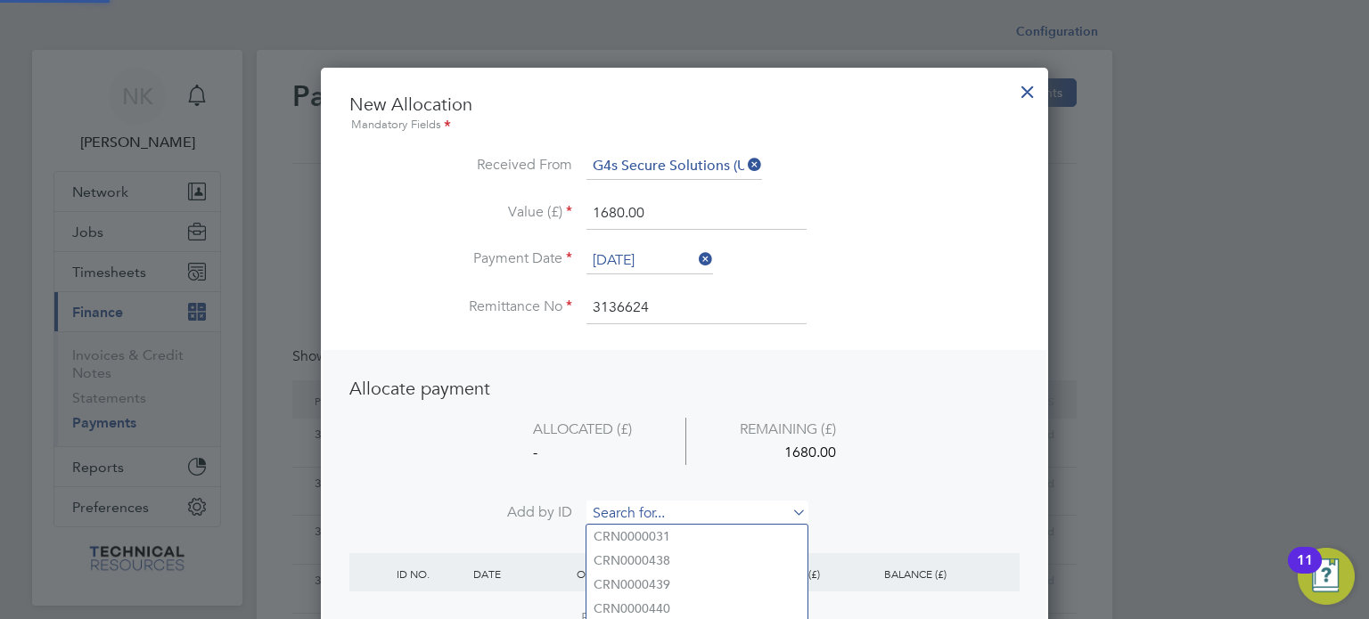
paste input "INV0006849"
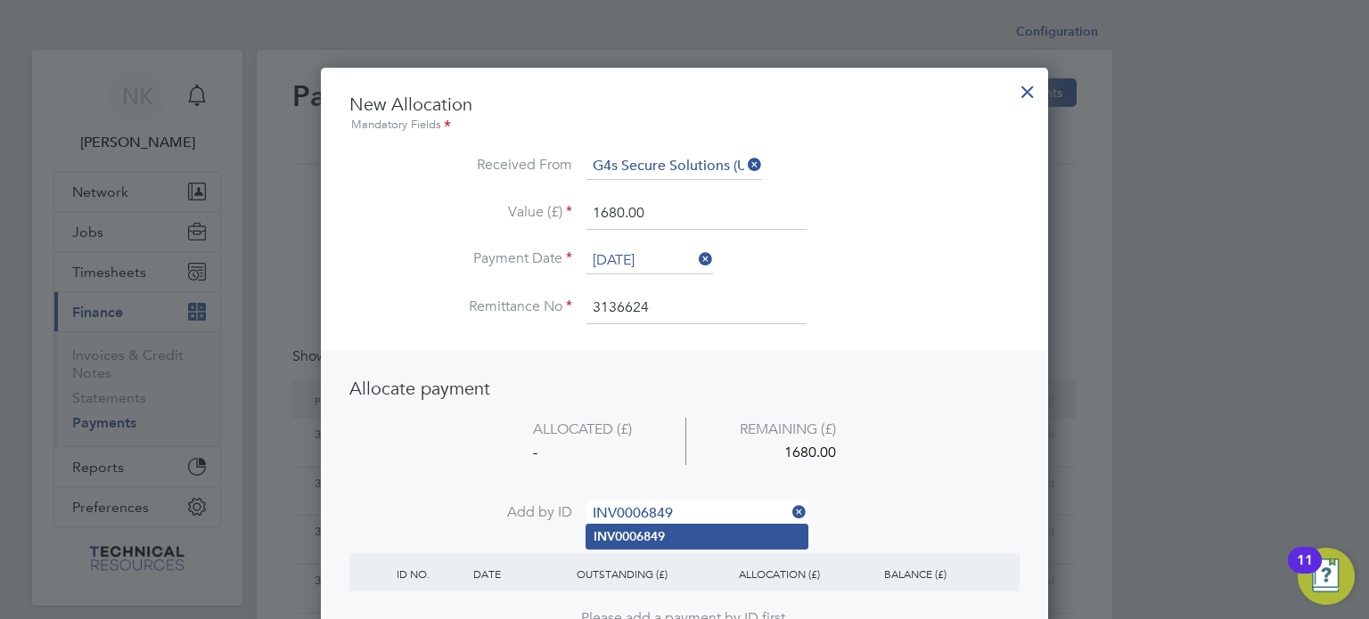
click at [643, 544] on li "INV0006849" at bounding box center [696, 537] width 221 height 24
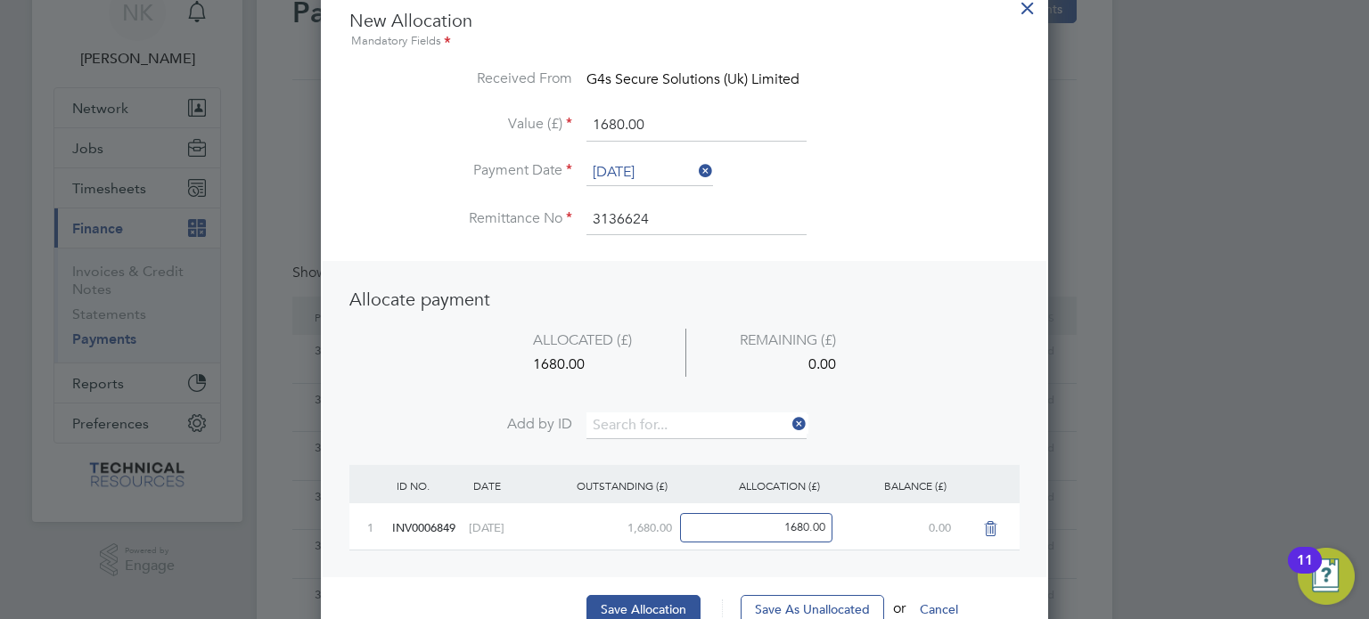
scroll to position [85, 0]
click at [630, 602] on button "Save Allocation" at bounding box center [643, 608] width 114 height 29
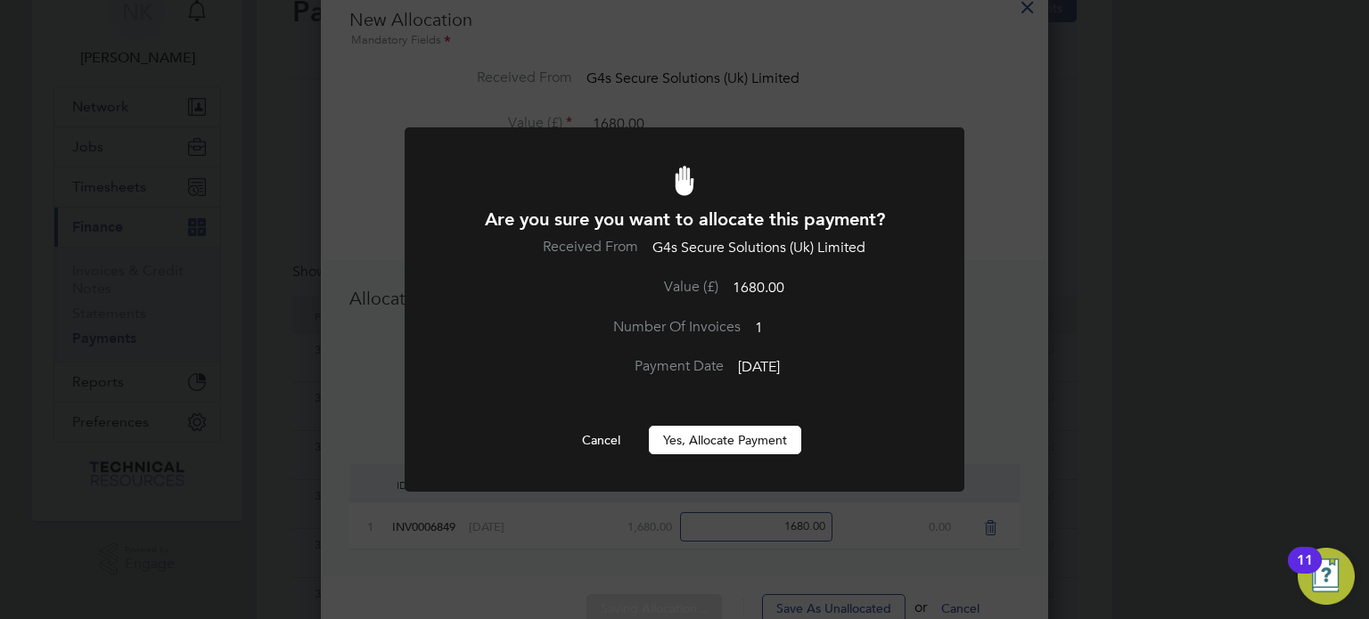
click at [712, 441] on button "Yes, Allocate Payment" at bounding box center [725, 440] width 152 height 29
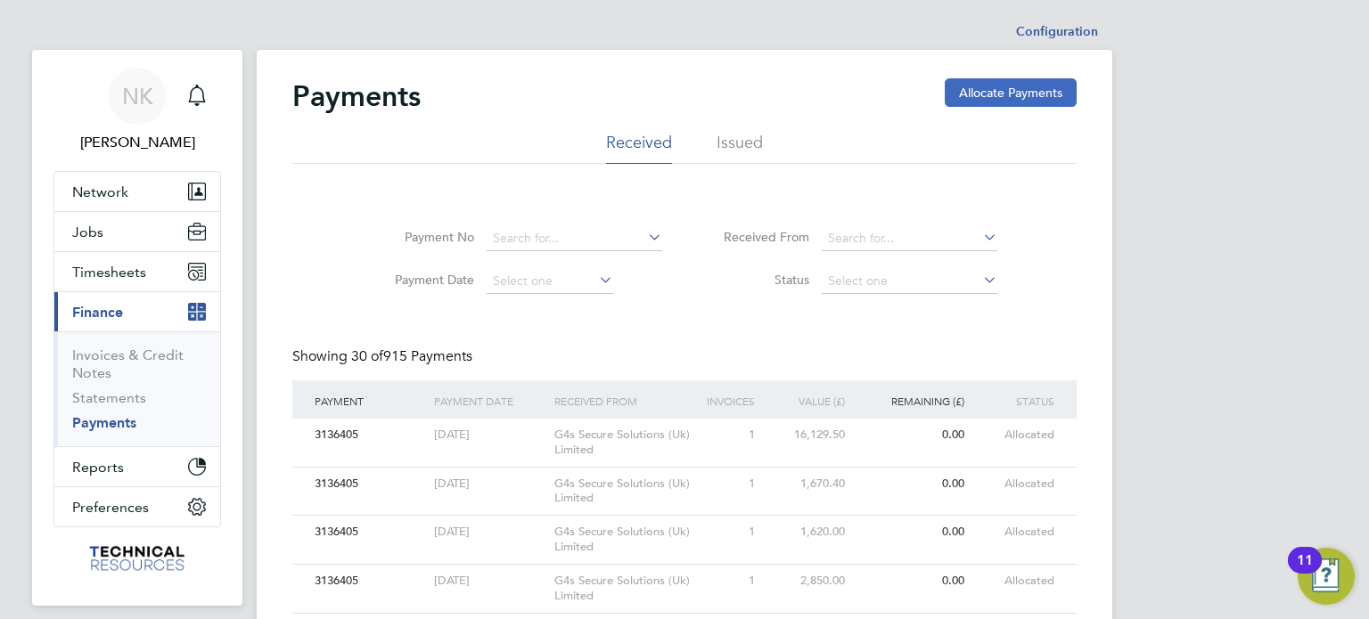
click at [983, 92] on button "Allocate Payments" at bounding box center [1011, 92] width 132 height 29
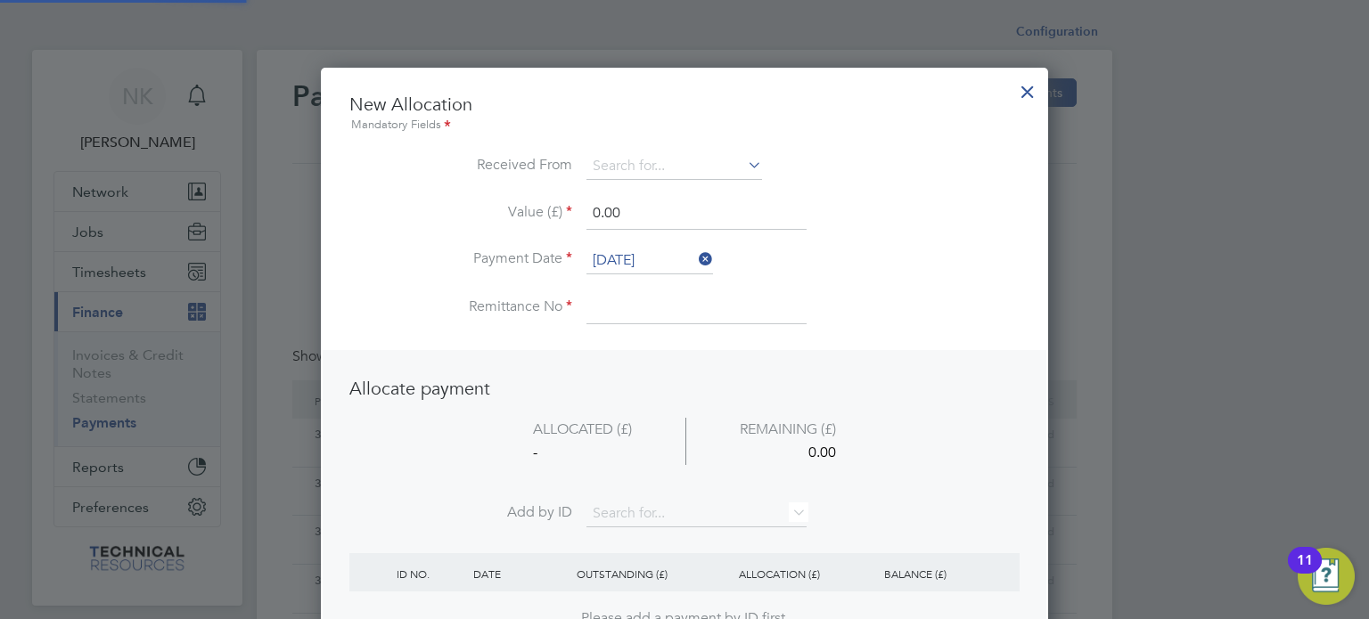
scroll to position [699, 728]
click at [697, 173] on input at bounding box center [674, 166] width 176 height 27
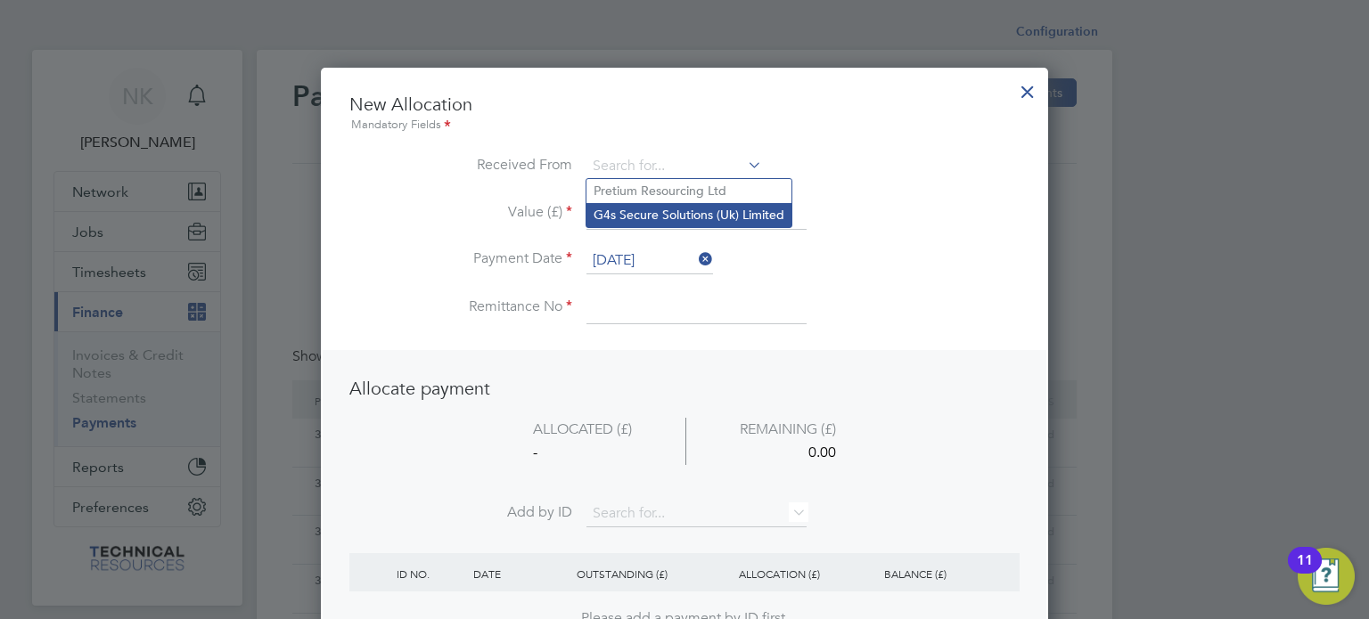
click at [663, 217] on li "G4s Secure Solutions (Uk) Limited" at bounding box center [688, 215] width 205 height 24
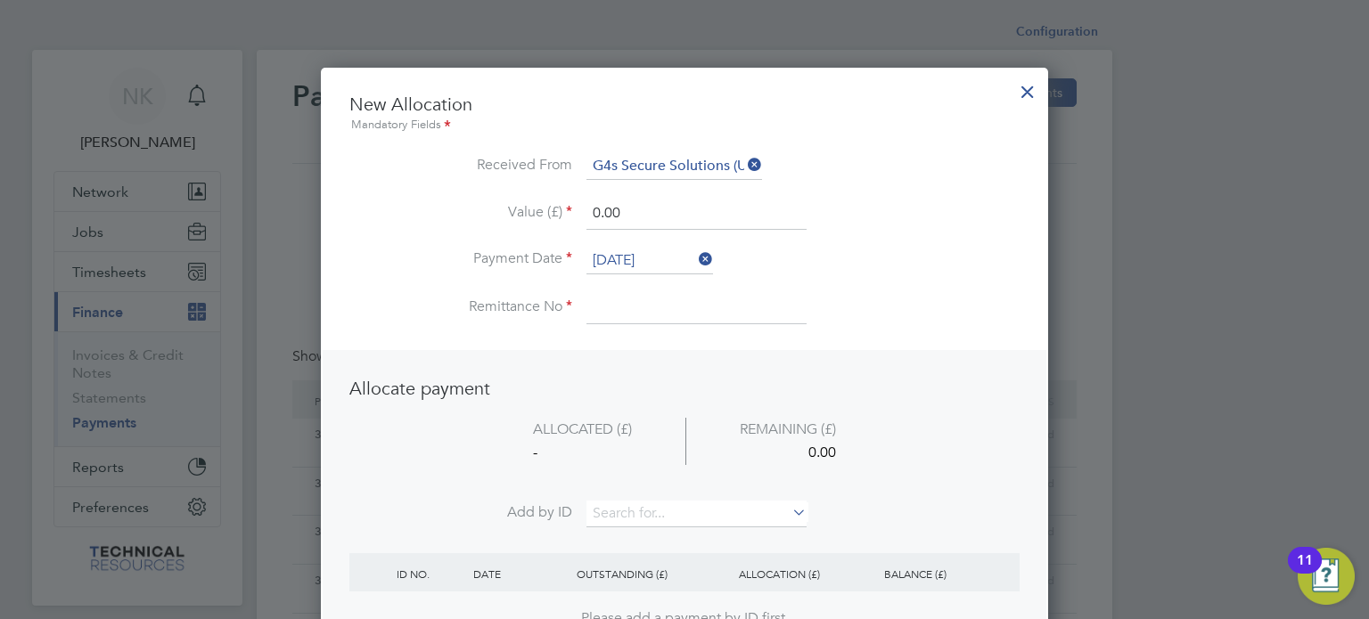
click at [645, 264] on input "26 Sep 2025" at bounding box center [649, 261] width 127 height 27
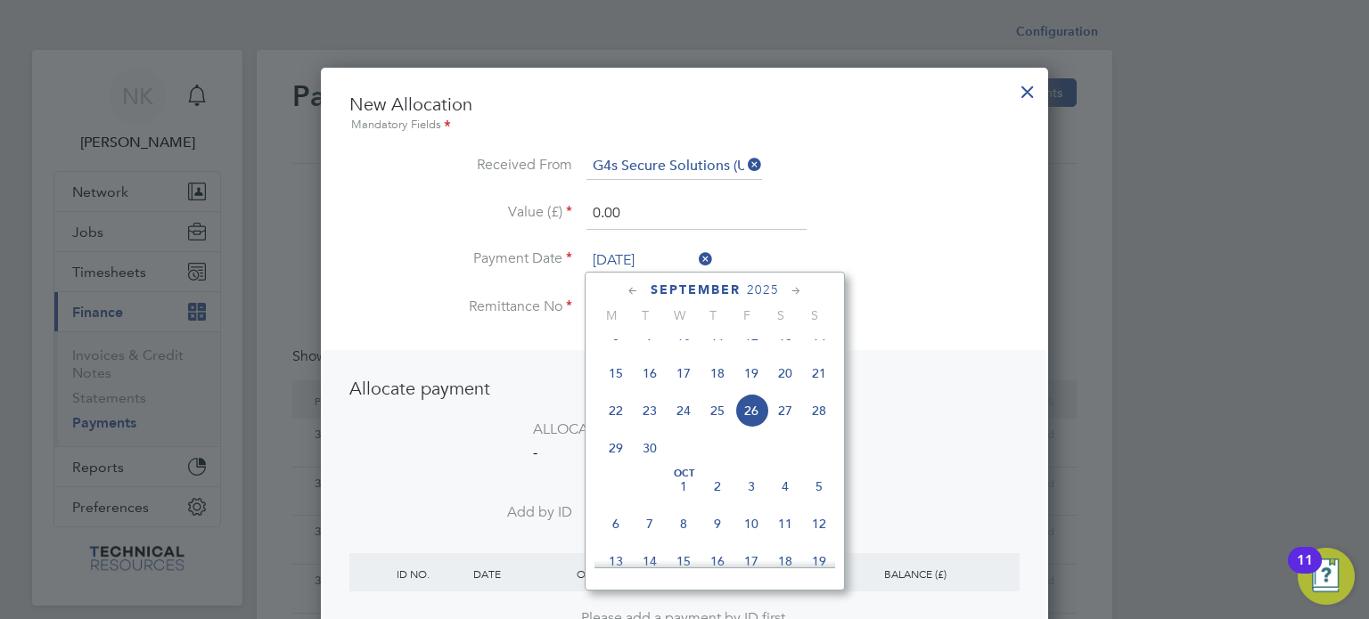
click at [749, 353] on span "12" at bounding box center [751, 336] width 34 height 34
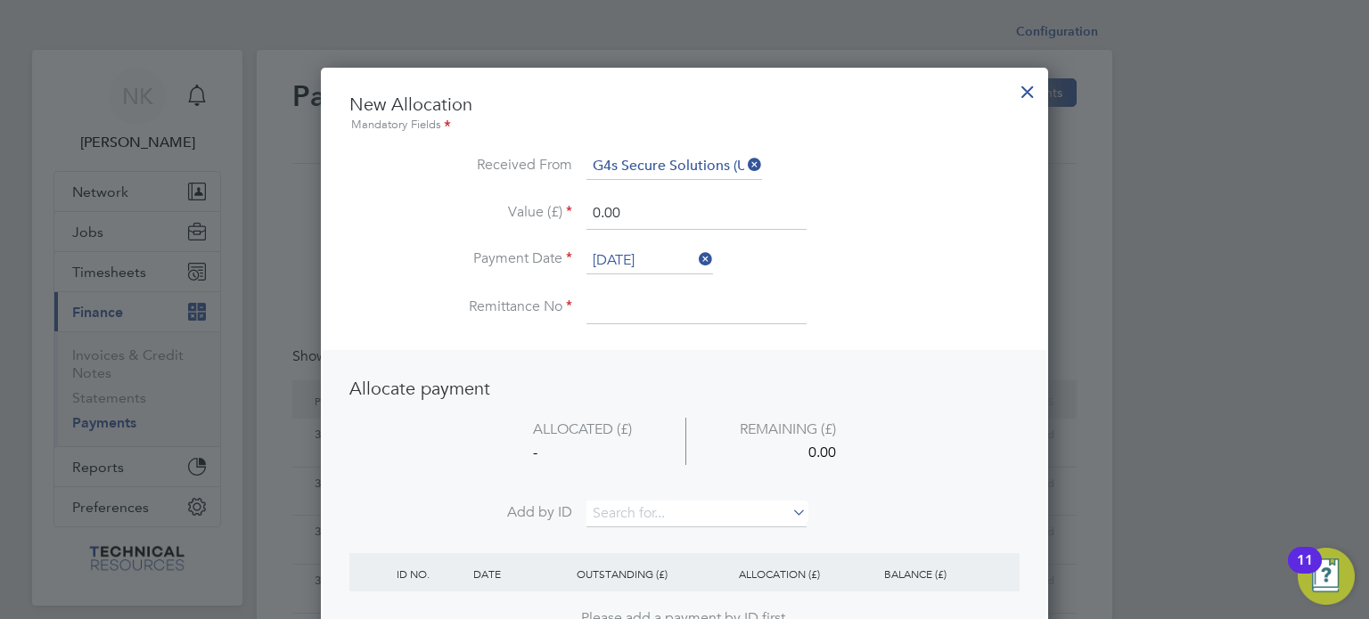
click at [636, 297] on input at bounding box center [696, 308] width 220 height 32
drag, startPoint x: 627, startPoint y: 204, endPoint x: 549, endPoint y: 198, distance: 78.7
click at [549, 198] on li "Value (£) 0.00" at bounding box center [684, 223] width 670 height 50
click at [645, 516] on input at bounding box center [696, 514] width 220 height 27
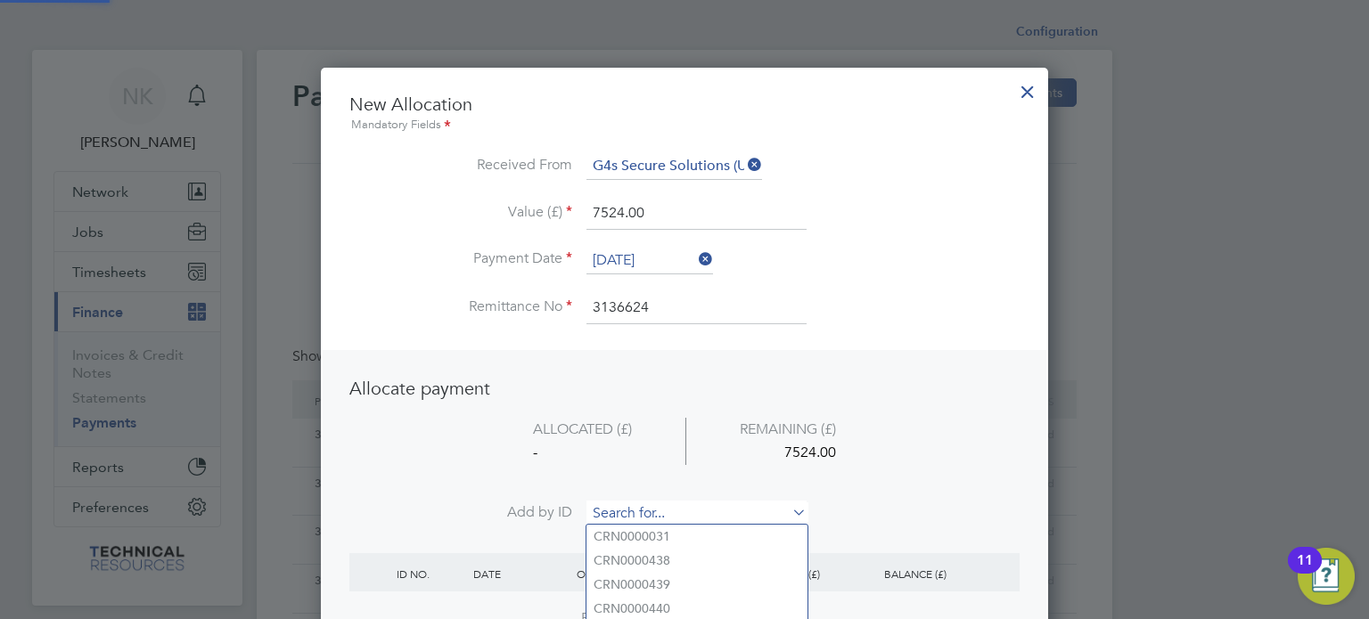
paste input "INV0006854"
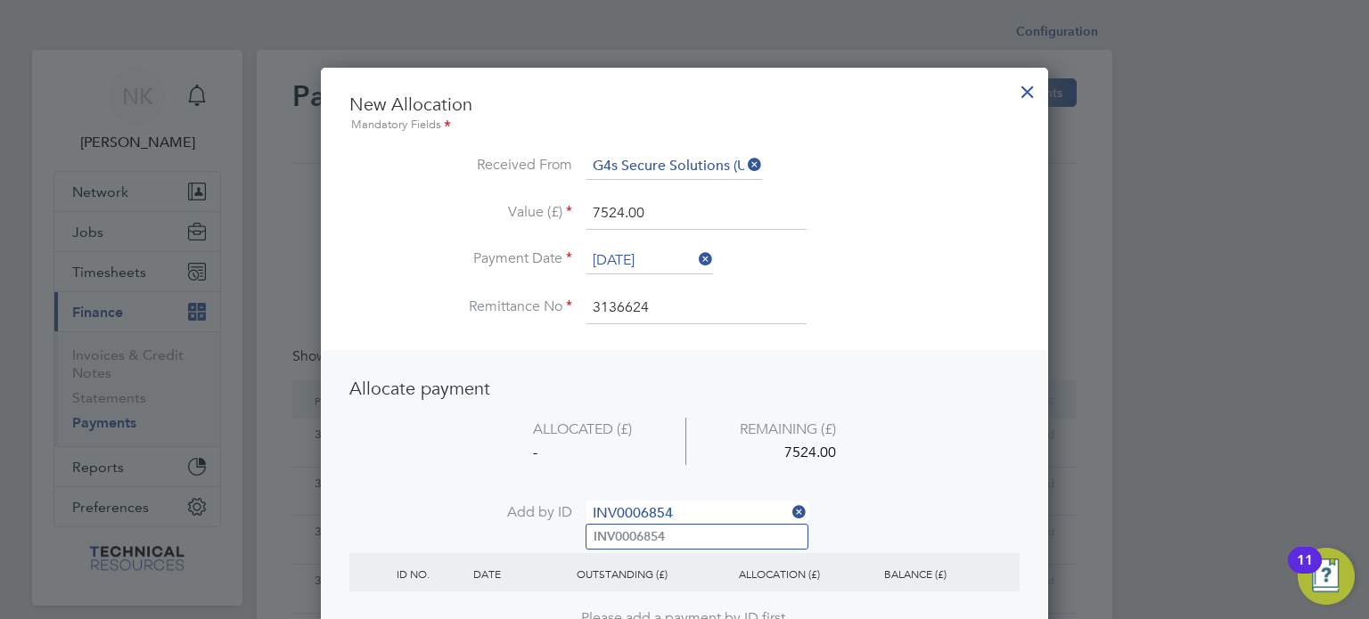
click at [632, 537] on b "INV0006854" at bounding box center [629, 536] width 71 height 15
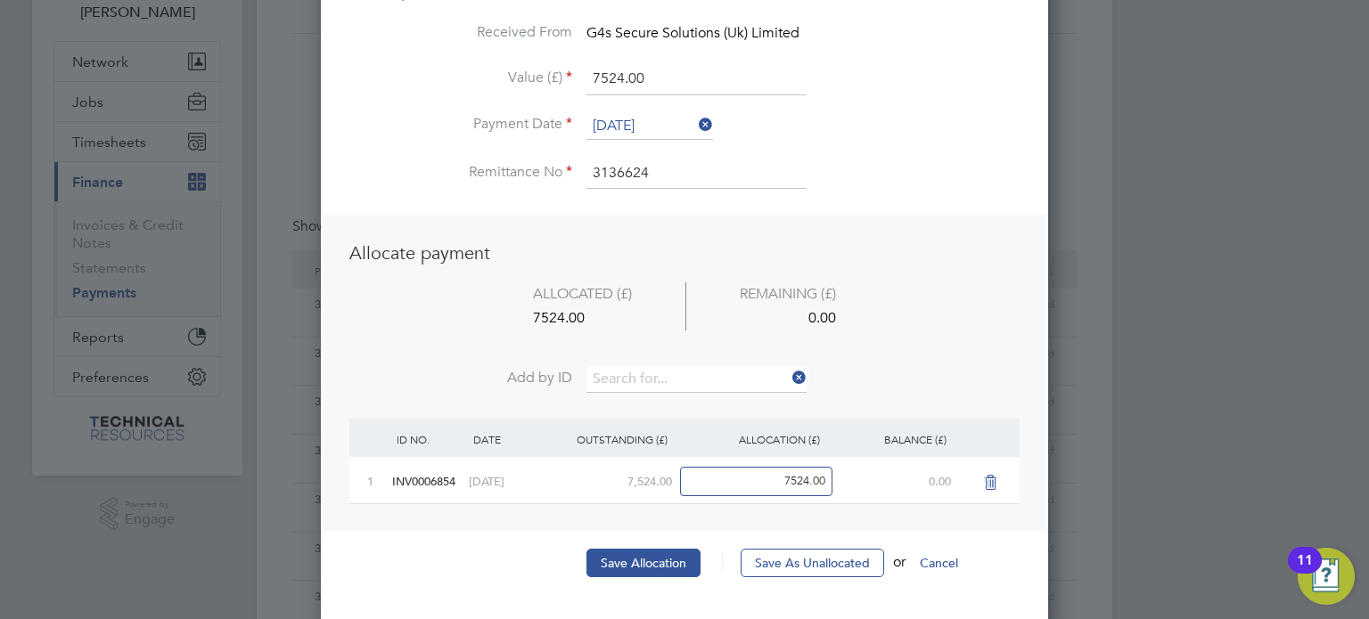
scroll to position [145, 0]
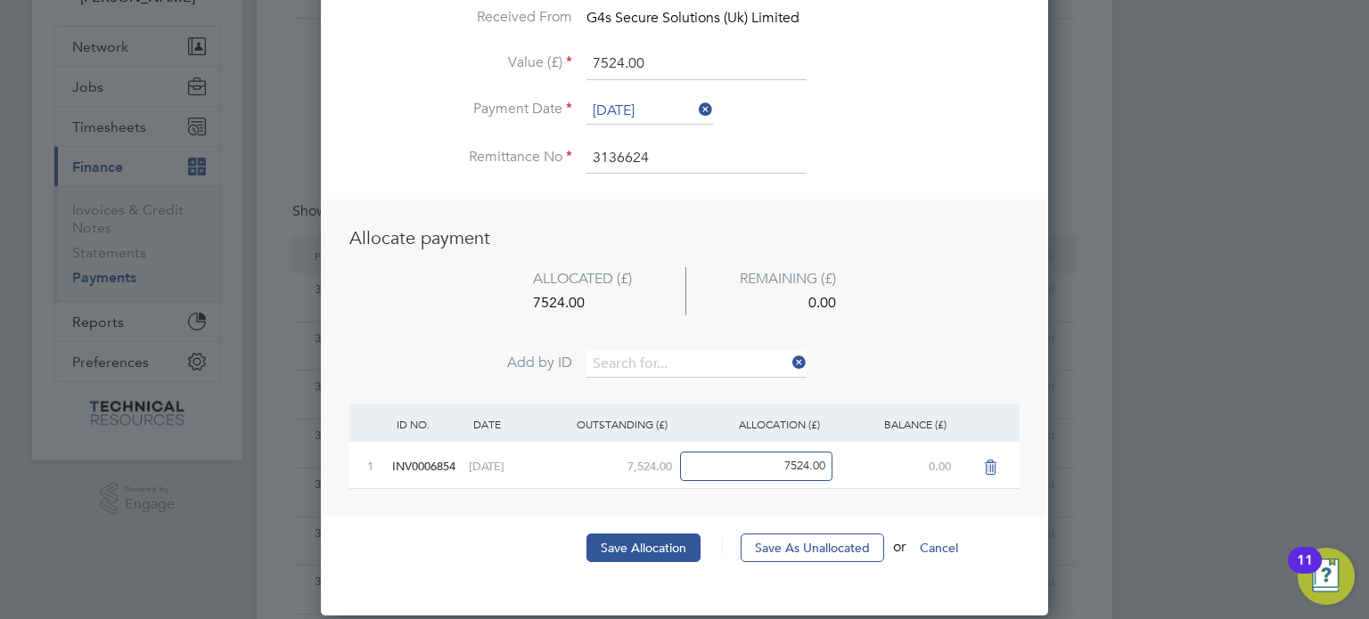
click at [632, 537] on button "Save Allocation" at bounding box center [643, 548] width 114 height 29
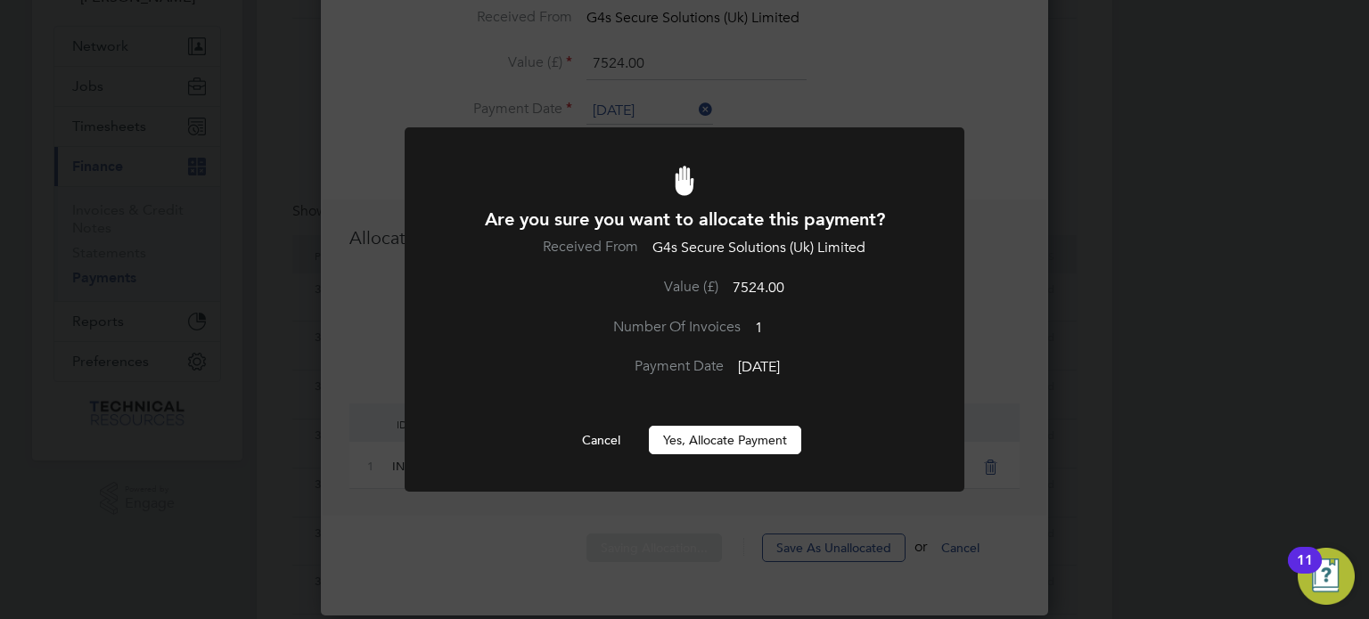
scroll to position [0, 0]
click at [759, 423] on div "Are you sure you want to allocate this payment? Received From G4s Secure Soluti…" at bounding box center [684, 331] width 463 height 247
click at [745, 440] on button "Yes, Allocate Payment" at bounding box center [725, 440] width 152 height 29
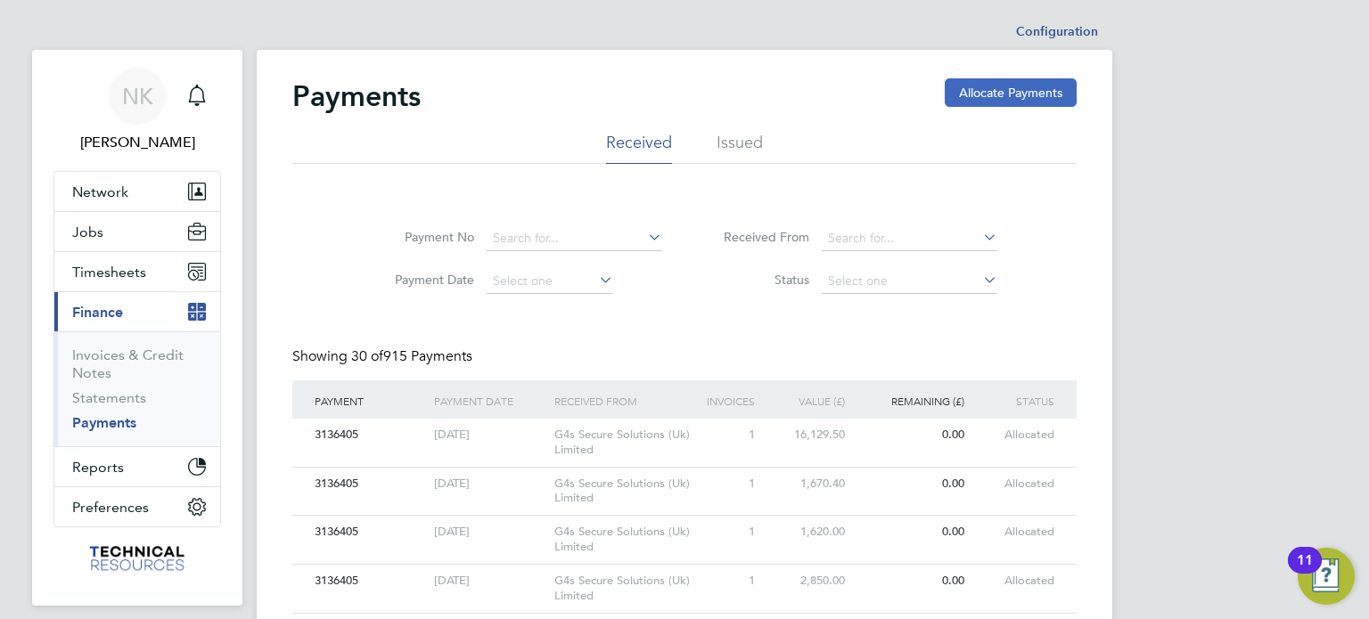
click at [987, 100] on button "Allocate Payments" at bounding box center [1011, 92] width 132 height 29
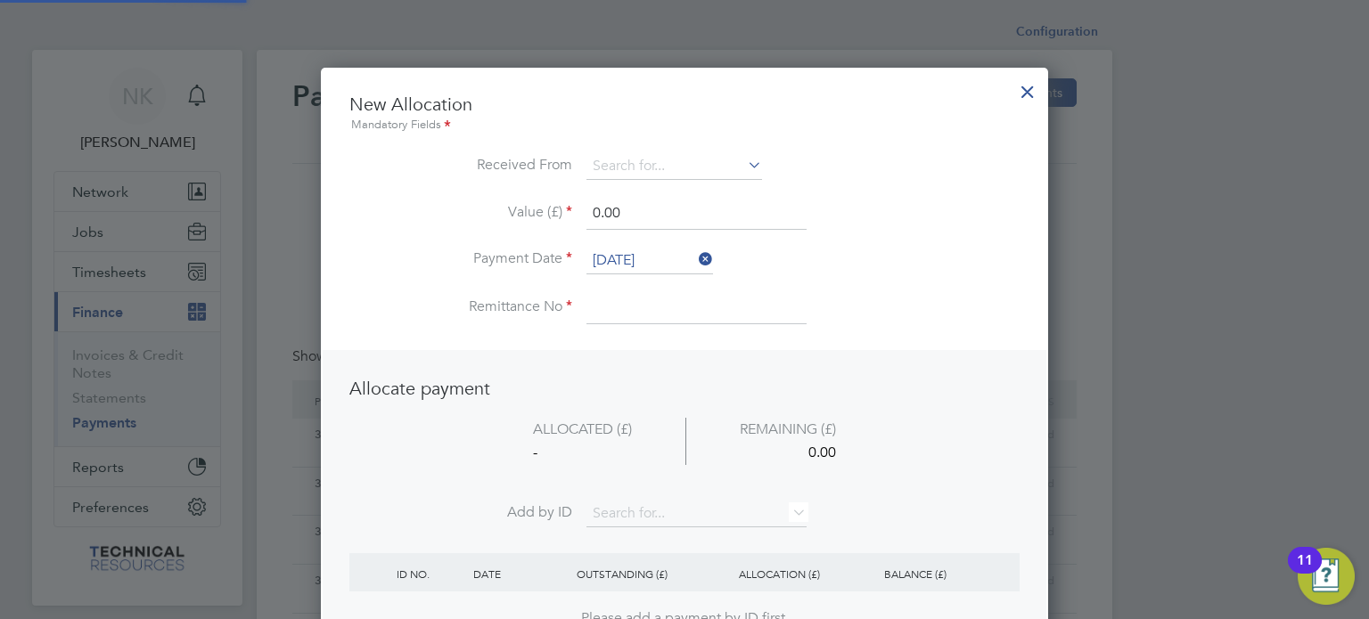
scroll to position [699, 728]
click at [677, 167] on input at bounding box center [674, 166] width 176 height 27
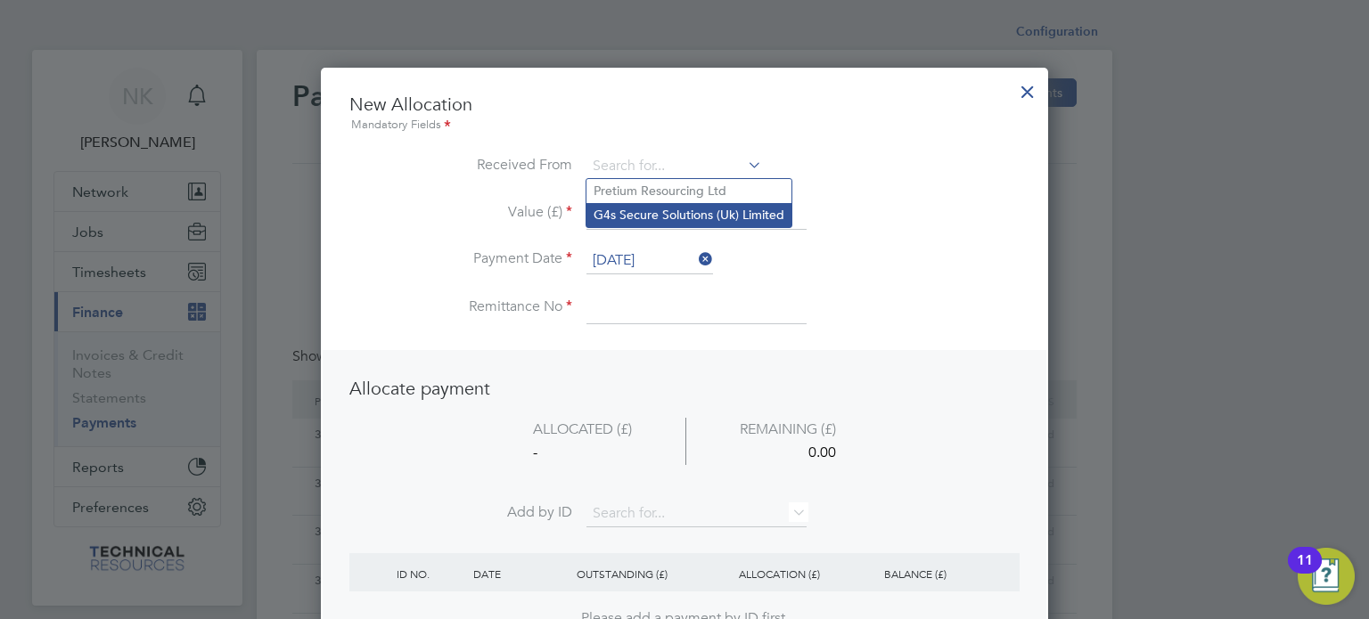
click at [665, 211] on li "G4s Secure Solutions (Uk) Limited" at bounding box center [688, 215] width 205 height 24
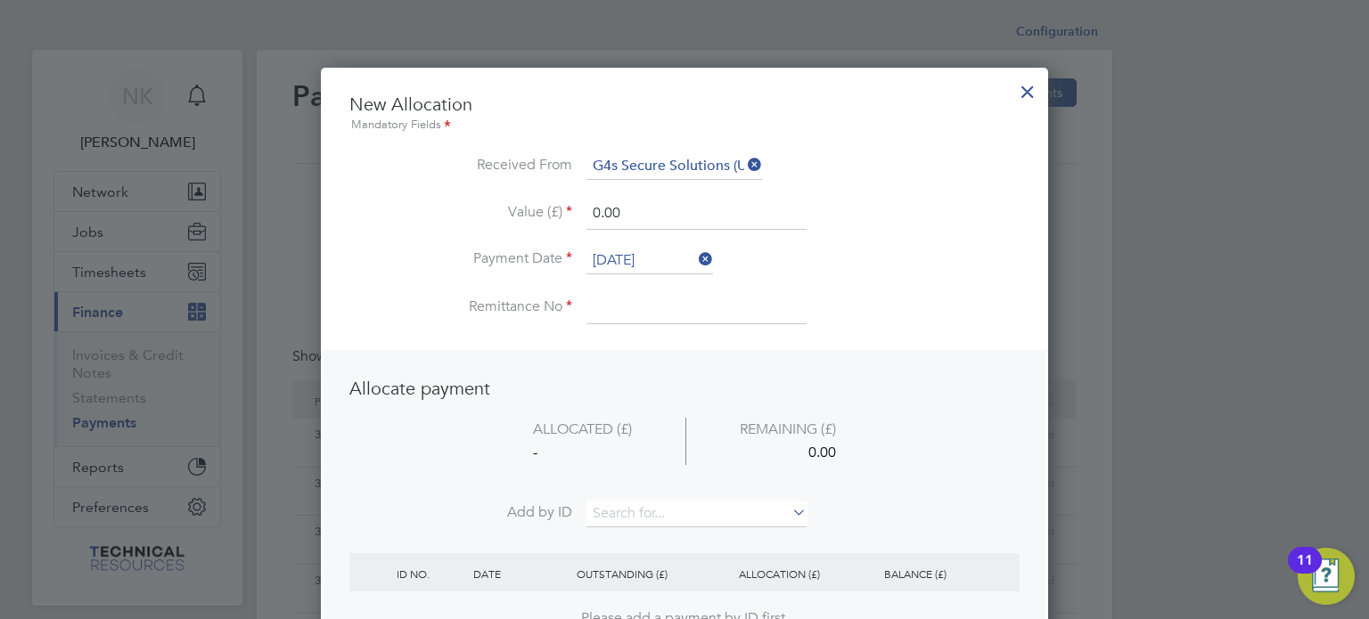
click at [645, 245] on li "Value (£) 0.00" at bounding box center [684, 223] width 670 height 50
click at [659, 266] on input "26 Sep 2025" at bounding box center [649, 261] width 127 height 27
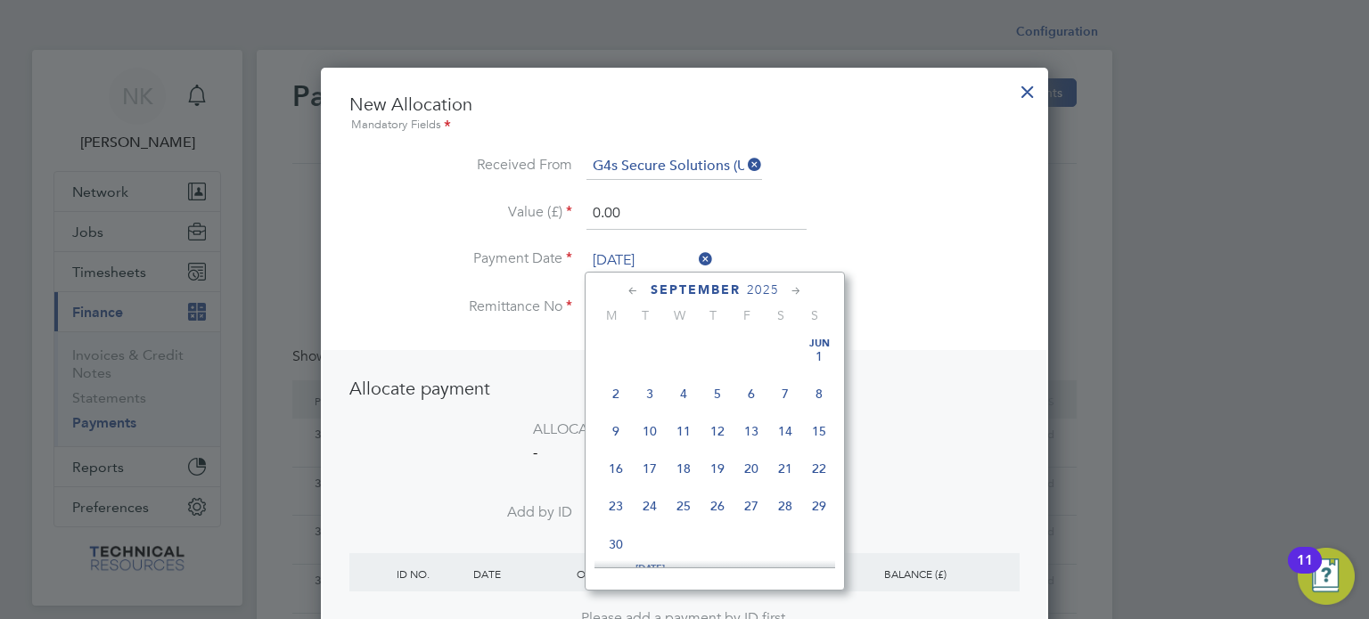
scroll to position [659, 0]
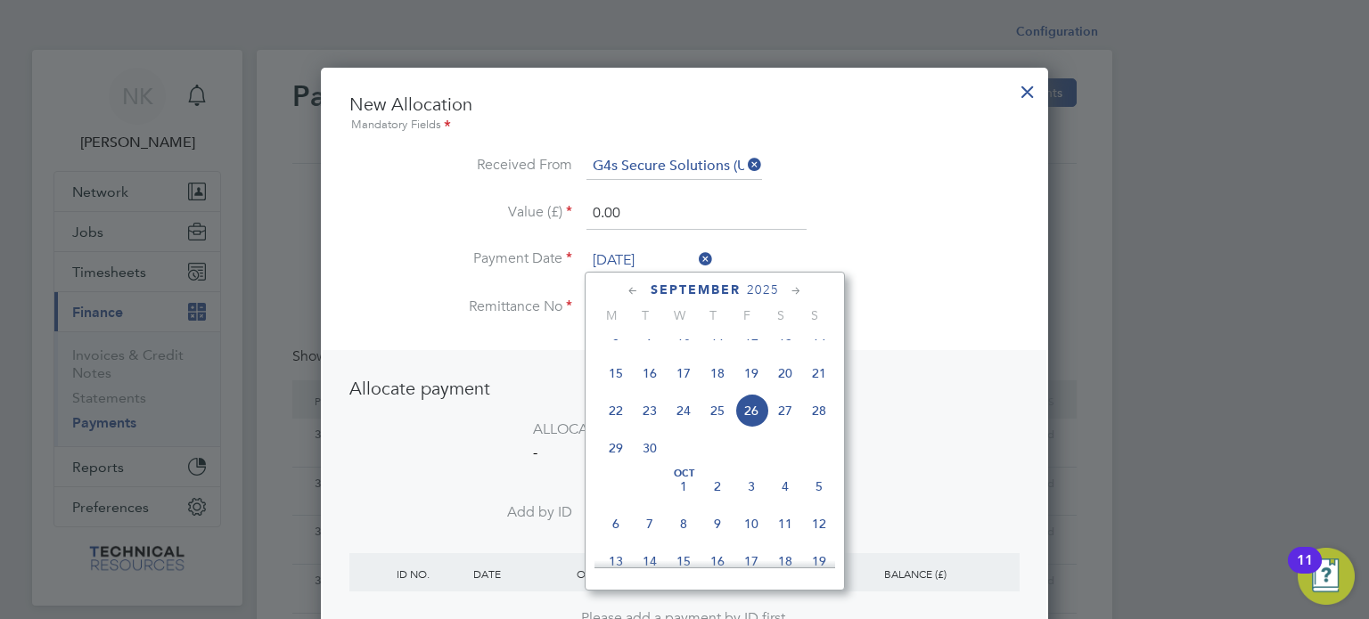
click at [753, 351] on span "12" at bounding box center [751, 336] width 34 height 34
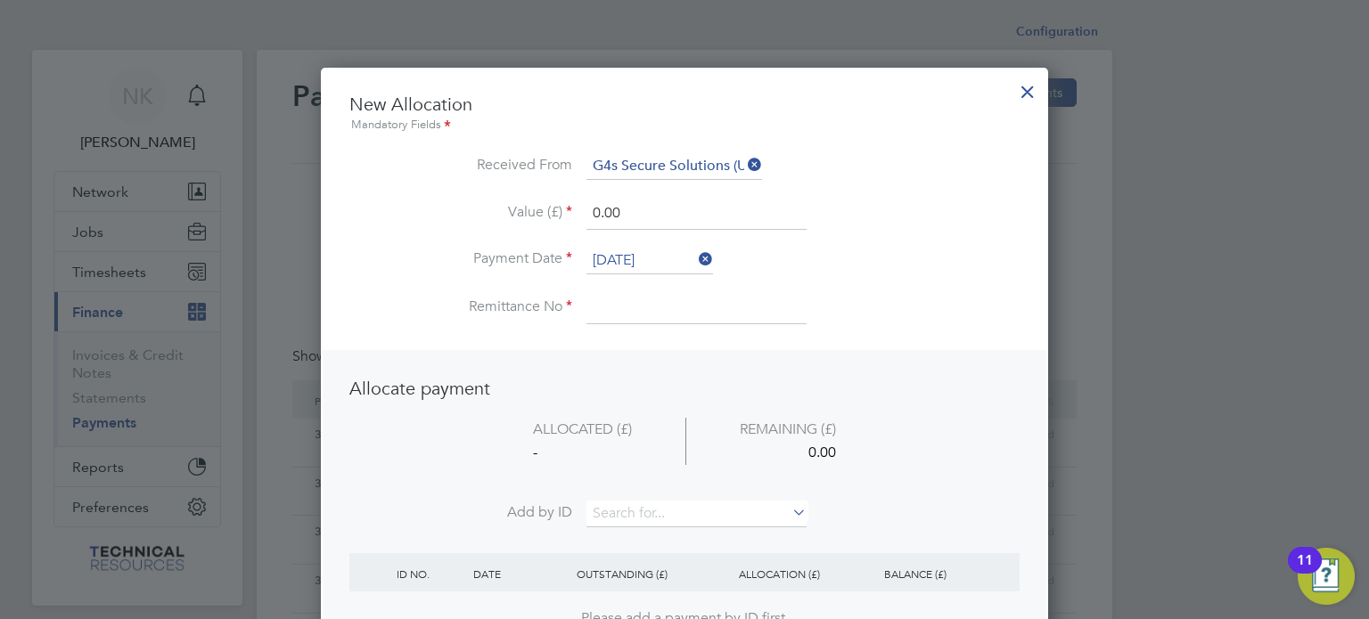
click at [645, 309] on input at bounding box center [696, 308] width 220 height 32
drag, startPoint x: 631, startPoint y: 211, endPoint x: 520, endPoint y: 209, distance: 110.5
click at [520, 209] on li "Value (£) 0.00" at bounding box center [684, 223] width 670 height 50
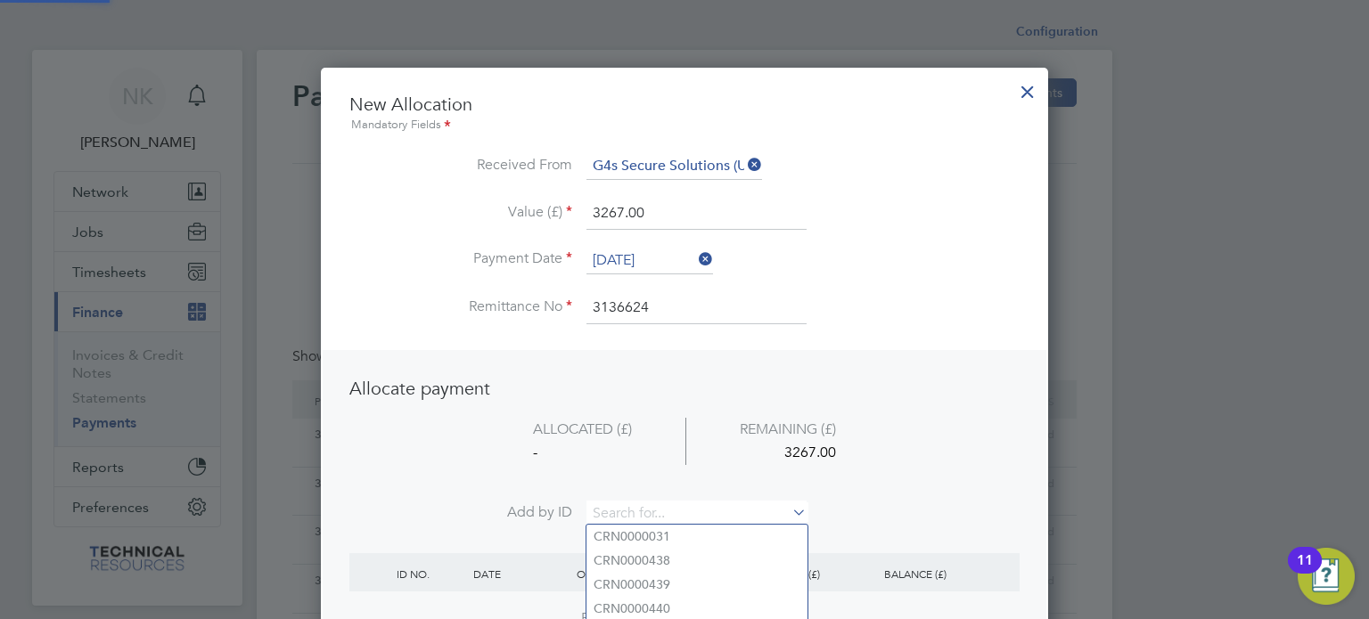
paste input "NV0006851"
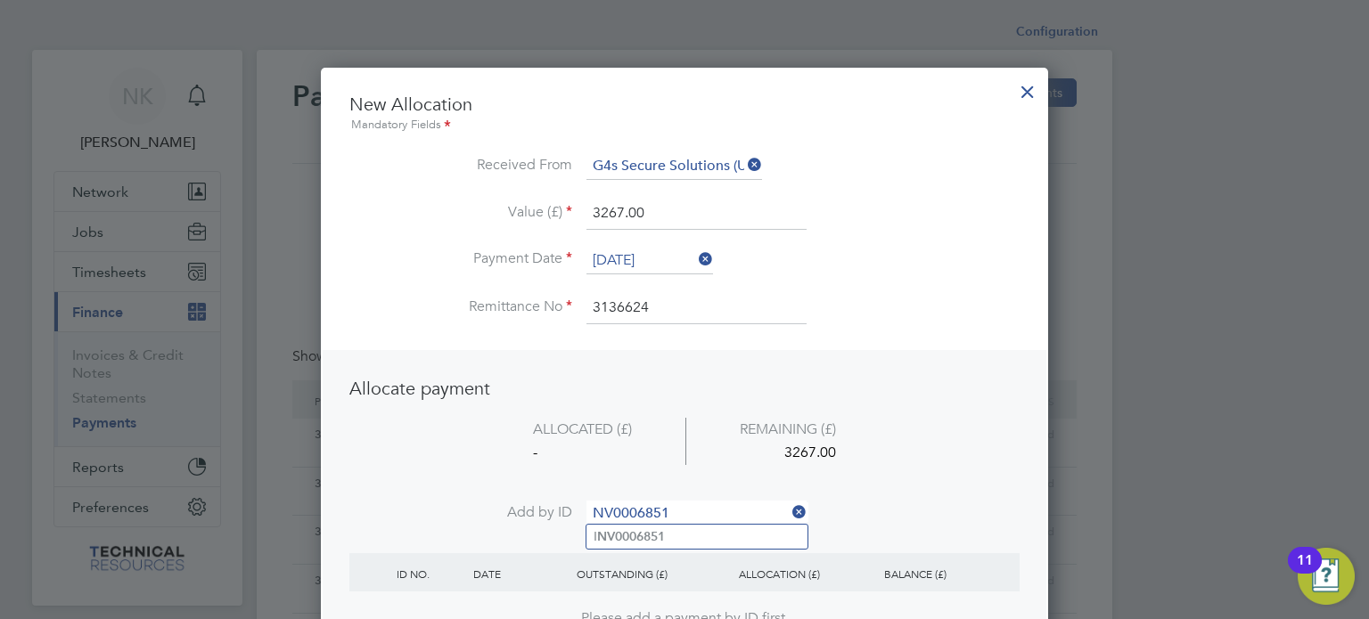
click at [638, 541] on b "NV0006851" at bounding box center [631, 536] width 68 height 15
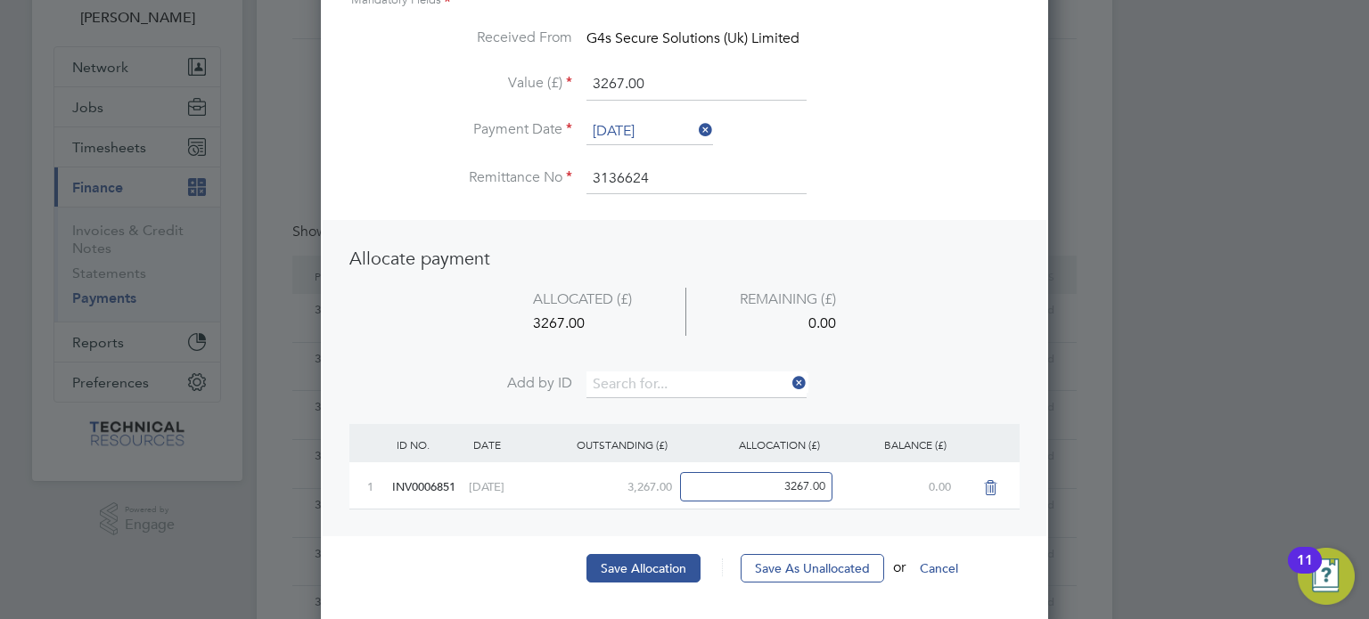
scroll to position [130, 0]
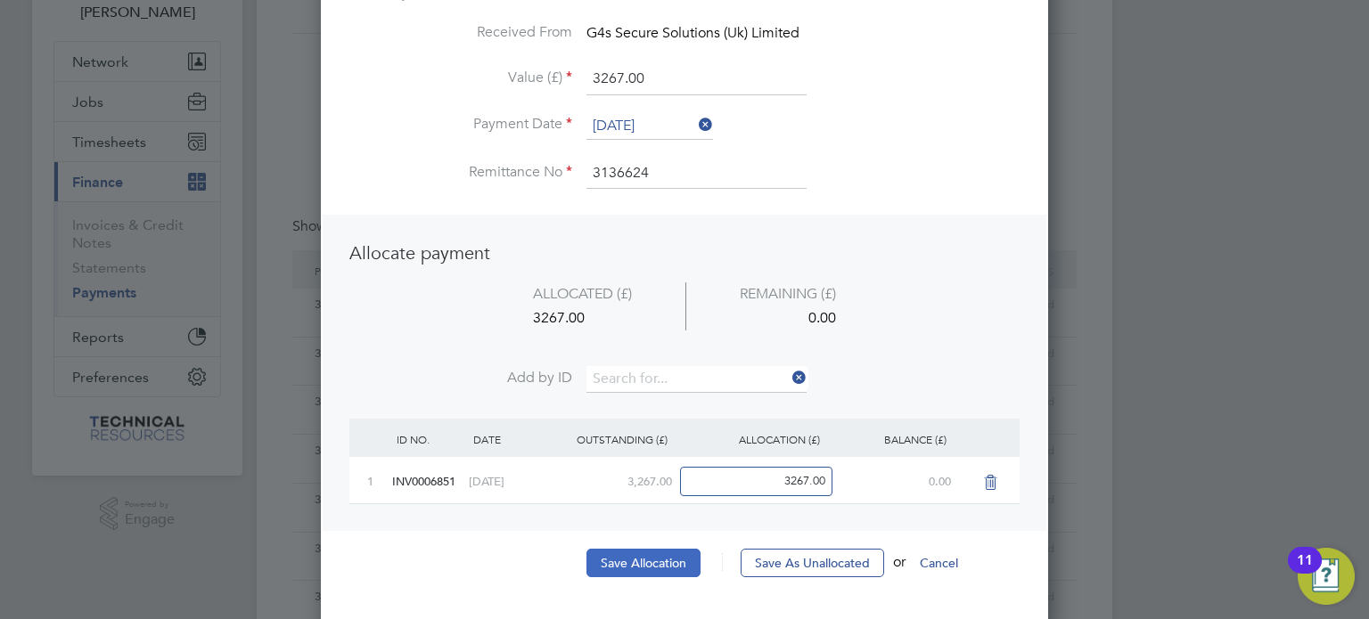
click at [638, 550] on button "Save Allocation" at bounding box center [643, 563] width 114 height 29
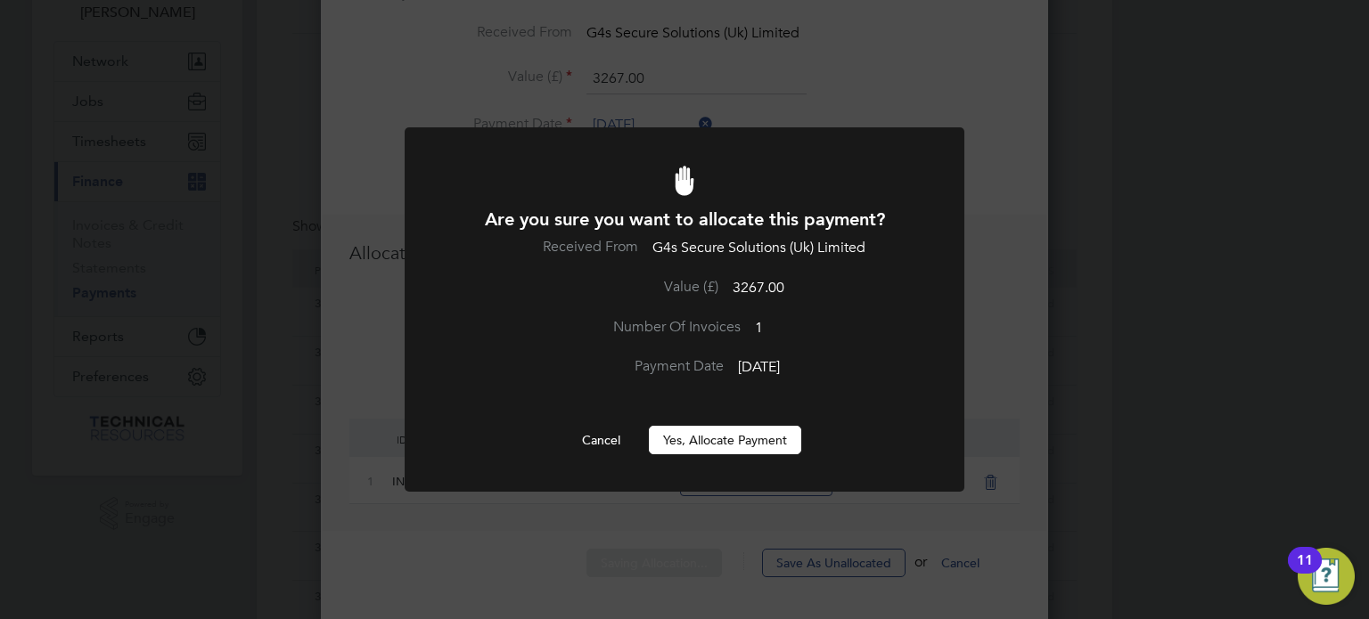
scroll to position [0, 0]
click at [699, 447] on button "Yes, Allocate Payment" at bounding box center [725, 440] width 152 height 29
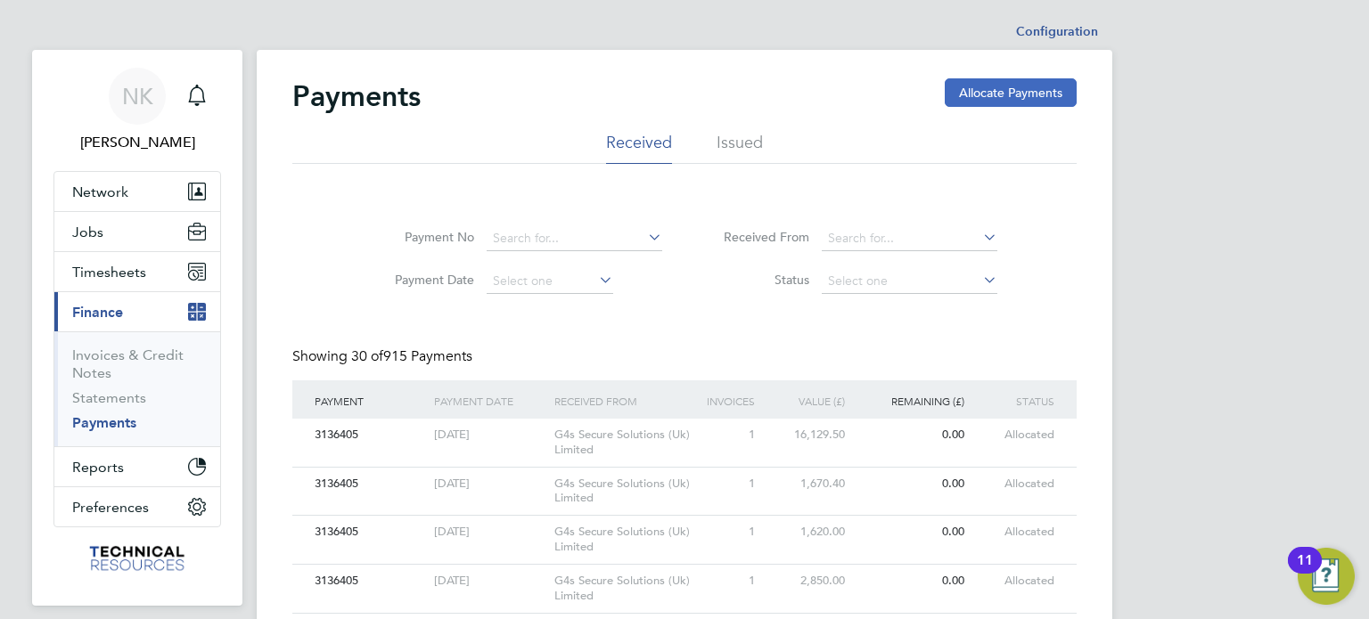
click at [960, 94] on button "Allocate Payments" at bounding box center [1011, 92] width 132 height 29
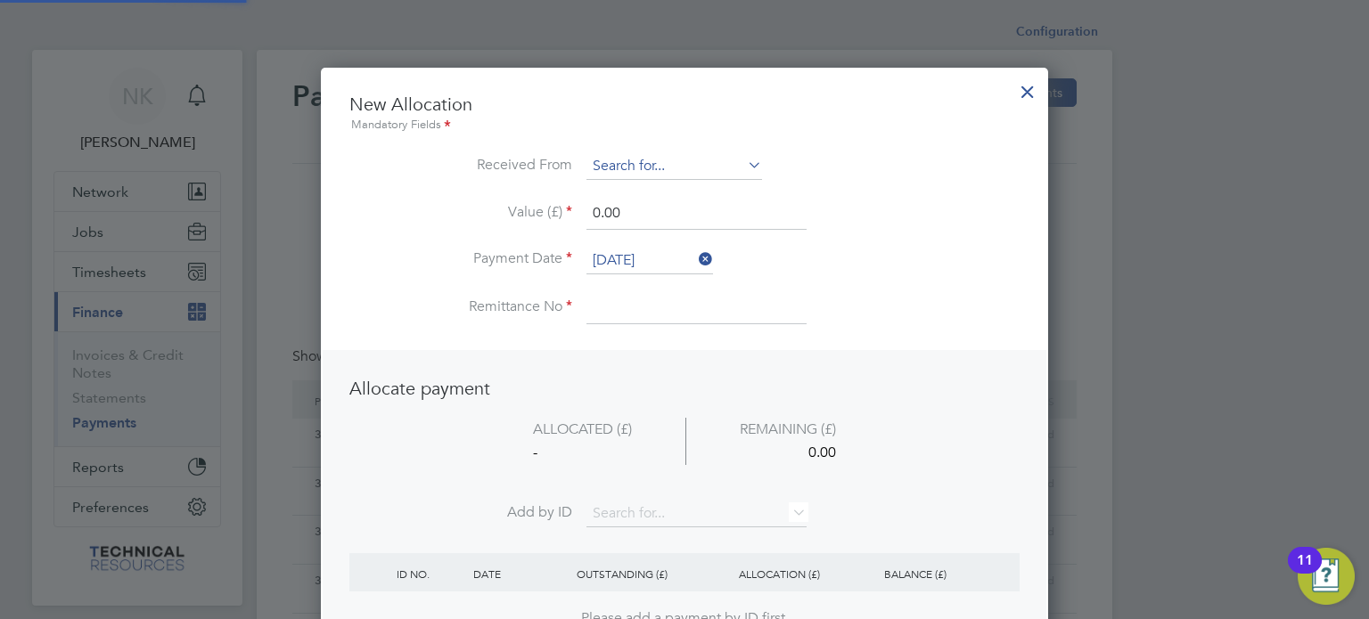
scroll to position [699, 728]
click at [625, 160] on input at bounding box center [674, 166] width 176 height 27
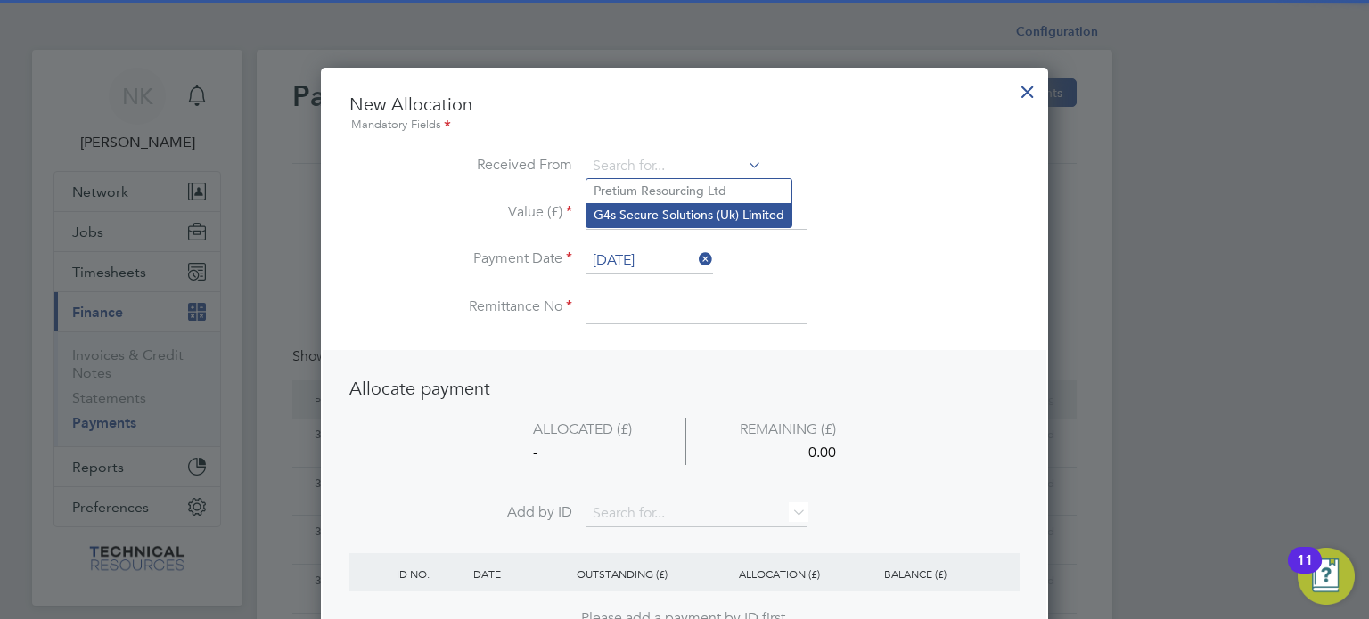
click at [644, 220] on li "G4s Secure Solutions (Uk) Limited" at bounding box center [688, 215] width 205 height 24
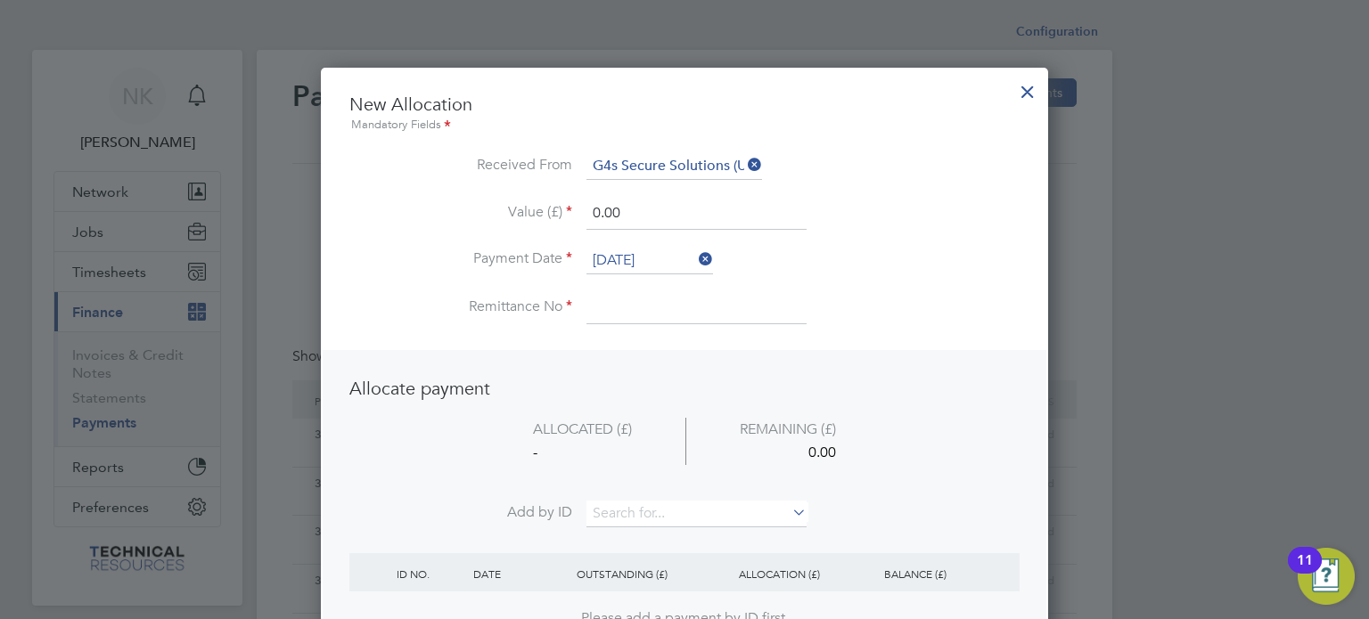
click at [640, 256] on input "26 Sep 2025" at bounding box center [649, 261] width 127 height 27
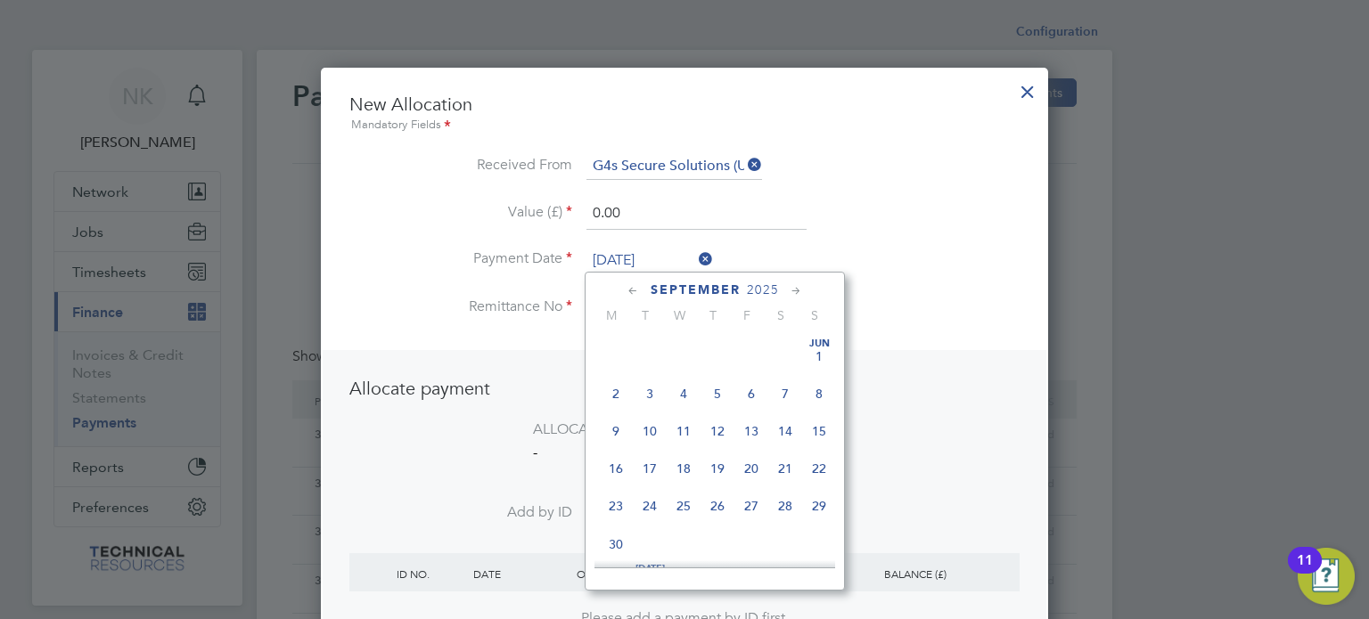
scroll to position [659, 0]
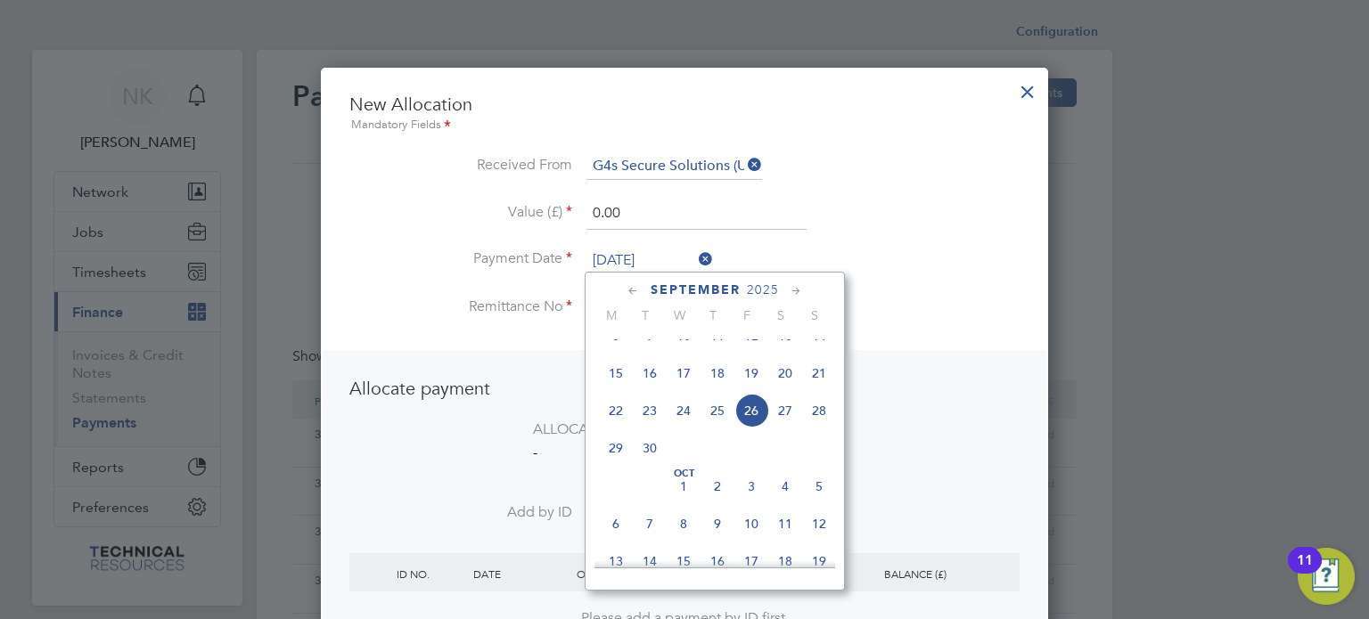
click at [756, 349] on span "12" at bounding box center [751, 336] width 34 height 34
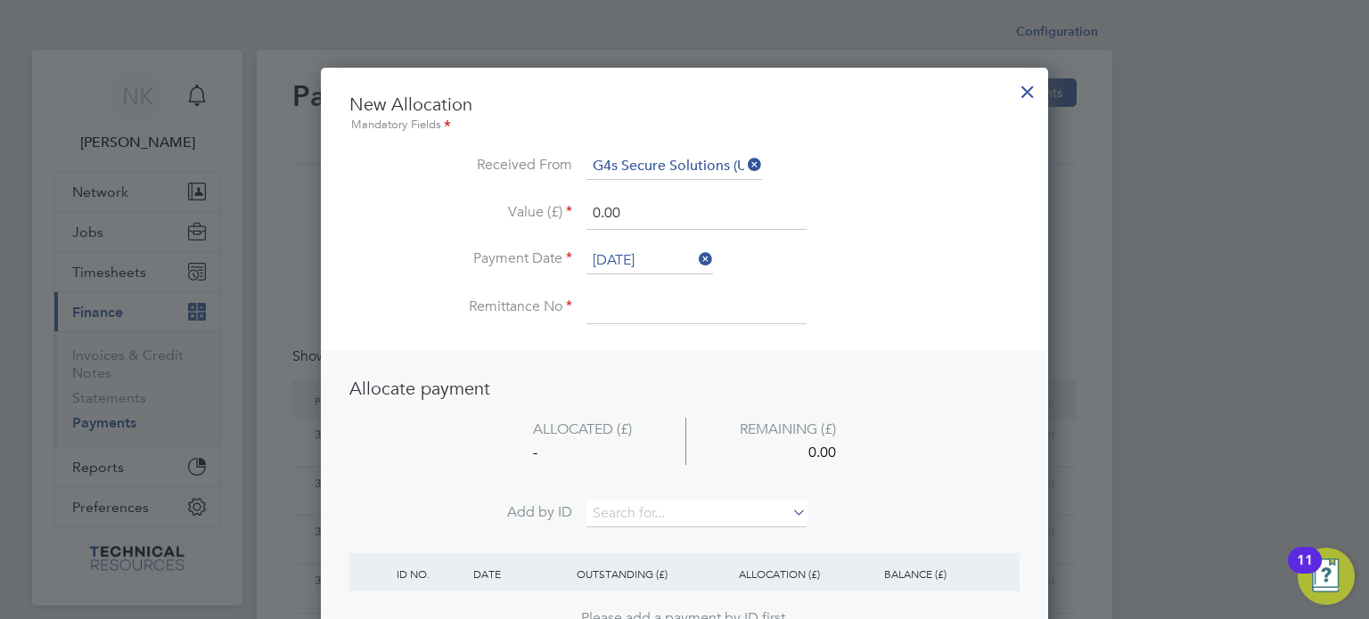
click at [645, 306] on input at bounding box center [696, 308] width 220 height 32
drag, startPoint x: 637, startPoint y: 220, endPoint x: 495, endPoint y: 200, distance: 143.2
click at [495, 200] on li "Value (£) 0.00" at bounding box center [684, 223] width 670 height 50
click at [644, 512] on input at bounding box center [696, 514] width 220 height 27
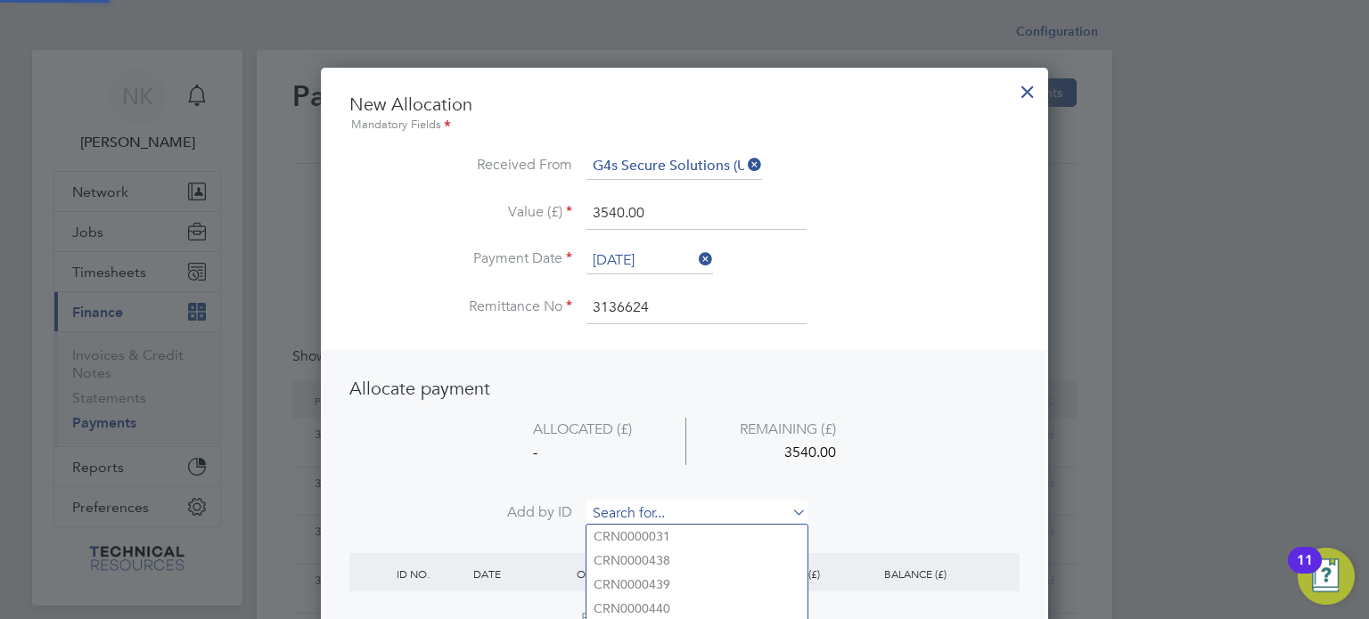
paste input "INV0006852"
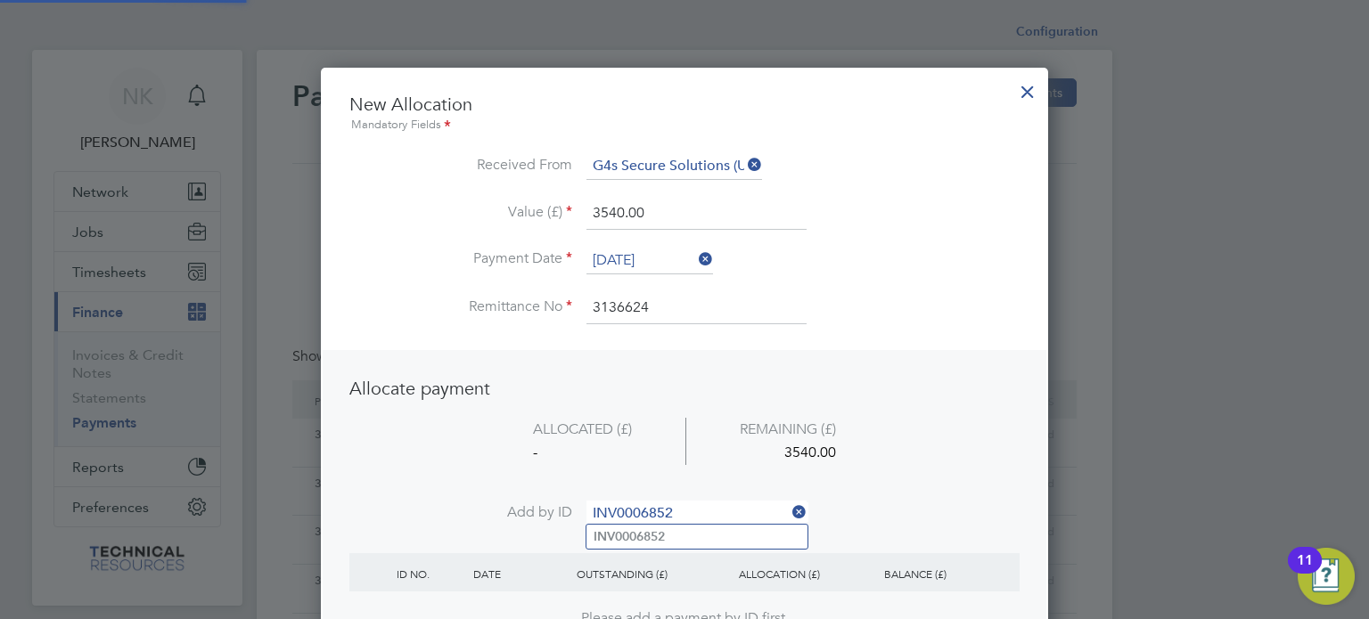
click at [634, 533] on b "INV0006852" at bounding box center [629, 536] width 71 height 15
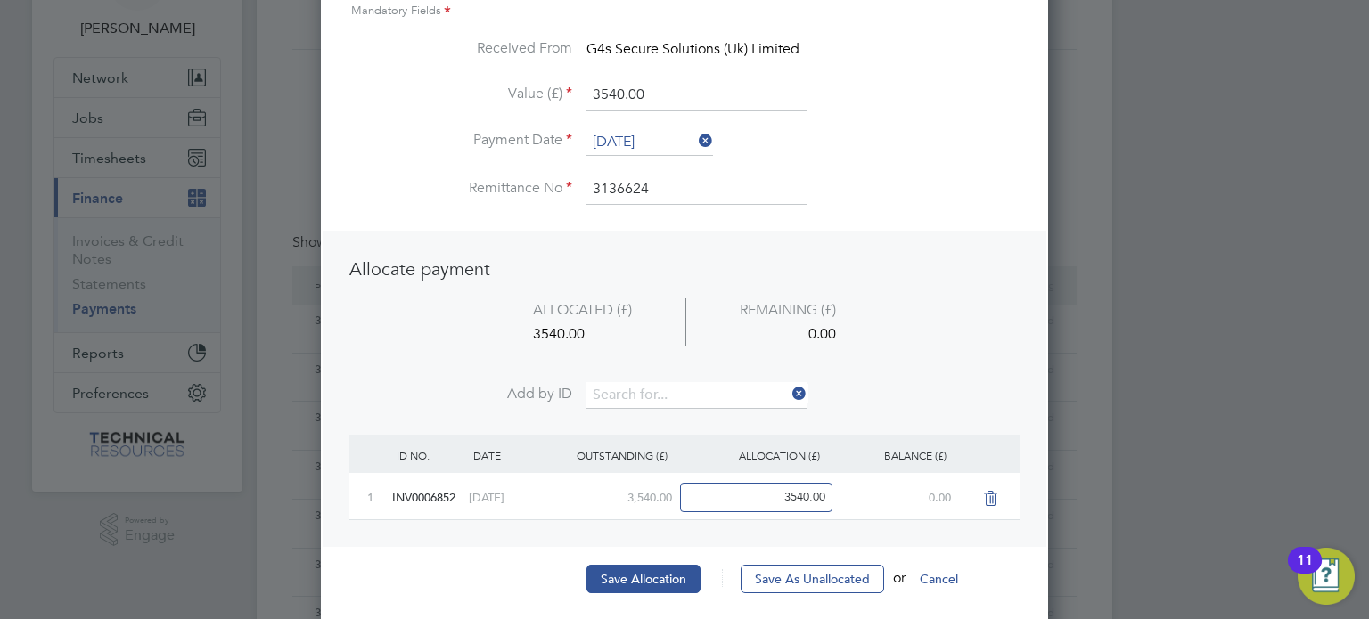
scroll to position [116, 0]
click at [632, 569] on button "Save Allocation" at bounding box center [643, 577] width 114 height 29
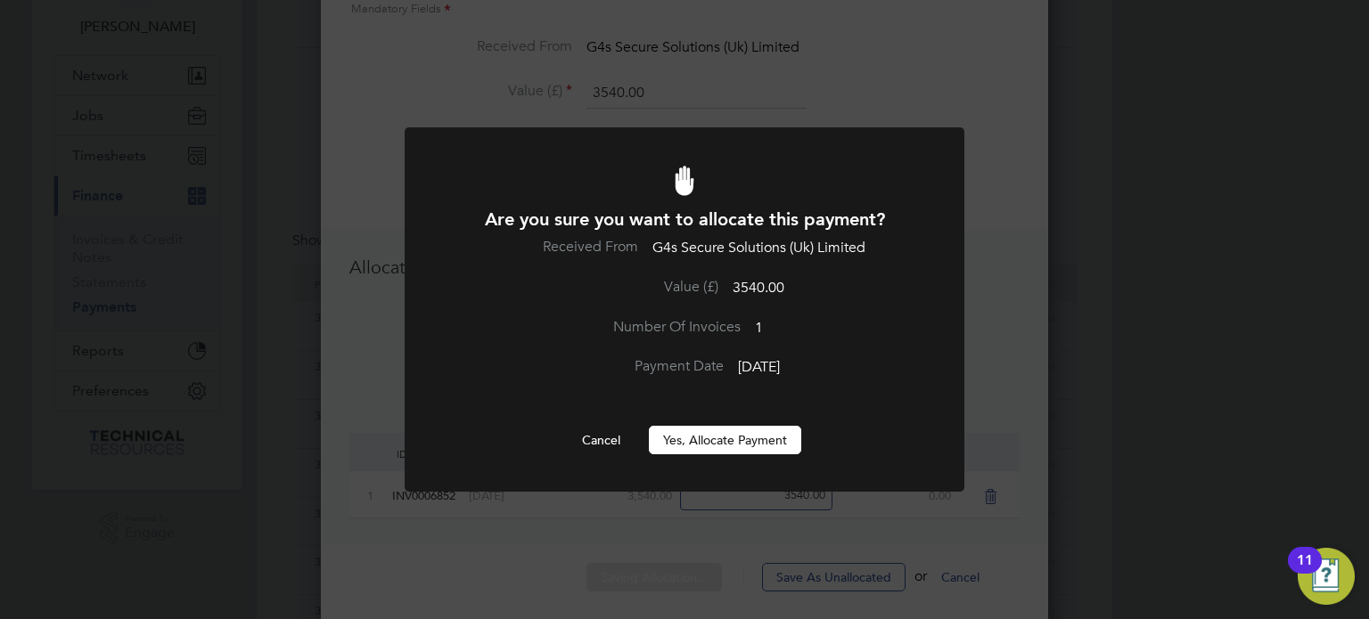
click at [716, 428] on button "Yes, Allocate Payment" at bounding box center [725, 440] width 152 height 29
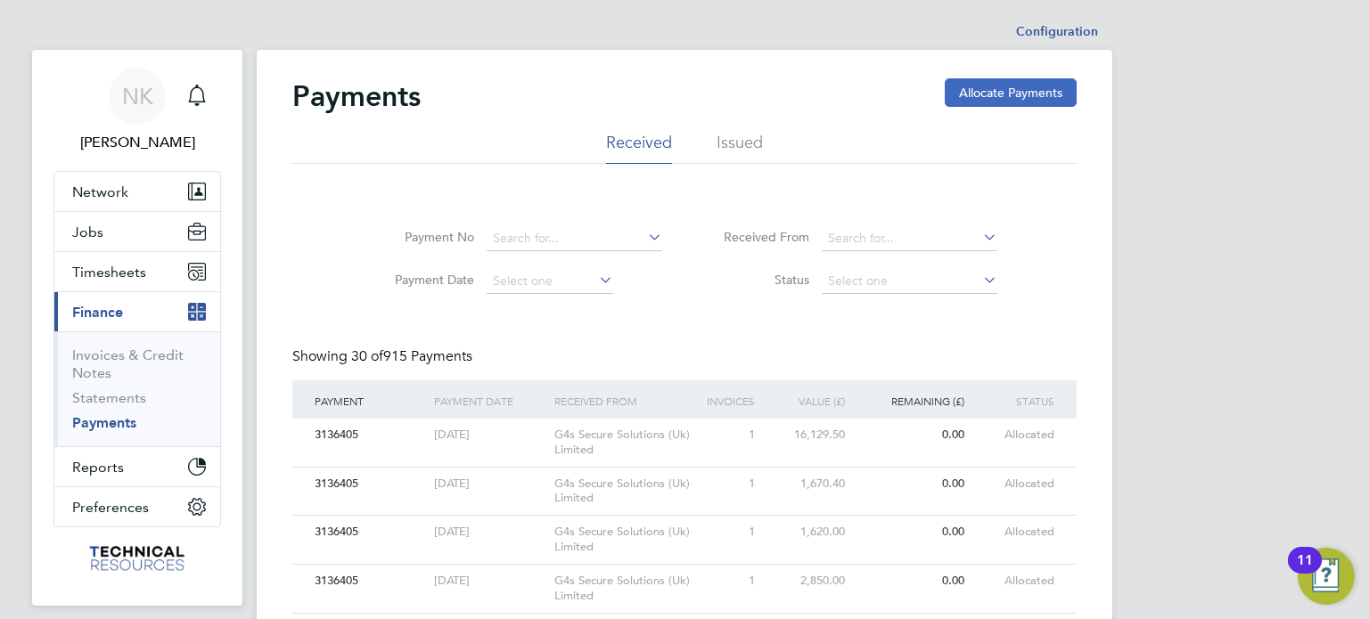
click at [1011, 82] on button "Allocate Payments" at bounding box center [1011, 92] width 132 height 29
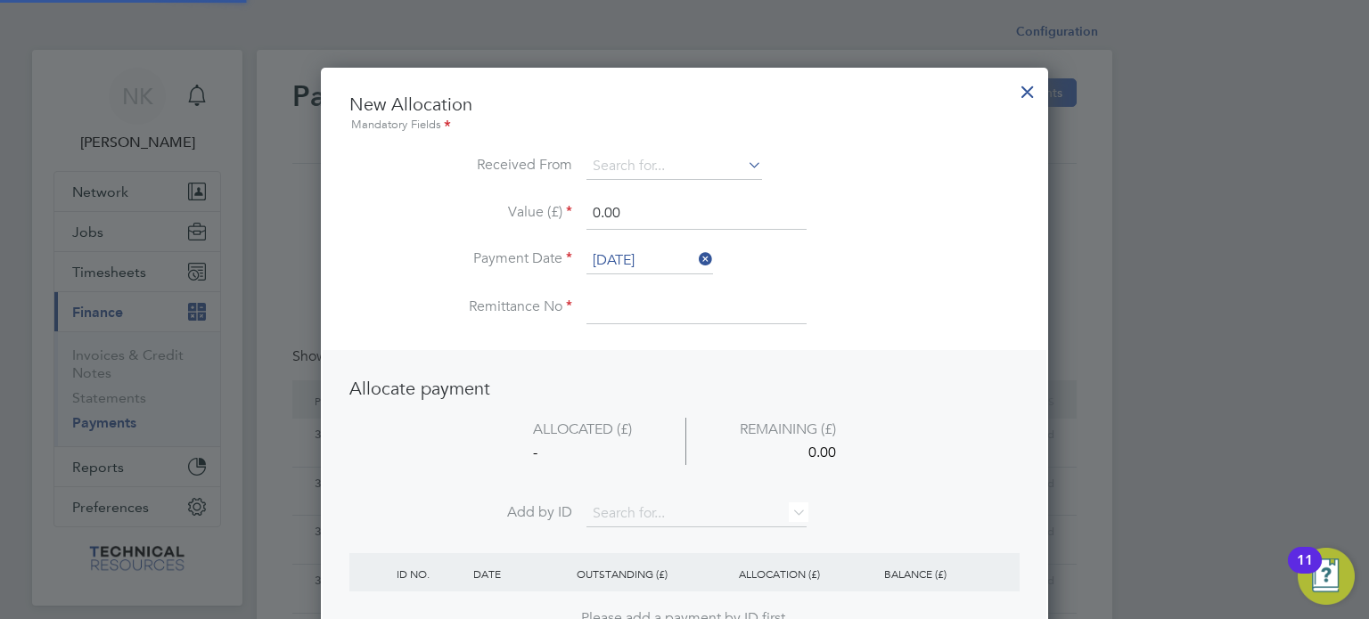
click at [673, 161] on input at bounding box center [674, 166] width 176 height 27
click at [659, 211] on li "G4s Secure Solutions (Uk) Limited" at bounding box center [688, 215] width 205 height 24
click at [645, 256] on input "26 Sep 2025" at bounding box center [649, 261] width 127 height 27
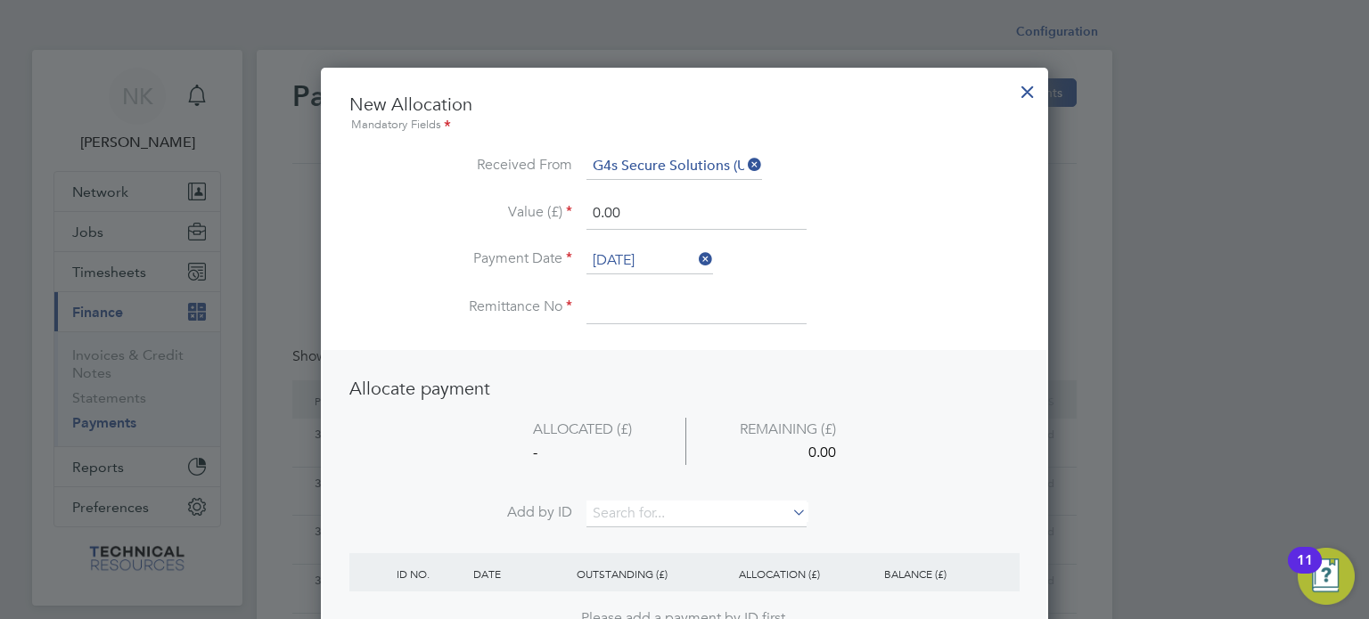
scroll to position [659, 0]
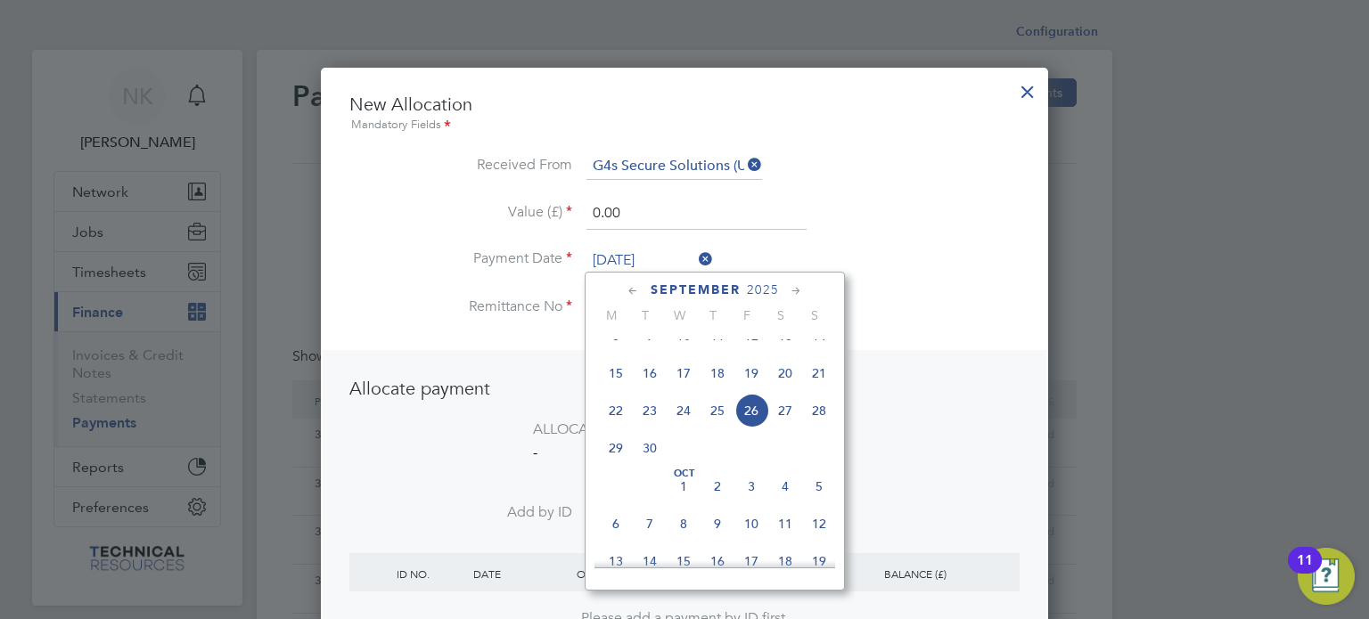
click at [757, 353] on span "12" at bounding box center [751, 336] width 34 height 34
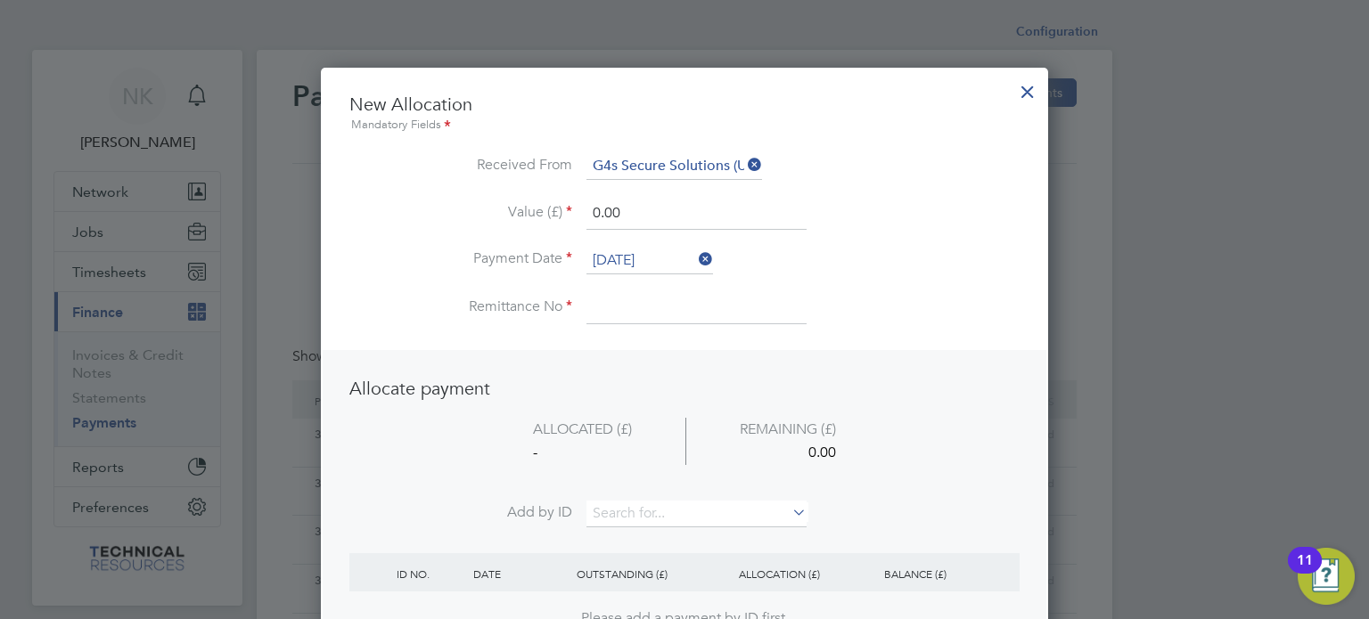
click at [643, 283] on li "Payment Date 12 Sep 2025" at bounding box center [684, 270] width 670 height 45
click at [626, 299] on input at bounding box center [696, 308] width 220 height 32
drag, startPoint x: 623, startPoint y: 224, endPoint x: 510, endPoint y: 220, distance: 113.2
click at [510, 220] on li "Value (£) 0.00" at bounding box center [684, 223] width 670 height 50
click at [633, 496] on li "ALLOCATED (£) REMAINING (£) - 2032.80" at bounding box center [684, 460] width 670 height 84
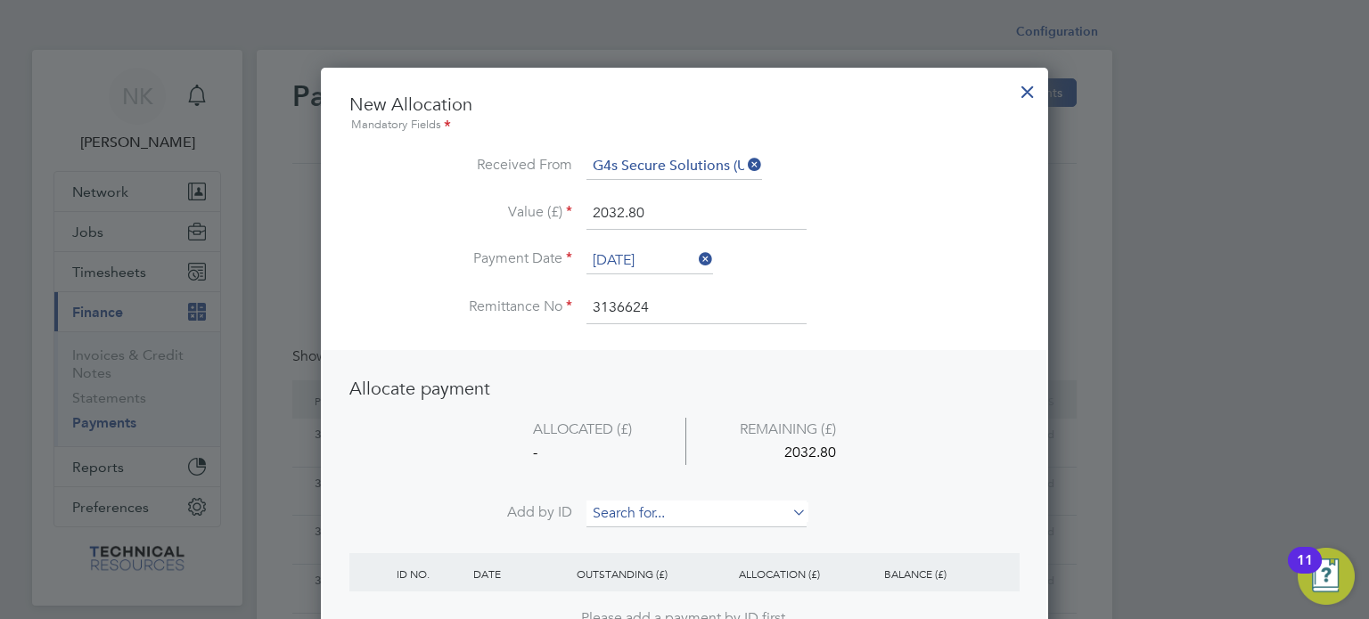
click at [627, 503] on input at bounding box center [696, 514] width 220 height 27
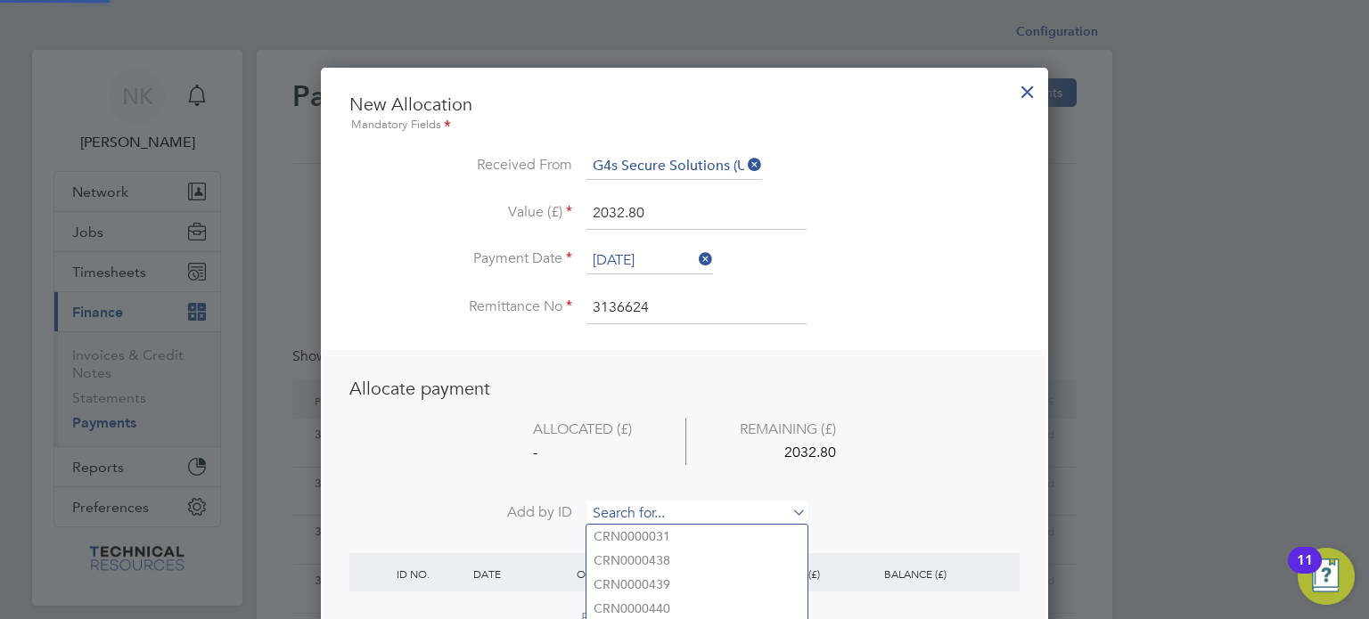
paste input "NV0006853"
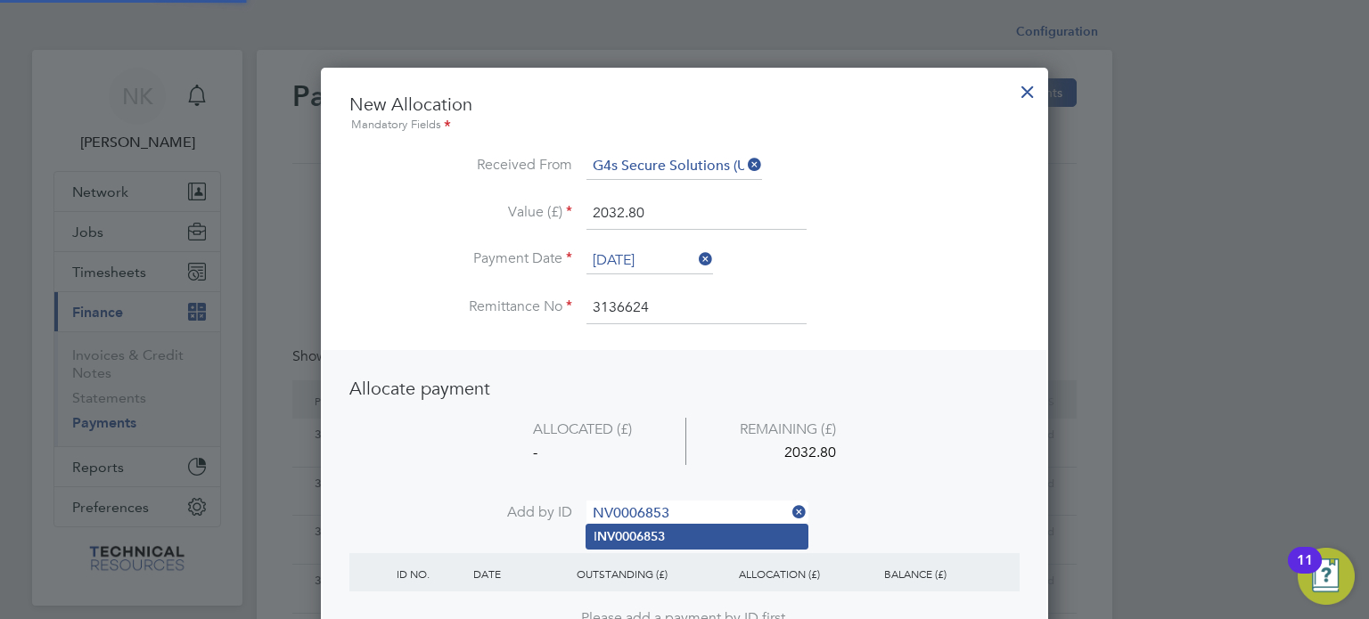
click at [621, 530] on b "NV0006853" at bounding box center [631, 536] width 68 height 15
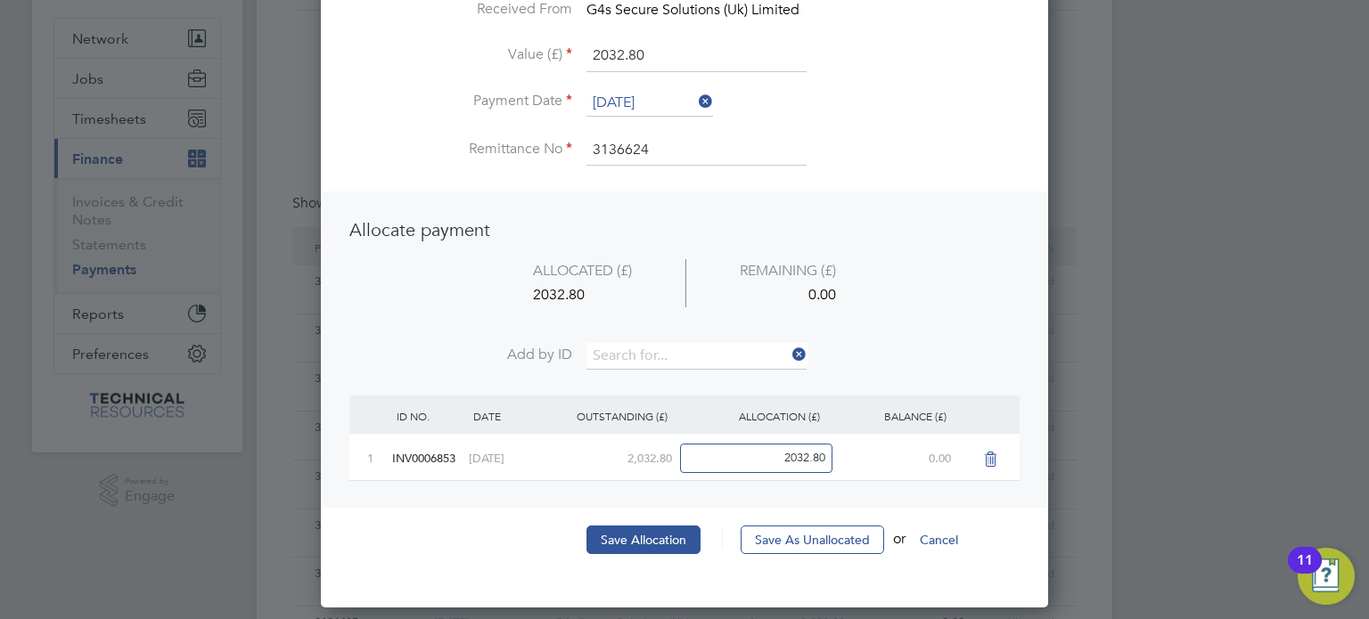
scroll to position [182, 0]
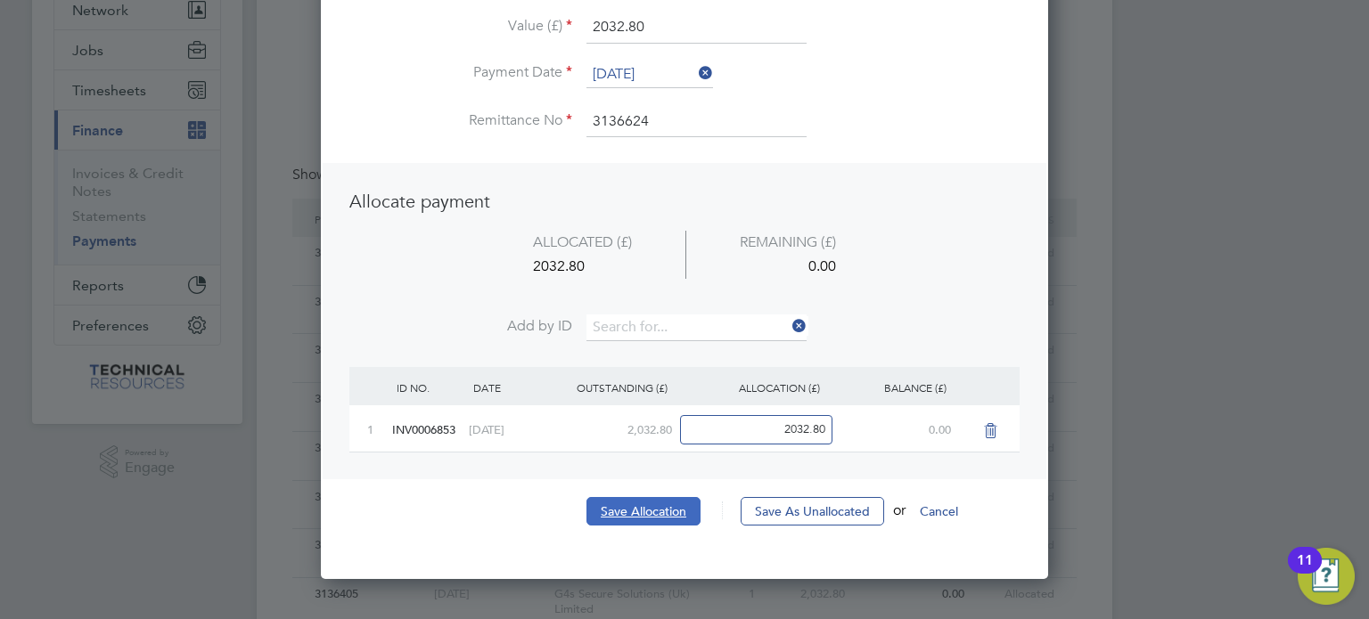
click at [643, 506] on button "Save Allocation" at bounding box center [643, 511] width 114 height 29
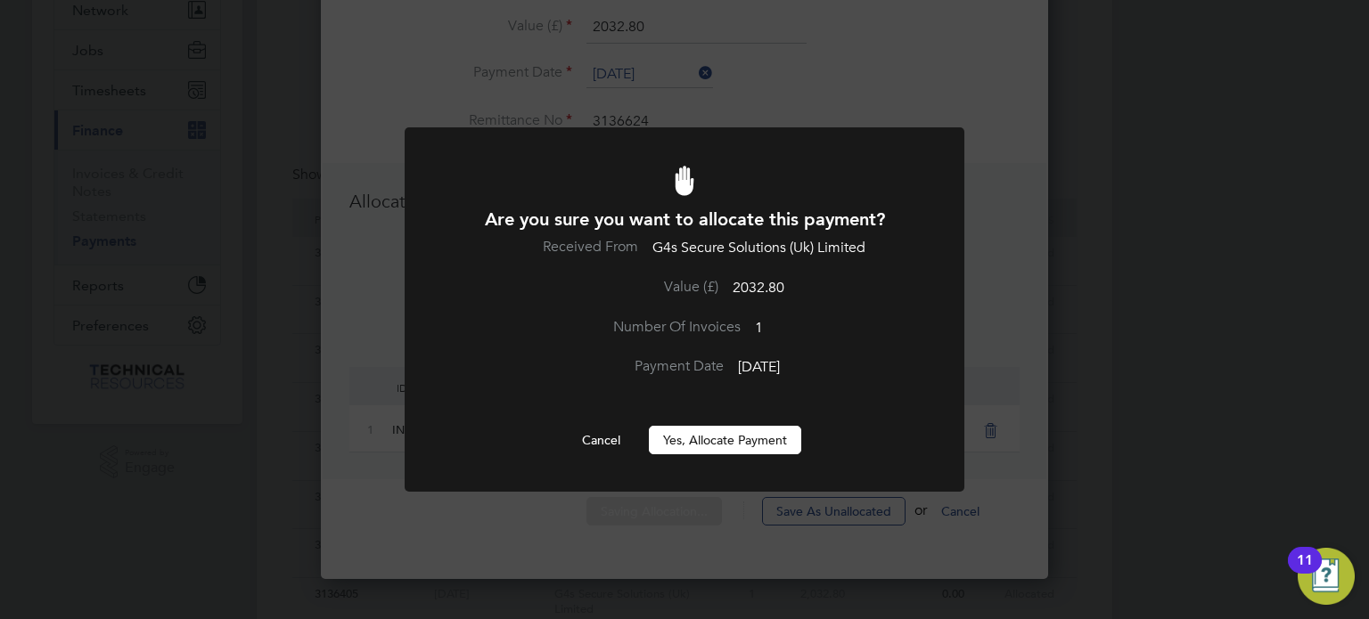
click at [708, 438] on button "Yes, Allocate Payment" at bounding box center [725, 440] width 152 height 29
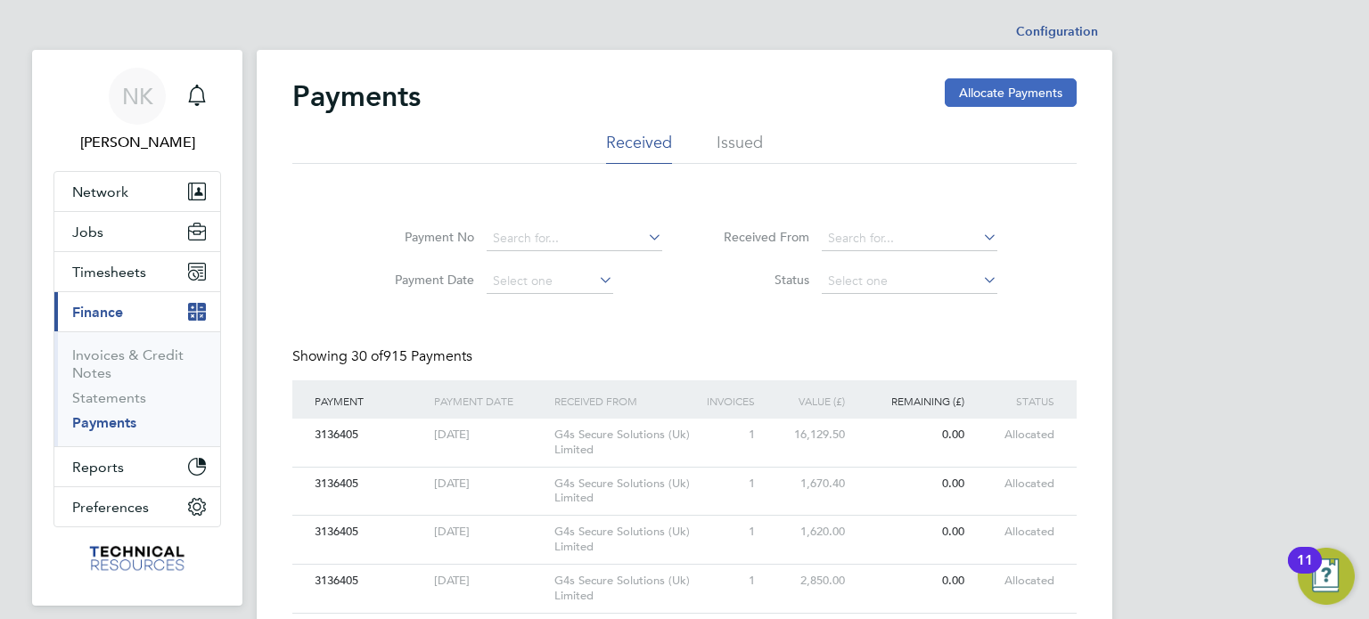
click at [978, 95] on button "Allocate Payments" at bounding box center [1011, 92] width 132 height 29
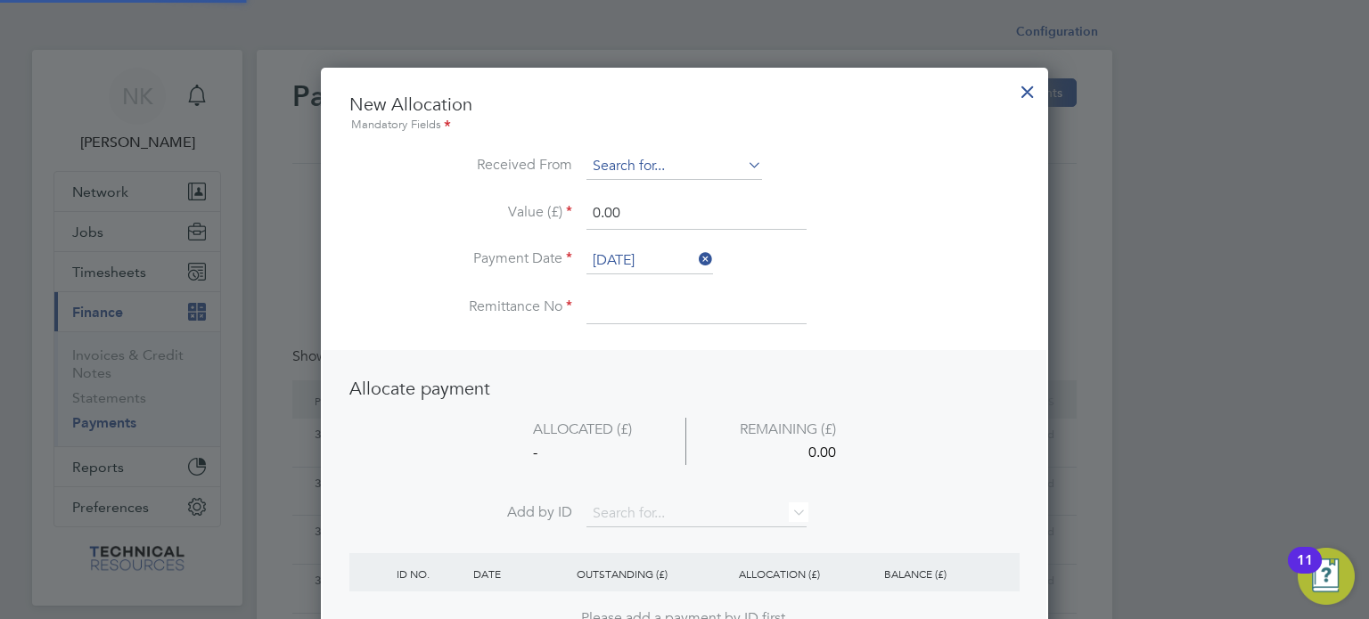
scroll to position [699, 728]
click at [658, 168] on input at bounding box center [674, 166] width 176 height 27
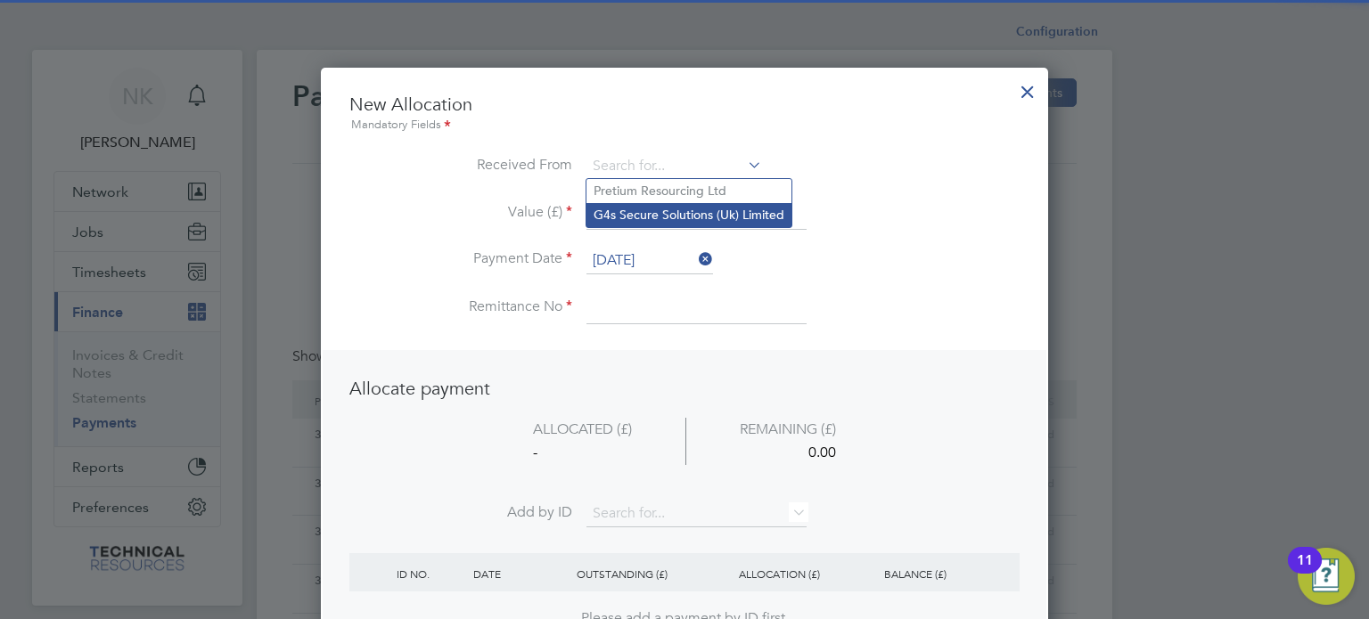
click at [652, 210] on li "G4s Secure Solutions (Uk) Limited" at bounding box center [688, 215] width 205 height 24
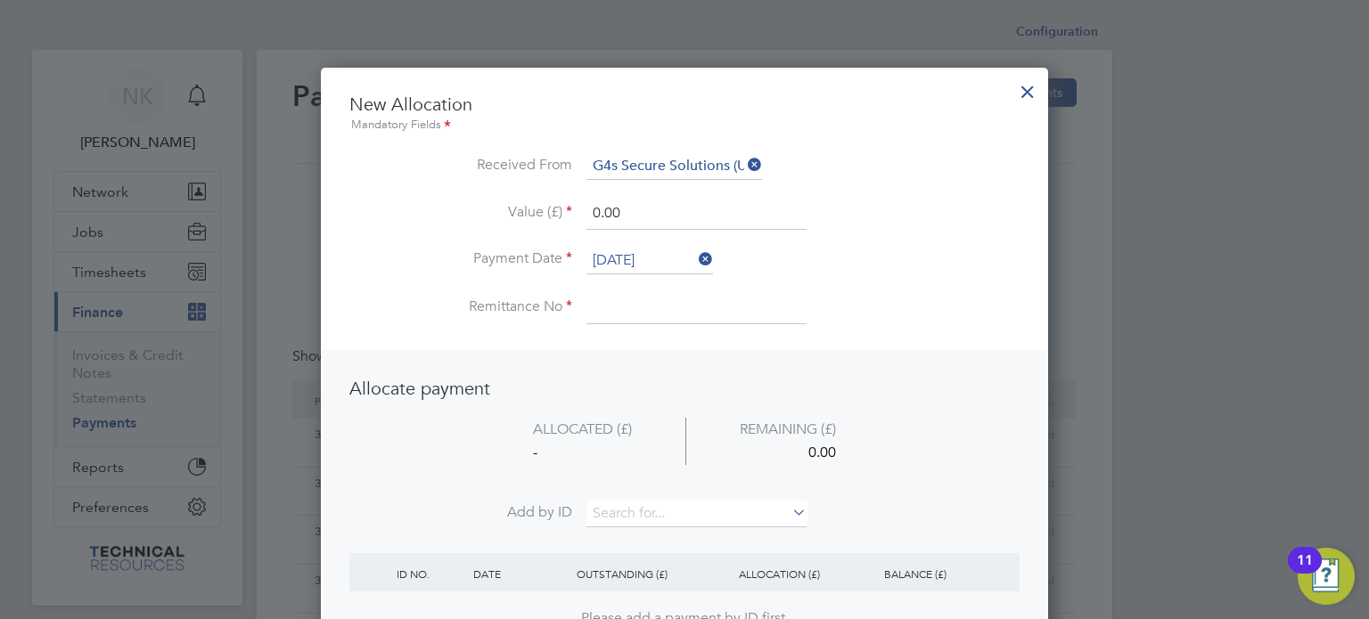
click at [646, 243] on li "Value (£) 0.00" at bounding box center [684, 223] width 670 height 50
click at [638, 256] on input "26 Sep 2025" at bounding box center [649, 261] width 127 height 27
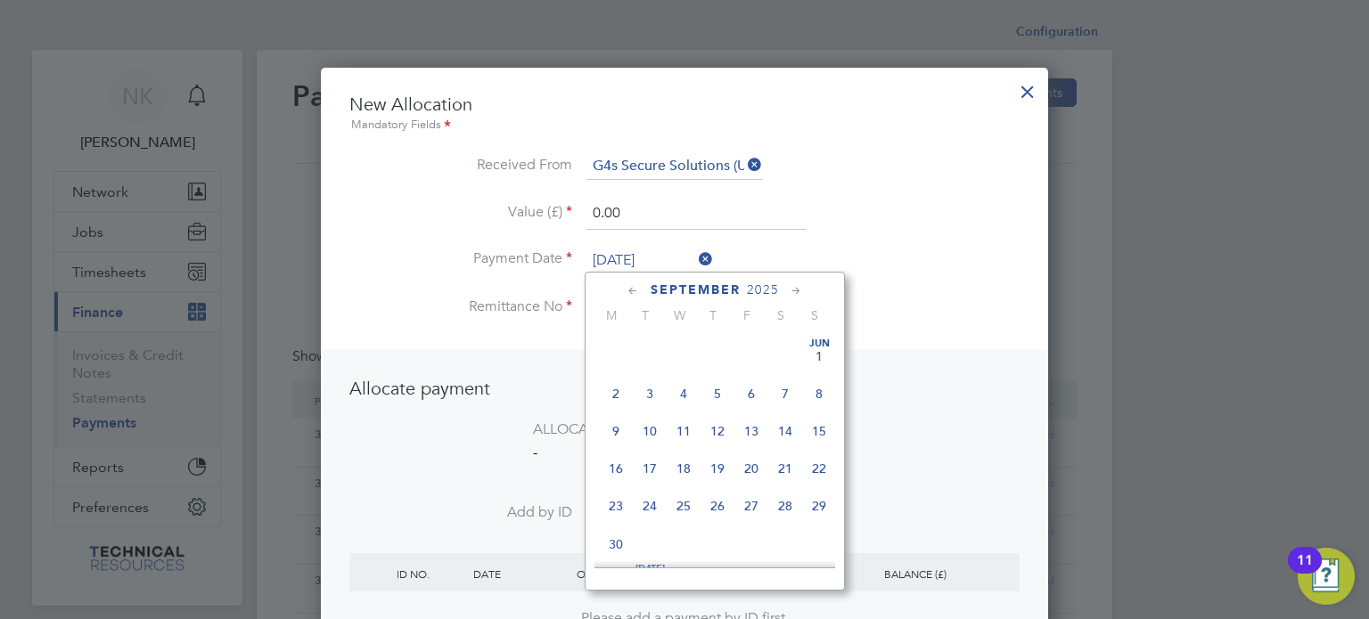
scroll to position [659, 0]
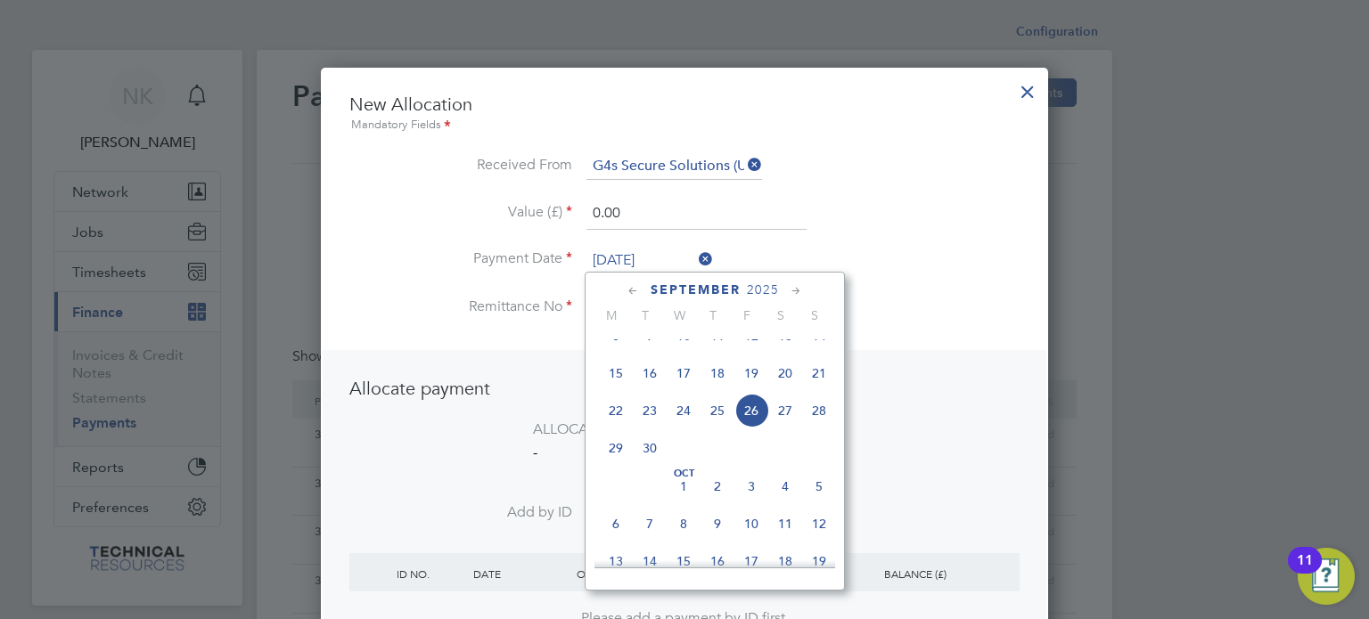
click at [753, 353] on span "12" at bounding box center [751, 336] width 34 height 34
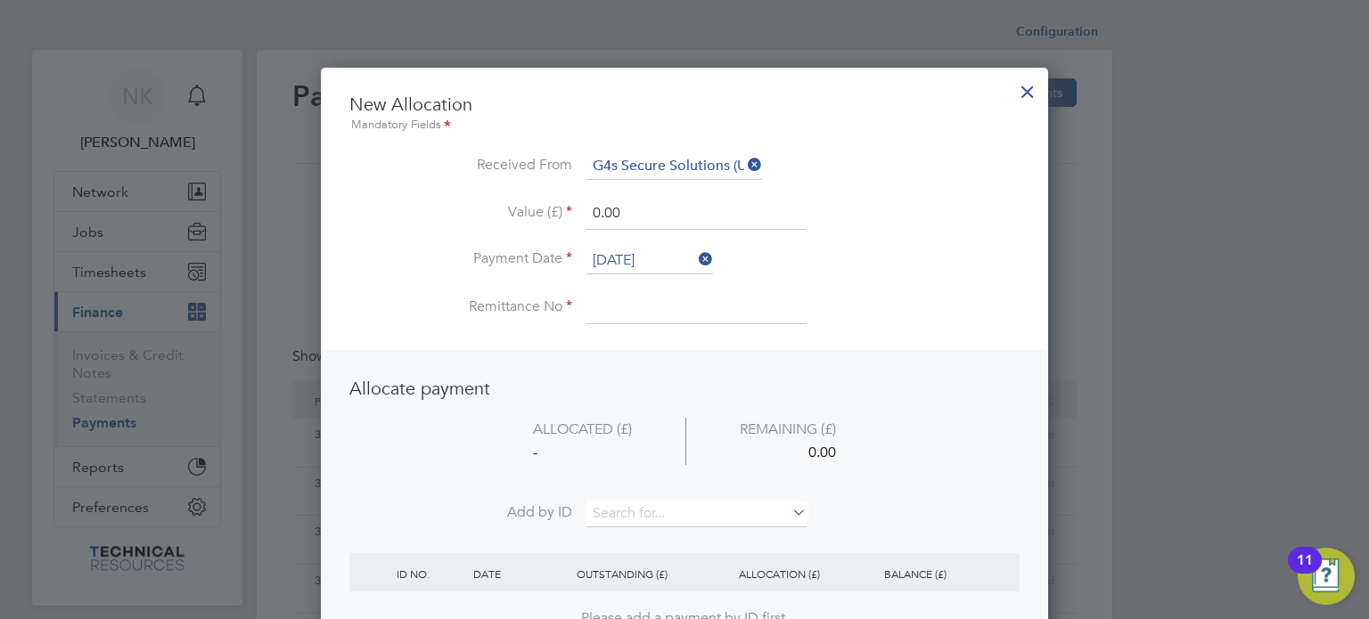
click at [635, 307] on input at bounding box center [696, 308] width 220 height 32
drag, startPoint x: 625, startPoint y: 216, endPoint x: 521, endPoint y: 211, distance: 103.5
click at [521, 211] on li "Value (£) 0.00" at bounding box center [684, 223] width 670 height 50
click at [677, 513] on input at bounding box center [696, 514] width 220 height 27
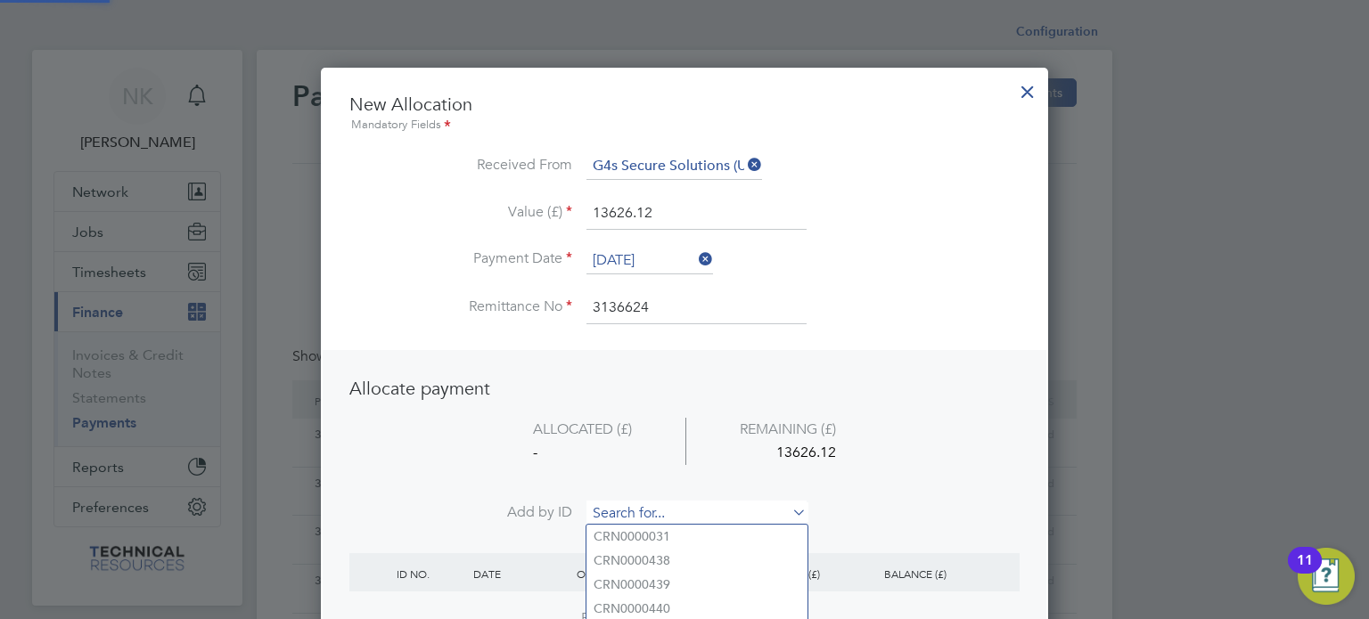
paste input "INV0006860"
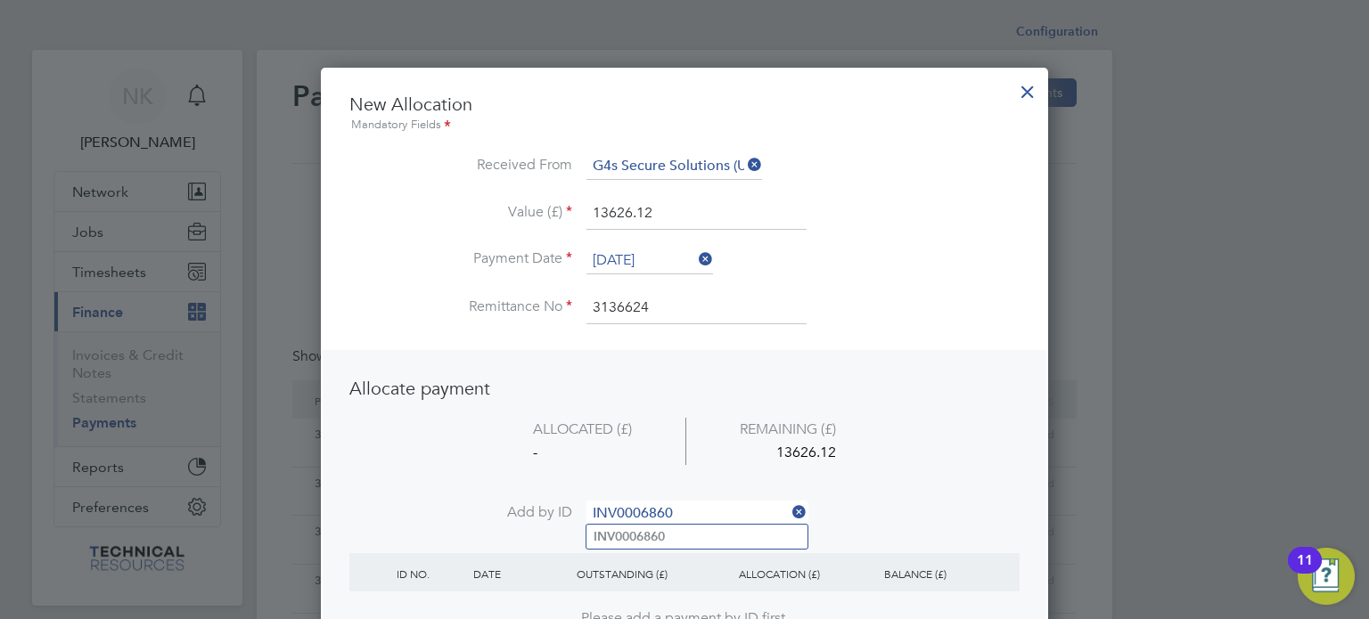
click at [656, 531] on b "INV0006860" at bounding box center [629, 536] width 71 height 15
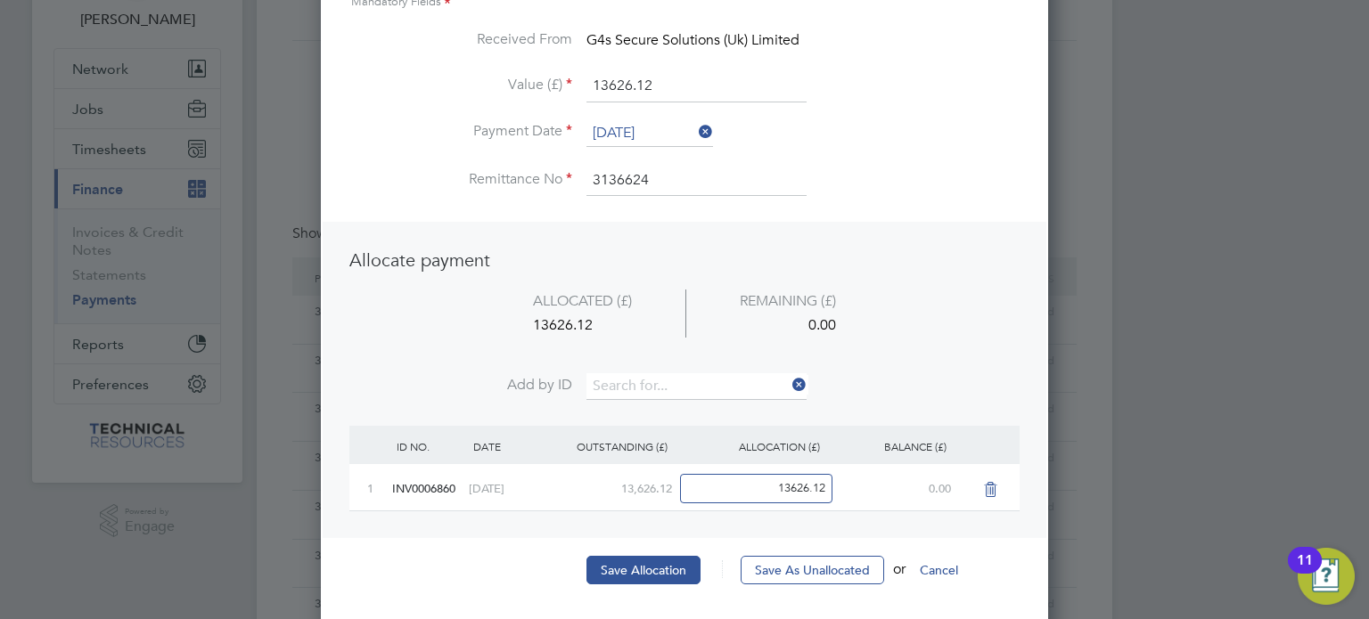
scroll to position [124, 0]
click at [645, 558] on button "Save Allocation" at bounding box center [643, 569] width 114 height 29
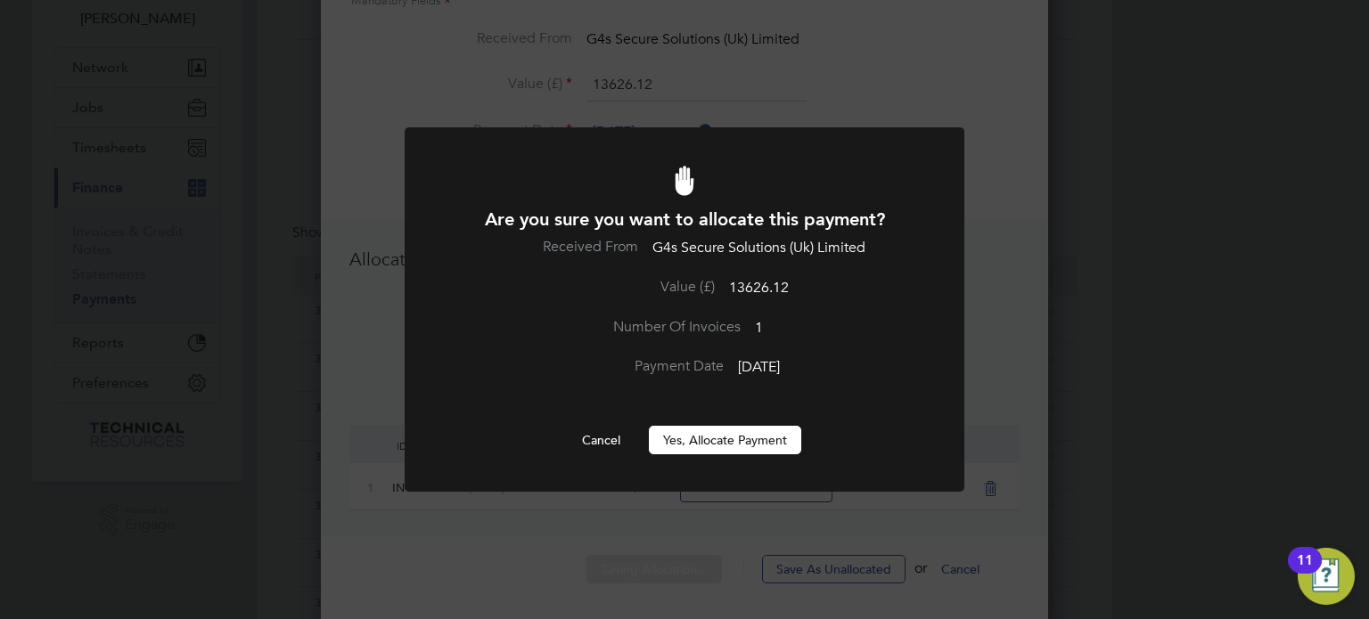
click at [712, 448] on button "Yes, Allocate Payment" at bounding box center [725, 440] width 152 height 29
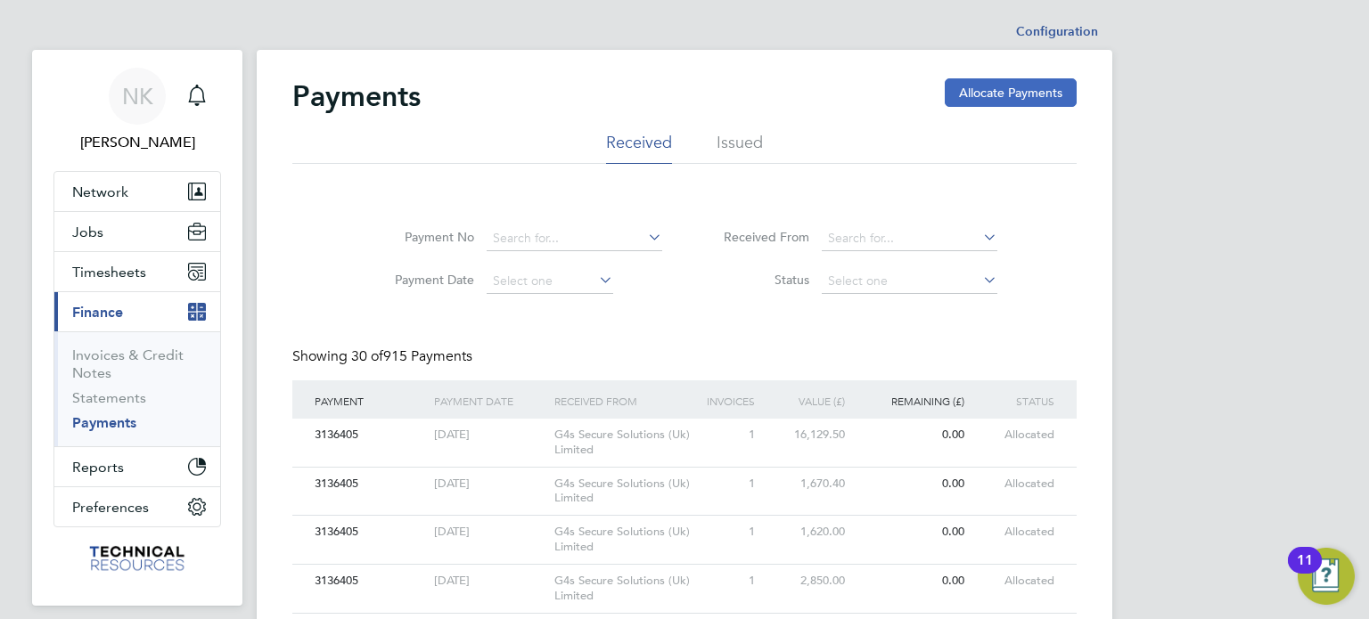
click at [956, 93] on button "Allocate Payments" at bounding box center [1011, 92] width 132 height 29
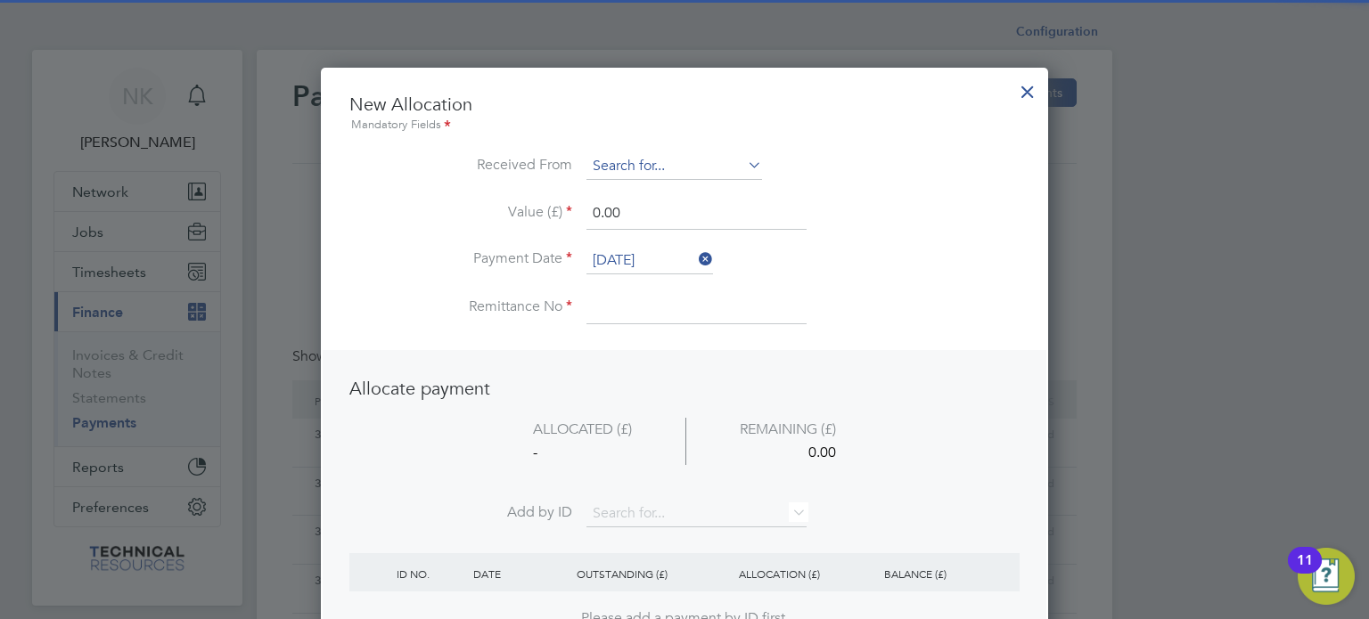
click at [648, 160] on input at bounding box center [674, 166] width 176 height 27
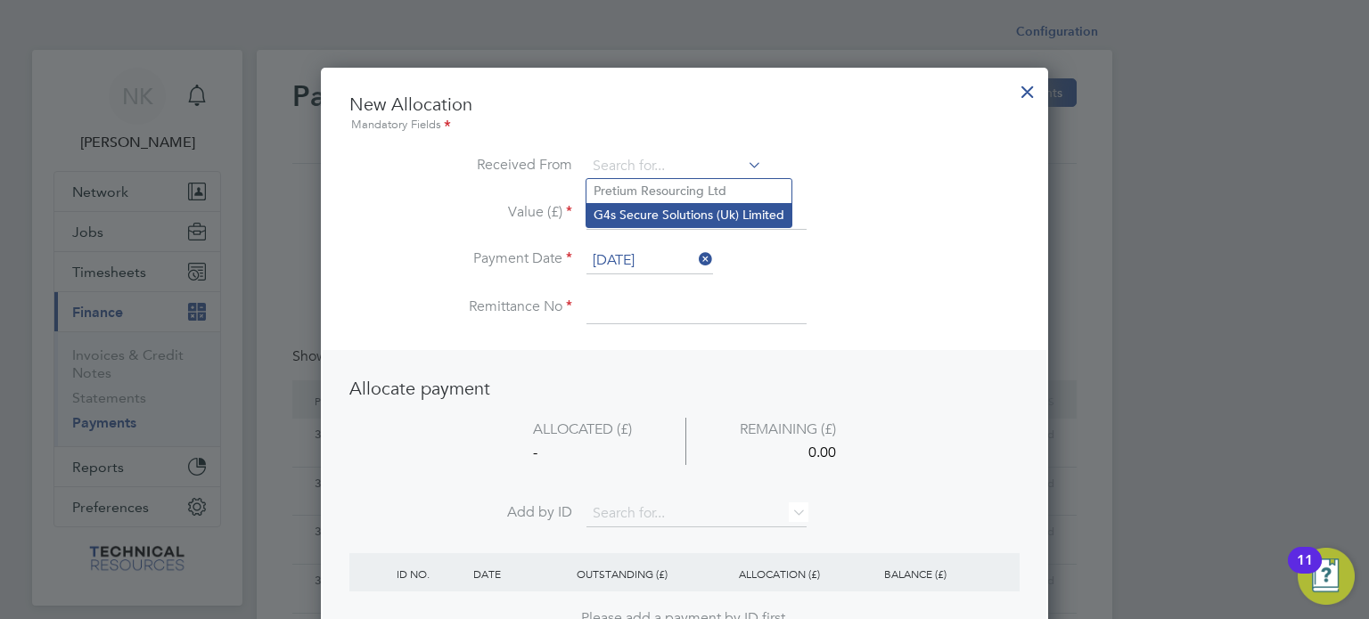
click at [640, 206] on li "G4s Secure Solutions (Uk) Limited" at bounding box center [688, 215] width 205 height 24
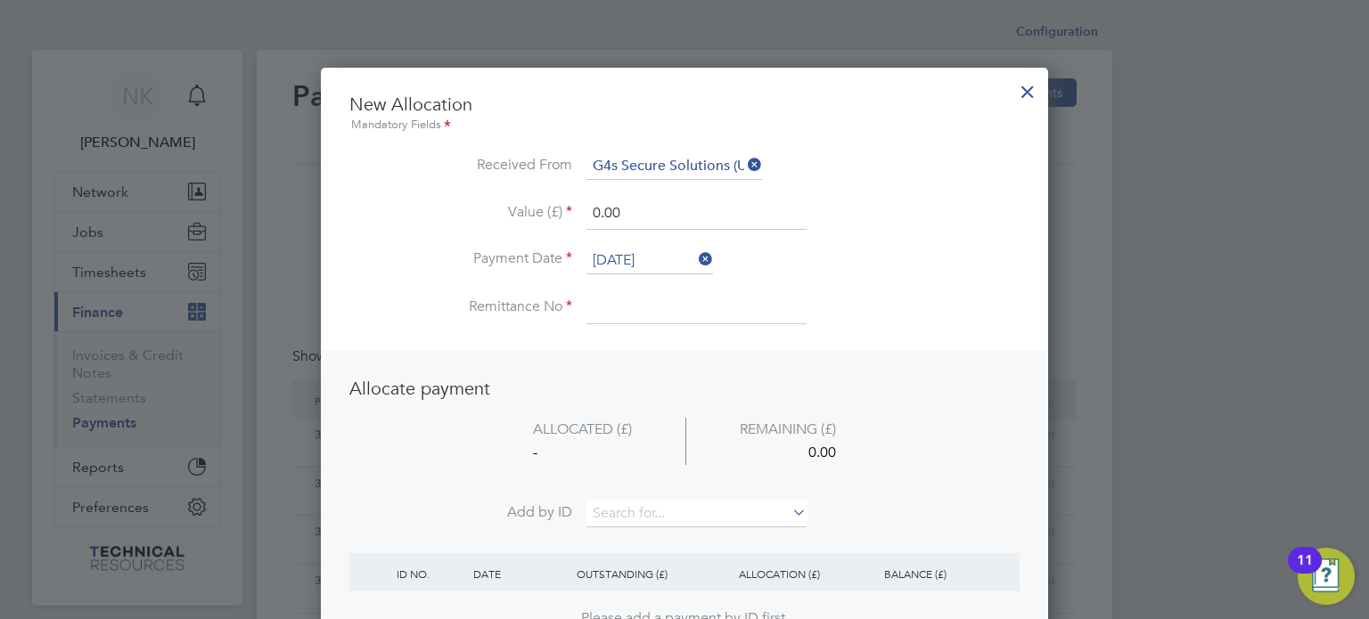
click at [636, 259] on input "26 Sep 2025" at bounding box center [649, 261] width 127 height 27
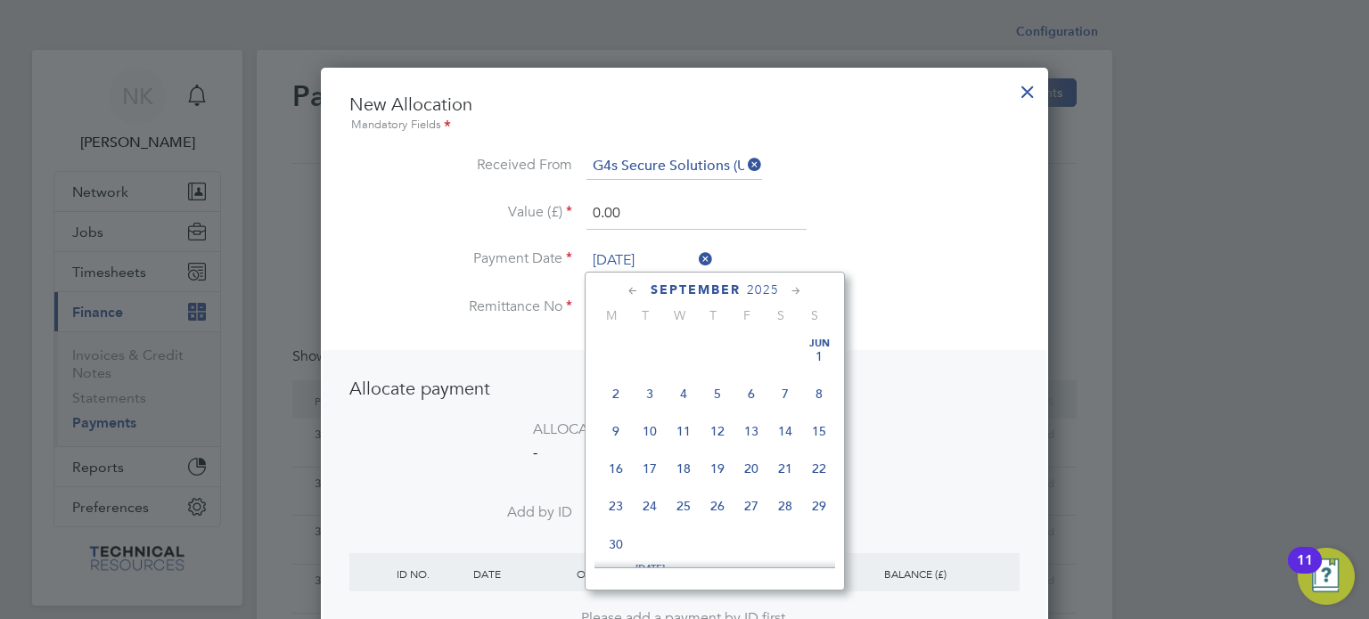
scroll to position [659, 0]
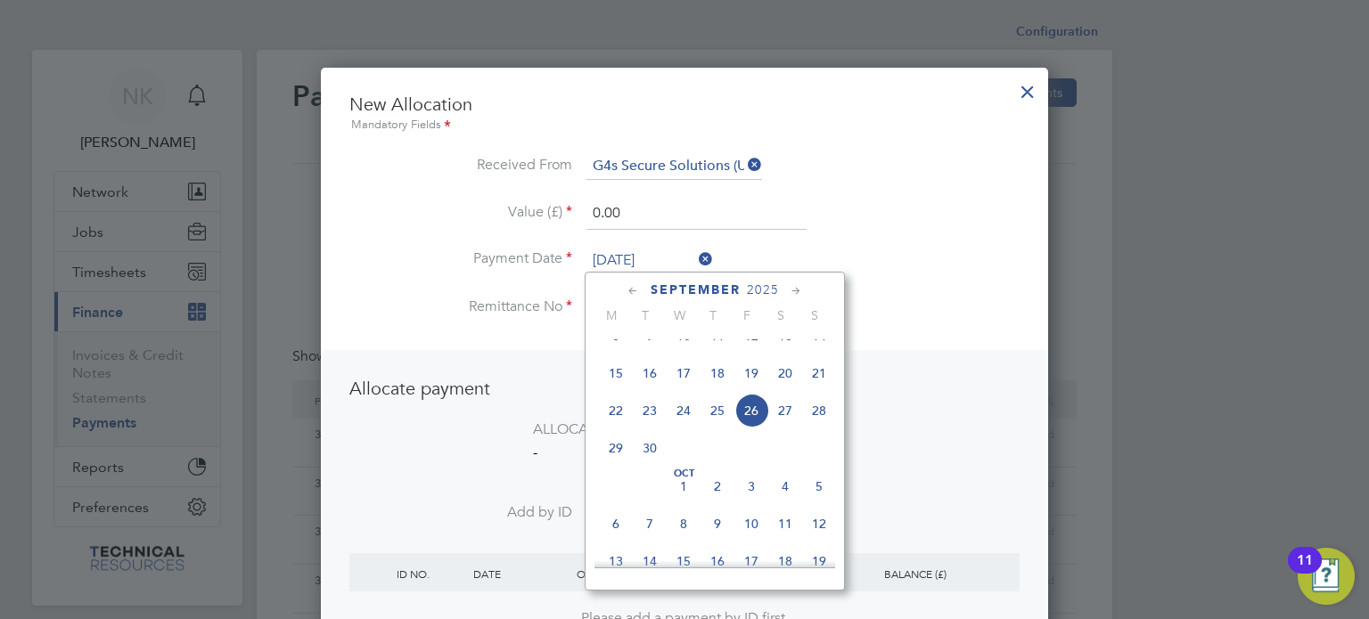
click at [749, 353] on span "12" at bounding box center [751, 336] width 34 height 34
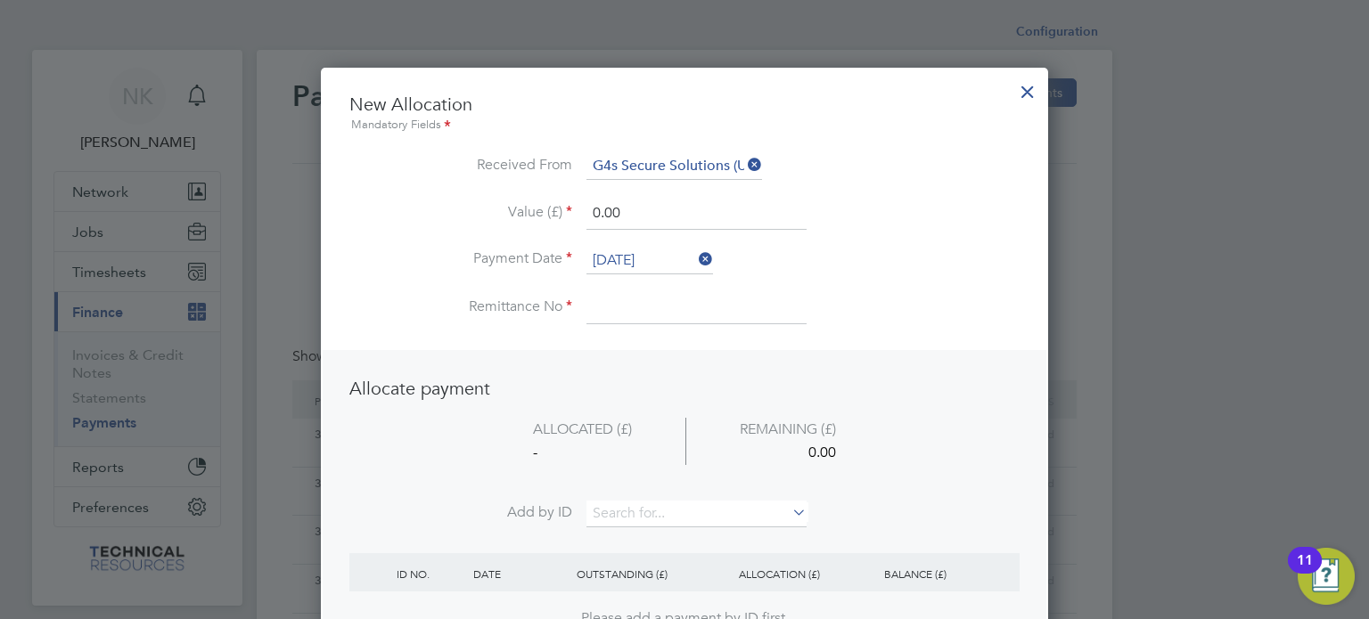
click at [623, 305] on input at bounding box center [696, 308] width 220 height 32
drag, startPoint x: 651, startPoint y: 220, endPoint x: 527, endPoint y: 202, distance: 126.0
click at [527, 202] on li "Value (£) 0.00" at bounding box center [684, 223] width 670 height 50
click at [617, 523] on input at bounding box center [696, 514] width 220 height 27
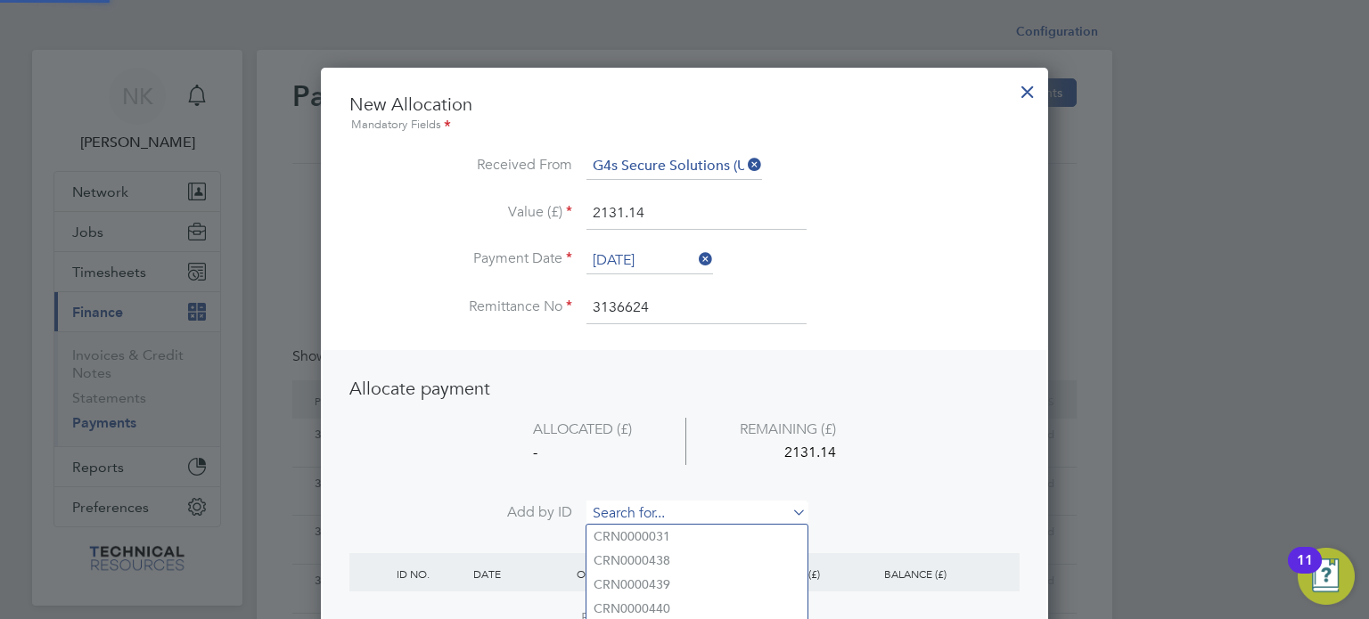
paste input "INV0006844"
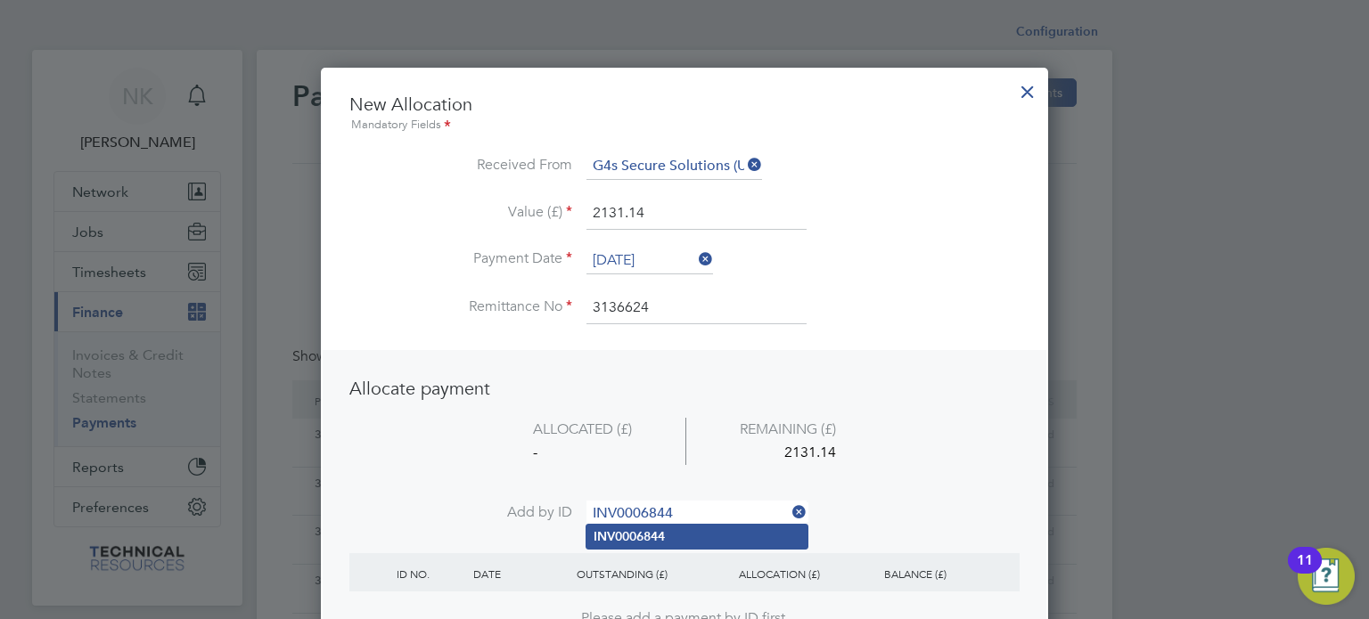
click at [634, 534] on b "INV0006844" at bounding box center [629, 536] width 71 height 15
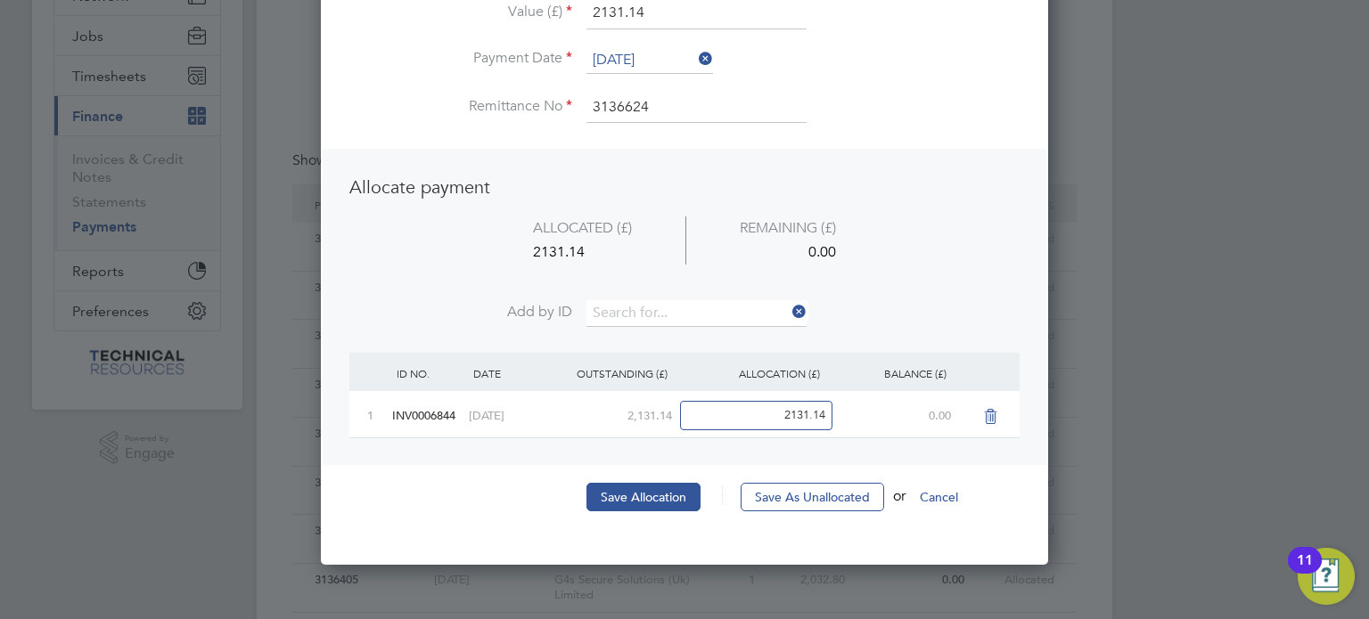
scroll to position [200, 0]
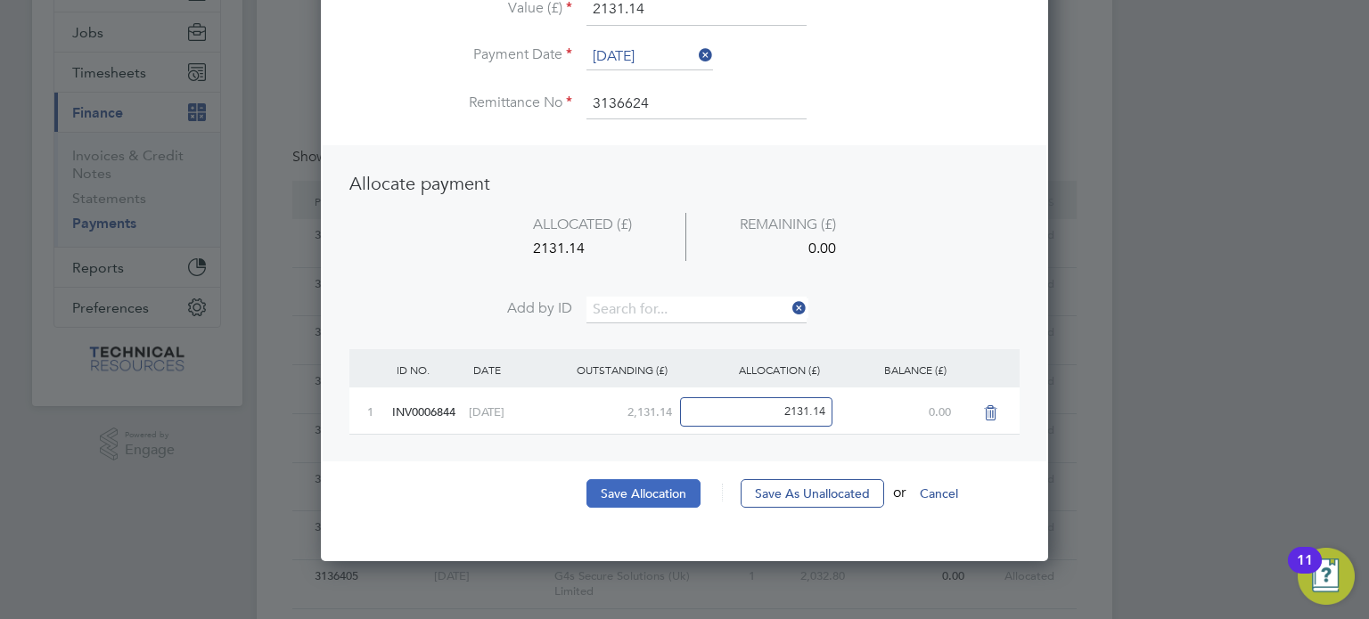
click at [659, 495] on button "Save Allocation" at bounding box center [643, 493] width 114 height 29
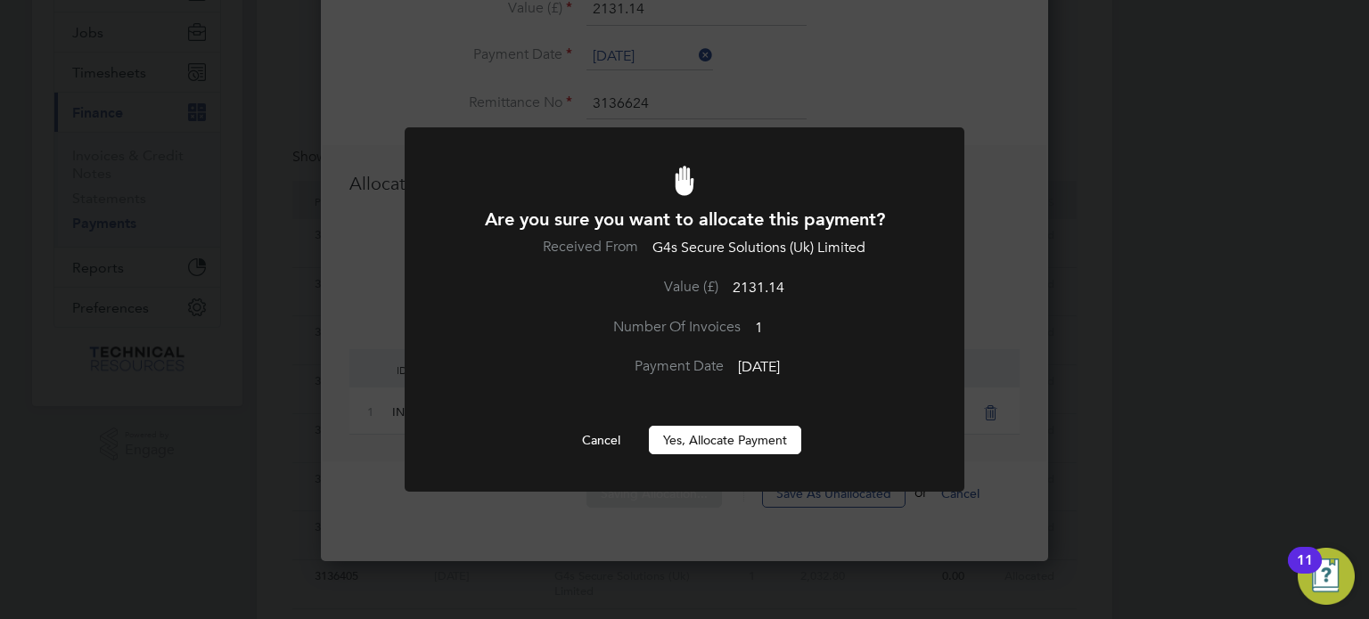
scroll to position [0, 0]
click at [708, 445] on button "Yes, Allocate Payment" at bounding box center [725, 440] width 152 height 29
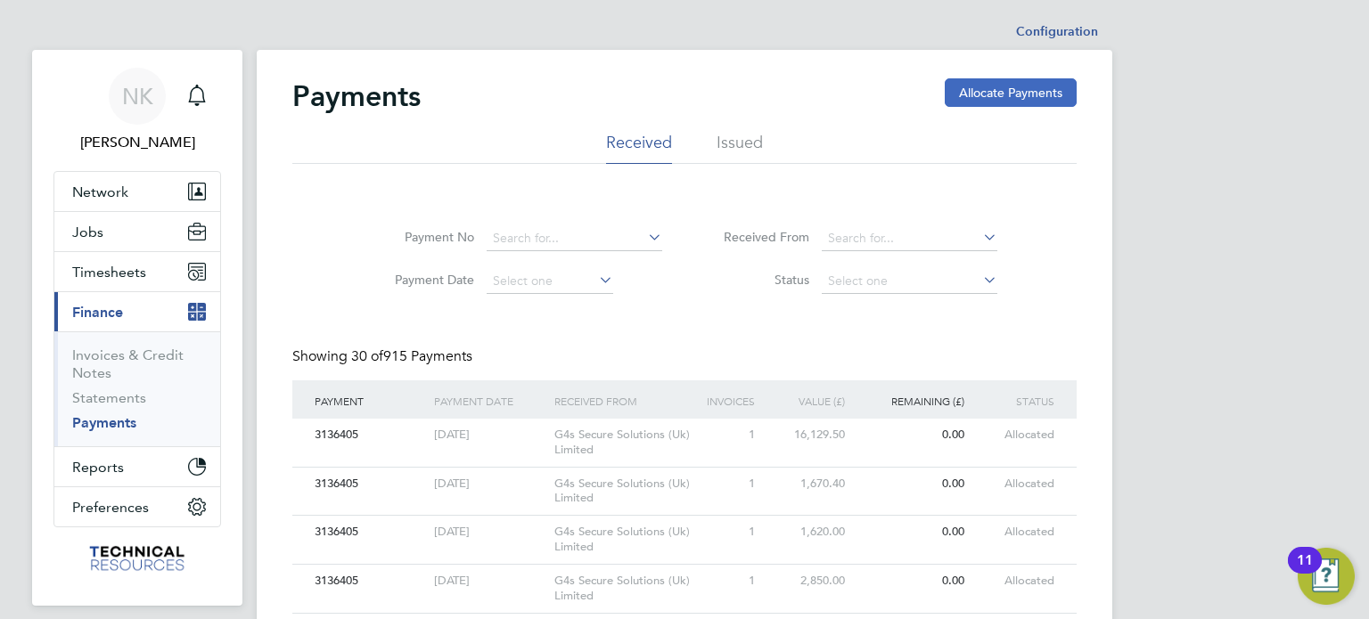
click at [973, 99] on button "Allocate Payments" at bounding box center [1011, 92] width 132 height 29
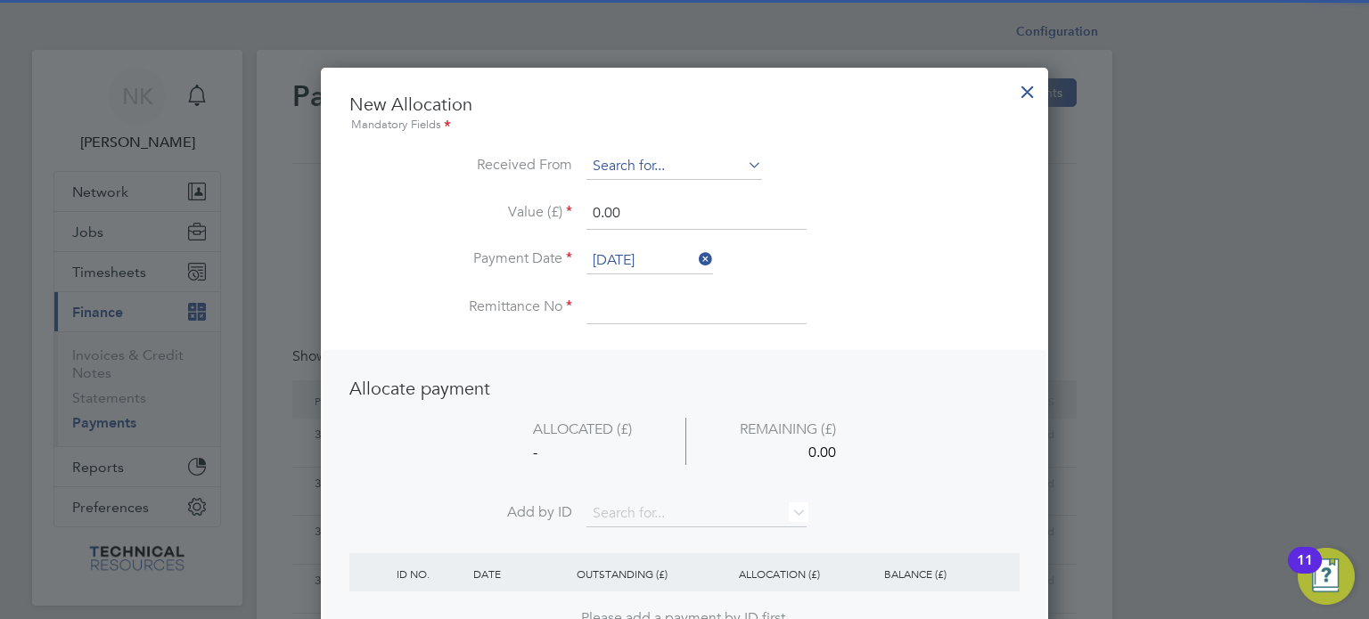
click at [667, 168] on input at bounding box center [674, 166] width 176 height 27
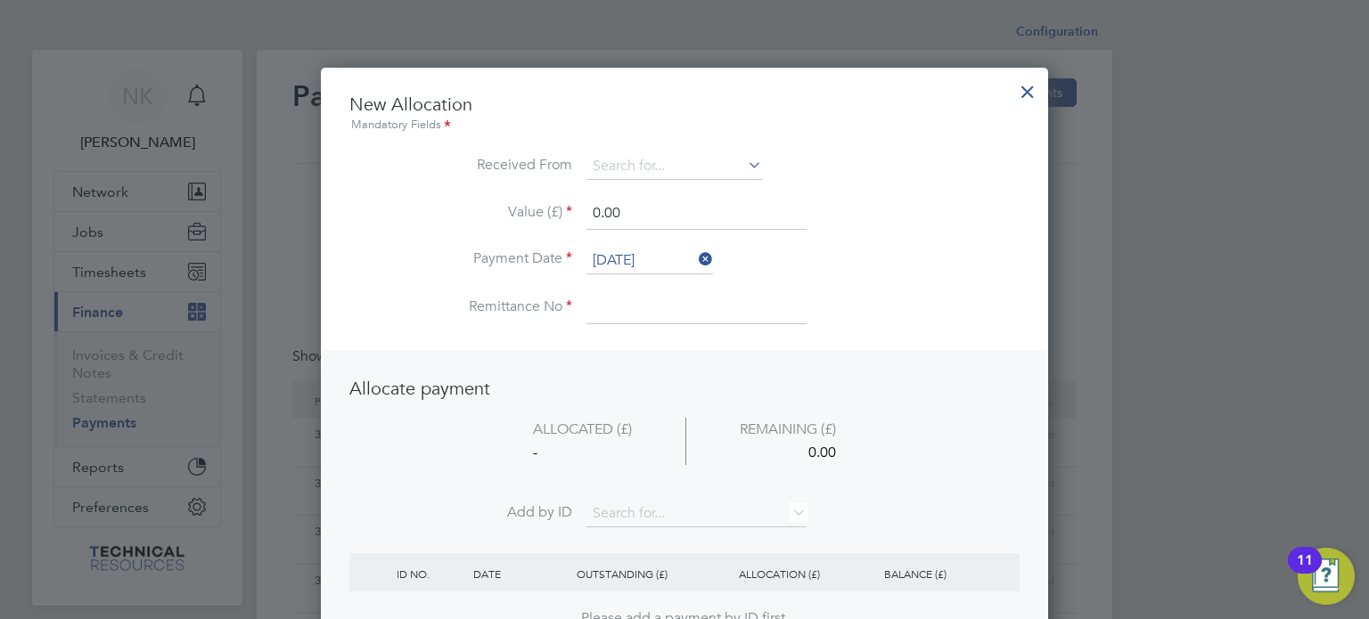
drag, startPoint x: 650, startPoint y: 201, endPoint x: 645, endPoint y: 209, distance: 9.2
click at [659, 167] on input at bounding box center [674, 166] width 176 height 27
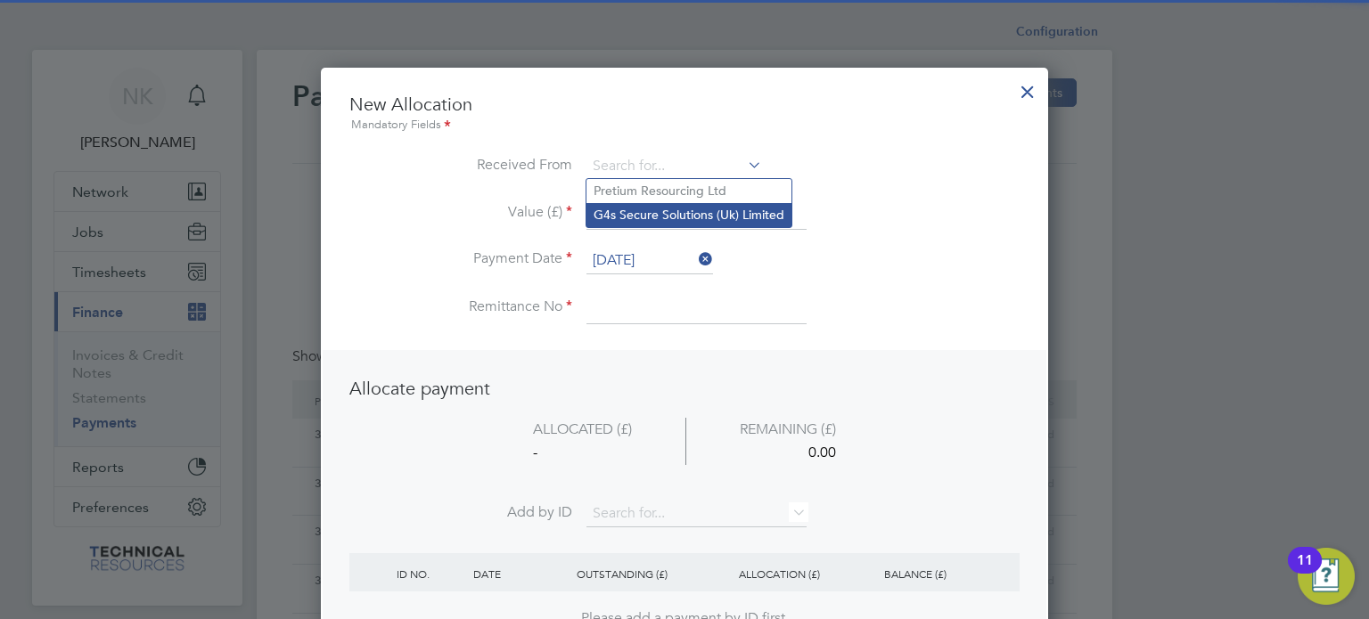
click at [656, 209] on li "G4s Secure Solutions (Uk) Limited" at bounding box center [688, 215] width 205 height 24
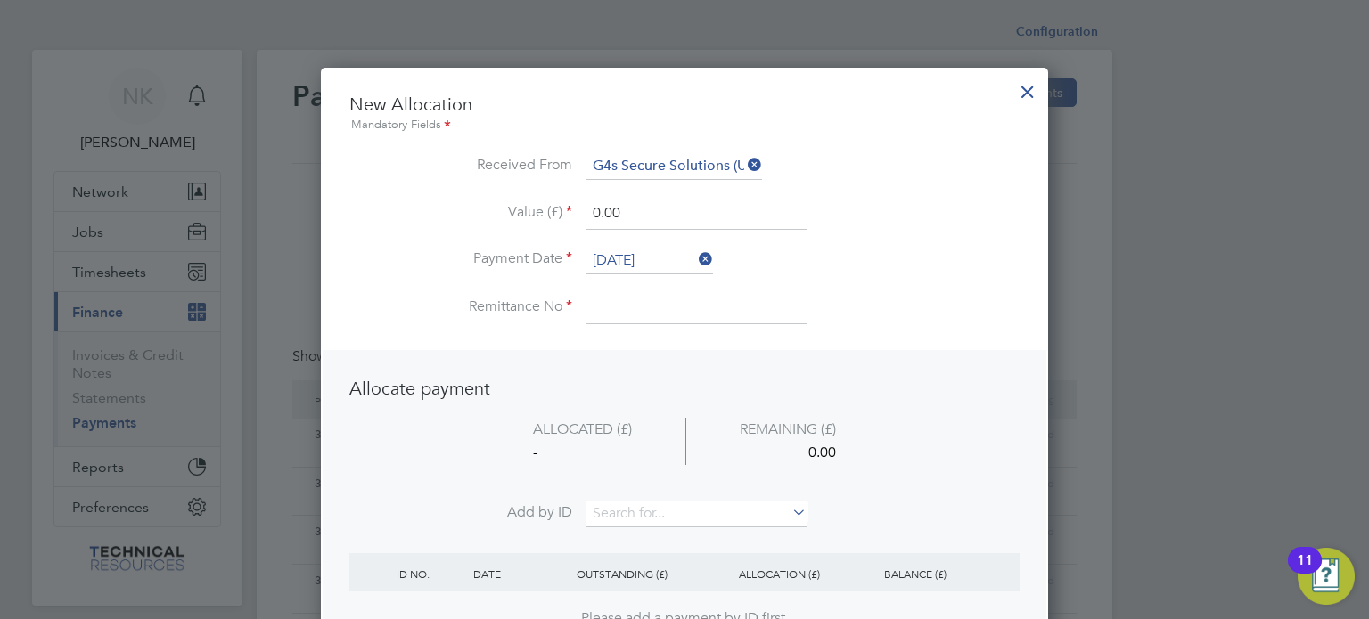
click at [635, 263] on input "26 Sep 2025" at bounding box center [649, 261] width 127 height 27
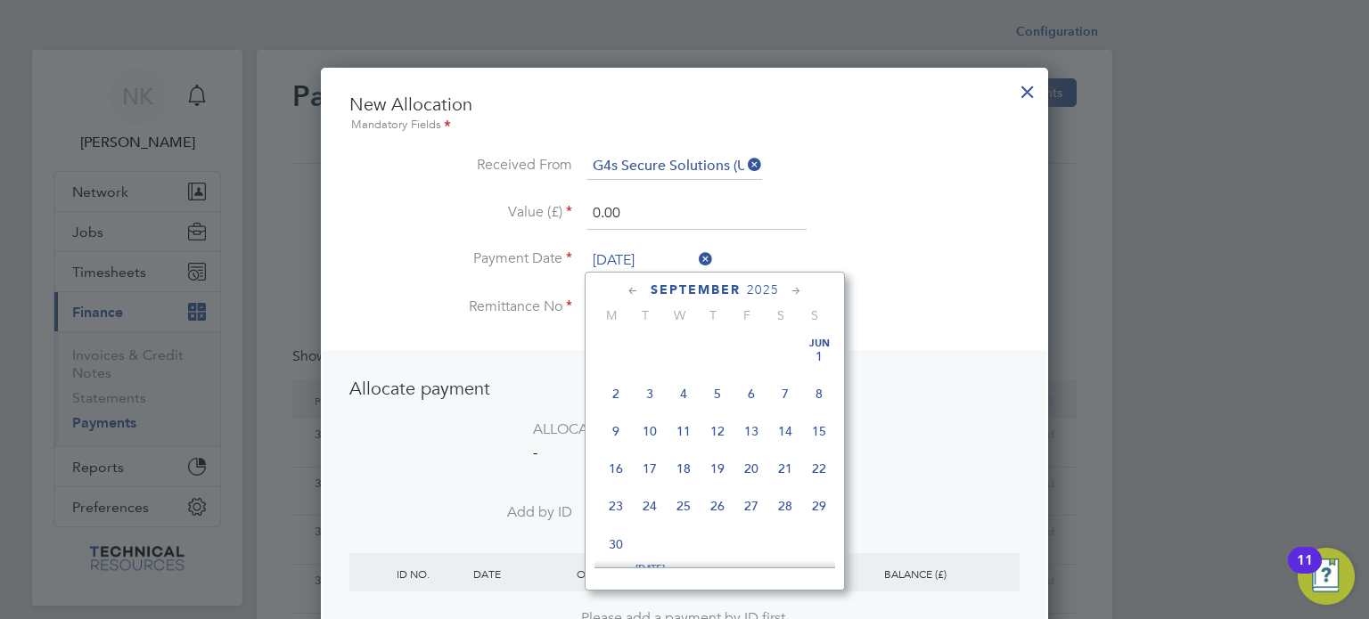
scroll to position [659, 0]
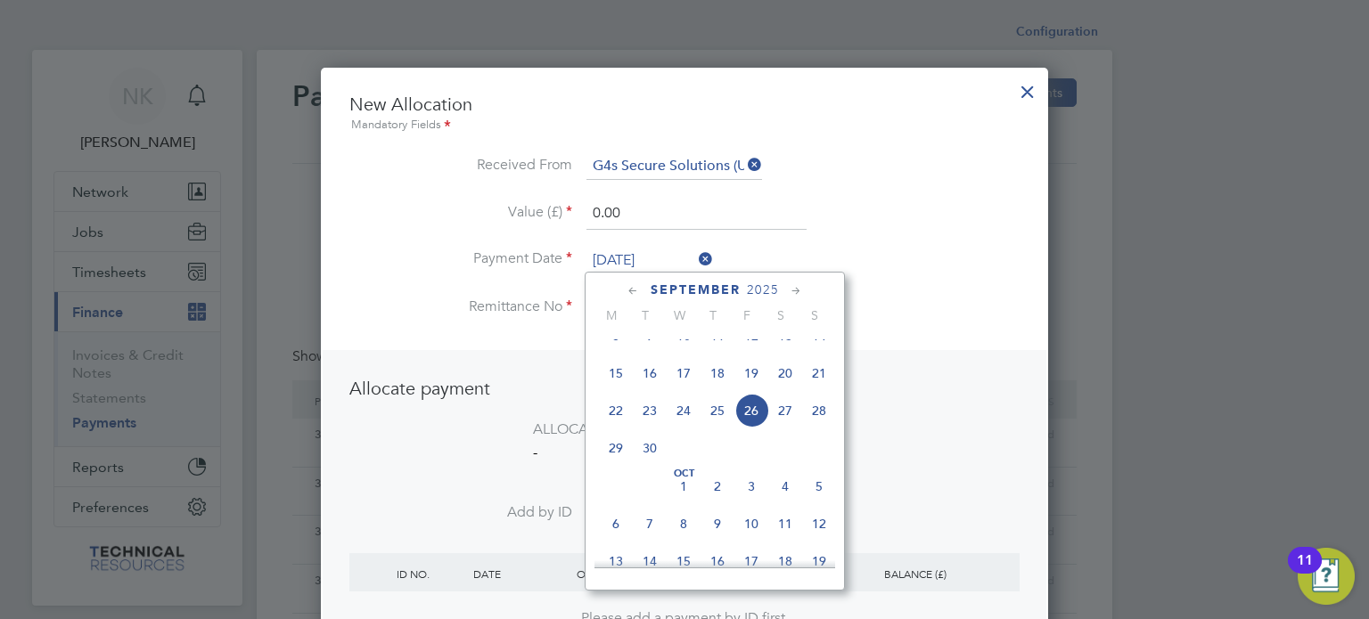
click at [749, 345] on span "12" at bounding box center [751, 336] width 34 height 34
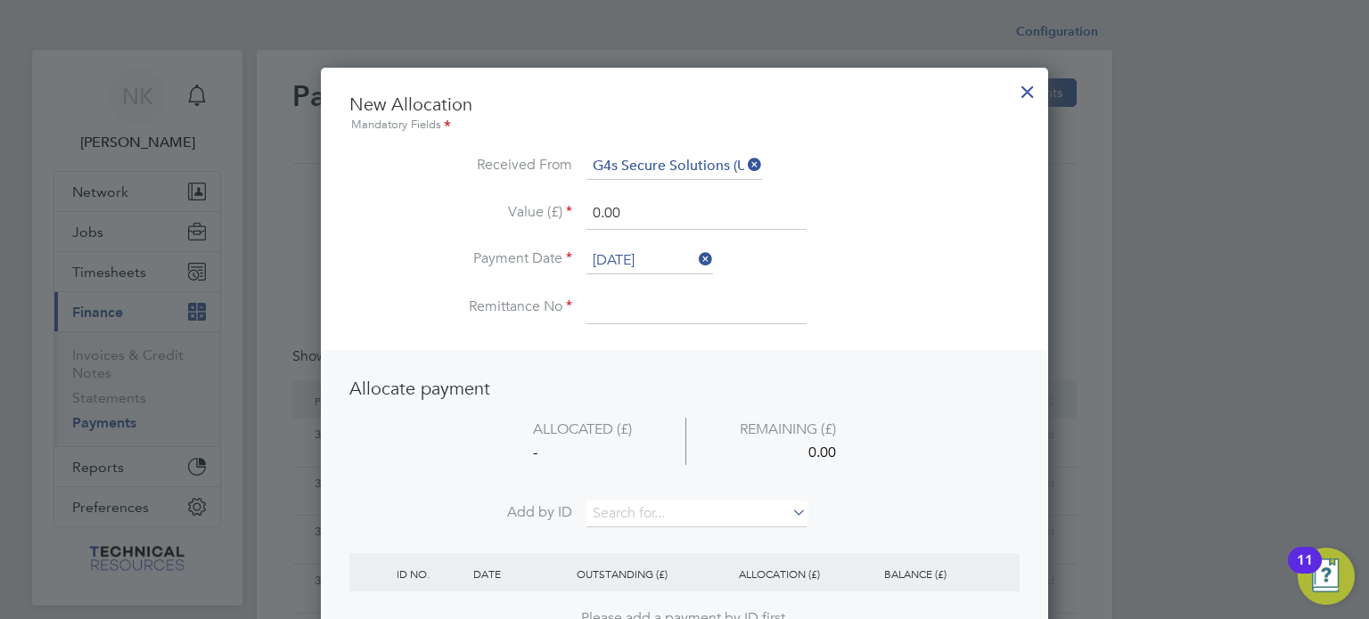
click at [649, 313] on input at bounding box center [696, 308] width 220 height 32
drag, startPoint x: 622, startPoint y: 213, endPoint x: 518, endPoint y: 195, distance: 105.8
click at [518, 195] on ul "New Allocation Mandatory Fields Received From G4s Secure Solutions (Uk) Limited…" at bounding box center [684, 218] width 670 height 250
click at [605, 512] on input at bounding box center [696, 514] width 220 height 27
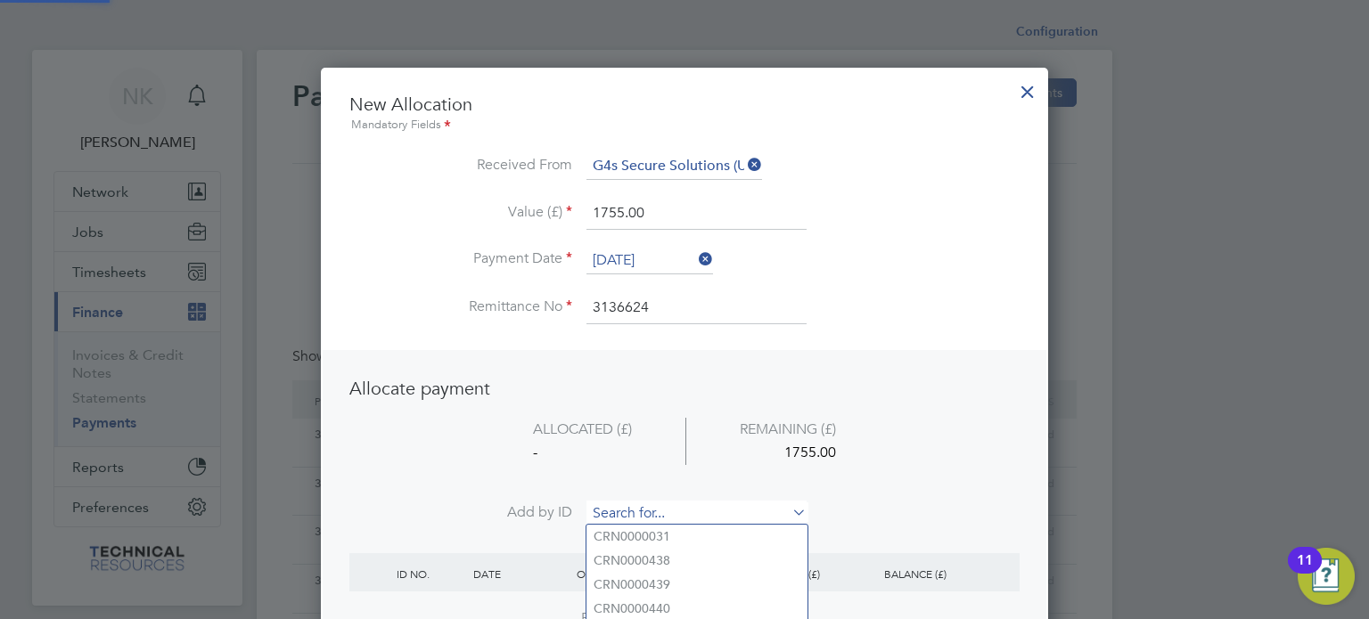
paste input "INV0006850"
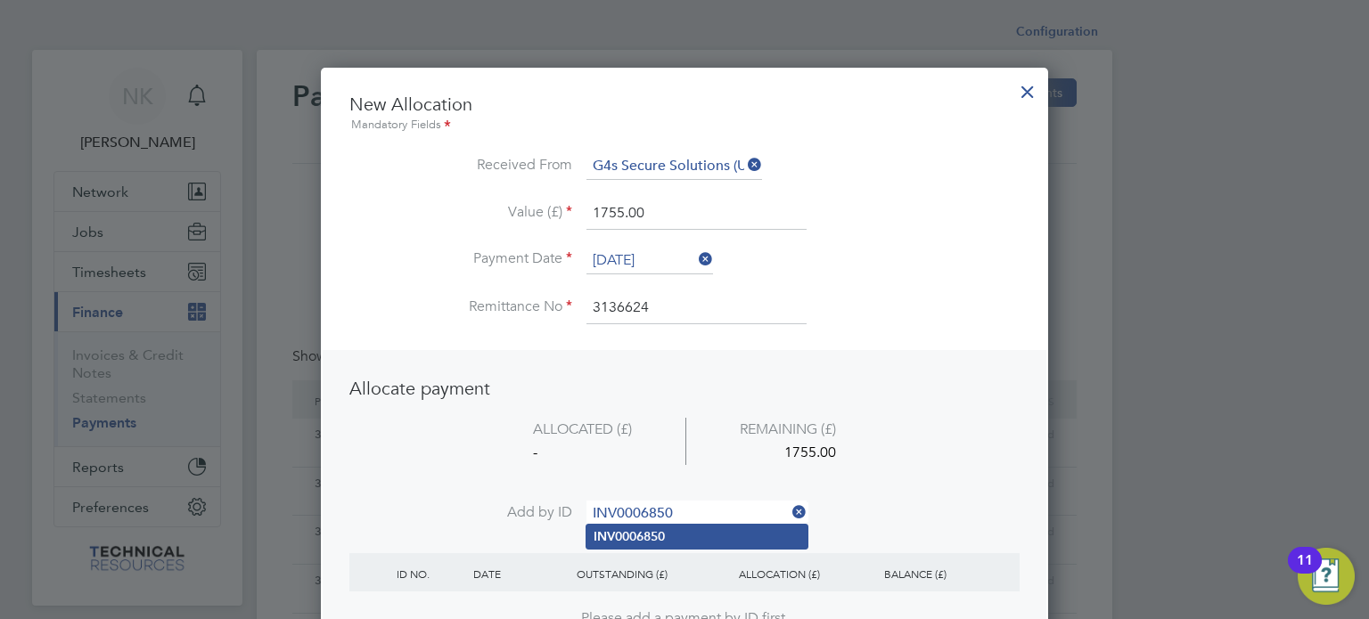
click at [608, 527] on li "INV0006850" at bounding box center [696, 537] width 221 height 24
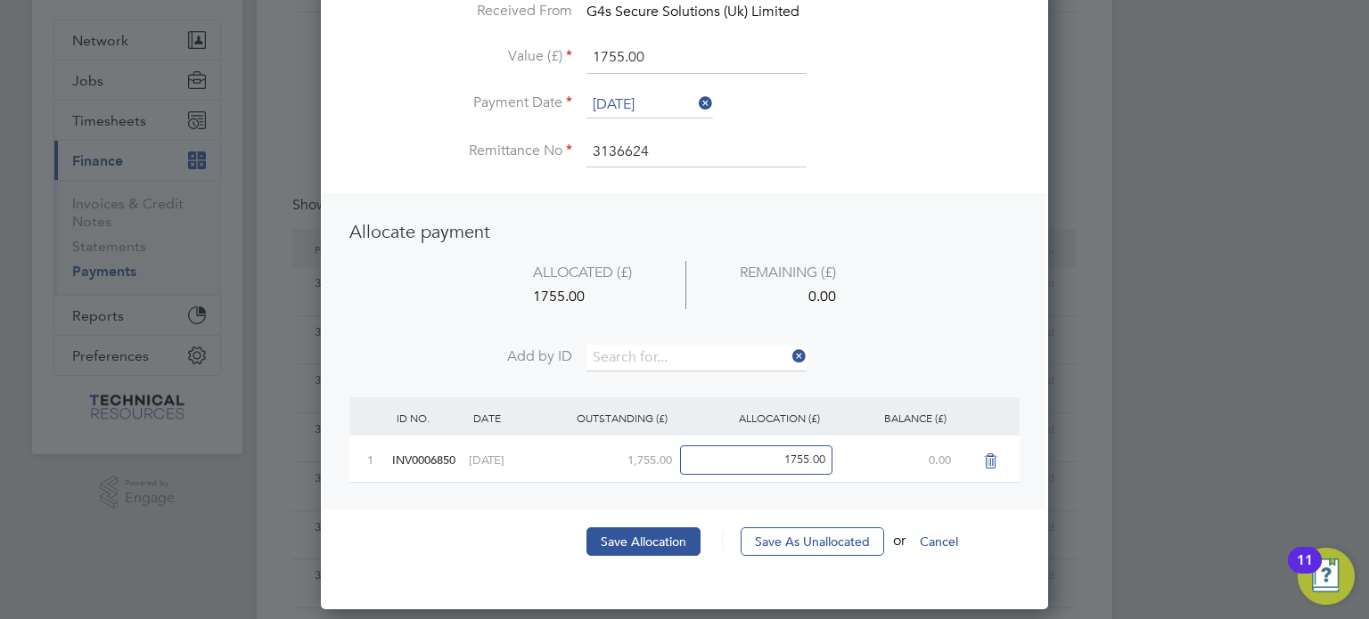
scroll to position [152, 0]
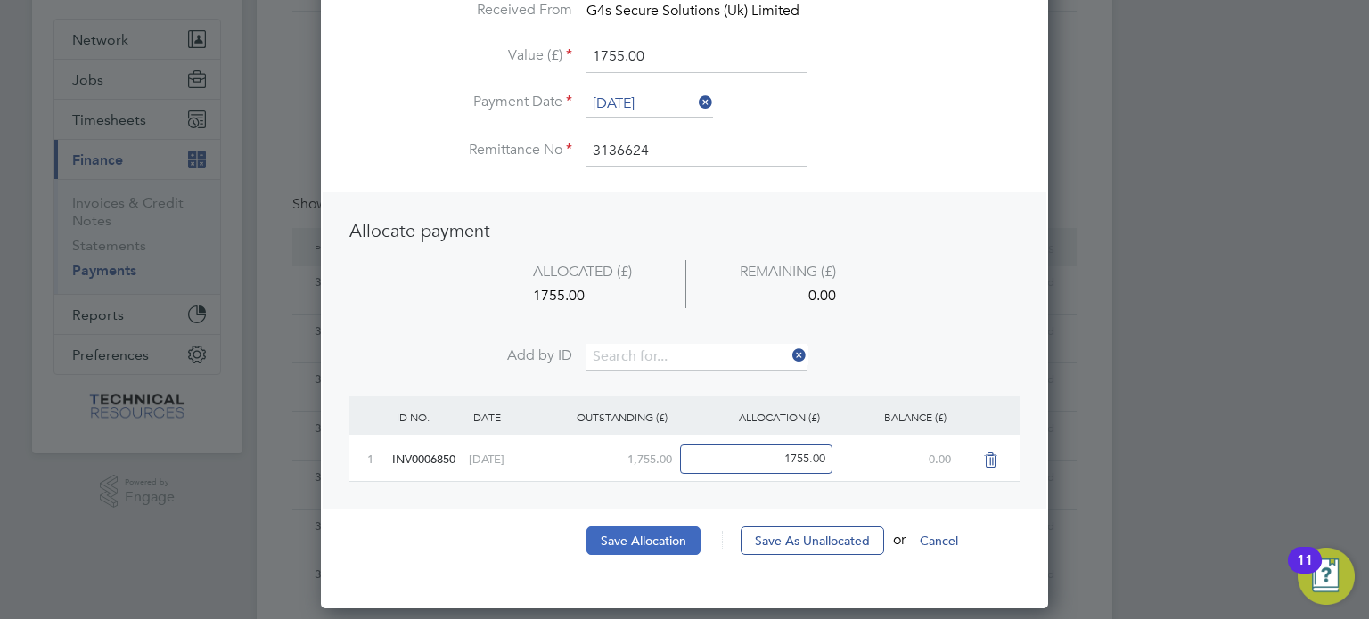
click at [621, 527] on button "Save Allocation" at bounding box center [643, 541] width 114 height 29
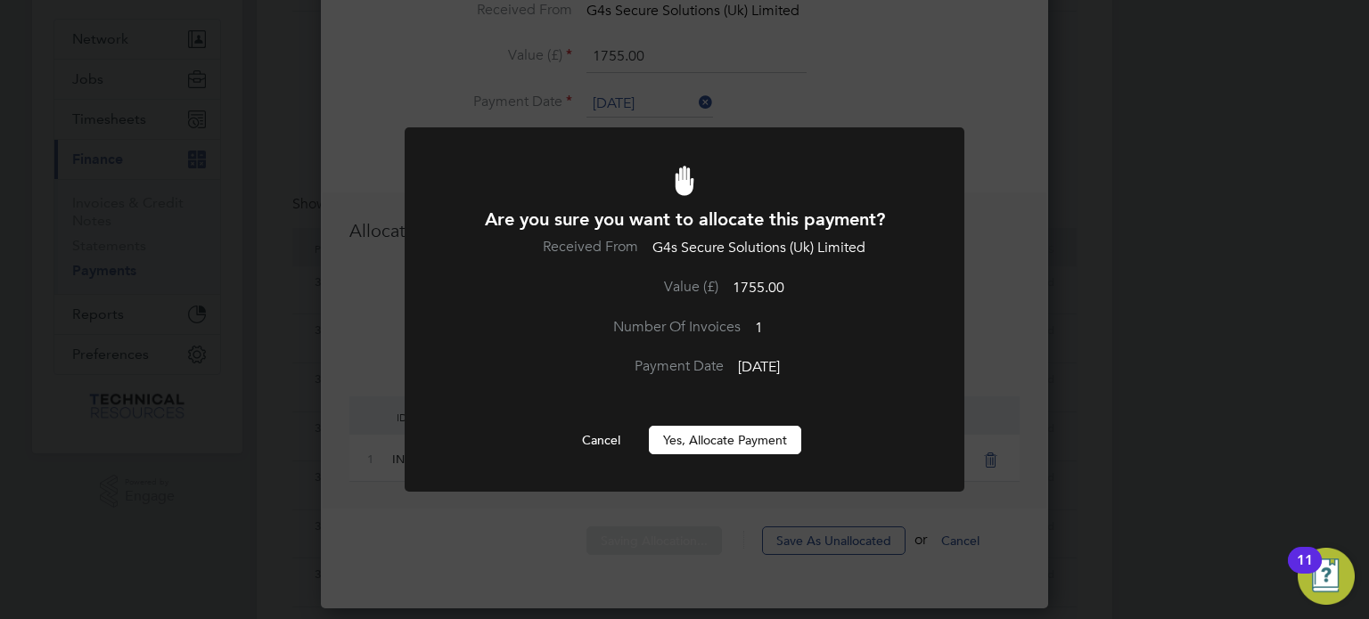
scroll to position [0, 0]
click at [706, 440] on button "Yes, Allocate Payment" at bounding box center [725, 440] width 152 height 29
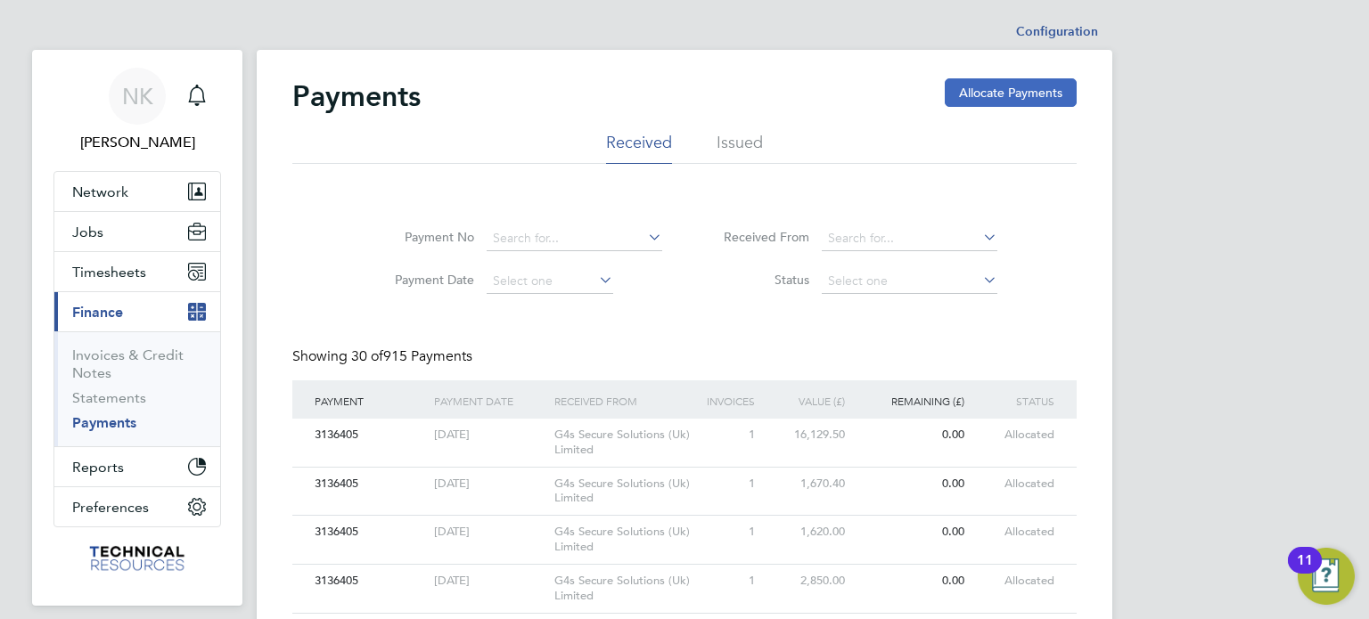
click at [987, 88] on button "Allocate Payments" at bounding box center [1011, 92] width 132 height 29
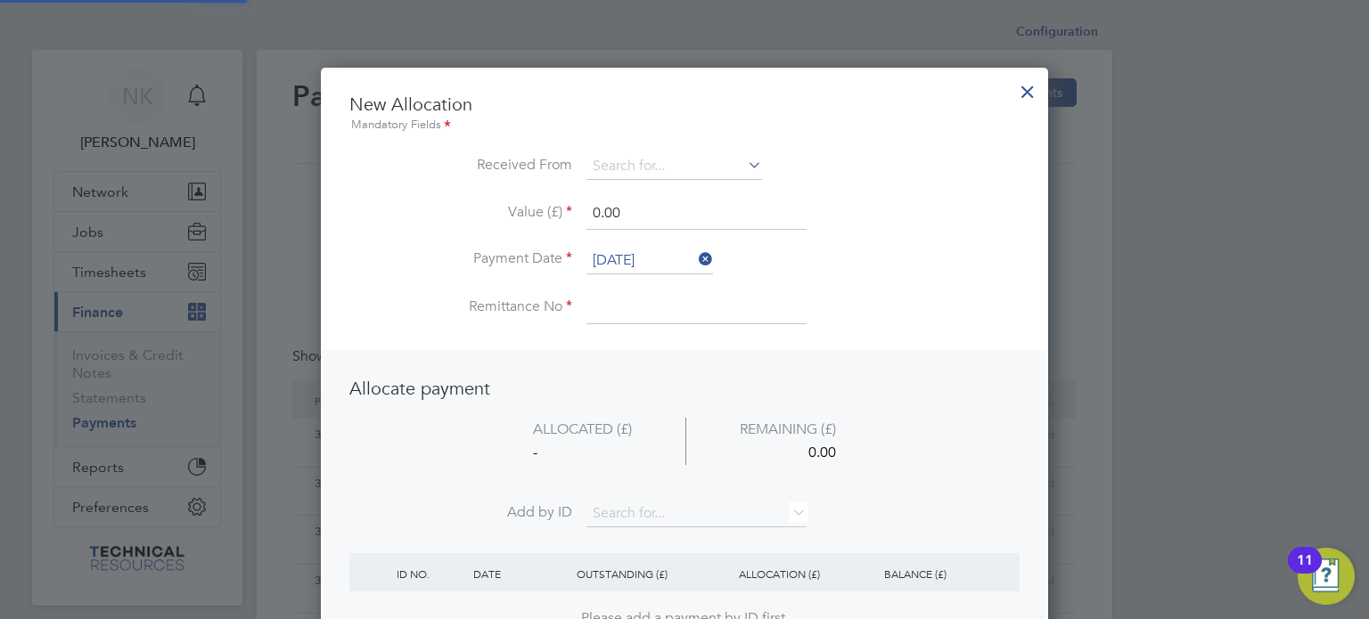
scroll to position [699, 728]
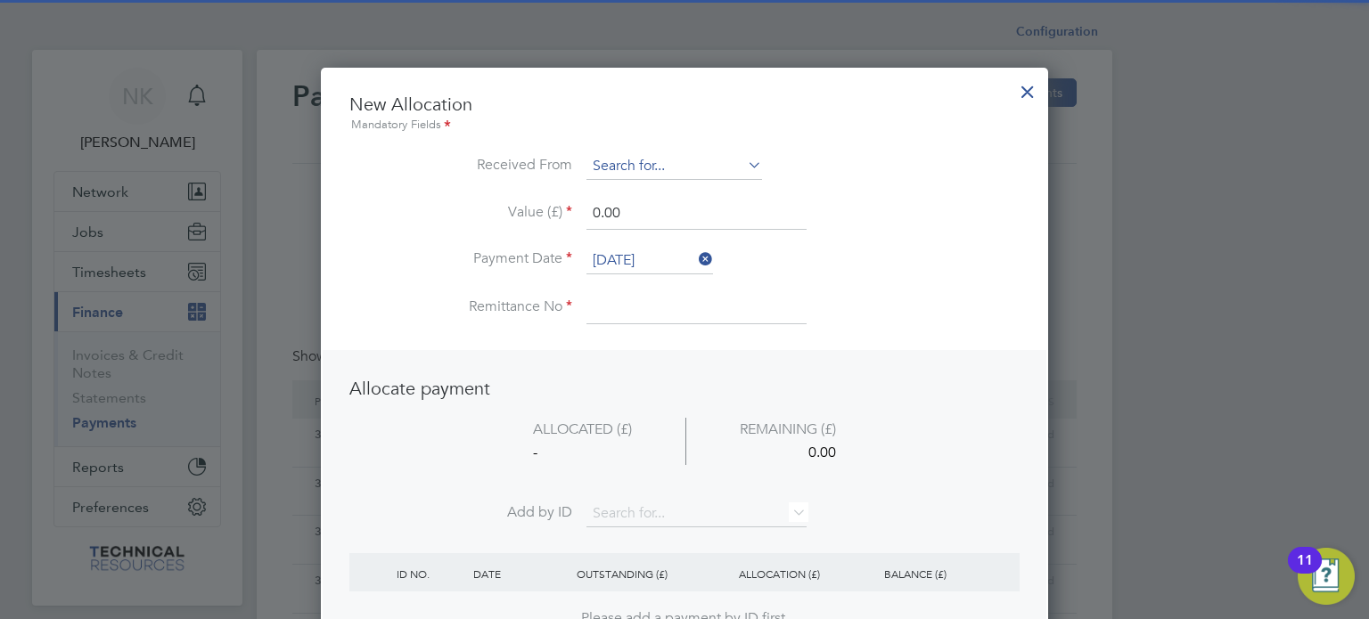
click at [670, 153] on input at bounding box center [674, 166] width 176 height 27
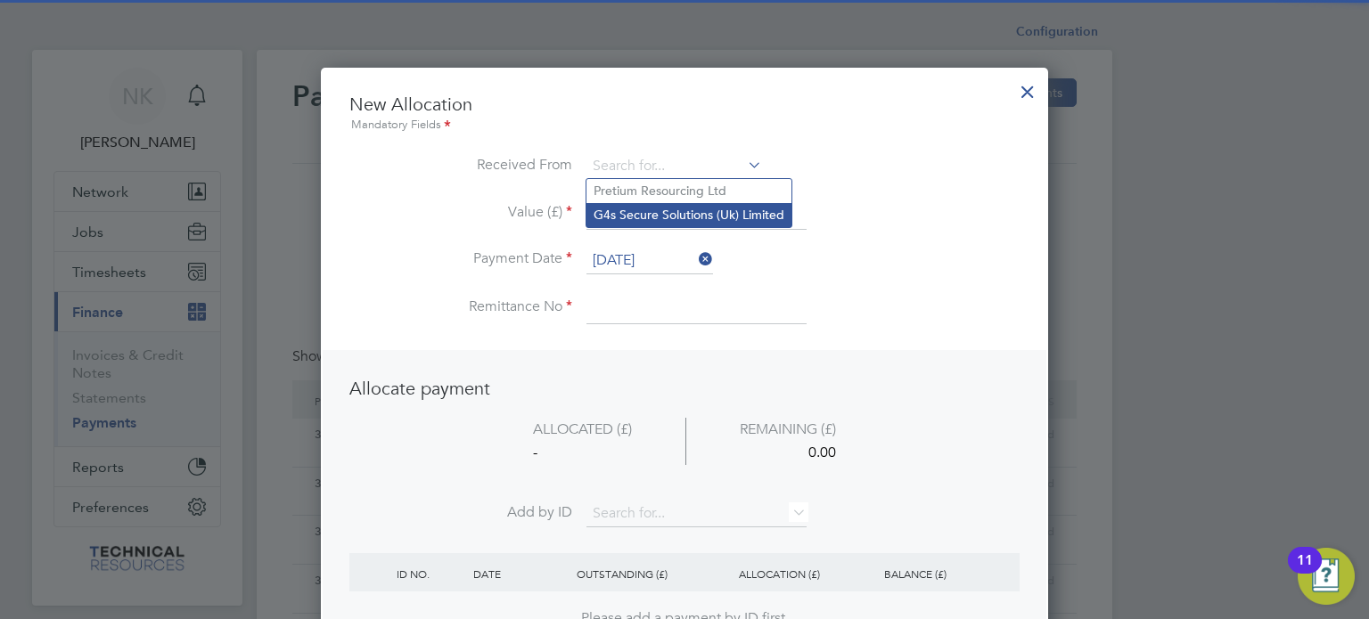
click at [671, 213] on li "G4s Secure Solutions (Uk) Limited" at bounding box center [688, 215] width 205 height 24
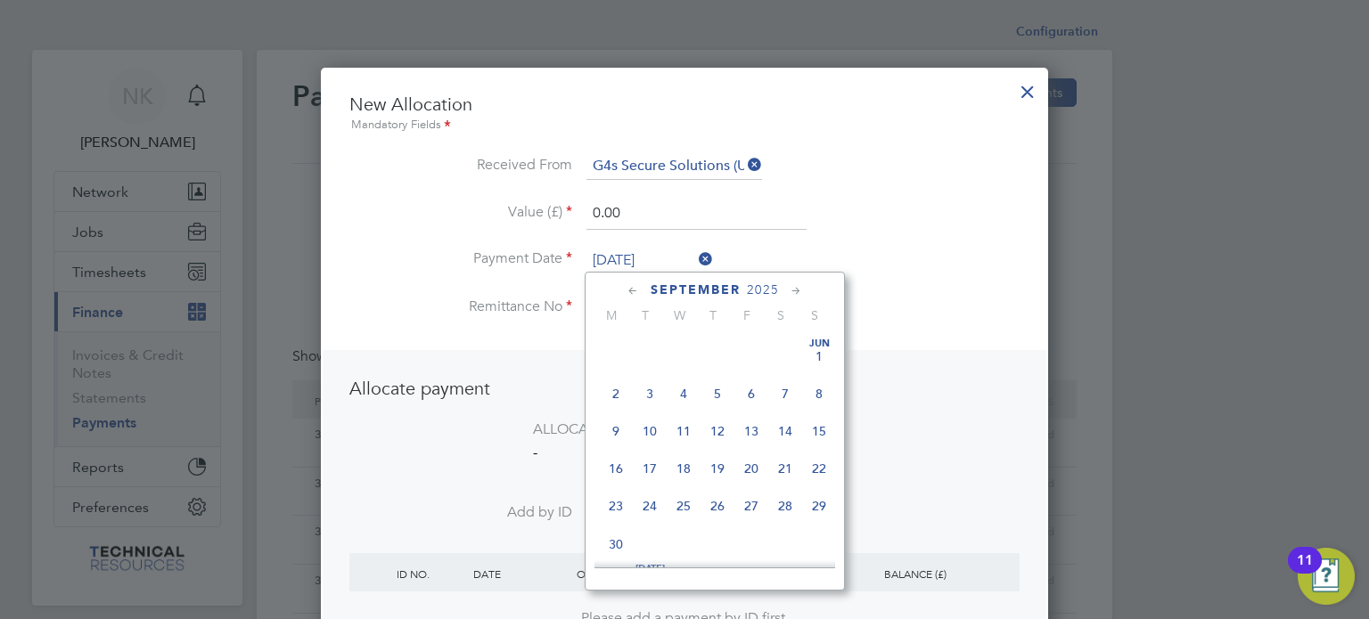
click at [638, 251] on input "26 Sep 2025" at bounding box center [649, 261] width 127 height 27
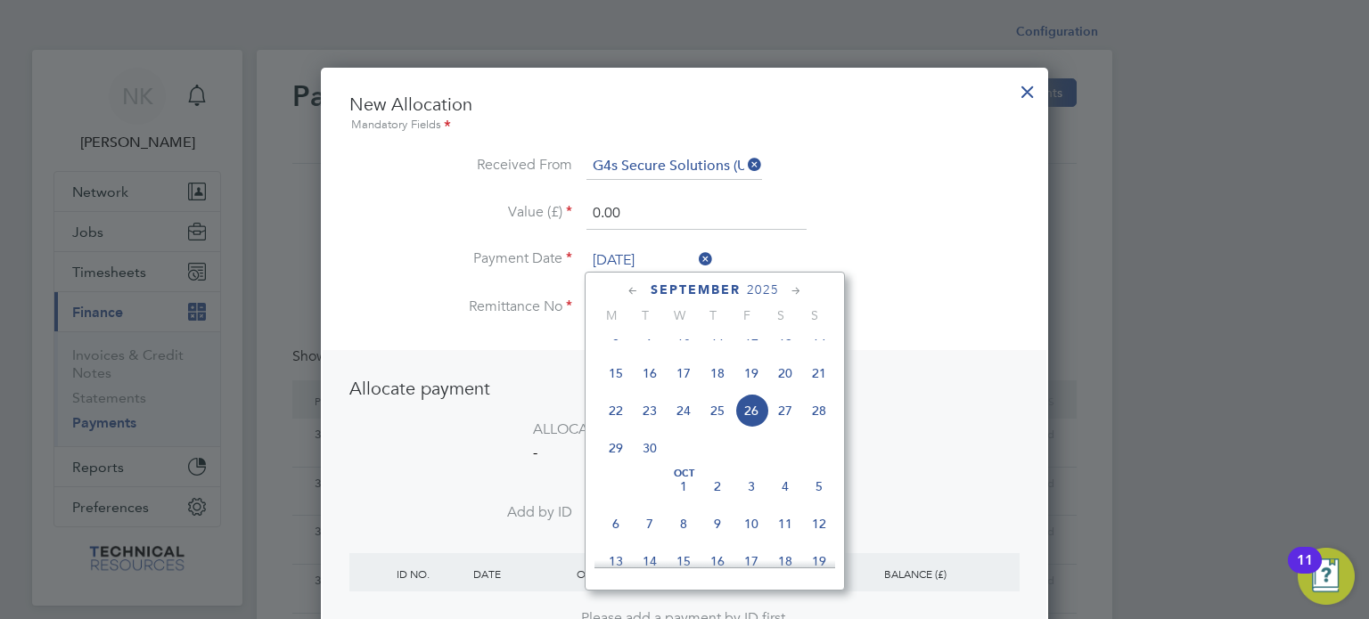
click at [750, 347] on span "12" at bounding box center [751, 336] width 34 height 34
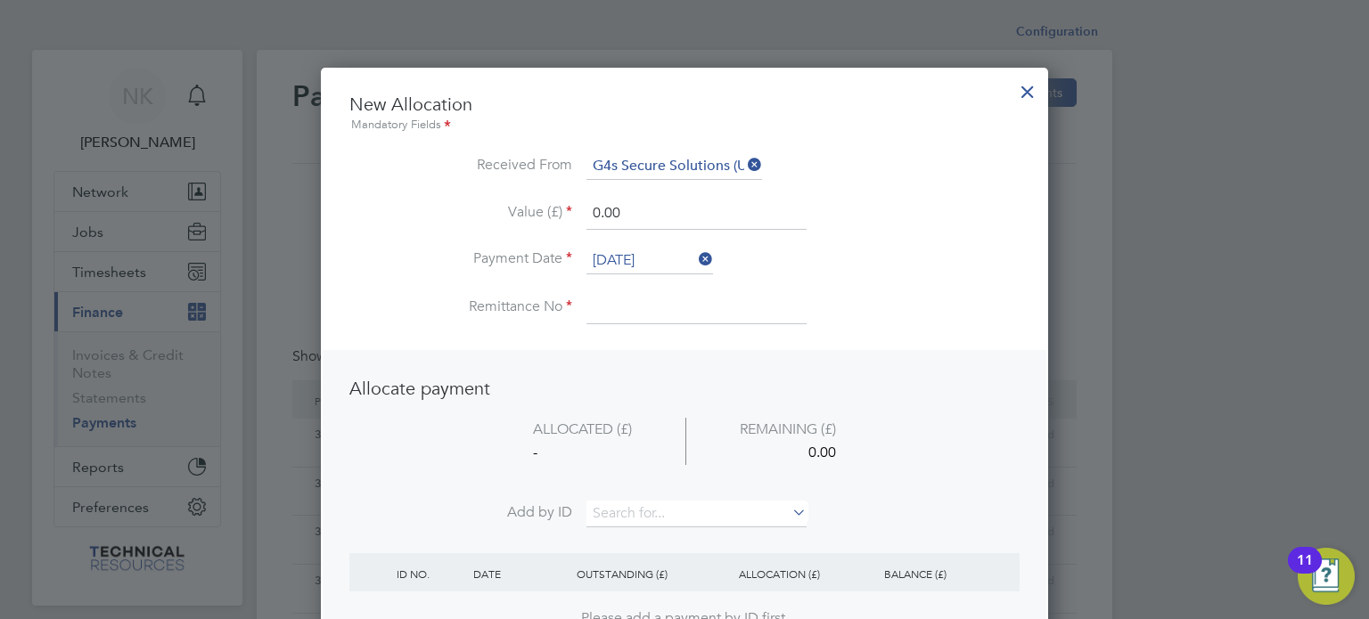
click at [645, 299] on input at bounding box center [696, 308] width 220 height 32
drag, startPoint x: 621, startPoint y: 211, endPoint x: 495, endPoint y: 220, distance: 126.0
click at [495, 220] on li "Value (£) 0.00" at bounding box center [684, 223] width 670 height 50
click at [607, 512] on input at bounding box center [696, 514] width 220 height 27
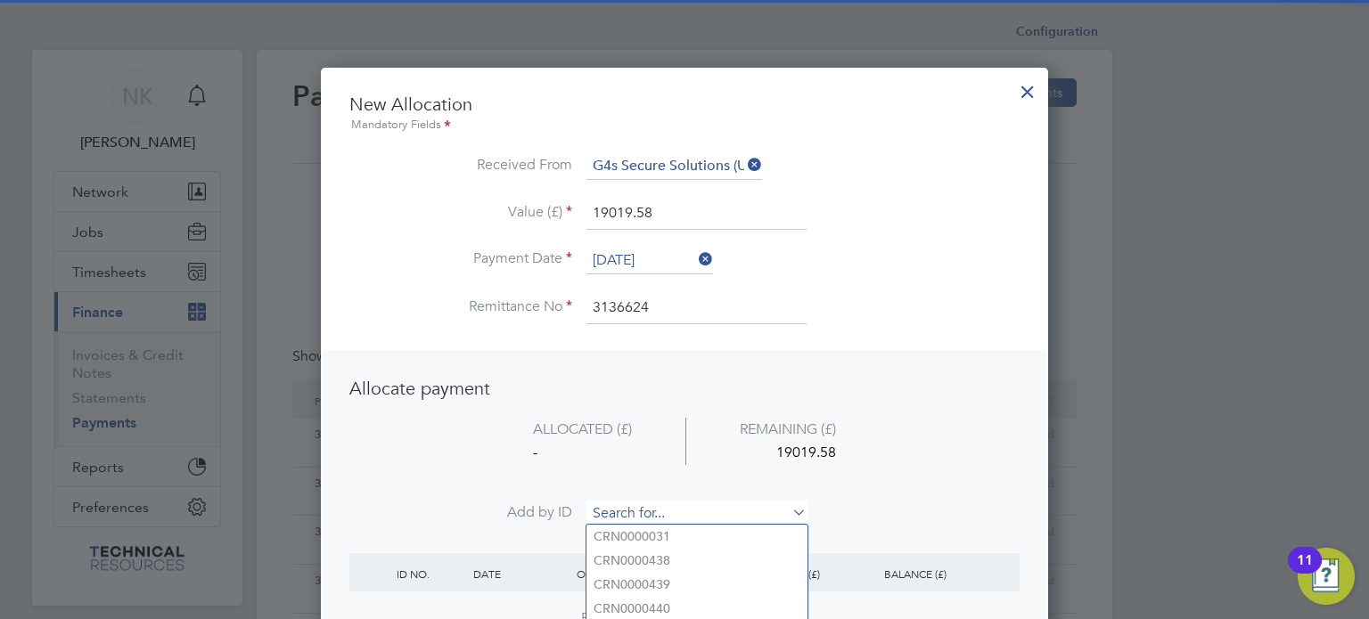
paste input "INV0006855"
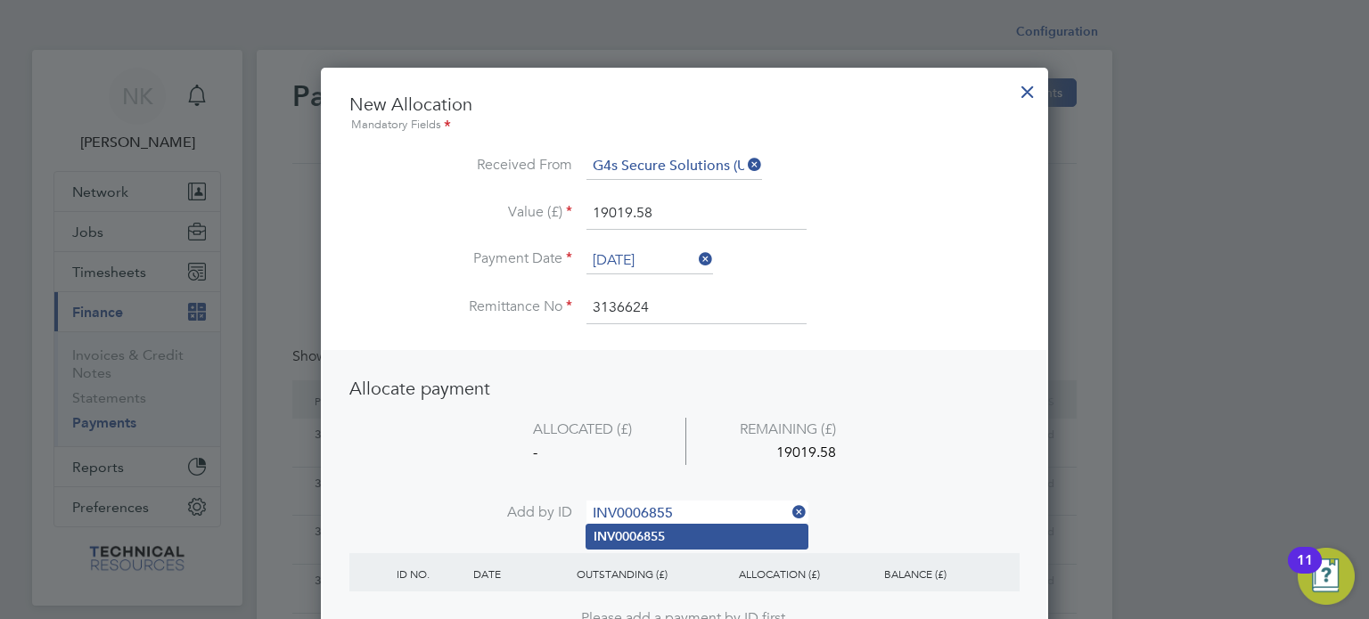
click at [618, 529] on b "INV0006855" at bounding box center [629, 536] width 71 height 15
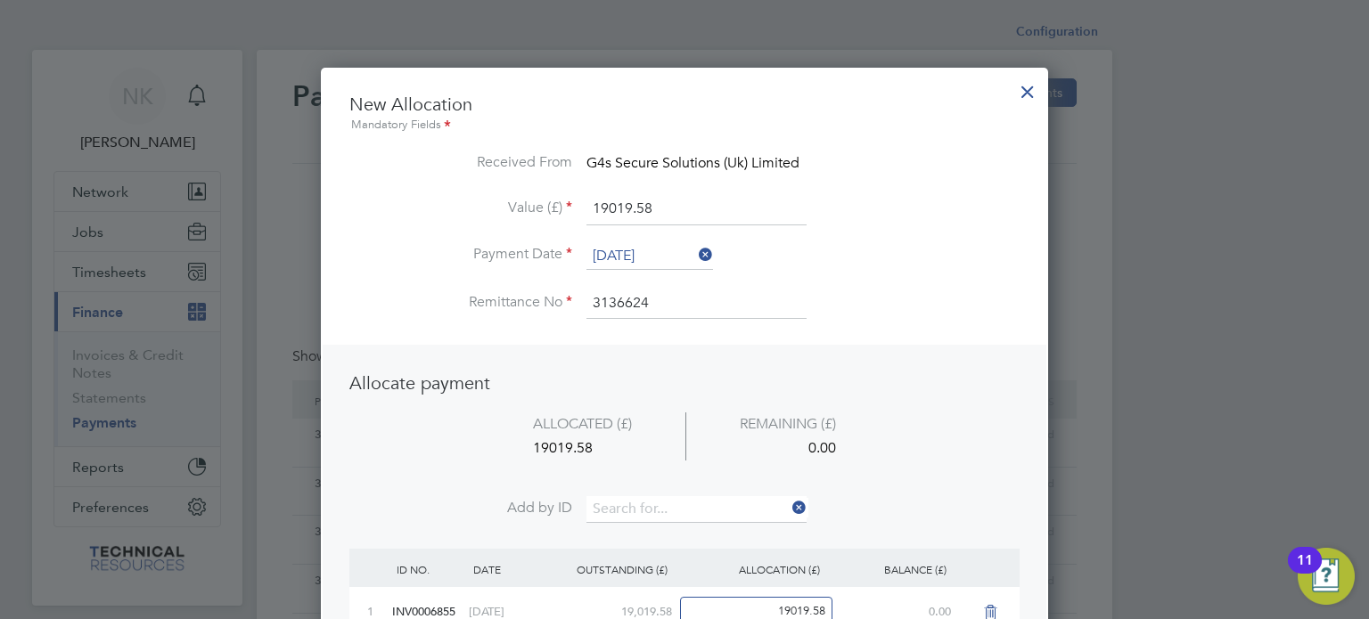
scroll to position [109, 0]
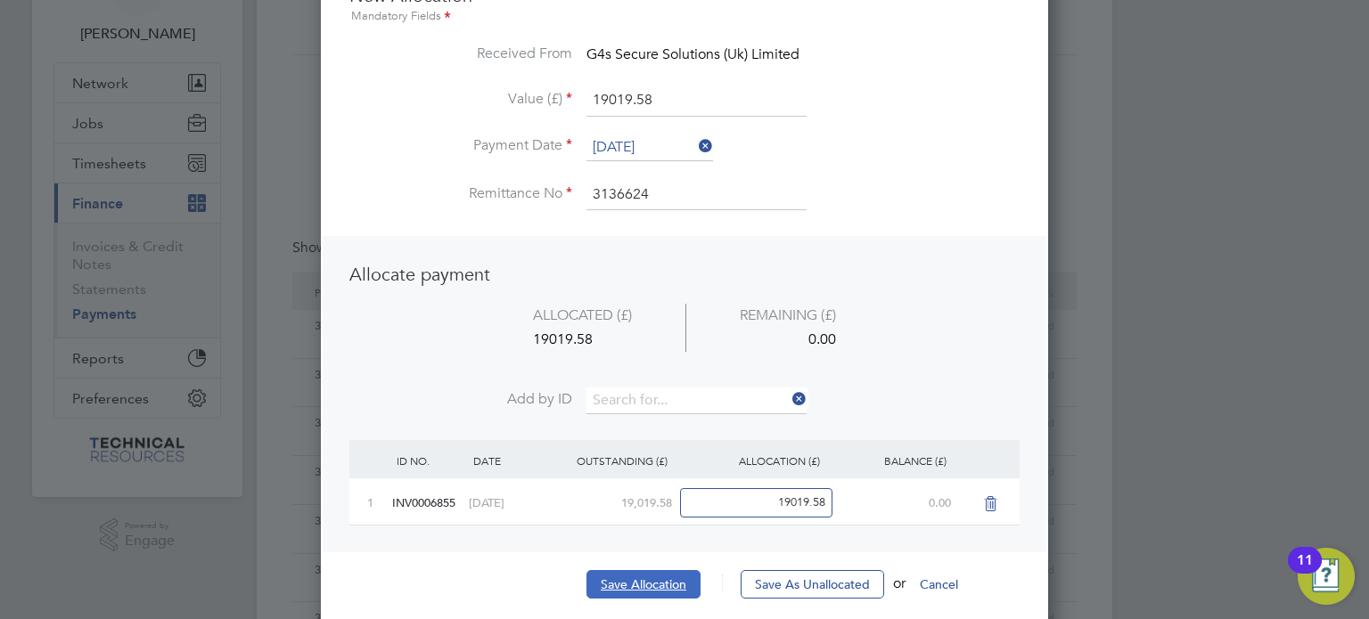
click at [616, 588] on button "Save Allocation" at bounding box center [643, 584] width 114 height 29
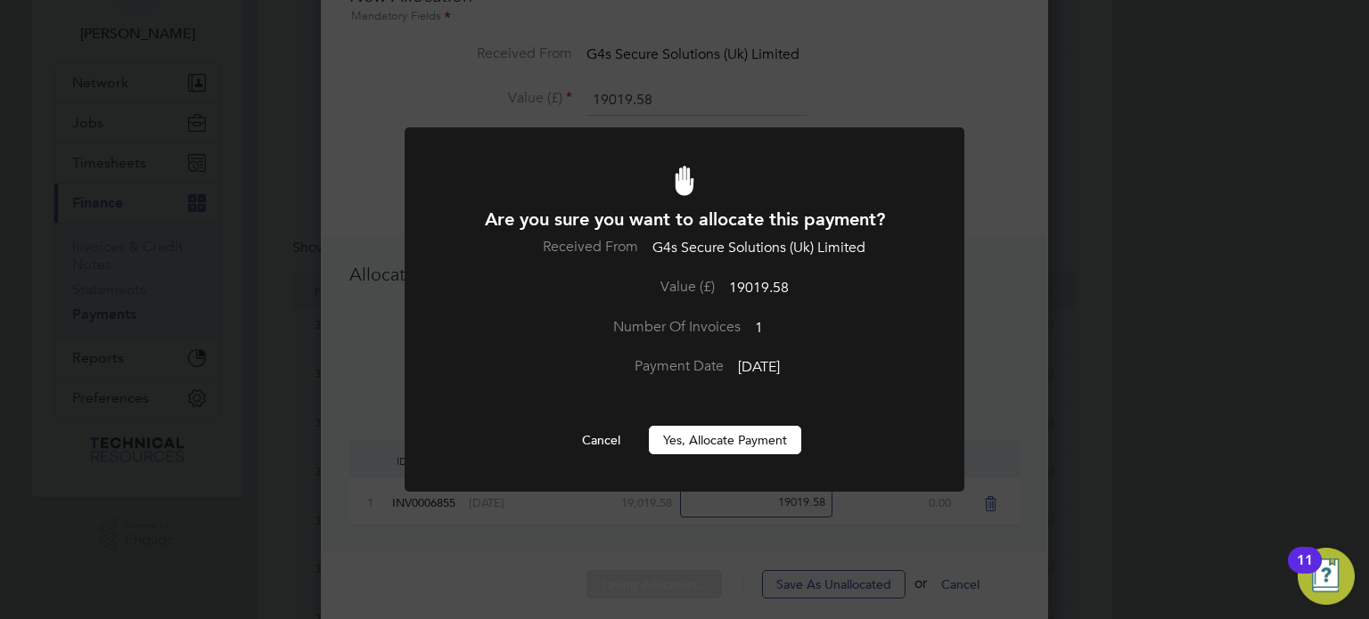
click at [725, 445] on button "Yes, Allocate Payment" at bounding box center [725, 440] width 152 height 29
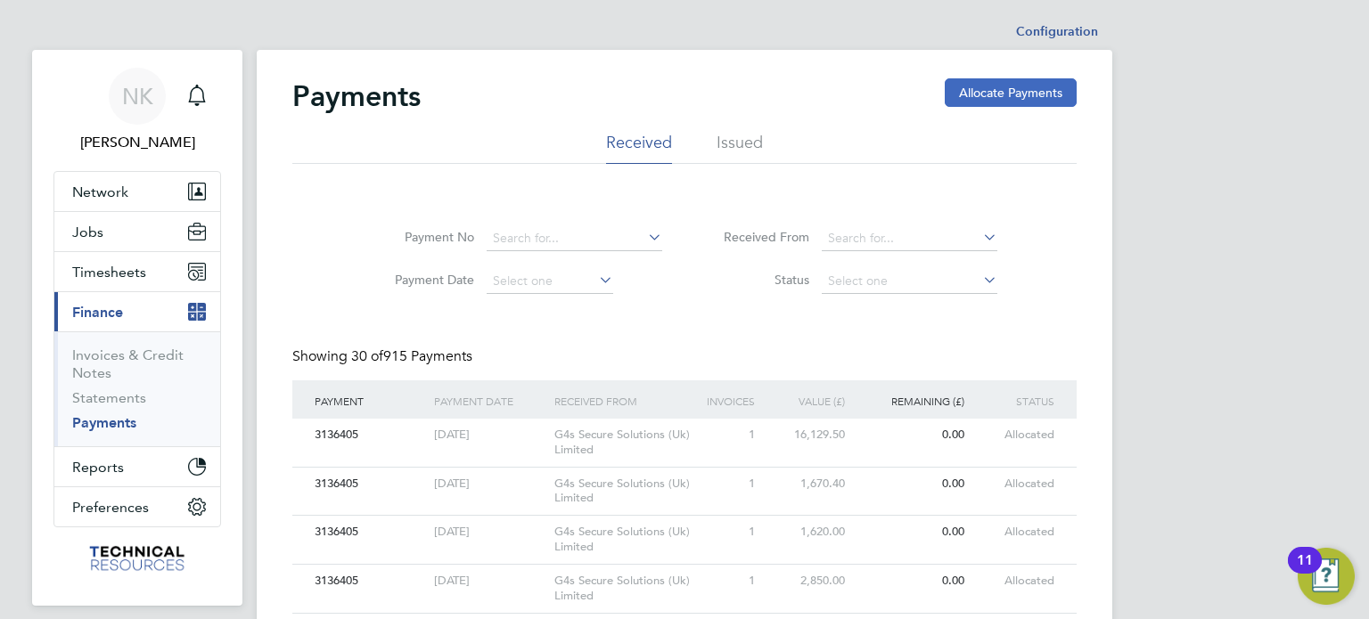
click at [982, 88] on button "Allocate Payments" at bounding box center [1011, 92] width 132 height 29
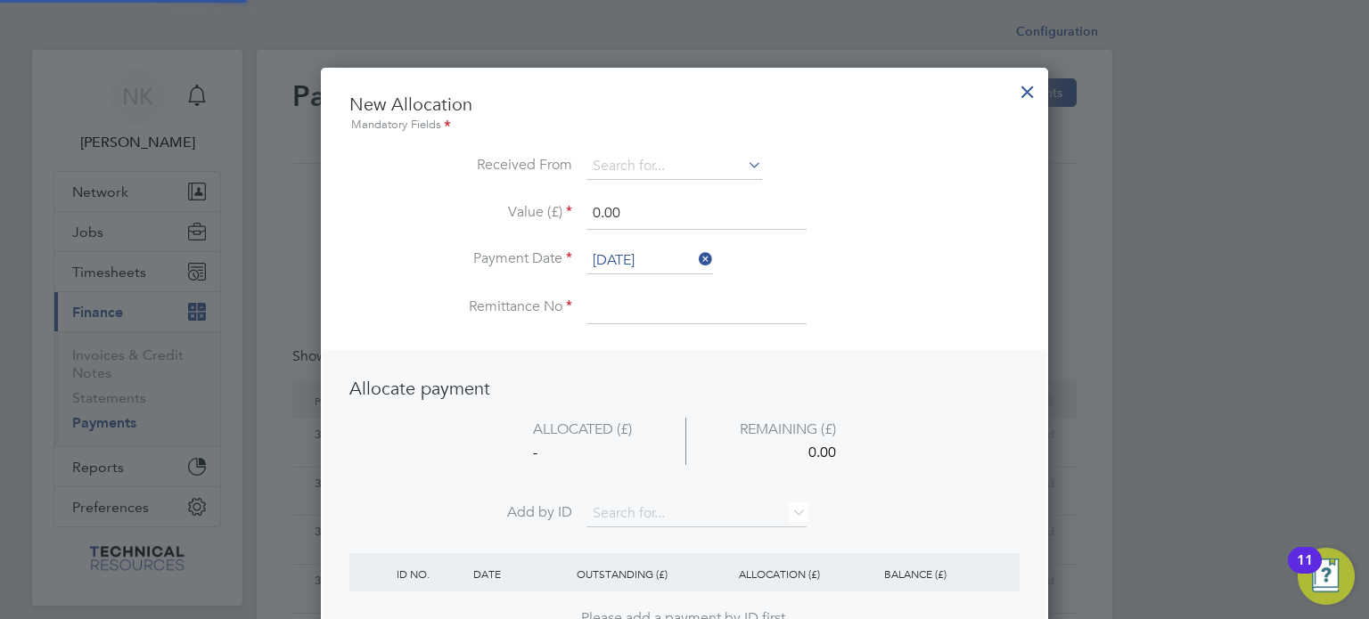
scroll to position [699, 728]
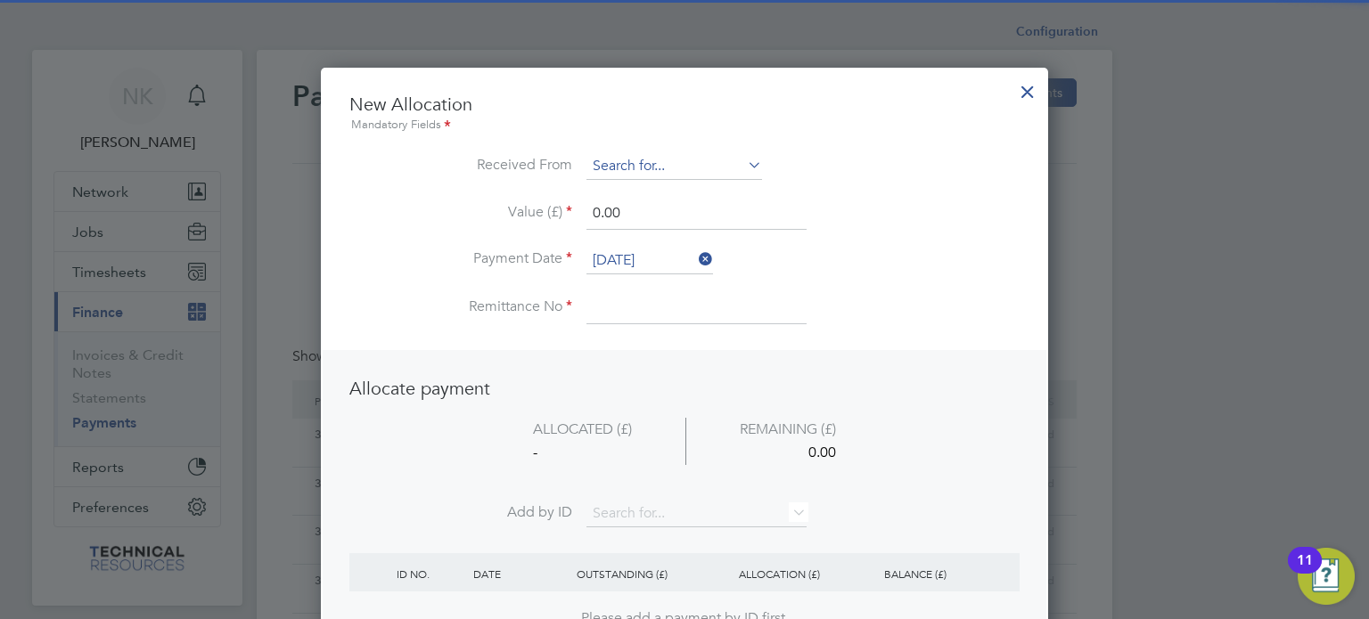
click at [706, 164] on input at bounding box center [674, 166] width 176 height 27
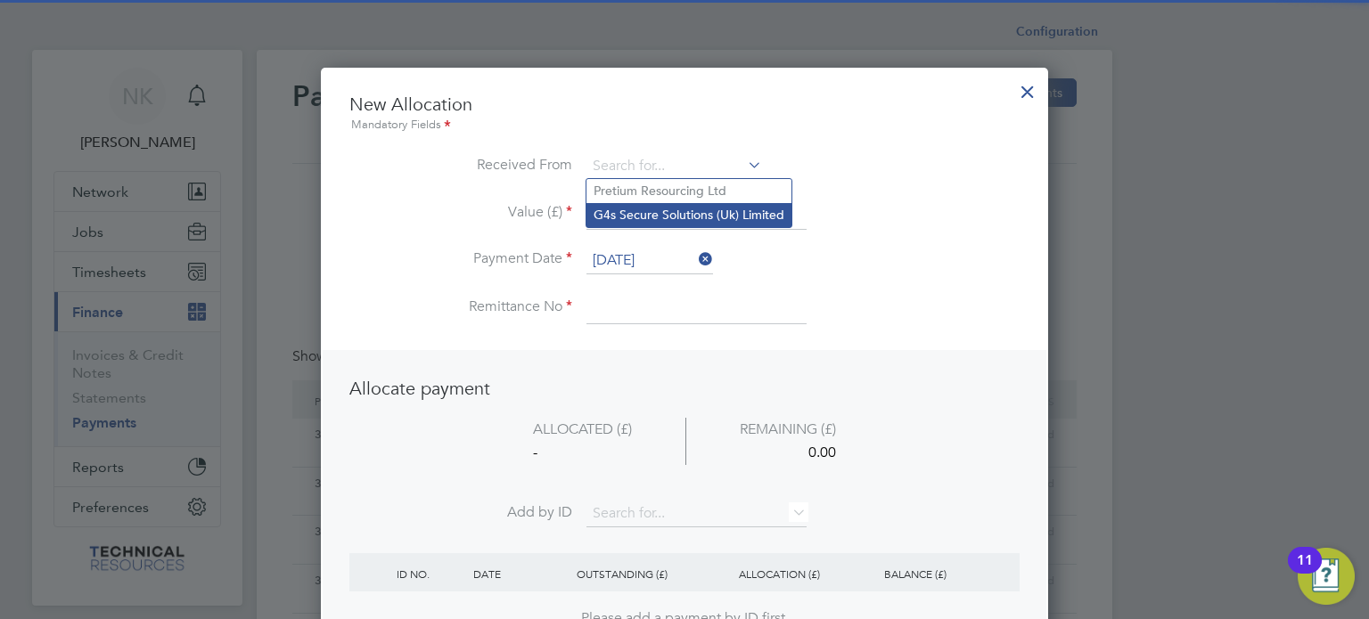
click at [665, 209] on li "G4s Secure Solutions (Uk) Limited" at bounding box center [688, 215] width 205 height 24
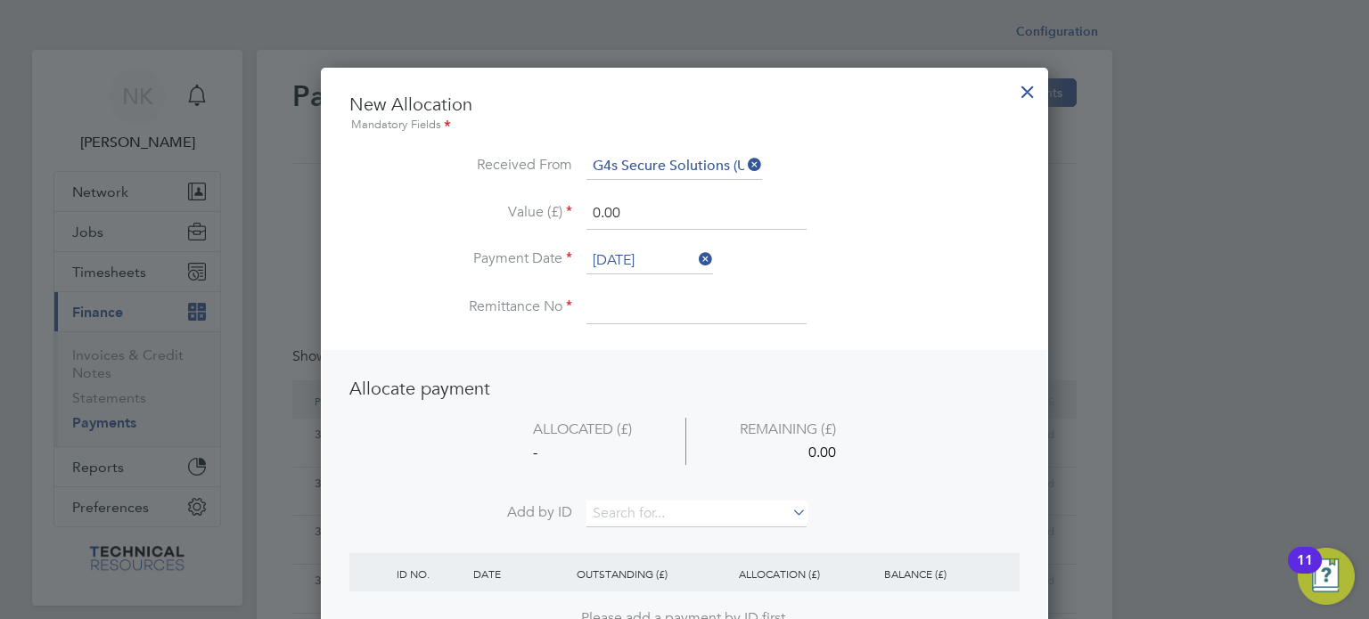
click at [649, 235] on li "Value (£) 0.00" at bounding box center [684, 223] width 670 height 50
click at [642, 250] on input "26 Sep 2025" at bounding box center [649, 261] width 127 height 27
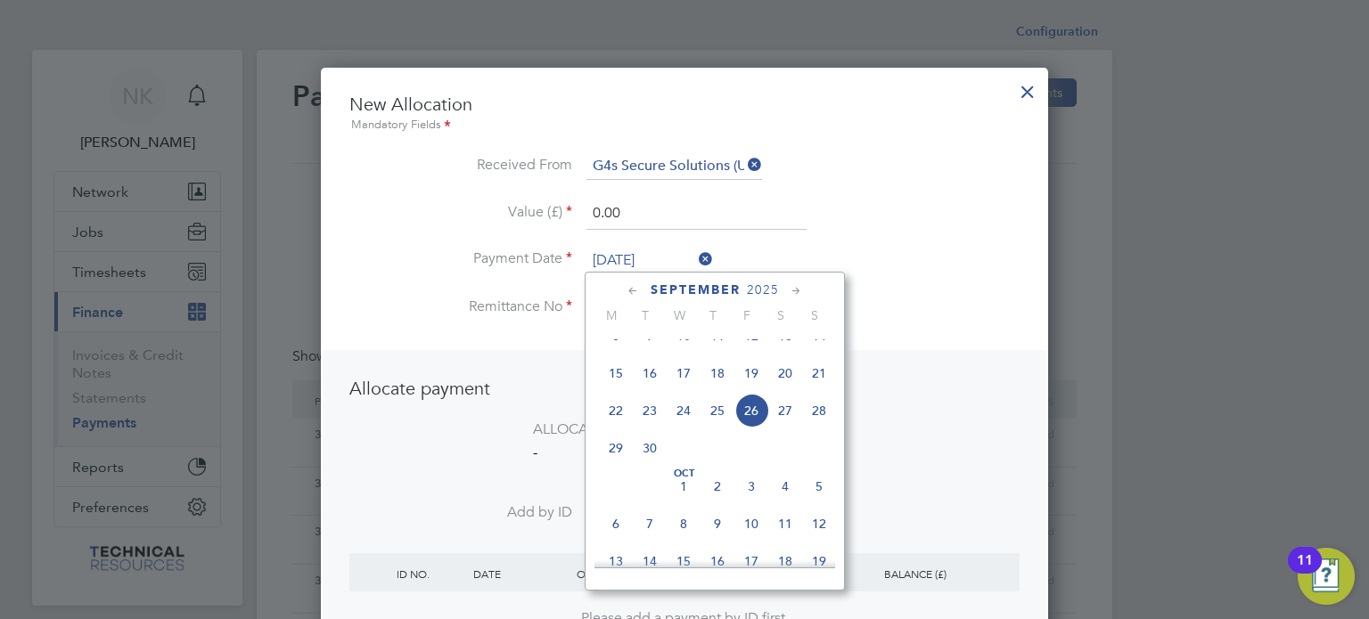
click at [757, 353] on span "12" at bounding box center [751, 336] width 34 height 34
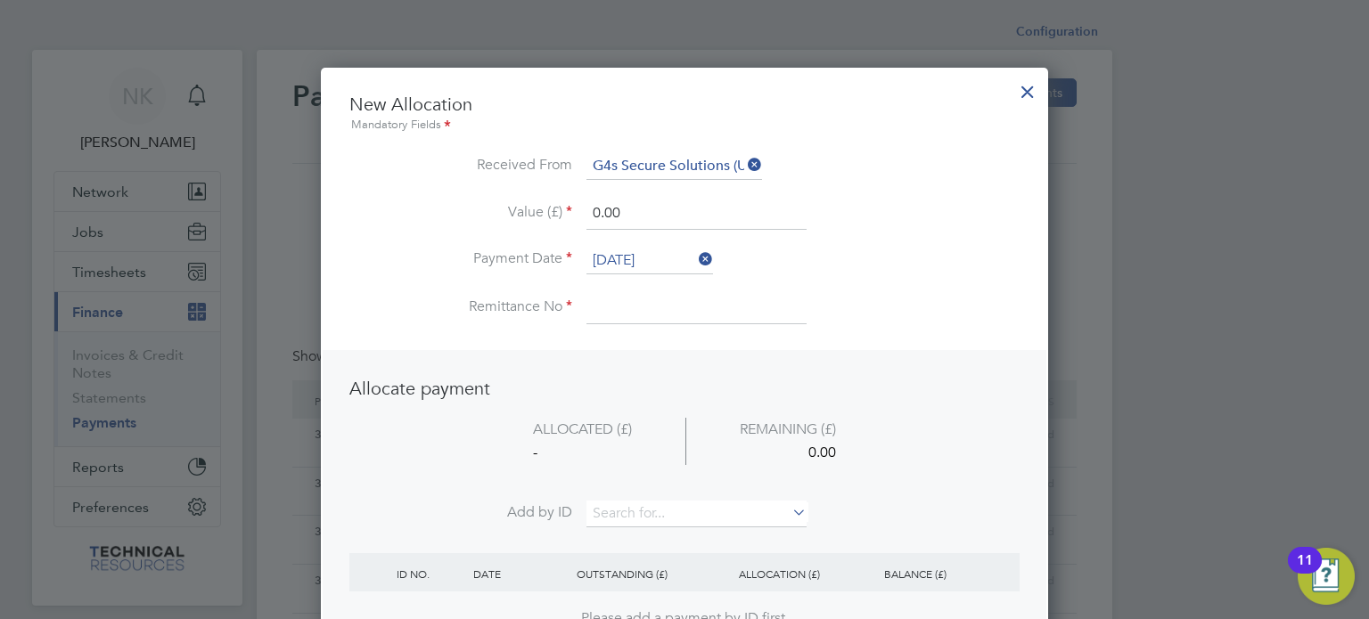
click at [642, 302] on input at bounding box center [696, 308] width 220 height 32
drag, startPoint x: 634, startPoint y: 215, endPoint x: 499, endPoint y: 204, distance: 135.9
click at [499, 204] on li "Value (£) 0.00" at bounding box center [684, 223] width 670 height 50
click at [614, 510] on input at bounding box center [696, 514] width 220 height 27
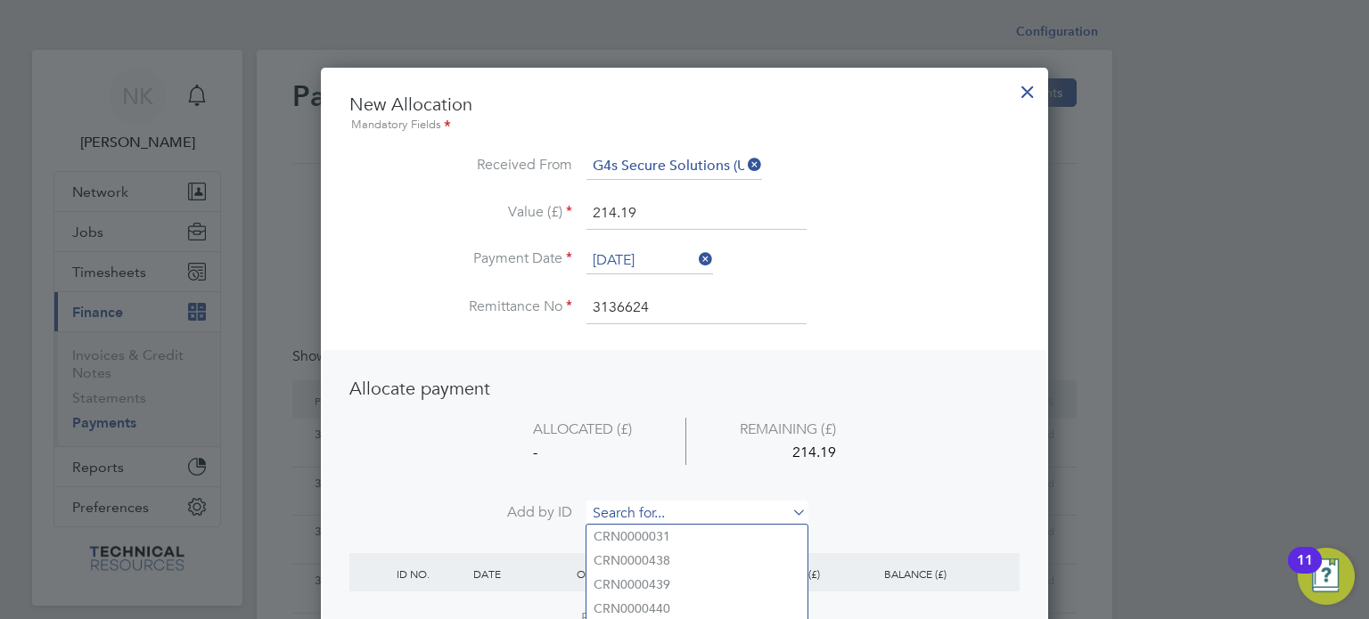
paste input "INV0006856"
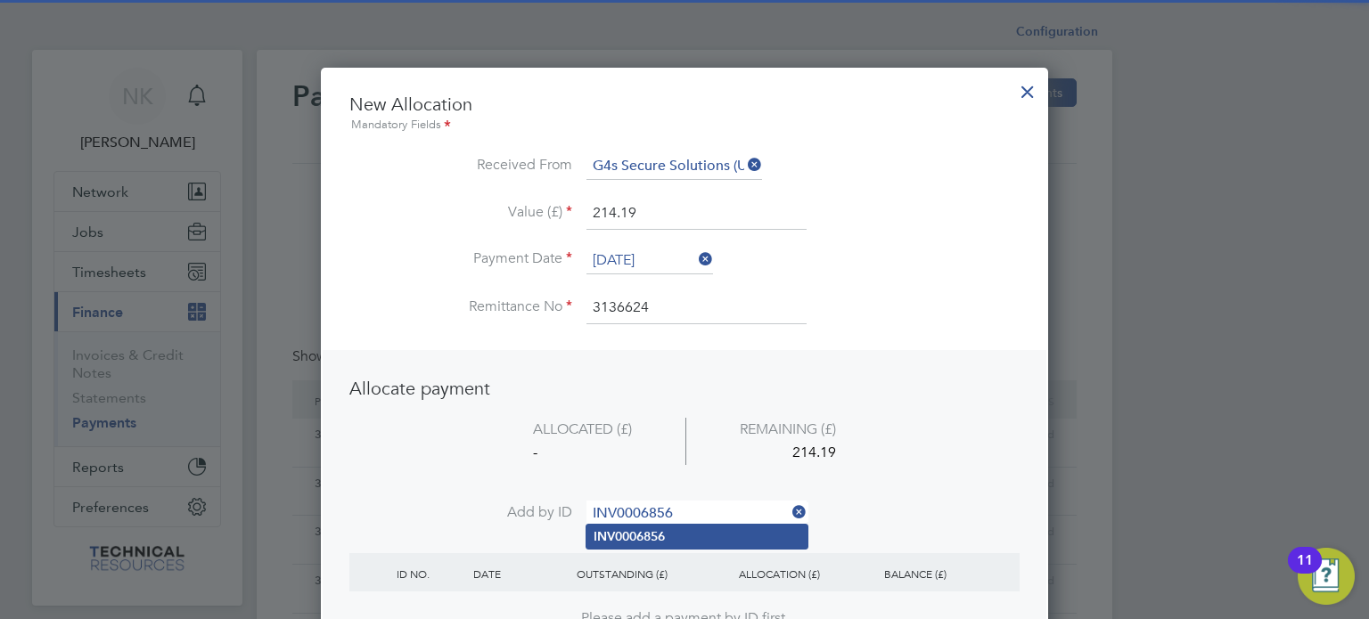
click at [616, 530] on b "INV0006856" at bounding box center [629, 536] width 71 height 15
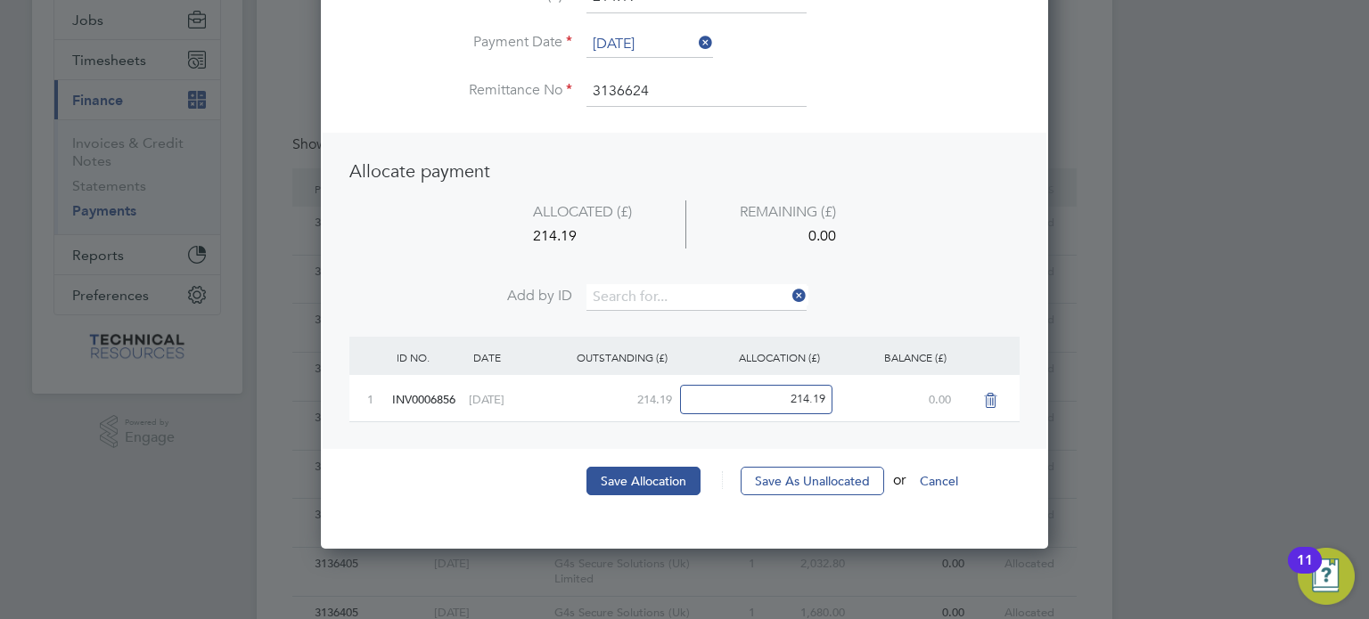
scroll to position [213, 0]
click at [659, 475] on button "Save Allocation" at bounding box center [643, 480] width 114 height 29
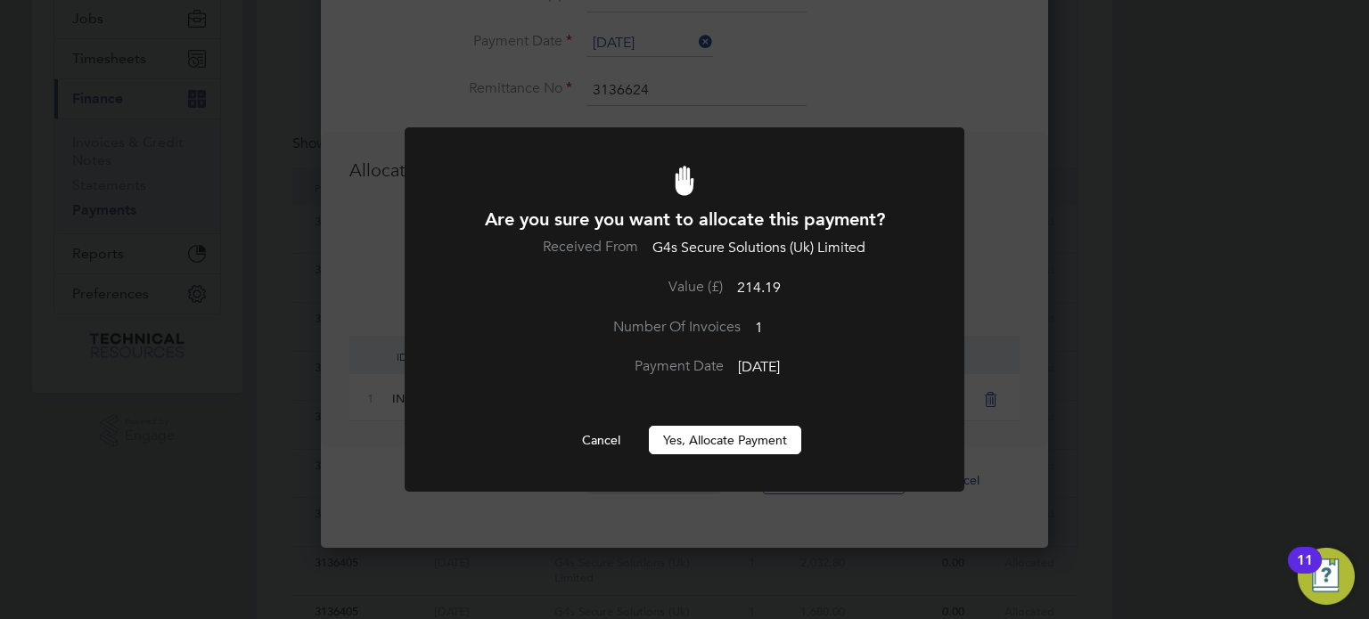
scroll to position [0, 0]
click
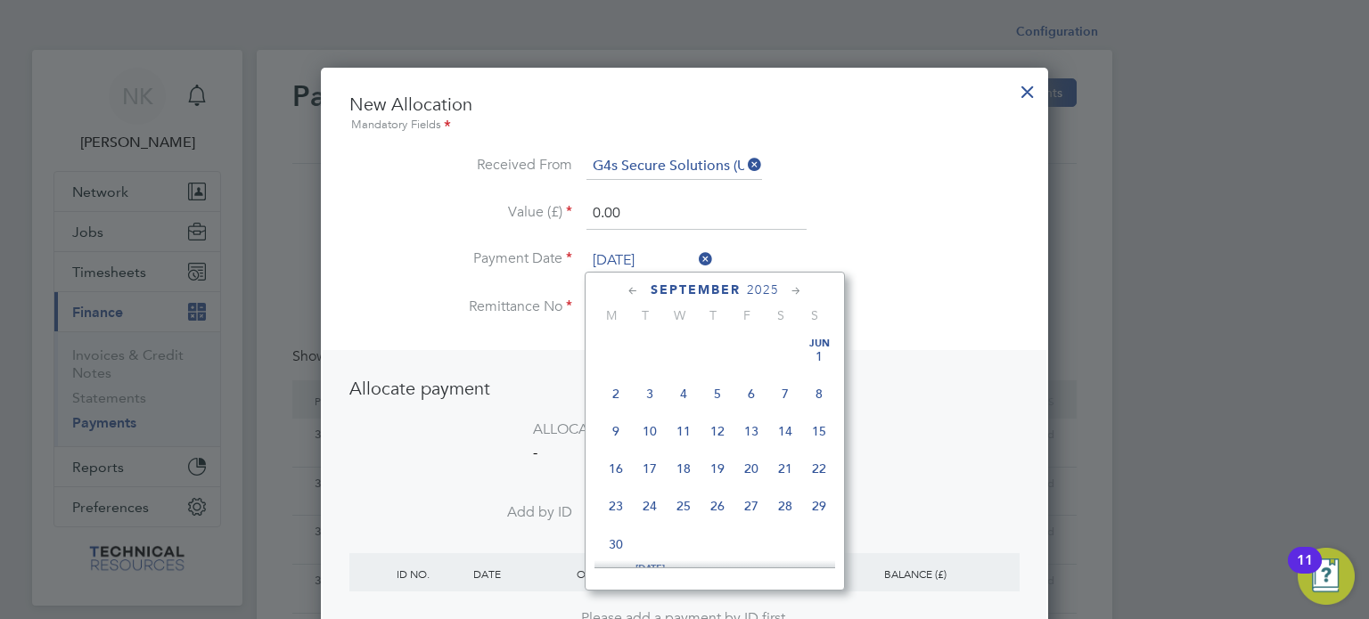
scroll to position [659, 0]
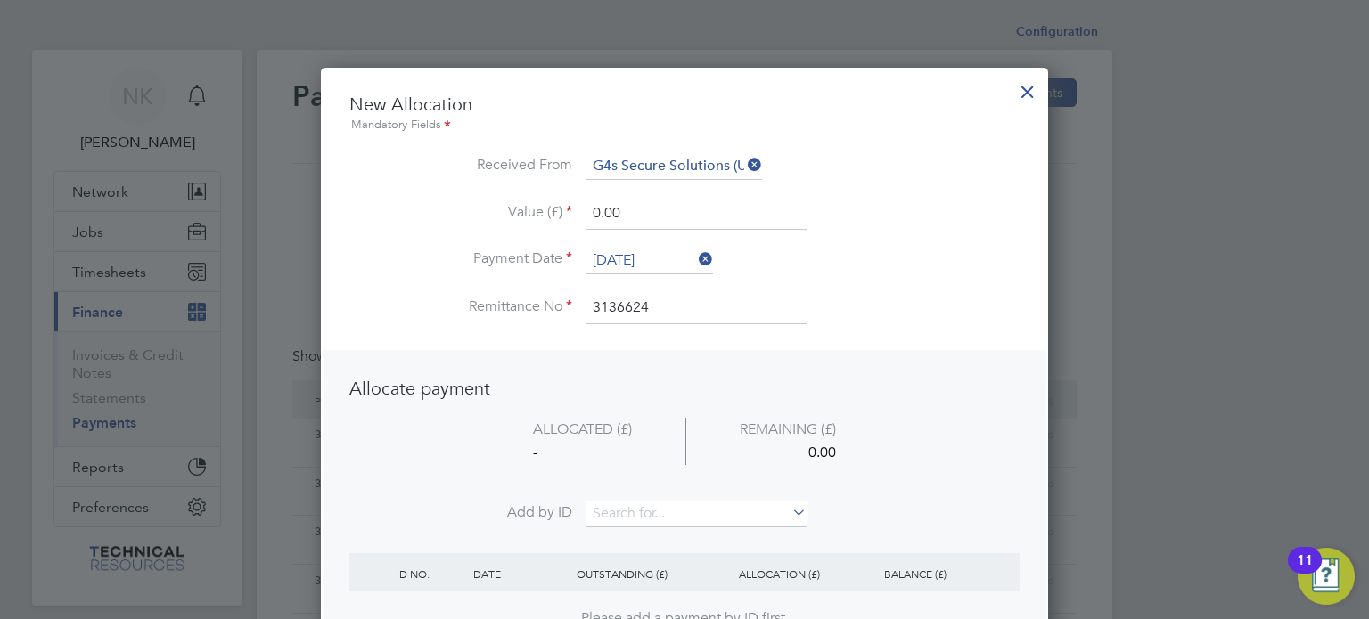
drag, startPoint x: 628, startPoint y: 206, endPoint x: 474, endPoint y: 192, distance: 154.8
paste input "NV0006857"
drag, startPoint x: 636, startPoint y: 210, endPoint x: 487, endPoint y: 202, distance: 149.9
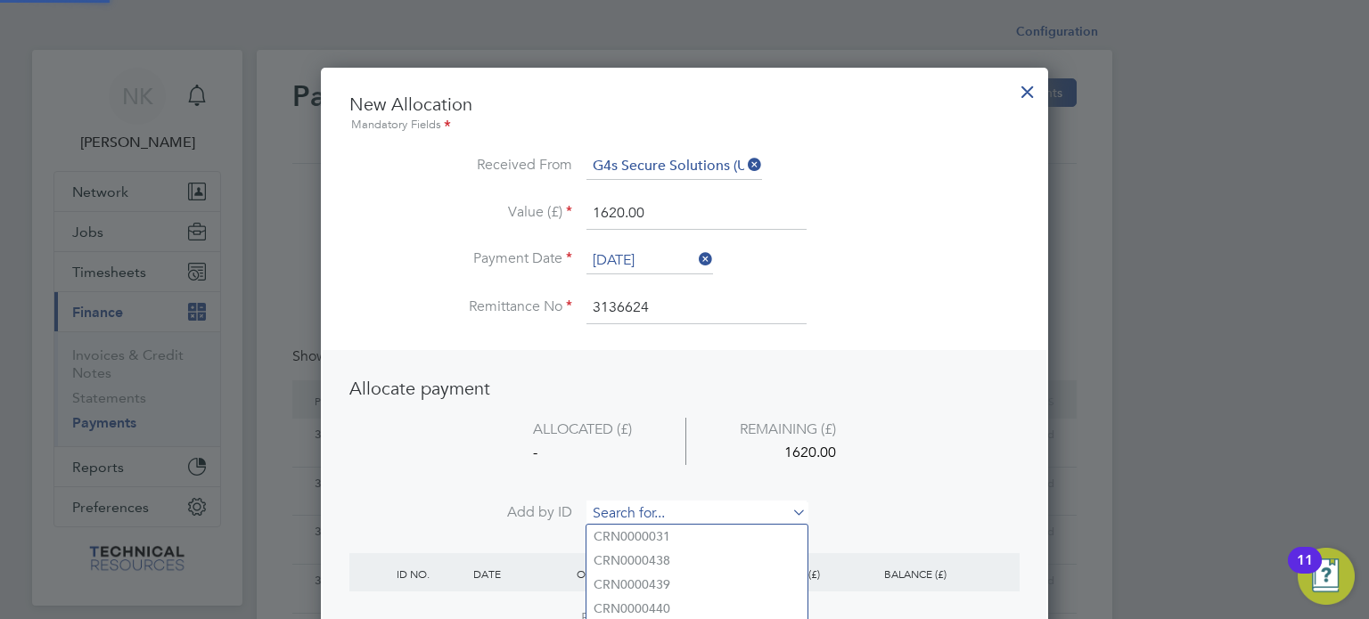
paste input "NV0006858"
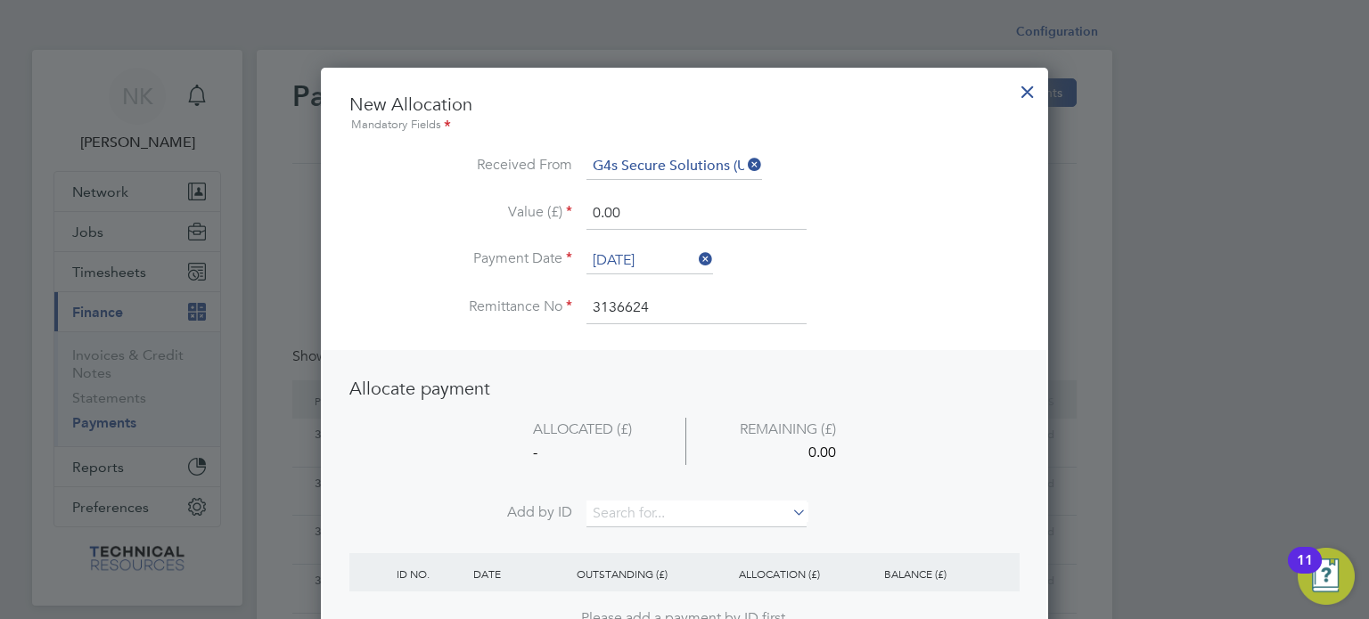
drag, startPoint x: 640, startPoint y: 214, endPoint x: 487, endPoint y: 193, distance: 153.8
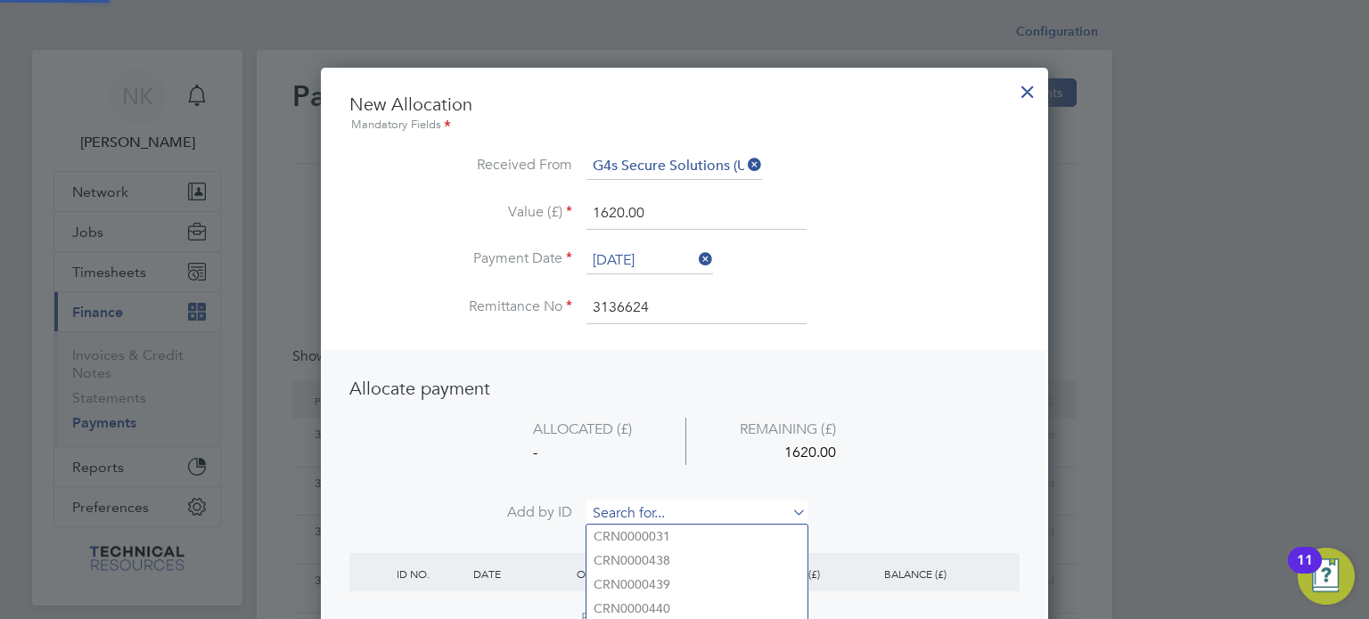
paste input "NV0006858"
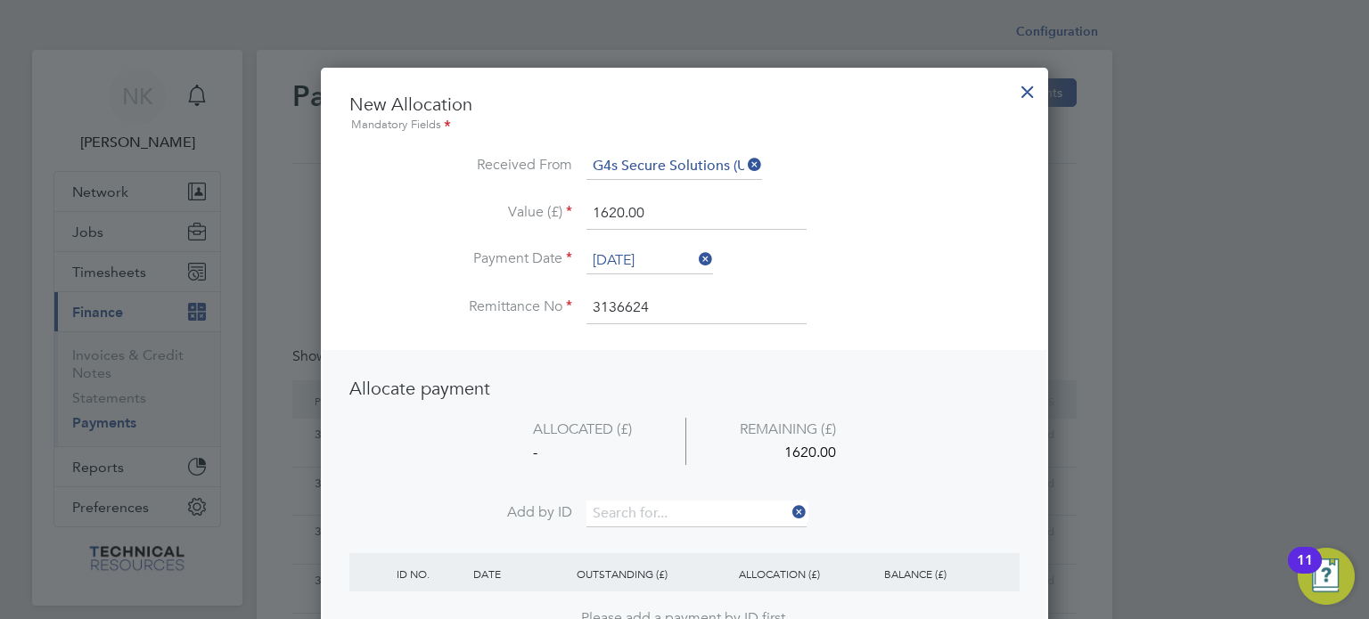
drag, startPoint x: 667, startPoint y: 219, endPoint x: 541, endPoint y: 224, distance: 126.6
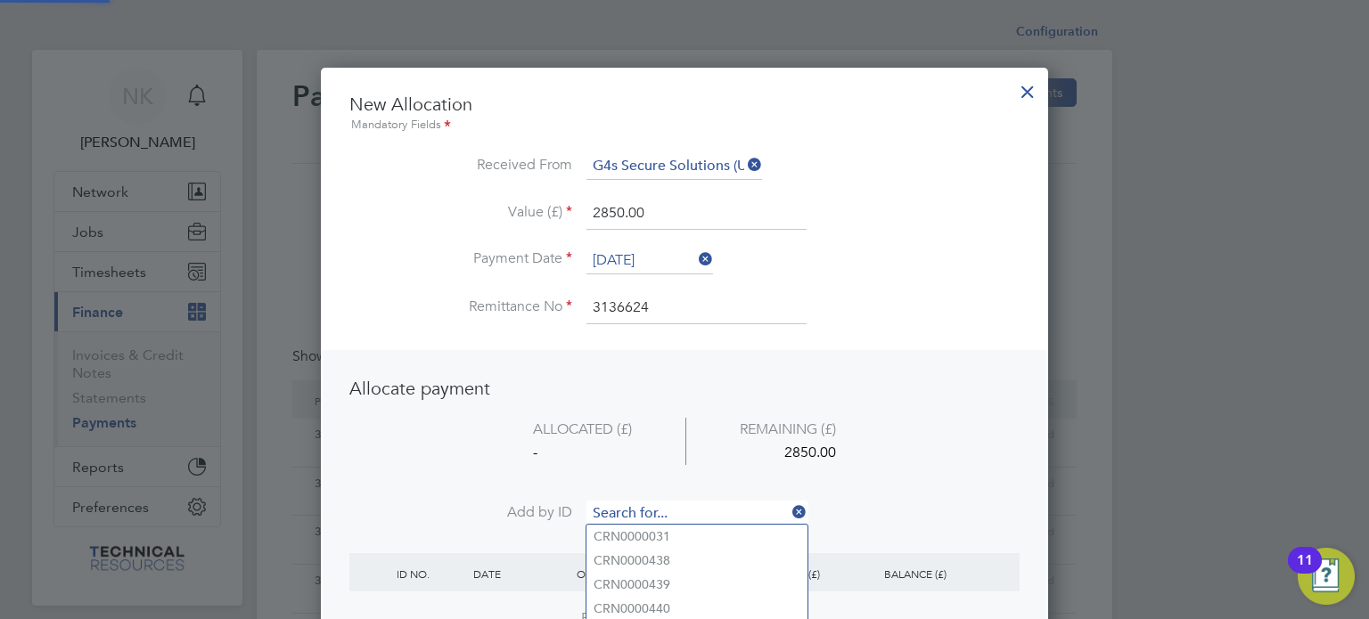
paste input "INV0006859"
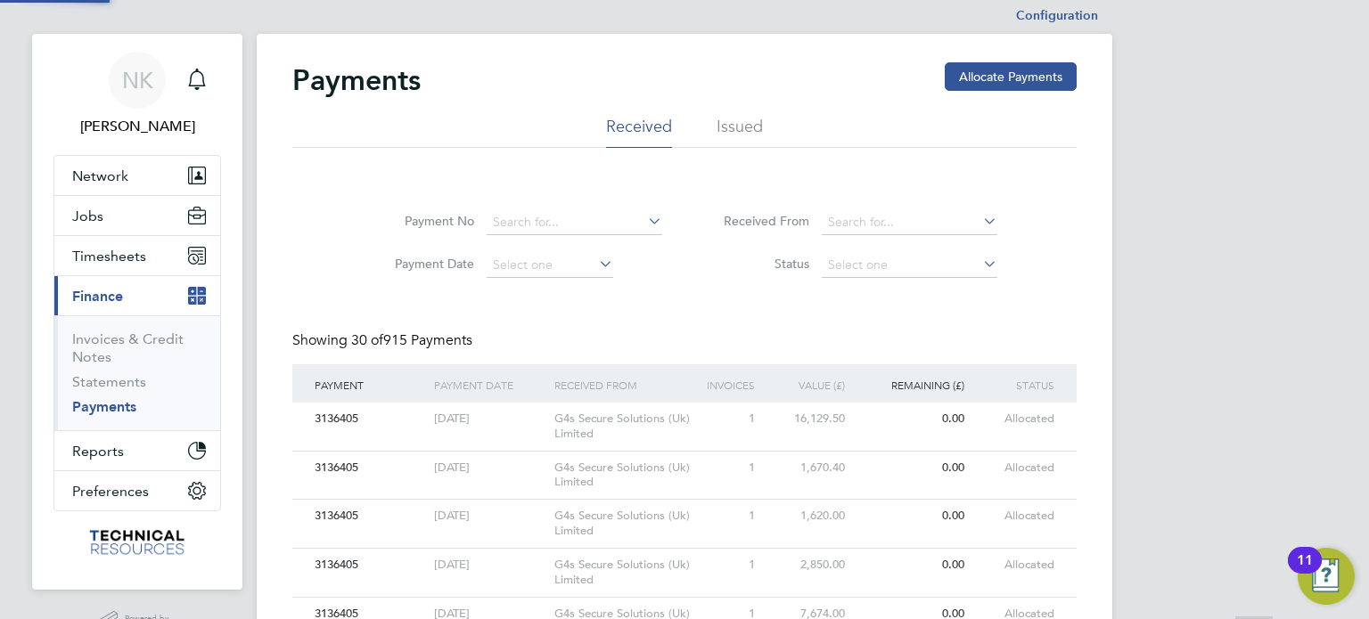
scroll to position [0, 0]
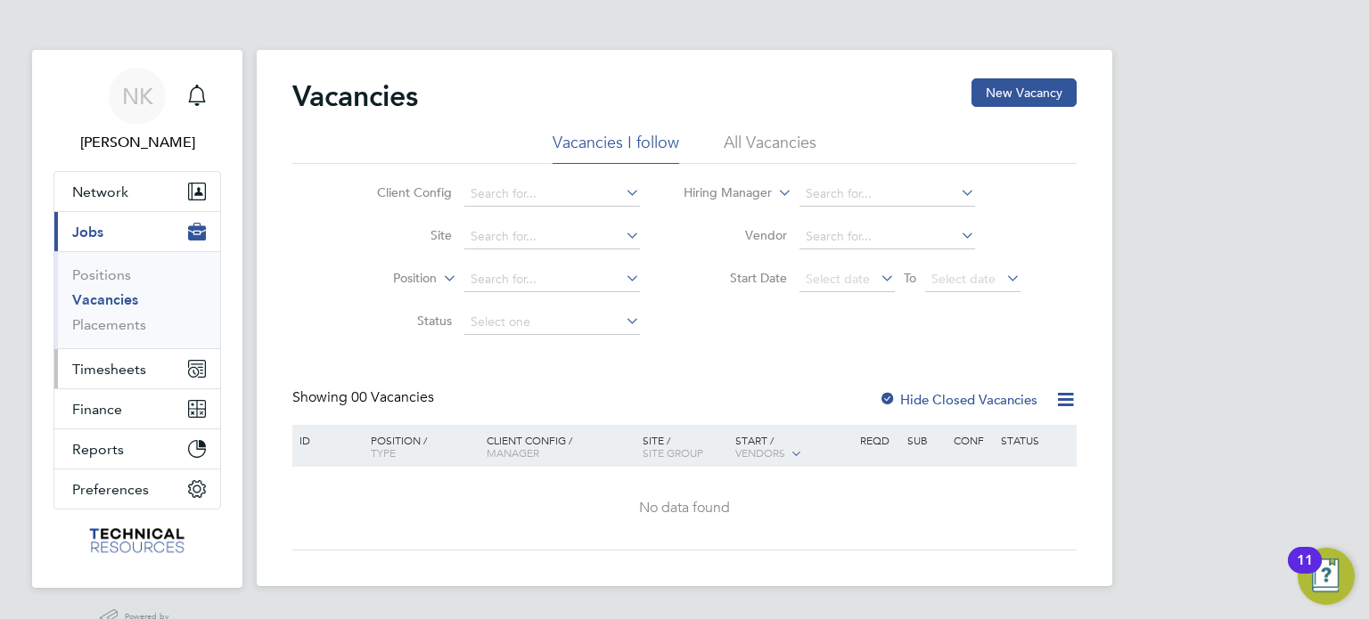
click at [127, 365] on span "Timesheets" at bounding box center [109, 369] width 74 height 17
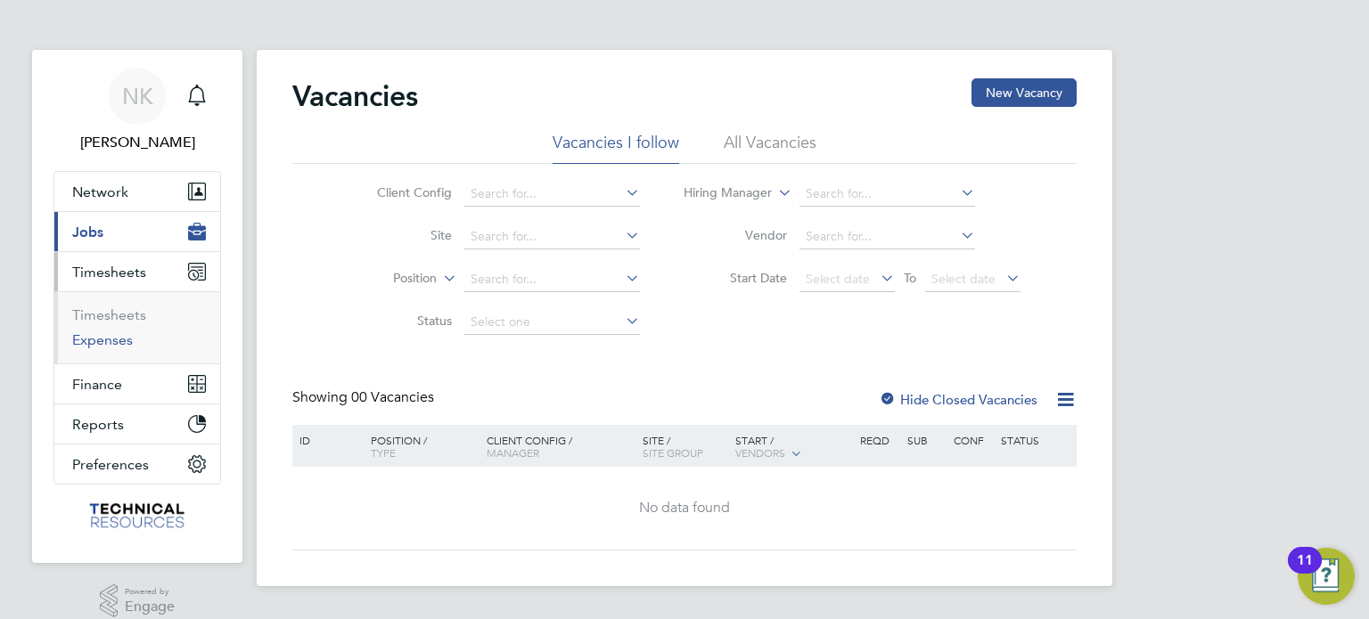
click at [111, 342] on link "Expenses" at bounding box center [102, 340] width 61 height 17
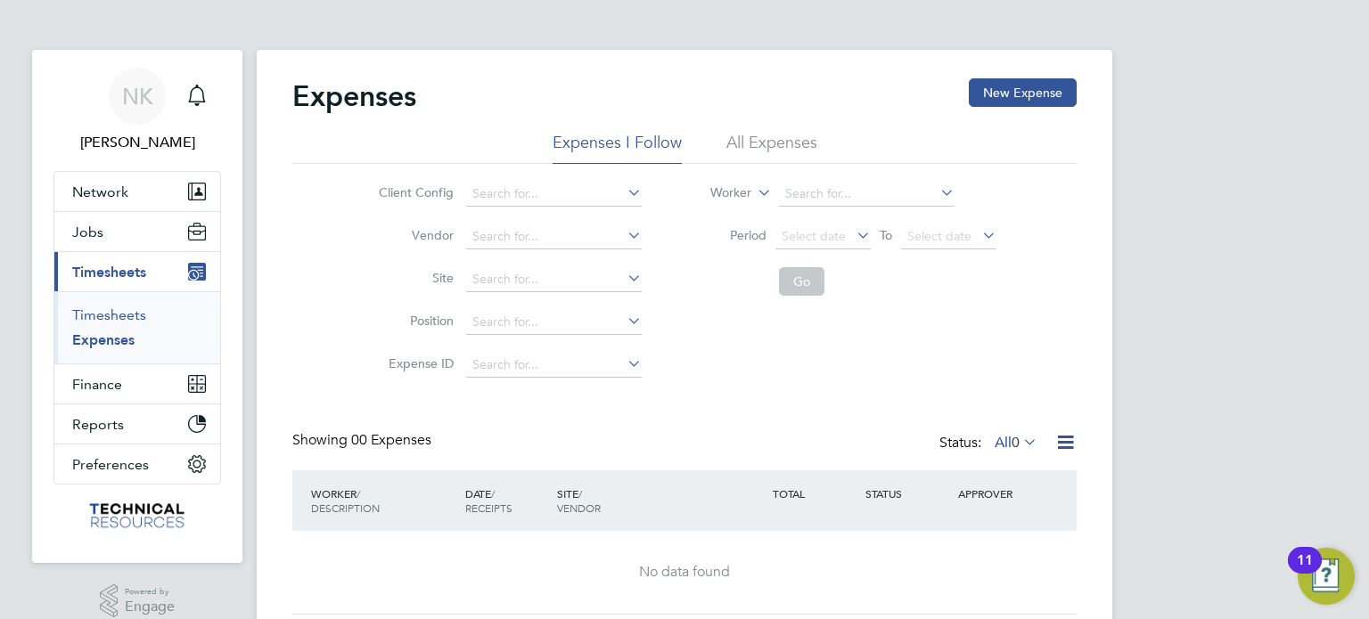
click at [113, 315] on link "Timesheets" at bounding box center [109, 315] width 74 height 17
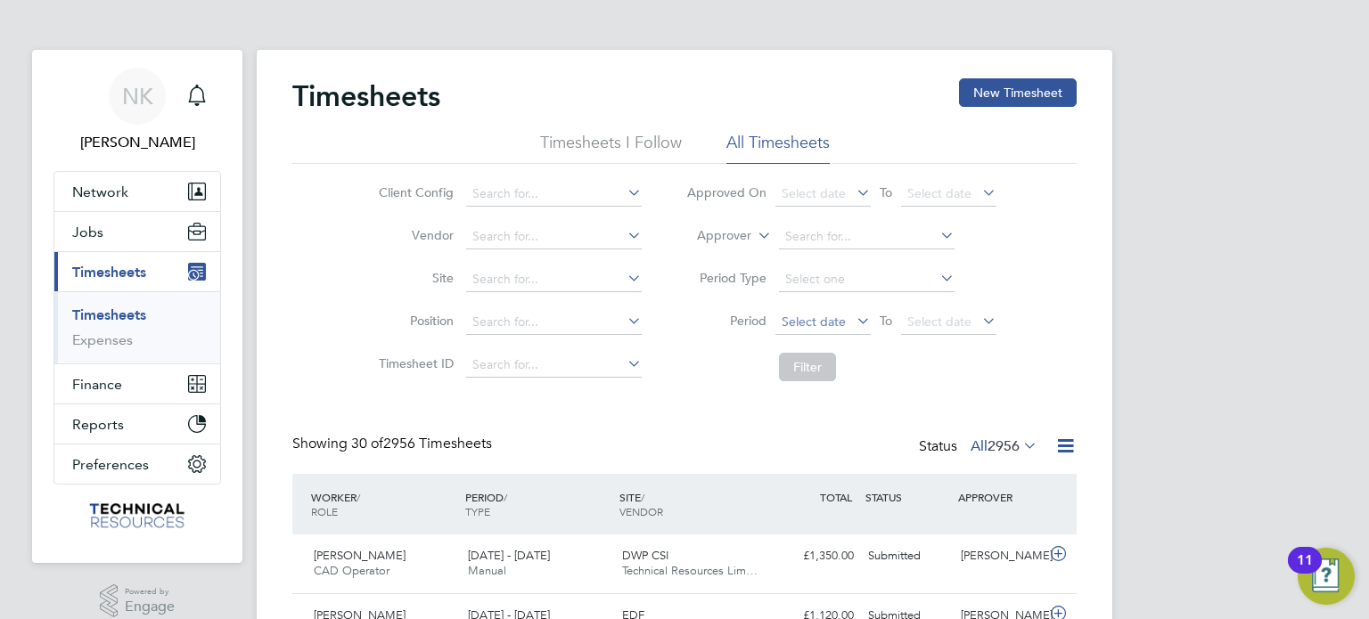
click at [811, 318] on span "Select date" at bounding box center [814, 322] width 64 height 16
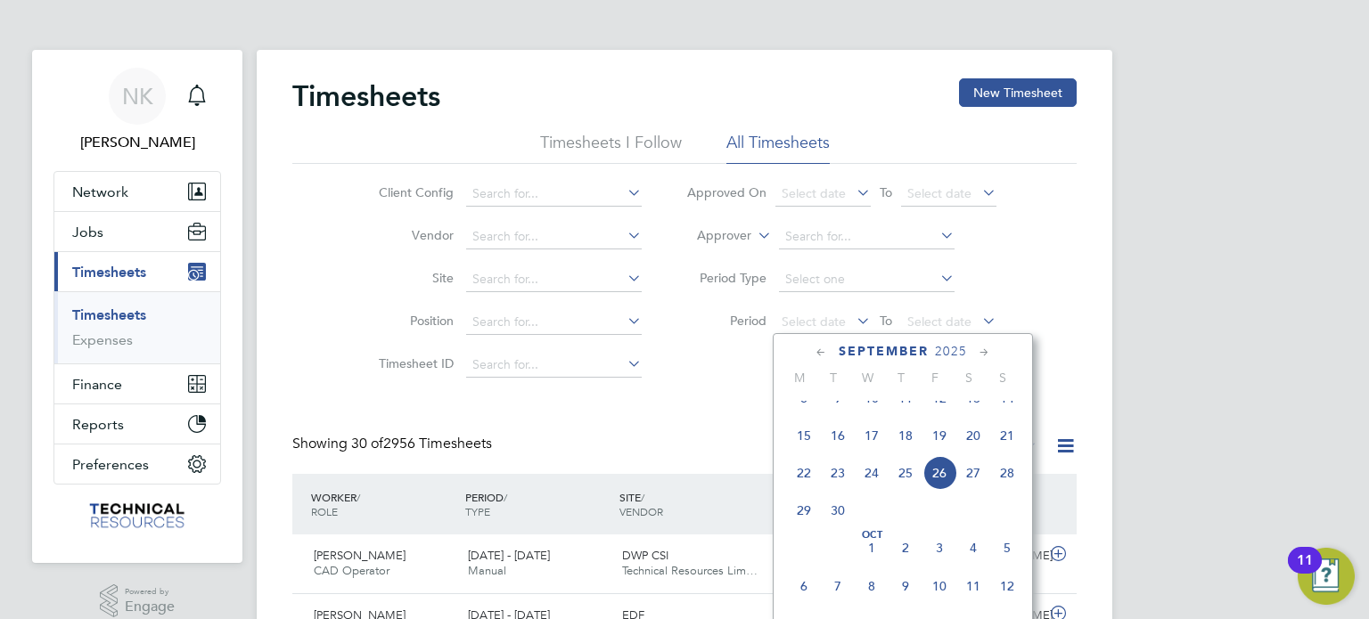
click at [806, 449] on span "15" at bounding box center [804, 436] width 34 height 34
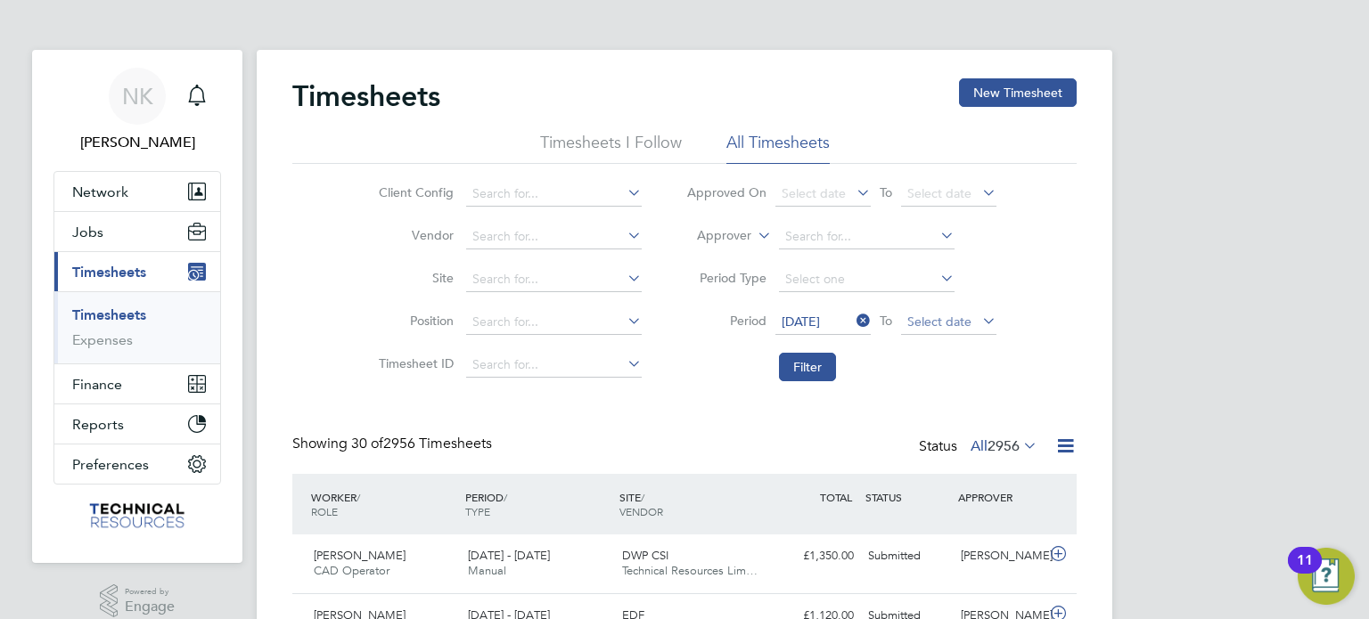
click at [965, 319] on span "Select date" at bounding box center [939, 322] width 64 height 16
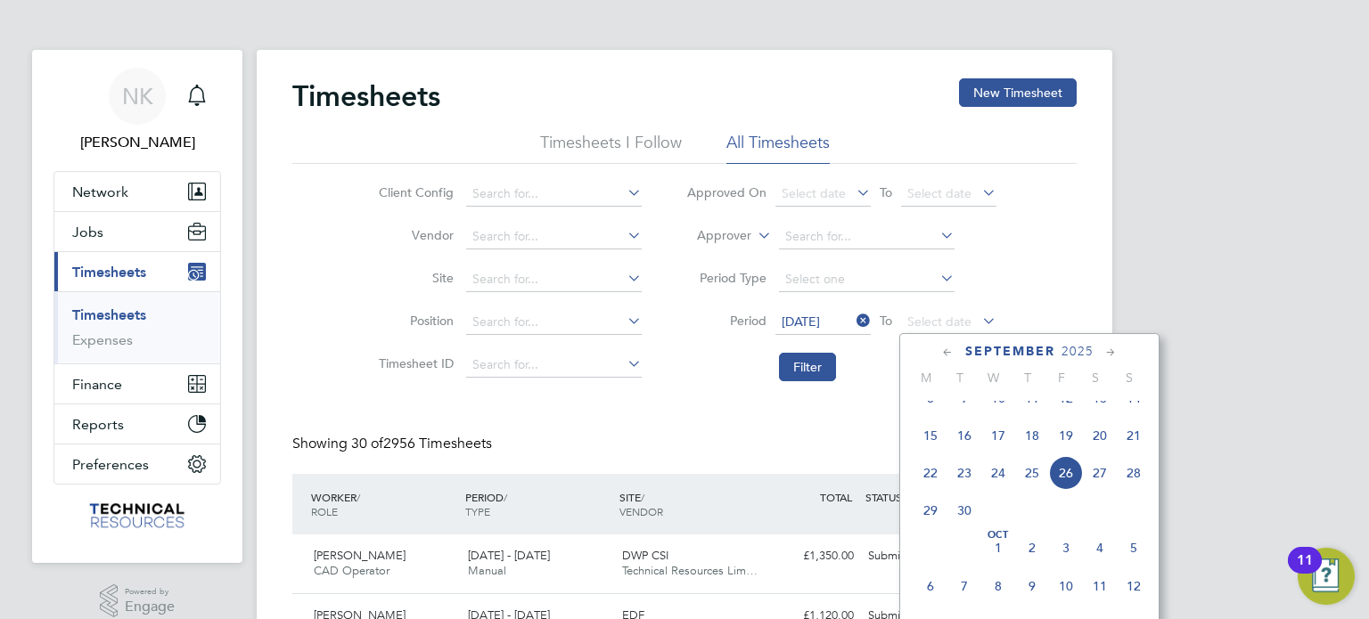
click at [1126, 447] on span "21" at bounding box center [1134, 436] width 34 height 34
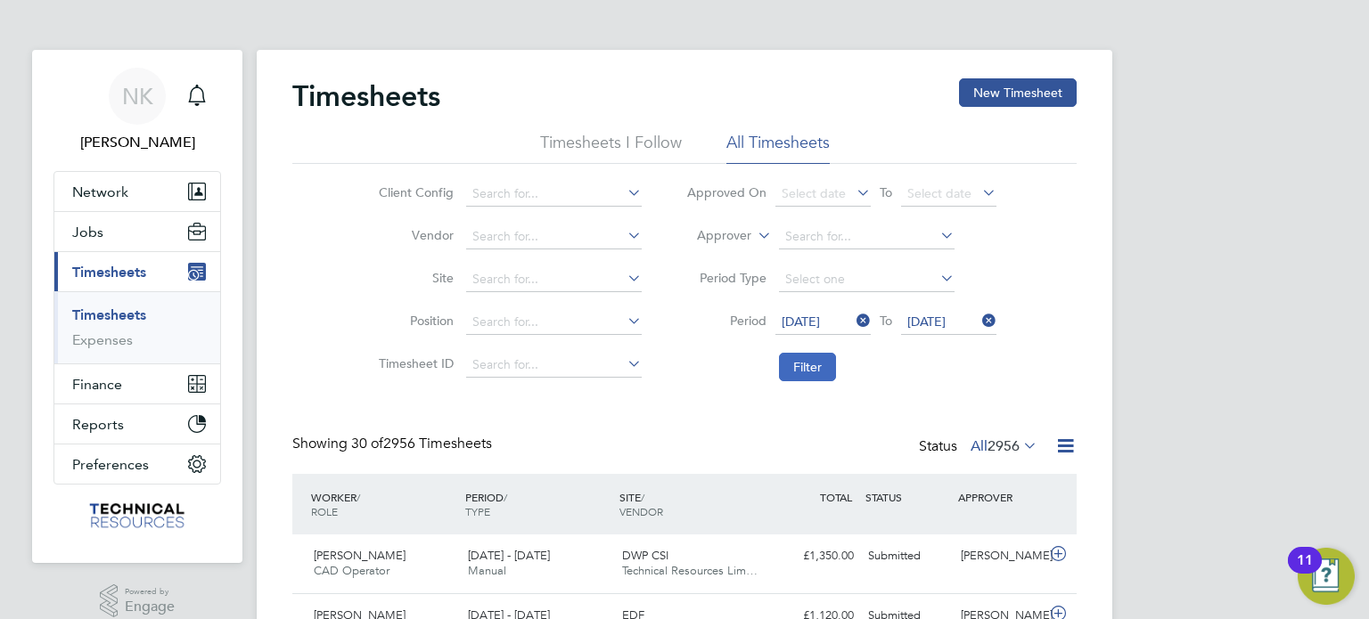
click at [816, 363] on button "Filter" at bounding box center [807, 367] width 57 height 29
click at [1060, 442] on icon at bounding box center [1065, 446] width 22 height 22
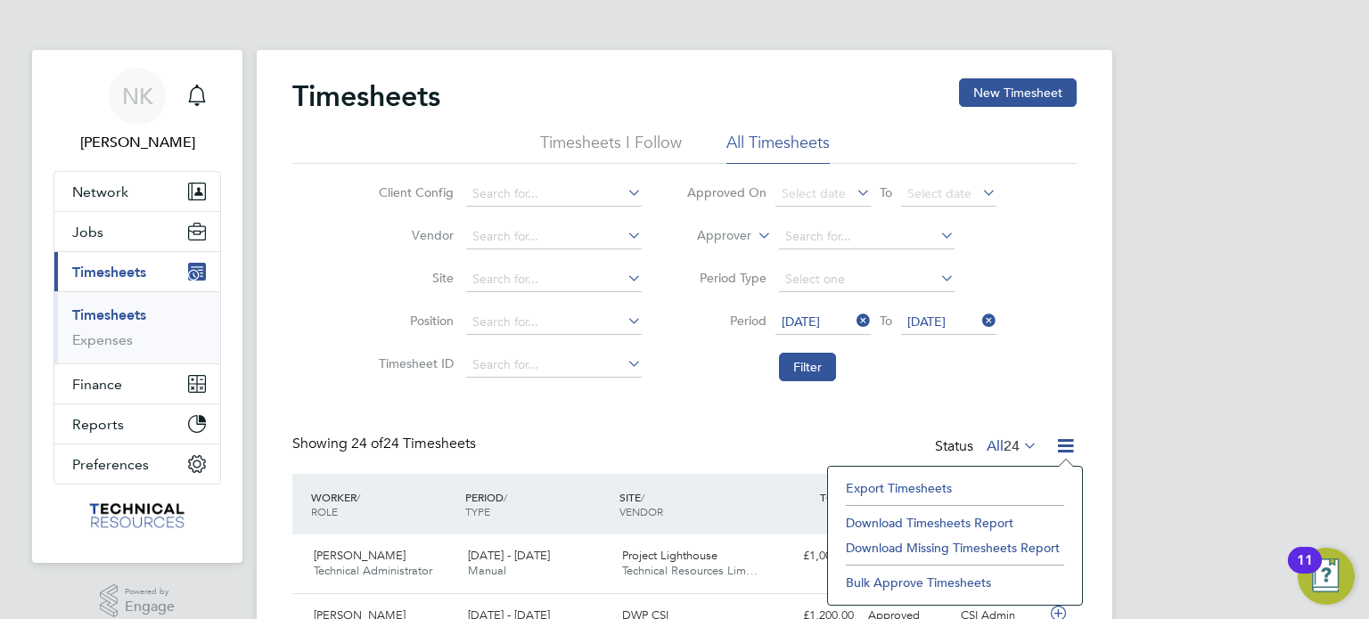
click at [955, 487] on li "Export Timesheets" at bounding box center [955, 488] width 236 height 25
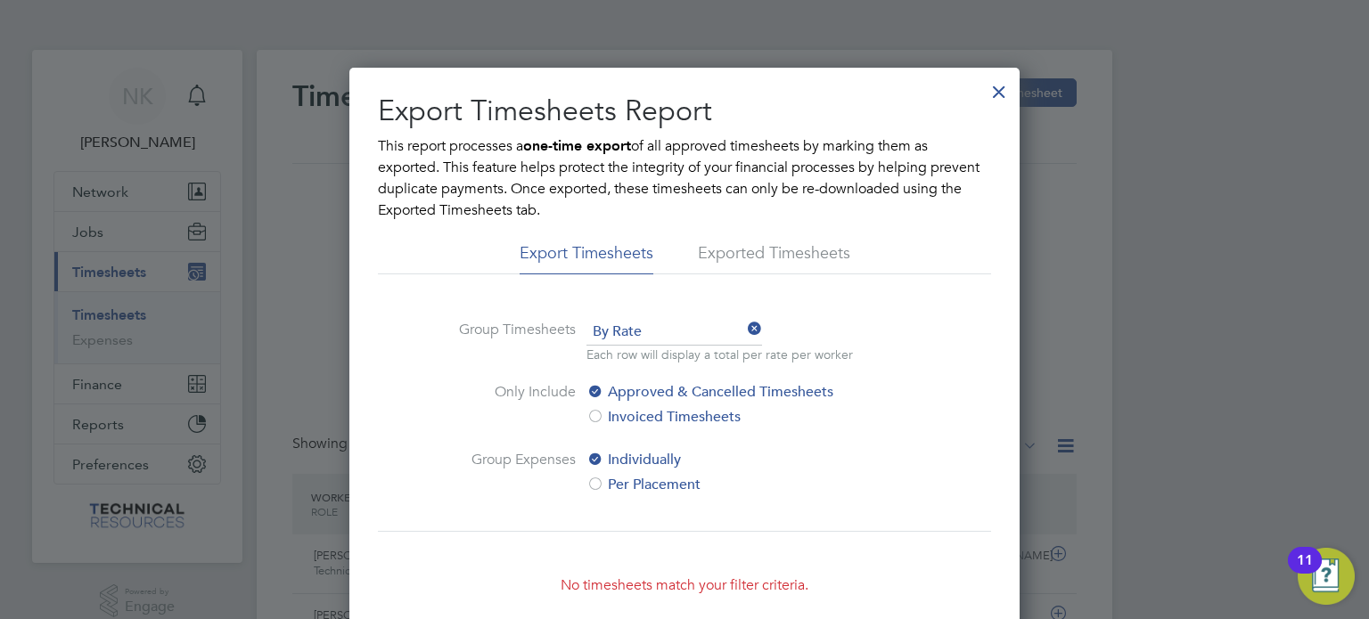
click at [1000, 90] on div at bounding box center [999, 87] width 32 height 32
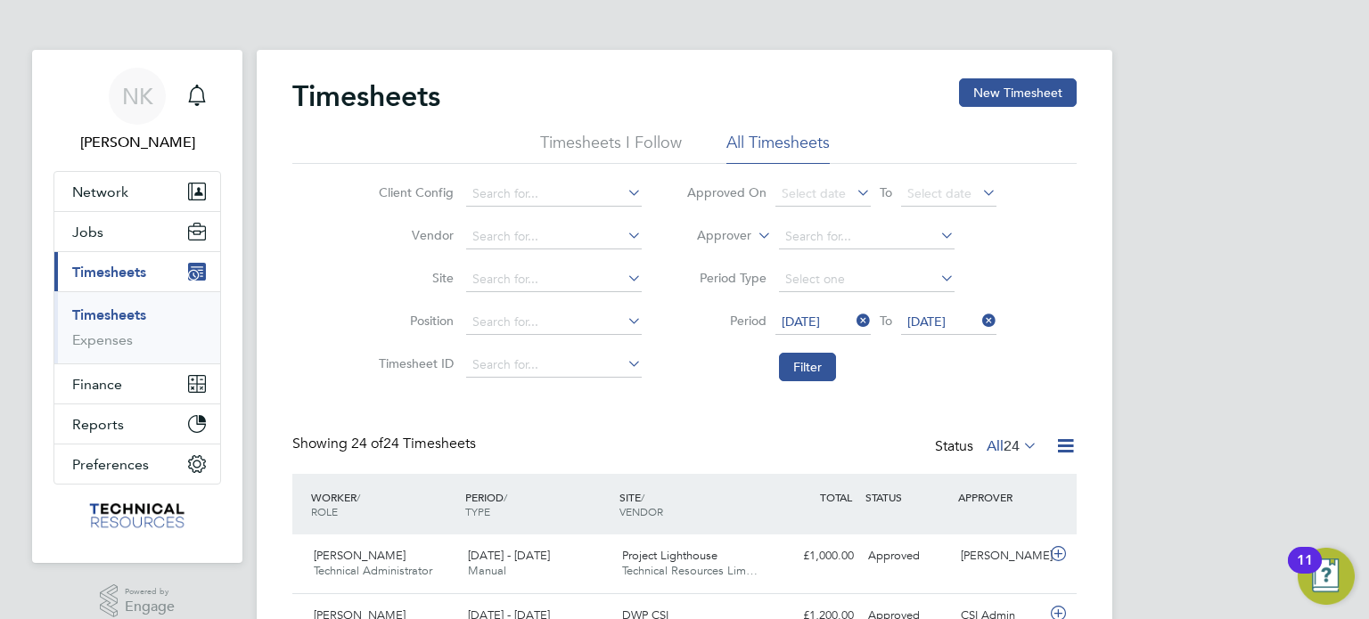
click at [1066, 443] on icon at bounding box center [1065, 446] width 22 height 22
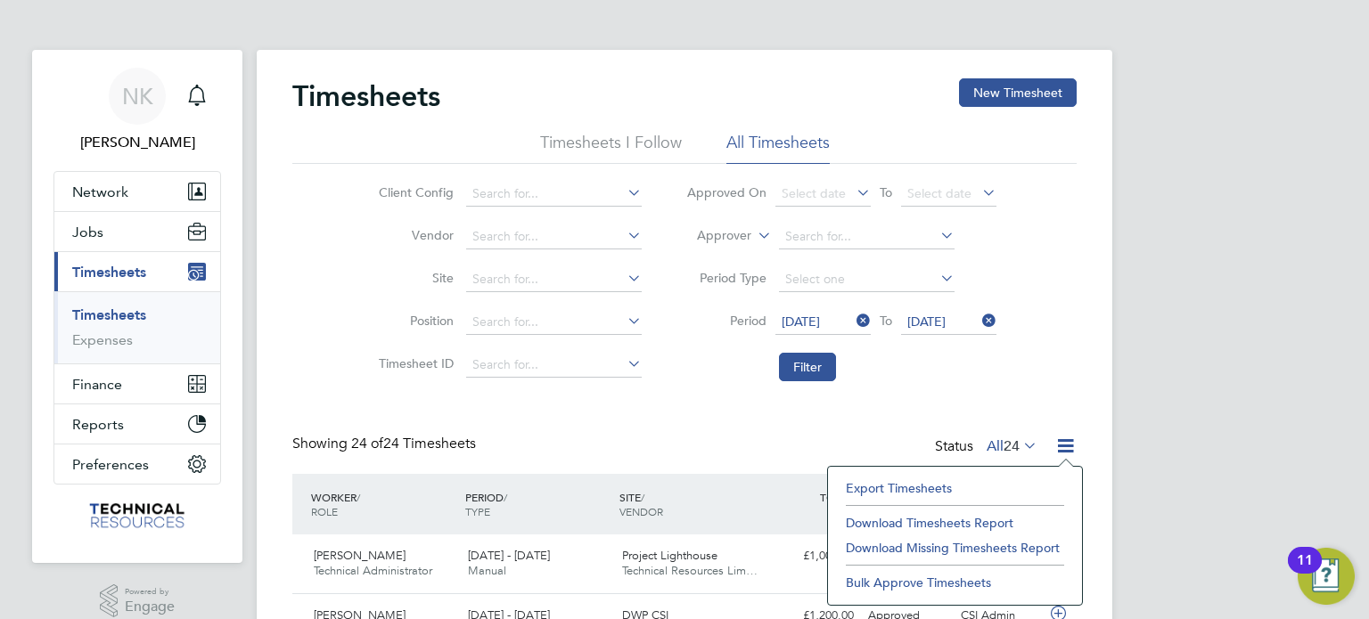
click at [980, 519] on li "Download Timesheets Report" at bounding box center [955, 523] width 236 height 25
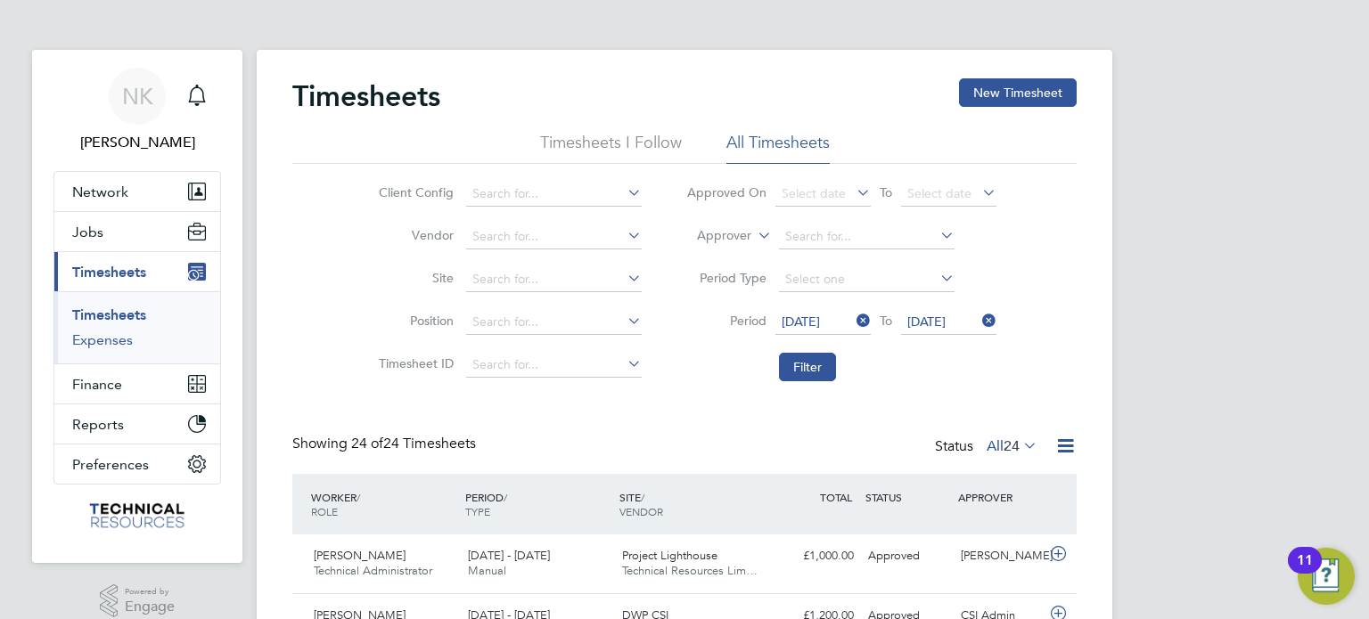
click at [78, 346] on link "Expenses" at bounding box center [102, 340] width 61 height 17
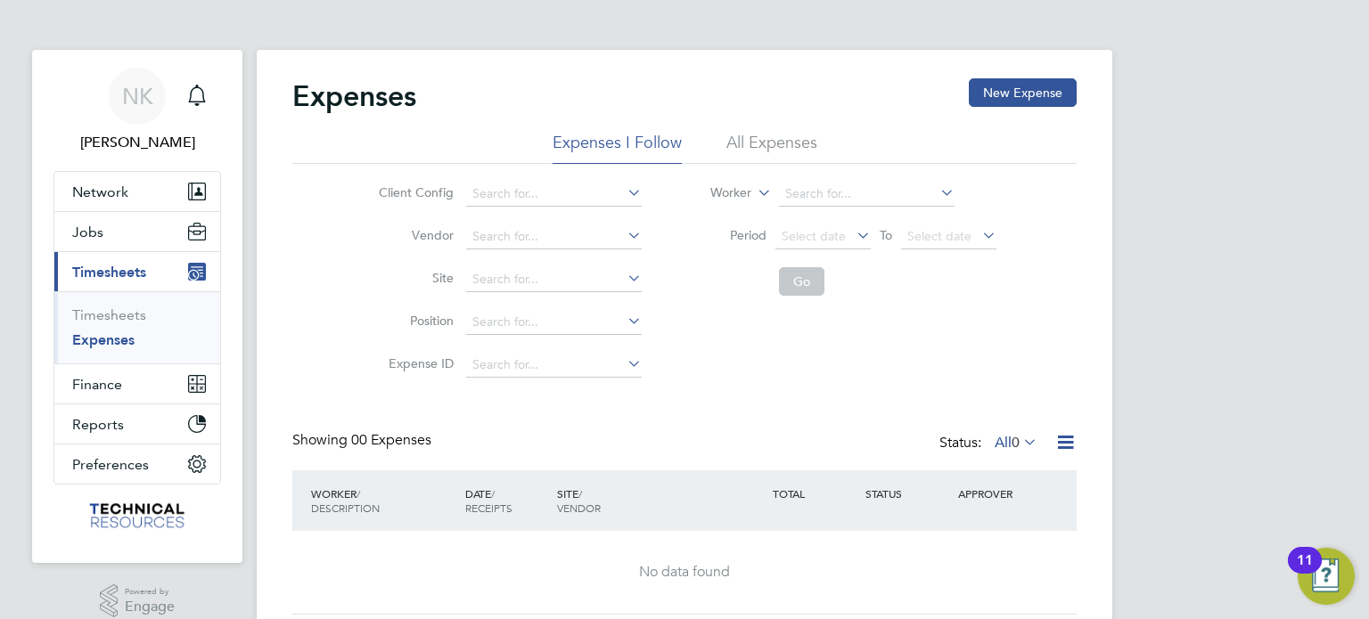
click at [784, 132] on li "All Expenses" at bounding box center [771, 148] width 91 height 32
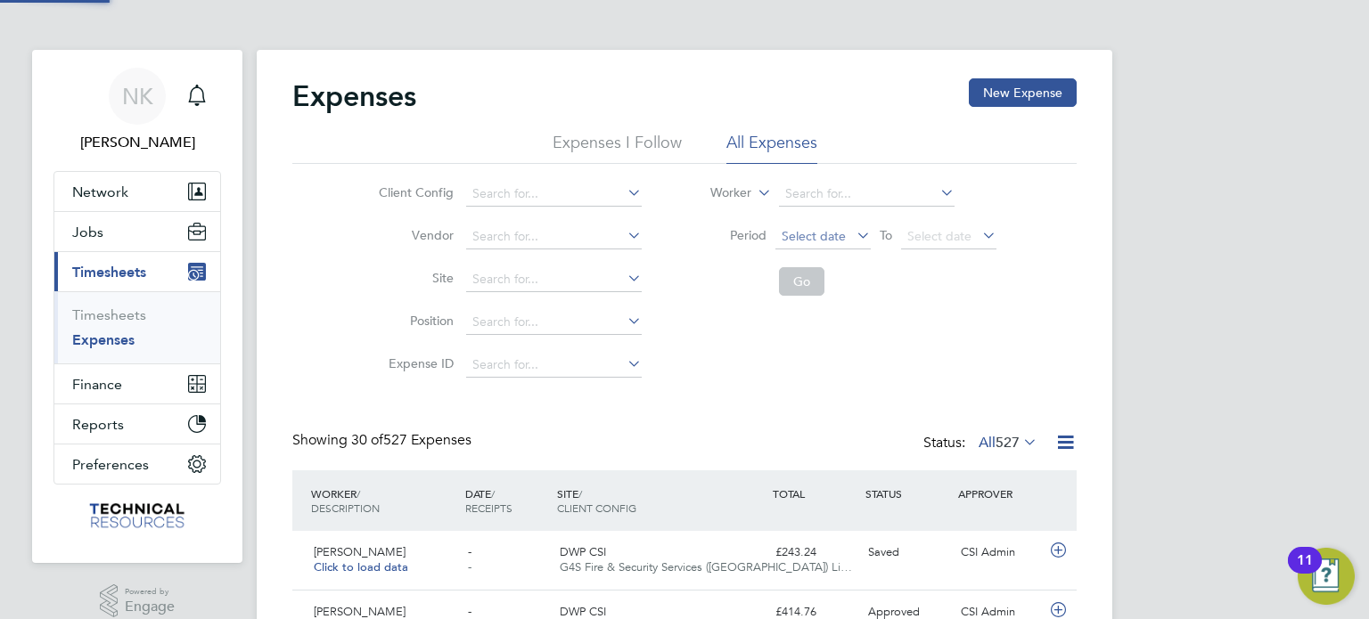
scroll to position [45, 155]
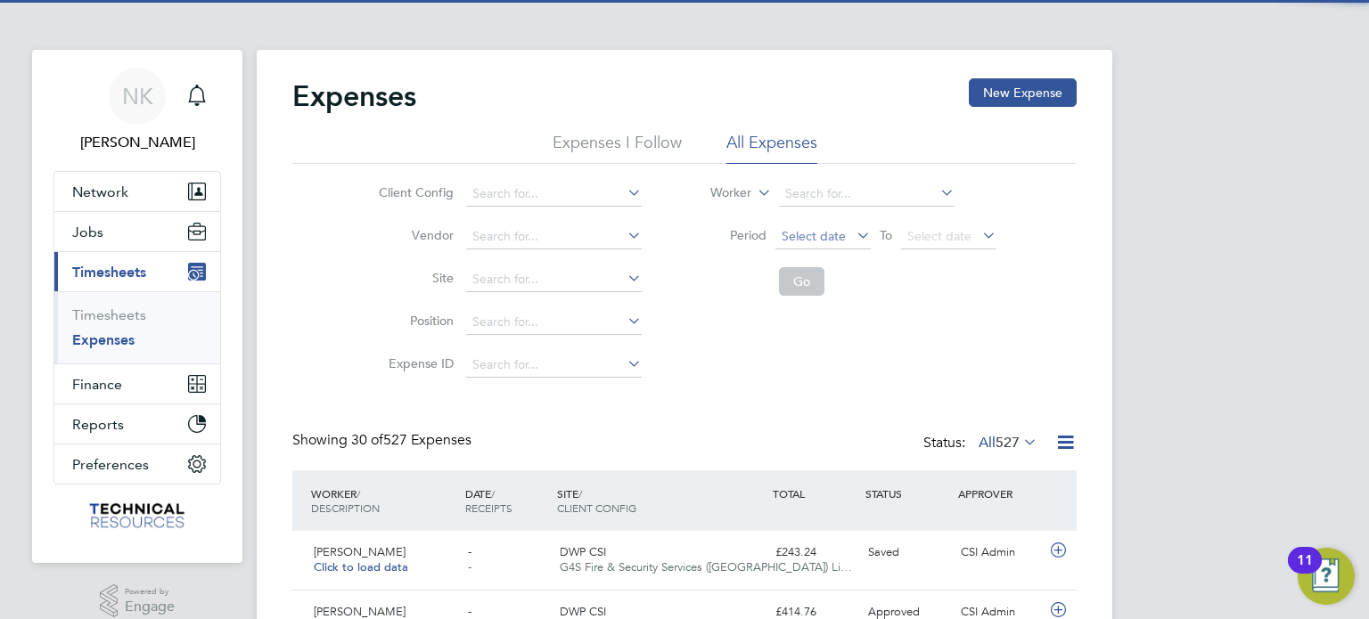
click at [812, 235] on span "Select date" at bounding box center [814, 236] width 64 height 16
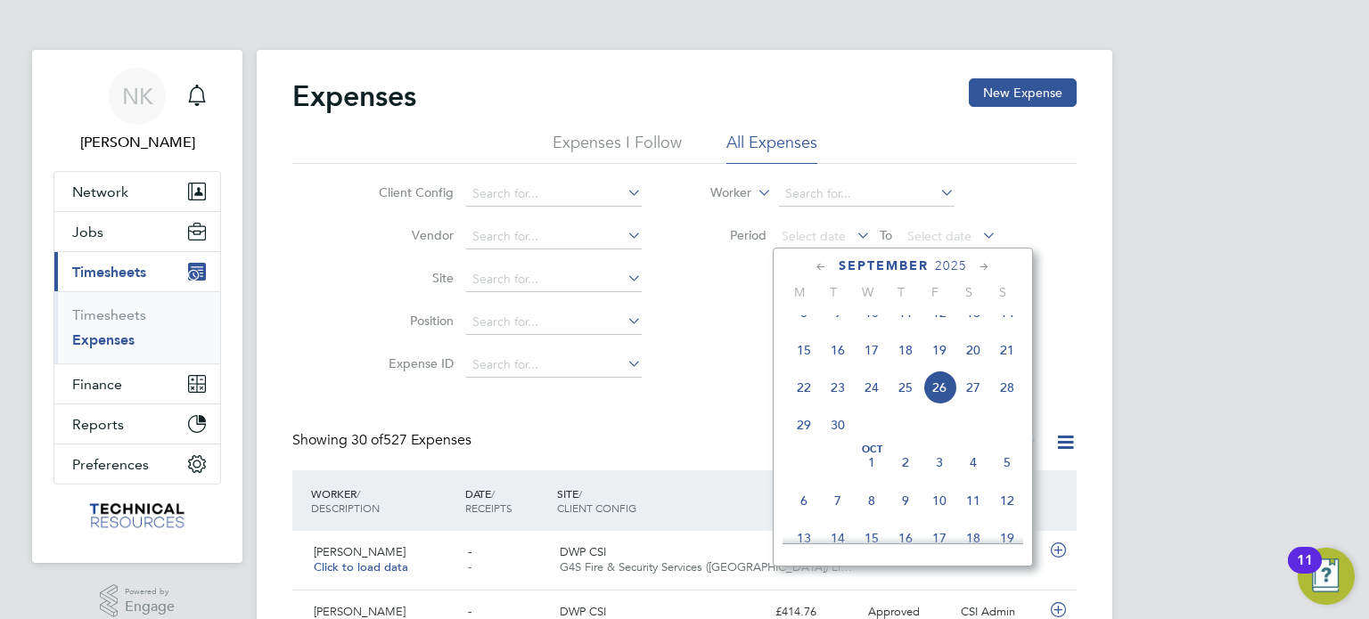
click at [798, 367] on span "15" at bounding box center [804, 350] width 34 height 34
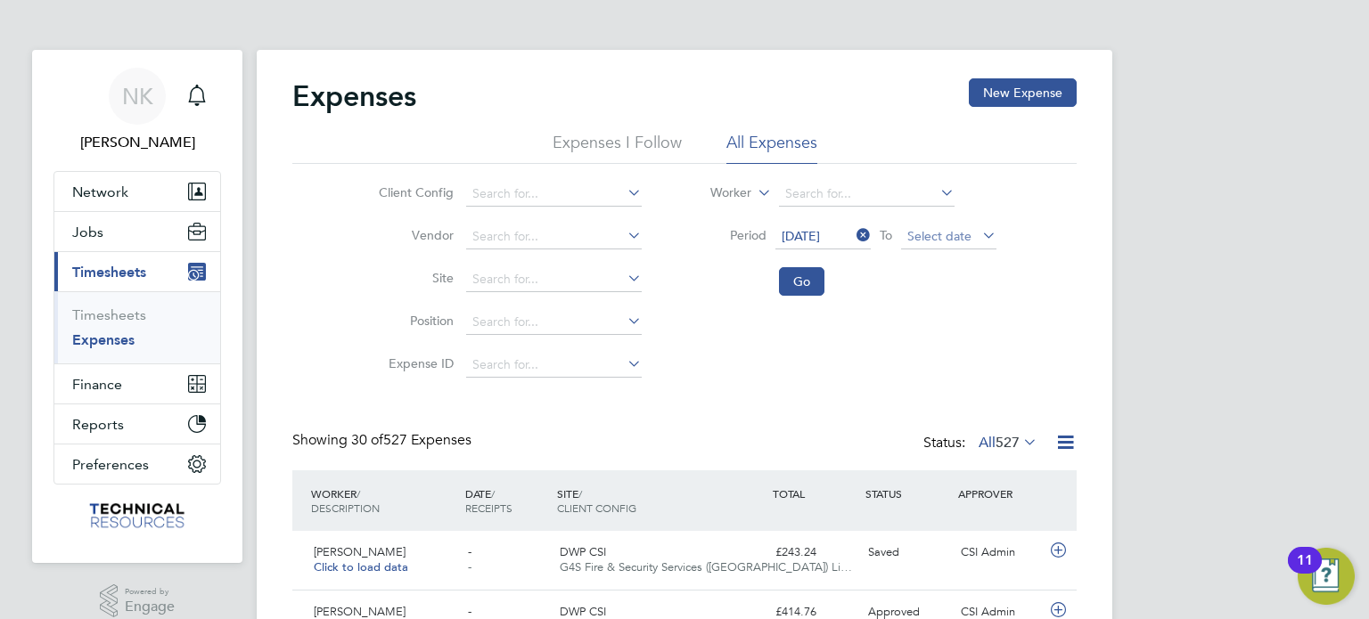
click at [954, 236] on span "Select date" at bounding box center [939, 236] width 64 height 16
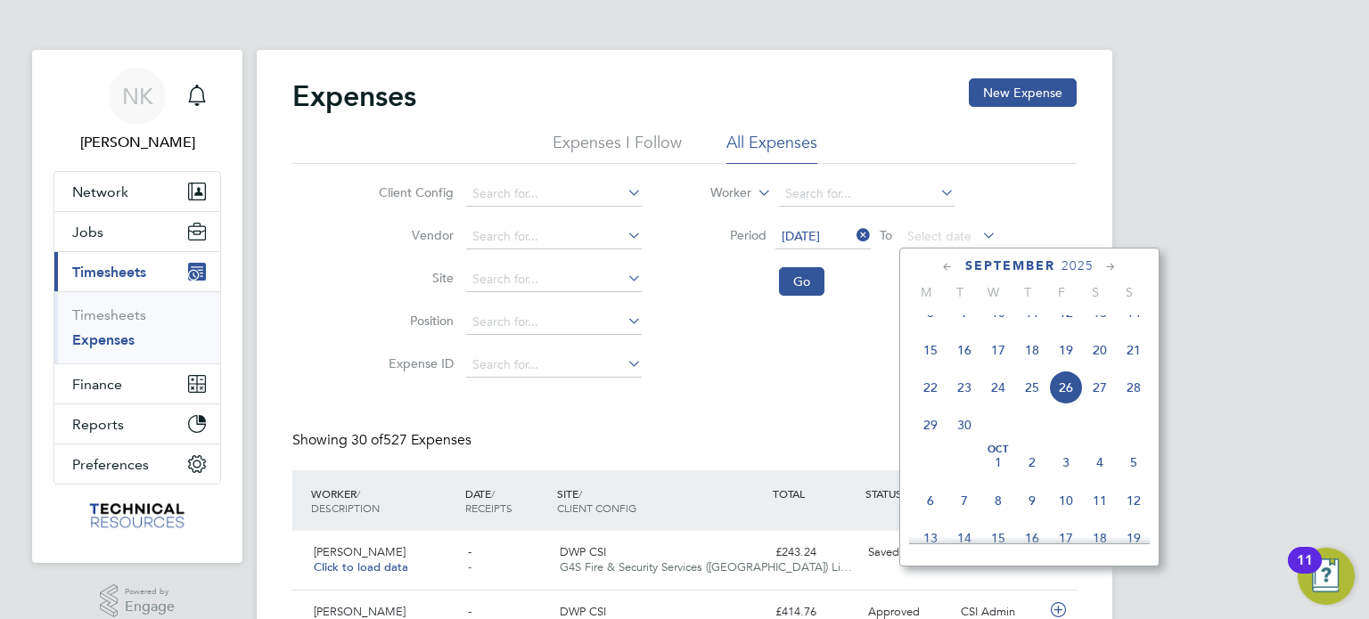
click at [1133, 365] on span "21" at bounding box center [1134, 350] width 34 height 34
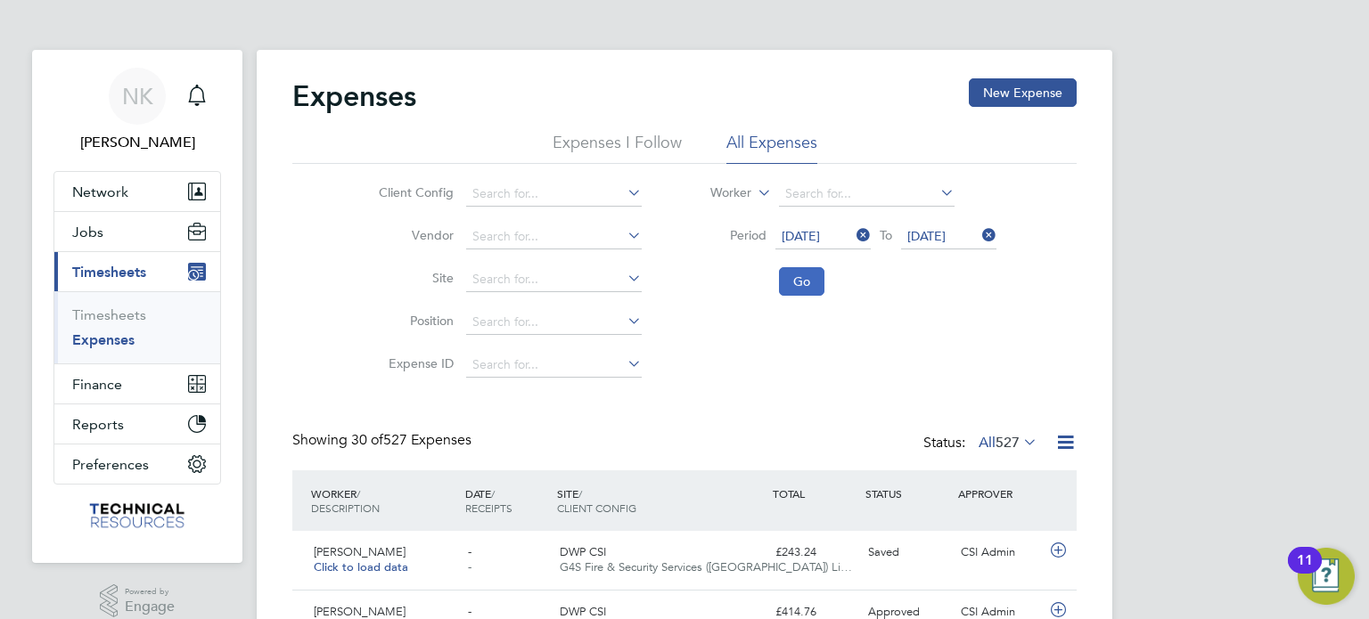
click at [812, 285] on button "Go" at bounding box center [801, 281] width 45 height 29
click at [1059, 443] on icon at bounding box center [1065, 442] width 22 height 22
click at [952, 491] on li "Download Expenses Report" at bounding box center [984, 484] width 180 height 25
